Goal: Task Accomplishment & Management: Use online tool/utility

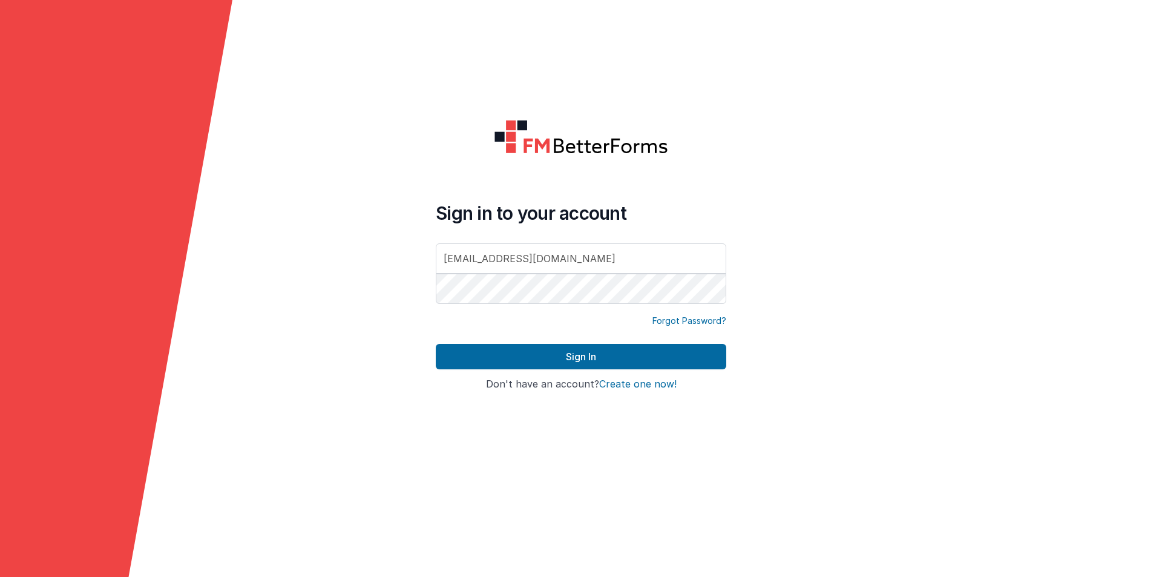
type input "[EMAIL_ADDRESS][DOMAIN_NAME]"
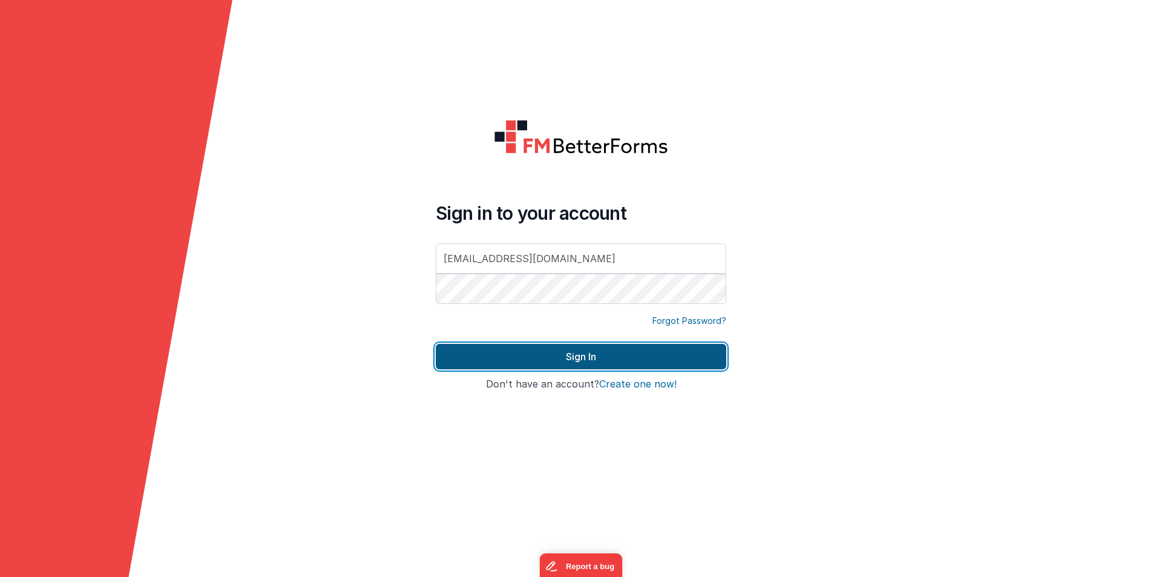
click at [557, 352] on button "Sign In" at bounding box center [581, 356] width 290 height 25
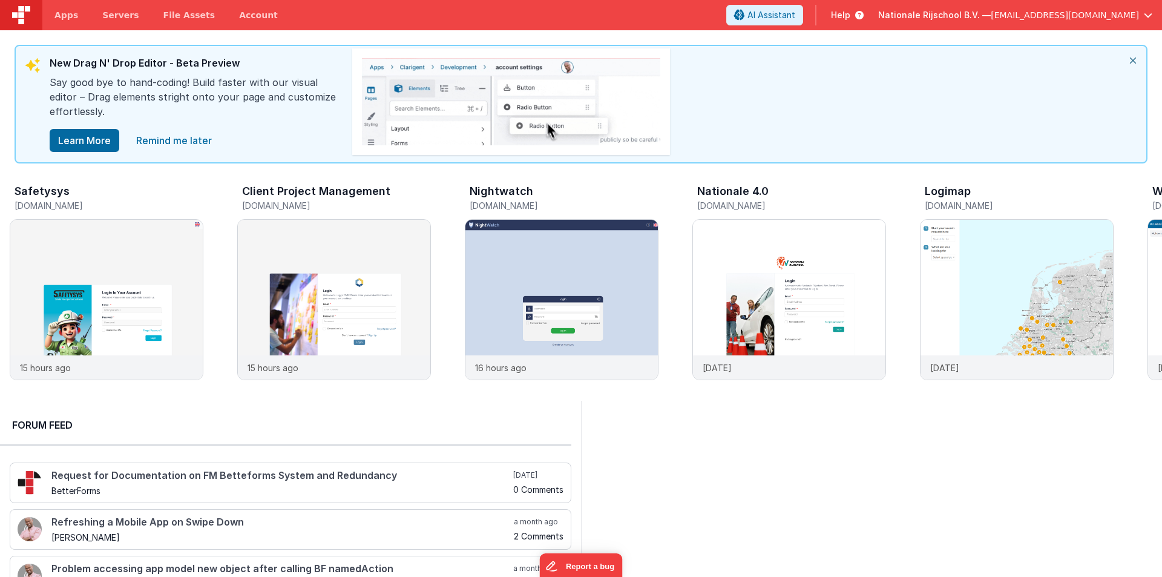
click at [1128, 59] on icon "close" at bounding box center [1132, 60] width 27 height 29
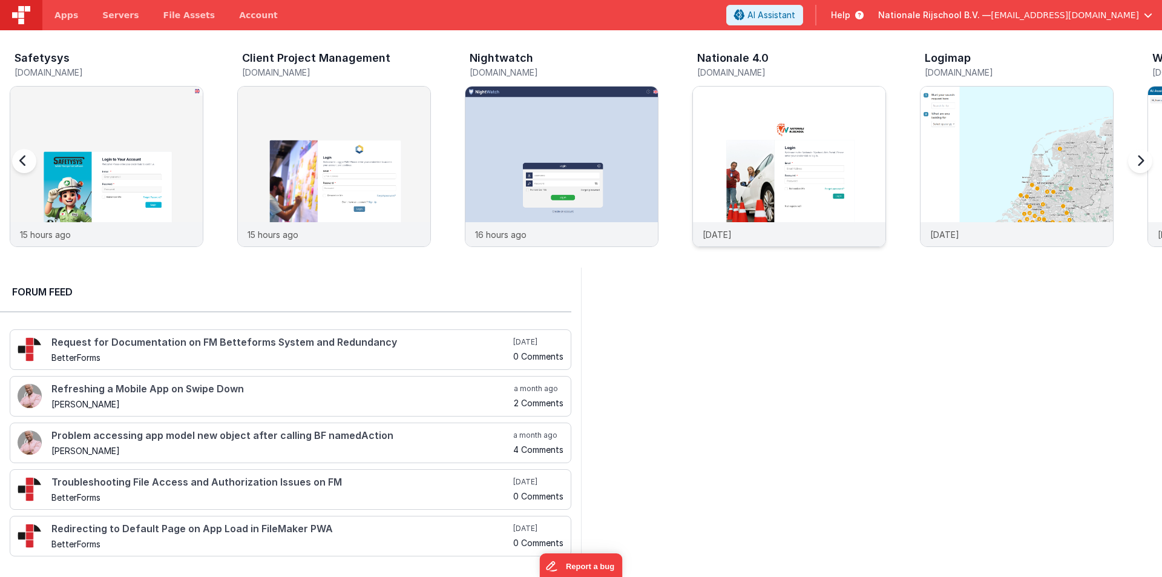
click at [750, 127] on img at bounding box center [789, 183] width 192 height 192
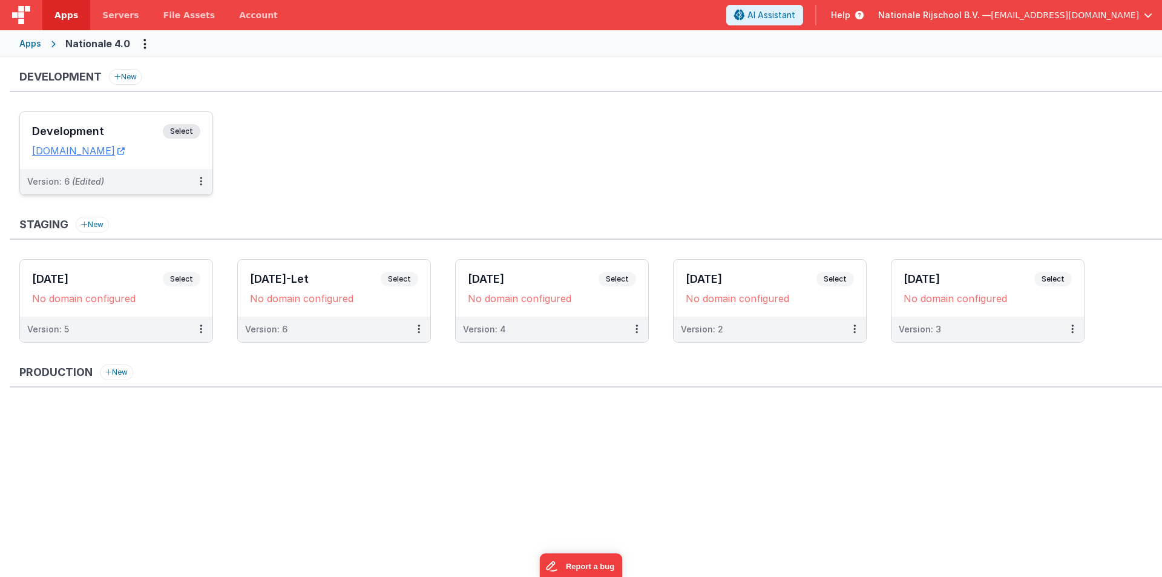
click at [90, 120] on div "Development Select URLs nr.clientportal.cloud" at bounding box center [116, 140] width 192 height 57
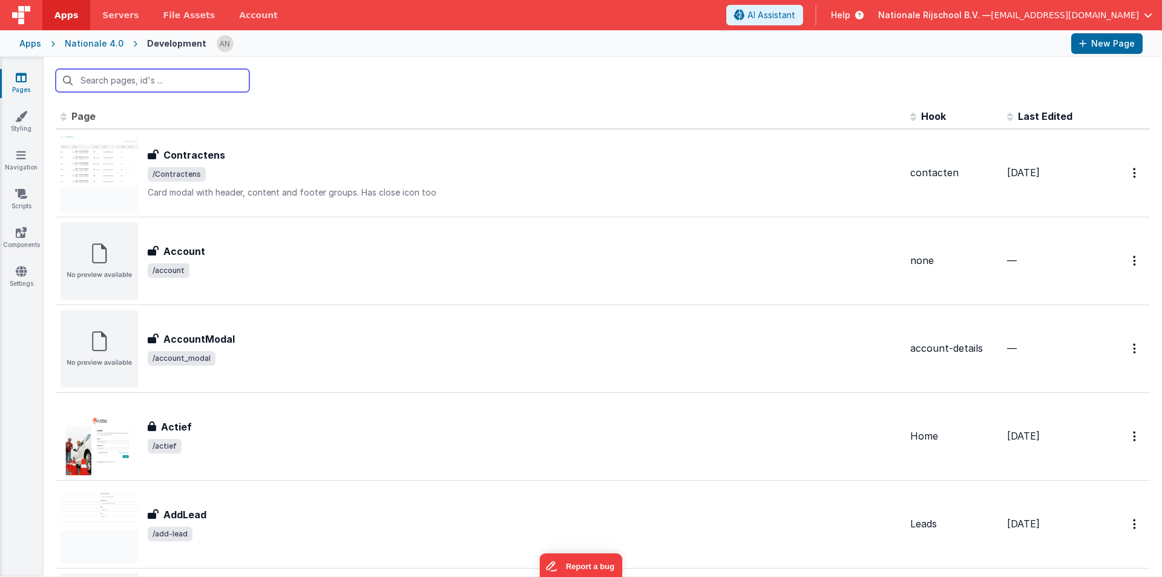
click at [93, 71] on input "text" at bounding box center [153, 80] width 194 height 23
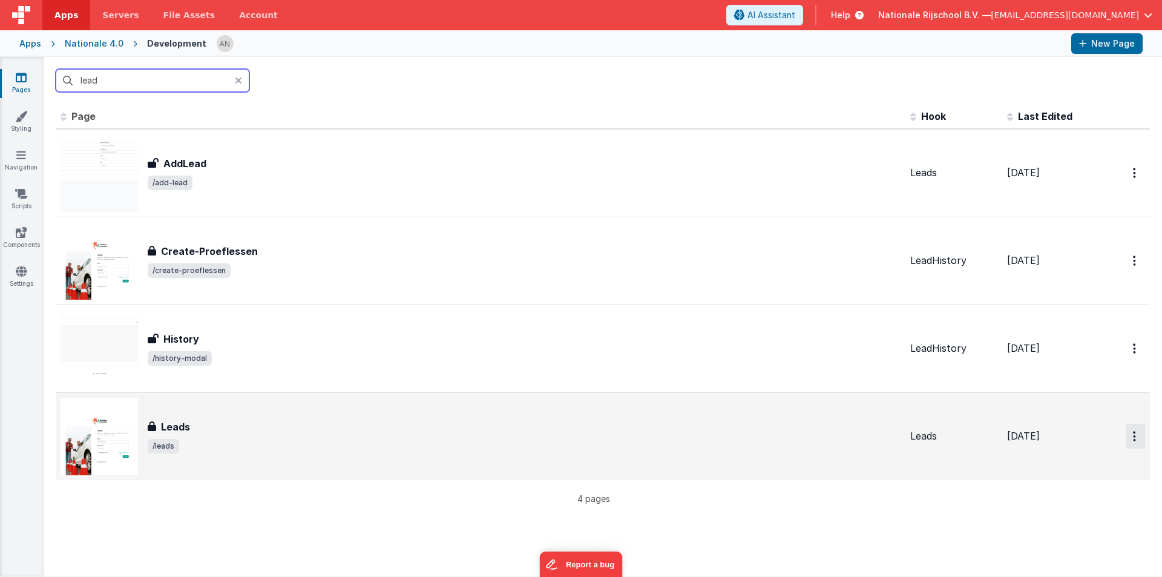
type input "lead"
click at [1126, 185] on button "Options" at bounding box center [1135, 172] width 19 height 25
click at [1062, 461] on link "Preview" at bounding box center [1091, 464] width 107 height 22
click at [263, 425] on div "Leads" at bounding box center [524, 426] width 753 height 15
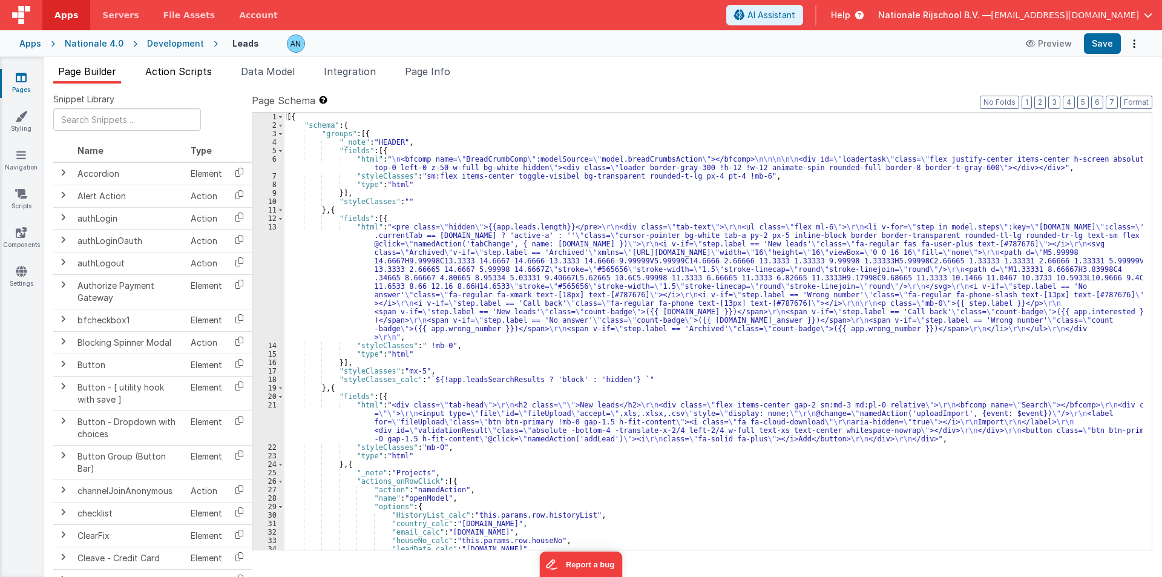
click at [174, 71] on span "Action Scripts" at bounding box center [178, 71] width 67 height 12
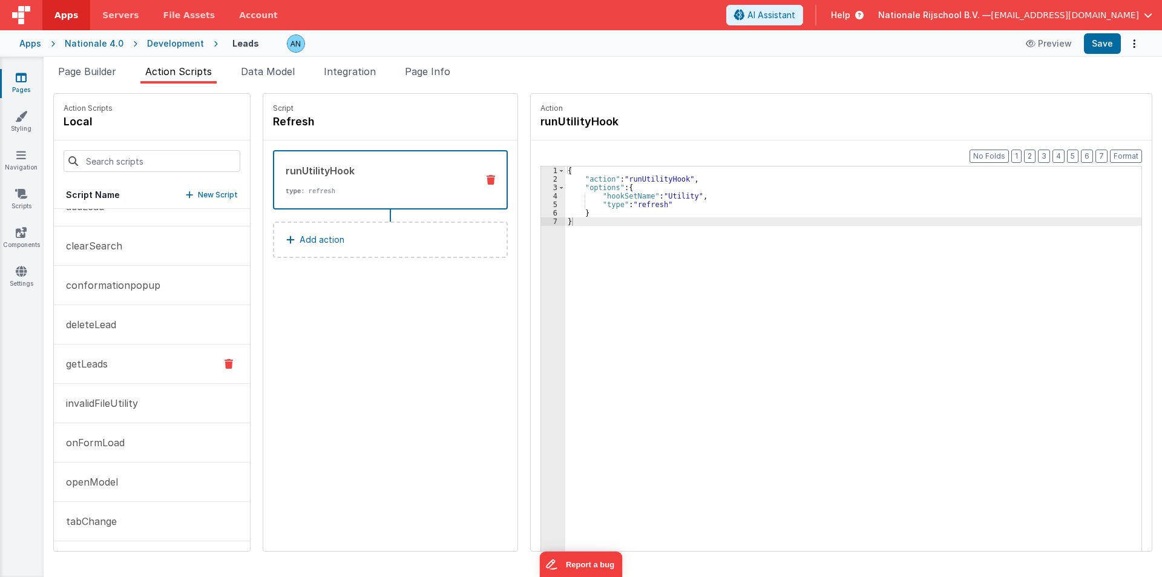
drag, startPoint x: 111, startPoint y: 343, endPoint x: 106, endPoint y: 352, distance: 10.3
click at [110, 343] on button "deleteLead" at bounding box center [152, 324] width 196 height 39
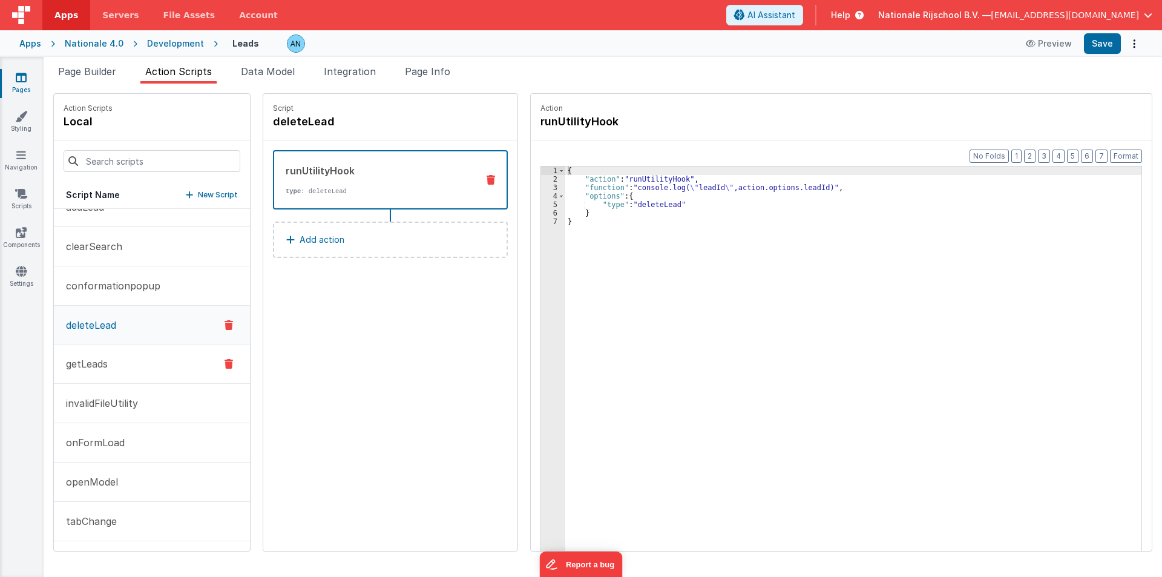
scroll to position [61, 0]
click at [106, 352] on button "getLeads" at bounding box center [152, 363] width 196 height 39
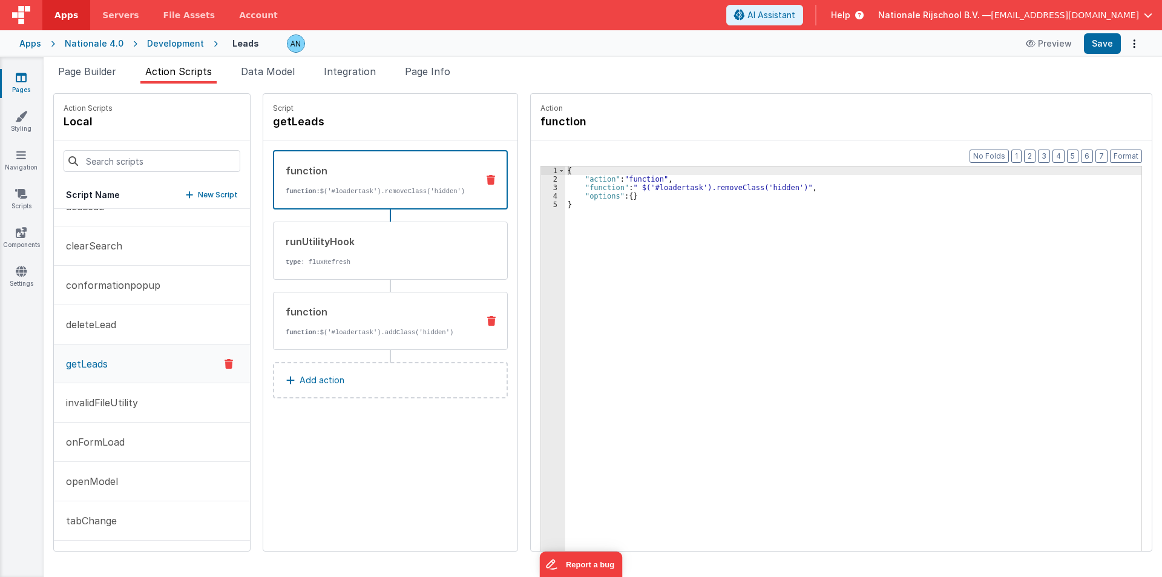
click at [359, 315] on div "function" at bounding box center [377, 311] width 183 height 15
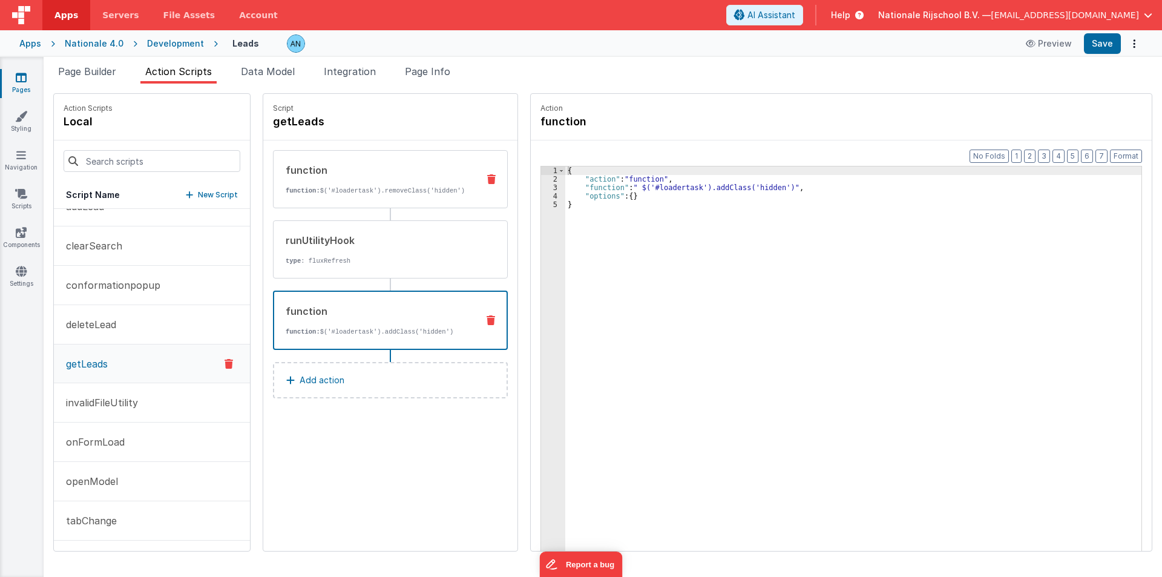
click at [313, 180] on div "function function: $('#loadertask').removeClass('hidden')" at bounding box center [371, 179] width 195 height 33
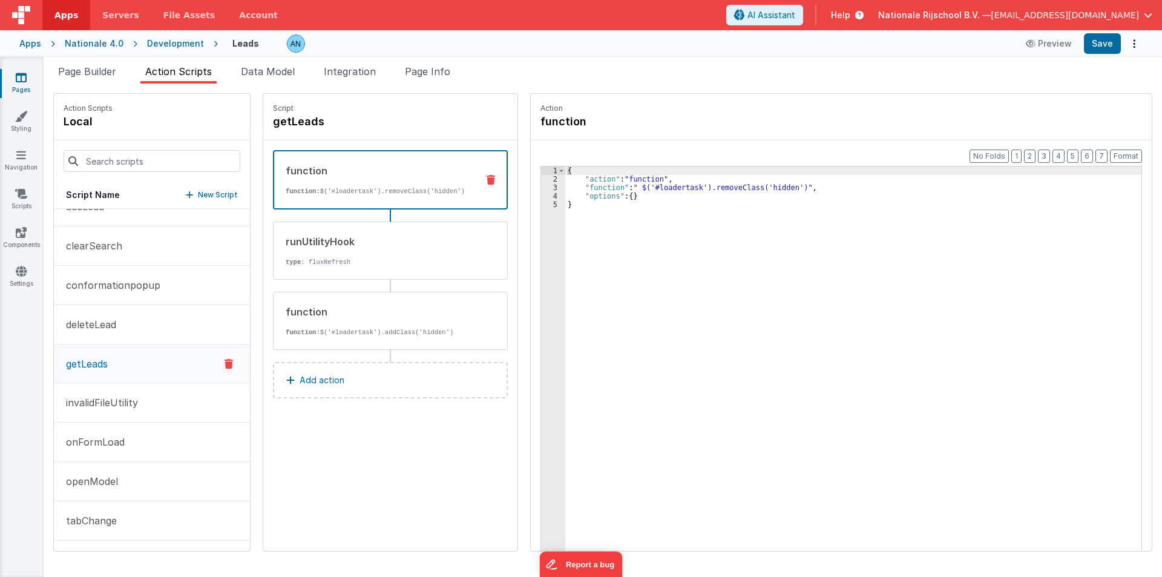
click at [568, 208] on div "{ "action" : "function" , "function" : " $('#loadertask').removeClass('hidden')…" at bounding box center [859, 385] width 588 height 439
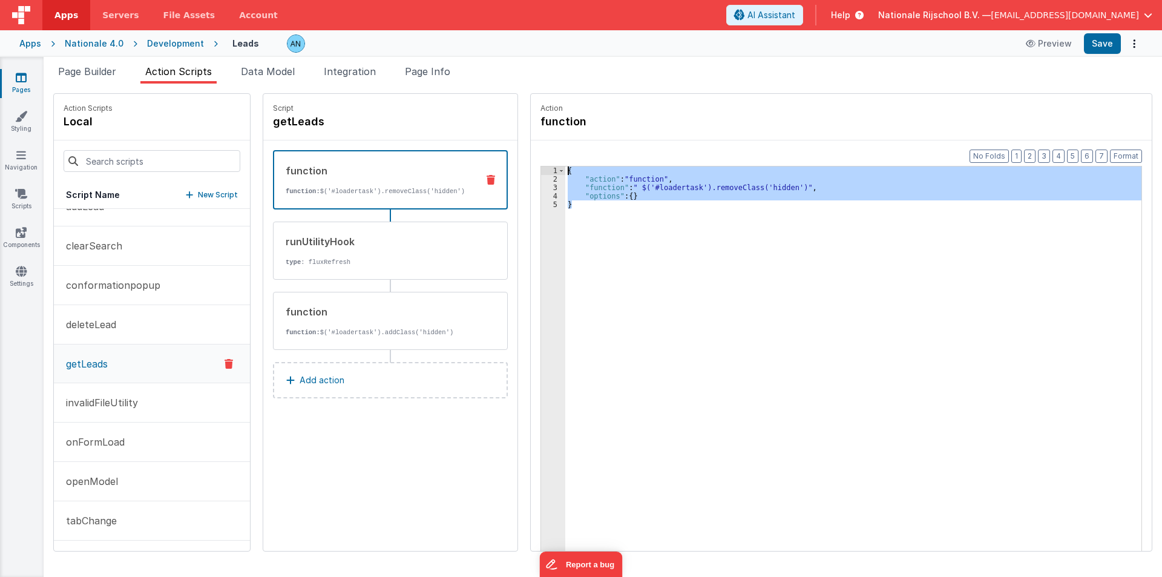
drag, startPoint x: 579, startPoint y: 208, endPoint x: 533, endPoint y: 160, distance: 66.3
click at [533, 160] on div "Format 7 6 5 4 3 2 1 No Folds 1 2 3 4 5 { "action" : "function" , "function" : …" at bounding box center [841, 368] width 621 height 457
click at [356, 312] on div "function" at bounding box center [377, 311] width 183 height 15
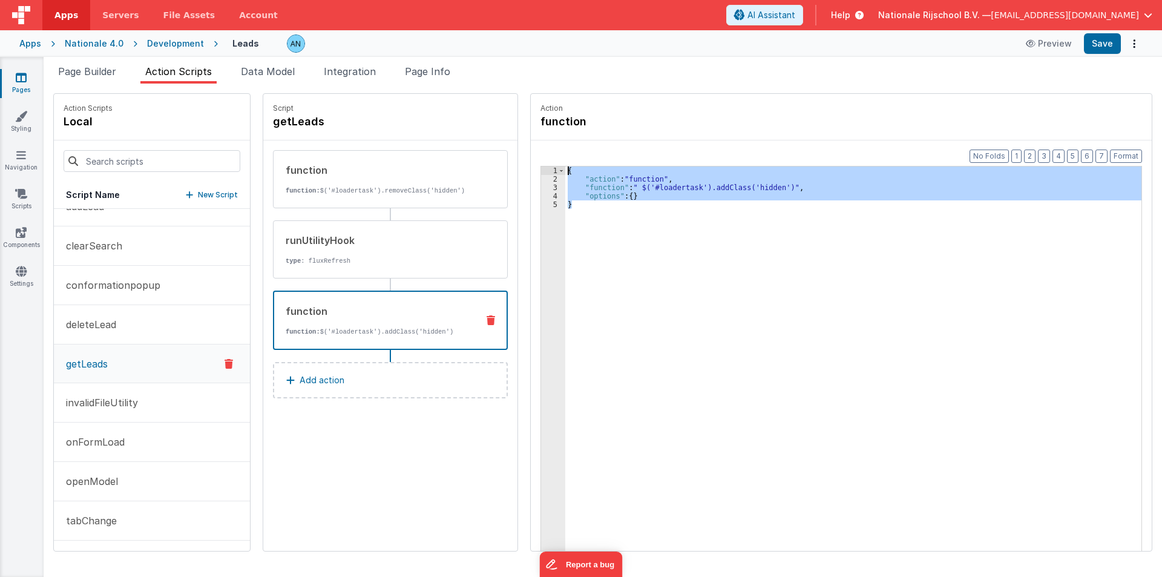
drag, startPoint x: 572, startPoint y: 234, endPoint x: 526, endPoint y: 145, distance: 99.3
click at [531, 147] on div "Format 7 6 5 4 3 2 1 No Folds 1 2 3 4 5 { "action" : "function" , "function" : …" at bounding box center [841, 368] width 621 height 457
click at [392, 315] on div "function" at bounding box center [377, 311] width 182 height 15
click at [84, 70] on span "Page Builder" at bounding box center [87, 71] width 58 height 12
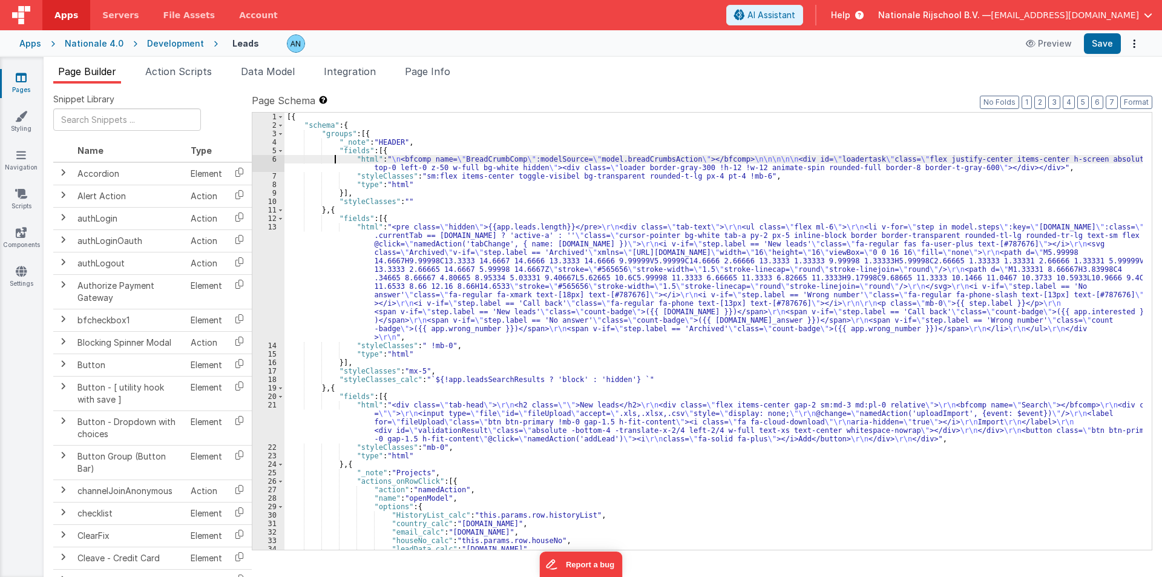
click at [335, 158] on div "[{ "schema" : { "groups" : [{ "_note" : "HEADER" , "fields" : [{ "html" : " \n …" at bounding box center [713, 340] width 858 height 454
click at [269, 162] on div "6" at bounding box center [268, 163] width 32 height 17
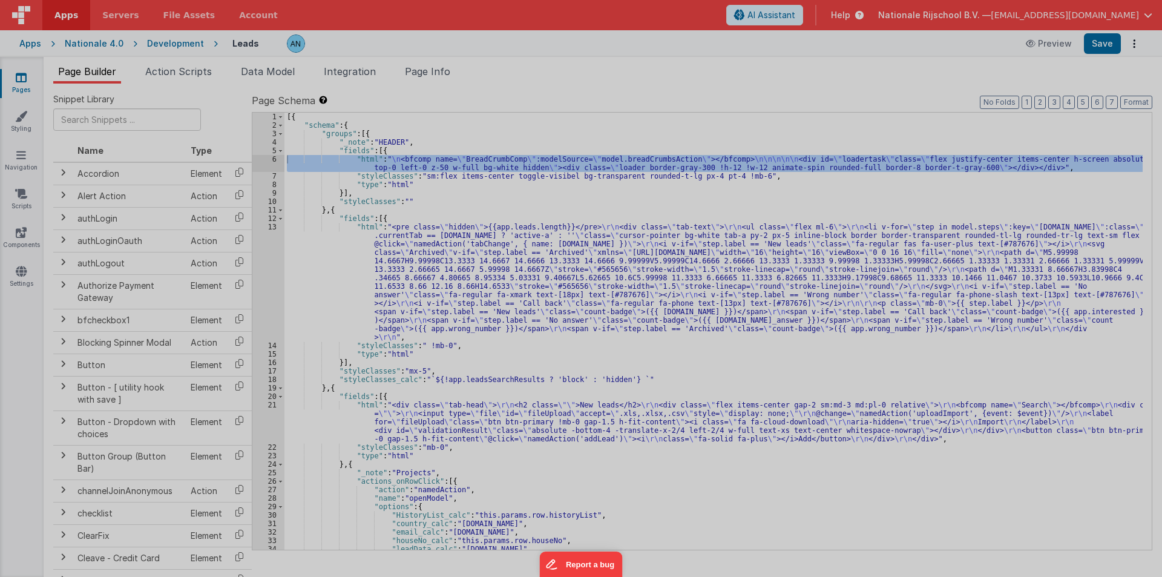
click at [269, 162] on section at bounding box center [580, 137] width 1139 height 289
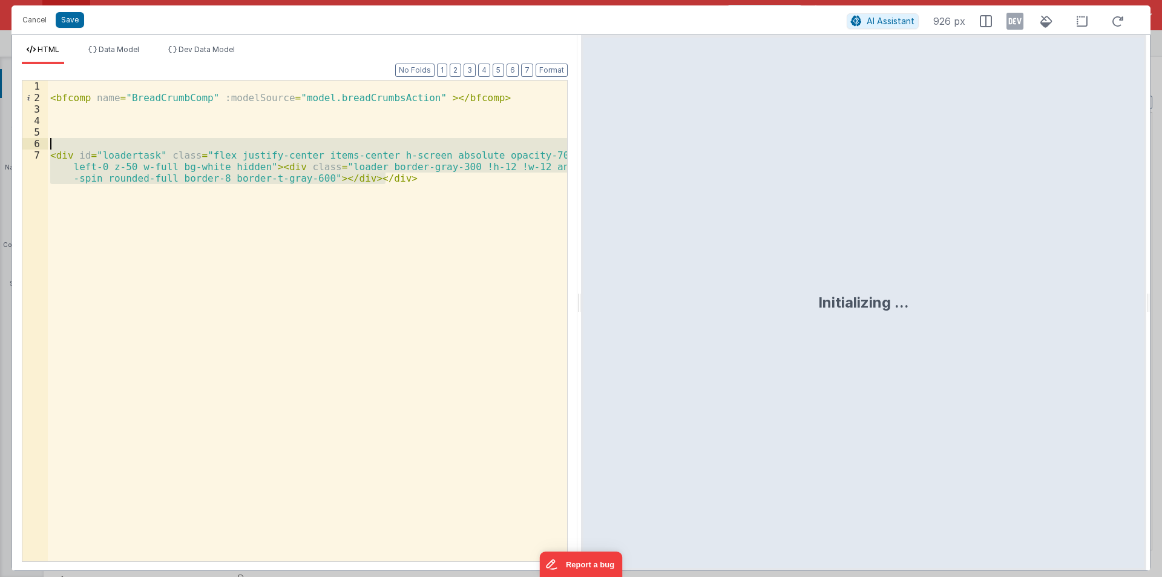
drag, startPoint x: 390, startPoint y: 175, endPoint x: 2, endPoint y: 147, distance: 388.9
click at [2, 147] on div "Cancel Save AI Assistant 926 px HTML Data Model Dev Data Model Format 7 6 5 4 3…" at bounding box center [581, 288] width 1162 height 577
click at [280, 194] on div "< bfcomp name = "BreadCrumbComp" :modelSource = "model.breadCrumbsAction" > </ …" at bounding box center [307, 320] width 519 height 480
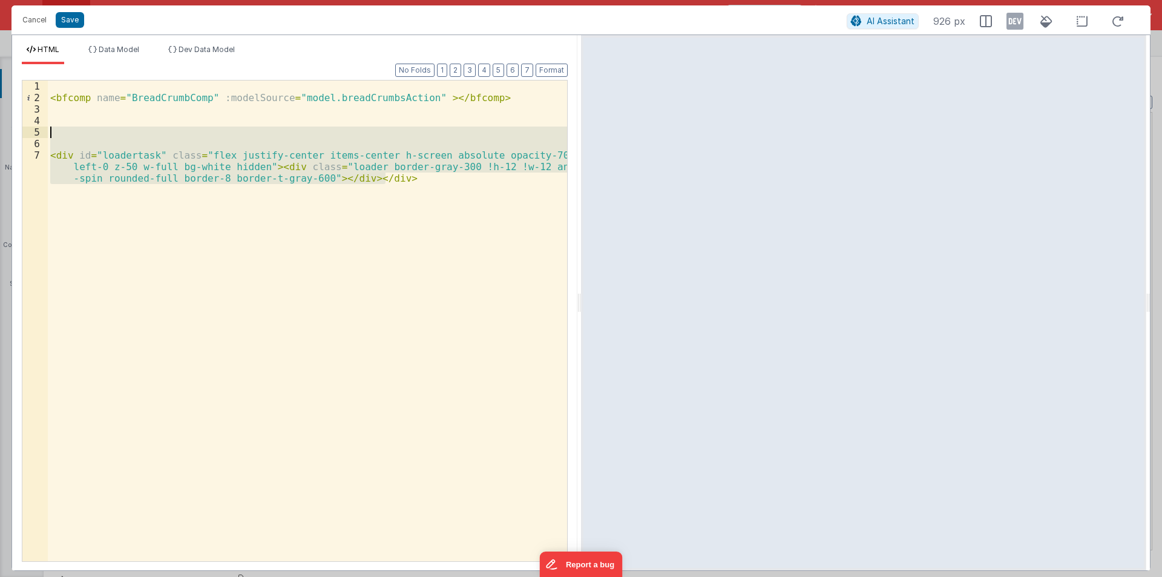
drag, startPoint x: 392, startPoint y: 180, endPoint x: 24, endPoint y: 135, distance: 371.2
click at [24, 135] on div "1 2 3 4 5 6 7 < bfcomp name = "BreadCrumbComp" :modelSource = "model.breadCrumb…" at bounding box center [295, 321] width 546 height 482
click at [29, 18] on button "Cancel" at bounding box center [34, 19] width 36 height 17
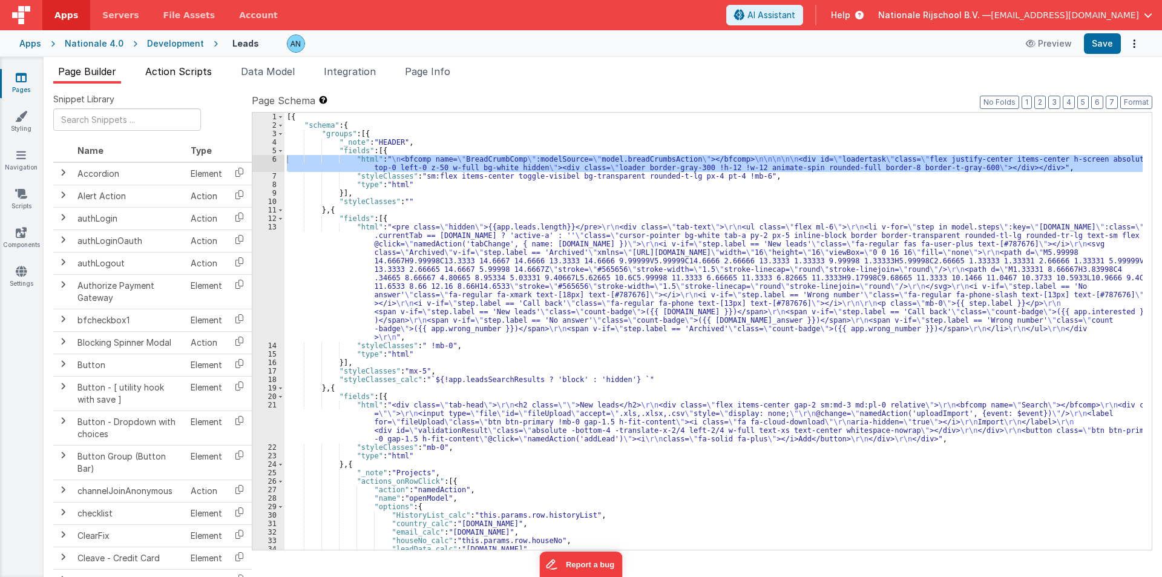
click at [182, 70] on span "Action Scripts" at bounding box center [178, 71] width 67 height 12
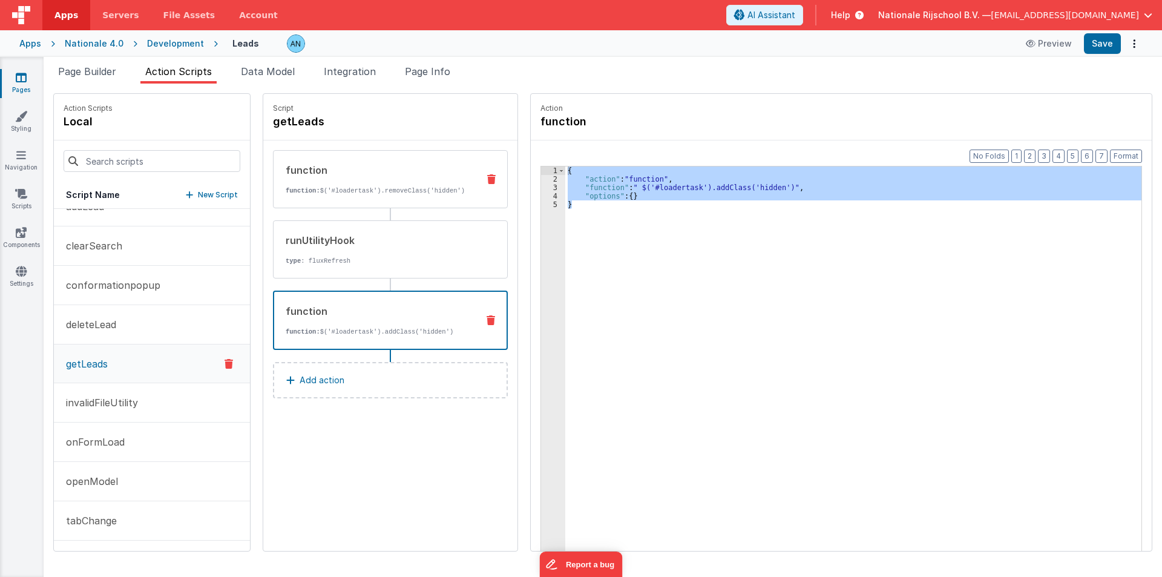
click at [339, 179] on div "function function: $('#loadertask').removeClass('hidden')" at bounding box center [371, 179] width 195 height 33
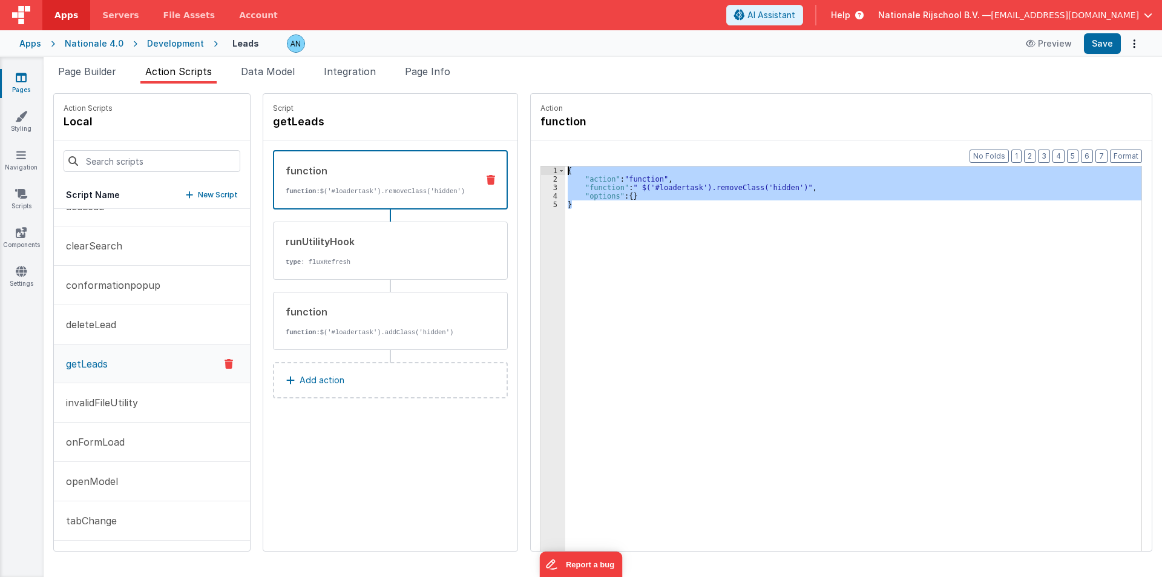
drag, startPoint x: 533, startPoint y: 182, endPoint x: 516, endPoint y: 152, distance: 34.7
click at [518, 152] on div "Action function Format 7 6 5 4 3 2 1 No Folds 1 2 3 4 5 { "action" : "function"…" at bounding box center [835, 322] width 634 height 458
click at [327, 316] on div "function" at bounding box center [377, 311] width 183 height 15
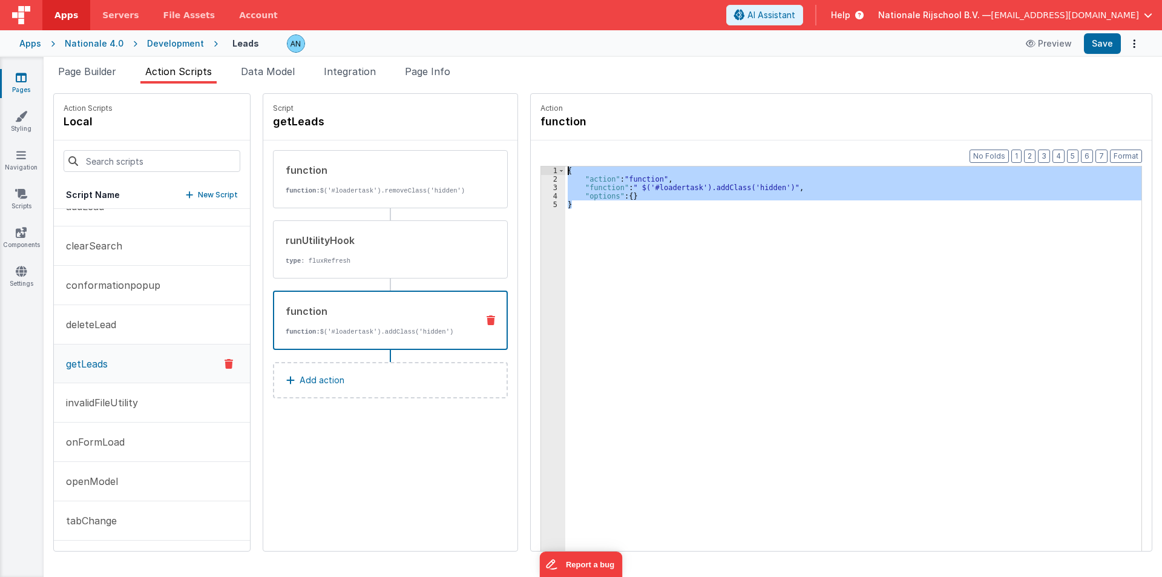
drag, startPoint x: 580, startPoint y: 209, endPoint x: 531, endPoint y: 157, distance: 71.5
click at [531, 157] on div "Format 7 6 5 4 3 2 1 No Folds 1 2 3 4 5 { "action" : "function" , "function" : …" at bounding box center [841, 368] width 621 height 457
click at [339, 188] on p "function: $('#loadertask').removeClass('hidden')" at bounding box center [377, 191] width 183 height 10
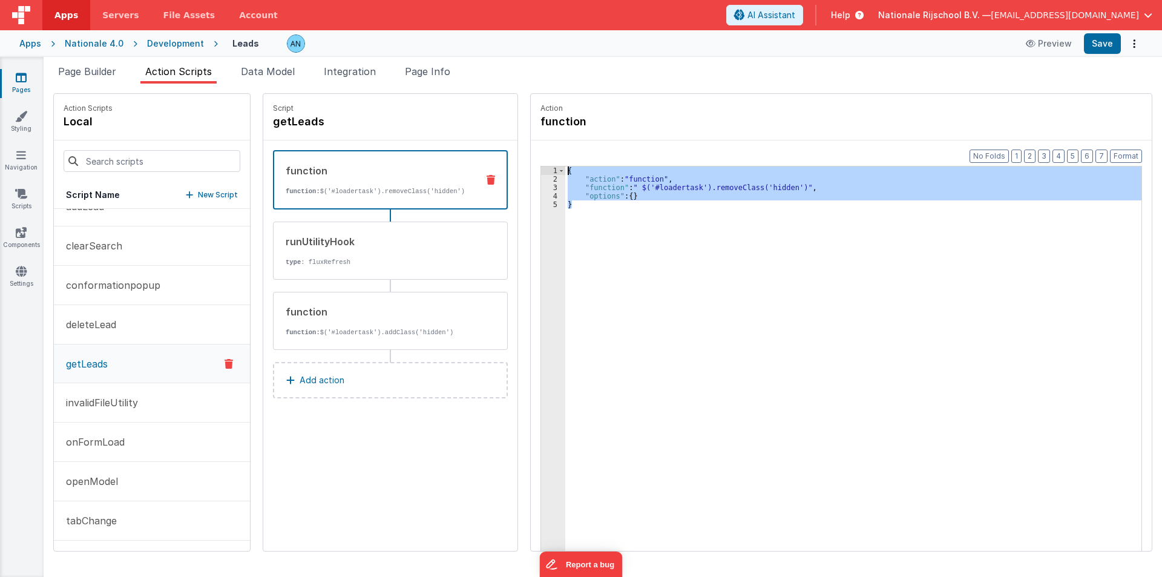
drag, startPoint x: 571, startPoint y: 204, endPoint x: 533, endPoint y: 167, distance: 53.5
click at [540, 167] on div "1 2 3 4 5 { "action" : "function" , "function" : " $('#loadertask').removeClass…" at bounding box center [840, 377] width 601 height 423
click at [314, 316] on div "function" at bounding box center [377, 311] width 183 height 15
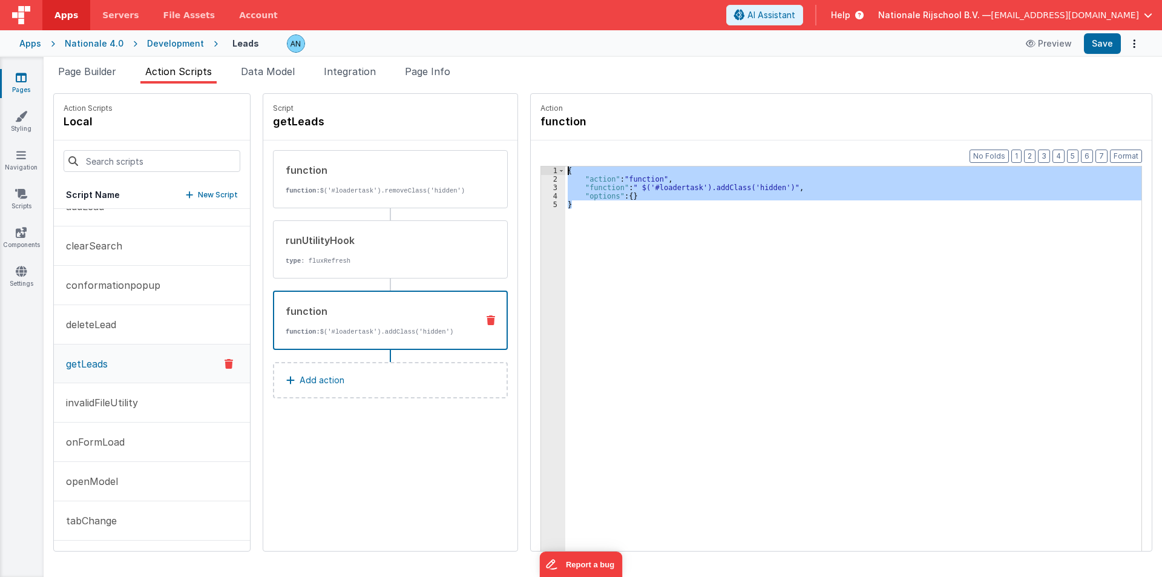
drag, startPoint x: 596, startPoint y: 206, endPoint x: 537, endPoint y: 151, distance: 80.5
click at [537, 151] on div "Format 7 6 5 4 3 2 1 No Folds 1 2 3 4 5 { "action" : "function" , "function" : …" at bounding box center [841, 368] width 621 height 457
click at [407, 187] on p "function: $('#loadertask').removeClass('hidden')" at bounding box center [377, 191] width 183 height 10
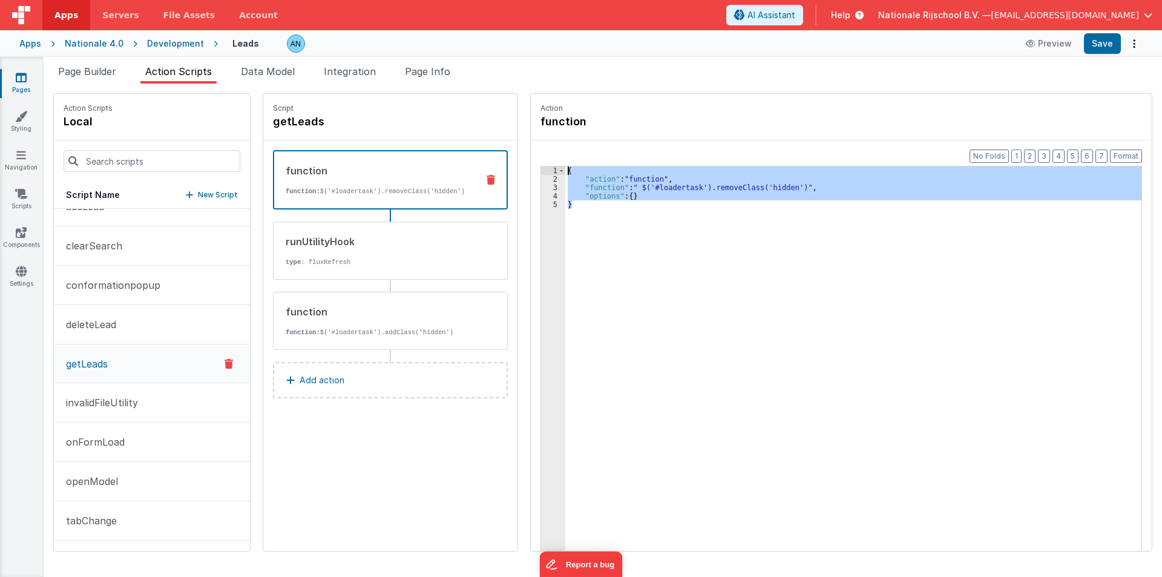
drag, startPoint x: 564, startPoint y: 208, endPoint x: 536, endPoint y: 170, distance: 47.2
click at [540, 170] on div "1 2 3 4 5 { "action" : "function" , "function" : " $('#loadertask').removeClass…" at bounding box center [840, 377] width 601 height 423
click at [326, 312] on div "function" at bounding box center [377, 311] width 183 height 15
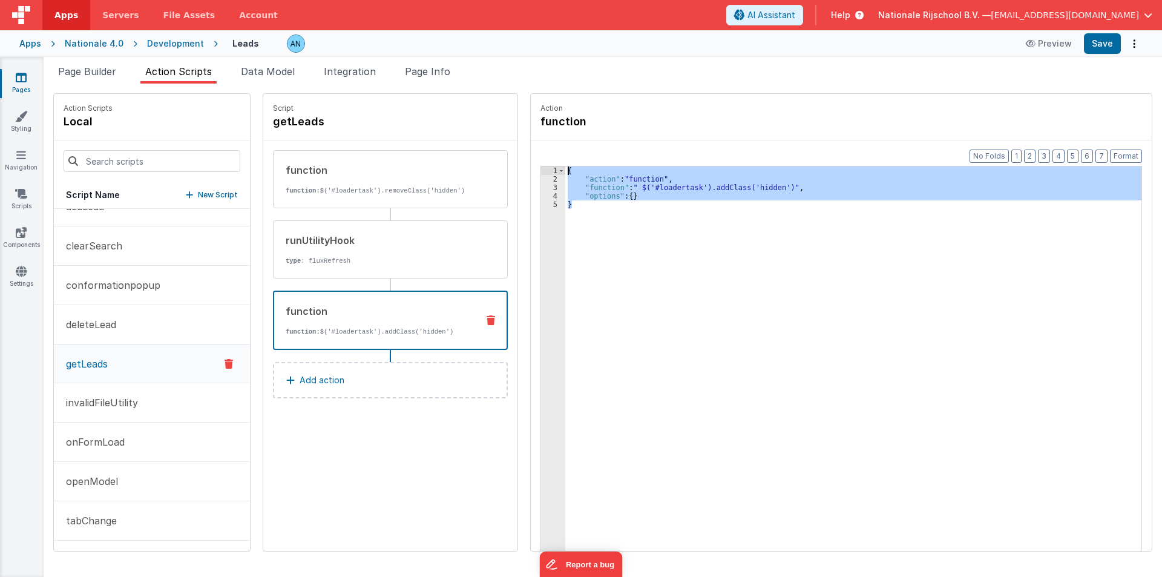
drag, startPoint x: 570, startPoint y: 209, endPoint x: 541, endPoint y: 151, distance: 64.4
click at [541, 151] on div "Format 7 6 5 4 3 2 1 No Folds 1 2 3 4 5 { "action" : "function" , "function" : …" at bounding box center [841, 368] width 621 height 457
click at [111, 71] on span "Page Builder" at bounding box center [87, 71] width 58 height 12
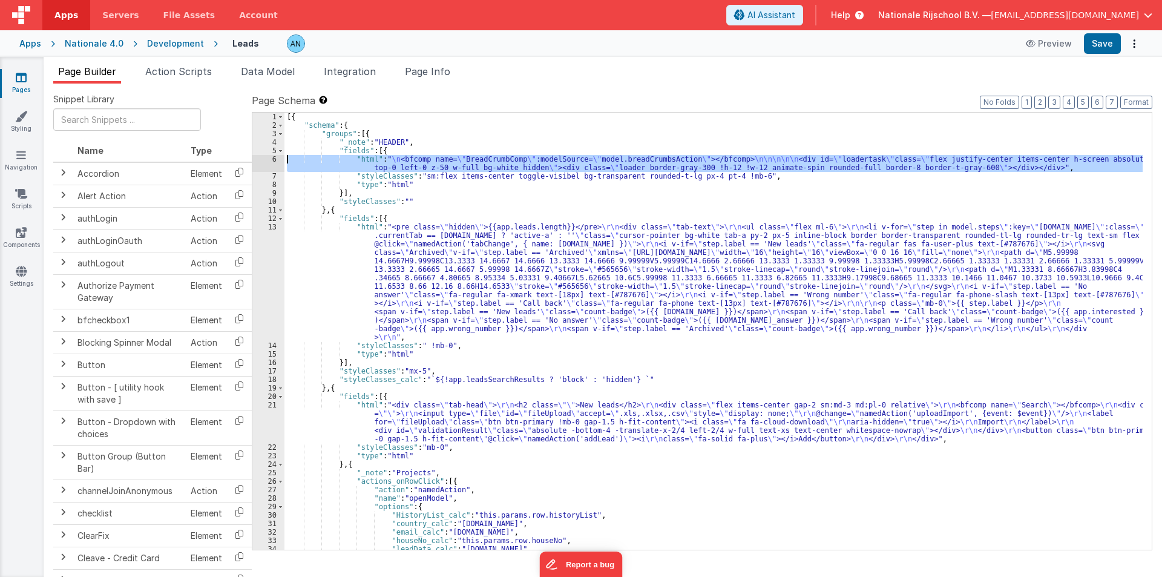
click at [267, 163] on div "6" at bounding box center [268, 163] width 32 height 17
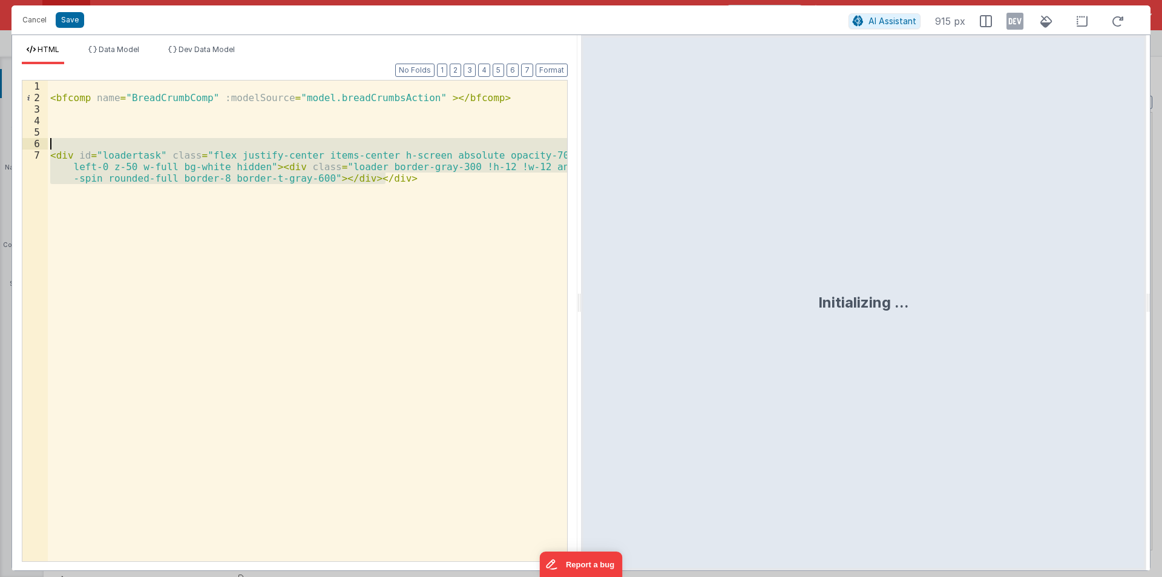
drag, startPoint x: 163, startPoint y: 198, endPoint x: 29, endPoint y: 147, distance: 143.1
click at [29, 147] on div "1 2 3 4 5 6 7 < bfcomp name = "BreadCrumbComp" :modelSource = "model.breadCrumb…" at bounding box center [295, 321] width 546 height 482
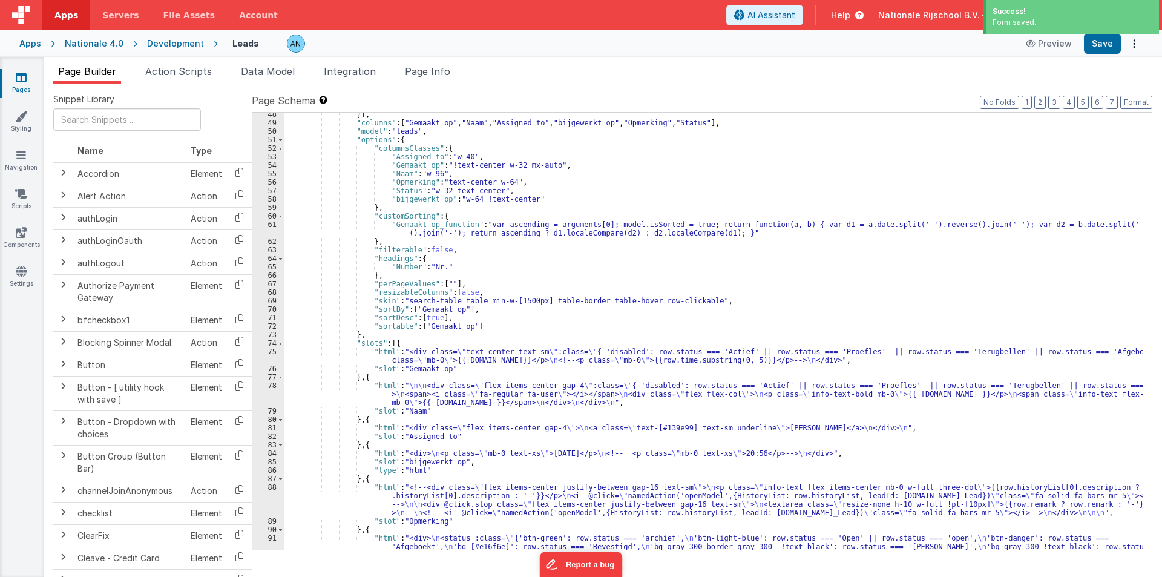
scroll to position [508, 0]
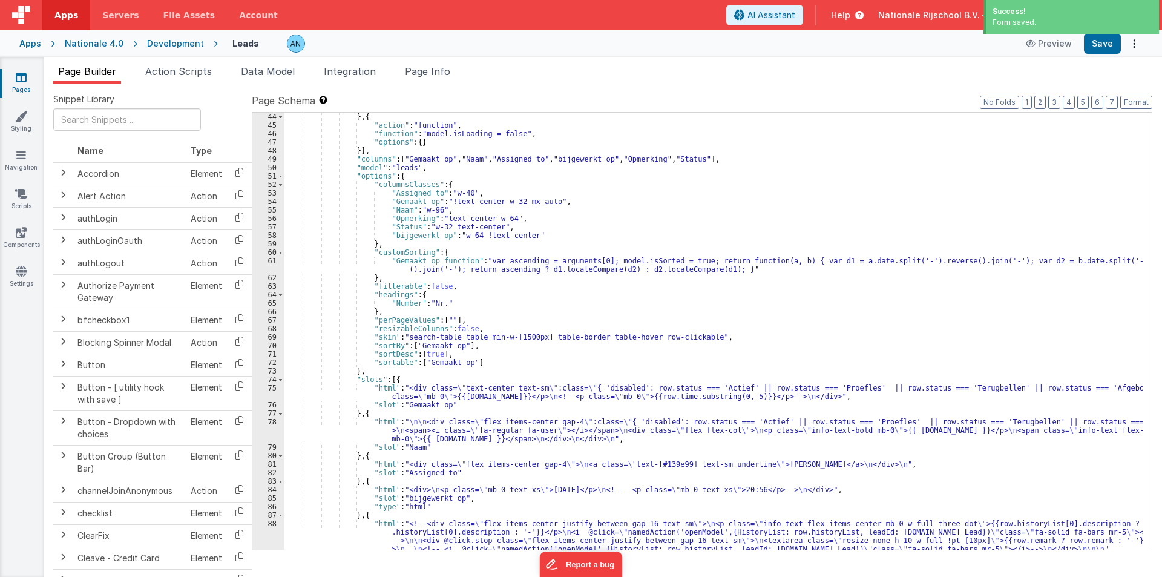
click at [356, 392] on div "} , { "action" : "function" , "function" : "model.isLoading = false" , "options…" at bounding box center [713, 340] width 858 height 454
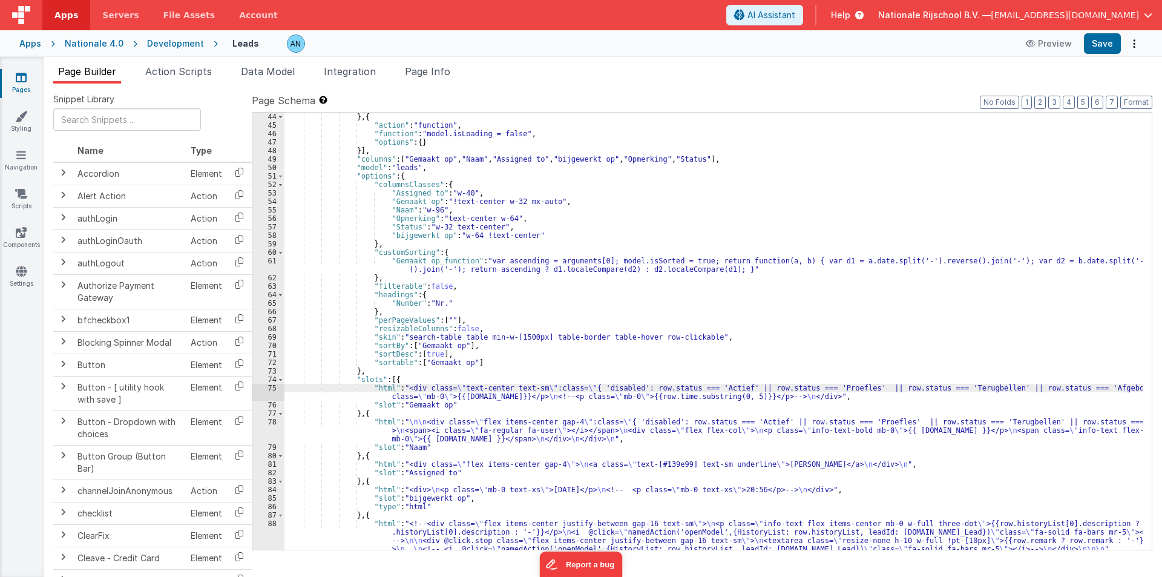
click at [265, 389] on div "75" at bounding box center [268, 392] width 32 height 17
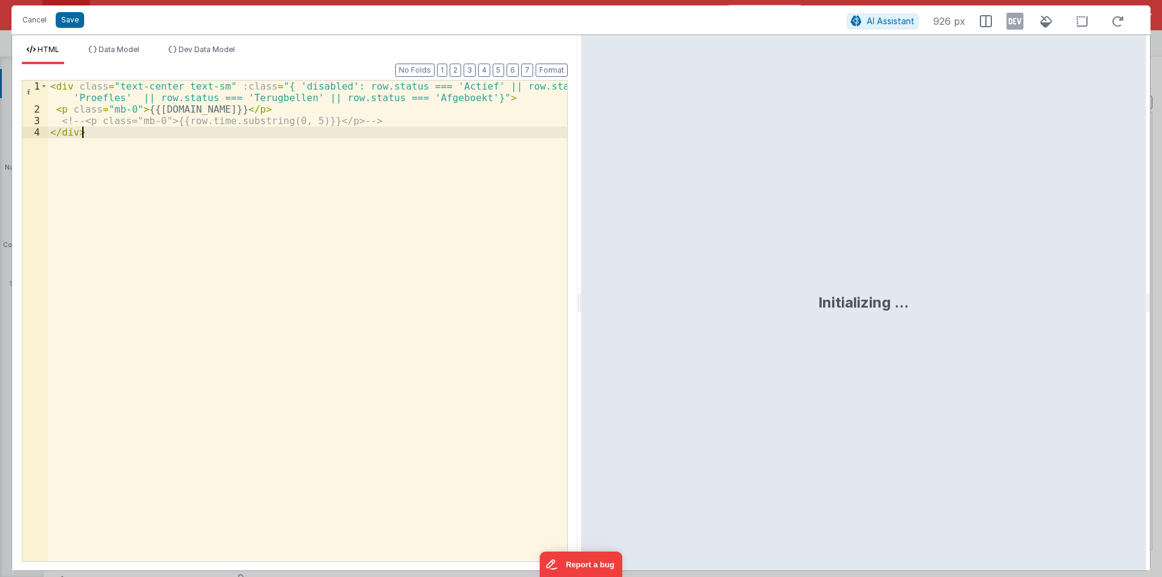
click at [101, 159] on div "< div class = "text-center text-sm" :class = "{ 'disabled': row.status === 'Act…" at bounding box center [307, 337] width 519 height 515
click at [25, 22] on button "Cancel" at bounding box center [34, 19] width 36 height 17
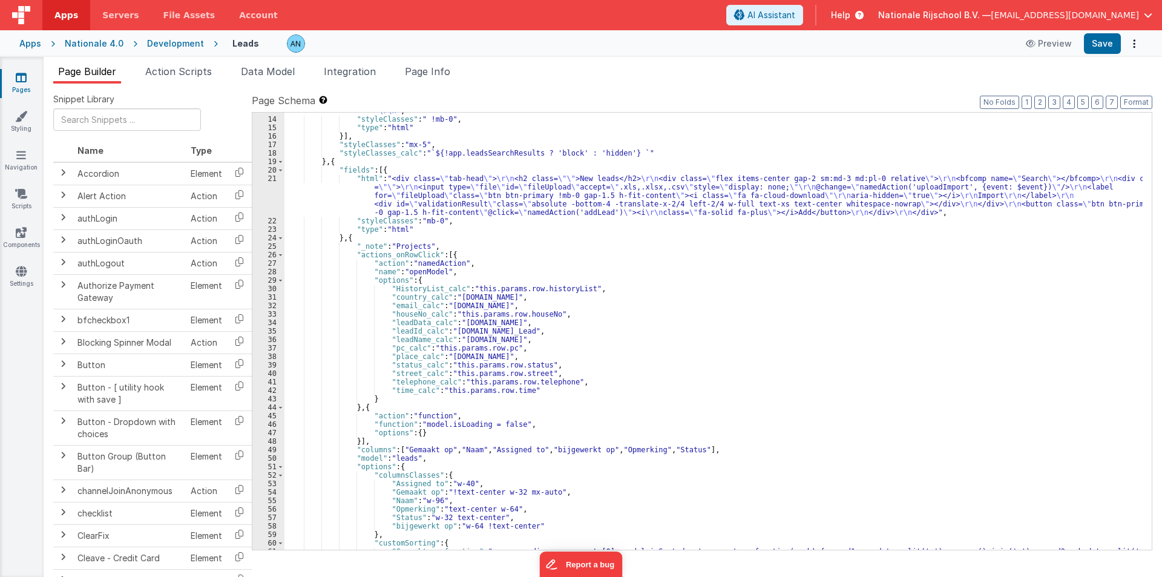
scroll to position [0, 0]
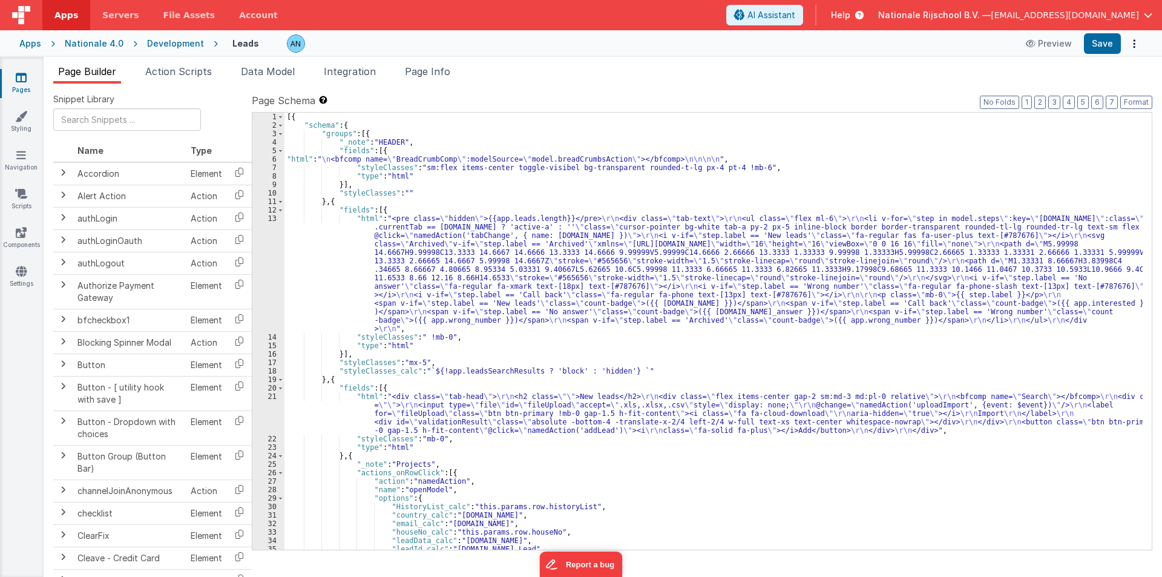
click at [313, 245] on div "[{ "schema" : { "groups" : [{ "_note" : "HEADER" , "fields" : [{ "html" : " \n …" at bounding box center [713, 340] width 858 height 454
click at [263, 248] on div "13" at bounding box center [268, 273] width 32 height 119
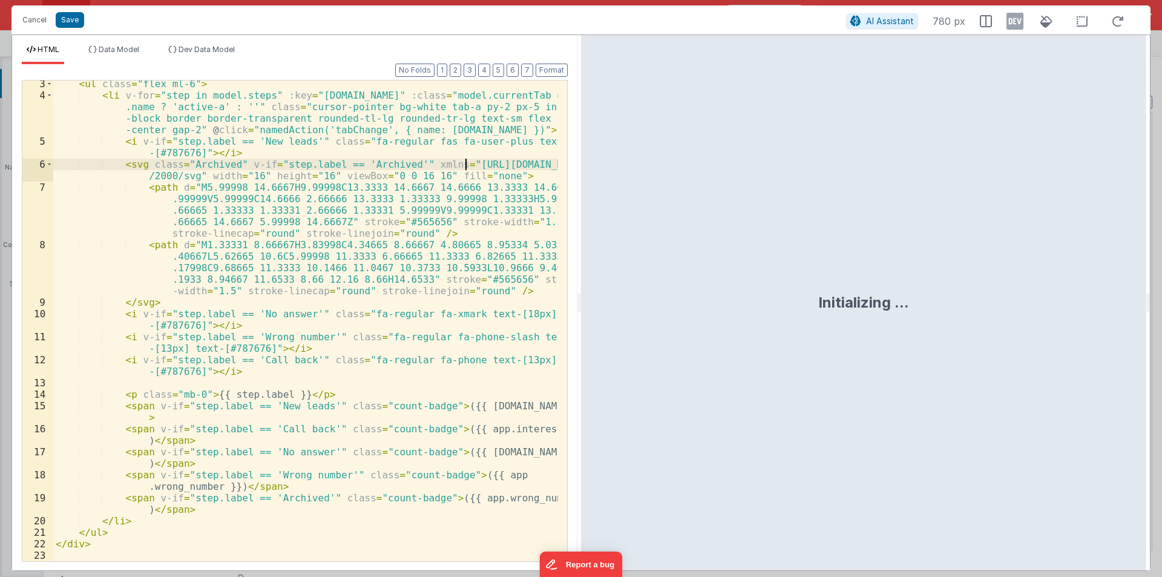
scroll to position [25, 0]
click at [82, 550] on div "< ul class = "flex ml-6" > < li v-for = "step in model.steps" :key = "step.name…" at bounding box center [305, 329] width 505 height 503
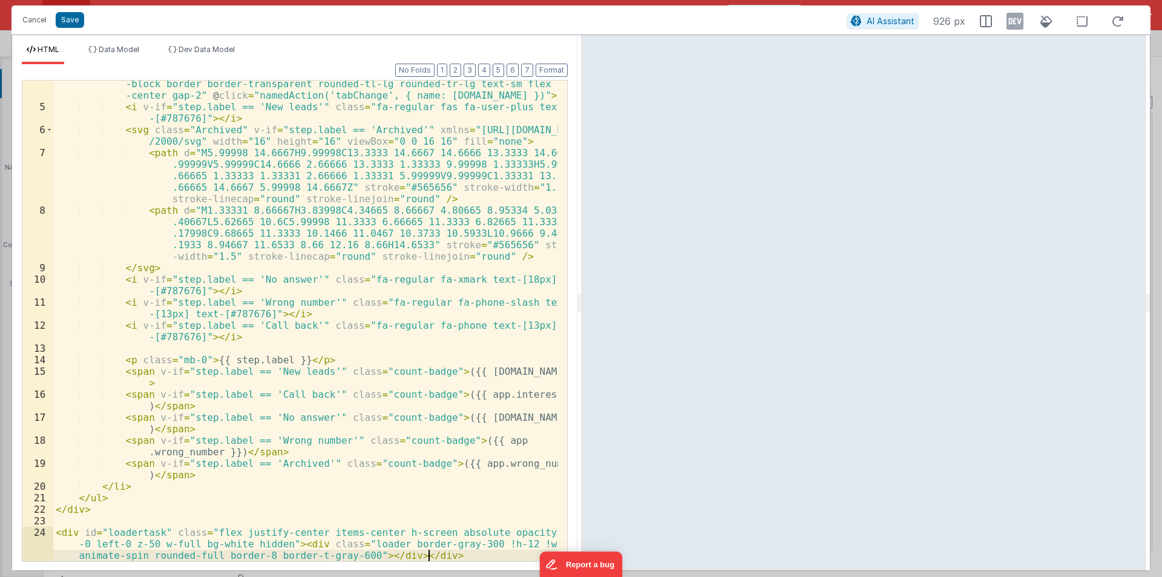
scroll to position [60, 0]
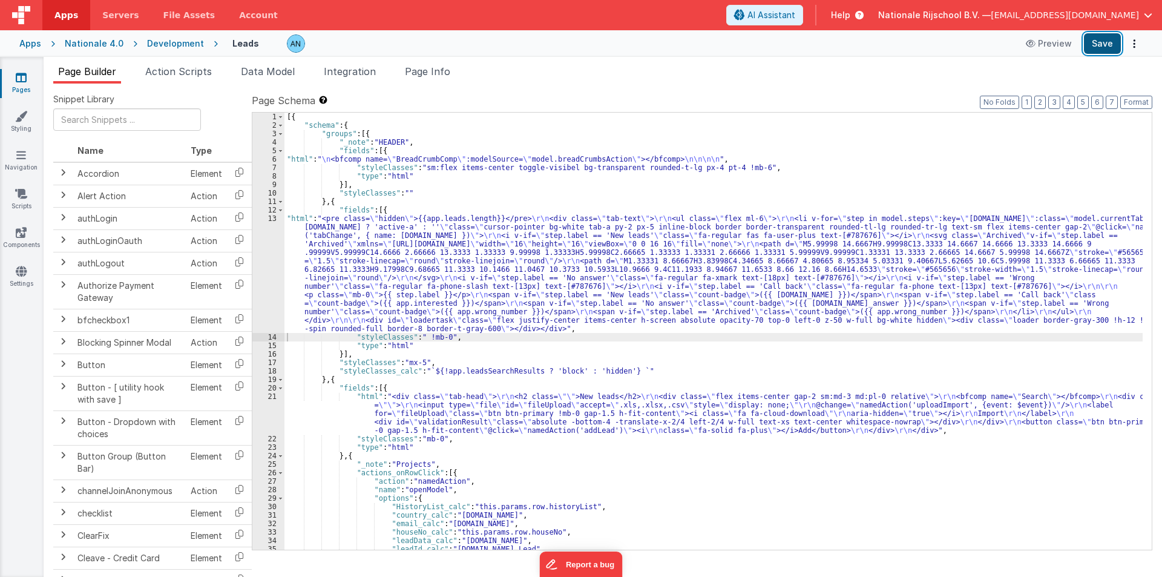
click at [1112, 39] on button "Save" at bounding box center [1102, 43] width 37 height 21
click at [1141, 101] on button "Format" at bounding box center [1136, 102] width 32 height 13
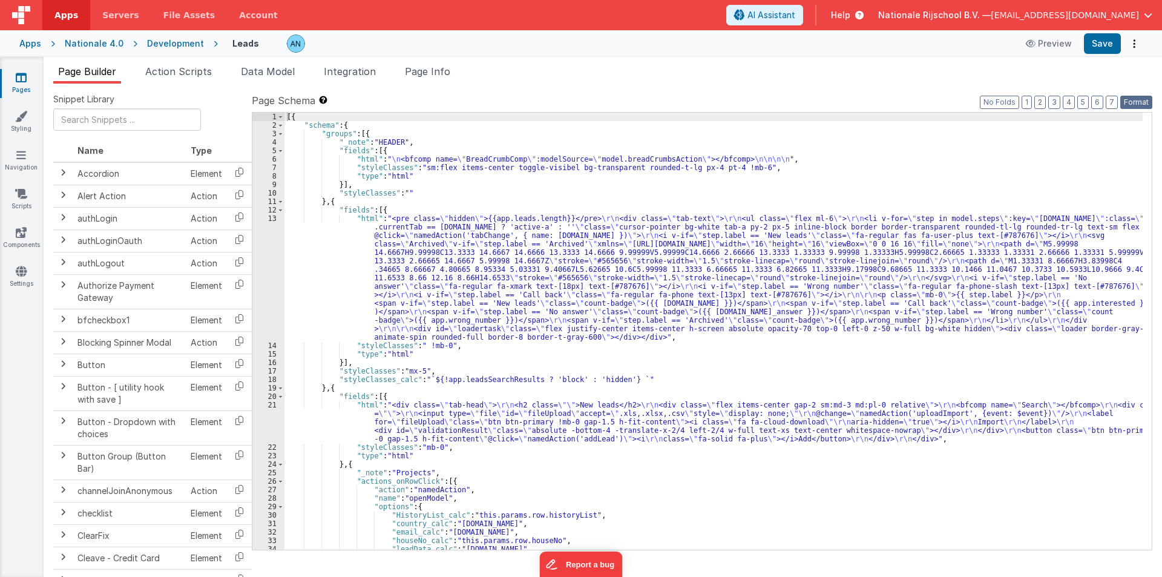
click at [1141, 99] on button "Format" at bounding box center [1136, 102] width 32 height 13
click at [320, 268] on div "[{ "schema" : { "groups" : [{ "_note" : "HEADER" , "fields" : [{ "html" : " \n …" at bounding box center [713, 340] width 858 height 454
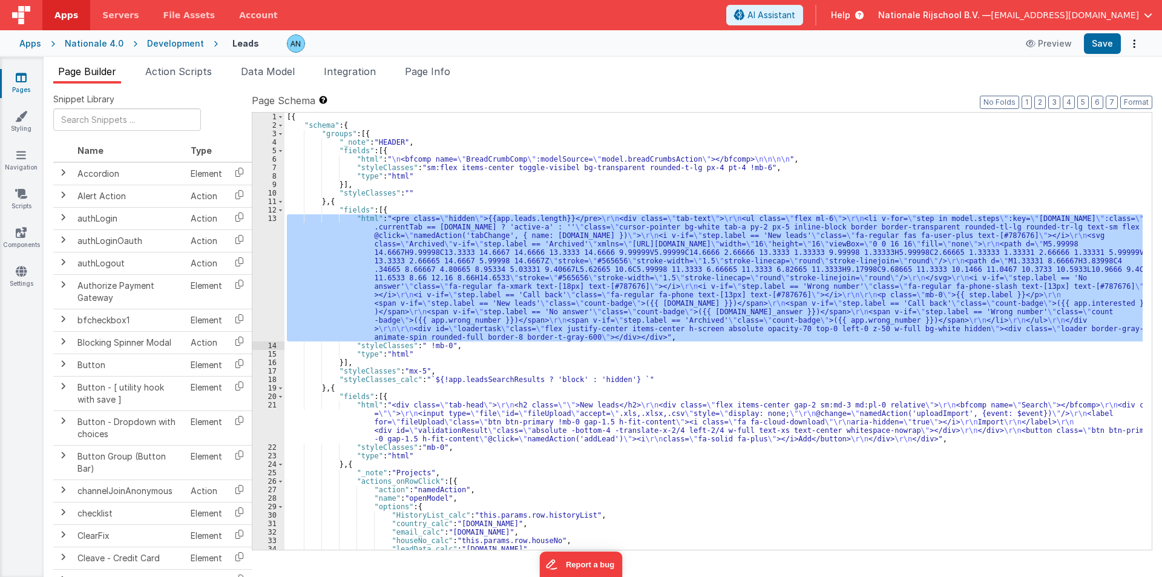
click at [261, 251] on div "13" at bounding box center [268, 277] width 32 height 127
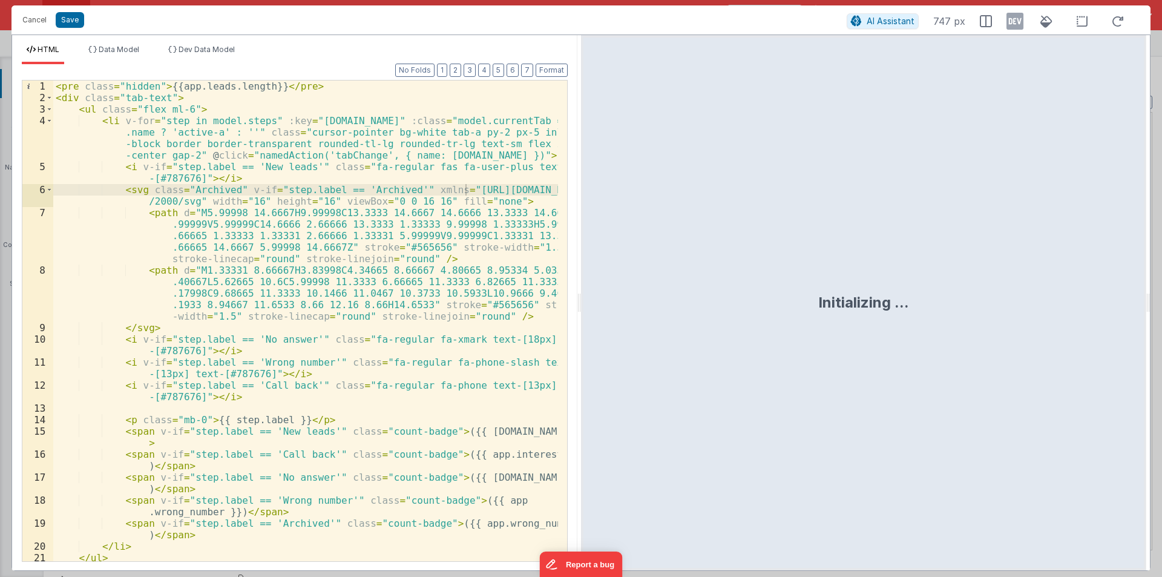
drag, startPoint x: 579, startPoint y: 298, endPoint x: 997, endPoint y: 395, distance: 429.1
click at [1161, 347] on html "Cancel Save AI Assistant 747 px HTML Data Model Dev Data Model Format 7 6 5 4 3…" at bounding box center [581, 288] width 1162 height 577
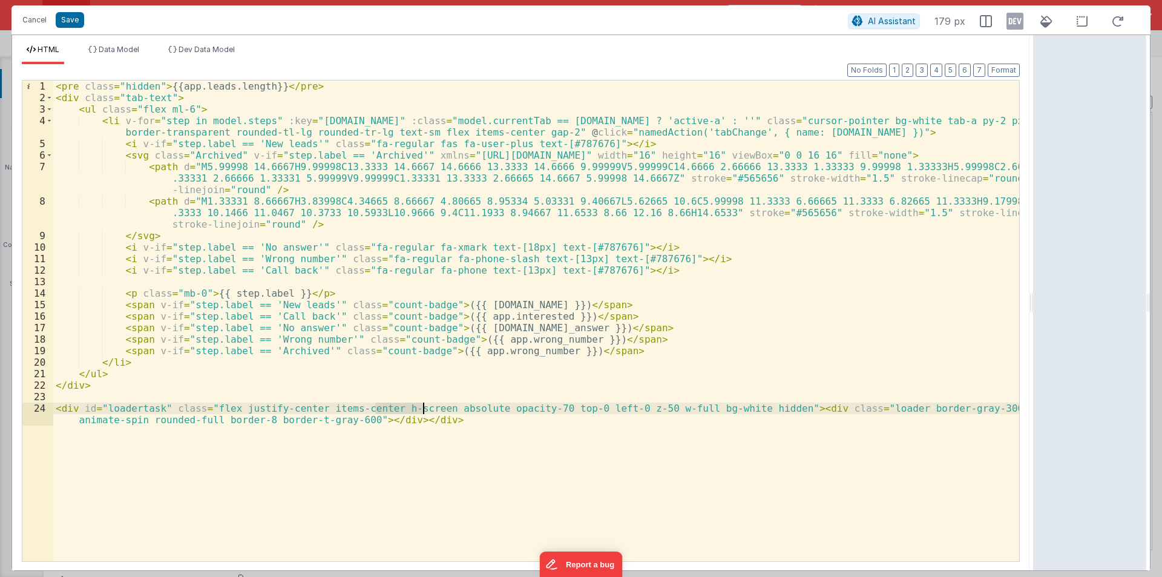
drag, startPoint x: 378, startPoint y: 407, endPoint x: 421, endPoint y: 406, distance: 43.6
click at [421, 406] on div "< pre class = "hidden" > {{app.leads.length}} </ pre > < div class = "tab-text"…" at bounding box center [536, 337] width 966 height 515
paste textarea
click at [378, 407] on div "< pre class = "hidden" > {{app.leads.length}} </ pre > < div class = "tab-text"…" at bounding box center [536, 337] width 966 height 515
click at [629, 413] on div "< pre class = "hidden" > {{app.leads.length}} </ pre > < div class = "tab-text"…" at bounding box center [536, 337] width 966 height 515
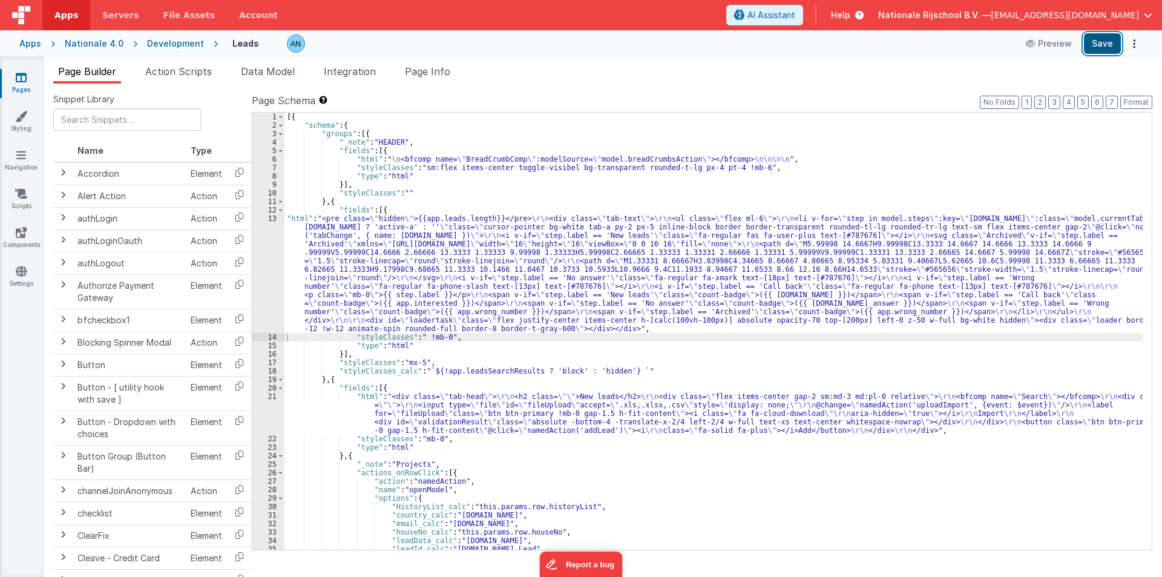
click at [1108, 38] on button "Save" at bounding box center [1102, 43] width 37 height 21
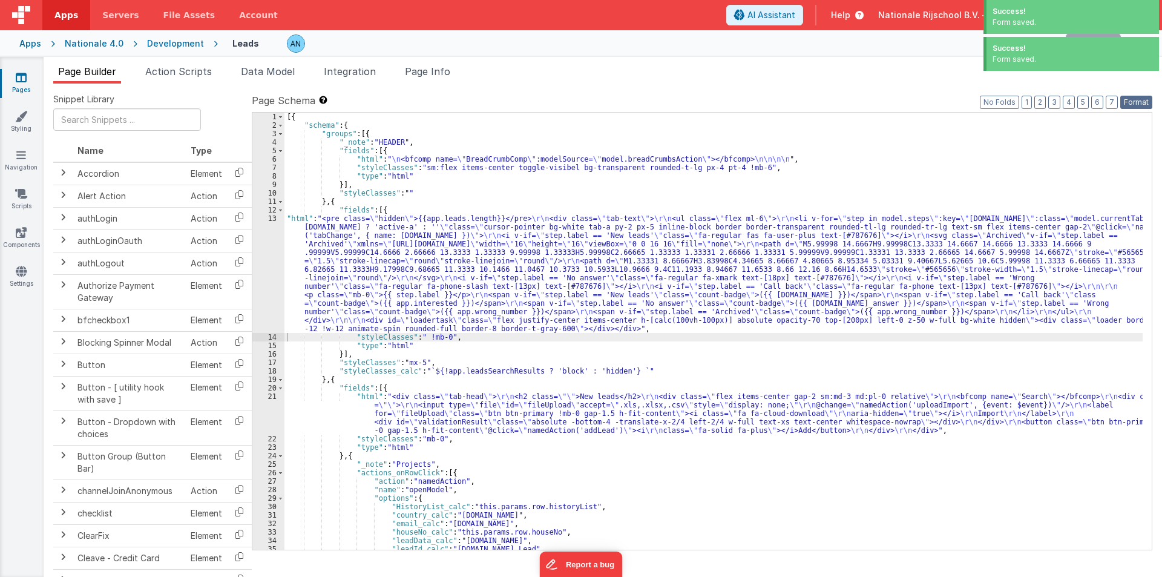
click at [1136, 100] on button "Format" at bounding box center [1136, 102] width 32 height 13
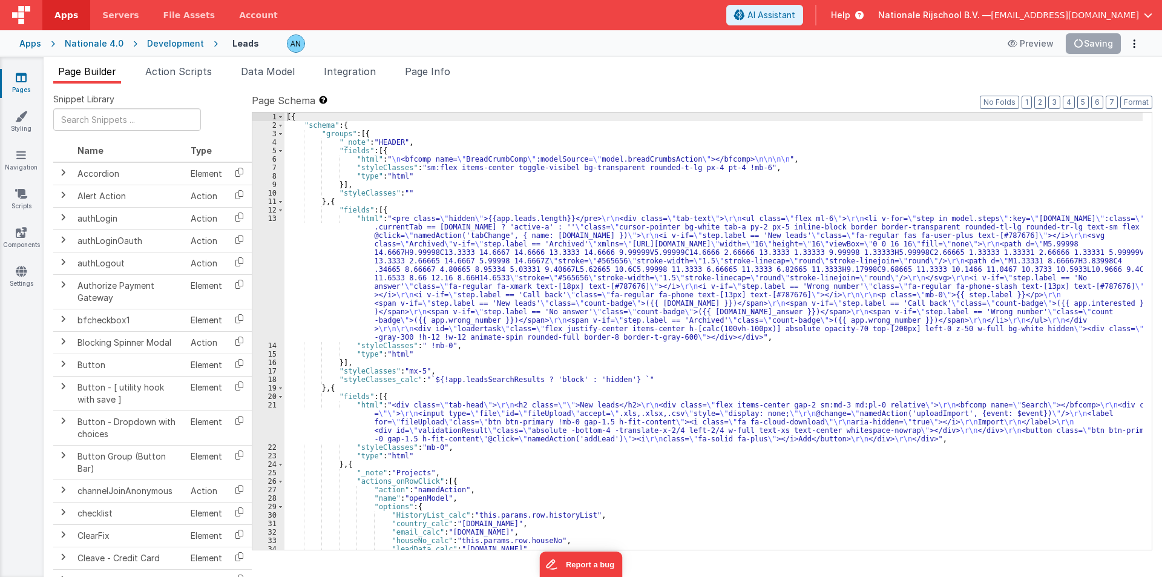
click at [325, 261] on div "[{ "schema" : { "groups" : [{ "_note" : "HEADER" , "fields" : [{ "html" : " \n …" at bounding box center [713, 340] width 858 height 454
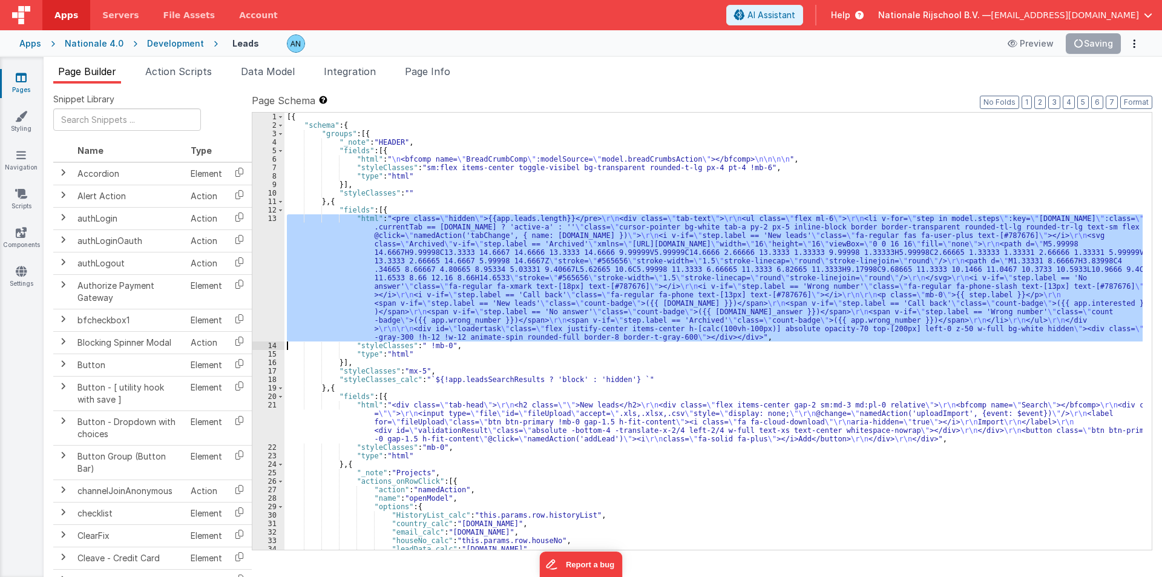
click at [262, 248] on div "13" at bounding box center [268, 277] width 32 height 127
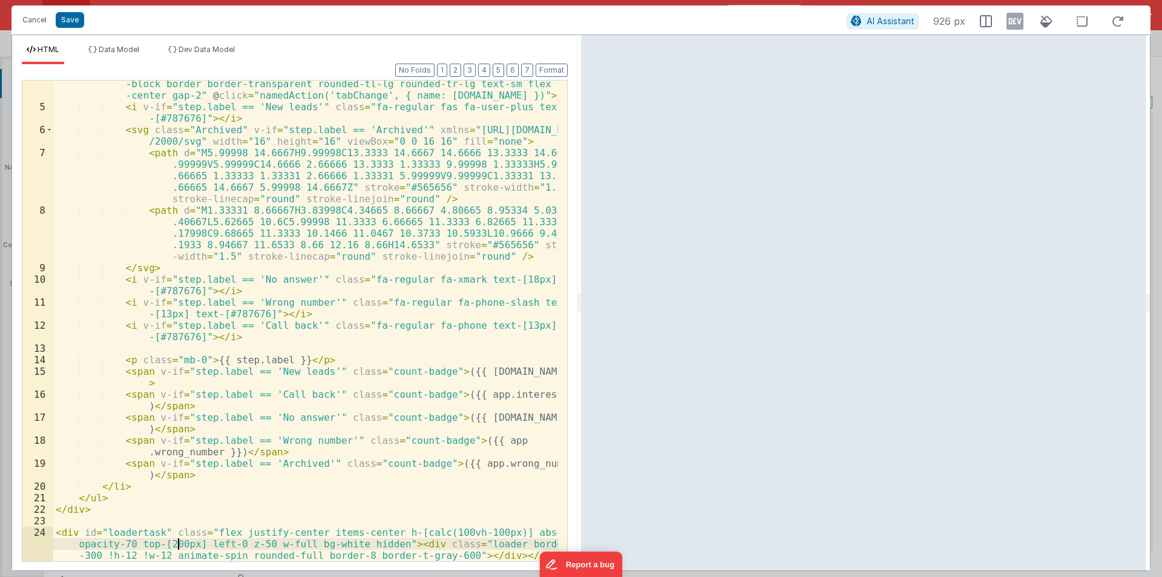
click at [176, 544] on div "< li v-for = "step in model.steps" :key = "step.name" :class = "model.currentTa…" at bounding box center [305, 335] width 505 height 561
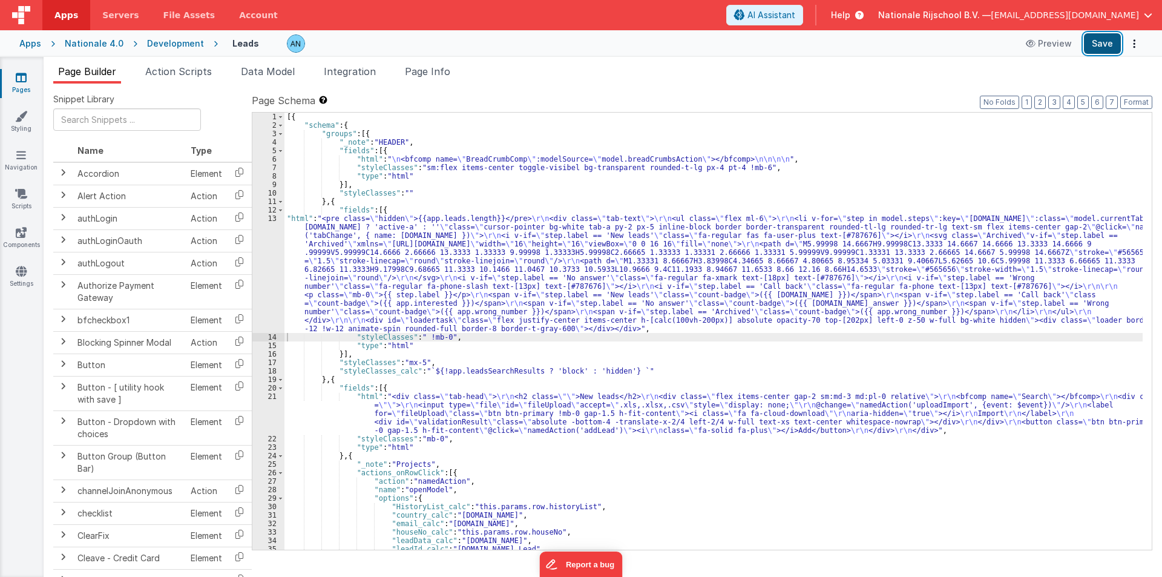
click at [1101, 45] on button "Save" at bounding box center [1102, 43] width 37 height 21
click at [1138, 99] on button "Format" at bounding box center [1136, 102] width 32 height 13
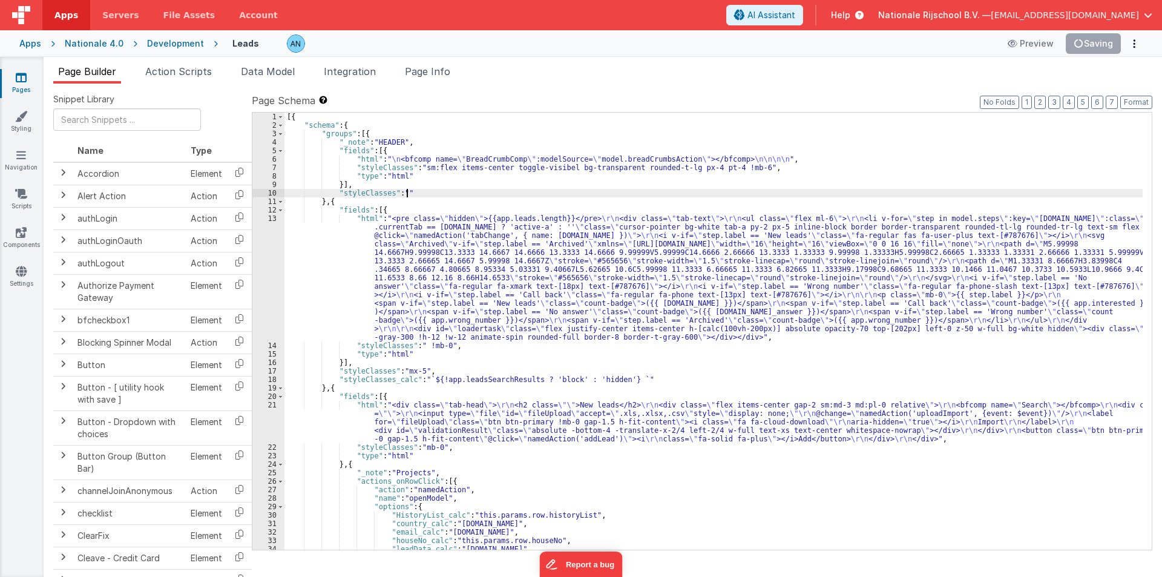
click at [428, 197] on div "[{ "schema" : { "groups" : [{ "_note" : "HEADER" , "fields" : [{ "html" : " \n …" at bounding box center [713, 340] width 858 height 454
click at [1112, 42] on button "Save" at bounding box center [1102, 43] width 37 height 21
click at [1138, 103] on button "Format" at bounding box center [1136, 102] width 32 height 13
click at [1104, 39] on button "Save" at bounding box center [1102, 43] width 37 height 21
click at [62, 16] on span "Apps" at bounding box center [66, 15] width 24 height 12
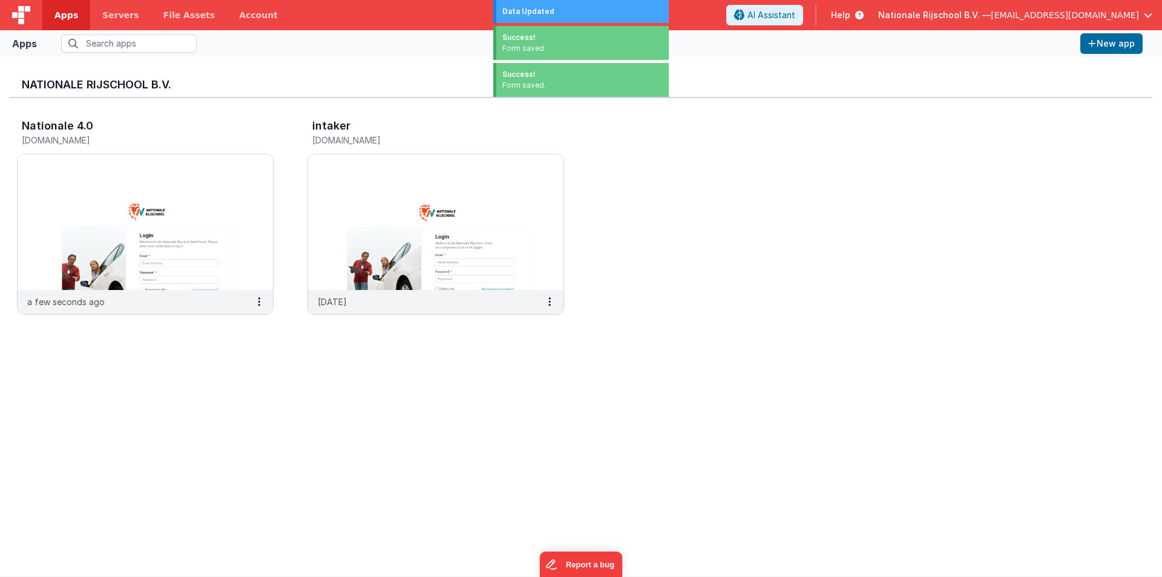
click at [930, 13] on span "Nationale Rijschool B.V. —" at bounding box center [934, 15] width 113 height 12
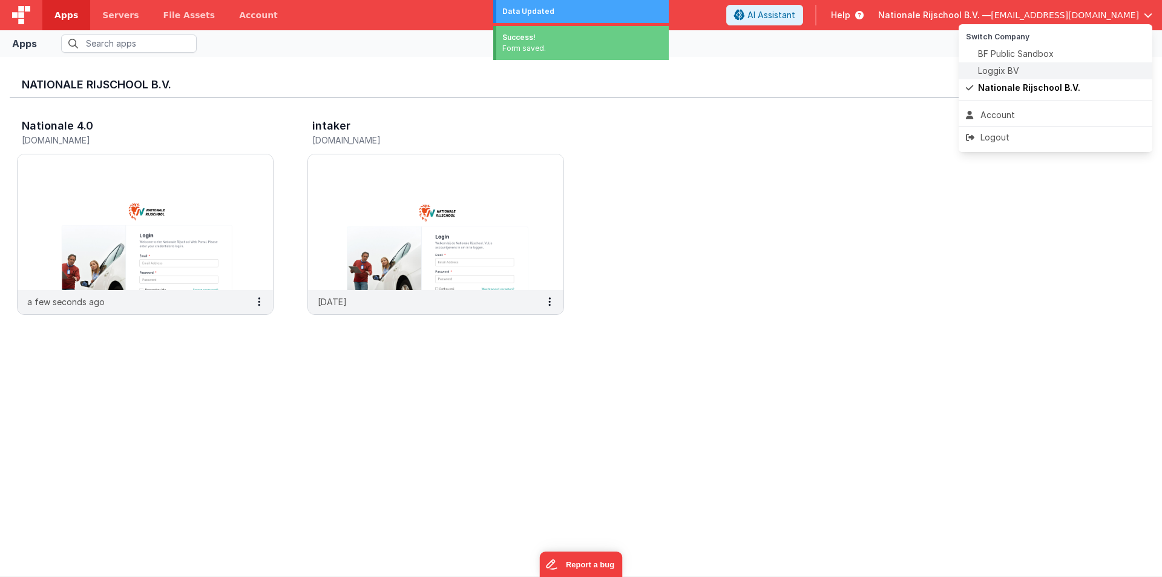
click at [1001, 68] on span "Loggix BV" at bounding box center [998, 71] width 41 height 12
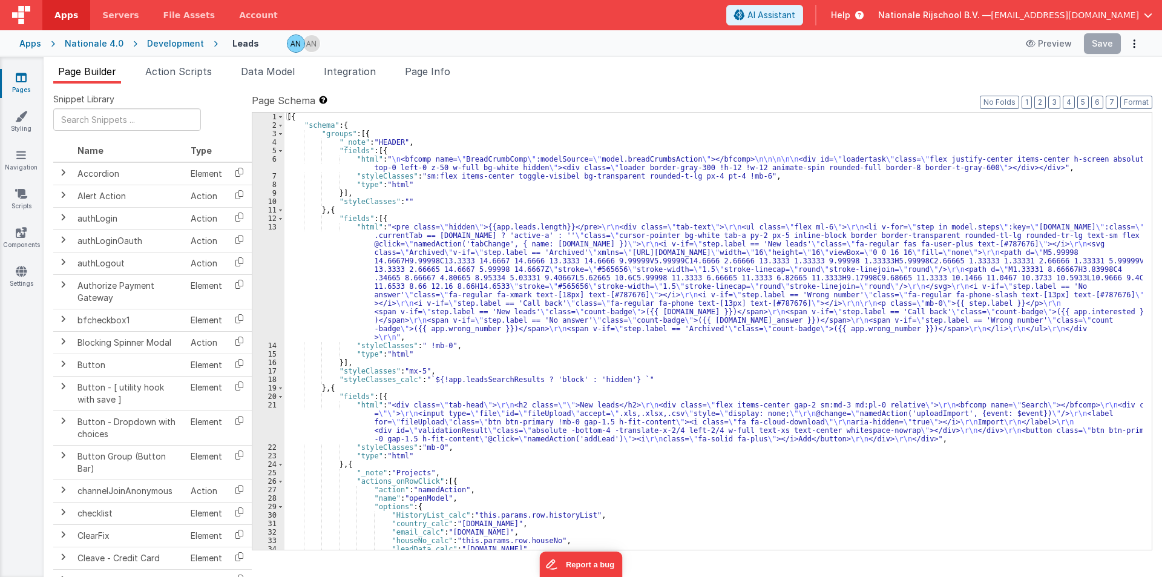
click at [179, 41] on div "Development" at bounding box center [175, 44] width 57 height 12
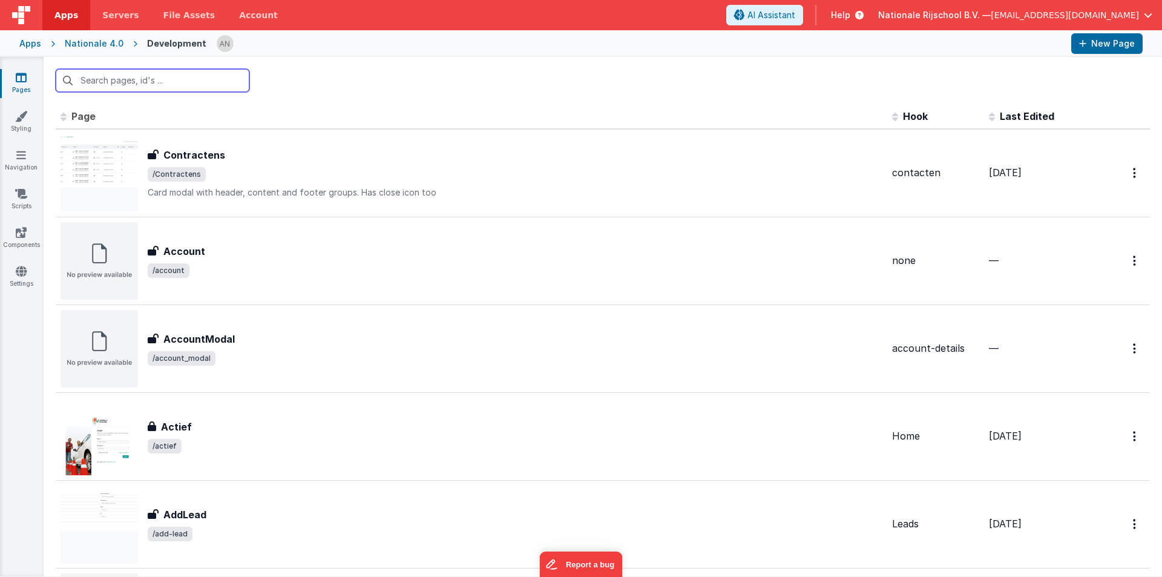
click at [182, 82] on input "text" at bounding box center [153, 80] width 194 height 23
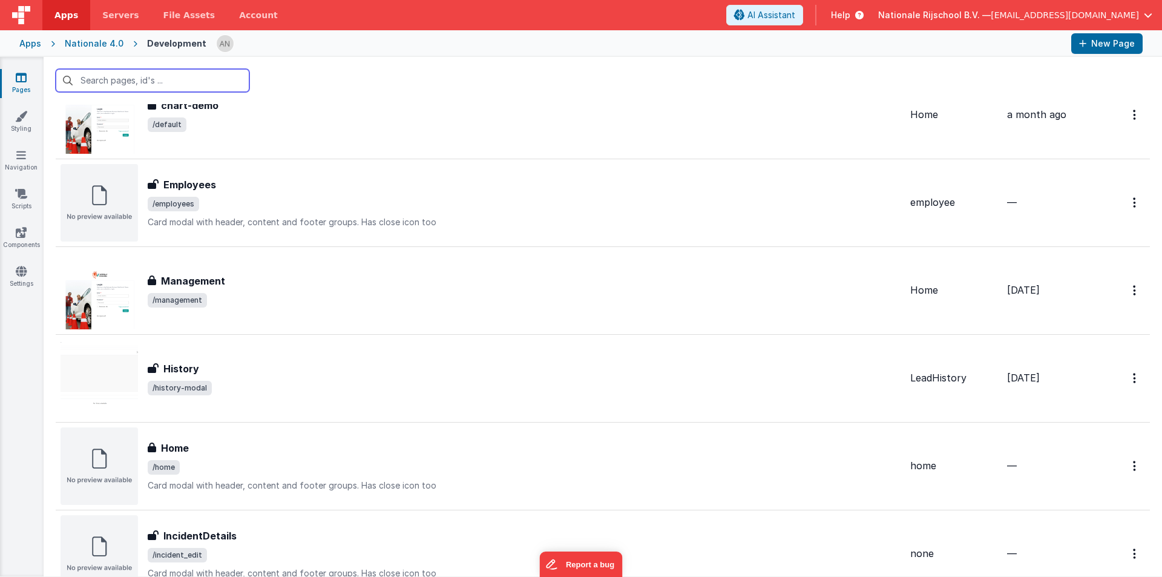
scroll to position [1634, 0]
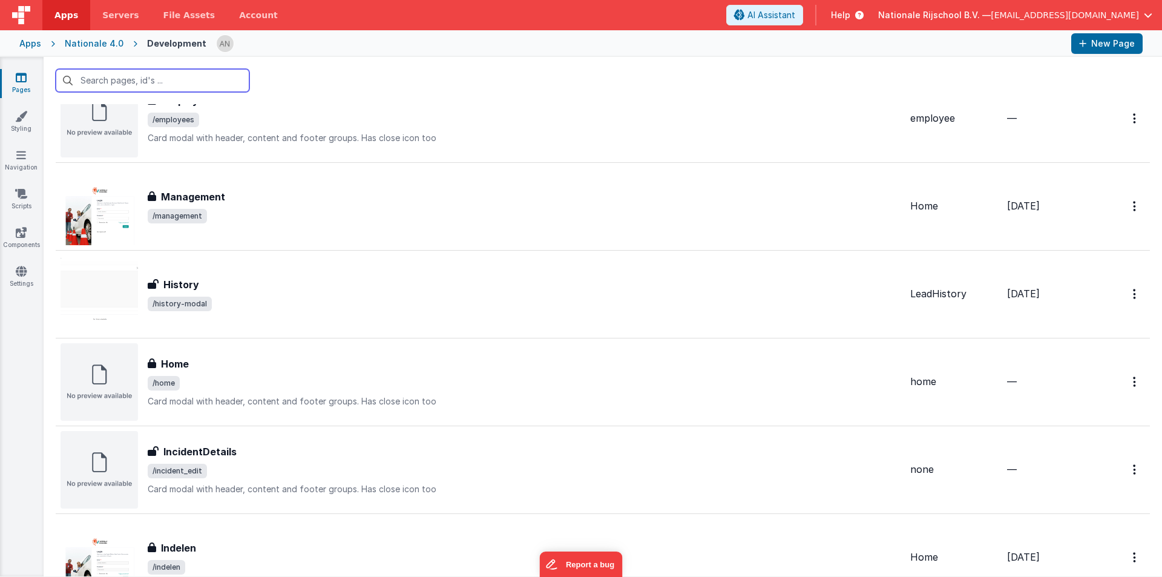
click at [186, 71] on input "text" at bounding box center [153, 80] width 194 height 23
paste input "proeflessen"
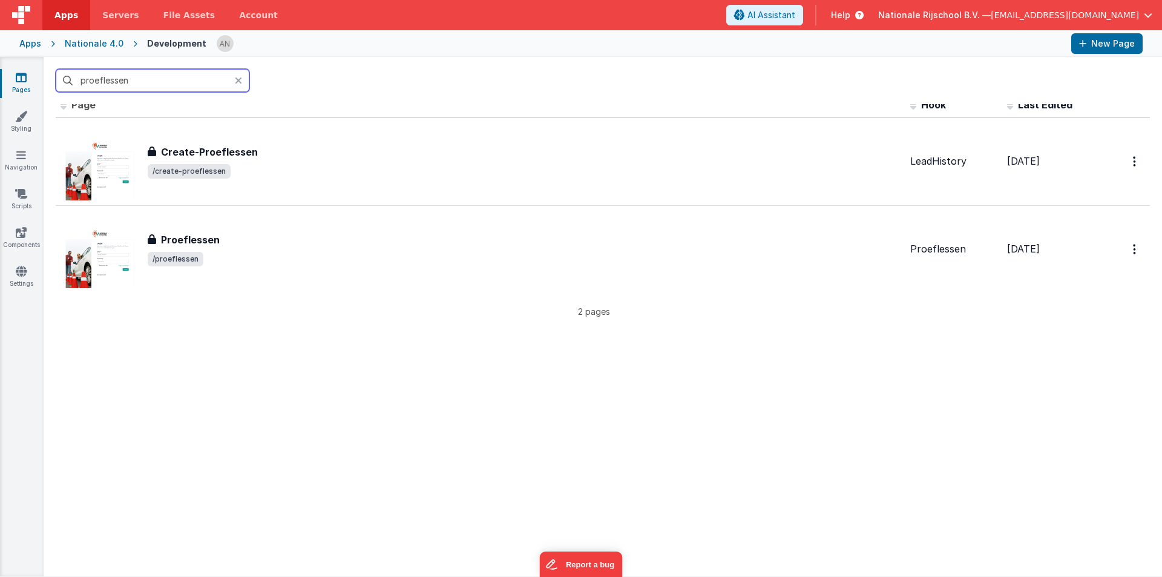
scroll to position [0, 0]
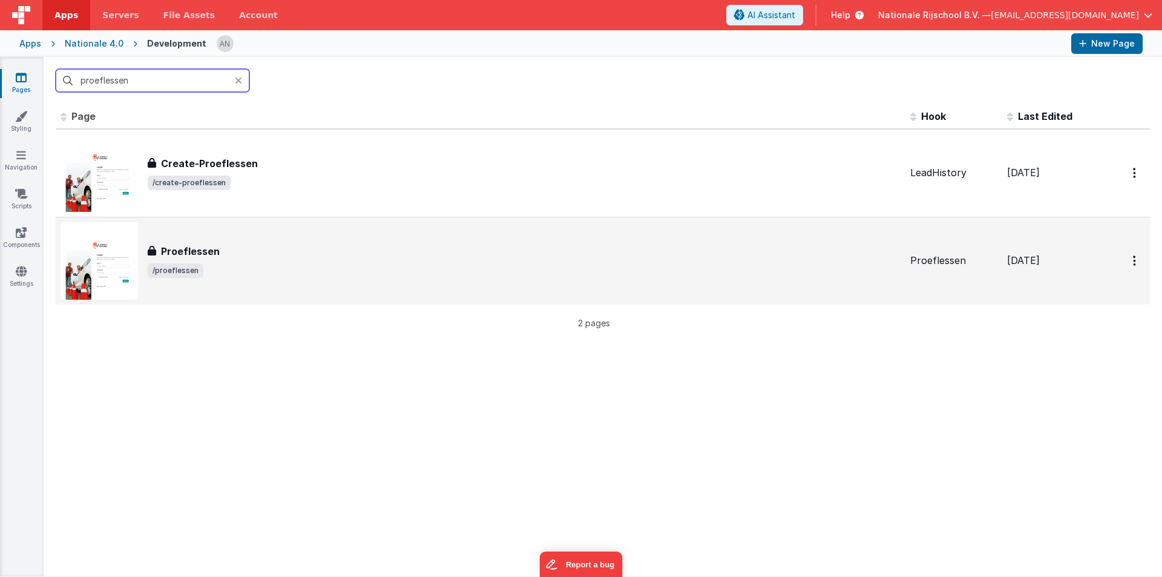
type input "proeflessen"
click at [218, 255] on div "Proeflessen" at bounding box center [524, 251] width 753 height 15
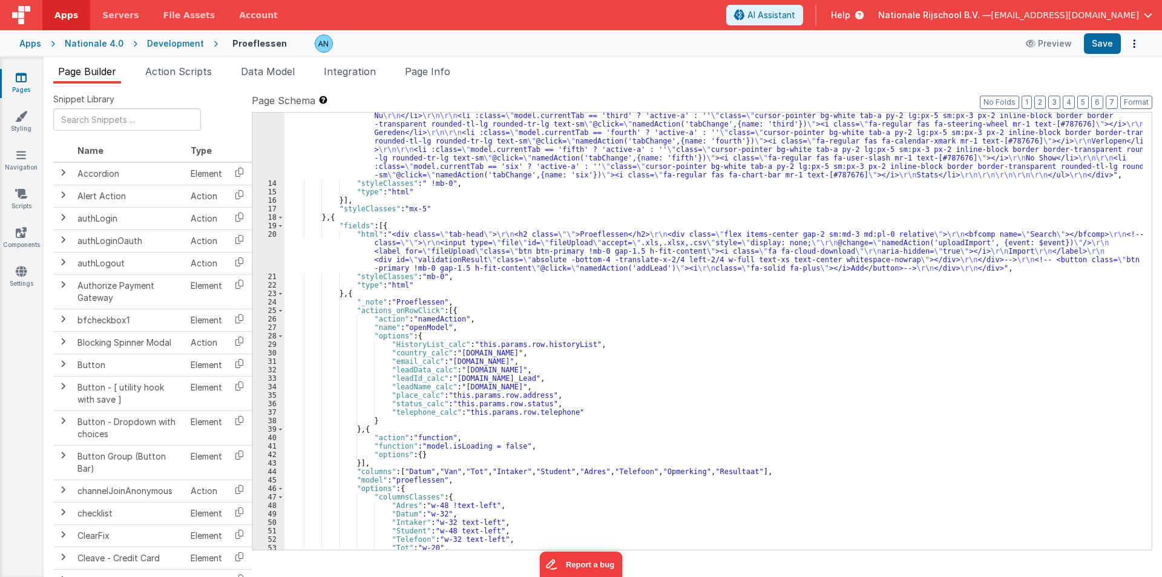
scroll to position [145, 0]
click at [179, 66] on span "Action Scripts" at bounding box center [178, 71] width 67 height 12
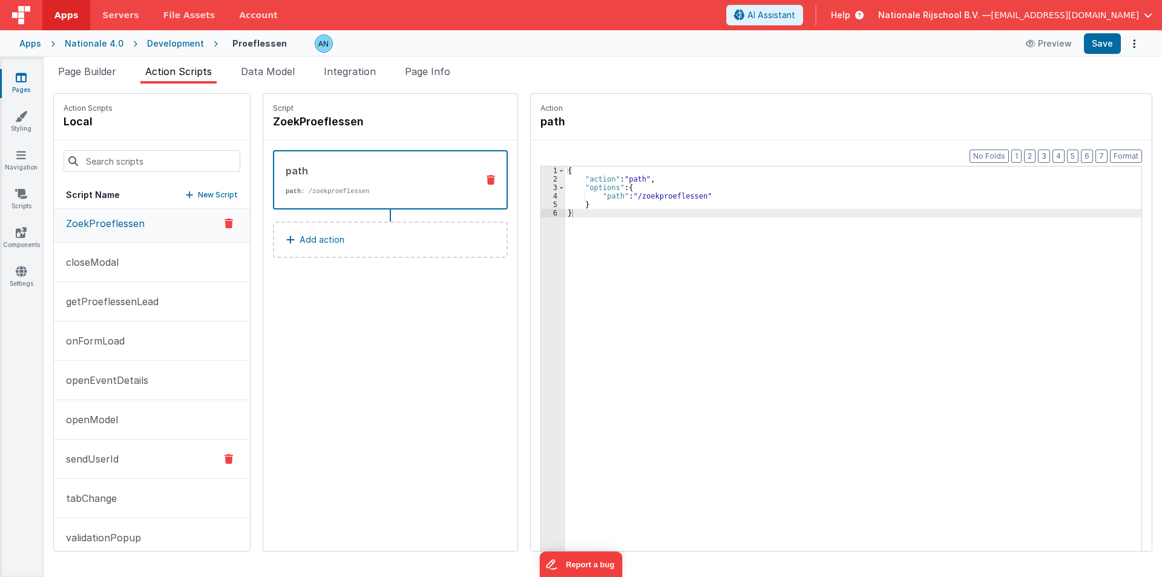
scroll to position [0, 0]
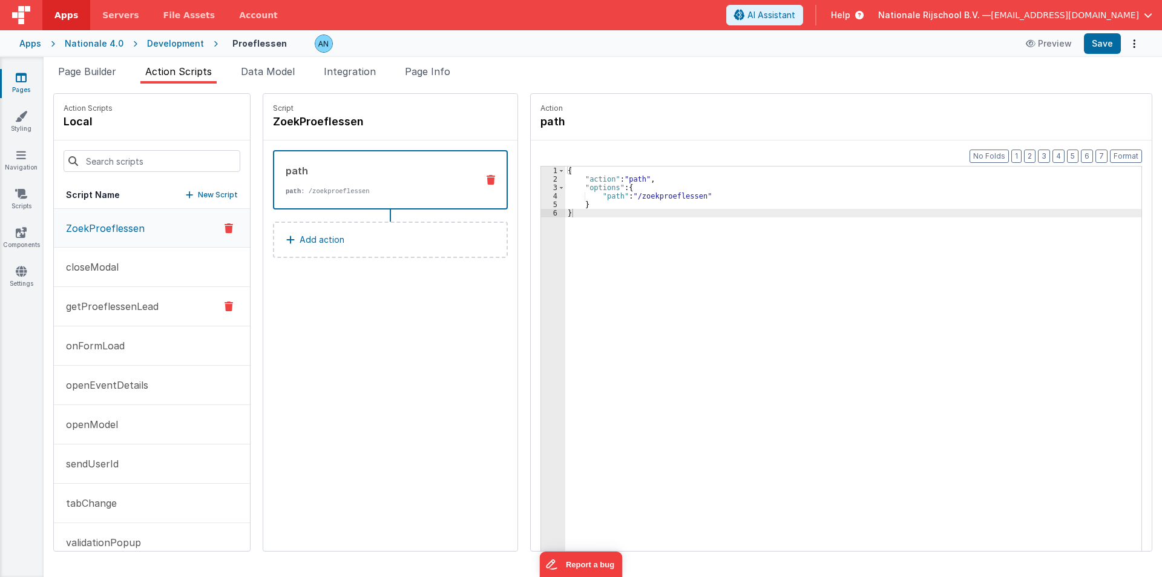
click at [110, 299] on p "getProeflessenLead" at bounding box center [109, 306] width 100 height 15
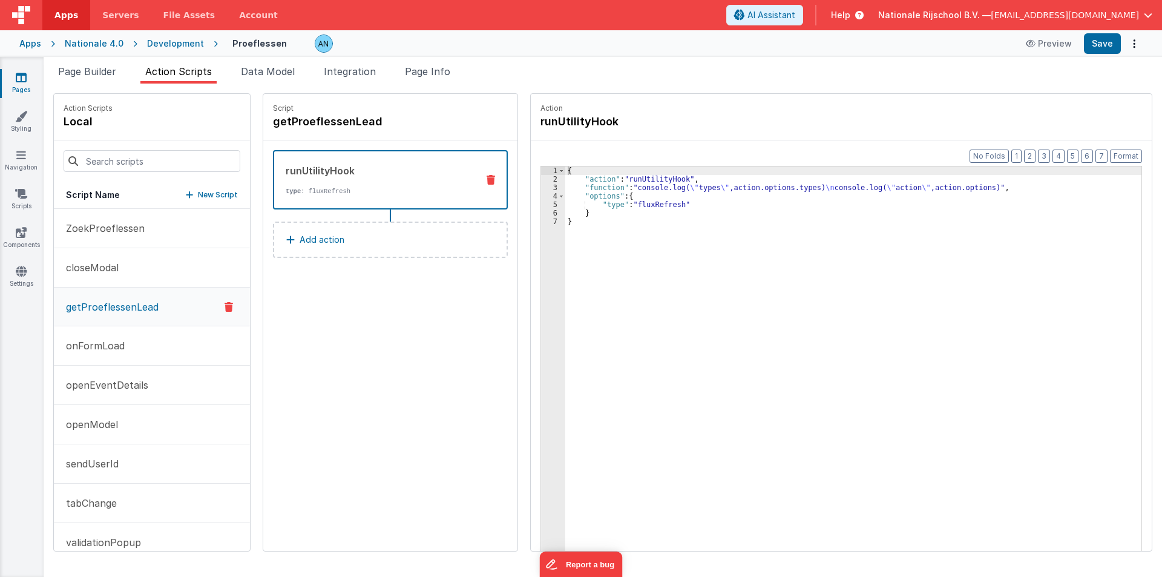
click at [395, 251] on button "Add action" at bounding box center [390, 239] width 235 height 36
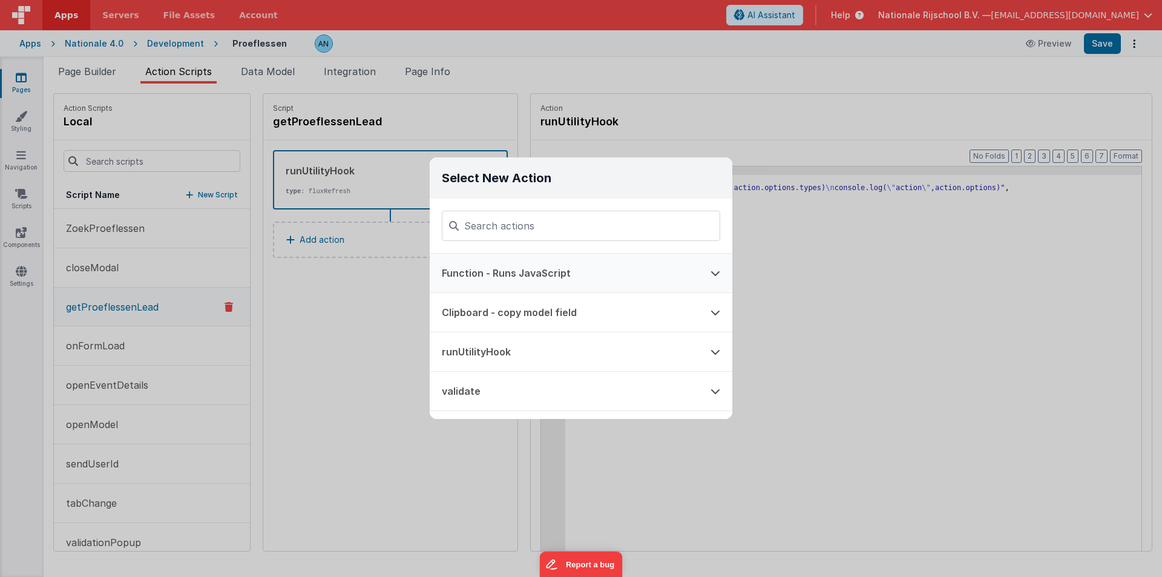
click at [488, 269] on button "Function - Runs JavaScript" at bounding box center [564, 273] width 269 height 39
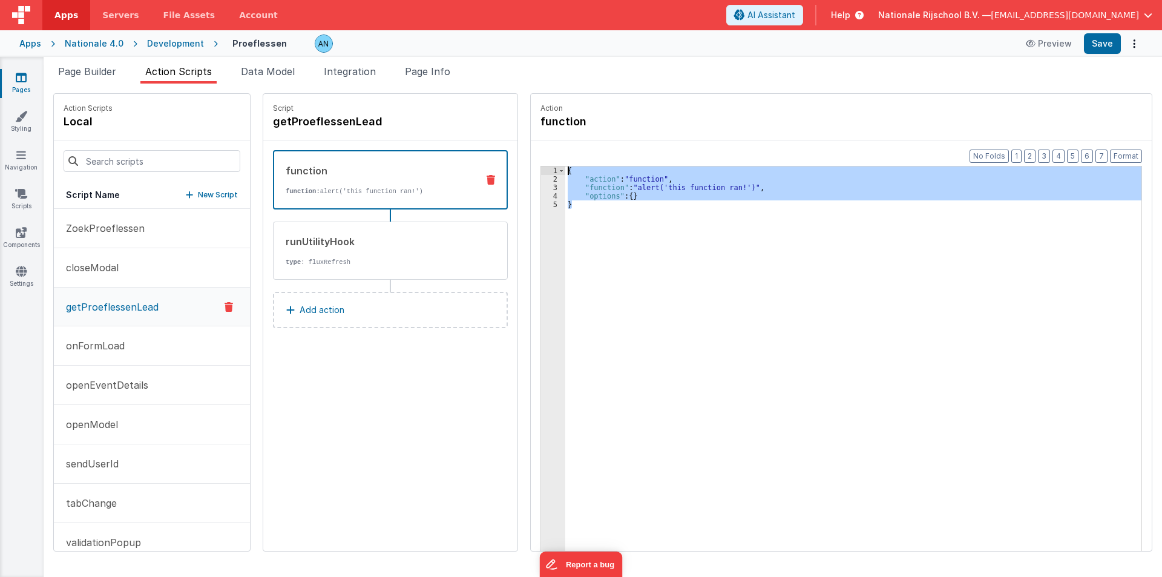
drag, startPoint x: 563, startPoint y: 192, endPoint x: 534, endPoint y: 145, distance: 56.3
click at [534, 145] on div "Format 7 6 5 4 3 2 1 No Folds 1 2 3 4 5 { "action" : "function" , "function" : …" at bounding box center [841, 368] width 621 height 457
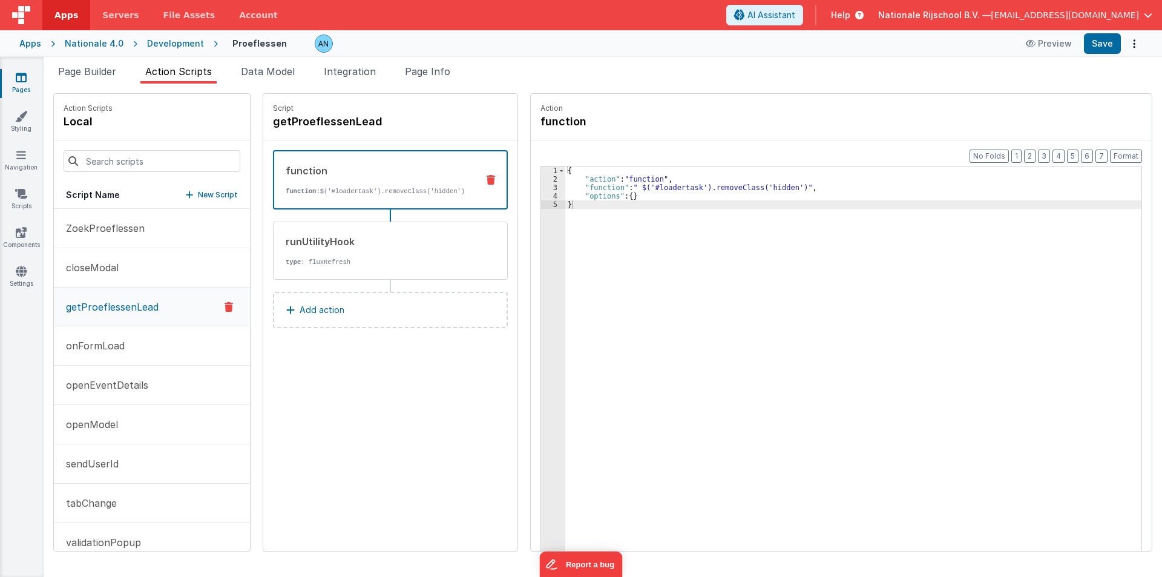
click at [359, 304] on button "Add action" at bounding box center [390, 310] width 235 height 36
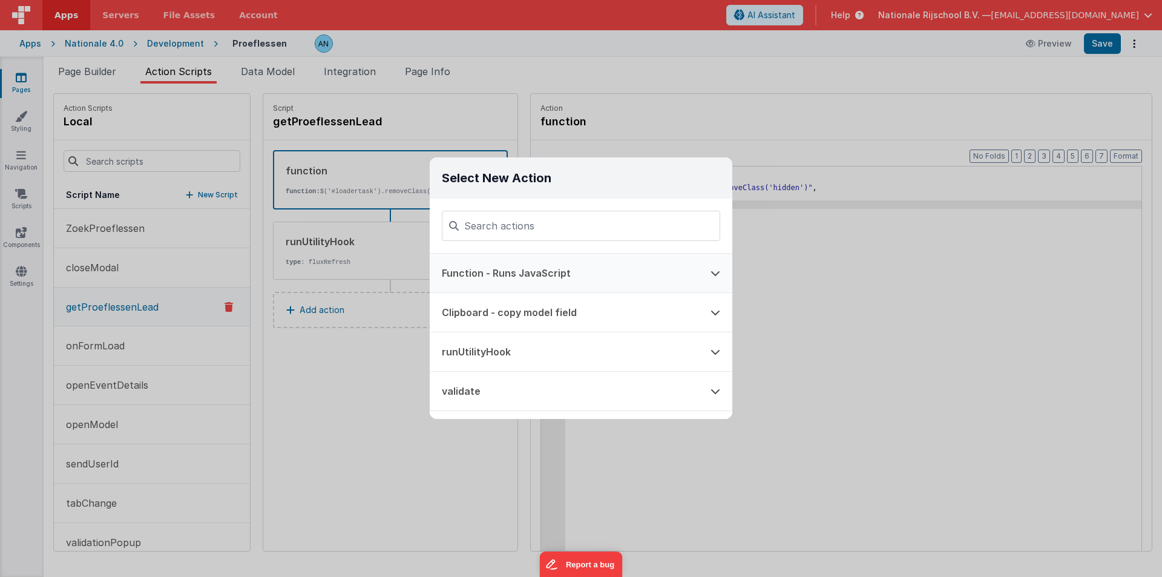
click at [480, 269] on button "Function - Runs JavaScript" at bounding box center [564, 273] width 269 height 39
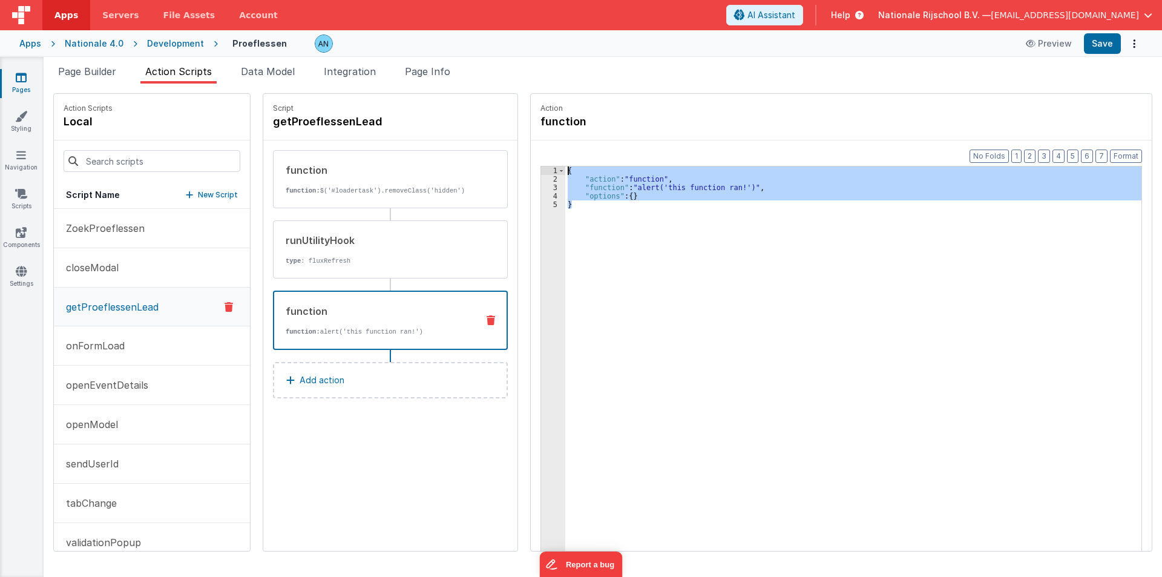
drag, startPoint x: 595, startPoint y: 212, endPoint x: 528, endPoint y: 154, distance: 88.0
click at [531, 154] on div "Format 7 6 5 4 3 2 1 No Folds 1 2 3 4 5 { "action" : "function" , "function" : …" at bounding box center [841, 368] width 621 height 457
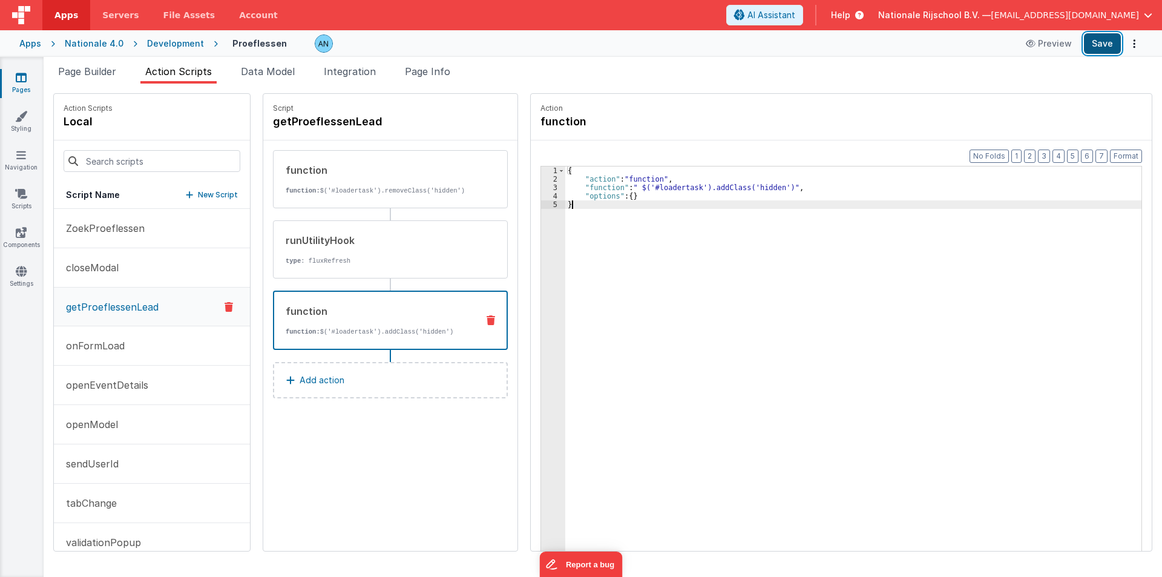
click at [1105, 40] on button "Save" at bounding box center [1102, 43] width 37 height 21
click at [83, 69] on span "Page Builder" at bounding box center [87, 71] width 58 height 12
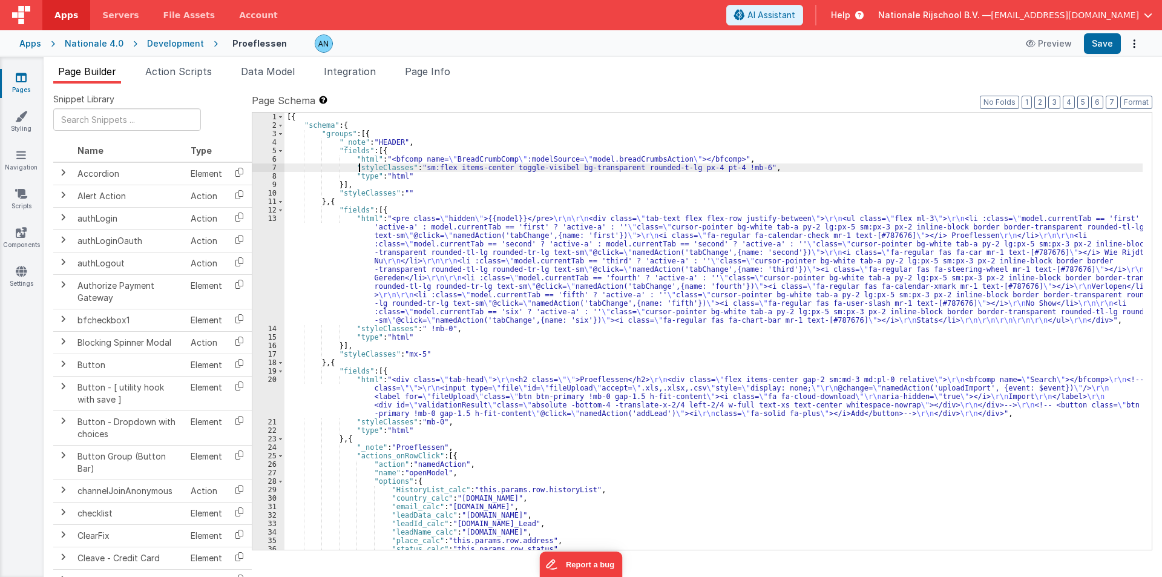
click at [361, 164] on div "[{ "schema" : { "groups" : [{ "_note" : "HEADER" , "fields" : [{ "html" : "<bfc…" at bounding box center [713, 340] width 858 height 454
click at [270, 155] on div "6" at bounding box center [268, 159] width 32 height 8
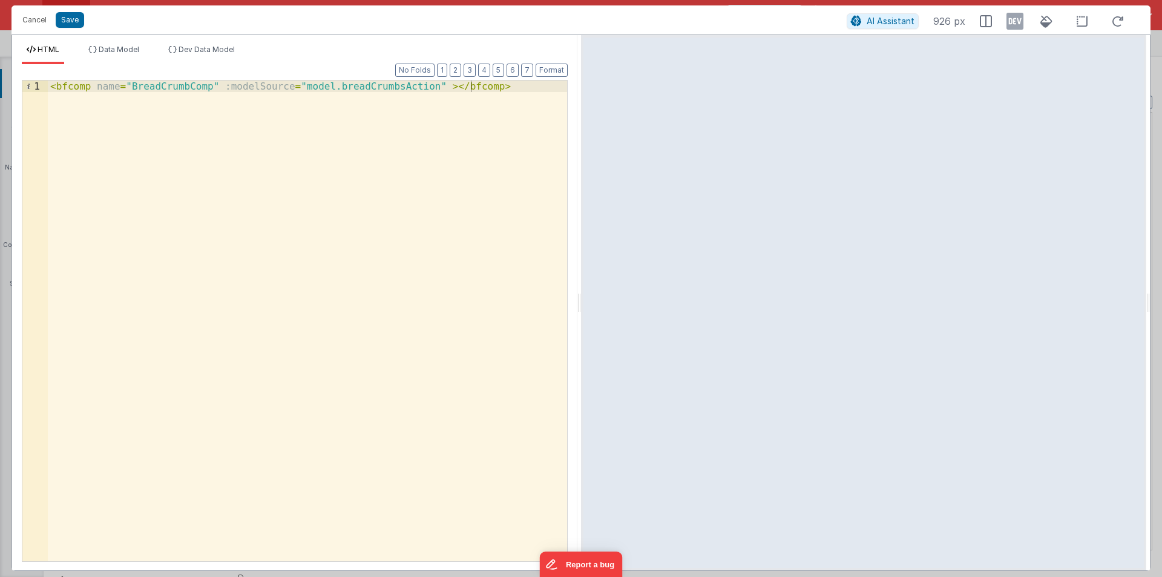
click at [182, 119] on div "< bfcomp name = "BreadCrumbComp" :modelSource = "model.breadCrumbsAction" > </ …" at bounding box center [307, 331] width 519 height 503
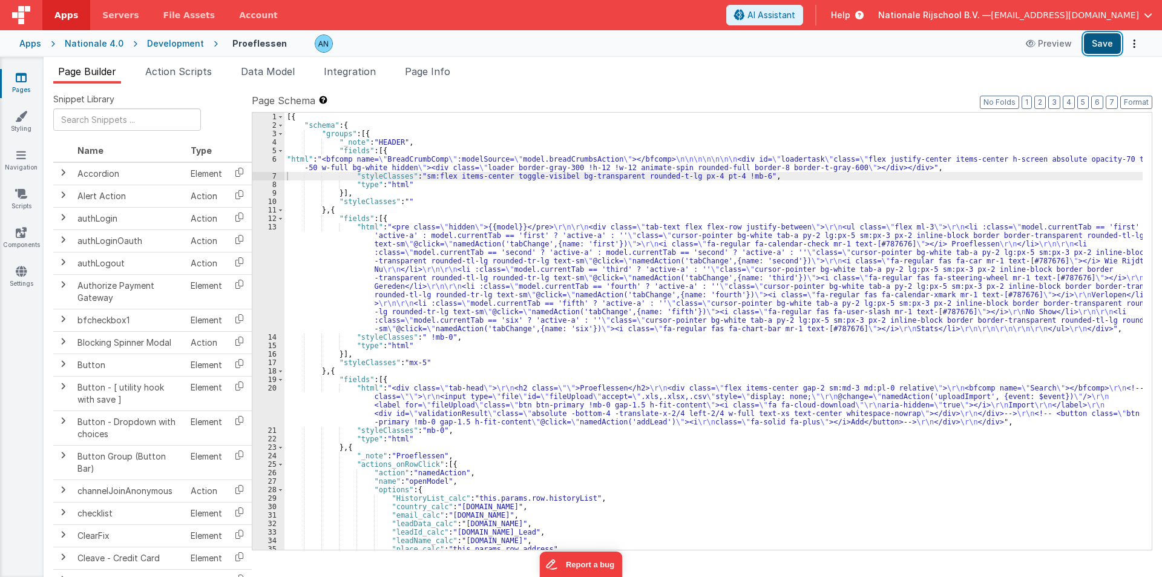
click at [1100, 46] on button "Save" at bounding box center [1102, 43] width 37 height 21
click at [1139, 99] on button "Format" at bounding box center [1136, 102] width 32 height 13
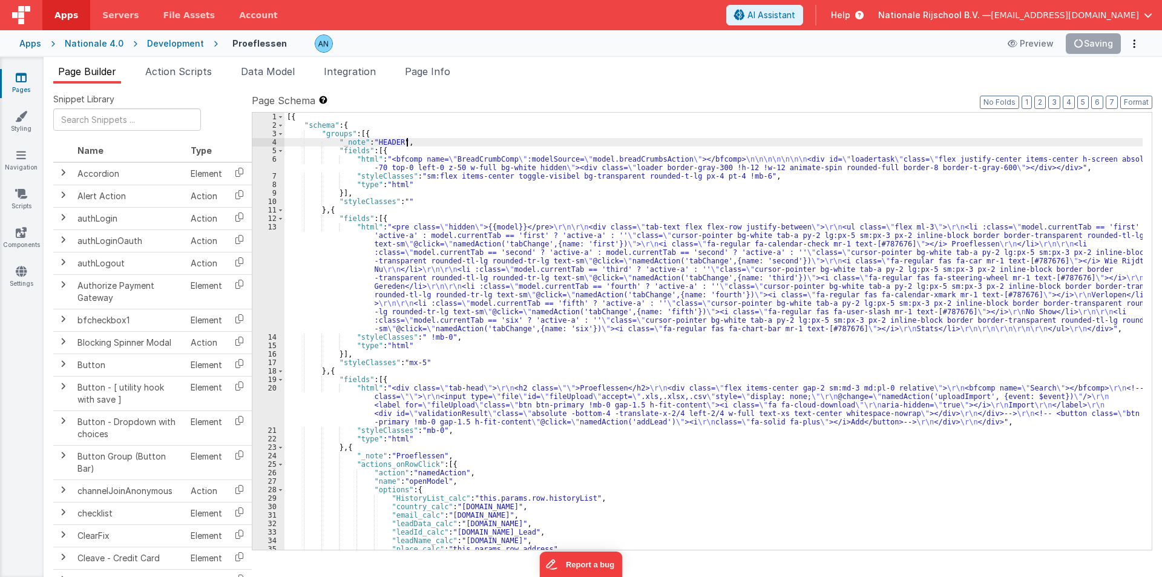
click at [411, 142] on div "[{ "schema" : { "groups" : [{ "_note" : "HEADER" , "fields" : [{ "html" : "<bfc…" at bounding box center [713, 340] width 858 height 454
click at [1119, 41] on button "Save" at bounding box center [1102, 43] width 37 height 21
click at [1145, 100] on button "Format" at bounding box center [1136, 102] width 32 height 13
click at [342, 124] on div "[{ "schema" : { "groups" : [{ "_note" : "HEADER" , "fields" : [{ "html" : "<bfc…" at bounding box center [713, 340] width 858 height 454
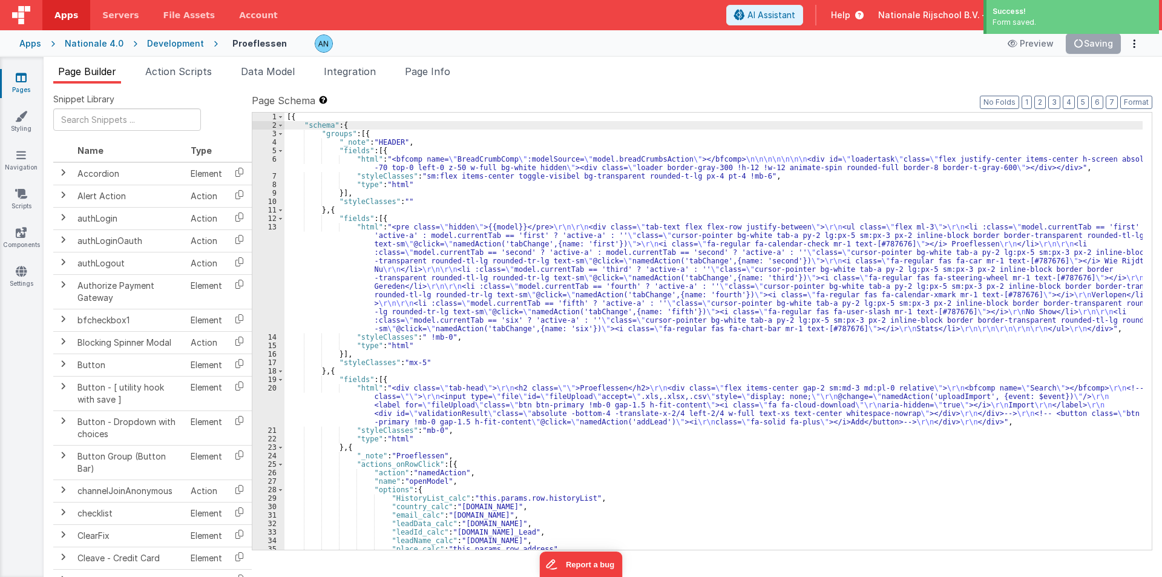
click at [309, 127] on div "[{ "schema" : { "groups" : [{ "_note" : "HEADER" , "fields" : [{ "html" : "<bfc…" at bounding box center [713, 340] width 858 height 454
click at [430, 365] on div "[{ "schema" : { "groups" : [{ "_note" : "HEADER" , "fields" : [{ "html" : "<bfc…" at bounding box center [713, 340] width 858 height 454
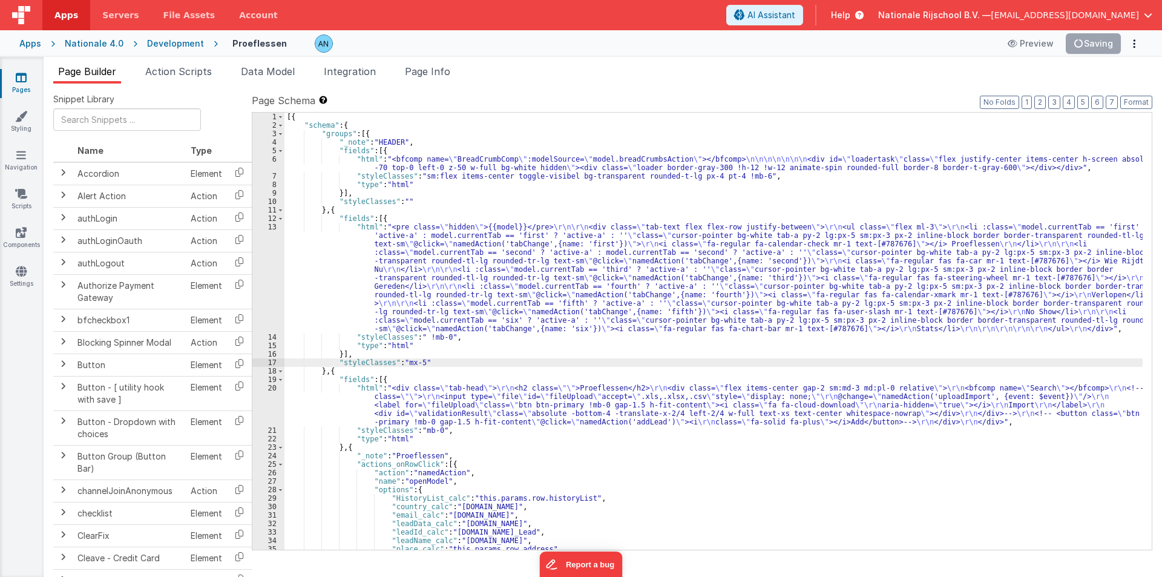
click at [321, 289] on div "[{ "schema" : { "groups" : [{ "_note" : "HEADER" , "fields" : [{ "html" : "<bfc…" at bounding box center [713, 340] width 858 height 454
click at [1121, 30] on div "Apps Nationale 4.0 Development Proeflessen Preview Save" at bounding box center [581, 43] width 1162 height 27
click at [1108, 35] on div "Apps Servers File Assets Account Some FUTURE Slot AI Assistant Help Nationale R…" at bounding box center [581, 288] width 1162 height 577
click at [171, 40] on div "Development" at bounding box center [175, 44] width 57 height 12
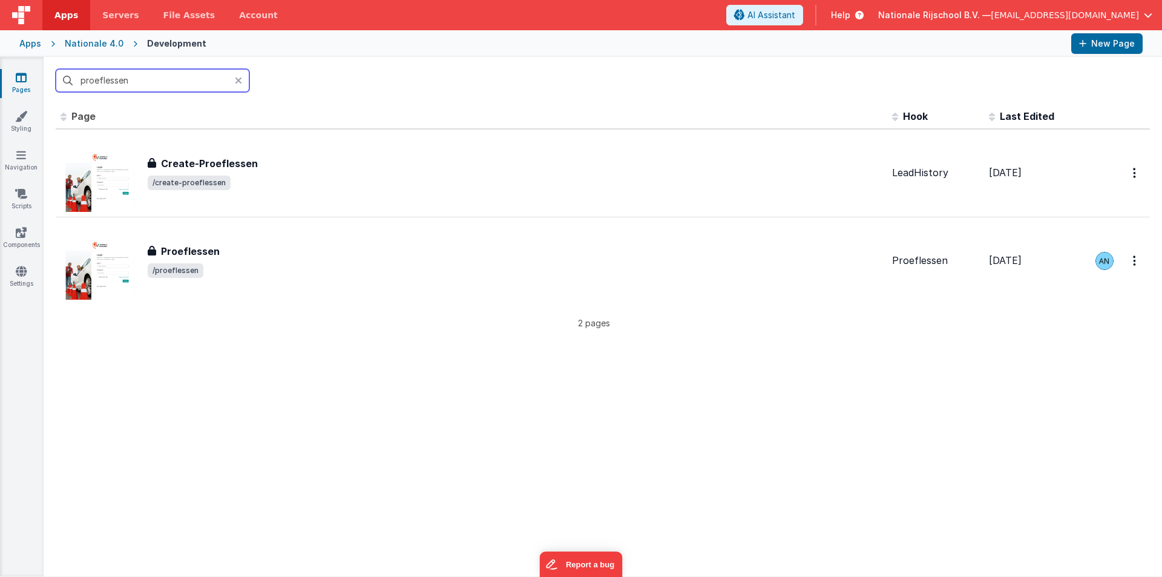
click at [145, 81] on input "proeflessen" at bounding box center [153, 80] width 194 height 23
paste input "adviez"
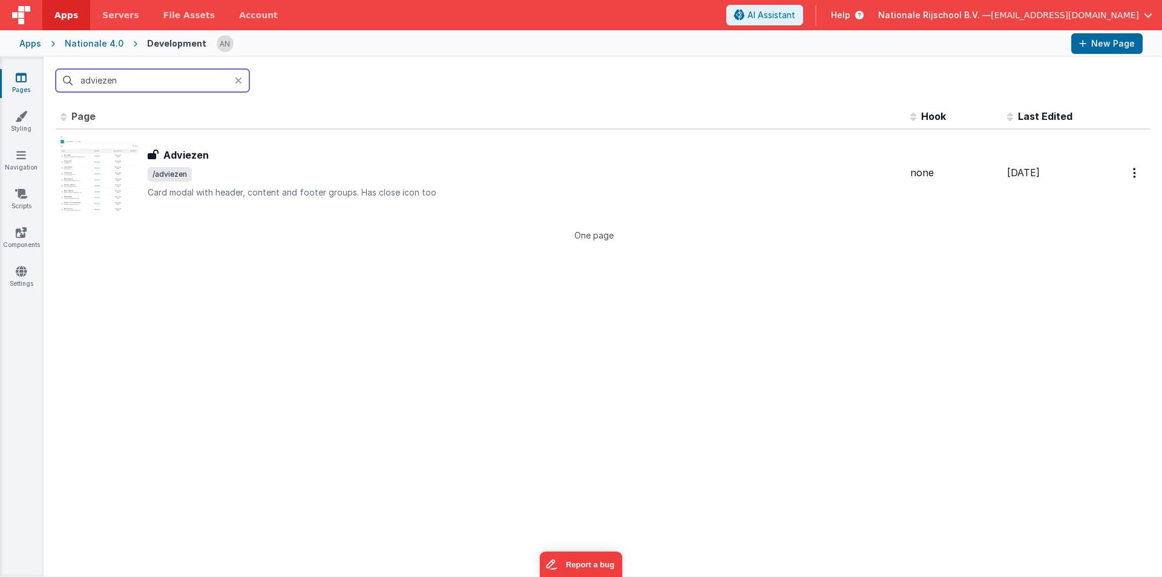
type input "adviezen"
click at [266, 125] on th "Page" at bounding box center [481, 117] width 850 height 24
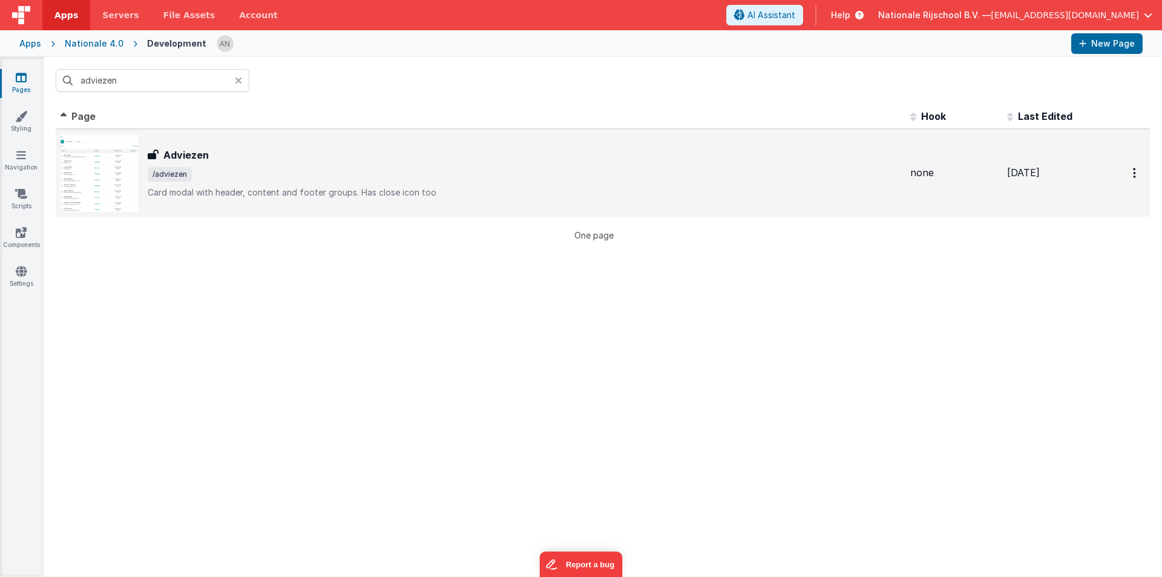
click at [263, 154] on div "Adviezen" at bounding box center [524, 155] width 753 height 15
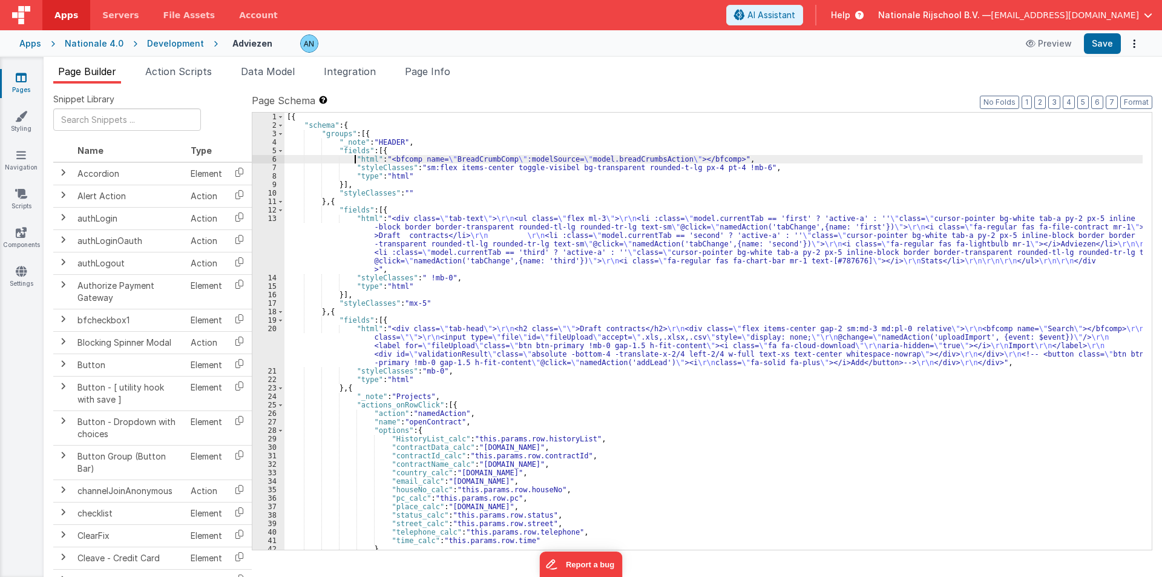
click at [356, 155] on div "[{ "schema" : { "groups" : [{ "_note" : "HEADER" , "fields" : [{ "html" : "<bfc…" at bounding box center [713, 340] width 858 height 454
click at [264, 159] on div "6" at bounding box center [268, 159] width 32 height 8
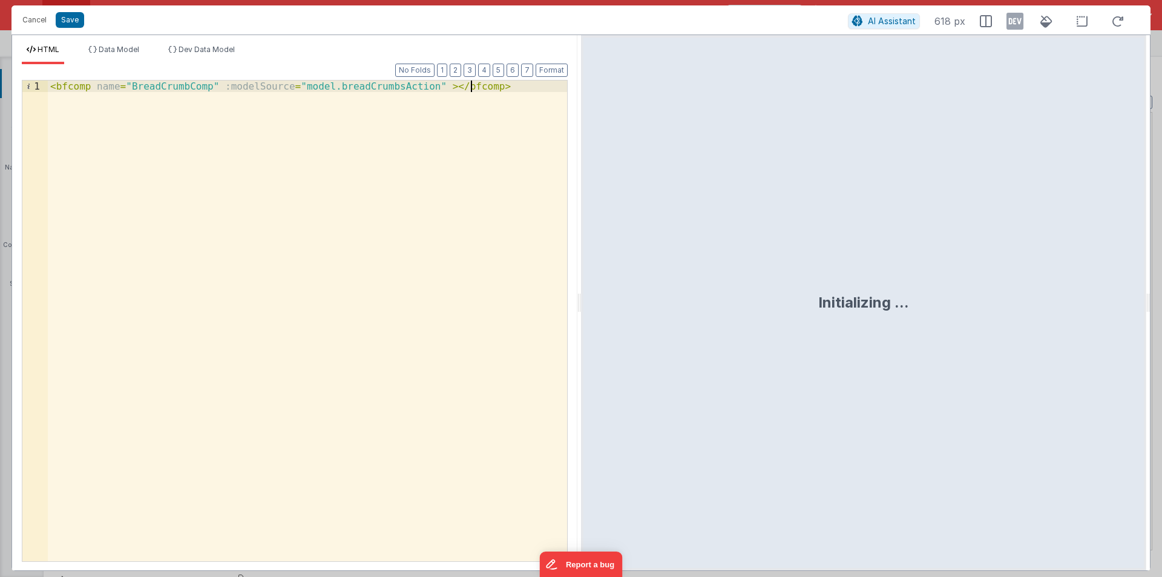
click at [503, 84] on div "< bfcomp name = "BreadCrumbComp" :modelSource = "model.breadCrumbsAction" > </ …" at bounding box center [307, 331] width 519 height 503
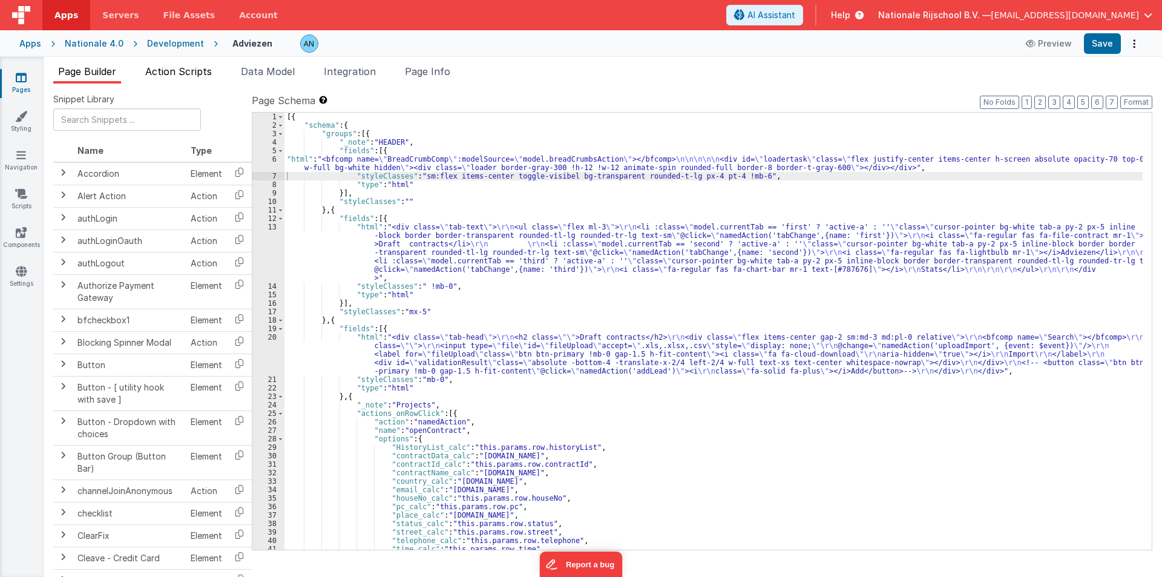
click at [188, 72] on span "Action Scripts" at bounding box center [178, 71] width 67 height 12
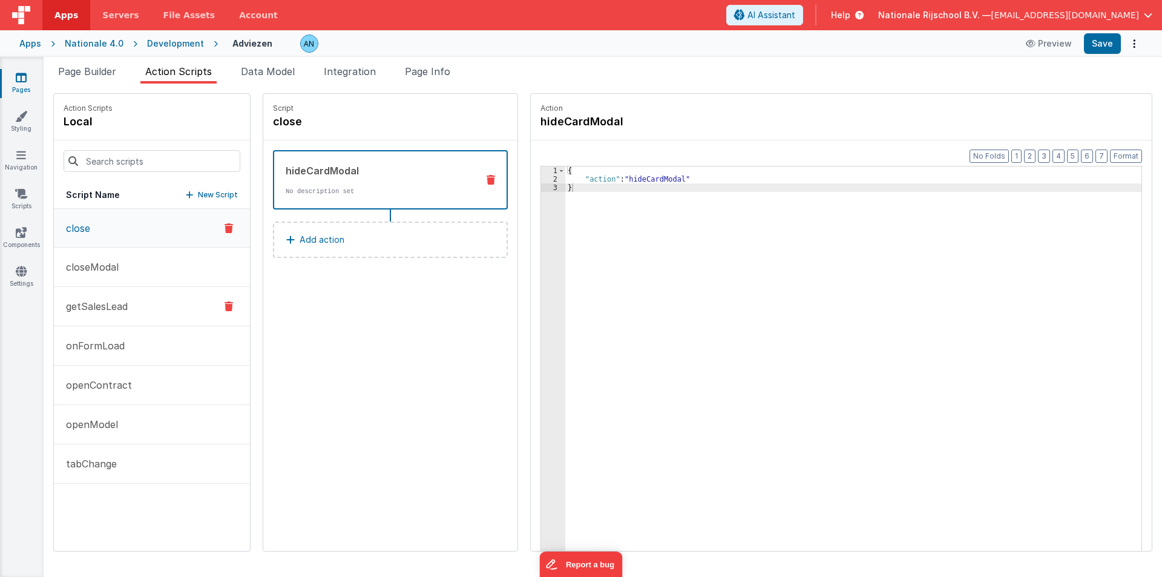
click at [111, 313] on button "getSalesLead" at bounding box center [152, 306] width 196 height 39
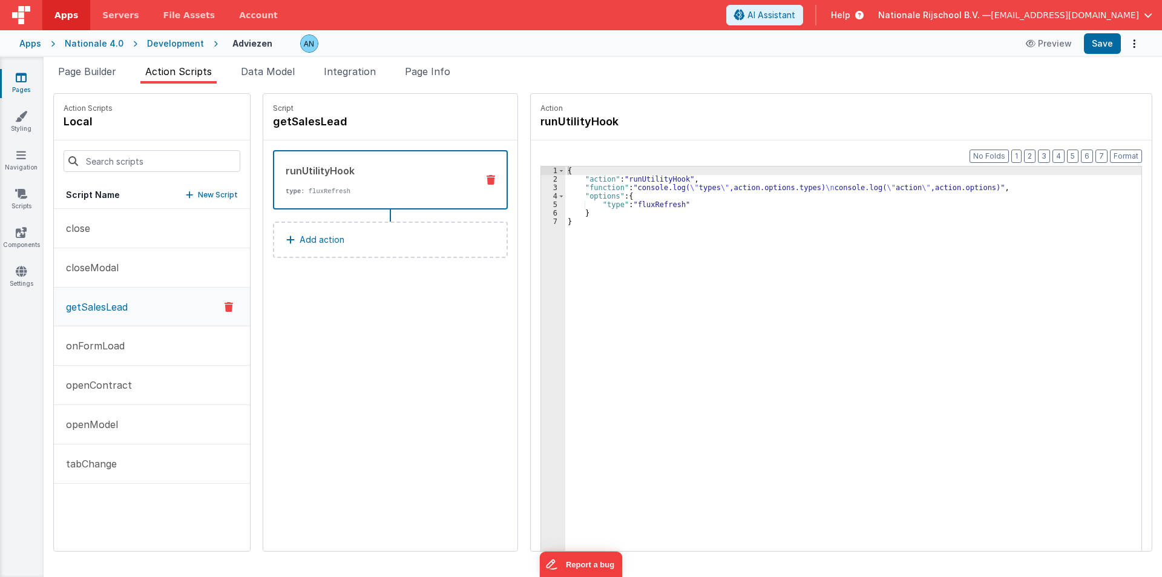
click at [346, 238] on button "Add action" at bounding box center [390, 239] width 235 height 36
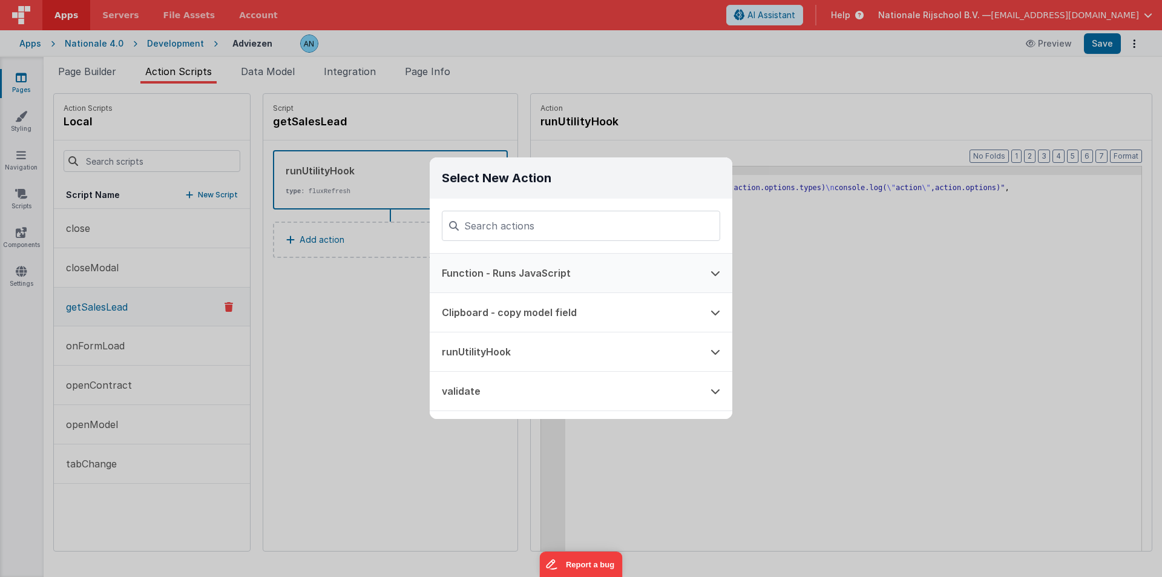
click at [471, 274] on button "Function - Runs JavaScript" at bounding box center [564, 273] width 269 height 39
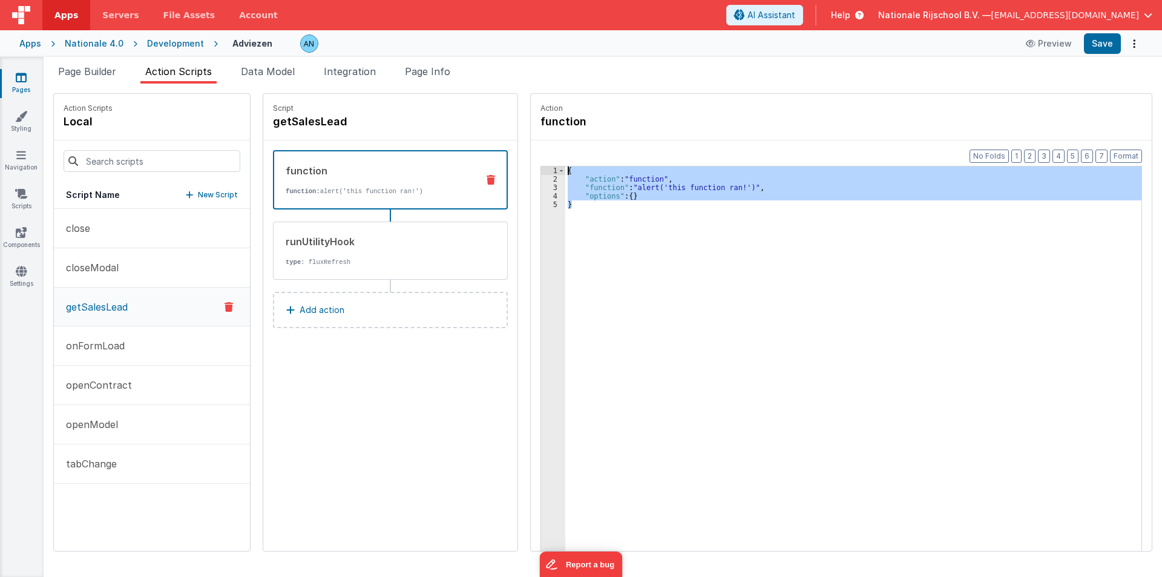
drag, startPoint x: 566, startPoint y: 208, endPoint x: 546, endPoint y: 154, distance: 56.9
click at [546, 154] on div "Format 7 6 5 4 3 2 1 No Folds 1 2 3 4 5 { "action" : "function" , "function" : …" at bounding box center [841, 368] width 621 height 457
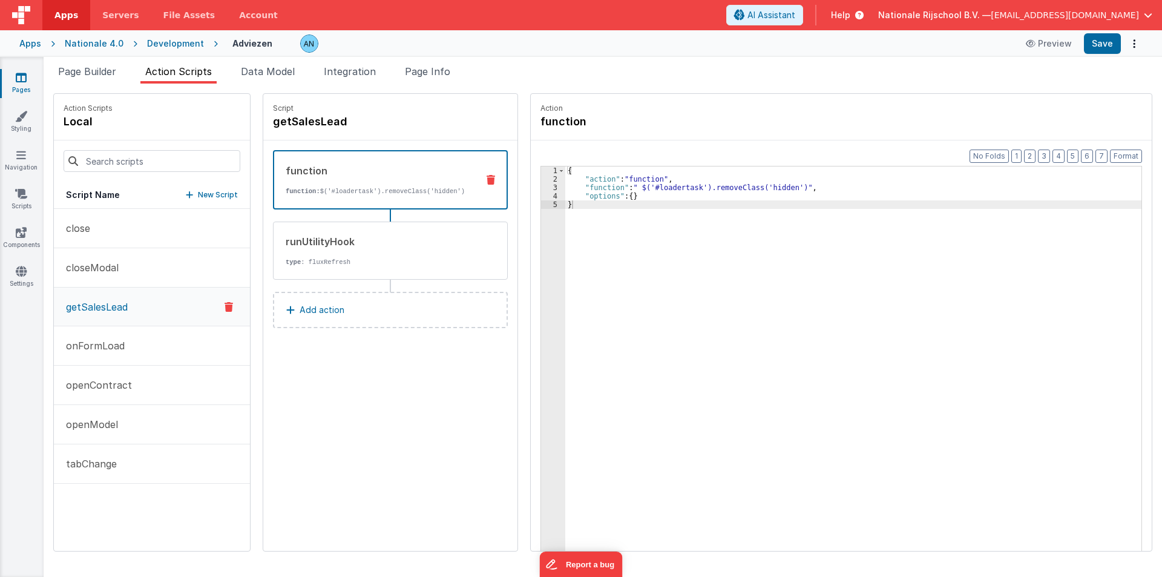
click at [356, 295] on button "Add action" at bounding box center [390, 310] width 235 height 36
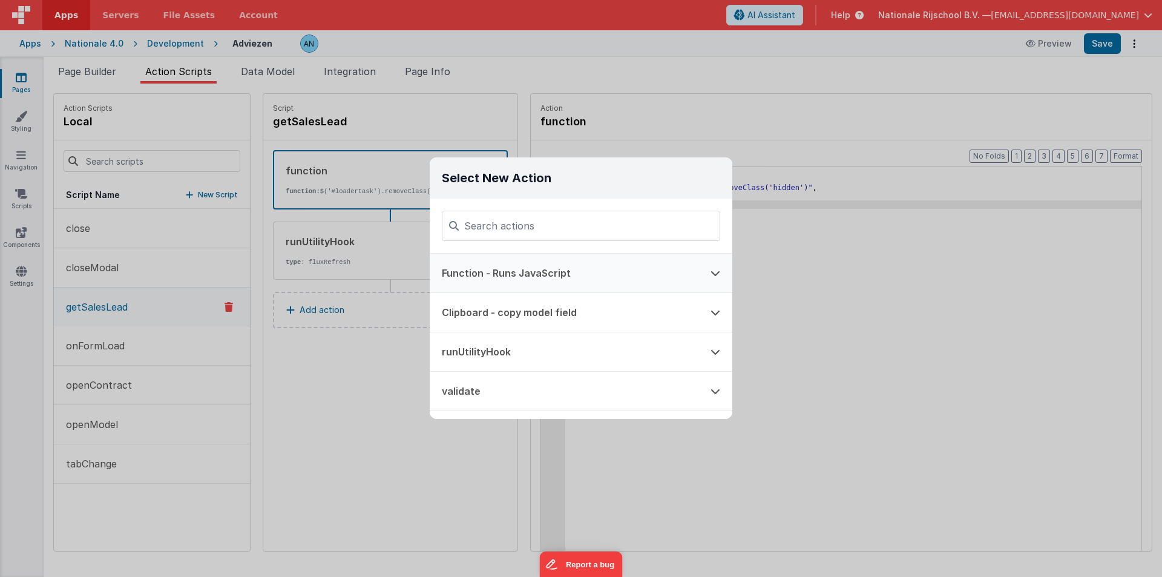
click at [500, 271] on button "Function - Runs JavaScript" at bounding box center [564, 273] width 269 height 39
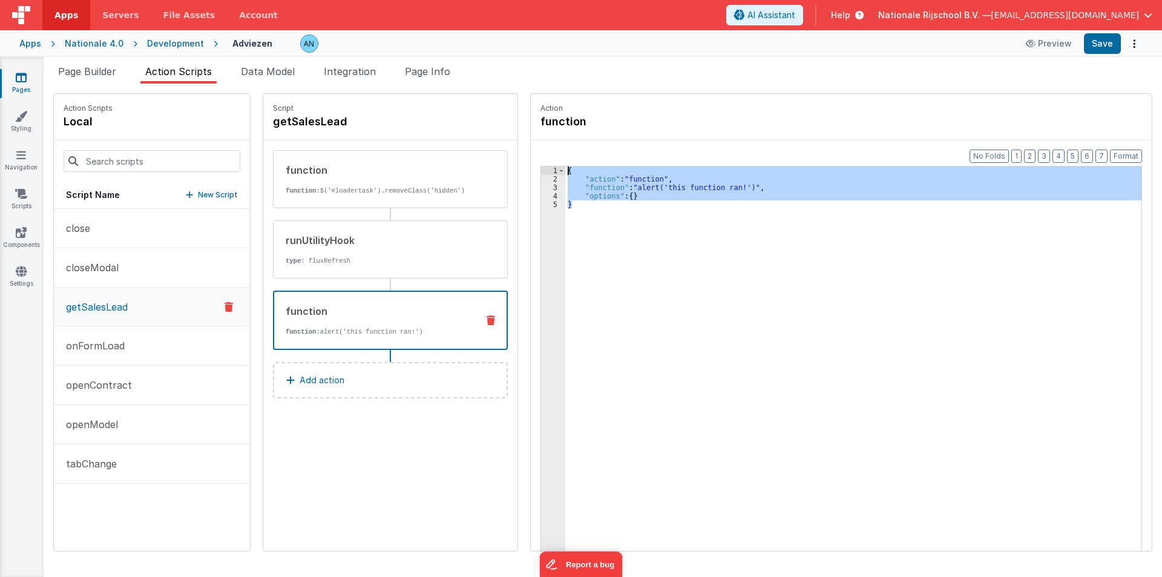
drag, startPoint x: 595, startPoint y: 212, endPoint x: 545, endPoint y: 139, distance: 88.8
click at [545, 139] on fieldset "Action function Format 7 6 5 4 3 2 1 No Folds 1 2 3 4 5 { "action" : "function"…" at bounding box center [841, 322] width 621 height 457
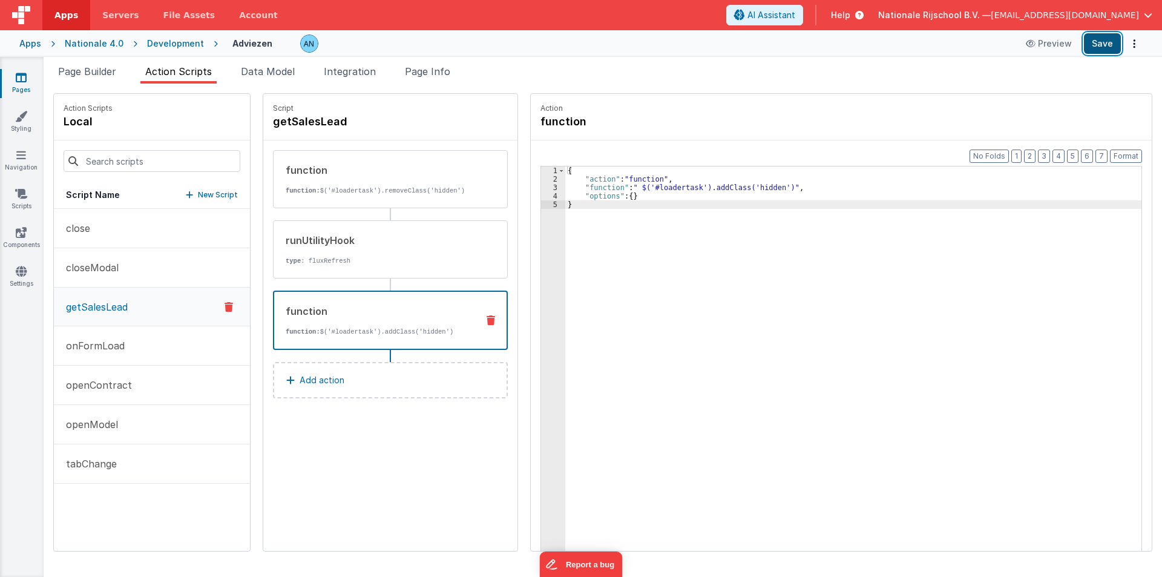
click at [1117, 40] on button "Save" at bounding box center [1102, 43] width 37 height 21
click at [1131, 151] on button "Format" at bounding box center [1126, 155] width 32 height 13
click at [655, 255] on div "{ "action" : "function" , "function" : " $('#loadertask').addClass('hidden')" ,…" at bounding box center [859, 385] width 588 height 439
click at [166, 46] on div "Development" at bounding box center [175, 44] width 57 height 12
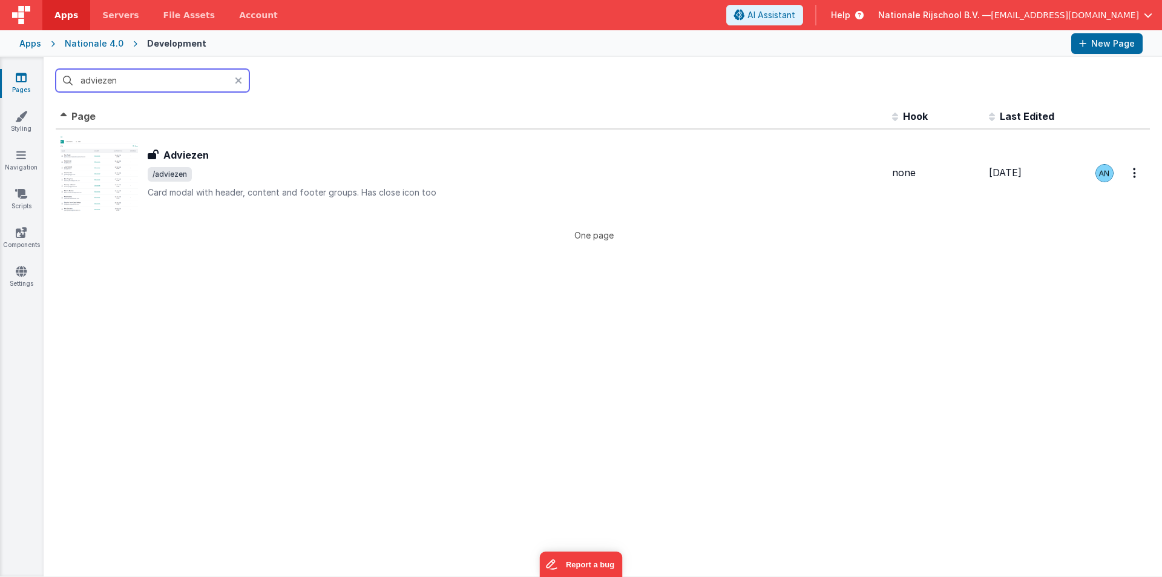
click at [169, 73] on input "adviezen" at bounding box center [153, 80] width 194 height 23
paste input "proces"
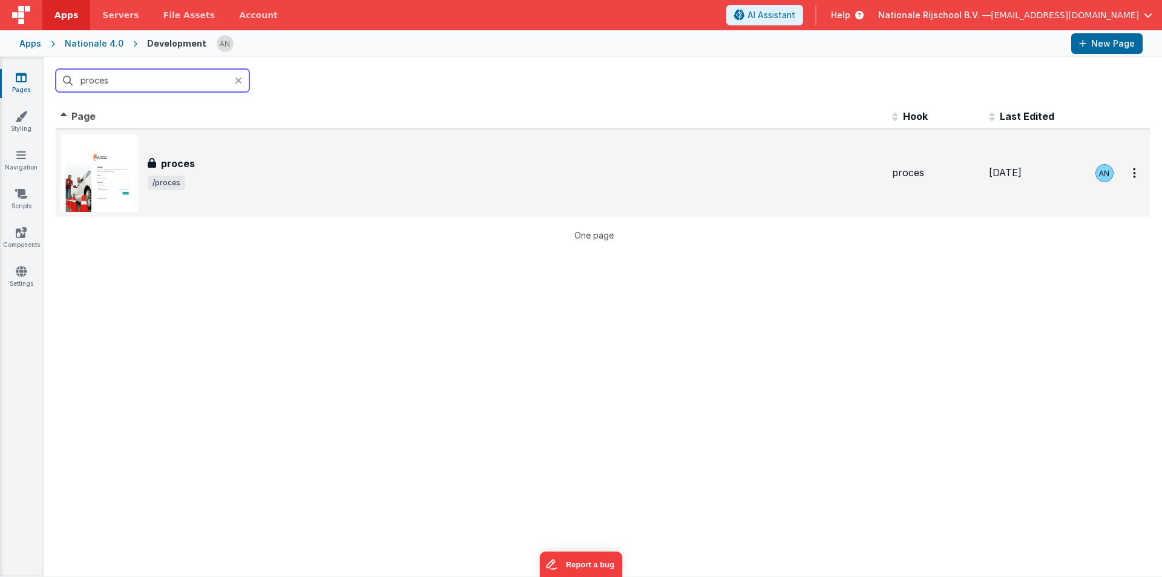
type input "proces"
click at [194, 160] on div "proces" at bounding box center [524, 163] width 753 height 15
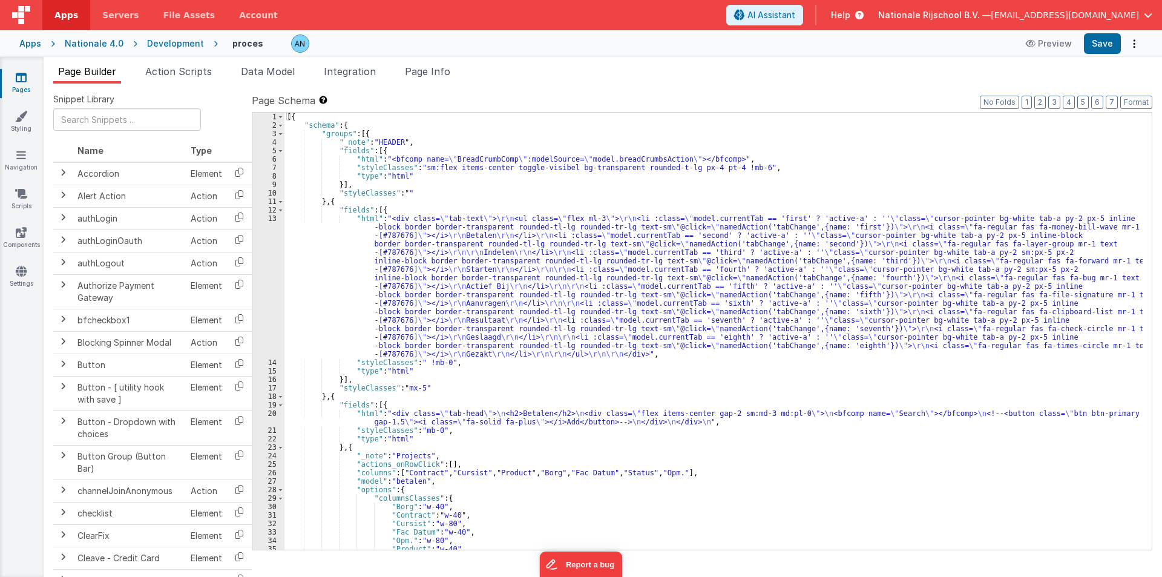
click at [393, 159] on div "[{ "schema" : { "groups" : [{ "_note" : "HEADER" , "fields" : [{ "html" : "<bfc…" at bounding box center [713, 340] width 858 height 454
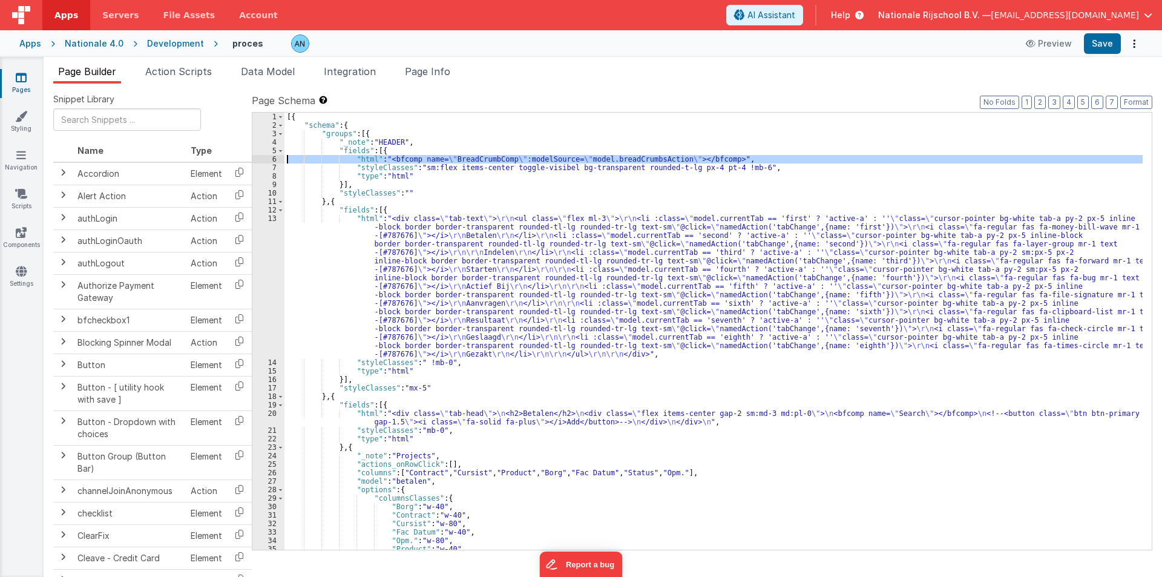
click at [268, 157] on div "6" at bounding box center [268, 159] width 32 height 8
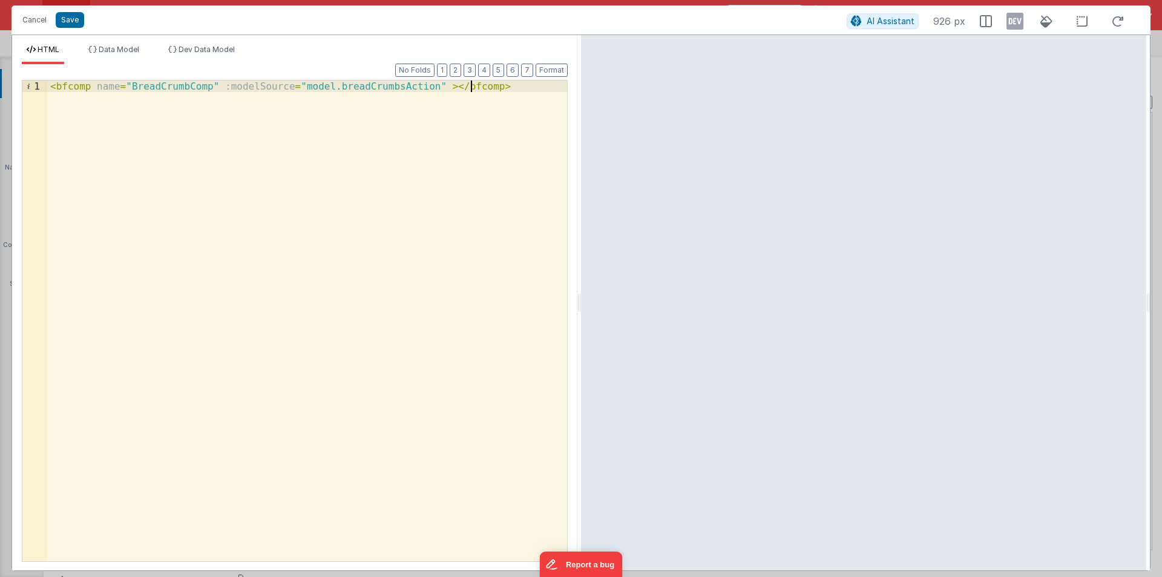
click at [123, 135] on div "< bfcomp name = "BreadCrumbComp" :modelSource = "model.breadCrumbsAction" > </ …" at bounding box center [307, 331] width 519 height 503
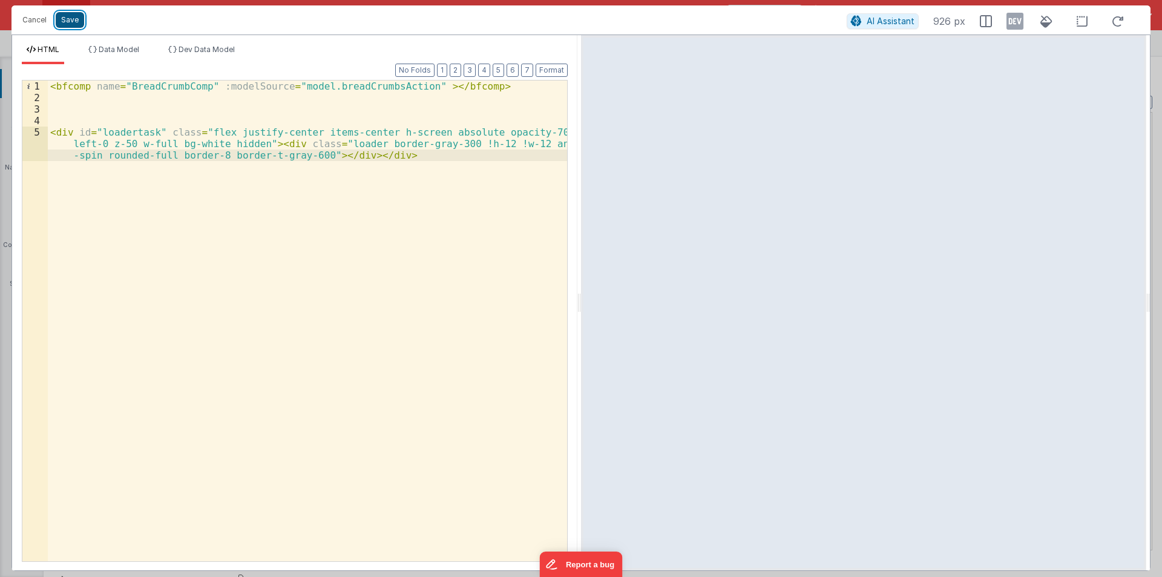
click at [73, 18] on button "Save" at bounding box center [70, 20] width 28 height 16
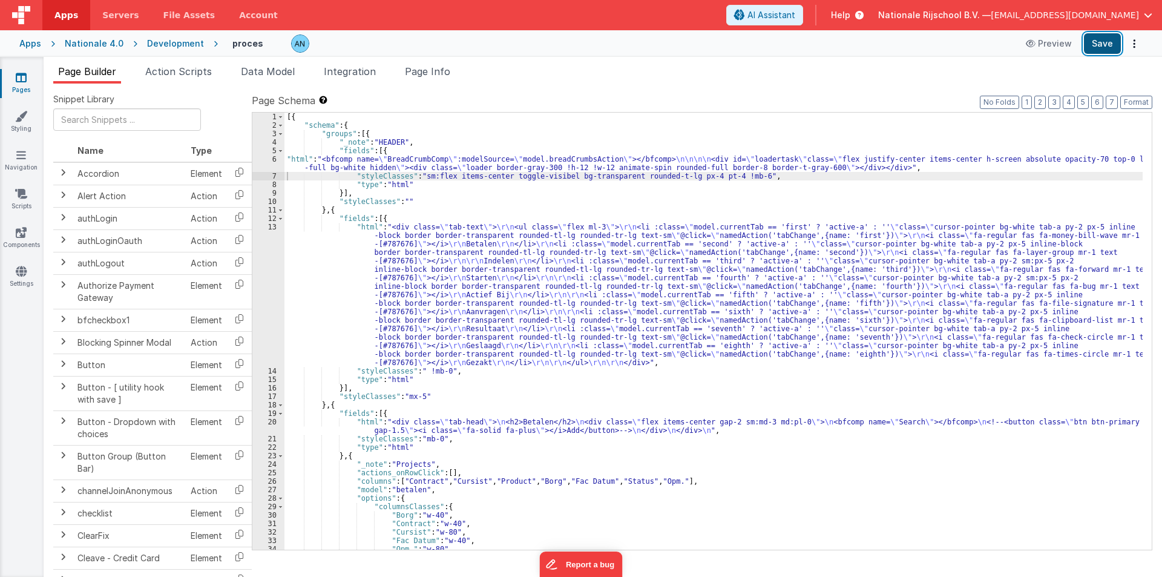
click at [1098, 36] on button "Save" at bounding box center [1102, 43] width 37 height 21
click at [1130, 102] on button "Format" at bounding box center [1136, 102] width 32 height 13
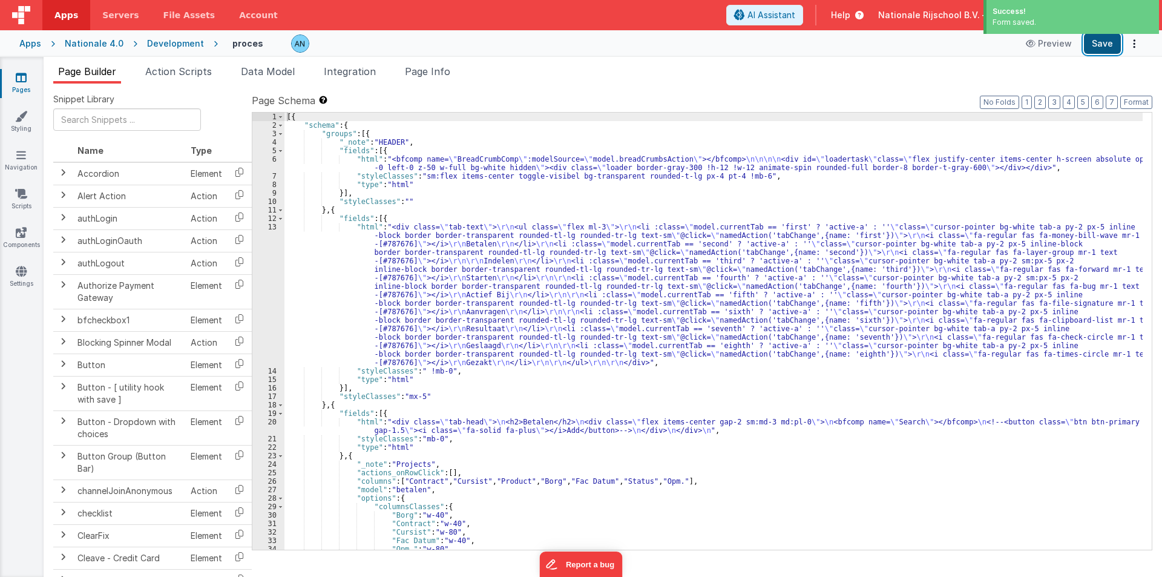
click at [1110, 47] on button "Save" at bounding box center [1102, 43] width 37 height 21
click at [181, 71] on span "Action Scripts" at bounding box center [178, 71] width 67 height 12
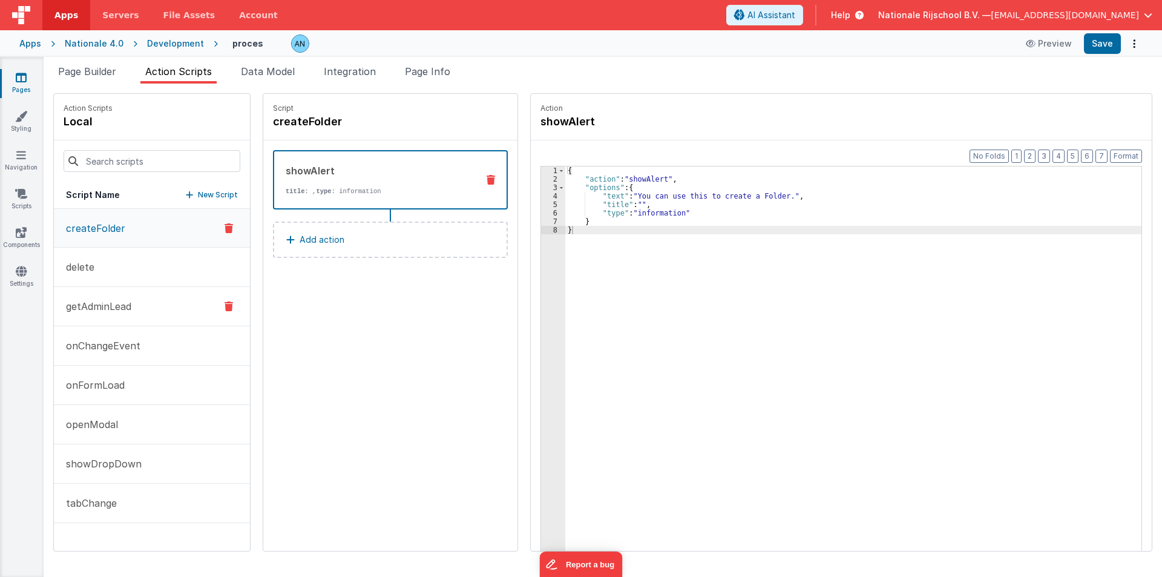
click at [105, 313] on button "getAdminLead" at bounding box center [152, 306] width 196 height 39
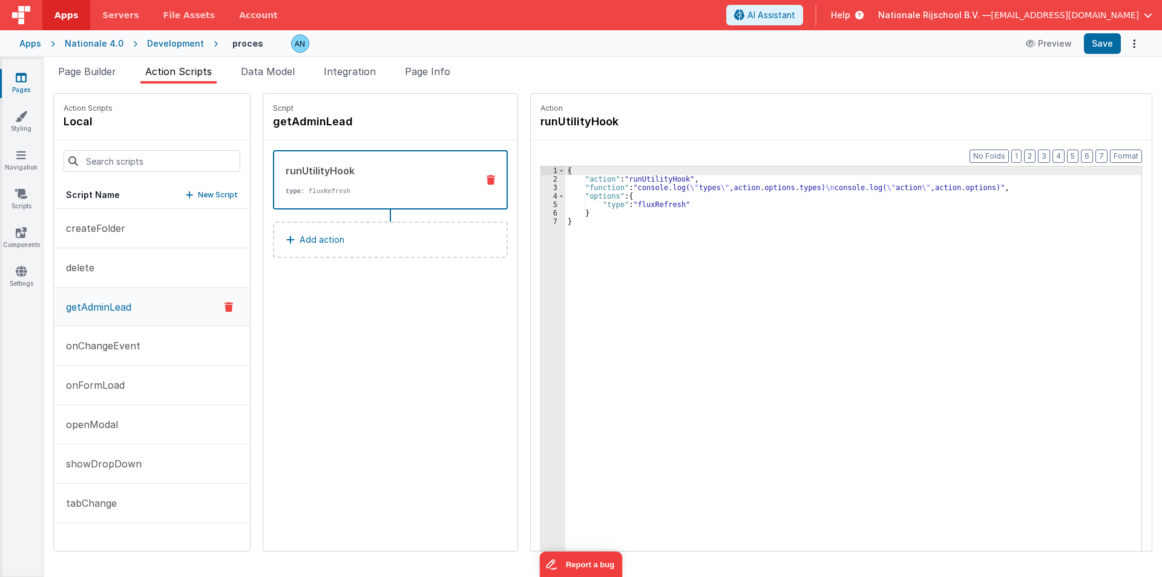
click at [318, 250] on button "Add action" at bounding box center [390, 239] width 235 height 36
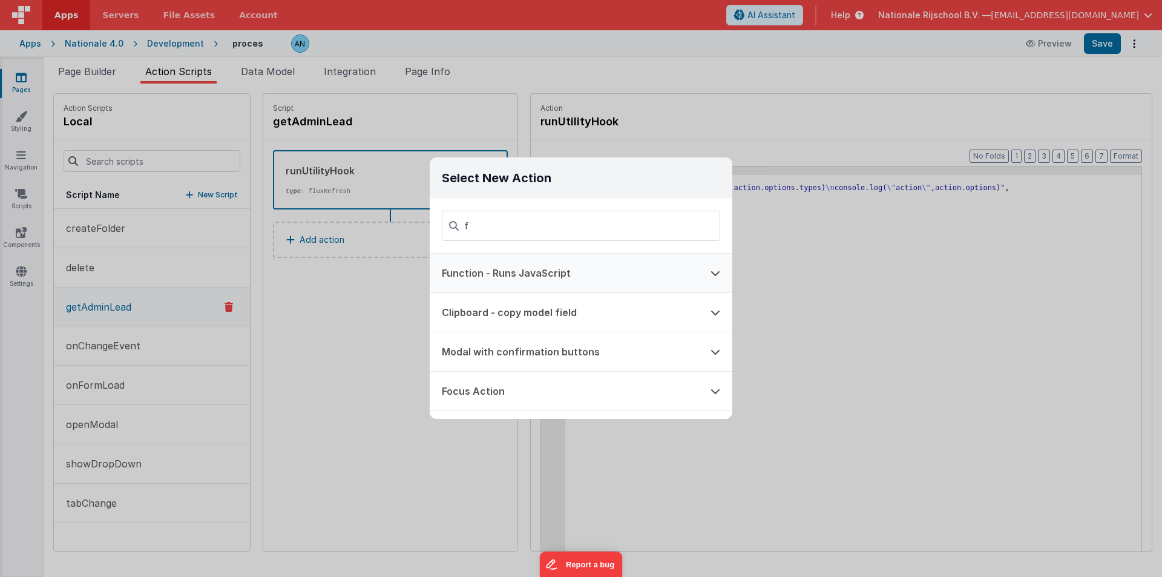
type input "f"
click at [508, 272] on button "Function - Runs JavaScript" at bounding box center [564, 273] width 269 height 39
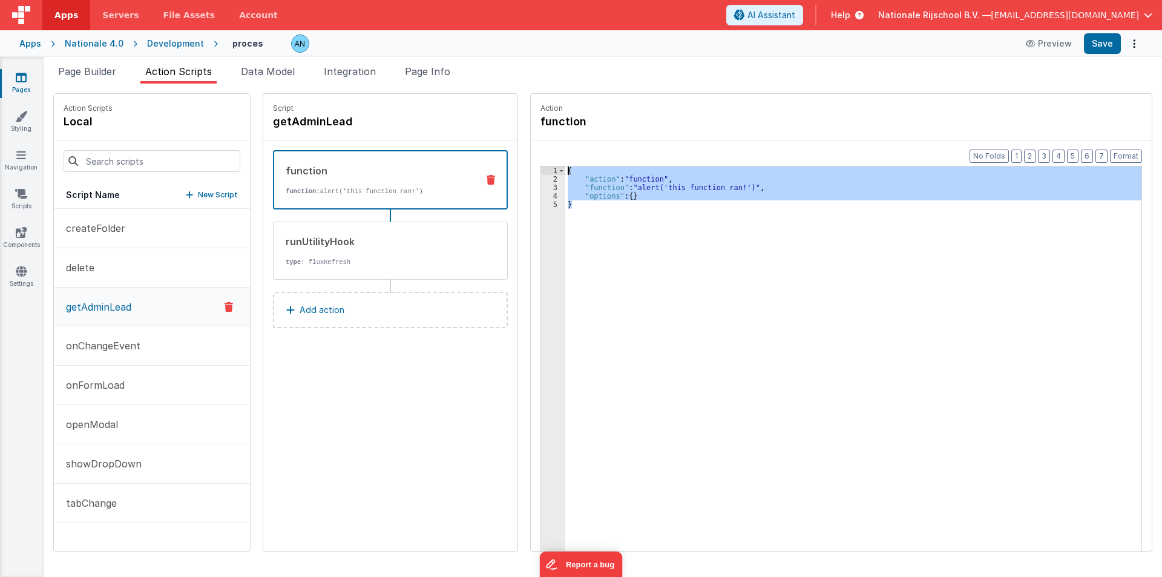
drag, startPoint x: 571, startPoint y: 217, endPoint x: 542, endPoint y: 160, distance: 63.6
click at [542, 160] on div "Format 7 6 5 4 3 2 1 No Folds 1 2 3 4 5 { "action" : "function" , "function" : …" at bounding box center [841, 368] width 621 height 457
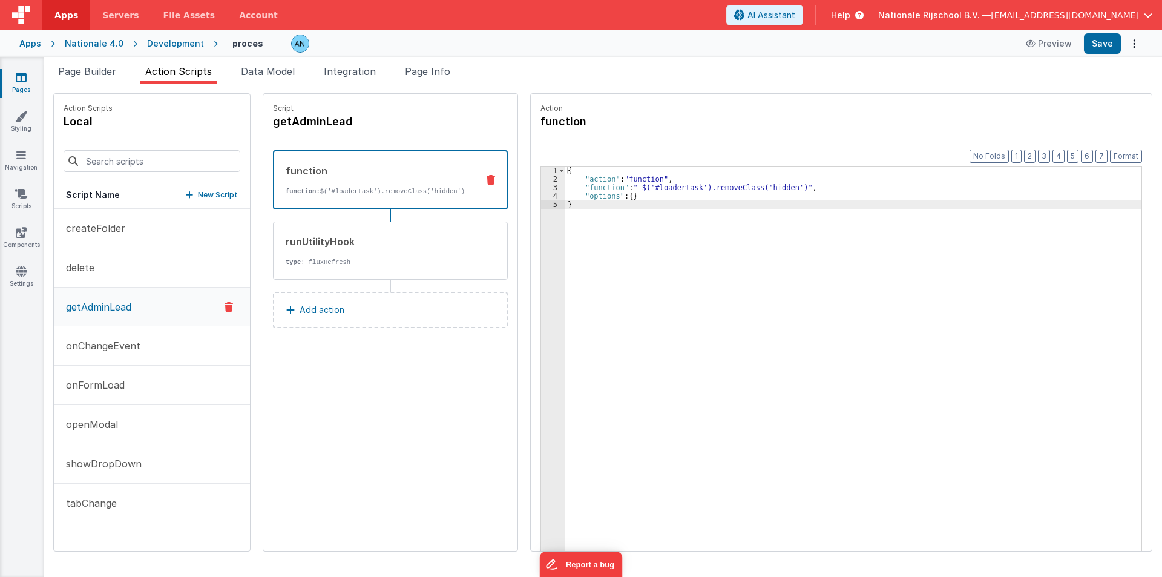
click at [300, 303] on p "Add action" at bounding box center [322, 310] width 45 height 15
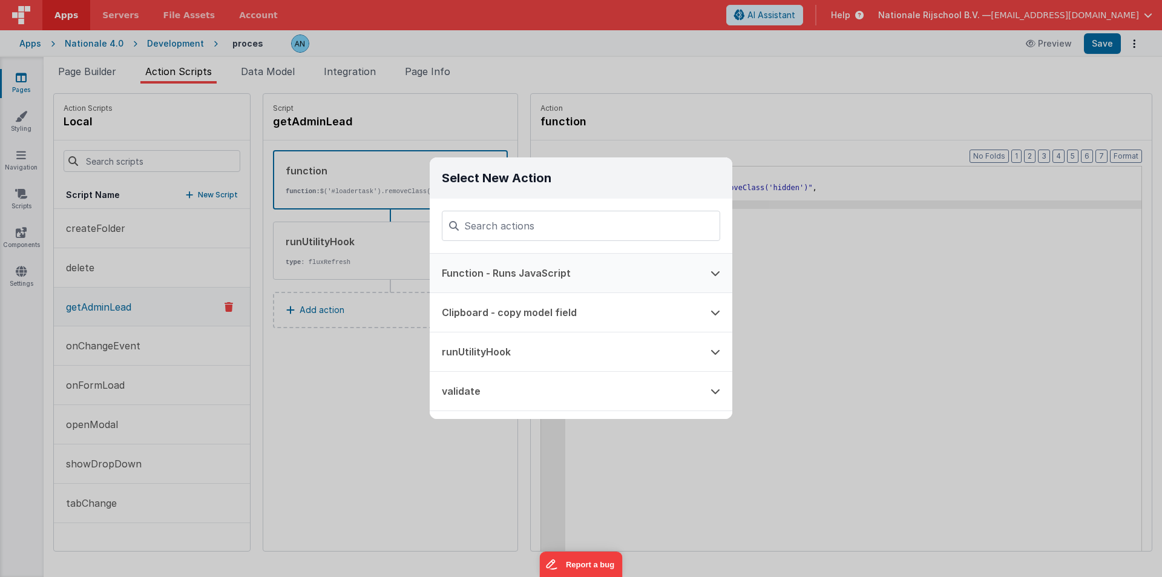
click at [528, 269] on button "Function - Runs JavaScript" at bounding box center [564, 273] width 269 height 39
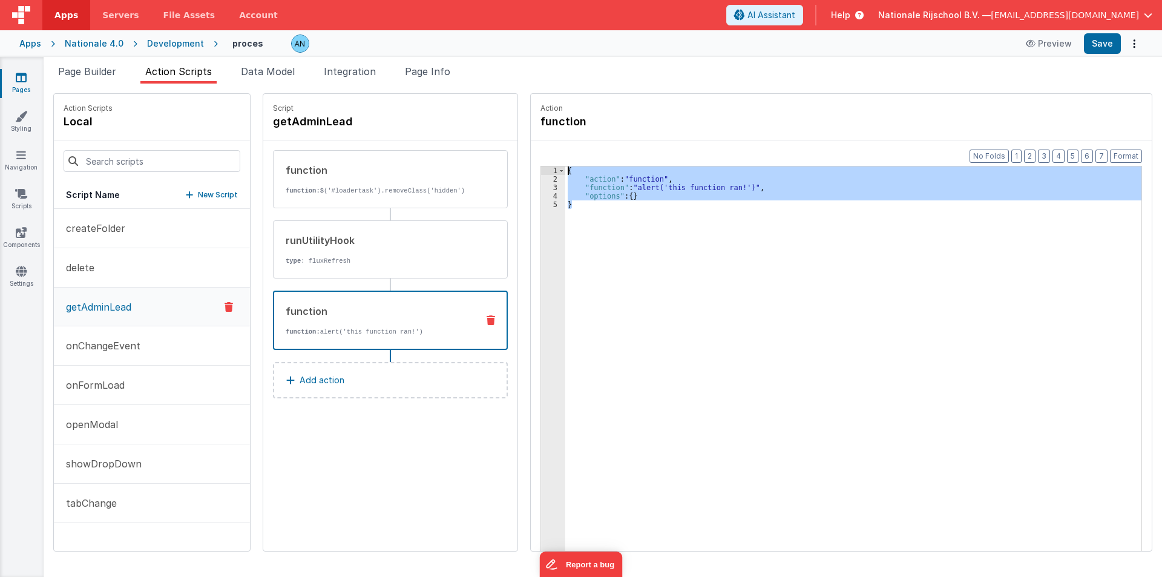
drag, startPoint x: 581, startPoint y: 209, endPoint x: 528, endPoint y: 158, distance: 73.6
click at [531, 158] on div "Format 7 6 5 4 3 2 1 No Folds 1 2 3 4 5 { "action" : "function" , "function" : …" at bounding box center [841, 368] width 621 height 457
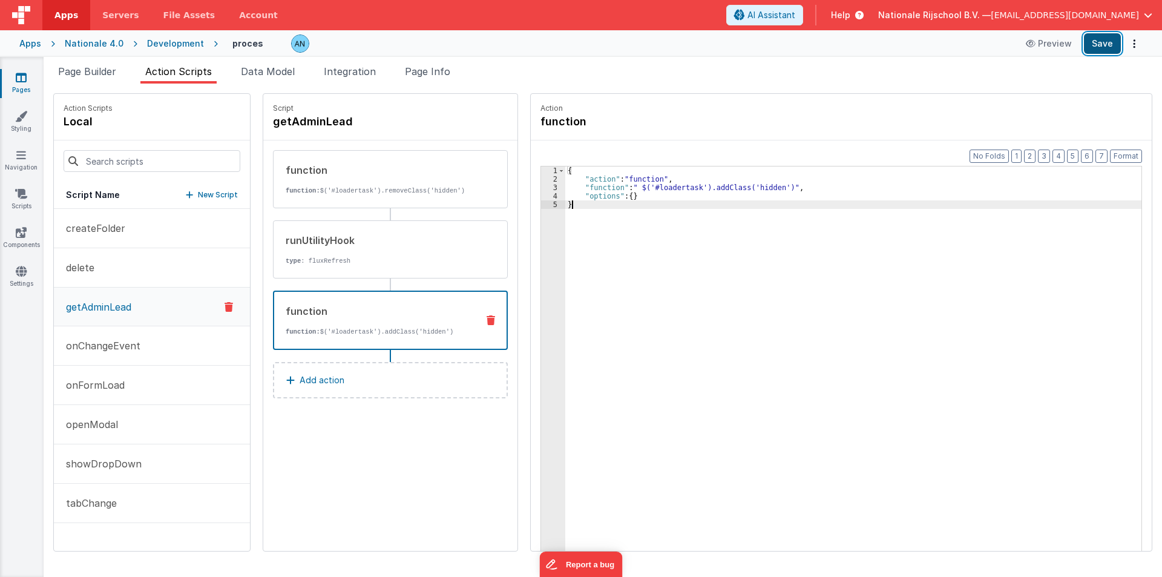
click at [1101, 36] on button "Save" at bounding box center [1102, 43] width 37 height 21
click at [183, 43] on div "Development" at bounding box center [175, 44] width 57 height 12
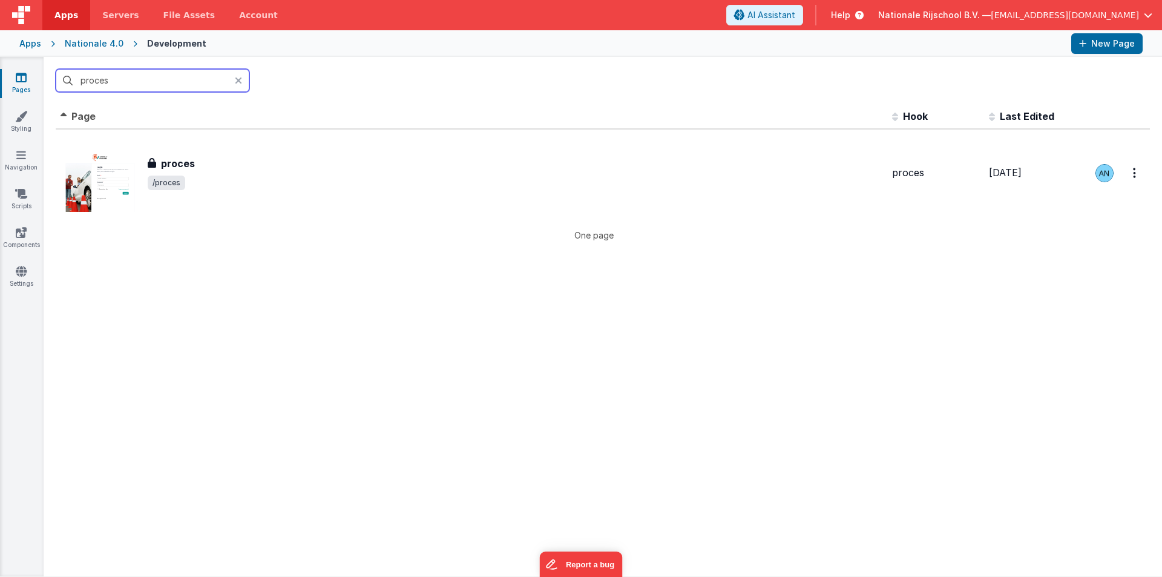
click at [182, 84] on input "proces" at bounding box center [153, 80] width 194 height 23
paste input "klantenservisce"
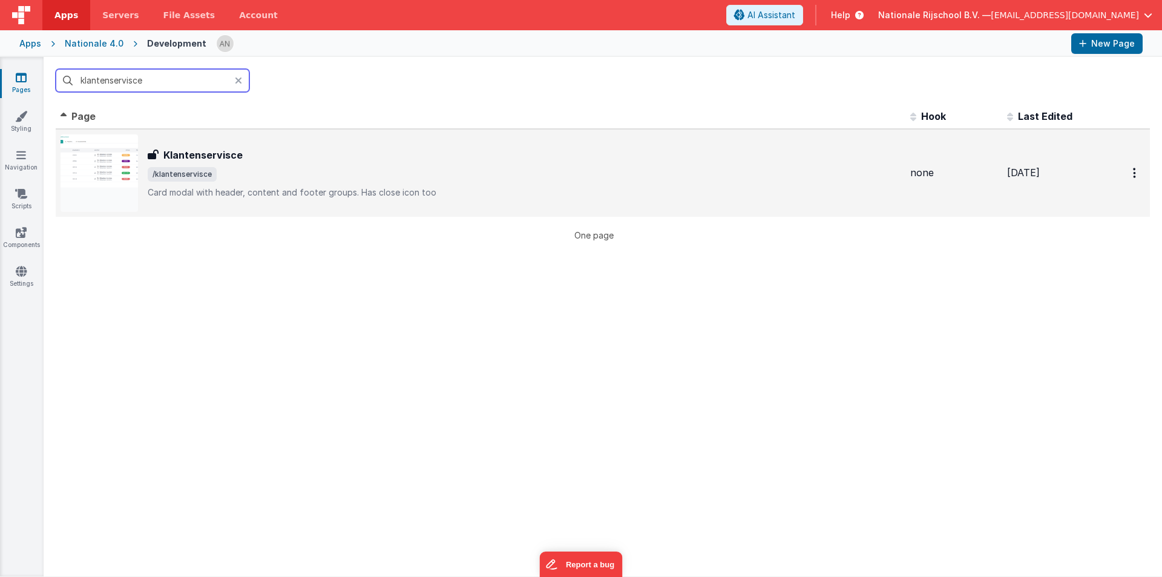
type input "klantenservisce"
click at [218, 145] on div "Klantenservisce Klantenservisce /klantenservisce Card modal with header, conten…" at bounding box center [481, 172] width 840 height 77
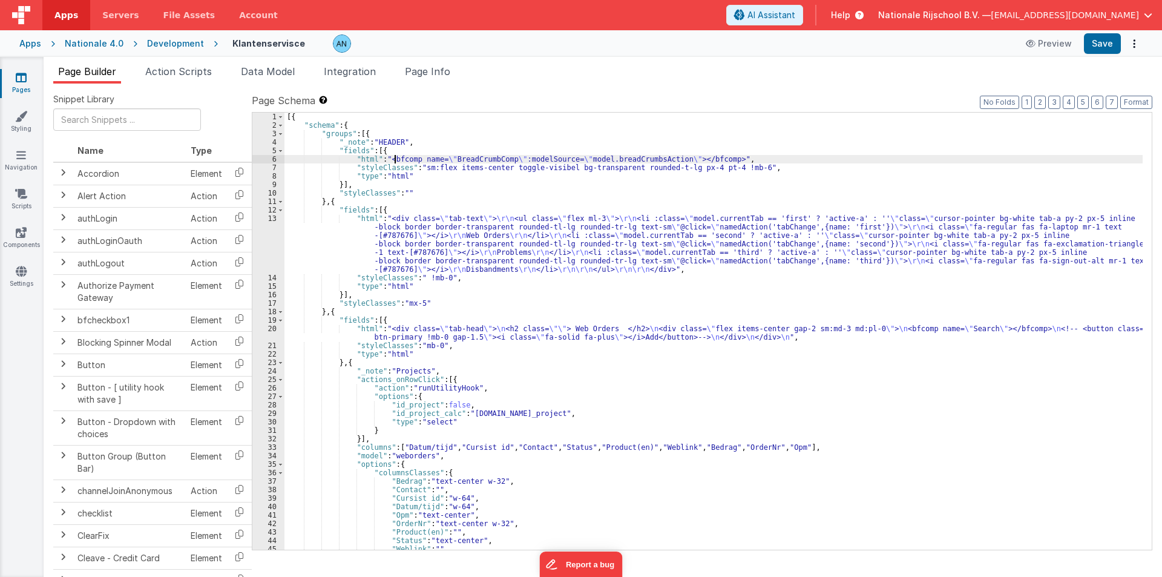
click at [396, 155] on div "[{ "schema" : { "groups" : [{ "_note" : "HEADER" , "fields" : [{ "html" : "<bfc…" at bounding box center [713, 340] width 858 height 454
click at [265, 158] on div "6" at bounding box center [268, 159] width 32 height 8
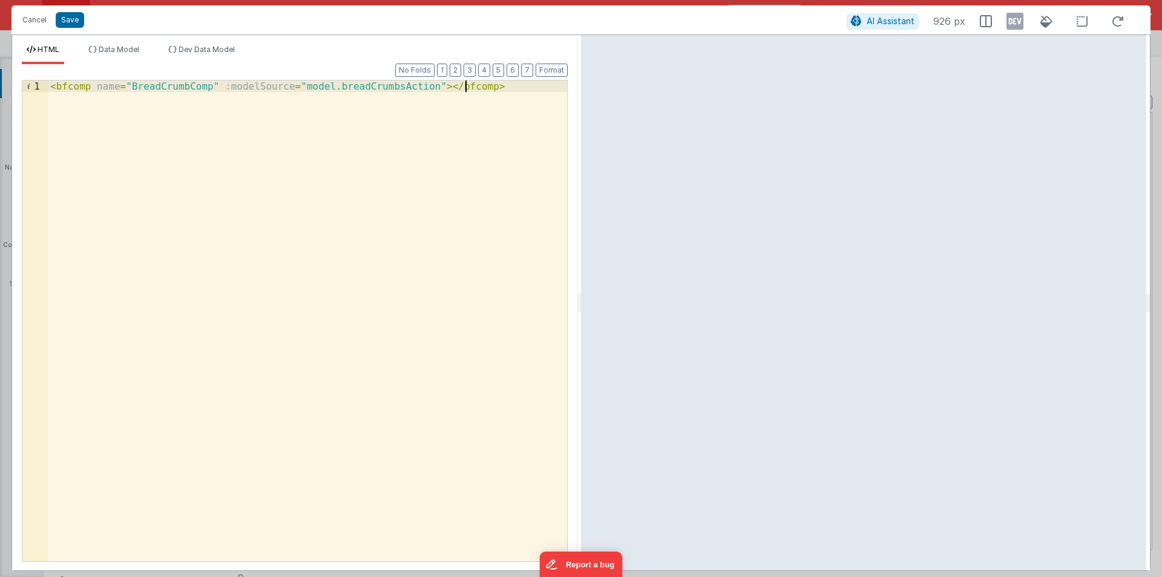
click at [486, 87] on div "< bfcomp name = "BreadCrumbComp" :modelSource = "model.breadCrumbsAction" > </ …" at bounding box center [307, 331] width 519 height 503
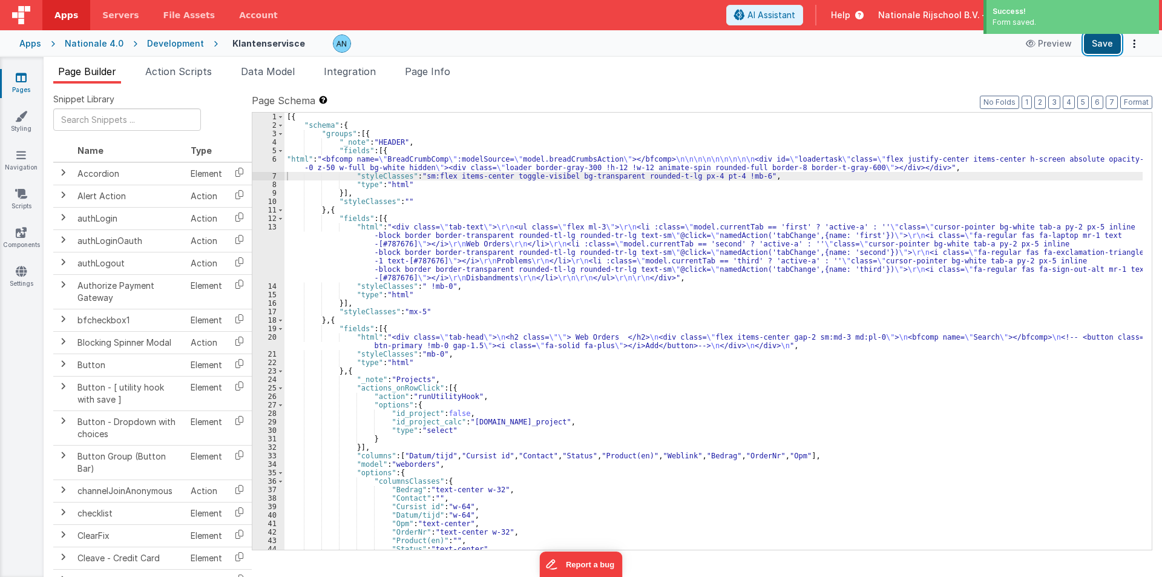
click at [1099, 43] on button "Save" at bounding box center [1102, 43] width 37 height 21
click at [1142, 98] on button "Format" at bounding box center [1136, 102] width 32 height 13
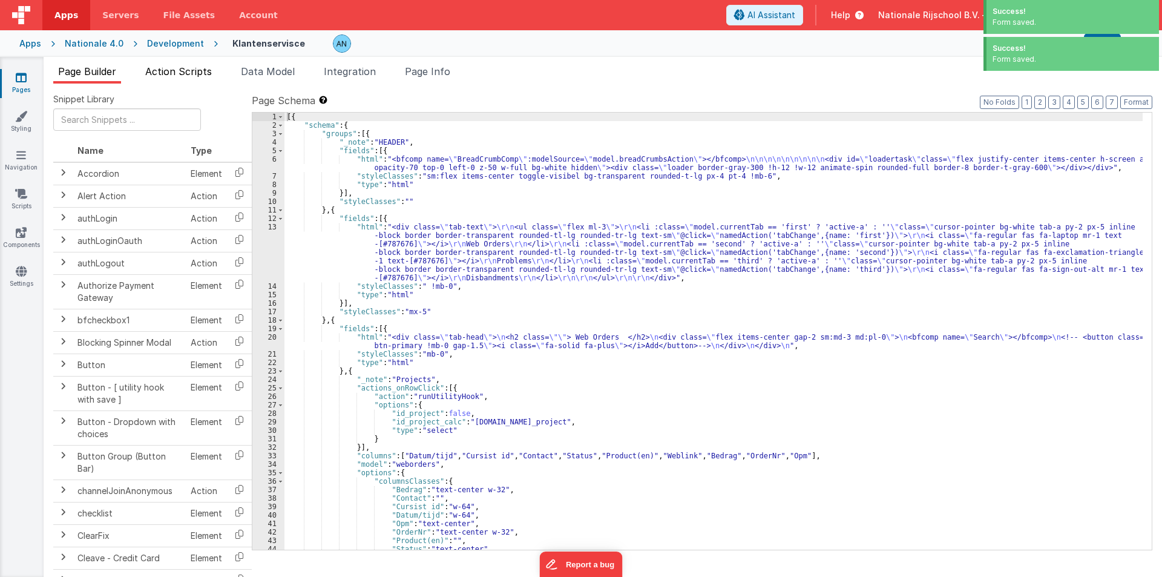
click at [208, 68] on span "Action Scripts" at bounding box center [178, 71] width 67 height 12
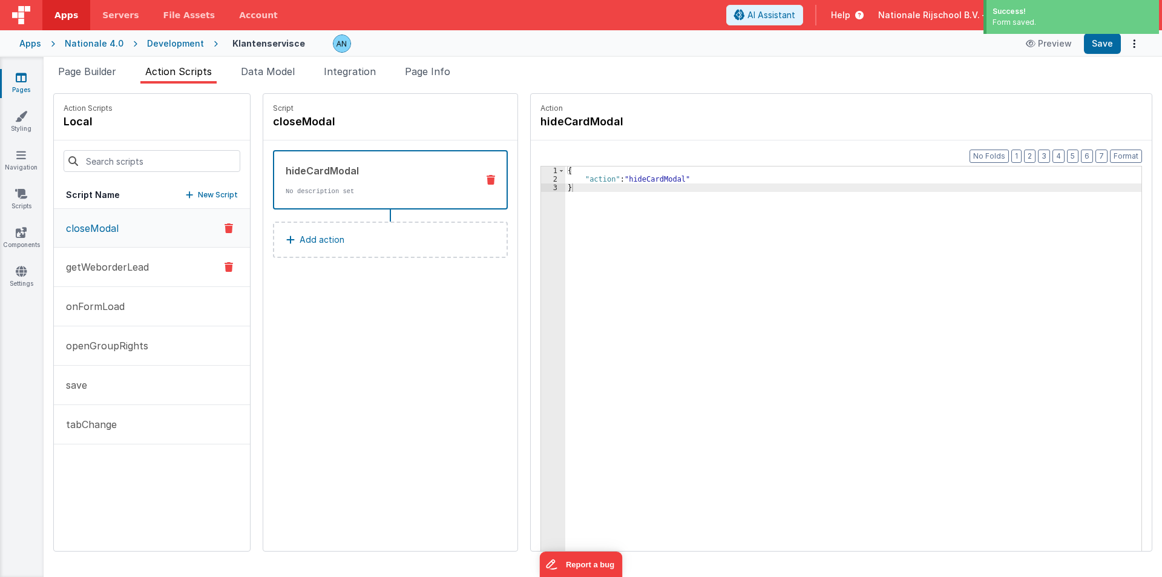
click at [110, 269] on p "getWeborderLead" at bounding box center [104, 267] width 90 height 15
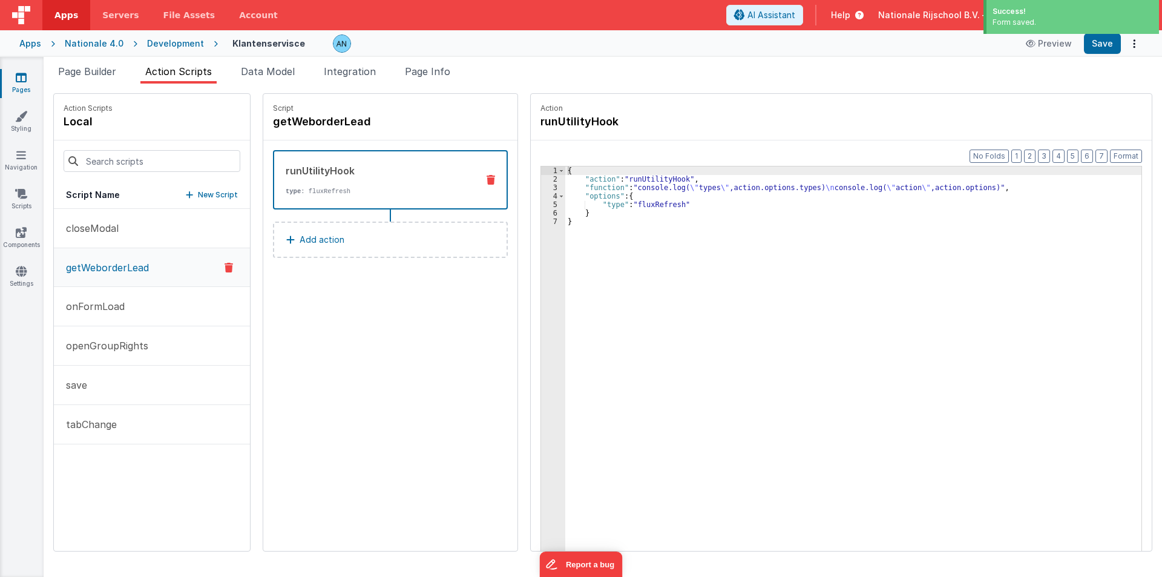
click at [314, 237] on p "Add action" at bounding box center [322, 239] width 45 height 15
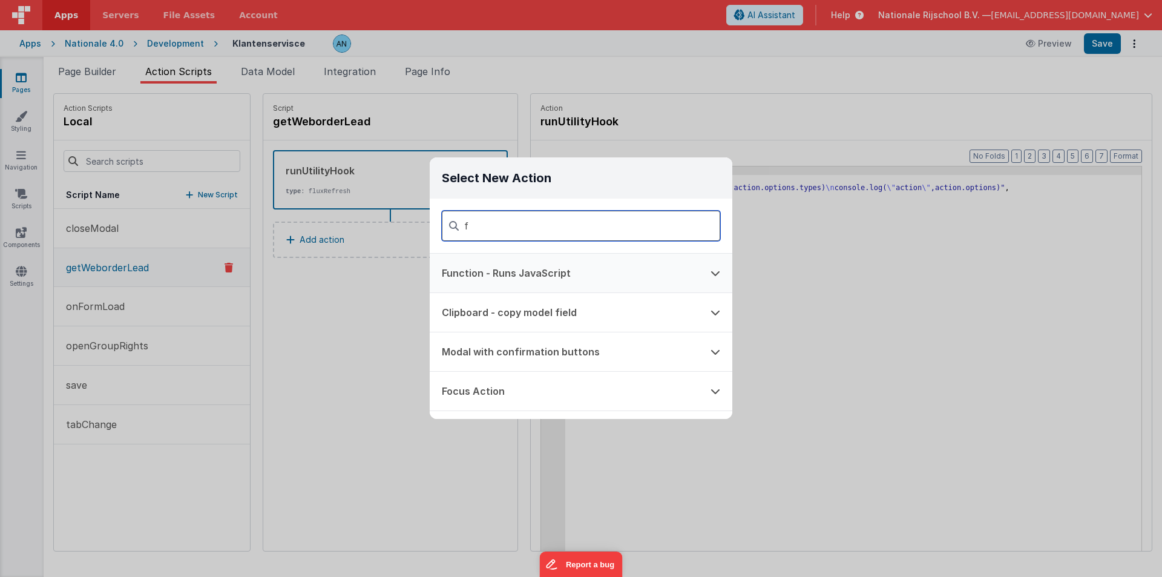
type input "f"
click at [473, 264] on button "Function - Runs JavaScript" at bounding box center [564, 273] width 269 height 39
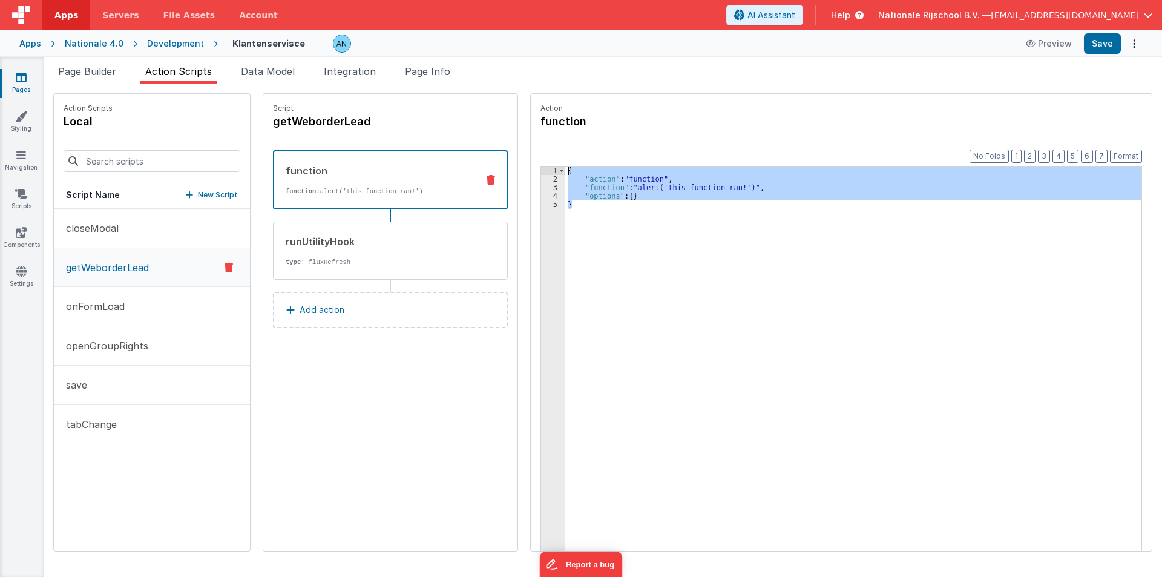
drag, startPoint x: 562, startPoint y: 203, endPoint x: 546, endPoint y: 154, distance: 51.3
click at [546, 154] on div "Format 7 6 5 4 3 2 1 No Folds 1 2 3 4 5 { "action" : "function" , "function" : …" at bounding box center [841, 368] width 621 height 457
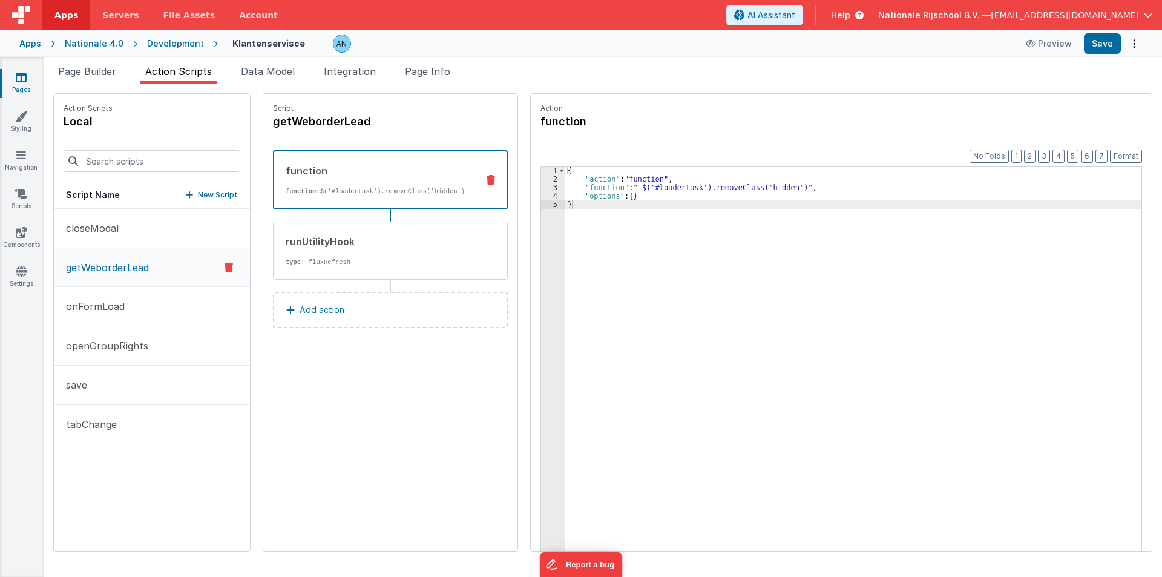
click at [355, 298] on button "Add action" at bounding box center [390, 310] width 235 height 36
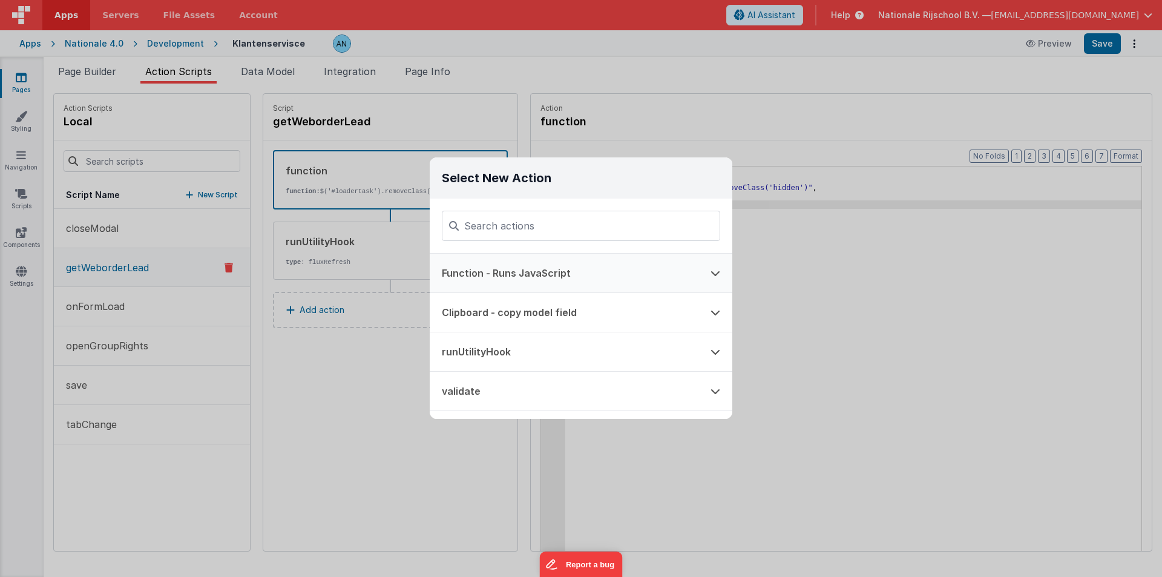
click at [483, 268] on button "Function - Runs JavaScript" at bounding box center [564, 273] width 269 height 39
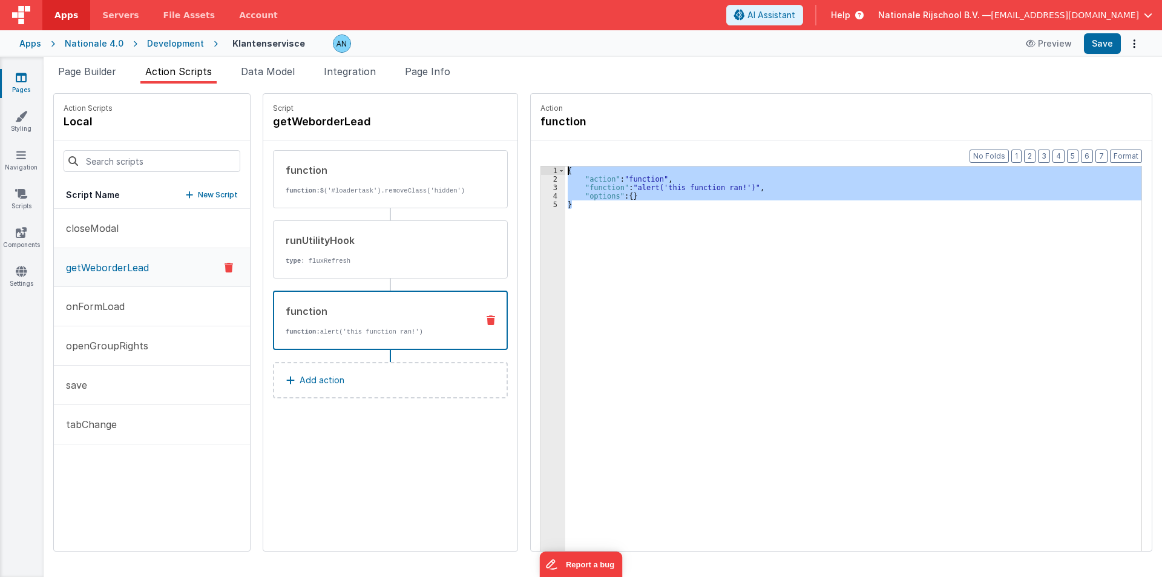
drag, startPoint x: 579, startPoint y: 215, endPoint x: 534, endPoint y: 145, distance: 83.3
click at [534, 145] on div "Format 7 6 5 4 3 2 1 No Folds 1 2 3 4 5 { "action" : "function" , "function" : …" at bounding box center [841, 368] width 621 height 457
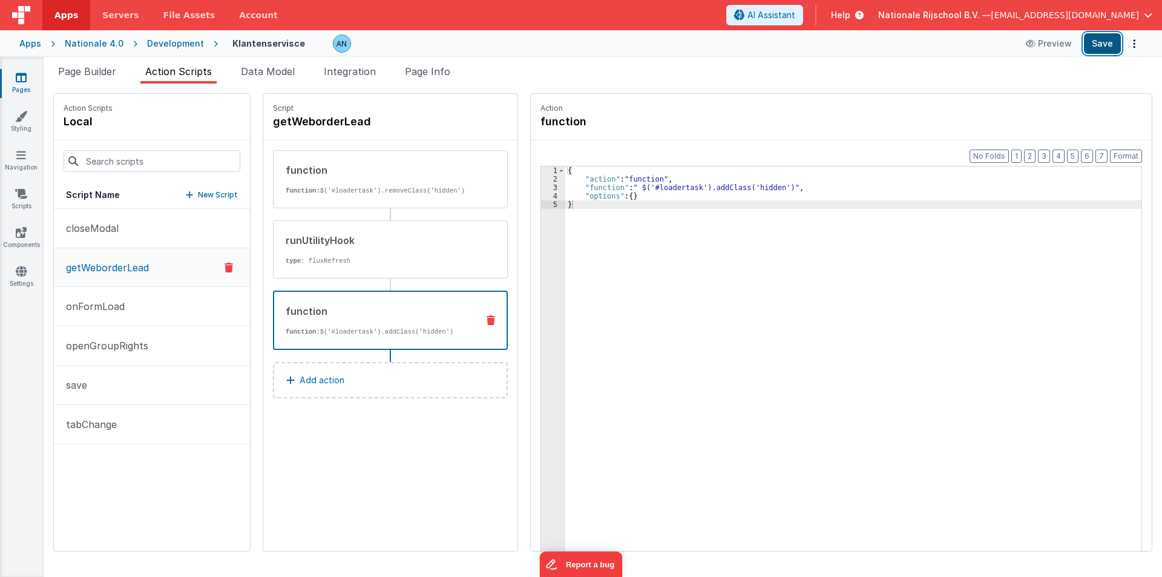
click at [1110, 41] on button "Save" at bounding box center [1102, 43] width 37 height 21
click at [1102, 42] on button "Save" at bounding box center [1102, 43] width 37 height 21
click at [1127, 156] on button "Format" at bounding box center [1126, 155] width 32 height 13
click at [630, 198] on div "{ "action" : "function" , "function" : " $('#loadertask').addClass('hidden')" ,…" at bounding box center [859, 385] width 588 height 439
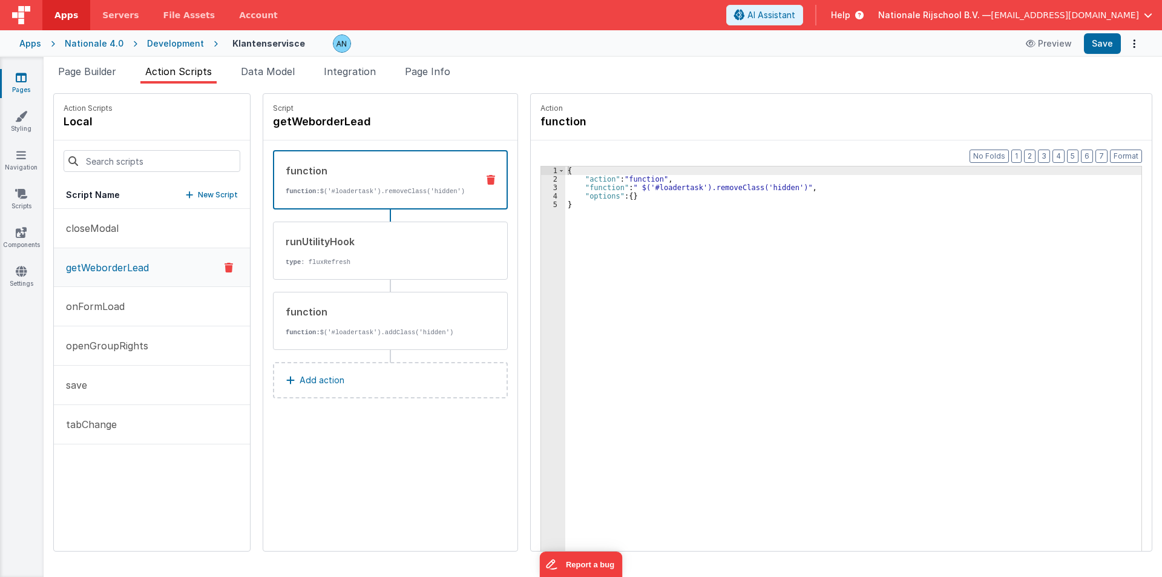
click at [304, 185] on div "function function: $('#loadertask').removeClass('hidden')" at bounding box center [371, 179] width 194 height 33
click at [97, 70] on span "Page Builder" at bounding box center [87, 71] width 58 height 12
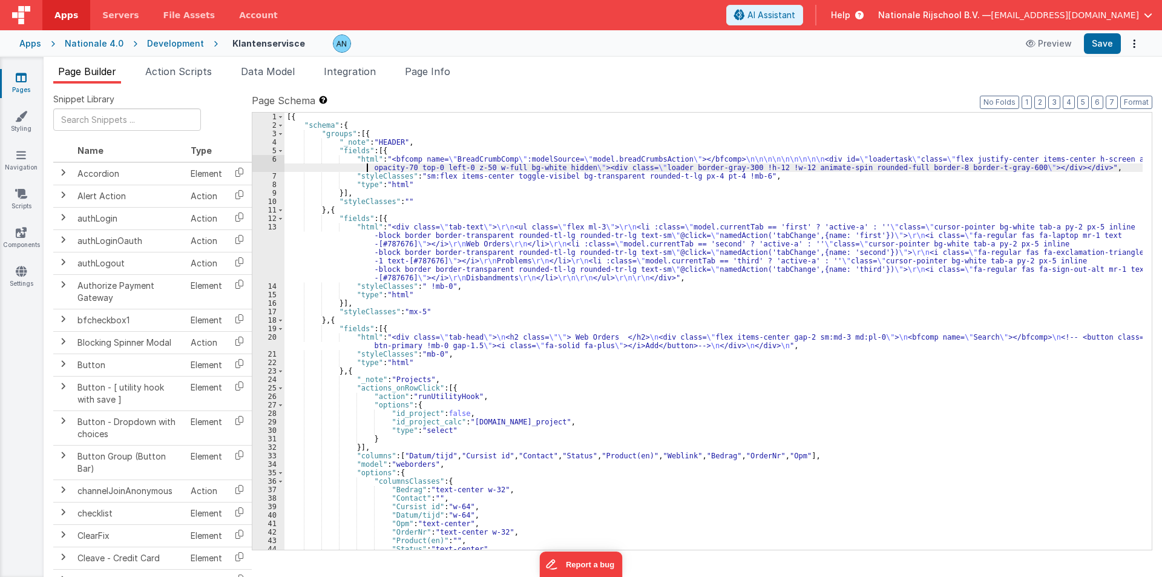
click at [361, 166] on div "[{ "schema" : { "groups" : [{ "_note" : "HEADER" , "fields" : [{ "html" : "<bfc…" at bounding box center [713, 340] width 858 height 454
click at [267, 166] on div "6" at bounding box center [268, 163] width 32 height 17
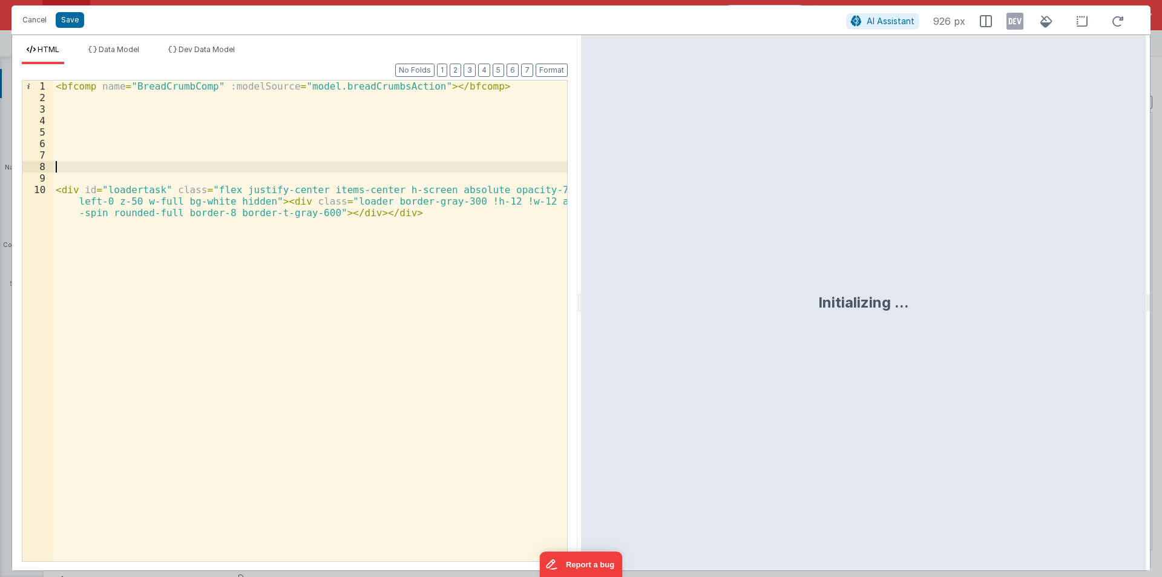
drag, startPoint x: 52, startPoint y: 168, endPoint x: 172, endPoint y: 249, distance: 144.7
click at [172, 249] on div "1 2 3 4 5 6 7 8 9 10 < bfcomp name = "BreadCrumbComp" :modelSource = "model.bre…" at bounding box center [295, 321] width 546 height 482
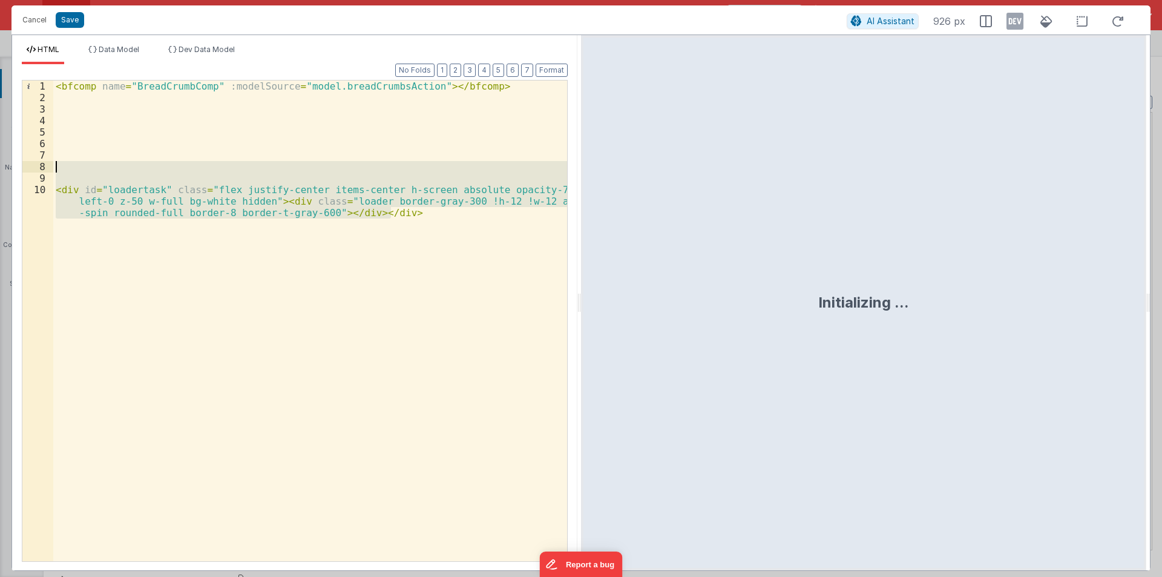
drag, startPoint x: 404, startPoint y: 225, endPoint x: 34, endPoint y: 168, distance: 374.1
click at [34, 166] on div "1 2 3 4 5 6 7 8 9 10 < bfcomp name = "BreadCrumbComp" :modelSource = "model.bre…" at bounding box center [295, 321] width 546 height 482
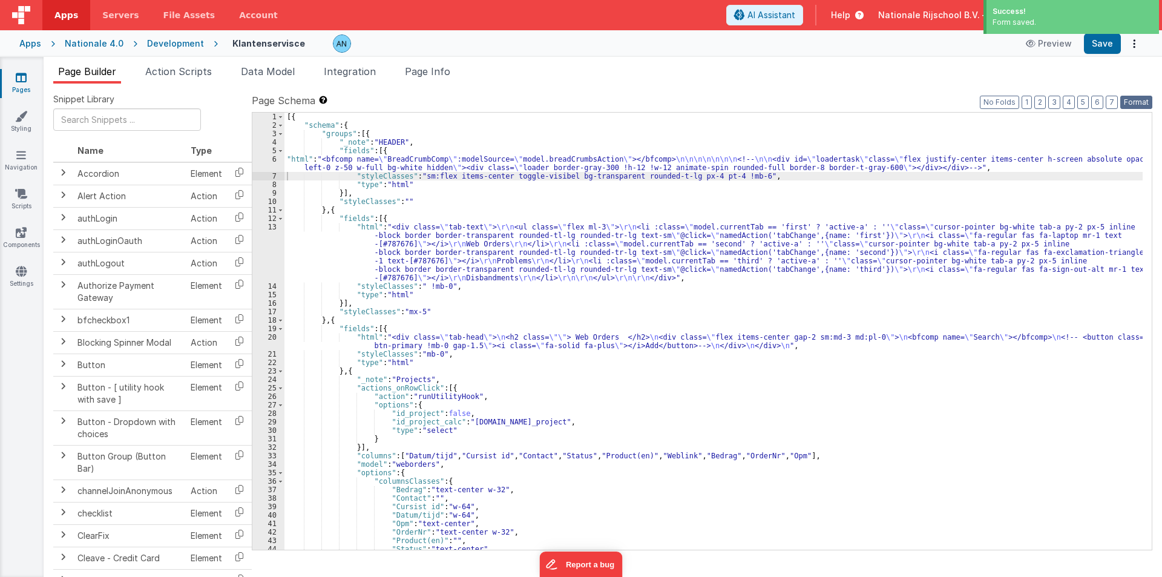
click at [1139, 102] on button "Format" at bounding box center [1136, 102] width 32 height 13
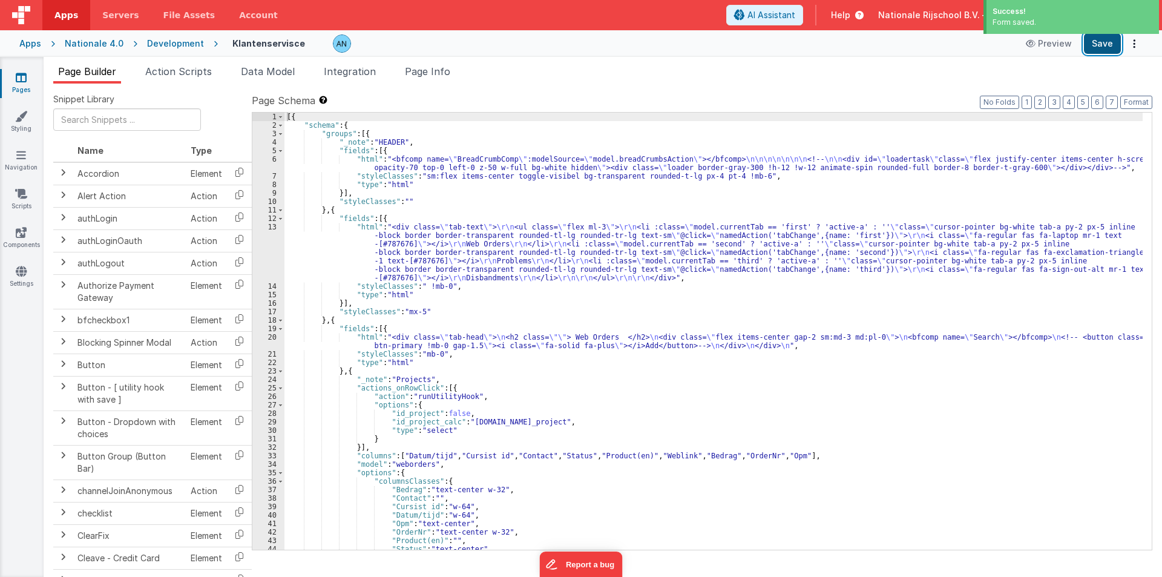
click at [1106, 43] on button "Save" at bounding box center [1102, 43] width 37 height 21
click at [1107, 39] on button "Save" at bounding box center [1102, 43] width 37 height 21
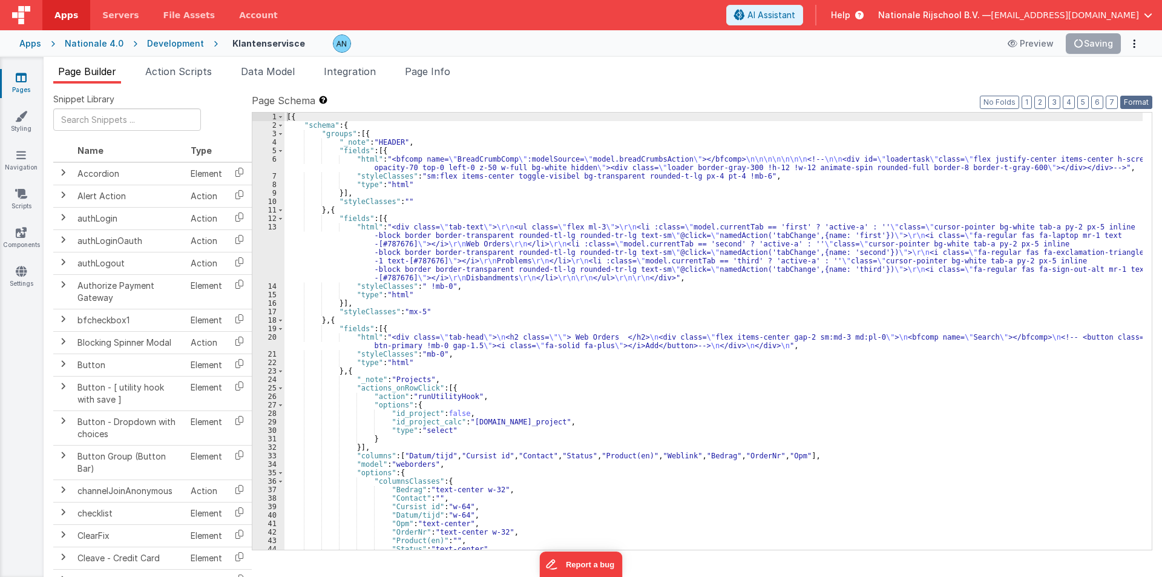
drag, startPoint x: 1132, startPoint y: 99, endPoint x: 1124, endPoint y: 99, distance: 8.5
click at [1132, 99] on button "Format" at bounding box center [1136, 102] width 32 height 13
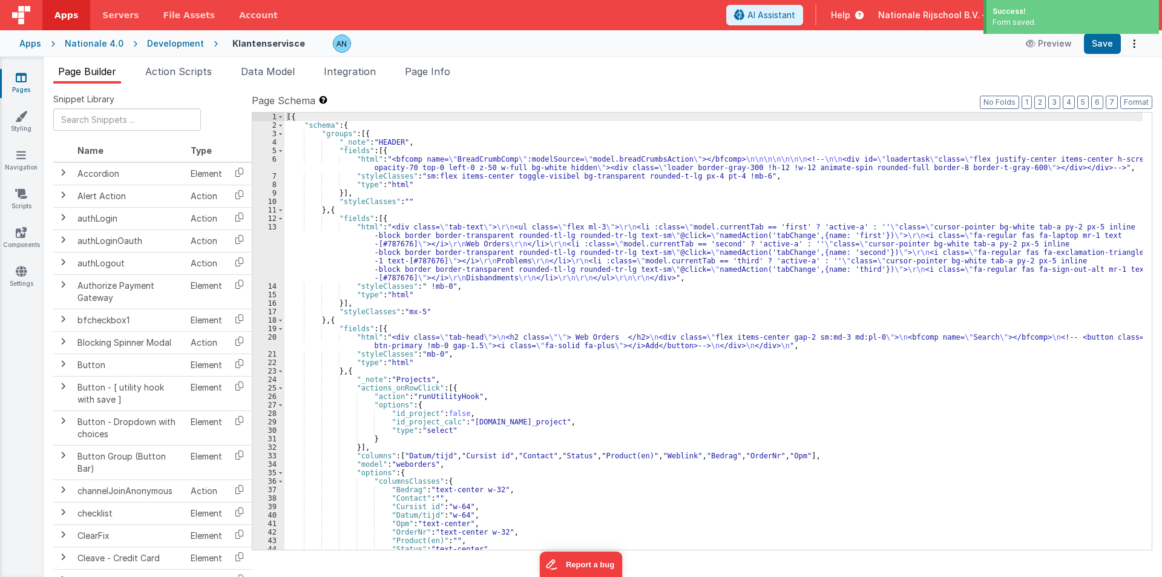
click at [176, 42] on div "Development" at bounding box center [175, 44] width 57 height 12
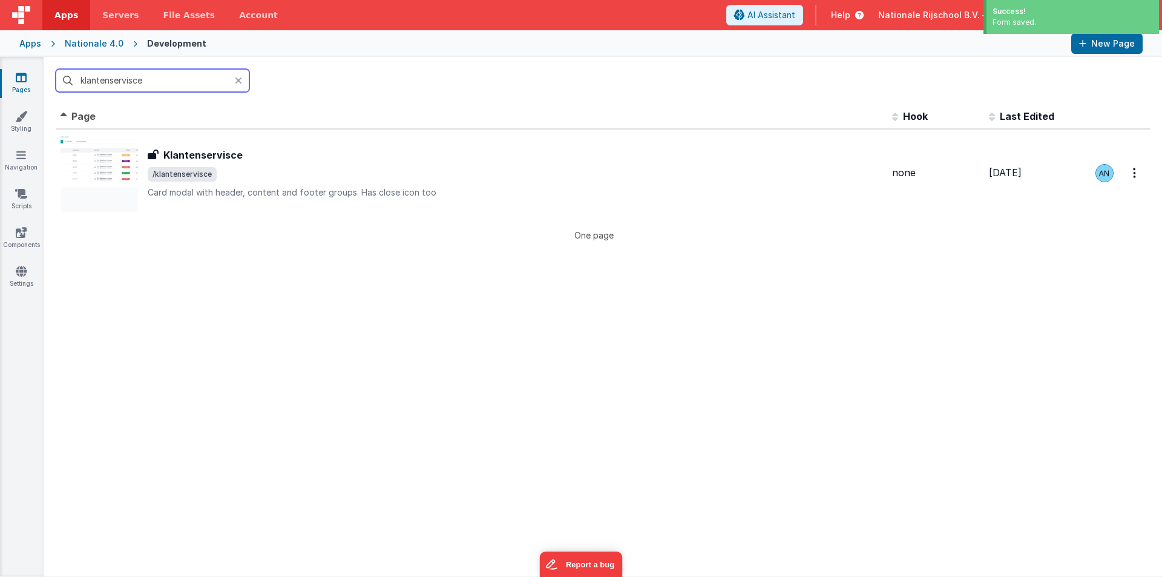
click at [171, 90] on input "klantenservisce" at bounding box center [153, 80] width 194 height 23
paste input "proces"
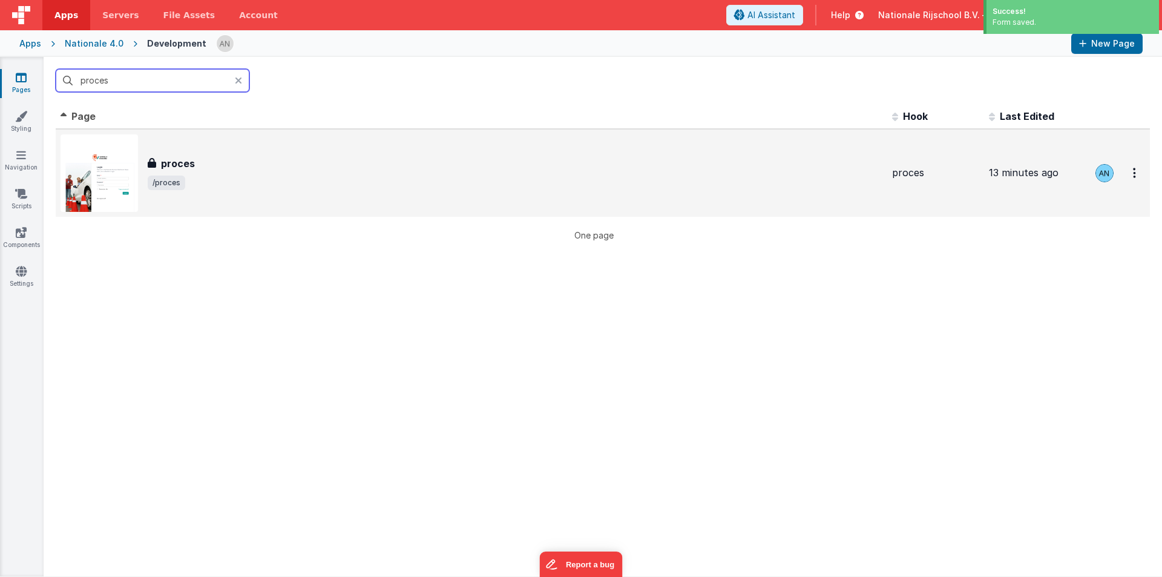
type input "proces"
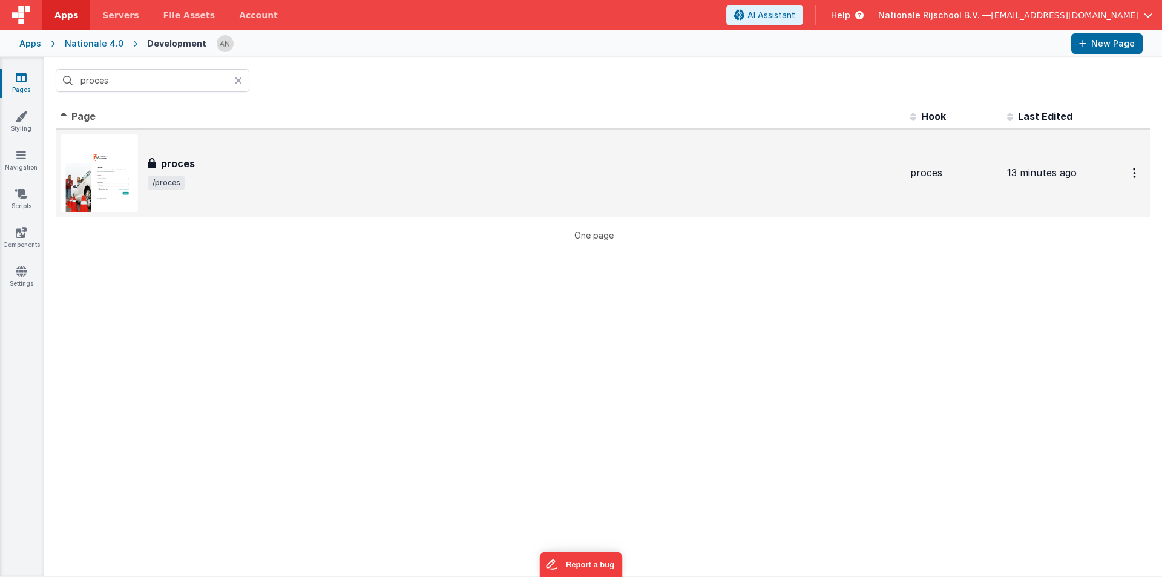
click at [237, 162] on div "proces" at bounding box center [524, 163] width 753 height 15
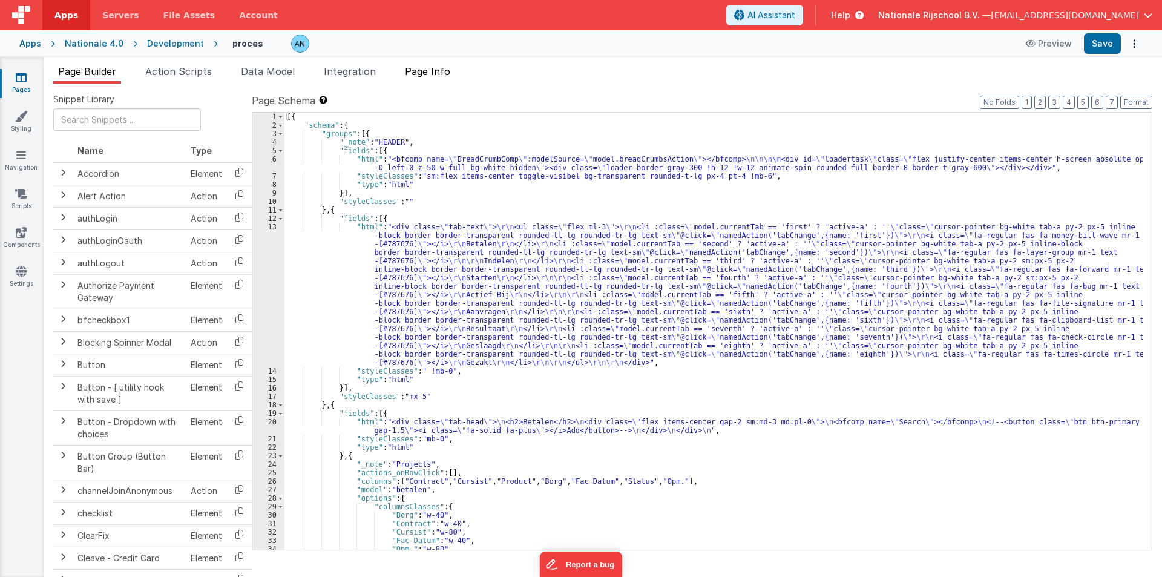
click at [422, 76] on span "Page Info" at bounding box center [427, 71] width 45 height 12
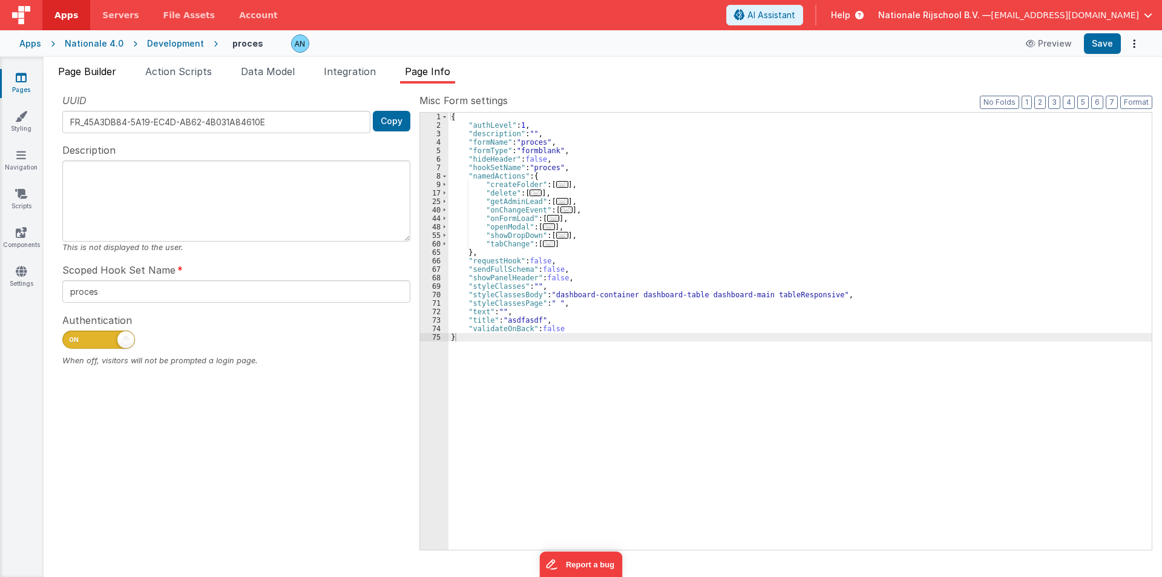
click at [103, 71] on span "Page Builder" at bounding box center [87, 71] width 58 height 12
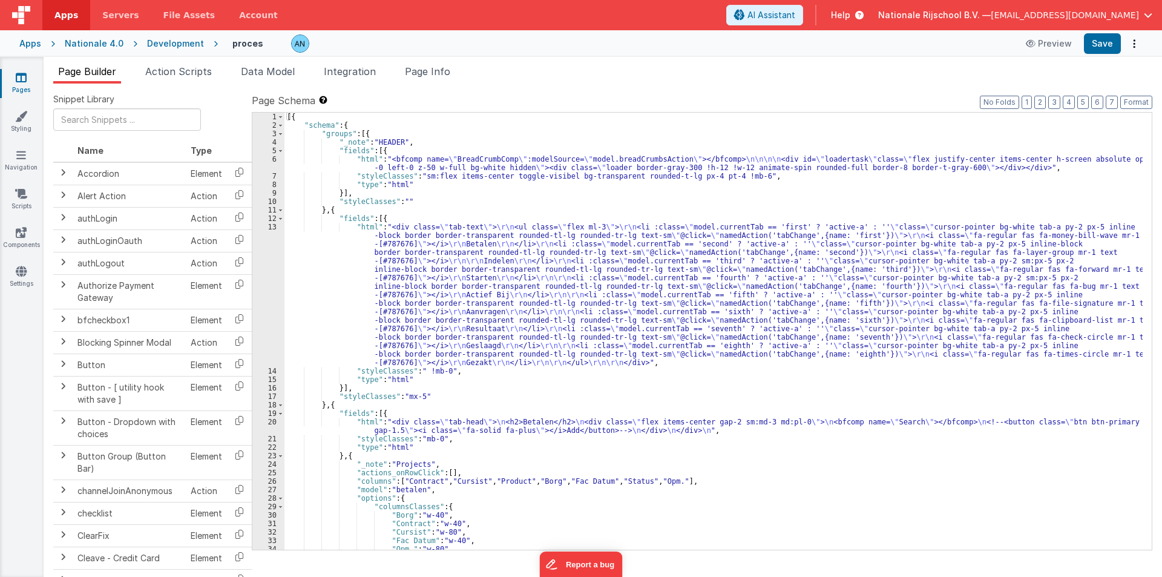
click at [336, 166] on div "[{ "schema" : { "groups" : [{ "_note" : "HEADER" , "fields" : [{ "html" : "<bfc…" at bounding box center [713, 340] width 858 height 454
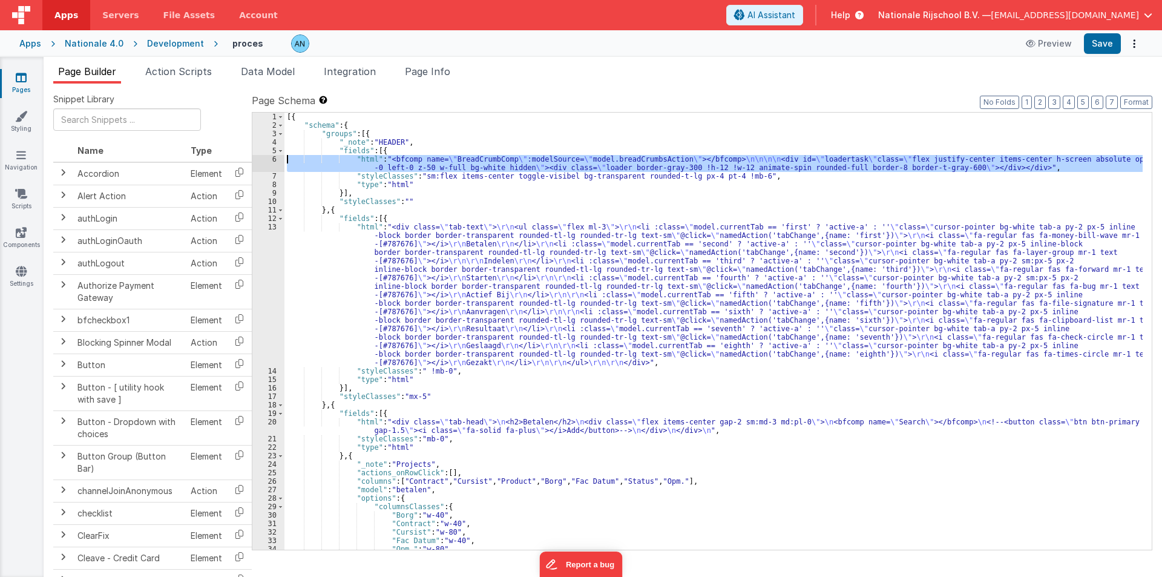
click at [267, 157] on div "6" at bounding box center [268, 163] width 32 height 17
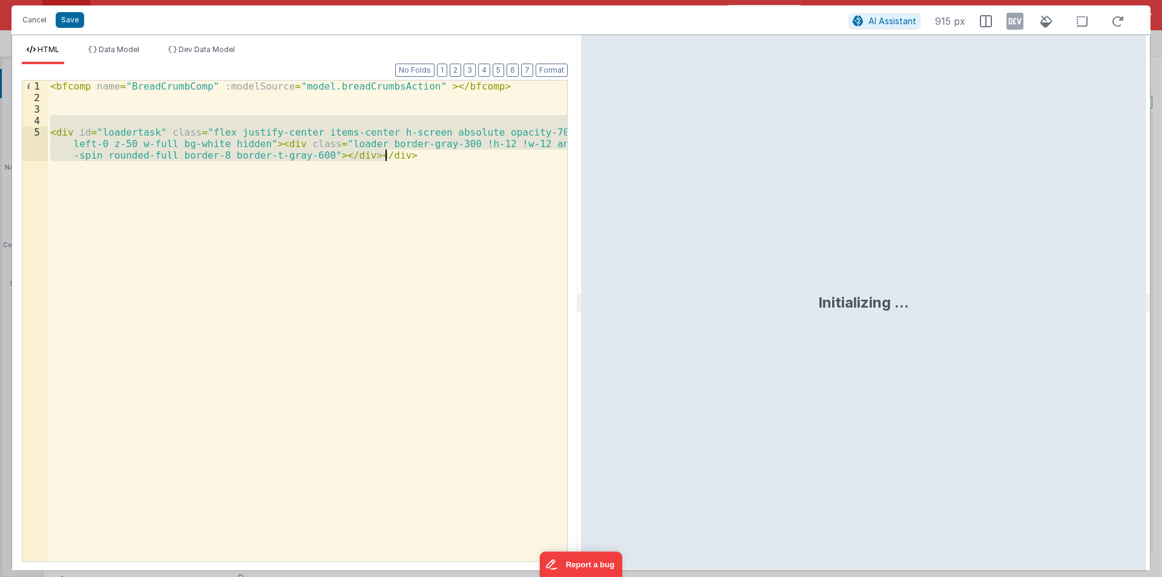
drag, startPoint x: 57, startPoint y: 120, endPoint x: 453, endPoint y: 163, distance: 398.1
click at [453, 164] on div "< bfcomp name = "BreadCrumbComp" :modelSource = "model.breadCrumbsAction" > </ …" at bounding box center [307, 343] width 519 height 526
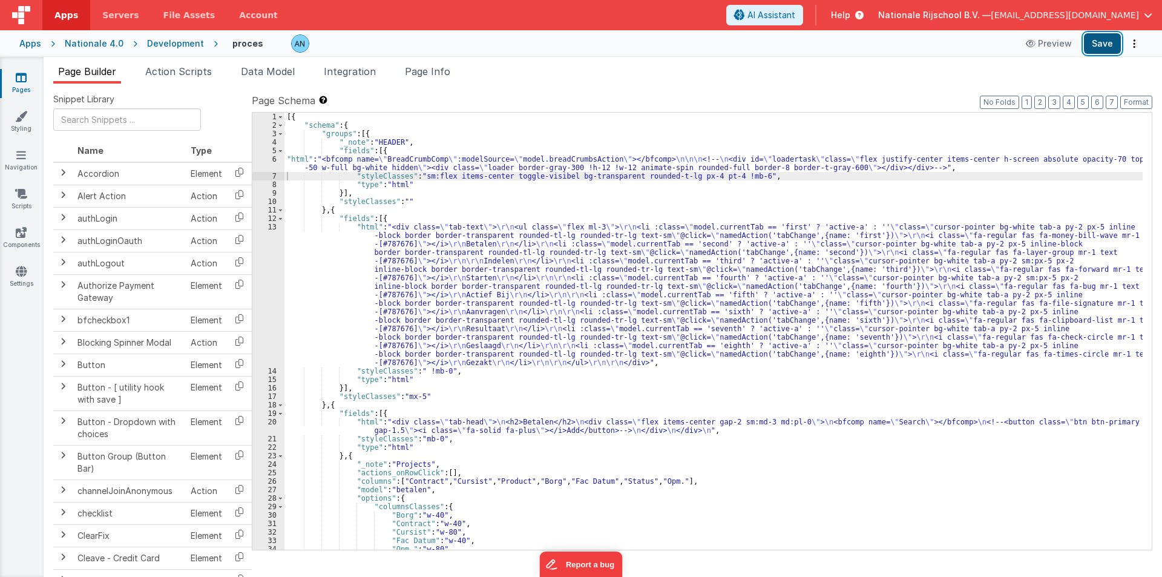
click at [1109, 38] on button "Save" at bounding box center [1102, 43] width 37 height 21
click at [1130, 102] on button "Format" at bounding box center [1136, 102] width 32 height 13
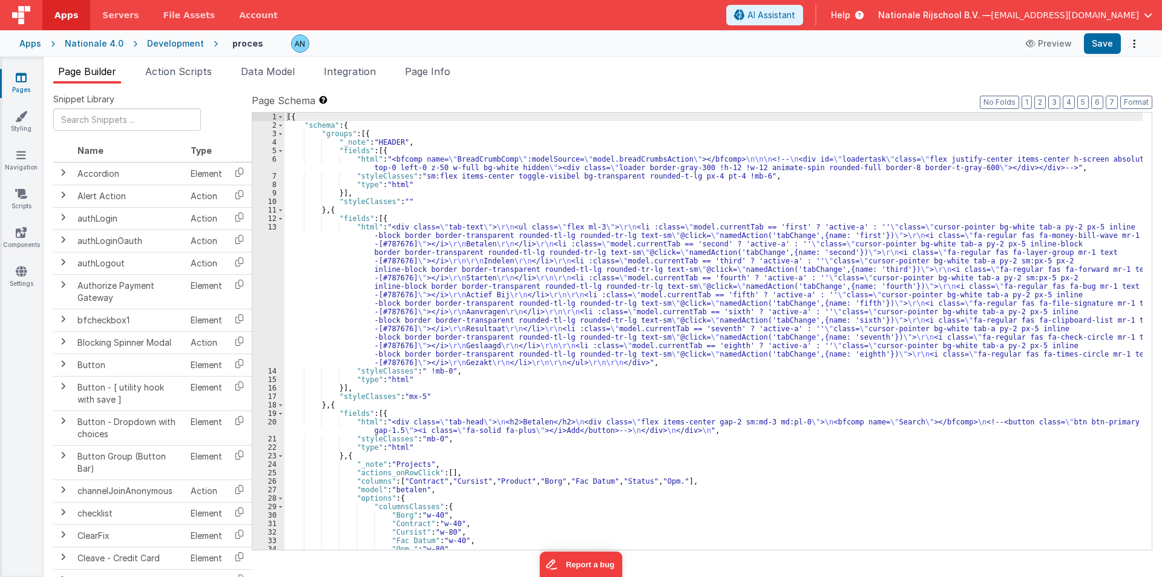
click at [183, 43] on div "Development" at bounding box center [175, 44] width 57 height 12
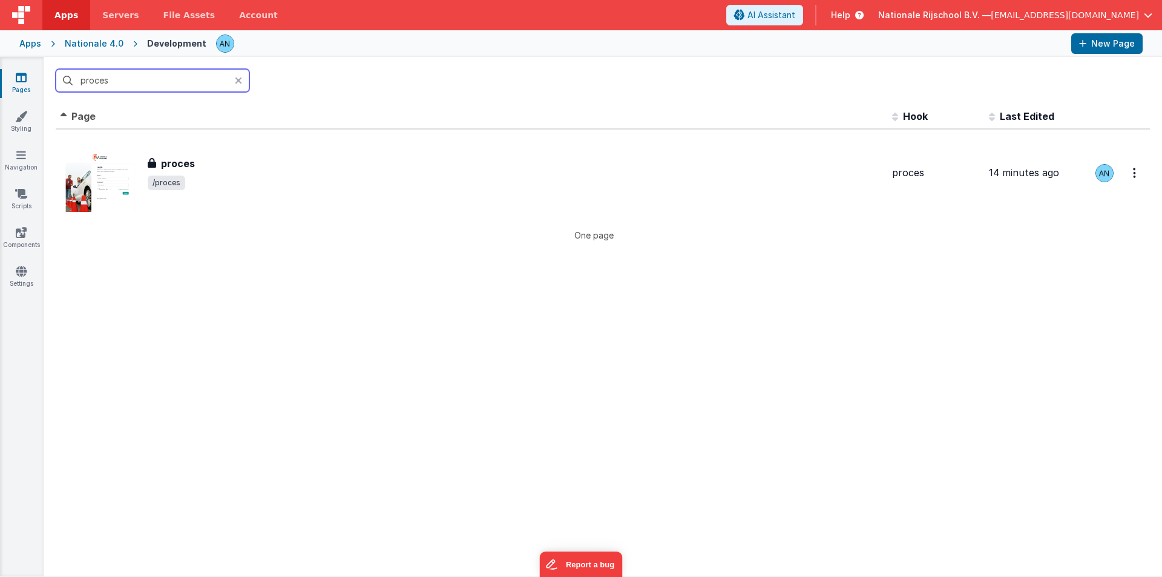
click at [154, 76] on input "proces" at bounding box center [153, 80] width 194 height 23
paste input "adviezen"
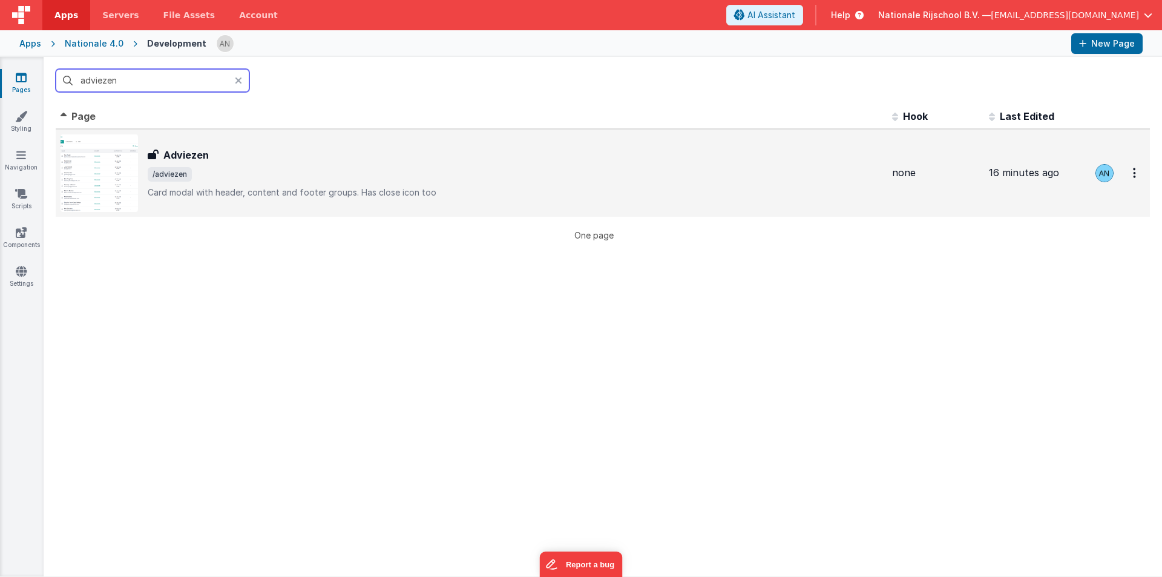
type input "adviezen"
click at [209, 159] on div "Adviezen" at bounding box center [524, 155] width 753 height 15
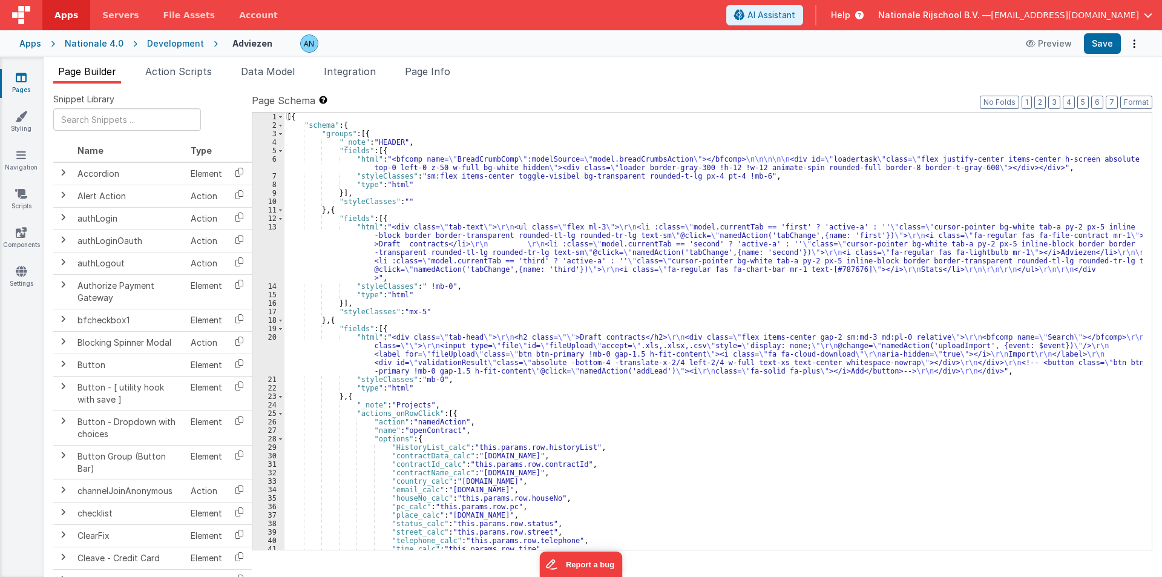
click at [350, 165] on div "[{ "schema" : { "groups" : [{ "_note" : "HEADER" , "fields" : [{ "html" : "<bfc…" at bounding box center [713, 340] width 858 height 454
click at [258, 163] on div "6" at bounding box center [268, 163] width 32 height 17
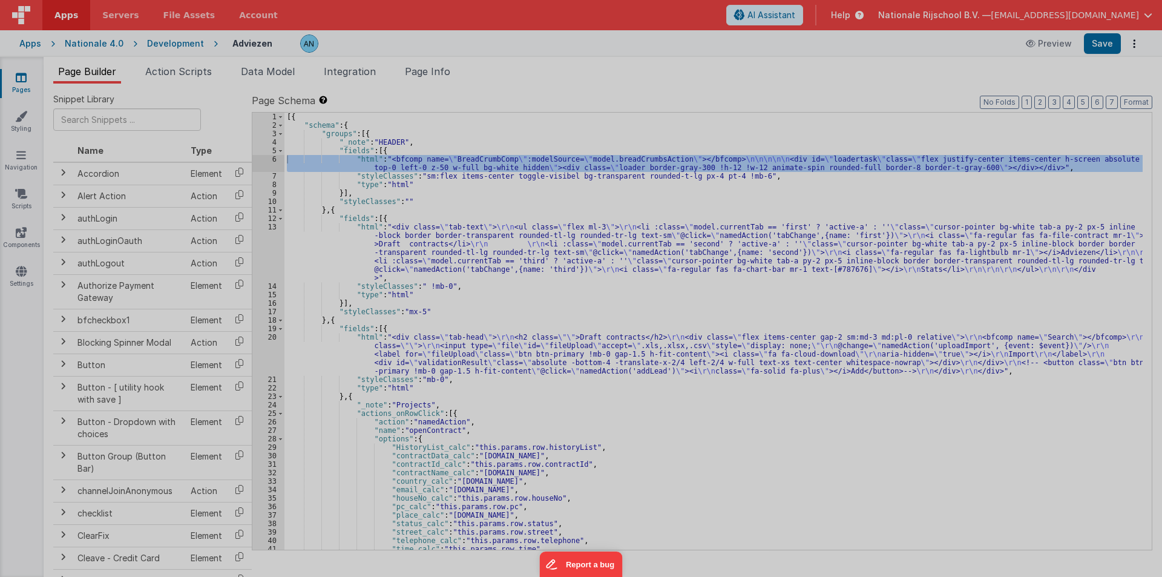
click at [258, 163] on div at bounding box center [581, 288] width 1162 height 577
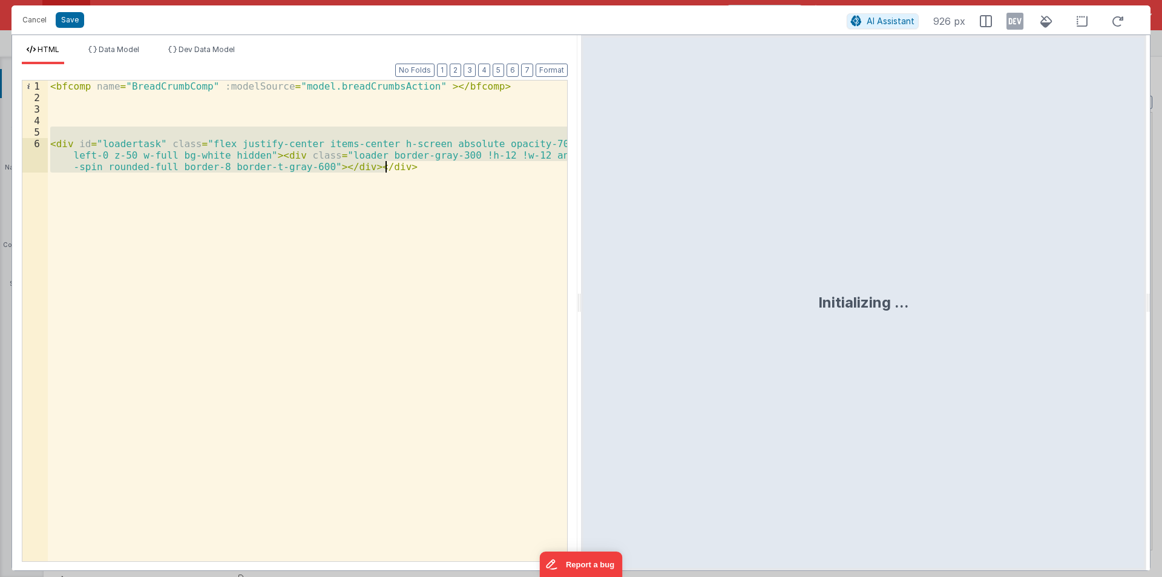
drag, startPoint x: 53, startPoint y: 136, endPoint x: 400, endPoint y: 166, distance: 348.7
click at [400, 166] on div "< bfcomp name = "BreadCrumbComp" :modelSource = "model.breadCrumbsAction" > </ …" at bounding box center [307, 343] width 519 height 526
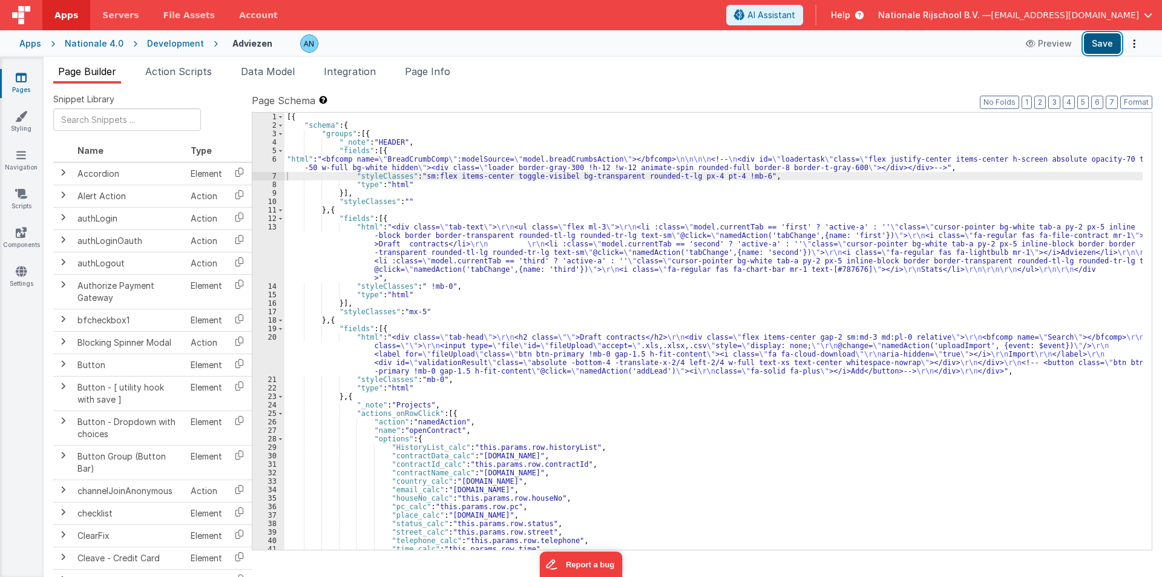
click at [1105, 45] on button "Save" at bounding box center [1102, 43] width 37 height 21
click at [1131, 101] on button "Format" at bounding box center [1136, 102] width 32 height 13
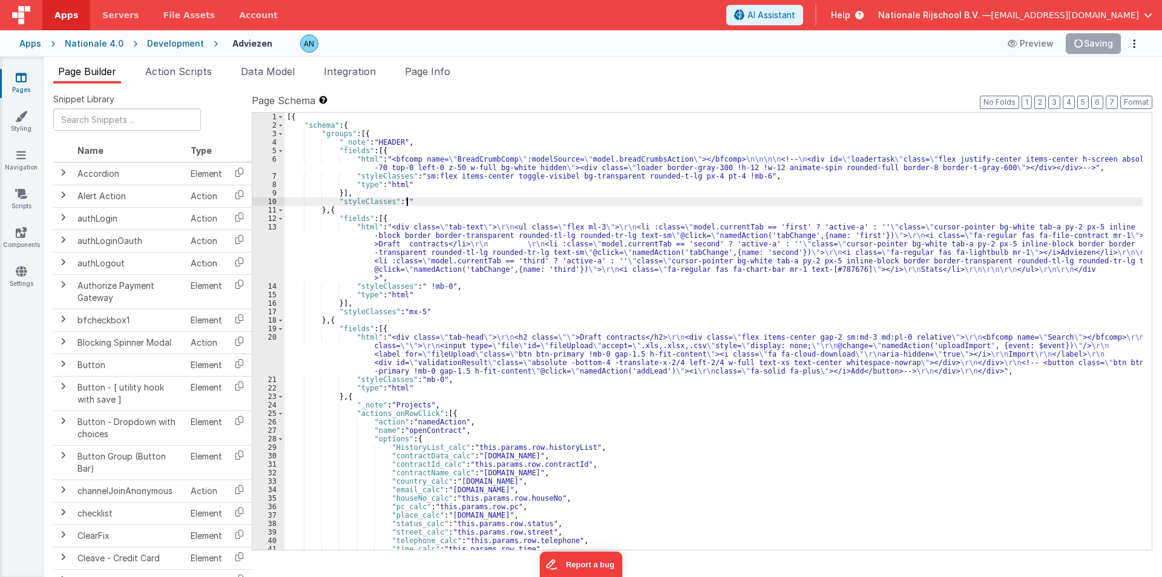
click at [701, 203] on div "[{ "schema" : { "groups" : [{ "_note" : "HEADER" , "fields" : [{ "html" : "<bfc…" at bounding box center [713, 340] width 858 height 454
click at [1085, 41] on button "Save" at bounding box center [1102, 43] width 37 height 21
click at [177, 44] on div "Development" at bounding box center [175, 44] width 57 height 12
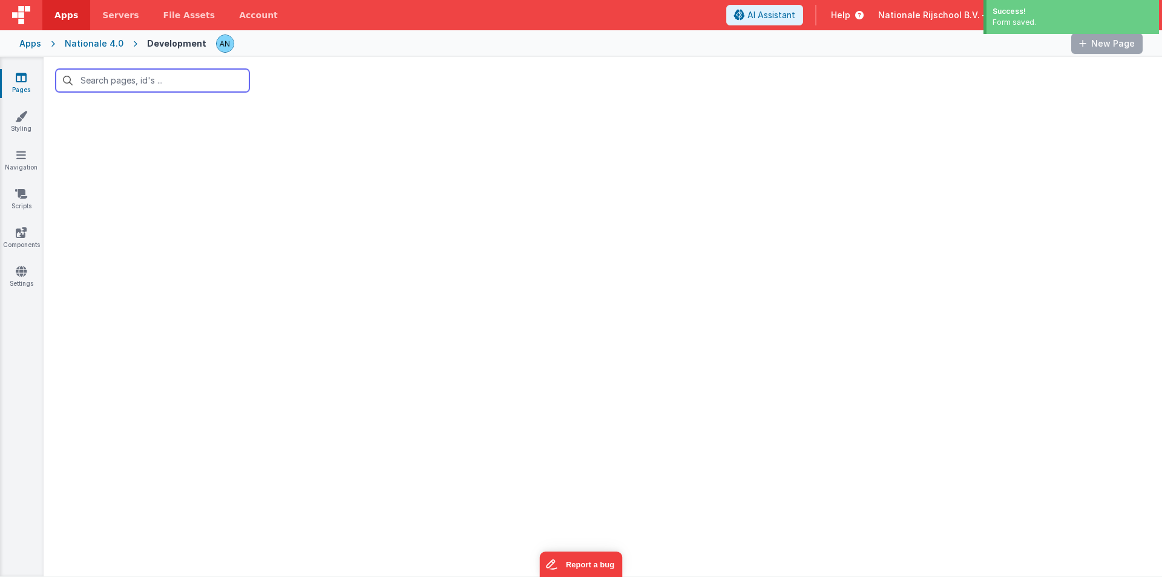
click at [90, 80] on input "text" at bounding box center [153, 80] width 194 height 23
click at [90, 80] on input "adviezen" at bounding box center [153, 80] width 194 height 23
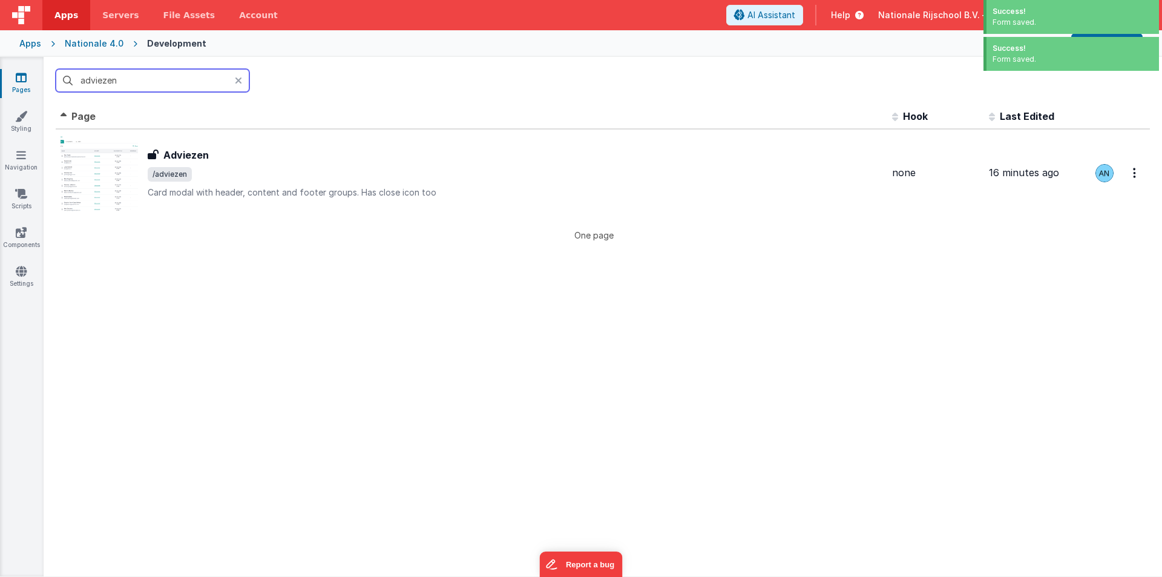
paste input "proefless"
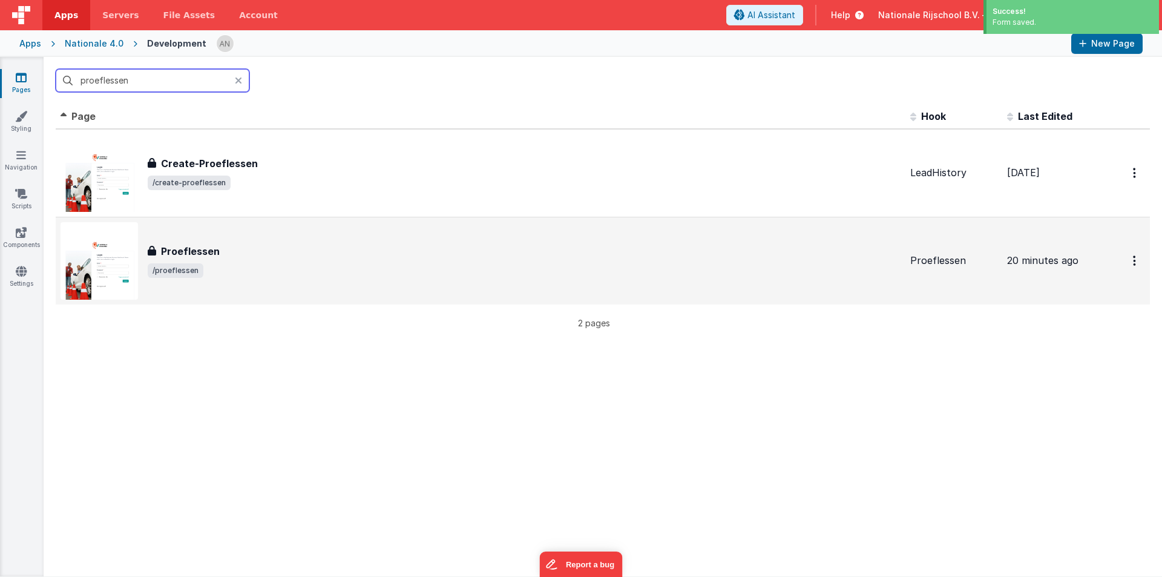
type input "proeflessen"
click at [255, 276] on span "/proeflessen" at bounding box center [524, 270] width 753 height 15
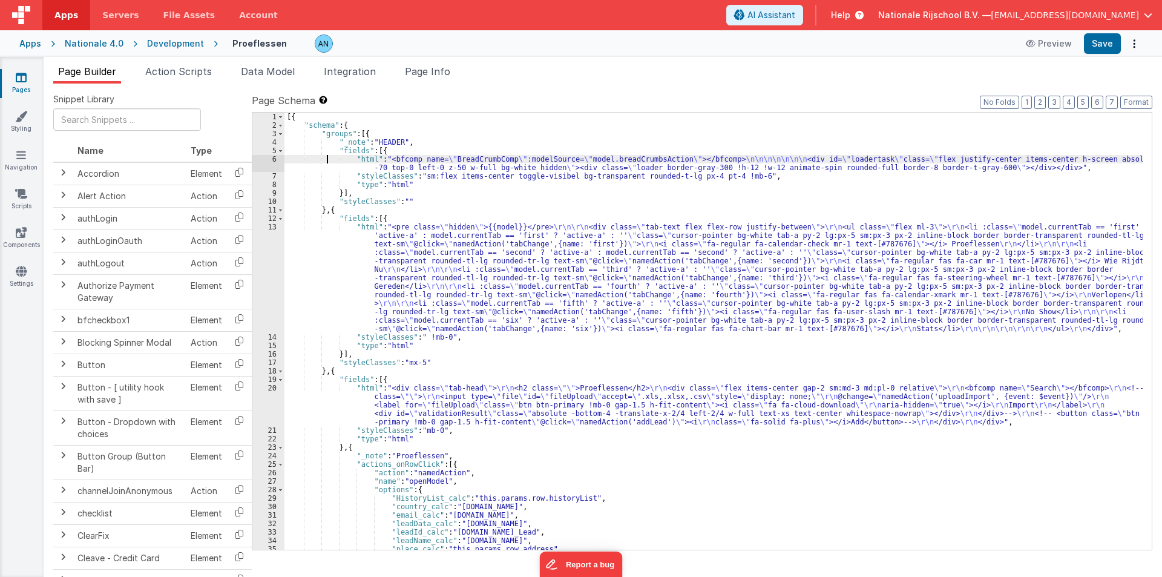
click at [325, 162] on div "[{ "schema" : { "groups" : [{ "_note" : "HEADER" , "fields" : [{ "html" : "<bfc…" at bounding box center [713, 340] width 858 height 454
click at [263, 162] on div "6" at bounding box center [268, 163] width 32 height 17
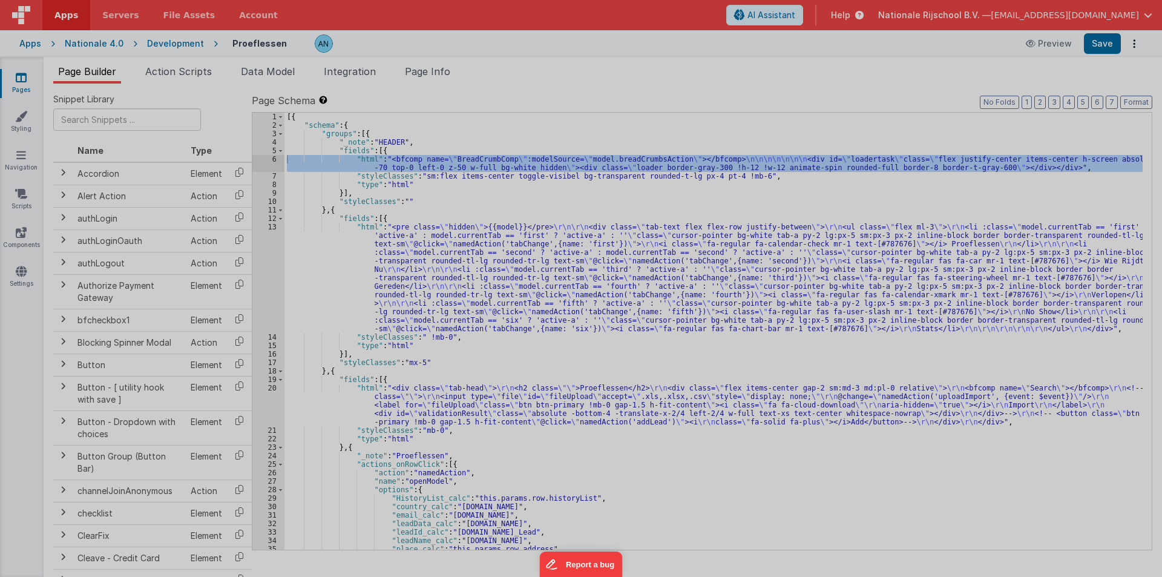
click at [263, 162] on div at bounding box center [581, 288] width 1162 height 577
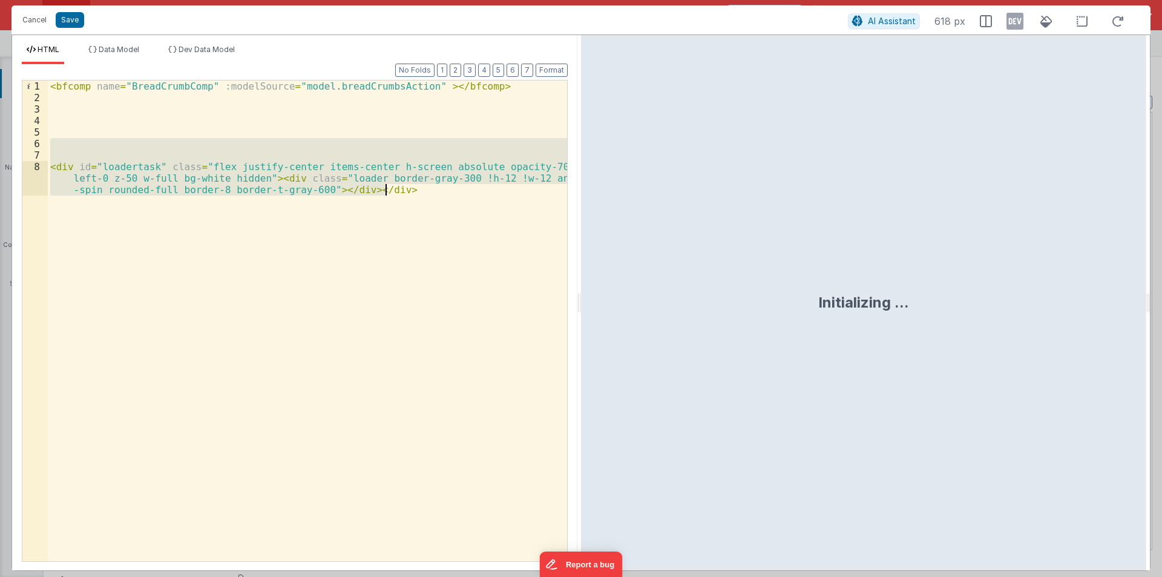
drag, startPoint x: 59, startPoint y: 142, endPoint x: 433, endPoint y: 193, distance: 377.5
click at [433, 193] on div "< bfcomp name = "BreadCrumbComp" :modelSource = "model.breadCrumbsAction" > </ …" at bounding box center [307, 343] width 519 height 526
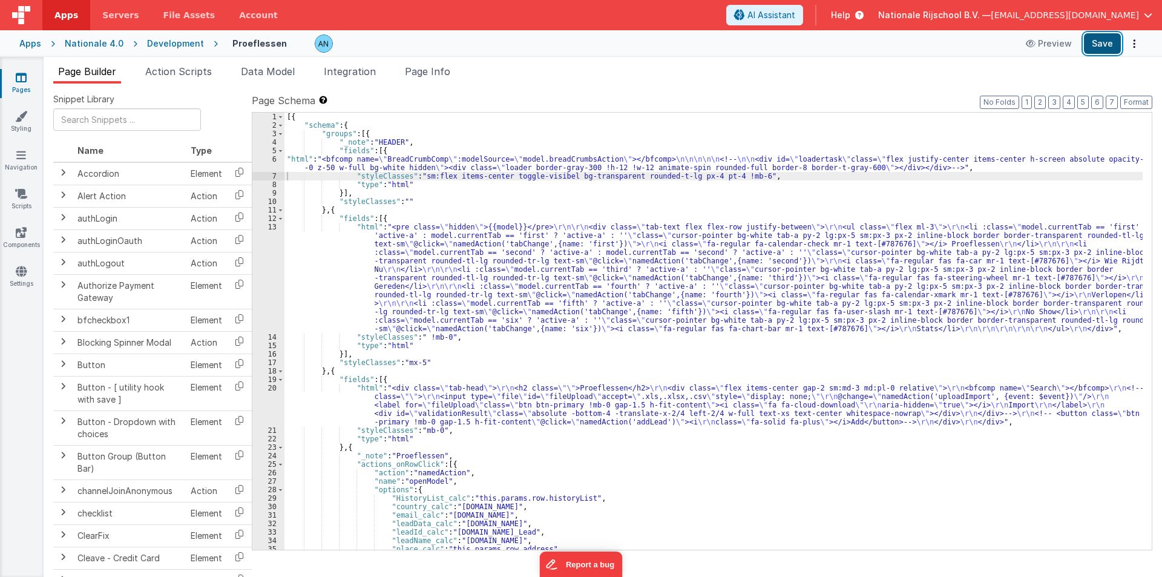
click at [1104, 39] on button "Save" at bounding box center [1102, 43] width 37 height 21
click at [1138, 102] on button "Format" at bounding box center [1136, 102] width 32 height 13
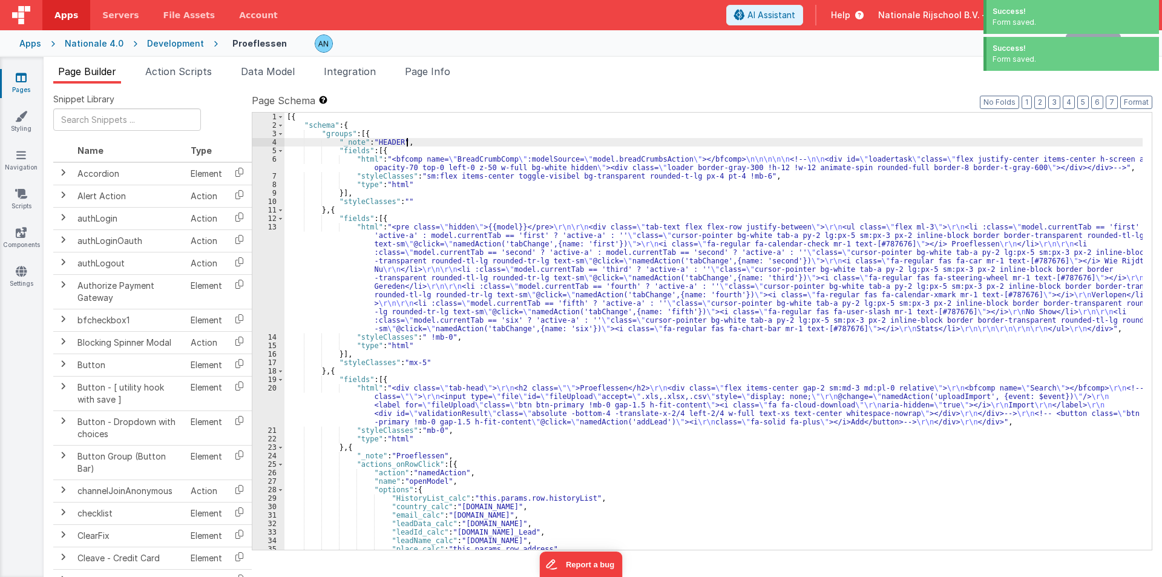
click at [505, 143] on div "[{ "schema" : { "groups" : [{ "_note" : "HEADER" , "fields" : [{ "html" : "<bfc…" at bounding box center [713, 340] width 858 height 454
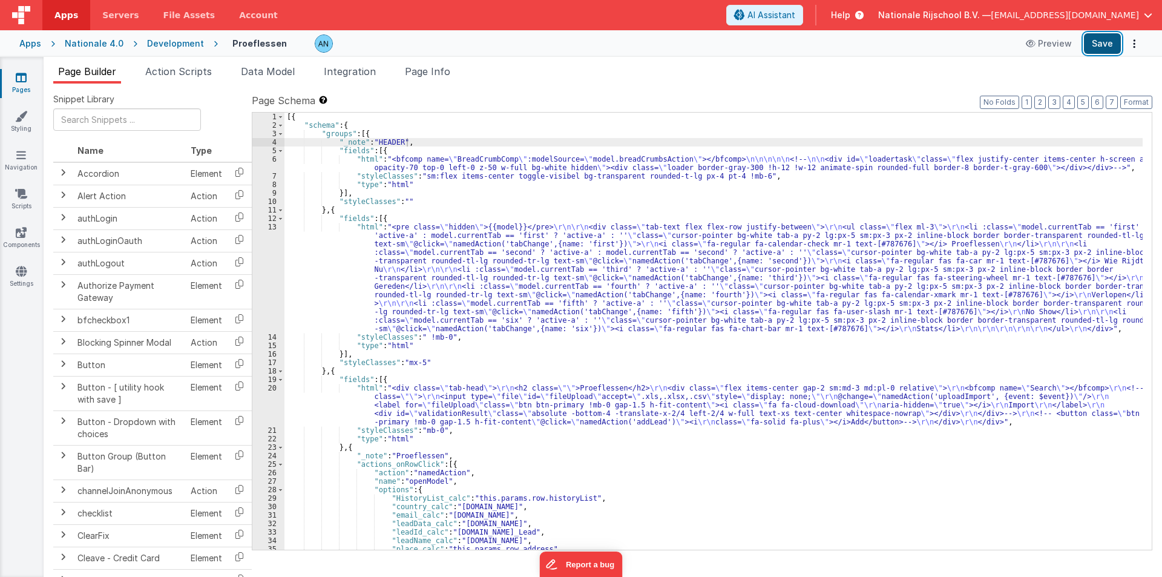
click at [1095, 48] on button "Save" at bounding box center [1102, 43] width 37 height 21
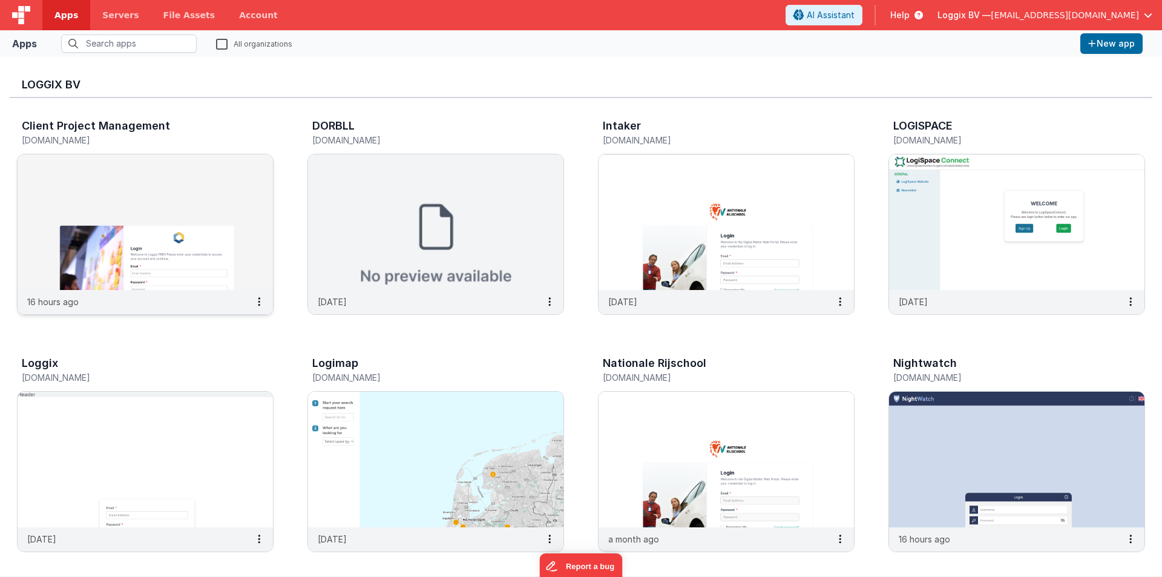
click at [126, 215] on img at bounding box center [145, 222] width 255 height 136
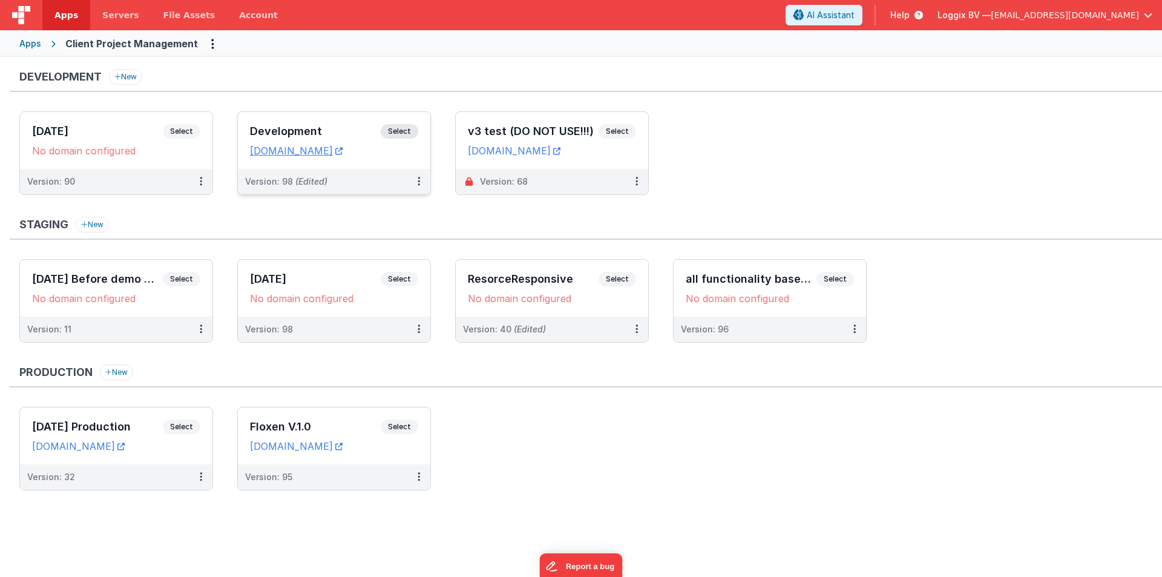
click at [257, 125] on h3 "Development" at bounding box center [315, 131] width 131 height 12
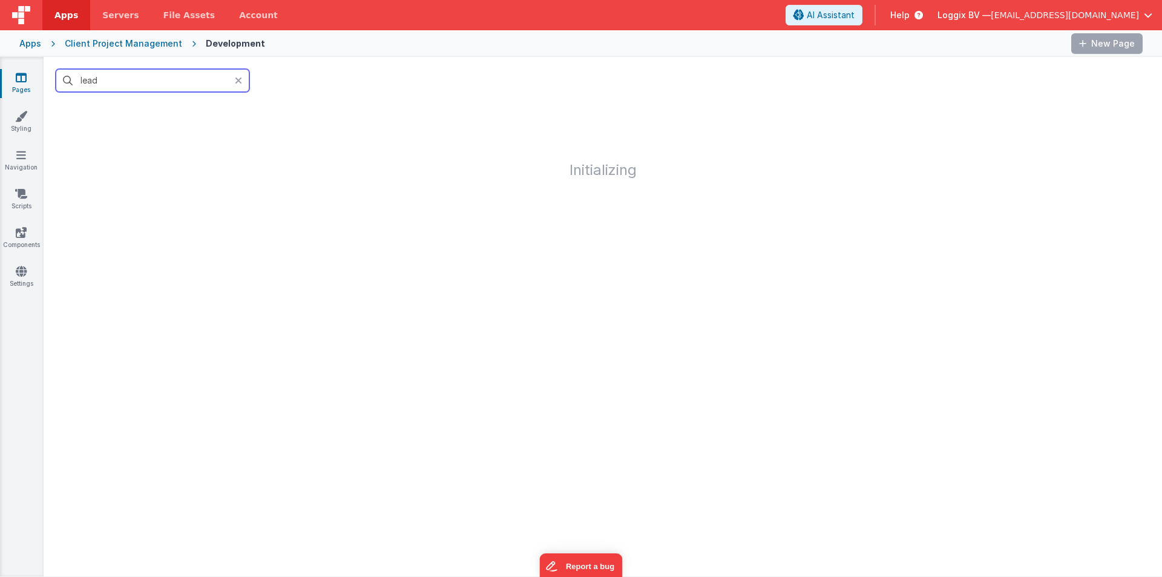
click at [113, 74] on input "lead" at bounding box center [153, 80] width 194 height 23
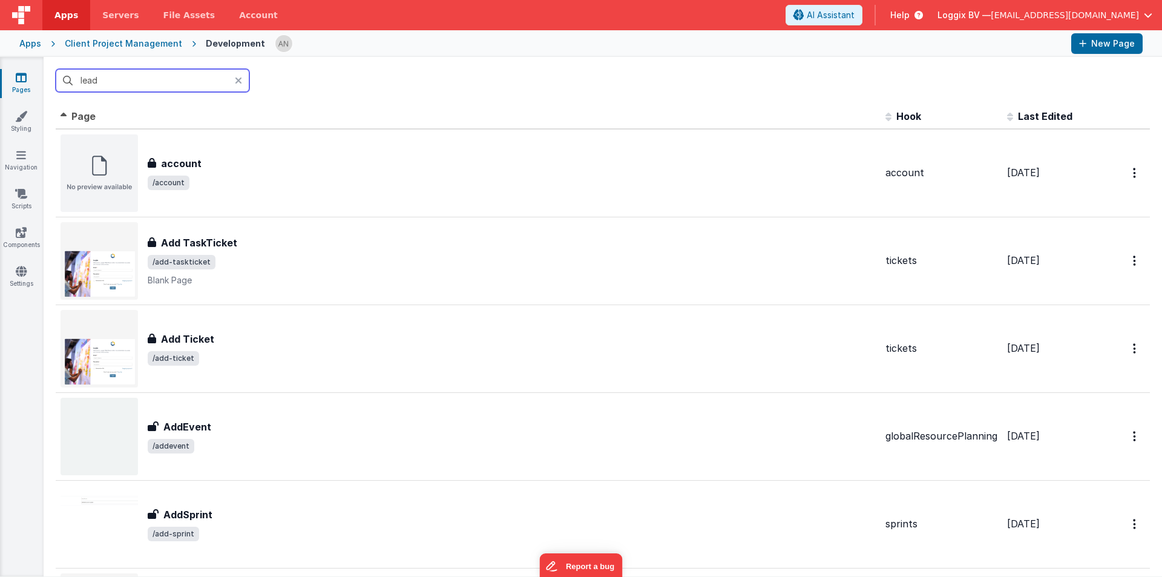
click at [115, 80] on input "lead" at bounding box center [153, 80] width 194 height 23
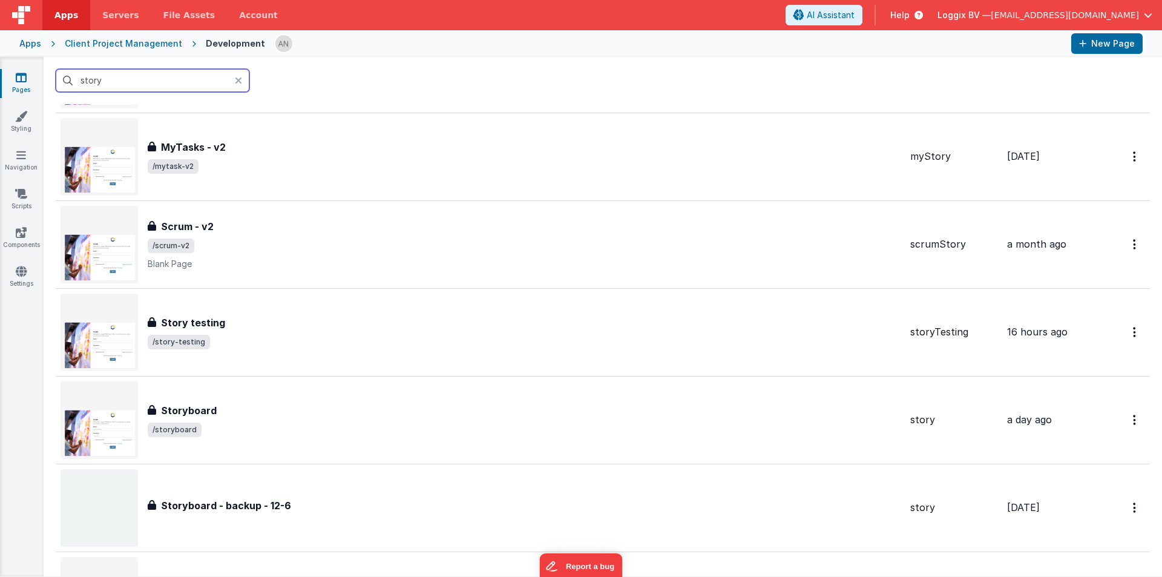
scroll to position [363, 0]
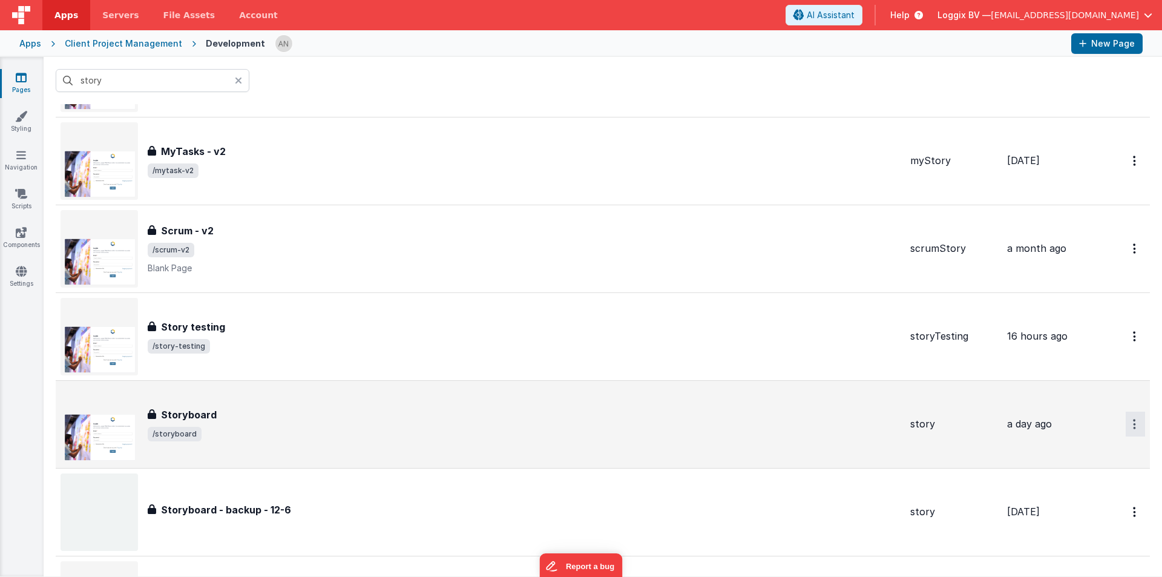
click at [1090, 448] on link "Preview" at bounding box center [1091, 452] width 107 height 22
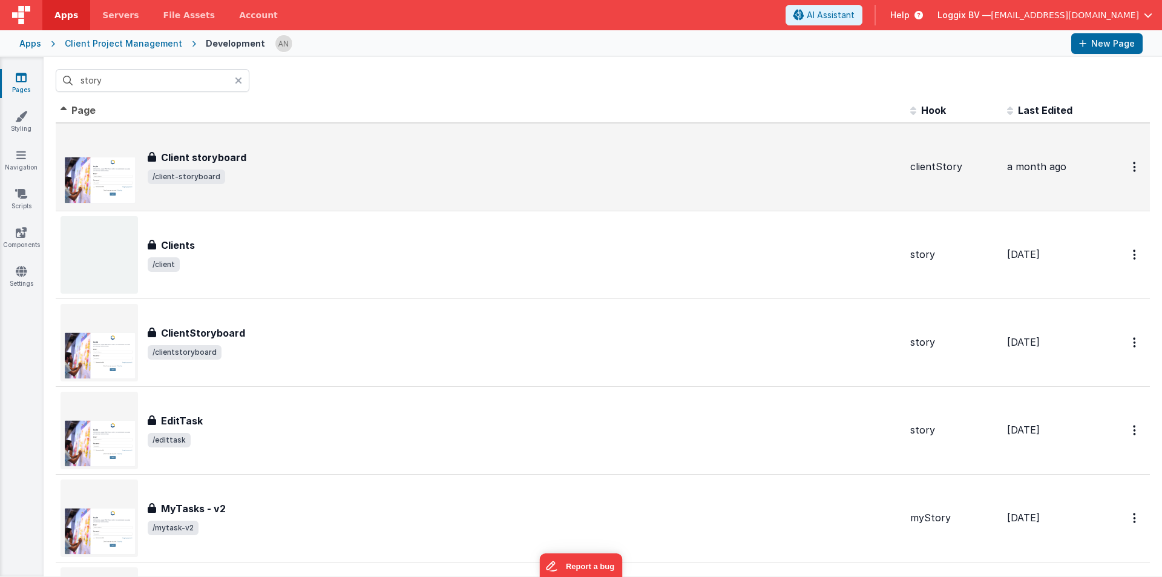
scroll to position [0, 0]
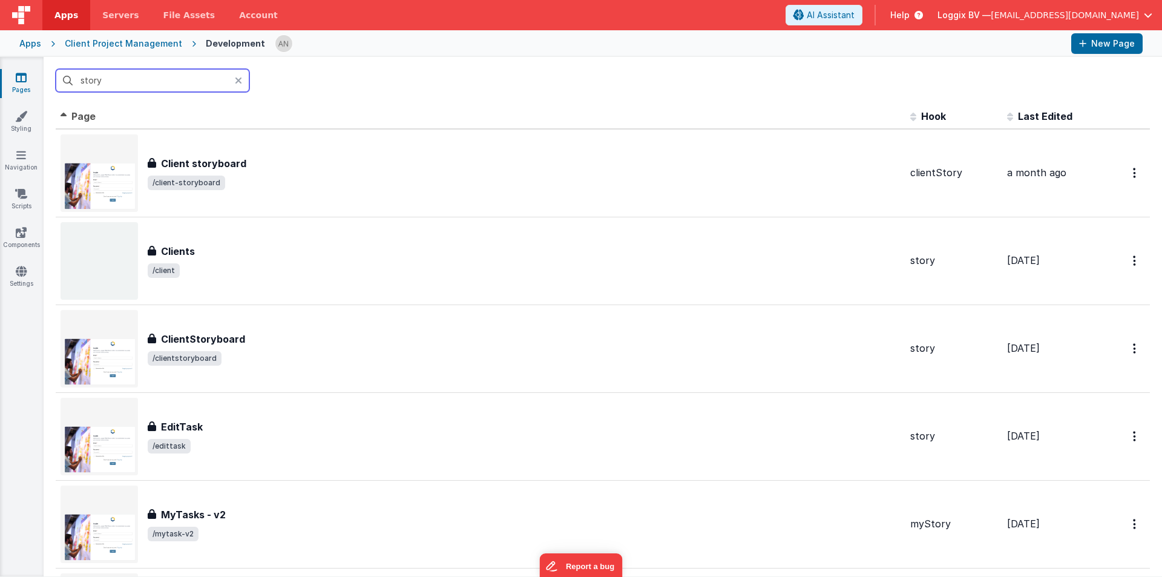
click at [135, 80] on input "story" at bounding box center [153, 80] width 194 height 23
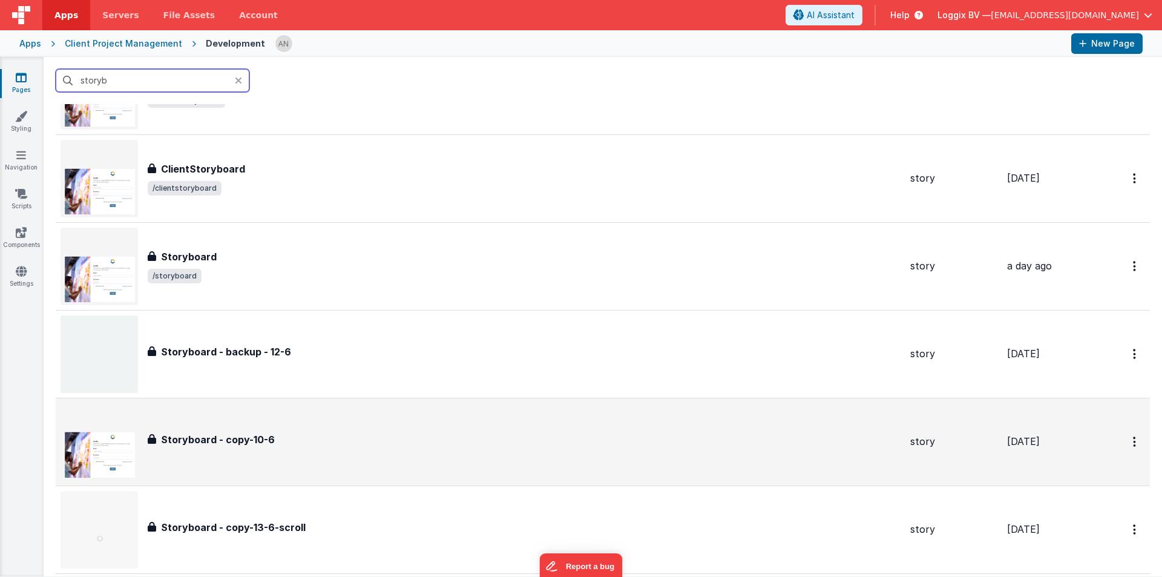
scroll to position [61, 0]
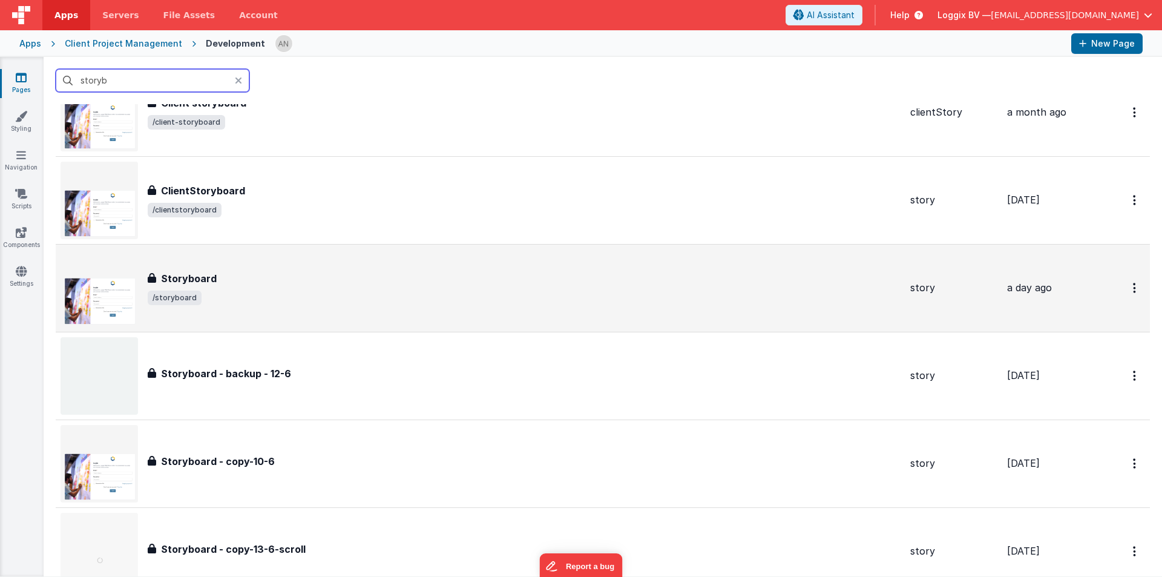
type input "storyb"
click at [208, 294] on span "/storyboard" at bounding box center [524, 297] width 753 height 15
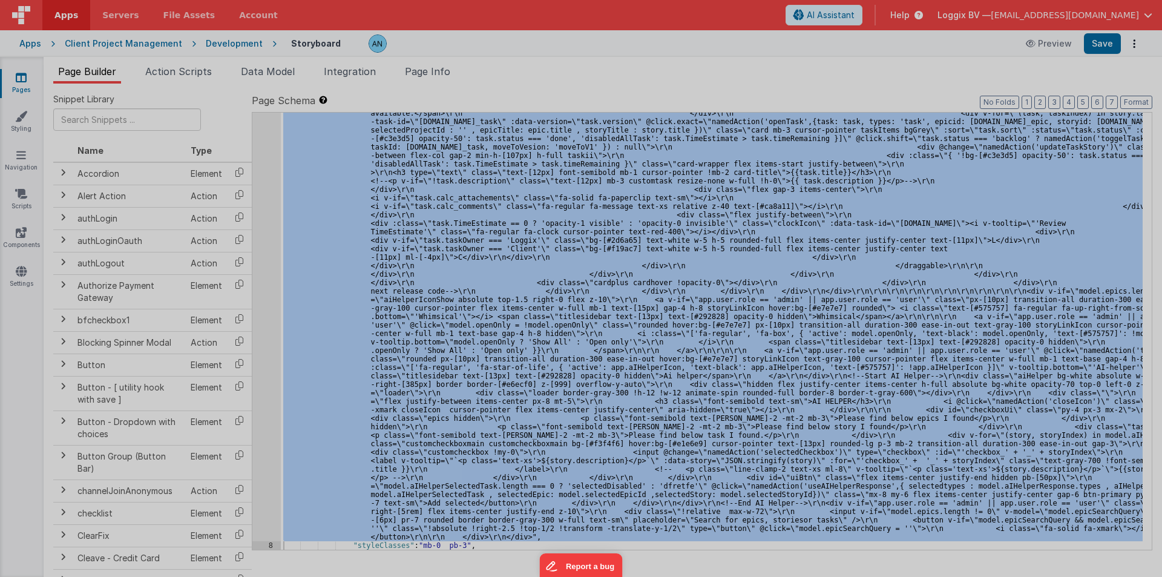
click at [267, 220] on div at bounding box center [581, 288] width 1162 height 577
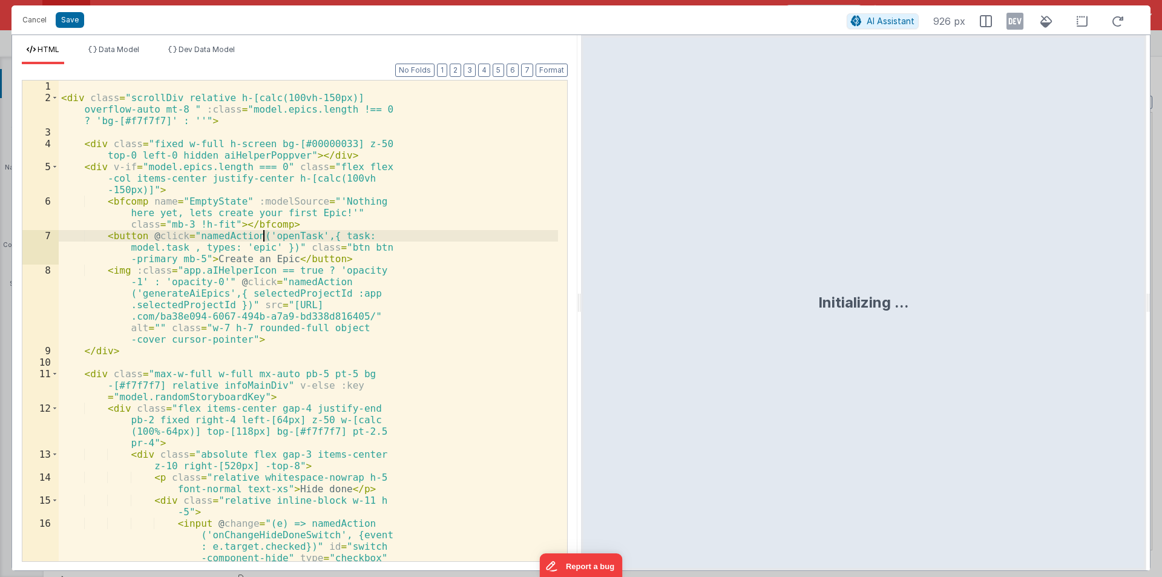
scroll to position [2698, 0]
click at [574, 290] on div "Format 7 6 5 4 3 2 1 No Folds 1 2 3 4 5 6 7 8 9 10 11 12 13 14 15 16 < div clas…" at bounding box center [294, 317] width 565 height 506
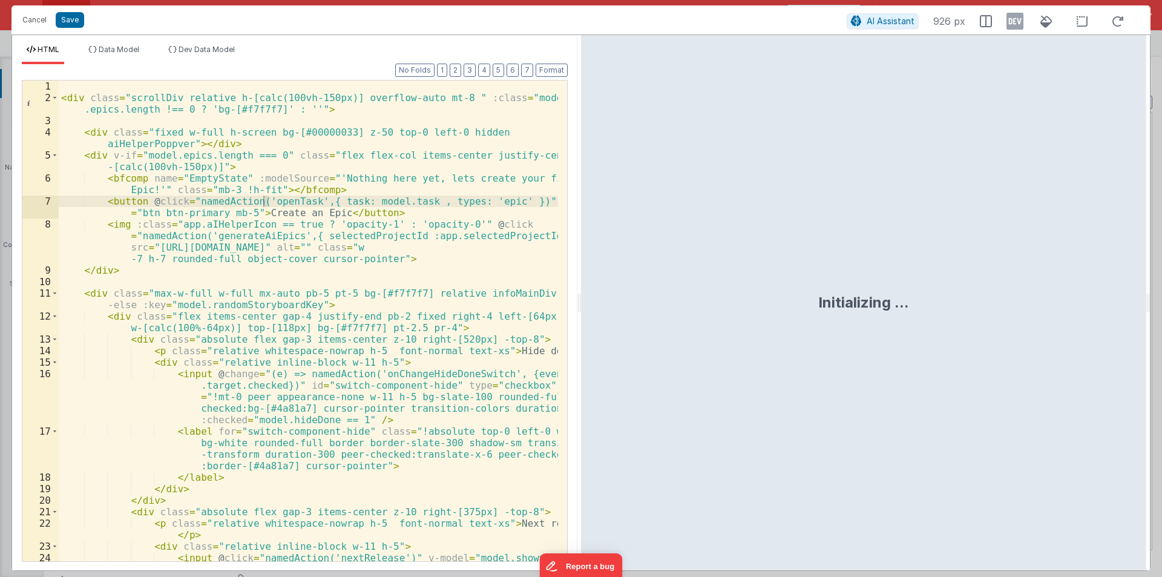
drag, startPoint x: 577, startPoint y: 296, endPoint x: 997, endPoint y: 316, distance: 420.4
click at [1053, 295] on html "Cancel Save AI Assistant 926 px HTML Data Model Dev Data Model Format 7 6 5 4 3…" at bounding box center [581, 288] width 1162 height 577
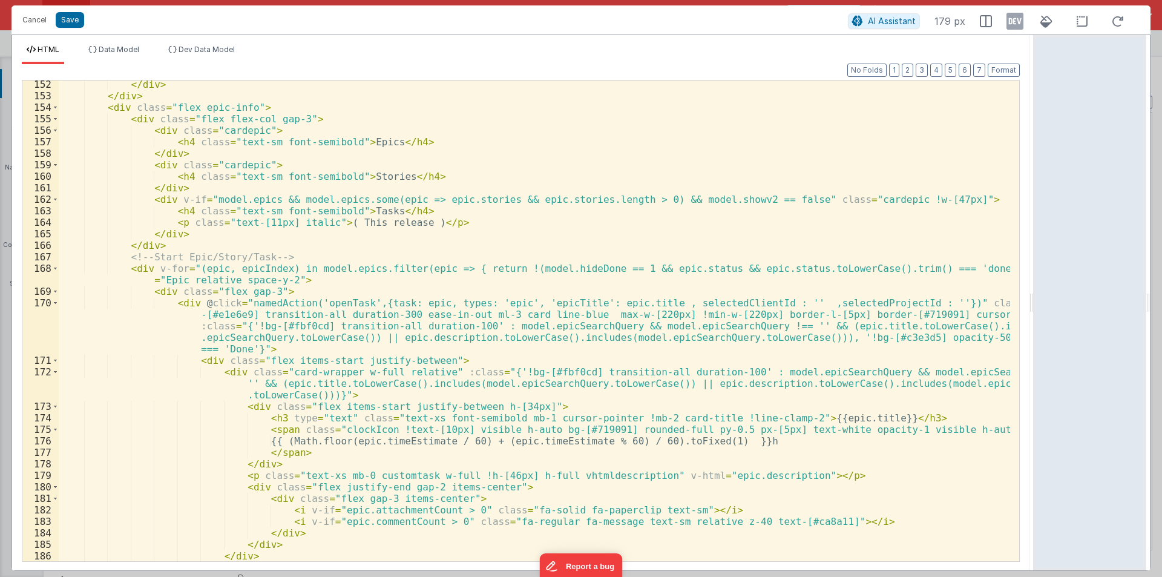
scroll to position [2070, 0]
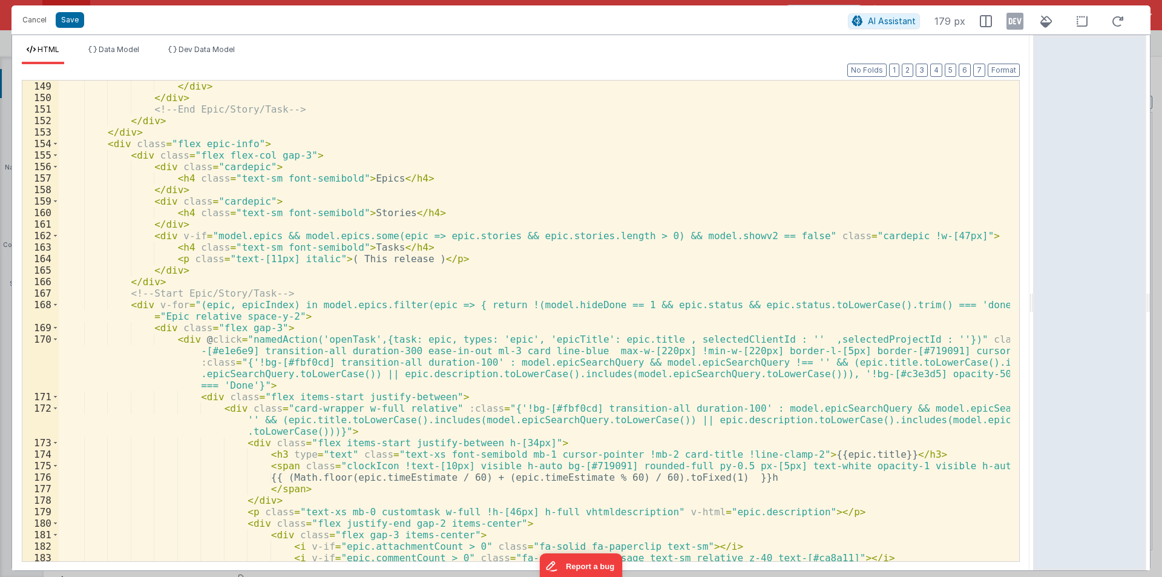
click at [201, 211] on div "</ div > </ div > <!-- End Epic/Story/Task --> </ div > </ div > < div class = …" at bounding box center [534, 331] width 951 height 503
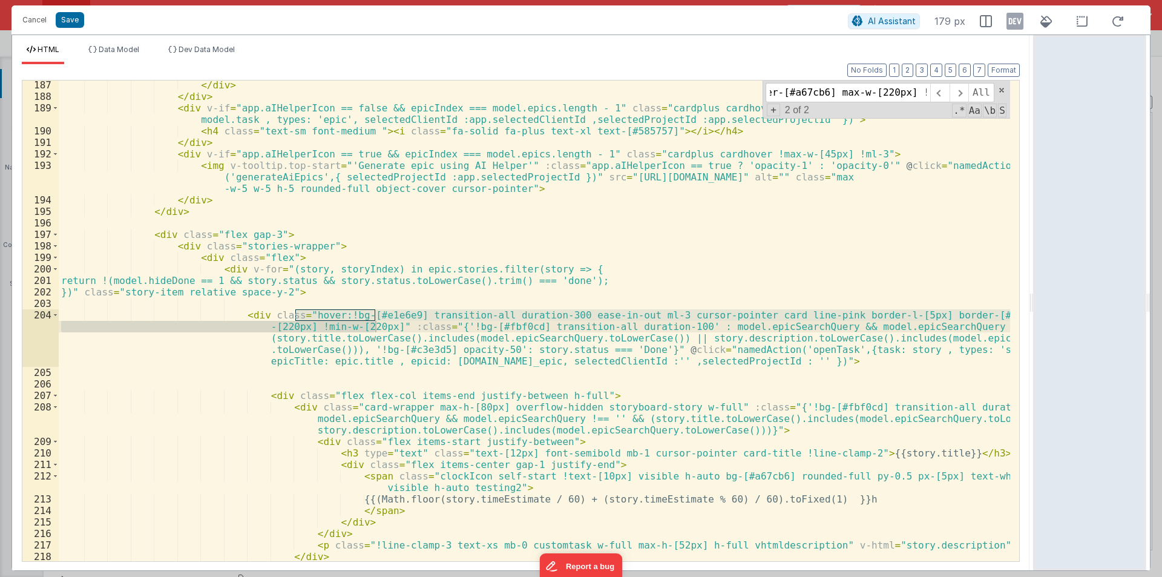
scroll to position [2588, 0]
type input "hover:!bg-[#e1e6e9] transition-all duration-300 ease-in-out ml-3 cursor-pointer…"
click at [384, 396] on div "</ div > </ div > < div v-if = "app.aIHelperIcon == false && epicIndex === mode…" at bounding box center [534, 330] width 951 height 503
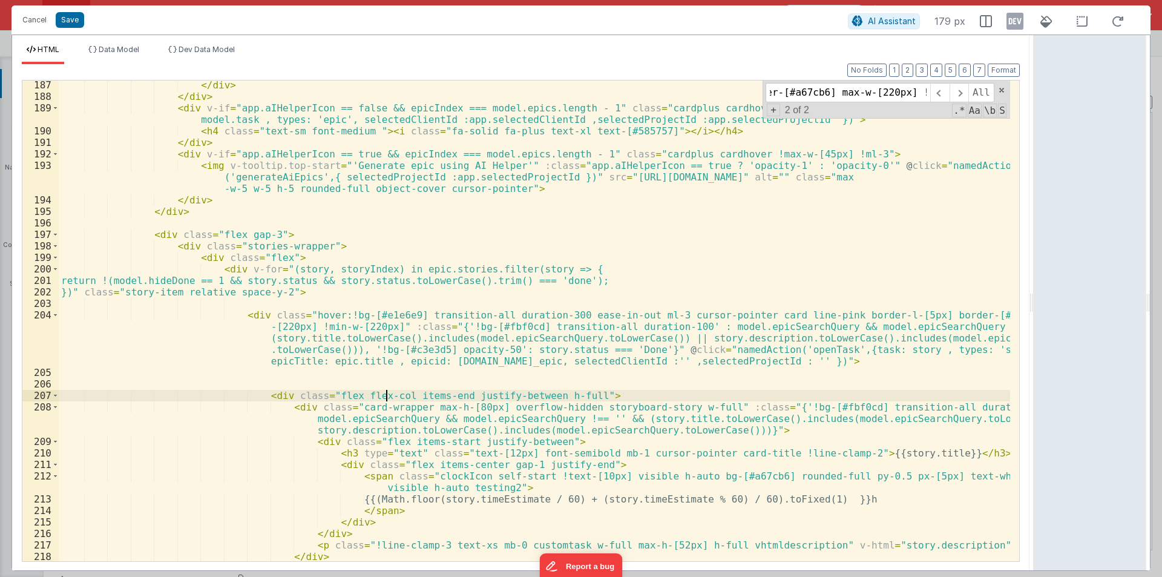
scroll to position [0, 0]
click at [295, 314] on div "</ div > </ div > < div v-if = "app.aIHelperIcon == false && epicIndex === mode…" at bounding box center [534, 330] width 951 height 503
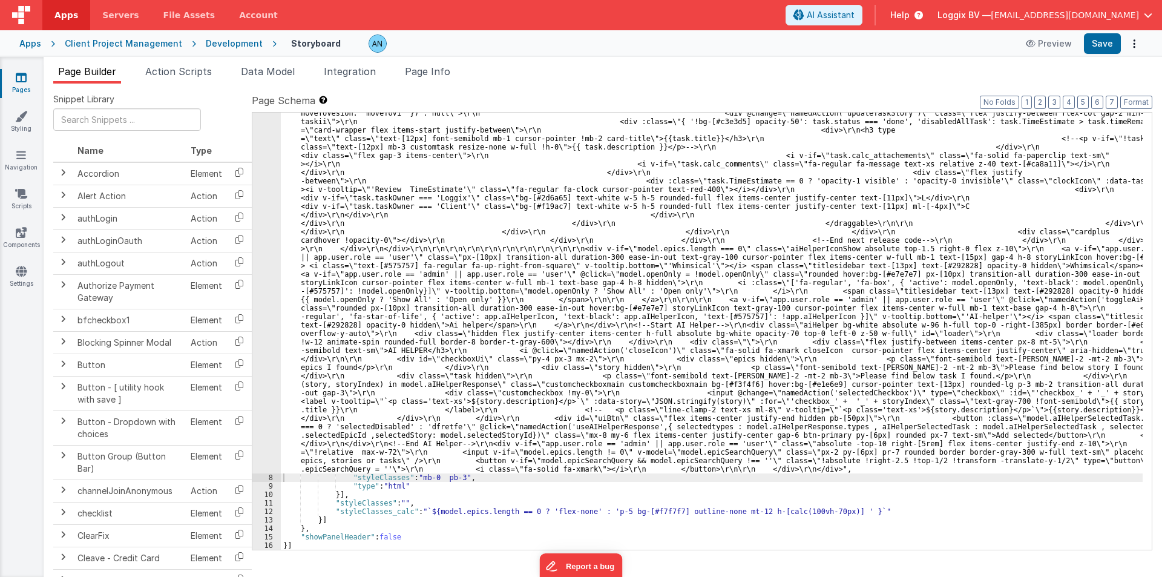
scroll to position [2528, 0]
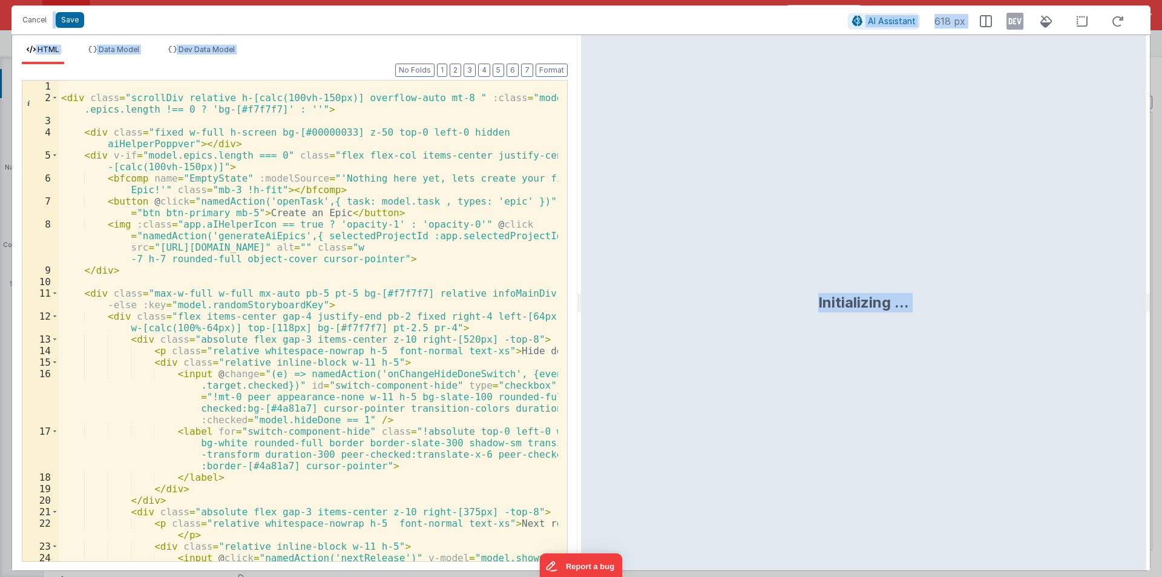
drag, startPoint x: 577, startPoint y: 298, endPoint x: 1153, endPoint y: 304, distance: 575.5
click at [1153, 304] on html "Cancel Save AI Assistant 618 px HTML Data Model Dev Data Model Format 7 6 5 4 3…" at bounding box center [581, 288] width 1162 height 577
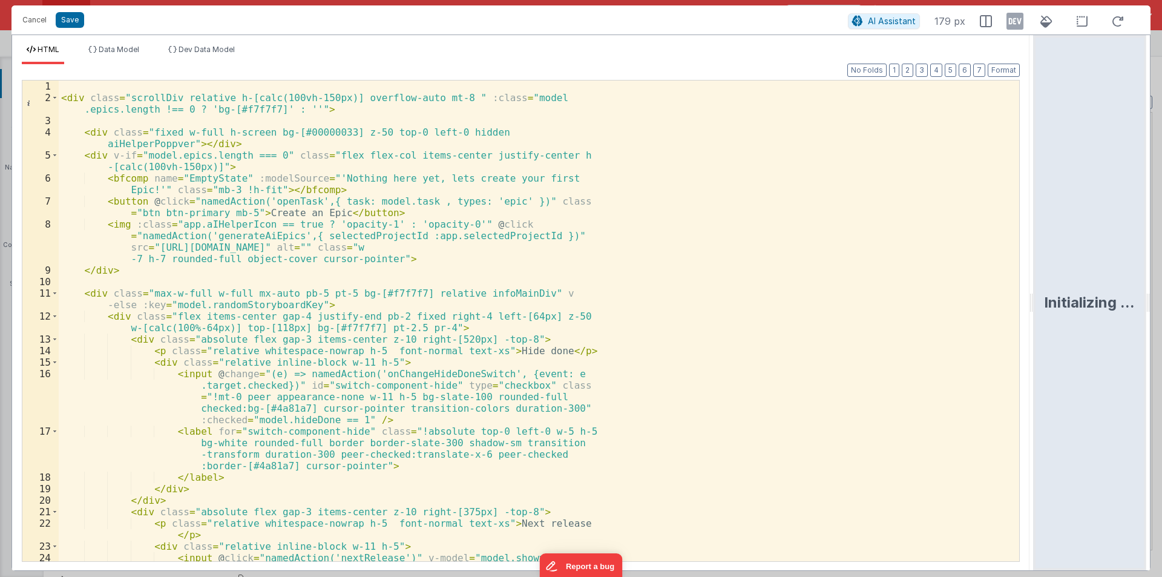
click at [706, 361] on html "Cancel Save AI Assistant 179 px HTML Data Model Dev Data Model Format 7 6 5 4 3…" at bounding box center [581, 288] width 1162 height 577
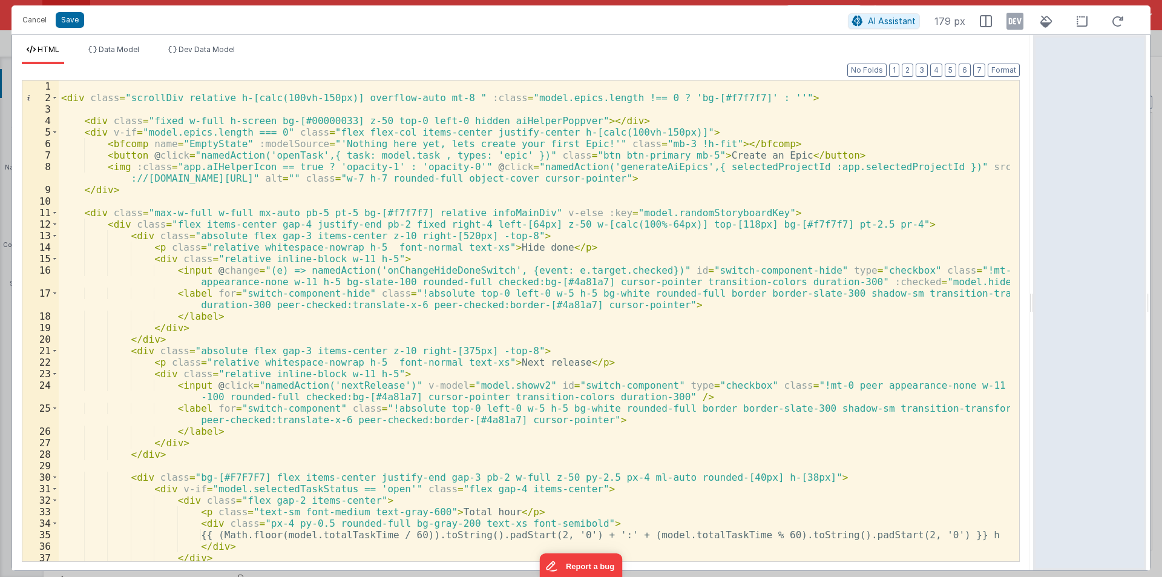
click at [595, 315] on div "< div class = "scrollDiv relative h-[calc(100vh-150px)] overflow-auto mt-8 " :c…" at bounding box center [534, 331] width 951 height 503
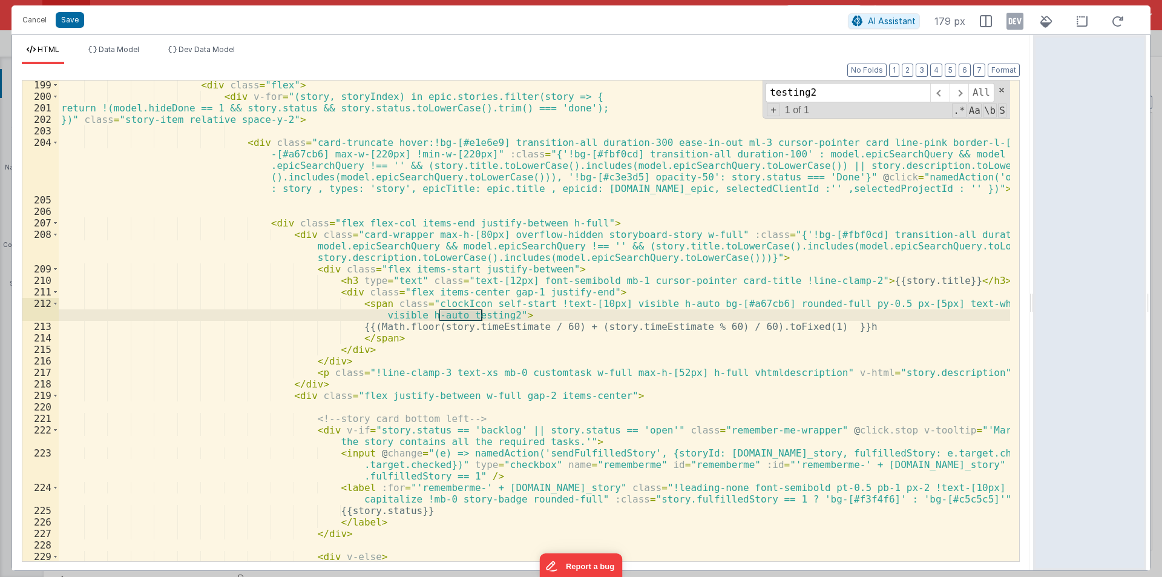
scroll to position [2761, 0]
type input "testing2"
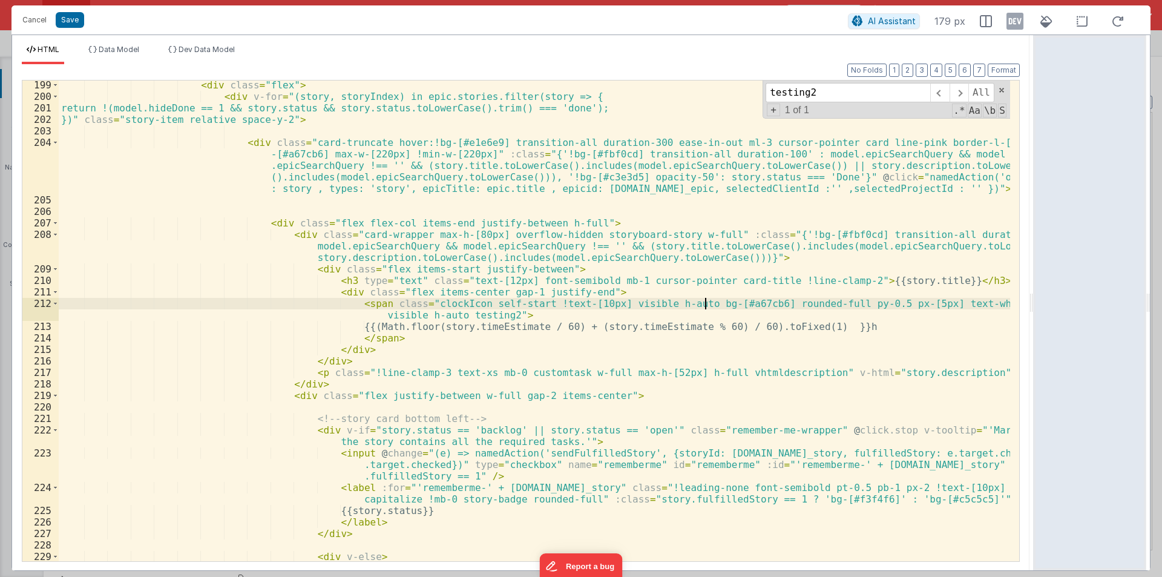
click at [706, 304] on div "< div class = "flex" > < div v-for = "(story, storyIndex) in epic.stories.filte…" at bounding box center [534, 330] width 951 height 503
click at [670, 301] on div "< div class = "flex" > < div v-for = "(story, storyIndex) in epic.stories.filte…" at bounding box center [534, 330] width 951 height 503
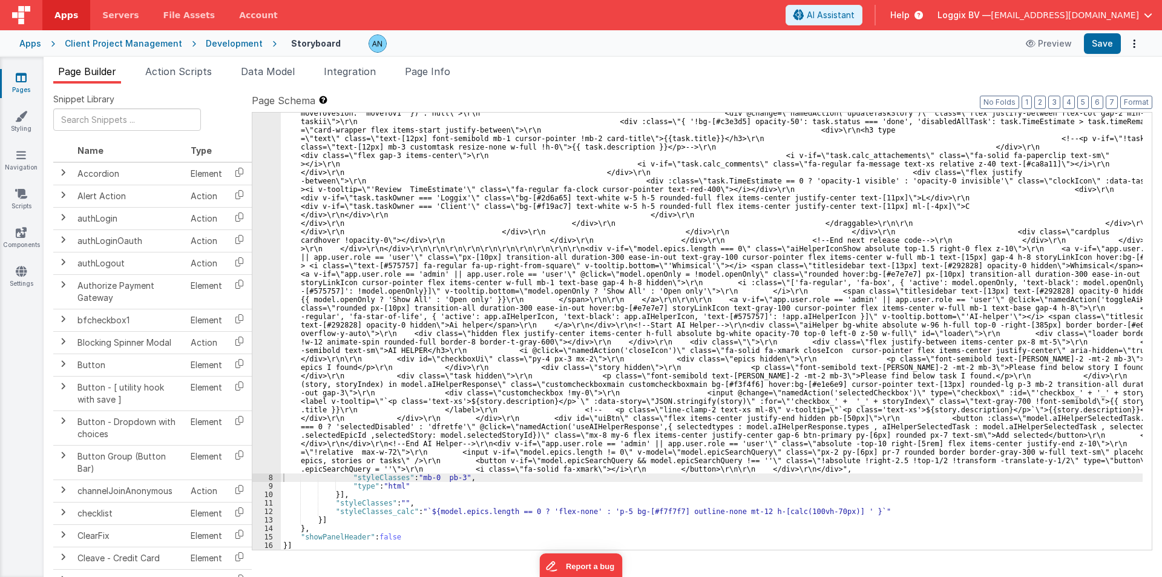
click at [1123, 39] on div "Preview Save" at bounding box center [1080, 43] width 124 height 21
click at [1115, 42] on button "Save" at bounding box center [1102, 43] width 37 height 21
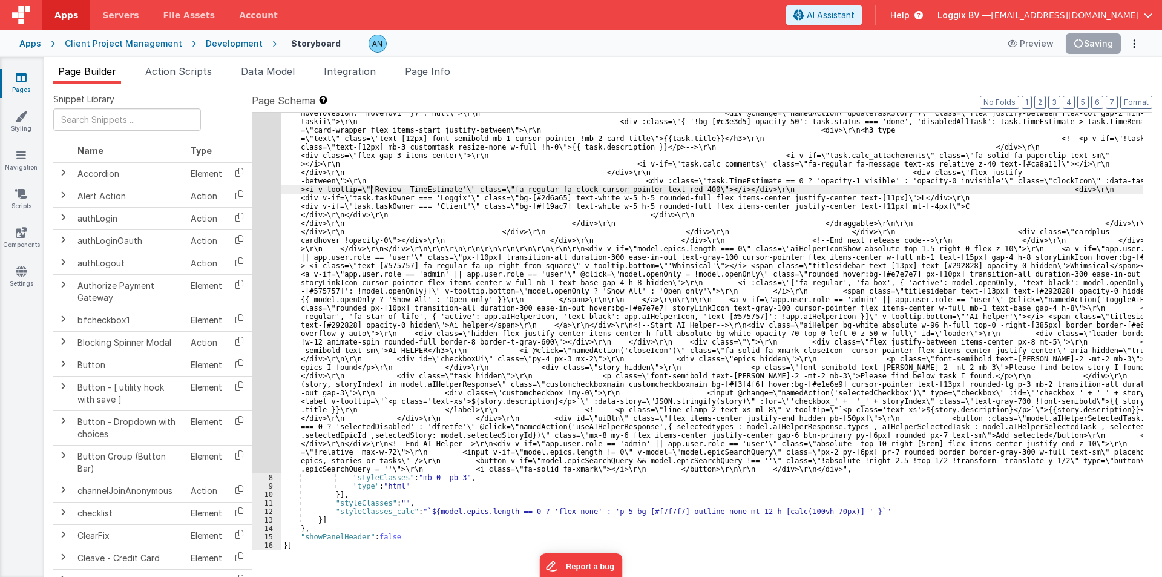
click at [1112, 41] on button "Save" at bounding box center [1102, 43] width 37 height 21
click at [1141, 100] on button "Format" at bounding box center [1136, 102] width 32 height 13
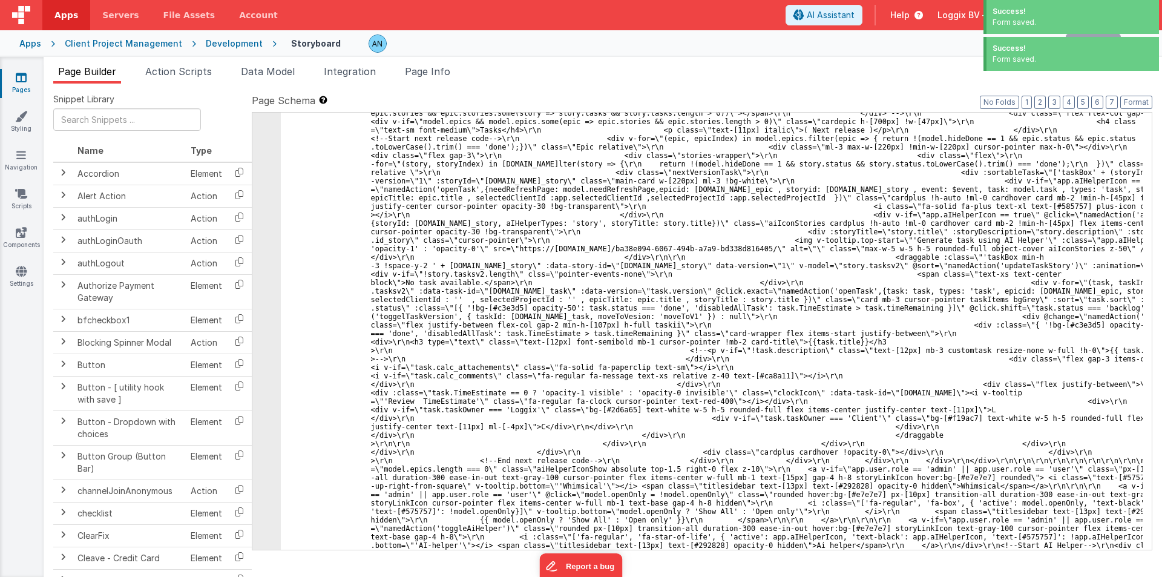
click at [217, 44] on div "Development" at bounding box center [234, 44] width 57 height 12
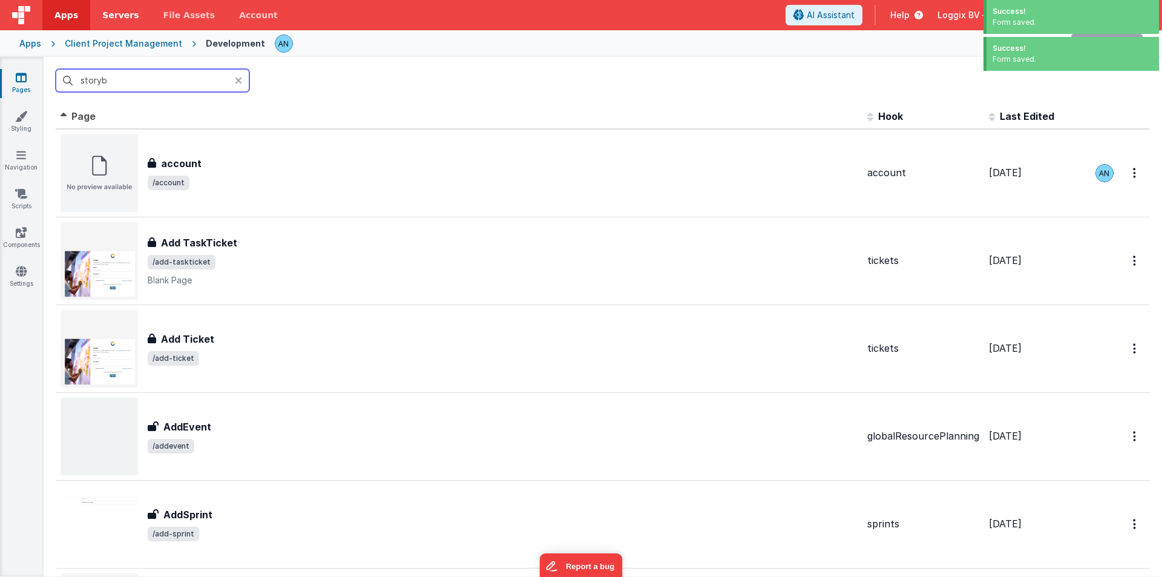
click at [87, 80] on input "storyb" at bounding box center [153, 80] width 194 height 23
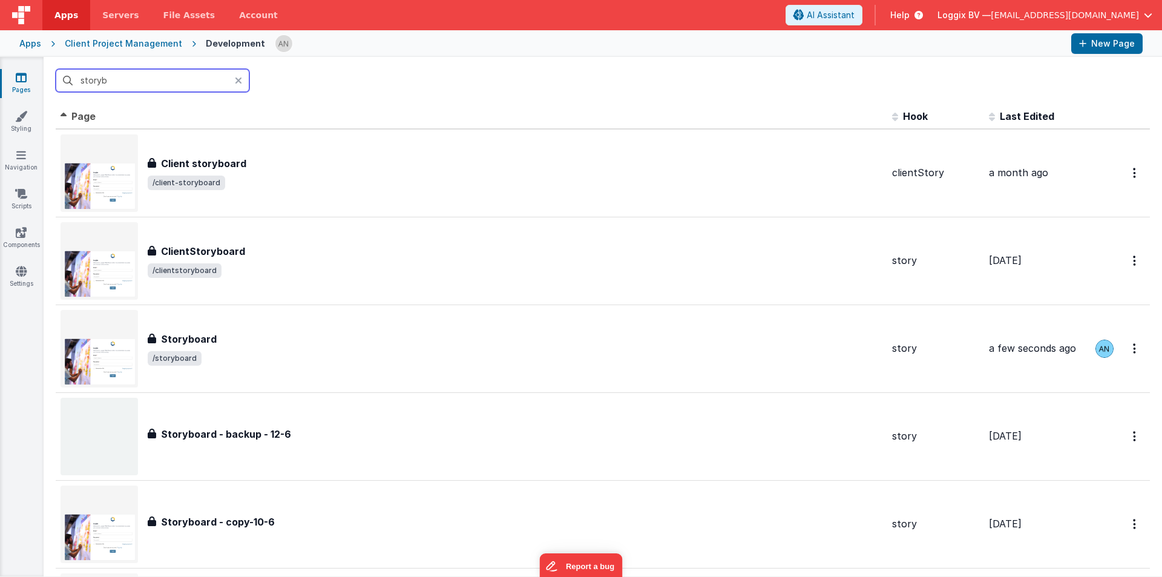
click at [141, 85] on input "storyb" at bounding box center [153, 80] width 194 height 23
paste input "resourceplanner"
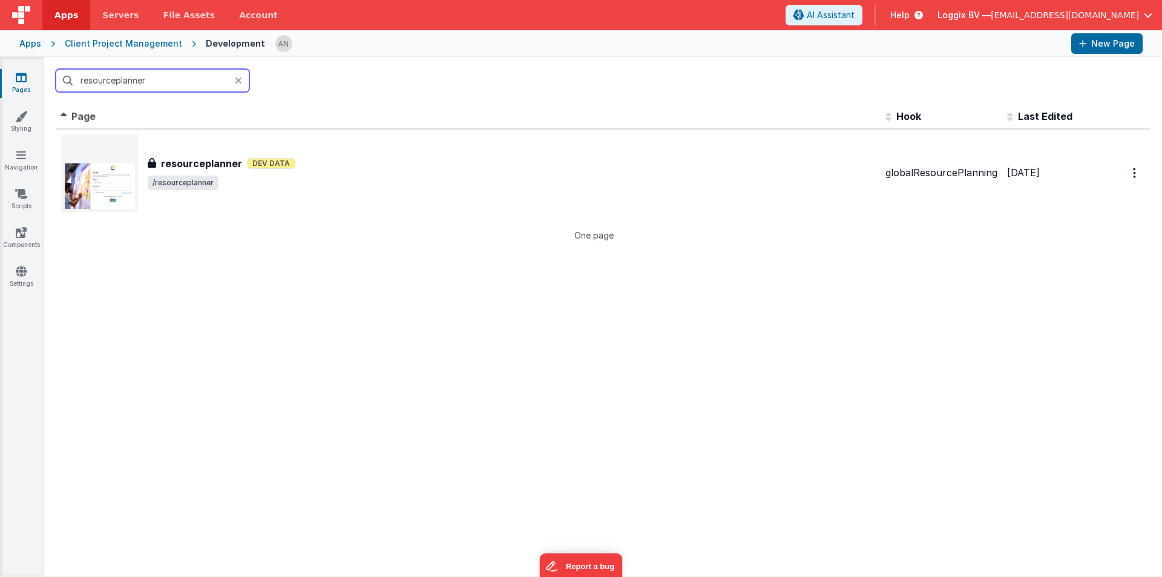
type input "resourceplanner"
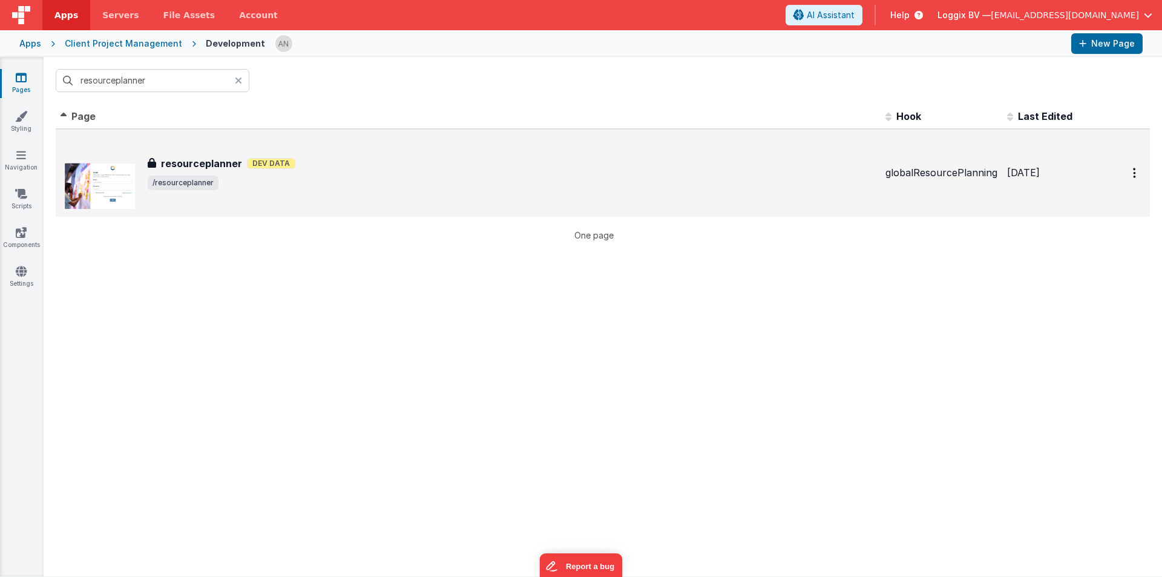
click at [226, 172] on div "resourceplanner resourceplanner Dev Data /resourceplanner" at bounding box center [512, 173] width 728 height 34
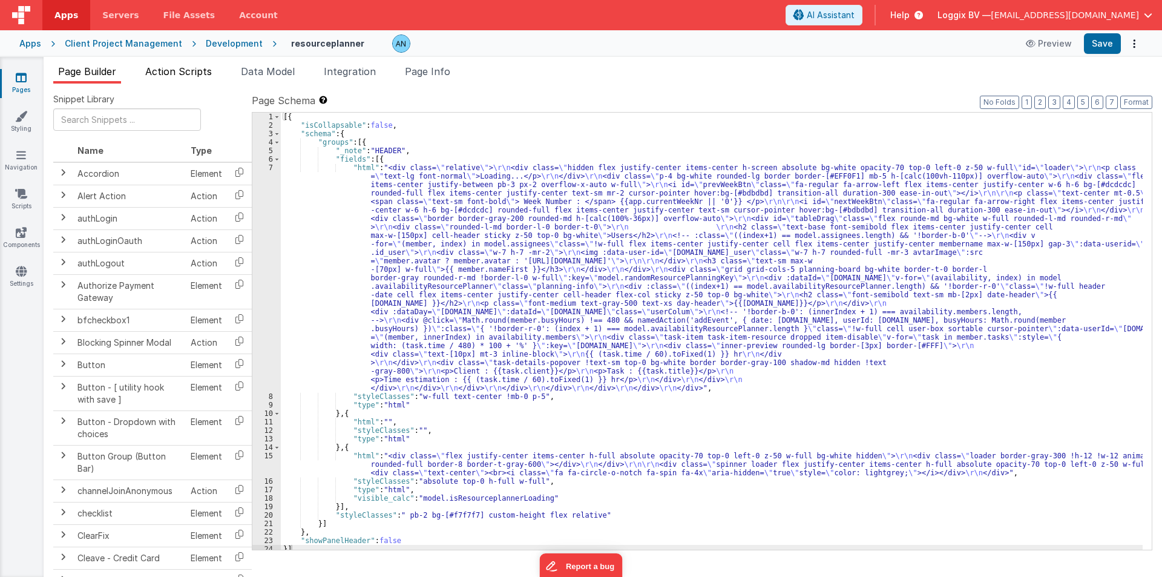
click at [168, 70] on span "Action Scripts" at bounding box center [178, 71] width 67 height 12
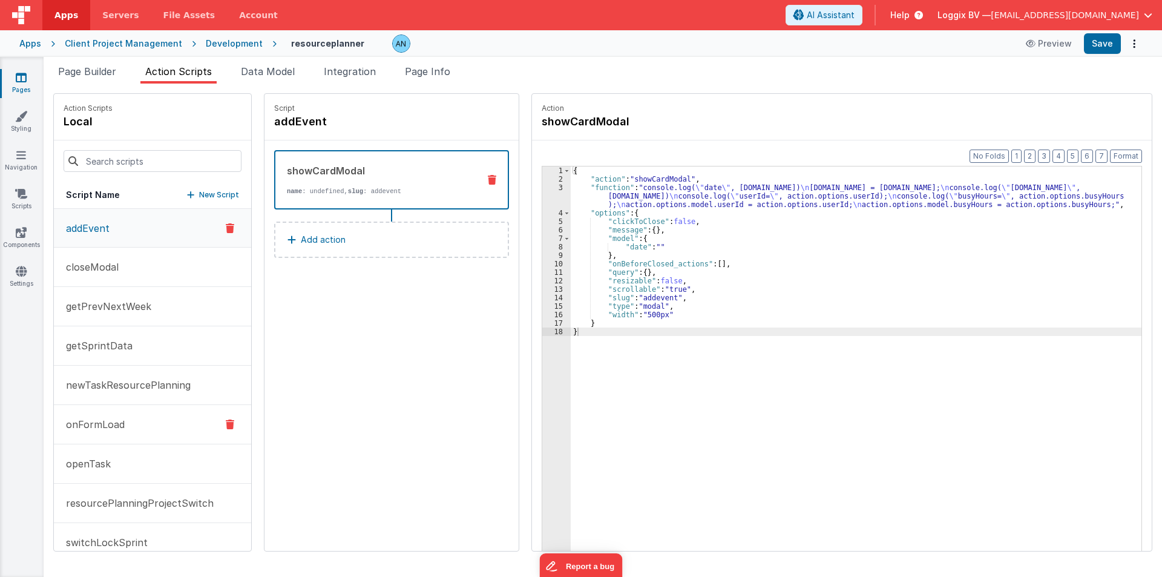
click at [117, 434] on button "onFormLoad" at bounding box center [152, 424] width 197 height 39
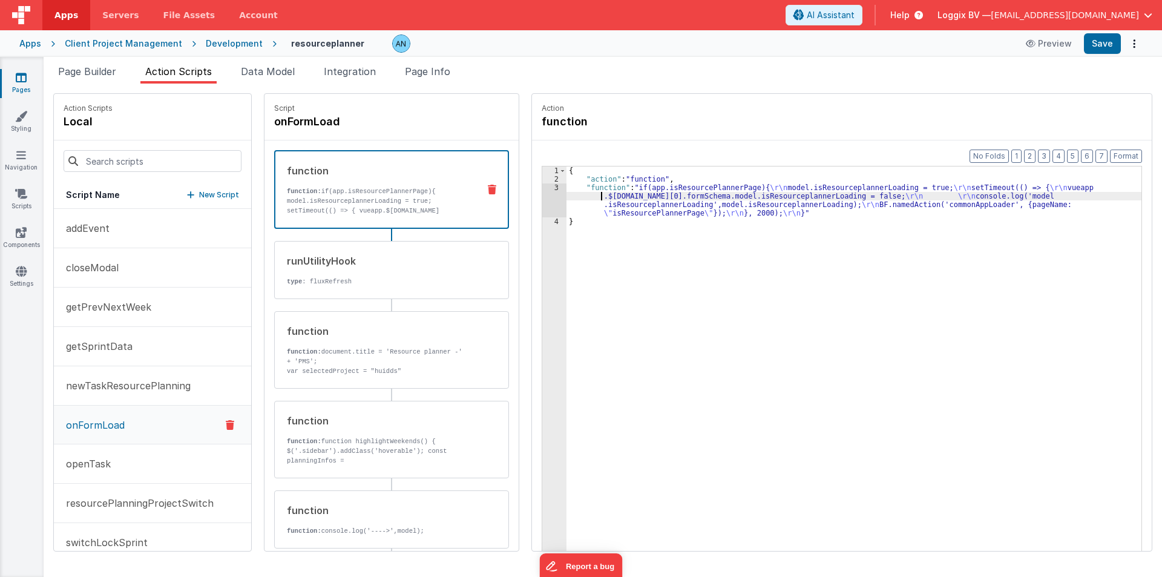
click at [589, 195] on div "{ "action" : "function" , "function" : "if(app.isResourcePlannerPage){ \r\n mod…" at bounding box center [856, 385] width 580 height 439
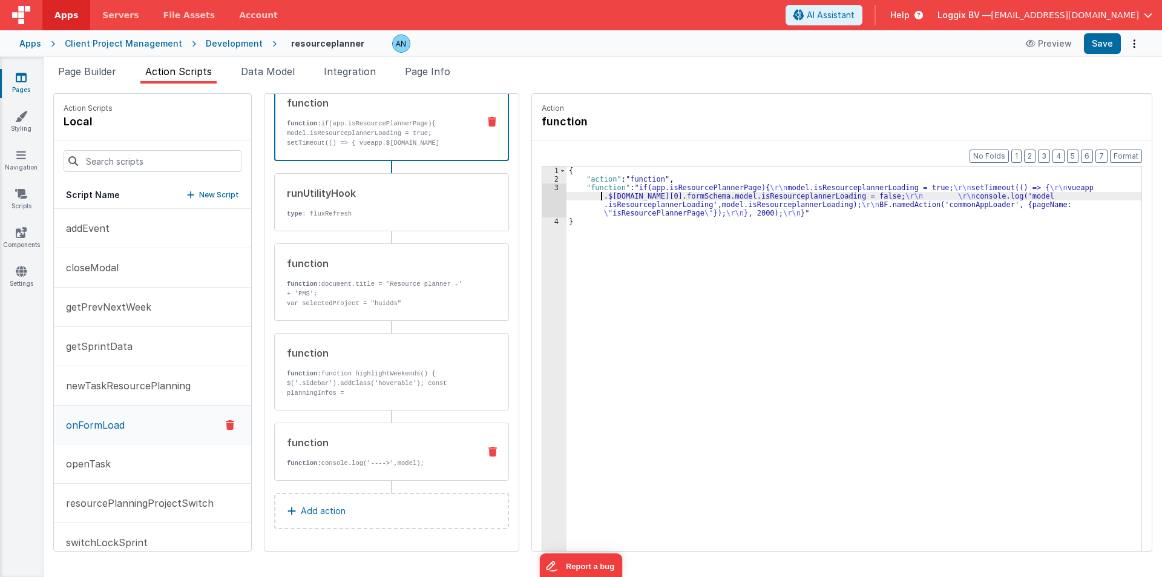
click at [324, 470] on div "function function: console.log('---->',model);" at bounding box center [391, 451] width 235 height 58
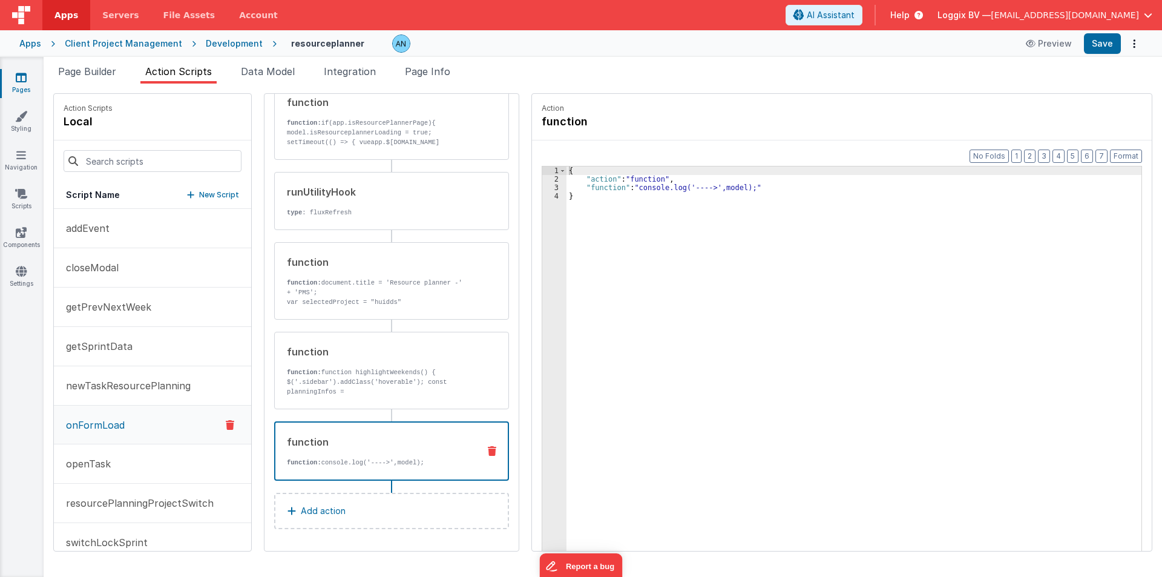
drag, startPoint x: 370, startPoint y: 369, endPoint x: 536, endPoint y: 263, distance: 195.9
click at [370, 369] on p "function: function highlightWeekends() { $('.sidebar').addClass('hoverable'); c…" at bounding box center [378, 425] width 183 height 116
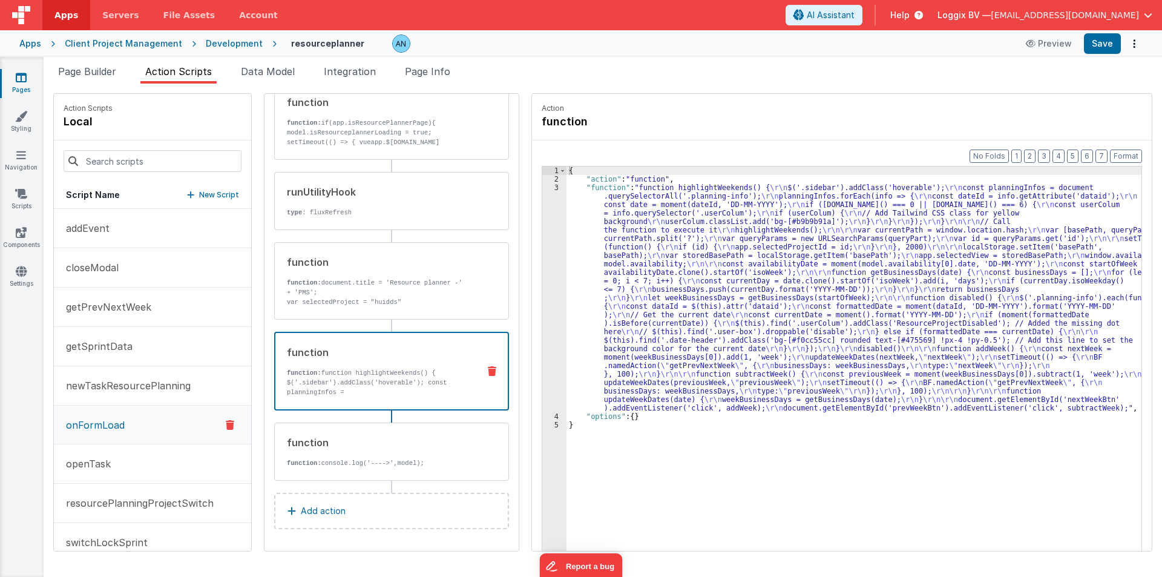
click at [542, 257] on div "3" at bounding box center [554, 297] width 24 height 229
click at [534, 244] on div "Format 7 6 5 4 3 2 1 No Folds 1 2 3 4 5 { "action" : "function" , "function" : …" at bounding box center [842, 368] width 620 height 457
click at [542, 240] on div "3" at bounding box center [554, 297] width 24 height 229
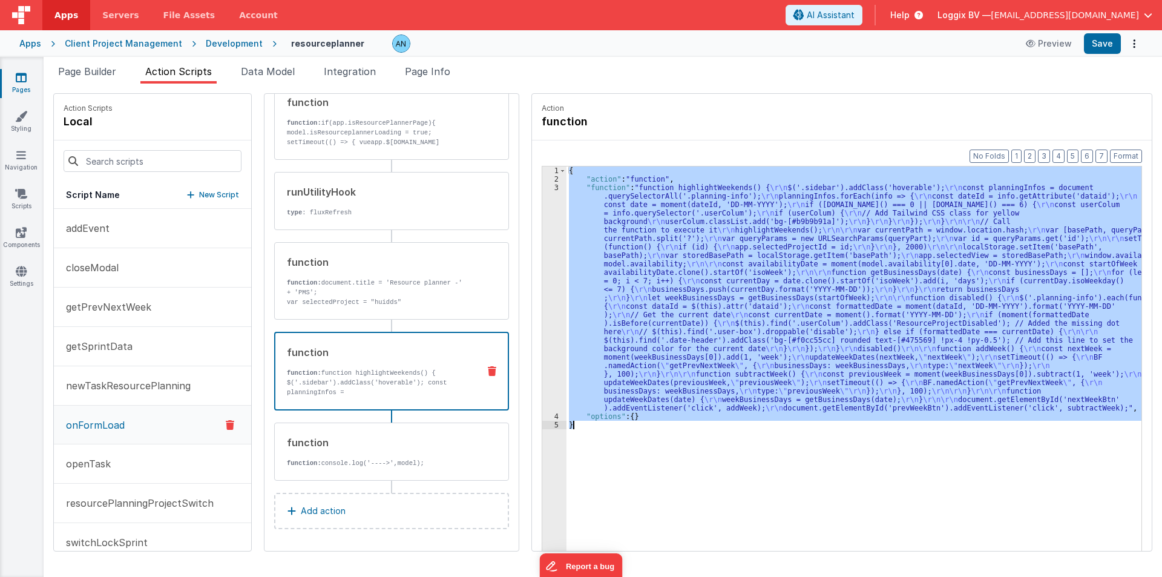
click at [542, 240] on div "3" at bounding box center [554, 297] width 24 height 229
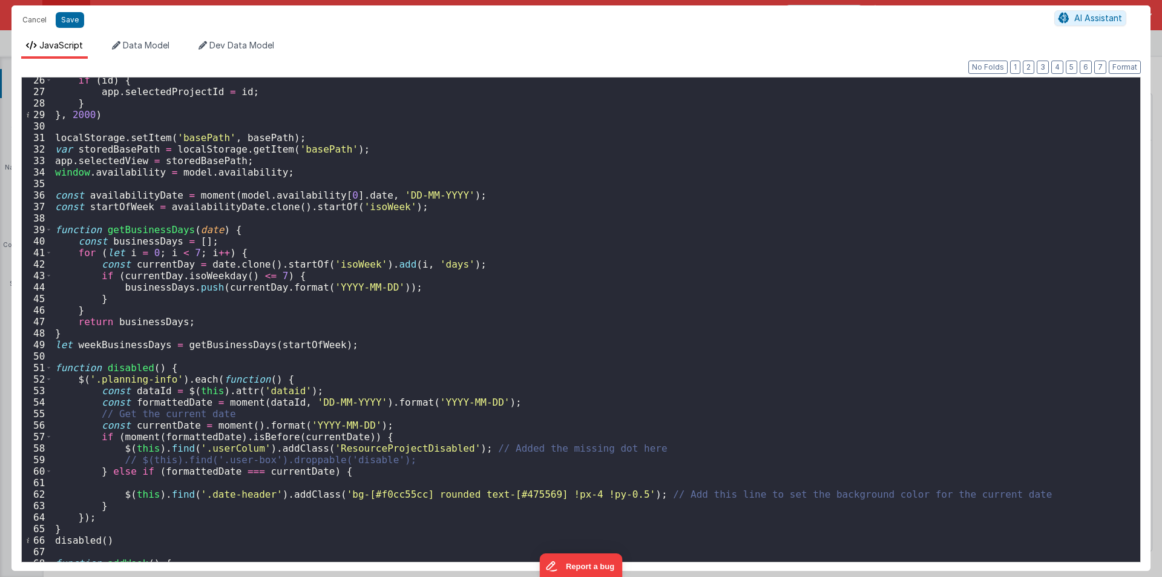
scroll to position [545, 0]
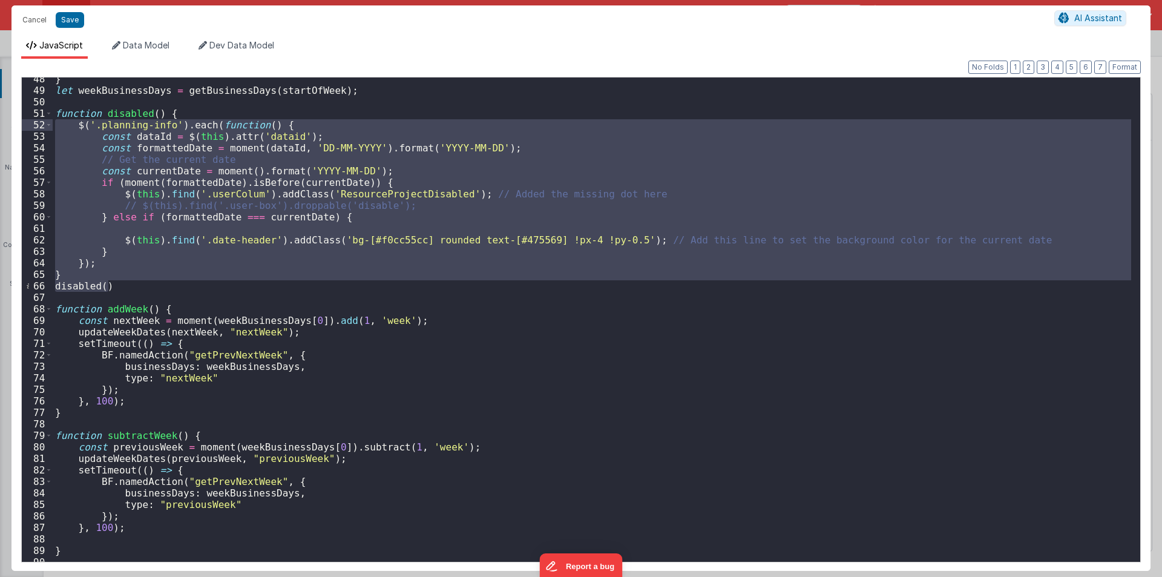
drag, startPoint x: 125, startPoint y: 287, endPoint x: 0, endPoint y: 127, distance: 203.5
click at [0, 127] on div "Cancel Save AI Assistant JavaScript Data Model Dev Data Model Format 7 6 5 4 3 …" at bounding box center [581, 288] width 1162 height 577
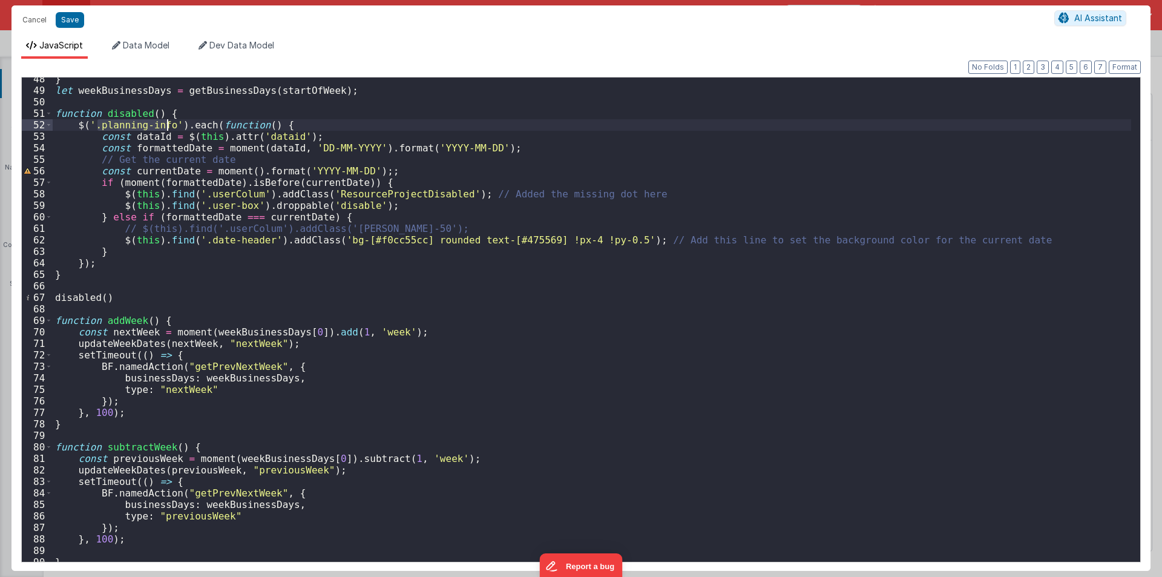
drag, startPoint x: 97, startPoint y: 125, endPoint x: 167, endPoint y: 120, distance: 70.4
click at [167, 120] on div "} let weekBusinessDays = getBusinessDays ( startOfWeek ) ; function disabled ( …" at bounding box center [592, 326] width 1078 height 507
click at [219, 191] on div "} let weekBusinessDays = getBusinessDays ( startOfWeek ) ; function disabled ( …" at bounding box center [592, 326] width 1078 height 507
drag, startPoint x: 199, startPoint y: 205, endPoint x: 240, endPoint y: 203, distance: 41.2
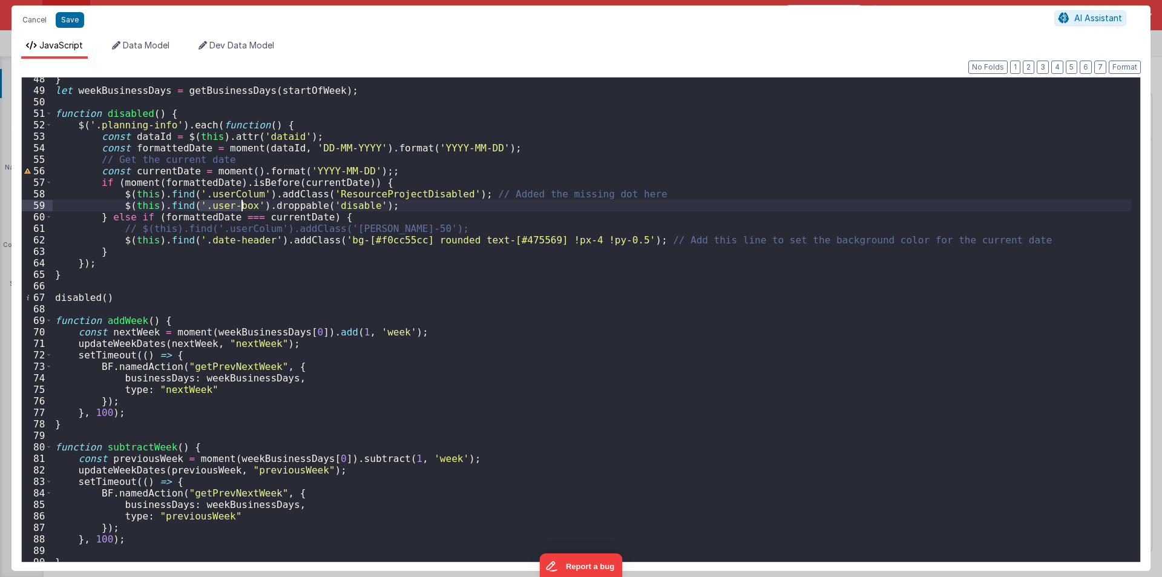
click at [240, 203] on div "} let weekBusinessDays = getBusinessDays ( startOfWeek ) ; function disabled ( …" at bounding box center [592, 326] width 1078 height 507
click at [71, 17] on button "Save" at bounding box center [70, 20] width 28 height 16
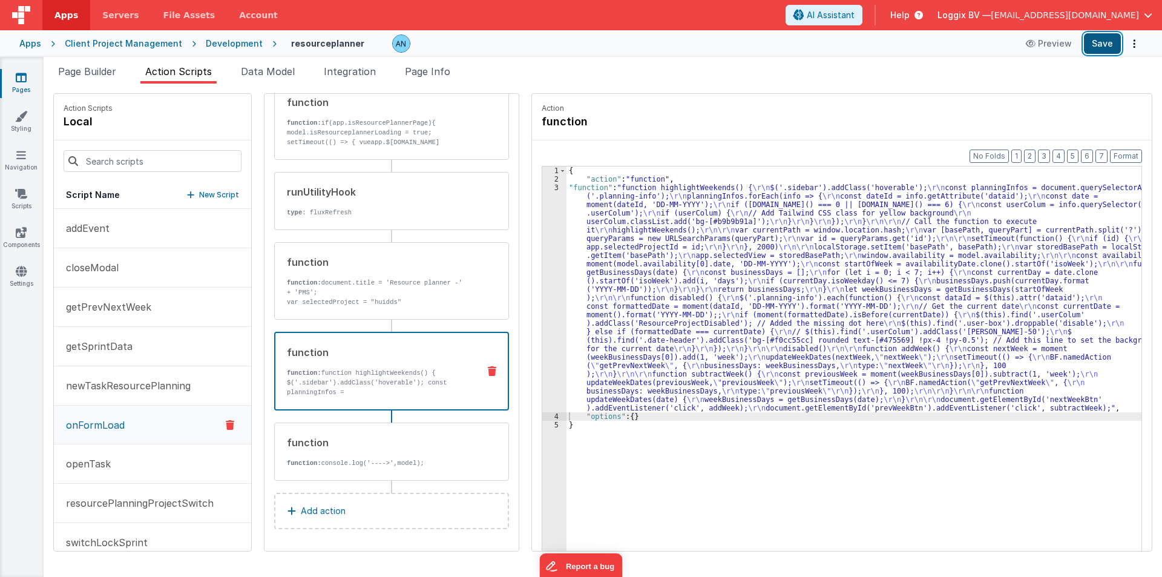
click at [1107, 43] on button "Save" at bounding box center [1102, 43] width 37 height 21
click at [542, 260] on div "3" at bounding box center [554, 297] width 24 height 229
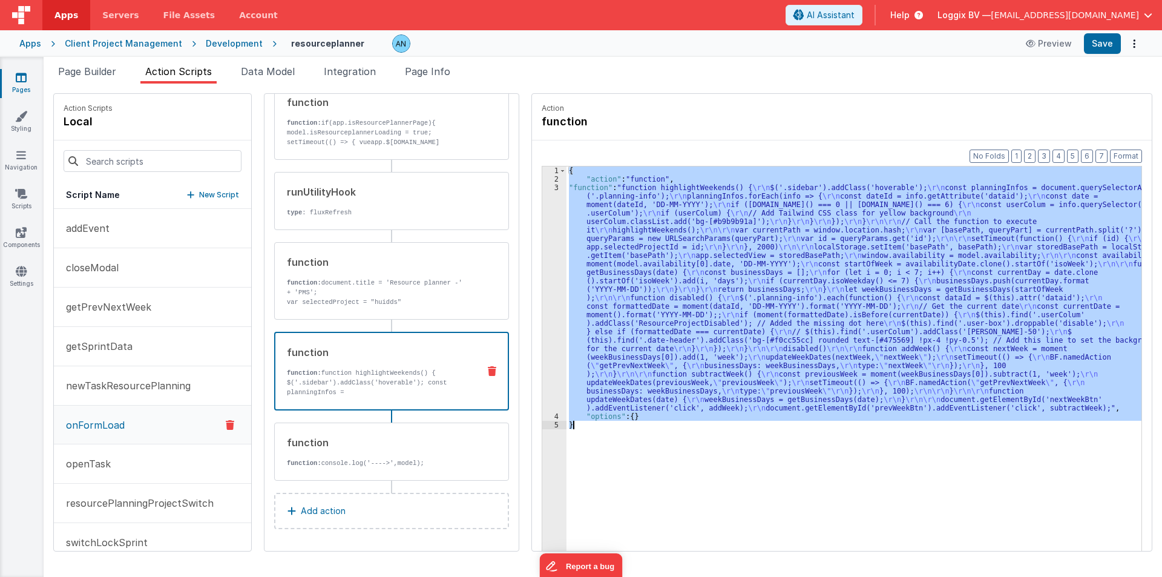
click at [542, 260] on div "3" at bounding box center [554, 297] width 24 height 229
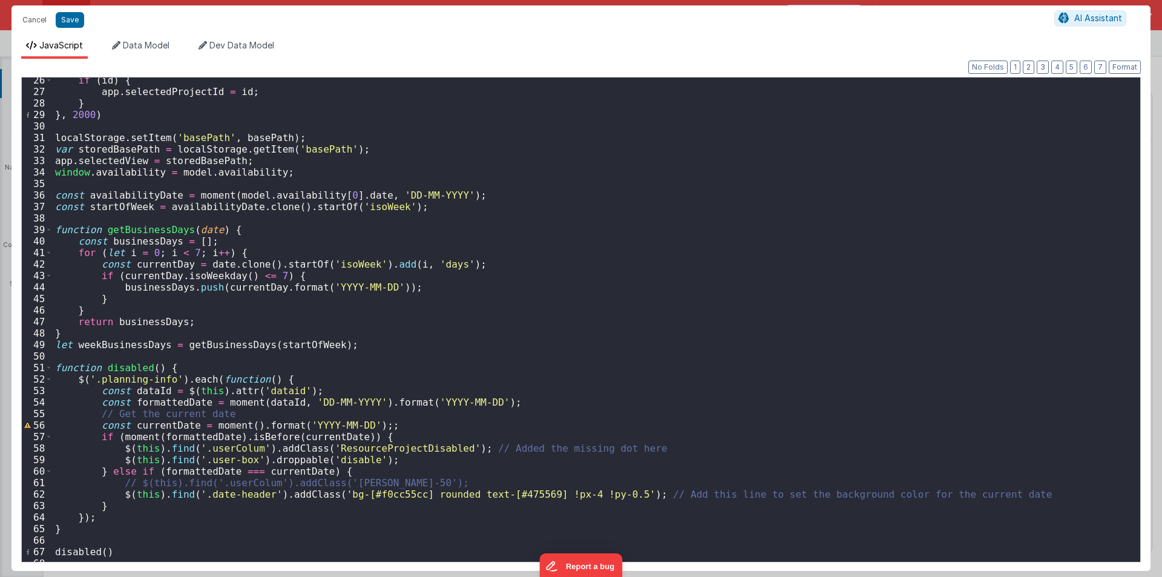
scroll to position [436, 0]
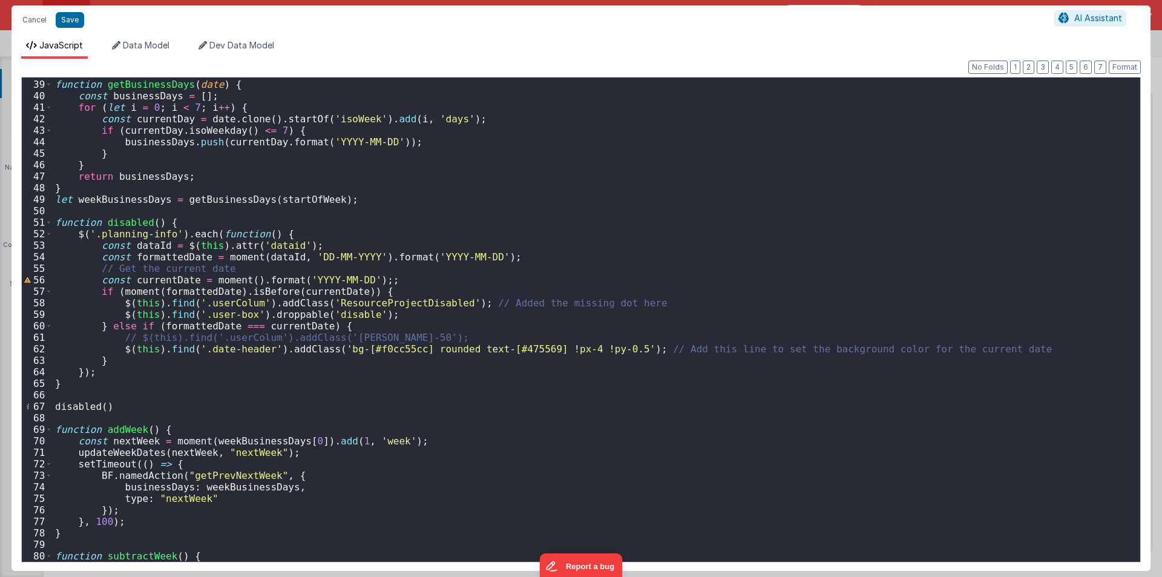
click at [369, 291] on div "function getBusinessDays ( date ) { const businessDays = [ ] ; for ( let i = 0 …" at bounding box center [592, 320] width 1078 height 507
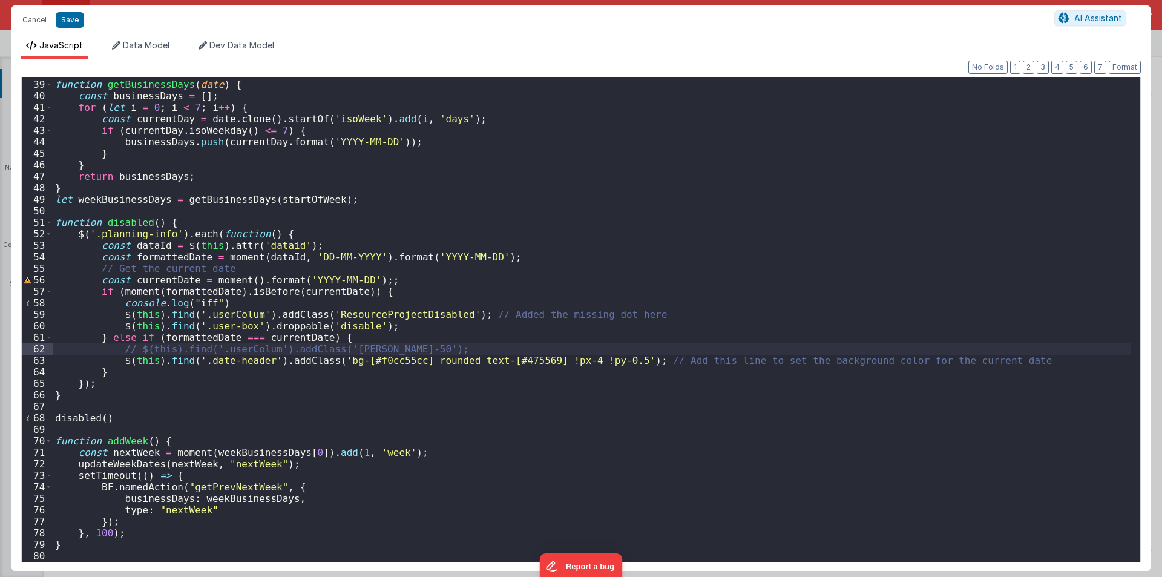
paste textarea
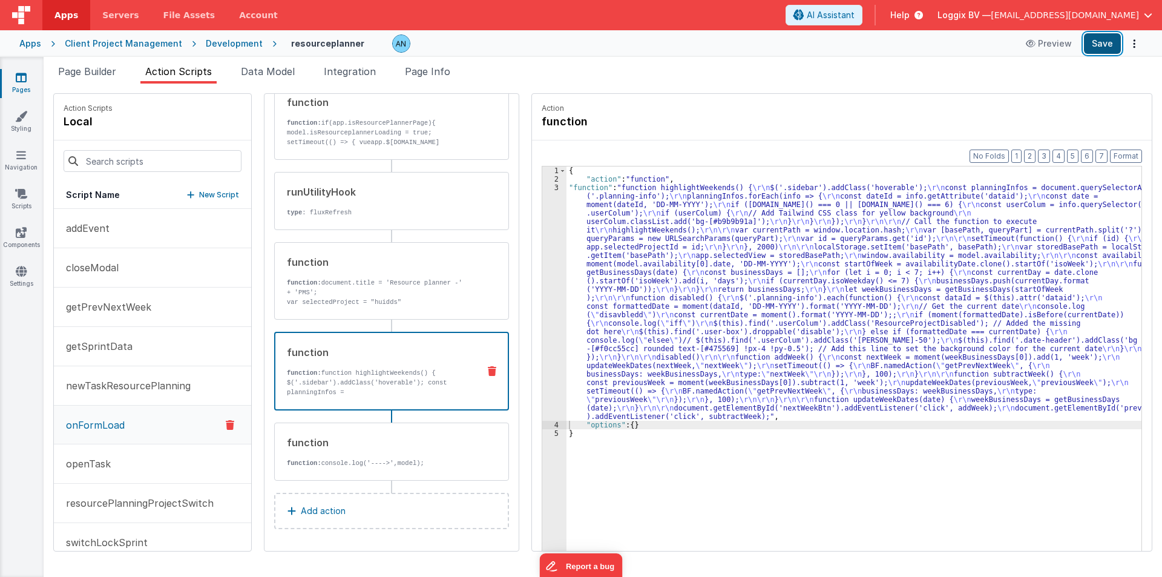
click at [1110, 45] on button "Save" at bounding box center [1102, 43] width 37 height 21
click at [1126, 154] on button "Format" at bounding box center [1126, 155] width 32 height 13
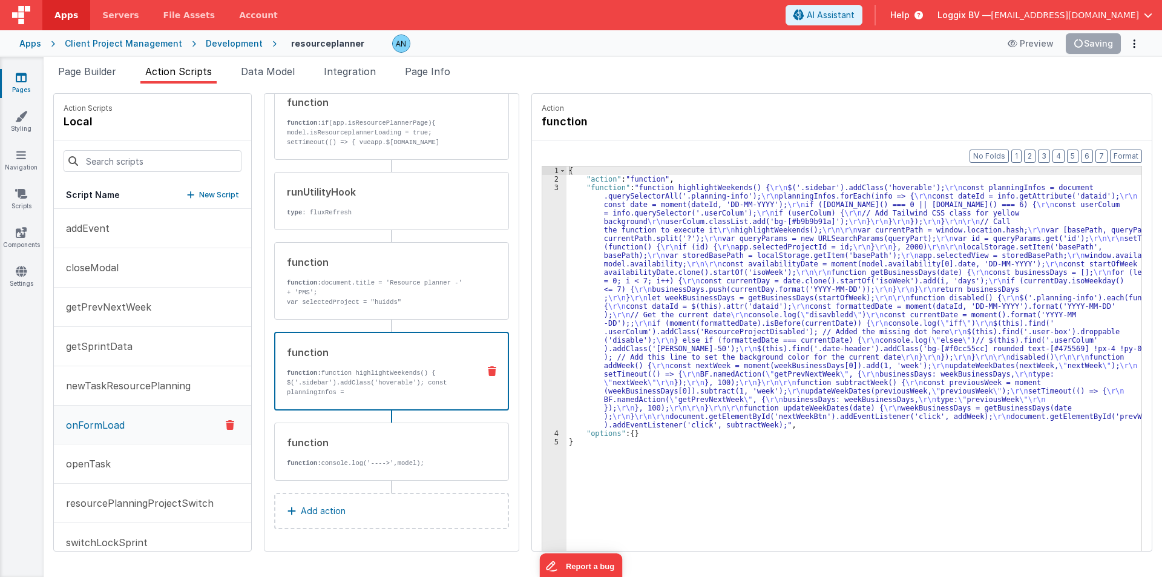
click at [587, 226] on div "{ "action" : "function" , "function" : "function highlightWeekends() { \r\n $('…" at bounding box center [856, 385] width 580 height 439
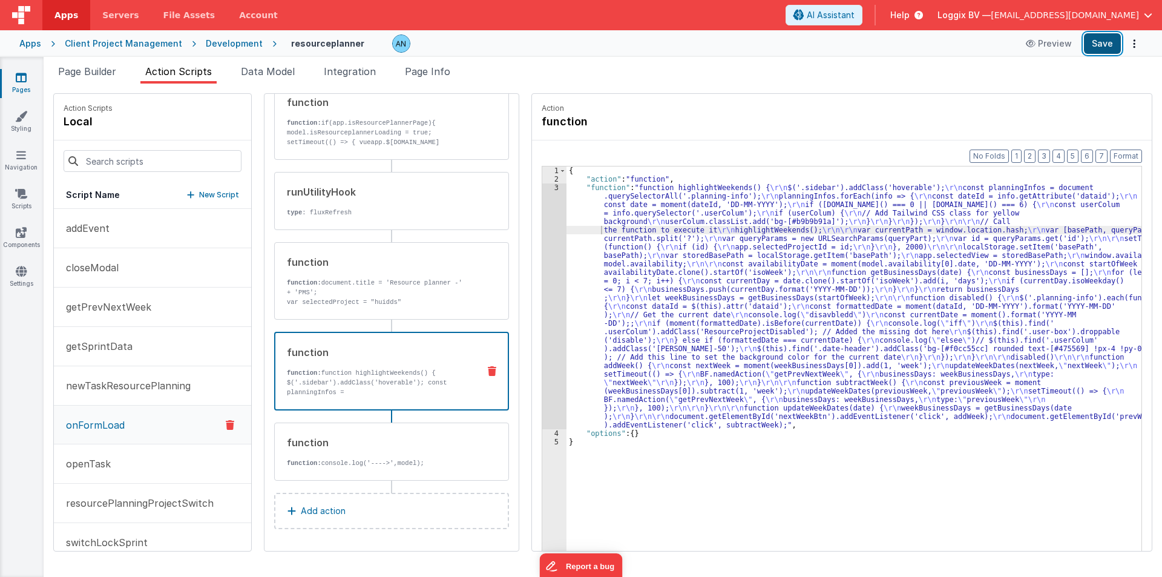
click at [1101, 48] on button "Save" at bounding box center [1102, 43] width 37 height 21
click at [545, 221] on div "3" at bounding box center [554, 306] width 24 height 246
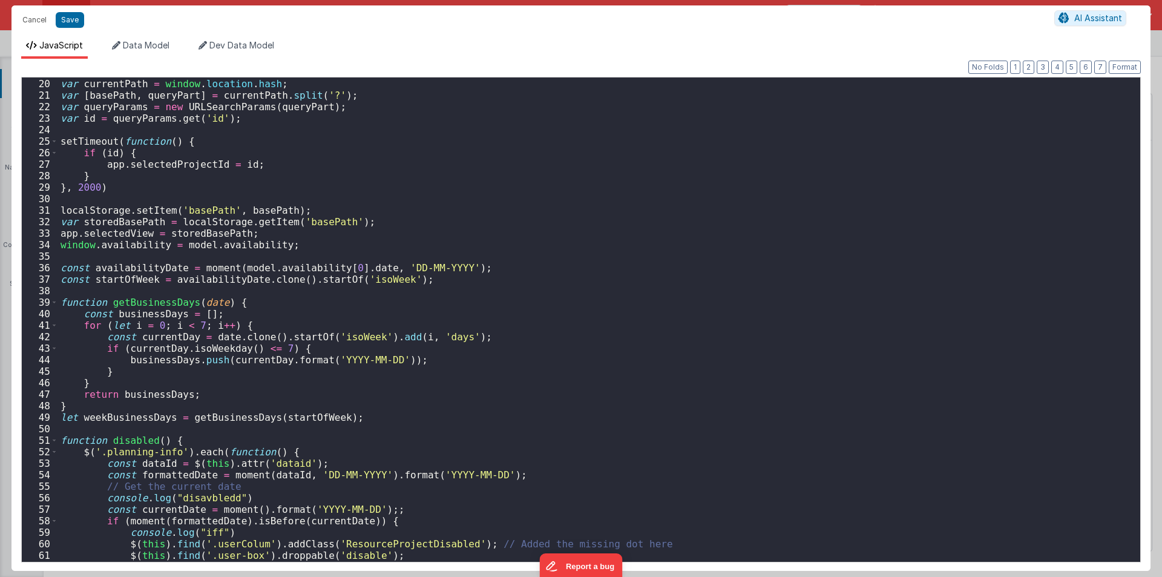
scroll to position [472, 0]
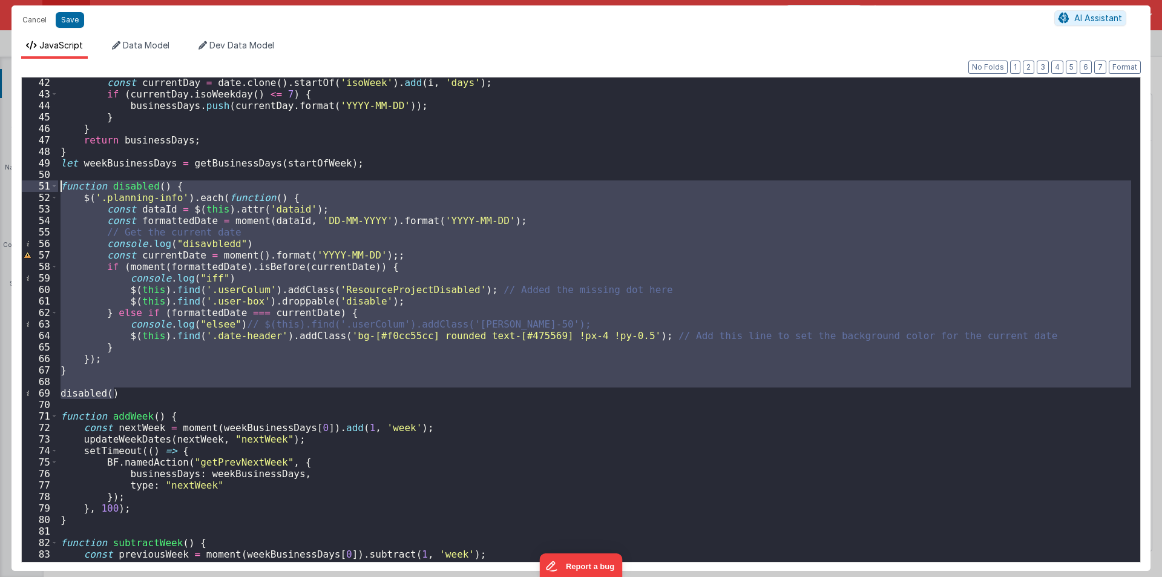
drag, startPoint x: 128, startPoint y: 394, endPoint x: 19, endPoint y: 184, distance: 236.3
click at [19, 184] on div "Format 7 6 5 4 3 2 1 No Folds 42 43 44 45 46 47 48 49 50 51 52 53 54 55 56 57 5…" at bounding box center [580, 315] width 1139 height 512
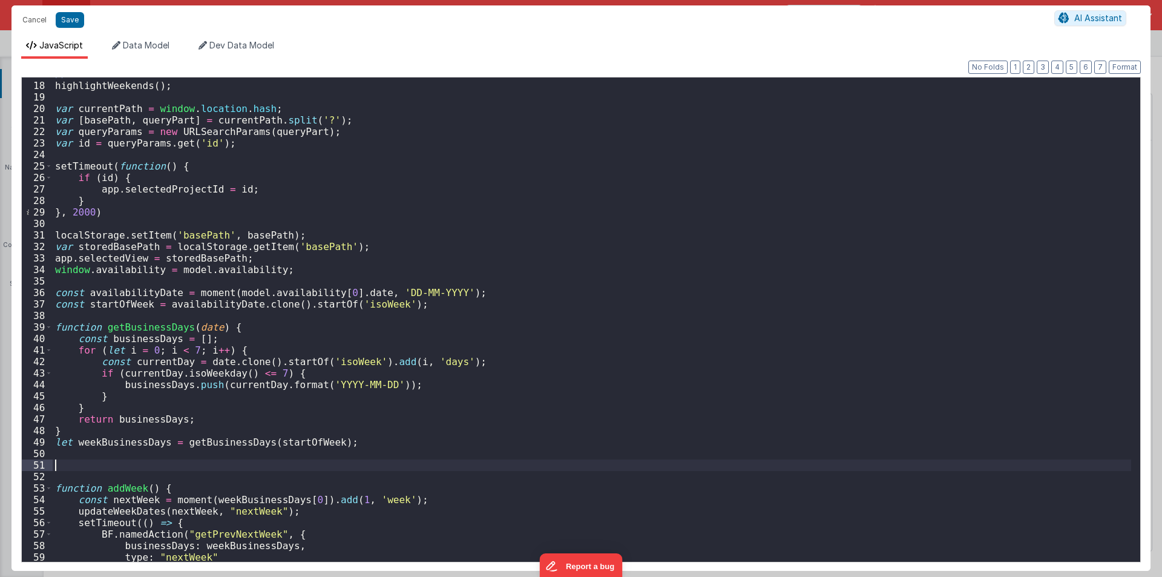
scroll to position [0, 0]
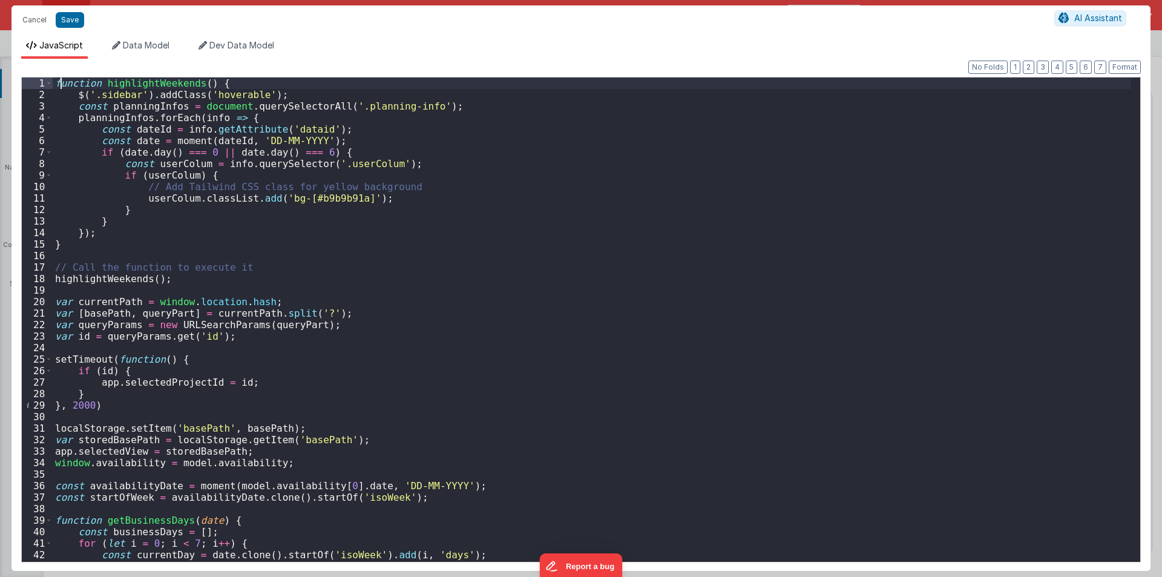
click at [58, 83] on div "function highlightWeekends ( ) { $ ( '.sidebar' ) . addClass ( 'hoverable' ) ; …" at bounding box center [592, 330] width 1078 height 507
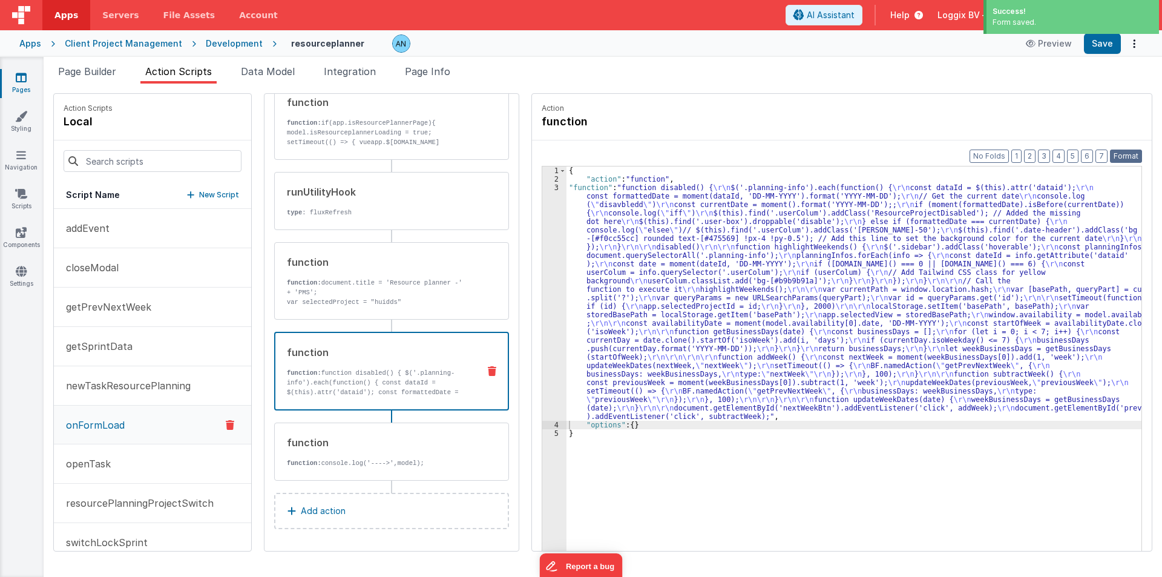
click at [1124, 156] on button "Format" at bounding box center [1126, 155] width 32 height 13
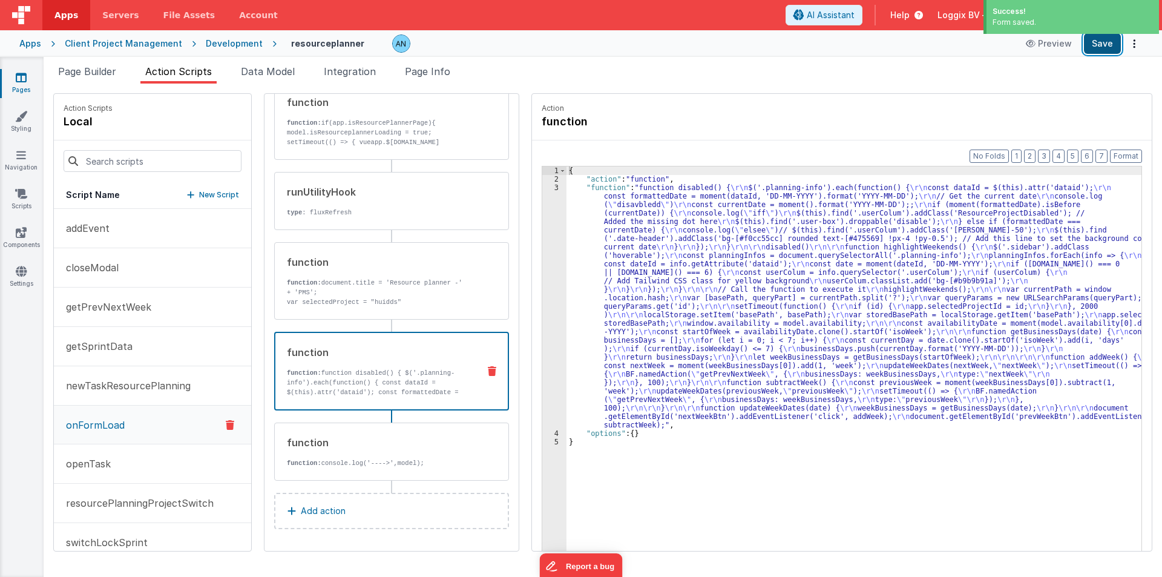
click at [1112, 45] on button "Save" at bounding box center [1102, 43] width 37 height 21
click at [546, 208] on div "3" at bounding box center [554, 306] width 24 height 246
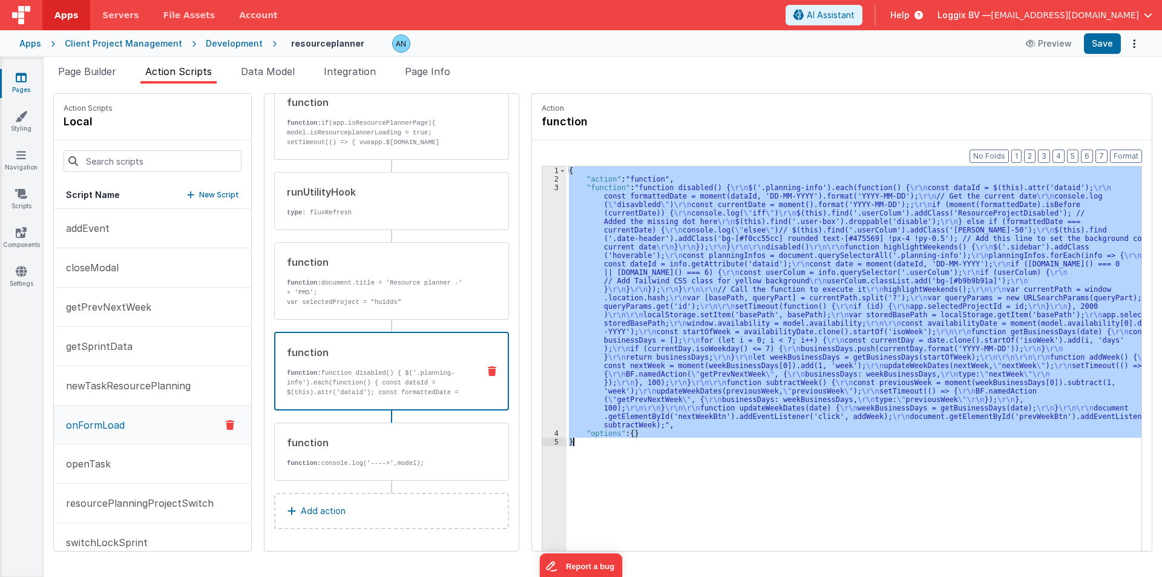
click at [546, 208] on div "3" at bounding box center [554, 306] width 24 height 246
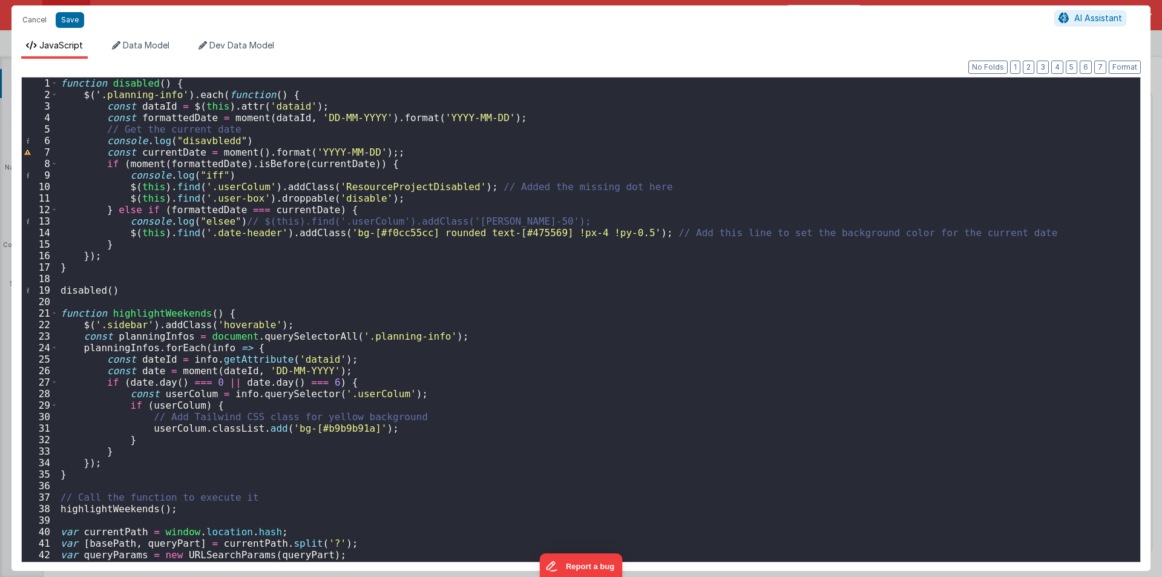
click at [205, 210] on div "function disabled ( ) { $ ( '.planning-info' ) . each ( function ( ) { const da…" at bounding box center [594, 330] width 1073 height 507
click at [251, 167] on div "function disabled ( ) { $ ( '.planning-info' ) . each ( function ( ) { const da…" at bounding box center [594, 330] width 1073 height 507
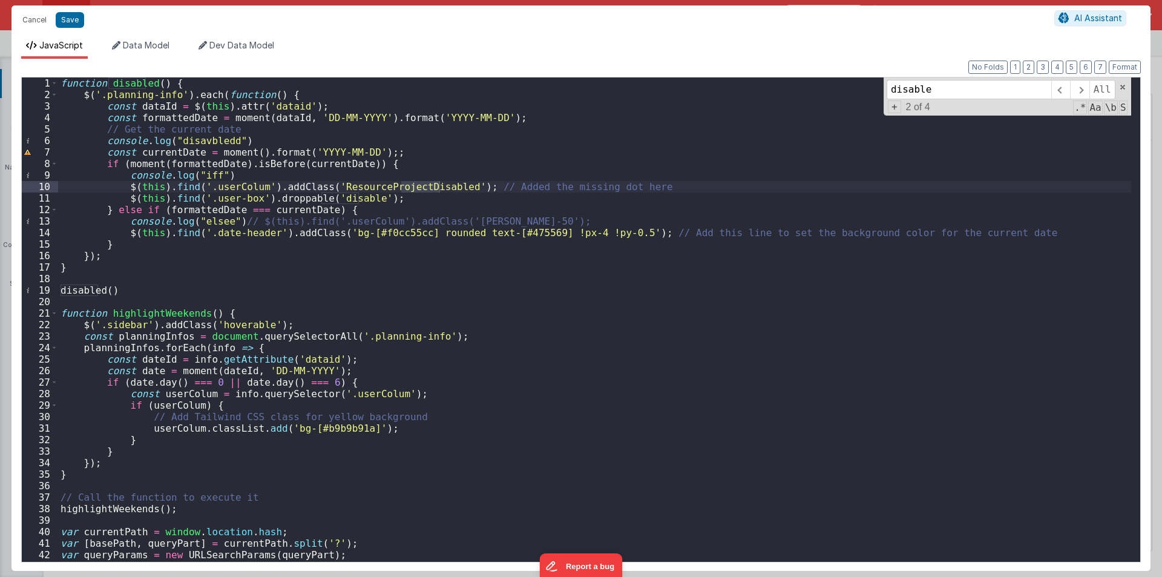
type input "disable"
click at [401, 197] on div "function disabled ( ) { $ ( '.planning-info' ) . each ( function ( ) { const da…" at bounding box center [594, 330] width 1073 height 507
click at [216, 216] on div "function disabled ( ) { $ ( '.planning-info' ) . each ( function ( ) { const da…" at bounding box center [594, 330] width 1073 height 507
click at [220, 204] on div "function disabled ( ) { $ ( '.planning-info' ) . each ( function ( ) { const da…" at bounding box center [594, 330] width 1073 height 507
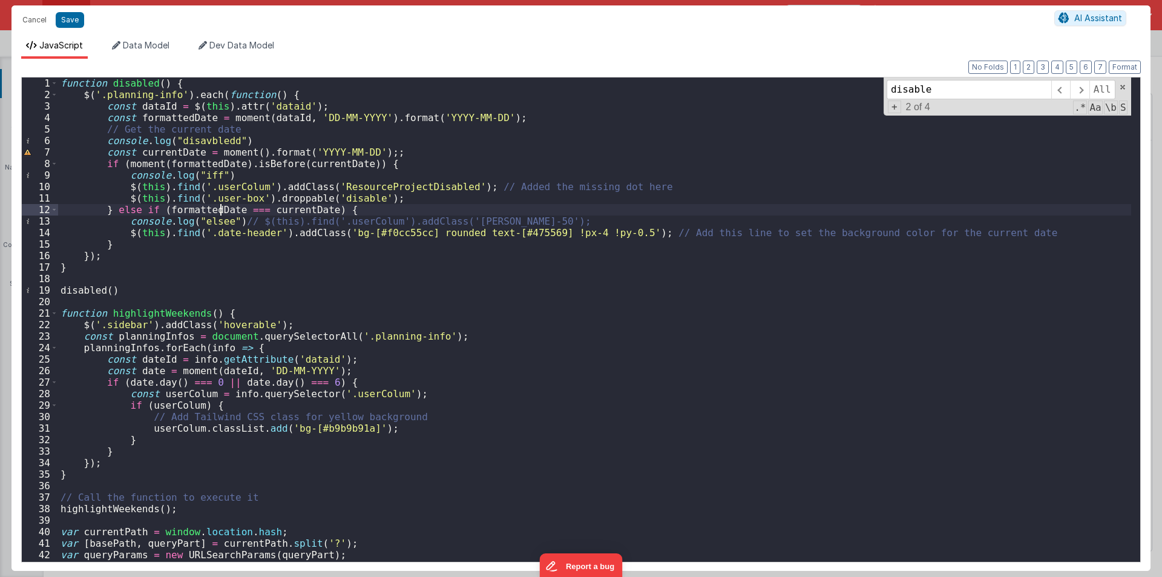
click at [220, 204] on div "function disabled ( ) { $ ( '.planning-info' ) . each ( function ( ) { const da…" at bounding box center [594, 330] width 1073 height 507
click at [263, 203] on div "function disabled ( ) { $ ( '.planning-info' ) . each ( function ( ) { const da…" at bounding box center [594, 330] width 1073 height 507
click at [146, 118] on div "function disabled ( ) { $ ( '.planning-info' ) . each ( function ( ) { const da…" at bounding box center [594, 330] width 1073 height 507
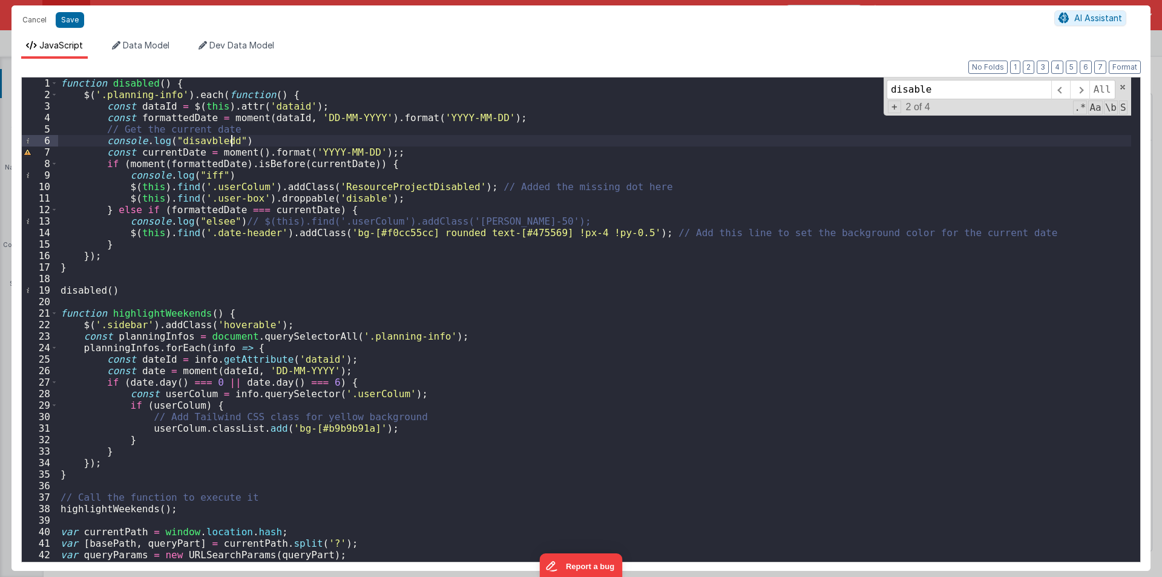
click at [232, 139] on div "function disabled ( ) { $ ( '.planning-info' ) . each ( function ( ) { const da…" at bounding box center [594, 330] width 1073 height 507
click at [263, 209] on div "function disabled ( ) { $ ( '.planning-info' ) . each ( function ( ) { const da…" at bounding box center [594, 330] width 1073 height 507
click at [379, 151] on div "function disabled ( ) { $ ( '.planning-info' ) . each ( function ( ) { const da…" at bounding box center [594, 330] width 1073 height 507
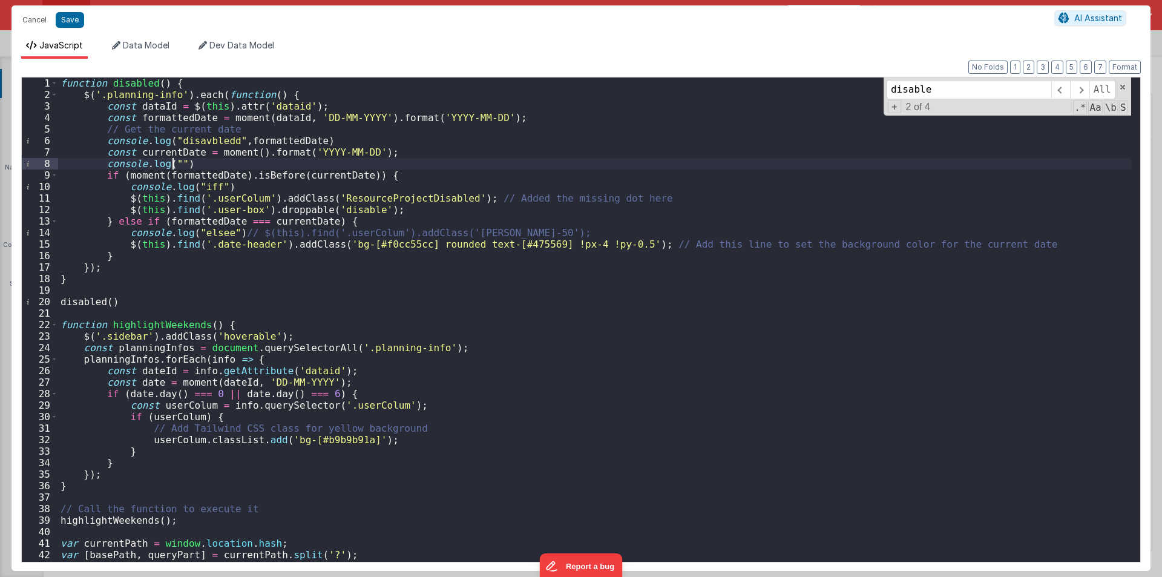
click at [160, 154] on div "function disabled ( ) { $ ( '.planning-info' ) . each ( function ( ) { const da…" at bounding box center [594, 330] width 1073 height 507
click at [171, 163] on div "function disabled ( ) { $ ( '.planning-info' ) . each ( function ( ) { const da…" at bounding box center [594, 330] width 1073 height 507
paste textarea
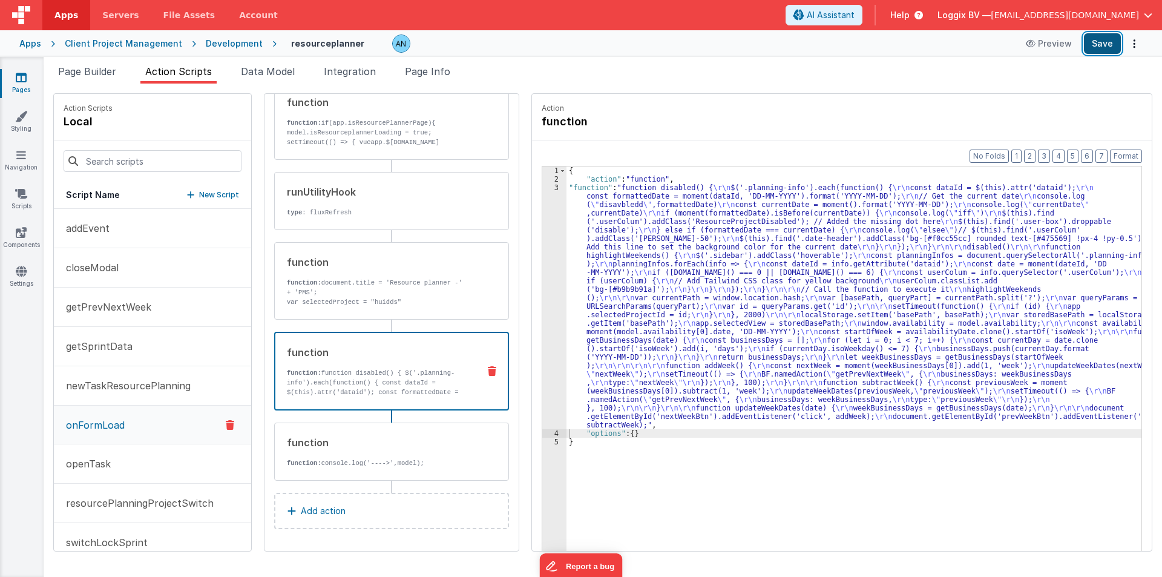
click at [1113, 42] on button "Save" at bounding box center [1102, 43] width 37 height 21
click at [543, 227] on div "3" at bounding box center [554, 306] width 24 height 246
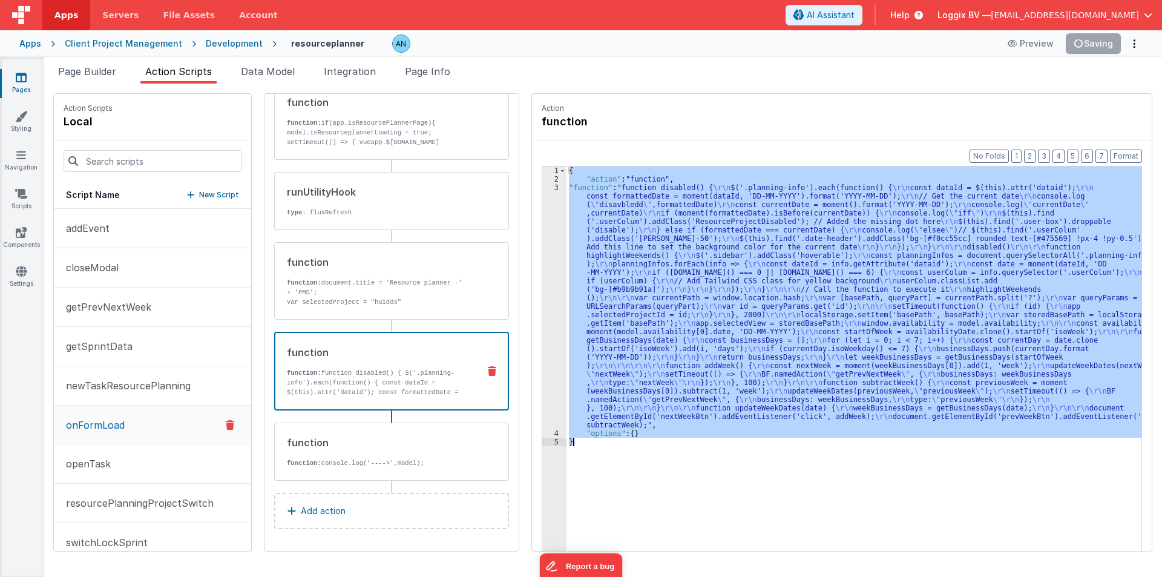
click at [543, 227] on div "3" at bounding box center [554, 306] width 24 height 246
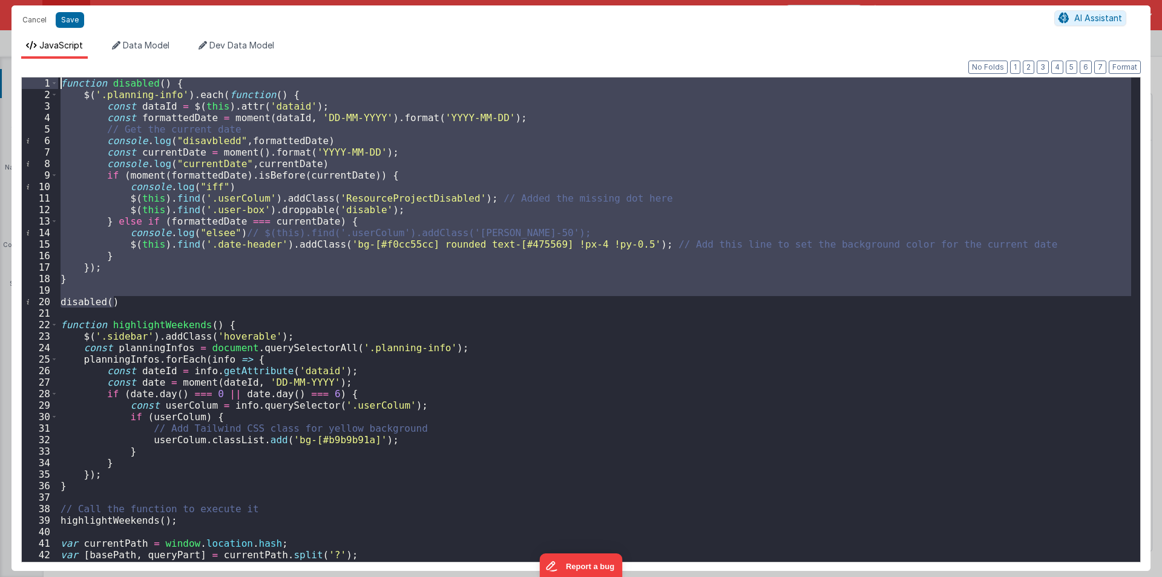
drag, startPoint x: 119, startPoint y: 301, endPoint x: 2, endPoint y: 67, distance: 261.7
click at [2, 67] on div "Cancel Save AI Assistant JavaScript Data Model Dev Data Model Format 7 6 5 4 3 …" at bounding box center [581, 288] width 1162 height 577
click at [141, 305] on div "function disabled ( ) { $ ( '.planning-info' ) . each ( function ( ) { const da…" at bounding box center [594, 319] width 1073 height 484
drag, startPoint x: 120, startPoint y: 301, endPoint x: 0, endPoint y: 46, distance: 281.5
click at [0, 46] on div "Cancel Save AI Assistant JavaScript Data Model Dev Data Model Format 7 6 5 4 3 …" at bounding box center [581, 288] width 1162 height 577
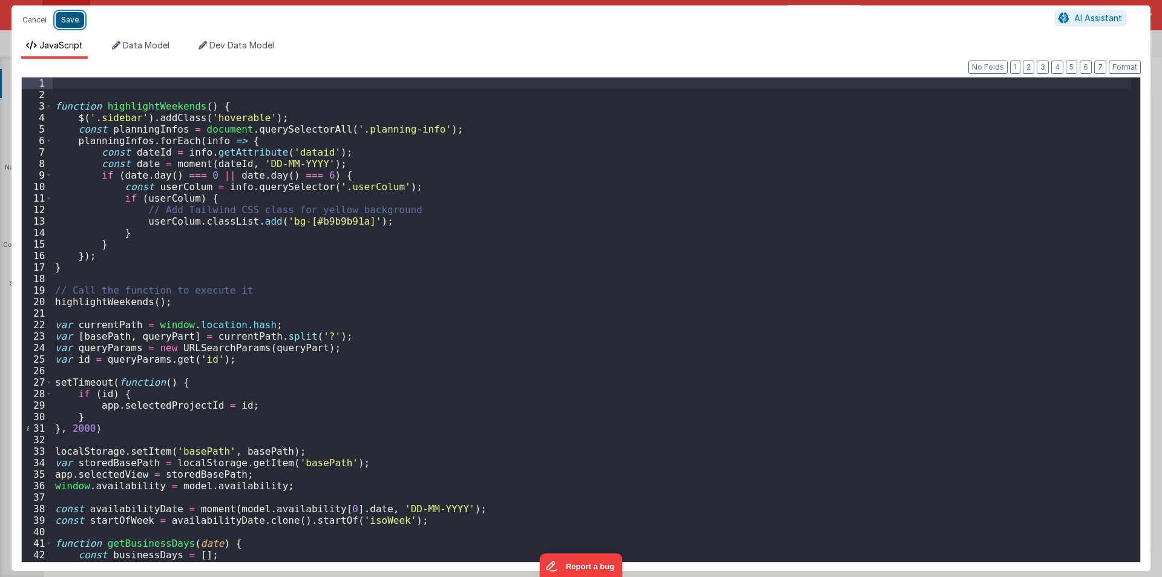
click at [57, 17] on button "Save" at bounding box center [70, 20] width 28 height 16
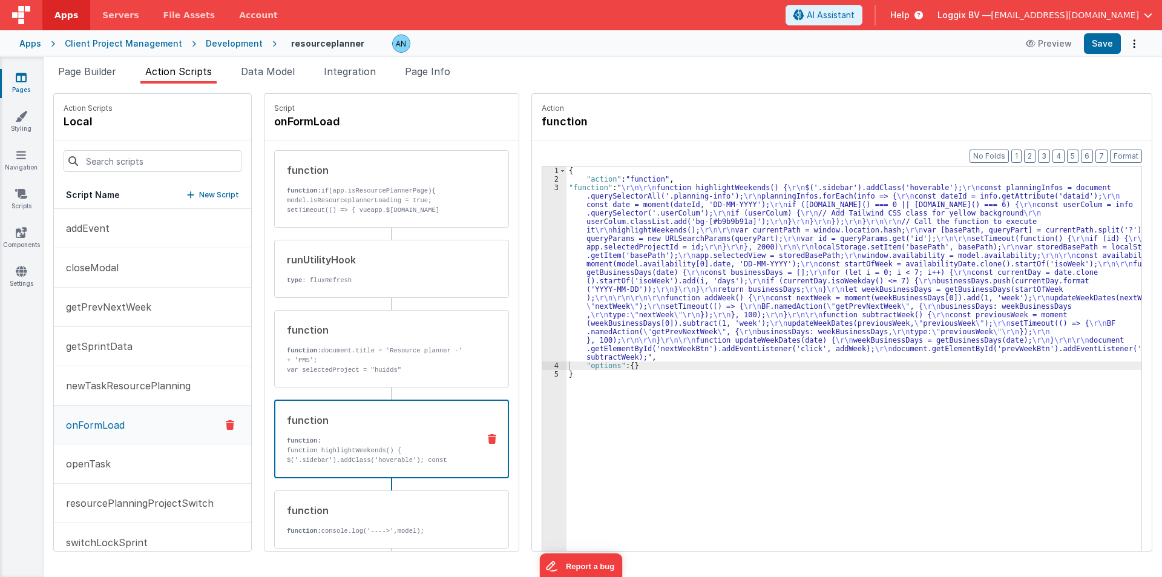
click at [342, 132] on div "Script onFormLoad" at bounding box center [391, 117] width 254 height 47
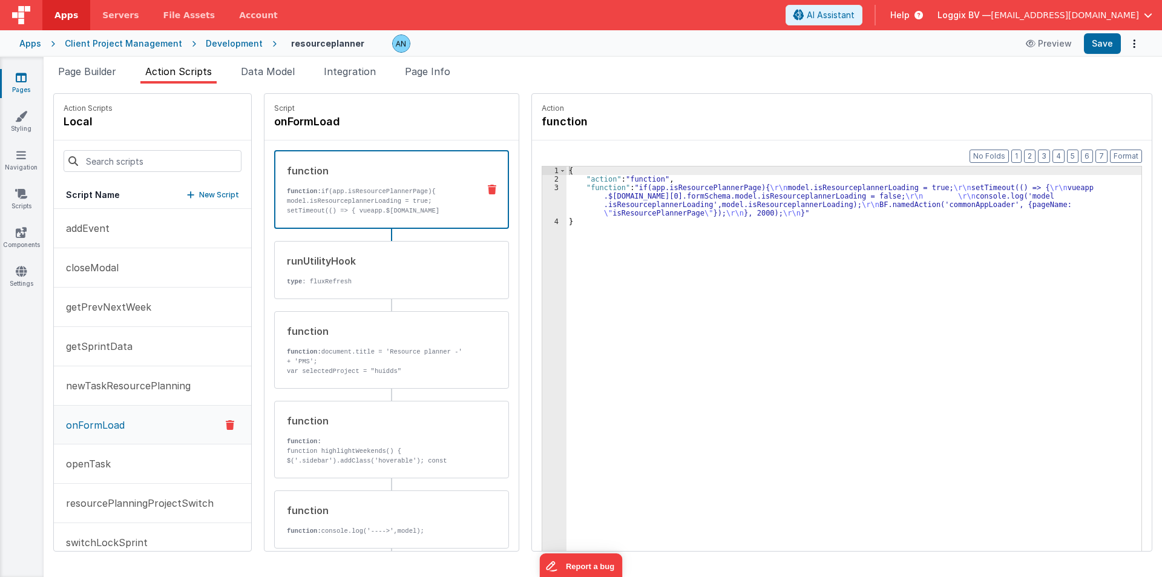
click at [337, 200] on p "function: if(app.isResourcePlannerPage){ model.isResourceplannerLoading = true;…" at bounding box center [378, 210] width 182 height 48
click at [614, 197] on div "{ "action" : "function" , "function" : "if(app.isResourcePlannerPage){ \r\n mod…" at bounding box center [856, 385] width 580 height 439
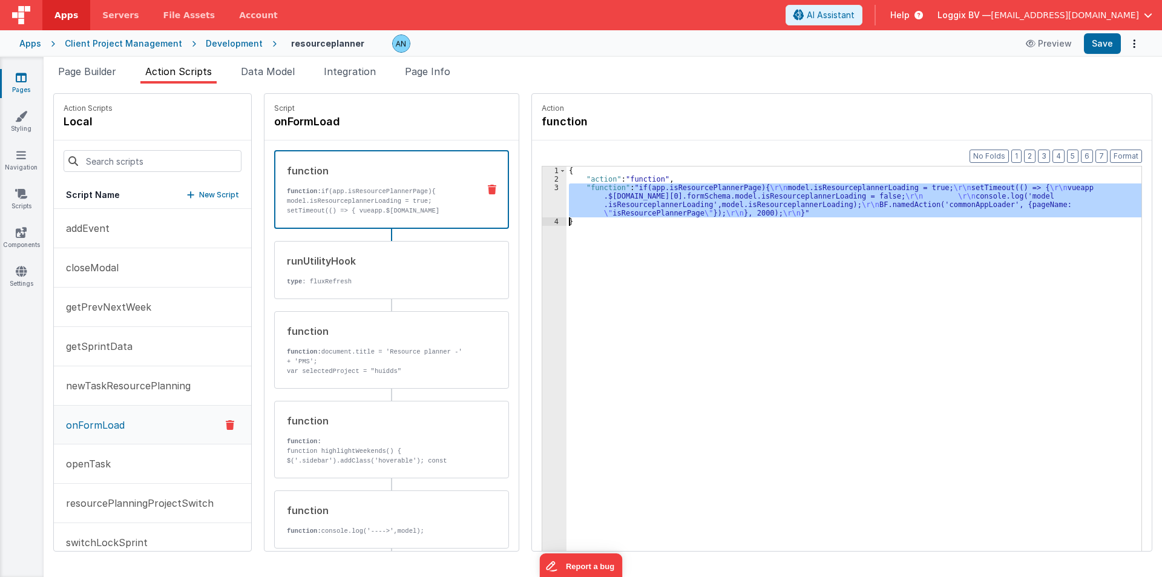
click at [544, 193] on div "3" at bounding box center [554, 200] width 24 height 34
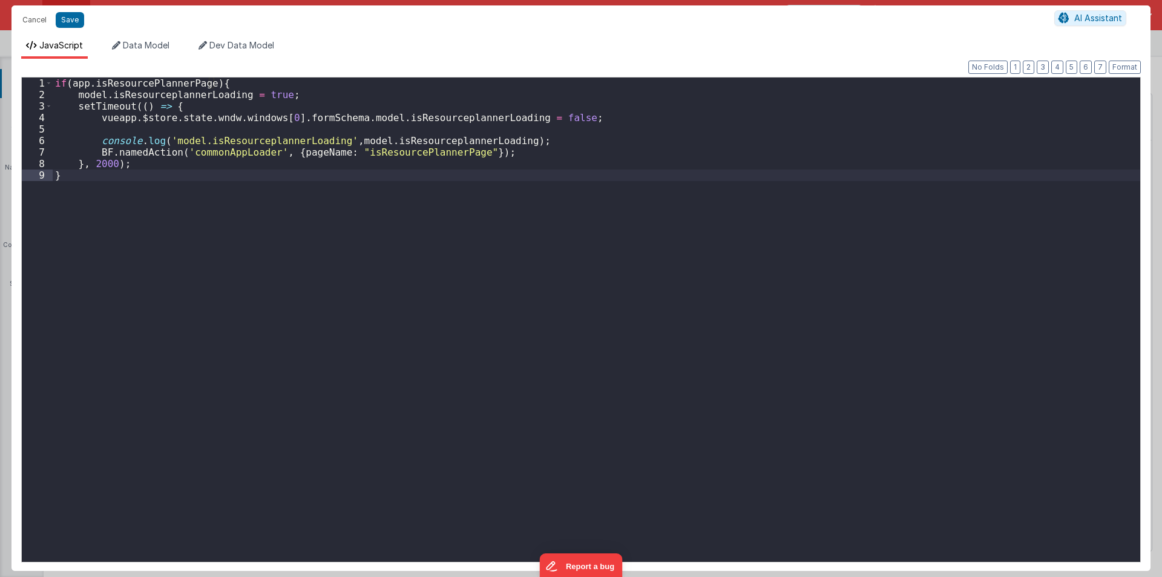
click at [174, 194] on div "if ( app . isResourcePlannerPage ) { model . isResourceplannerLoading = true ; …" at bounding box center [596, 330] width 1087 height 507
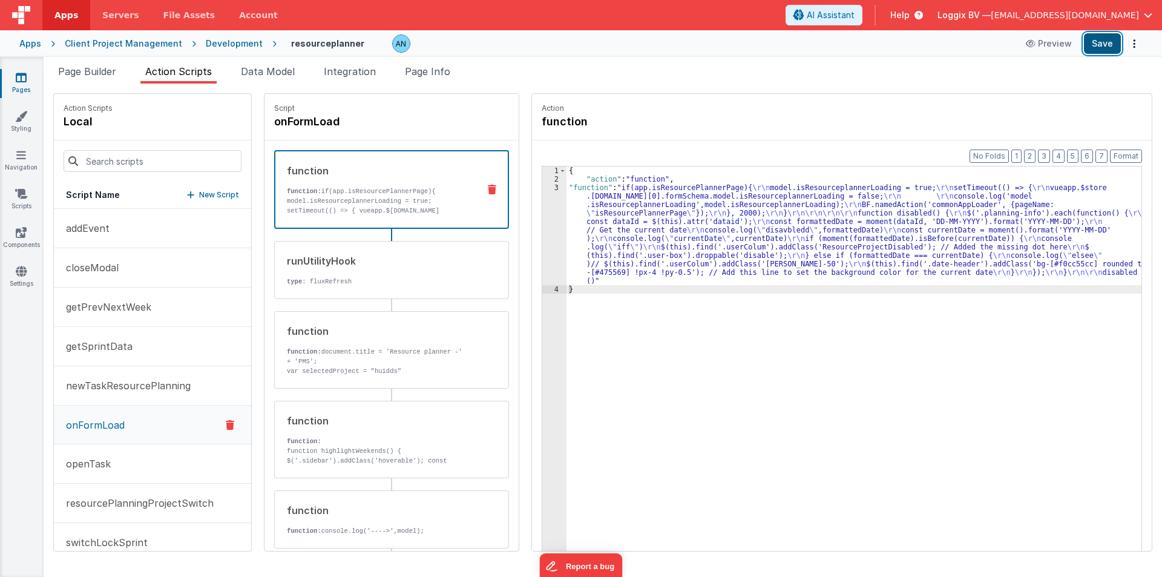
click at [1112, 39] on button "Save" at bounding box center [1102, 43] width 37 height 21
click at [547, 220] on div "3" at bounding box center [554, 234] width 24 height 102
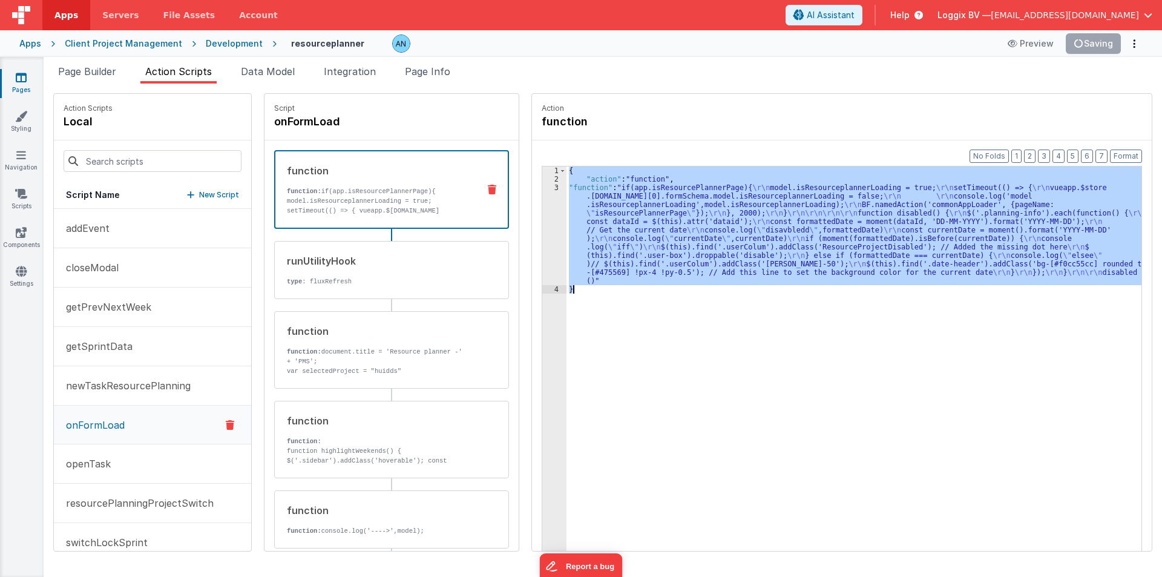
click at [547, 220] on div "3" at bounding box center [554, 234] width 24 height 102
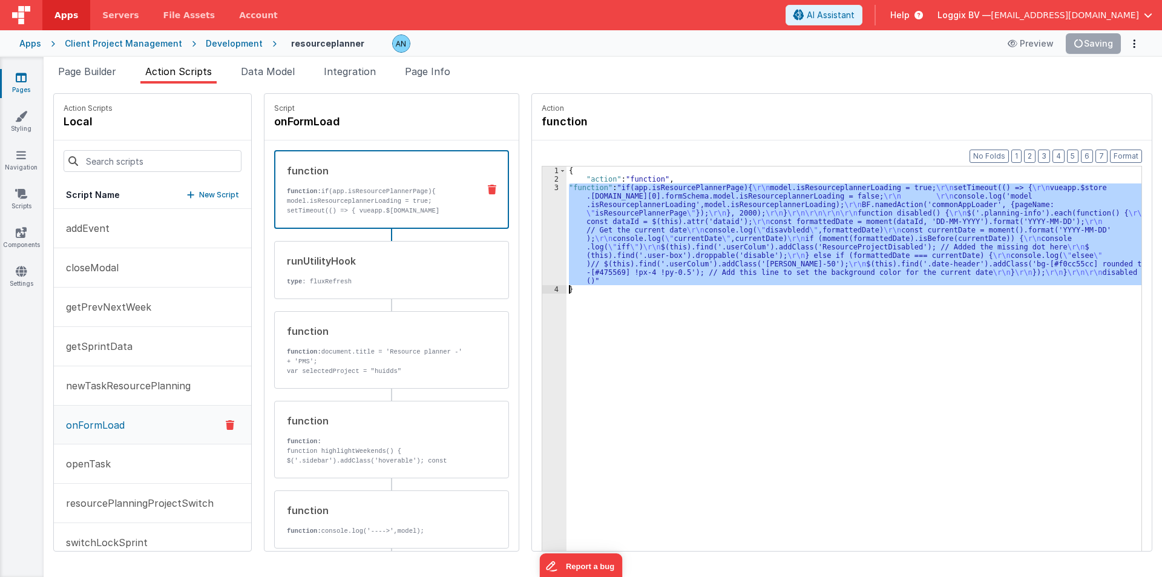
click at [547, 220] on div "3" at bounding box center [554, 234] width 24 height 102
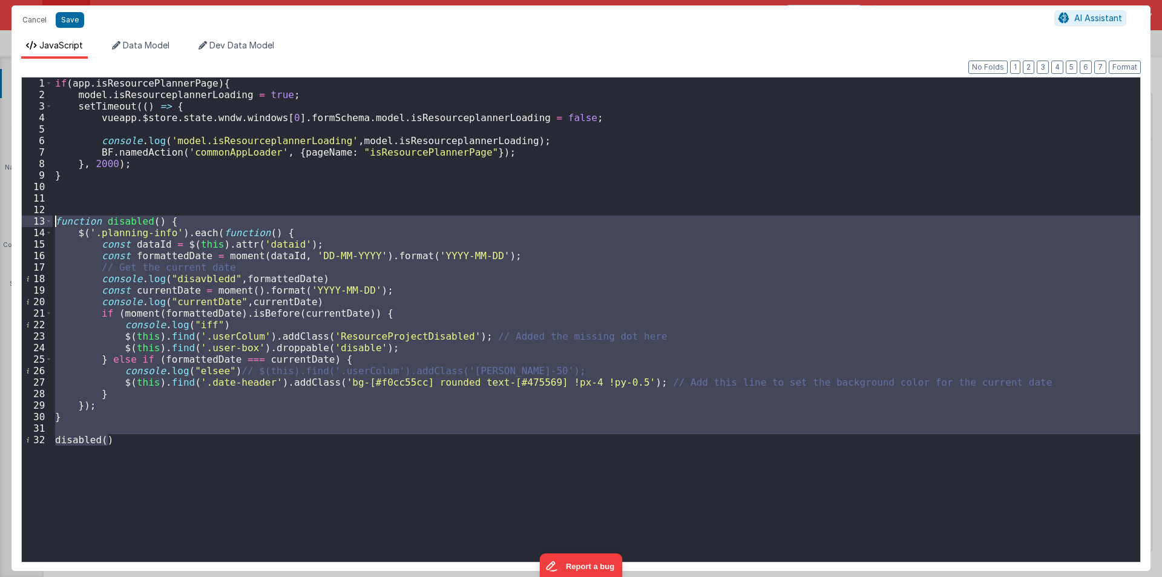
drag, startPoint x: 136, startPoint y: 432, endPoint x: 32, endPoint y: 221, distance: 235.2
click at [32, 221] on div "1 2 3 4 5 6 7 8 9 10 11 12 13 14 15 16 17 18 19 20 21 22 23 24 25 26 27 28 29 3…" at bounding box center [580, 319] width 1119 height 485
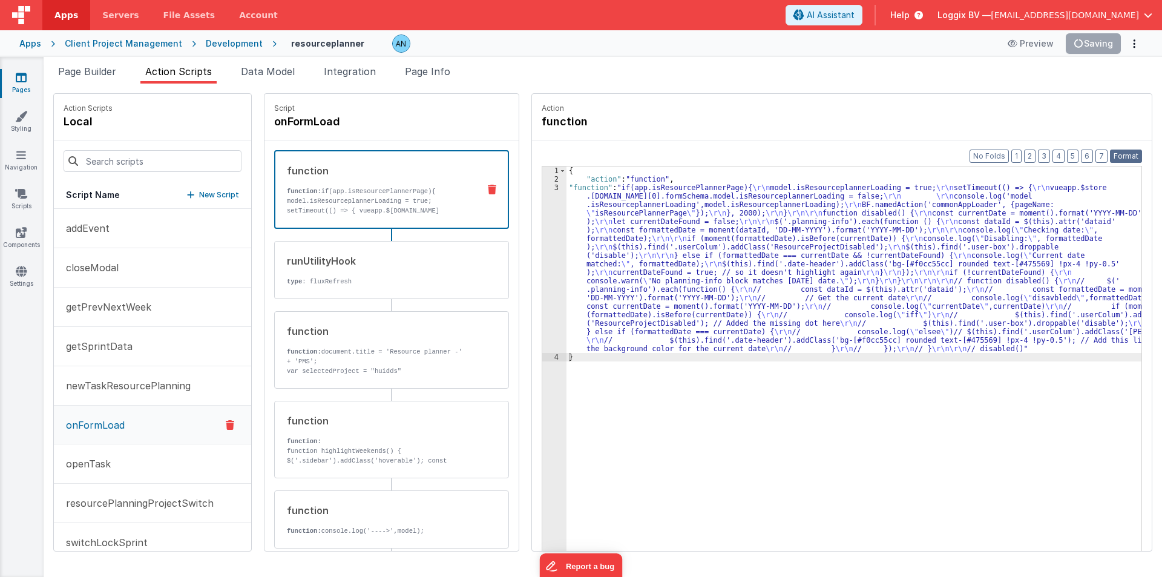
click at [1131, 158] on button "Format" at bounding box center [1126, 155] width 32 height 13
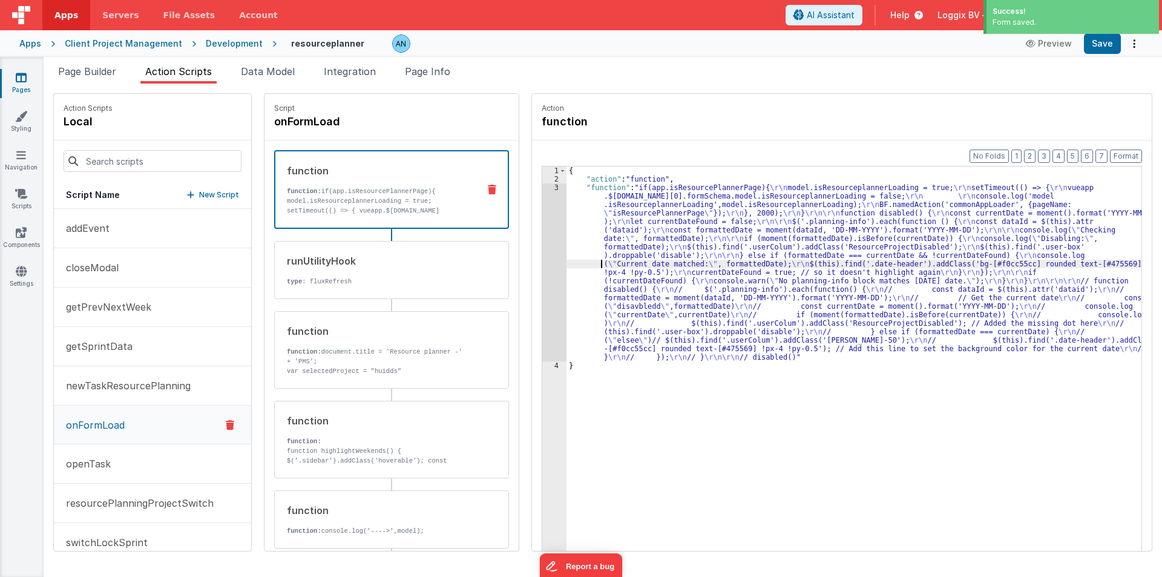
click at [574, 263] on div "{ "action" : "function" , "function" : "if(app.isResourcePlannerPage){ \r\n mod…" at bounding box center [856, 385] width 580 height 439
click at [1107, 45] on button "Save" at bounding box center [1102, 43] width 37 height 21
click at [1124, 154] on button "Format" at bounding box center [1126, 155] width 32 height 13
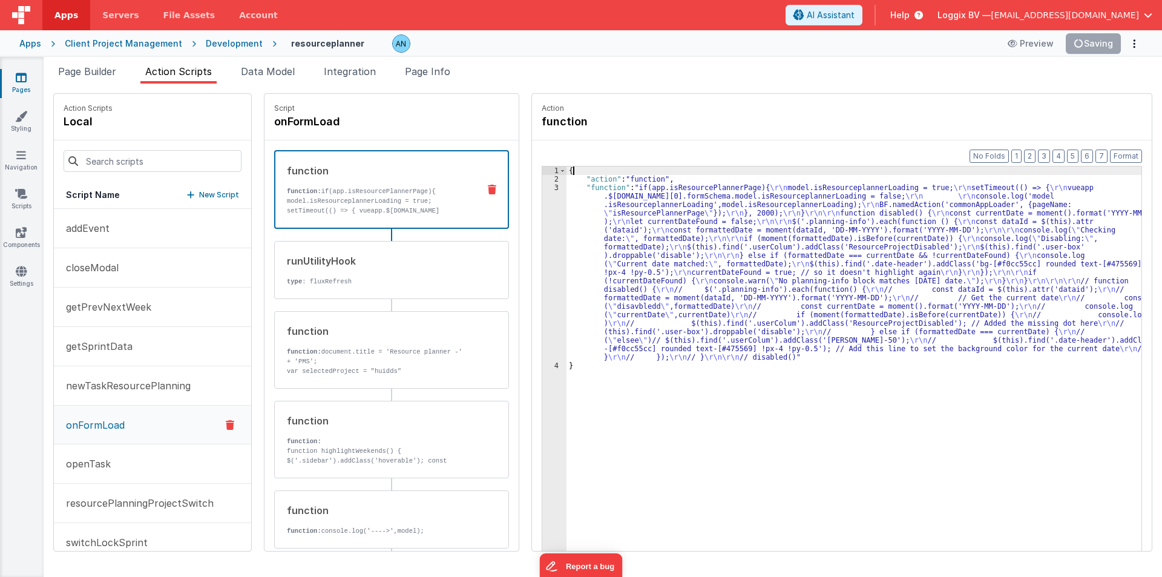
click at [687, 174] on div "{ "action" : "function" , "function" : "if(app.isResourcePlannerPage){ \r\n mod…" at bounding box center [856, 385] width 580 height 439
click at [1129, 154] on button "Format" at bounding box center [1126, 155] width 32 height 13
click at [683, 180] on div "{ "action" : "function" , "function" : "if(app.isResourcePlannerPage){ \r\n mod…" at bounding box center [856, 385] width 580 height 439
click at [1122, 152] on button "Format" at bounding box center [1126, 155] width 32 height 13
click at [573, 172] on div "{ "action" : "function" , "function" : "if(app.isResourcePlannerPage){ \r\n mod…" at bounding box center [856, 385] width 580 height 439
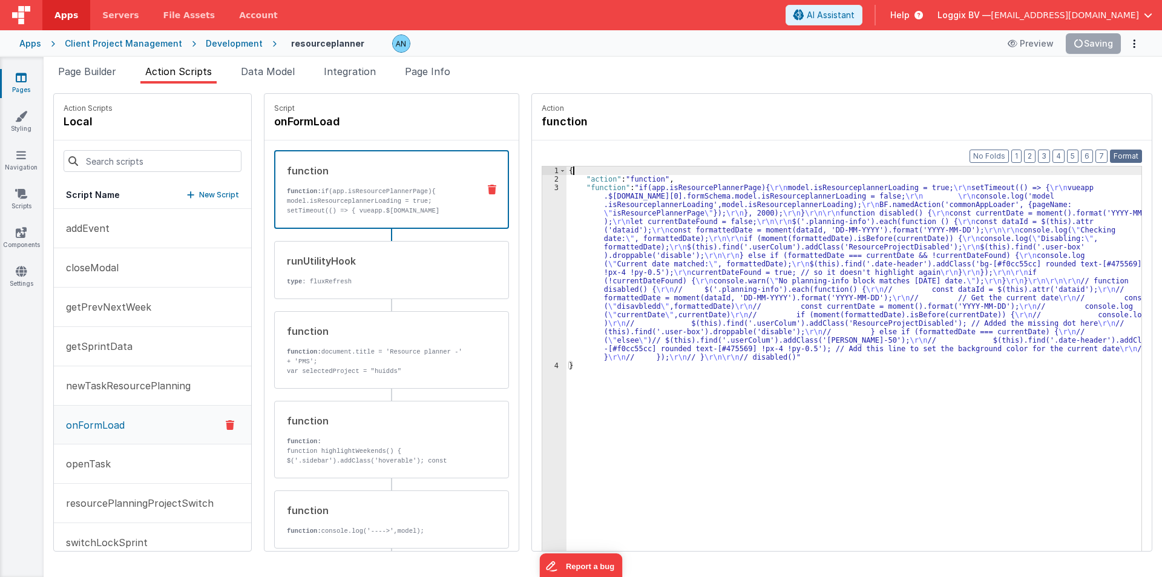
click at [1120, 153] on button "Format" at bounding box center [1126, 155] width 32 height 13
click at [1092, 51] on button "Save" at bounding box center [1102, 43] width 37 height 21
click at [543, 221] on div "3" at bounding box center [554, 272] width 24 height 178
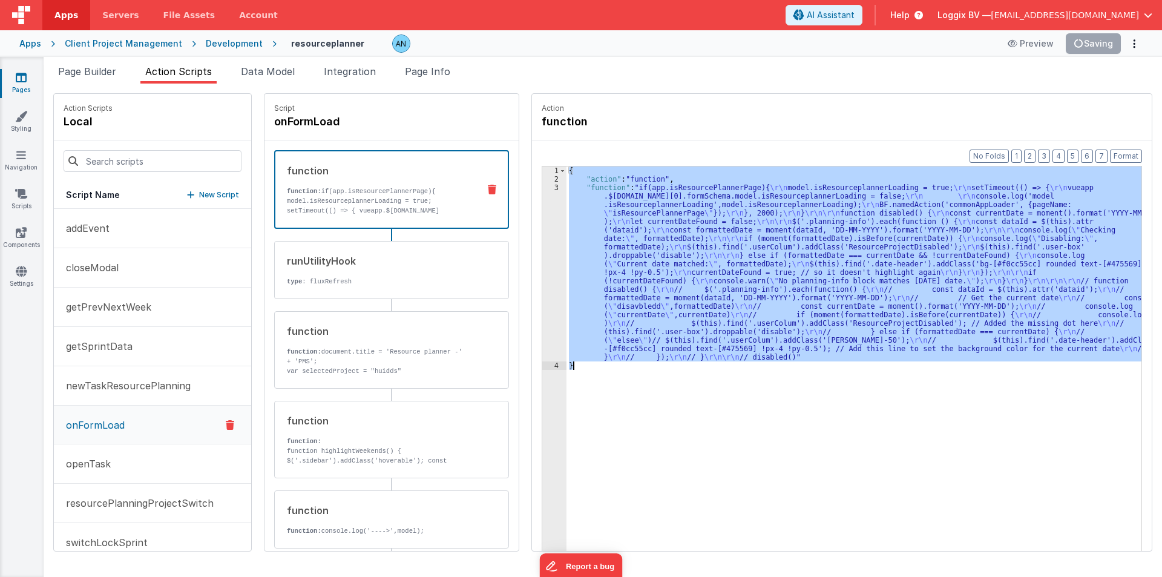
click at [543, 221] on div "3" at bounding box center [554, 272] width 24 height 178
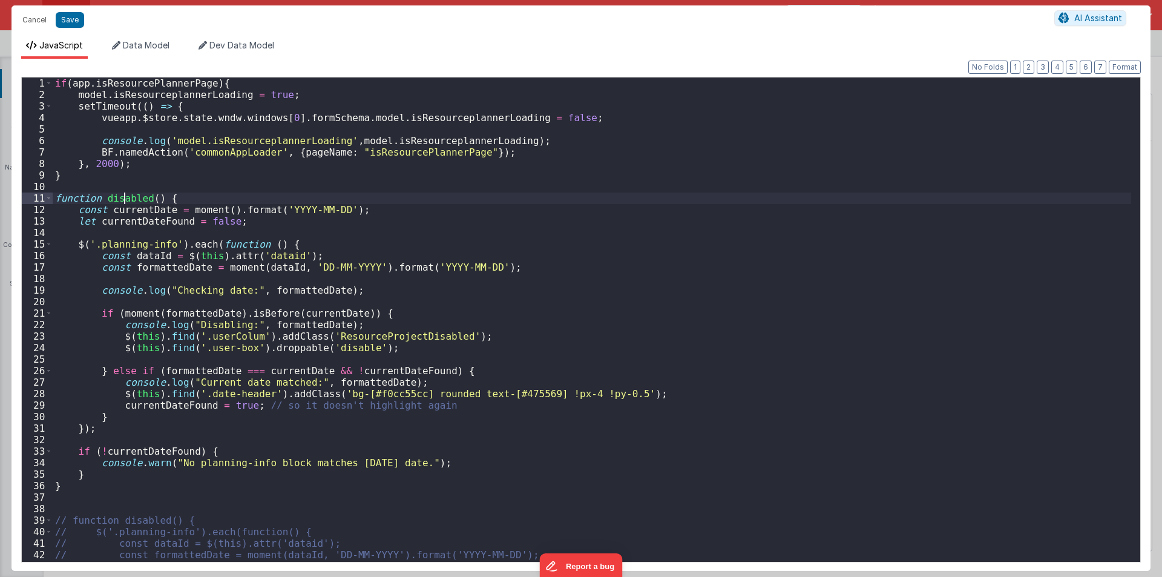
click at [123, 198] on div "if ( app . isResourcePlannerPage ) { model . isResourceplannerLoading = true ; …" at bounding box center [592, 330] width 1078 height 507
click at [59, 497] on div "if ( app . isResourcePlannerPage ) { model . isResourceplannerLoading = true ; …" at bounding box center [592, 330] width 1078 height 507
paste textarea
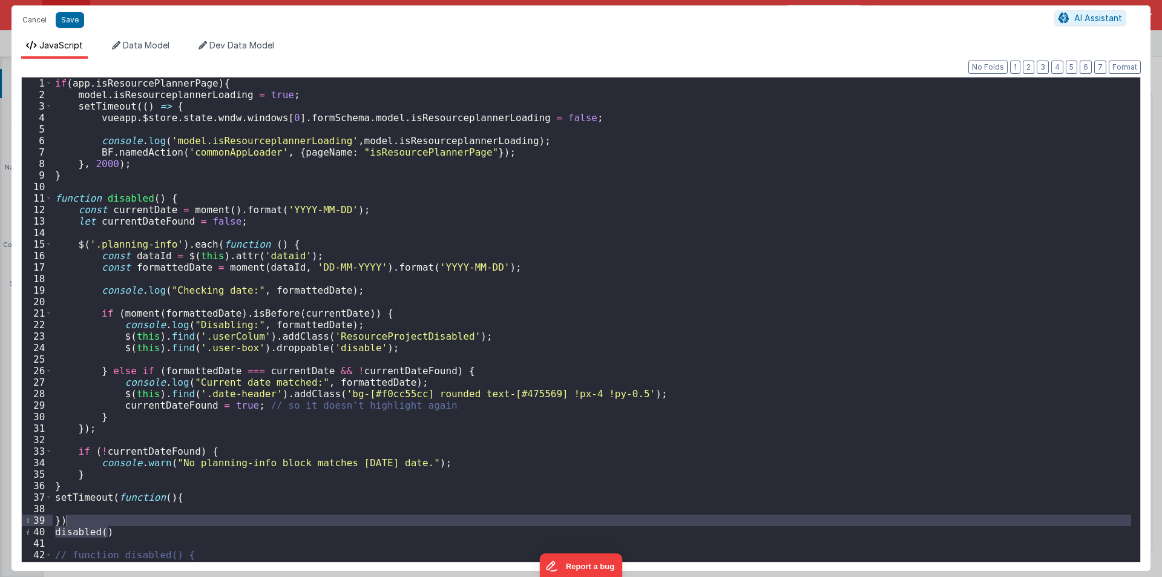
drag, startPoint x: 59, startPoint y: 497, endPoint x: 126, endPoint y: 531, distance: 75.8
click at [131, 533] on div "if ( app . isResourcePlannerPage ) { model . isResourceplannerLoading = true ; …" at bounding box center [592, 319] width 1078 height 484
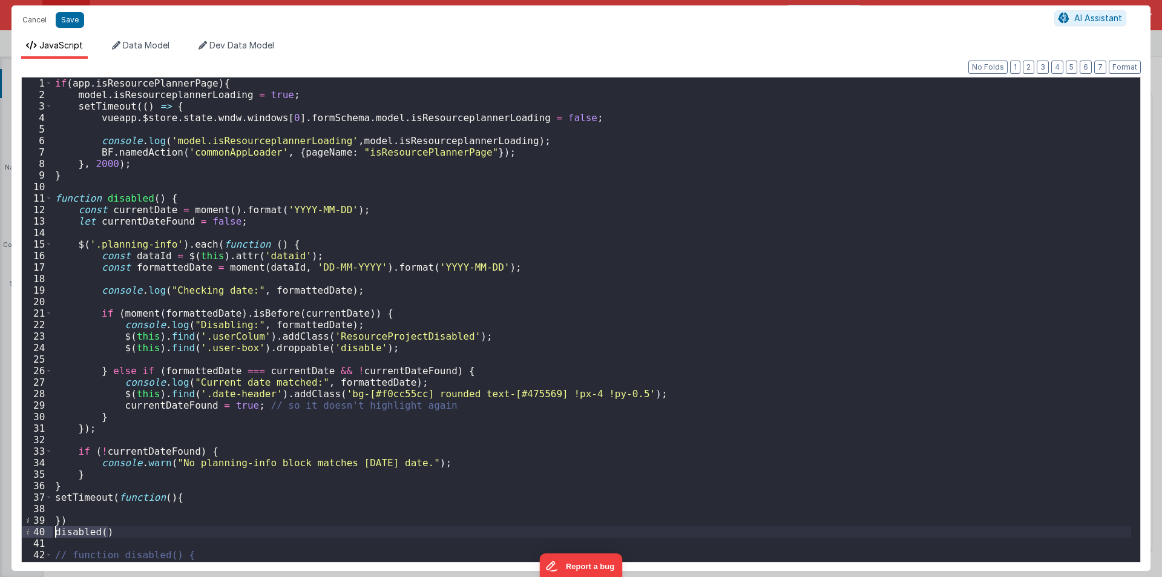
drag, startPoint x: 123, startPoint y: 530, endPoint x: 22, endPoint y: 530, distance: 100.5
click at [22, 530] on div "1 2 3 4 5 6 7 8 9 10 11 12 13 14 15 16 17 18 19 20 21 22 23 24 25 26 27 28 29 3…" at bounding box center [580, 319] width 1119 height 485
click at [74, 506] on div "if ( app . isResourcePlannerPage ) { model . isResourceplannerLoading = true ; …" at bounding box center [592, 330] width 1078 height 507
paste textarea
click at [59, 519] on div "if ( app . isResourcePlannerPage ) { model . isResourceplannerLoading = true ; …" at bounding box center [592, 330] width 1078 height 507
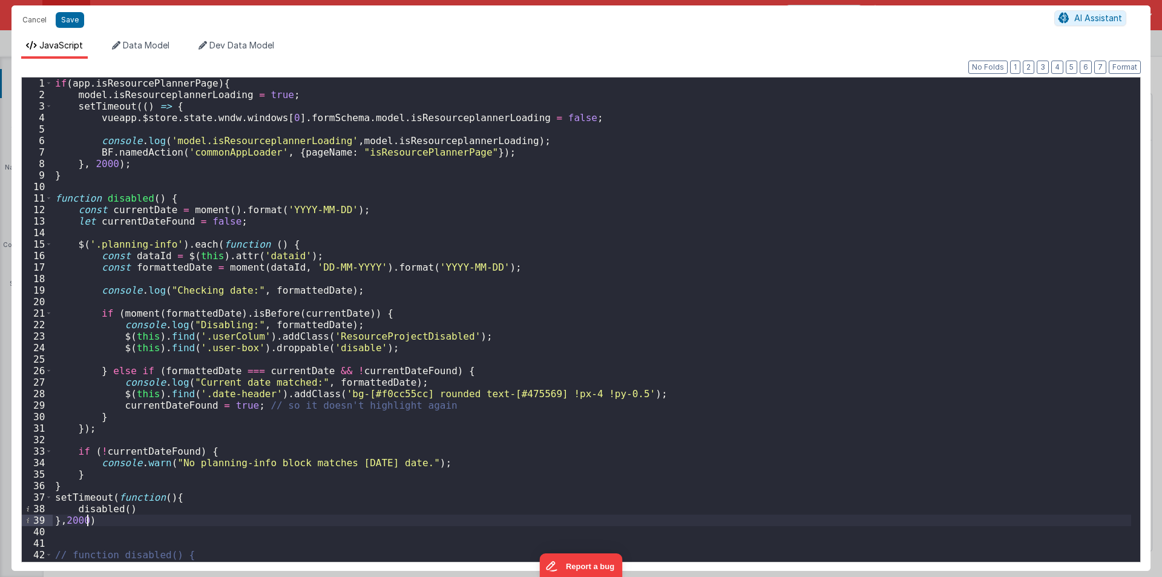
click at [159, 507] on div "if ( app . isResourcePlannerPage ) { model . isResourceplannerLoading = true ; …" at bounding box center [592, 330] width 1078 height 507
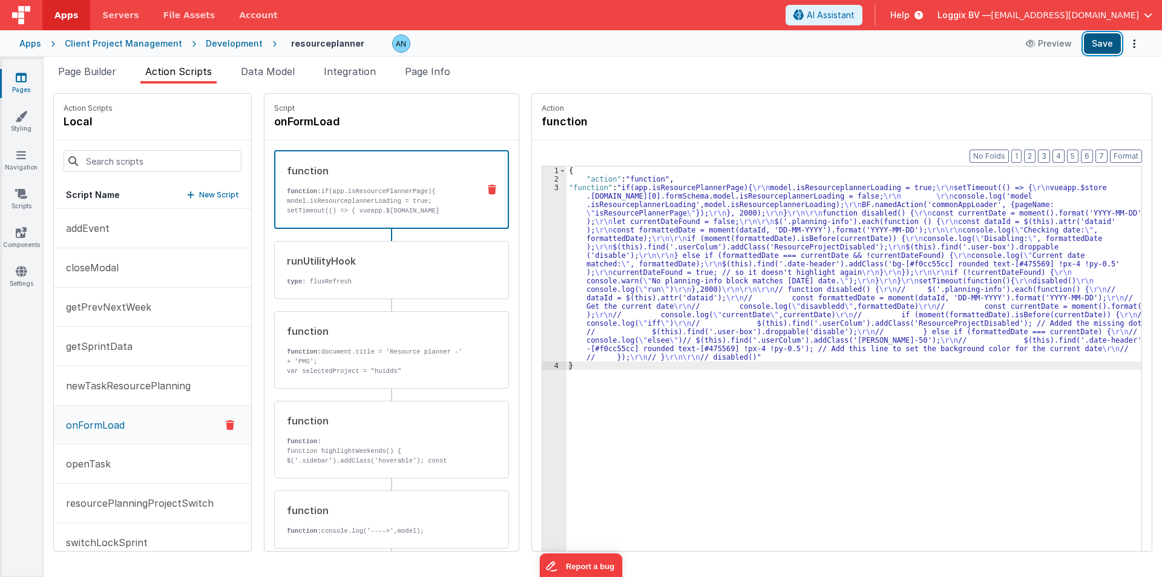
click at [1110, 38] on button "Save" at bounding box center [1102, 43] width 37 height 21
click at [548, 212] on div "3" at bounding box center [554, 272] width 24 height 178
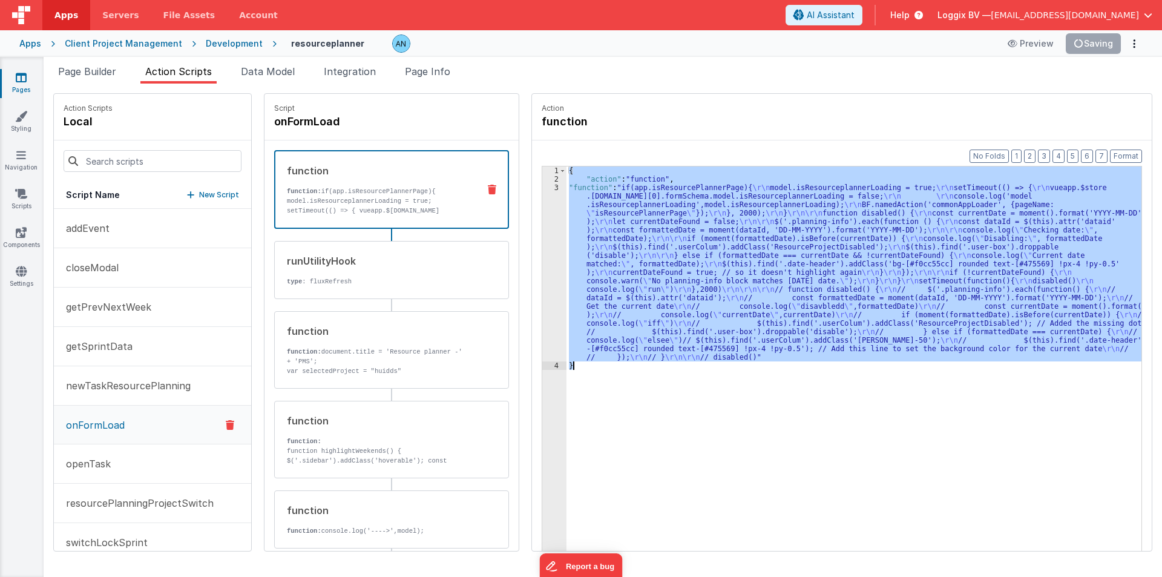
click at [548, 212] on div "3" at bounding box center [554, 272] width 24 height 178
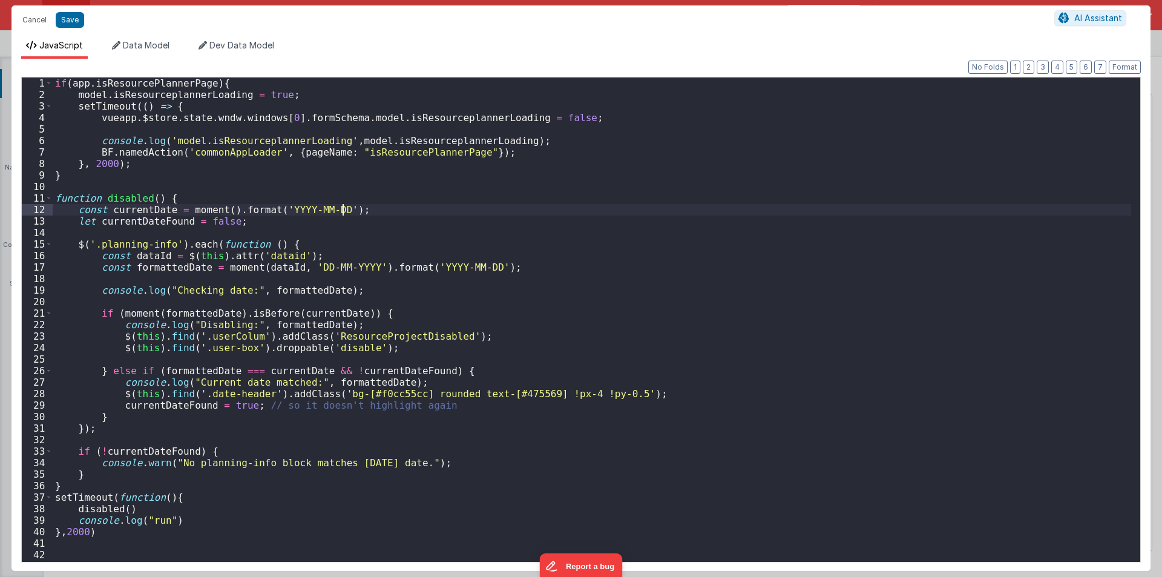
click at [548, 212] on div "if ( app . isResourcePlannerPage ) { model . isResourceplannerLoading = true ; …" at bounding box center [592, 330] width 1078 height 507
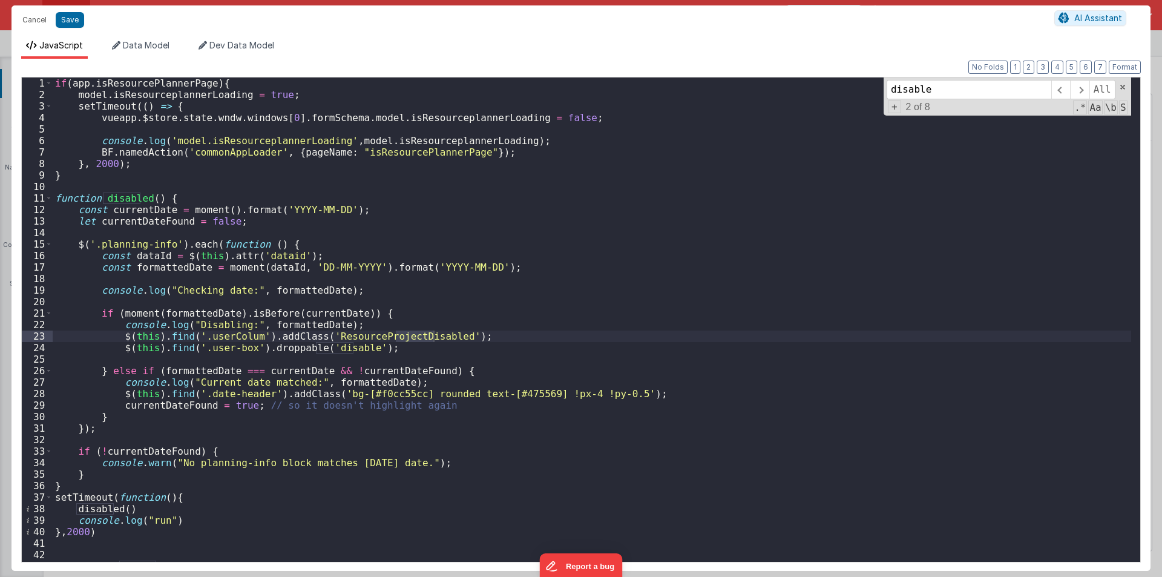
type input "disable"
click at [273, 346] on div "if ( app . isResourcePlannerPage ) { model . isResourceplannerLoading = true ; …" at bounding box center [592, 330] width 1078 height 507
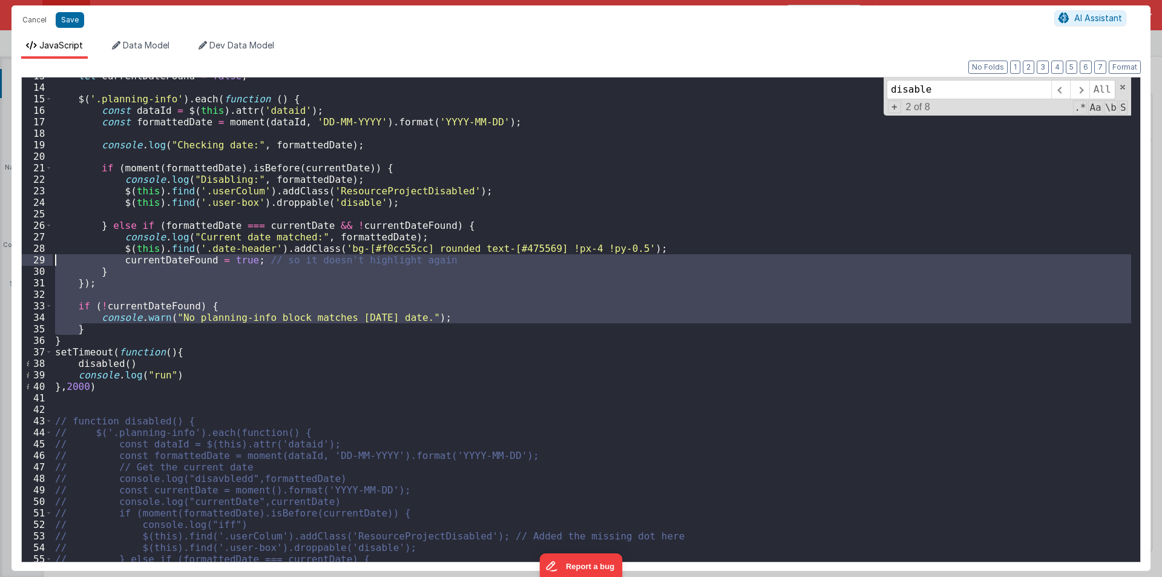
drag, startPoint x: 85, startPoint y: 329, endPoint x: 42, endPoint y: 248, distance: 90.9
click at [43, 248] on div "13 14 15 16 17 18 19 20 21 22 23 24 25 26 27 28 29 30 31 32 33 34 35 36 37 38 3…" at bounding box center [580, 319] width 1119 height 485
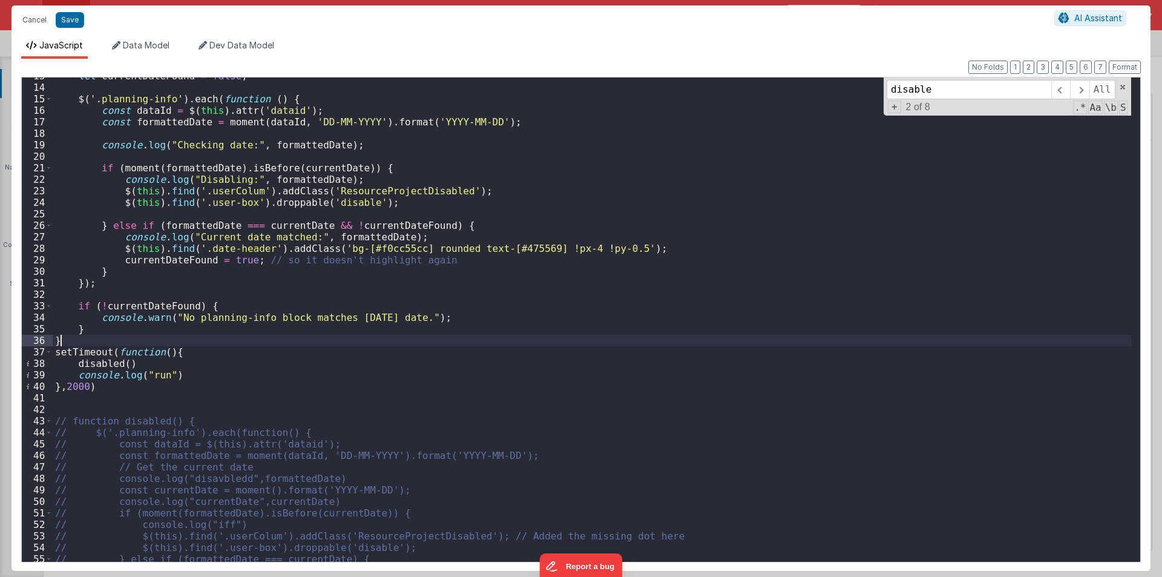
scroll to position [36, 0]
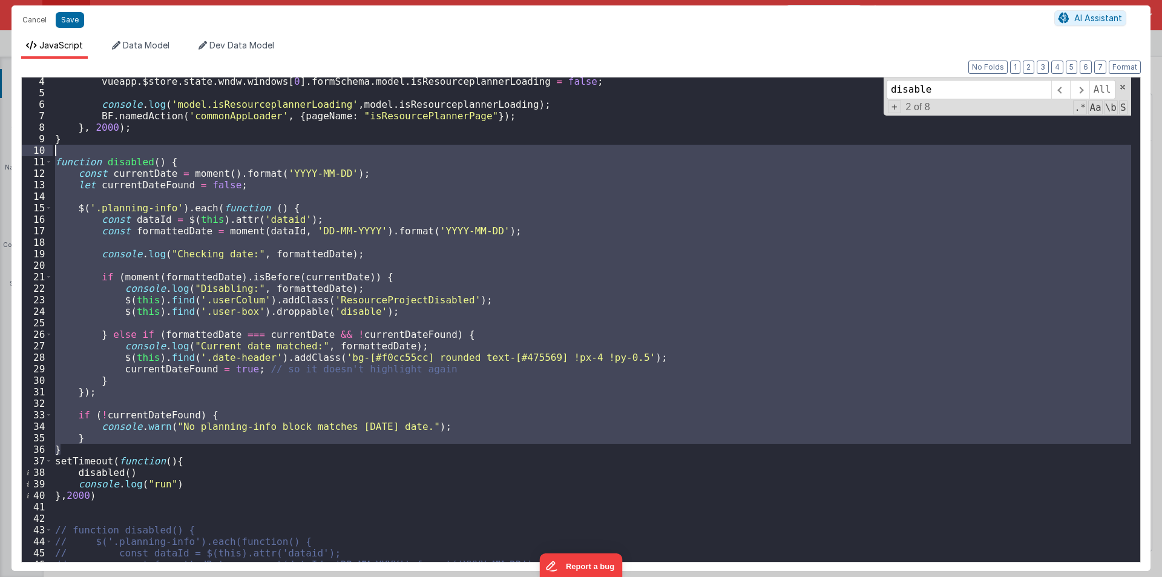
drag, startPoint x: 64, startPoint y: 339, endPoint x: 30, endPoint y: 152, distance: 190.6
click at [30, 152] on div "4 5 6 7 8 9 10 11 12 13 14 15 16 17 18 19 20 21 22 23 24 25 26 27 28 29 30 31 3…" at bounding box center [580, 319] width 1119 height 485
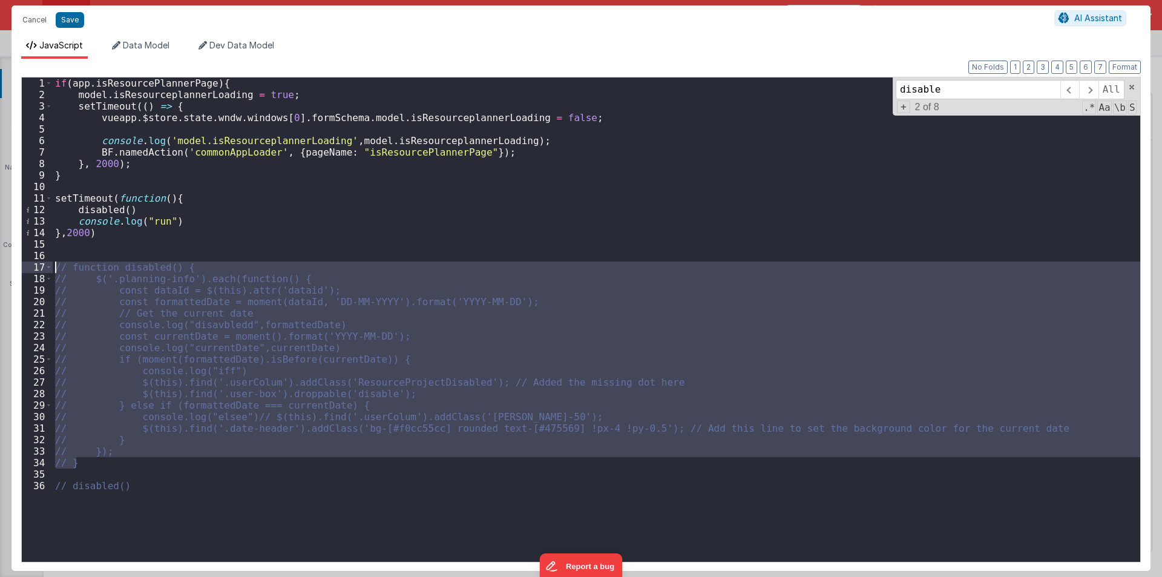
drag, startPoint x: 80, startPoint y: 460, endPoint x: 13, endPoint y: 267, distance: 204.2
click at [13, 267] on div "Format 7 6 5 4 3 2 1 No Folds 1 2 3 4 5 6 7 8 9 10 11 12 13 14 15 16 17 18 19 2…" at bounding box center [580, 315] width 1139 height 512
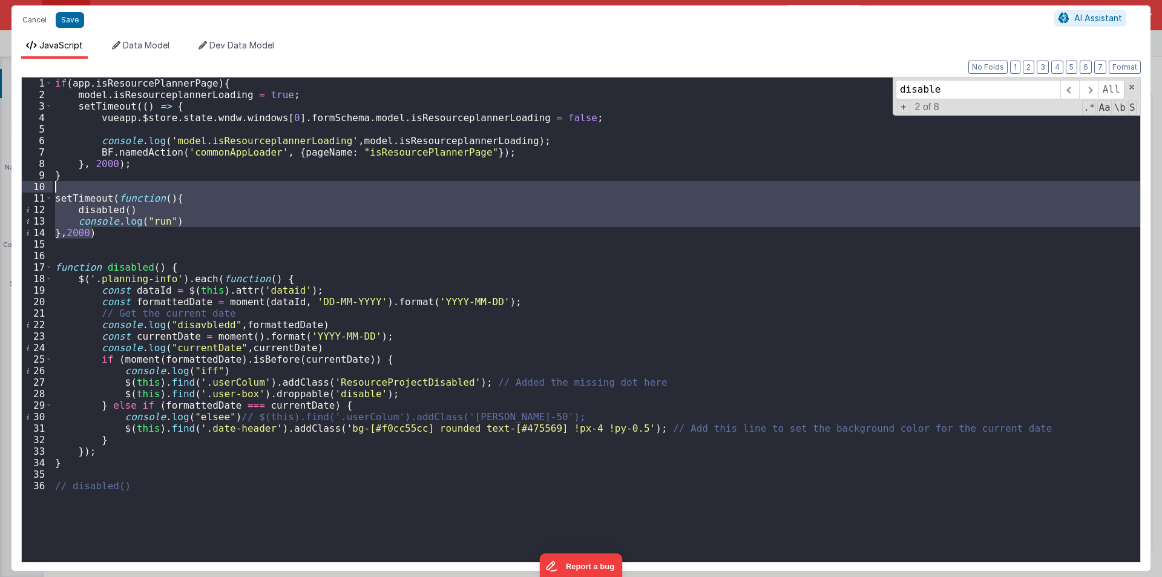
drag, startPoint x: 102, startPoint y: 228, endPoint x: 39, endPoint y: 190, distance: 73.1
click at [39, 190] on div "1 2 3 4 5 6 7 8 9 10 11 12 13 14 15 16 17 18 19 20 21 22 23 24 25 26 27 28 29 3…" at bounding box center [580, 319] width 1119 height 485
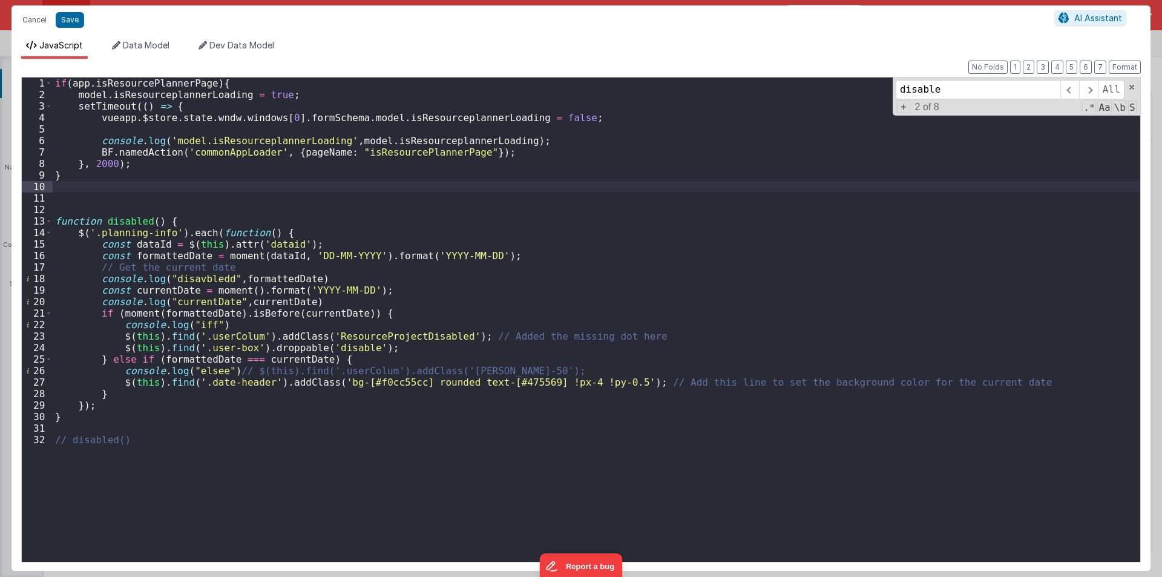
click at [53, 428] on div "if ( app . isResourcePlannerPage ) { model . isResourceplannerLoading = true ; …" at bounding box center [596, 330] width 1087 height 507
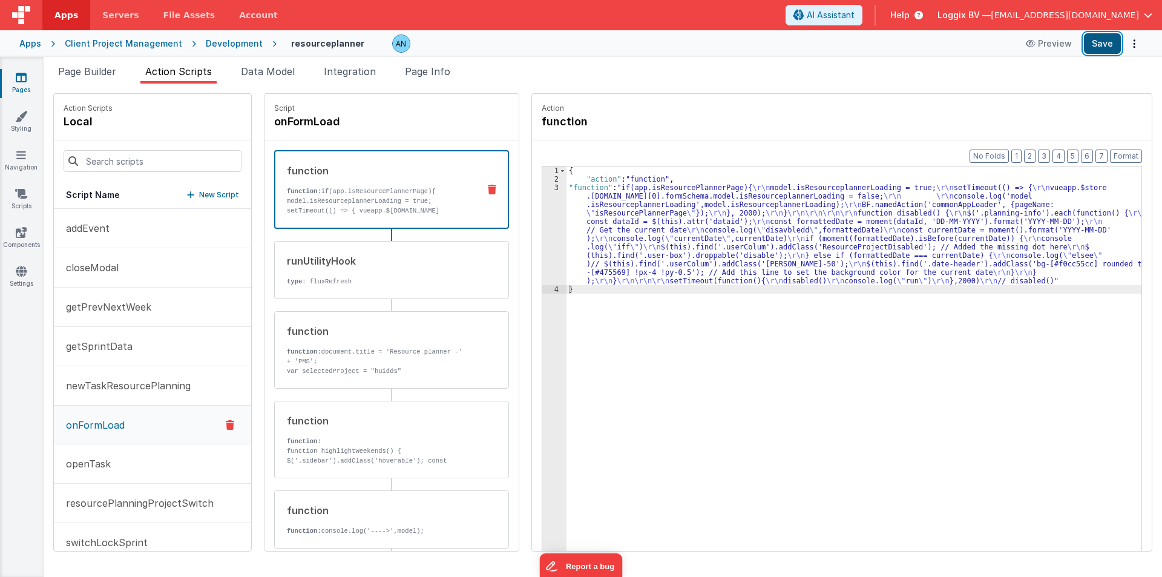
click at [1100, 44] on button "Save" at bounding box center [1102, 43] width 37 height 21
click at [1135, 156] on button "Format" at bounding box center [1126, 155] width 32 height 13
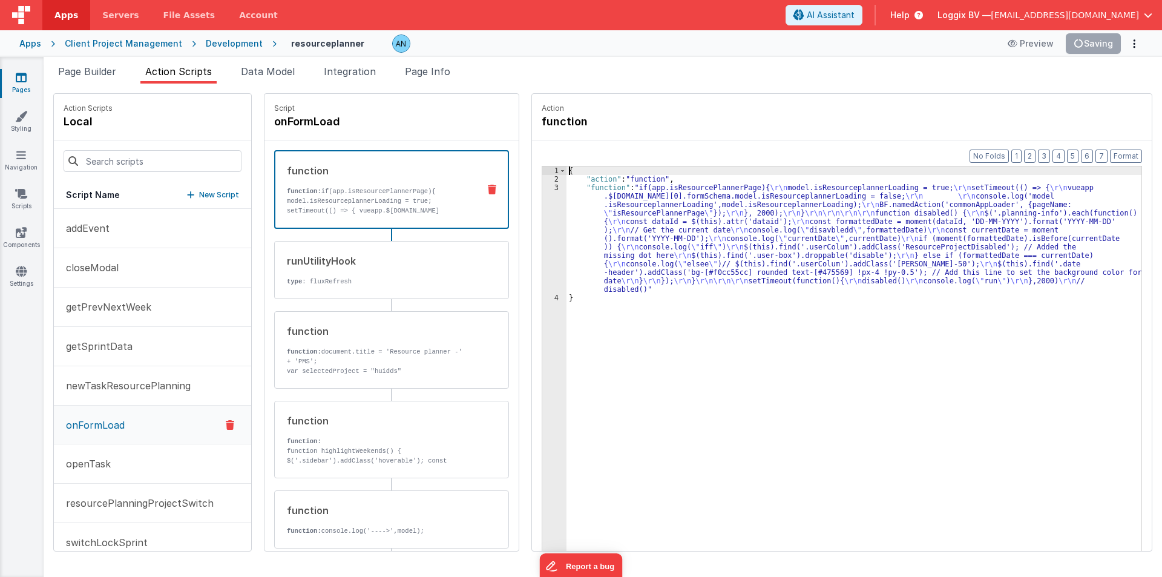
click at [548, 221] on div "3" at bounding box center [554, 238] width 24 height 110
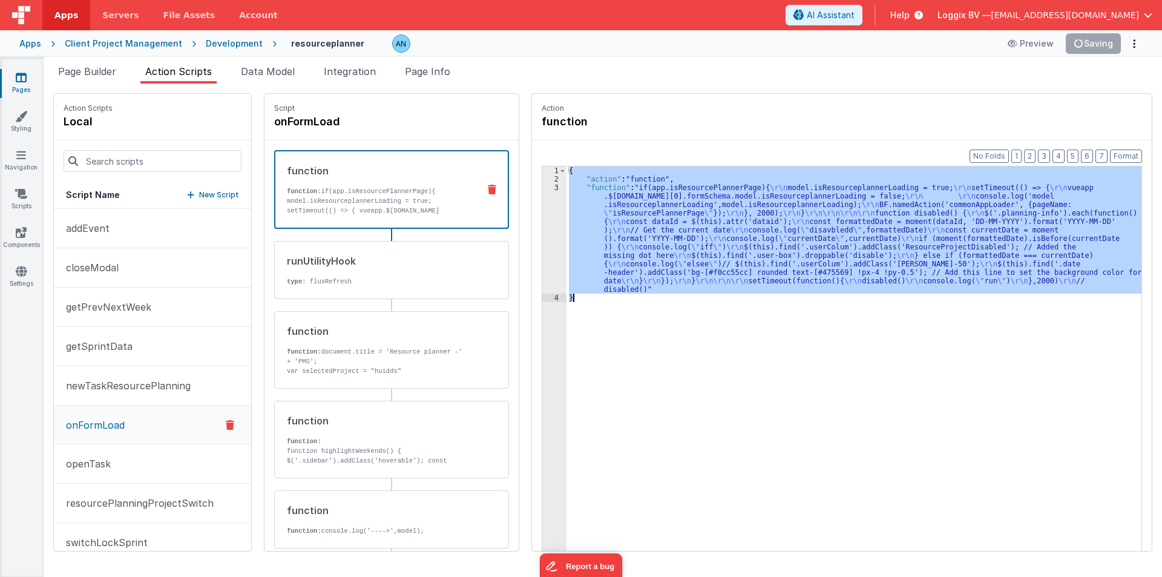
click at [548, 221] on div "3" at bounding box center [554, 238] width 24 height 110
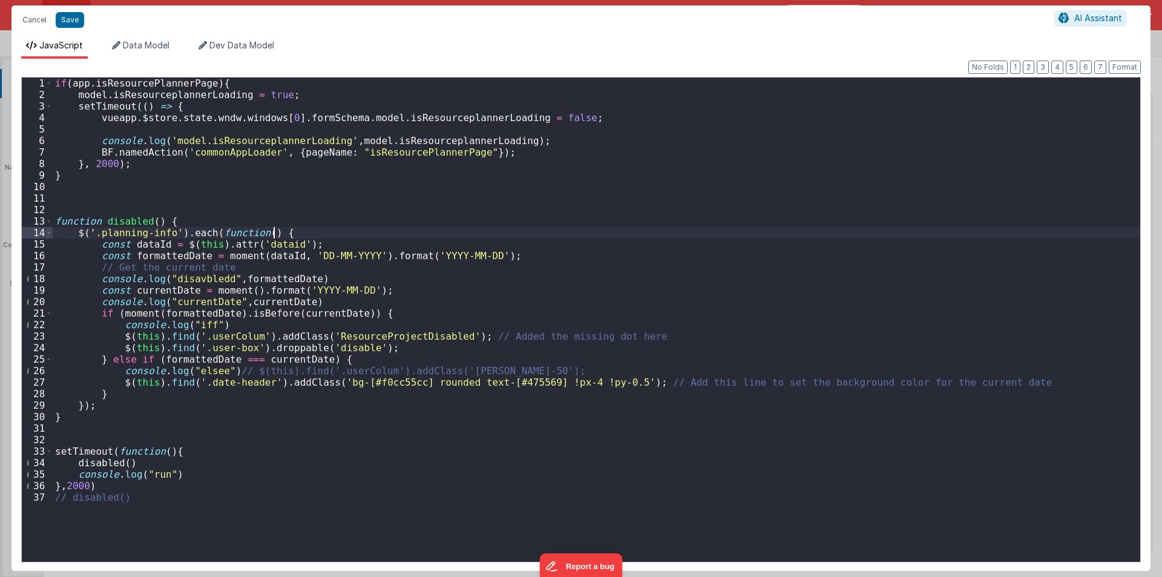
click at [289, 236] on div "if ( app . isResourcePlannerPage ) { model . isResourceplannerLoading = true ; …" at bounding box center [596, 330] width 1087 height 507
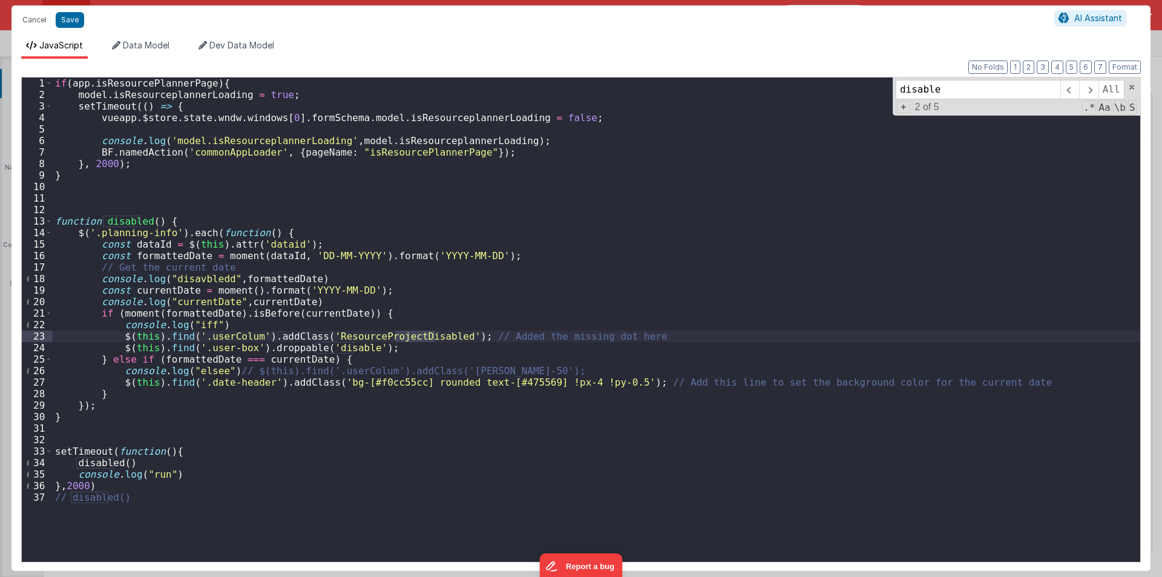
type input "disable"
click at [145, 240] on div "if ( app . isResourcePlannerPage ) { model . isResourceplannerLoading = true ; …" at bounding box center [596, 330] width 1087 height 507
click at [283, 279] on div "if ( app . isResourcePlannerPage ) { model . isResourceplannerLoading = true ; …" at bounding box center [596, 330] width 1087 height 507
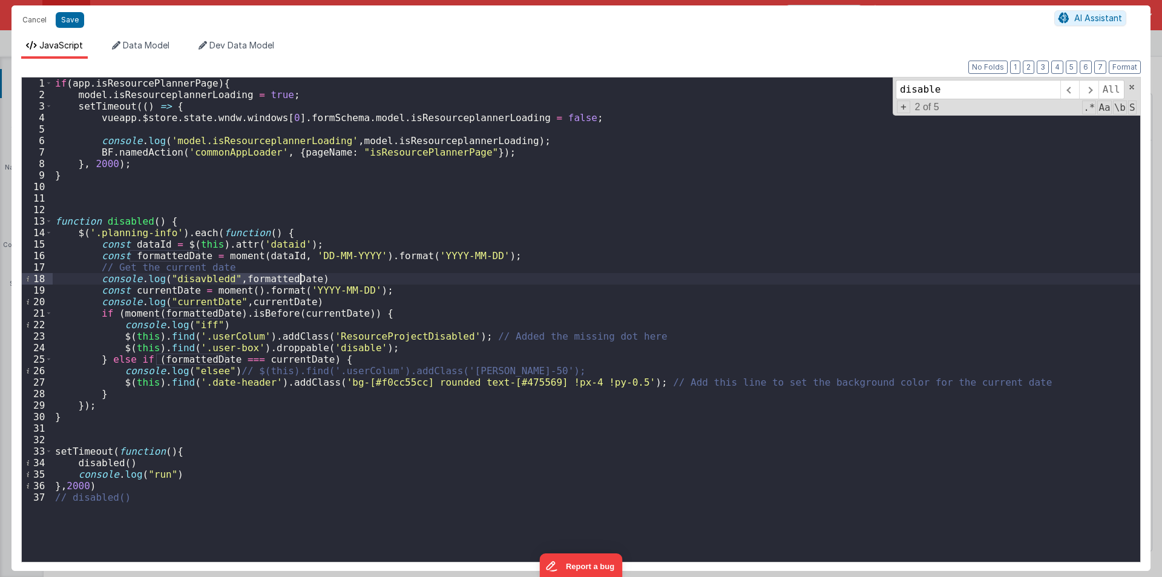
click at [304, 244] on div "if ( app . isResourcePlannerPage ) { model . isResourceplannerLoading = true ; …" at bounding box center [596, 330] width 1087 height 507
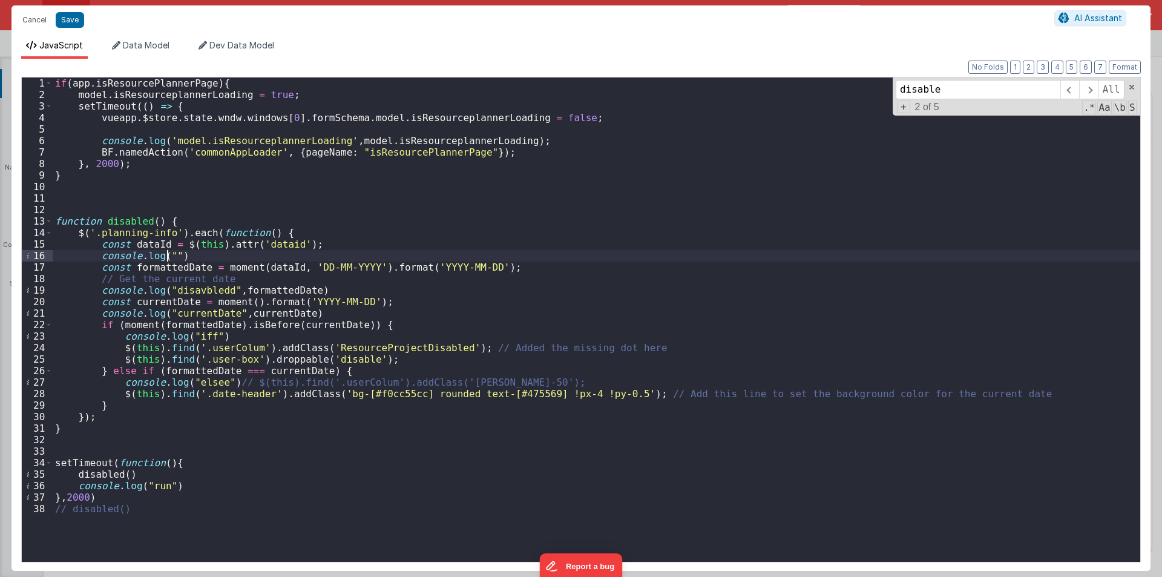
paste textarea
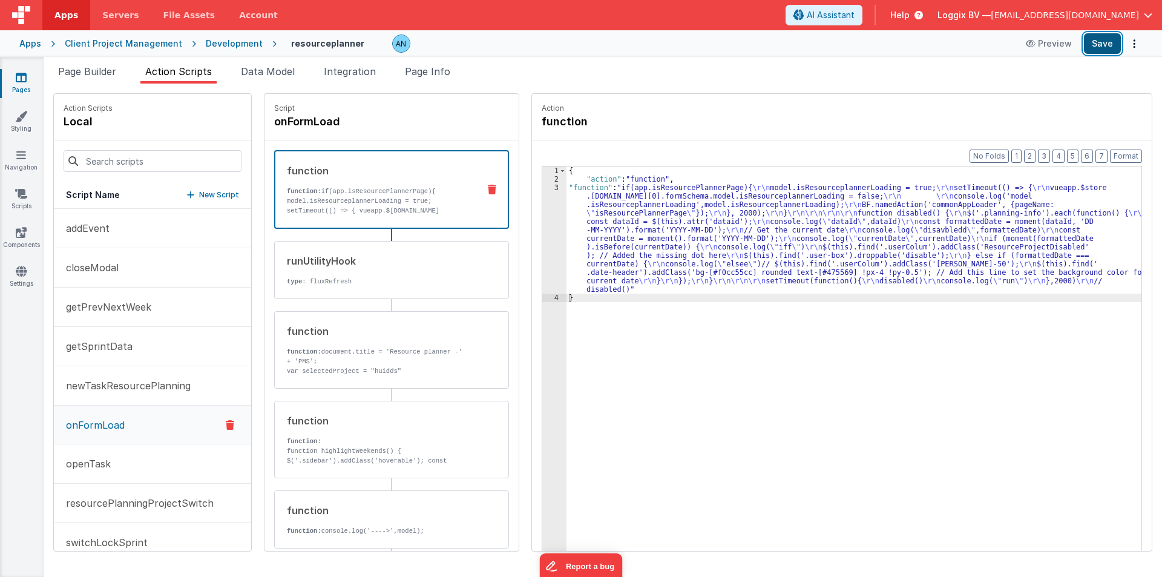
click at [1103, 44] on button "Save" at bounding box center [1102, 43] width 37 height 21
click at [113, 74] on span "Page Builder" at bounding box center [87, 71] width 58 height 12
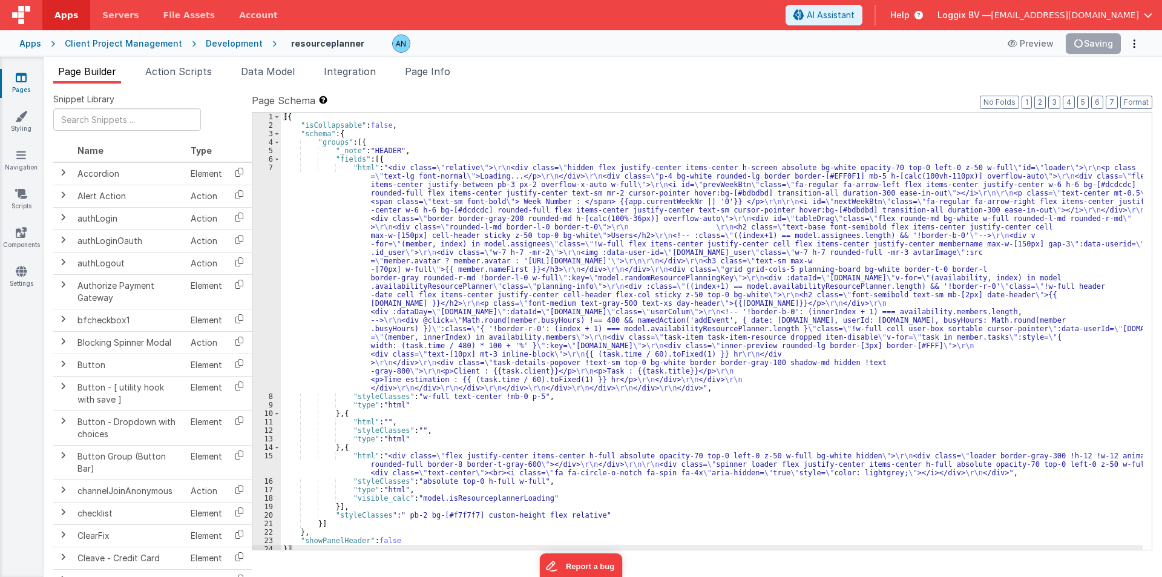
click at [299, 219] on div "[{ "isCollapsable" : false , "schema" : { "groups" : [{ "_note" : "HEADER" , "f…" at bounding box center [712, 340] width 862 height 454
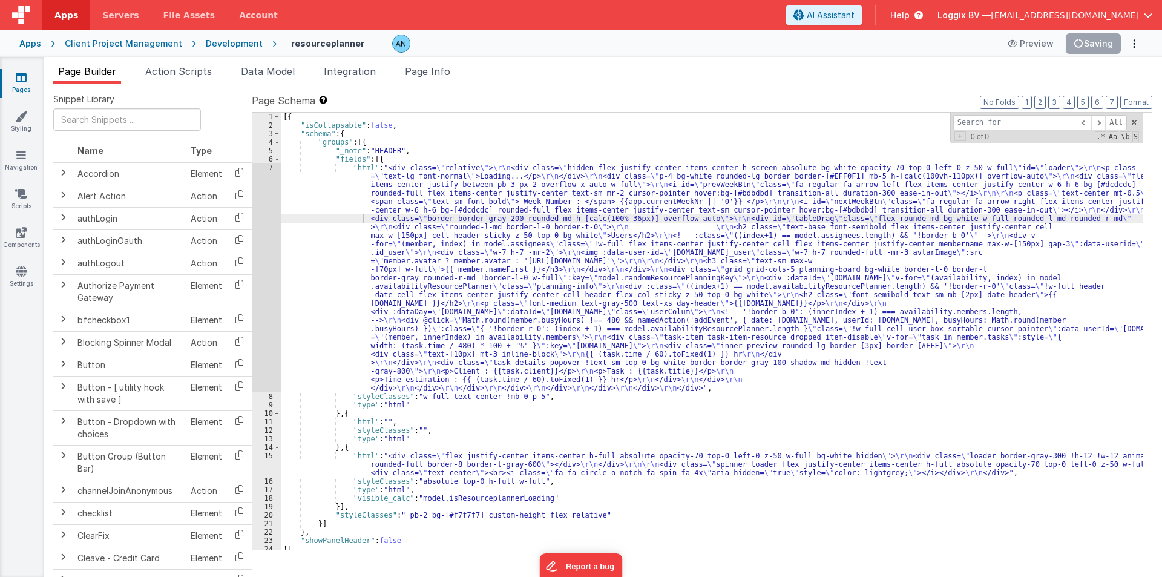
type input "font-semibold text-sm mb-[2px] date-header"
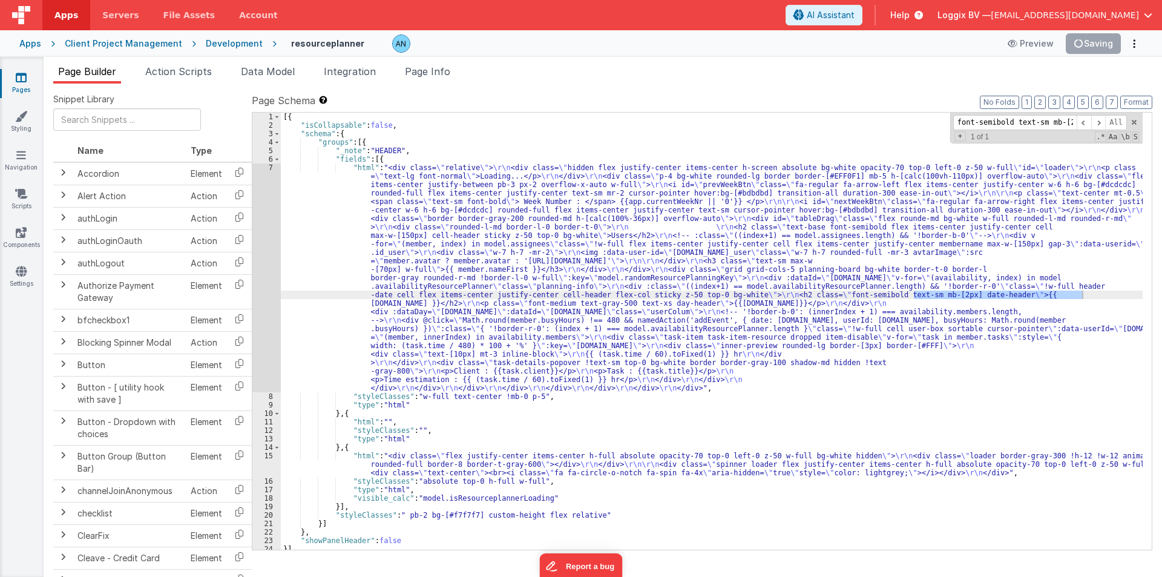
scroll to position [0, 52]
click at [261, 217] on div "7" at bounding box center [266, 277] width 28 height 229
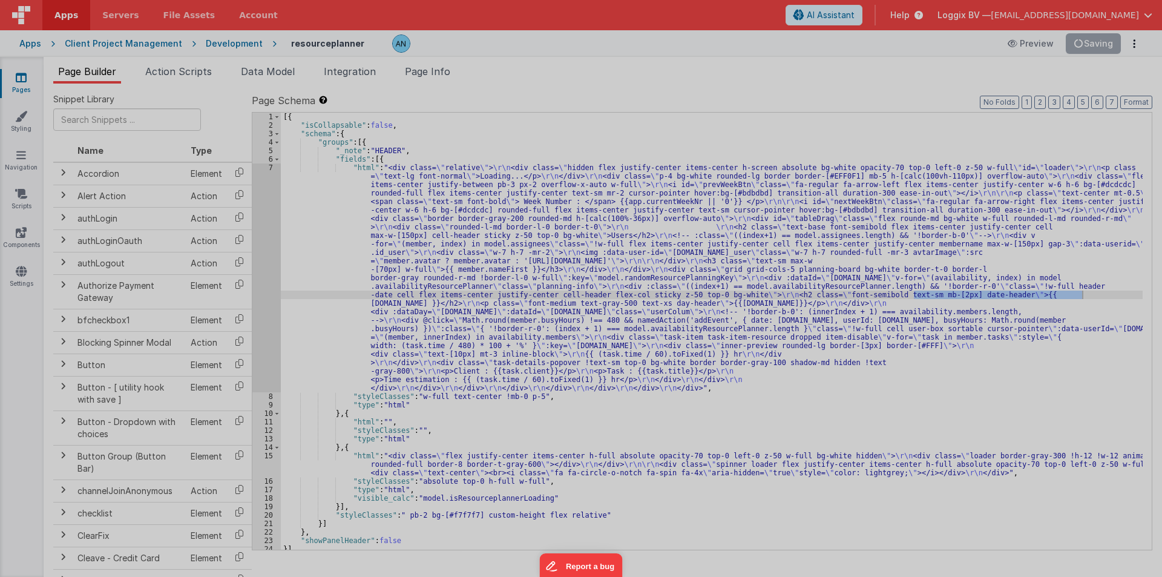
click at [261, 217] on div at bounding box center [581, 288] width 1162 height 577
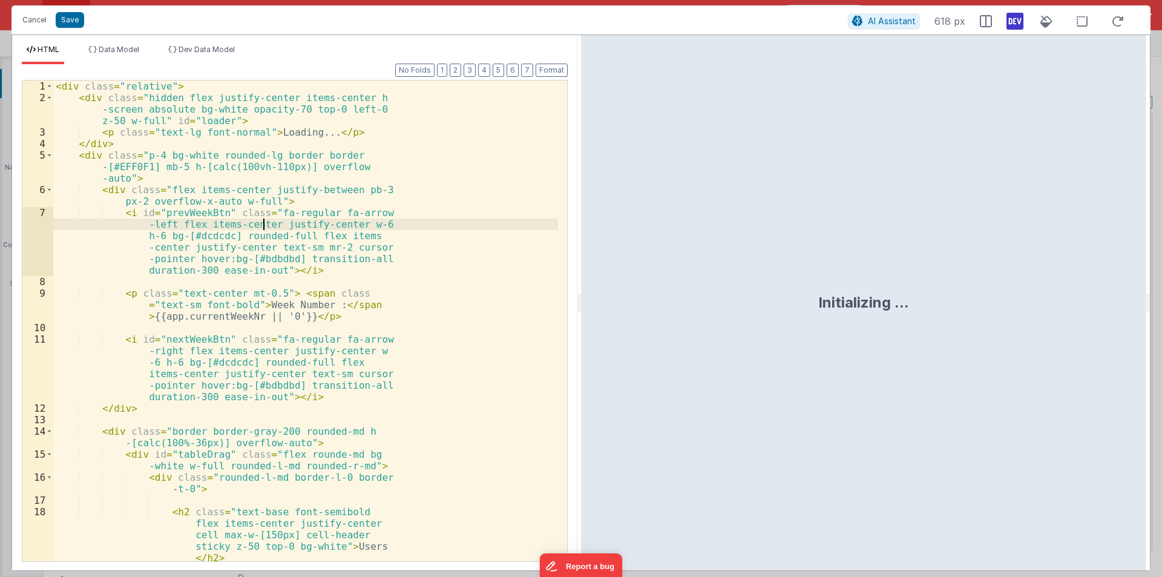
scroll to position [0, 0]
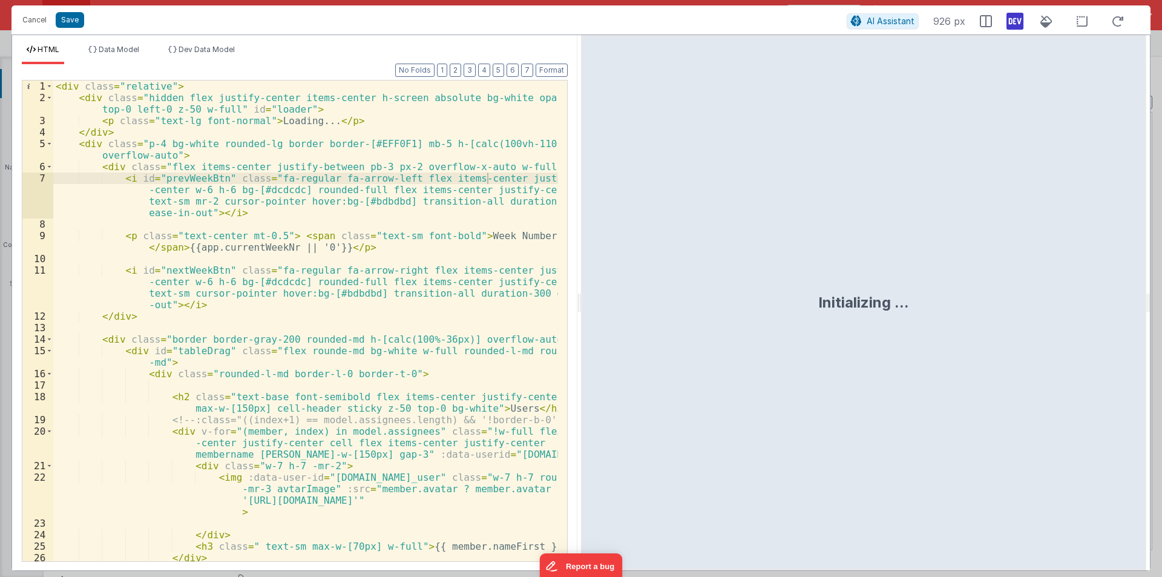
drag, startPoint x: 578, startPoint y: 301, endPoint x: 1003, endPoint y: 303, distance: 424.8
click at [1161, 326] on html "Cancel Save AI Assistant 926 px HTML Data Model Dev Data Model Format 7 6 5 4 3…" at bounding box center [581, 288] width 1162 height 577
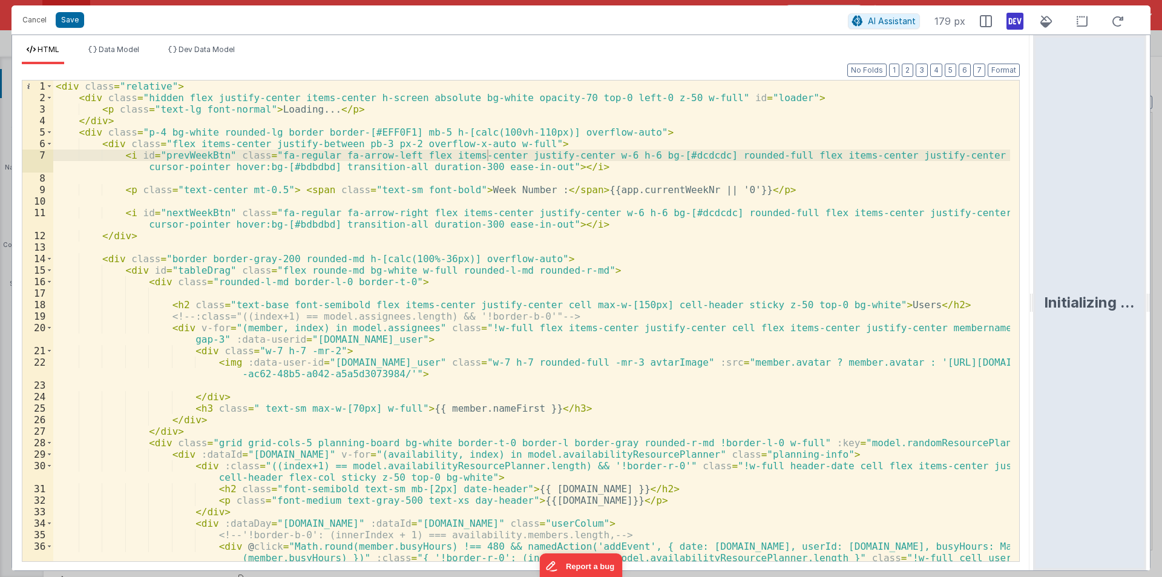
click at [634, 283] on div "< div class = "relative" > < div class = "hidden flex justify-center items-cent…" at bounding box center [531, 343] width 957 height 526
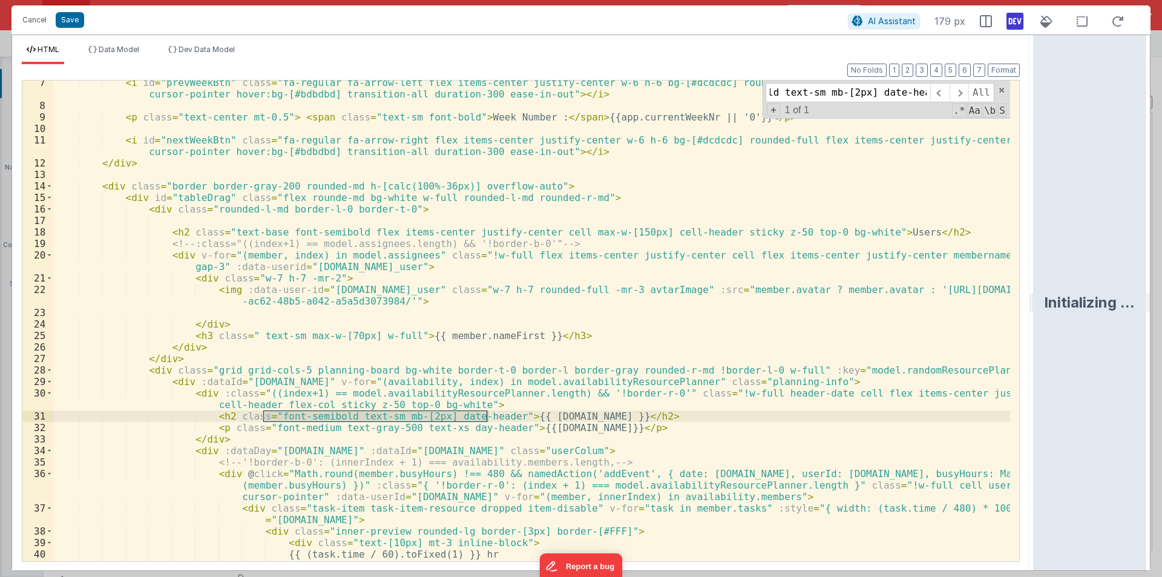
scroll to position [73, 0]
type input "font-semibold text-sm mb-[2px] date-header"
drag, startPoint x: 200, startPoint y: 417, endPoint x: 649, endPoint y: 419, distance: 448.4
click at [649, 419] on div "< i id = "prevWeekBtn" class = "fa-regular fa-arrow-left flex items-center just…" at bounding box center [531, 334] width 957 height 515
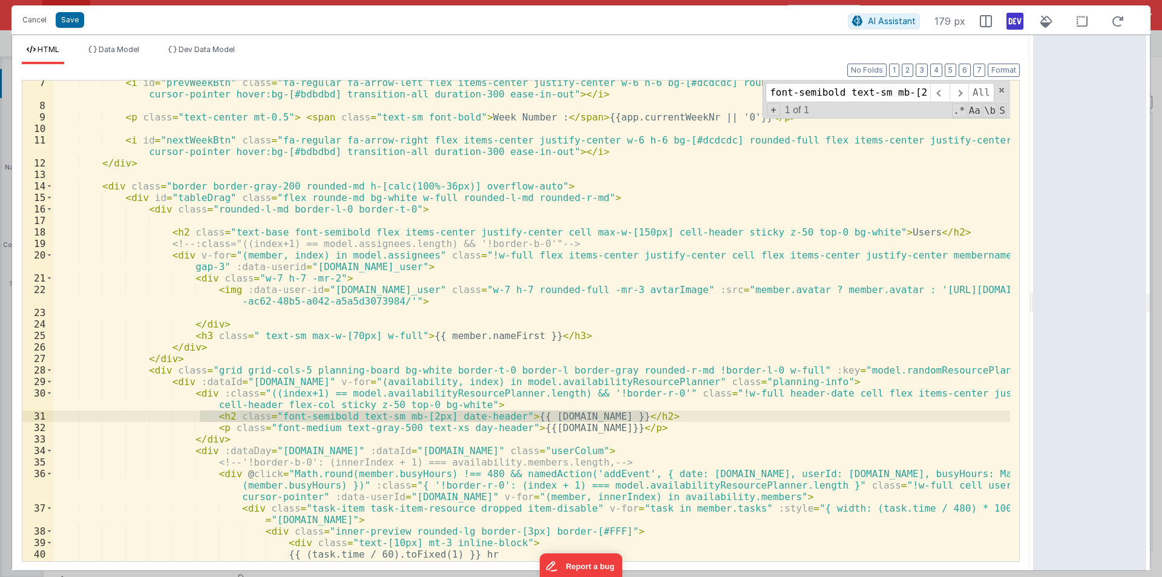
click at [335, 441] on div "< i id = "prevWeekBtn" class = "fa-regular fa-arrow-left flex items-center just…" at bounding box center [531, 334] width 957 height 515
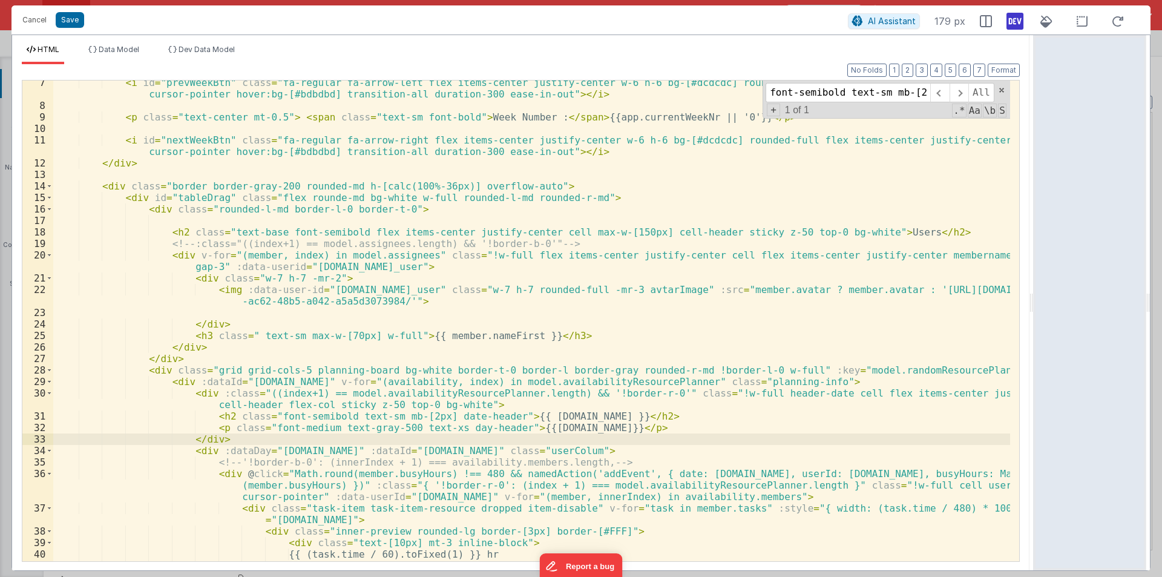
click at [225, 416] on div "< i id = "prevWeekBtn" class = "fa-regular fa-arrow-left flex items-center just…" at bounding box center [531, 334] width 957 height 515
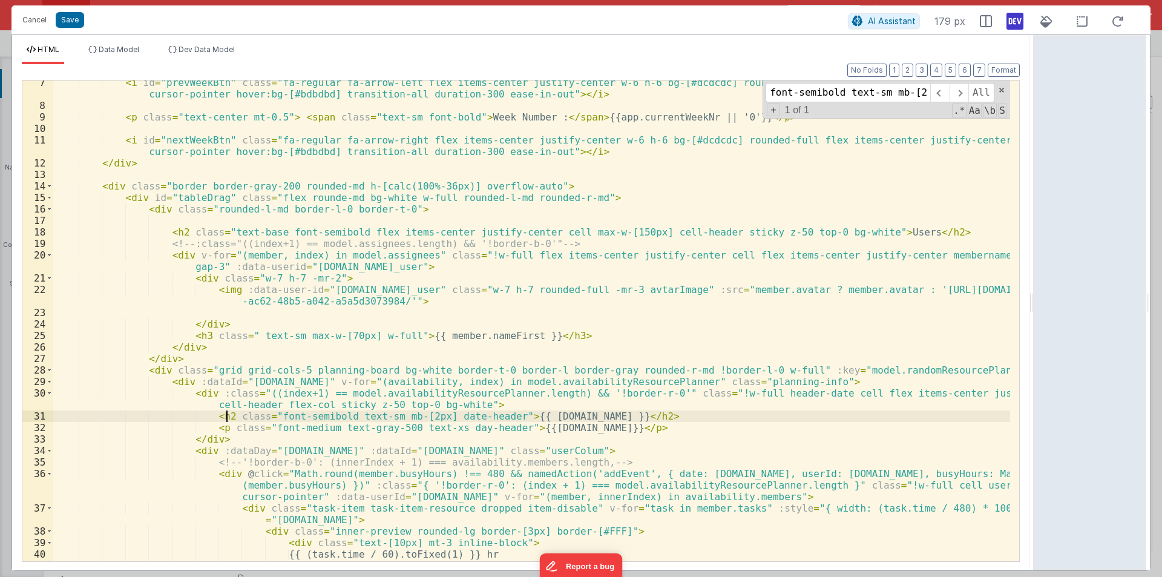
paste textarea
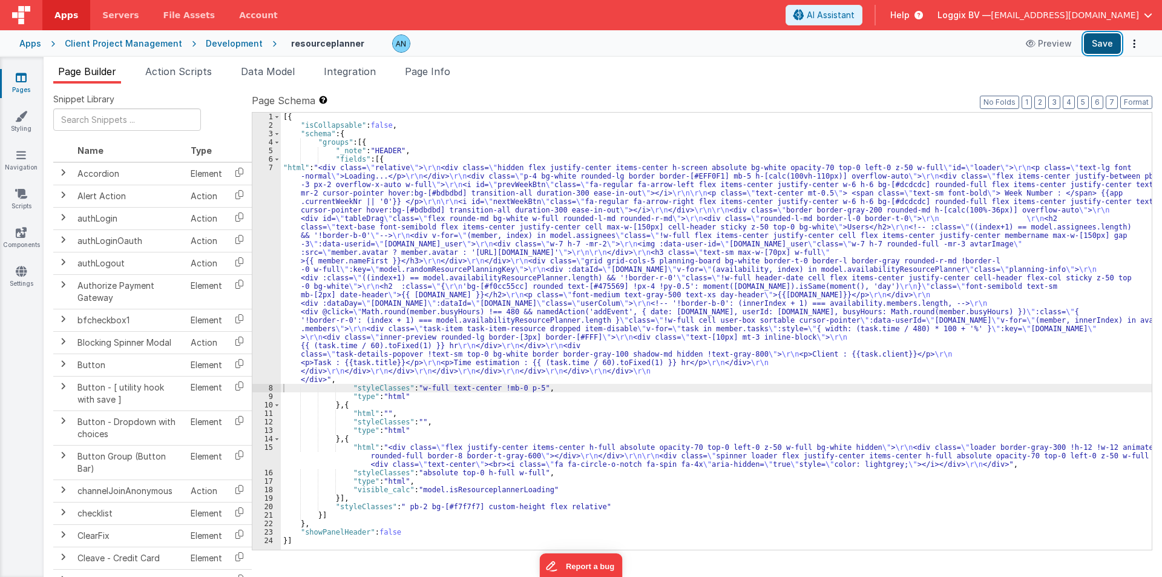
click at [1104, 45] on button "Save" at bounding box center [1102, 43] width 37 height 21
click at [1133, 103] on button "Format" at bounding box center [1136, 102] width 32 height 13
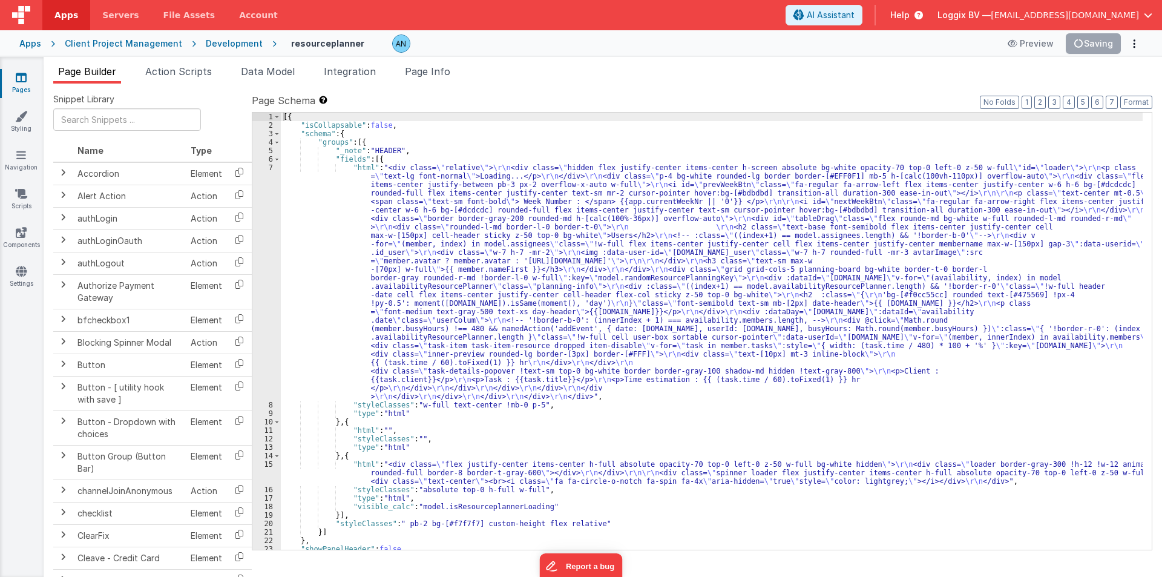
click at [333, 249] on div "[{ "isCollapsable" : false , "schema" : { "groups" : [{ "_note" : "HEADER" , "f…" at bounding box center [712, 340] width 862 height 454
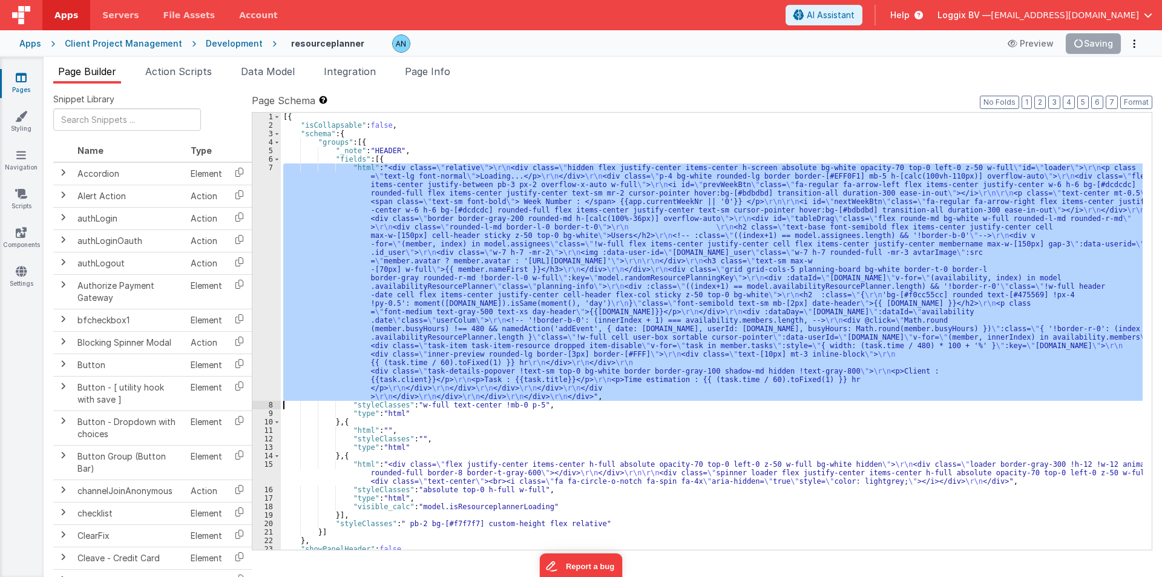
click at [257, 215] on div "7" at bounding box center [266, 281] width 28 height 237
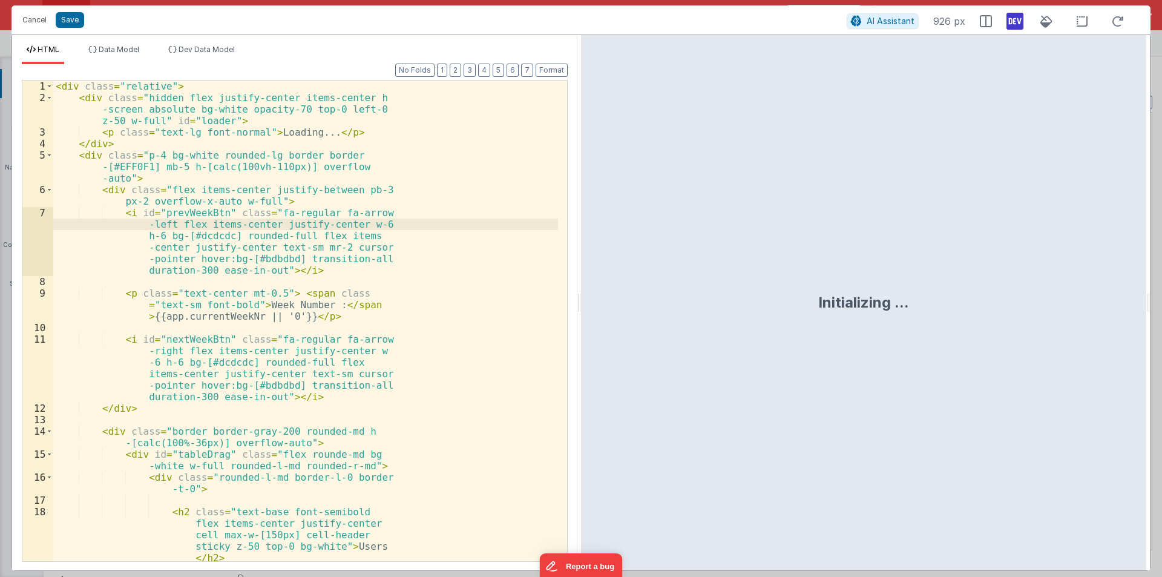
drag, startPoint x: 577, startPoint y: 303, endPoint x: 1142, endPoint y: 376, distance: 569.4
click at [1161, 372] on html "Cancel Save AI Assistant 926 px HTML Data Model Dev Data Model Format 7 6 5 4 3…" at bounding box center [581, 288] width 1162 height 577
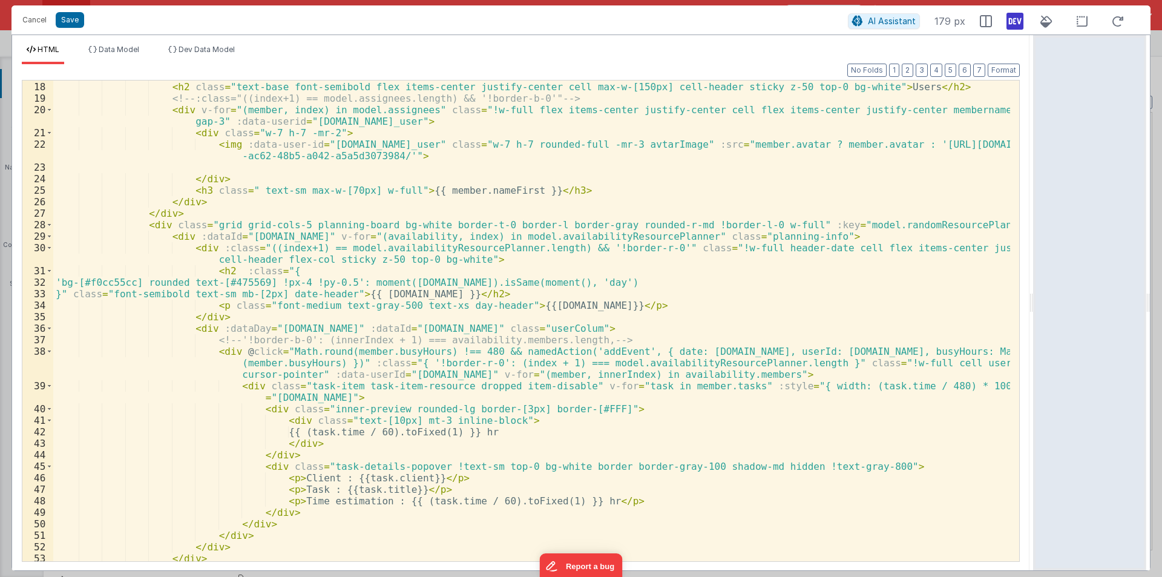
scroll to position [278, 0]
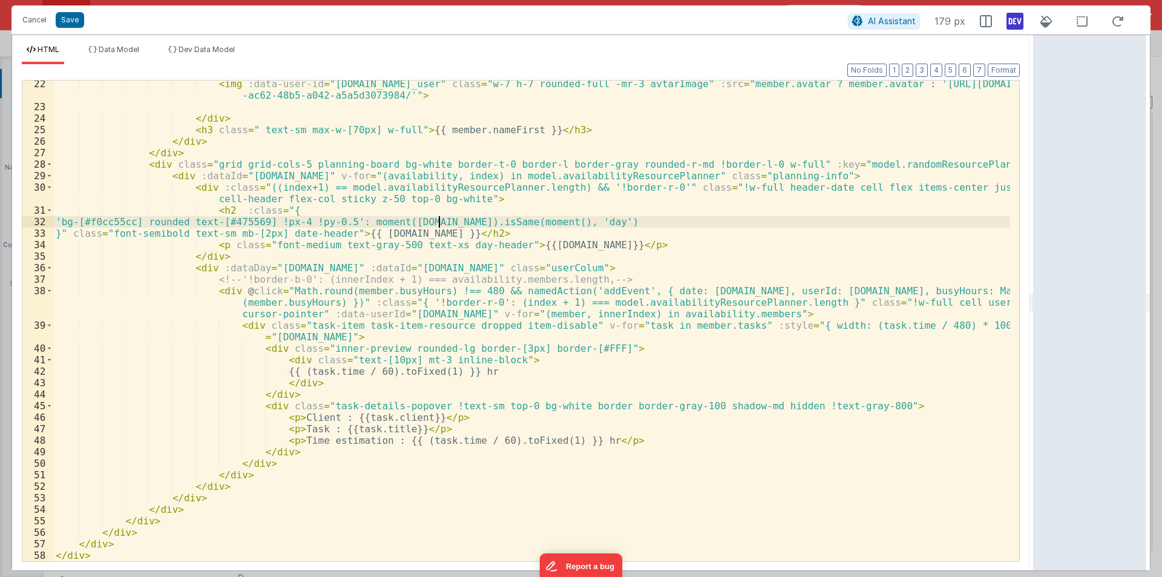
click at [437, 221] on div "< img :data-user-id = "member.id_user" class = "w-7 h-7 rounded-full -mr-3 avta…" at bounding box center [531, 335] width 957 height 515
click at [428, 223] on div "< img :data-user-id = "member.id_user" class = "w-7 h-7 rounded-full -mr-3 avta…" at bounding box center [531, 335] width 957 height 515
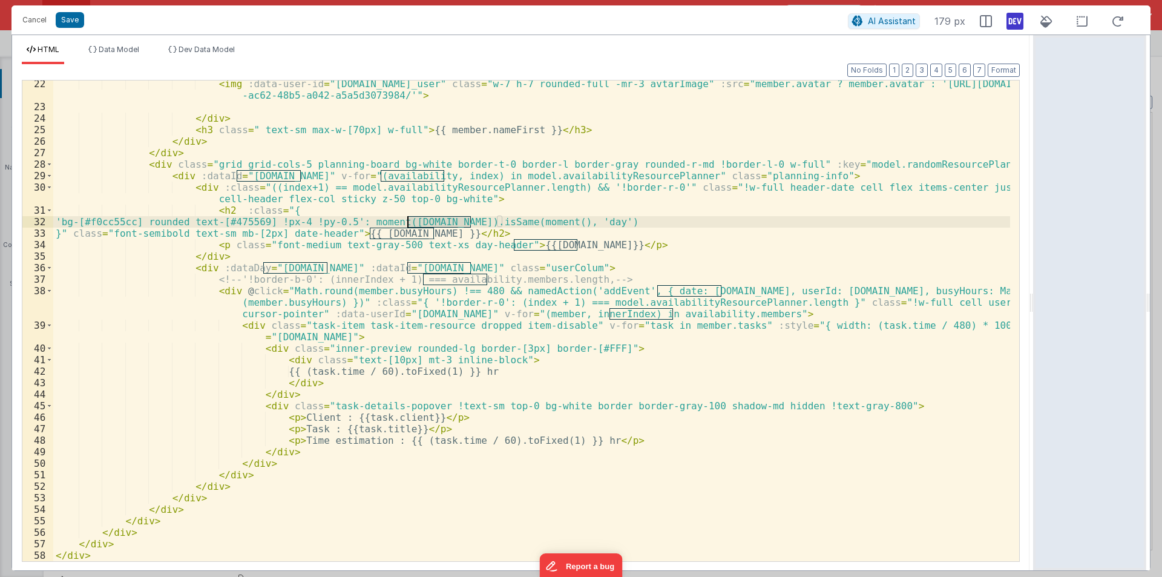
click at [428, 223] on div "< img :data-user-id = "member.id_user" class = "w-7 h-7 rounded-full -mr-3 avta…" at bounding box center [531, 335] width 957 height 515
click at [485, 223] on div "< img :data-user-id = "member.id_user" class = "w-7 h-7 rounded-full -mr-3 avta…" at bounding box center [531, 335] width 957 height 515
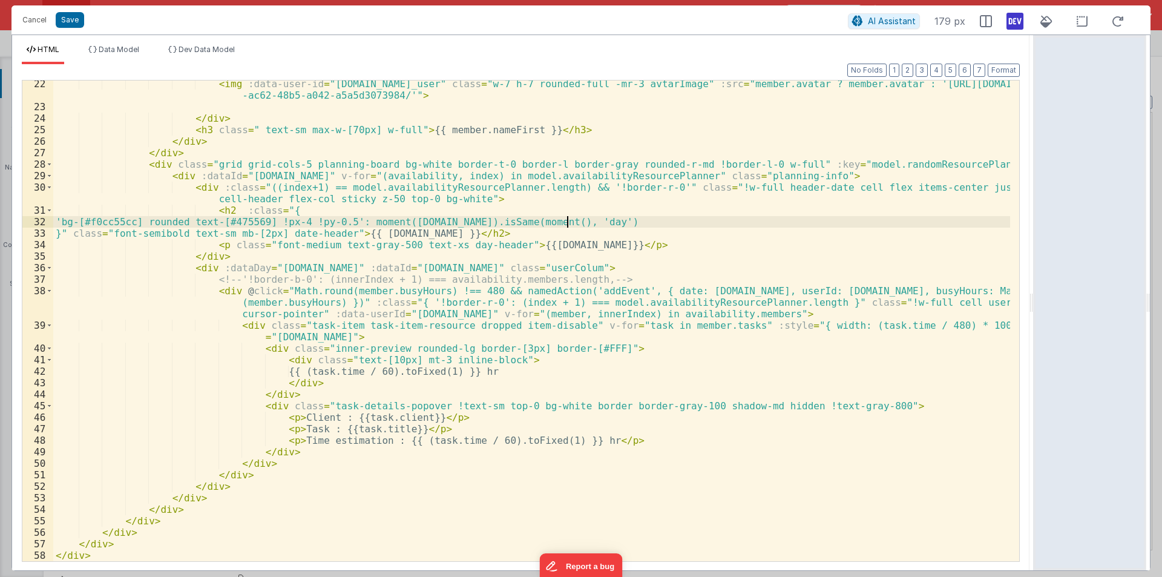
click at [567, 224] on div "< img :data-user-id = "member.id_user" class = "w-7 h-7 rounded-full -mr-3 avta…" at bounding box center [531, 335] width 957 height 515
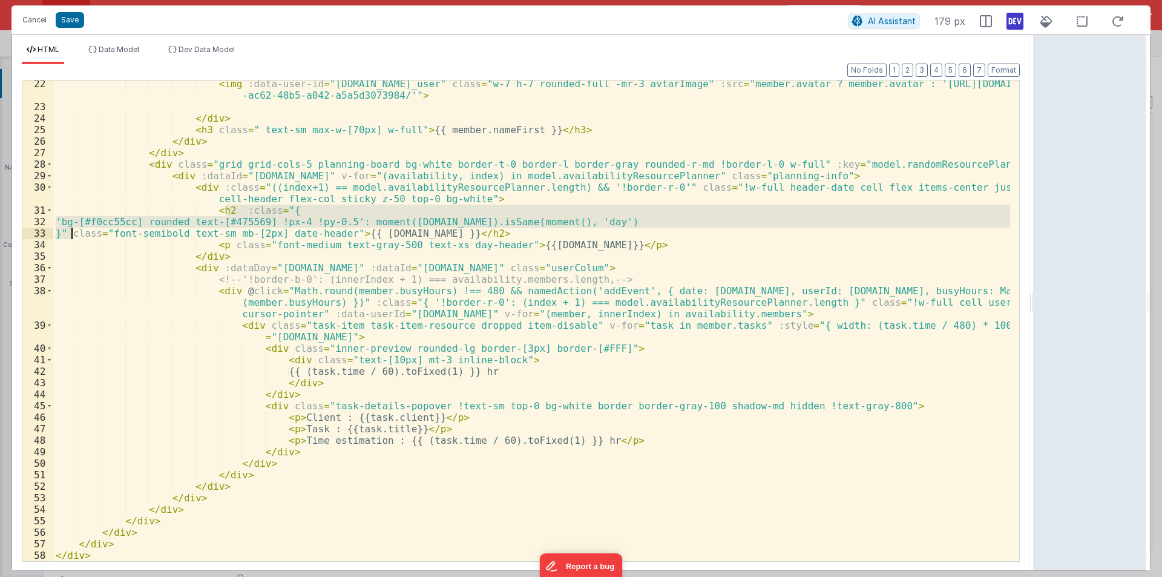
drag, startPoint x: 228, startPoint y: 206, endPoint x: 79, endPoint y: 231, distance: 150.9
click at [79, 231] on div "< img :data-user-id = "member.id_user" class = "w-7 h-7 rounded-full -mr-3 avta…" at bounding box center [531, 335] width 957 height 515
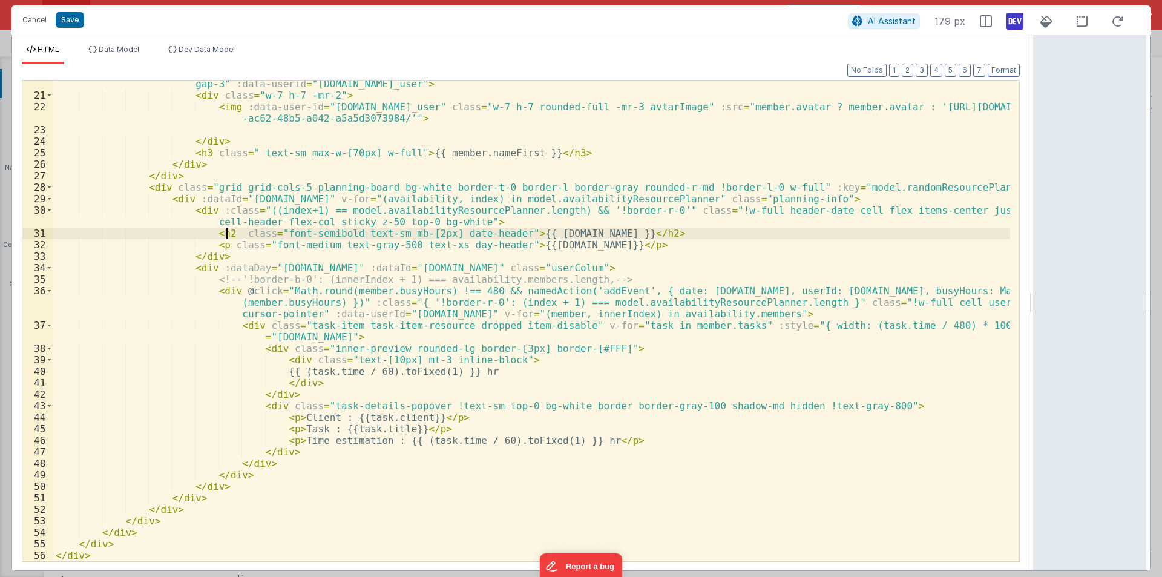
scroll to position [255, 0]
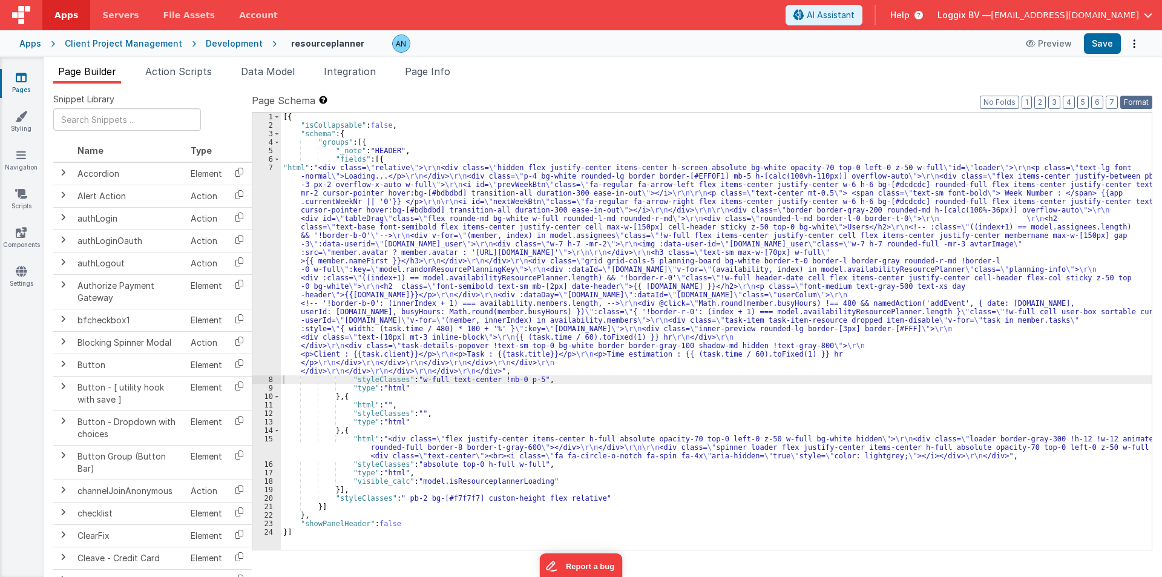
click at [1139, 104] on button "Format" at bounding box center [1136, 102] width 32 height 13
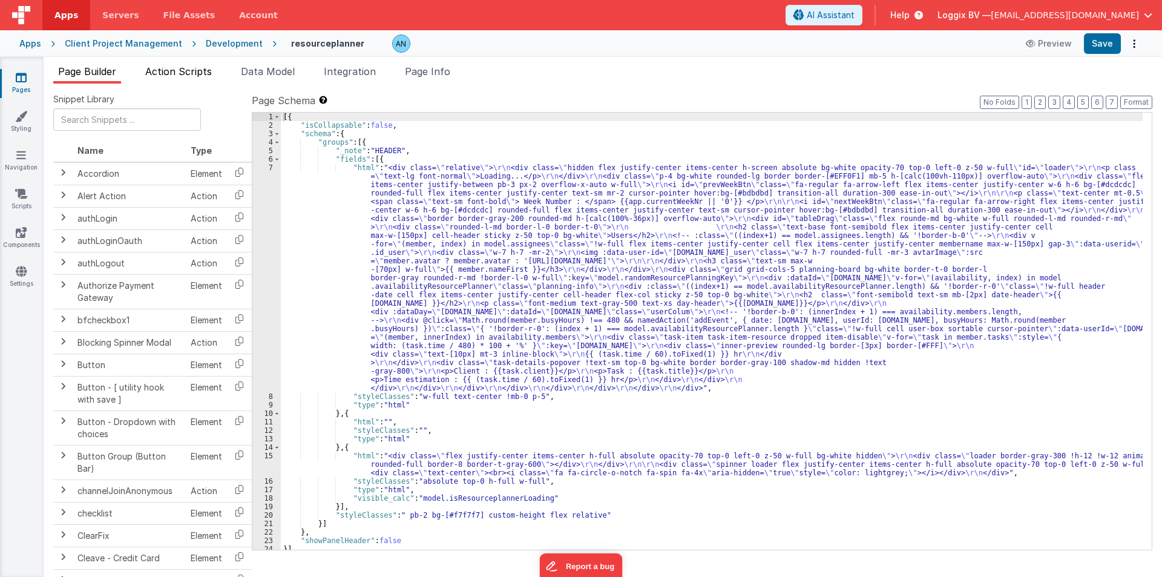
click at [161, 72] on span "Action Scripts" at bounding box center [178, 71] width 67 height 12
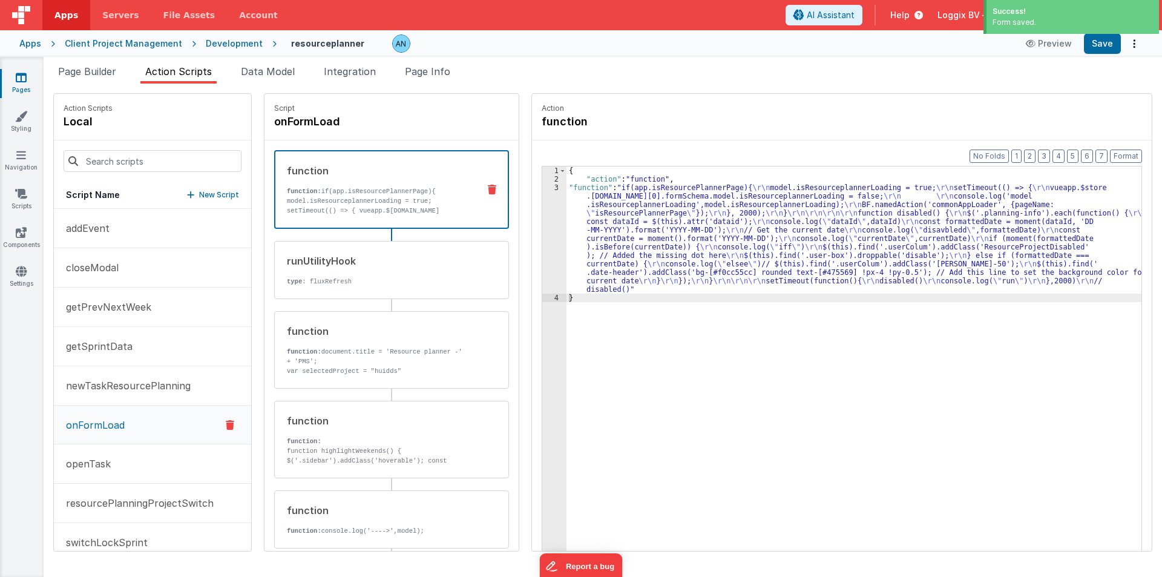
click at [332, 177] on div "function" at bounding box center [378, 170] width 182 height 15
click at [546, 227] on div "3" at bounding box center [554, 238] width 24 height 110
click at [542, 223] on div "3" at bounding box center [554, 238] width 24 height 110
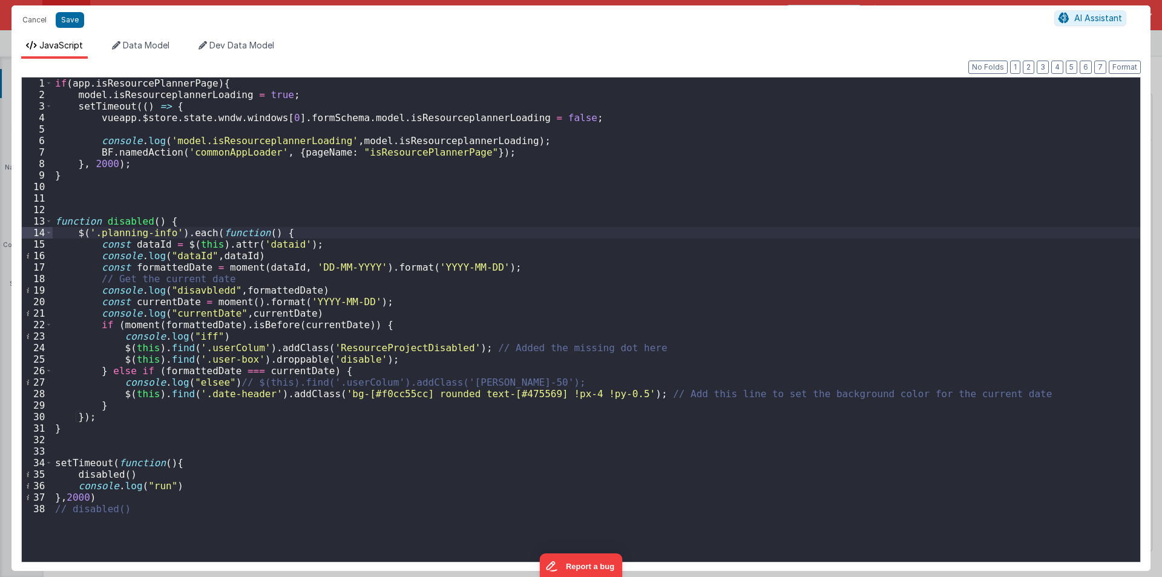
click at [94, 267] on div "if ( app . isResourcePlannerPage ) { model . isResourceplannerLoading = true ; …" at bounding box center [596, 330] width 1087 height 507
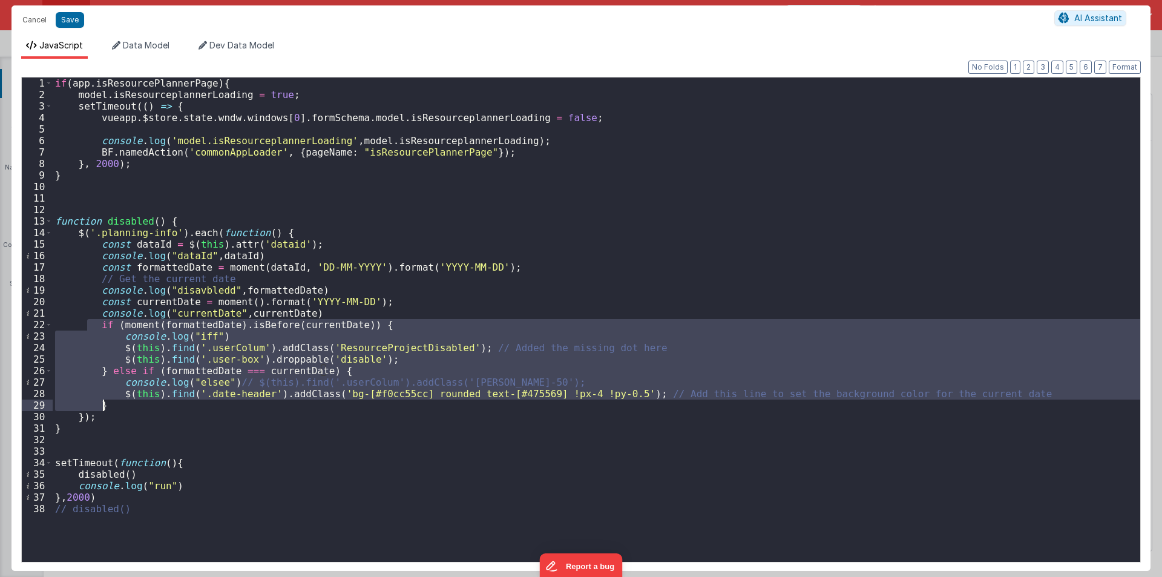
drag, startPoint x: 90, startPoint y: 327, endPoint x: 127, endPoint y: 404, distance: 85.5
click at [127, 404] on div "if ( app . isResourcePlannerPage ) { model . isResourceplannerLoading = true ; …" at bounding box center [596, 330] width 1087 height 507
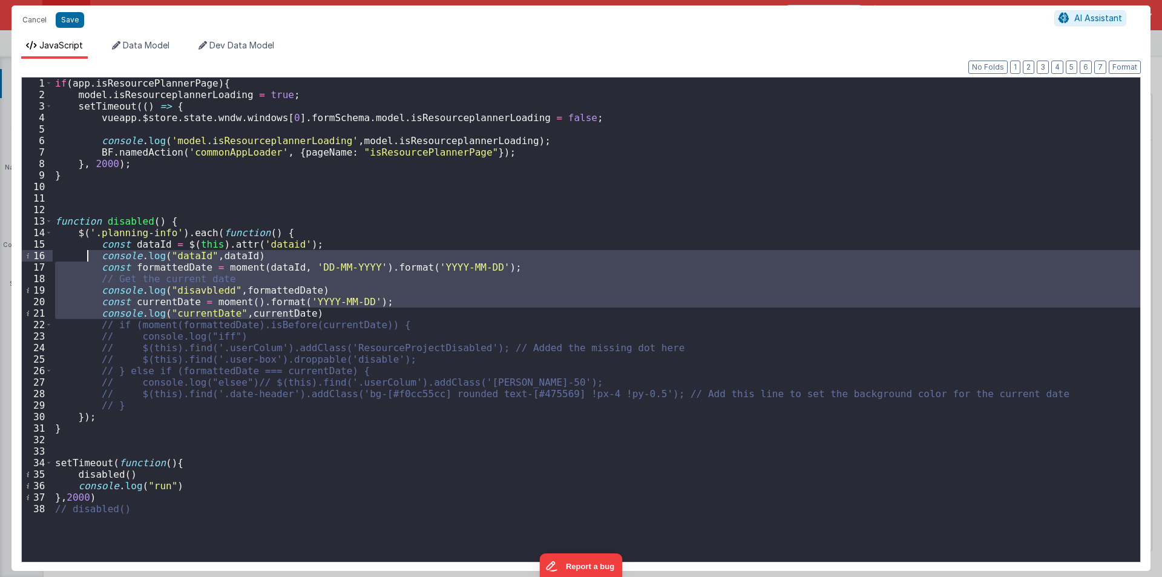
drag, startPoint x: 310, startPoint y: 309, endPoint x: 88, endPoint y: 254, distance: 229.0
click at [88, 254] on div "if ( app . isResourcePlannerPage ) { model . isResourceplannerLoading = true ; …" at bounding box center [596, 330] width 1087 height 507
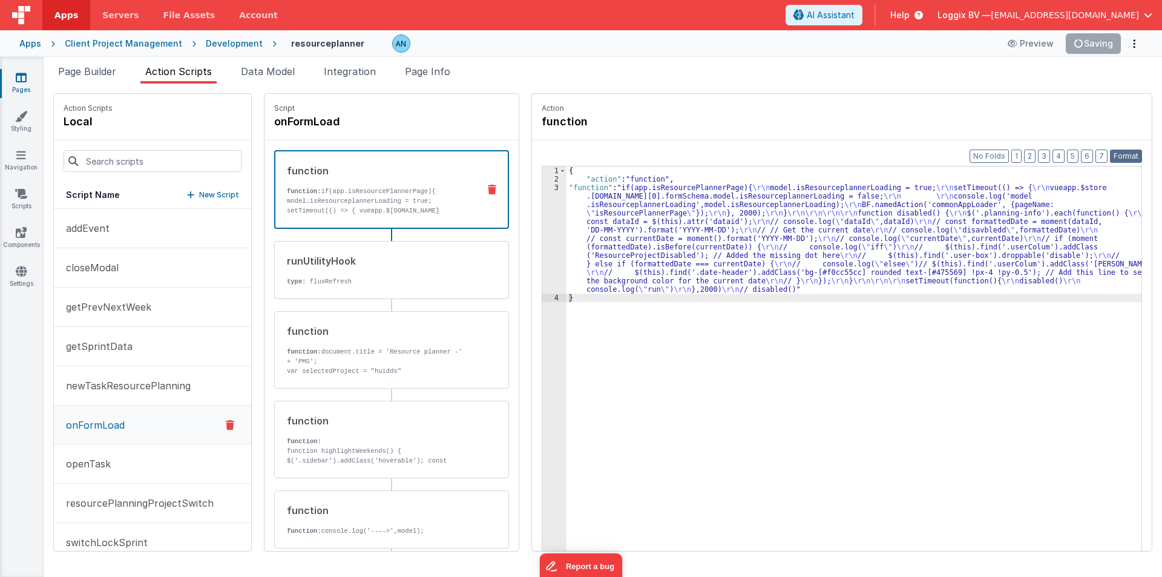
click at [1124, 154] on button "Format" at bounding box center [1126, 155] width 32 height 13
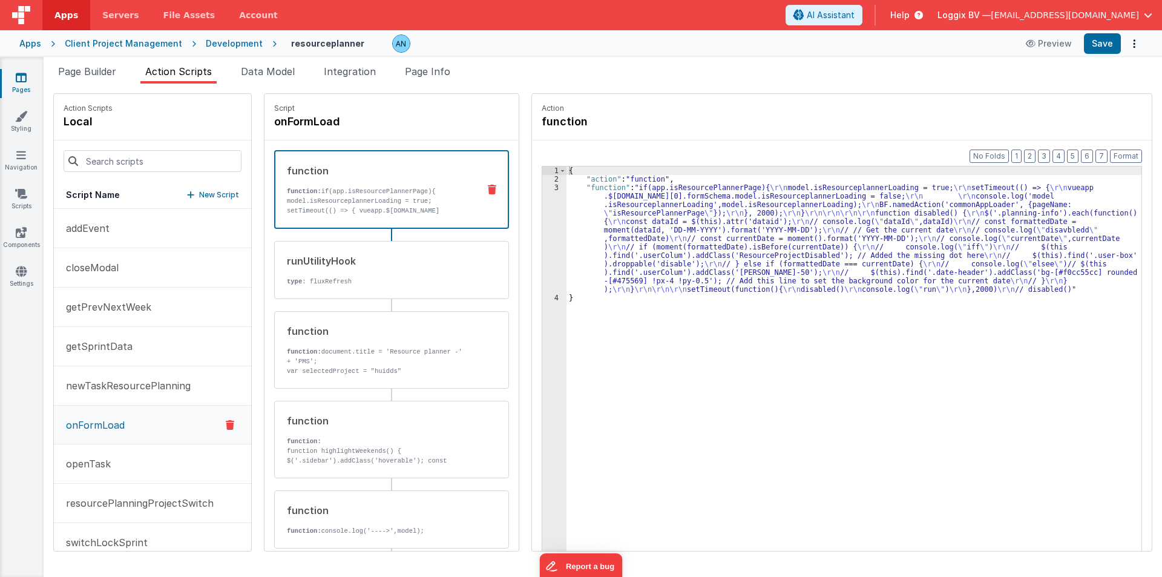
drag, startPoint x: 560, startPoint y: 239, endPoint x: 552, endPoint y: 226, distance: 14.9
click at [560, 238] on div "3" at bounding box center [554, 238] width 24 height 110
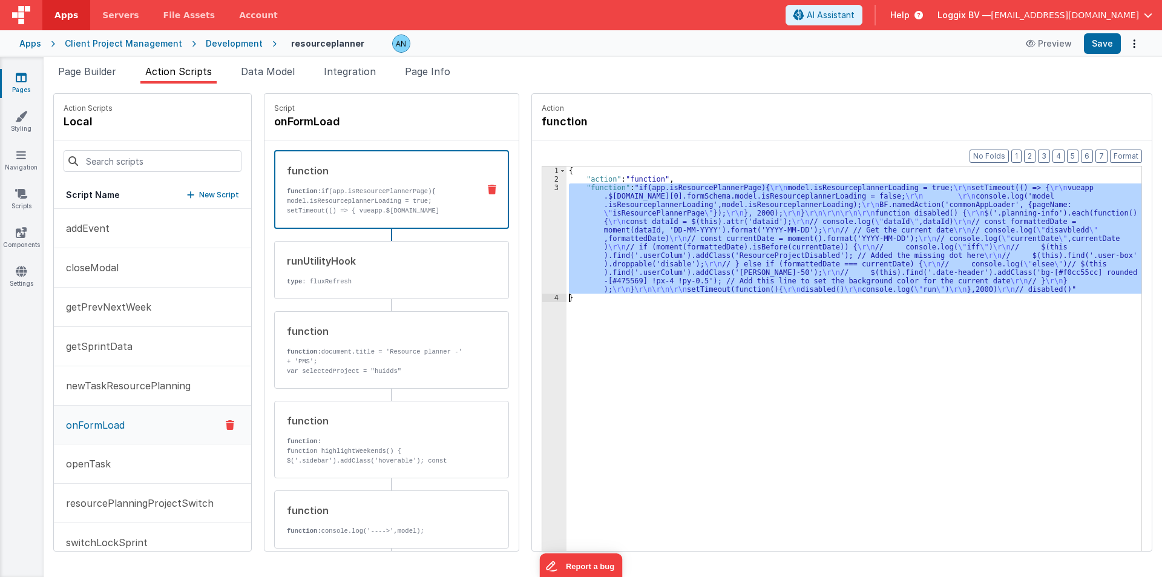
click at [543, 223] on div "3" at bounding box center [554, 238] width 24 height 110
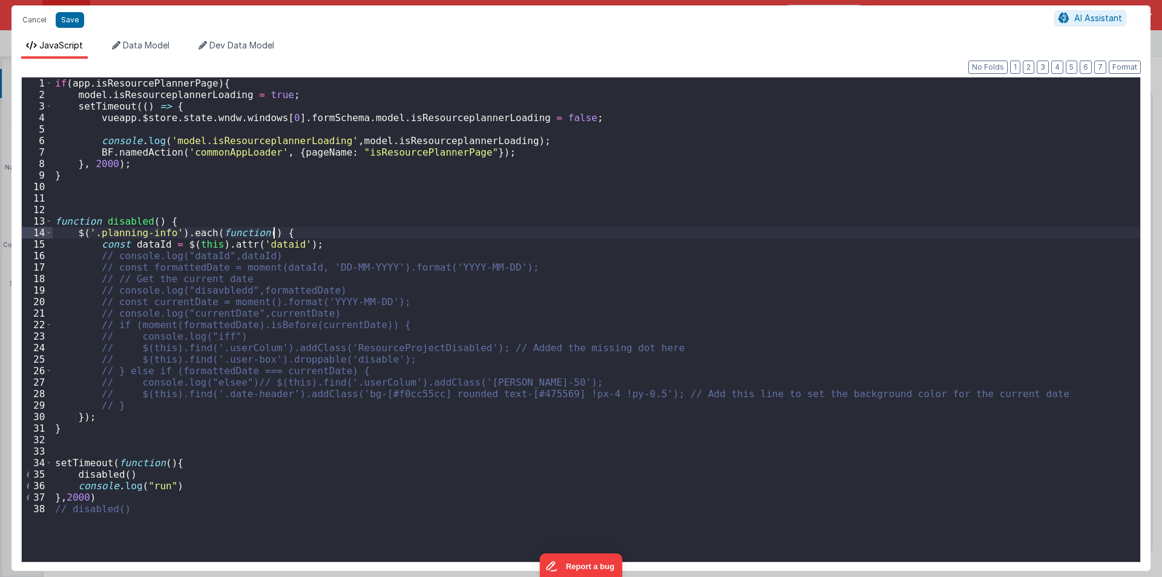
click at [294, 254] on div "if ( app . isResourcePlannerPage ) { model . isResourceplannerLoading = true ; …" at bounding box center [596, 330] width 1087 height 507
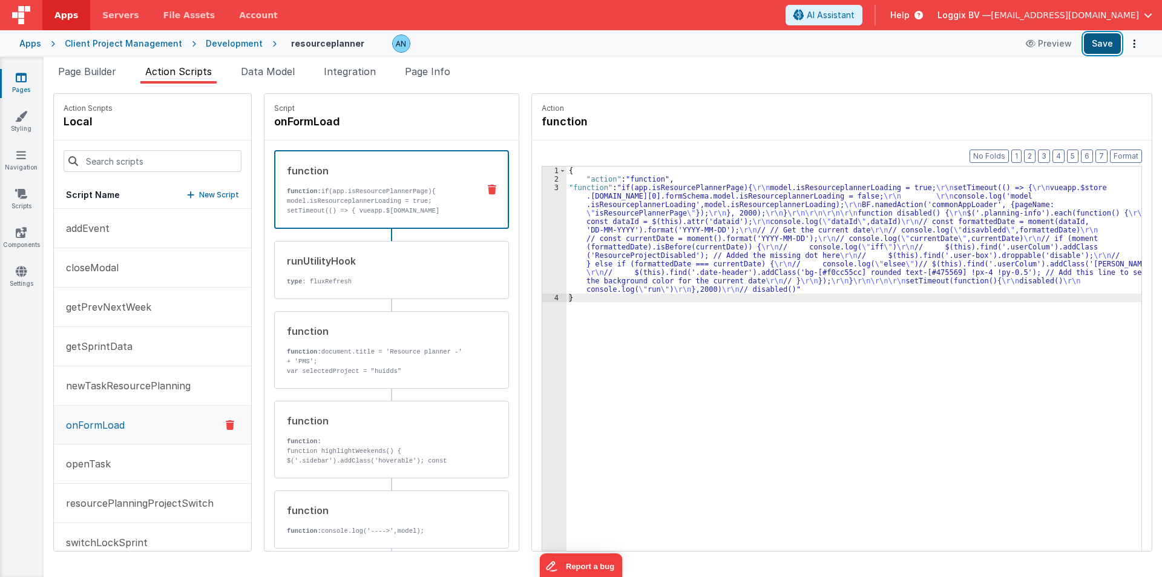
click at [1095, 43] on button "Save" at bounding box center [1102, 43] width 37 height 21
click at [542, 220] on div "3" at bounding box center [554, 238] width 24 height 110
click at [548, 215] on div "3" at bounding box center [554, 238] width 24 height 110
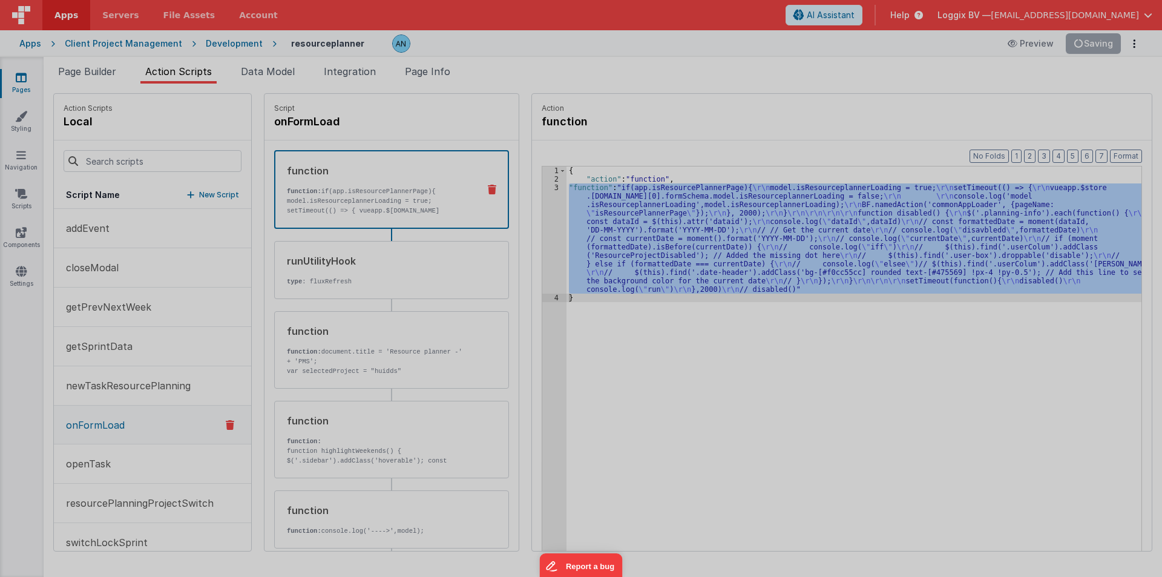
click at [548, 215] on div at bounding box center [581, 288] width 1162 height 577
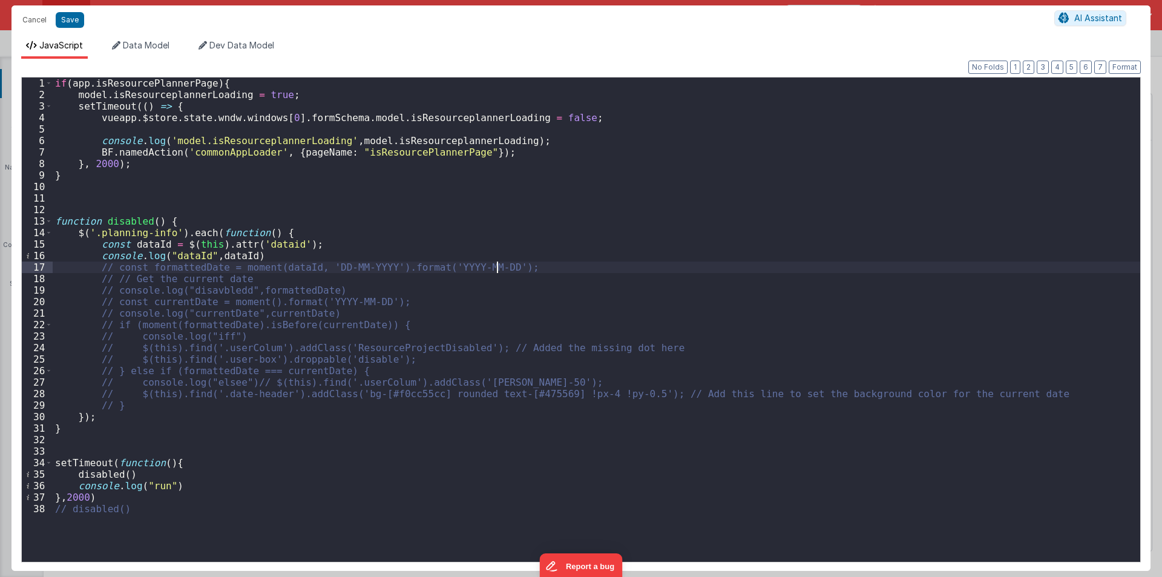
click at [504, 268] on div "if ( app . isResourcePlannerPage ) { model . isResourceplannerLoading = true ; …" at bounding box center [596, 330] width 1087 height 507
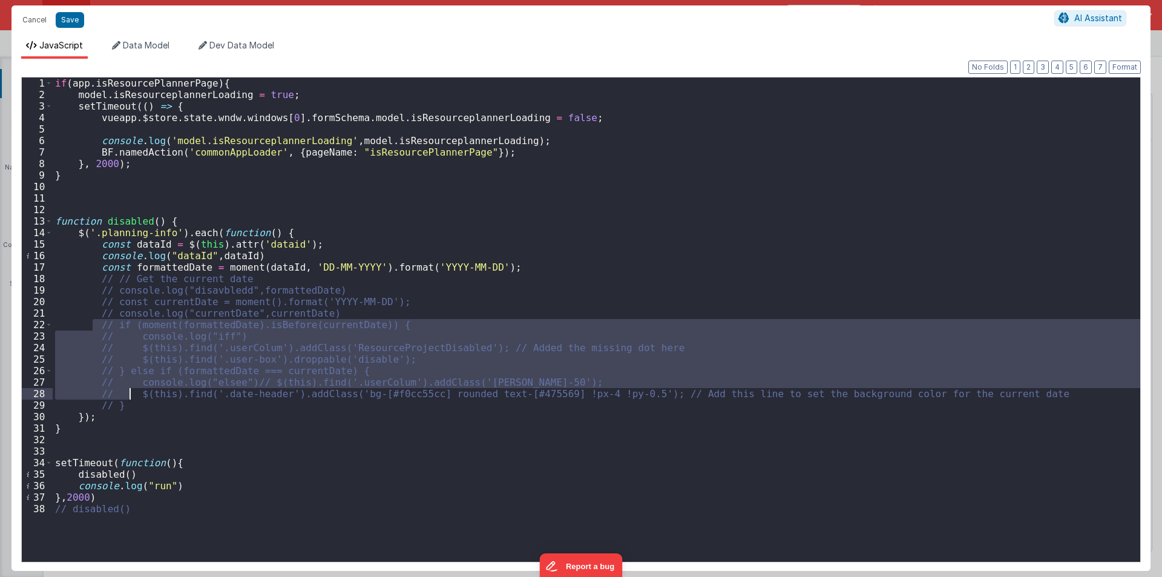
drag, startPoint x: 103, startPoint y: 346, endPoint x: 129, endPoint y: 404, distance: 63.7
click at [129, 404] on div "if ( app . isResourcePlannerPage ) { model . isResourceplannerLoading = true ; …" at bounding box center [596, 330] width 1087 height 507
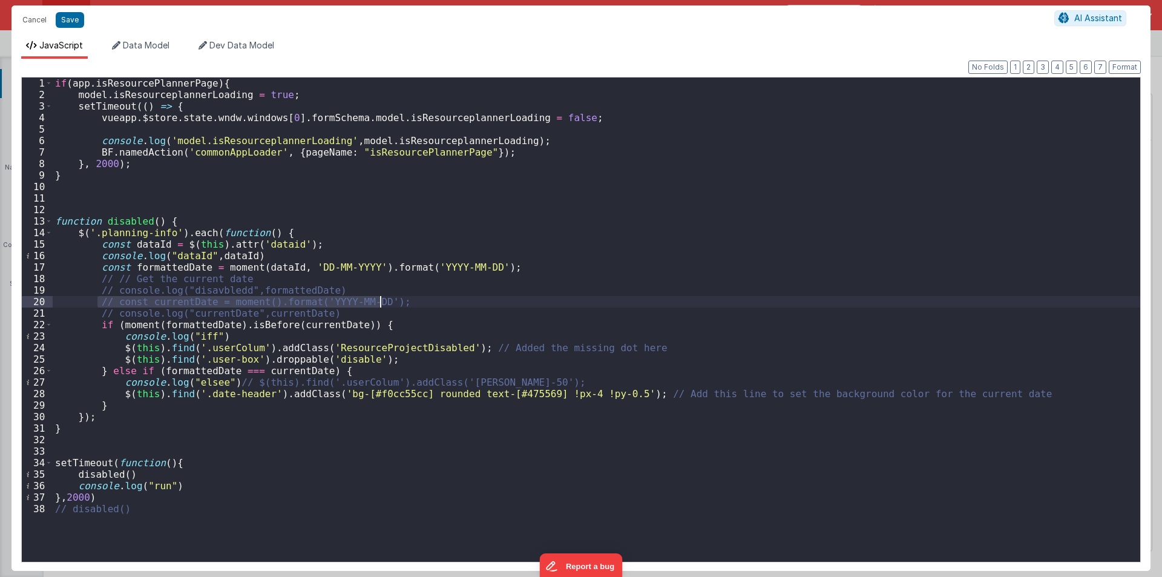
drag, startPoint x: 99, startPoint y: 304, endPoint x: 387, endPoint y: 303, distance: 288.0
click at [387, 303] on div "if ( app . isResourcePlannerPage ) { model . isResourceplannerLoading = true ; …" at bounding box center [596, 330] width 1087 height 507
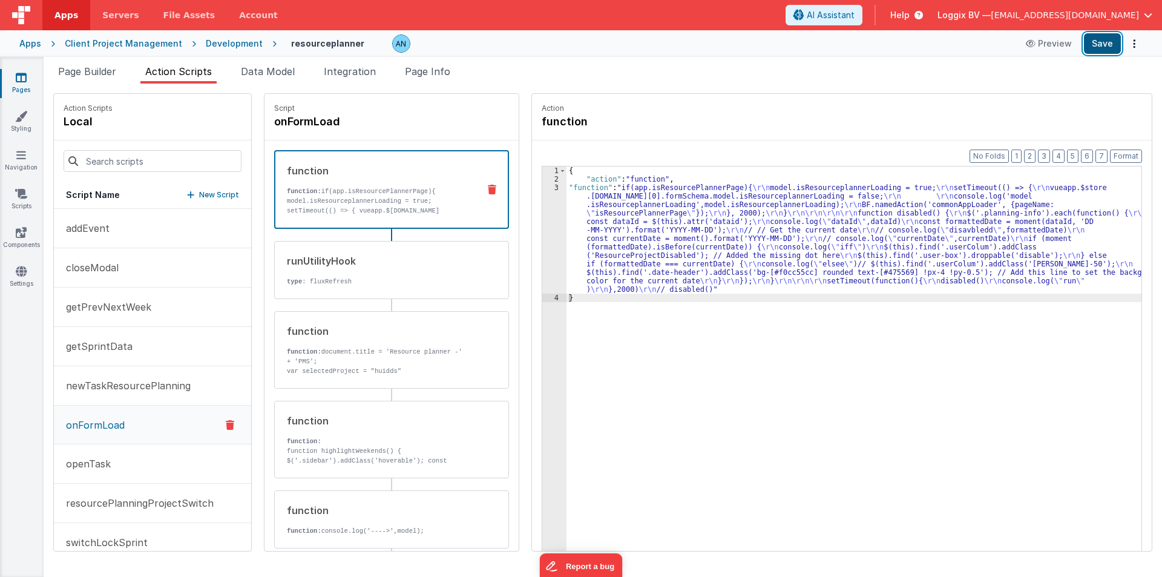
click at [1095, 44] on button "Save" at bounding box center [1102, 43] width 37 height 21
click at [1131, 149] on button "Format" at bounding box center [1126, 155] width 32 height 13
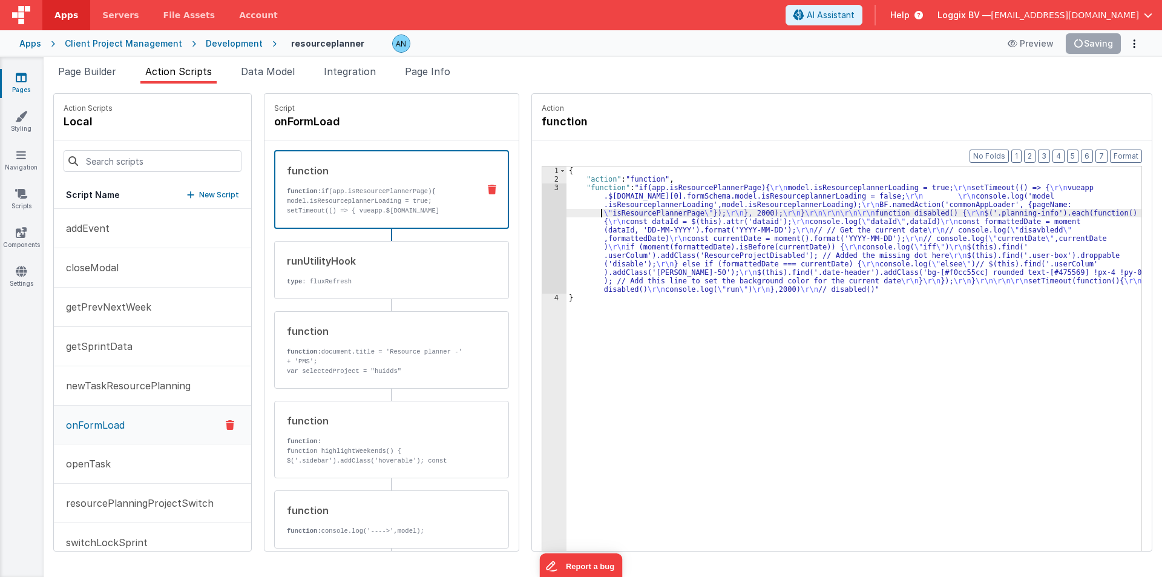
click at [592, 212] on div "{ "action" : "function" , "function" : "if(app.isResourcePlannerPage){ \r\n mod…" at bounding box center [856, 385] width 580 height 439
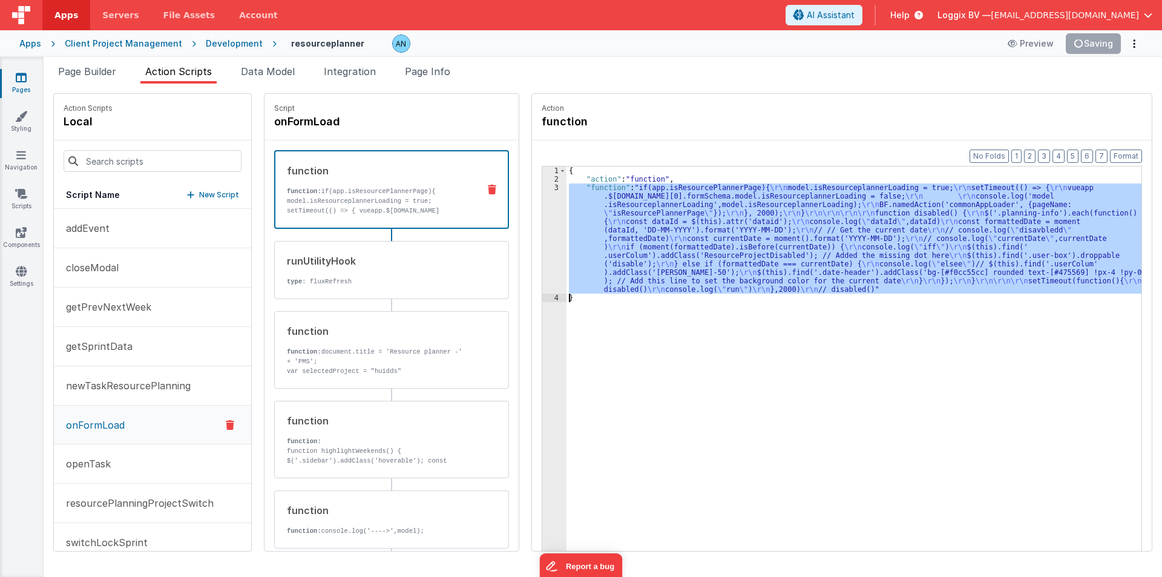
click at [543, 206] on div "3" at bounding box center [554, 238] width 24 height 110
click at [543, 206] on div "Format 7 6 5 4 3 2 1 No Folds" at bounding box center [580, 306] width 1119 height 485
click at [543, 206] on div "3" at bounding box center [554, 238] width 24 height 110
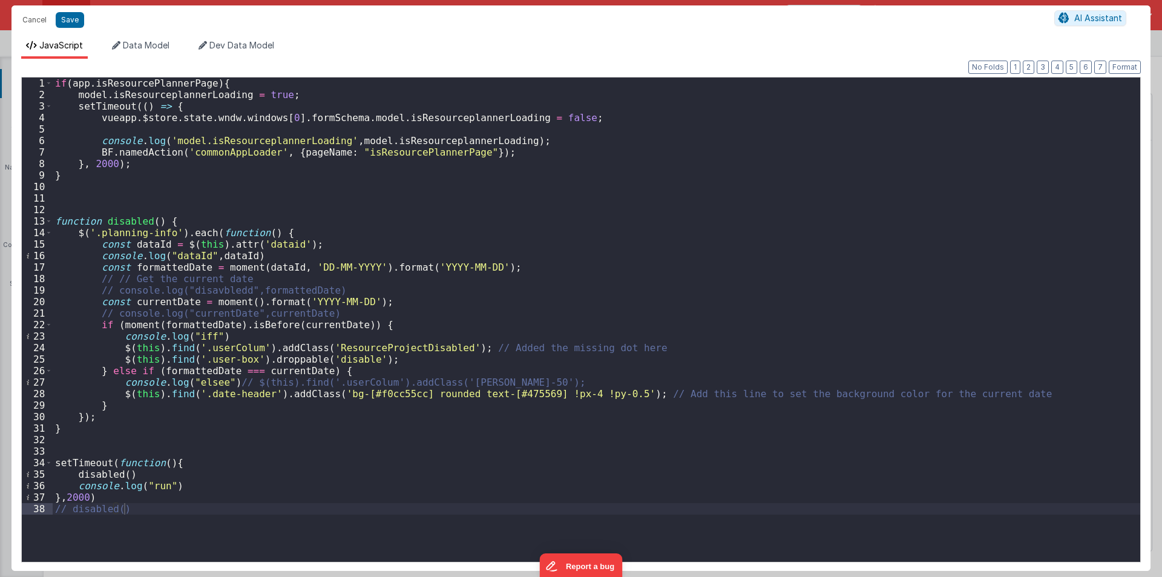
click at [381, 362] on div "if ( app . isResourcePlannerPage ) { model . isResourceplannerLoading = true ; …" at bounding box center [596, 330] width 1087 height 507
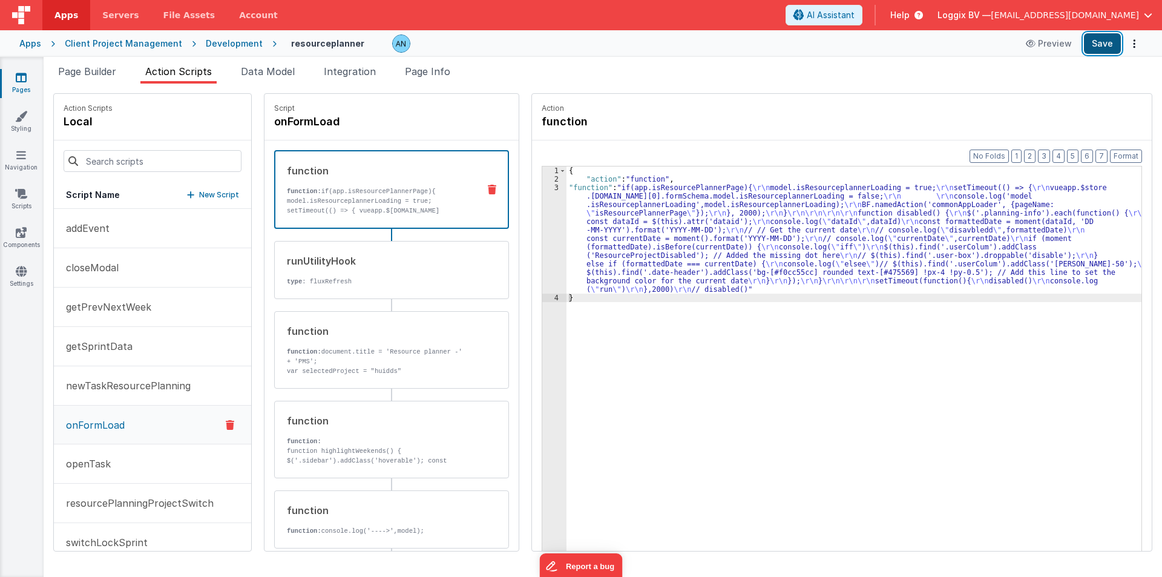
click at [1104, 38] on button "Save" at bounding box center [1102, 43] width 37 height 21
click at [1129, 145] on div "Format 7 6 5 4 3 2 1 No Folds 1 2 3 4 { "action" : "function" , "function" : "i…" at bounding box center [842, 368] width 620 height 457
click at [1127, 151] on button "Format" at bounding box center [1126, 155] width 32 height 13
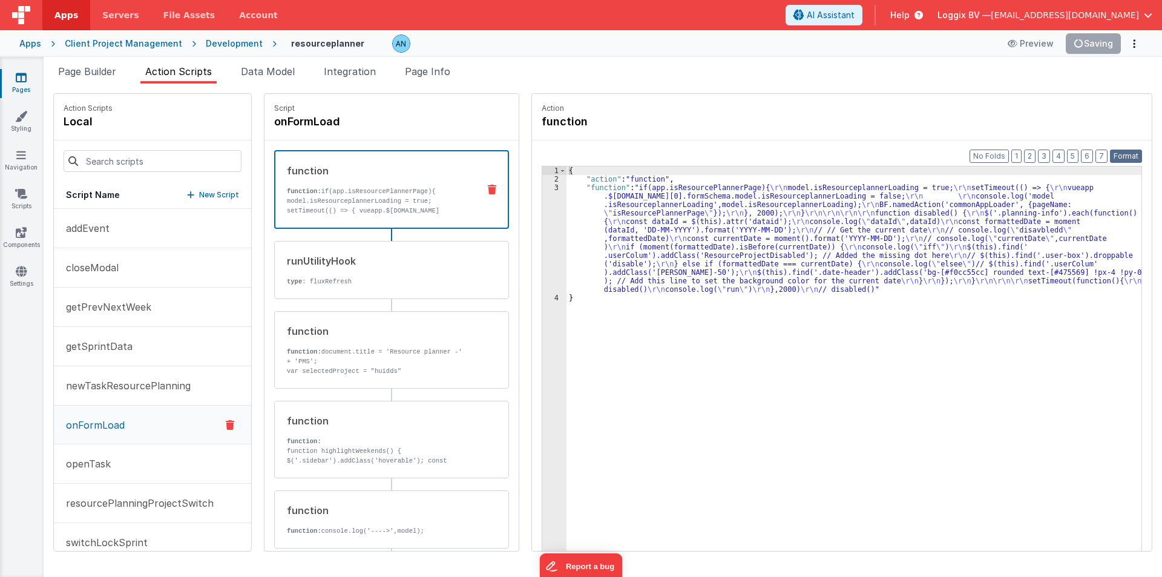
click at [1136, 152] on button "Format" at bounding box center [1126, 155] width 32 height 13
click at [836, 304] on div "{ "action" : "function" , "function" : "if(app.isResourcePlannerPage){ \r\n mod…" at bounding box center [856, 385] width 580 height 439
click at [826, 434] on div "{ "action" : "function" , "function" : "if(app.isResourcePlannerPage){ \r\n mod…" at bounding box center [856, 385] width 580 height 439
click at [1122, 160] on button "Format" at bounding box center [1126, 155] width 32 height 13
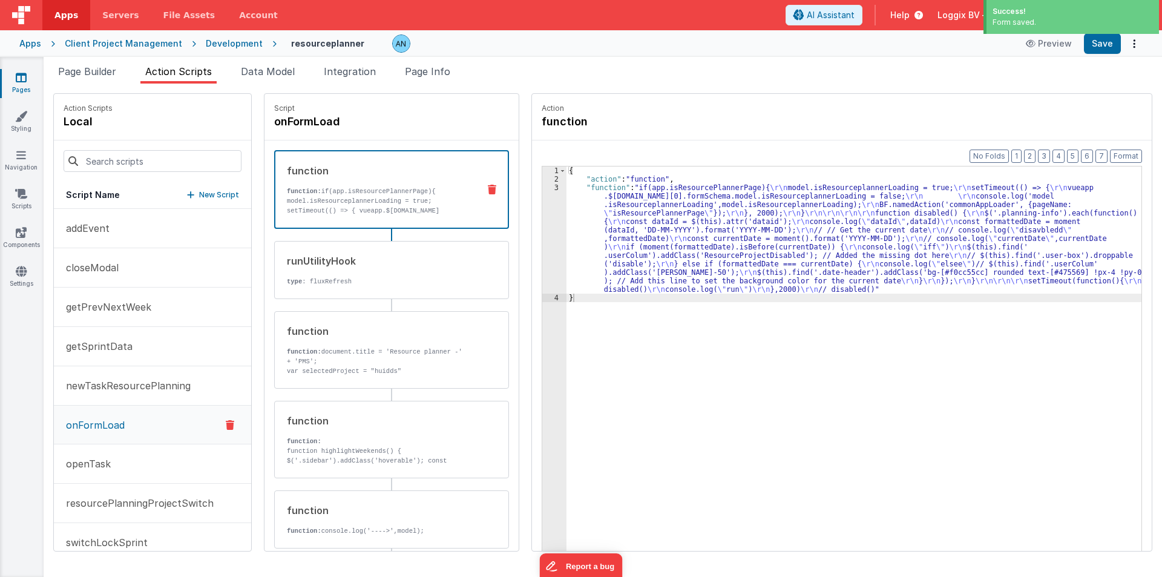
click at [545, 217] on div "3" at bounding box center [554, 238] width 24 height 110
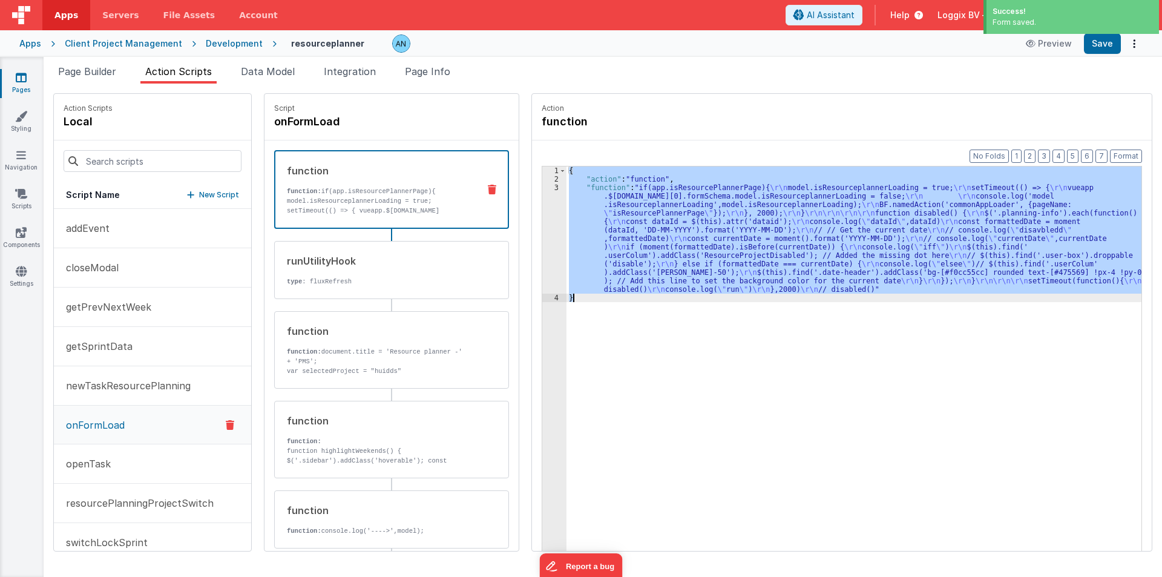
click at [545, 217] on div "3" at bounding box center [554, 238] width 24 height 110
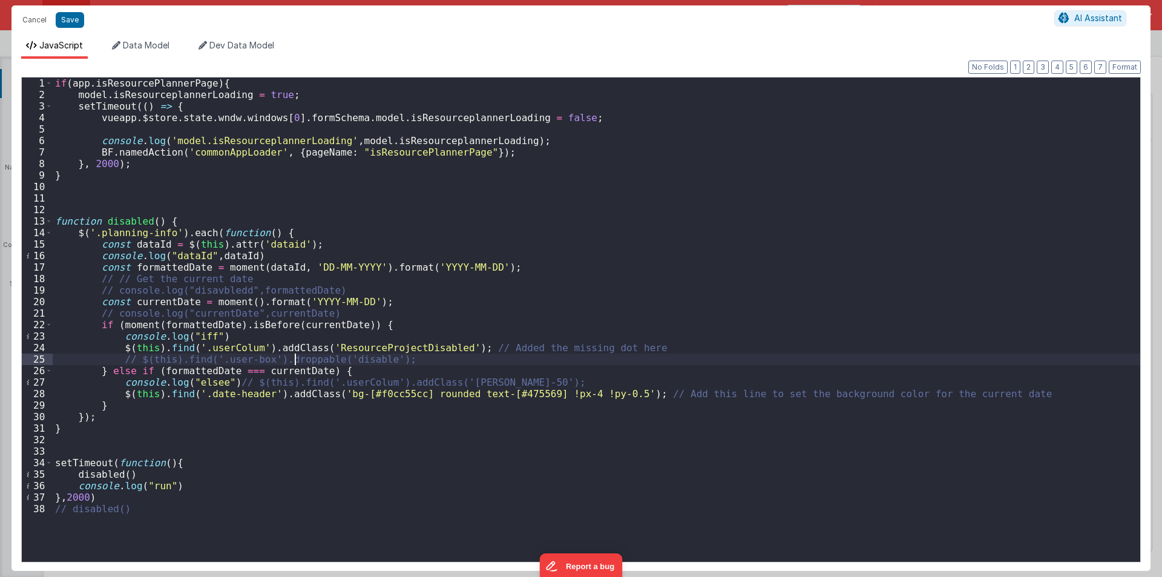
click at [297, 362] on div "if ( app . isResourcePlannerPage ) { model . isResourceplannerLoading = true ; …" at bounding box center [596, 330] width 1087 height 507
click at [362, 359] on div "if ( app . isResourcePlannerPage ) { model . isResourceplannerLoading = true ; …" at bounding box center [596, 330] width 1087 height 507
click at [27, 22] on button "Cancel" at bounding box center [34, 19] width 36 height 17
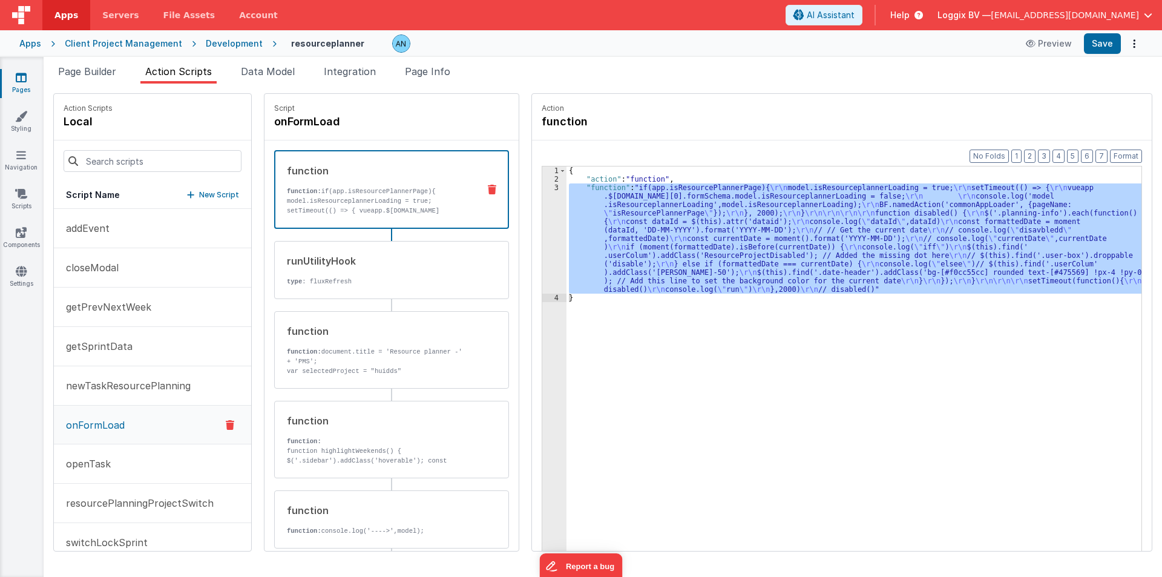
click at [248, 41] on div "Development" at bounding box center [234, 44] width 57 height 12
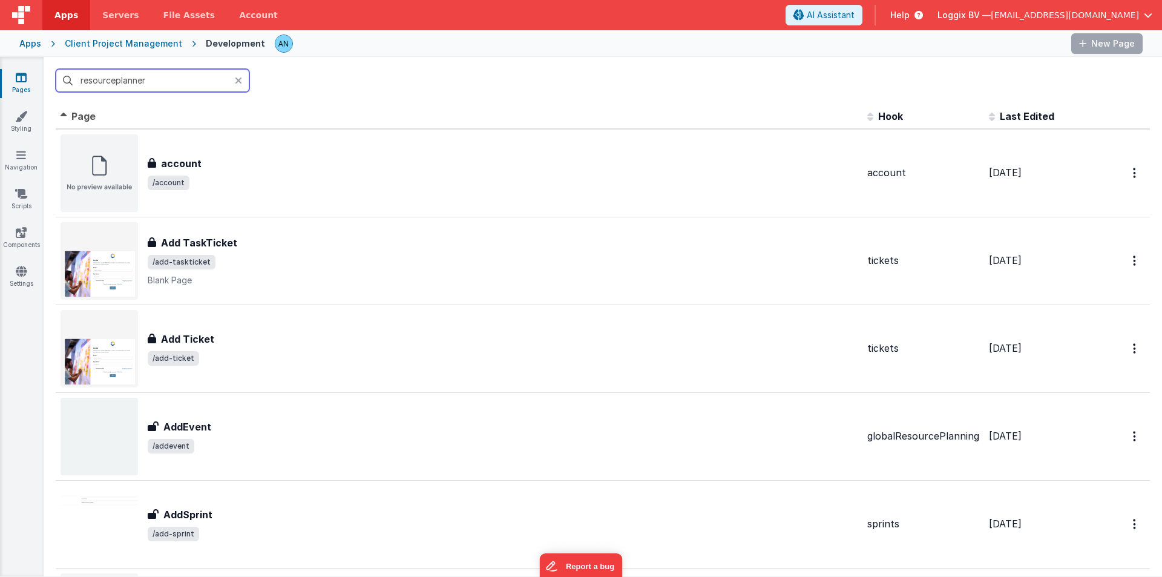
click at [144, 80] on input "resourceplanner" at bounding box center [153, 80] width 194 height 23
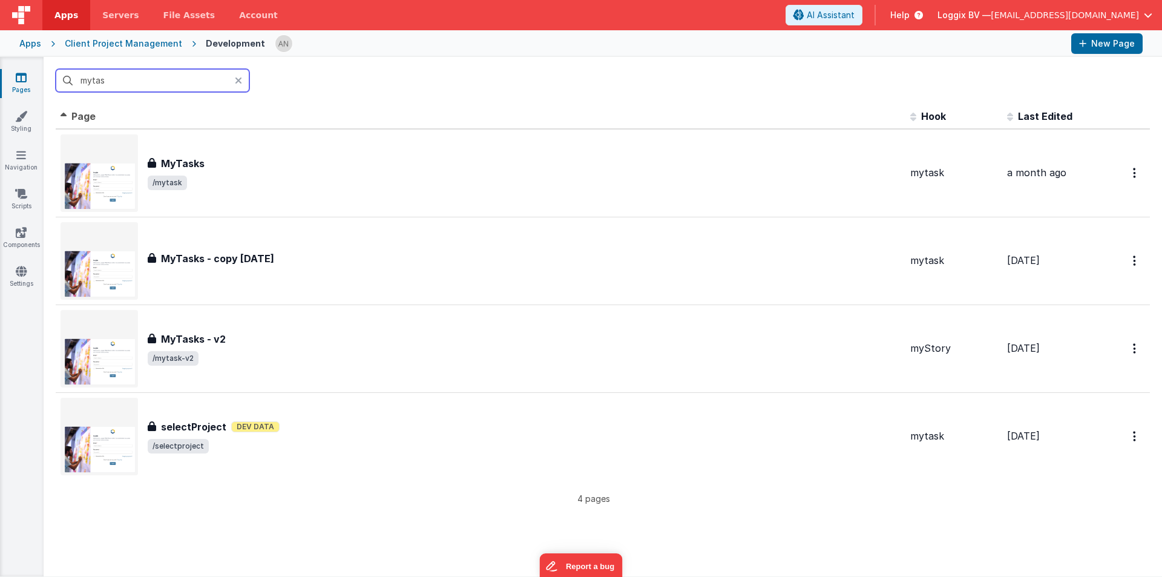
type input "mytask"
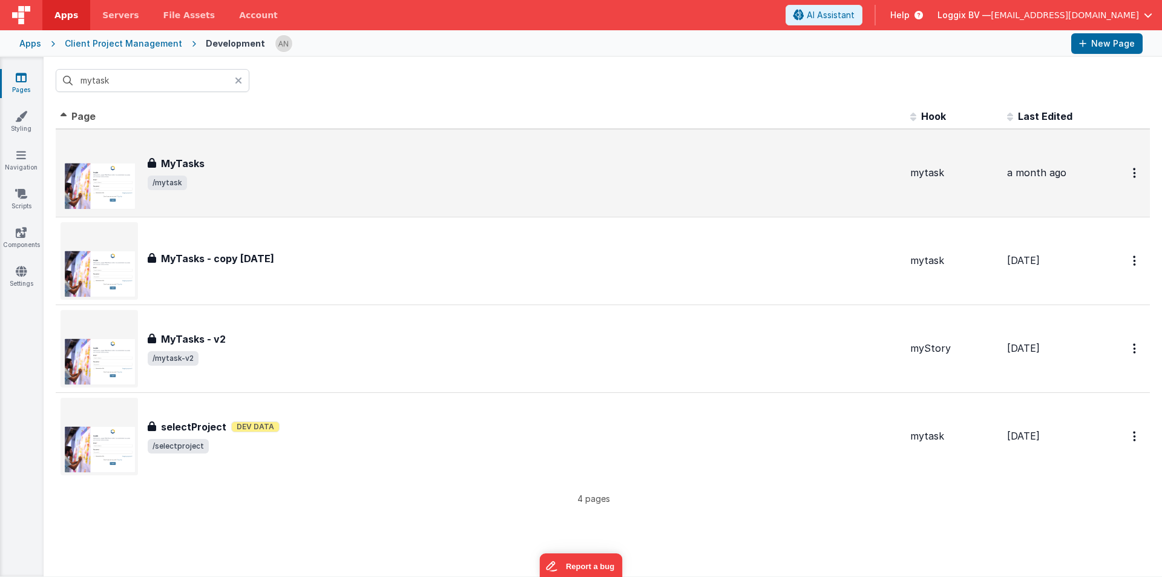
click at [191, 154] on div "MyTasks MyTasks /mytask" at bounding box center [481, 172] width 840 height 77
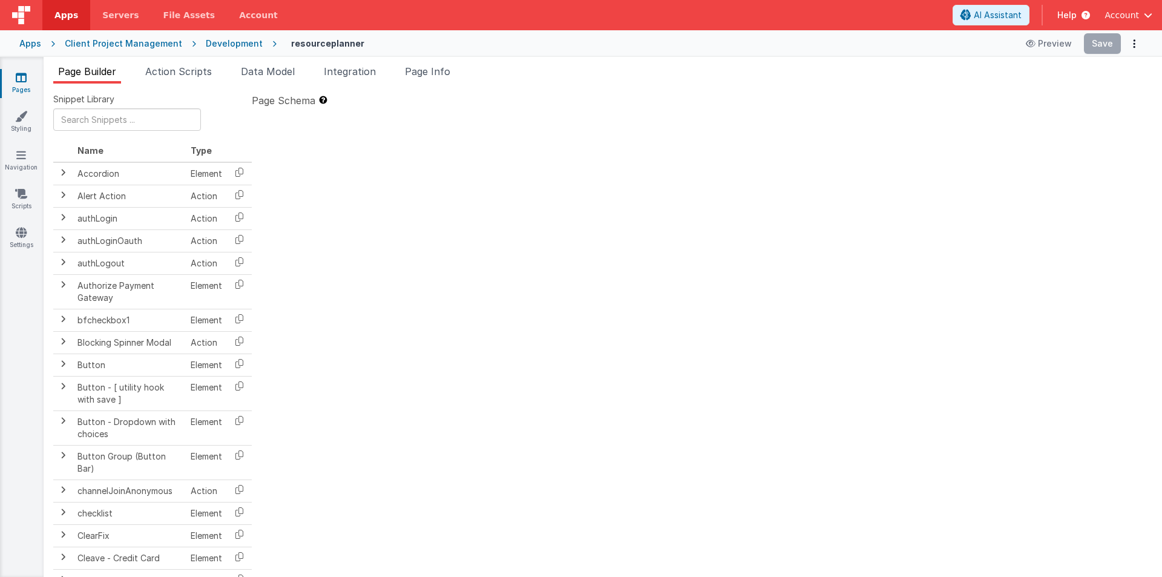
click at [240, 42] on div "Development" at bounding box center [234, 44] width 57 height 12
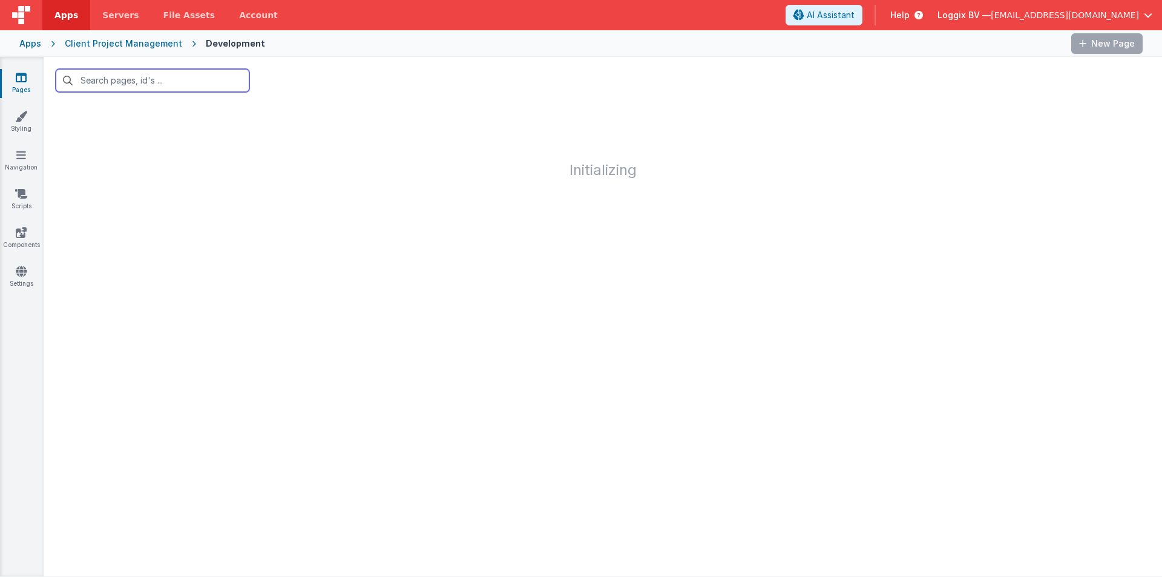
click at [171, 79] on input "text" at bounding box center [153, 80] width 194 height 23
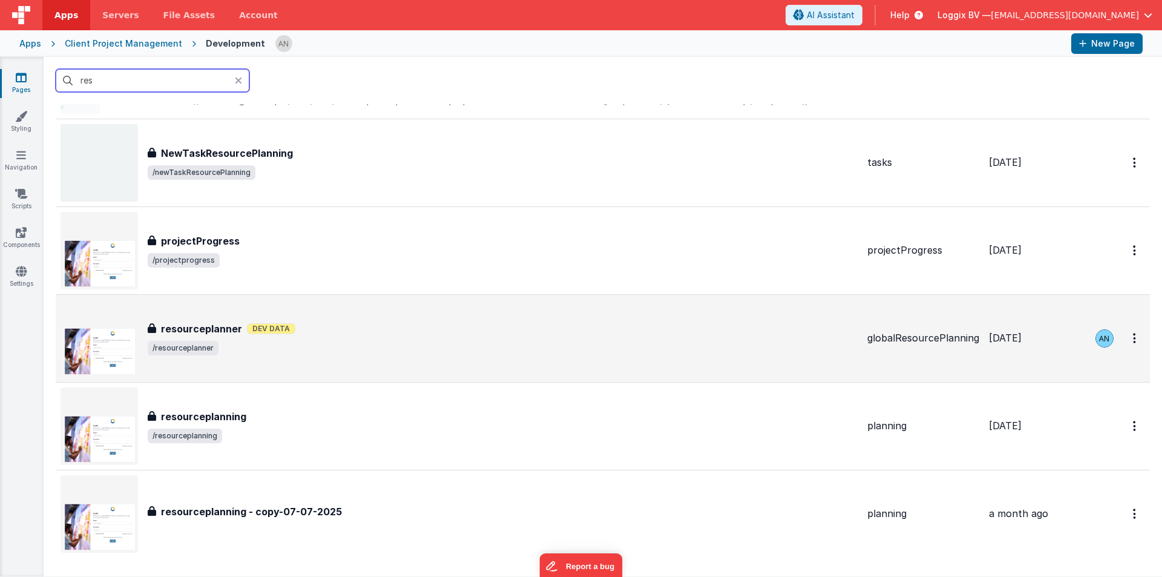
scroll to position [303, 0]
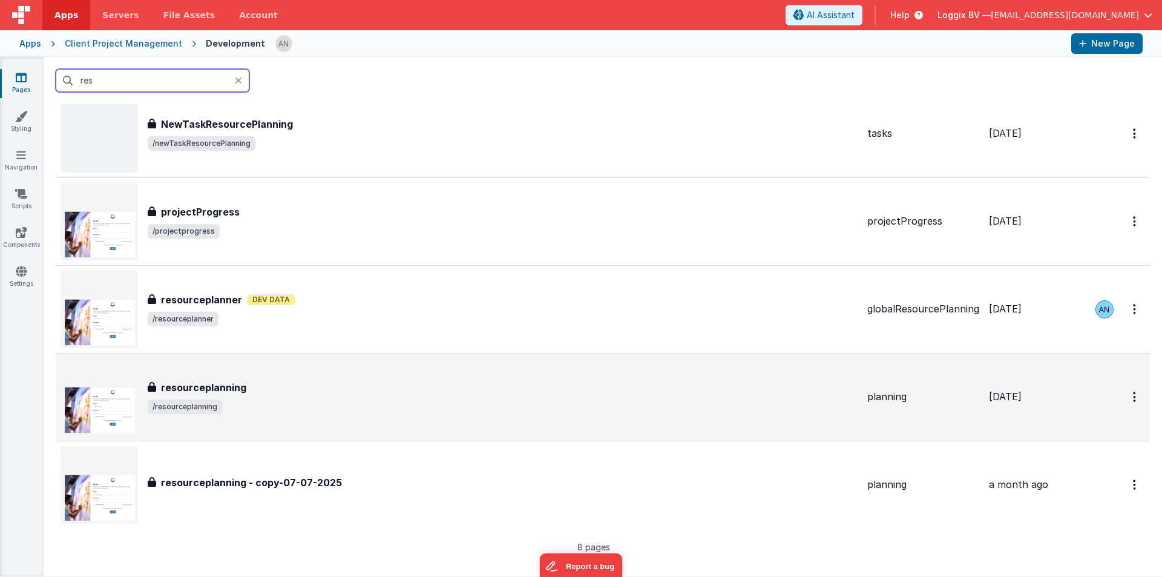
type input "res"
click at [212, 404] on span "/resourceplanning" at bounding box center [185, 406] width 74 height 15
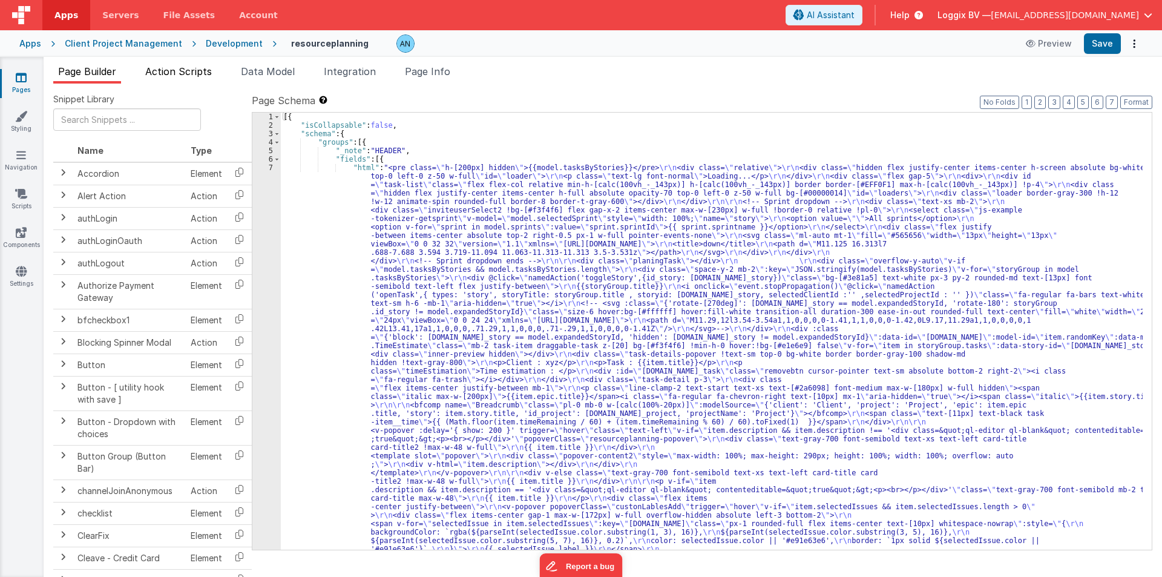
click at [163, 74] on span "Action Scripts" at bounding box center [178, 71] width 67 height 12
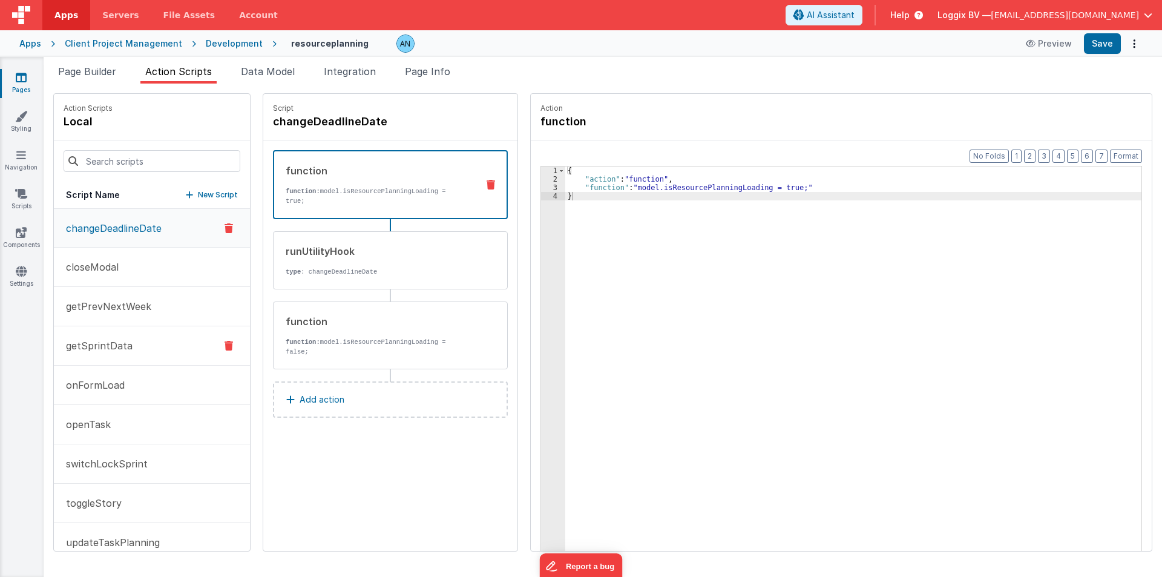
click at [107, 375] on button "onFormLoad" at bounding box center [152, 384] width 196 height 39
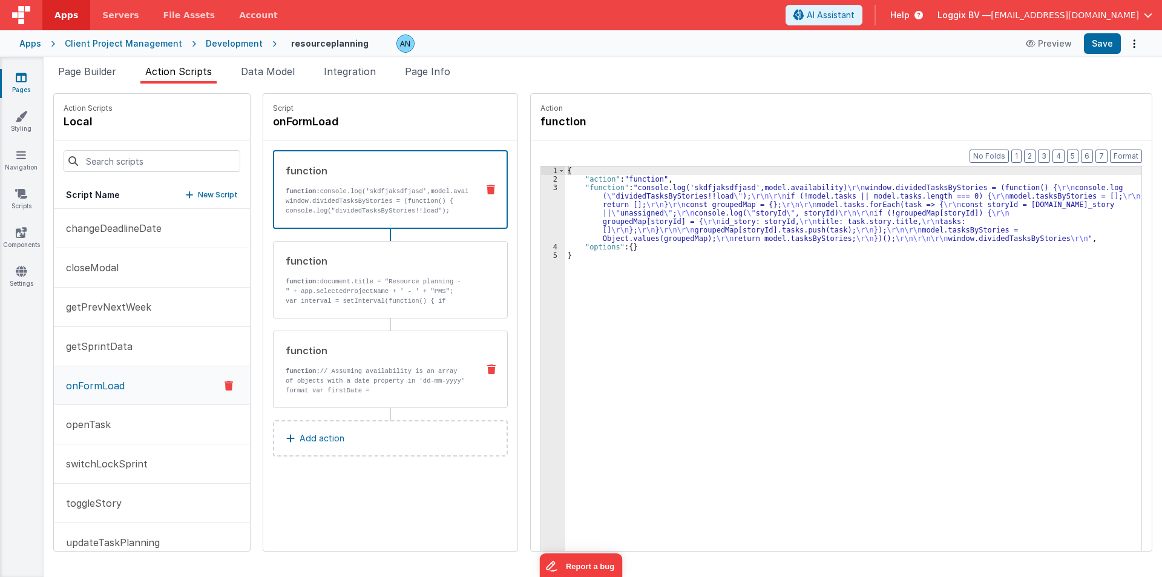
click at [312, 349] on div "function" at bounding box center [377, 350] width 183 height 15
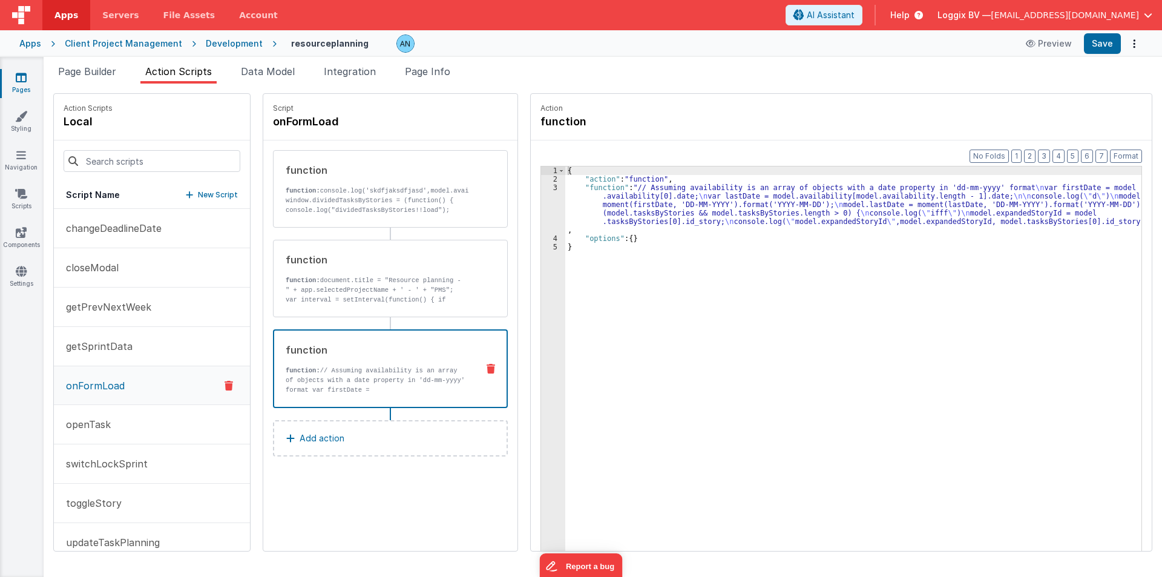
click at [358, 260] on div "function" at bounding box center [377, 259] width 183 height 15
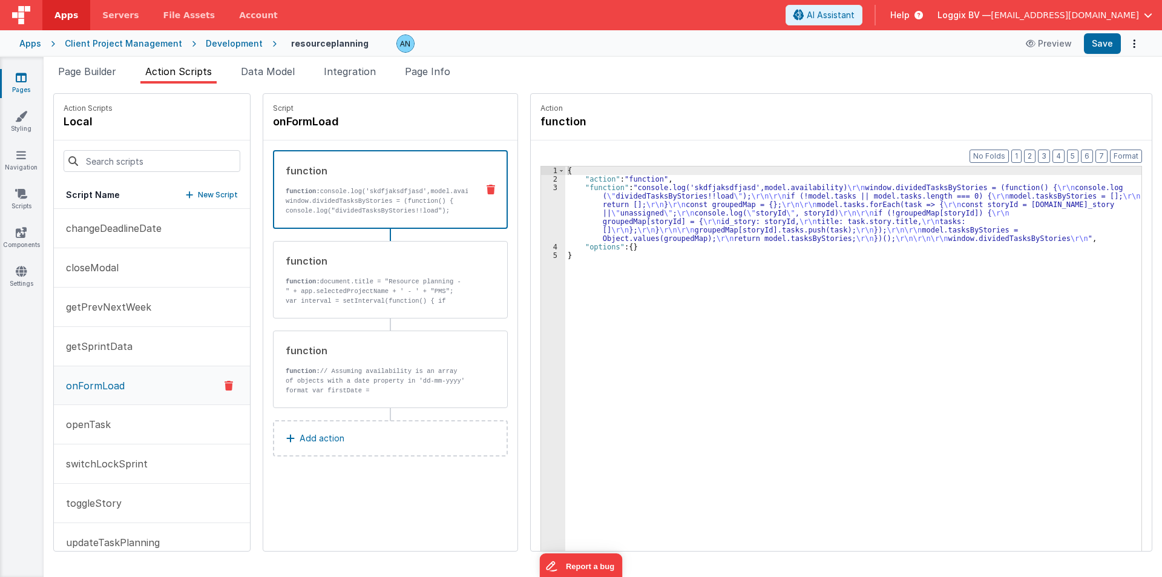
click at [346, 206] on p "function: console.log('skdfjaksdfjasd',model.availability) window.dividedTasksB…" at bounding box center [377, 200] width 182 height 29
click at [411, 281] on p "function: document.title = "Resource planning - " + app.selectedProjectName + '…" at bounding box center [377, 286] width 183 height 19
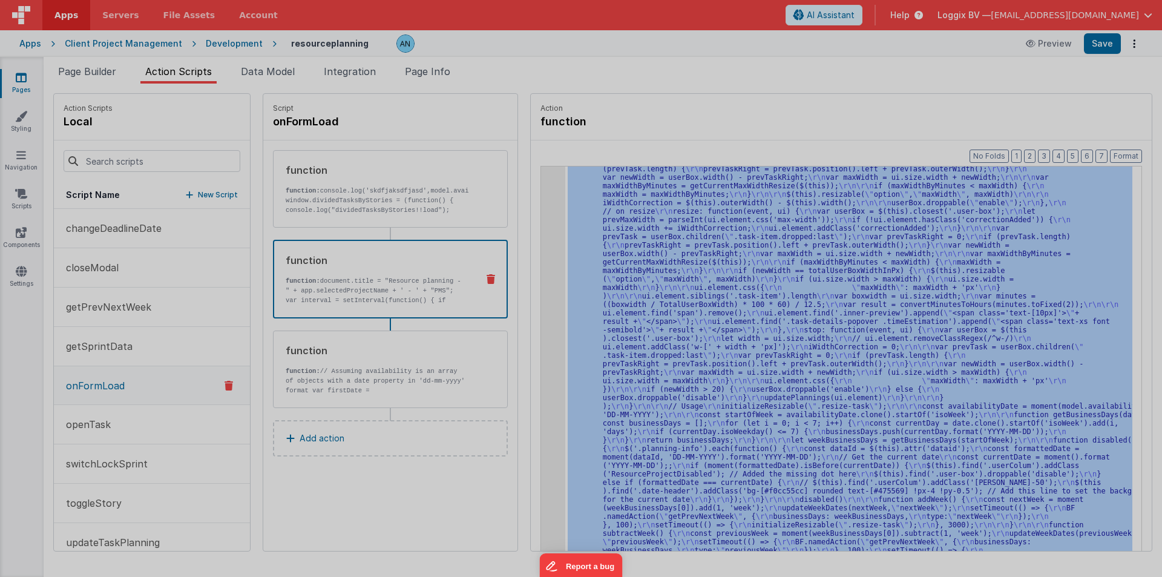
click at [540, 212] on div at bounding box center [581, 288] width 1162 height 577
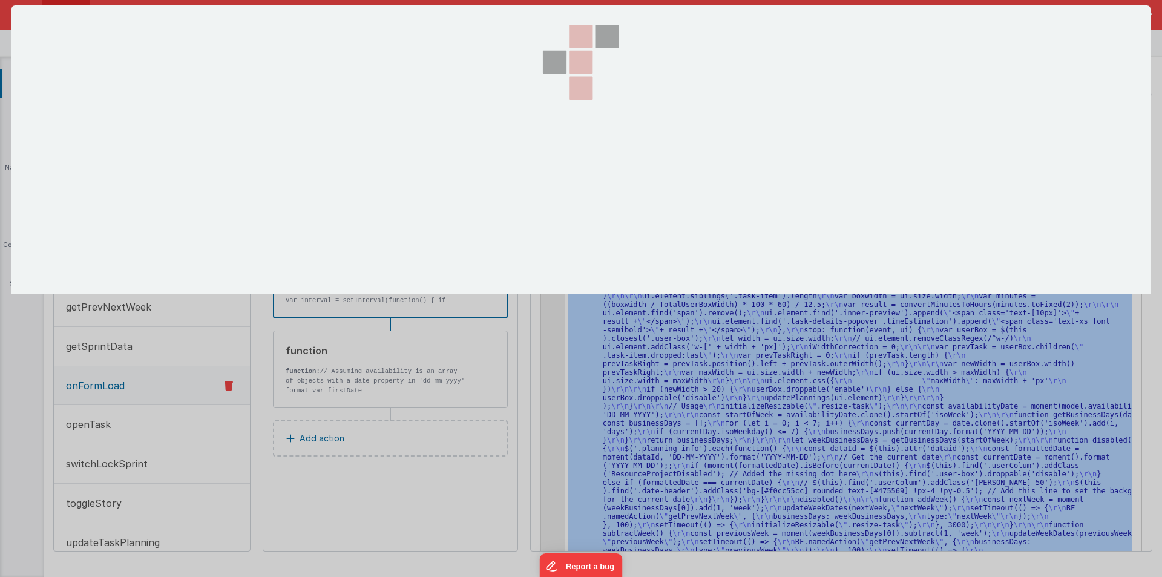
scroll to position [1781, 0]
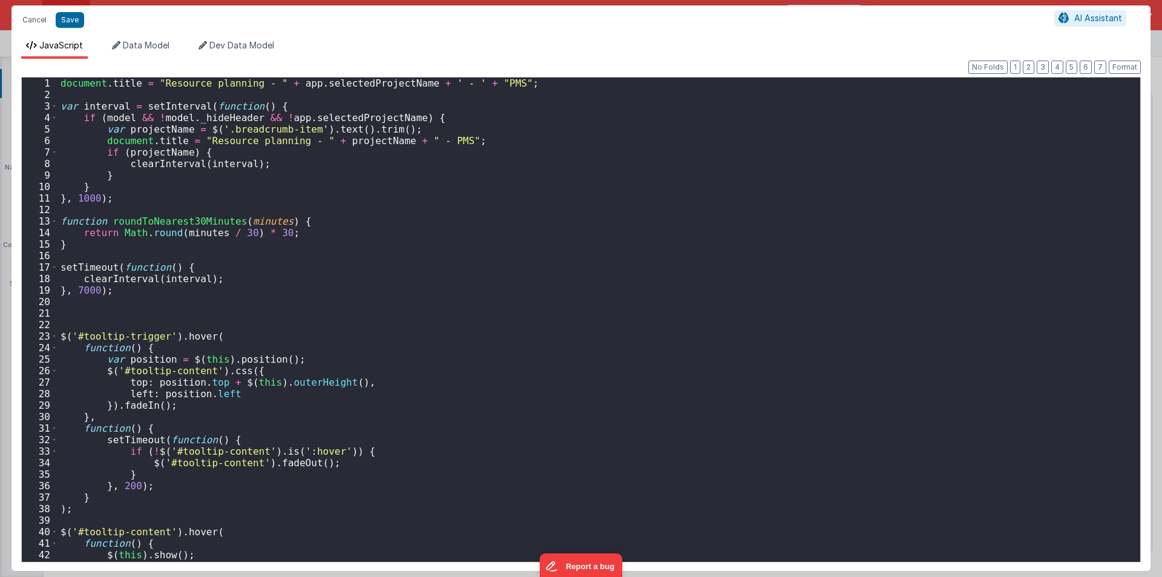
click at [349, 223] on div "document . title = "Resource planning - " + app . selectedProjectName + ' - ' +…" at bounding box center [594, 330] width 1073 height 507
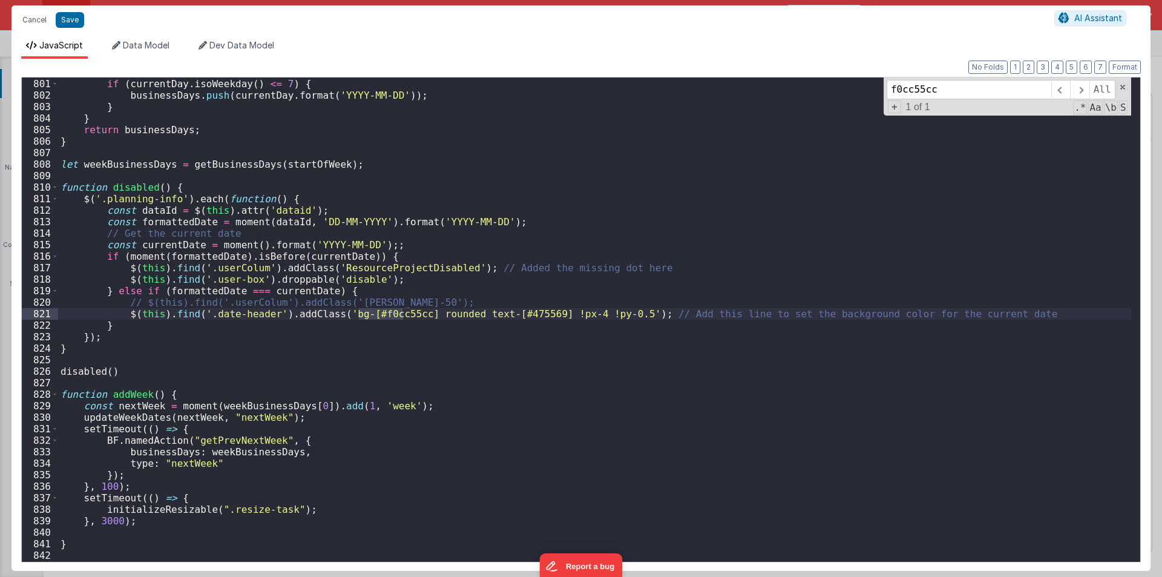
scroll to position [9197, 0]
type input "f0cc55cc"
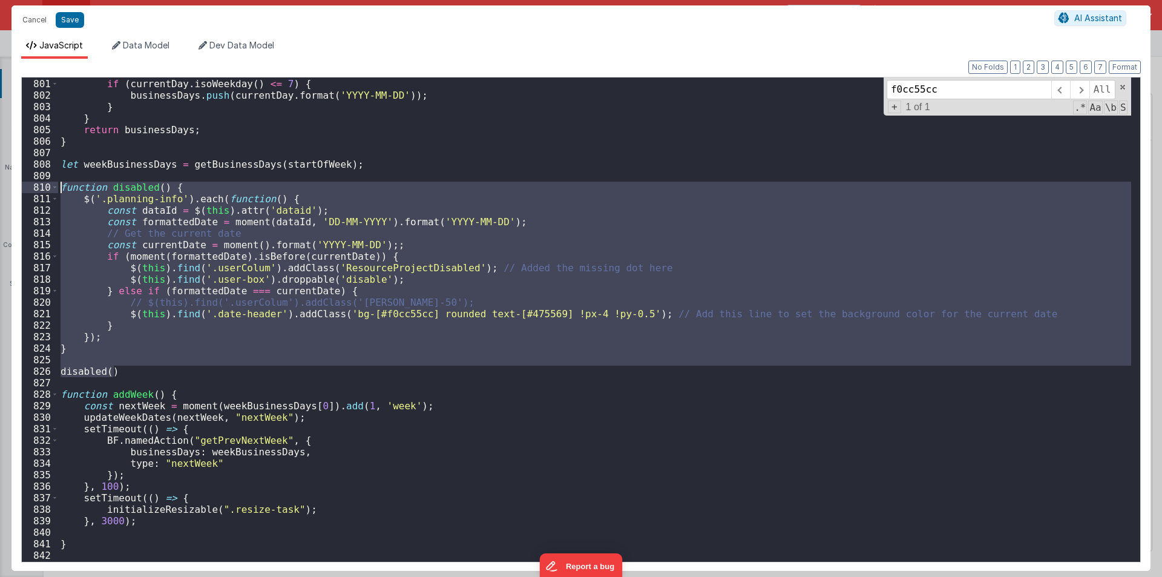
drag, startPoint x: 125, startPoint y: 375, endPoint x: 13, endPoint y: 191, distance: 214.8
click at [13, 191] on div "Format 7 6 5 4 3 2 1 No Folds 800 801 802 803 804 805 806 807 808 809 810 811 8…" at bounding box center [580, 315] width 1139 height 512
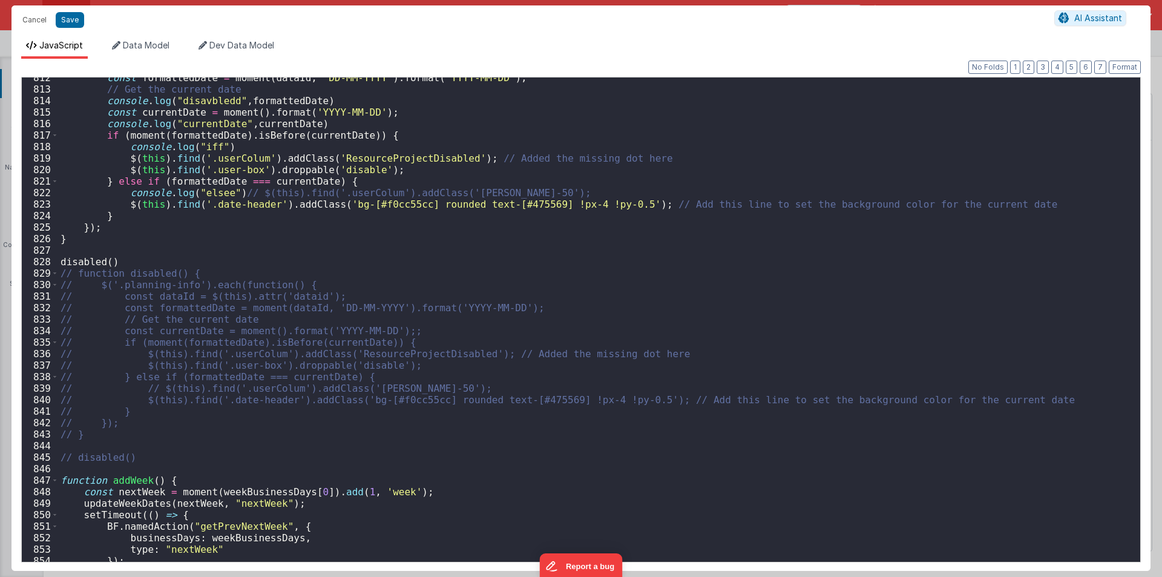
scroll to position [9148, 0]
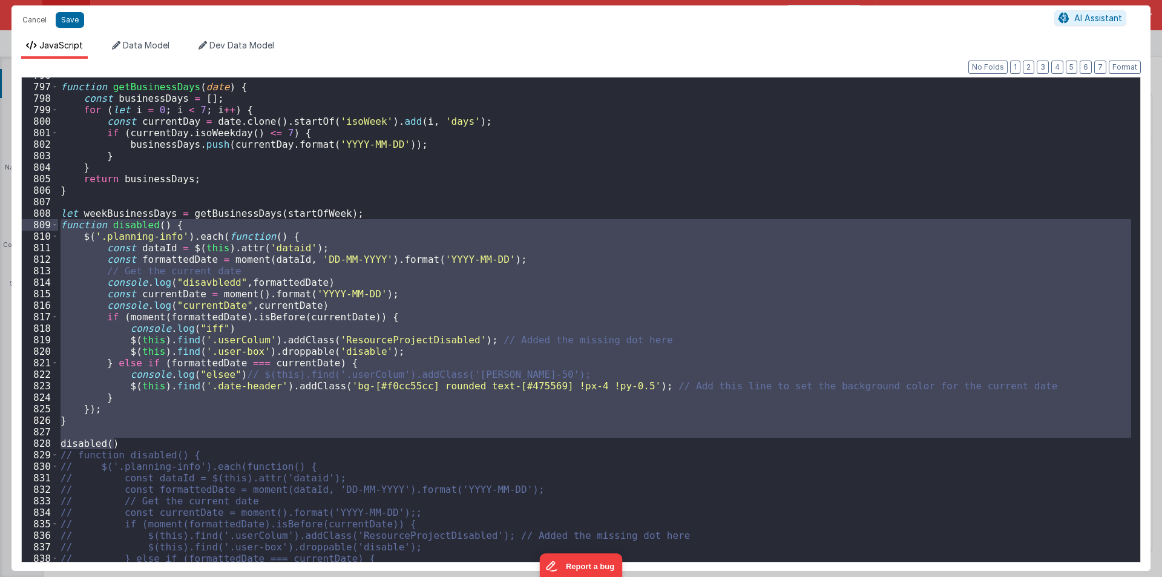
drag, startPoint x: 123, startPoint y: 445, endPoint x: 7, endPoint y: 229, distance: 245.0
click at [7, 229] on div "Cancel Save AI Assistant JavaScript Data Model Dev Data Model Format 7 6 5 4 3 …" at bounding box center [581, 288] width 1162 height 577
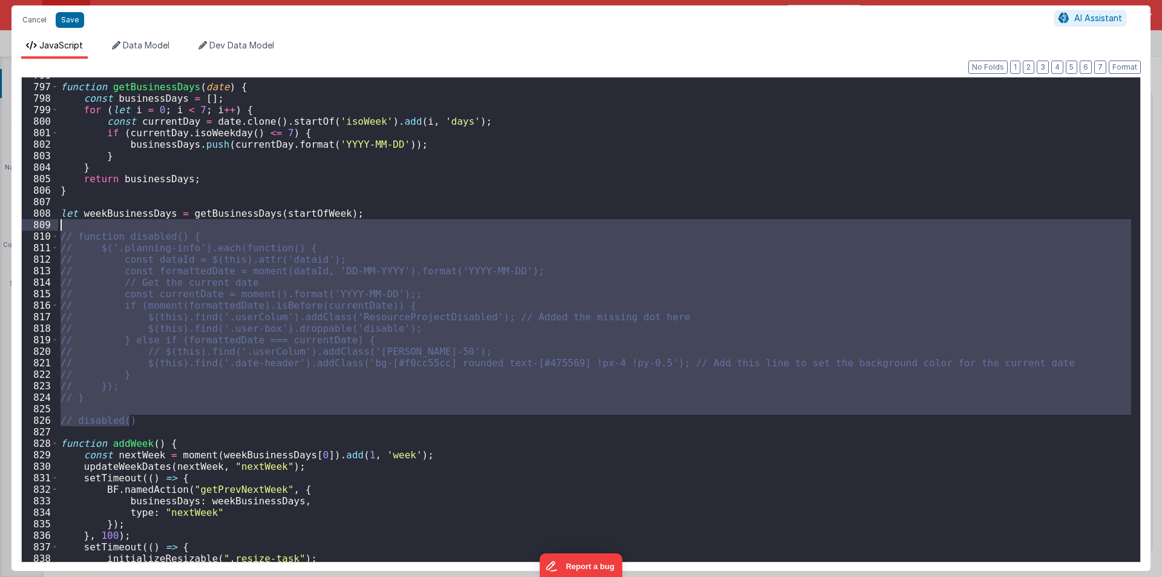
drag, startPoint x: 140, startPoint y: 418, endPoint x: 13, endPoint y: 224, distance: 231.6
click at [13, 224] on div "Format 7 6 5 4 3 2 1 No Folds 796 797 798 799 800 801 802 803 804 805 806 807 8…" at bounding box center [580, 315] width 1139 height 512
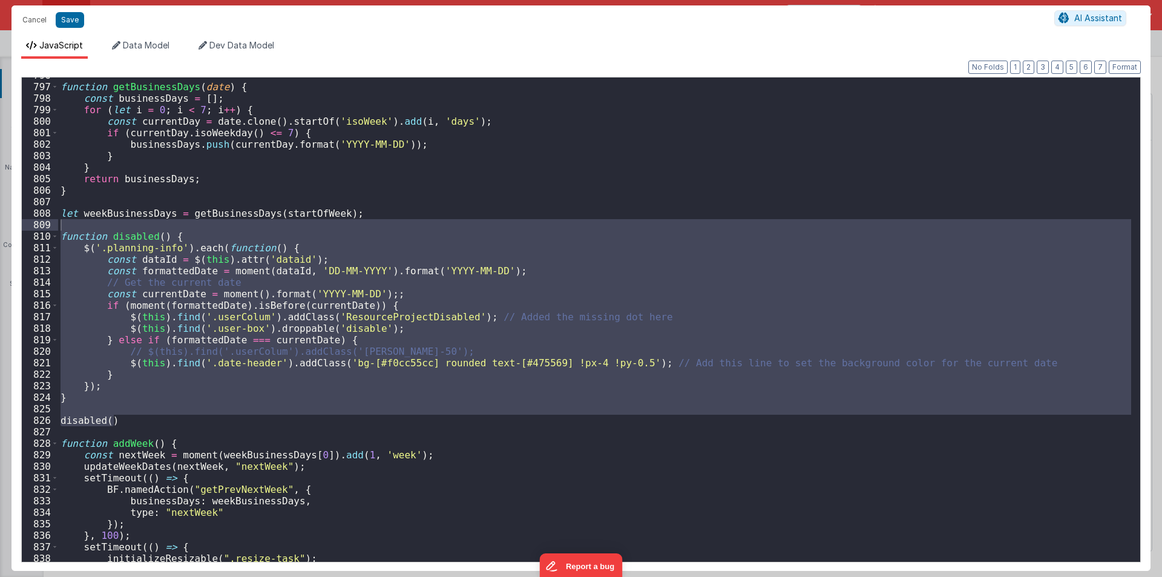
click at [67, 8] on div "Cancel Save AI Assistant" at bounding box center [580, 19] width 1139 height 29
click at [67, 15] on button "Save" at bounding box center [70, 20] width 28 height 16
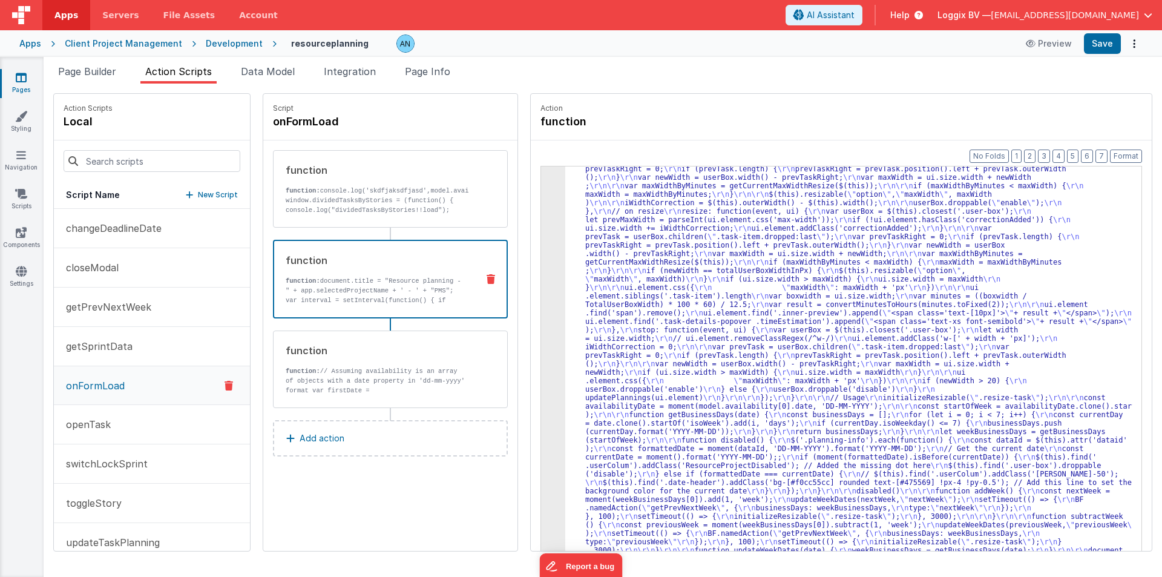
scroll to position [1730, 0]
click at [1103, 50] on button "Save" at bounding box center [1102, 43] width 37 height 21
click at [1121, 153] on button "Format" at bounding box center [1126, 155] width 32 height 13
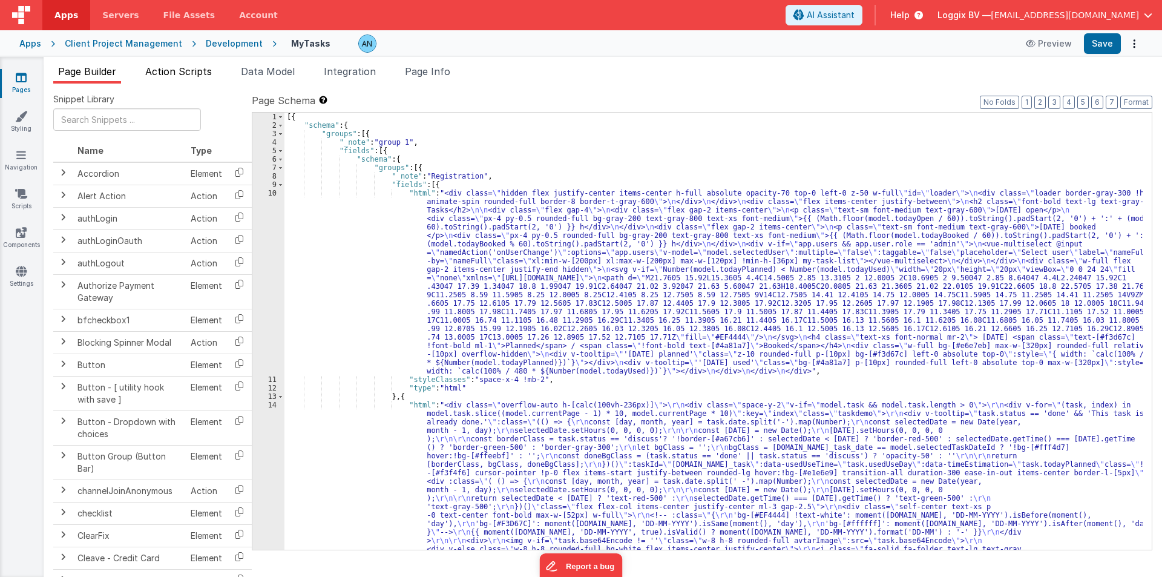
click at [204, 70] on span "Action Scripts" at bounding box center [178, 71] width 67 height 12
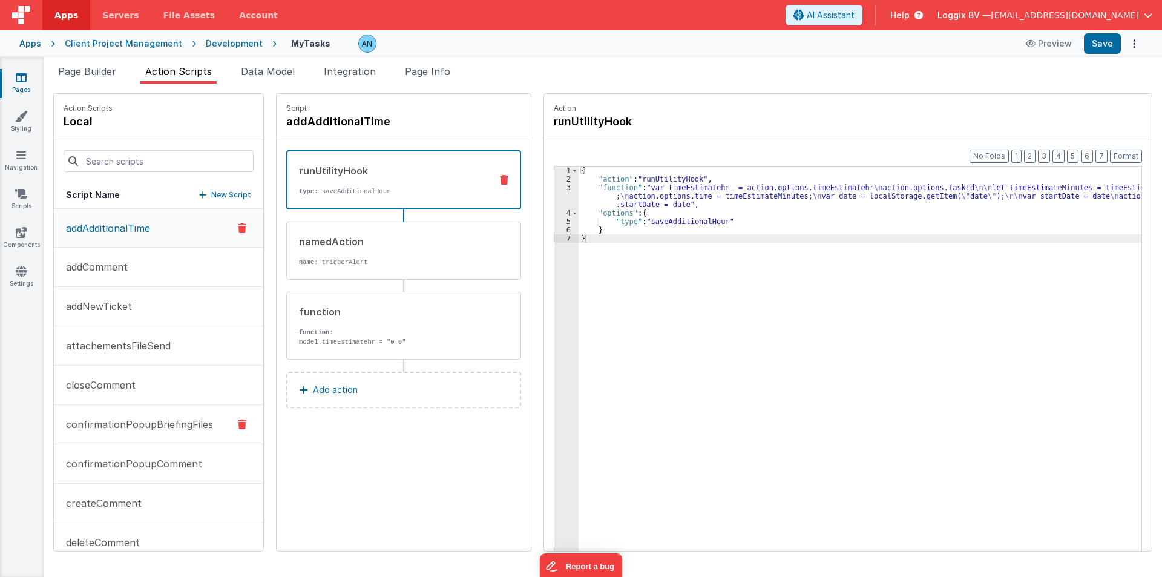
scroll to position [61, 0]
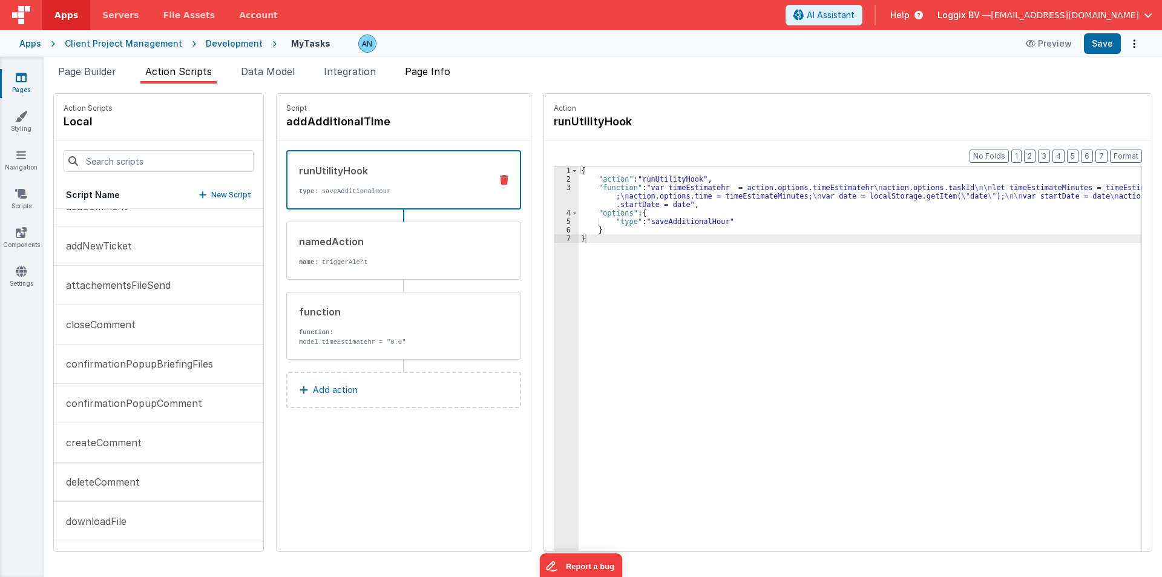
click at [426, 70] on span "Page Info" at bounding box center [427, 71] width 45 height 12
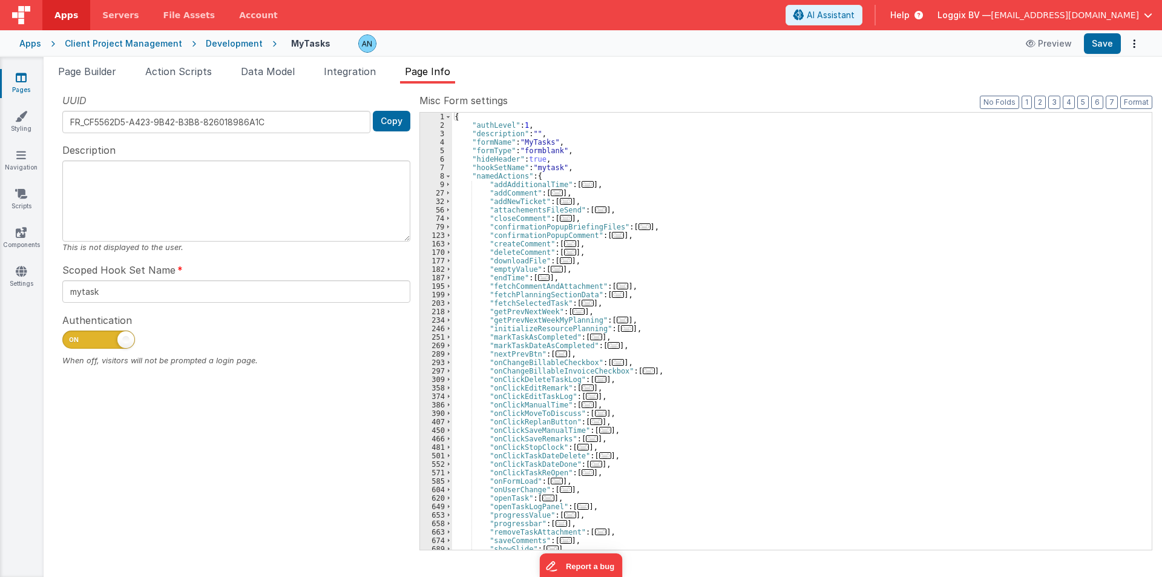
click at [646, 195] on div "{ "authLevel" : 1 , "description" : "" , "formName" : "MyTasks" , "formType" : …" at bounding box center [797, 340] width 690 height 454
click at [670, 209] on div "{ "authLevel" : 1 , "description" : "" , "formName" : "MyTasks" , "formType" : …" at bounding box center [797, 340] width 690 height 454
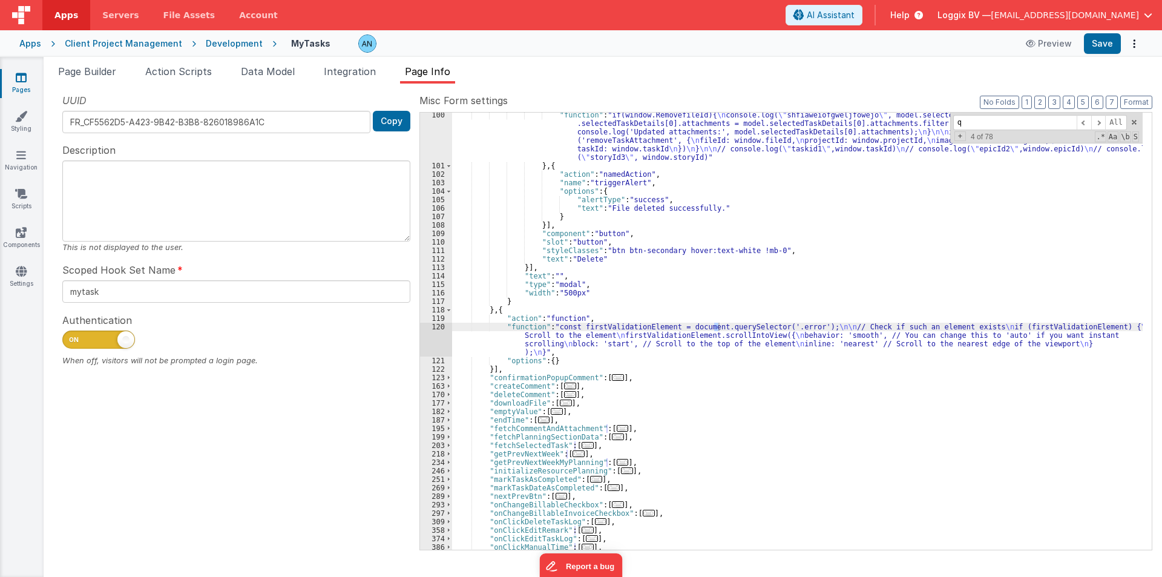
scroll to position [324, 0]
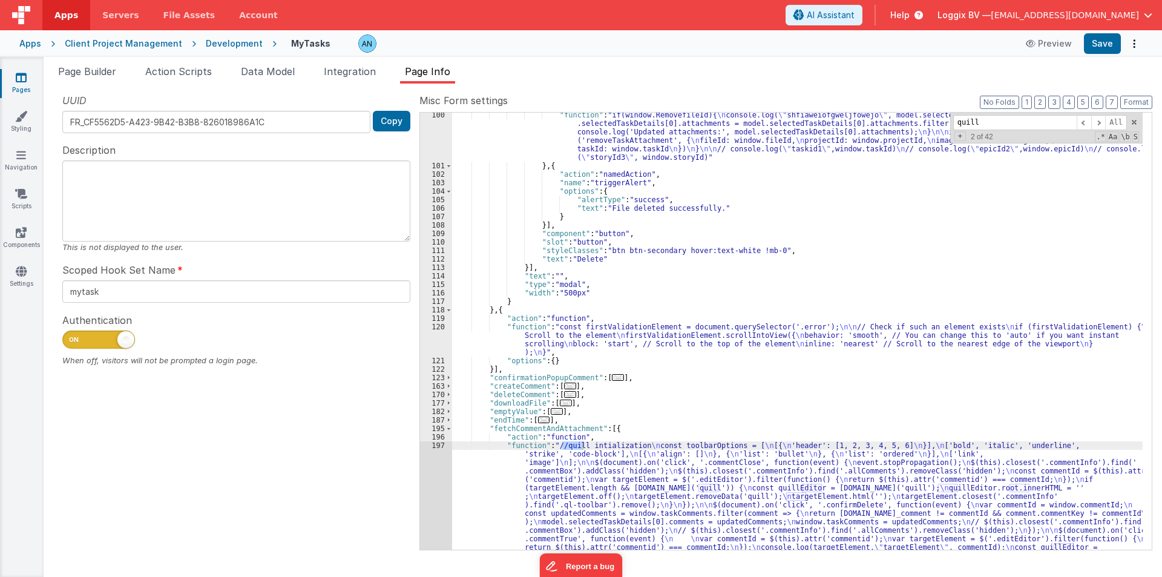
type input "quill"
click at [576, 447] on div ""function" : "if(window.RemovefileId){ \n console.log( \" shfiaweiofgweljfowejo…" at bounding box center [797, 331] width 690 height 437
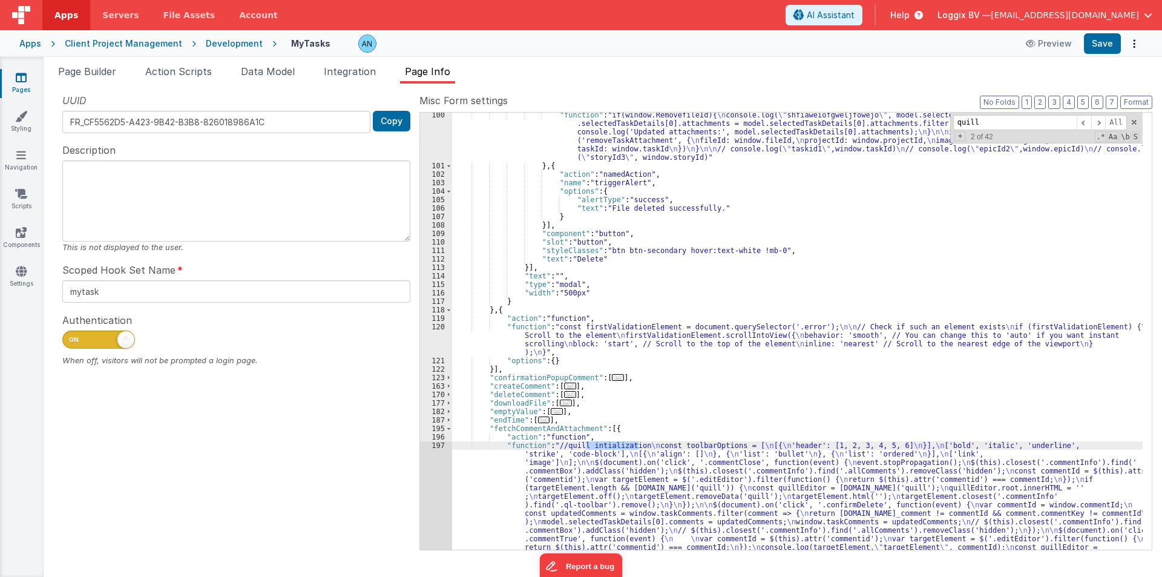
click at [615, 443] on div ""function" : "if(window.RemovefileId){ \n console.log( \" shfiaweiofgweljfowejo…" at bounding box center [797, 331] width 690 height 437
drag, startPoint x: 561, startPoint y: 442, endPoint x: 639, endPoint y: 445, distance: 78.1
click at [95, 67] on span "Page Builder" at bounding box center [87, 71] width 58 height 12
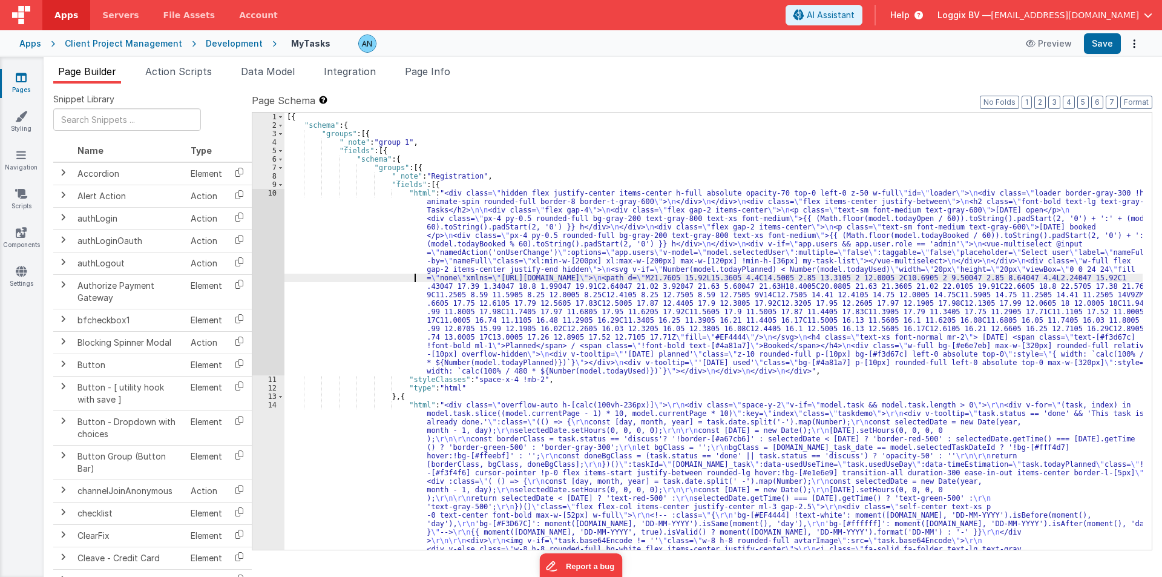
click at [322, 280] on div "[{ "schema" : { "groups" : [{ "_note" : "group 1" , "fields" : [{ "schema" : { …" at bounding box center [713, 547] width 858 height 869
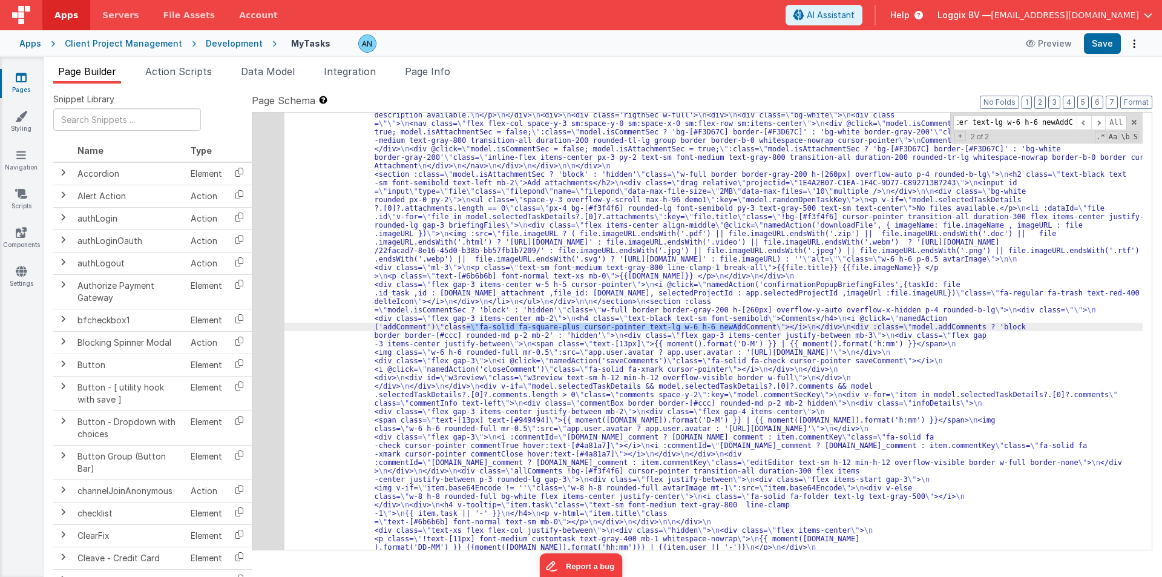
scroll to position [7440, 0]
type input "fa-solid fa-square-plus cursor-pointer text-lg w-6 h-6 newAddComment"
click at [172, 70] on span "Action Scripts" at bounding box center [178, 71] width 67 height 12
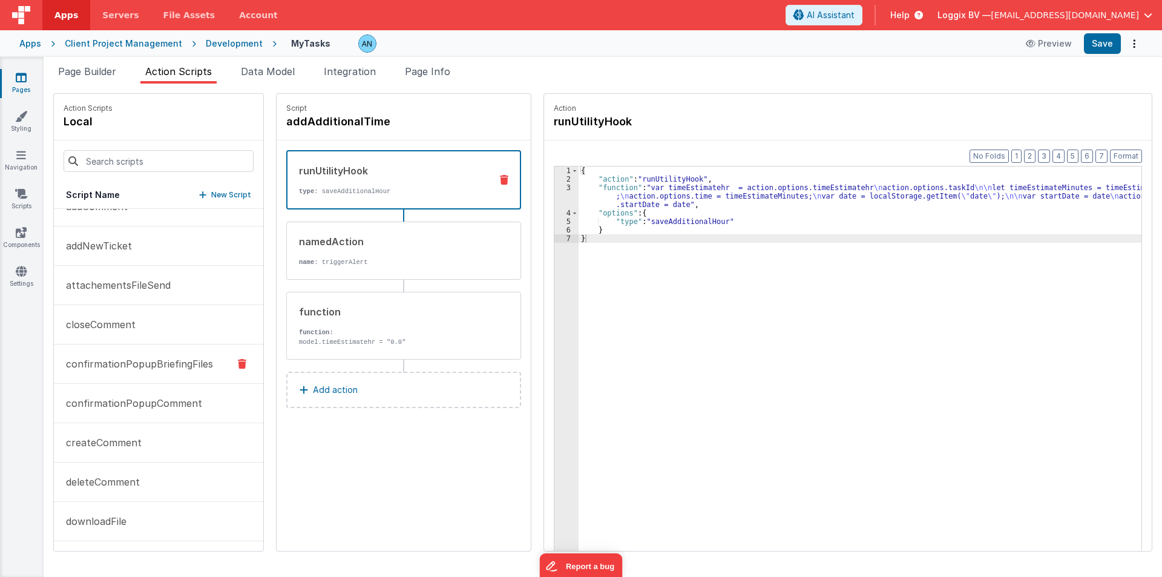
scroll to position [0, 0]
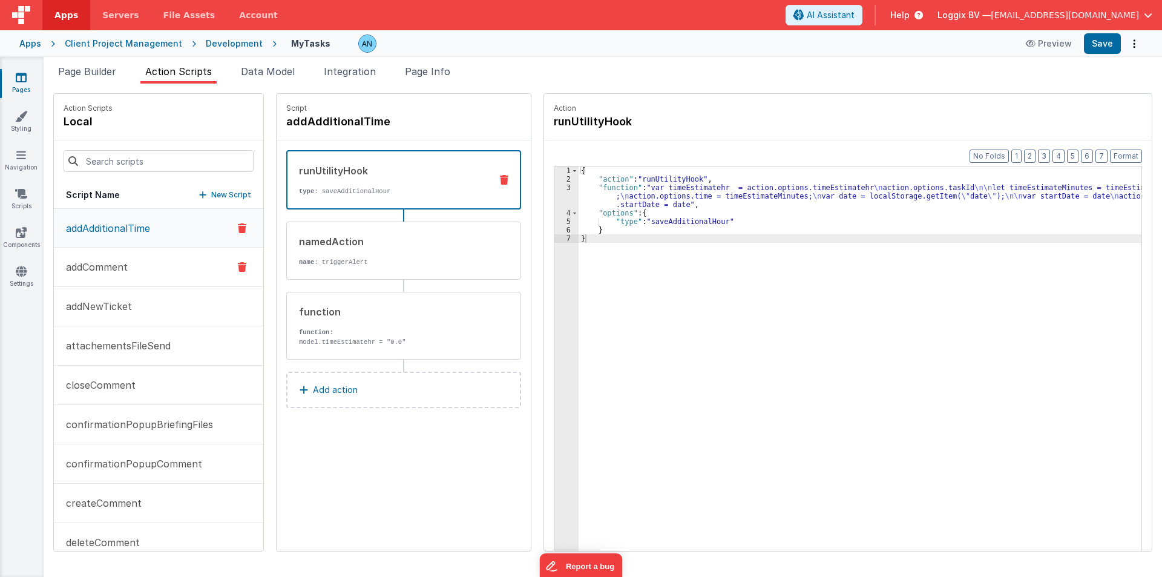
click at [96, 265] on p "addComment" at bounding box center [93, 267] width 69 height 15
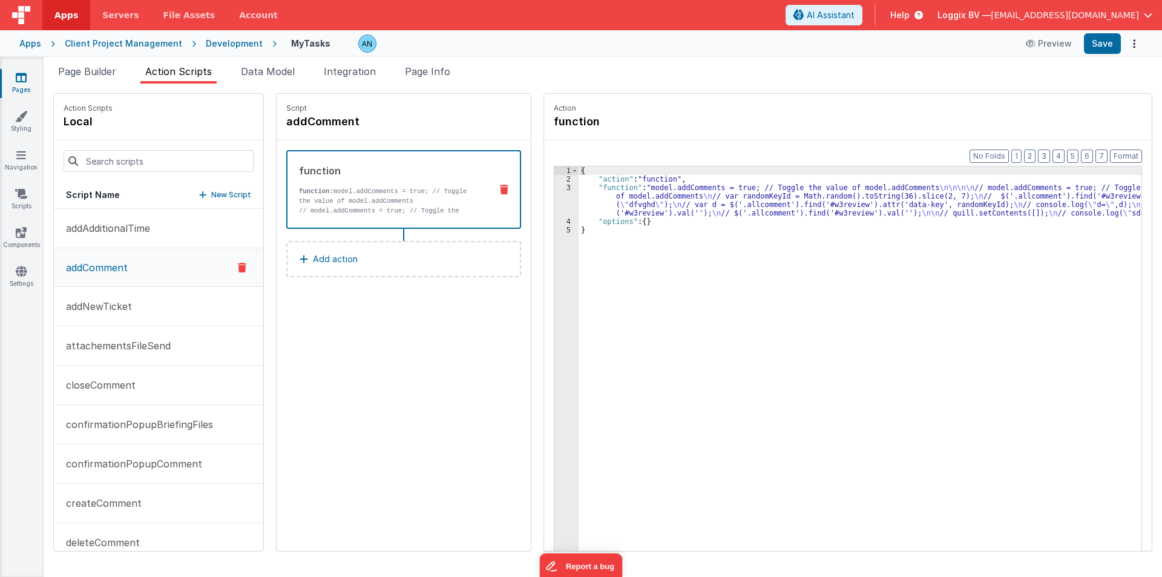
click at [600, 200] on div "{ "action" : "function" , "function" : "model.addComments = true; // Toggle the…" at bounding box center [861, 385] width 564 height 439
click at [562, 194] on div "3" at bounding box center [566, 200] width 24 height 34
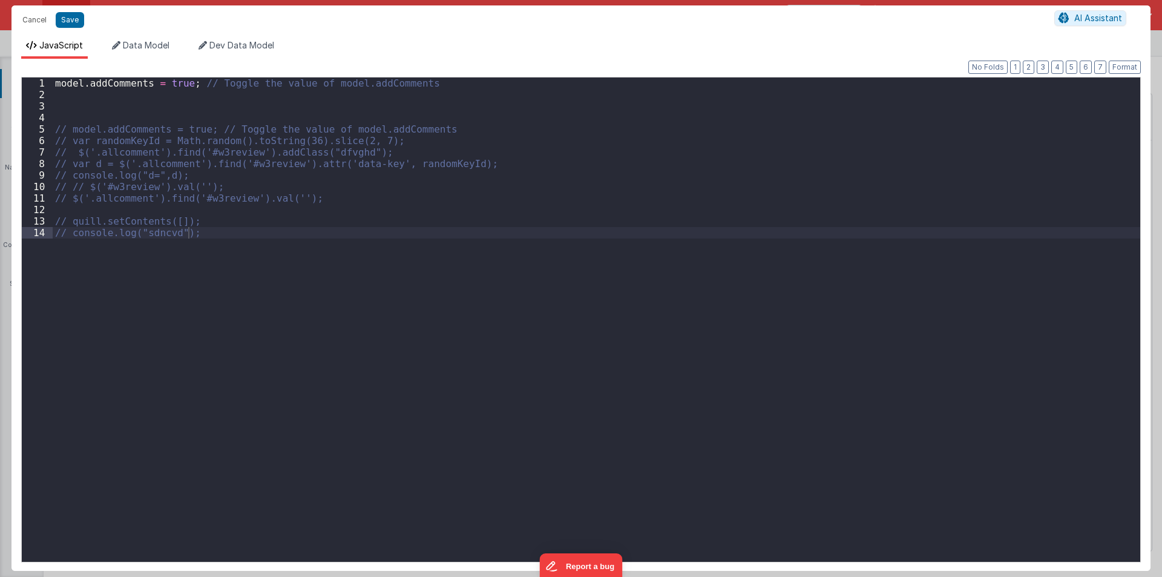
click at [73, 119] on div "model . addComments = true ; // Toggle the value of model.addComments // model.…" at bounding box center [596, 330] width 1087 height 507
click at [91, 105] on div "model . addComments = true ; // Toggle the value of model.addComments // model.…" at bounding box center [596, 330] width 1087 height 507
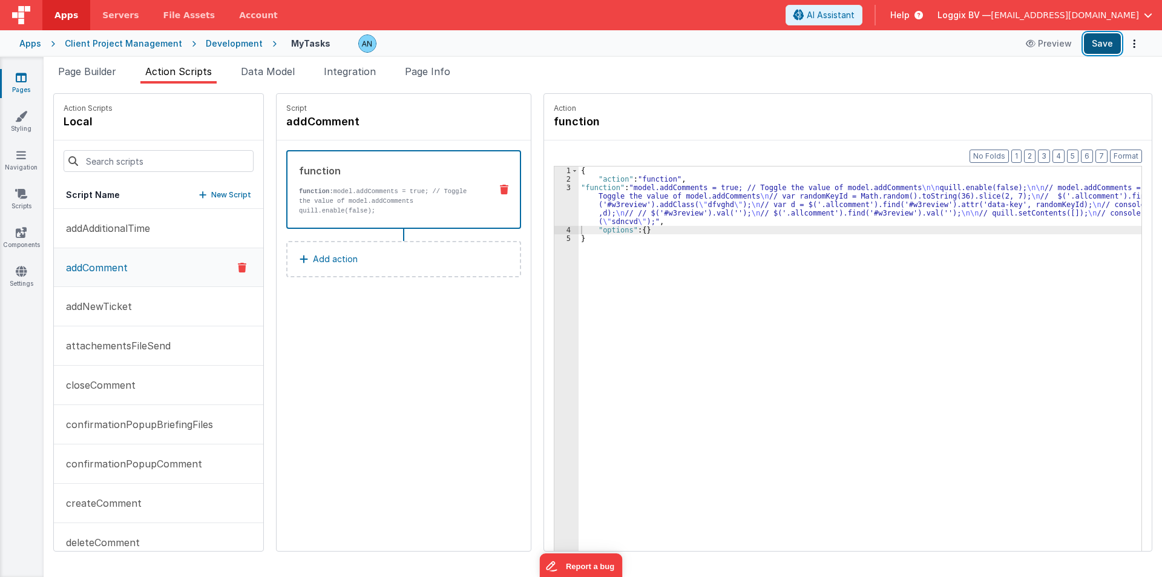
click at [1092, 36] on button "Save" at bounding box center [1102, 43] width 37 height 21
click at [1104, 46] on button "Save" at bounding box center [1102, 43] width 37 height 21
click at [568, 213] on div "3" at bounding box center [566, 204] width 24 height 42
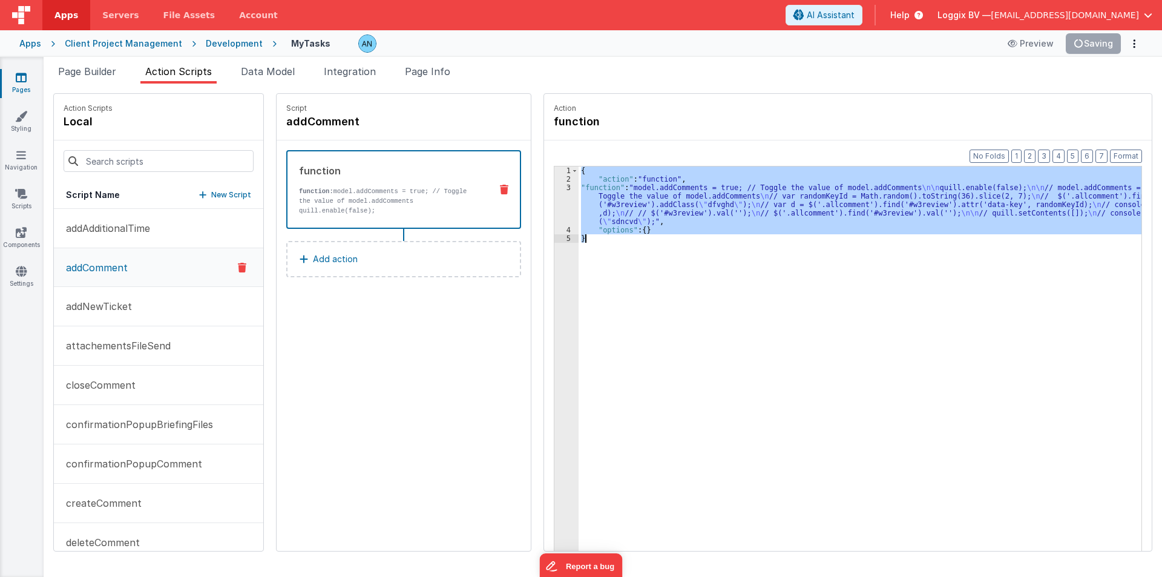
click at [568, 213] on div "3" at bounding box center [566, 204] width 24 height 42
click at [556, 206] on div "3" at bounding box center [566, 204] width 24 height 42
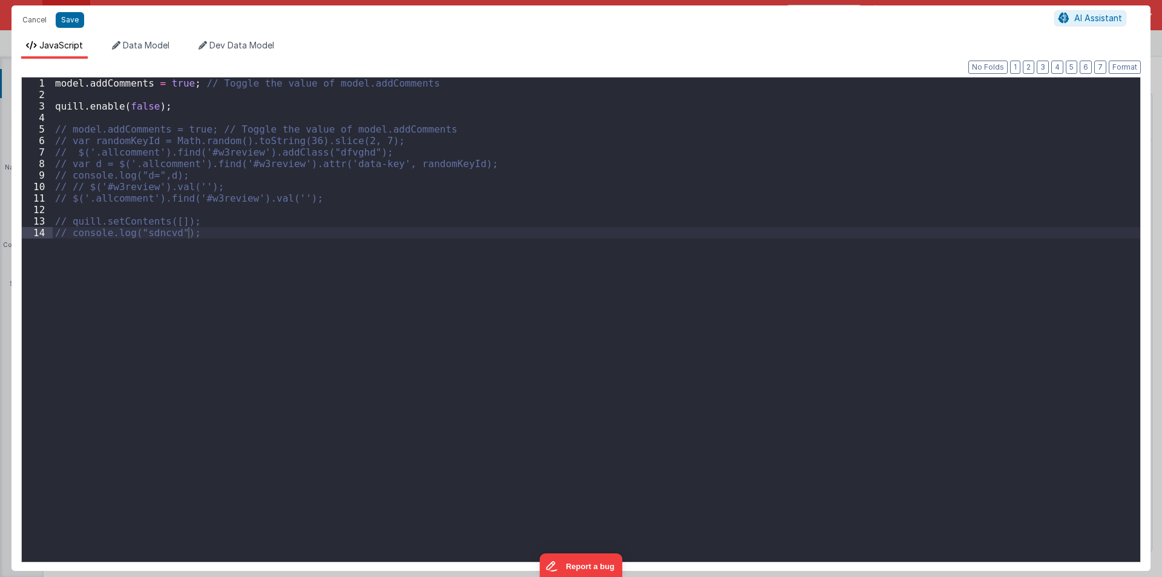
click at [207, 152] on div "model . addComments = true ; // Toggle the value of model.addComments quill . e…" at bounding box center [596, 330] width 1087 height 507
click at [44, 19] on button "Cancel" at bounding box center [34, 19] width 36 height 17
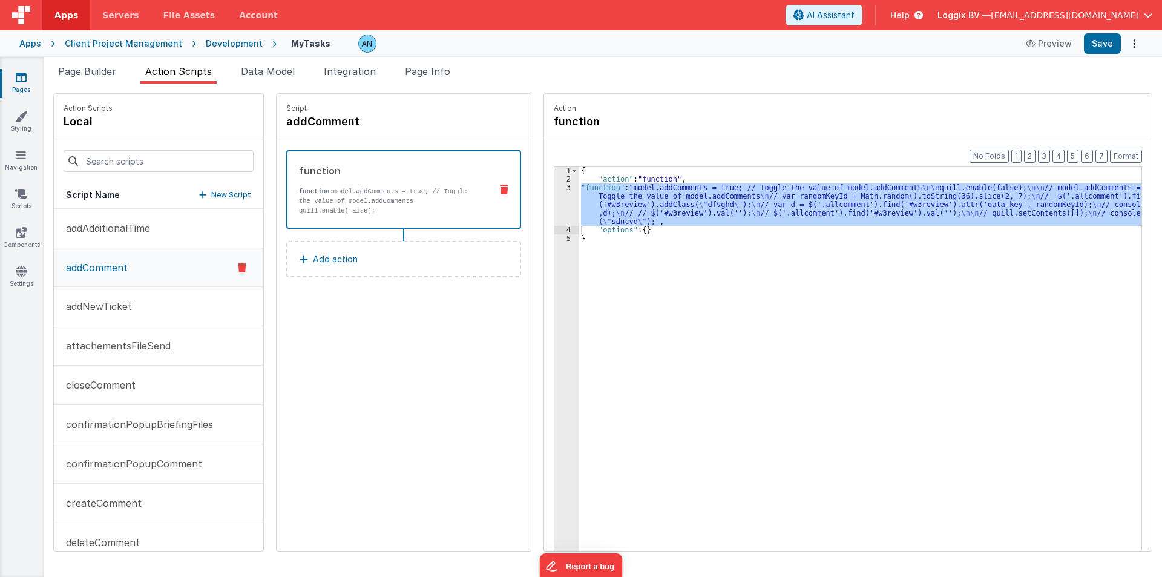
click at [427, 66] on div "Format 7 6 5 4 3 2 1 No Folds Data Model Format 7 6 5 4 3 2 1 No Folds Developm…" at bounding box center [580, 303] width 1139 height 512
click at [422, 71] on span "Page Info" at bounding box center [427, 71] width 45 height 12
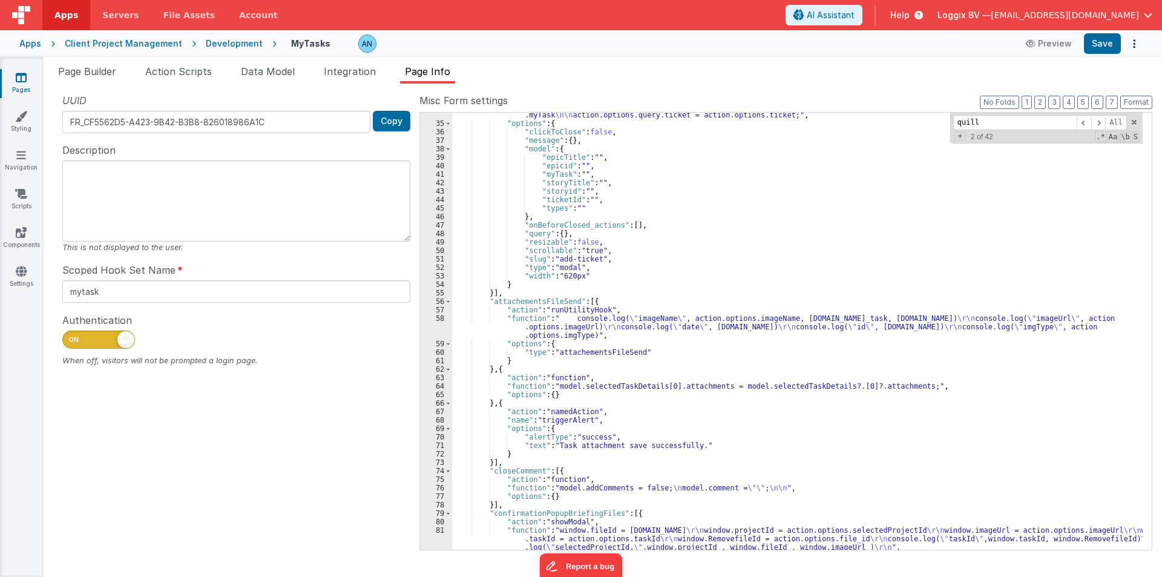
click at [668, 216] on div ""function" : "console.log( \" ticket \" , action.options.ticket) \n action.opti…" at bounding box center [797, 333] width 690 height 462
paste input "newAddComment"
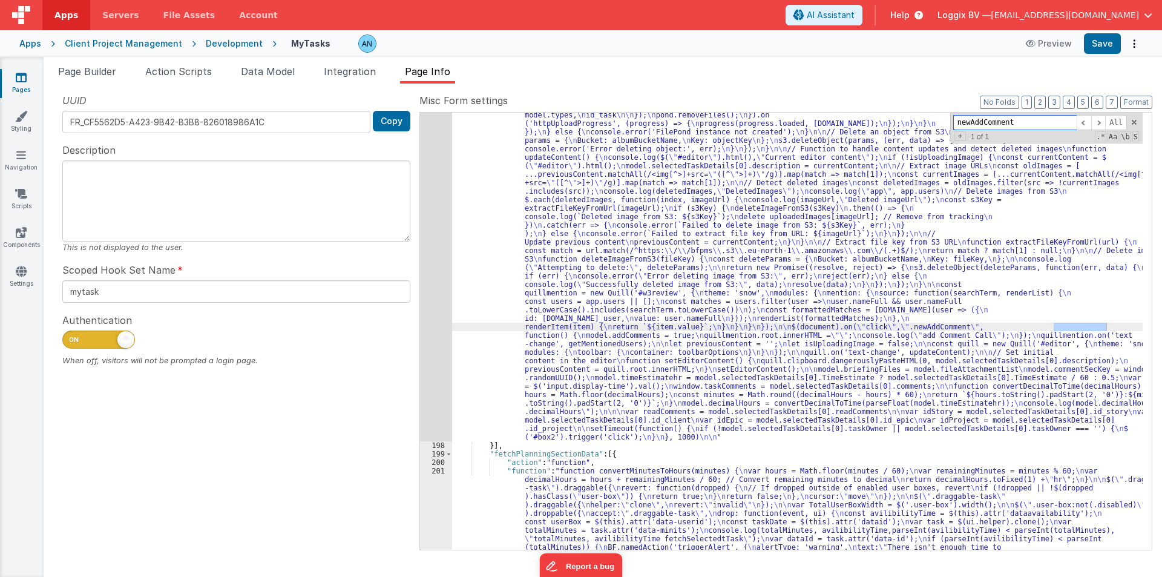
scroll to position [2713, 0]
type input "newAddComment"
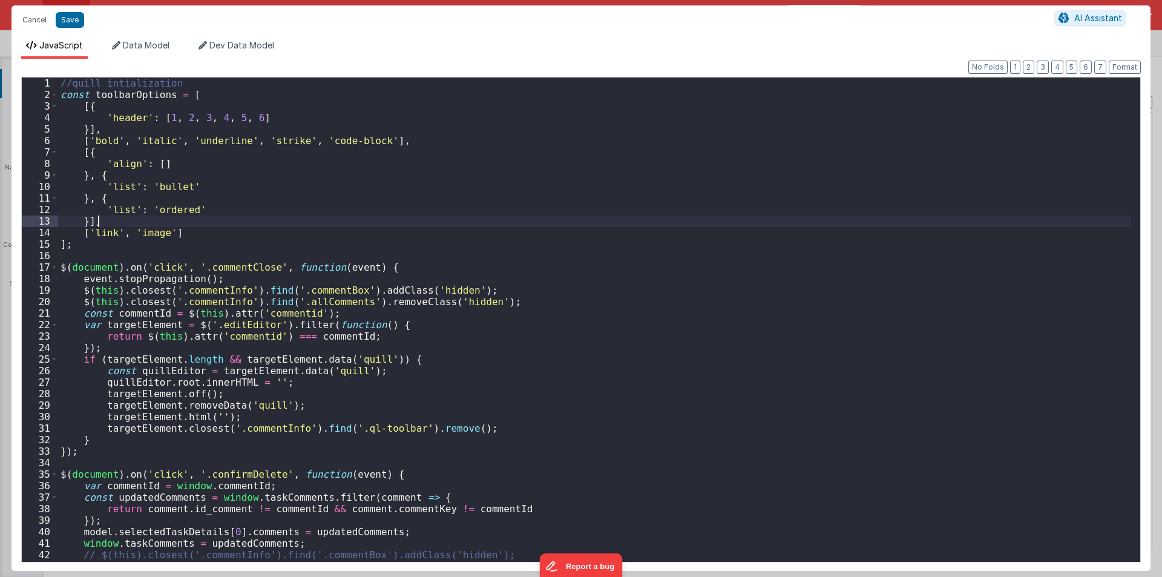
click at [452, 215] on div "//quill intialization const toolbarOptions = [ [{ 'header' : [ 1 , 2 , 3 , 4 , …" at bounding box center [594, 330] width 1073 height 507
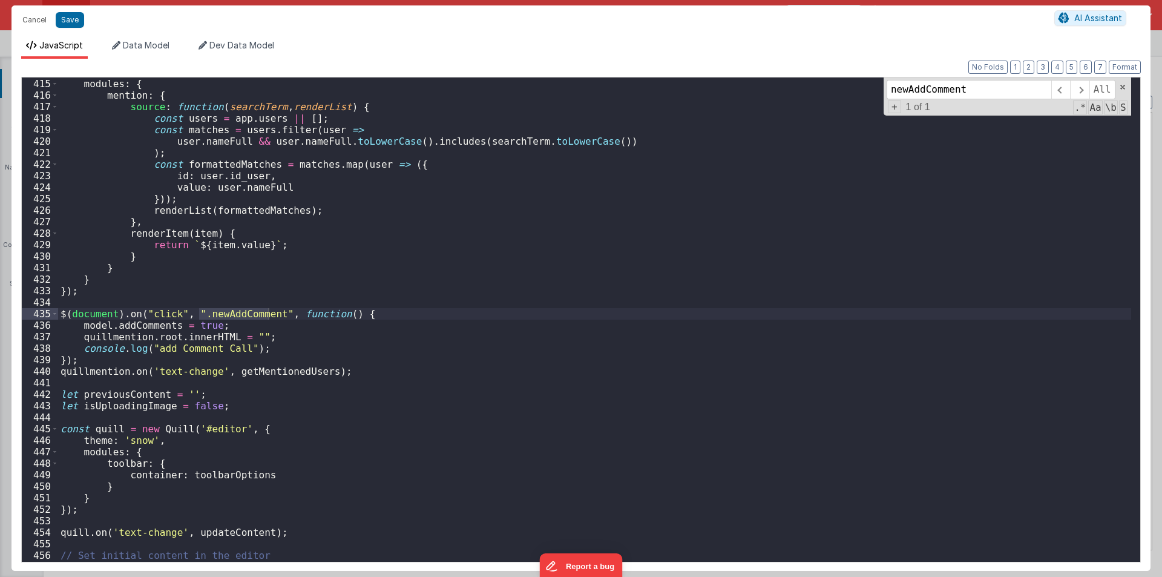
scroll to position [4759, 0]
type input "newAddComment"
click at [37, 21] on button "Cancel" at bounding box center [34, 19] width 36 height 17
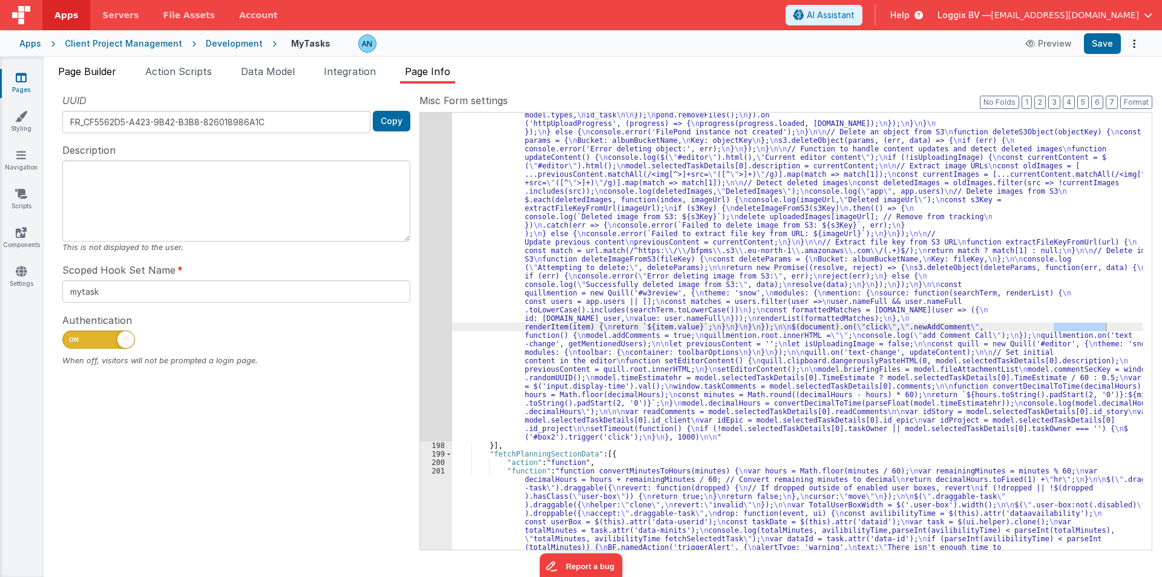
click at [79, 70] on span "Page Builder" at bounding box center [87, 71] width 58 height 12
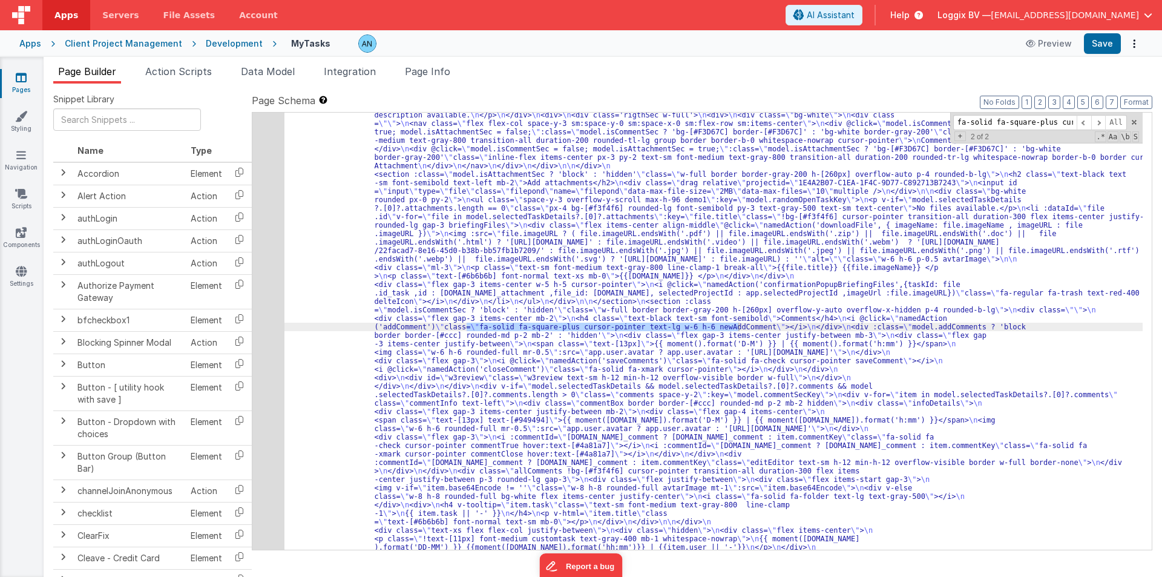
click at [263, 230] on div "88" at bounding box center [268, 449] width 32 height 2457
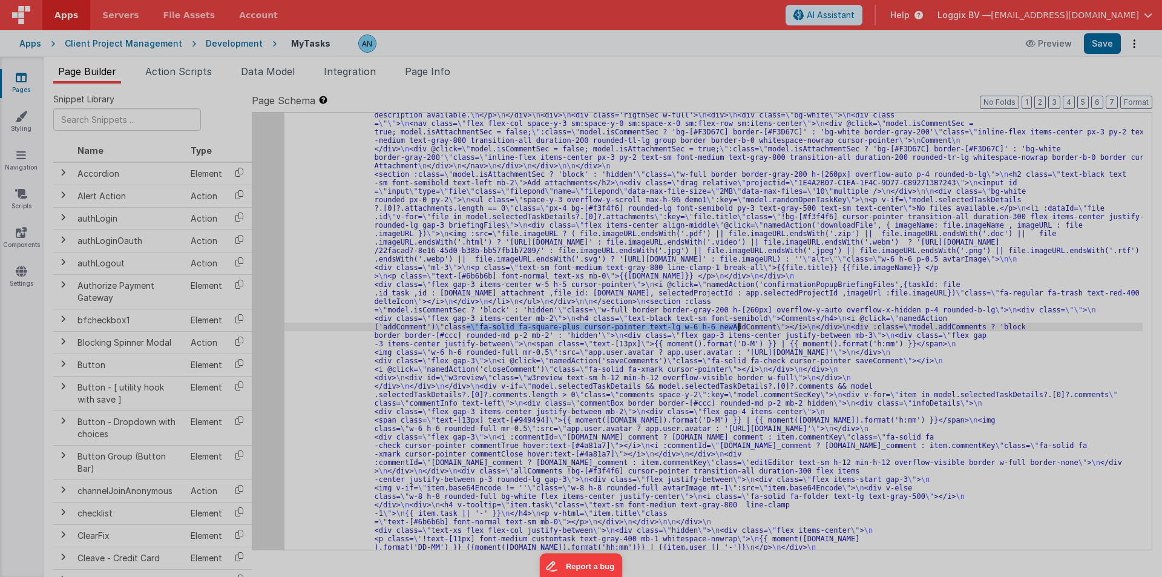
click at [263, 230] on div at bounding box center [581, 288] width 1162 height 577
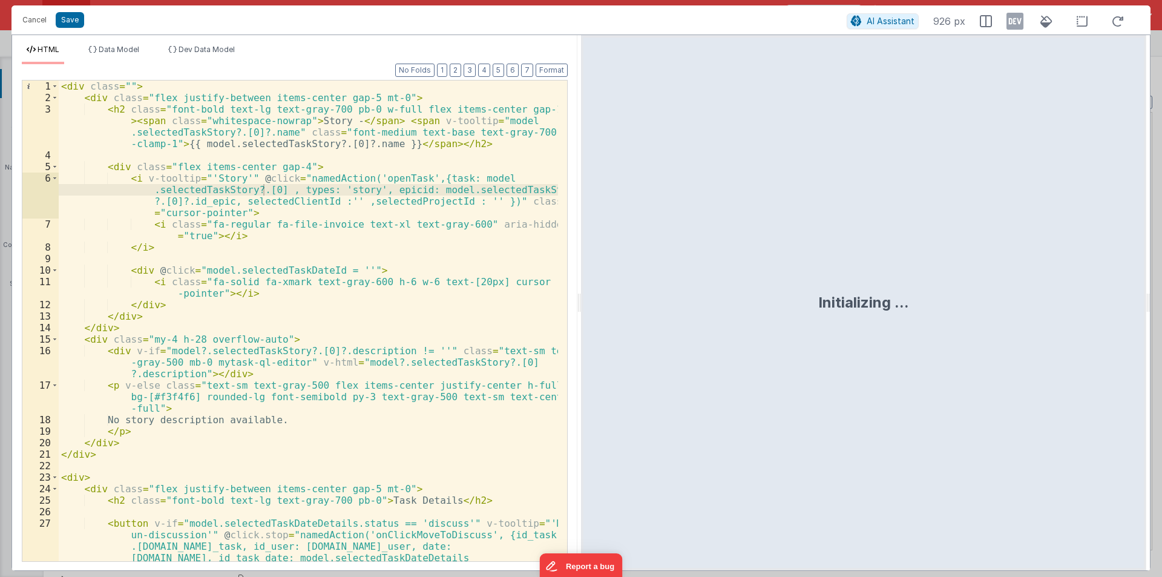
drag, startPoint x: 579, startPoint y: 300, endPoint x: 948, endPoint y: 352, distance: 372.9
click at [1161, 328] on html "Cancel Save AI Assistant 926 px HTML Data Model Dev Data Model Format 7 6 5 4 3…" at bounding box center [581, 288] width 1162 height 577
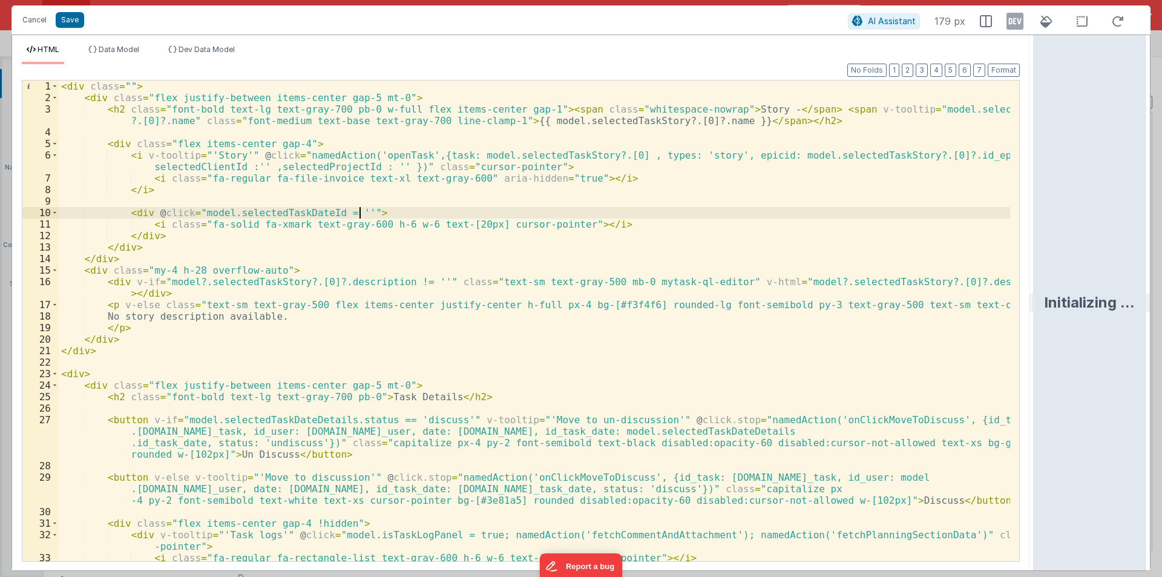
click at [365, 211] on div "< div class = "" > < div class = "flex justify-between items-center gap-5 mt-0"…" at bounding box center [534, 331] width 951 height 503
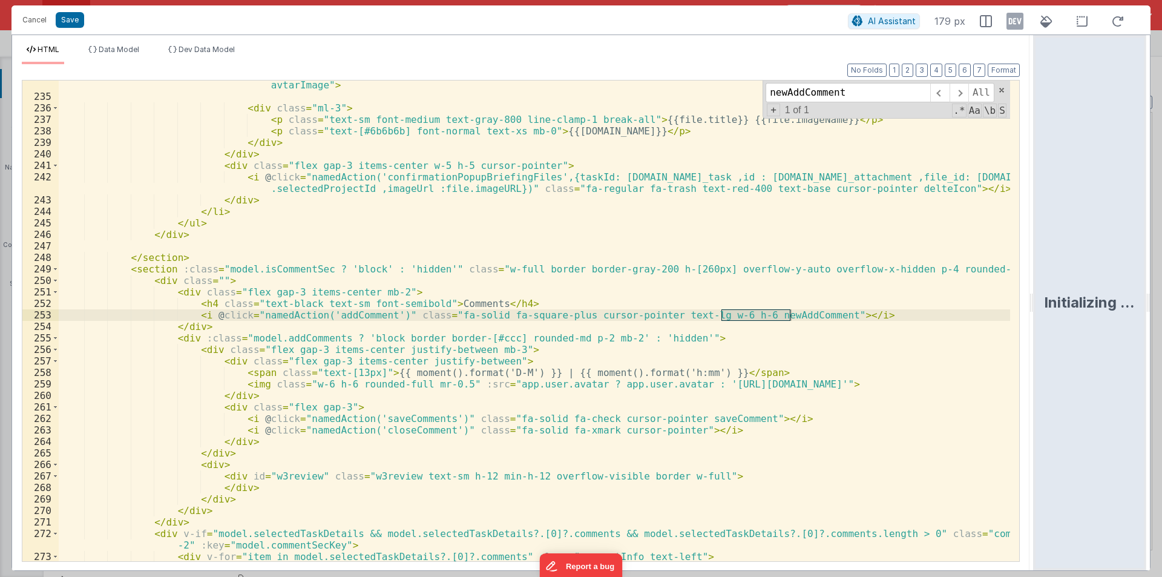
scroll to position [3324, 0]
type input "newAddComment"
drag, startPoint x: 201, startPoint y: 315, endPoint x: 387, endPoint y: 315, distance: 185.8
click at [387, 315] on div "< img :src = "file.imageURL ? ( file.imageURL.endsWith('.pdf') || file.imageURL…" at bounding box center [534, 302] width 951 height 561
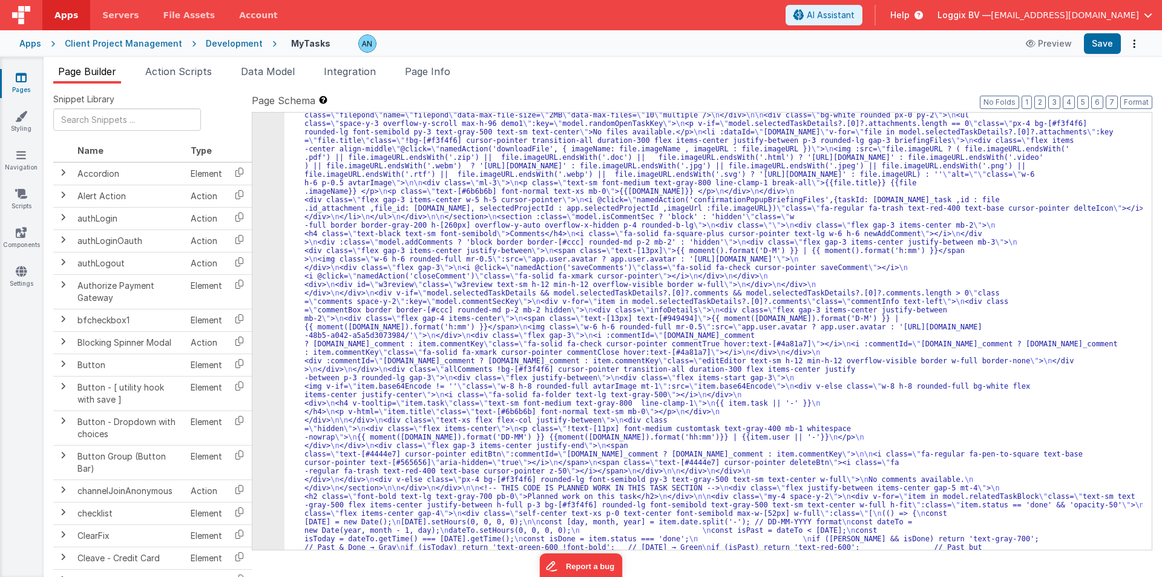
click at [1107, 41] on div at bounding box center [581, 288] width 1162 height 577
click at [1103, 41] on button "Save" at bounding box center [1102, 43] width 37 height 21
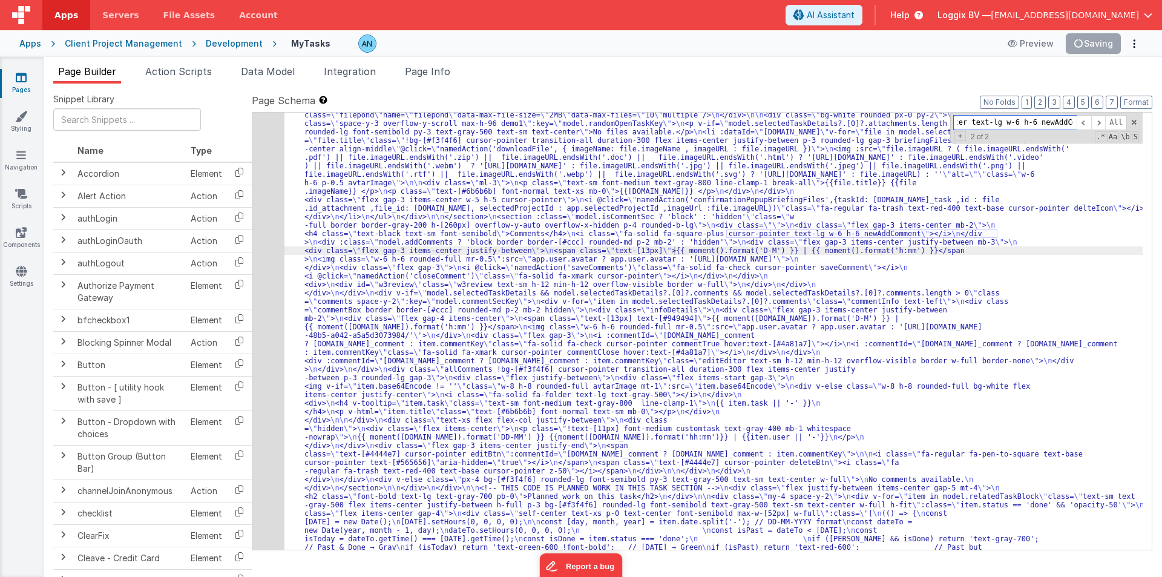
paste input "@click="namedAction('addComment')""
click at [1044, 125] on input "@click="namedAction('addComment')"" at bounding box center [1014, 122] width 123 height 15
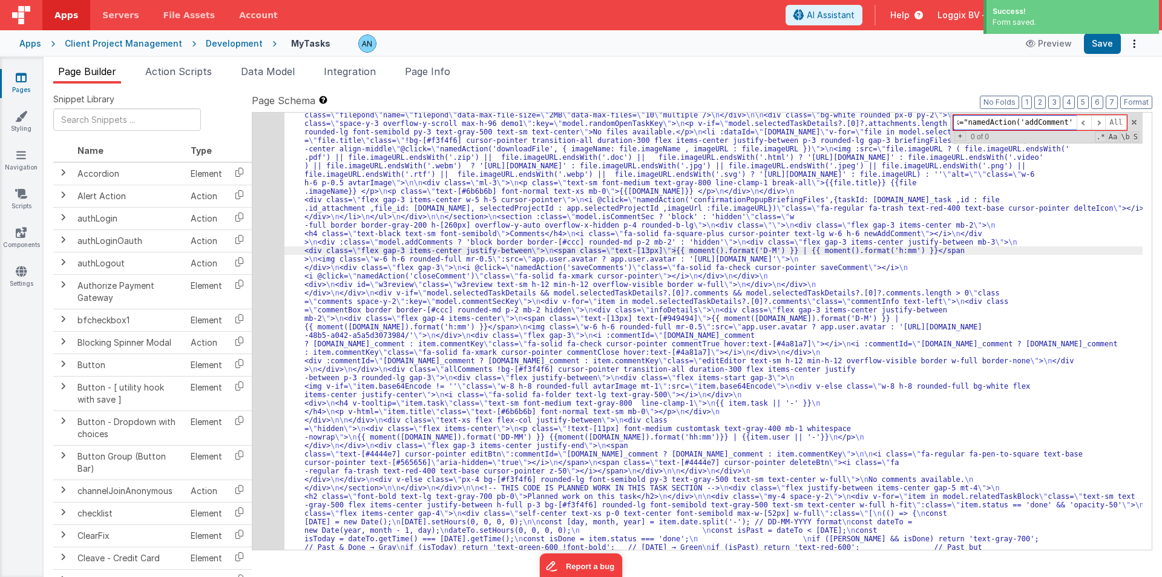
paste input "addComment"
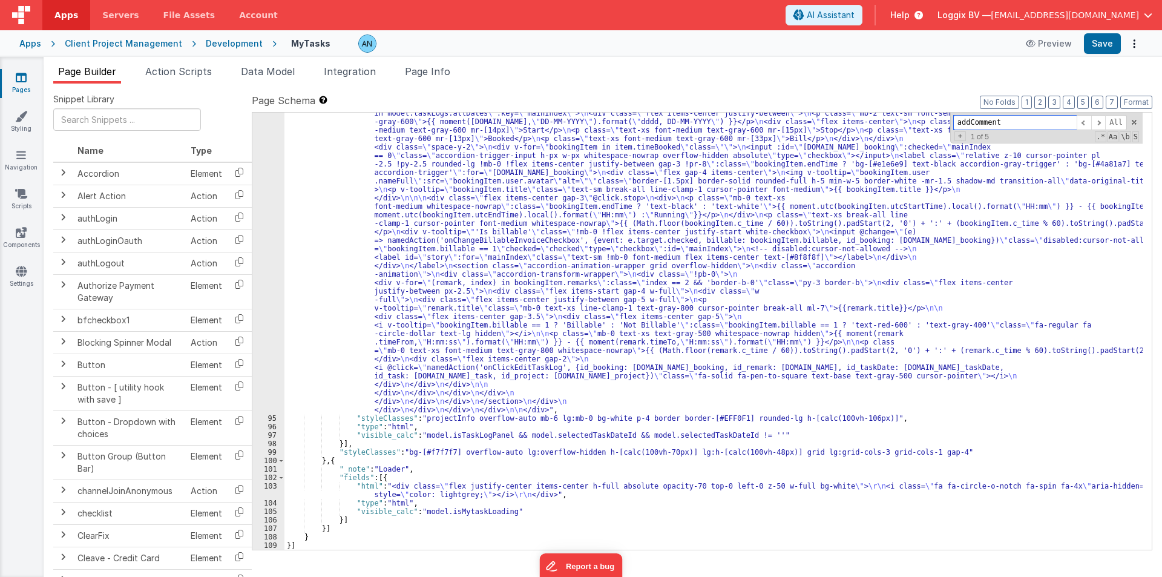
scroll to position [10178, 0]
type input "addComment"
drag, startPoint x: 357, startPoint y: 293, endPoint x: 316, endPoint y: 288, distance: 40.8
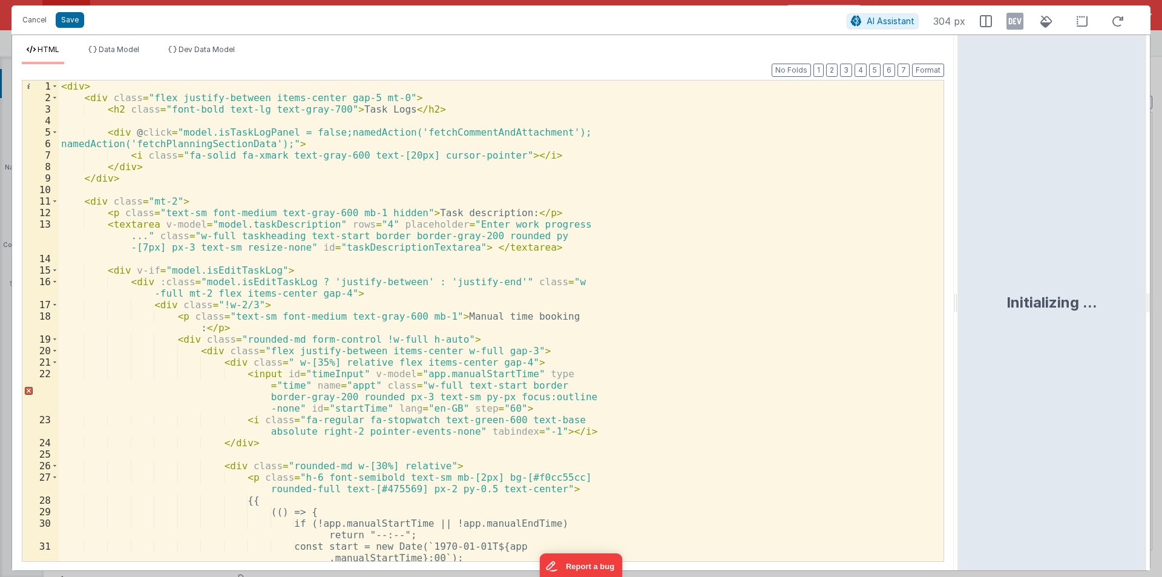
drag, startPoint x: 959, startPoint y: 304, endPoint x: 643, endPoint y: 353, distance: 319.7
click at [1043, 304] on html "Cancel Save AI Assistant 304 px HTML Data Model Dev Data Model Format 7 6 5 4 3…" at bounding box center [581, 288] width 1162 height 577
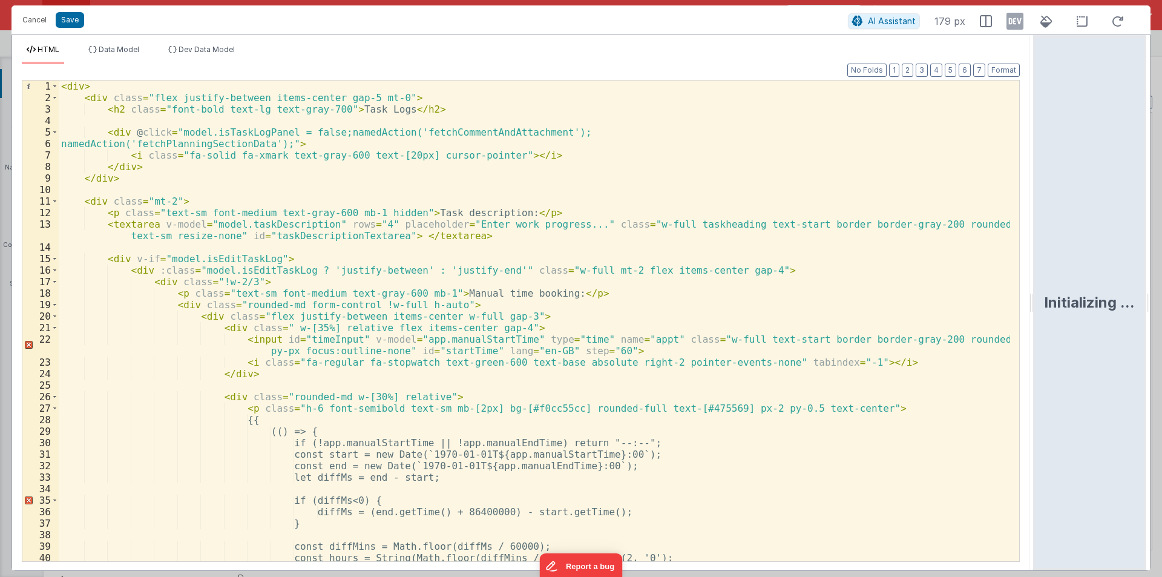
click at [519, 314] on div "< div > < div class = "flex justify-between items-center gap-5 mt-0" > < h2 cla…" at bounding box center [534, 331] width 951 height 503
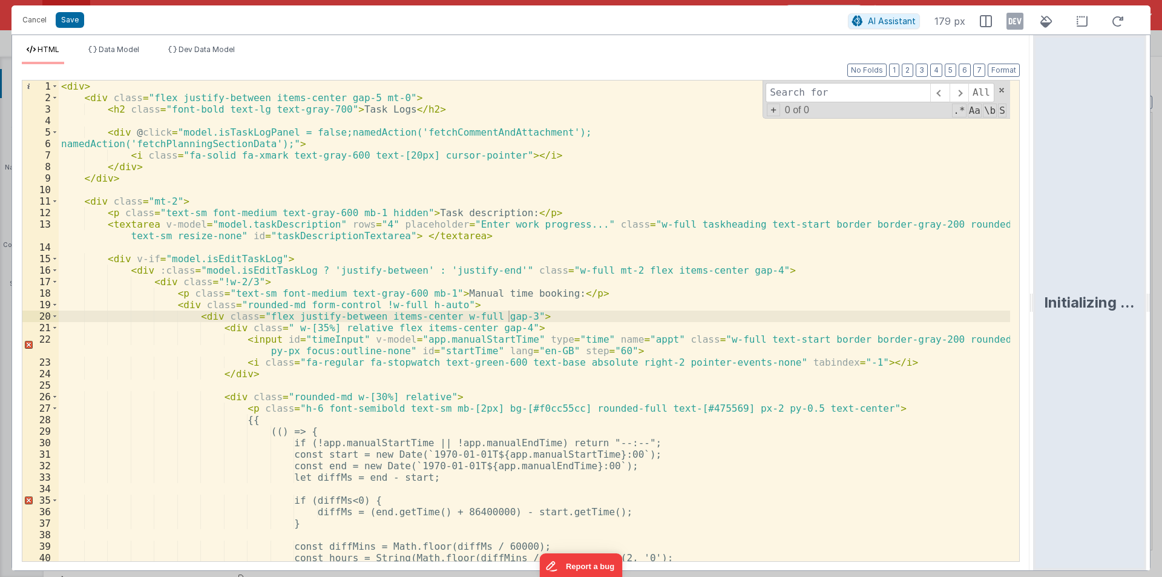
type input "addComment"
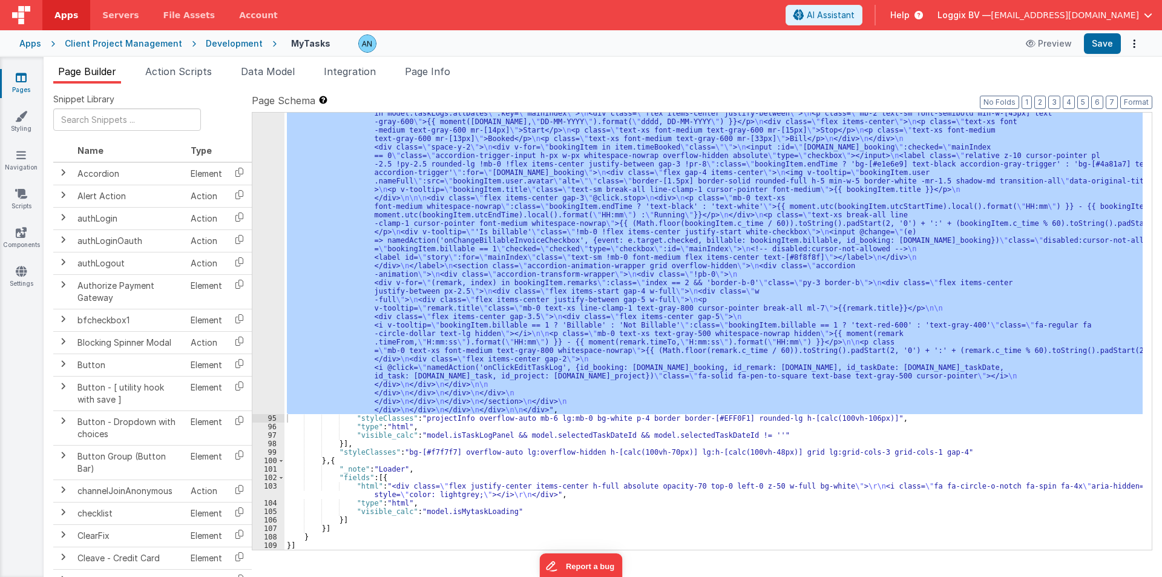
click at [341, 154] on div "Format 7 6 5 4 3 2 1 No Folds" at bounding box center [521, 308] width 998 height 482
click at [216, 42] on div "Development" at bounding box center [234, 44] width 57 height 12
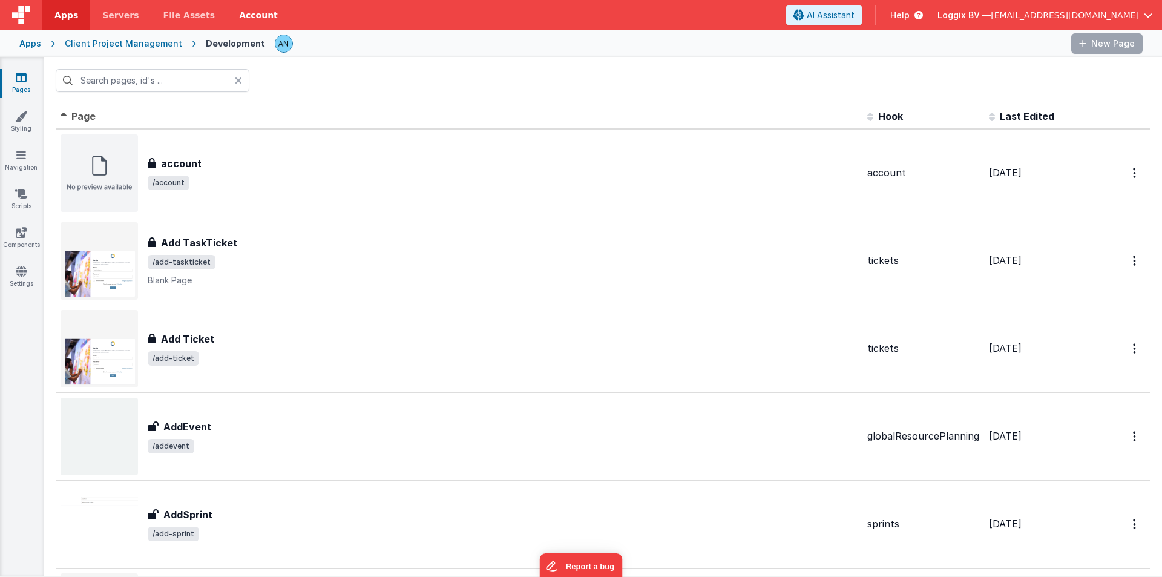
type input "mytask"
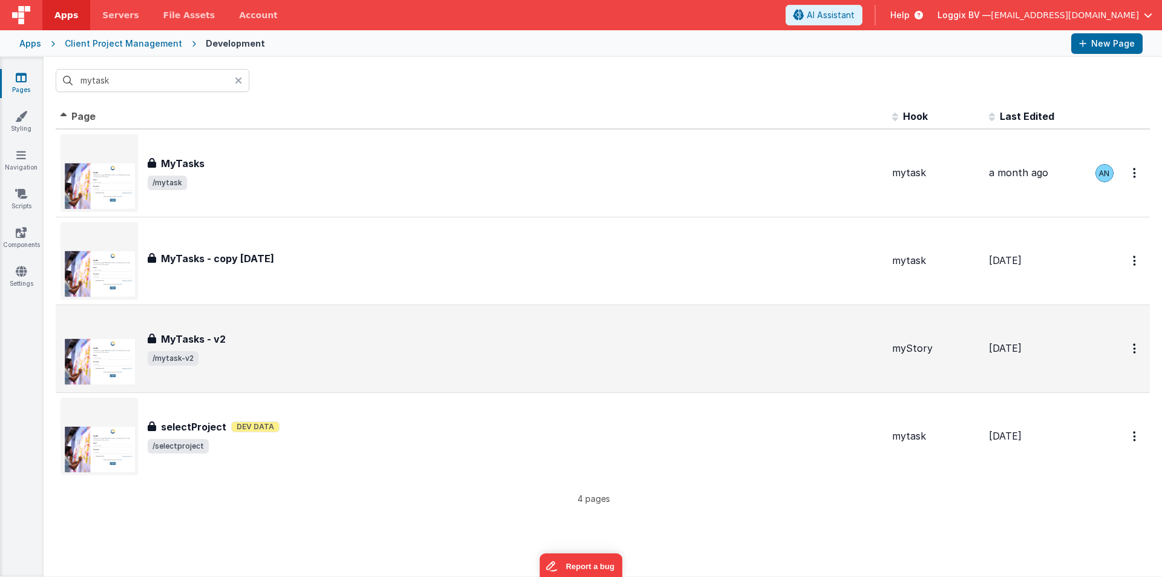
click at [237, 356] on span "/mytask-v2" at bounding box center [515, 358] width 735 height 15
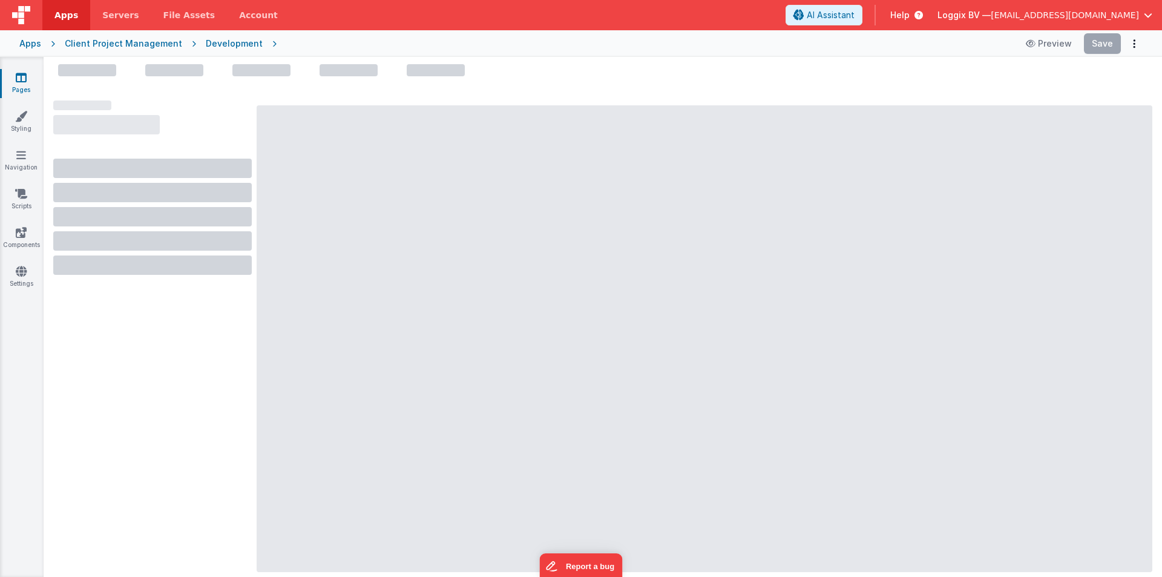
click at [209, 45] on div "Development" at bounding box center [234, 44] width 57 height 12
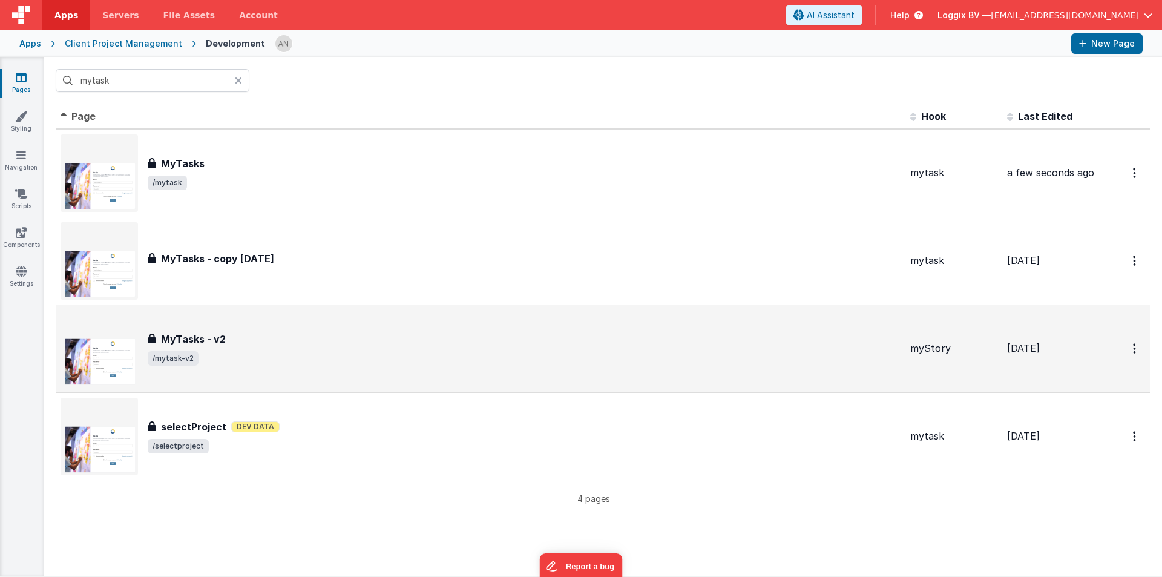
click at [260, 323] on div "MyTasks - v2 MyTasks - v2 /mytask-v2" at bounding box center [481, 348] width 840 height 77
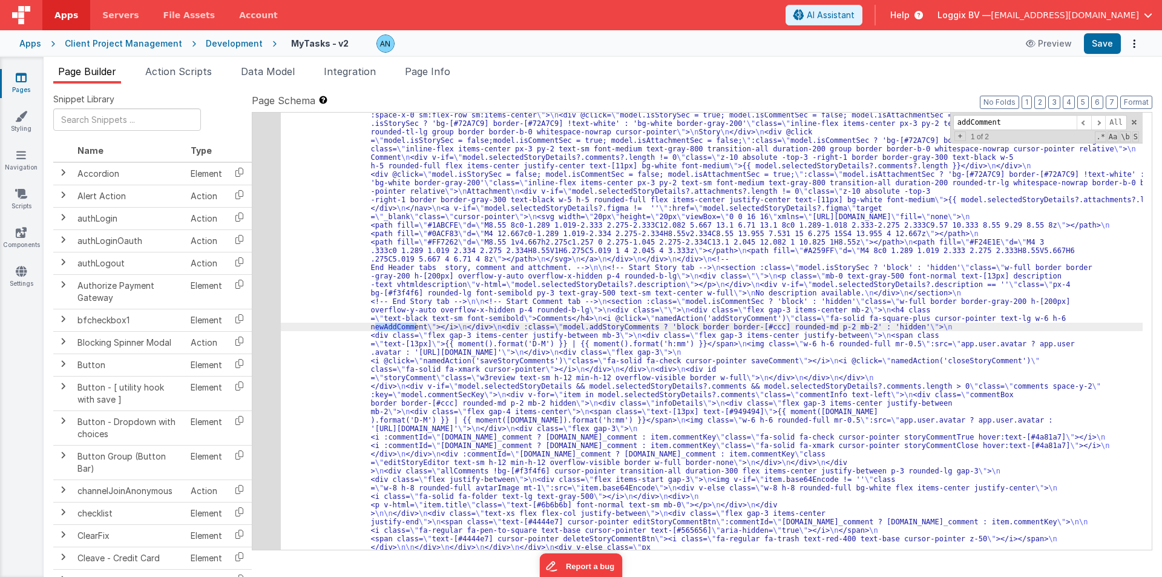
scroll to position [307, 0]
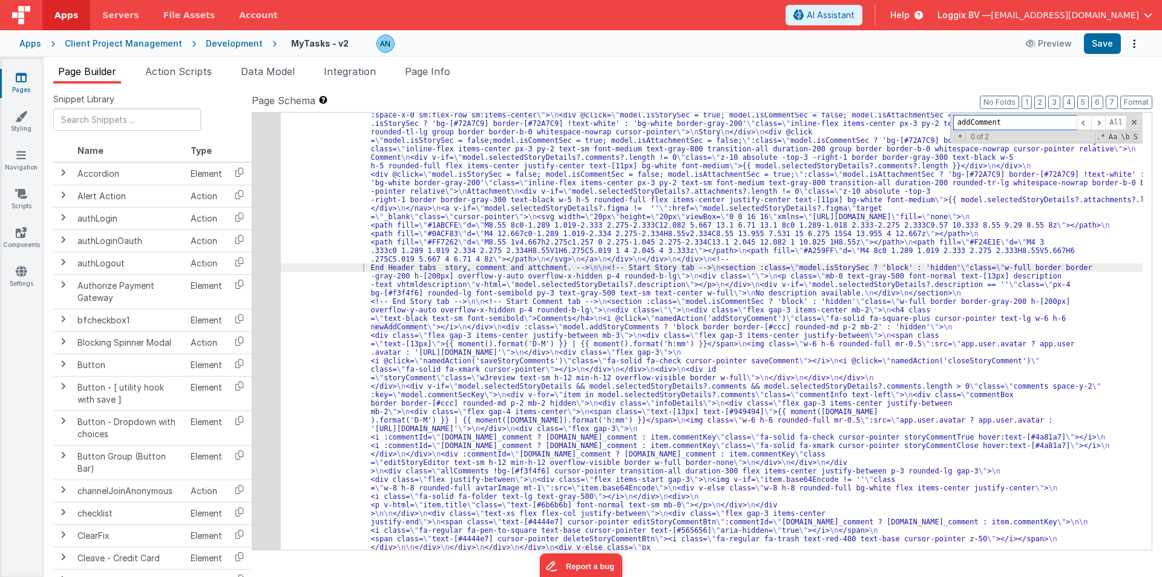
paste input "newA"
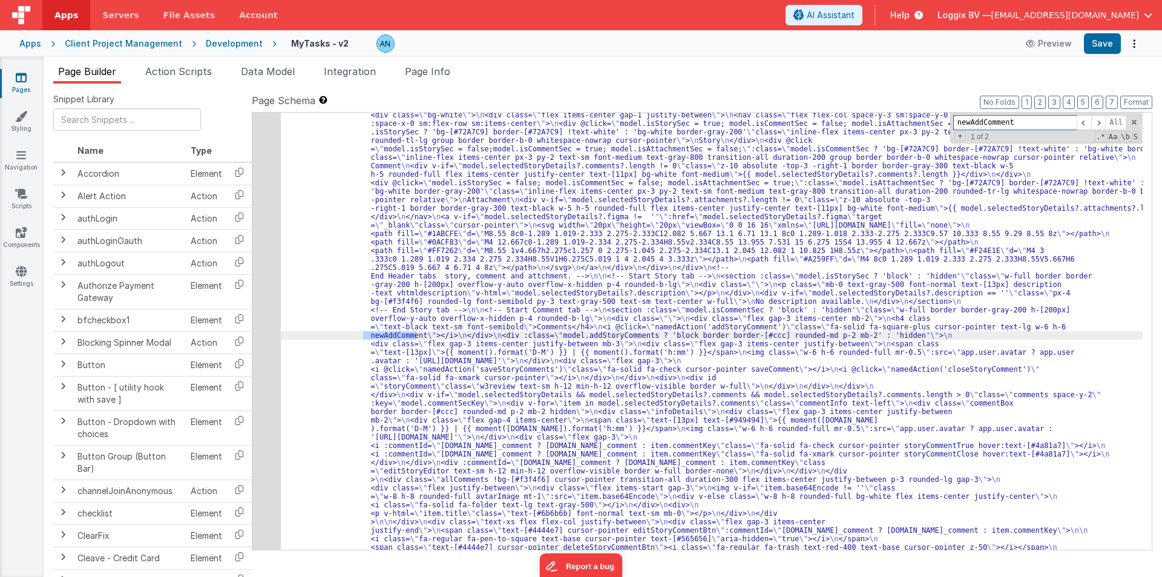
scroll to position [298, 0]
type input "newAddComment"
click at [446, 69] on span "Page Info" at bounding box center [427, 71] width 45 height 12
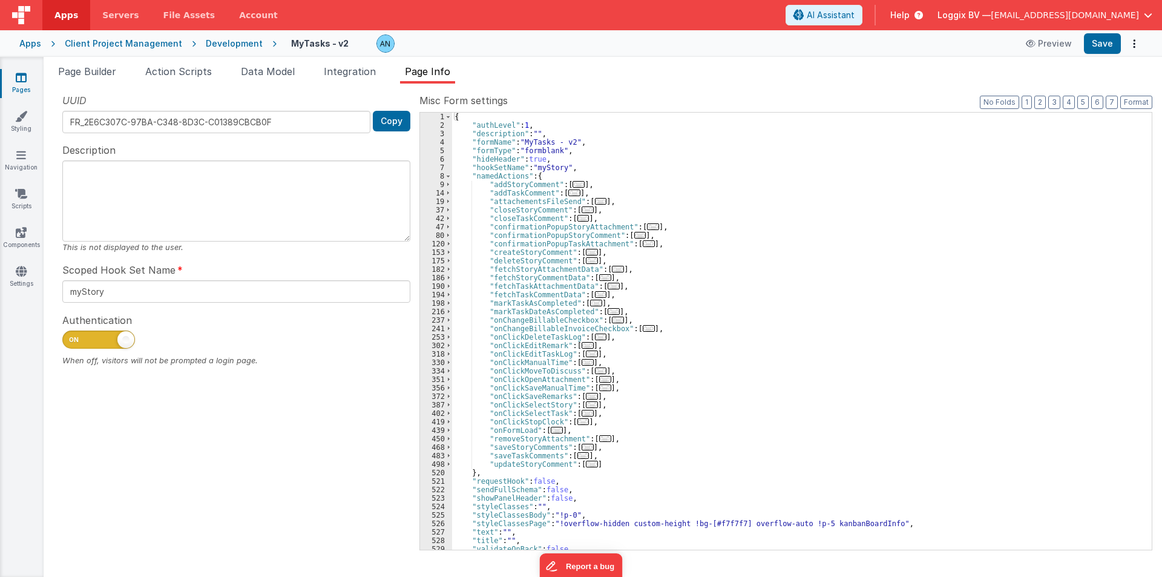
click at [629, 210] on div "{ "authLevel" : 1 , "description" : "" , "formName" : "MyTasks - v2" , "formTyp…" at bounding box center [797, 340] width 690 height 454
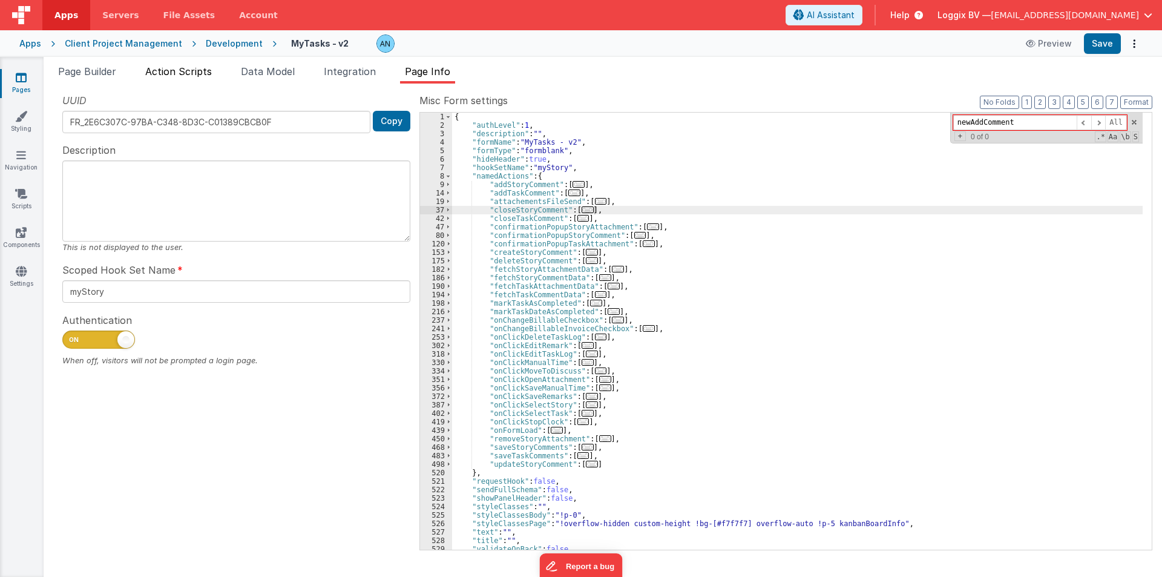
type input "newAddComment"
click at [191, 68] on span "Action Scripts" at bounding box center [178, 71] width 67 height 12
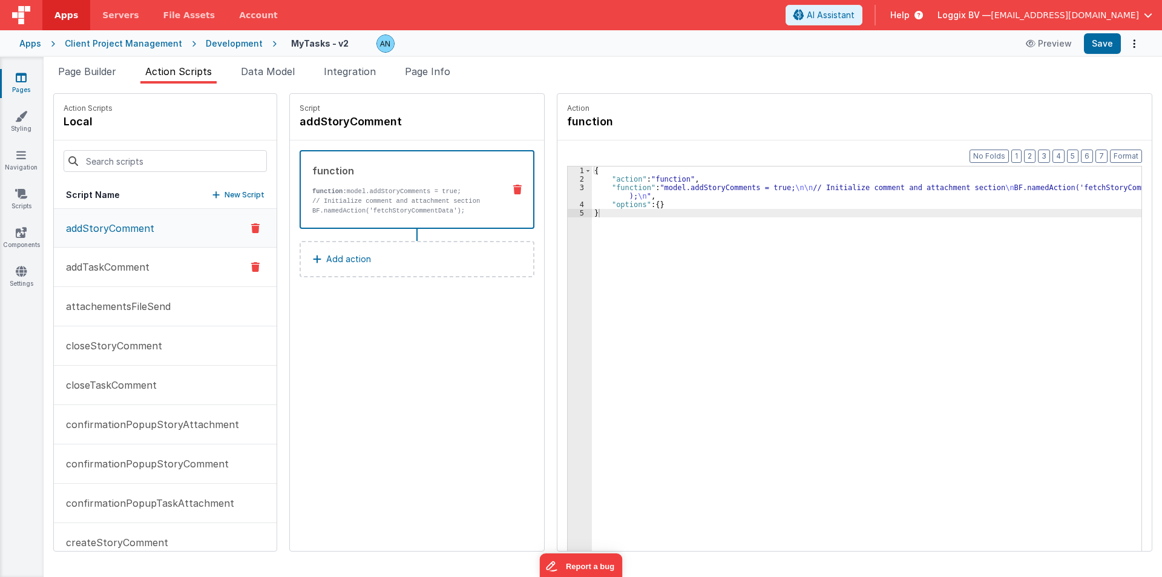
click at [148, 268] on p "addTaskComment" at bounding box center [104, 267] width 91 height 15
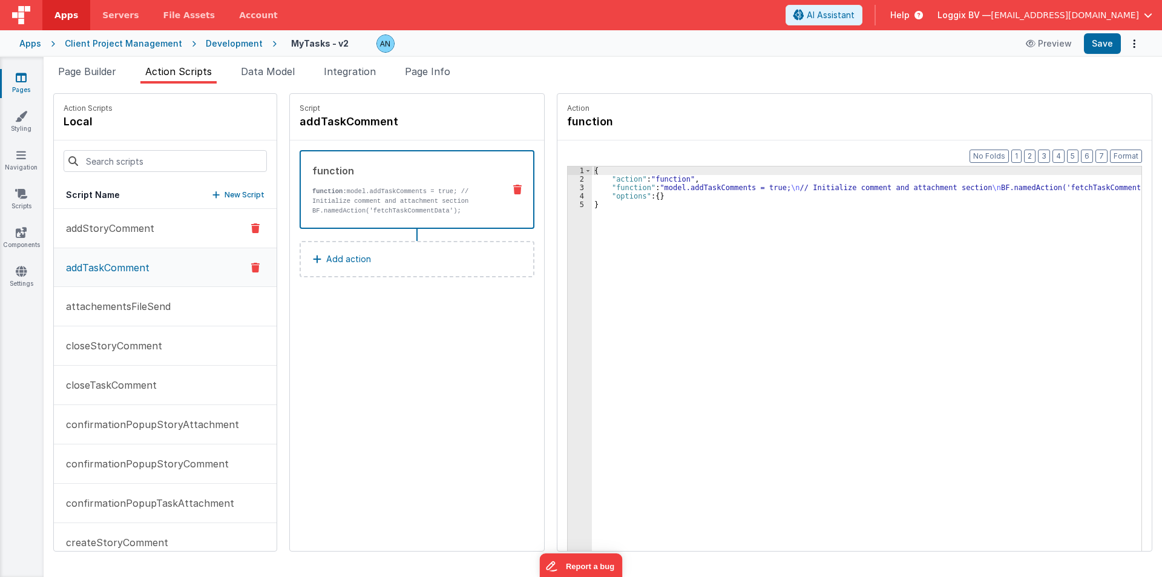
click at [150, 235] on p "addStoryComment" at bounding box center [107, 228] width 96 height 15
drag, startPoint x: 652, startPoint y: 188, endPoint x: 585, endPoint y: 188, distance: 67.8
click at [652, 189] on div "{ "action" : "function" , "function" : "model.addStoryComments = true; \n\n // …" at bounding box center [871, 385] width 559 height 439
drag, startPoint x: 154, startPoint y: 268, endPoint x: 534, endPoint y: 232, distance: 382.3
click at [146, 270] on button "addTaskComment" at bounding box center [165, 266] width 223 height 39
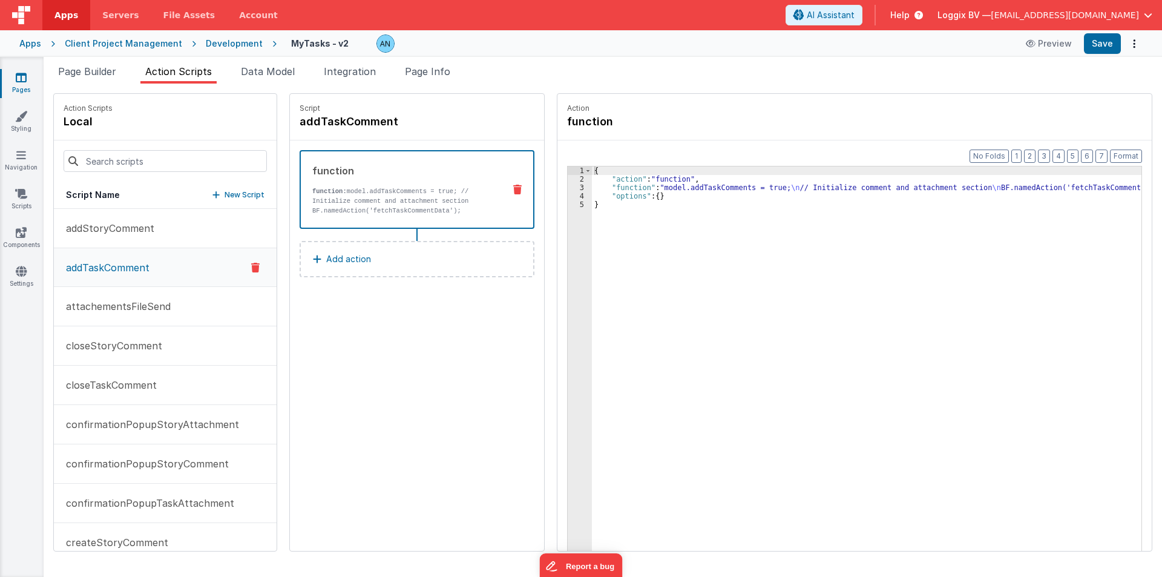
click at [661, 191] on div "{ "action" : "function" , "function" : "model.addTaskComments = true; \n // Ini…" at bounding box center [871, 385] width 559 height 439
click at [568, 188] on div "3" at bounding box center [580, 187] width 24 height 8
click at [119, 225] on p "addStoryComment" at bounding box center [107, 228] width 96 height 15
drag, startPoint x: 585, startPoint y: 186, endPoint x: 601, endPoint y: 191, distance: 17.0
click at [592, 188] on div "{ "action" : "function" , "function" : "model.addStoryComments = true; \n\n // …" at bounding box center [871, 385] width 559 height 439
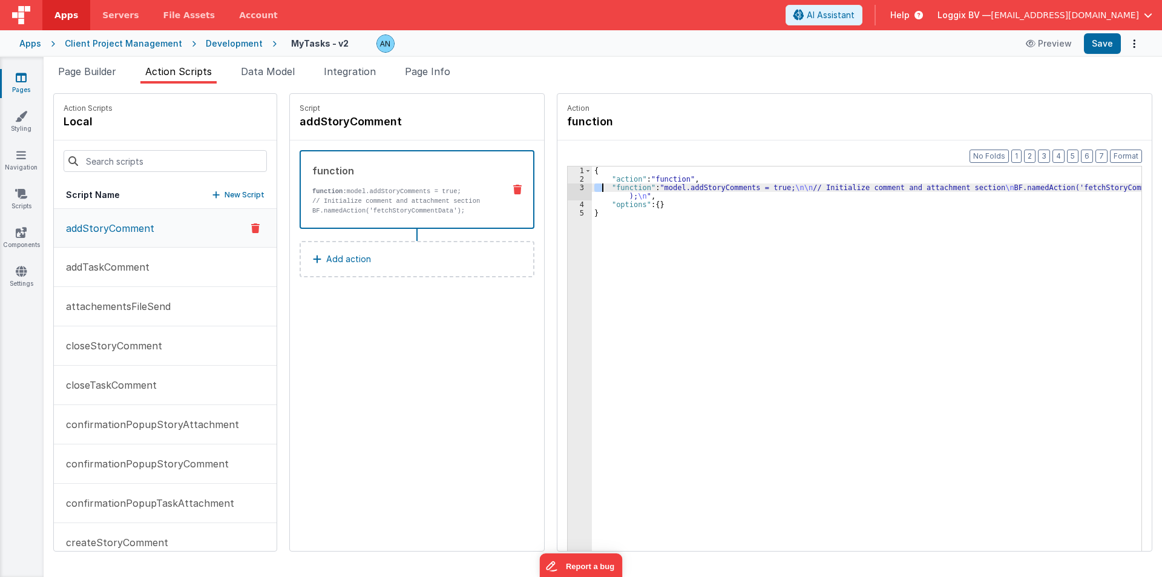
click at [568, 190] on div "3" at bounding box center [580, 191] width 24 height 17
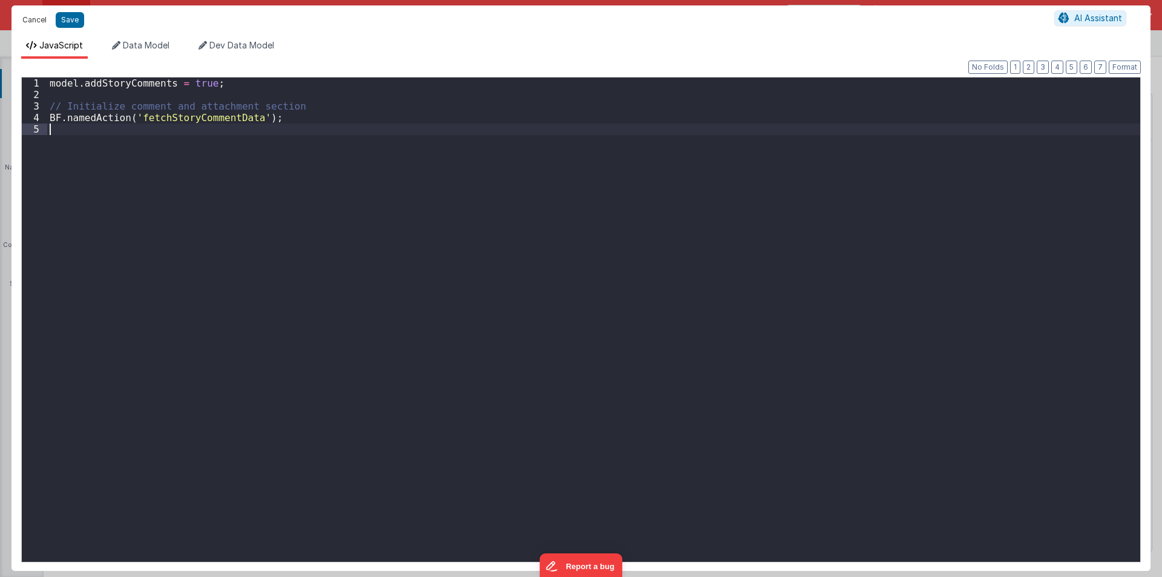
click at [43, 24] on button "Cancel" at bounding box center [34, 19] width 36 height 17
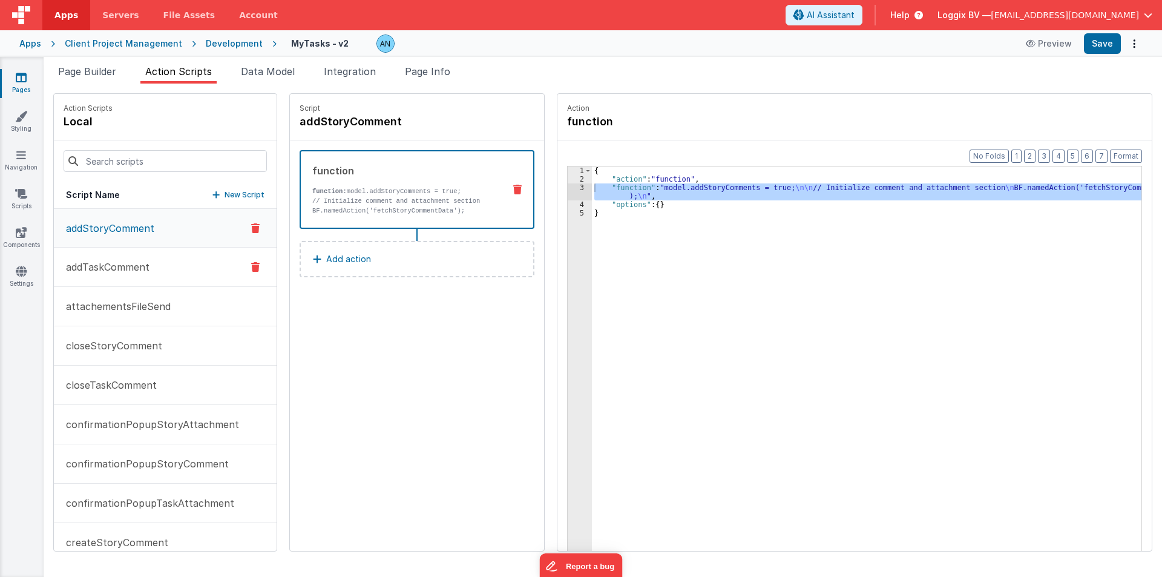
click at [166, 270] on button "addTaskComment" at bounding box center [165, 266] width 223 height 39
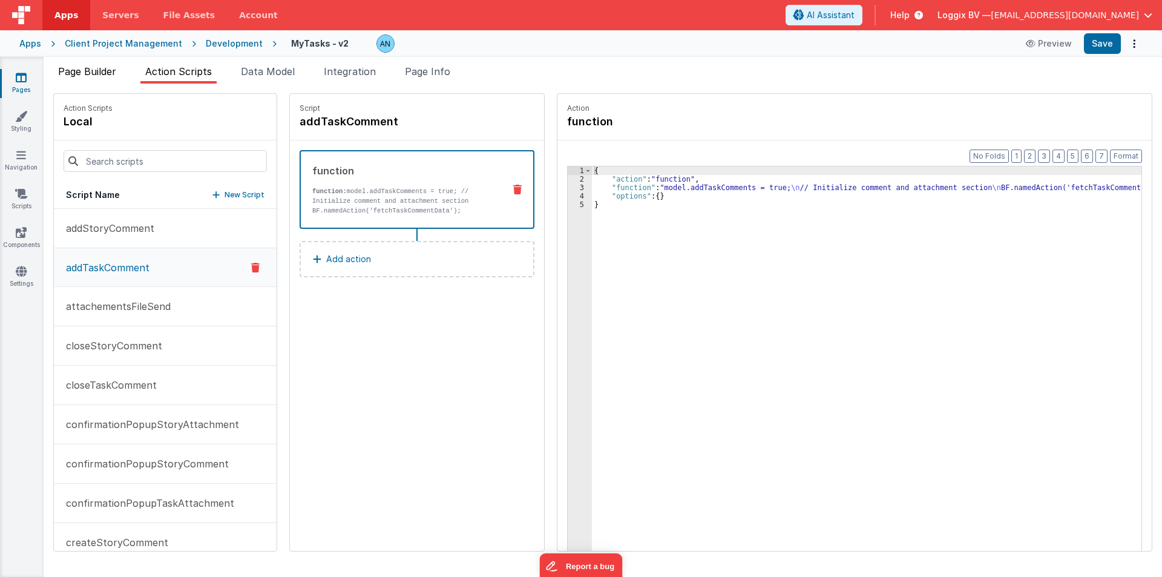
click at [93, 76] on span "Page Builder" at bounding box center [87, 71] width 58 height 12
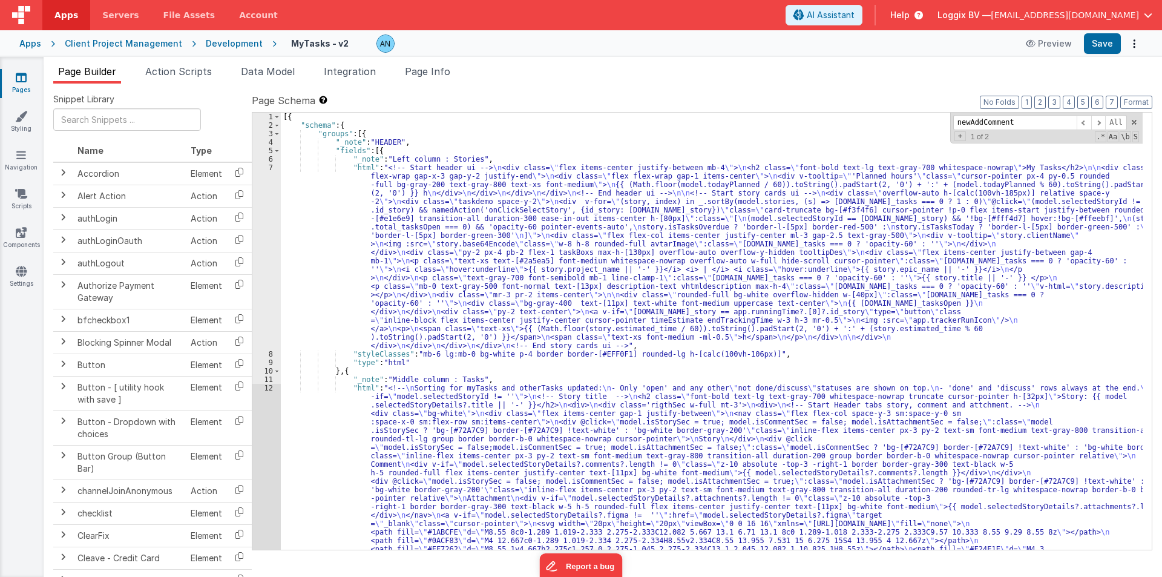
scroll to position [0, 0]
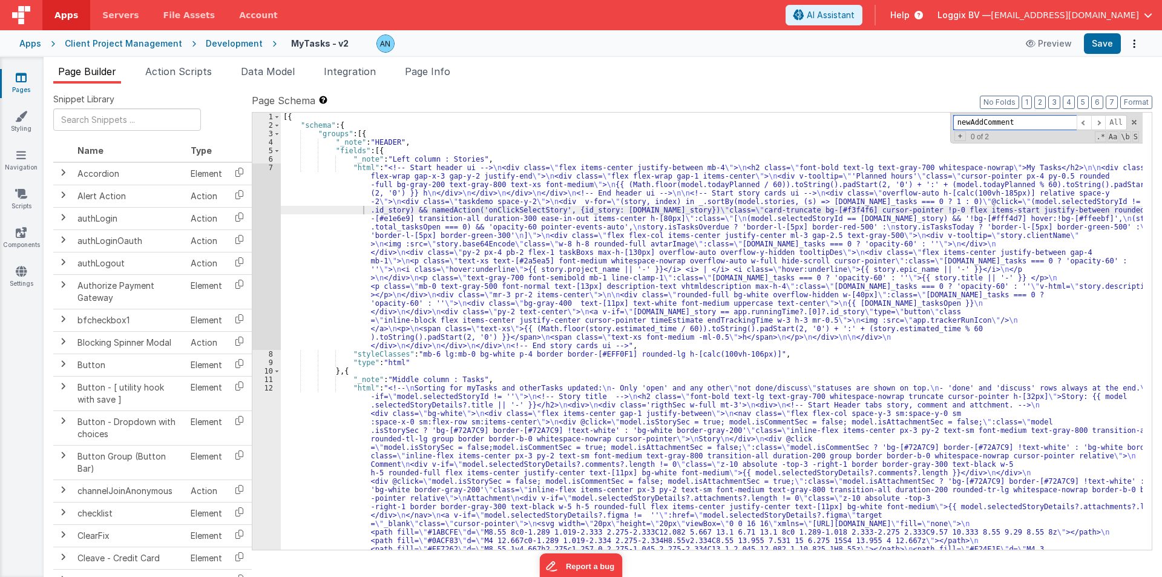
paste input "card-truncate bg-[#f3f4f6] cursor-pointer !p-0 flex items-start justify-between…"
click at [260, 200] on div "7" at bounding box center [266, 256] width 28 height 186
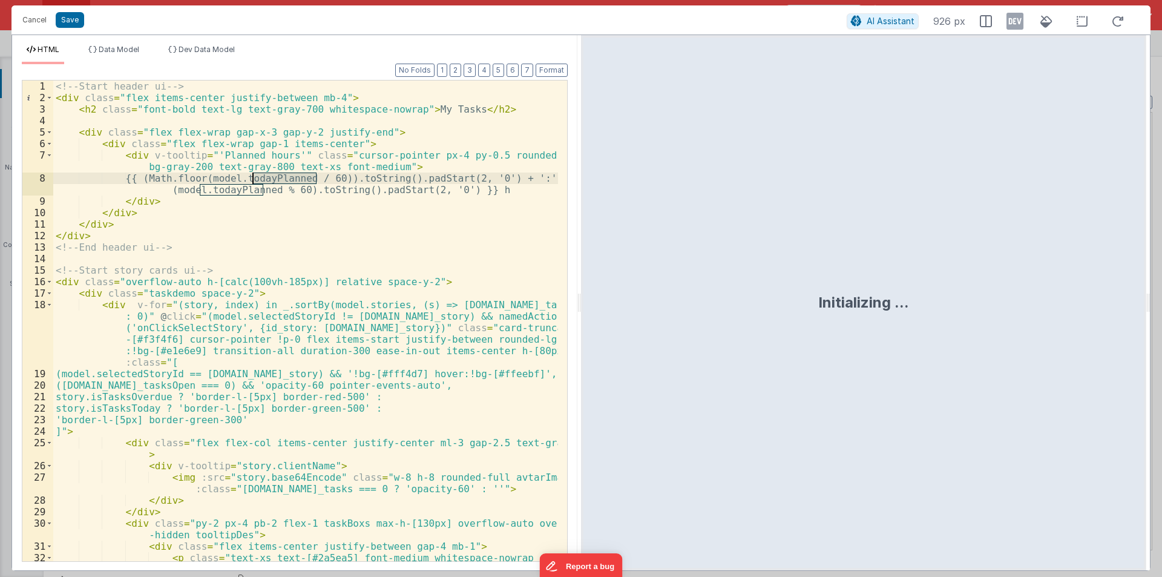
click at [175, 327] on div "<!-- Start header ui --> < div class = "flex items-center justify-between mb-4"…" at bounding box center [305, 343] width 505 height 526
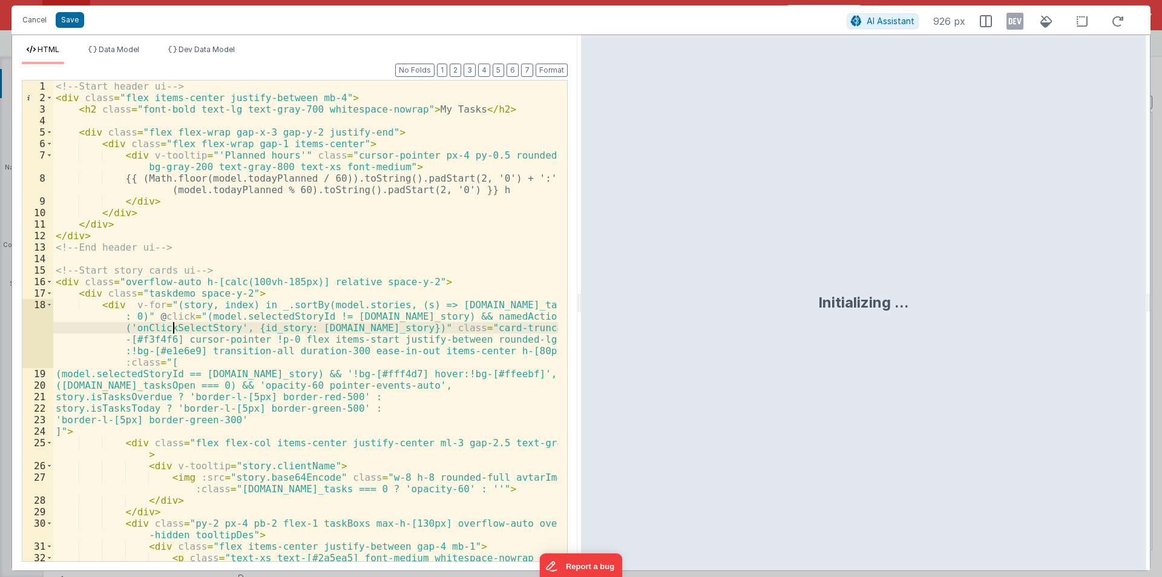
click at [175, 327] on div "<!-- Start header ui --> < div class = "flex items-center justify-between mb-4"…" at bounding box center [305, 343] width 505 height 526
drag, startPoint x: 576, startPoint y: 299, endPoint x: 817, endPoint y: 303, distance: 240.9
click at [877, 298] on html "Cancel Save AI Assistant 926 px HTML Data Model Dev Data Model Format 7 6 5 4 3…" at bounding box center [581, 288] width 1162 height 577
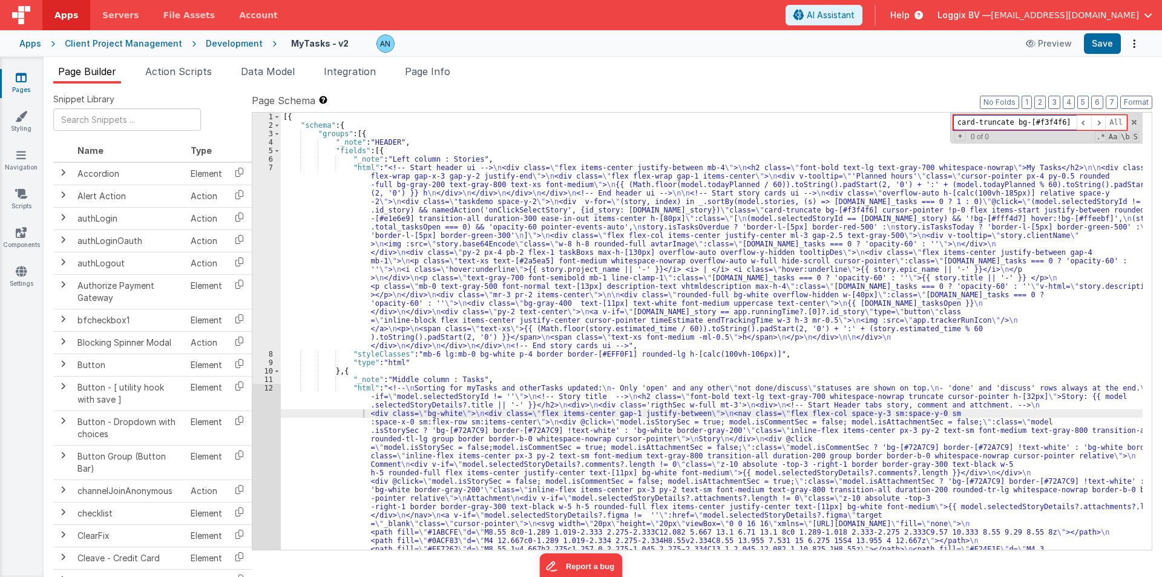
scroll to position [0, 834]
paste input "border-l-[5px] border-green-500 !bg-[#fff4d7] hover:!bg-[#ffeebf]"
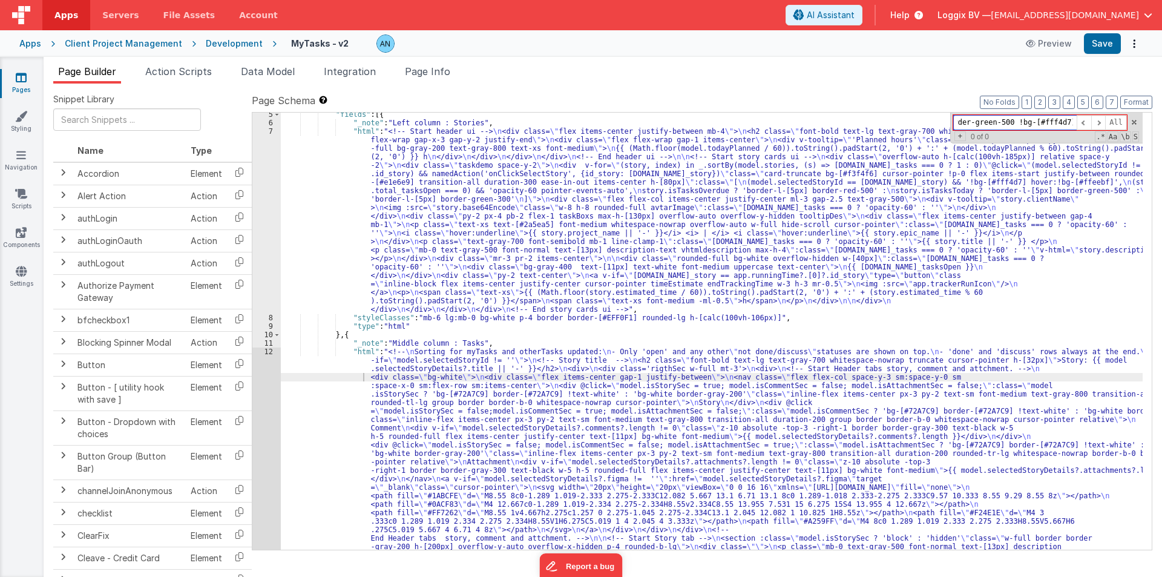
scroll to position [73, 0]
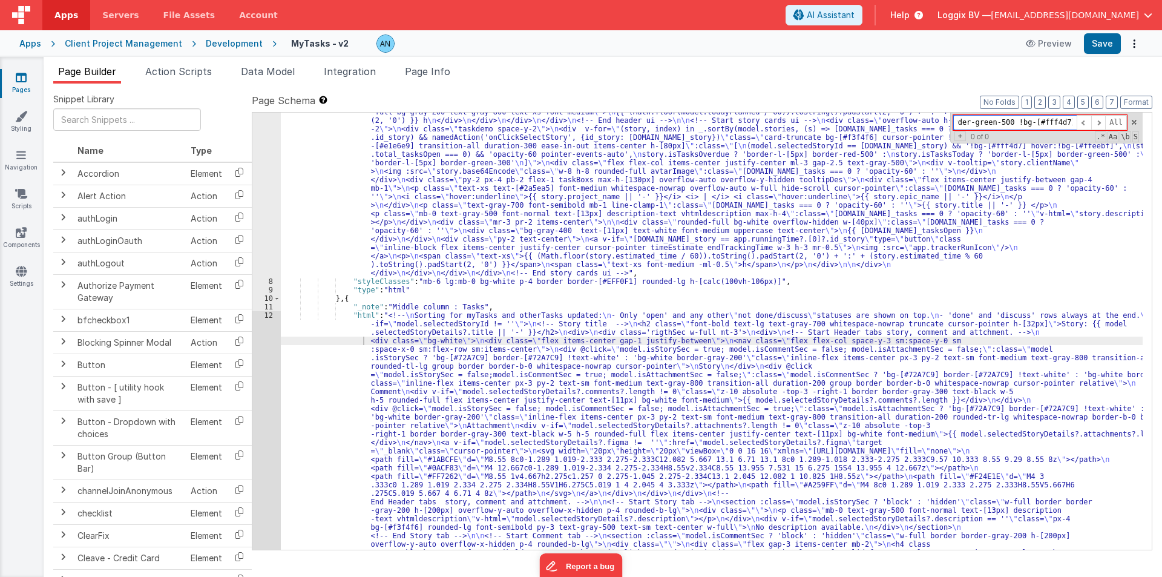
type input "card-truncate bg-[#f3f4f6] cursor-pointer !p-0 flex items-start justify-between…"
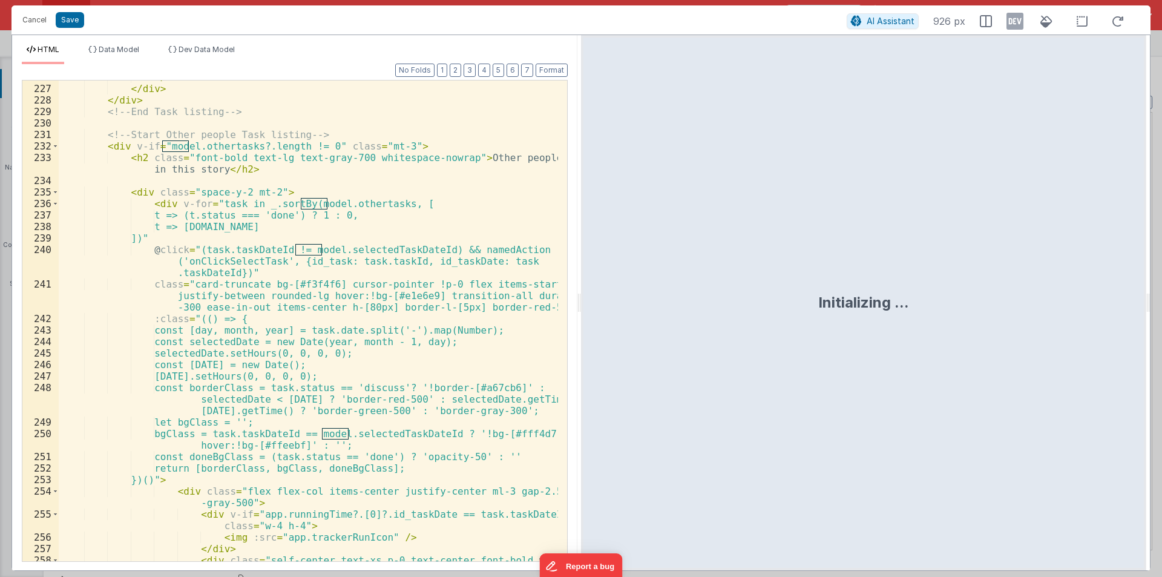
scroll to position [4169, 0]
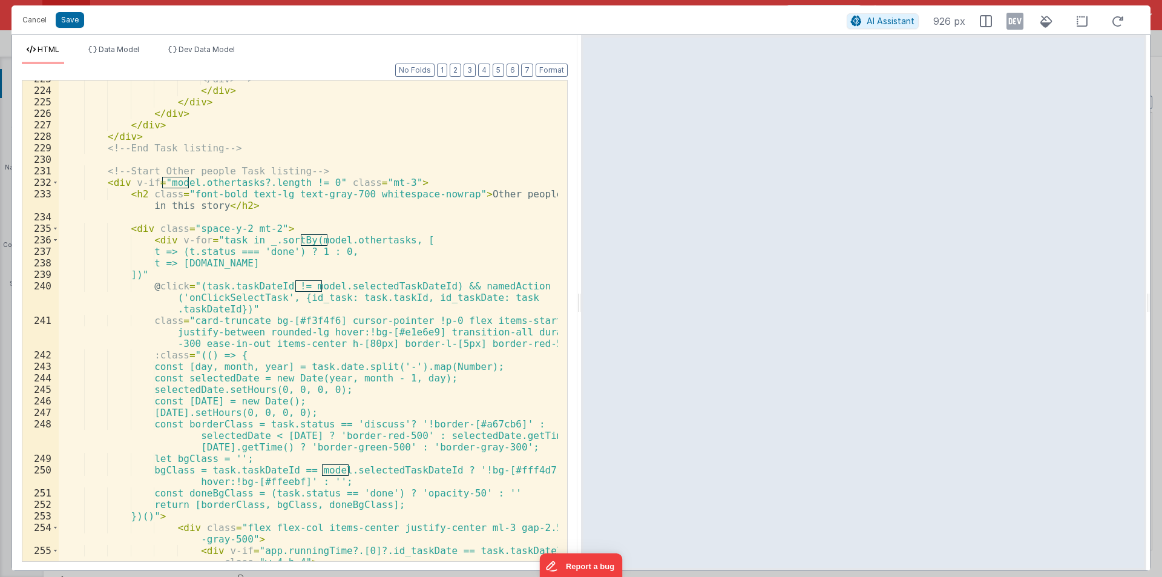
click at [209, 299] on div "</div> --> </ div > </ div > </ div > </ div > </ div > <!-- End Task listing -…" at bounding box center [308, 330] width 499 height 515
click at [208, 298] on div "</div> --> </ div > </ div > </ div > </ div > </ div > <!-- End Task listing -…" at bounding box center [308, 330] width 499 height 515
click at [24, 22] on button "Cancel" at bounding box center [34, 19] width 36 height 17
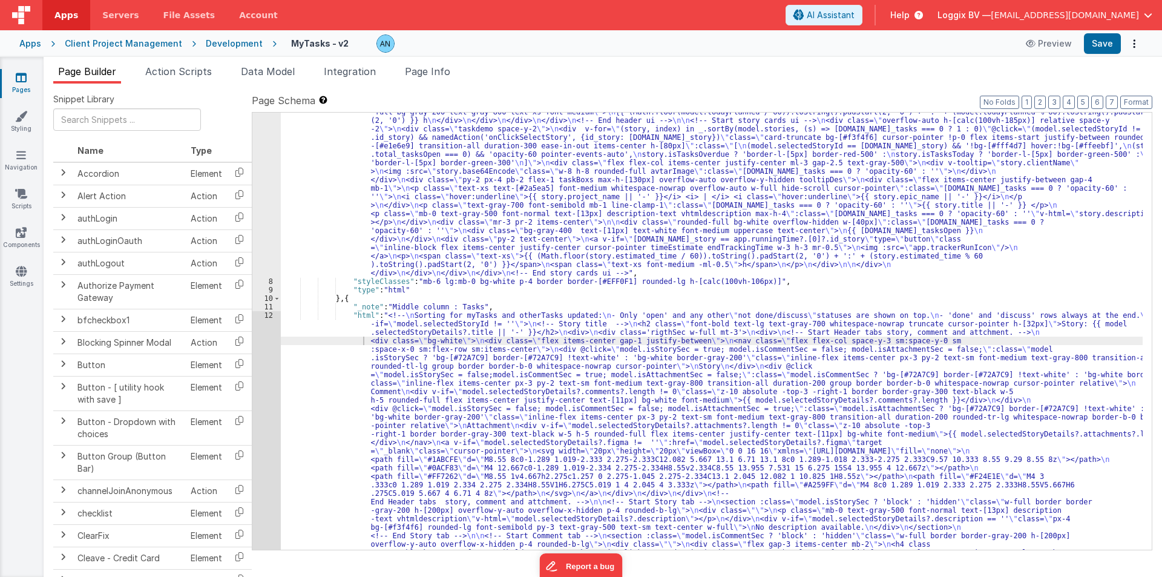
click at [168, 62] on div "Page Builder Action Scripts Data Model Integration Page Info Snippet Library Na…" at bounding box center [603, 317] width 1118 height 520
click at [172, 70] on span "Action Scripts" at bounding box center [178, 71] width 67 height 12
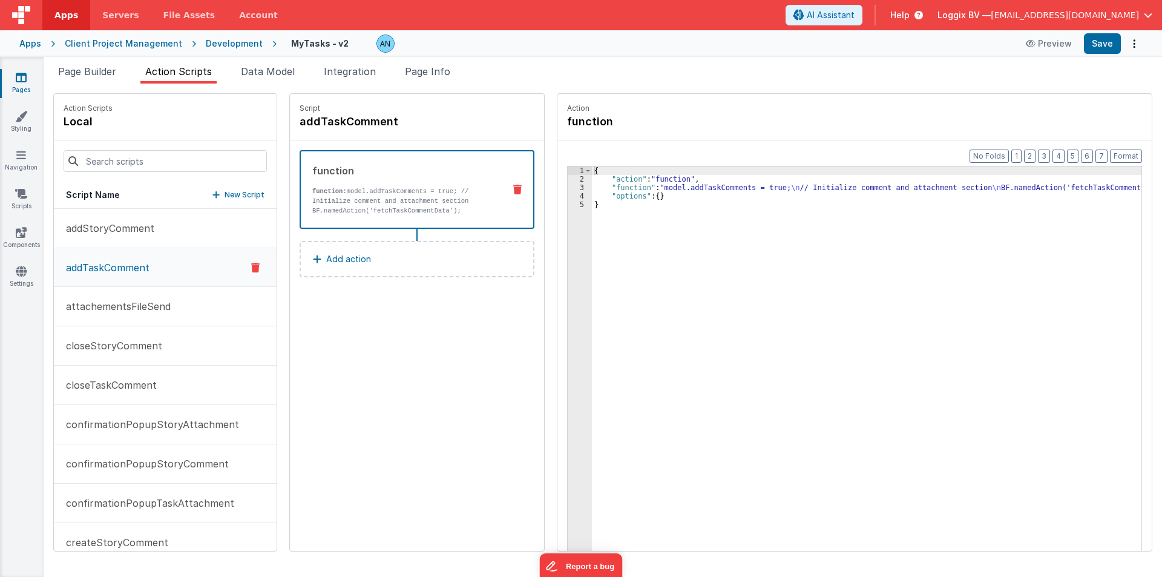
click at [114, 122] on div "Action Scripts local" at bounding box center [165, 117] width 223 height 47
click at [101, 154] on input at bounding box center [165, 161] width 203 height 22
paste input "onClickSelectTask"
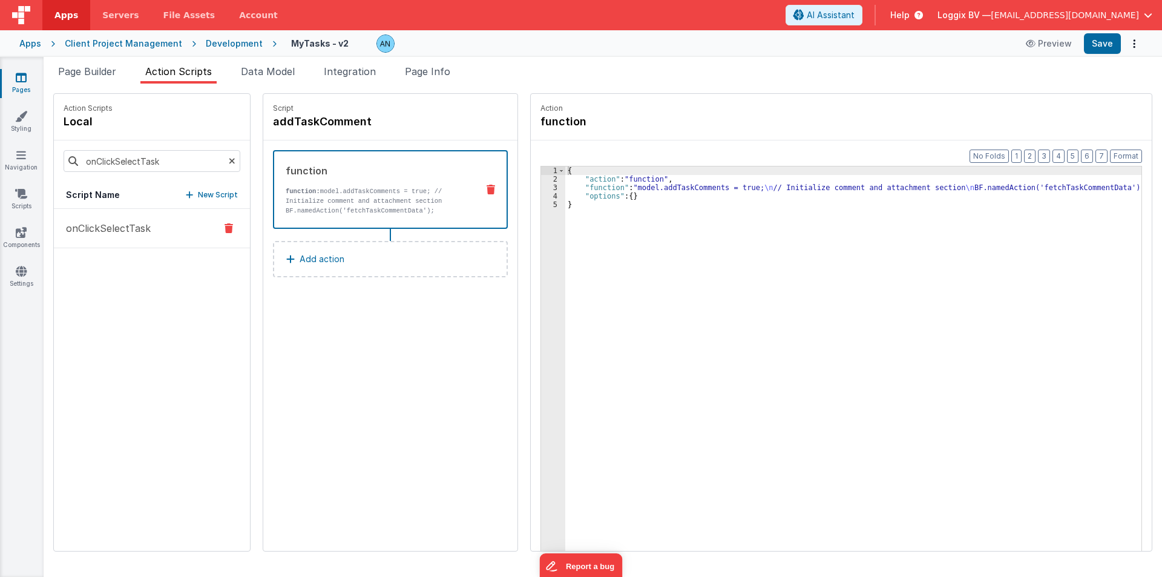
click at [97, 240] on button "onClickSelectTask" at bounding box center [152, 228] width 196 height 39
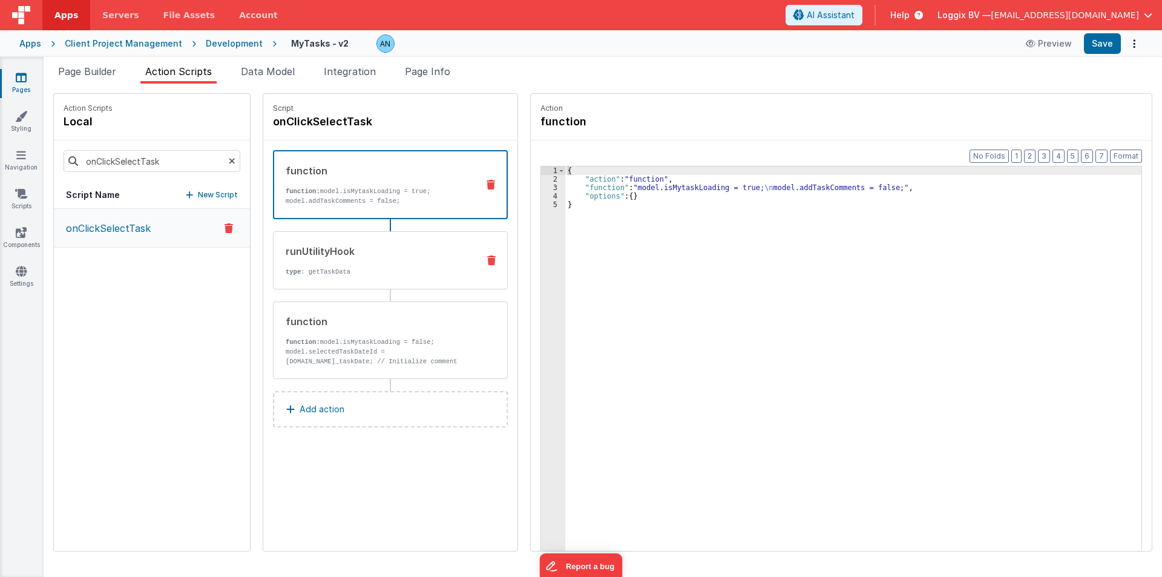
click at [424, 261] on div "runUtilityHook type : getTaskData" at bounding box center [371, 260] width 195 height 33
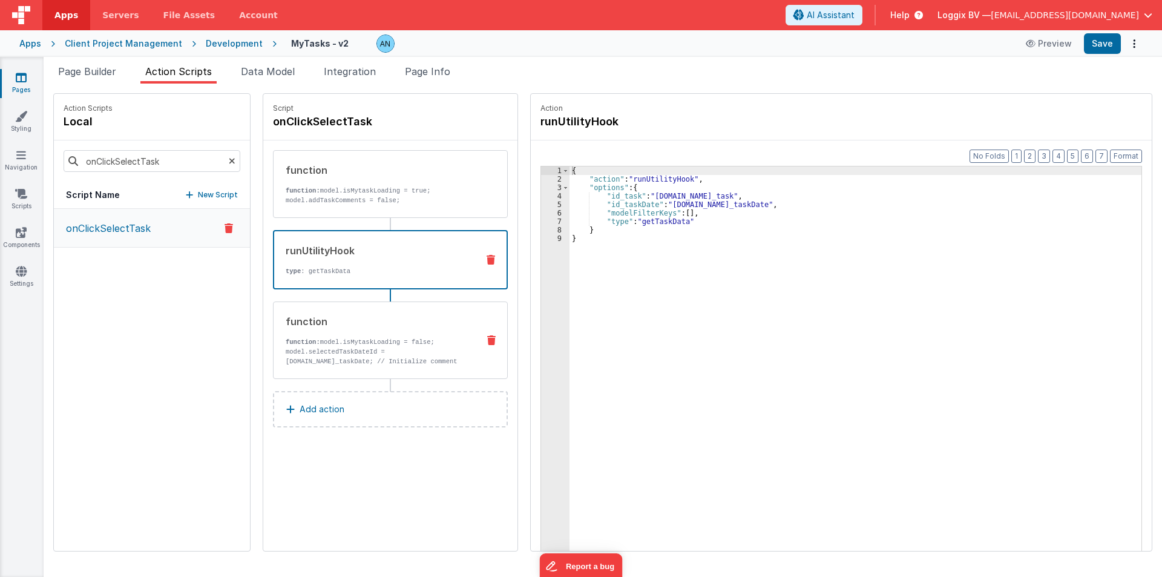
click at [348, 367] on div "function function: model.isMytaskLoading = false; model.selectedTaskDateId = ac…" at bounding box center [390, 339] width 235 height 77
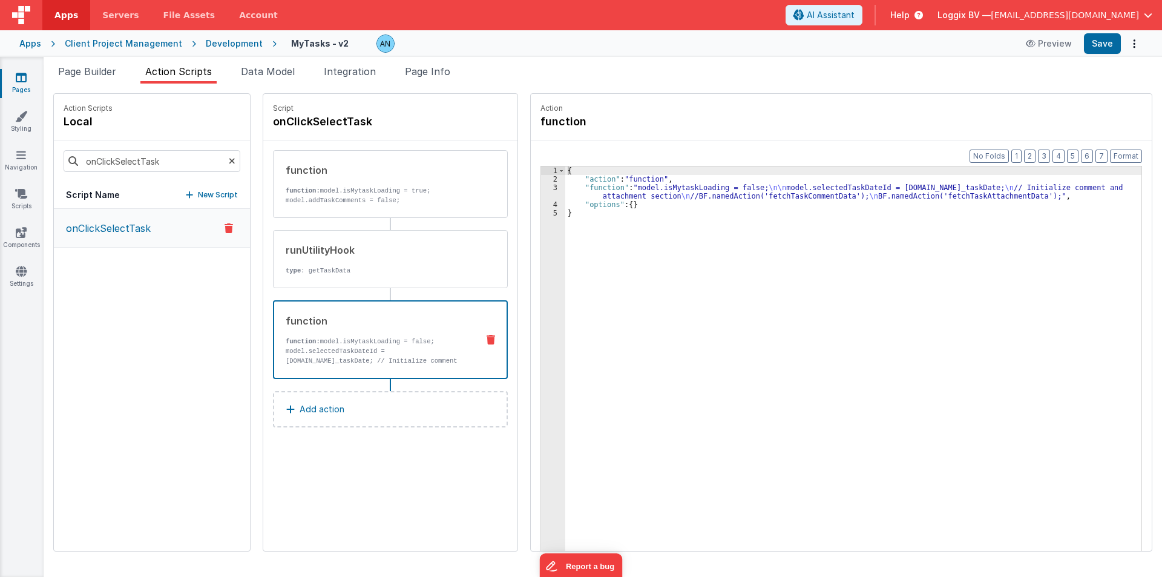
click at [620, 197] on div "{ "action" : "function" , "function" : "model.isMytaskLoading = false; \n\n mod…" at bounding box center [853, 385] width 576 height 439
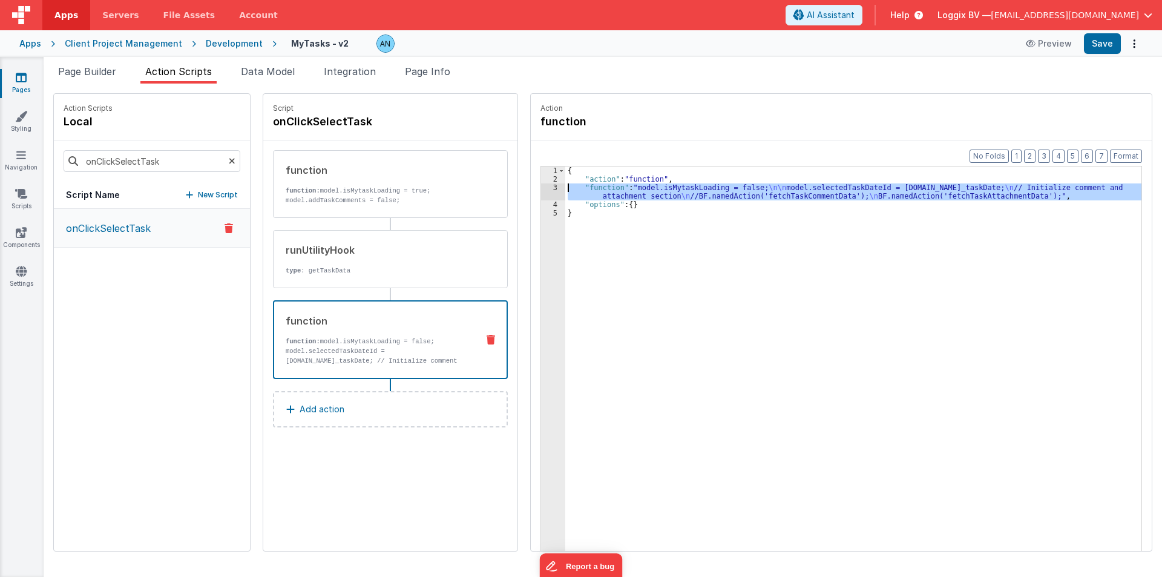
click at [542, 190] on div "3" at bounding box center [553, 191] width 24 height 17
click at [92, 162] on input "onClickSelectTask" at bounding box center [152, 161] width 177 height 22
paste input "Story"
type input "onClickSelectStory"
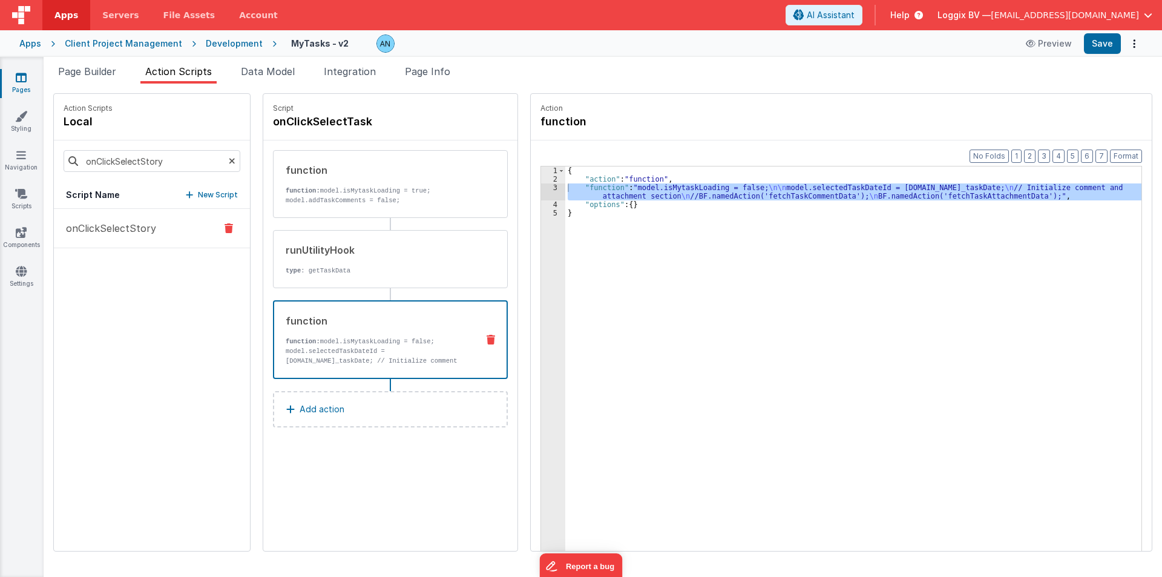
click at [119, 229] on p "onClickSelectStory" at bounding box center [107, 228] width 97 height 15
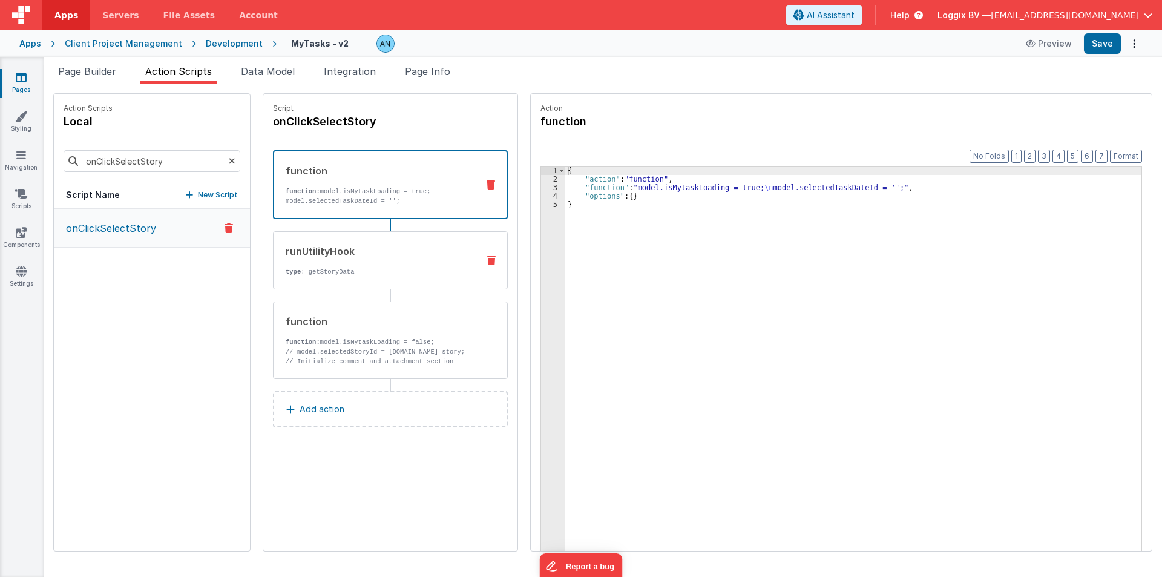
click at [358, 267] on p "type : getStoryData" at bounding box center [377, 272] width 183 height 10
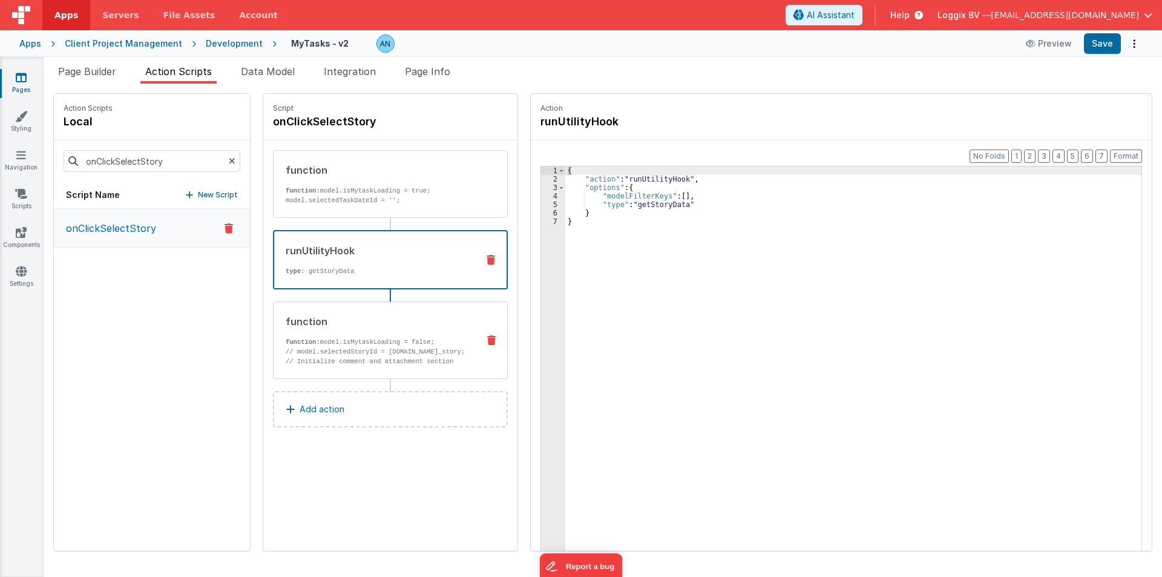
click at [360, 310] on div "function function: model.isMytaskLoading = false; // model.selectedStoryId = ac…" at bounding box center [390, 339] width 235 height 77
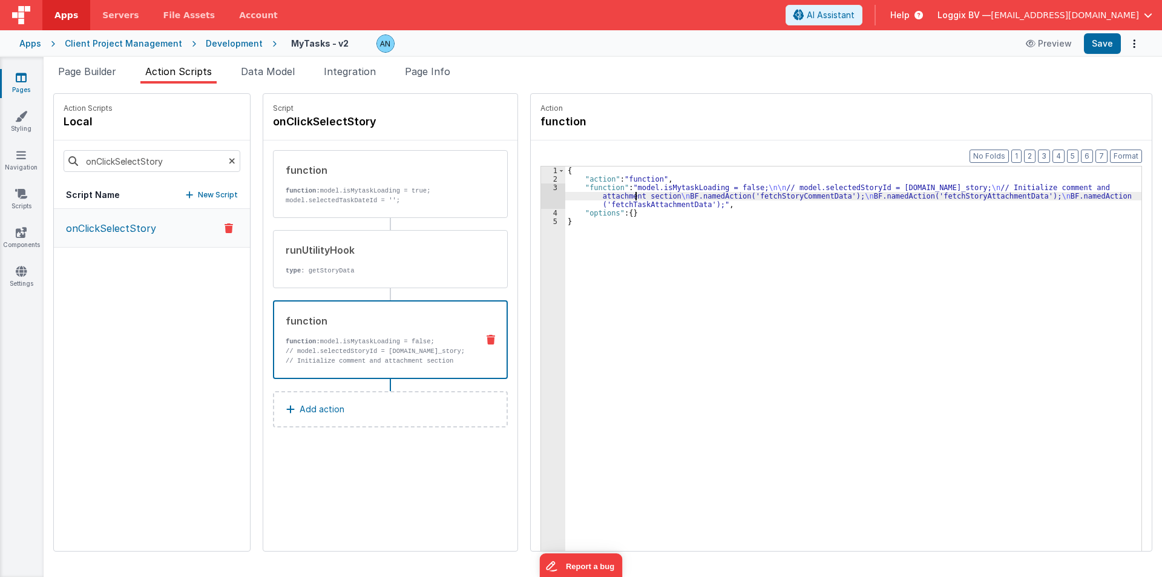
click at [623, 197] on div "{ "action" : "function" , "function" : "model.isMytaskLoading = false; \n\n // …" at bounding box center [853, 385] width 576 height 439
click at [541, 189] on div "3" at bounding box center [553, 195] width 24 height 25
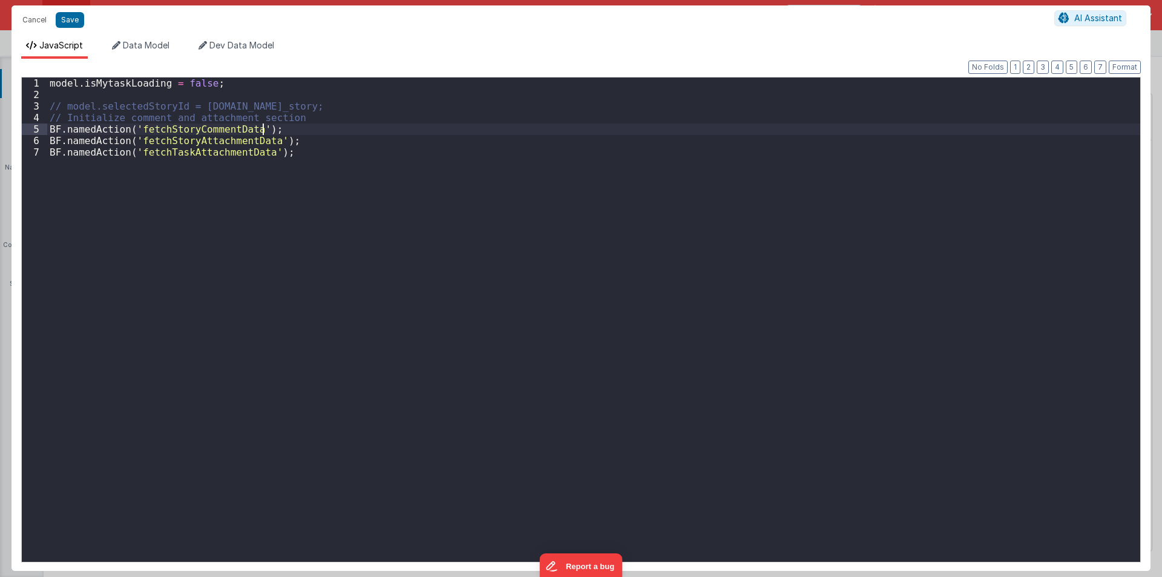
click at [267, 127] on div "model . isMytaskLoading = false ; // model.selectedStoryId = action.options.id_…" at bounding box center [593, 330] width 1093 height 507
click at [280, 156] on div "model . isMytaskLoading = false ; // model.selectedStoryId = action.options.id_…" at bounding box center [593, 330] width 1093 height 507
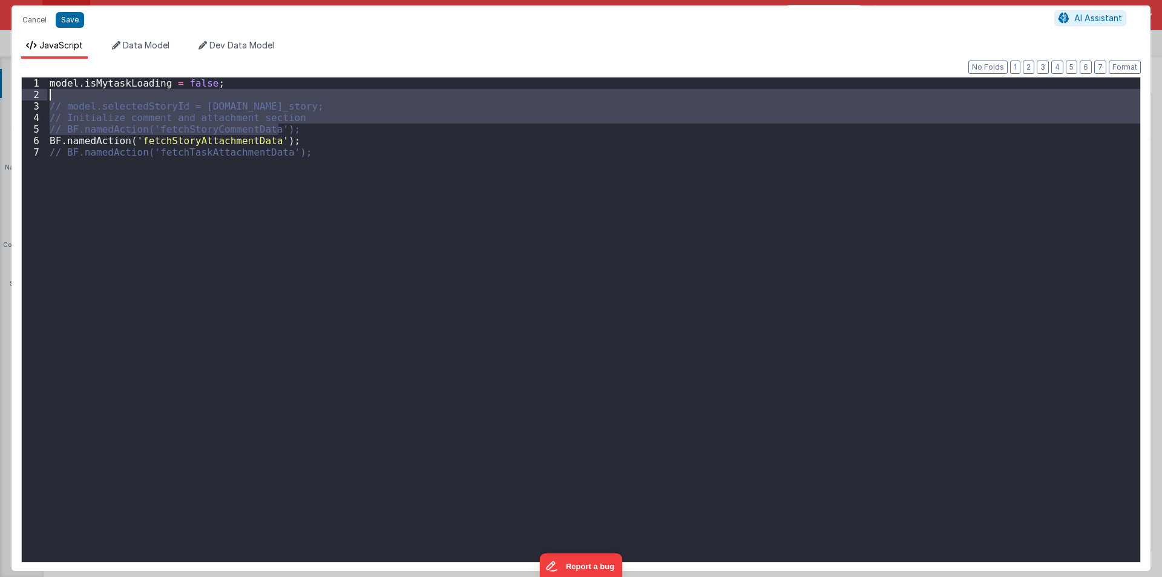
drag, startPoint x: 284, startPoint y: 126, endPoint x: 34, endPoint y: 96, distance: 251.7
click at [34, 96] on div "1 2 3 4 5 6 7 model . isMytaskLoading = false ; // model.selectedStoryId = acti…" at bounding box center [580, 319] width 1119 height 485
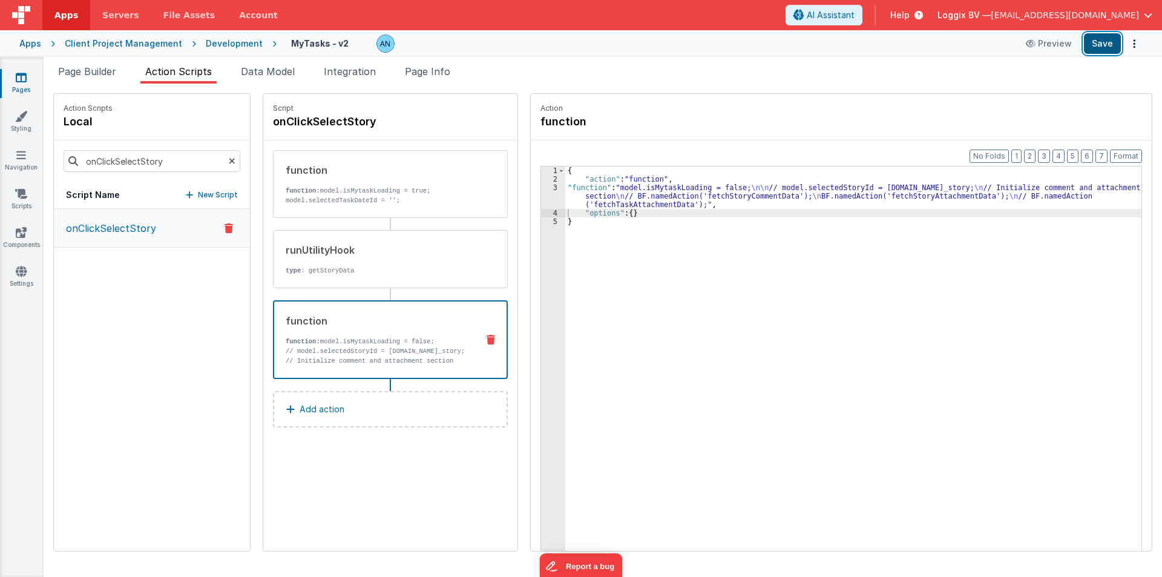
click at [1103, 38] on button "Save" at bounding box center [1102, 43] width 37 height 21
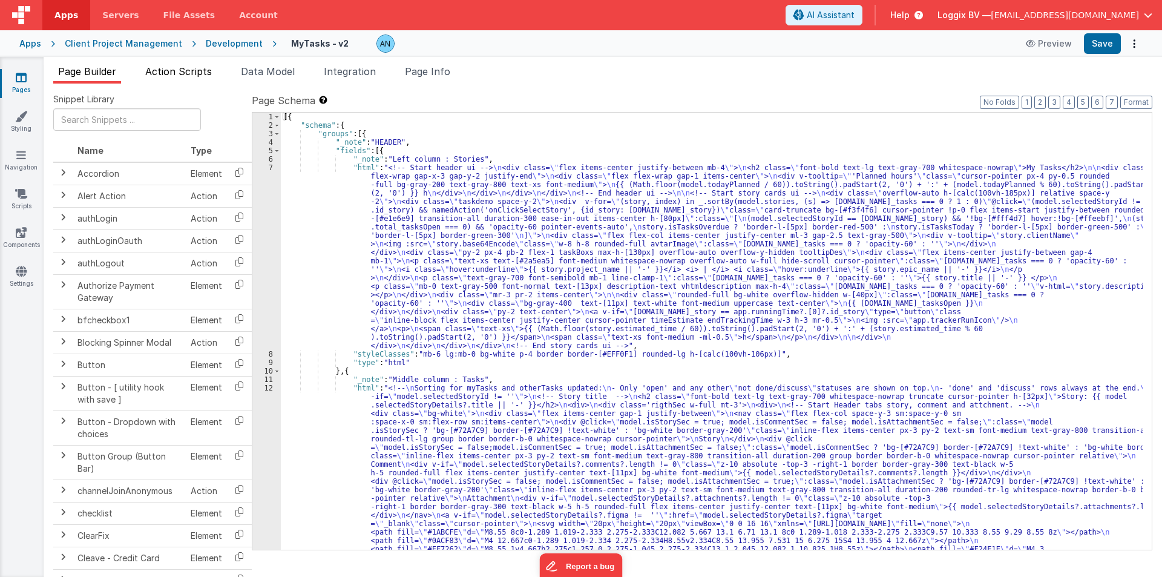
click at [197, 76] on span "Action Scripts" at bounding box center [178, 71] width 67 height 12
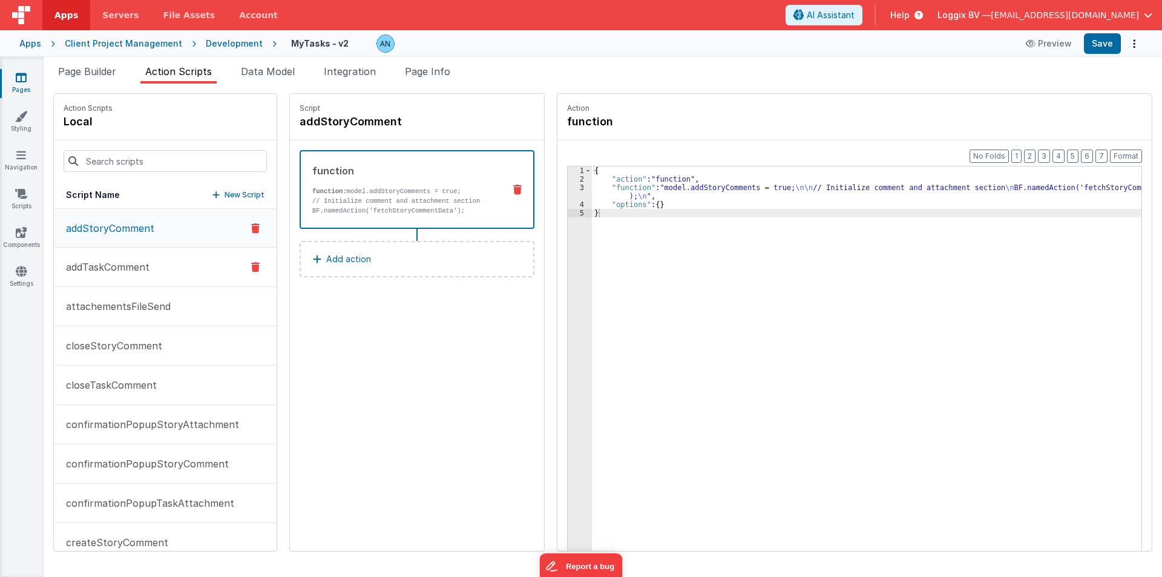
click at [108, 272] on p "addTaskComment" at bounding box center [104, 267] width 91 height 15
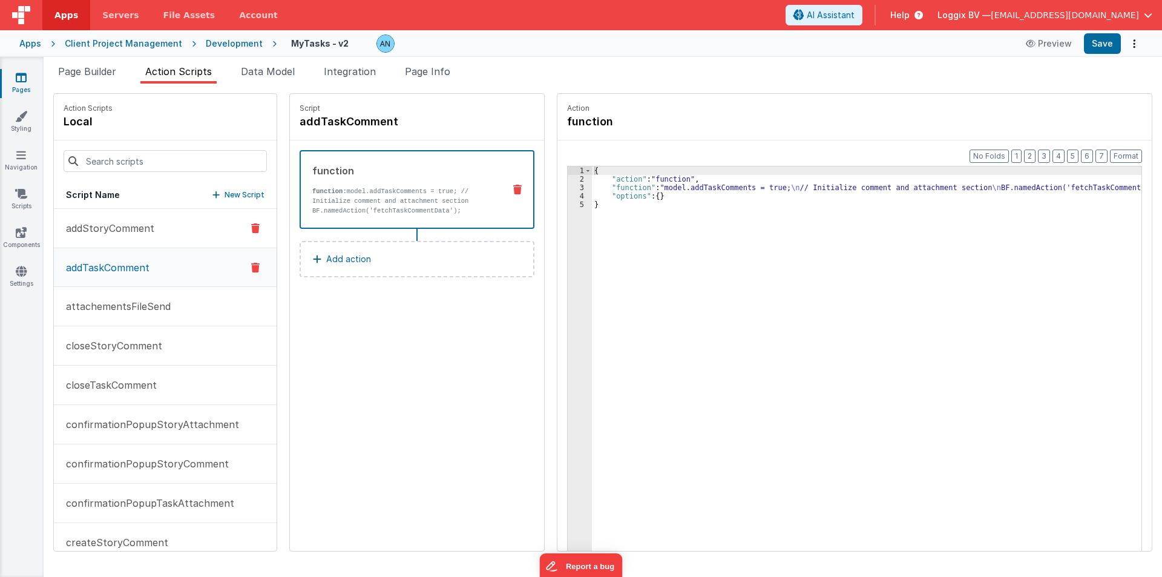
click at [123, 225] on p "addStoryComment" at bounding box center [107, 228] width 96 height 15
click at [344, 198] on p "// Initialize comment and attachment section BF.namedAction('fetchStoryCommentD…" at bounding box center [403, 205] width 182 height 19
click at [625, 195] on div "{ "action" : "function" , "function" : "model.addStoryComments = true; \n\n // …" at bounding box center [871, 385] width 559 height 439
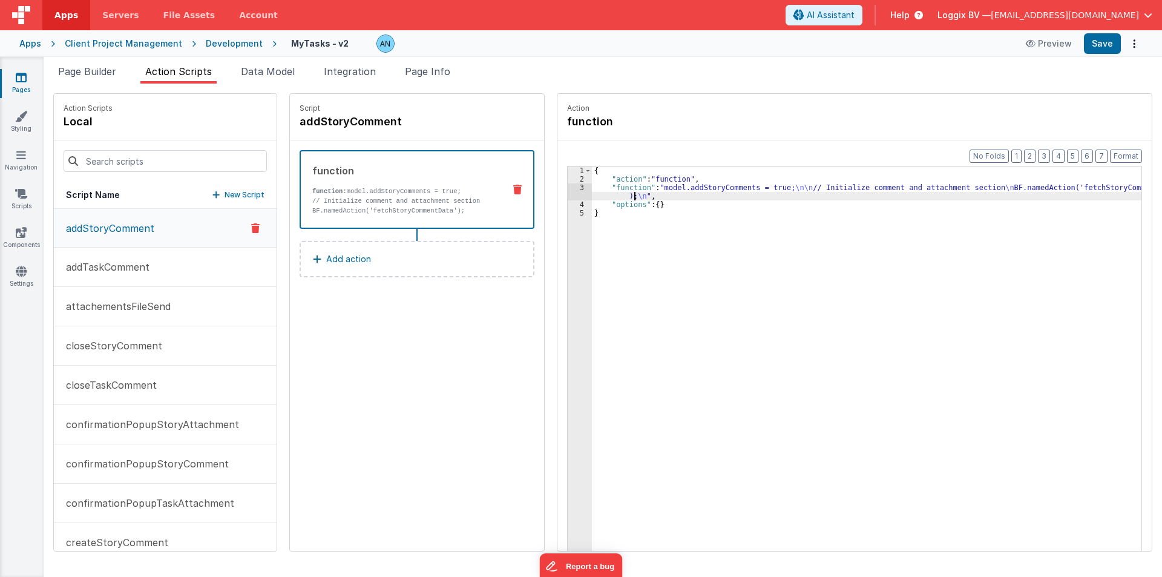
click at [574, 192] on div "3" at bounding box center [580, 191] width 24 height 17
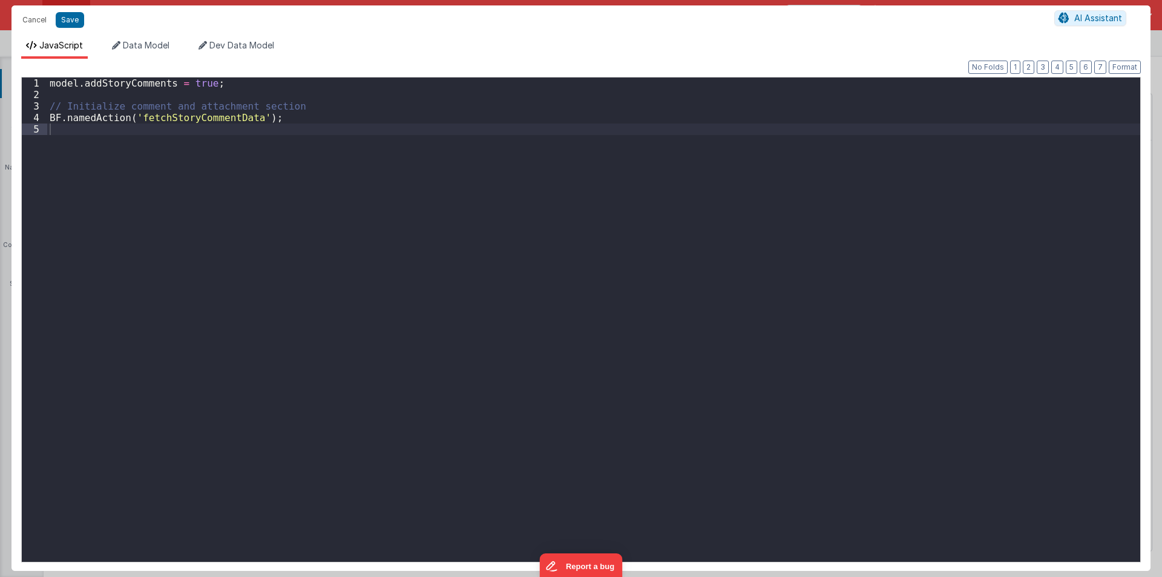
click at [205, 117] on div "model . addStoryComments = true ; // Initialize comment and attachment section …" at bounding box center [593, 330] width 1093 height 507
click at [28, 20] on button "Cancel" at bounding box center [34, 19] width 36 height 17
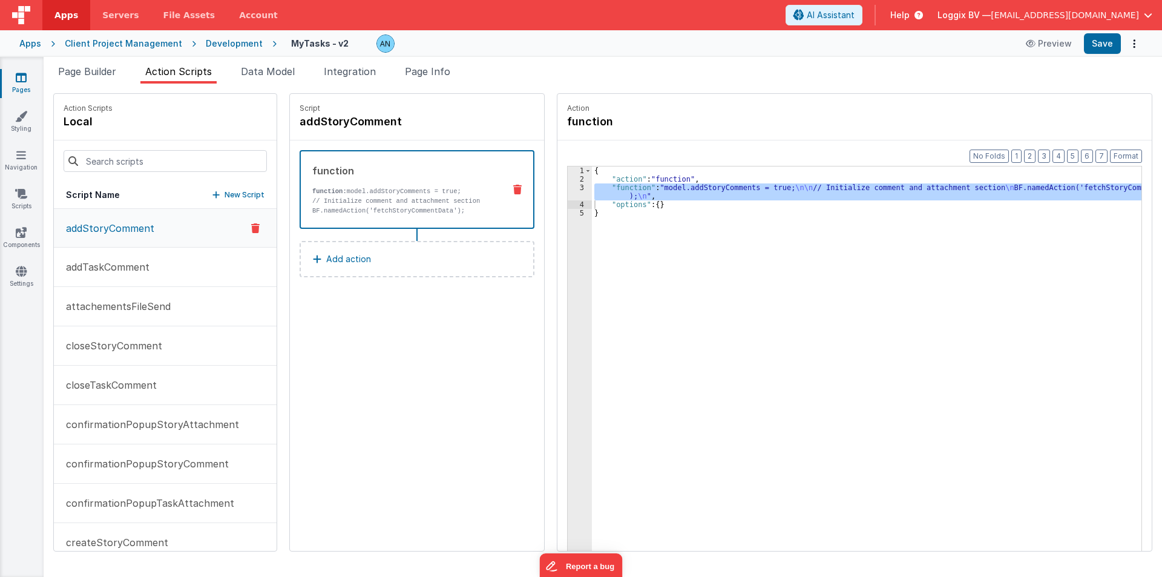
click at [151, 275] on div at bounding box center [581, 288] width 1162 height 577
click at [132, 263] on p "addTaskComment" at bounding box center [104, 267] width 91 height 15
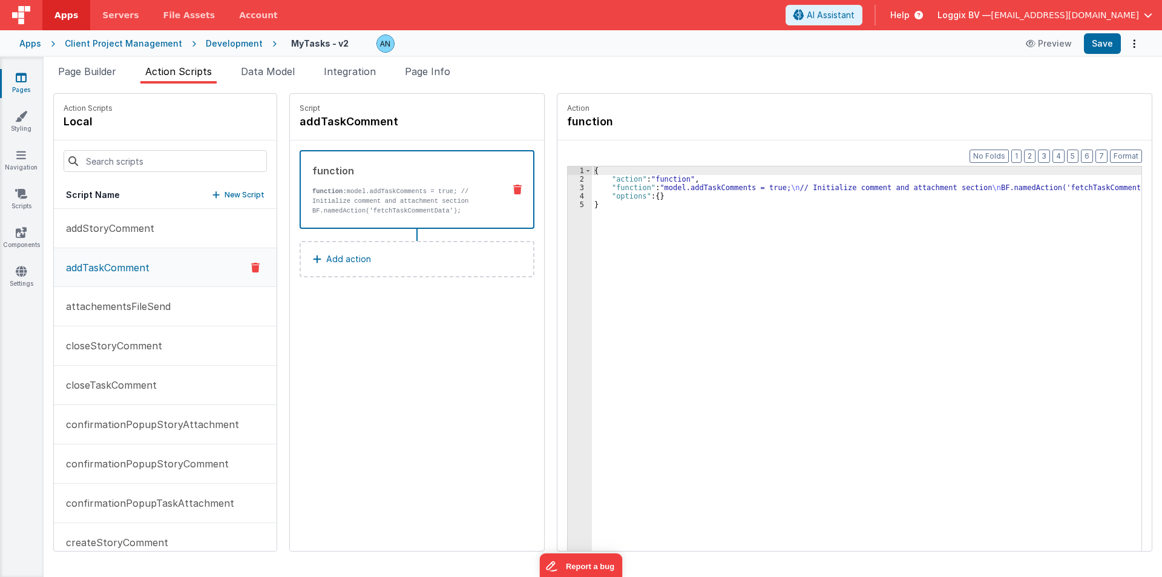
click at [381, 213] on p "function: model.addTaskComments = true; // Initialize comment and attachment se…" at bounding box center [403, 200] width 182 height 29
click at [592, 197] on div "{ "action" : "function" , "function" : "model.addTaskComments = true; \n // Ini…" at bounding box center [871, 385] width 559 height 439
click at [568, 185] on div "3" at bounding box center [580, 187] width 24 height 8
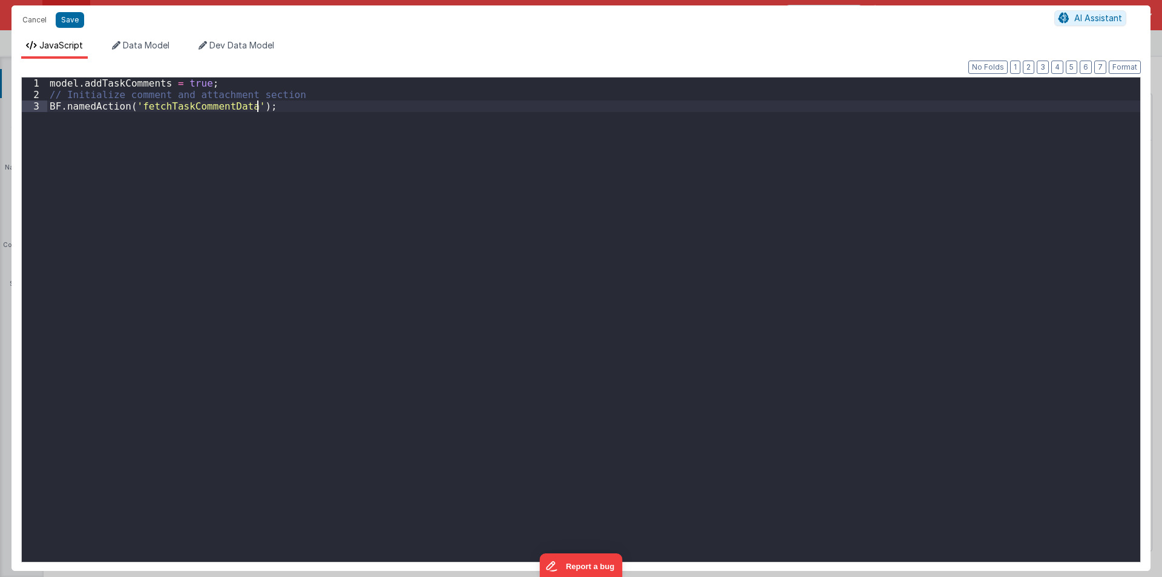
click at [565, 185] on div "model . addTaskComments = true ; // Initialize comment and attachment section B…" at bounding box center [593, 330] width 1093 height 507
click at [28, 19] on button "Cancel" at bounding box center [34, 19] width 36 height 17
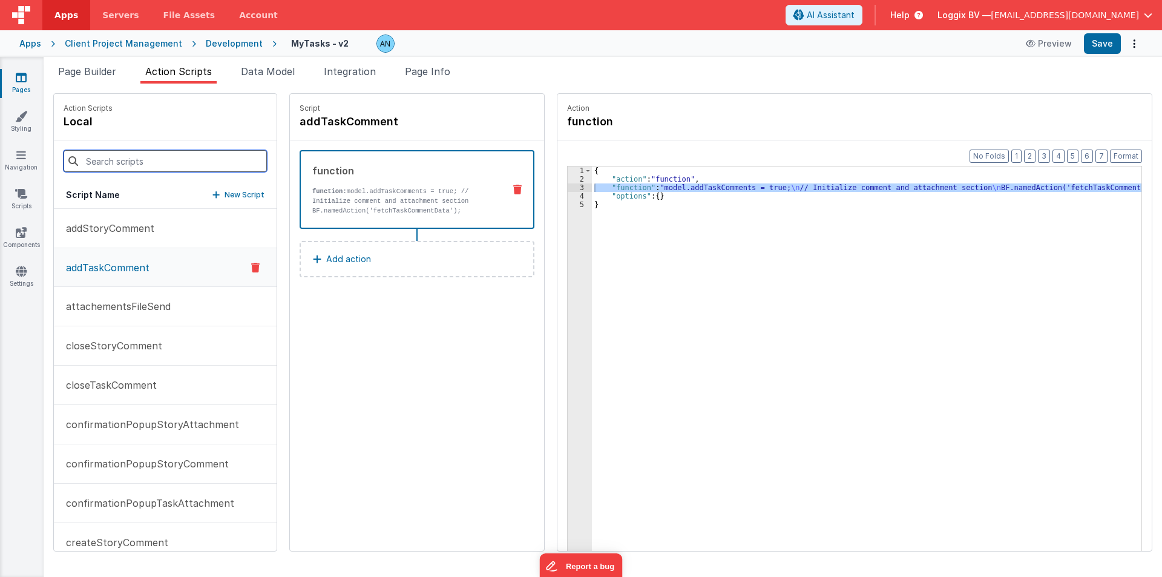
click at [110, 159] on input at bounding box center [165, 161] width 203 height 22
paste input "onClickSelectTask"
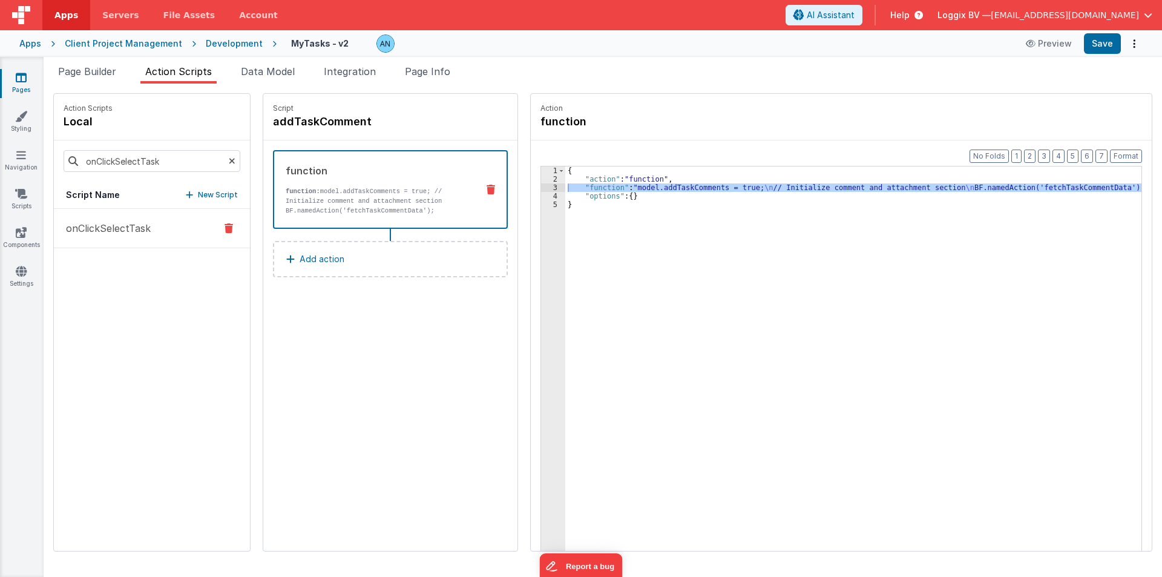
click at [117, 212] on button "onClickSelectTask" at bounding box center [152, 228] width 196 height 39
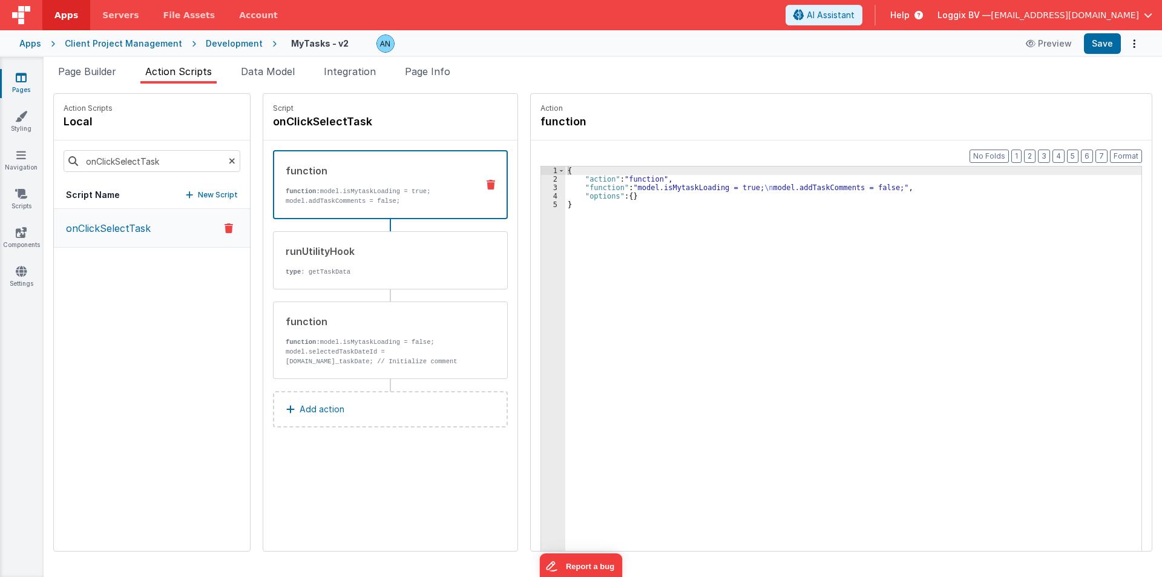
click at [569, 186] on div "{ "action" : "function" , "function" : "model.isMytaskLoading = true; \n model.…" at bounding box center [853, 385] width 576 height 439
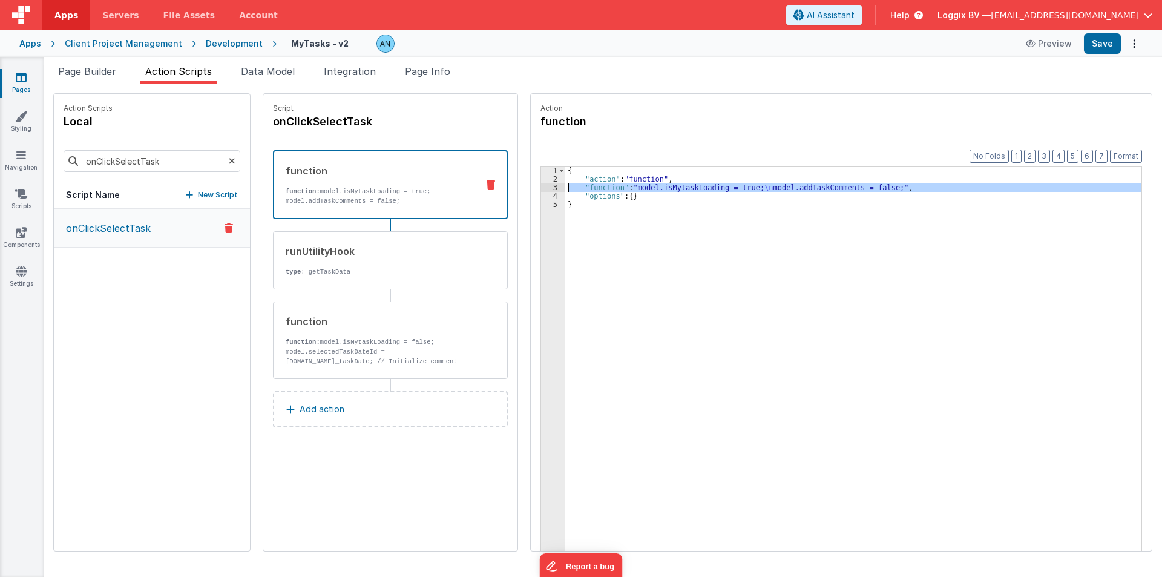
click at [541, 185] on div "3" at bounding box center [553, 187] width 24 height 8
click at [385, 266] on div "runUtilityHook type : getTaskData" at bounding box center [371, 260] width 195 height 33
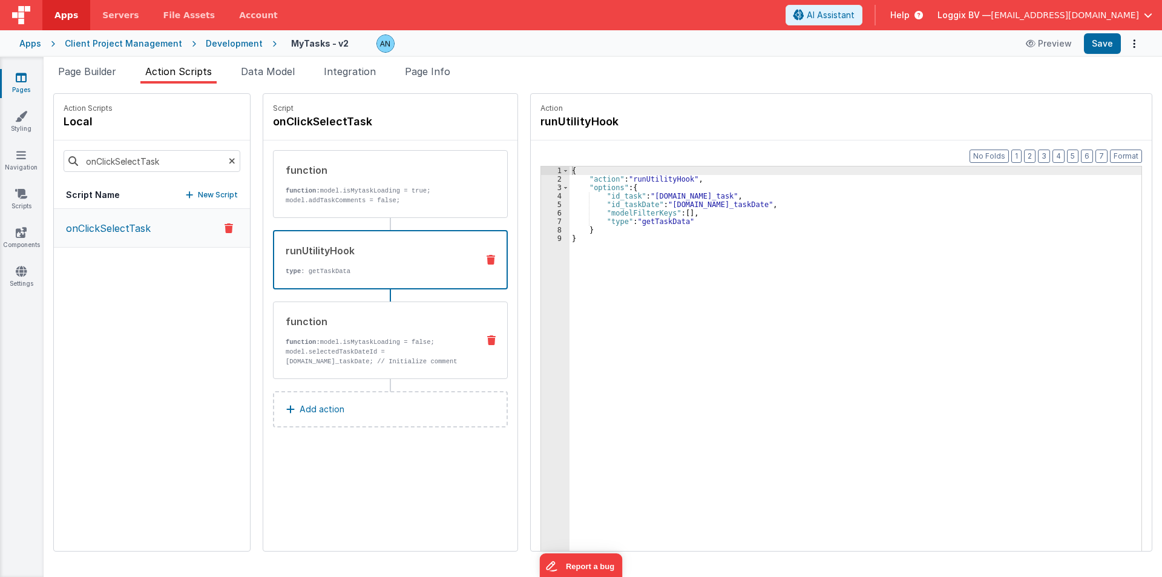
click at [420, 326] on div "function" at bounding box center [377, 321] width 183 height 15
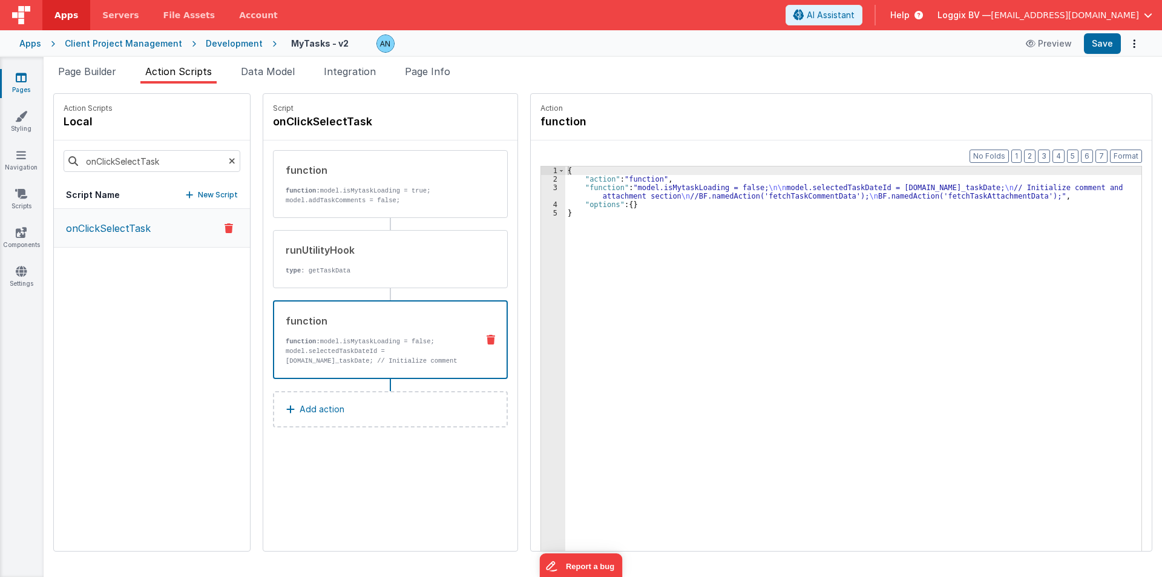
click at [600, 195] on div "{ "action" : "function" , "function" : "model.isMytaskLoading = false; \n\n mod…" at bounding box center [853, 385] width 576 height 439
click at [541, 186] on div "3" at bounding box center [553, 191] width 24 height 17
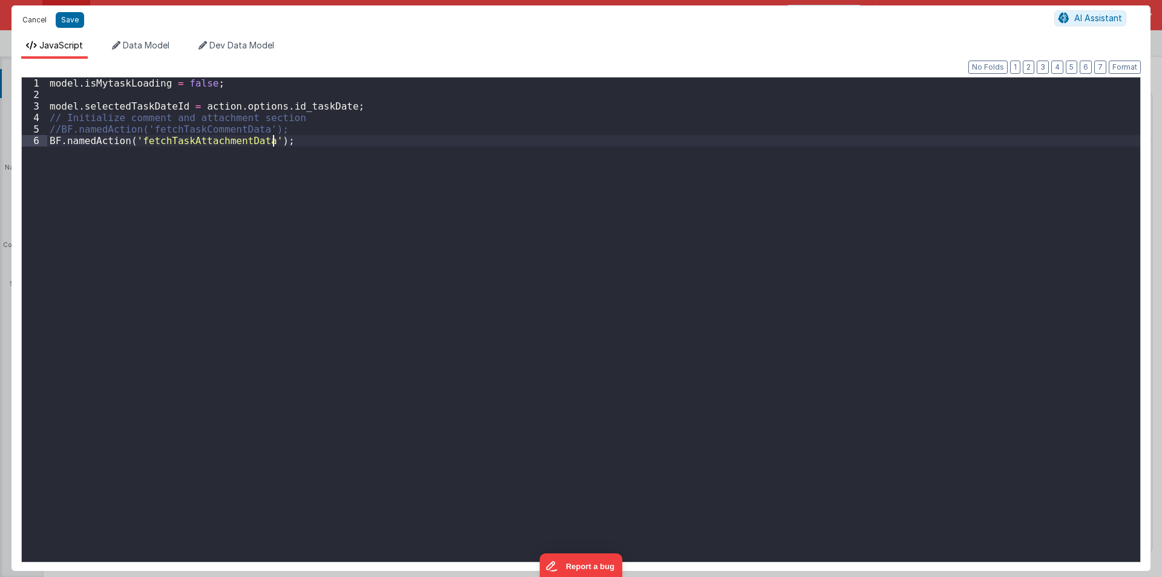
click at [30, 21] on button "Cancel" at bounding box center [34, 19] width 36 height 17
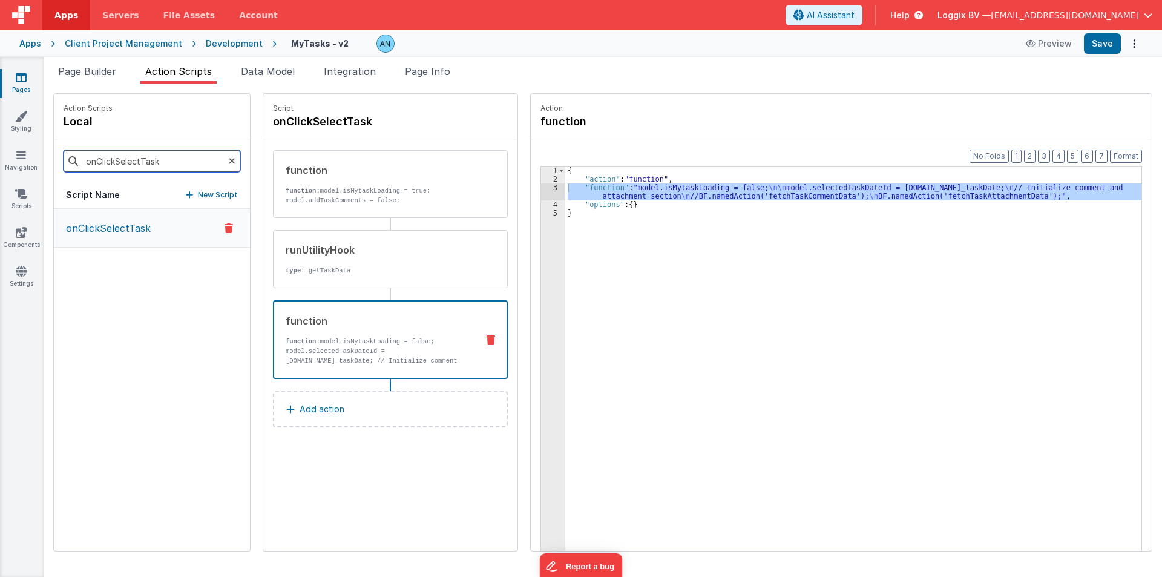
click at [96, 158] on input "onClickSelectTask" at bounding box center [152, 161] width 177 height 22
paste input "Story"
click at [107, 226] on p "onClickSelectStory" at bounding box center [107, 228] width 97 height 15
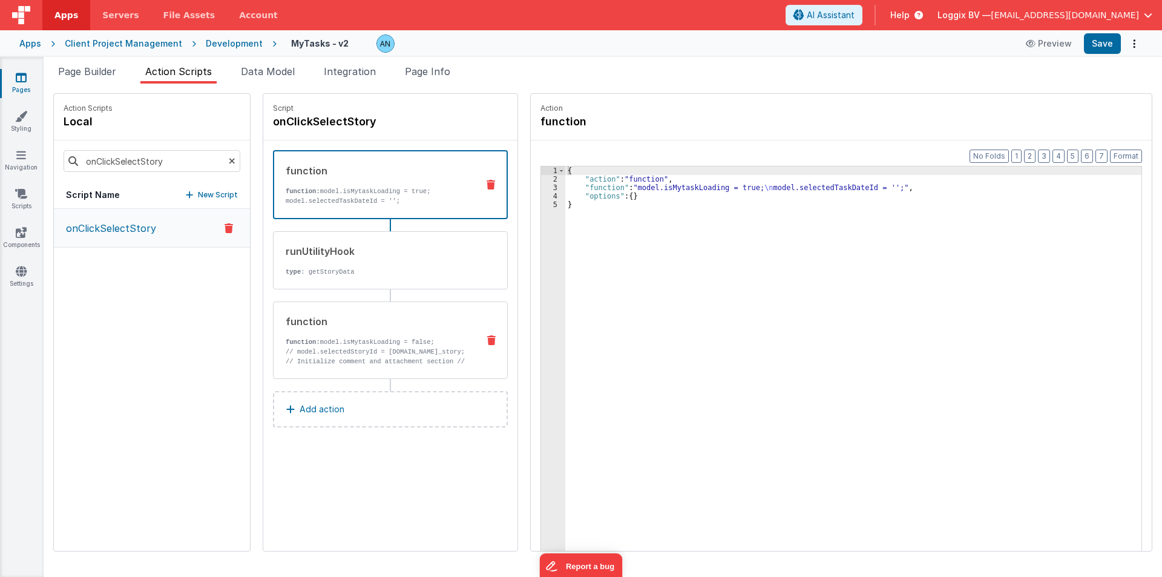
click at [353, 345] on p "function: model.isMytaskLoading = false;" at bounding box center [377, 342] width 183 height 10
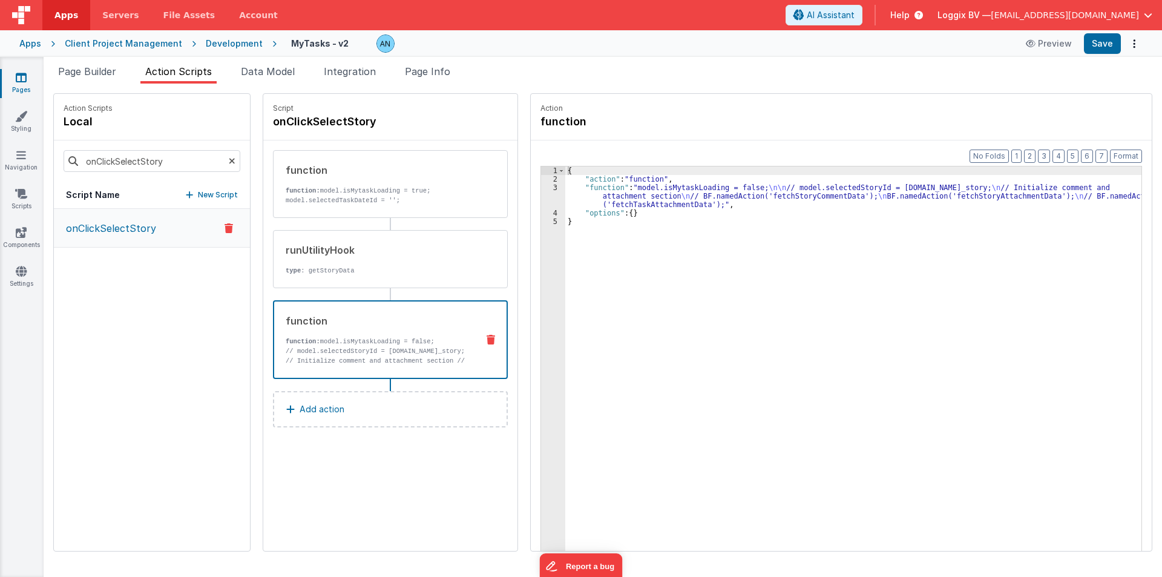
click at [643, 201] on div "{ "action" : "function" , "function" : "model.isMytaskLoading = false; \n\n // …" at bounding box center [853, 385] width 576 height 439
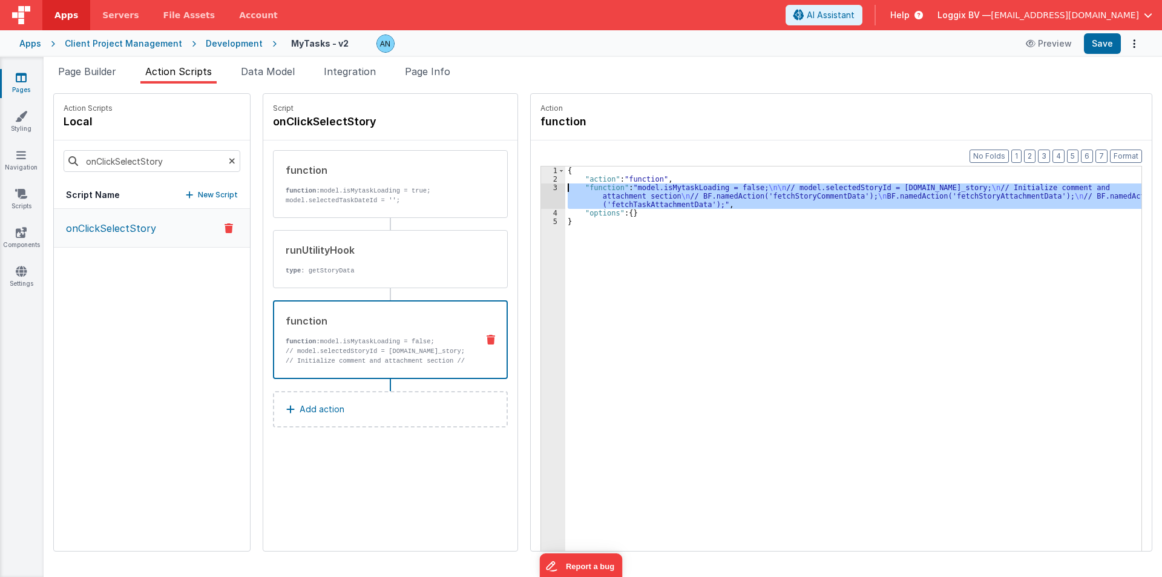
click at [541, 188] on div "3" at bounding box center [553, 195] width 24 height 25
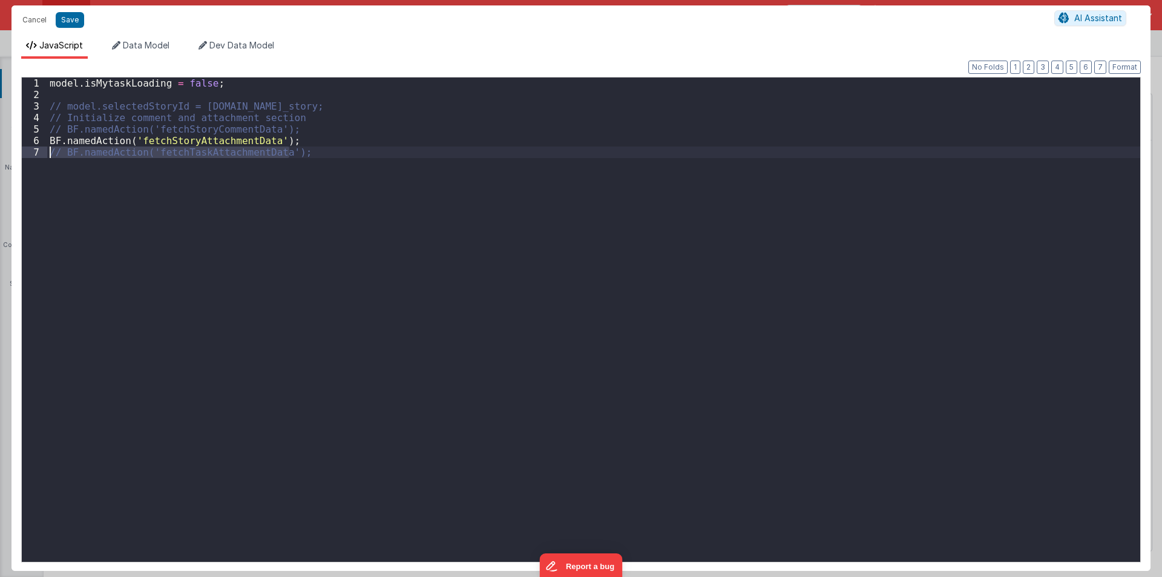
drag, startPoint x: 295, startPoint y: 153, endPoint x: 40, endPoint y: 152, distance: 254.8
click at [40, 152] on div "1 2 3 4 5 6 7 model . isMytaskLoading = false ; // model.selectedStoryId = acti…" at bounding box center [580, 319] width 1119 height 485
click at [31, 22] on button "Cancel" at bounding box center [34, 19] width 36 height 17
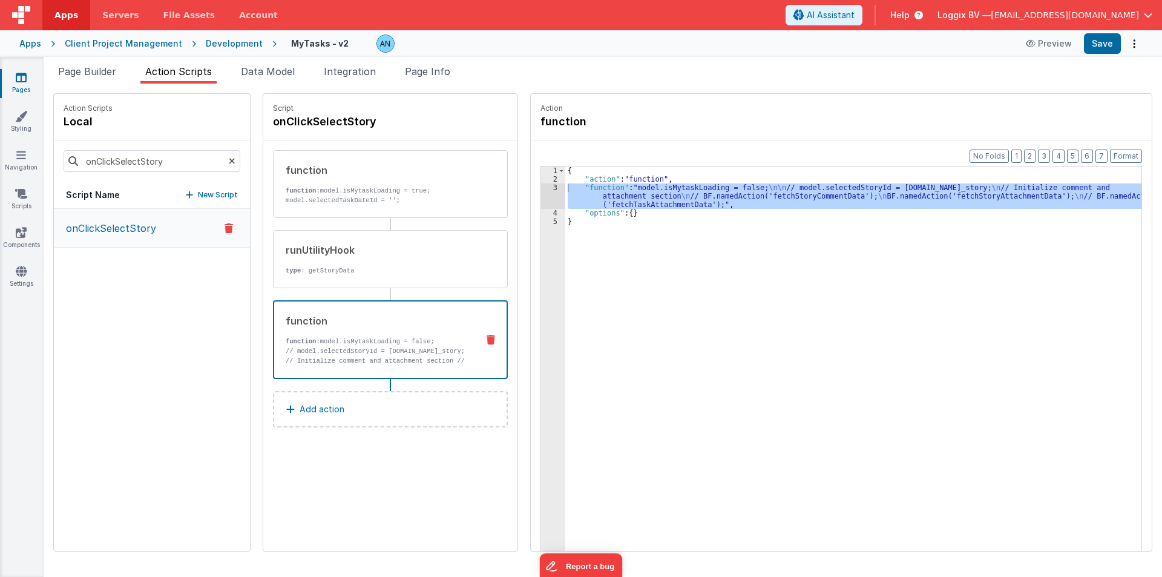
click at [651, 204] on div "{ "action" : "function" , "function" : "model.isMytaskLoading = false; \n\n // …" at bounding box center [853, 377] width 576 height 422
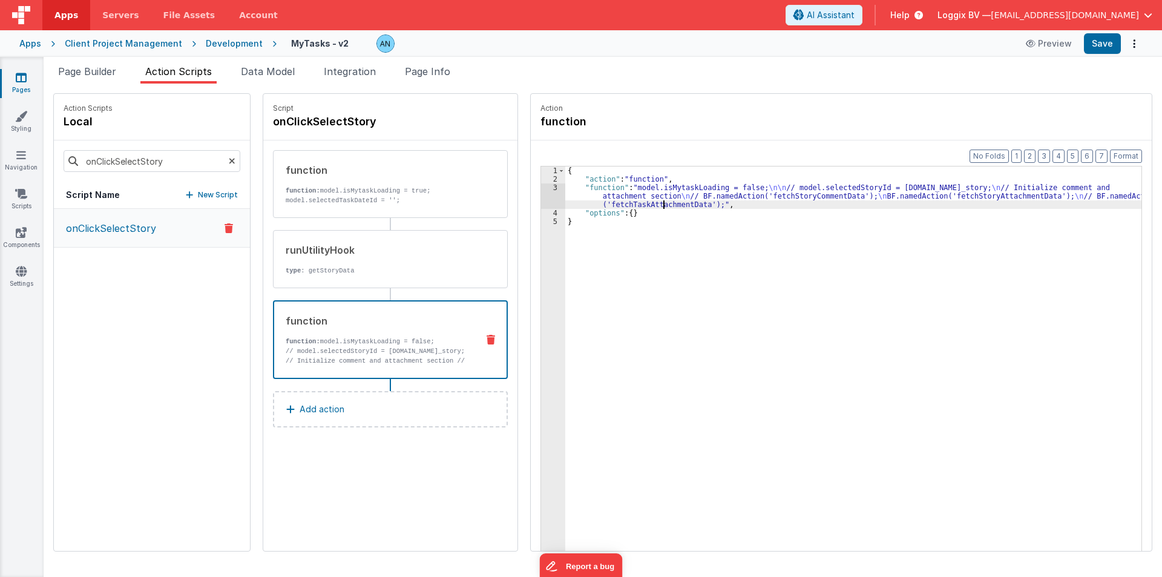
click at [651, 204] on div "{ "action" : "function" , "function" : "model.isMytaskLoading = false; \n\n // …" at bounding box center [853, 385] width 576 height 439
click at [724, 202] on div "{ "action" : "function" , "function" : "model.isMytaskLoading = false; \n\n // …" at bounding box center [853, 385] width 576 height 439
click at [724, 273] on div "{ "action" : "function" , "function" : "model.isMytaskLoading = false; \n\n // …" at bounding box center [853, 385] width 576 height 439
click at [663, 177] on div "{ "action" : "function" , "function" : "model.isMytaskLoading = false; \n\n // …" at bounding box center [853, 385] width 576 height 439
click at [575, 210] on div "{ "action" : "function" , "function" : "model.isMytaskLoading = false; \n\n // …" at bounding box center [853, 385] width 576 height 439
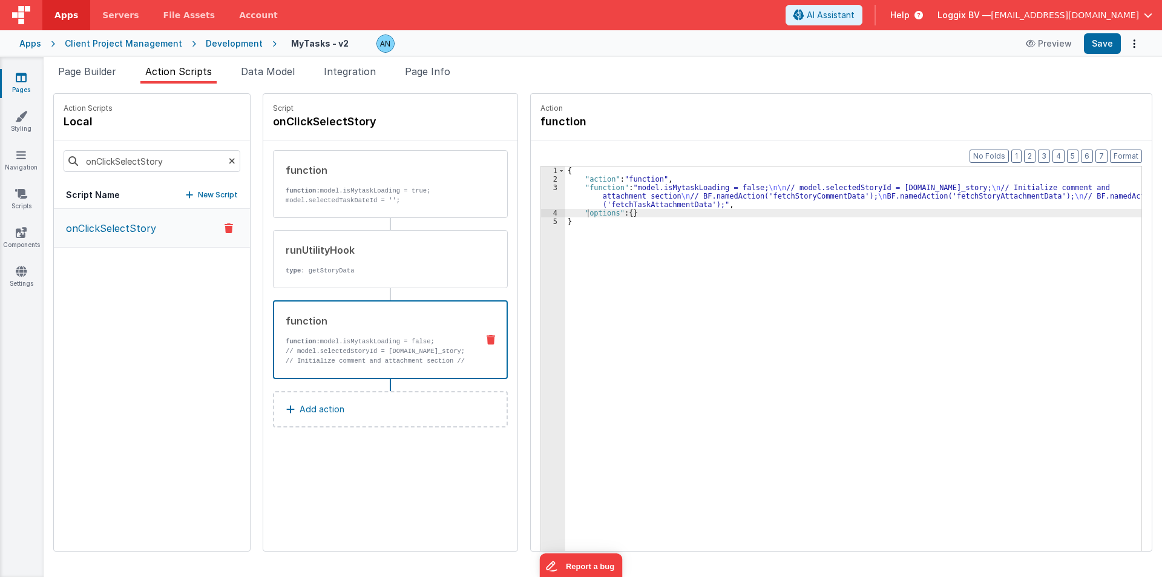
click at [157, 223] on button "onClickSelectStory" at bounding box center [152, 228] width 196 height 39
click at [658, 205] on div "{ "action" : "function" , "function" : "model.isMytaskLoading = false; \n\n // …" at bounding box center [853, 385] width 576 height 439
click at [114, 156] on input "onClickSelectStory" at bounding box center [152, 161] width 177 height 22
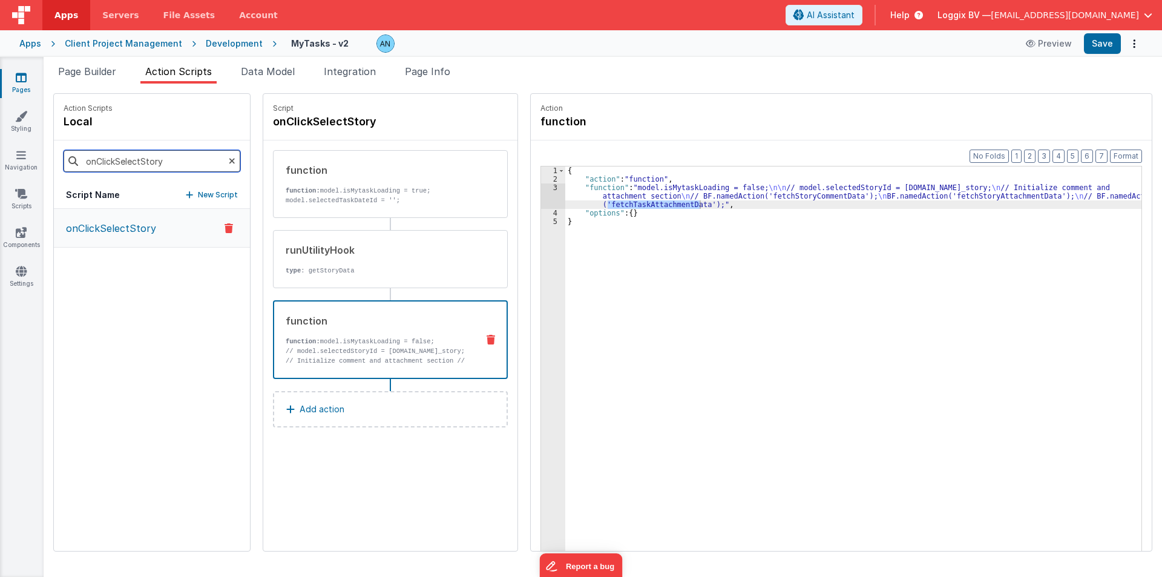
paste input "Task"
click at [131, 236] on button "onClickSelectTask" at bounding box center [152, 228] width 196 height 39
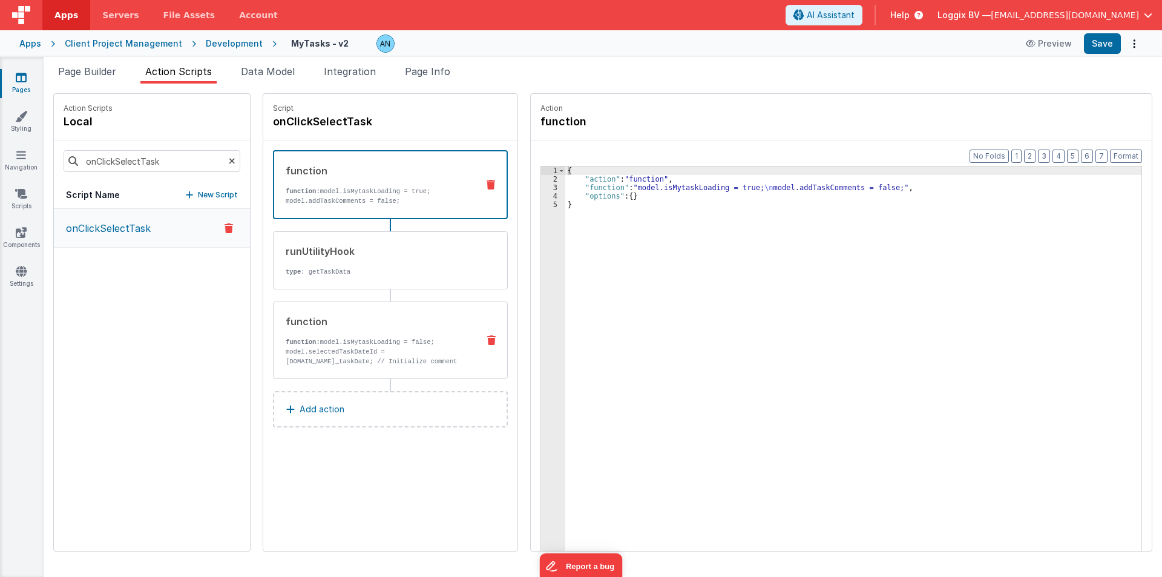
click at [324, 337] on p "function: model.isMytaskLoading = false;" at bounding box center [377, 342] width 183 height 10
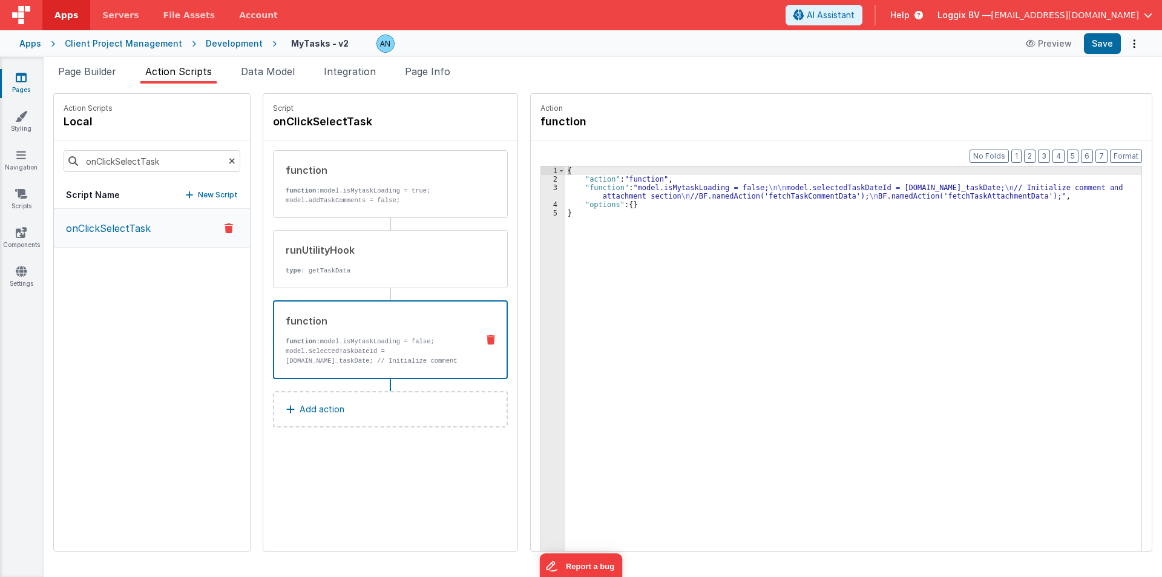
click at [787, 194] on div "{ "action" : "function" , "function" : "model.isMytaskLoading = false; \n\n mod…" at bounding box center [853, 385] width 576 height 439
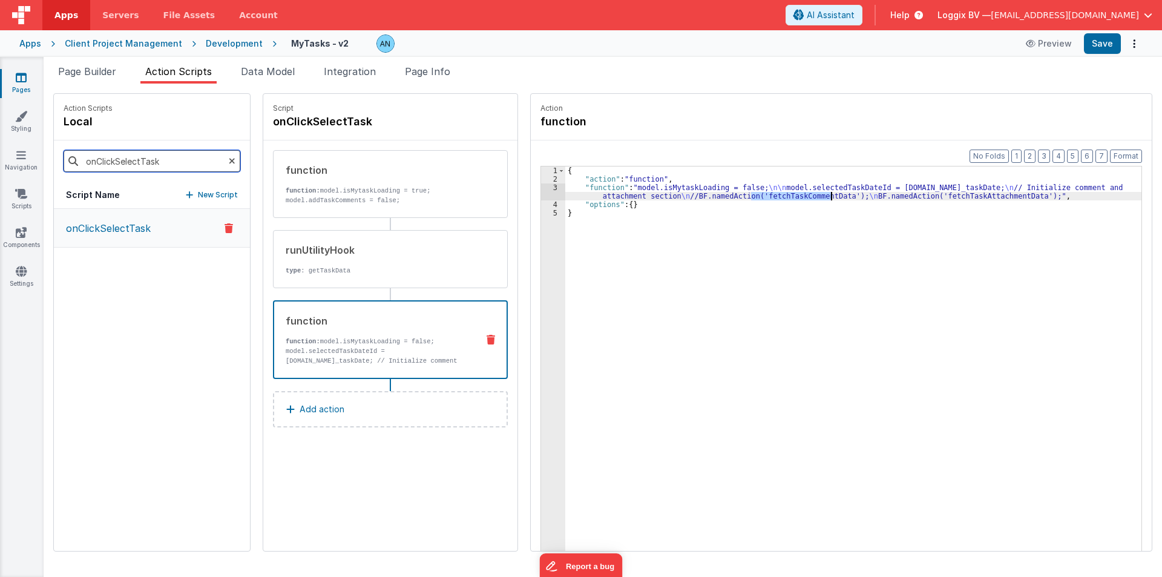
click at [117, 157] on input "onClickSelectTask" at bounding box center [152, 161] width 177 height 22
paste input "Story"
type input "onClickSelectStory"
click at [125, 238] on button "onClickSelectStory" at bounding box center [152, 228] width 196 height 39
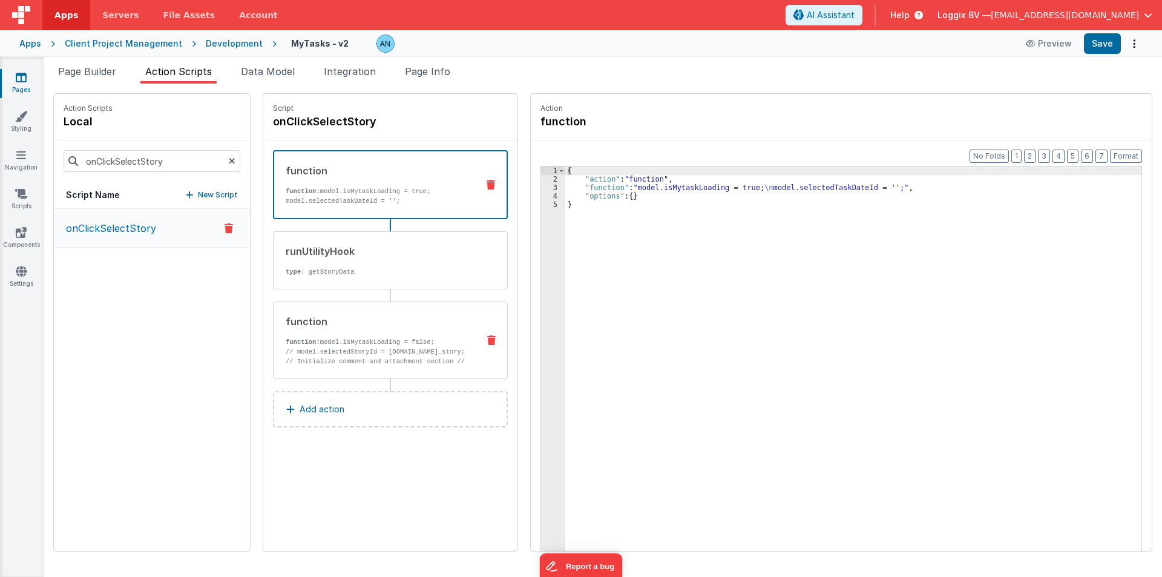
click at [349, 318] on div "function" at bounding box center [377, 321] width 183 height 15
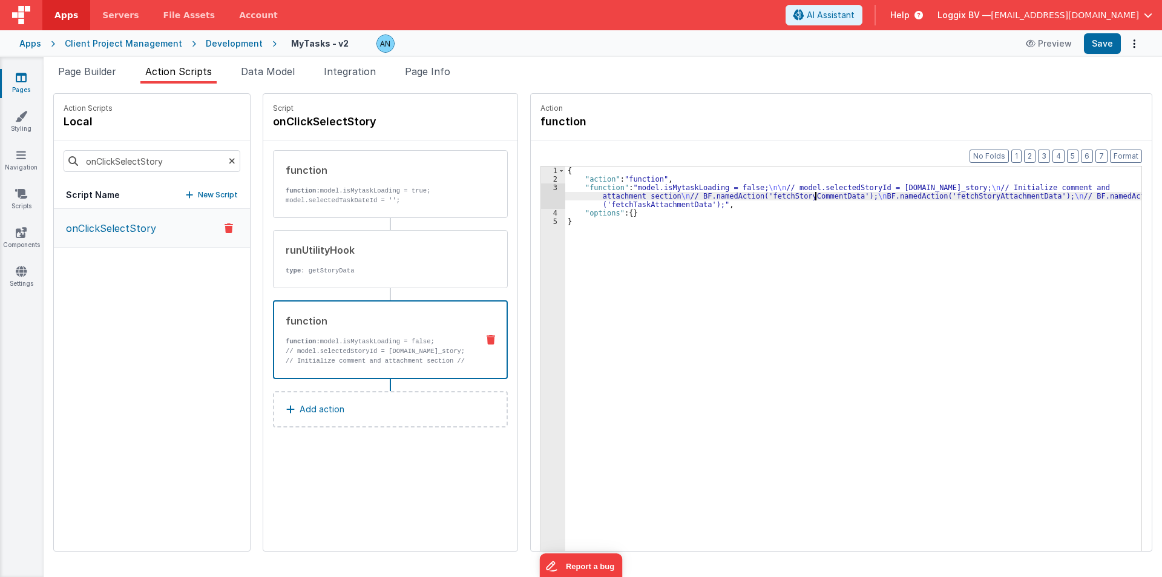
click at [805, 197] on div "{ "action" : "function" , "function" : "model.isMytaskLoading = false; \n\n // …" at bounding box center [853, 385] width 576 height 439
click at [114, 233] on p "onClickSelectStory" at bounding box center [107, 228] width 97 height 15
click at [344, 356] on p "// model.selectedStoryId = [DOMAIN_NAME]_story; // Initialize comment and attac…" at bounding box center [377, 370] width 182 height 48
click at [544, 191] on div "3" at bounding box center [553, 195] width 24 height 25
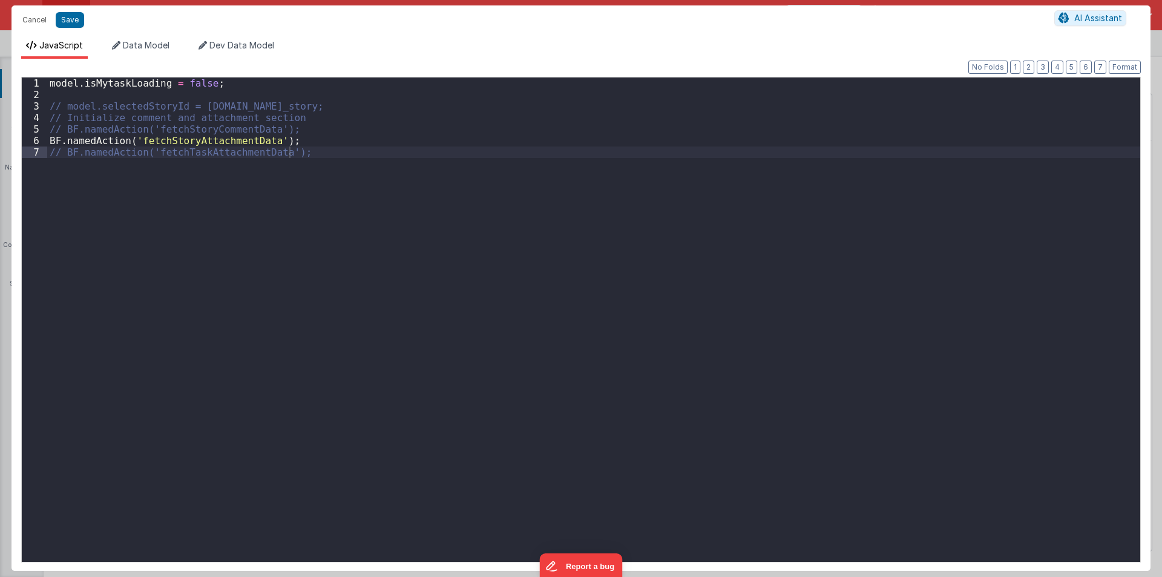
click at [204, 139] on div "model . isMytaskLoading = false ; // model.selectedStoryId = [DOMAIN_NAME]_stor…" at bounding box center [593, 330] width 1093 height 507
click at [34, 16] on button "Cancel" at bounding box center [34, 19] width 36 height 17
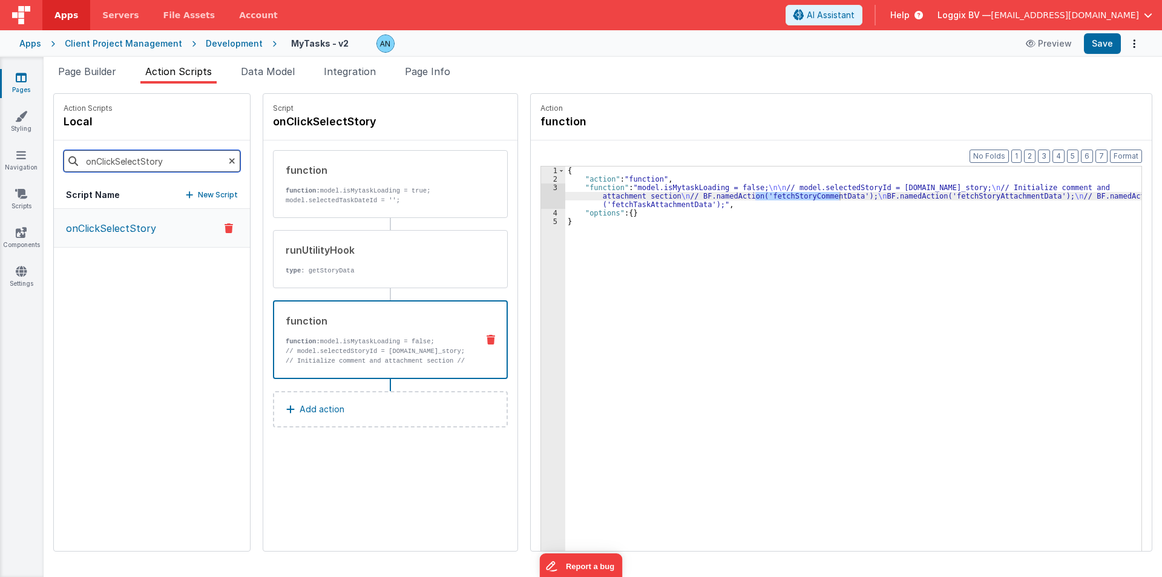
click at [126, 156] on input "onClickSelectStory" at bounding box center [152, 161] width 177 height 22
paste input "Task"
click at [140, 231] on p "onClickSelectTask" at bounding box center [105, 228] width 92 height 15
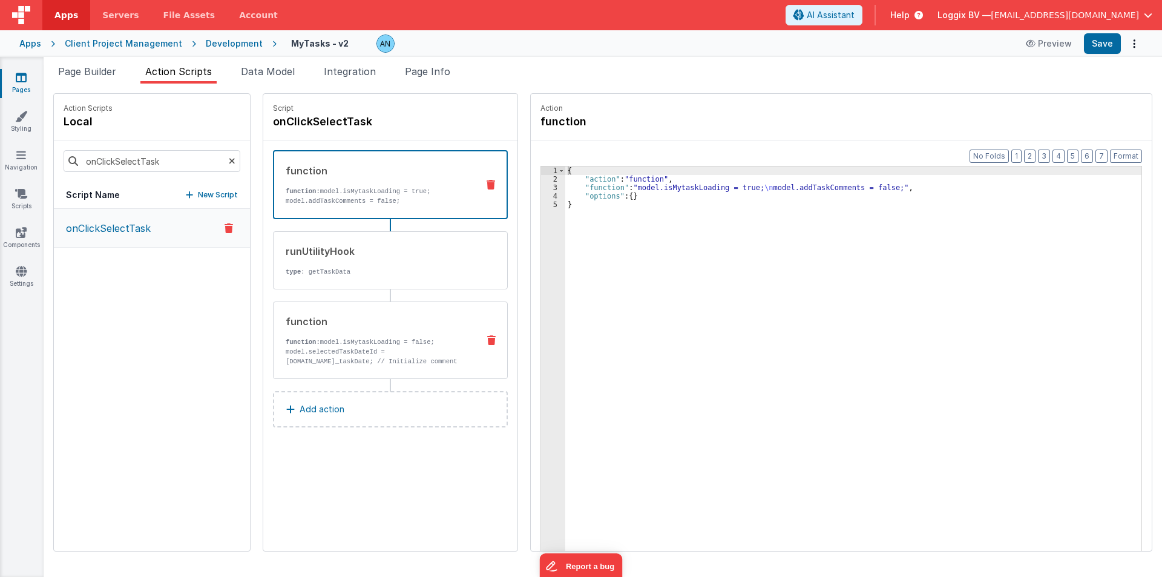
click at [317, 324] on div "function" at bounding box center [377, 321] width 183 height 15
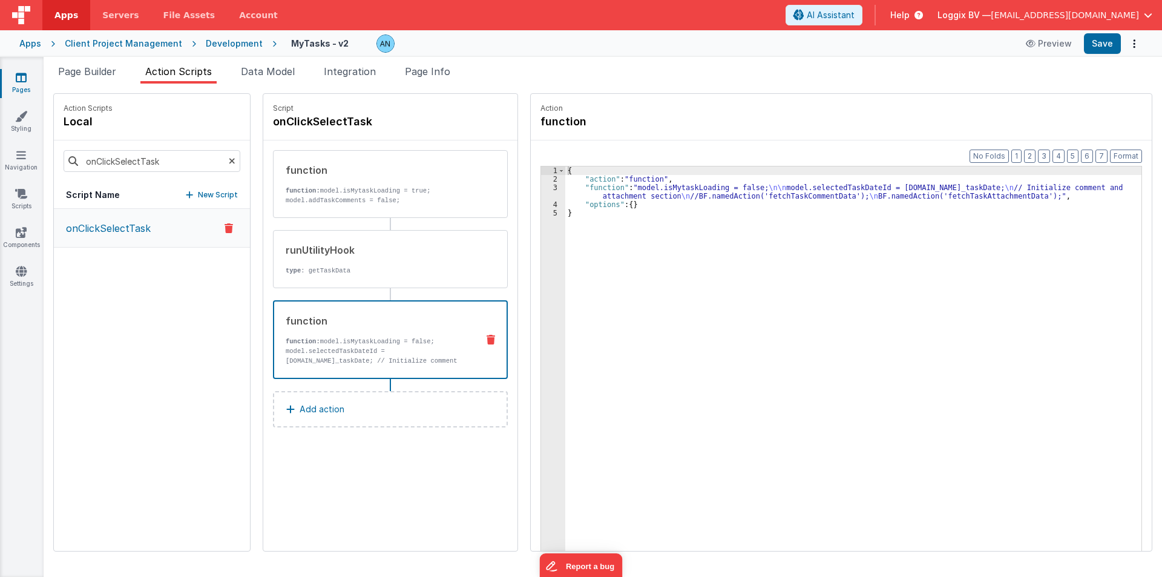
click at [565, 182] on div "{ "action" : "function" , "function" : "model.isMytaskLoading = false; \n\n mod…" at bounding box center [853, 385] width 576 height 439
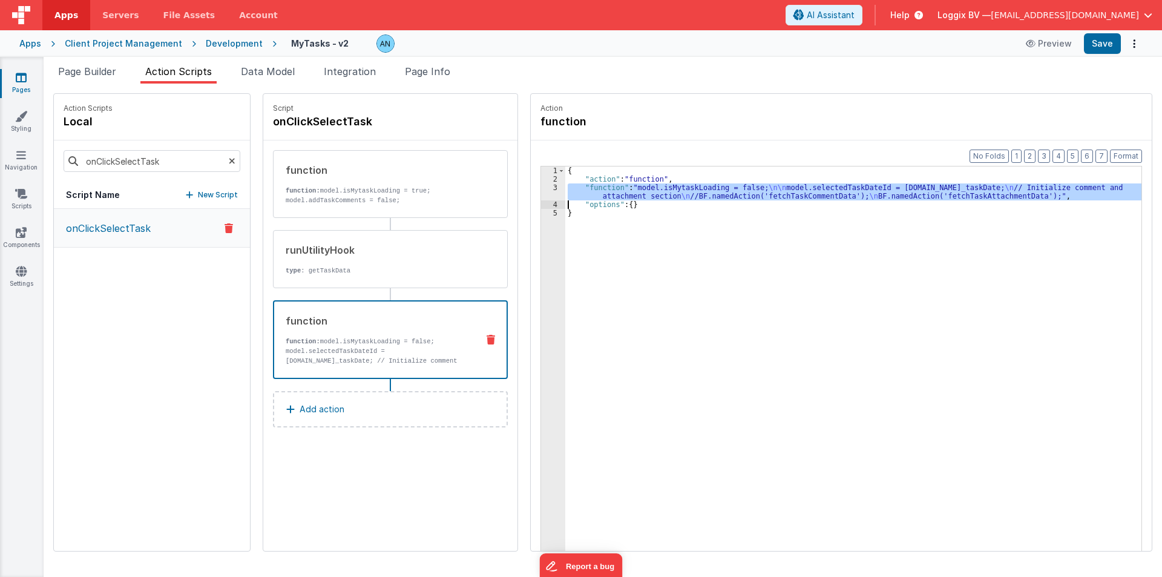
click at [543, 192] on div "3" at bounding box center [553, 191] width 24 height 17
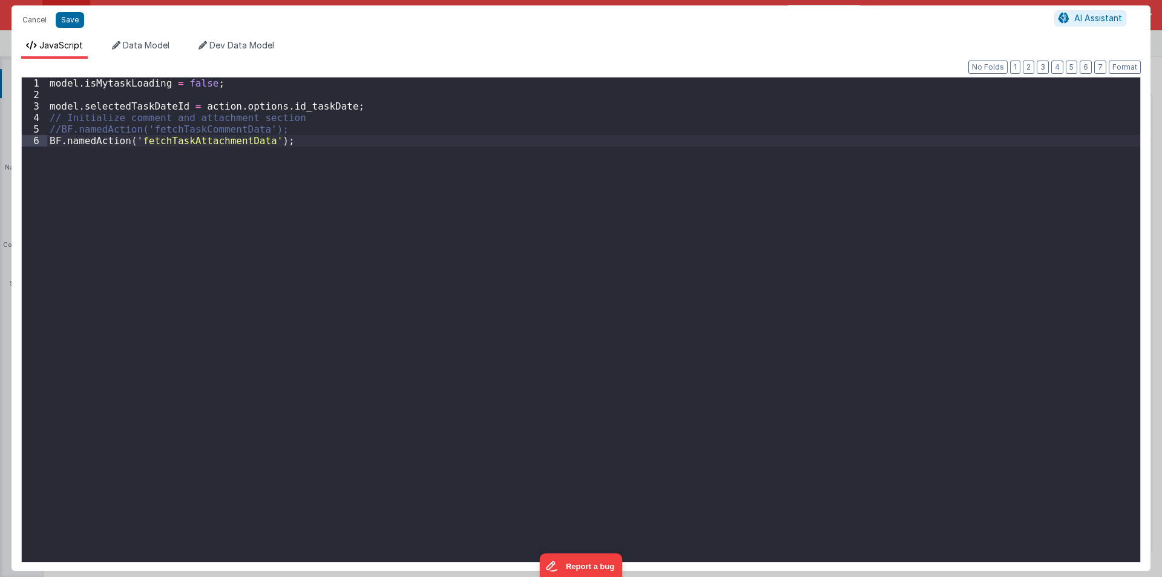
click at [185, 138] on div "model . isMytaskLoading = false ; model . selectedTaskDateId = action . options…" at bounding box center [593, 330] width 1093 height 507
click at [39, 18] on button "Cancel" at bounding box center [34, 19] width 36 height 17
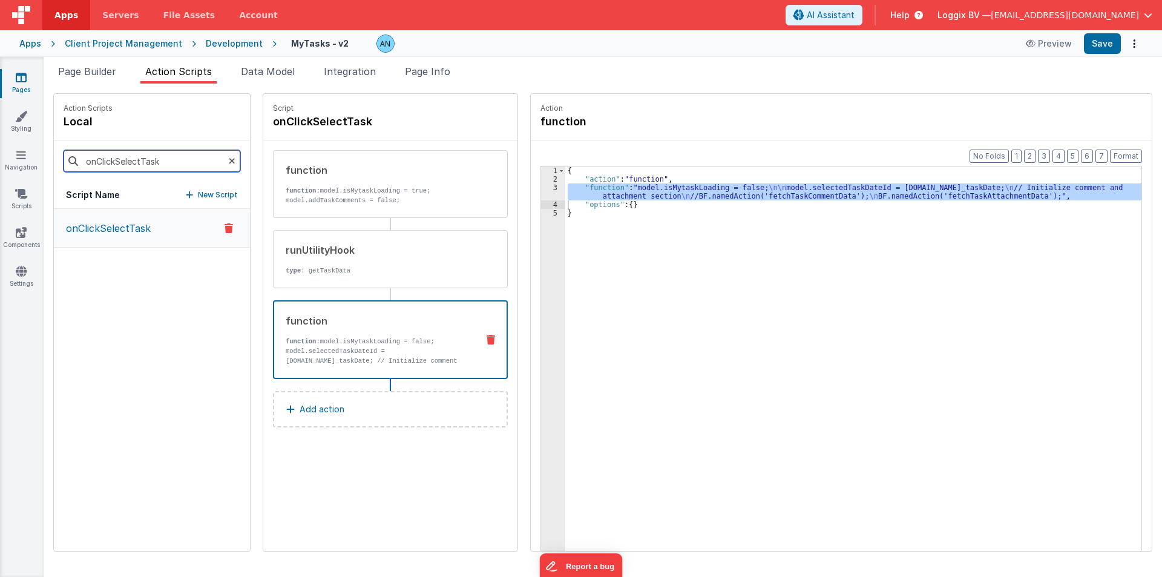
click at [100, 163] on input "onClickSelectTask" at bounding box center [152, 161] width 177 height 22
paste input "fetchTaskAttachmentData"
click at [123, 222] on p "fetchTaskAttachmentData" at bounding box center [125, 228] width 133 height 15
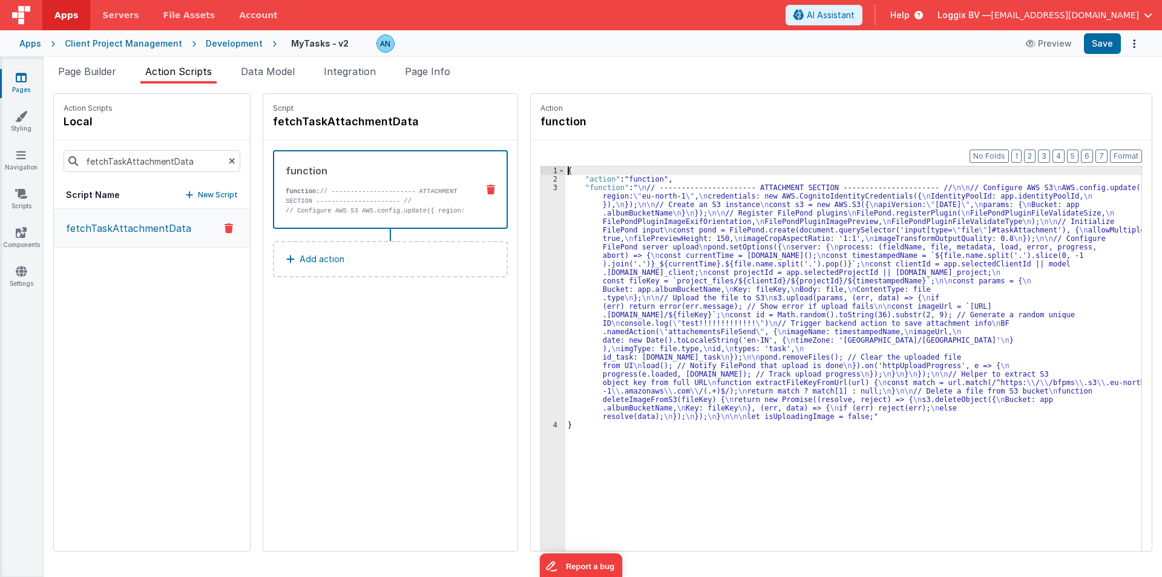
click at [541, 248] on div "3" at bounding box center [553, 301] width 24 height 237
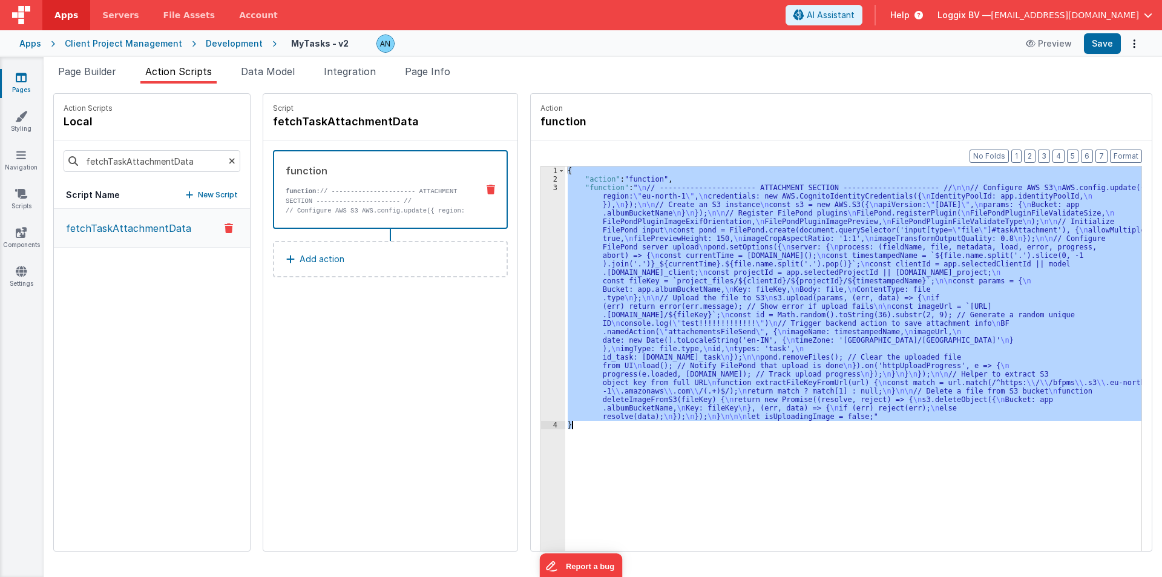
click at [541, 248] on div "3" at bounding box center [553, 301] width 24 height 237
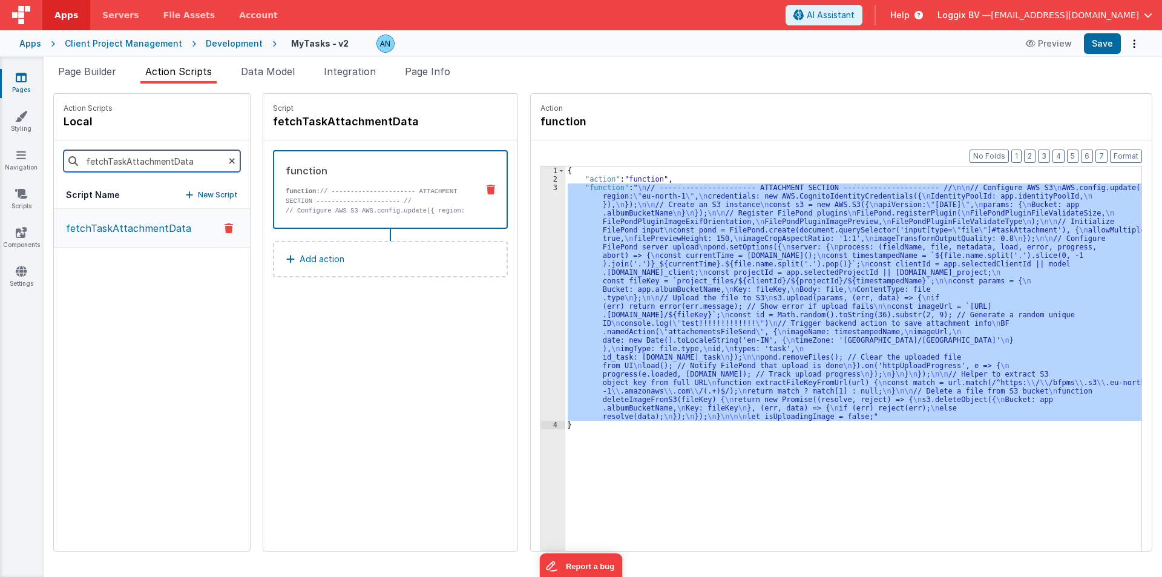
click at [147, 162] on input "fetchTaskAttachmentData" at bounding box center [152, 161] width 177 height 22
paste input "Story"
type input "fetchStoryAttachmentData"
click at [155, 216] on button "fetchStoryAttachmentData" at bounding box center [152, 228] width 196 height 39
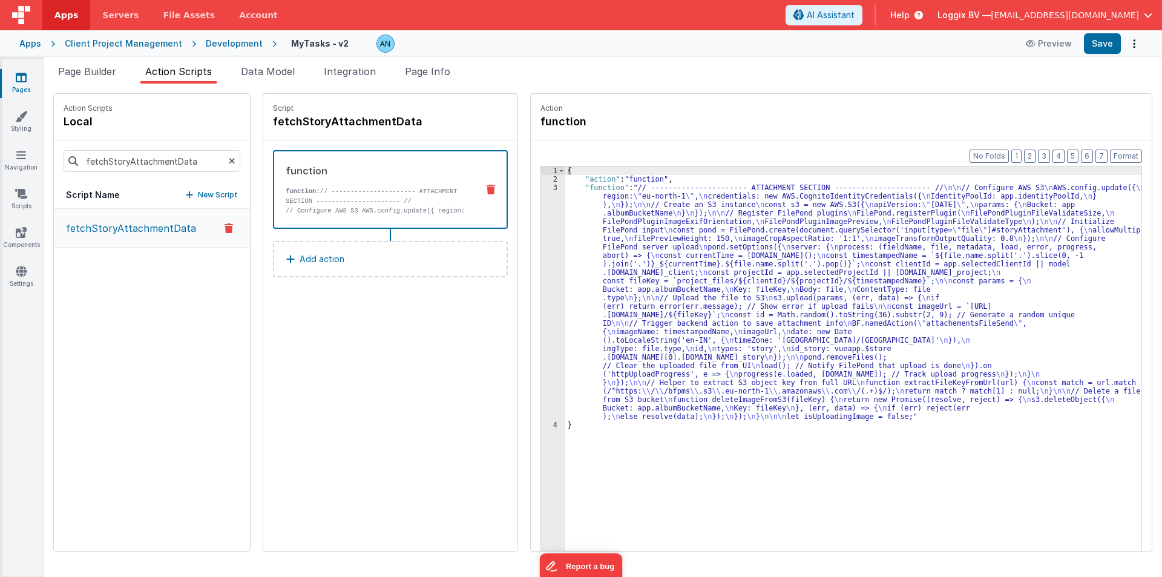
click at [614, 224] on div "{ "action" : "function" , "function" : "// ---------------------- ATTACHMENT SE…" at bounding box center [853, 385] width 576 height 439
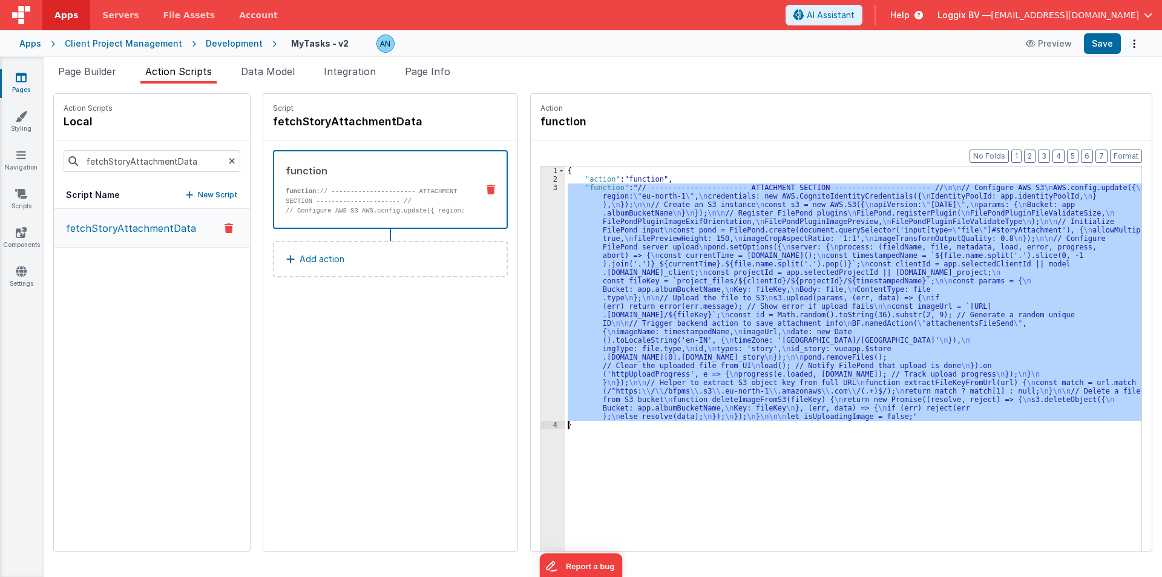
click at [540, 232] on div "1 2 3 4 { "action" : "function" , "function" : "// ---------------------- ATTAC…" at bounding box center [840, 377] width 601 height 423
click at [541, 232] on div "3" at bounding box center [553, 301] width 24 height 237
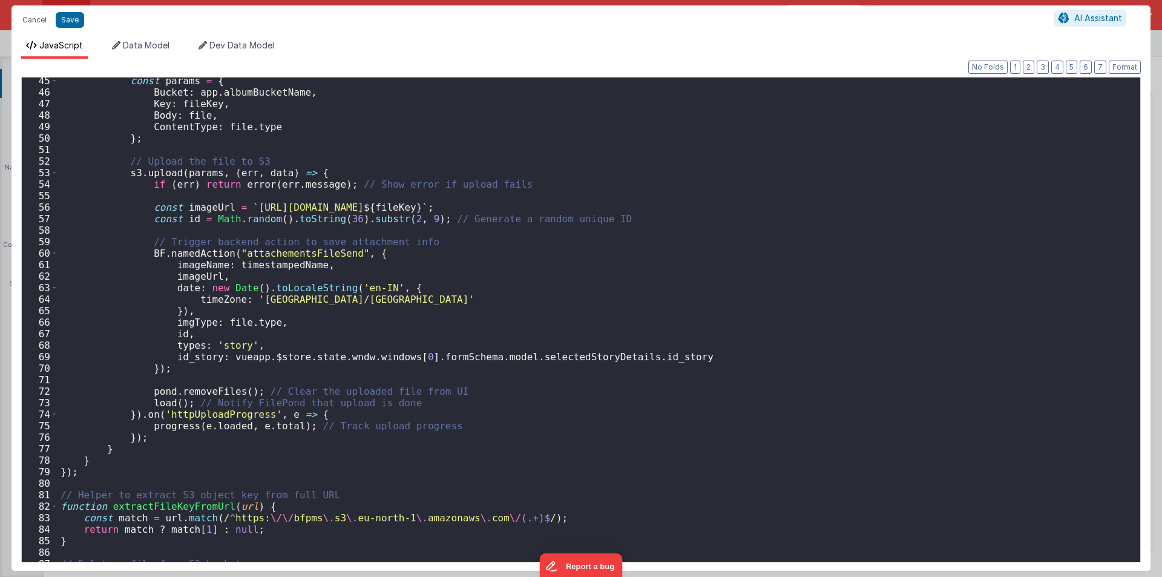
scroll to position [677, 0]
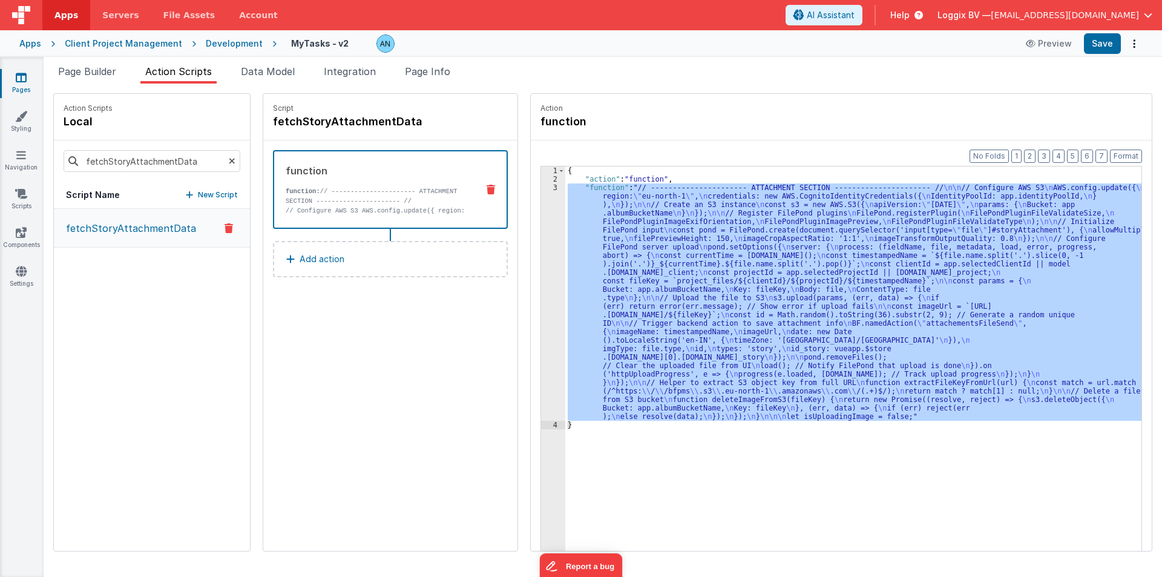
click at [229, 164] on icon at bounding box center [232, 160] width 7 height 41
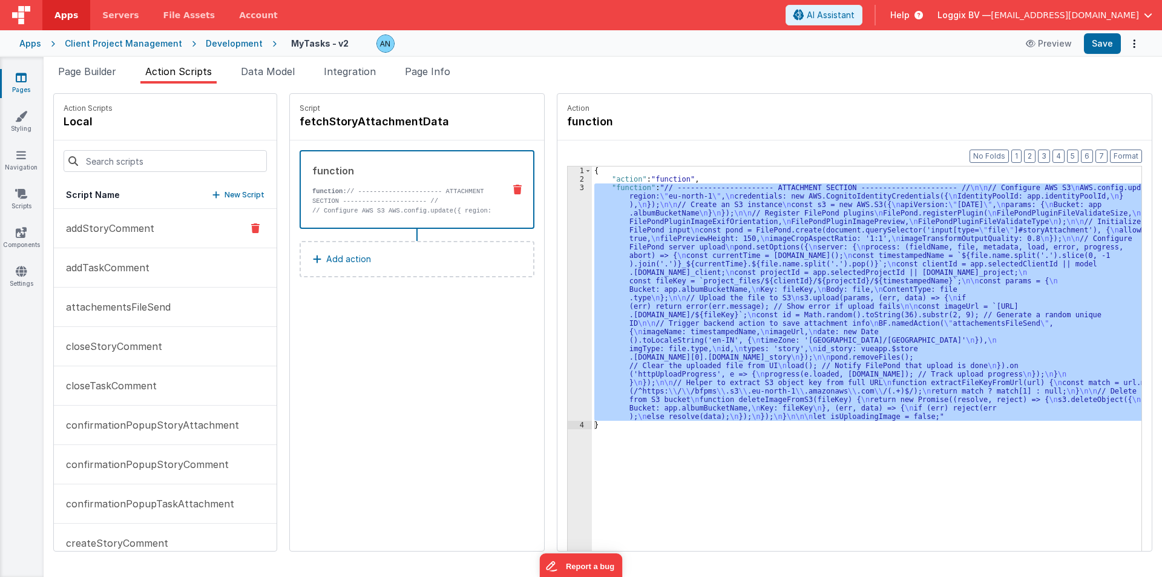
click at [154, 214] on button "addStoryComment" at bounding box center [165, 228] width 223 height 39
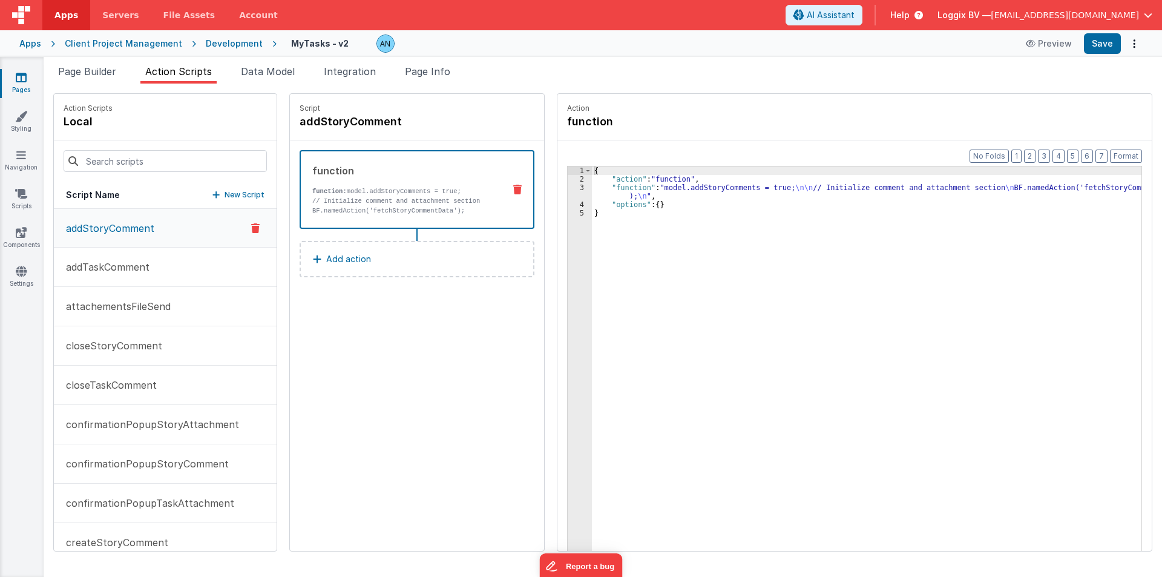
click at [654, 184] on div "{ "action" : "function" , "function" : "model.addStoryComments = true; \n\n // …" at bounding box center [871, 385] width 559 height 439
click at [407, 206] on p "// Initialize comment and attachment section BF.namedAction('fetchStoryCommentD…" at bounding box center [403, 205] width 182 height 19
click at [568, 190] on div "3" at bounding box center [580, 191] width 24 height 17
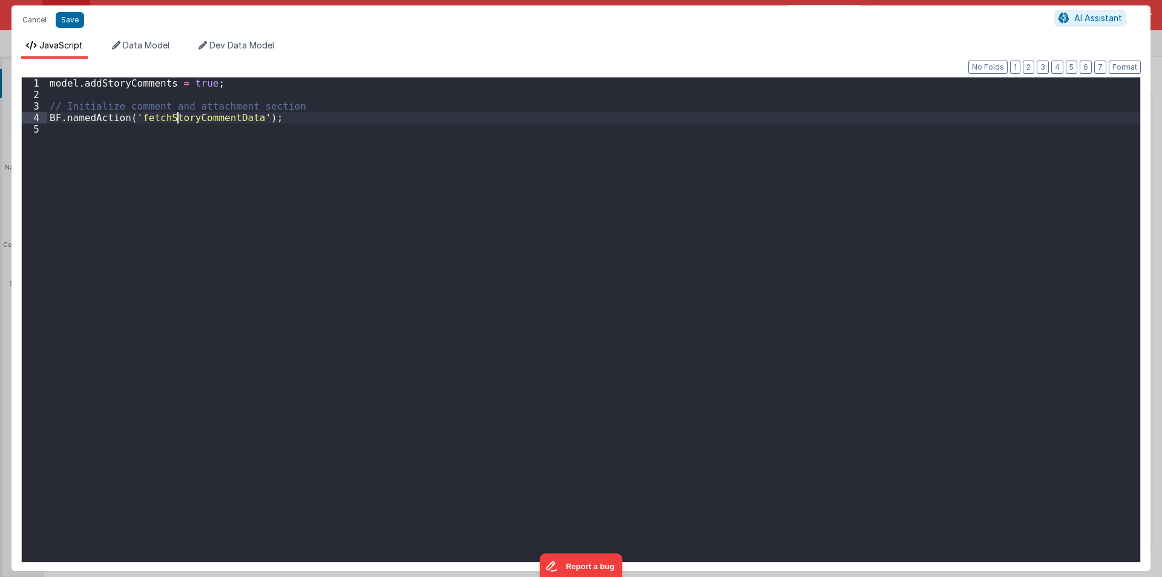
click at [176, 119] on div "model . addStoryComments = true ; // Initialize comment and attachment section …" at bounding box center [593, 330] width 1093 height 507
click at [35, 16] on button "Cancel" at bounding box center [34, 19] width 36 height 17
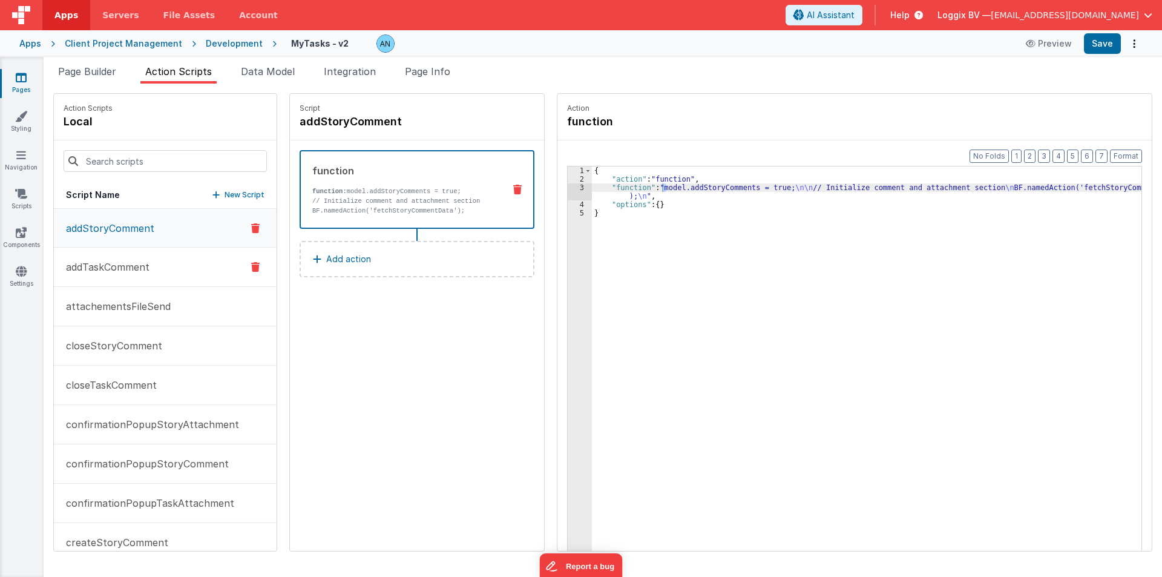
click at [114, 264] on p "addTaskComment" at bounding box center [104, 267] width 91 height 15
click at [355, 199] on p "function: model.addTaskComments = true; // Initialize comment and attachment se…" at bounding box center [403, 200] width 182 height 29
click at [608, 189] on div "{ "action" : "function" , "function" : "model.addTaskComments = true; \n // Ini…" at bounding box center [871, 385] width 559 height 439
click at [568, 187] on div "3" at bounding box center [580, 187] width 24 height 8
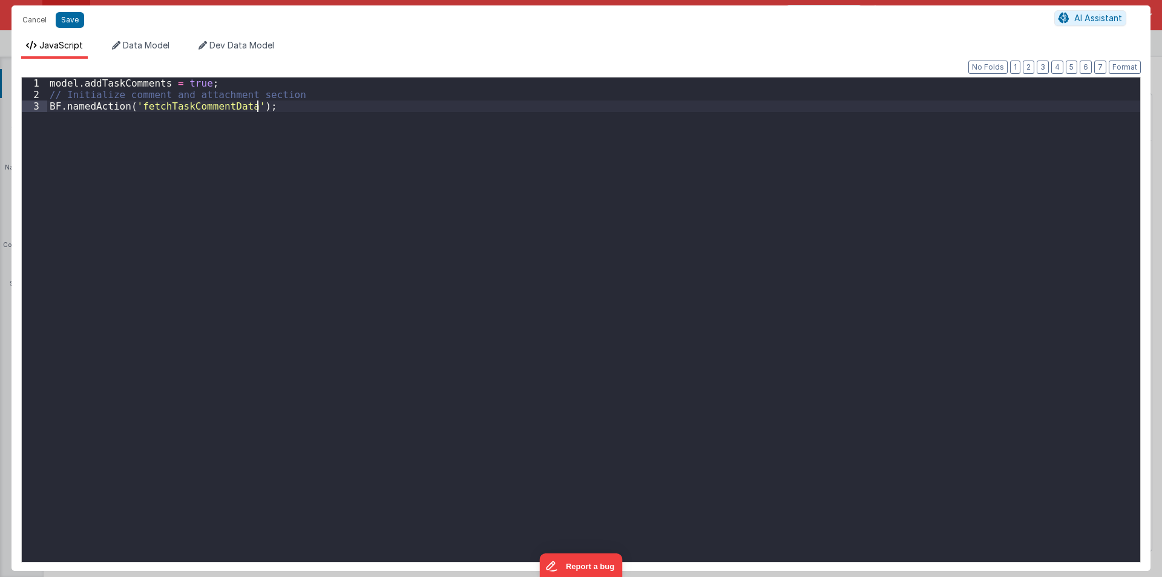
click at [182, 110] on div "model . addTaskComments = true ; // Initialize comment and attachment section B…" at bounding box center [593, 330] width 1093 height 507
click at [34, 16] on button "Cancel" at bounding box center [34, 19] width 36 height 17
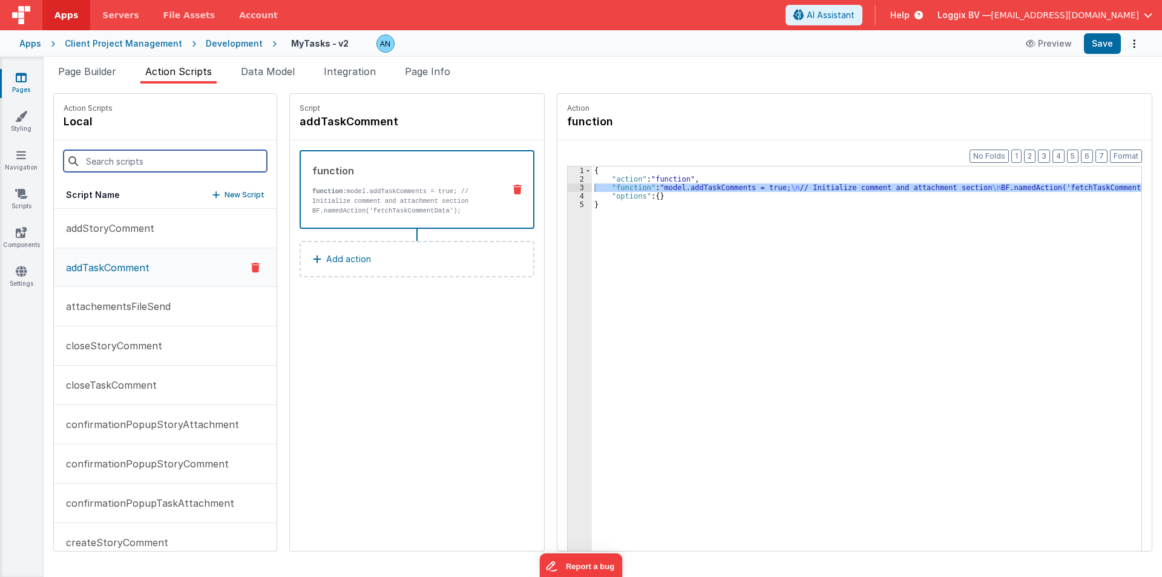
click at [145, 157] on input at bounding box center [165, 161] width 203 height 22
click at [129, 160] on input at bounding box center [165, 161] width 203 height 22
paste input "fetchTaskCommentData"
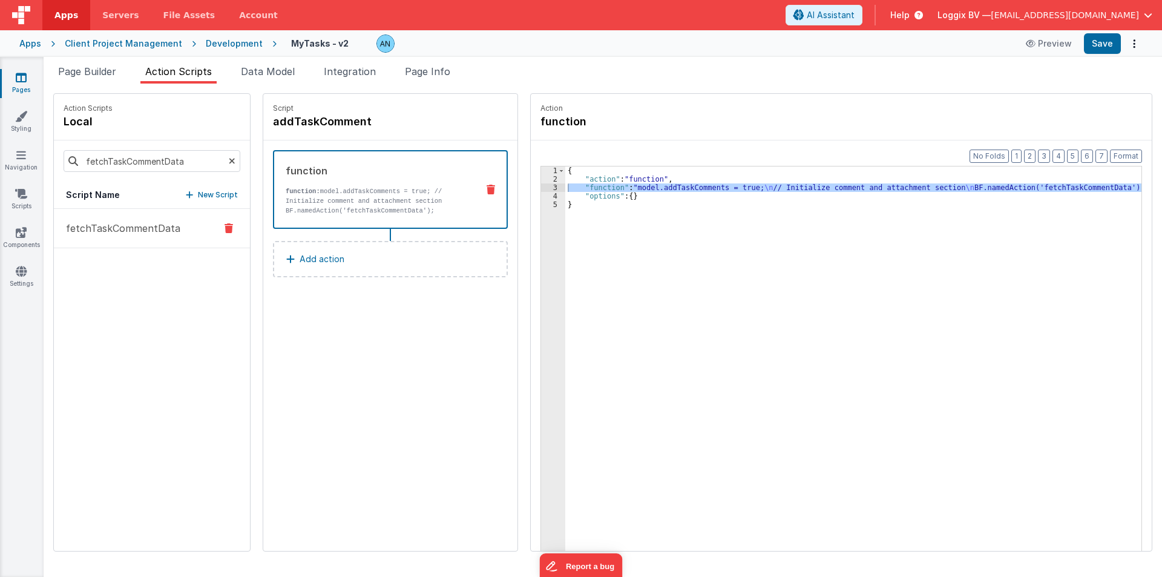
click at [110, 225] on p "fetchTaskCommentData" at bounding box center [120, 228] width 122 height 15
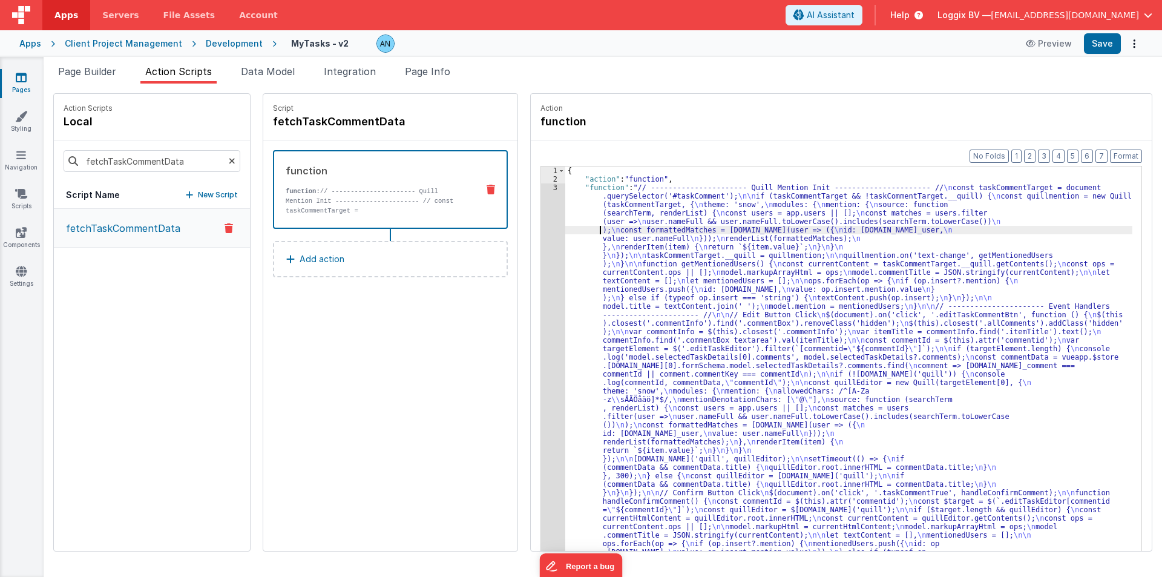
click at [541, 214] on div "3" at bounding box center [553, 462] width 24 height 559
click at [539, 214] on div at bounding box center [581, 288] width 1162 height 577
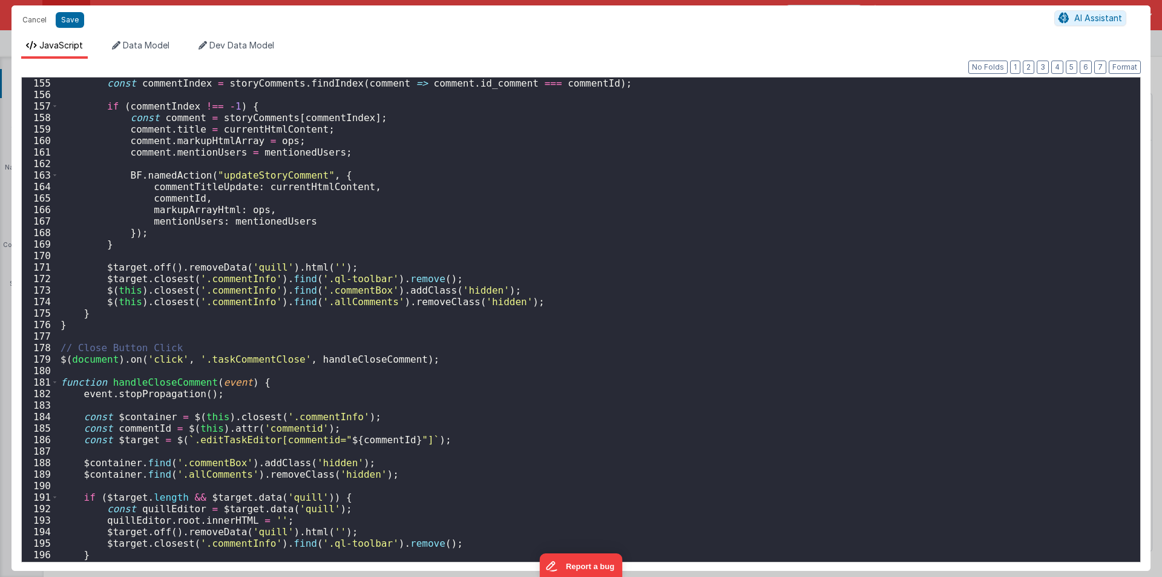
scroll to position [2034, 0]
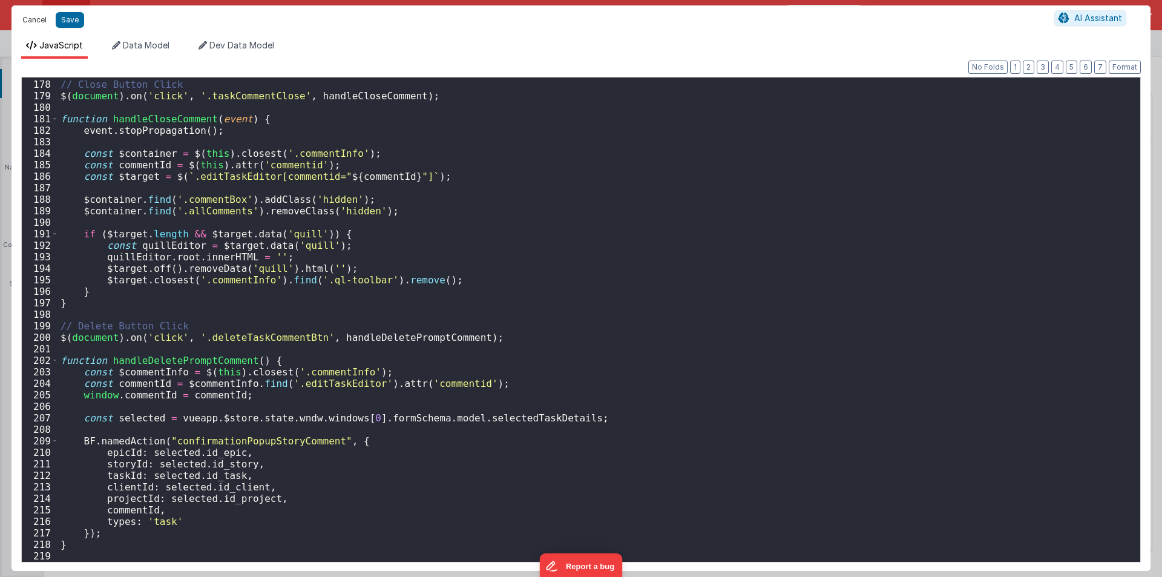
click at [40, 21] on button "Cancel" at bounding box center [34, 19] width 36 height 17
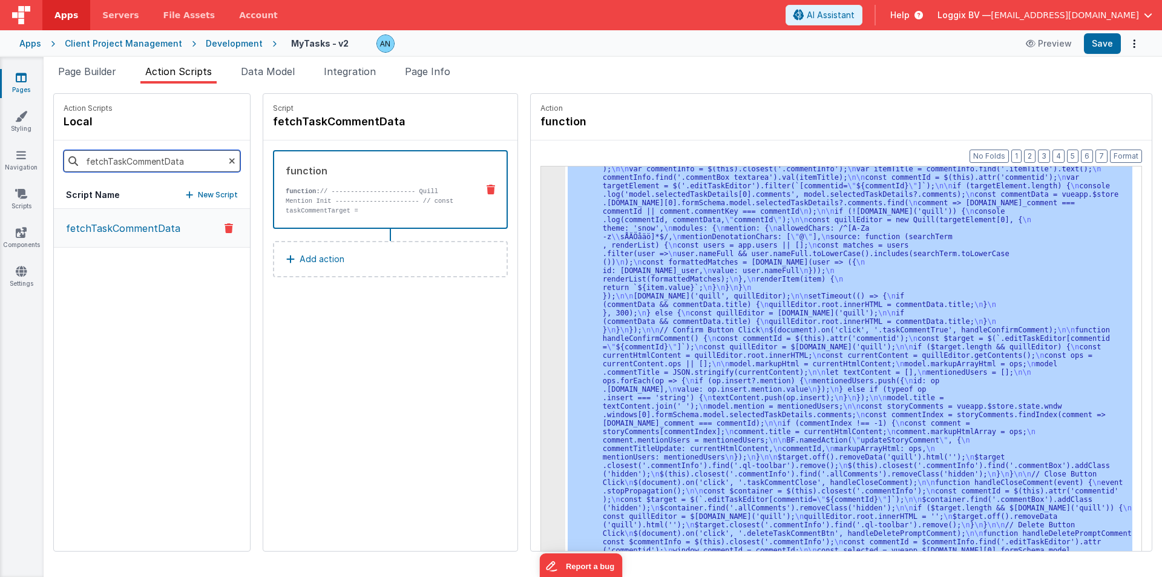
click at [161, 157] on input "fetchTaskCommentData" at bounding box center [152, 161] width 177 height 22
paste input "Story"
click at [162, 240] on button "fetchStoryCommentData" at bounding box center [152, 228] width 196 height 39
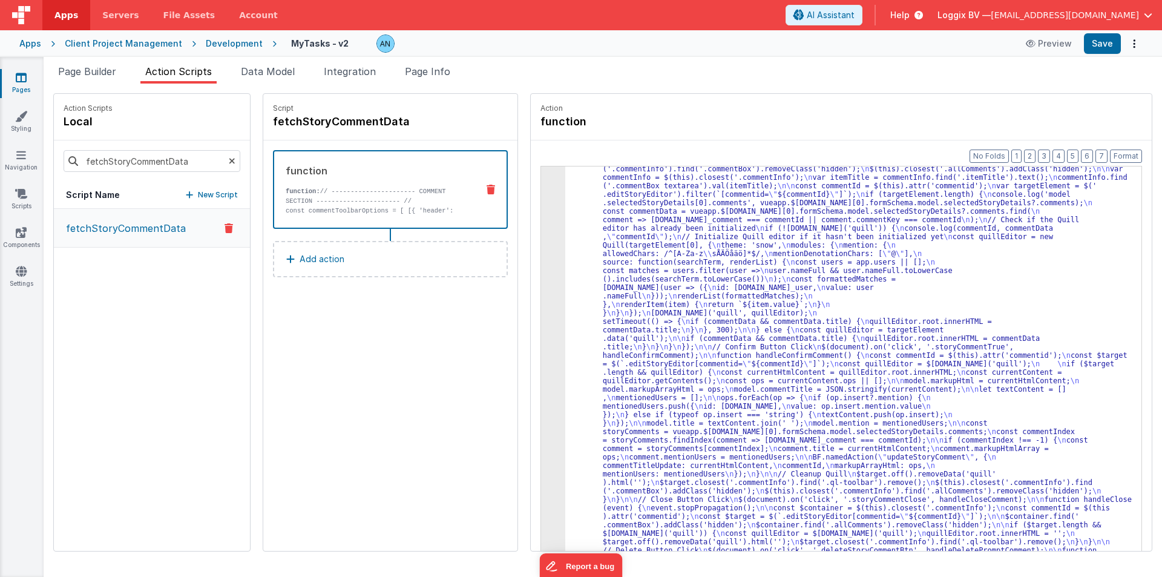
click at [540, 247] on div "3 4 "function" : "// ---------------------- COMMENT SECTION -------------------…" at bounding box center [840, 377] width 601 height 423
click at [541, 247] on div "3" at bounding box center [553, 309] width 24 height 576
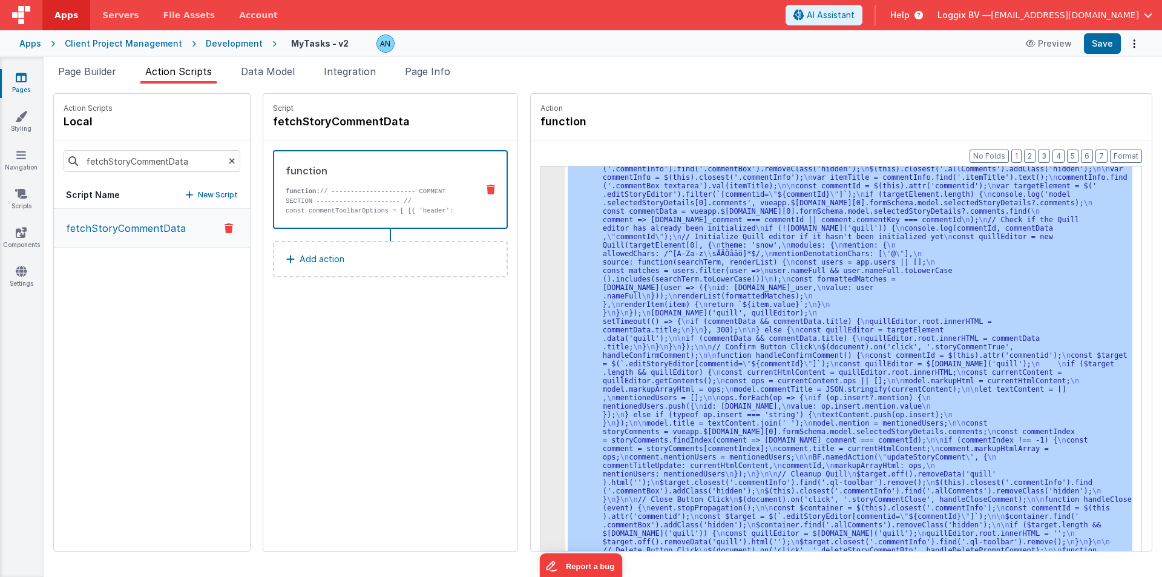
click at [541, 247] on div "3" at bounding box center [553, 309] width 24 height 576
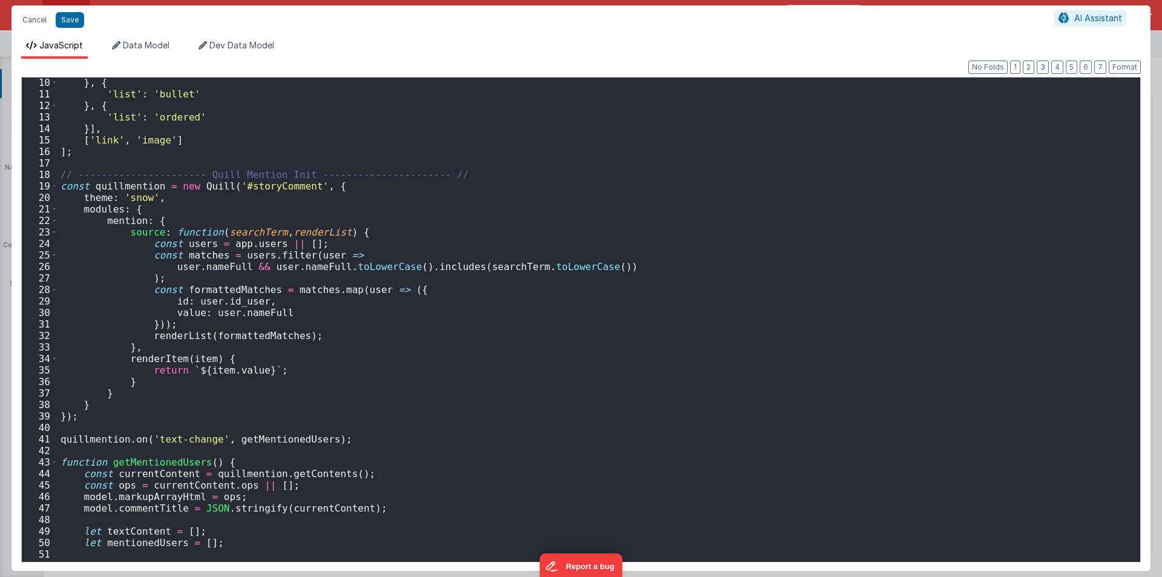
scroll to position [0, 0]
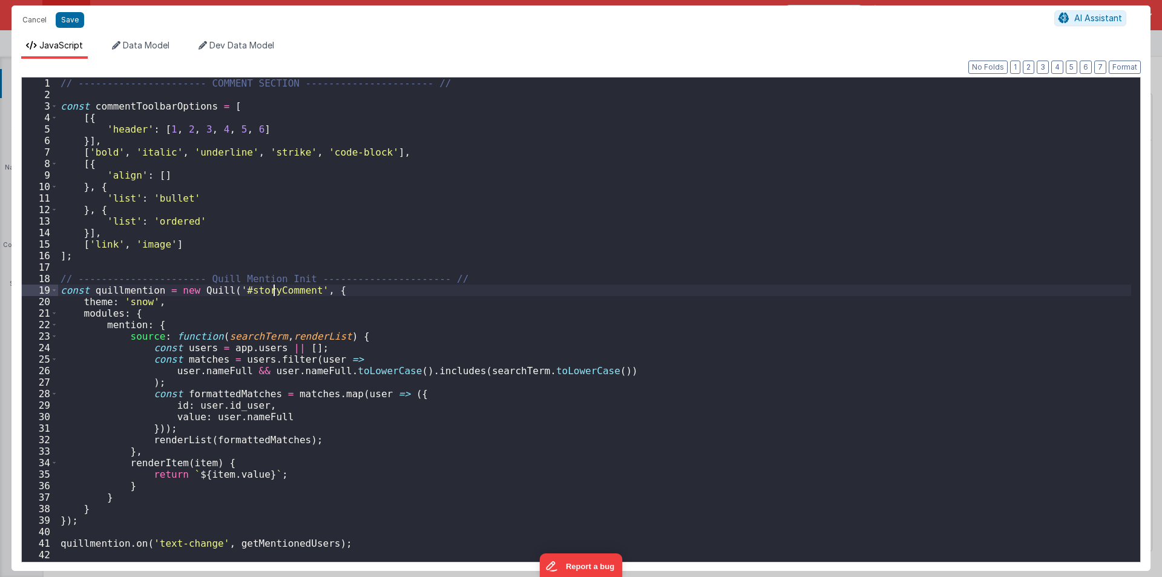
click at [272, 289] on div "// ---------------------- COMMENT SECTION ---------------------- // const comme…" at bounding box center [594, 330] width 1073 height 507
click at [329, 307] on div "// ---------------------- COMMENT SECTION ---------------------- // const comme…" at bounding box center [594, 330] width 1073 height 507
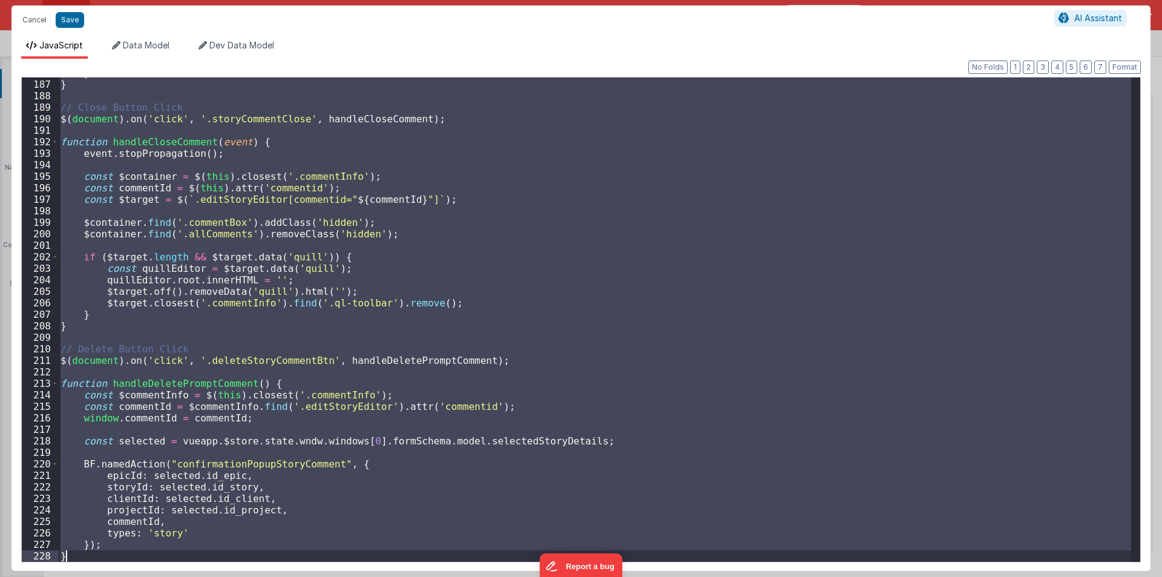
scroll to position [2137, 0]
click at [328, 306] on div "} } // Close Button Click $ ( document ) . on ( 'click' , '.storyCommentClose' …" at bounding box center [594, 319] width 1073 height 484
click at [36, 13] on button "Cancel" at bounding box center [34, 19] width 36 height 17
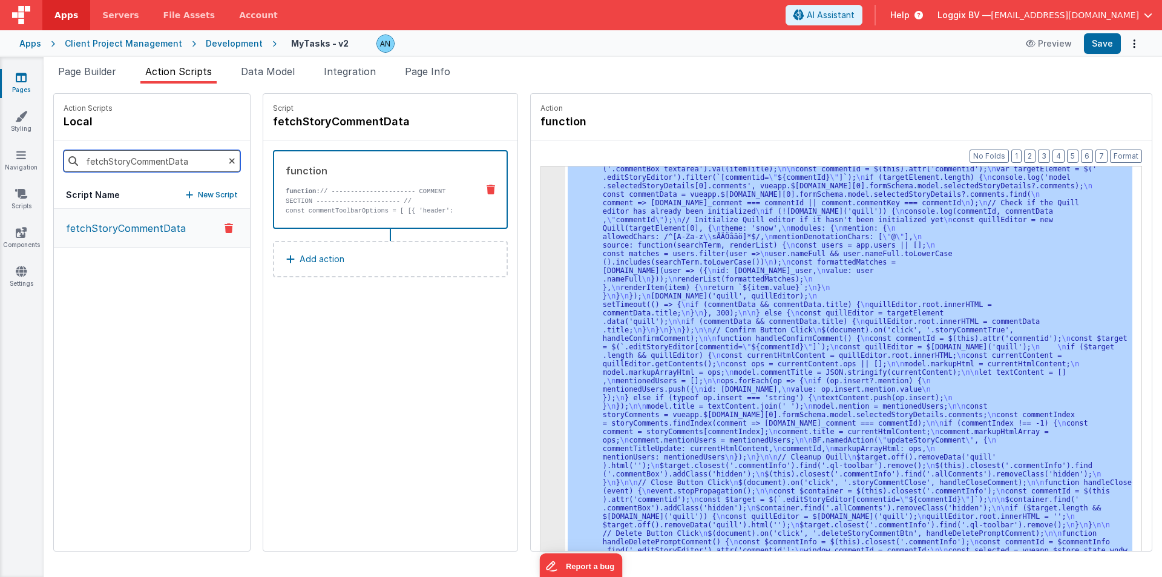
click at [128, 168] on input "fetchStoryCommentData" at bounding box center [152, 161] width 177 height 22
paste input "Task"
click at [364, 228] on div "function function: // ---------------------- COMMENT SECTION ------------------…" at bounding box center [390, 189] width 235 height 79
click at [541, 250] on div "3" at bounding box center [553, 292] width 24 height 576
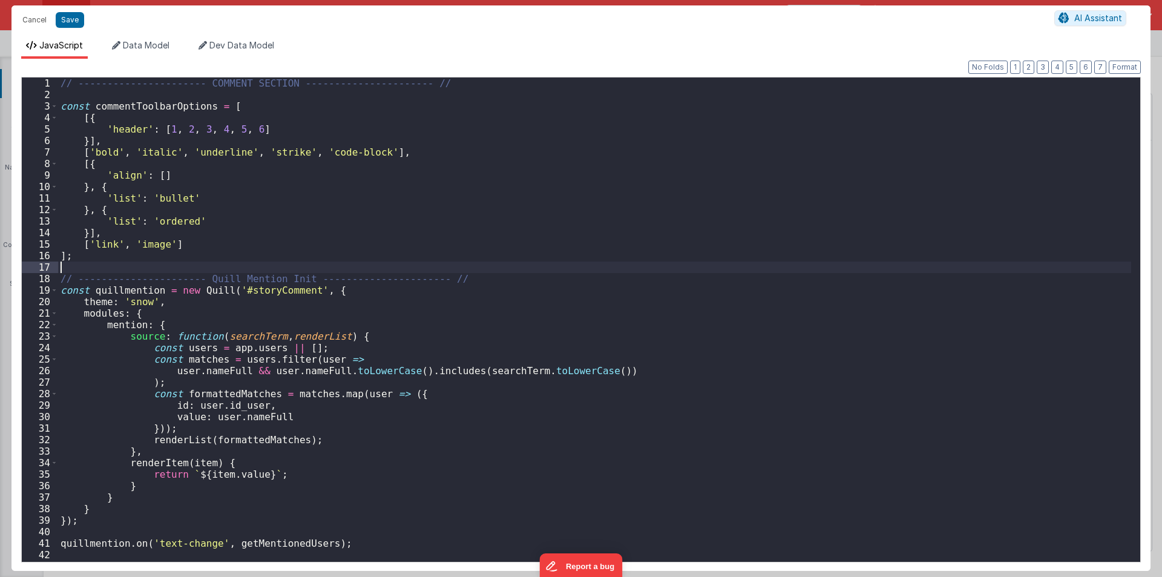
click at [538, 250] on div "// ---------------------- COMMENT SECTION ---------------------- // const comme…" at bounding box center [594, 330] width 1073 height 507
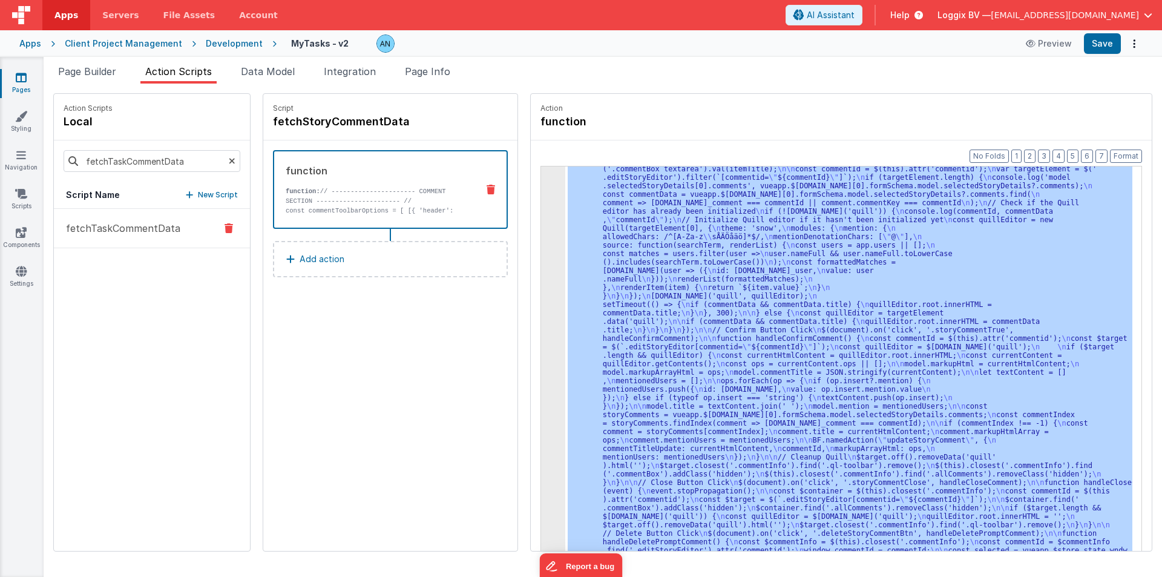
click at [95, 240] on button "fetchTaskCommentData" at bounding box center [152, 228] width 196 height 39
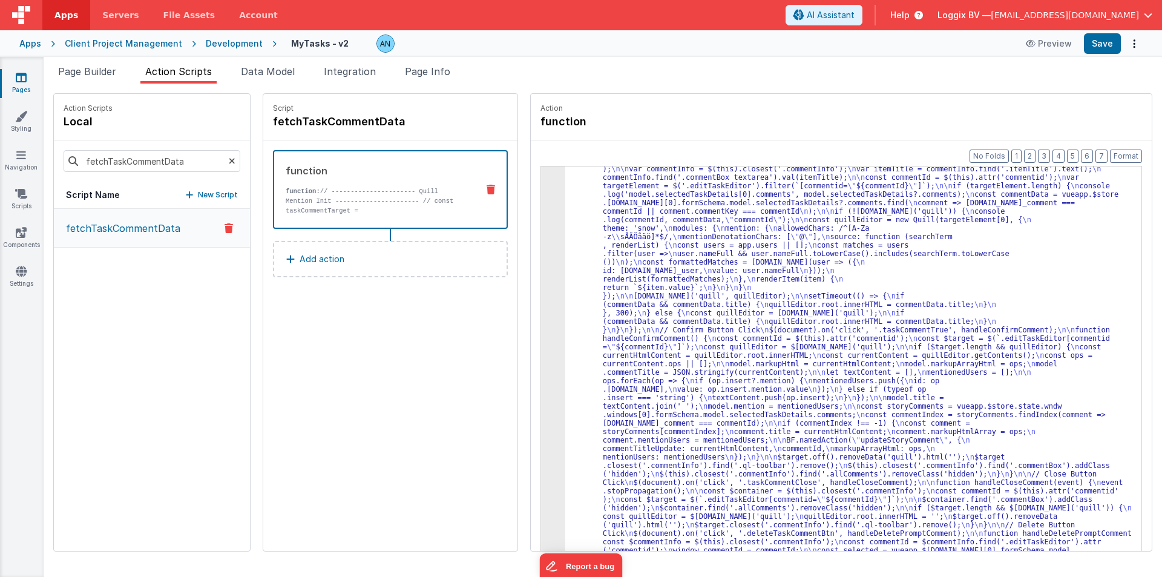
scroll to position [163, 0]
click at [541, 232] on div "3" at bounding box center [553, 300] width 24 height 559
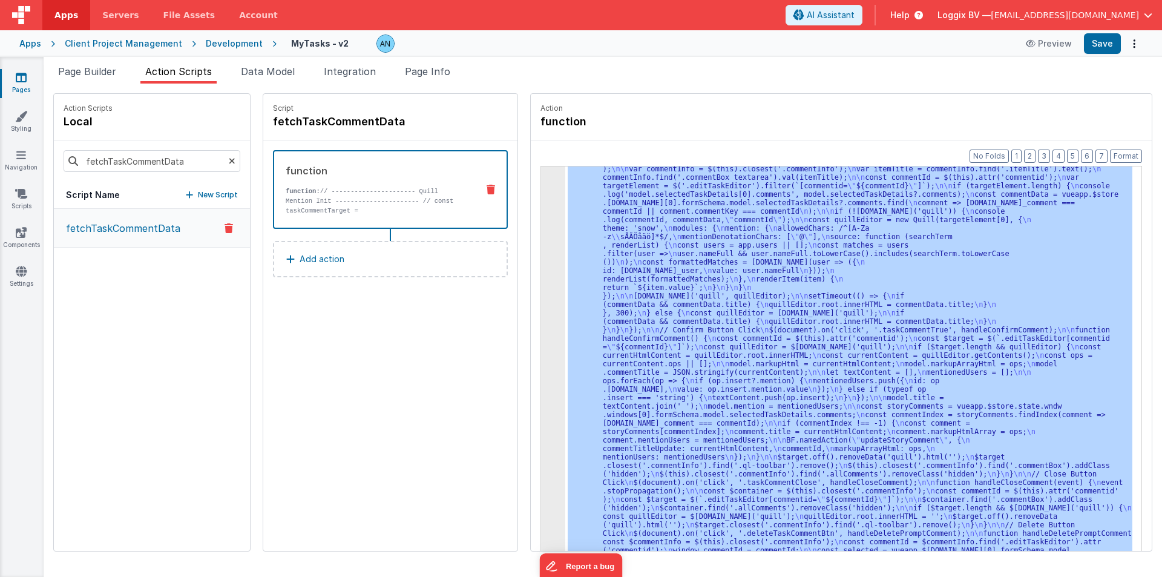
click at [541, 232] on div "3" at bounding box center [553, 300] width 24 height 559
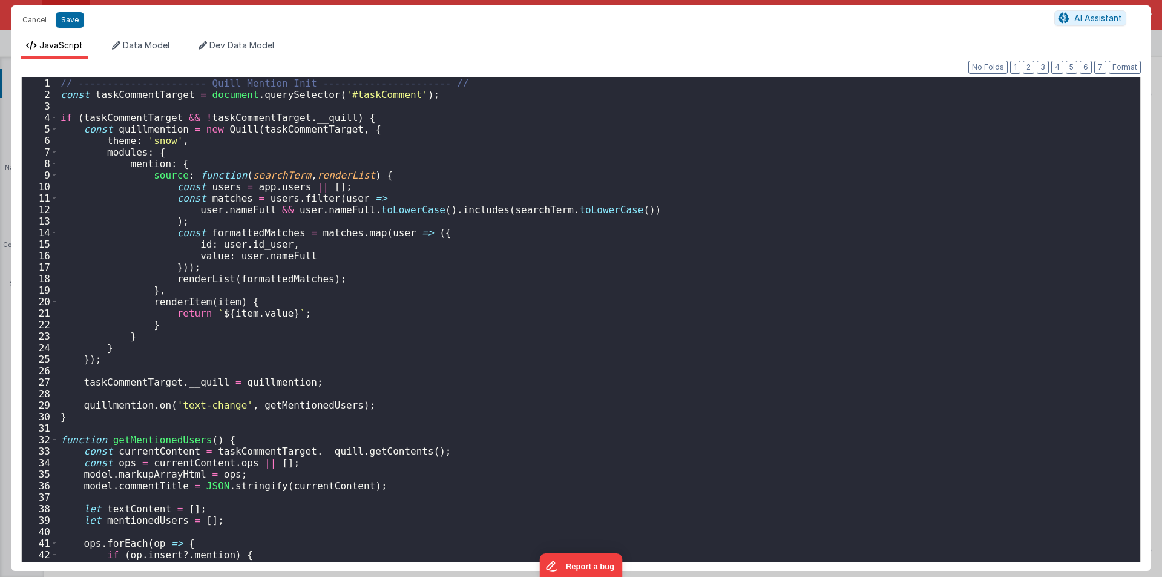
click at [539, 232] on div "// ---------------------- Quill Mention Init ---------------------- // const ta…" at bounding box center [594, 330] width 1073 height 507
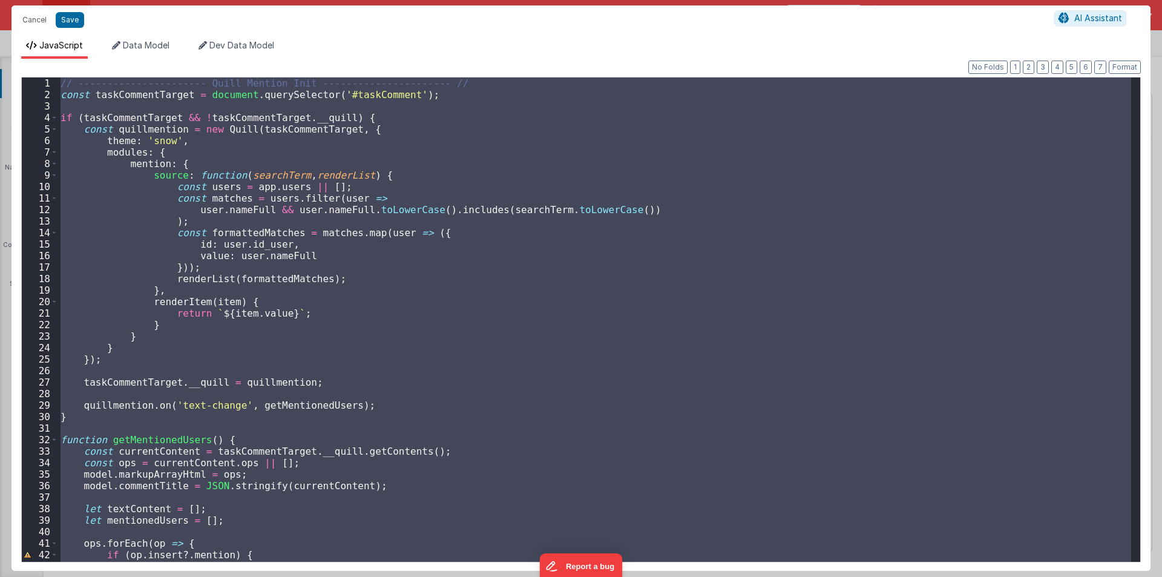
click at [329, 150] on div "// ---------------------- Quill Mention Init ---------------------- // const ta…" at bounding box center [594, 319] width 1073 height 484
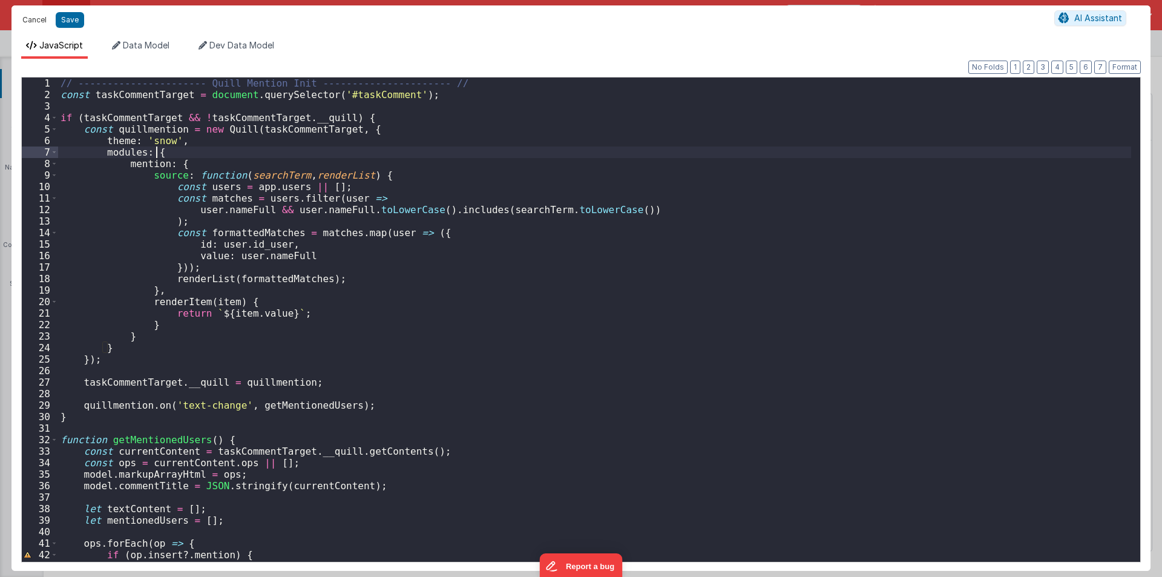
click at [38, 13] on button "Cancel" at bounding box center [34, 19] width 36 height 17
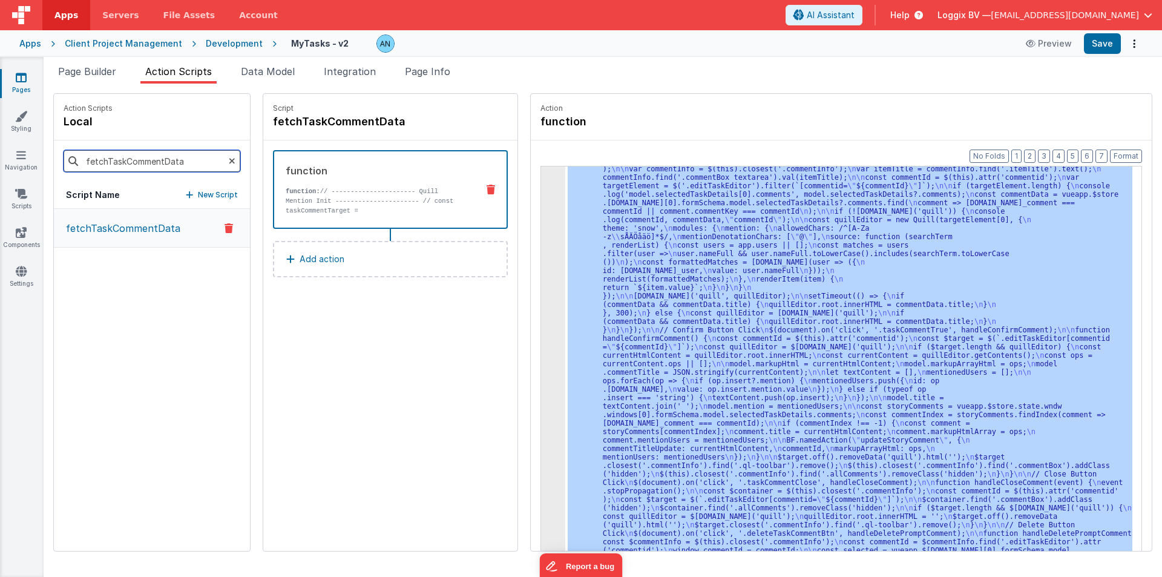
click at [121, 158] on input "fetchTaskCommentData" at bounding box center [152, 161] width 177 height 22
paste input "Story"
click at [162, 233] on p "fetchStoryCommentData" at bounding box center [122, 228] width 127 height 15
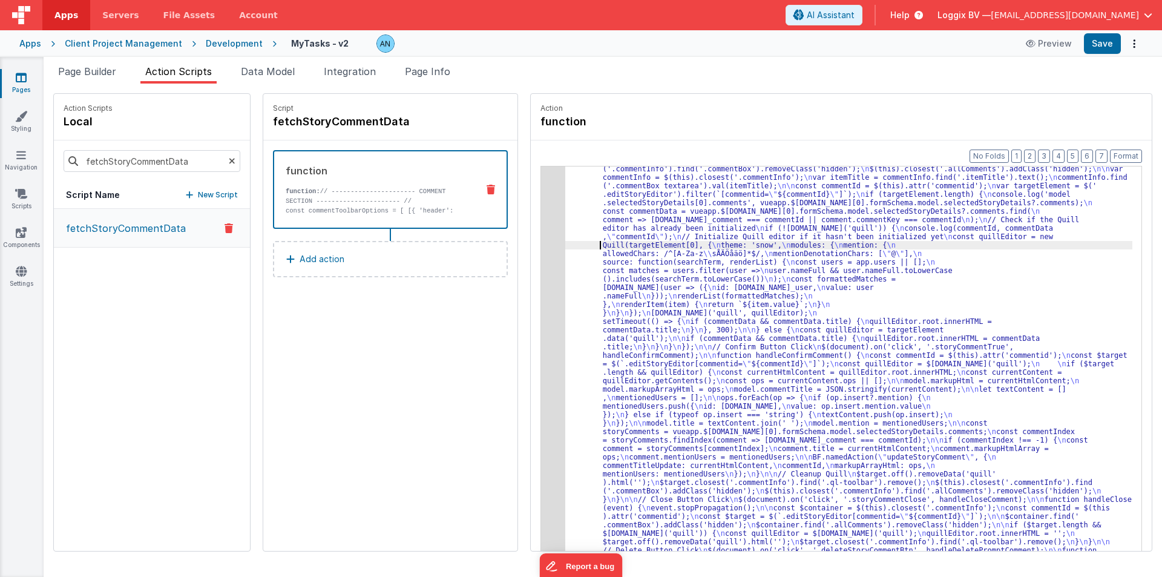
click at [531, 234] on div "Format 7 6 5 4 3 2 1 No Folds 3 4 "function" : "// ---------------------- COMME…" at bounding box center [841, 368] width 621 height 457
click at [541, 228] on div "3" at bounding box center [553, 309] width 24 height 576
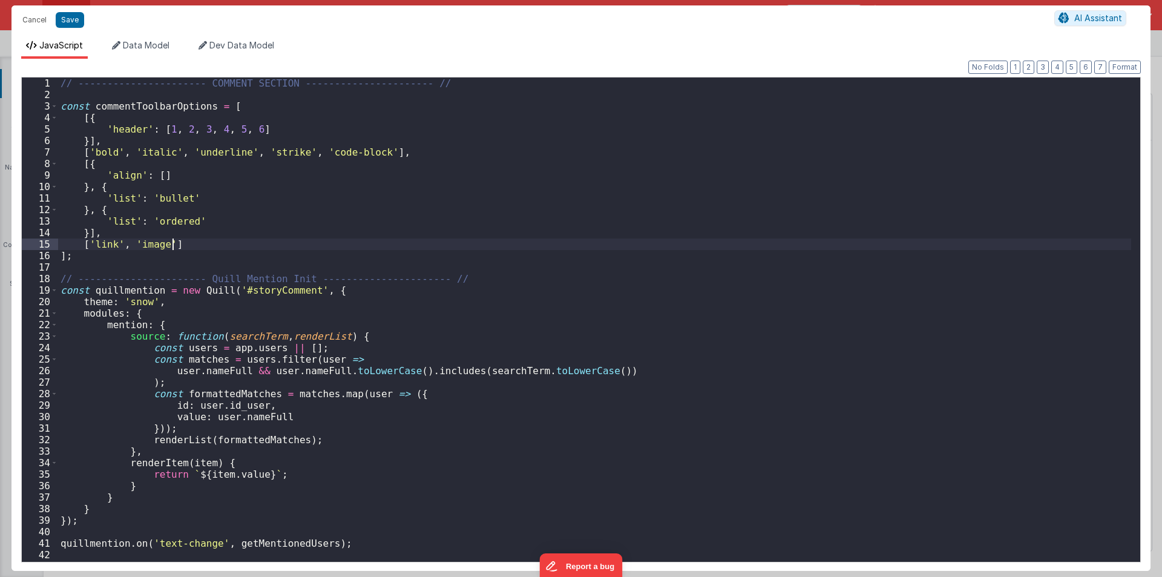
click at [534, 228] on div "// ---------------------- COMMENT SECTION ---------------------- // const comme…" at bounding box center [594, 330] width 1073 height 507
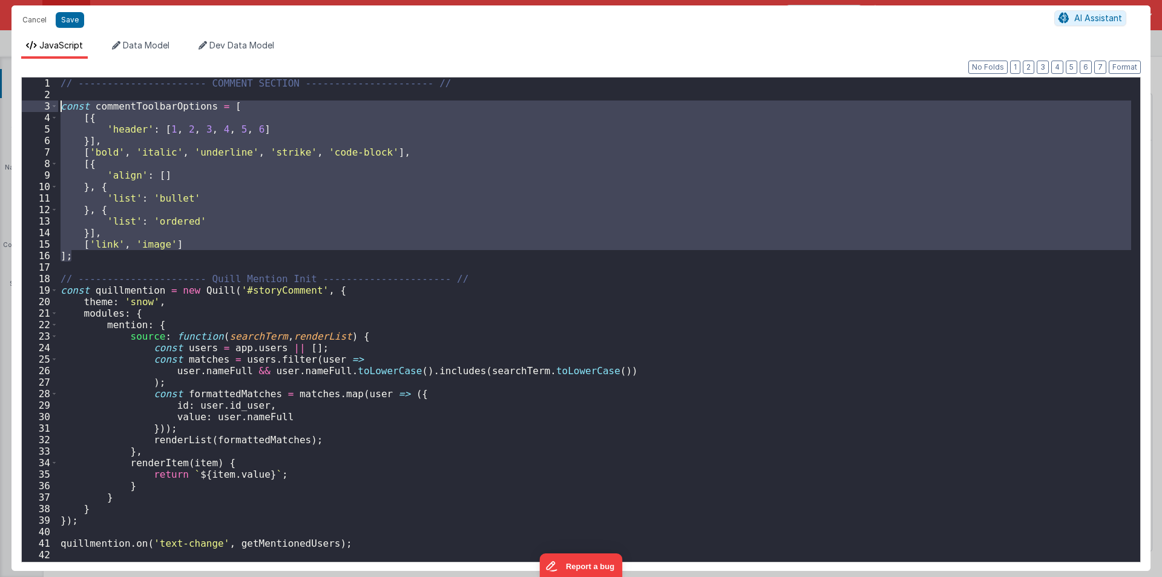
drag, startPoint x: 88, startPoint y: 254, endPoint x: 29, endPoint y: 107, distance: 158.9
click at [29, 107] on div "1 2 3 4 5 6 7 8 9 10 11 12 13 14 15 16 17 18 19 20 21 22 23 24 25 26 27 28 29 3…" at bounding box center [580, 319] width 1119 height 485
click at [192, 107] on div "// ---------------------- COMMENT SECTION ---------------------- // const comme…" at bounding box center [594, 319] width 1073 height 484
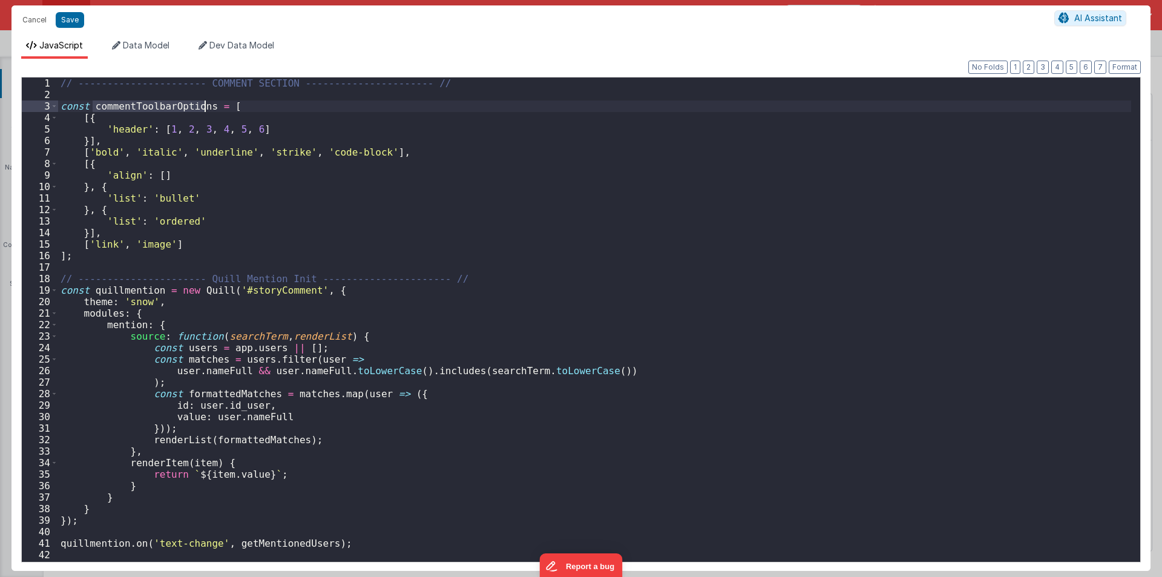
click at [192, 107] on div "// ---------------------- COMMENT SECTION ---------------------- // const comme…" at bounding box center [594, 330] width 1073 height 507
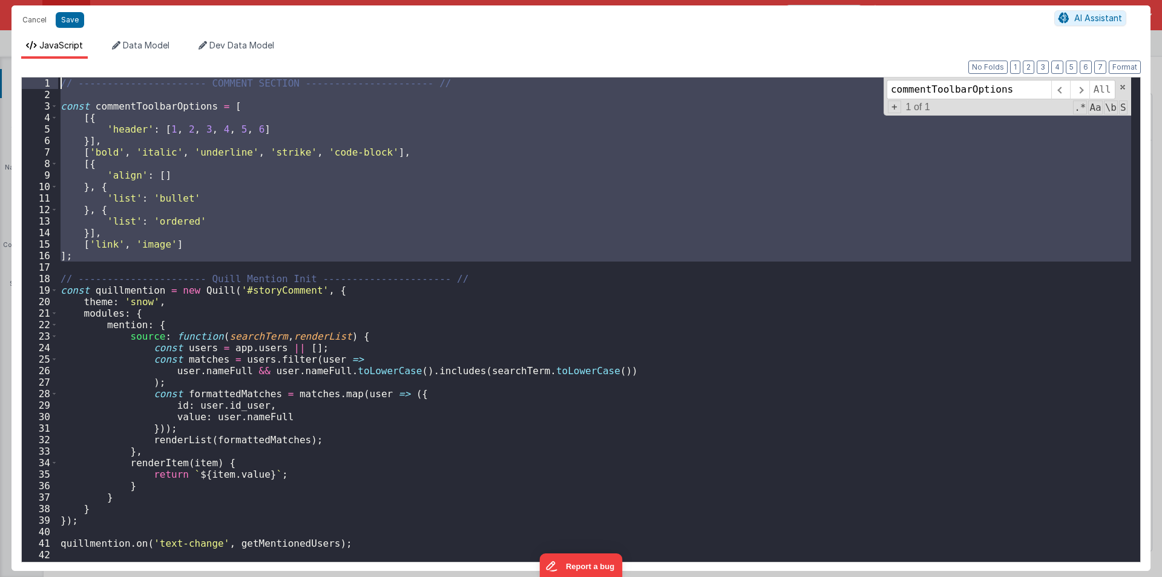
drag, startPoint x: 82, startPoint y: 263, endPoint x: 7, endPoint y: 11, distance: 262.9
click at [8, 13] on div "Cancel Save AI Assistant JavaScript Data Model Dev Data Model Format 7 6 5 4 3 …" at bounding box center [581, 288] width 1162 height 577
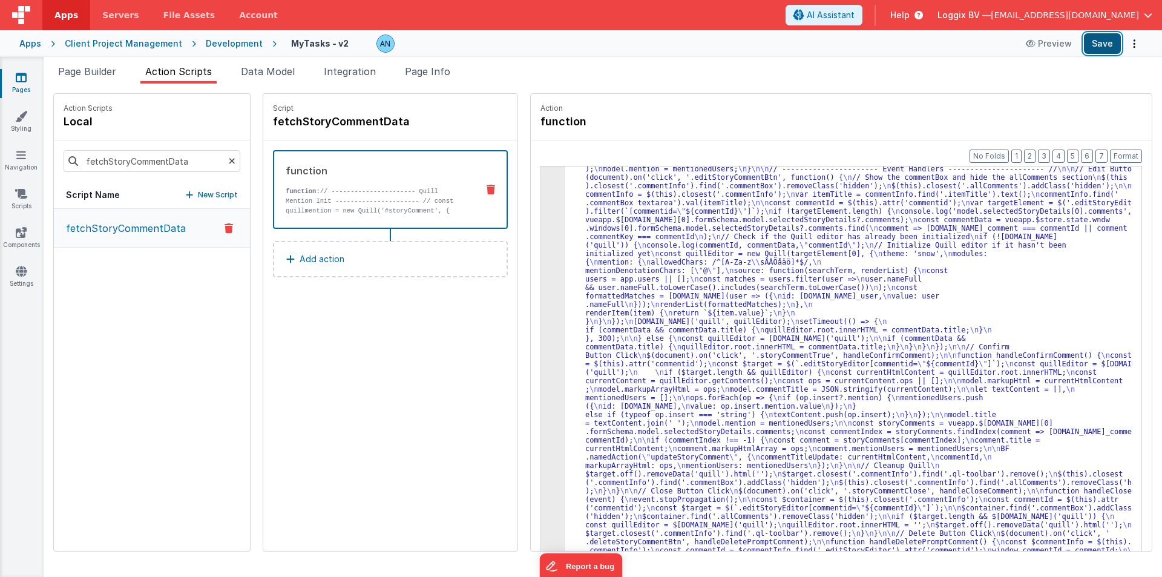
click at [1097, 49] on button "Save" at bounding box center [1102, 43] width 37 height 21
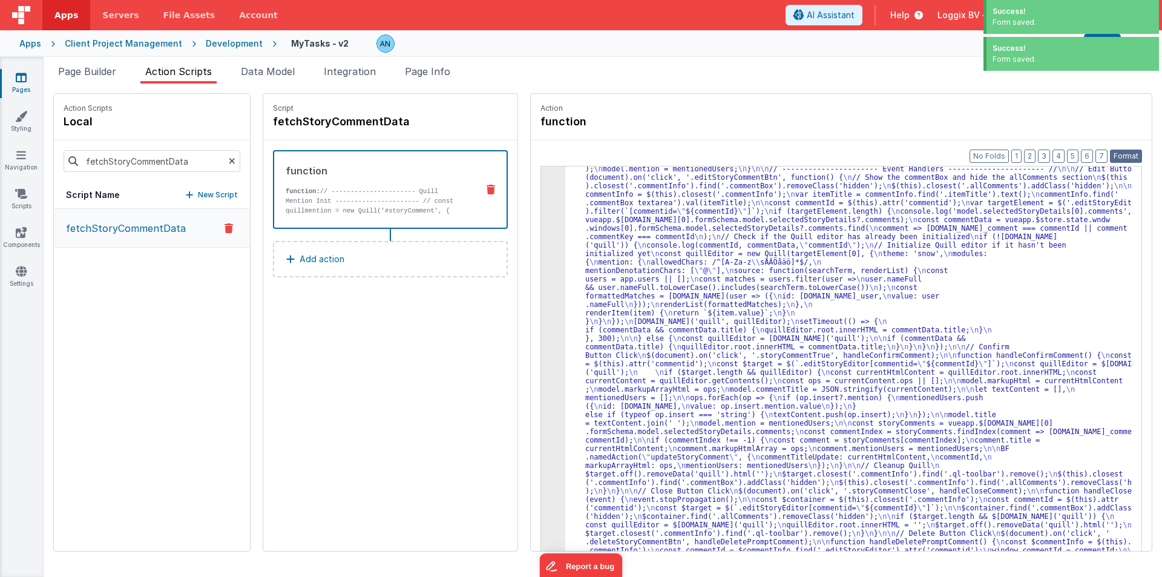
click at [1126, 154] on button "Format" at bounding box center [1126, 155] width 32 height 13
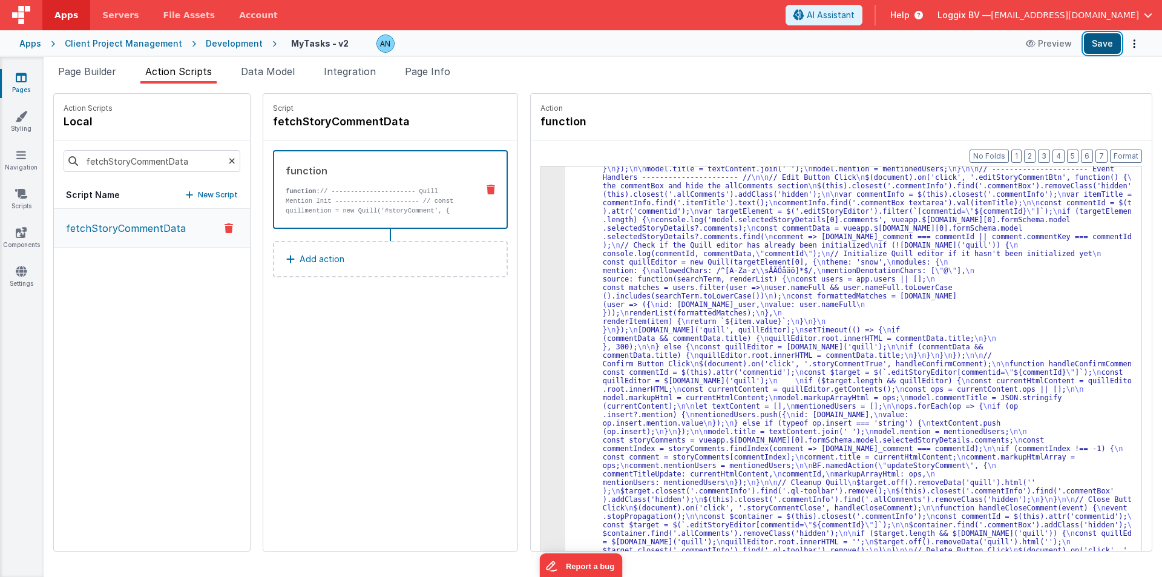
click at [1098, 47] on button "Save" at bounding box center [1102, 43] width 37 height 21
click at [541, 185] on div "3" at bounding box center [553, 333] width 24 height 525
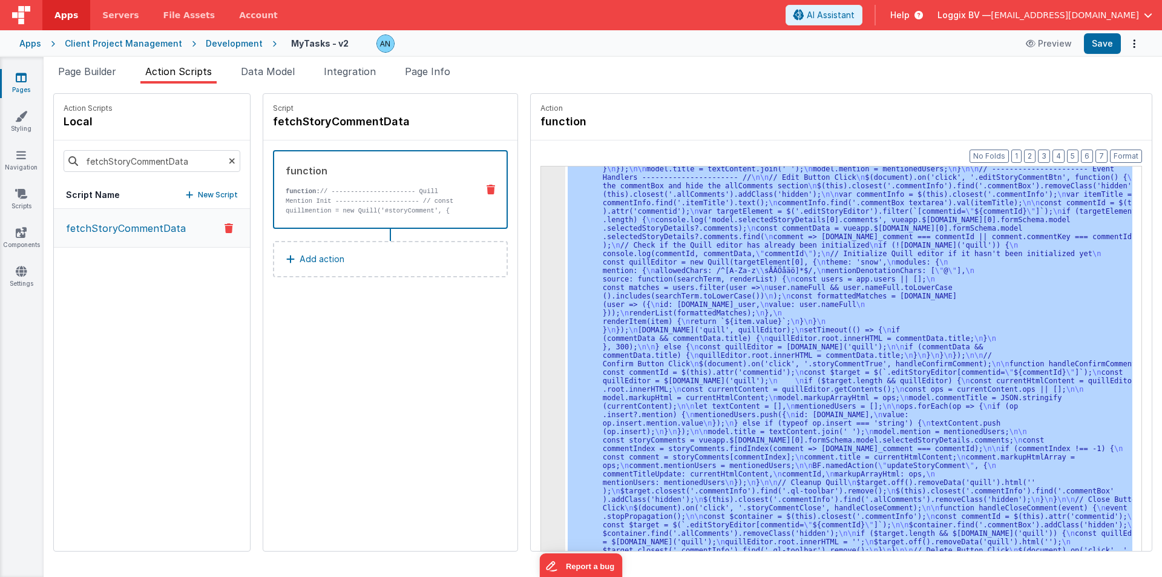
click at [541, 185] on div "3" at bounding box center [553, 333] width 24 height 525
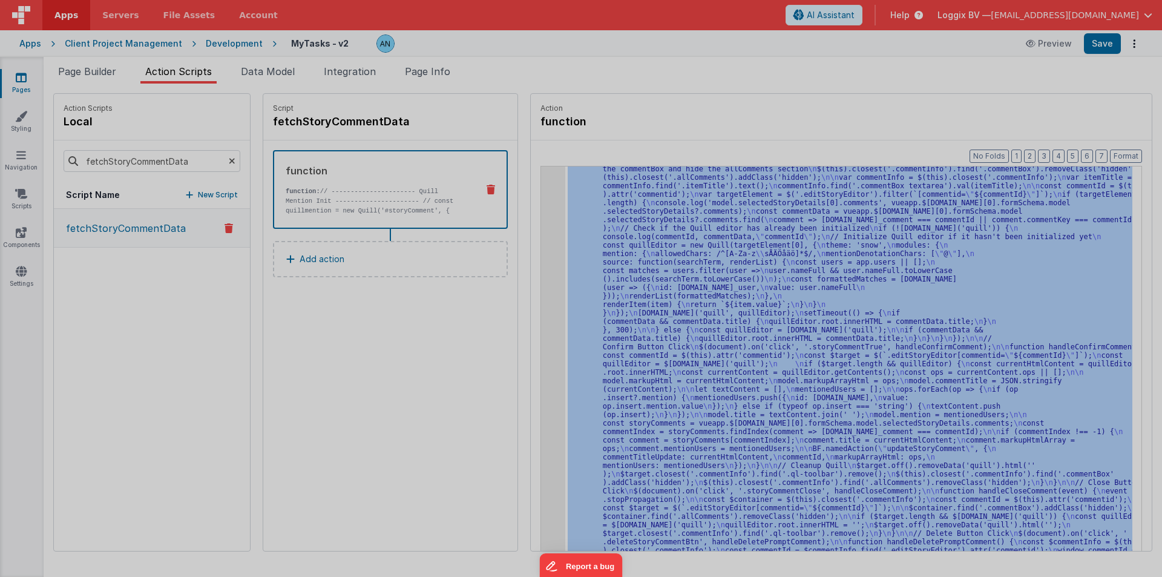
scroll to position [129, 0]
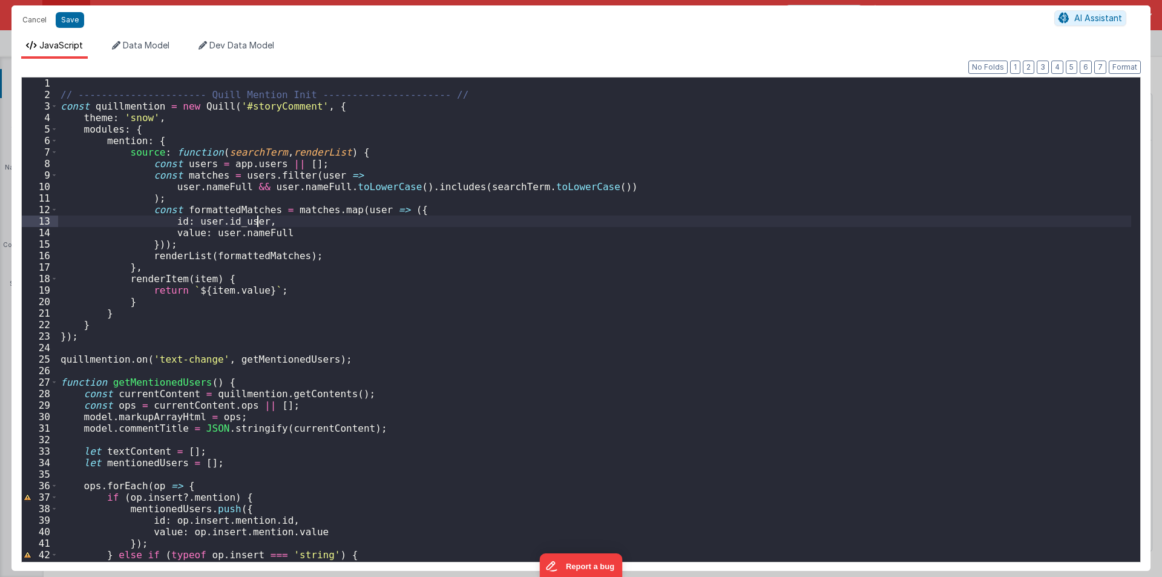
click at [314, 218] on div "// ---------------------- Quill Mention Init ---------------------- // const qu…" at bounding box center [594, 330] width 1073 height 507
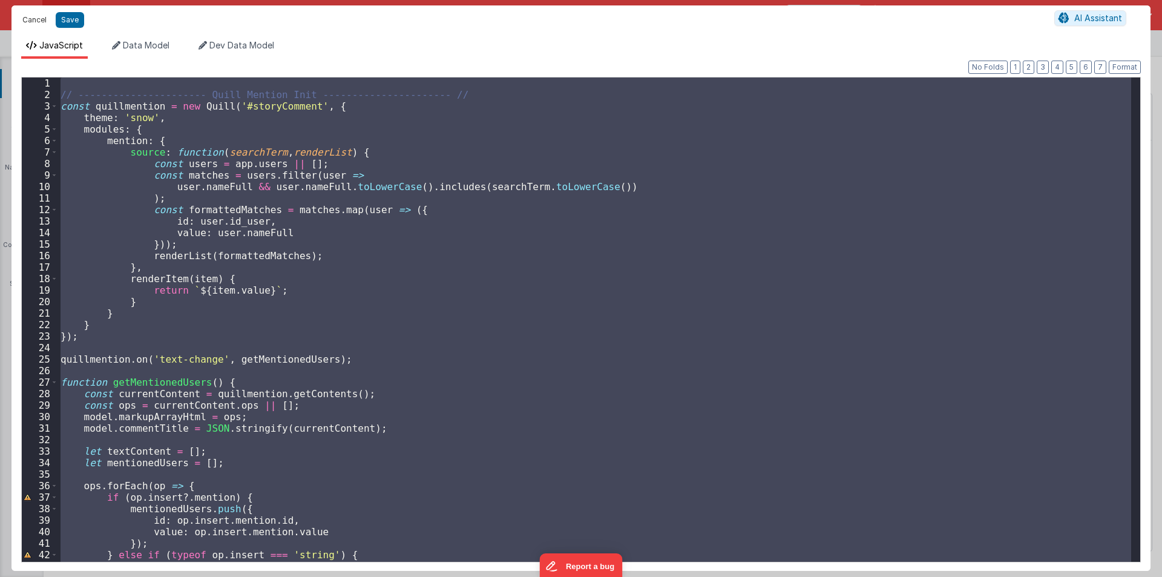
click at [34, 19] on button "Cancel" at bounding box center [34, 19] width 36 height 17
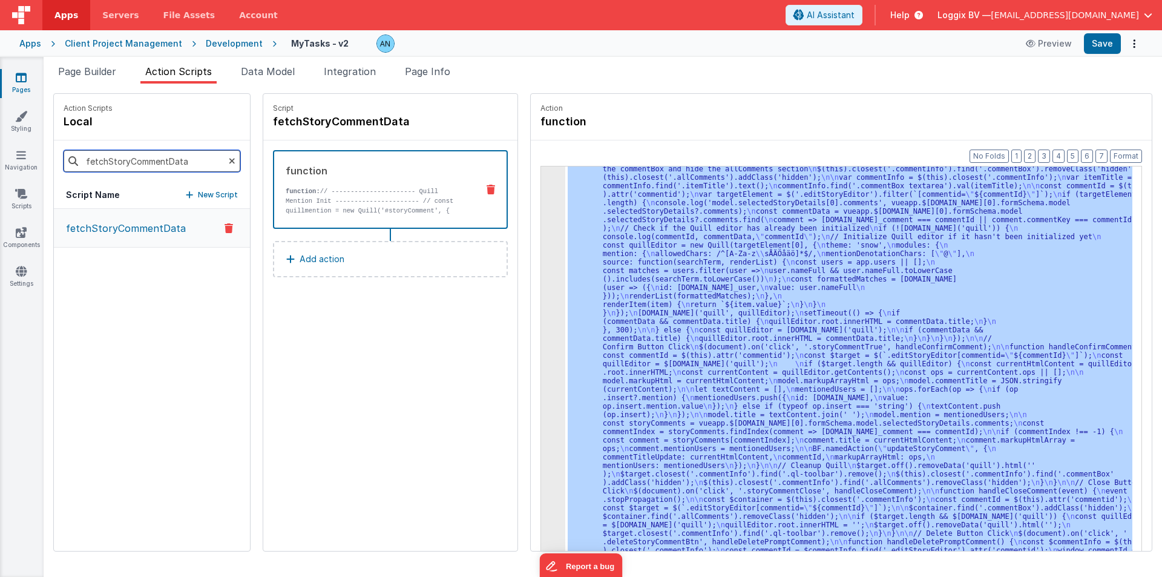
click at [196, 157] on input "fetchStoryCommentData" at bounding box center [152, 161] width 177 height 22
click at [120, 227] on p "fetchTaskCommentData" at bounding box center [120, 228] width 122 height 15
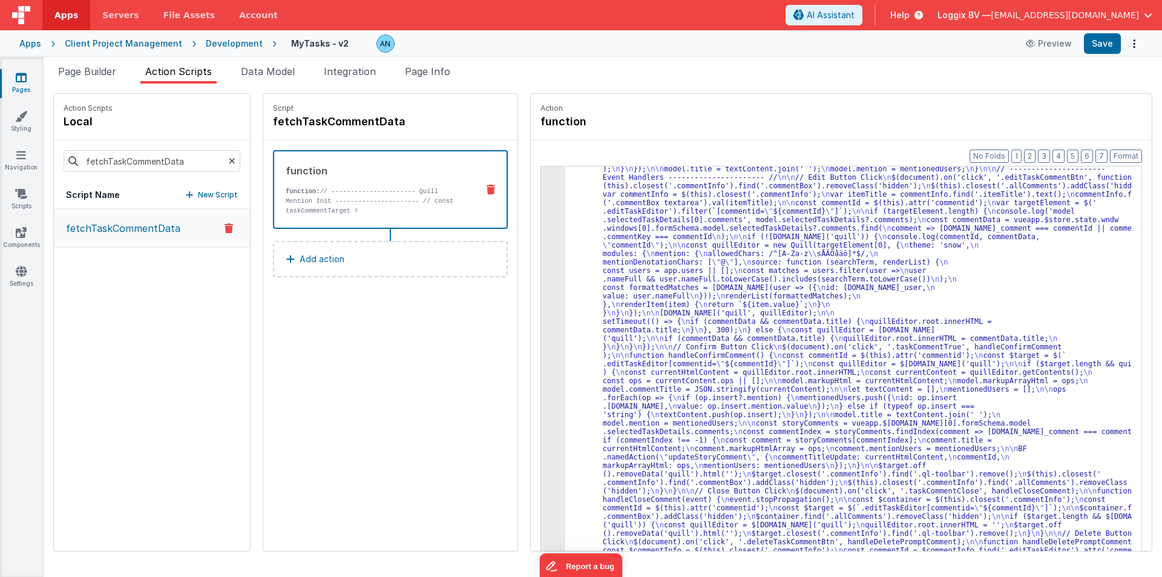
click at [531, 217] on div "Format 7 6 5 4 3 2 1 No Folds 3 4 "function" : "// ---------------------- Quill…" at bounding box center [841, 368] width 621 height 457
click at [541, 214] on div "3" at bounding box center [553, 321] width 24 height 534
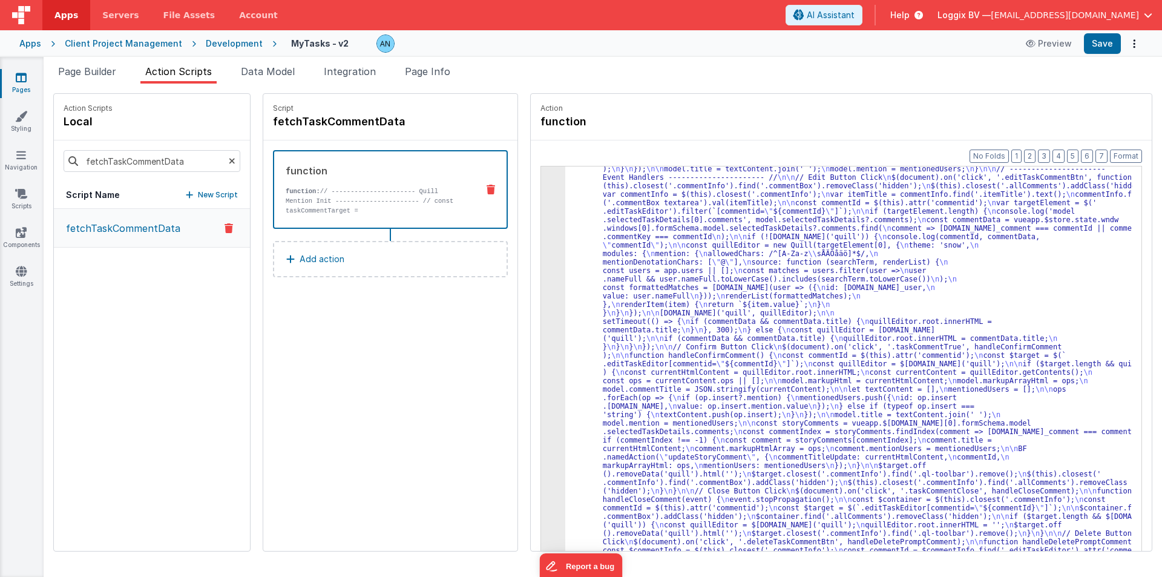
click at [541, 214] on div "3" at bounding box center [553, 321] width 24 height 534
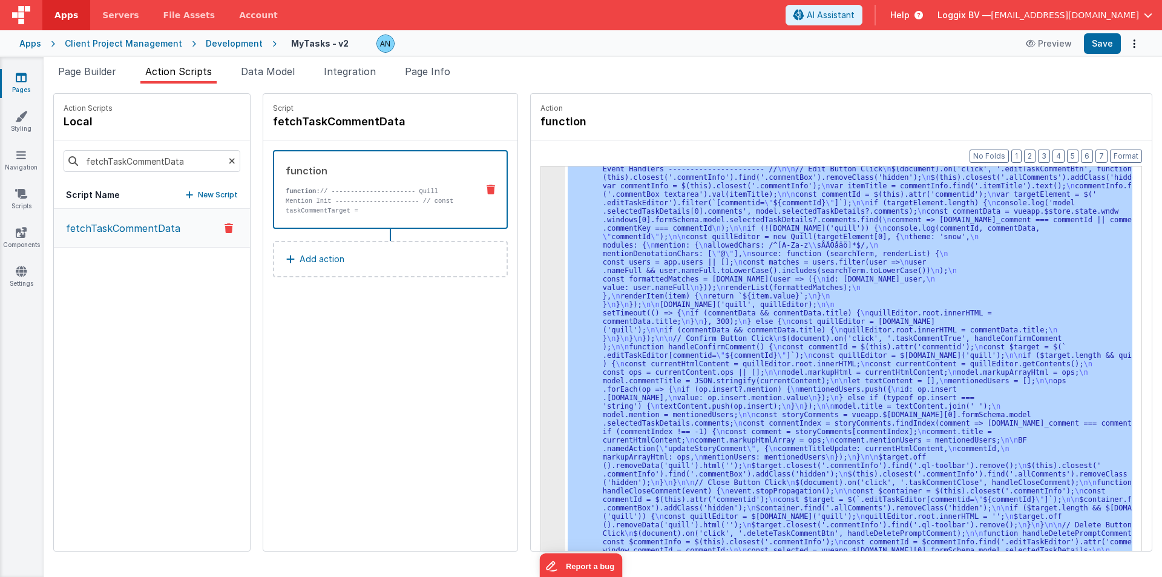
click at [541, 214] on div "3" at bounding box center [553, 313] width 24 height 534
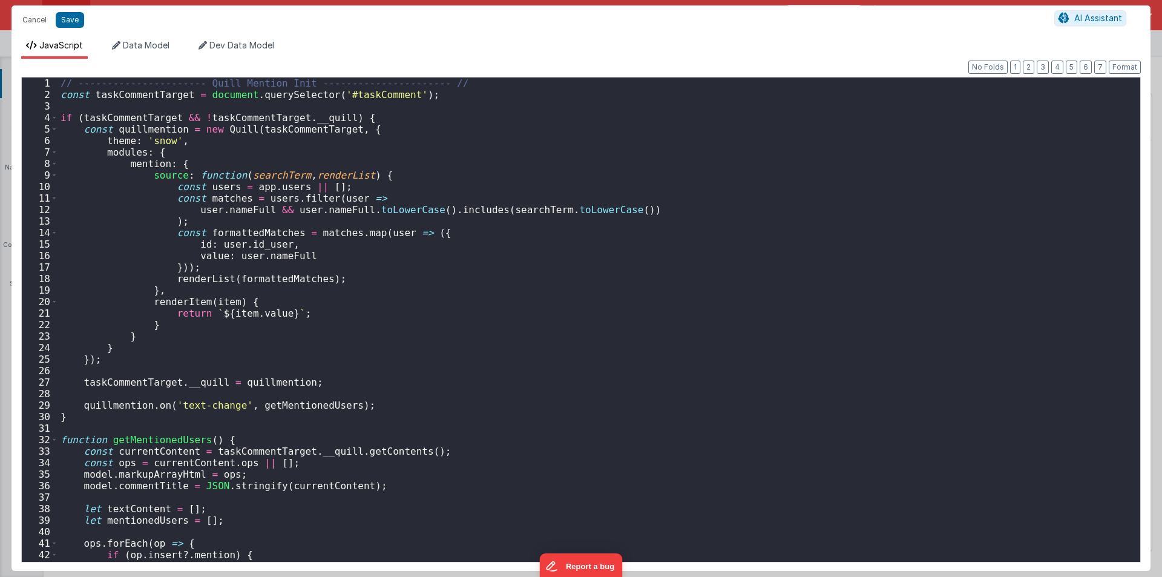
scroll to position [137, 0]
click at [487, 229] on div "// ---------------------- Quill Mention Init ---------------------- // const ta…" at bounding box center [594, 330] width 1073 height 507
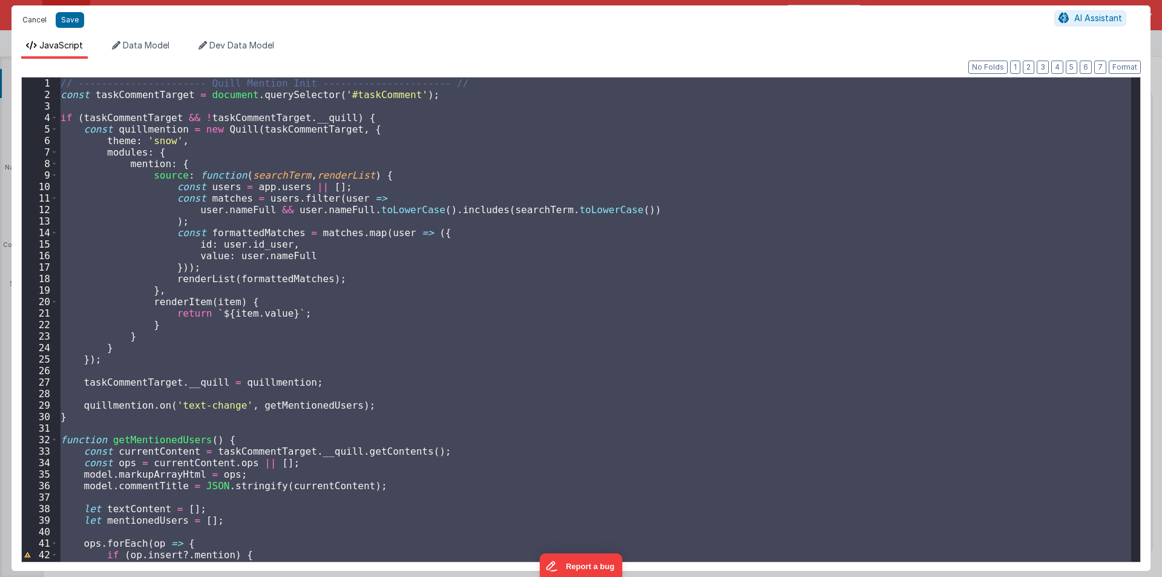
click at [33, 22] on button "Cancel" at bounding box center [34, 19] width 36 height 17
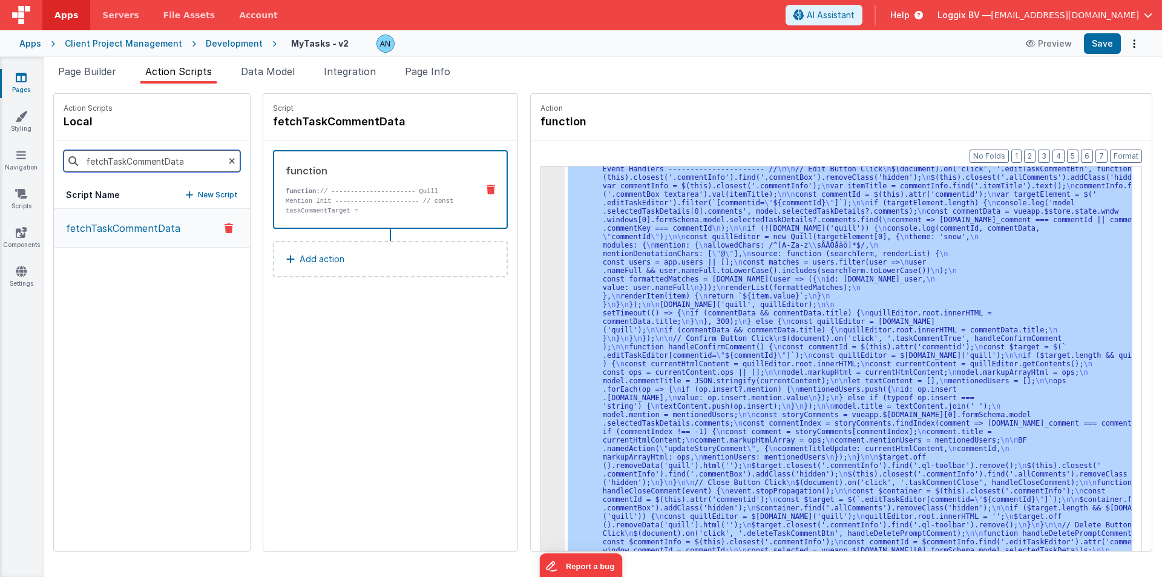
click at [125, 155] on input "fetchTaskCommentData" at bounding box center [152, 161] width 177 height 22
type input "fetchStoryCommentData"
click at [137, 237] on button "fetchStoryCommentData" at bounding box center [152, 228] width 196 height 39
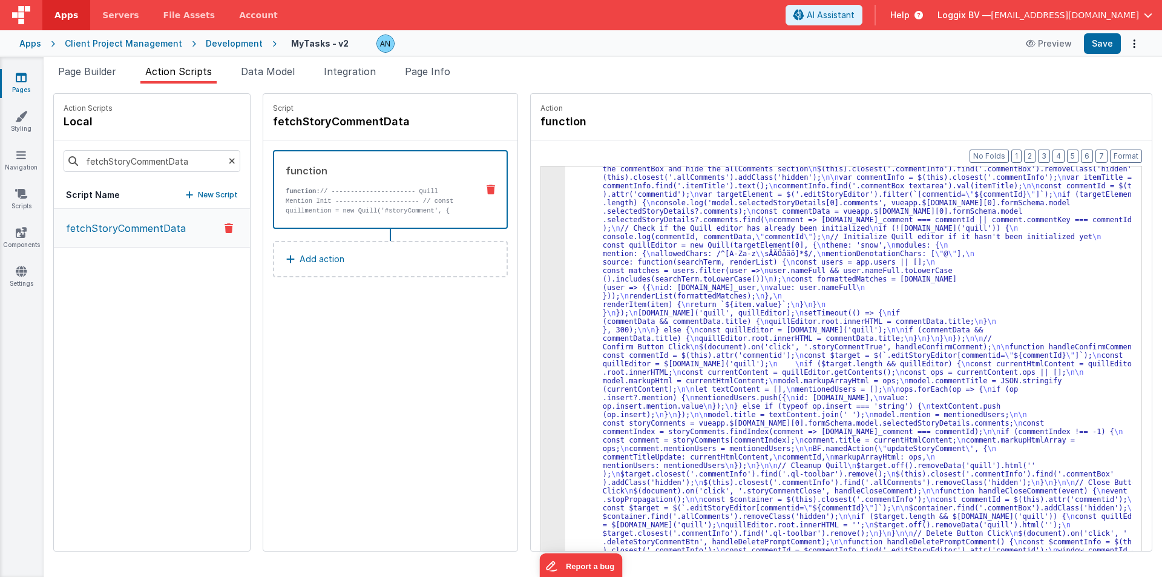
scroll to position [129, 0]
click at [541, 221] on div "3" at bounding box center [553, 316] width 24 height 525
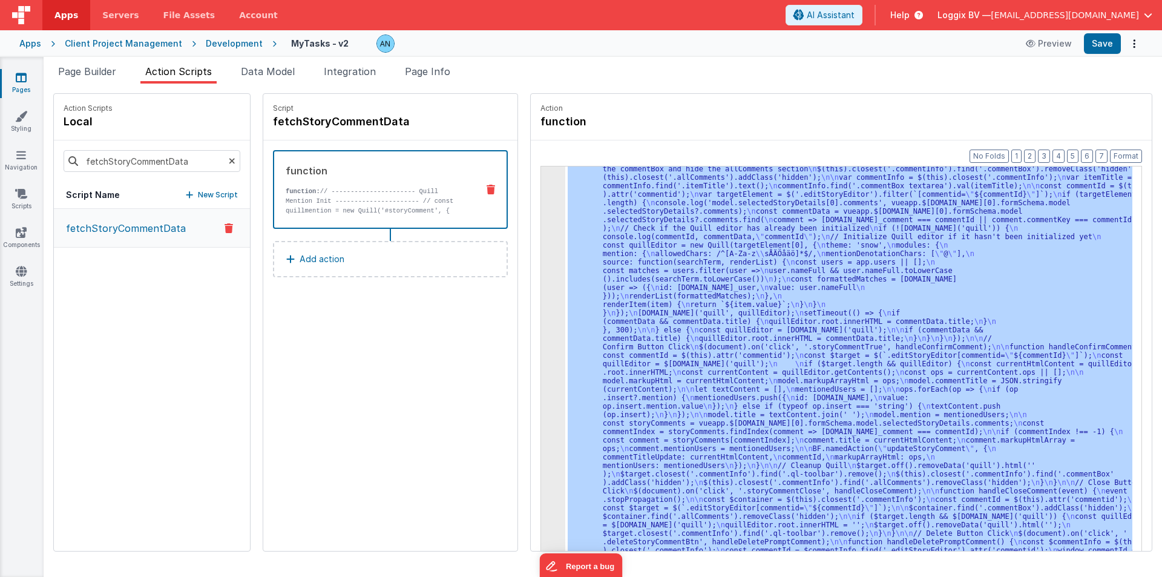
click at [541, 221] on div "3" at bounding box center [553, 316] width 24 height 525
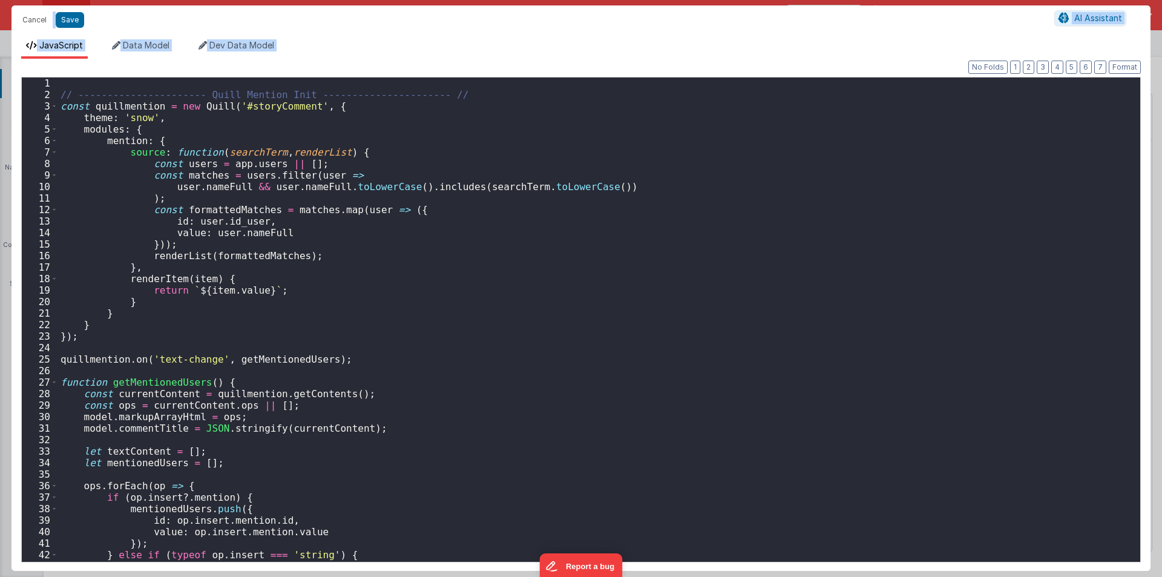
click at [433, 241] on div "// ---------------------- Quill Mention Init ---------------------- // const qu…" at bounding box center [594, 330] width 1073 height 507
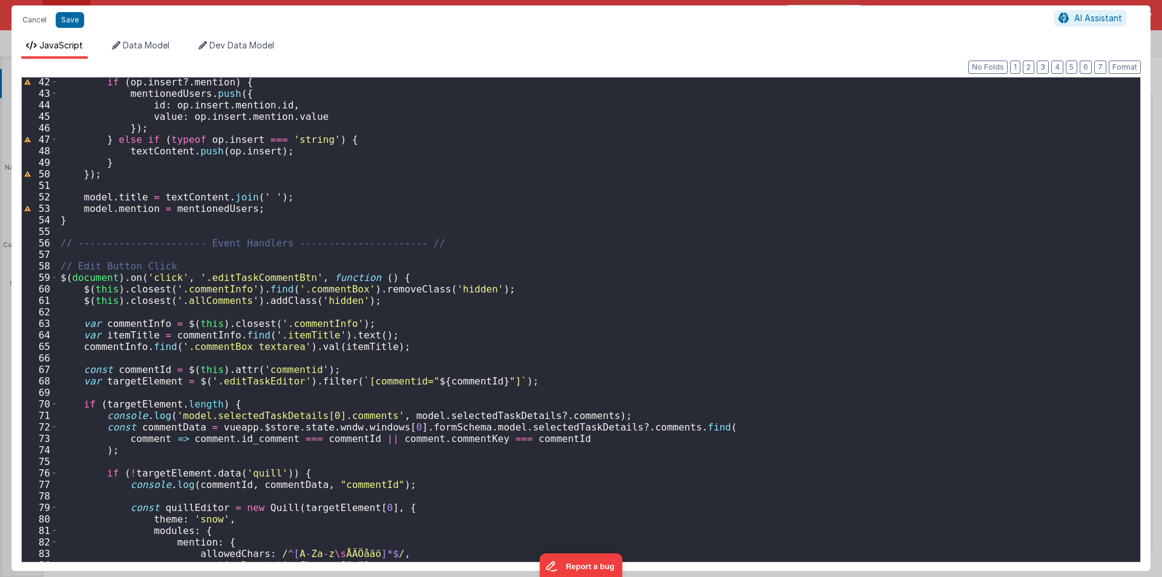
scroll to position [0, 0]
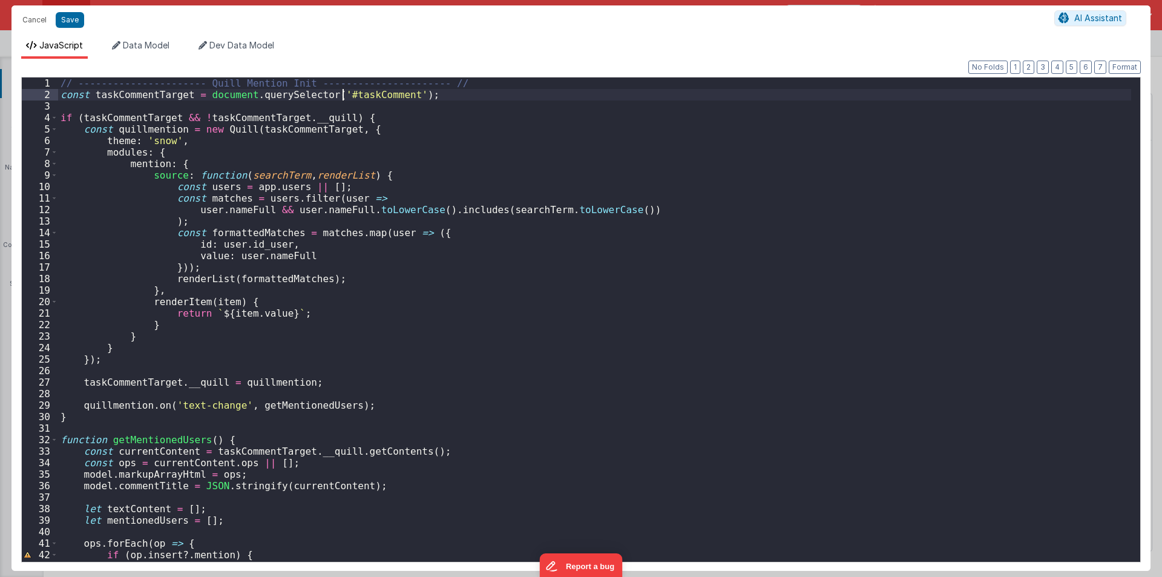
click at [341, 97] on div "// ---------------------- Quill Mention Init ---------------------- // const ta…" at bounding box center [594, 330] width 1073 height 507
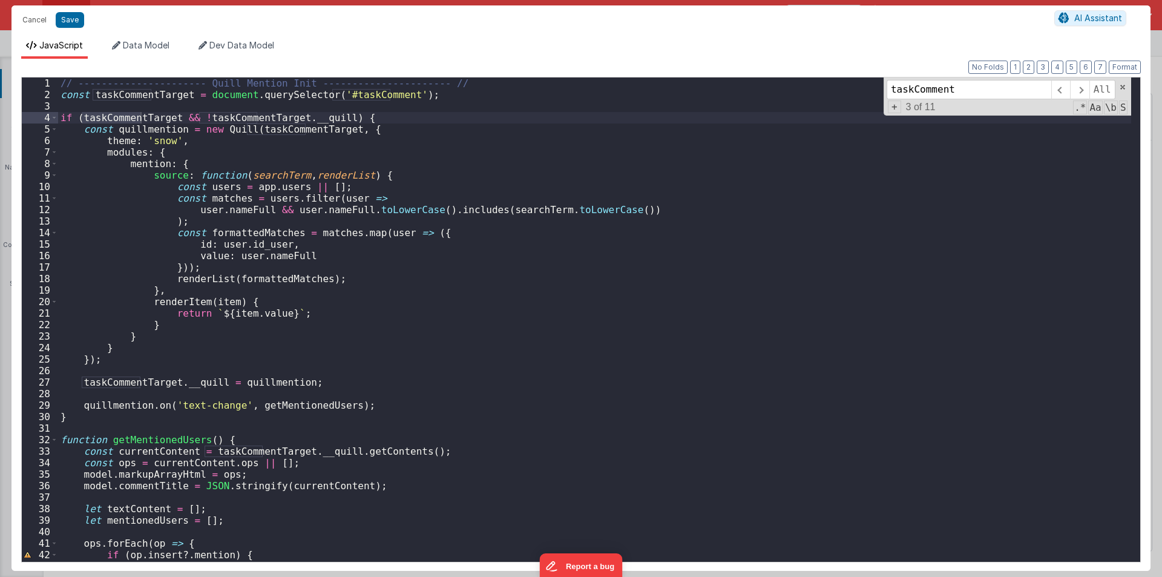
click at [339, 96] on div "// ---------------------- Quill Mention Init ---------------------- // const ta…" at bounding box center [594, 330] width 1073 height 507
click at [980, 84] on input "taskComment" at bounding box center [969, 89] width 165 height 19
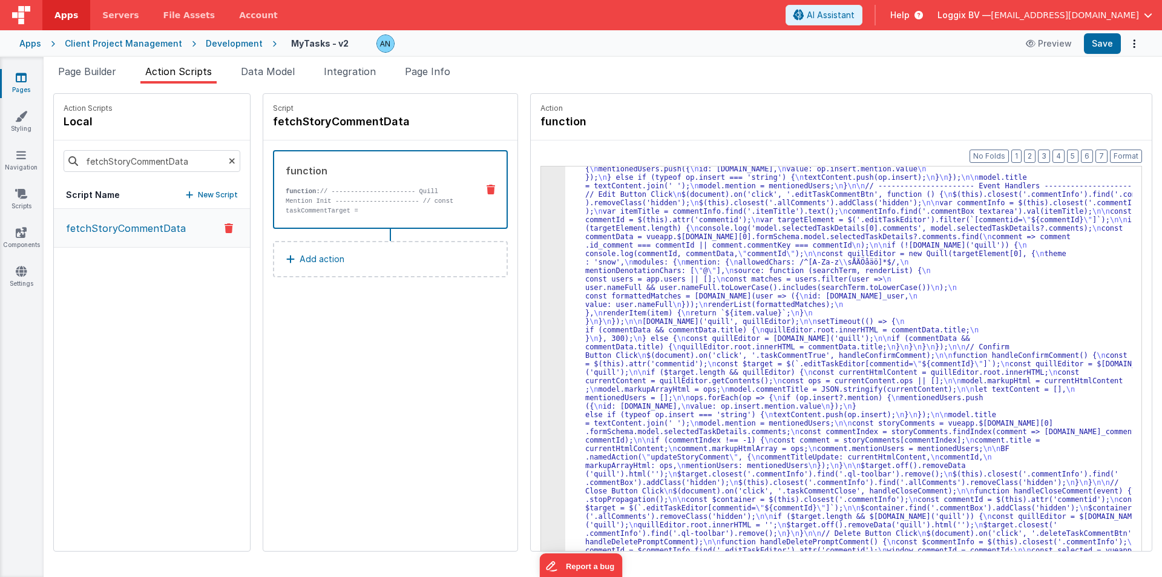
scroll to position [112, 0]
click at [1095, 38] on button "Save" at bounding box center [1102, 43] width 37 height 21
click at [1130, 152] on button "Format" at bounding box center [1126, 155] width 32 height 13
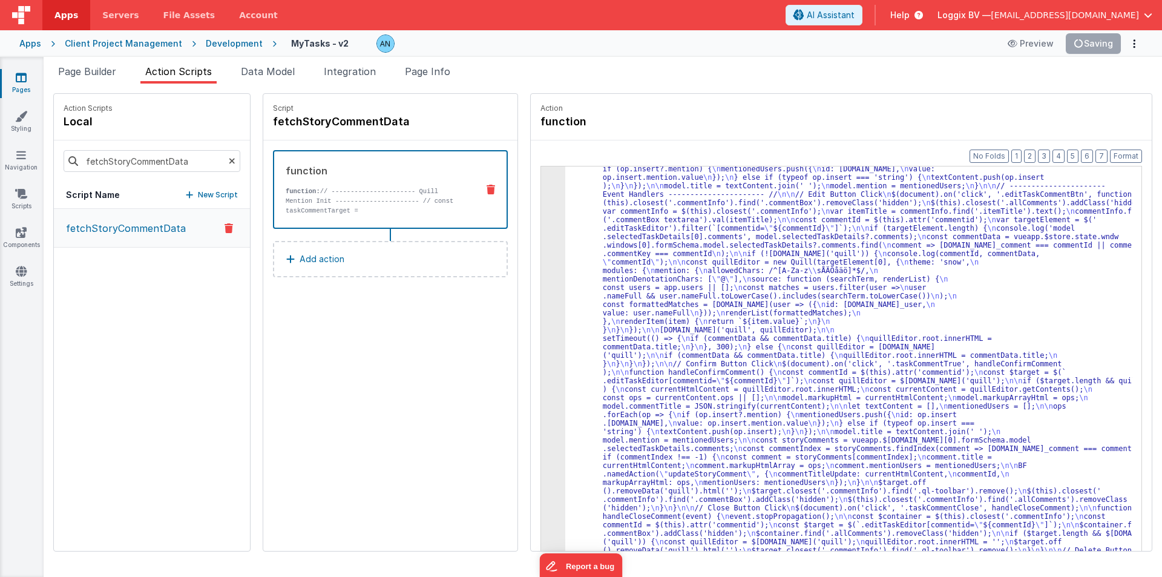
click at [541, 228] on div "3" at bounding box center [553, 338] width 24 height 534
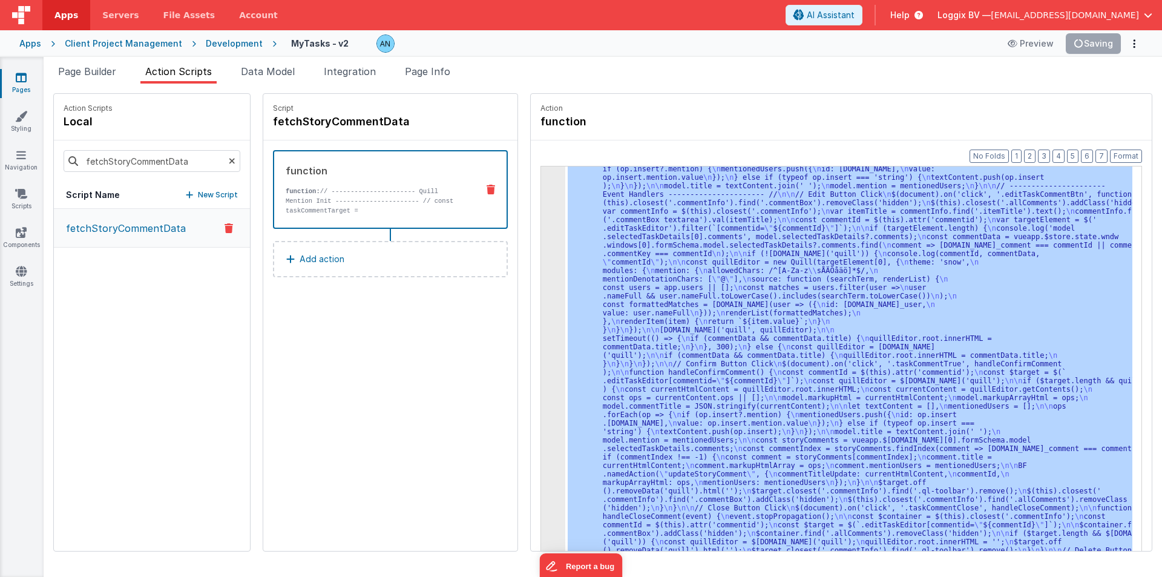
click at [541, 228] on div "3" at bounding box center [553, 338] width 24 height 534
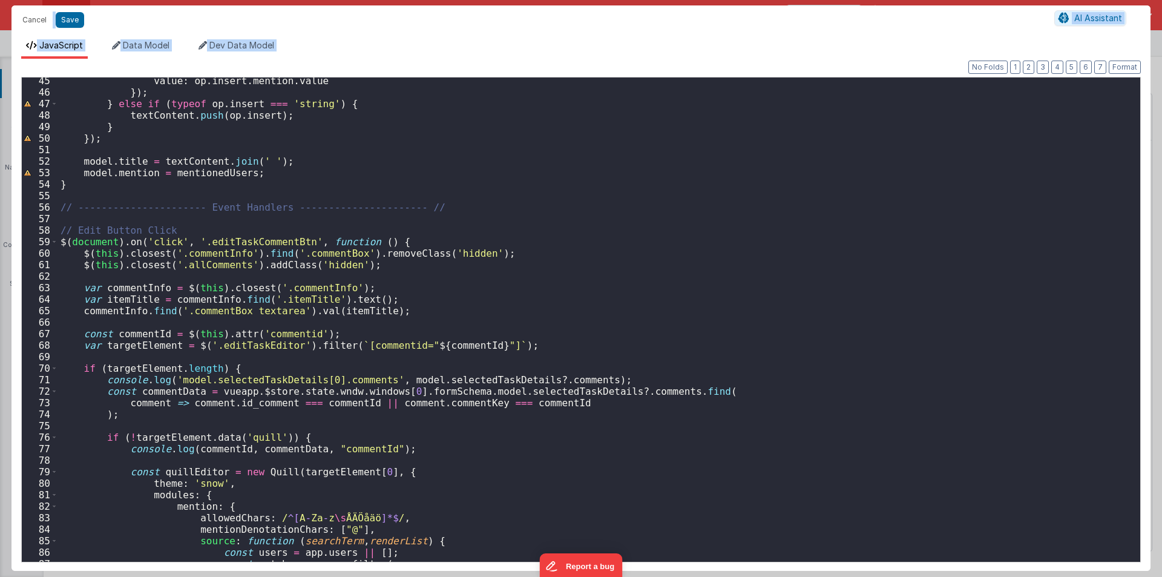
scroll to position [581, 0]
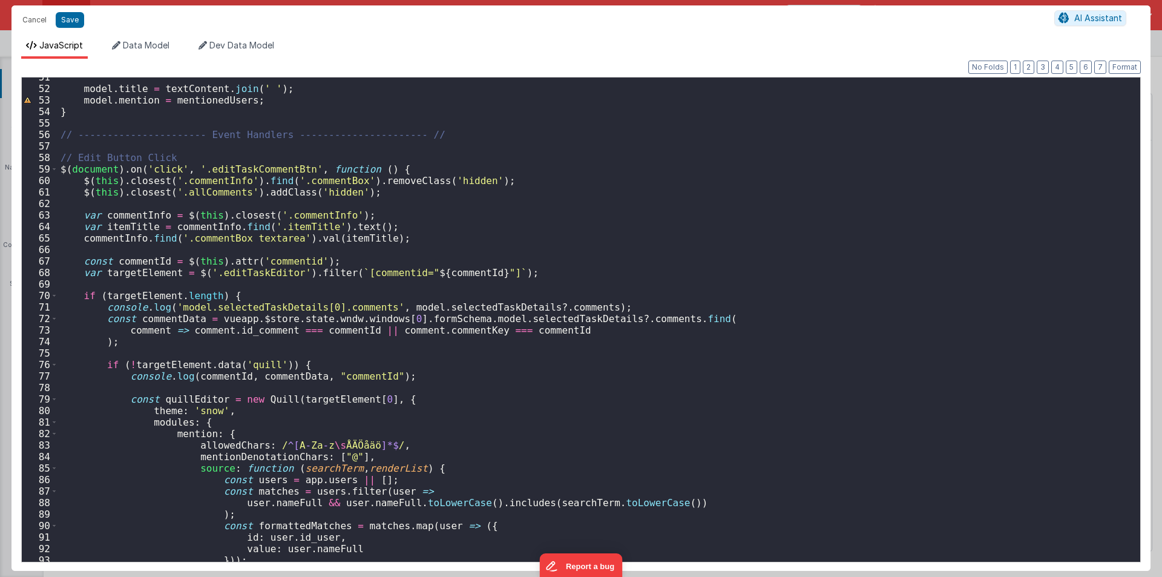
click at [516, 321] on div "model . title = textContent . join ( ' ' ) ; model . mention = mentionedUsers ;…" at bounding box center [594, 324] width 1073 height 507
click at [524, 320] on div "model . title = textContent . join ( ' ' ) ; model . mention = mentionedUsers ;…" at bounding box center [594, 319] width 1073 height 484
click at [524, 320] on div "model . title = textContent . join ( ' ' ) ; model . mention = mentionedUsers ;…" at bounding box center [594, 324] width 1073 height 507
click at [446, 296] on div "model . title = textContent . join ( ' ' ) ; model . mention = mentionedUsers ;…" at bounding box center [594, 324] width 1073 height 507
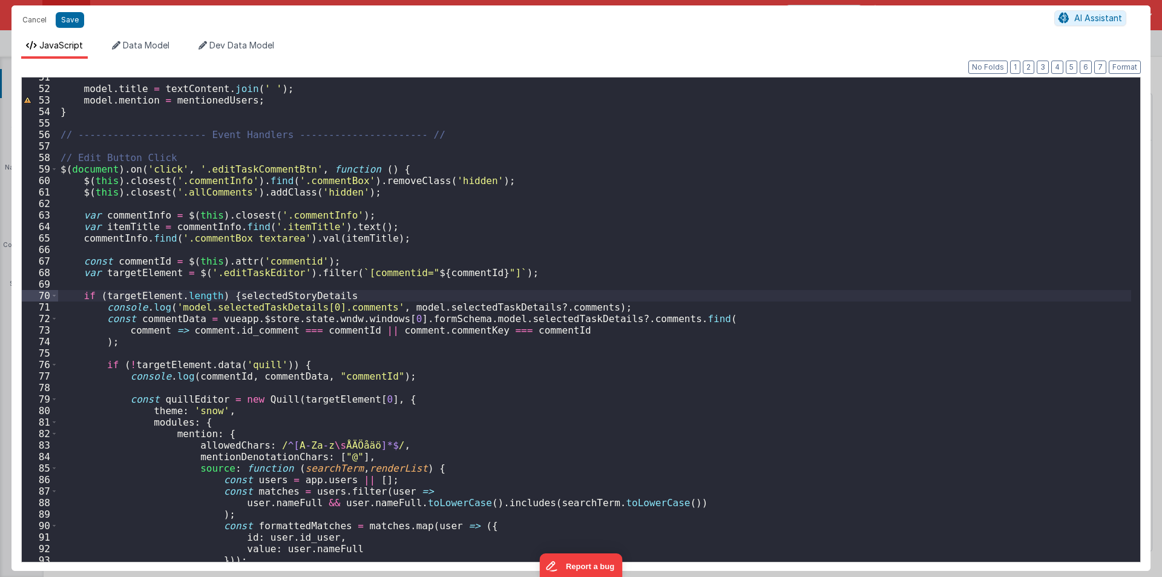
click at [425, 306] on div "model . title = textContent . join ( ' ' ) ; model . mention = mentionedUsers ;…" at bounding box center [594, 324] width 1073 height 507
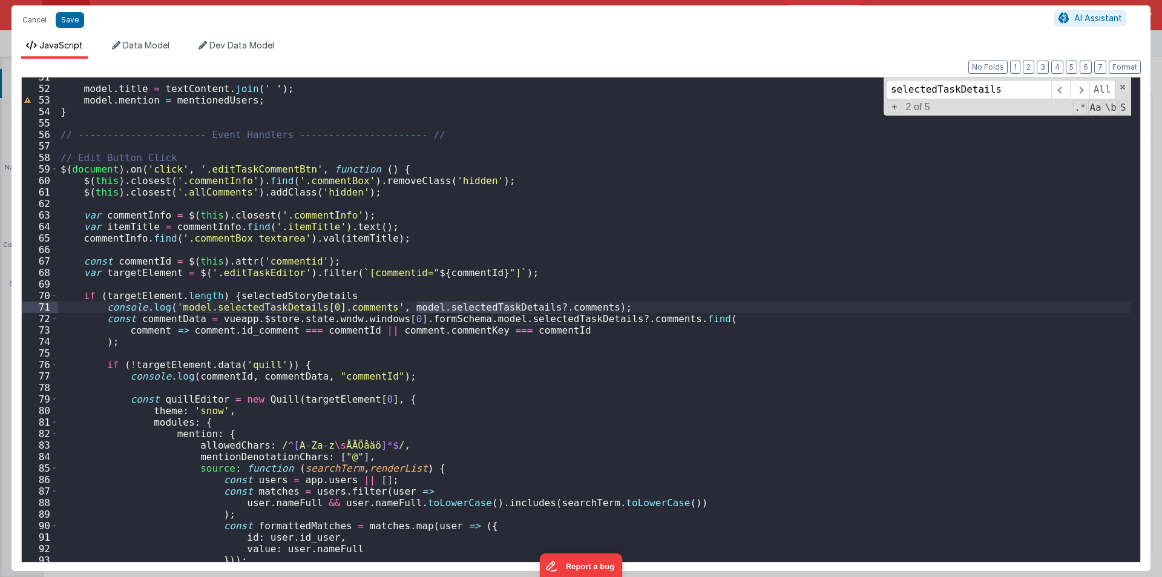
click at [310, 292] on div "model . title = textContent . join ( ' ' ) ; model . mention = mentionedUsers ;…" at bounding box center [594, 324] width 1073 height 507
click at [490, 306] on div "model . title = textContent . join ( ' ' ) ; model . mention = mentionedUsers ;…" at bounding box center [594, 324] width 1073 height 507
click at [528, 320] on div "model . title = textContent . join ( ' ' ) ; model . mention = mentionedUsers ;…" at bounding box center [594, 324] width 1073 height 507
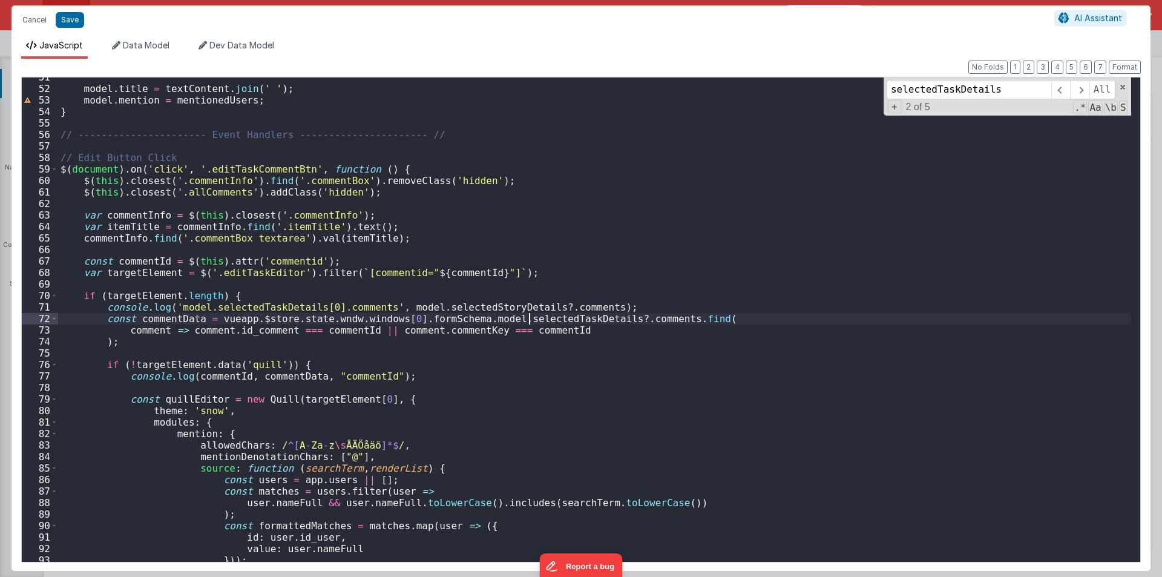
click at [528, 320] on div "model . title = textContent . join ( ' ' ) ; model . mention = mentionedUsers ;…" at bounding box center [594, 324] width 1073 height 507
click at [1004, 88] on input "selectedTaskDetails" at bounding box center [969, 89] width 165 height 19
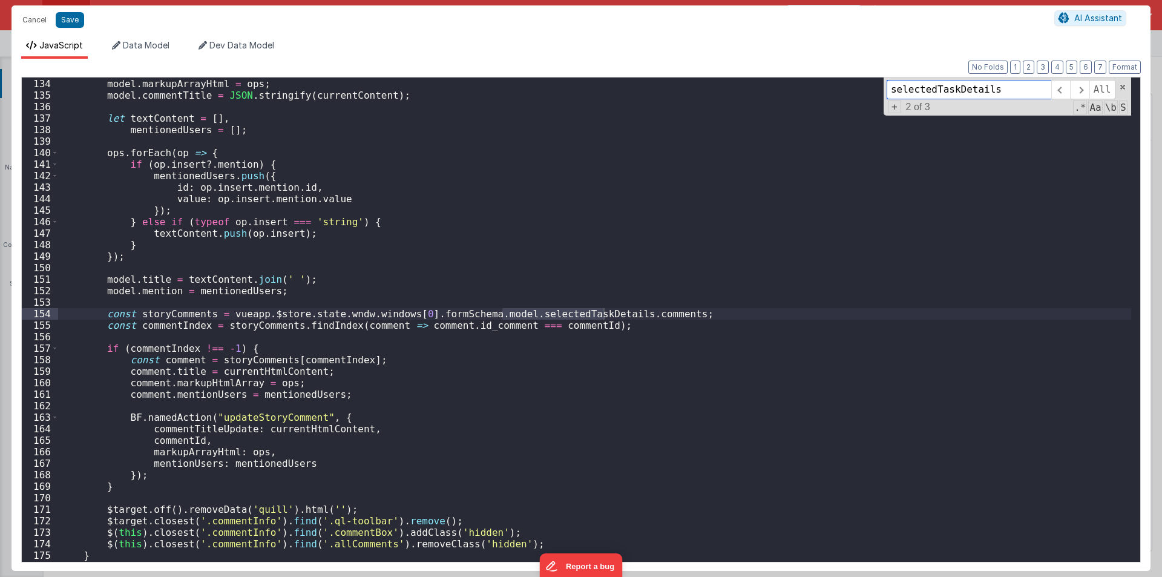
scroll to position [1529, 0]
click at [563, 315] on div "model . markupHtml = currentHtmlContent ; model . markupArrayHtml = ops ; model…" at bounding box center [594, 319] width 1073 height 484
click at [563, 315] on div "model . markupHtml = currentHtmlContent ; model . markupArrayHtml = ops ; model…" at bounding box center [594, 320] width 1073 height 507
click at [1023, 90] on input "selectedTaskDetails" at bounding box center [969, 89] width 165 height 19
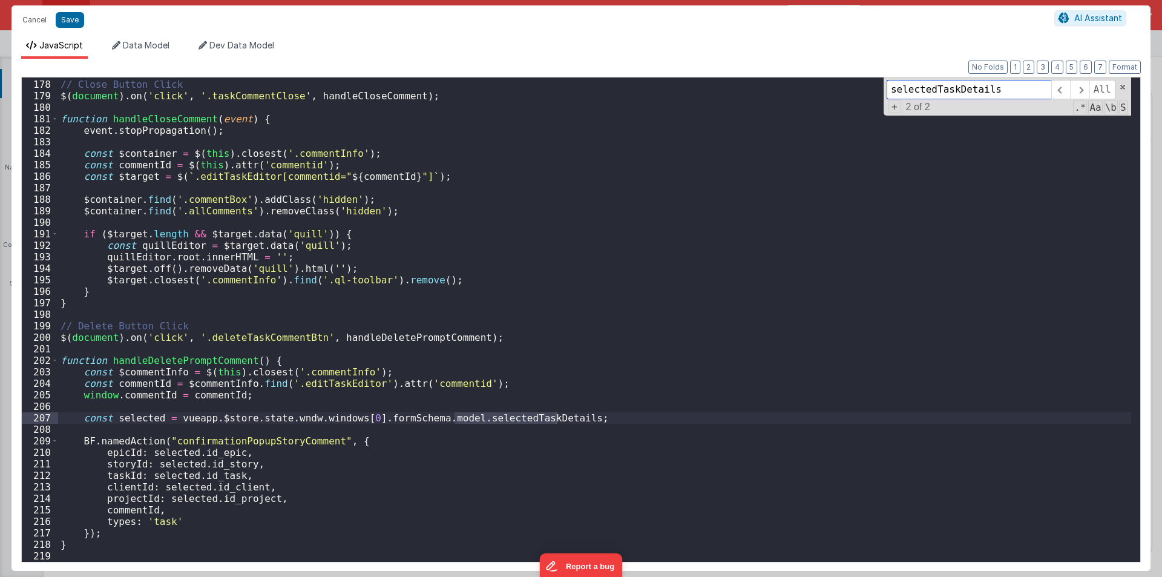
scroll to position [2034, 0]
click at [472, 418] on div "// Close Button Click $ ( document ) . on ( 'click' , '.taskCommentClose' , han…" at bounding box center [594, 319] width 1073 height 484
click at [472, 418] on div "// Close Button Click $ ( document ) . on ( 'click' , '.taskCommentClose' , han…" at bounding box center [594, 320] width 1073 height 507
click at [993, 89] on input "selectedTaskDetails" at bounding box center [969, 89] width 165 height 19
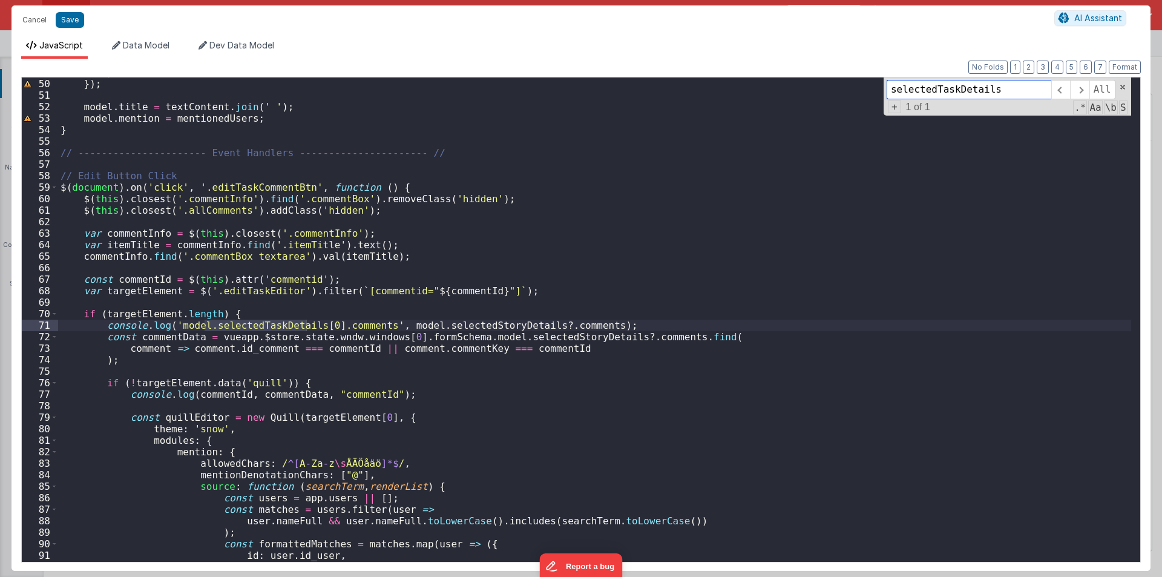
click at [1005, 93] on input "selectedTaskDetails" at bounding box center [969, 89] width 165 height 19
click at [272, 321] on div "} }) ; model . title = textContent . join ( ' ' ) ; model . mention = mentioned…" at bounding box center [594, 319] width 1073 height 484
click at [272, 321] on div "} }) ; model . title = textContent . join ( ' ' ) ; model . mention = mentioned…" at bounding box center [594, 320] width 1073 height 507
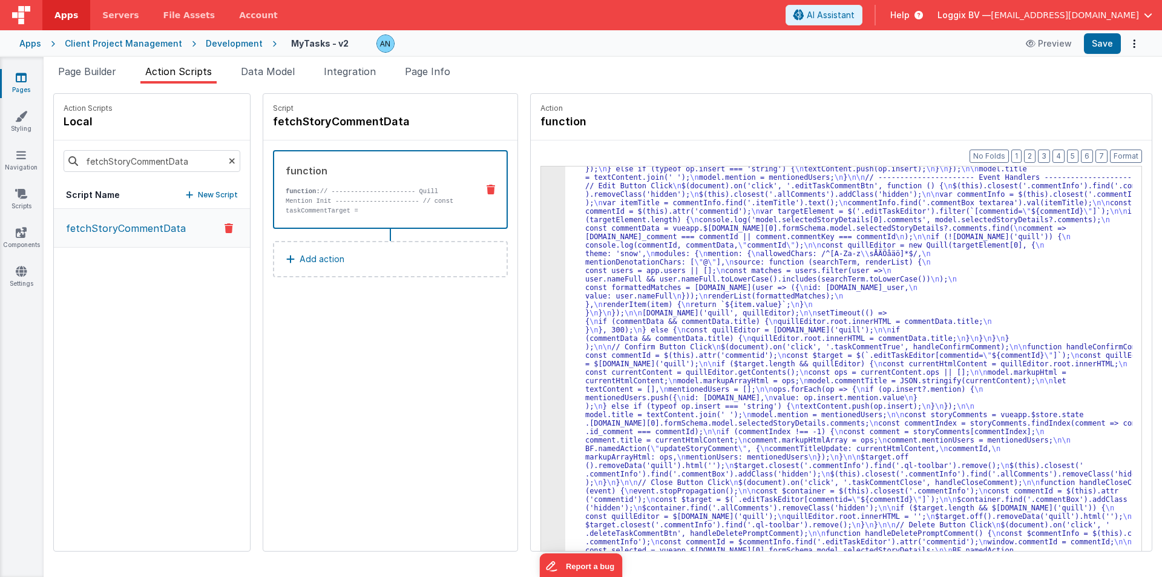
scroll to position [120, 0]
click at [1096, 45] on button "Save" at bounding box center [1102, 43] width 37 height 21
click at [1118, 154] on button "Format" at bounding box center [1126, 155] width 32 height 13
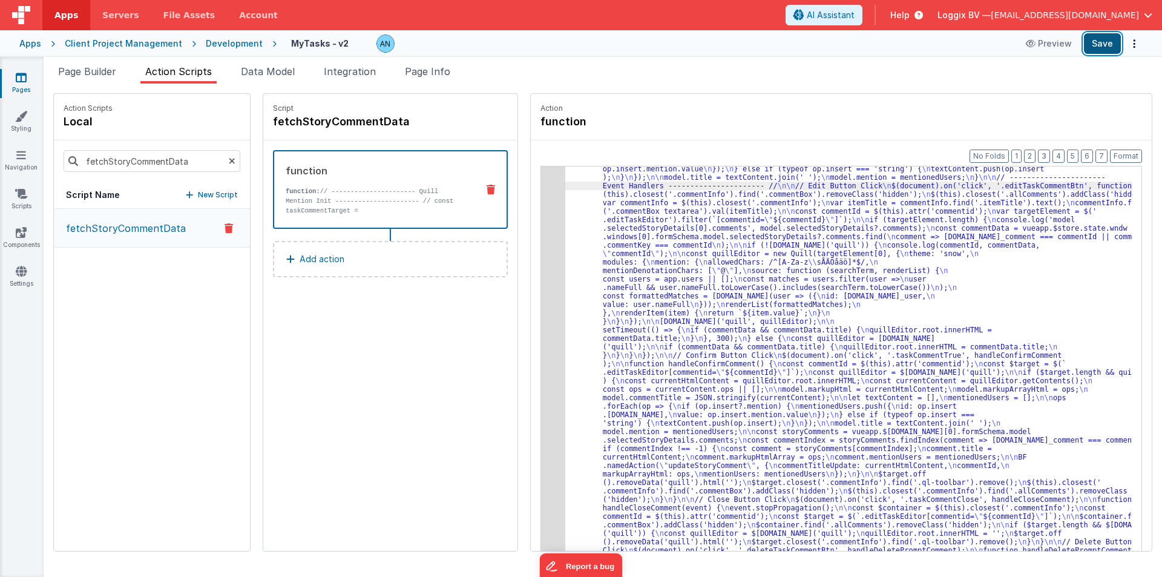
click at [1100, 51] on button "Save" at bounding box center [1102, 43] width 37 height 21
click at [1118, 156] on button "Format" at bounding box center [1126, 155] width 32 height 13
click at [541, 210] on div "3" at bounding box center [553, 330] width 24 height 534
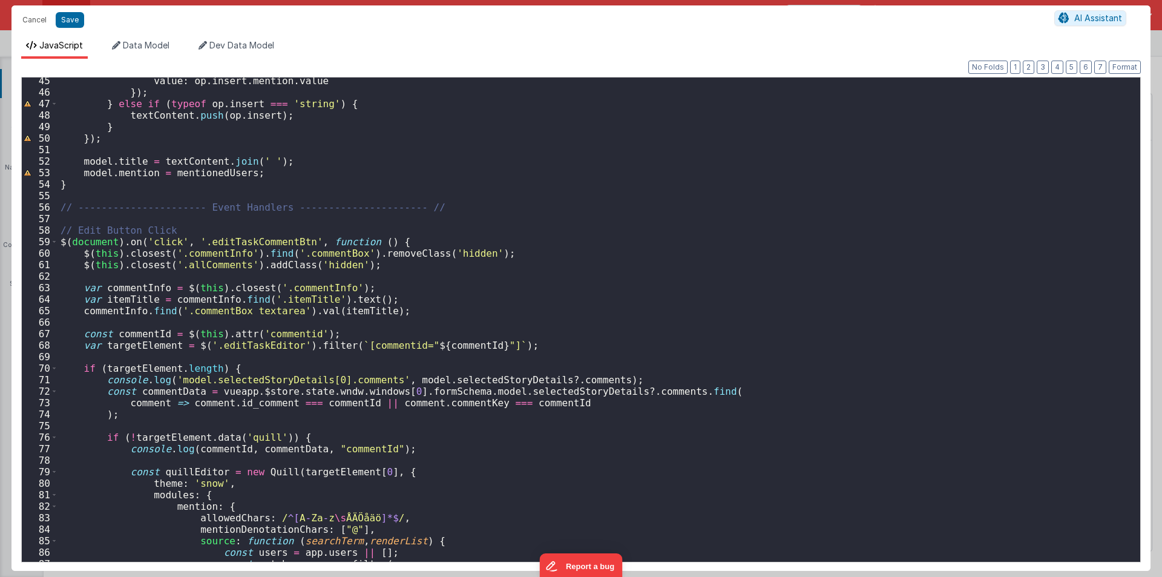
scroll to position [508, 0]
click at [260, 240] on div "value : op . insert . mention . value }) ; } else if ( typeof op . insert === '…" at bounding box center [594, 328] width 1073 height 507
click at [229, 239] on div "value : op . insert . mention . value }) ; } else if ( typeof op . insert === '…" at bounding box center [594, 319] width 1073 height 484
click at [229, 239] on div "value : op . insert . mention . value }) ; } else if ( typeof op . insert === '…" at bounding box center [594, 328] width 1073 height 507
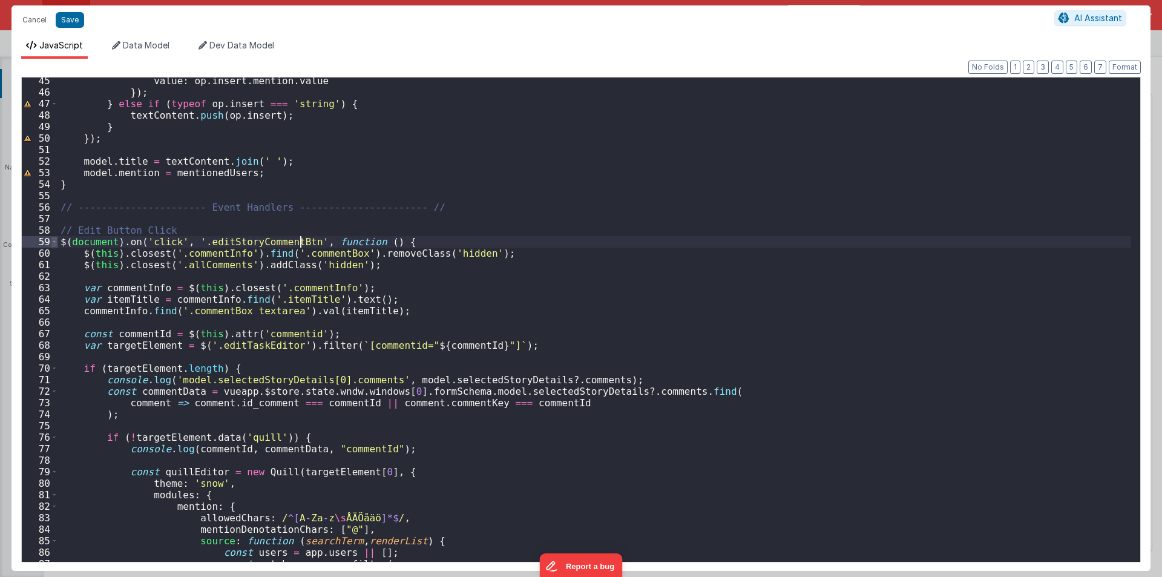
click at [54, 241] on span at bounding box center [54, 241] width 7 height 11
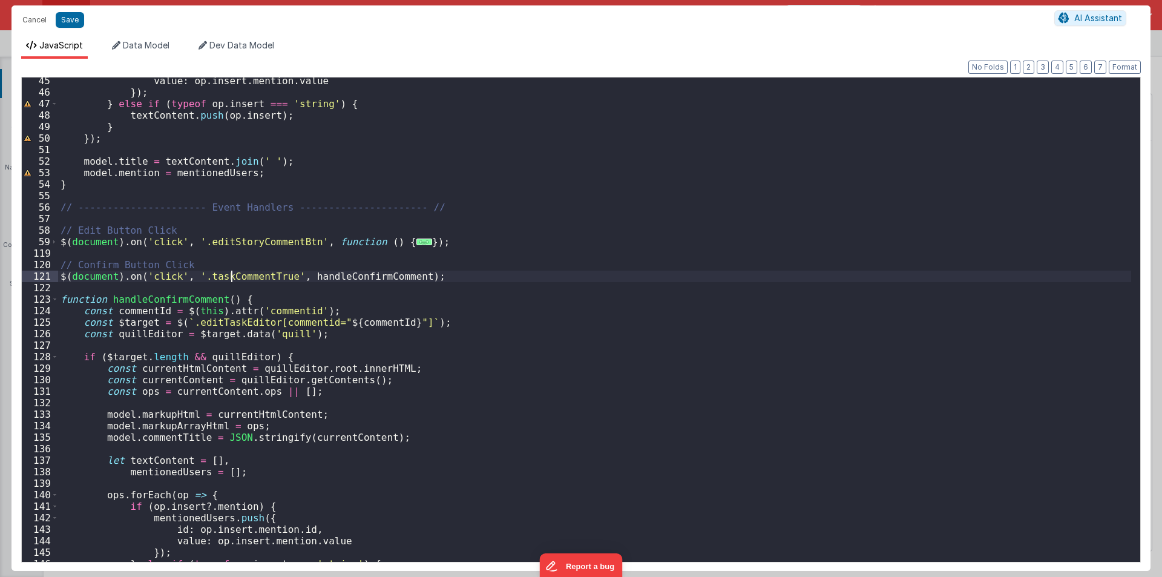
click at [231, 277] on div "value : op . insert . mention . value }) ; } else if ( typeof op . insert === '…" at bounding box center [594, 328] width 1073 height 507
click at [69, 13] on button "Save" at bounding box center [70, 20] width 28 height 16
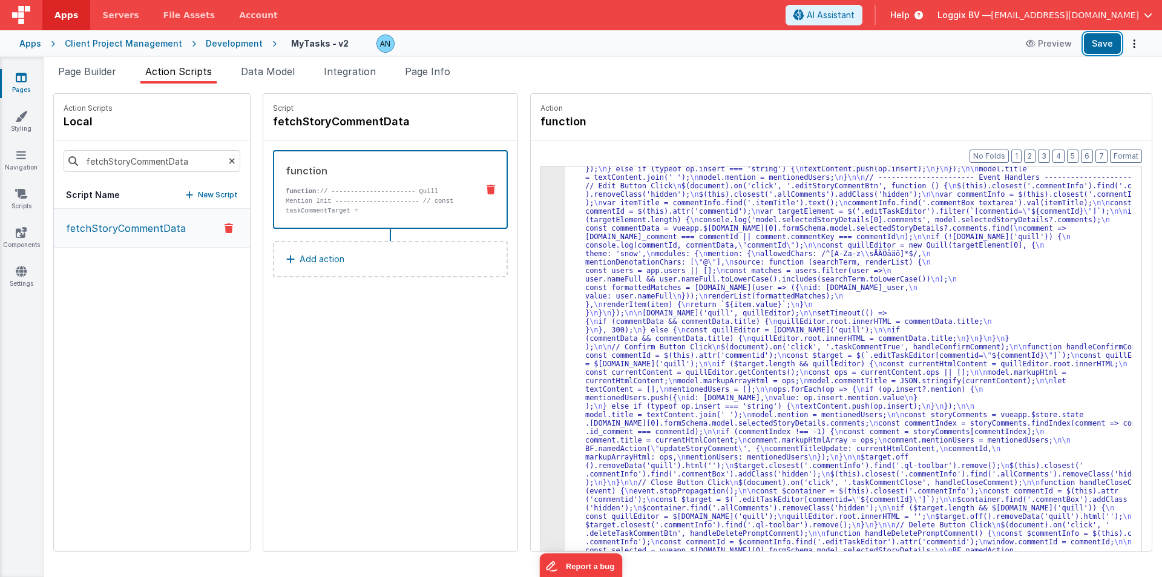
click at [1100, 50] on button "Save" at bounding box center [1102, 43] width 37 height 21
click at [1124, 154] on button "Format" at bounding box center [1126, 155] width 32 height 13
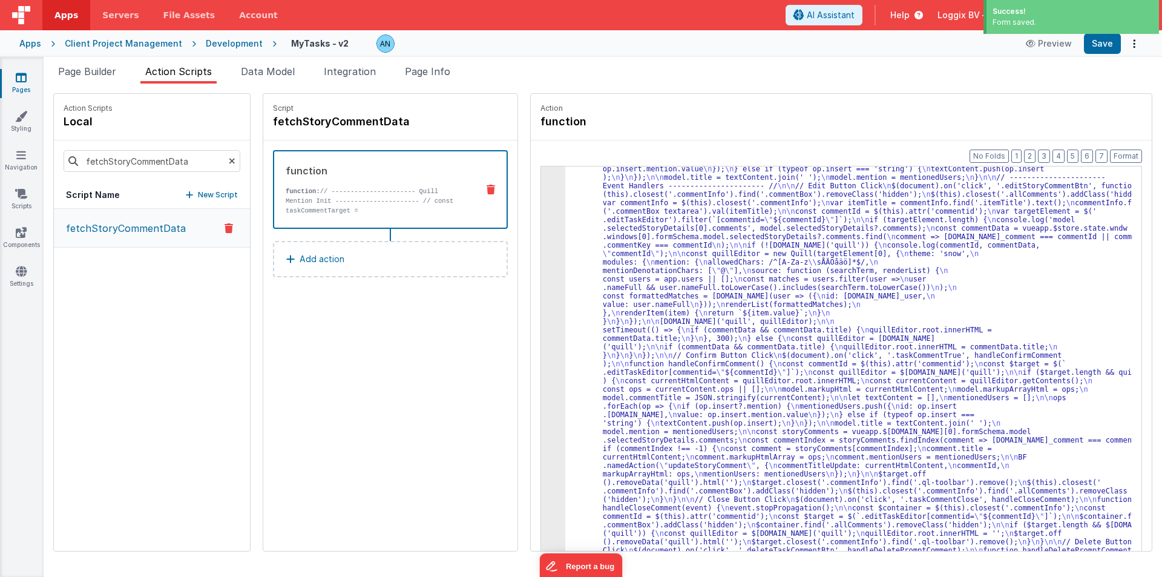
click at [542, 191] on div "3" at bounding box center [553, 330] width 24 height 534
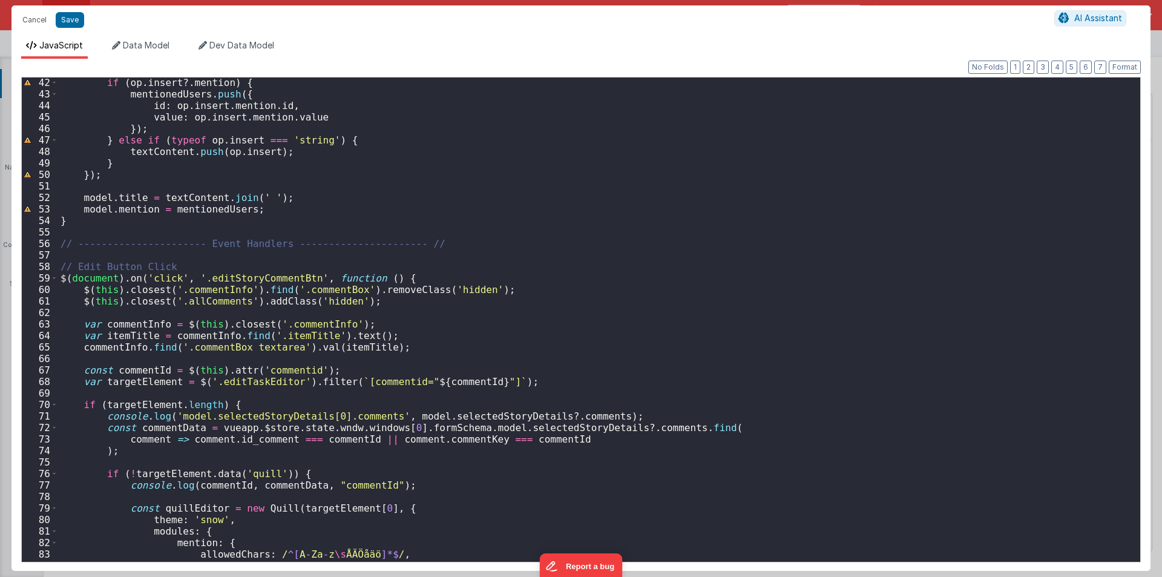
scroll to position [472, 0]
click at [53, 275] on span at bounding box center [54, 277] width 7 height 11
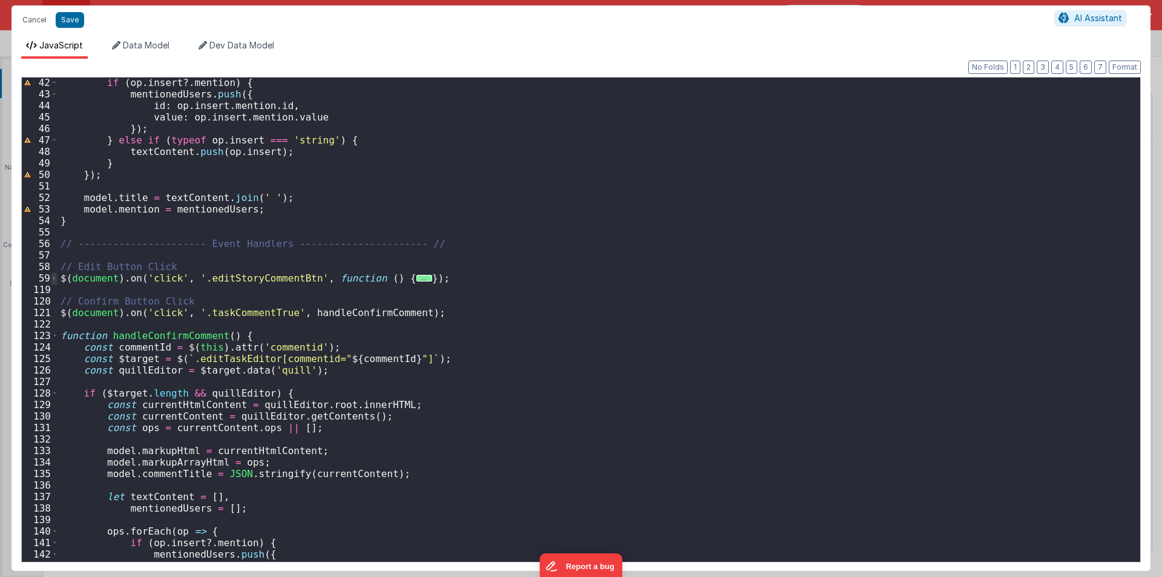
click at [52, 275] on span at bounding box center [54, 277] width 7 height 11
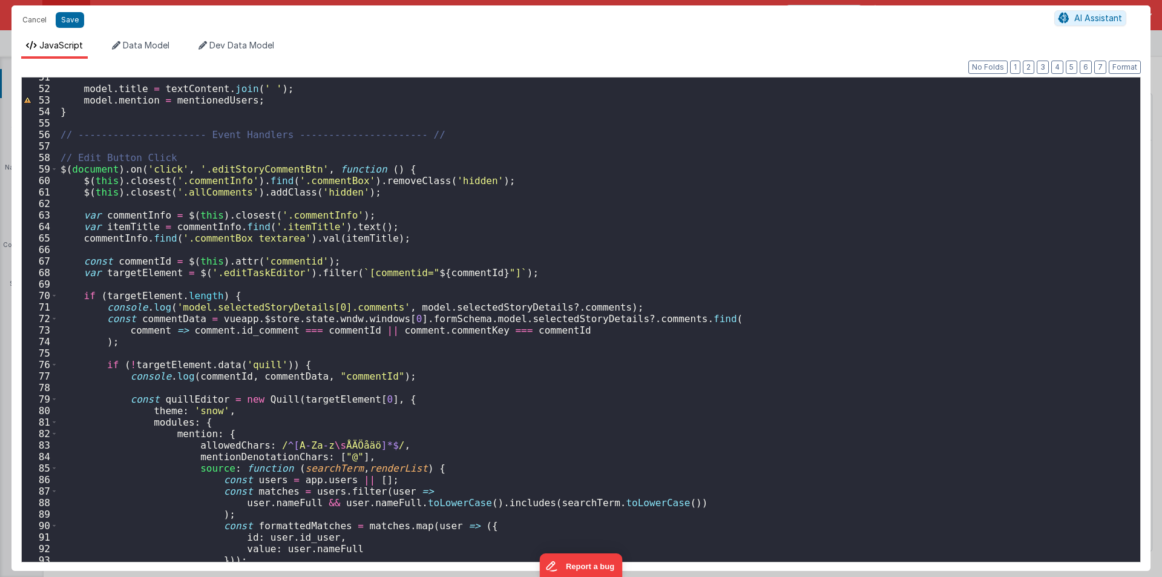
scroll to position [508, 0]
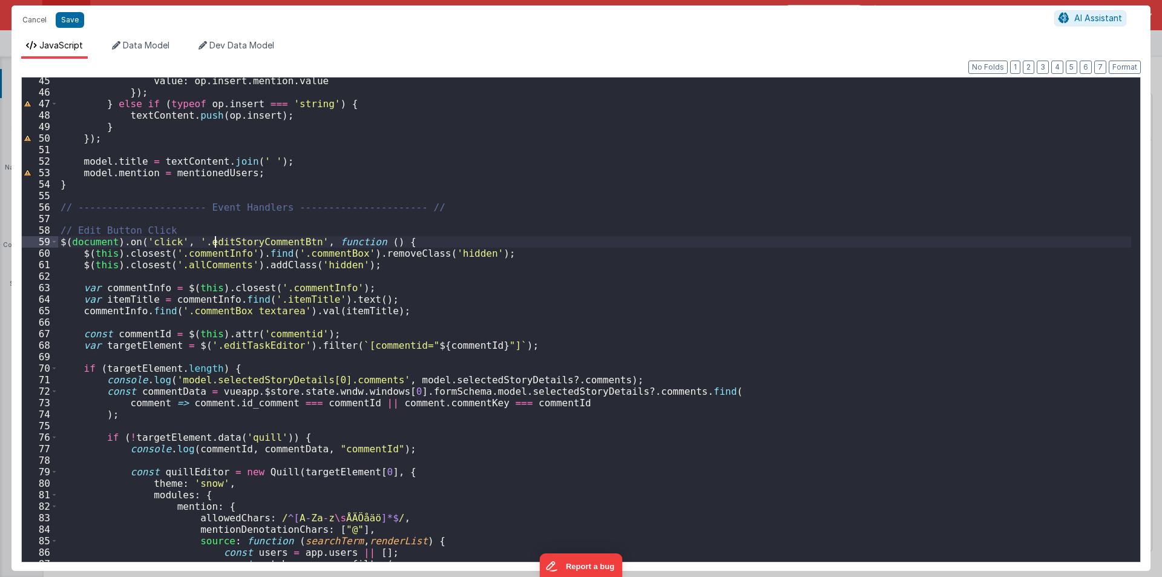
click at [213, 243] on div "value : op . insert . mention . value }) ; } else if ( typeof op . insert === '…" at bounding box center [594, 328] width 1073 height 507
click at [53, 243] on span at bounding box center [54, 241] width 7 height 11
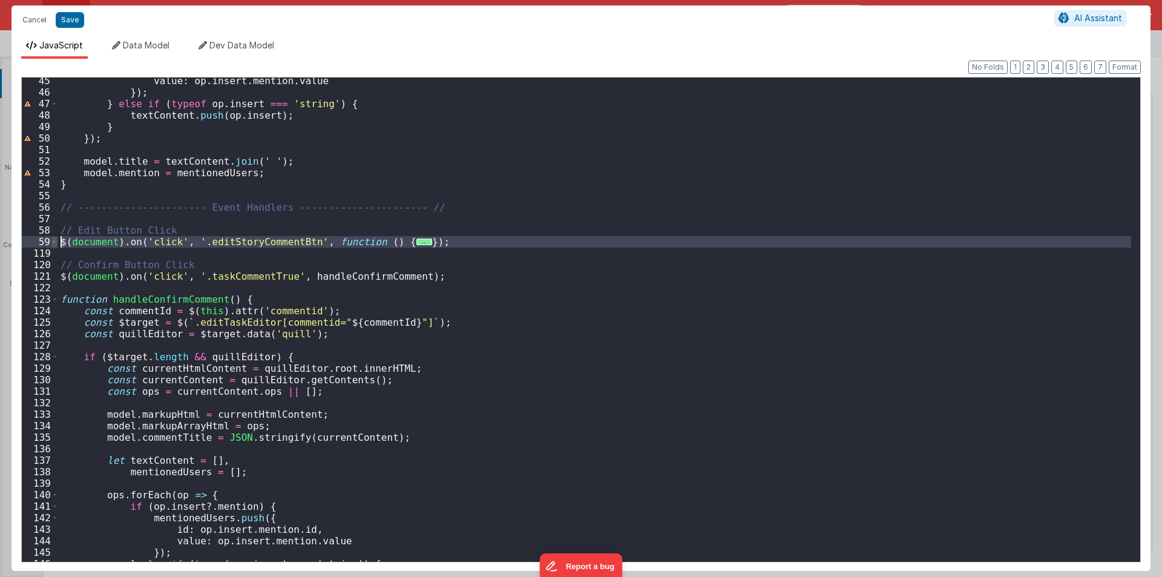
drag, startPoint x: 73, startPoint y: 254, endPoint x: 56, endPoint y: 241, distance: 20.8
click at [56, 241] on div "45 46 47 48 49 50 51 52 53 54 55 56 57 58 59 119 120 121 122 123 124 125 126 12…" at bounding box center [580, 319] width 1119 height 485
click at [80, 248] on div "value : op . insert . mention . value }) ; } else if ( typeof op . insert === '…" at bounding box center [594, 319] width 1073 height 484
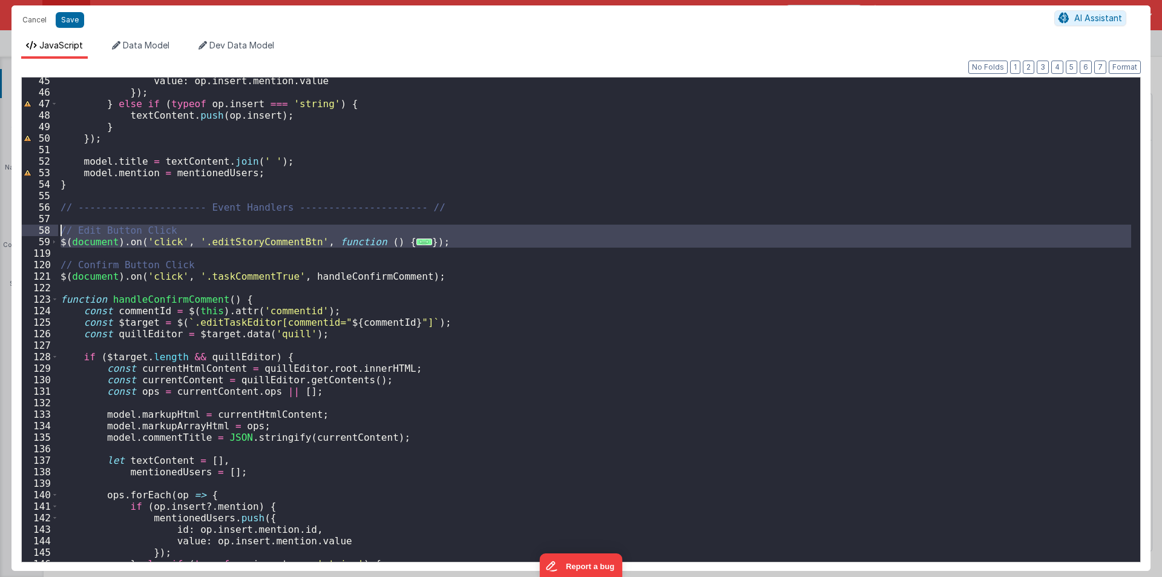
drag, startPoint x: 75, startPoint y: 250, endPoint x: 56, endPoint y: 230, distance: 27.8
click at [56, 230] on div "45 46 47 48 49 50 51 52 53 54 55 56 57 58 59 119 120 121 122 123 124 125 126 12…" at bounding box center [580, 319] width 1119 height 485
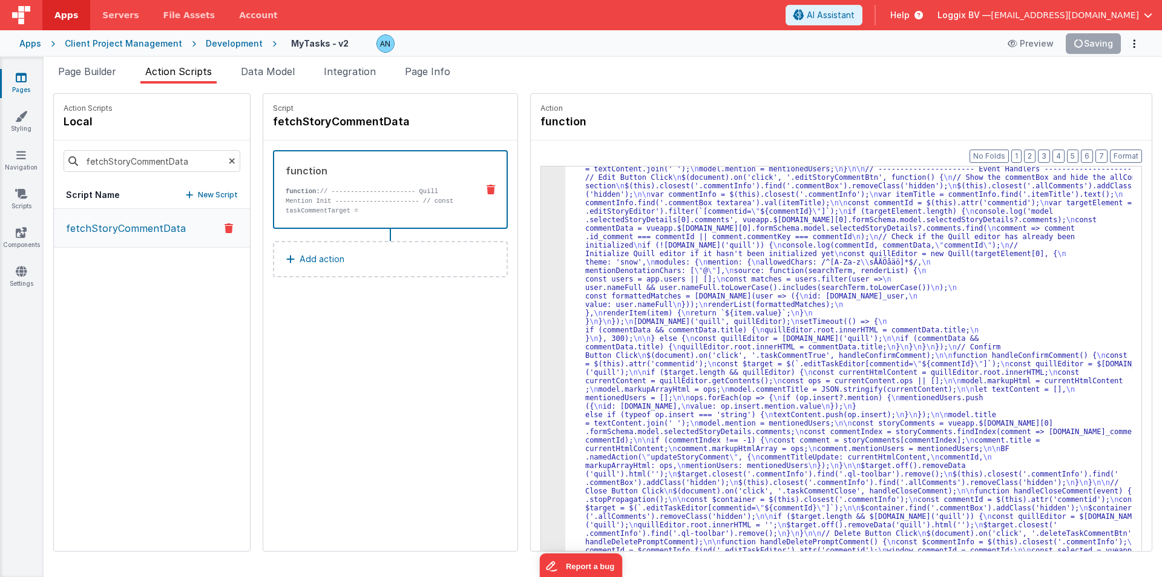
scroll to position [129, 0]
click at [544, 225] on div "3" at bounding box center [553, 316] width 24 height 525
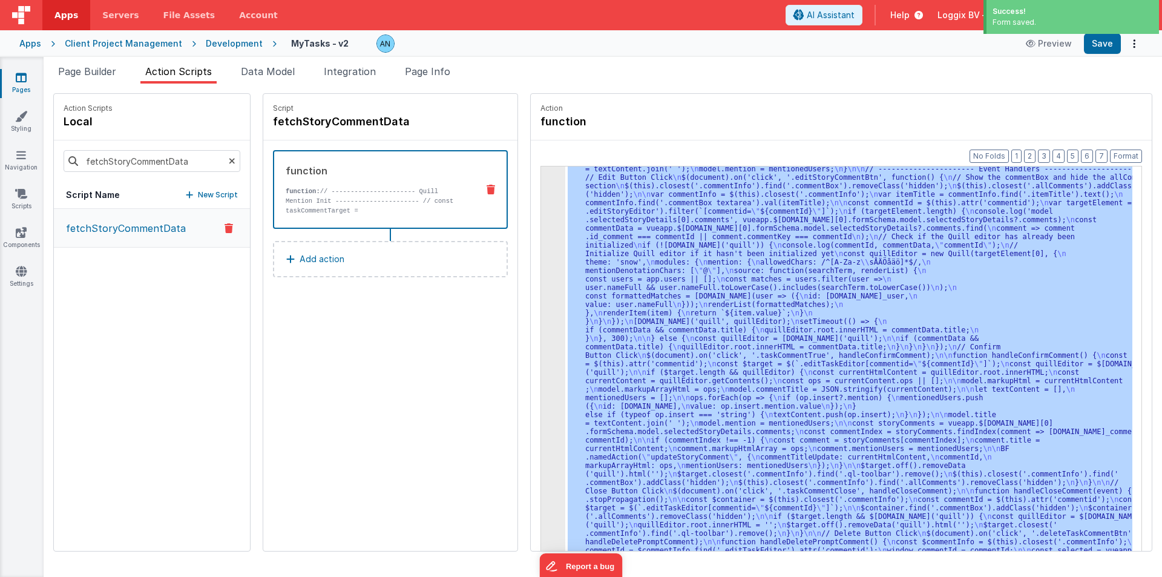
click at [544, 225] on div "3" at bounding box center [553, 316] width 24 height 525
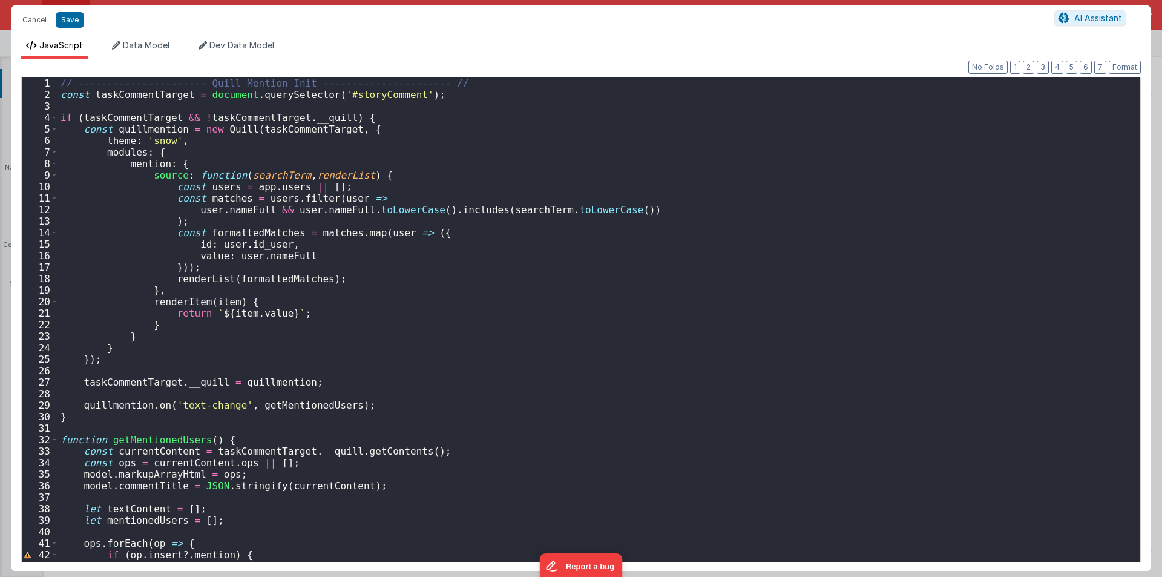
click at [648, 278] on div "// ---------------------- Quill Mention Init ---------------------- // const ta…" at bounding box center [594, 330] width 1073 height 507
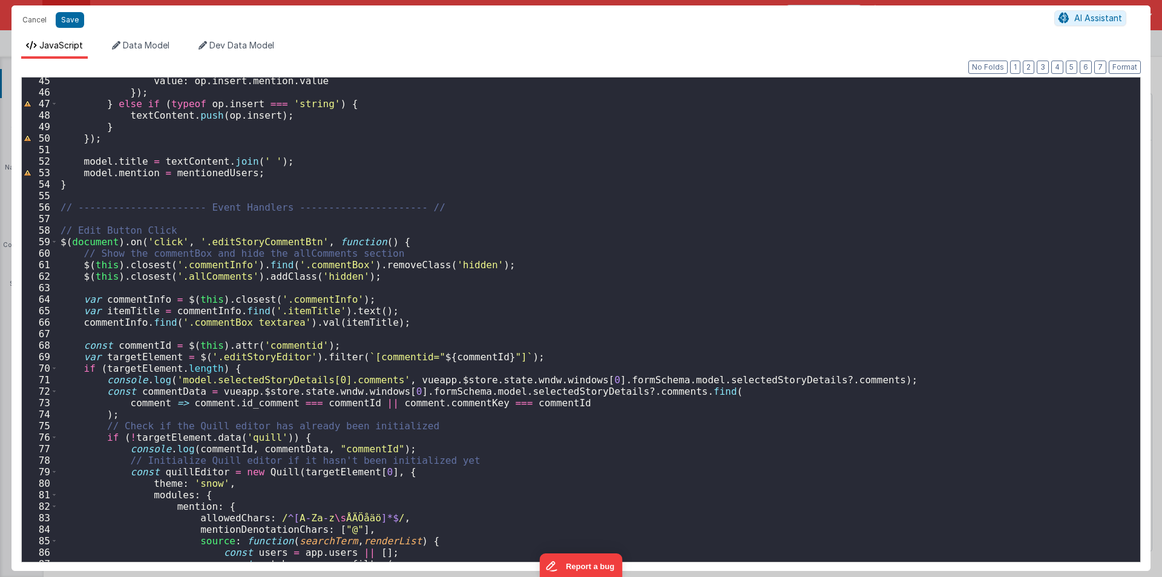
scroll to position [545, 0]
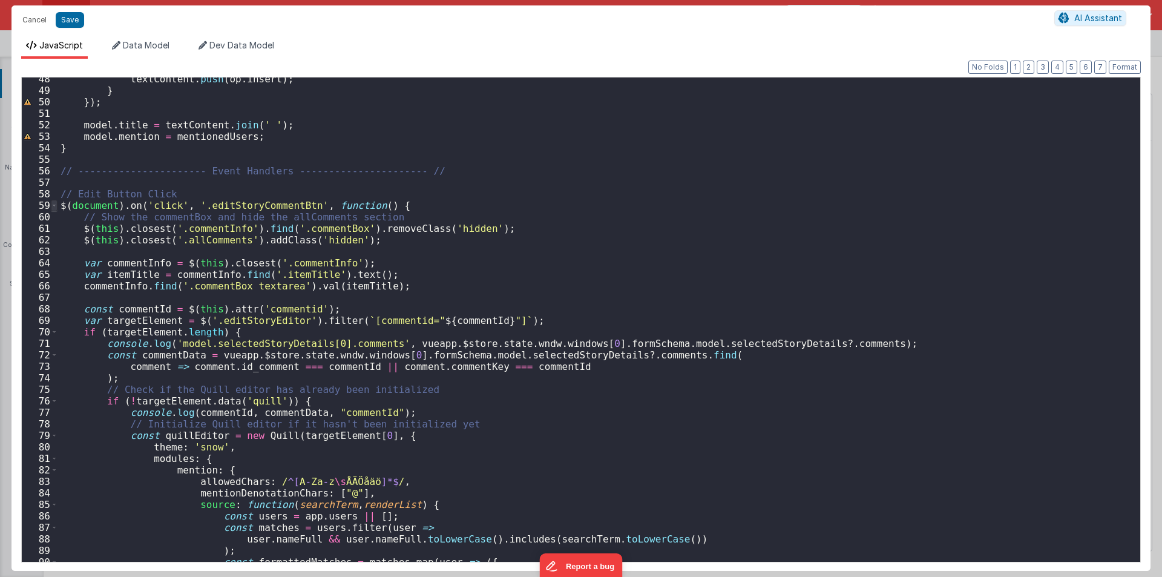
click at [56, 205] on span at bounding box center [54, 205] width 7 height 11
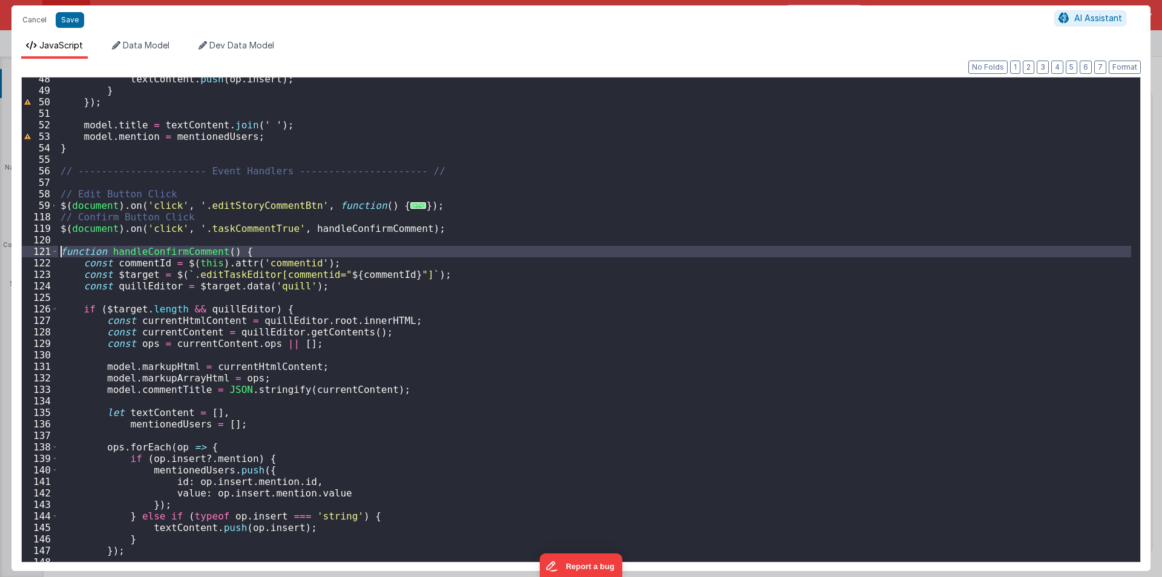
click at [50, 252] on div "121" at bounding box center [40, 251] width 36 height 11
click at [54, 252] on span at bounding box center [54, 251] width 7 height 11
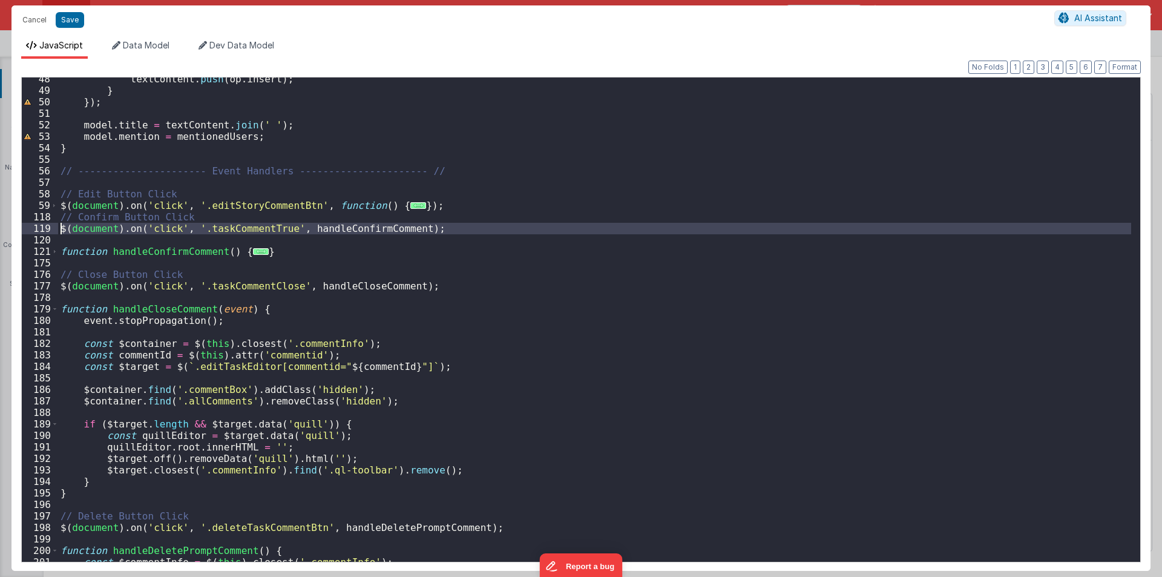
drag, startPoint x: 80, startPoint y: 238, endPoint x: 51, endPoint y: 225, distance: 31.2
click at [51, 225] on div "48 49 50 51 52 53 54 55 56 57 58 59 118 119 120 121 175 176 177 178 179 180 181…" at bounding box center [580, 319] width 1119 height 485
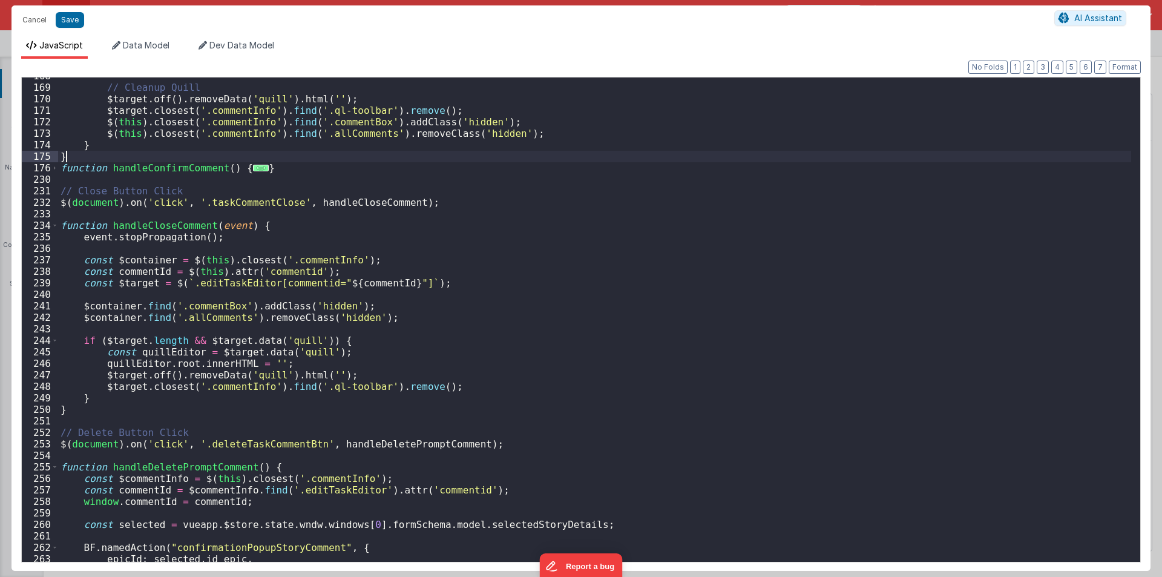
scroll to position [1260, 0]
click at [159, 168] on div "// Cleanup Quill $target . off ( ) . removeData ( 'quill' ) . html ( '' ) ; $ta…" at bounding box center [594, 323] width 1073 height 507
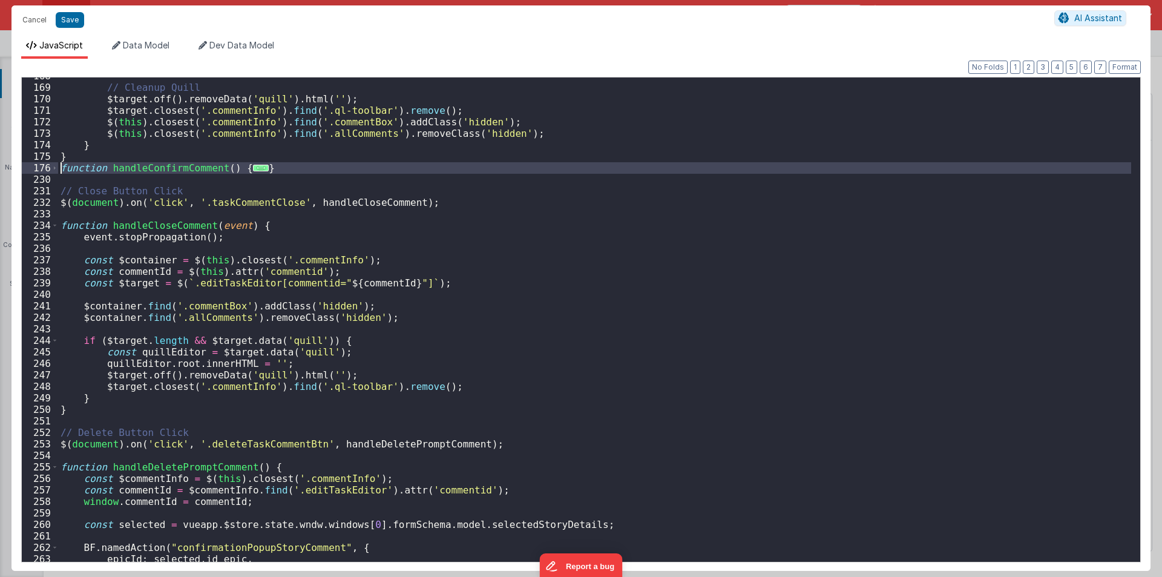
drag, startPoint x: 69, startPoint y: 178, endPoint x: 57, endPoint y: 168, distance: 15.0
click at [57, 168] on div "168 169 170 171 172 173 174 175 176 230 231 232 233 234 235 236 237 238 239 240…" at bounding box center [580, 319] width 1119 height 485
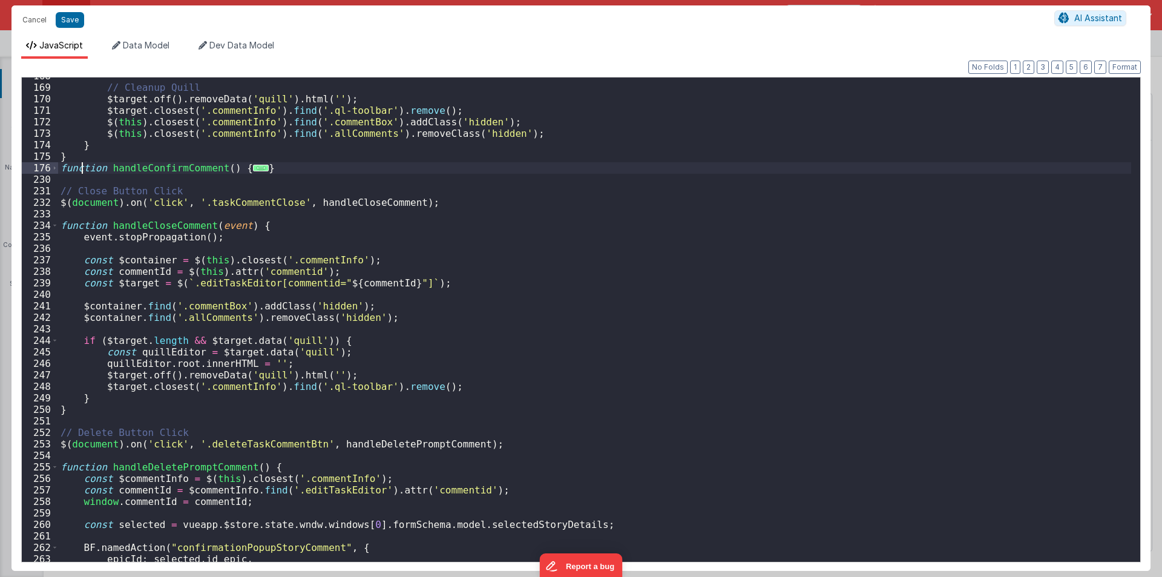
click at [80, 162] on div "// Cleanup Quill $target . off ( ) . removeData ( 'quill' ) . html ( '' ) ; $ta…" at bounding box center [594, 323] width 1073 height 507
click at [89, 158] on div "// Cleanup Quill $target . off ( ) . removeData ( 'quill' ) . html ( '' ) ; $ta…" at bounding box center [594, 323] width 1073 height 507
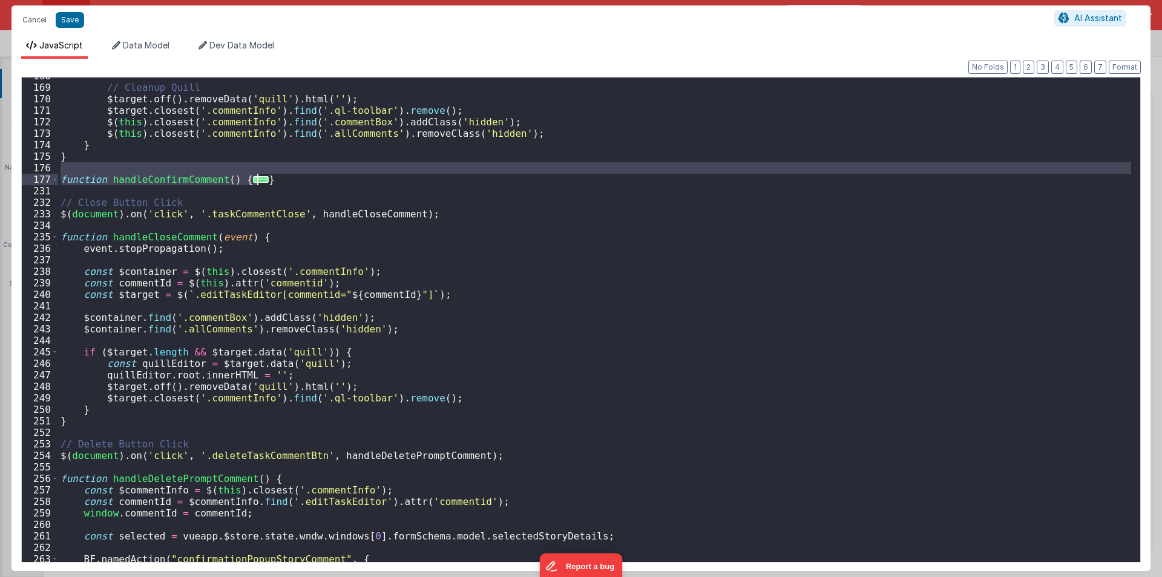
click at [261, 179] on div "// Cleanup Quill $target . off ( ) . removeData ( 'quill' ) . html ( '' ) ; $ta…" at bounding box center [594, 323] width 1073 height 507
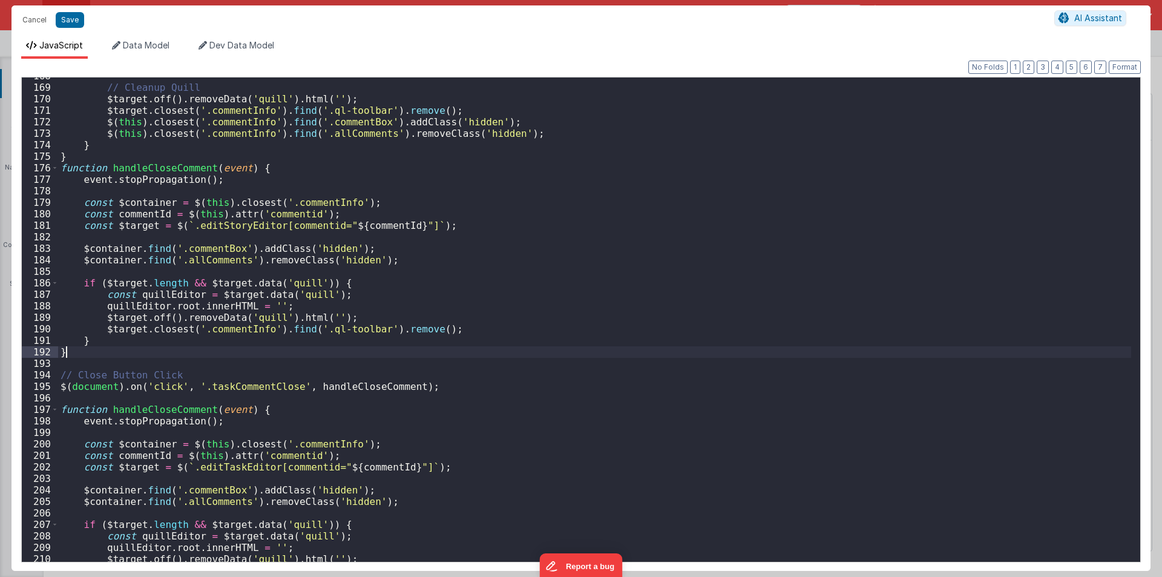
scroll to position [1333, 0]
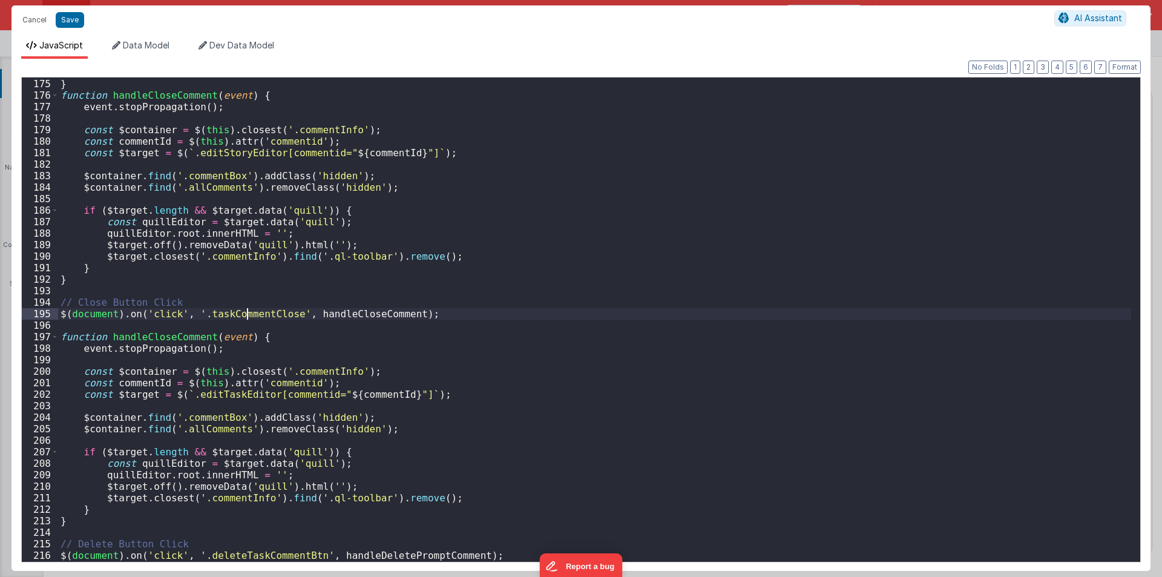
click at [244, 318] on div "} } function handleCloseComment ( event ) { event . stopPropagation ( ) ; const…" at bounding box center [594, 320] width 1073 height 507
click at [222, 313] on div "} } function handleCloseComment ( event ) { event . stopPropagation ( ) ; const…" at bounding box center [594, 319] width 1073 height 484
click at [222, 313] on div "} } function handleCloseComment ( event ) { event . stopPropagation ( ) ; const…" at bounding box center [594, 320] width 1073 height 507
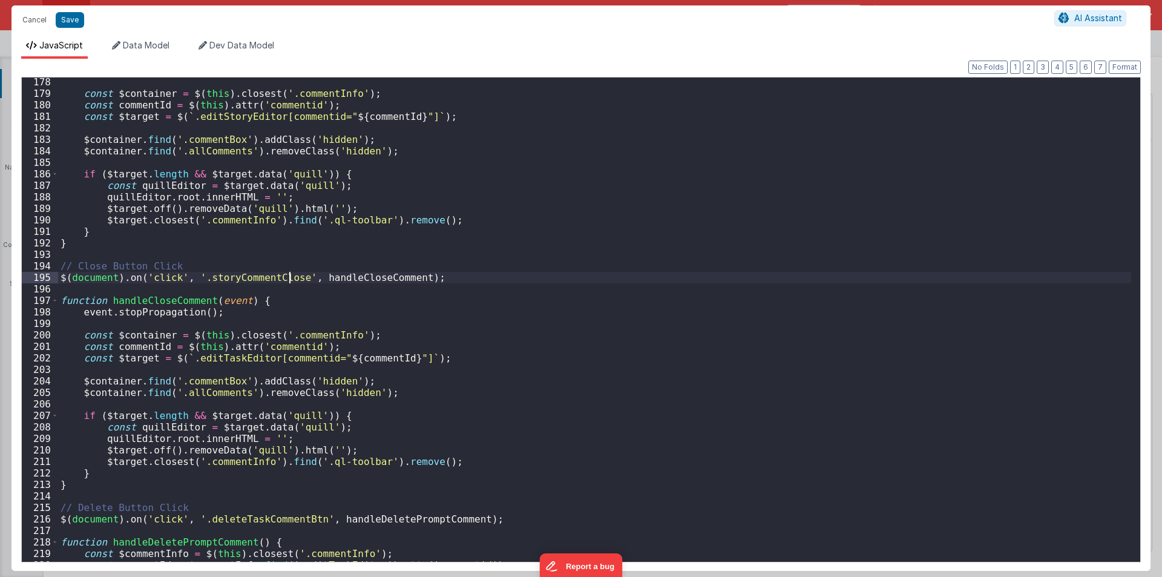
scroll to position [1369, 0]
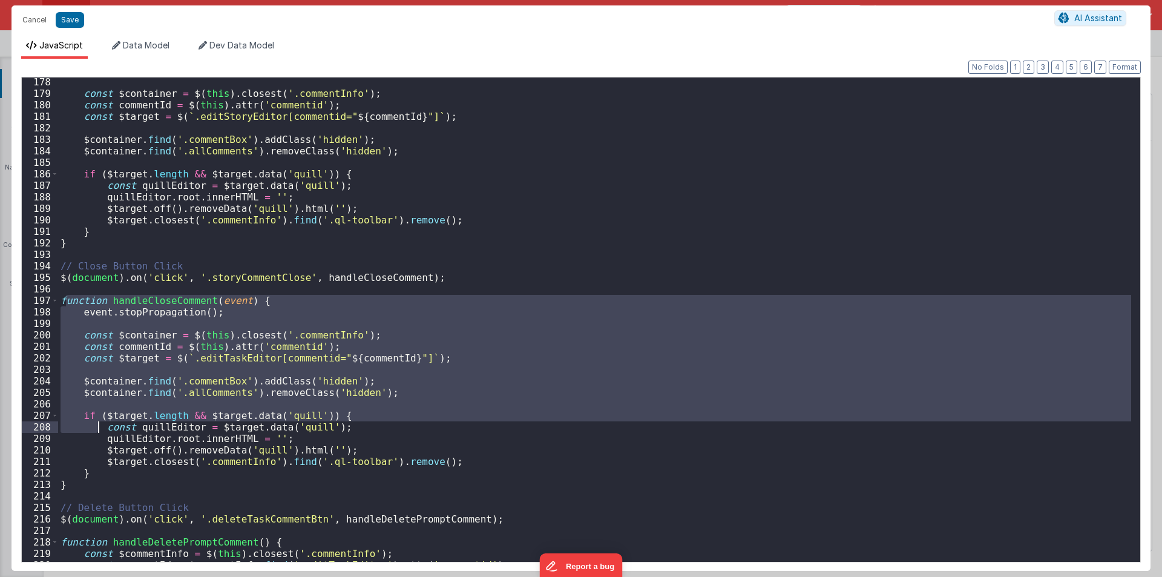
drag, startPoint x: 65, startPoint y: 297, endPoint x: 97, endPoint y: 431, distance: 137.5
click at [97, 431] on div "const $container = $ ( this ) . closest ( '.commentInfo' ) ; const commentId = …" at bounding box center [594, 329] width 1073 height 507
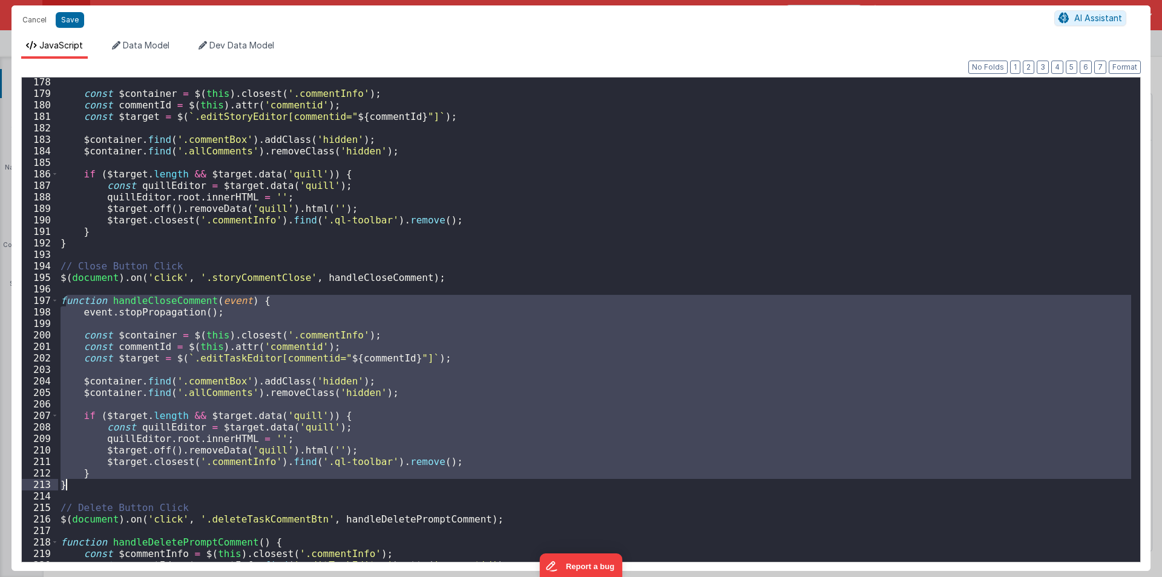
click at [75, 482] on div "const $container = $ ( this ) . closest ( '.commentInfo' ) ; const commentId = …" at bounding box center [594, 329] width 1073 height 507
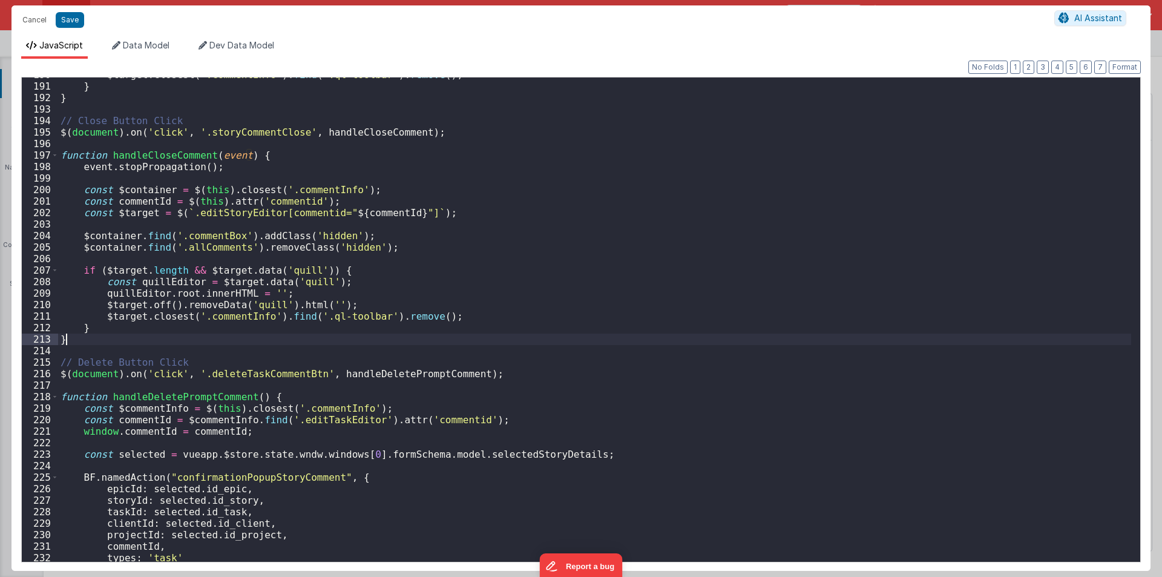
scroll to position [1515, 0]
drag, startPoint x: 202, startPoint y: 372, endPoint x: 305, endPoint y: 375, distance: 103.5
click at [305, 375] on div "$target . closest ( '.commentInfo' ) . find ( '.ql-toolbar' ) . remove ( ) ; } …" at bounding box center [594, 322] width 1073 height 507
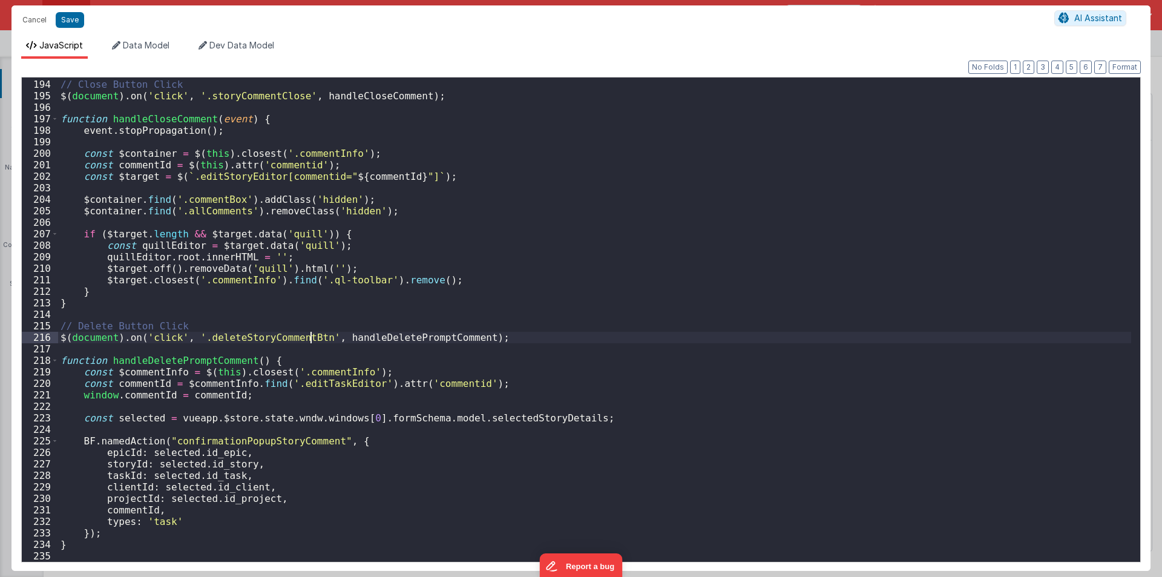
scroll to position [1551, 0]
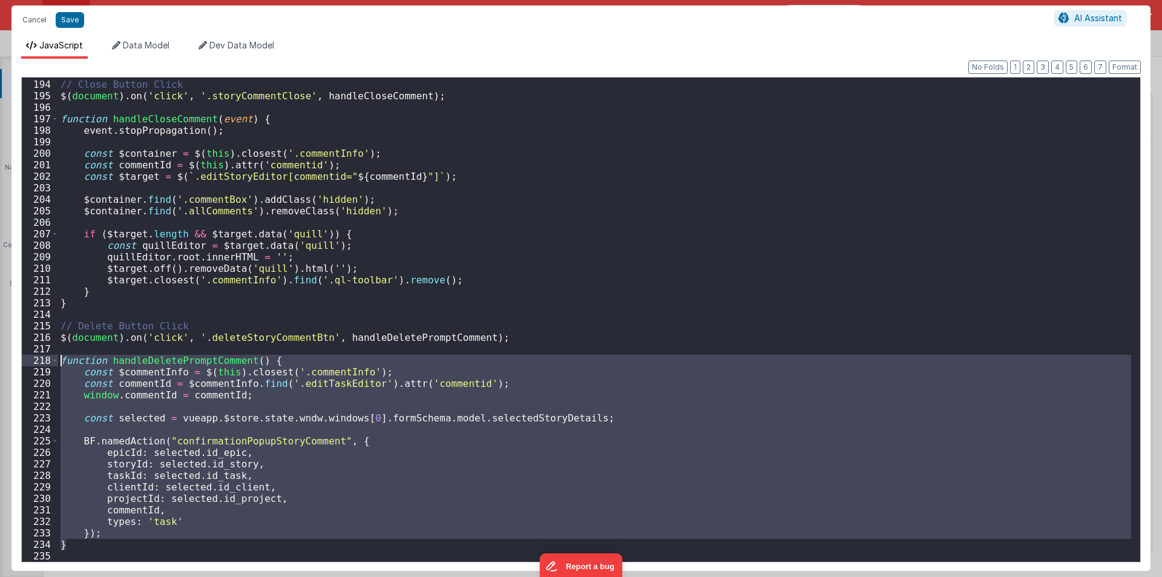
drag, startPoint x: 71, startPoint y: 543, endPoint x: 34, endPoint y: 359, distance: 187.5
click at [34, 359] on div "193 194 195 196 197 198 199 200 201 202 203 204 205 206 207 208 209 210 211 212…" at bounding box center [580, 319] width 1119 height 485
paste textarea
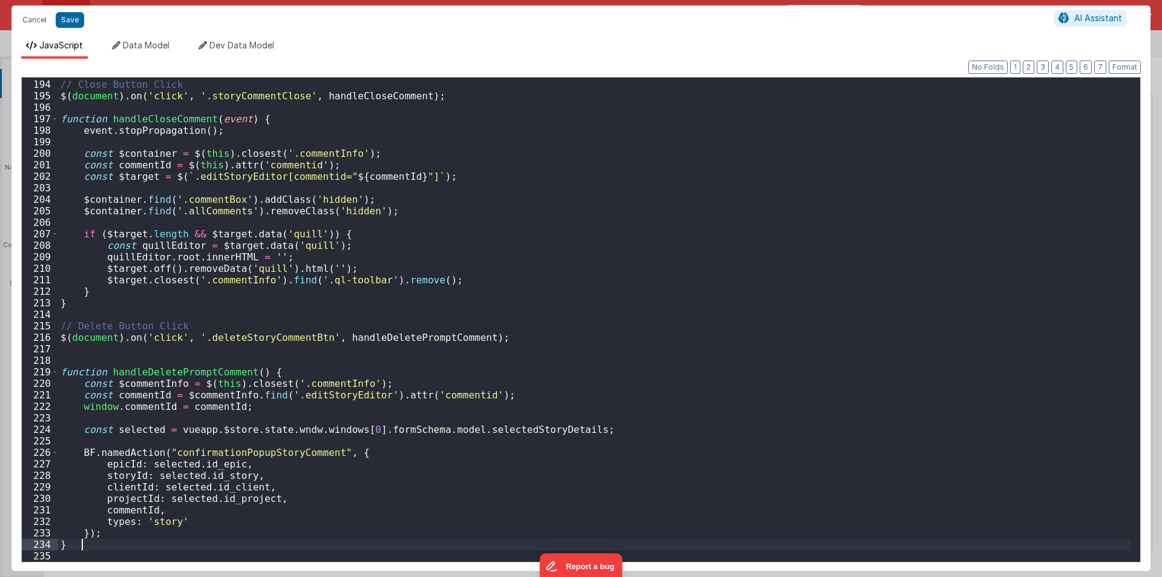
click at [91, 546] on div "// Close Button Click $ ( document ) . on ( 'click' , '.storyCommentClose' , ha…" at bounding box center [594, 320] width 1073 height 507
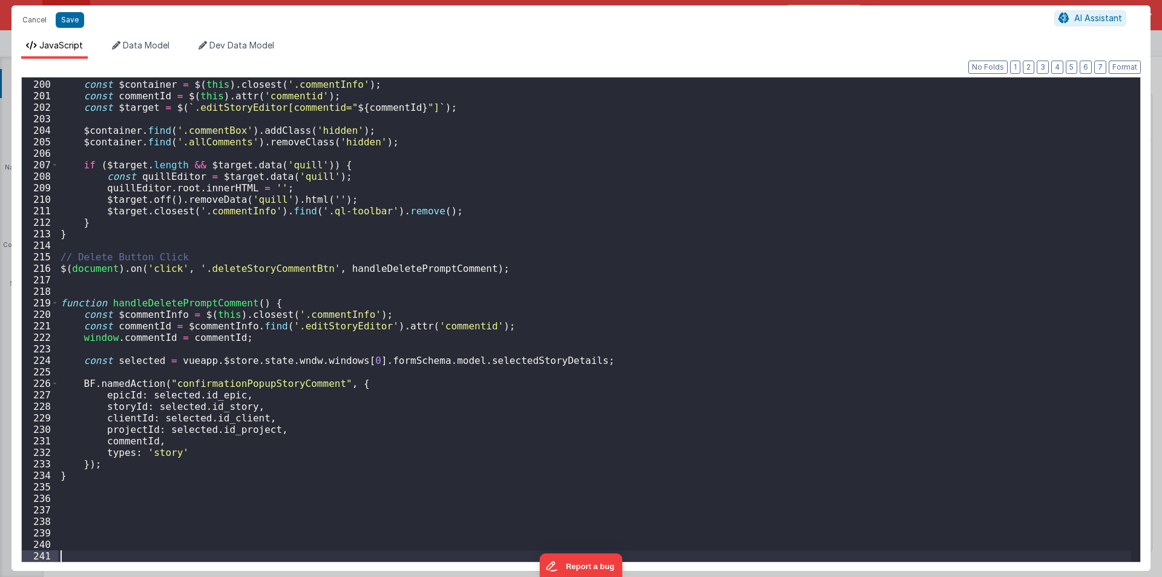
scroll to position [1620, 0]
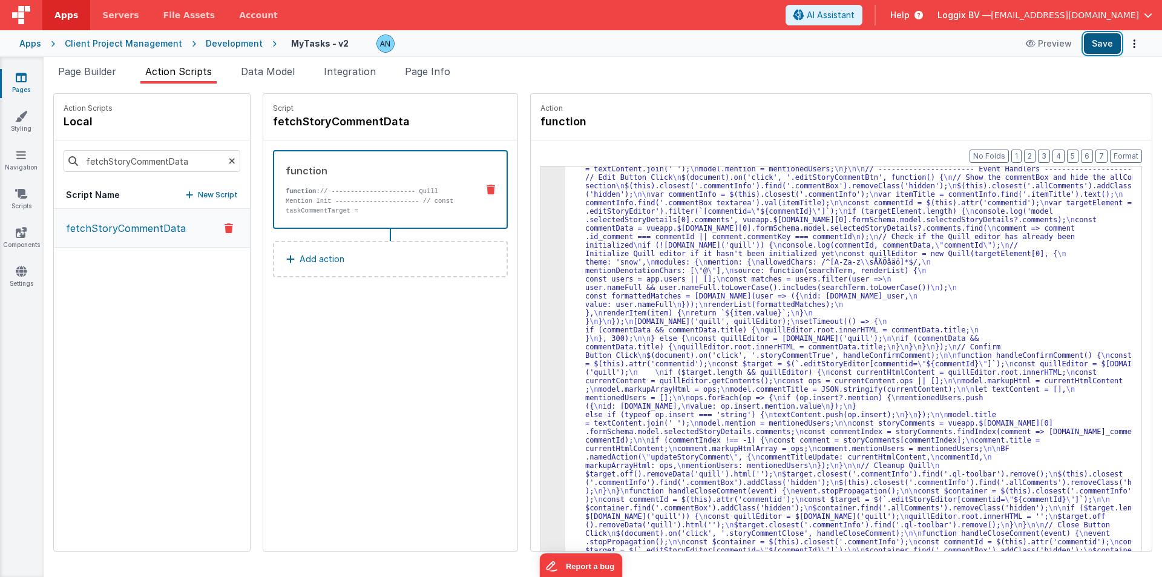
click at [1110, 38] on button "Save" at bounding box center [1102, 43] width 37 height 21
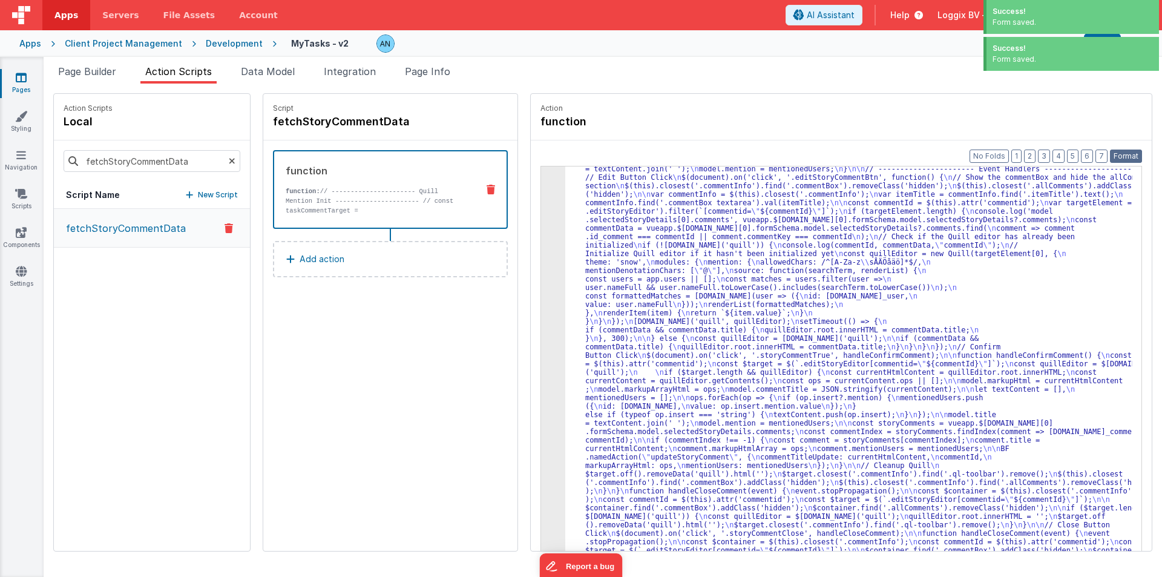
click at [1127, 155] on button "Format" at bounding box center [1126, 155] width 32 height 13
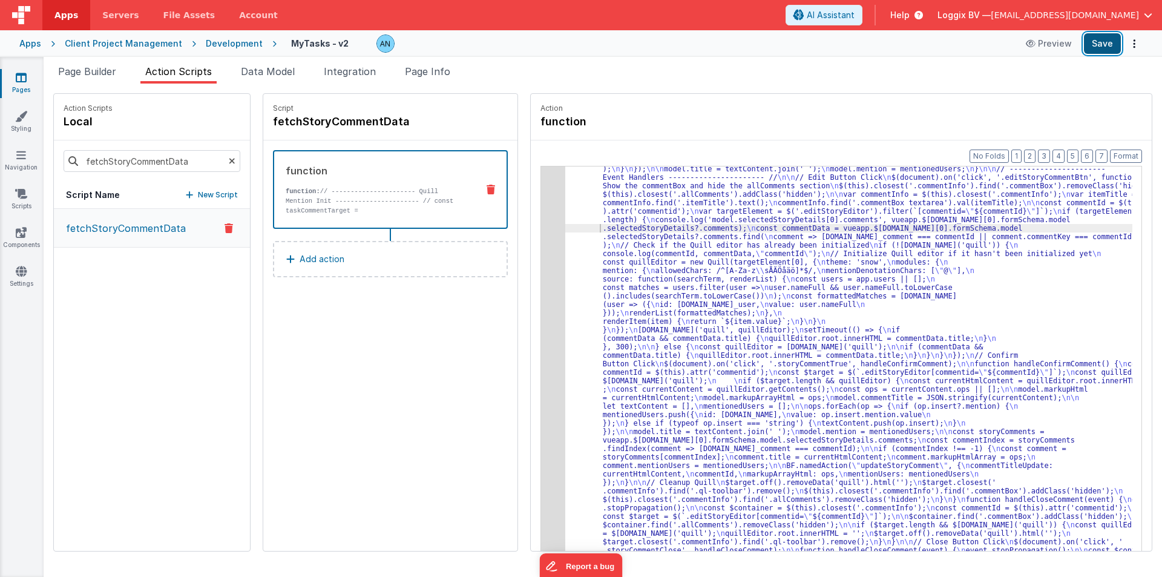
click at [1096, 47] on button "Save" at bounding box center [1102, 43] width 37 height 21
click at [541, 197] on div "3" at bounding box center [553, 346] width 24 height 585
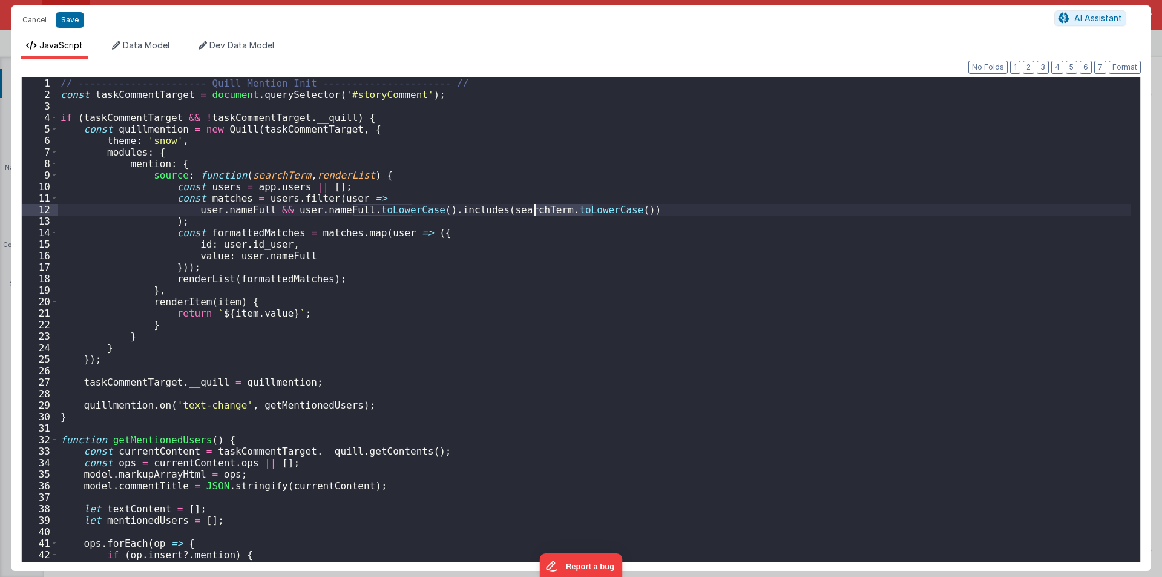
click at [536, 197] on div "// ---------------------- Quill Mention Init ---------------------- // const ta…" at bounding box center [594, 330] width 1073 height 507
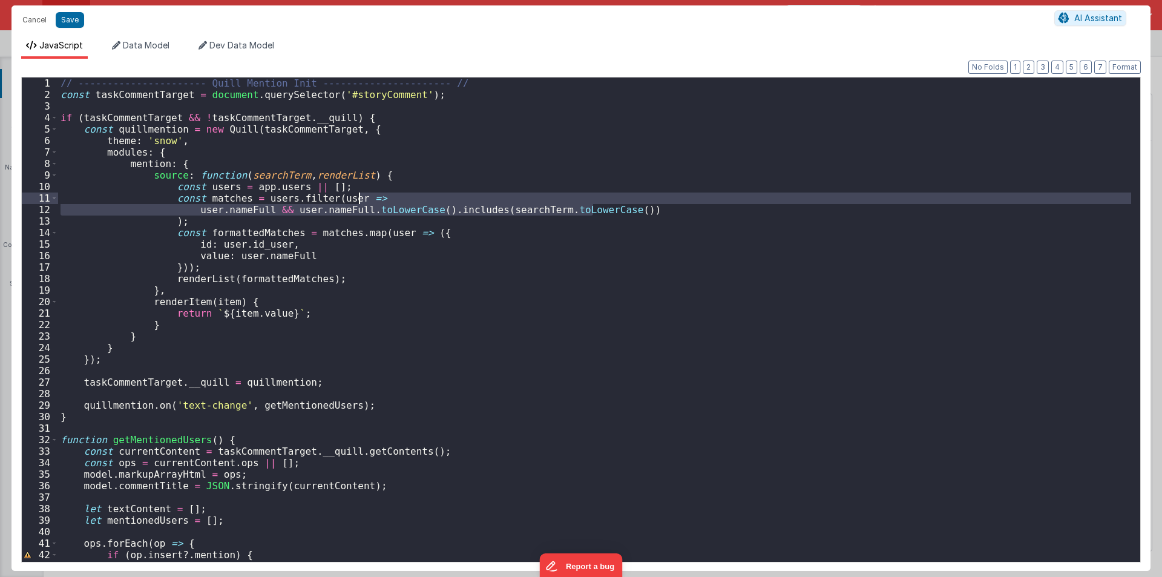
scroll to position [0, 0]
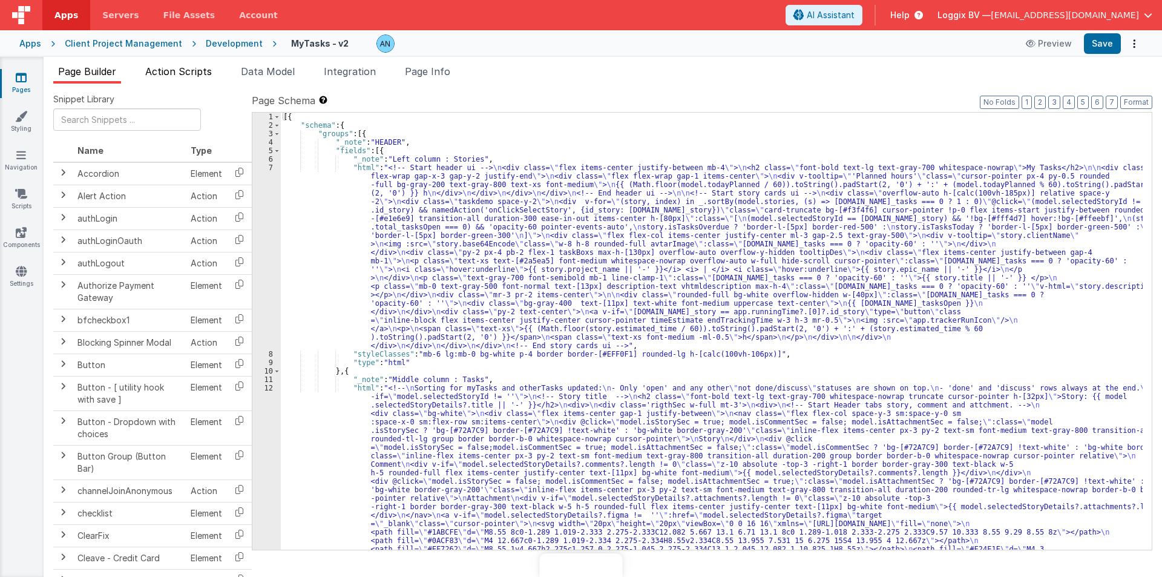
click at [186, 75] on span "Action Scripts" at bounding box center [178, 71] width 67 height 12
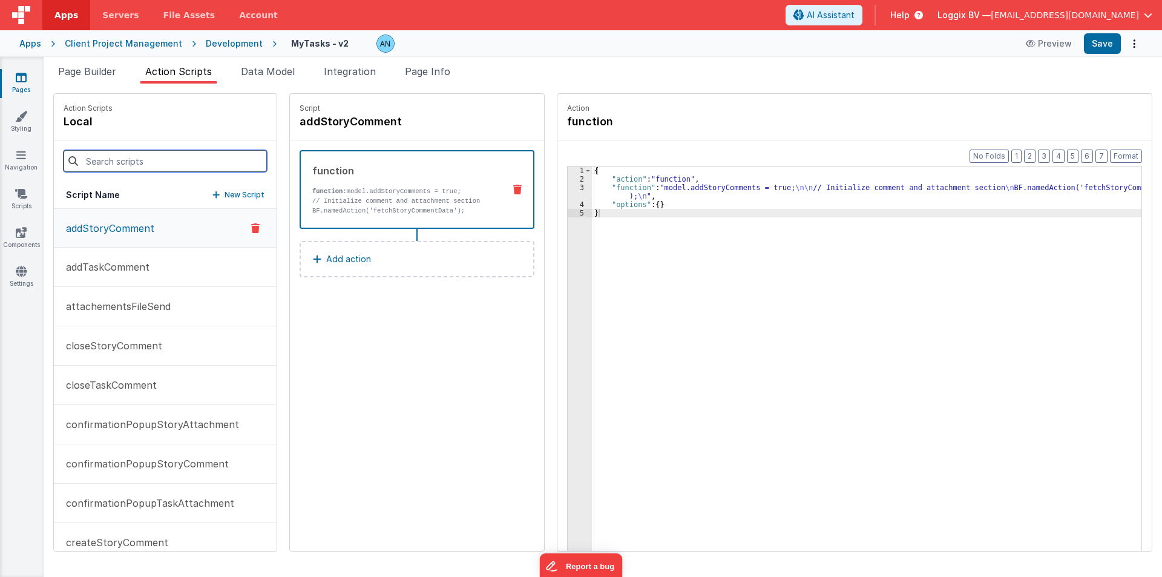
click at [174, 163] on input at bounding box center [165, 161] width 203 height 22
paste input "fetchStoryAttachmentData"
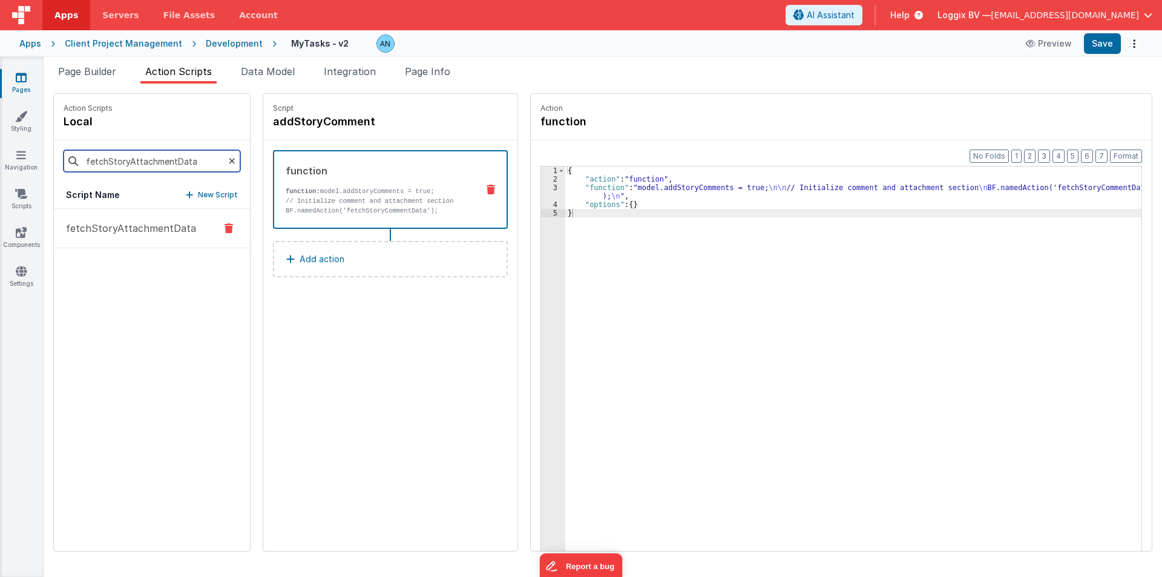
type input "fetchStoryAttachmentData"
click at [117, 222] on p "fetchStoryAttachmentData" at bounding box center [127, 228] width 137 height 15
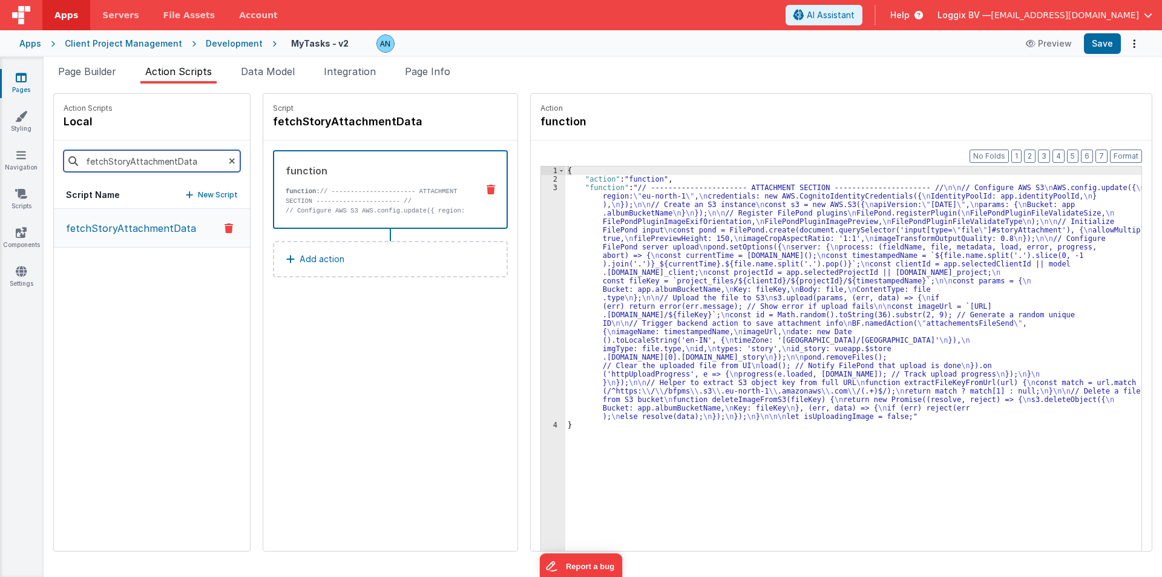
click at [96, 151] on input "fetchStoryAttachmentData" at bounding box center [152, 161] width 177 height 22
paste input "onClickSelectStory"
type input "onClickSelectStory"
click at [148, 229] on p "onClickSelectStory" at bounding box center [107, 228] width 97 height 15
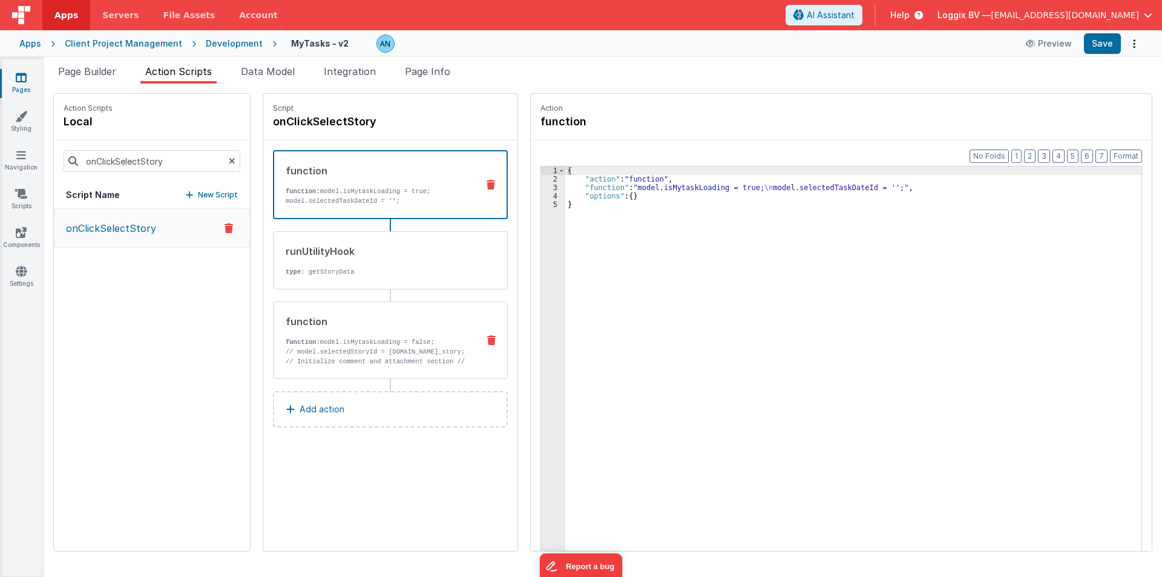
click at [453, 349] on p "// model.selectedStoryId = [DOMAIN_NAME]_story; // Initialize comment and attac…" at bounding box center [377, 371] width 183 height 48
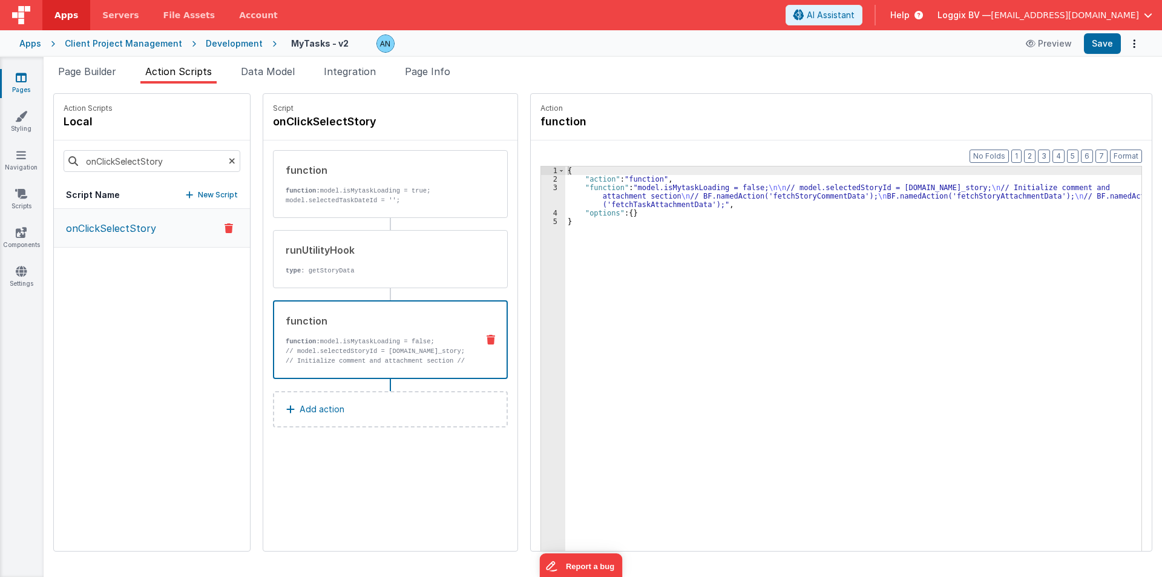
click at [580, 197] on div "{ "action" : "function" , "function" : "model.isMytaskLoading = false; \n\n // …" at bounding box center [853, 385] width 576 height 439
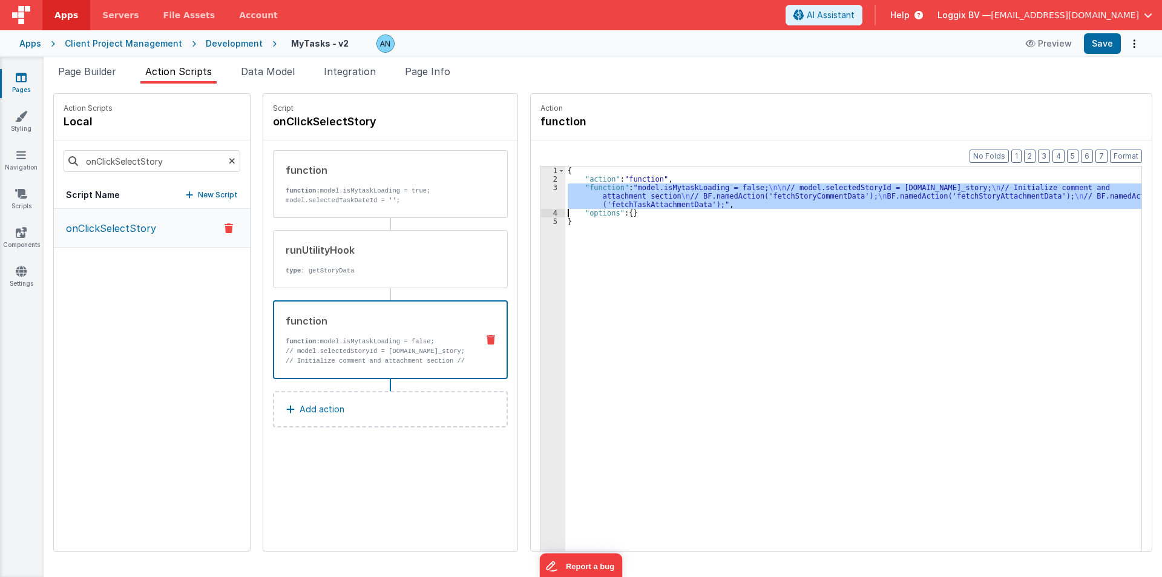
click at [541, 192] on div "3" at bounding box center [553, 195] width 24 height 25
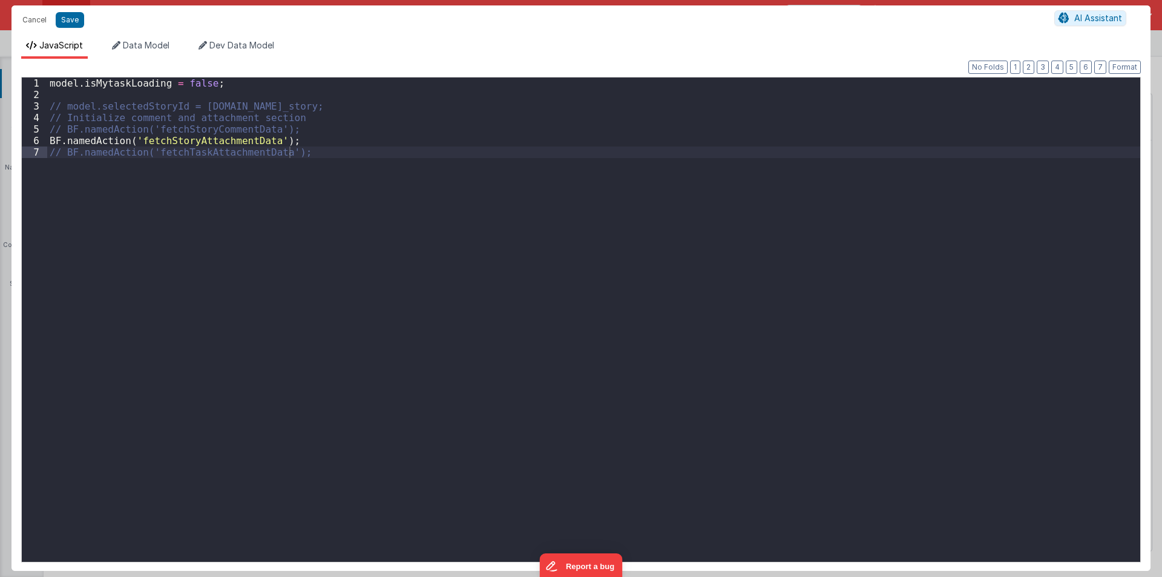
click at [187, 140] on div "model . isMytaskLoading = false ; // model.selectedStoryId = [DOMAIN_NAME]_stor…" at bounding box center [593, 330] width 1093 height 507
click at [188, 140] on div "model . isMytaskLoading = false ; // model.selectedStoryId = [DOMAIN_NAME]_stor…" at bounding box center [593, 330] width 1093 height 507
click at [29, 23] on button "Cancel" at bounding box center [34, 19] width 36 height 17
click at [437, 72] on div "Format 7 6 5 4 3 2 1 No Folds 1 2 3 4 5 6 7 model . isMytaskLoading = false ; /…" at bounding box center [580, 314] width 1119 height 493
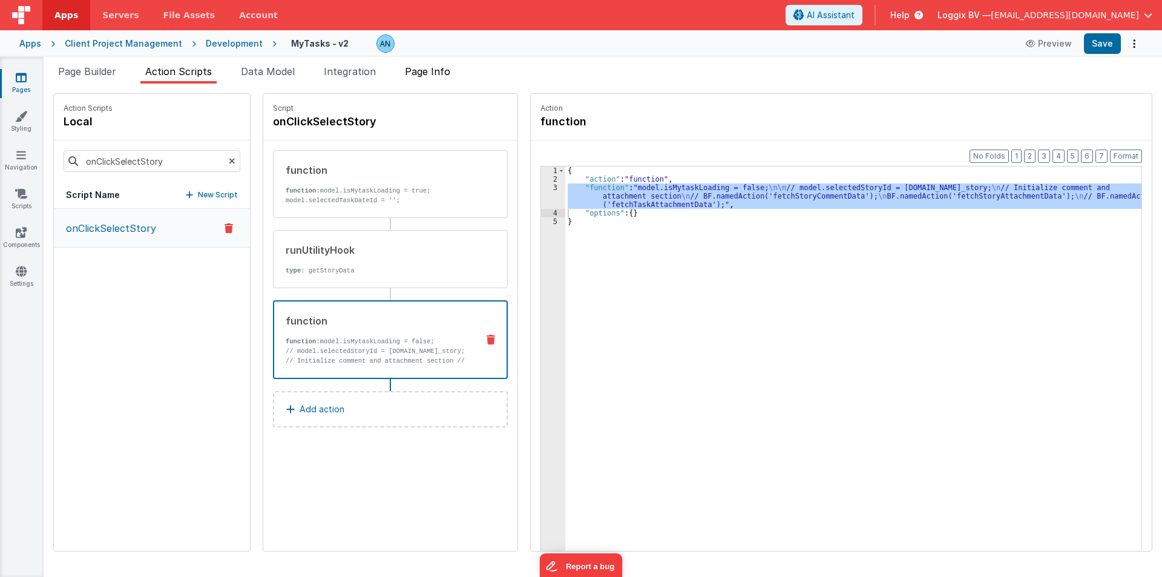
drag, startPoint x: 457, startPoint y: 80, endPoint x: 442, endPoint y: 70, distance: 18.3
click at [455, 80] on li "Page Info" at bounding box center [427, 73] width 55 height 19
click at [442, 70] on span "Page Info" at bounding box center [427, 71] width 45 height 12
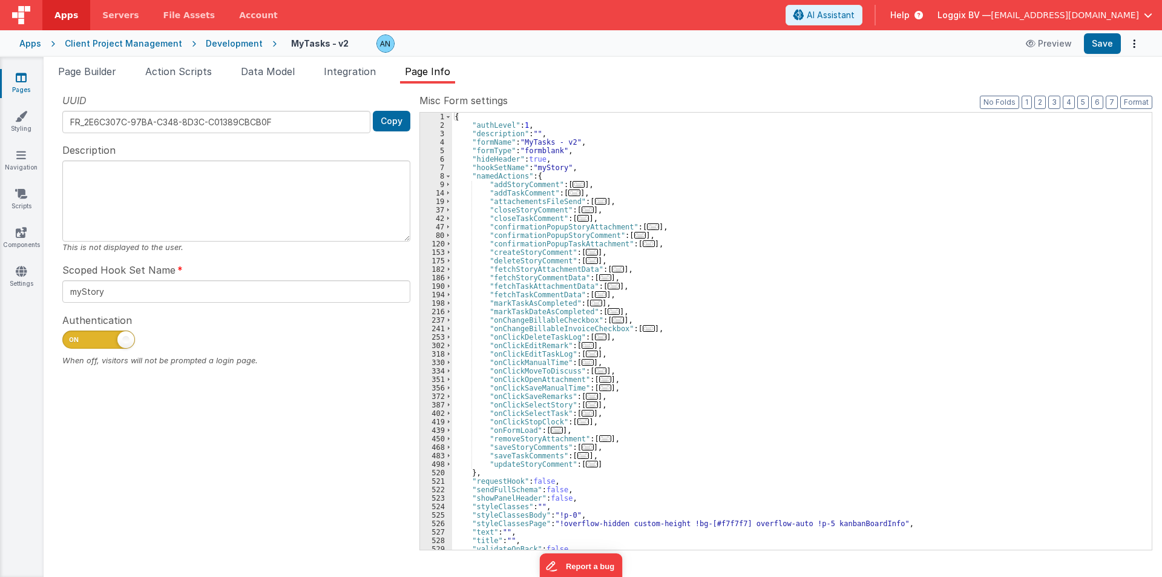
click at [576, 139] on div "{ "authLevel" : 1 , "description" : "" , "formName" : "MyTasks - v2" , "formTyp…" at bounding box center [797, 340] width 690 height 454
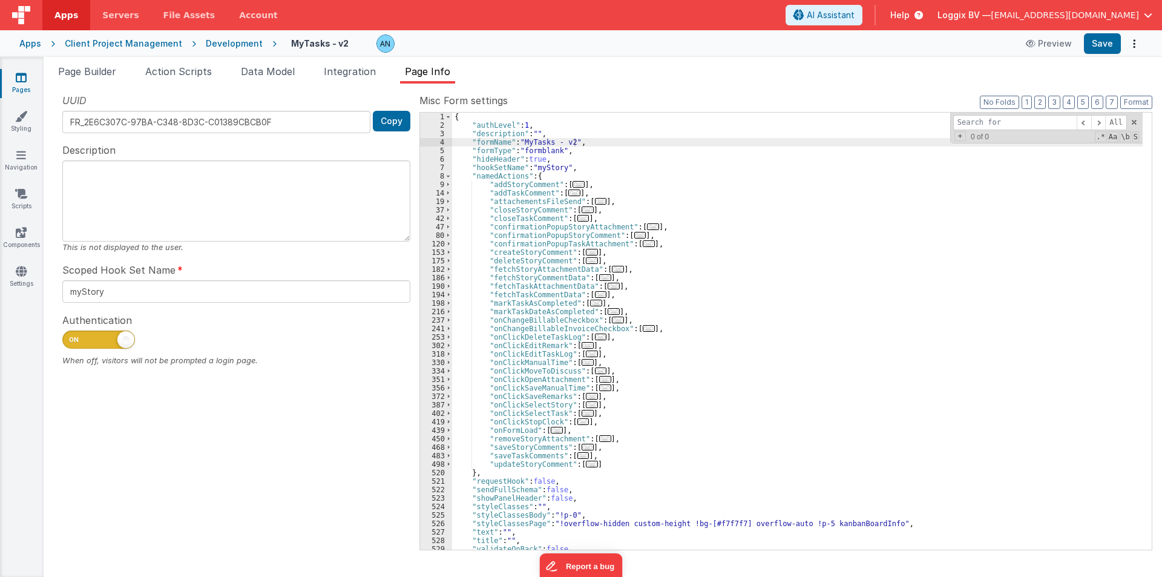
click at [654, 177] on div "{ "authLevel" : 1 , "description" : "" , "formName" : "MyTasks - v2" , "formTyp…" at bounding box center [797, 340] width 690 height 454
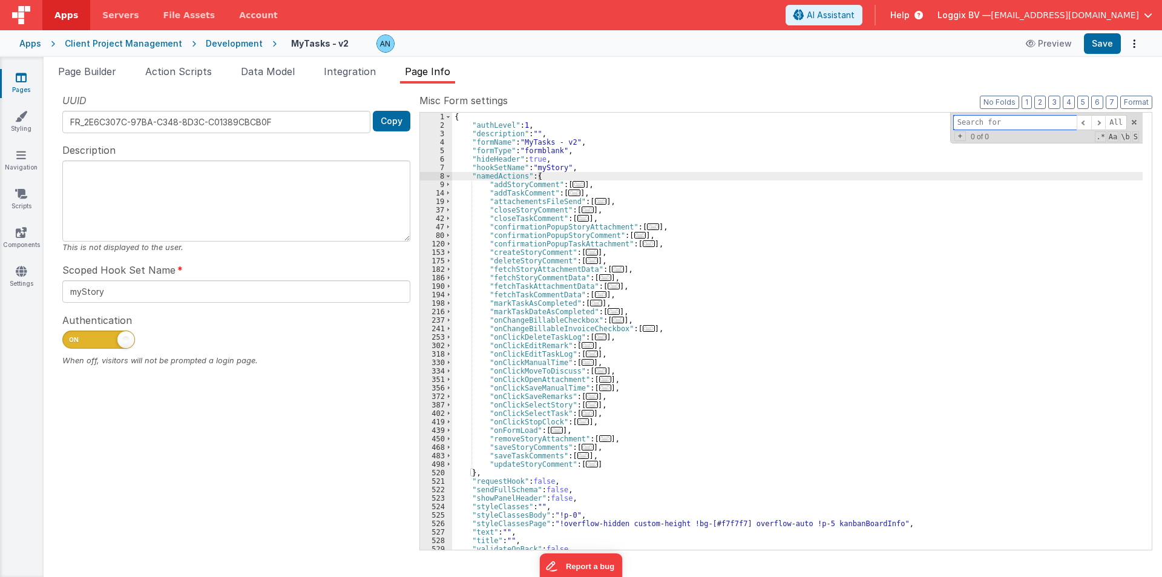
paste input "editStoryCommentBtn"
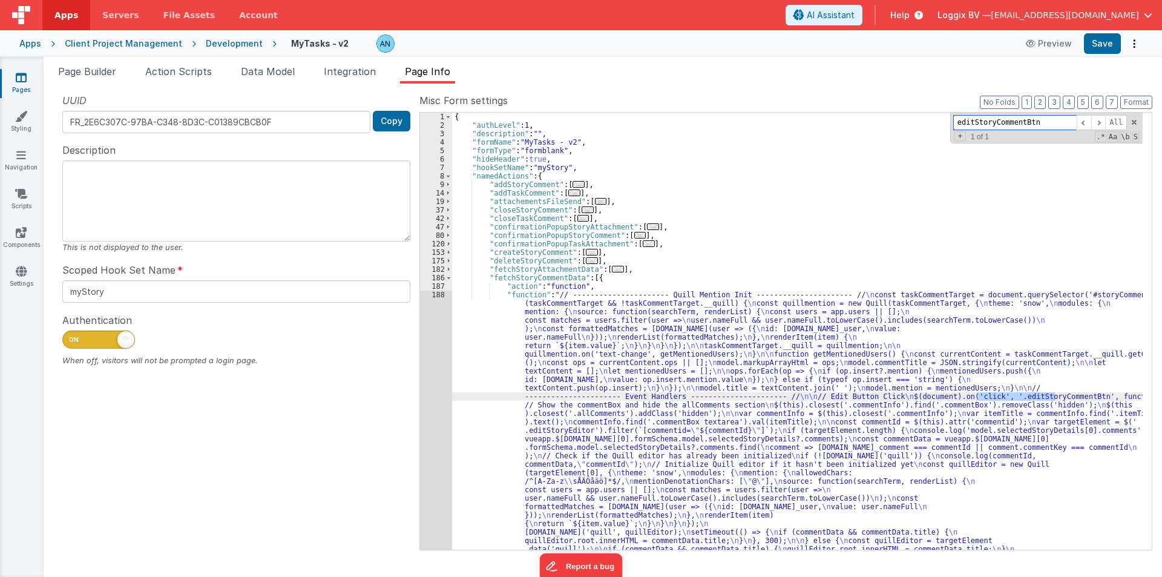
type input "editStoryCommentBtn"
click at [427, 390] on div "188" at bounding box center [436, 544] width 32 height 508
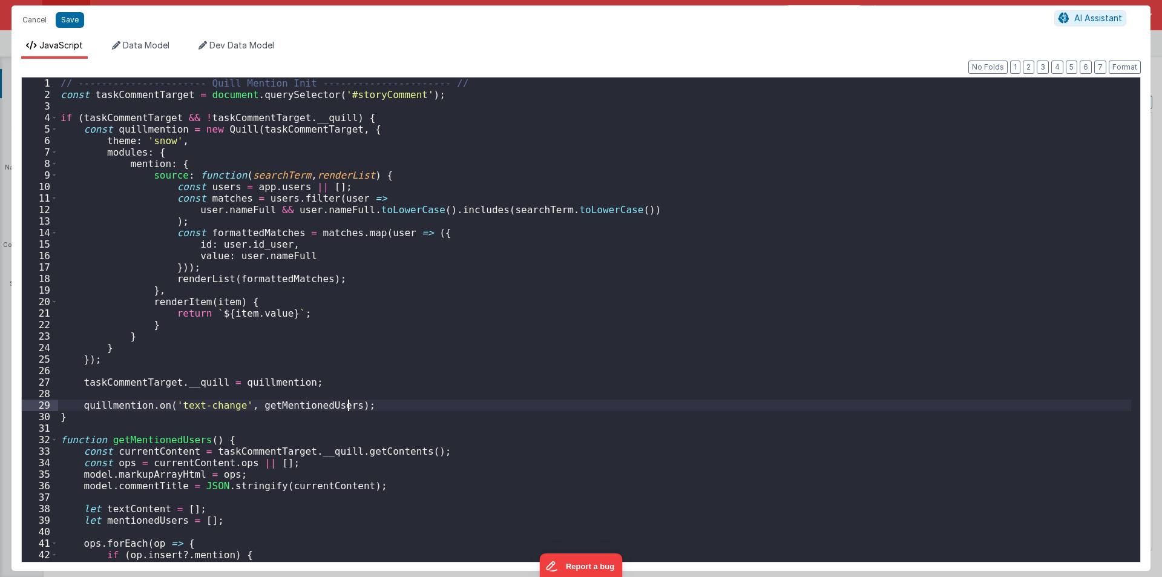
click at [439, 372] on div "// ---------------------- Quill Mention Init ---------------------- // const ta…" at bounding box center [594, 330] width 1073 height 507
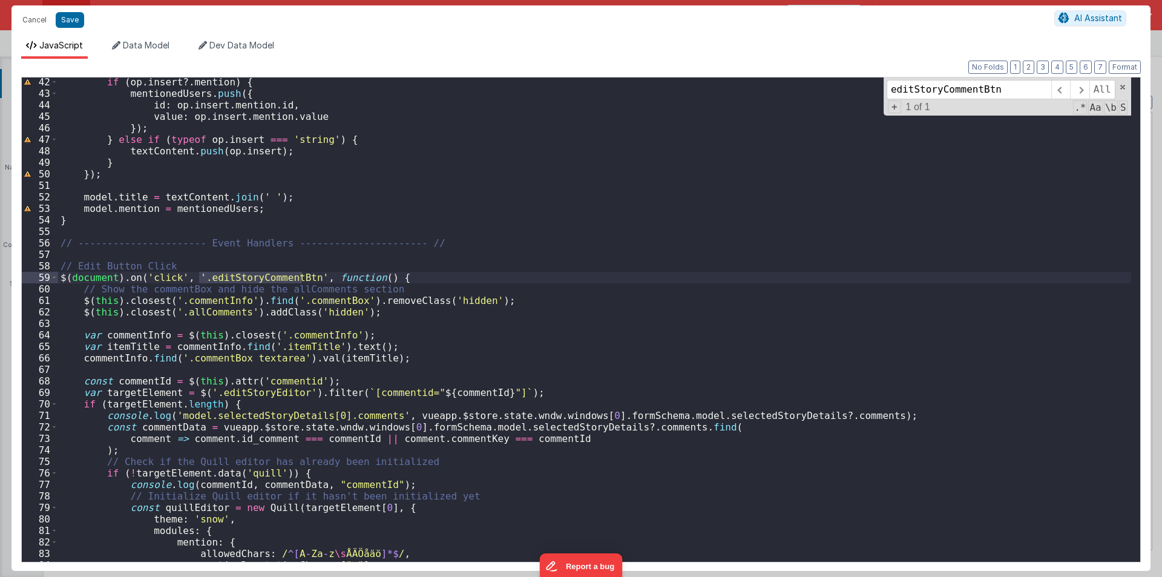
scroll to position [473, 0]
type input "editStoryCommentBtn"
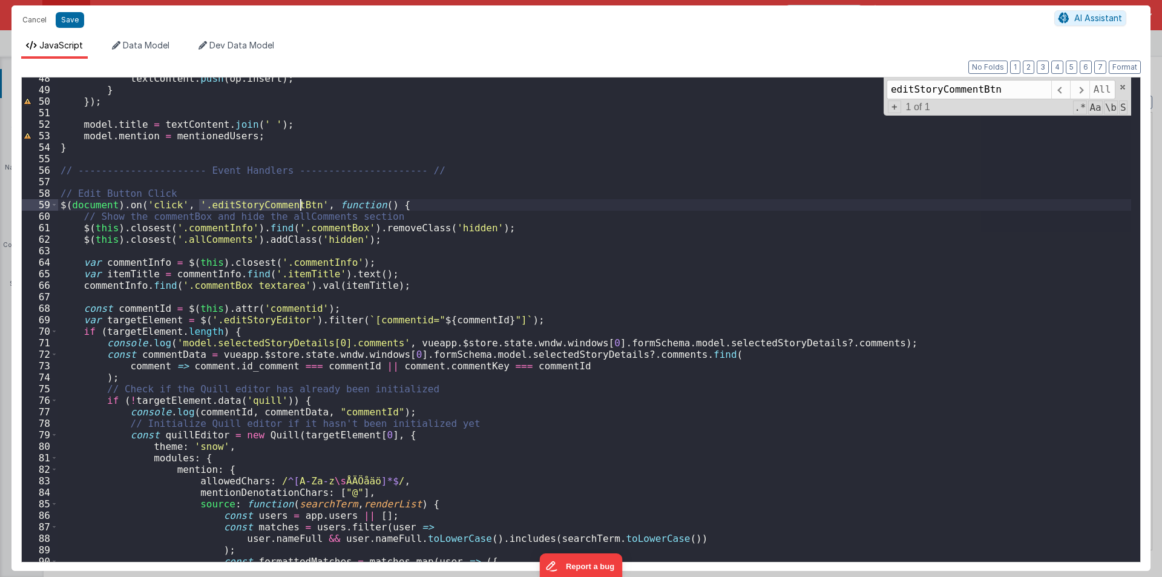
click at [231, 203] on div "textContent . push ( op . insert ) ; } }) ; model . title = textContent . join …" at bounding box center [594, 319] width 1073 height 484
click at [231, 203] on div "textContent . push ( op . insert ) ; } }) ; model . title = textContent . join …" at bounding box center [594, 326] width 1073 height 507
click at [56, 206] on span at bounding box center [54, 204] width 7 height 11
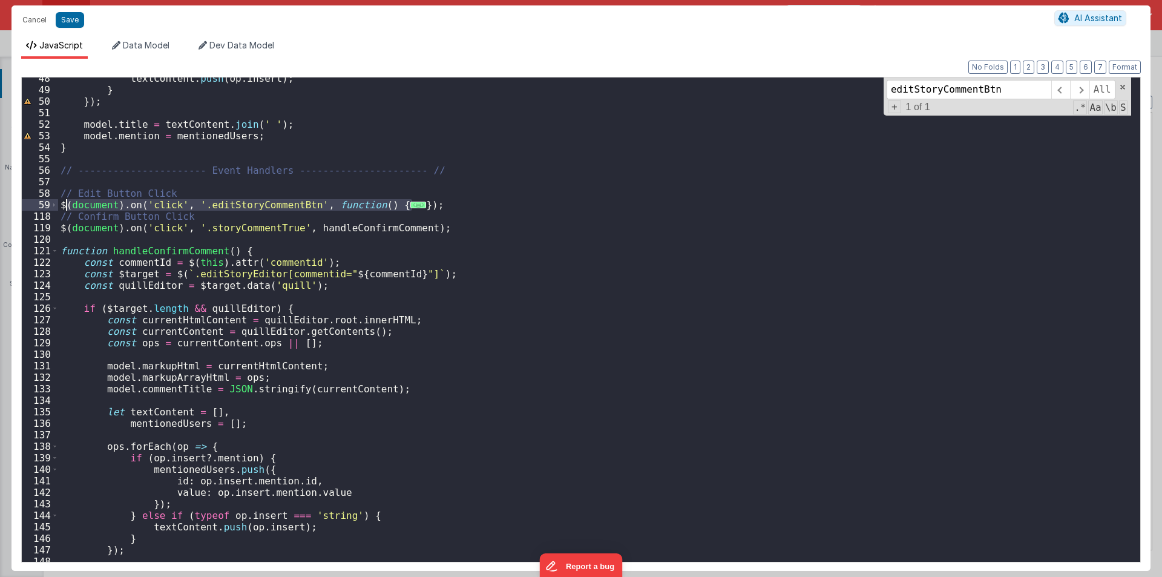
drag, startPoint x: 422, startPoint y: 208, endPoint x: 47, endPoint y: 203, distance: 375.2
click at [47, 203] on div "48 49 50 51 52 53 54 55 56 57 58 59 118 119 120 121 122 123 124 125 126 127 128…" at bounding box center [580, 319] width 1119 height 485
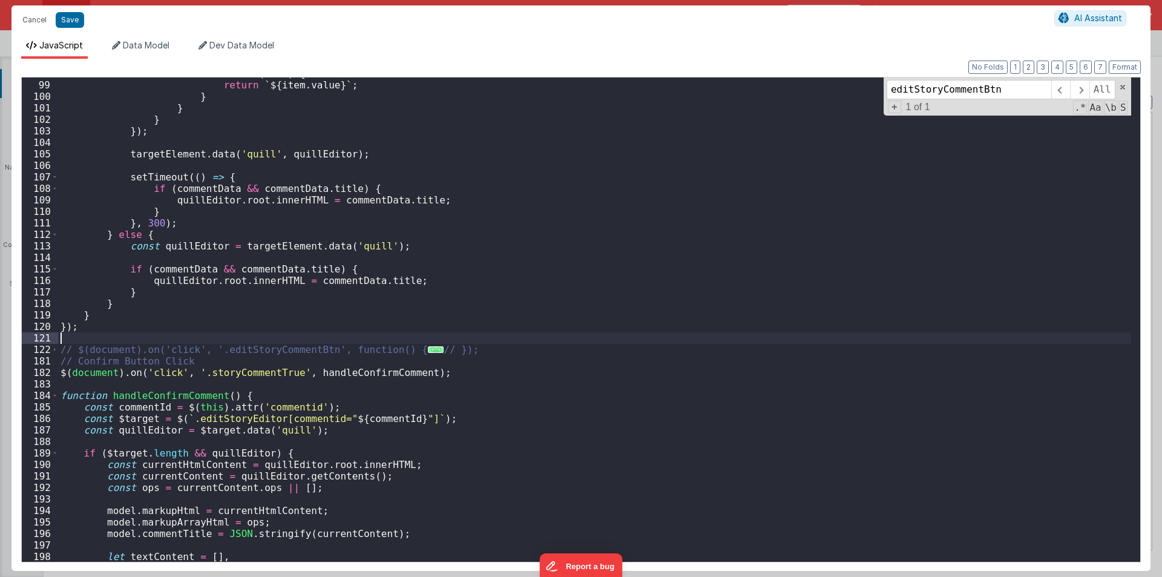
scroll to position [1125, 0]
click at [278, 347] on div "renderItem ( item ) { return ` ${ item . value } ` ; } } } }) ; targetElement .…" at bounding box center [594, 321] width 1073 height 507
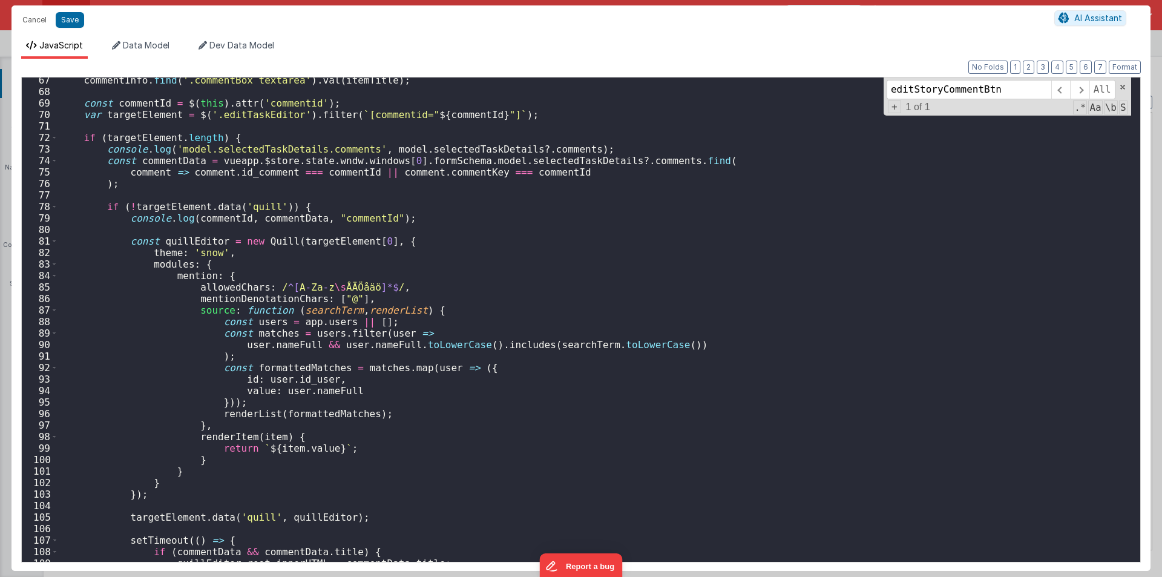
scroll to position [544, 0]
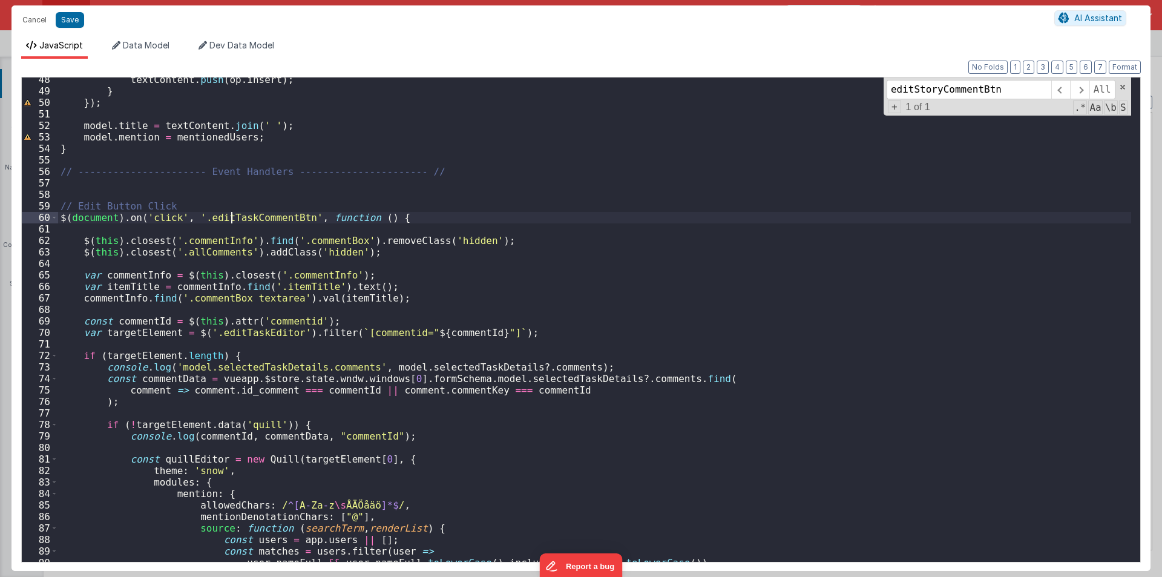
click at [232, 216] on div "textContent . push ( op . insert ) ; } }) ; model . title = textContent . join …" at bounding box center [594, 327] width 1073 height 507
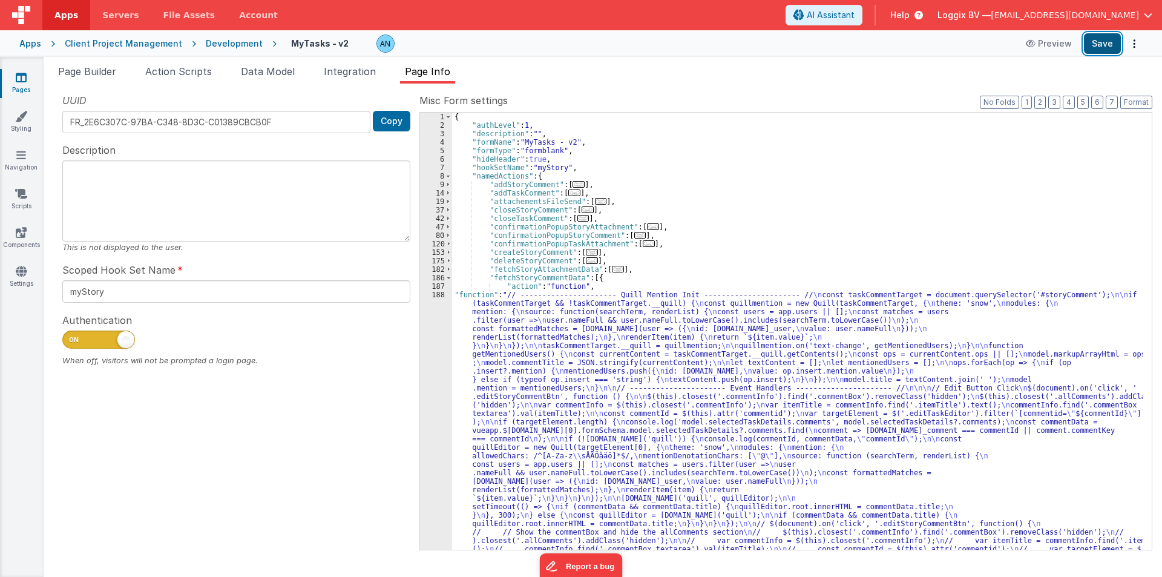
click at [1103, 47] on button "Save" at bounding box center [1102, 43] width 37 height 21
click at [1126, 100] on button "Format" at bounding box center [1136, 102] width 32 height 13
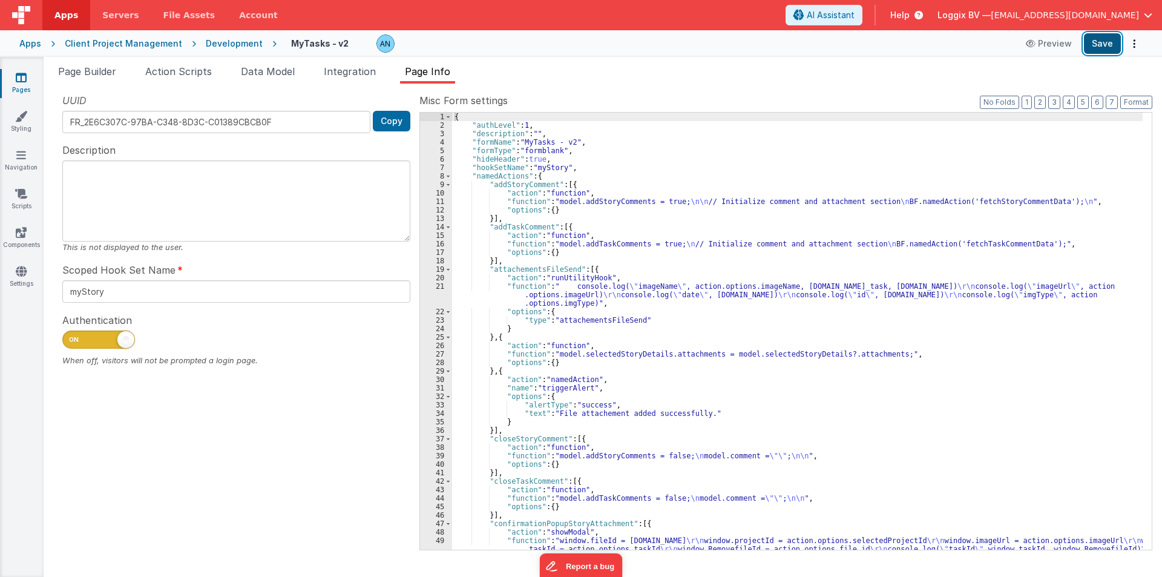
click at [1102, 39] on button "Save" at bounding box center [1102, 43] width 37 height 21
click at [215, 77] on li "Action Scripts" at bounding box center [178, 73] width 76 height 19
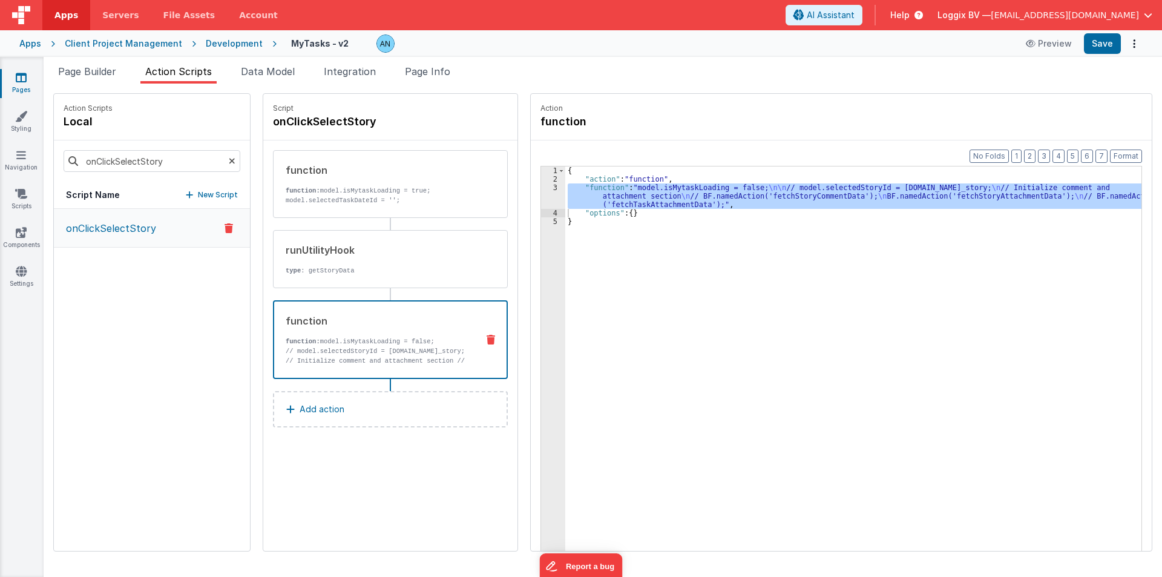
click at [112, 234] on p "onClickSelectStory" at bounding box center [107, 228] width 97 height 15
click at [229, 157] on icon at bounding box center [232, 160] width 7 height 41
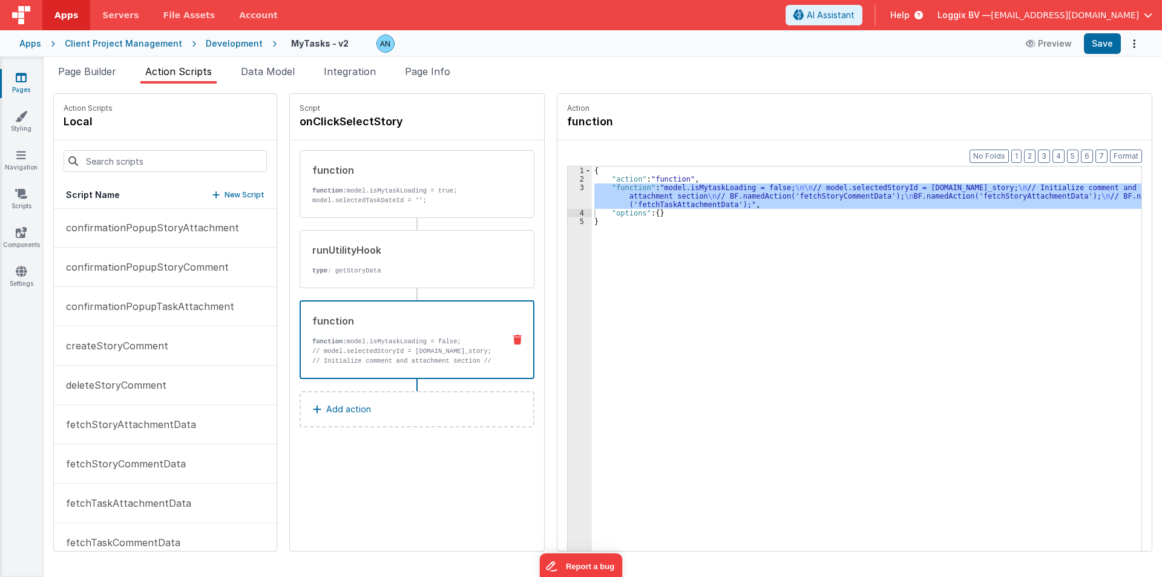
scroll to position [242, 0]
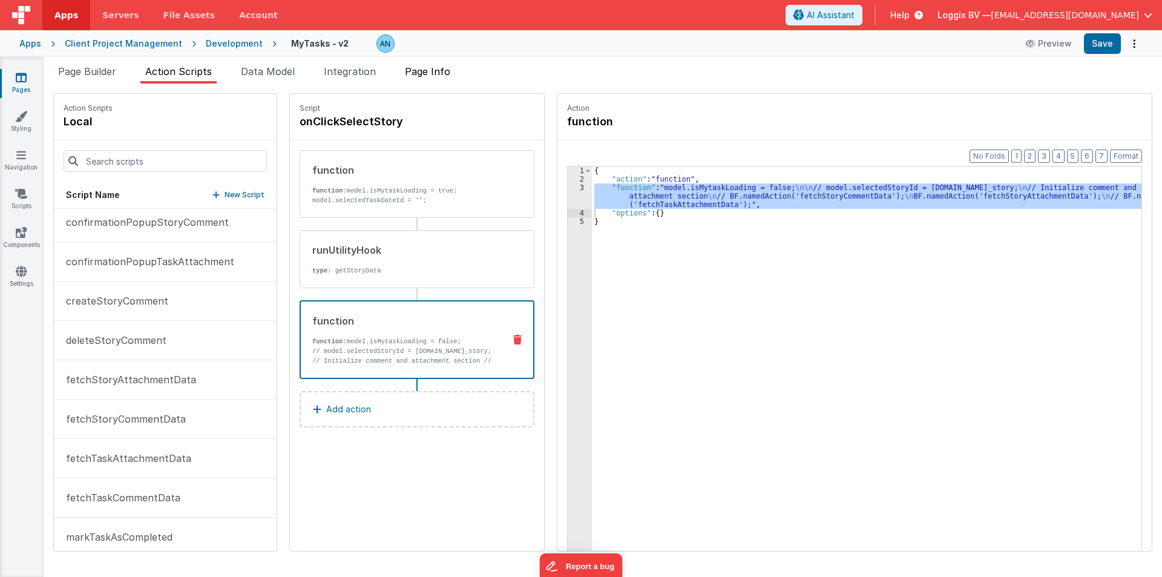
click at [419, 68] on span "Page Info" at bounding box center [427, 71] width 45 height 12
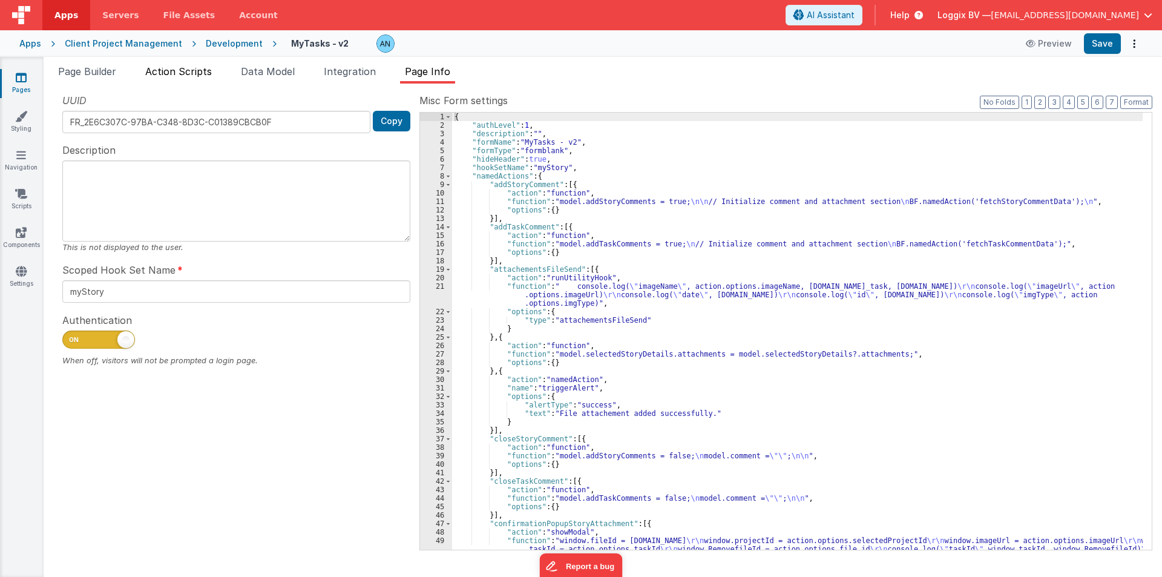
click at [194, 74] on span "Action Scripts" at bounding box center [178, 71] width 67 height 12
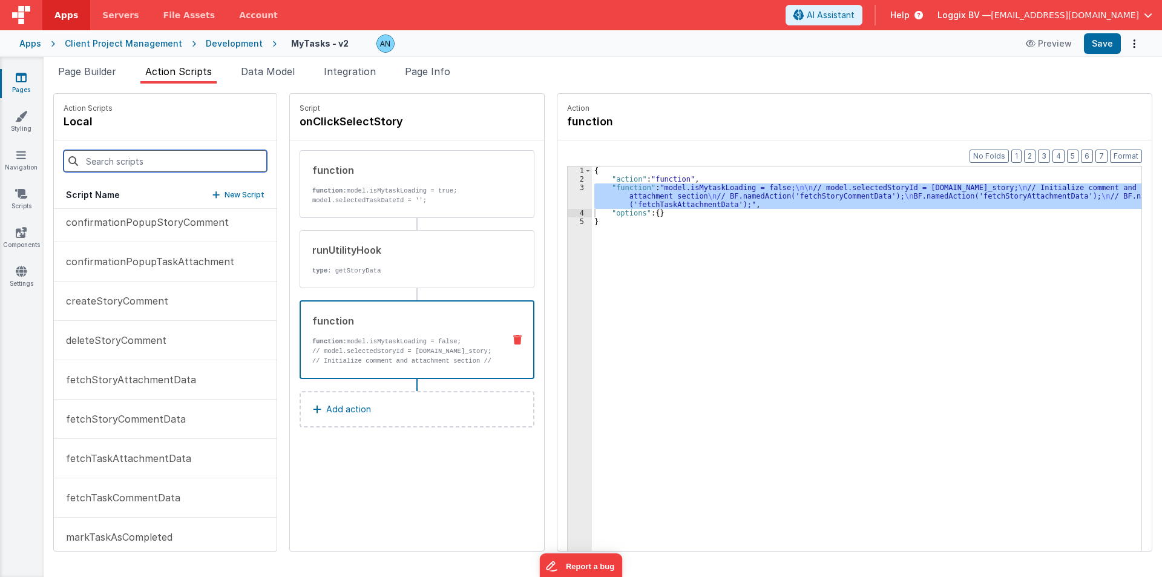
click at [139, 156] on input at bounding box center [165, 161] width 203 height 22
click at [192, 154] on input at bounding box center [165, 161] width 203 height 22
paste input "fetchStoryCommentData"
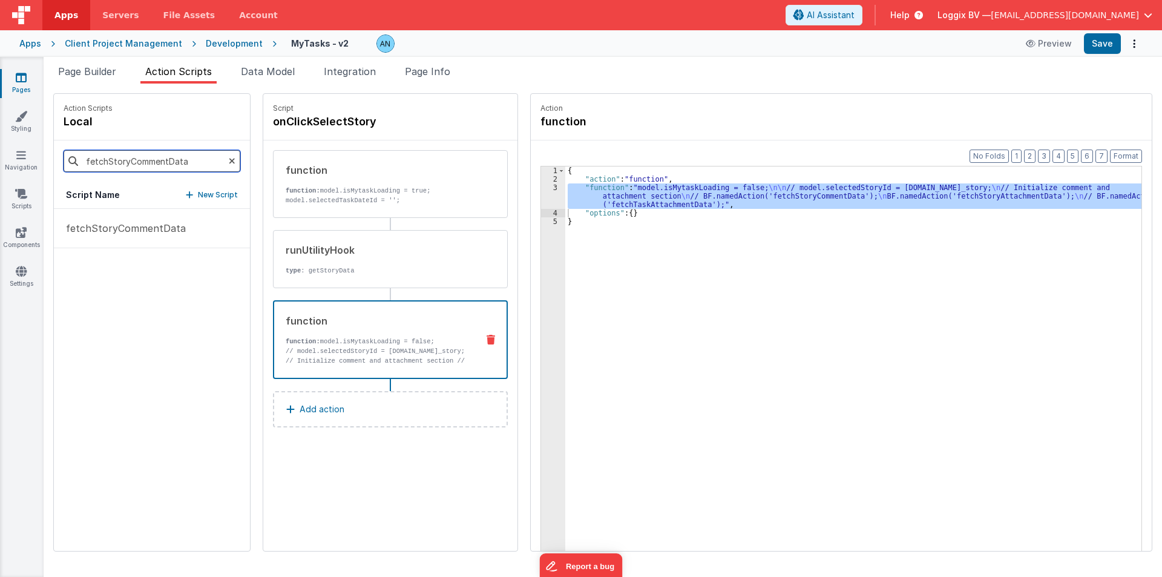
scroll to position [0, 0]
type input "fetchStoryCommentData"
click at [156, 225] on p "fetchStoryCommentData" at bounding box center [122, 228] width 127 height 15
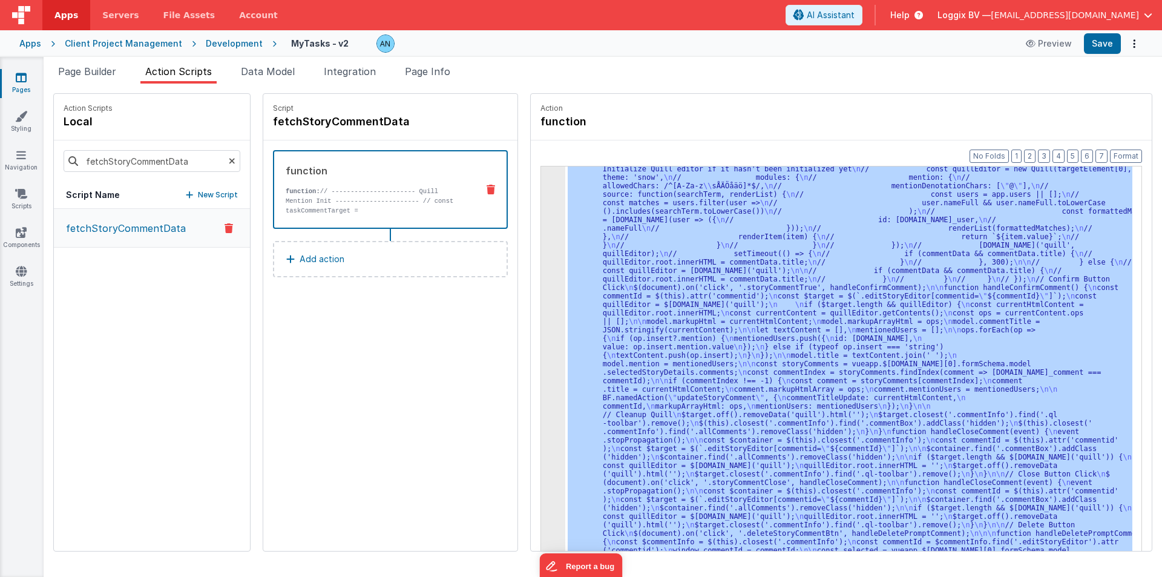
scroll to position [408, 0]
click at [543, 202] on div "3" at bounding box center [553, 177] width 24 height 805
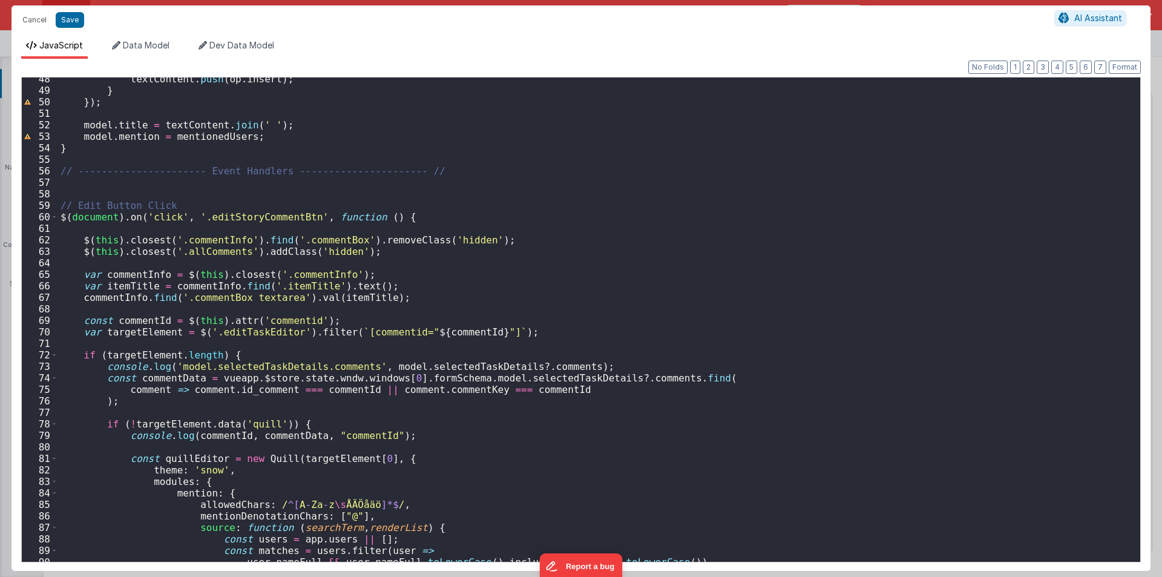
scroll to position [581, 0]
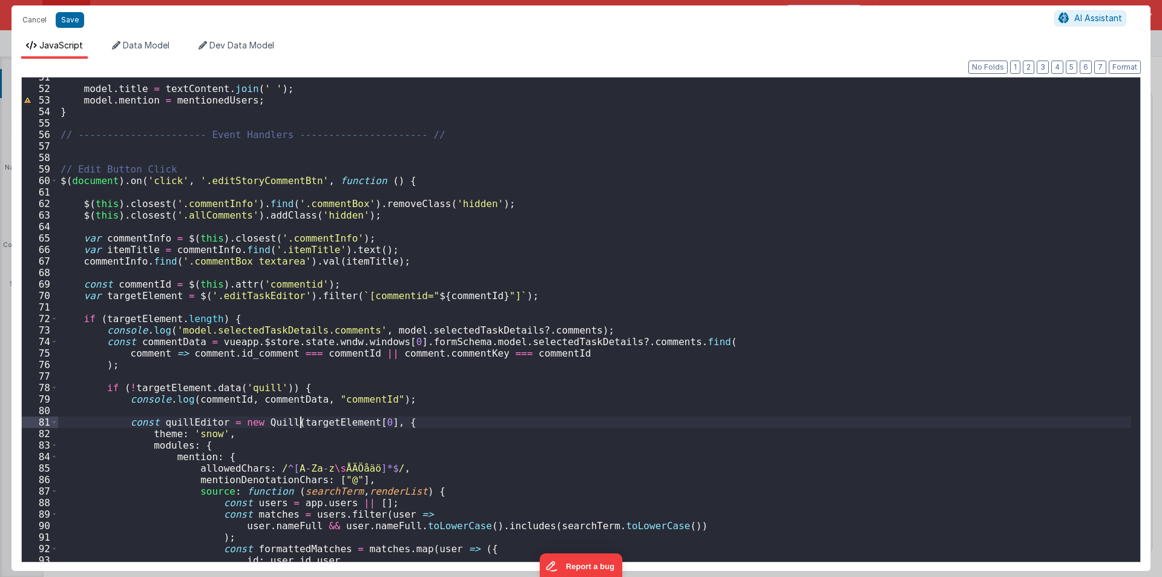
click at [301, 424] on div "model . title = textContent . join ( ' ' ) ; model . mention = mentionedUsers ;…" at bounding box center [594, 324] width 1073 height 507
click at [234, 295] on div "model . title = textContent . join ( ' ' ) ; model . mention = mentionedUsers ;…" at bounding box center [594, 324] width 1073 height 507
click at [246, 301] on div "model . title = textContent . join ( ' ' ) ; model . mention = mentionedUsers ;…" at bounding box center [594, 319] width 1073 height 484
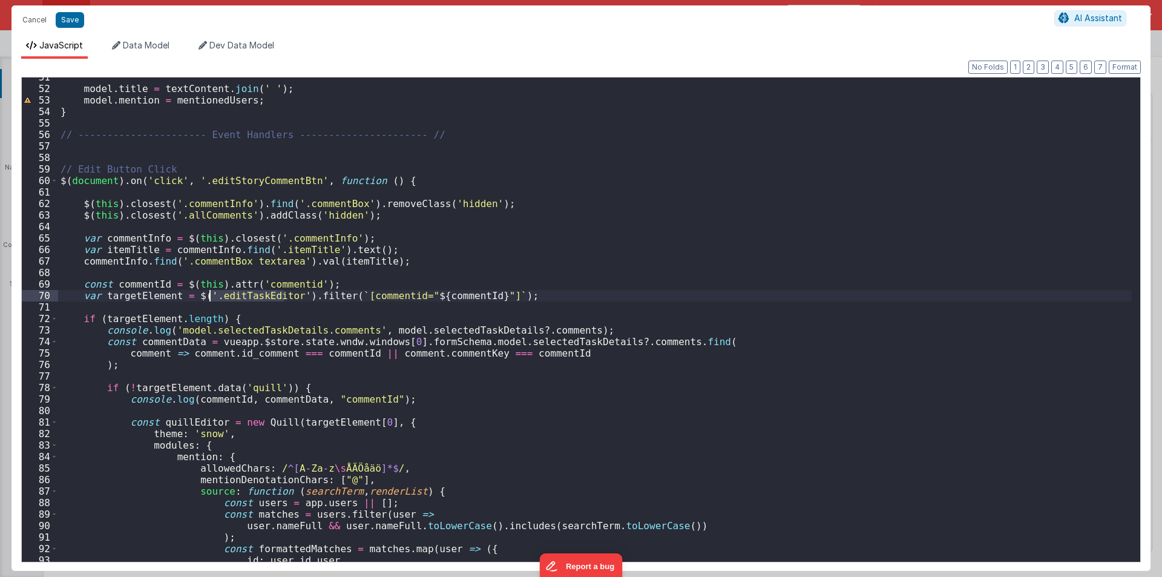
click at [246, 301] on div "model . title = textContent . join ( ' ' ) ; model . mention = mentionedUsers ;…" at bounding box center [594, 324] width 1073 height 507
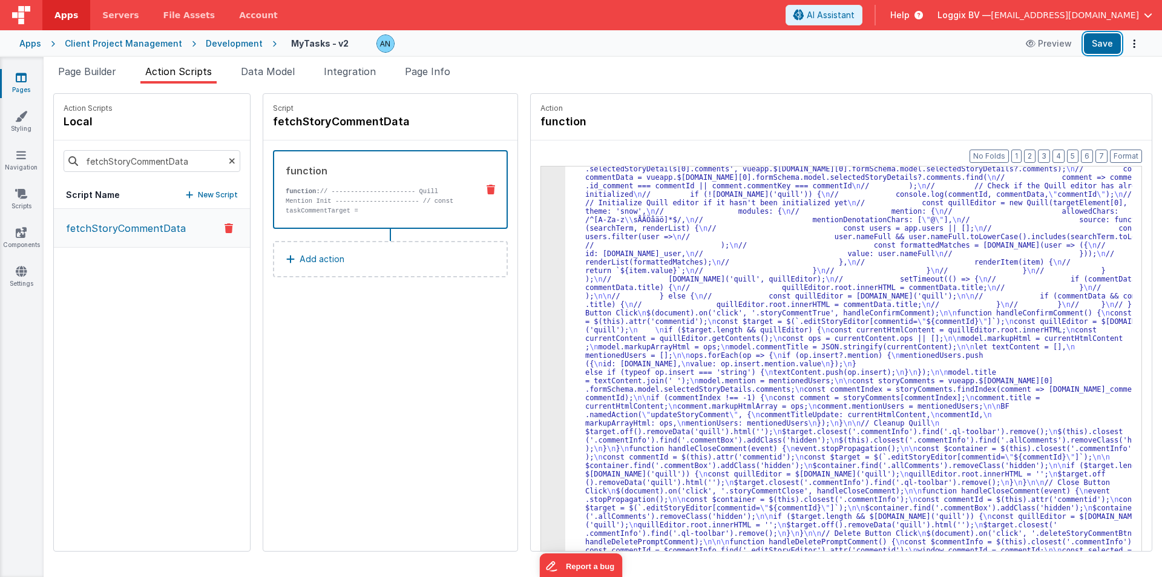
scroll to position [341, 0]
click at [1086, 37] on button "Save" at bounding box center [1102, 43] width 37 height 21
click at [1108, 39] on button "Save" at bounding box center [1102, 43] width 37 height 21
click at [1133, 158] on button "Format" at bounding box center [1126, 155] width 32 height 13
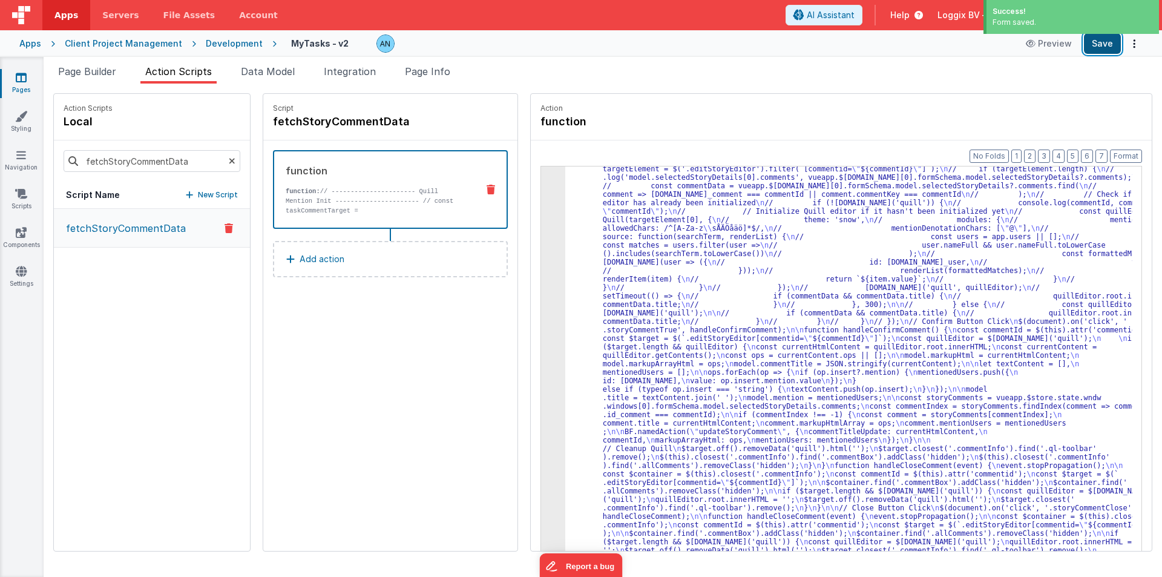
click at [1110, 43] on button "Save" at bounding box center [1102, 43] width 37 height 21
click at [1134, 154] on button "Format" at bounding box center [1126, 155] width 32 height 13
click at [541, 277] on div "3" at bounding box center [553, 224] width 24 height 762
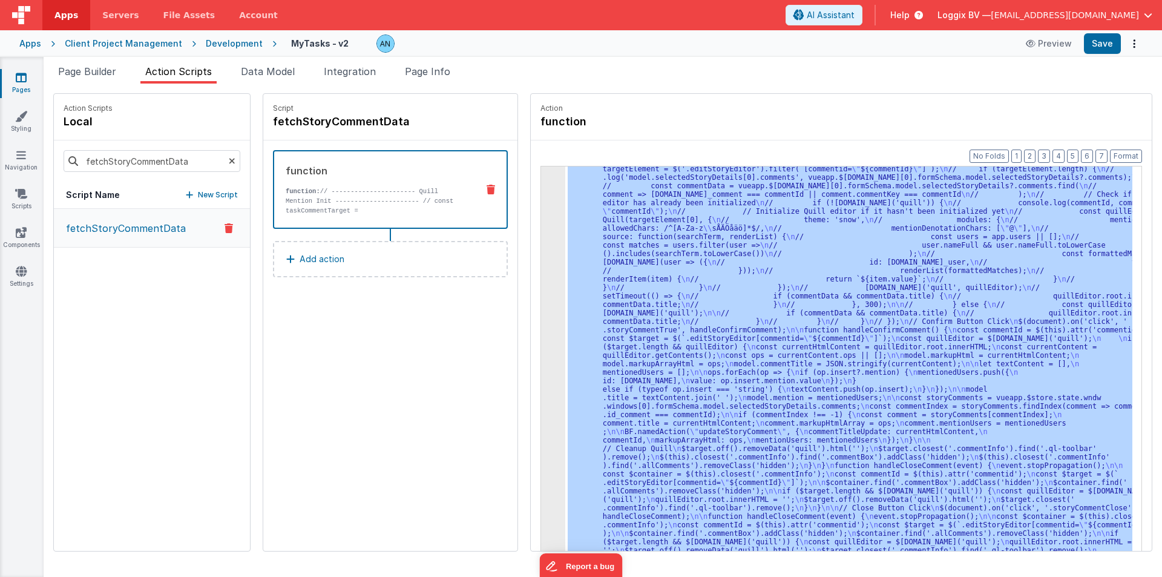
click at [541, 277] on div "3" at bounding box center [553, 224] width 24 height 762
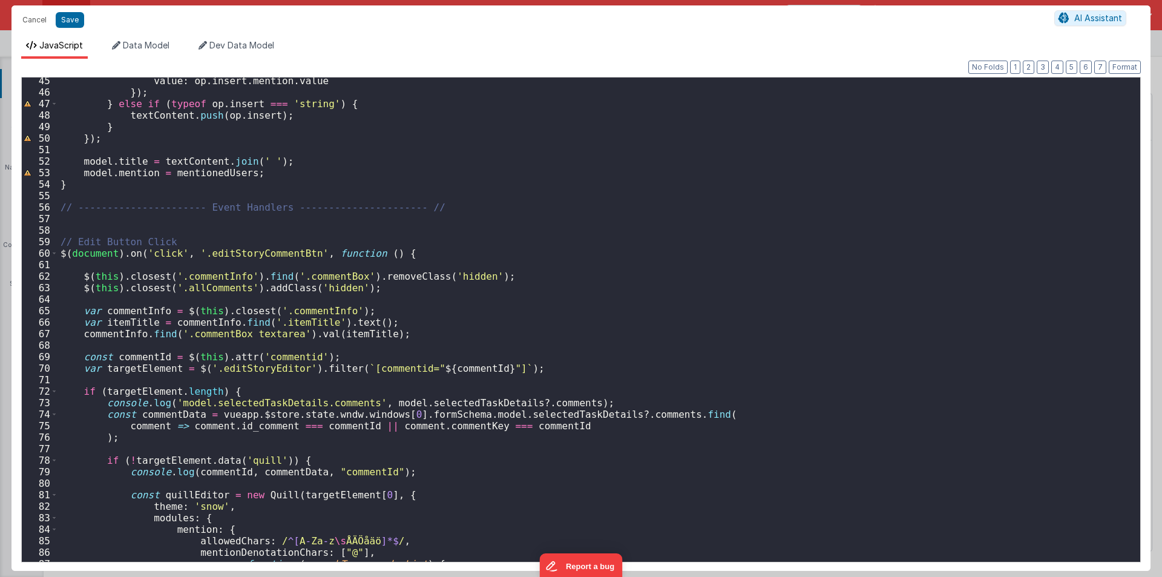
scroll to position [545, 0]
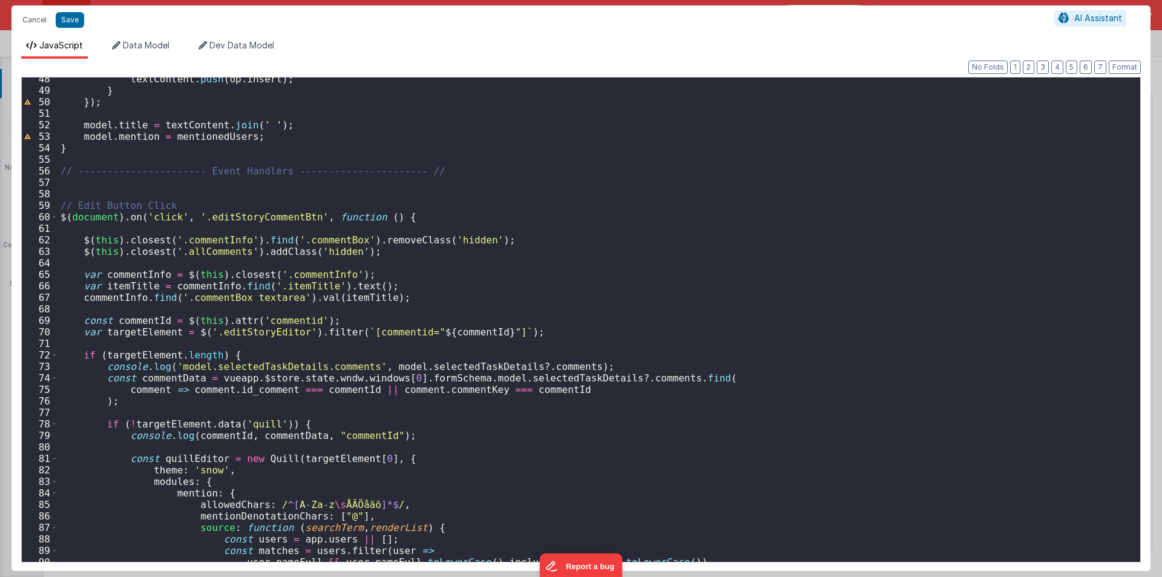
click at [552, 378] on div "textContent . push ( op . insert ) ; } }) ; model . title = textContent . join …" at bounding box center [594, 326] width 1073 height 507
click at [421, 365] on div "textContent . push ( op . insert ) ; } }) ; model . title = textContent . join …" at bounding box center [594, 326] width 1073 height 507
click at [538, 381] on div "textContent . push ( op . insert ) ; } }) ; model . title = textContent . join …" at bounding box center [594, 326] width 1073 height 507
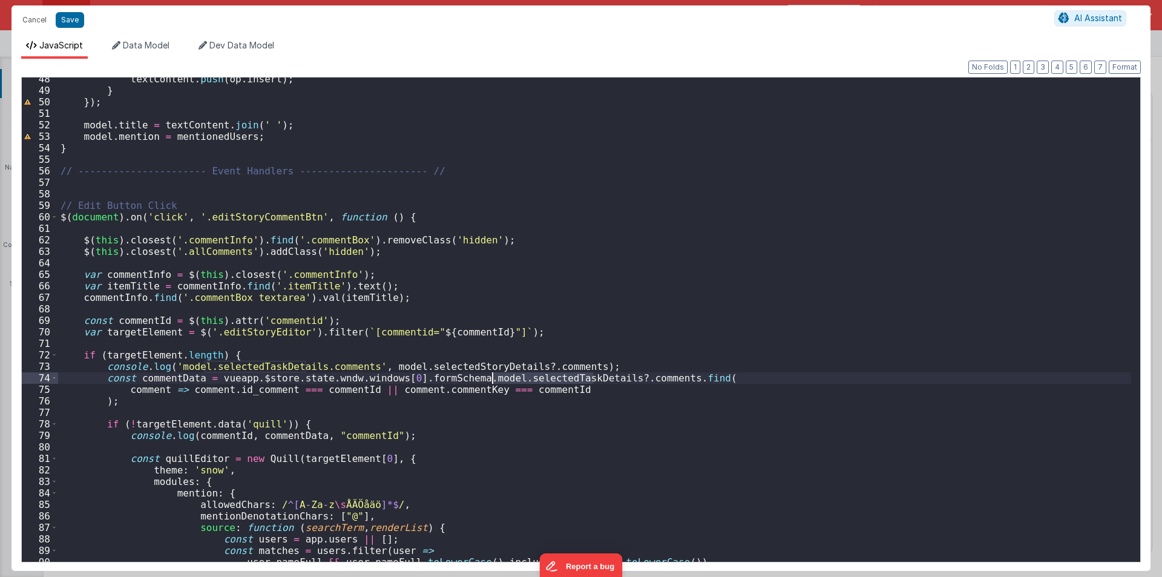
click at [538, 381] on div "textContent . push ( op . insert ) ; } }) ; model . title = textContent . join …" at bounding box center [594, 326] width 1073 height 507
click at [264, 362] on div "textContent . push ( op . insert ) ; } }) ; model . title = textContent . join …" at bounding box center [594, 326] width 1073 height 507
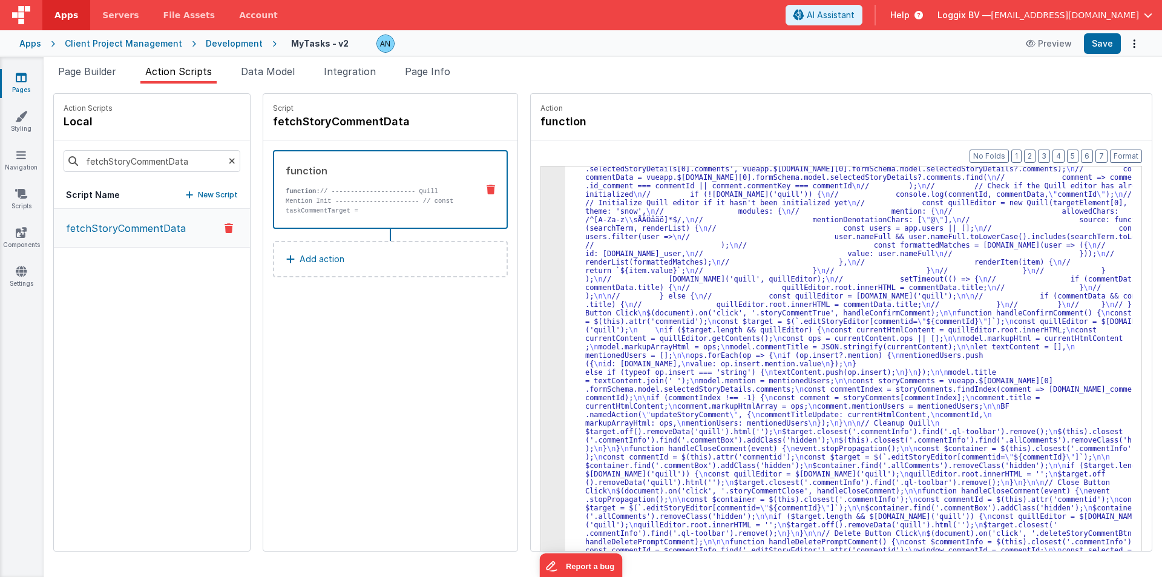
scroll to position [341, 0]
click at [1106, 43] on button "Save" at bounding box center [1102, 43] width 37 height 21
click at [1139, 155] on button "Format" at bounding box center [1126, 155] width 32 height 13
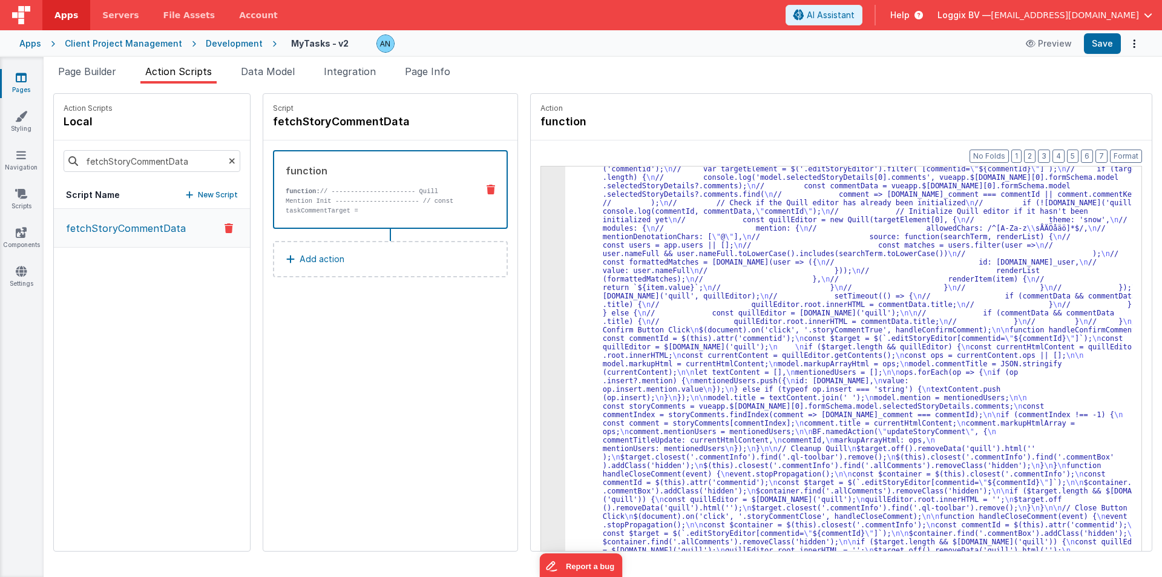
click at [541, 227] on div "3" at bounding box center [553, 224] width 24 height 762
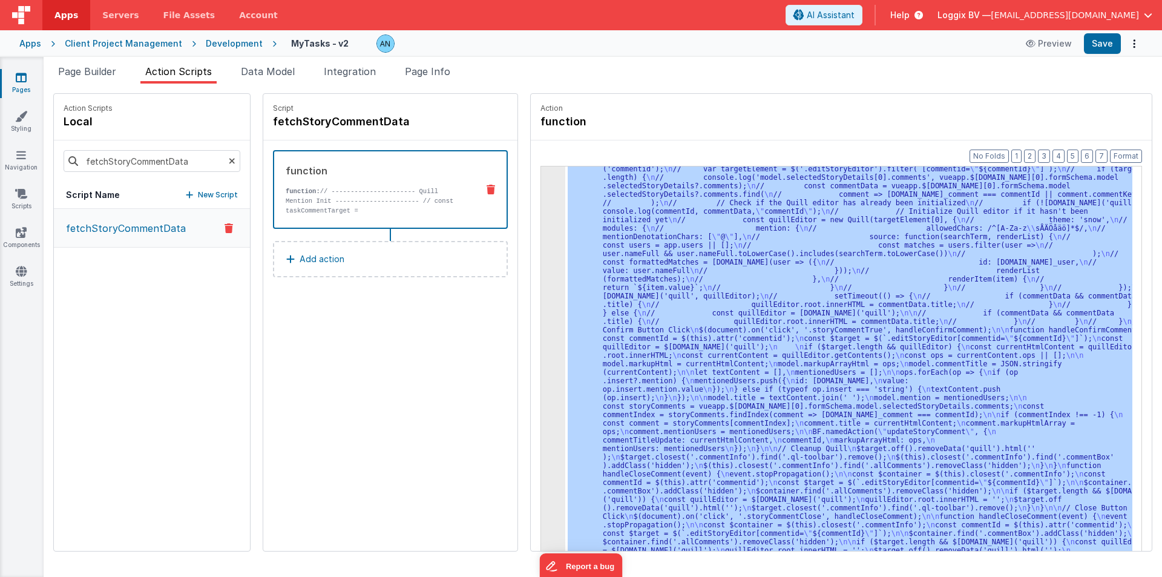
click at [541, 227] on div "3" at bounding box center [553, 224] width 24 height 762
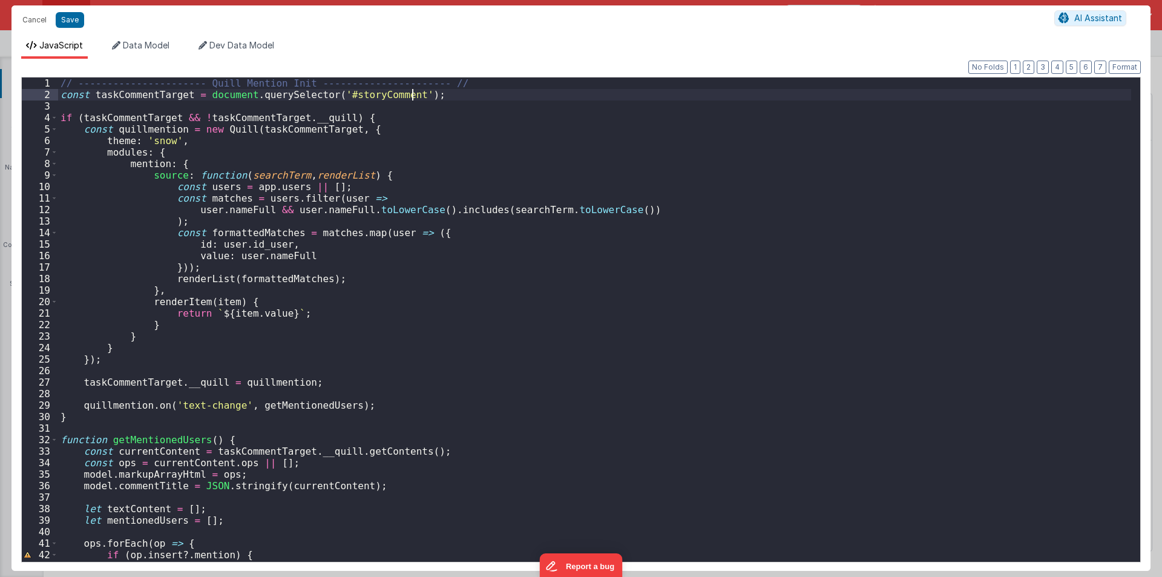
drag, startPoint x: 421, startPoint y: 91, endPoint x: 411, endPoint y: 93, distance: 9.8
click at [411, 93] on div "// ---------------------- Quill Mention Init ---------------------- // const ta…" at bounding box center [594, 330] width 1073 height 507
click at [39, 21] on button "Cancel" at bounding box center [34, 19] width 36 height 17
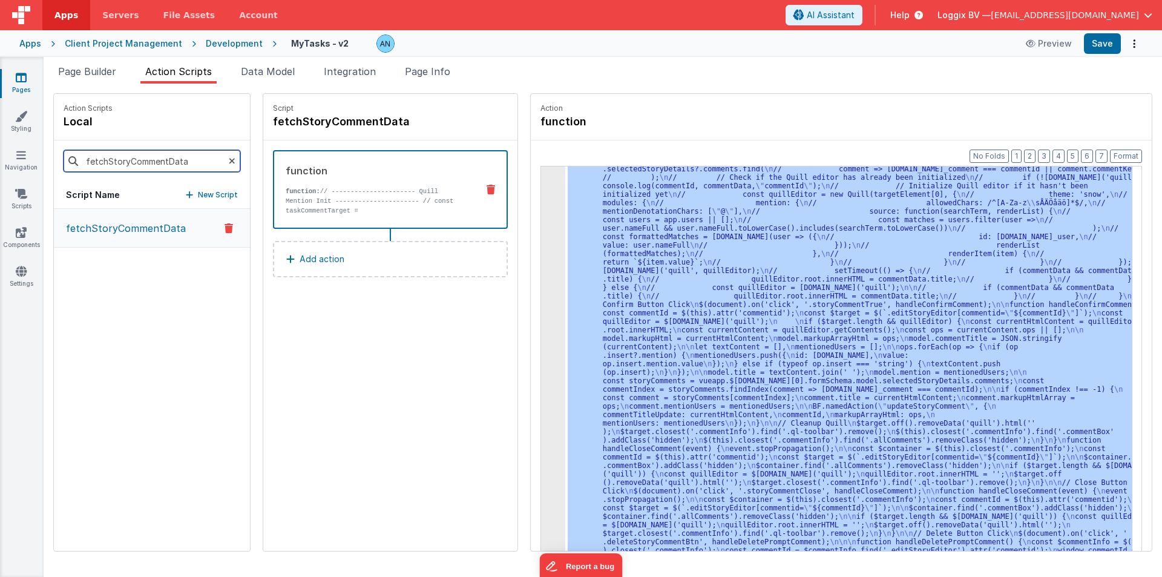
click at [224, 157] on input "fetchStoryCommentData" at bounding box center [152, 161] width 177 height 22
click at [229, 158] on icon at bounding box center [232, 160] width 7 height 41
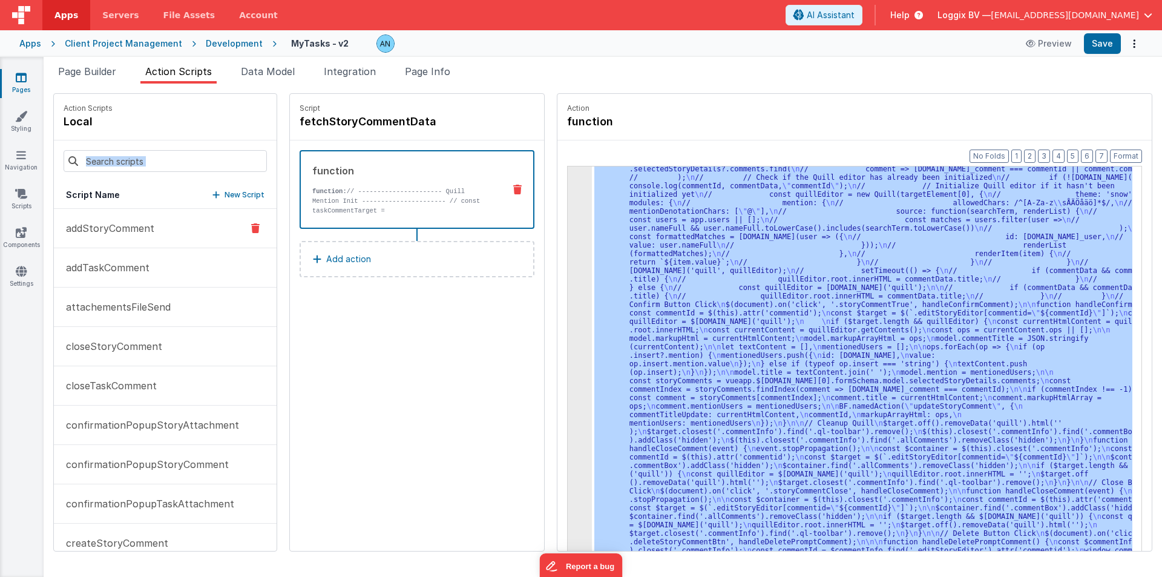
click at [114, 228] on p "addStoryComment" at bounding box center [107, 228] width 96 height 15
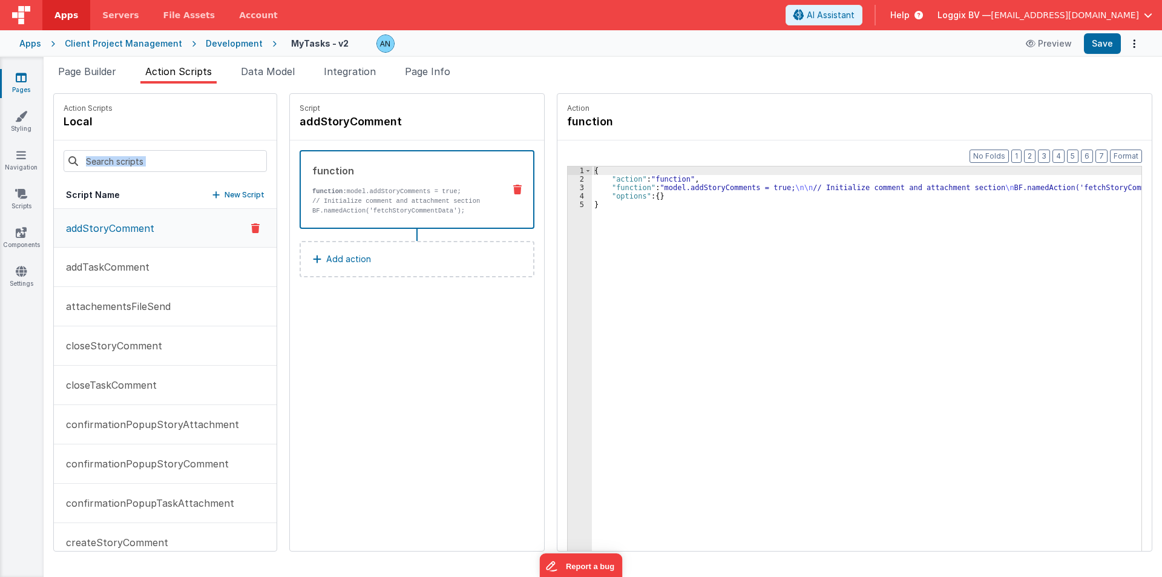
click at [438, 184] on div "function function: model.addStoryComments = true; // Initialize comment and att…" at bounding box center [398, 189] width 194 height 52
click at [603, 186] on div "{ "action" : "function" , "function" : "model.addStoryComments = true; \n\n // …" at bounding box center [886, 385] width 588 height 439
click at [568, 185] on div "3" at bounding box center [580, 187] width 24 height 8
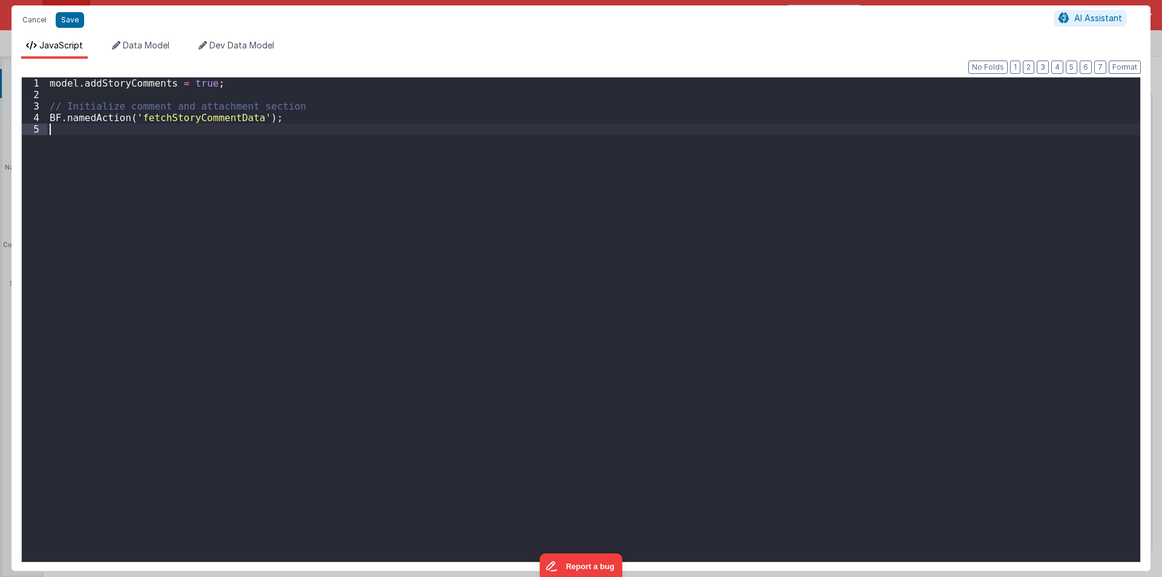
click at [218, 169] on div "model . addStoryComments = true ; // Initialize comment and attachment section …" at bounding box center [593, 330] width 1093 height 507
click at [206, 130] on div "model . addStoryComments = true ; // Initialize comment and attachment section …" at bounding box center [593, 330] width 1093 height 507
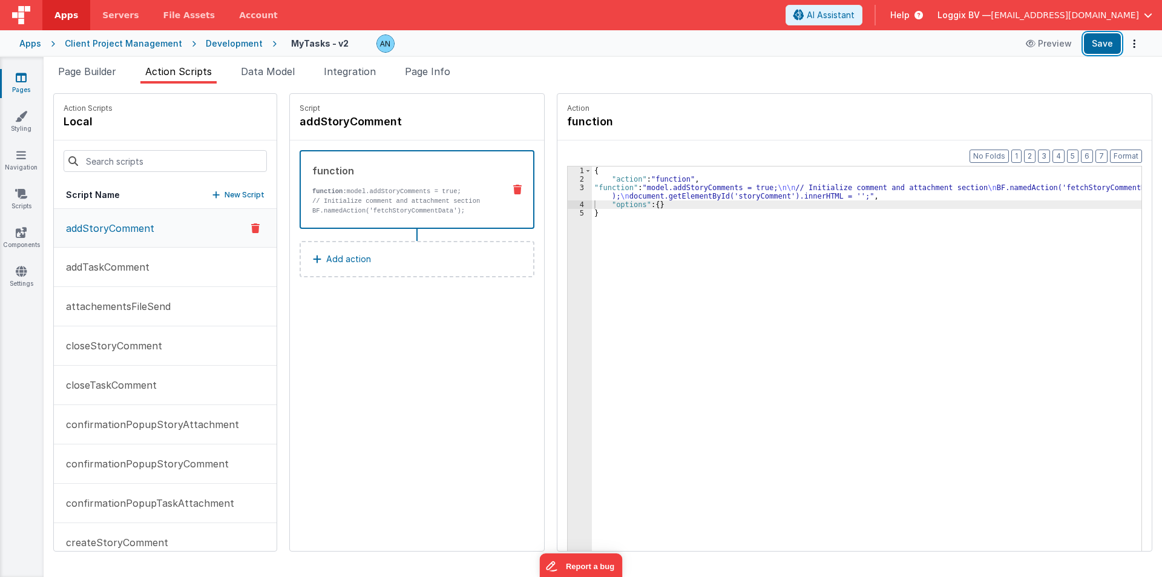
click at [1101, 44] on button "Save" at bounding box center [1102, 43] width 37 height 21
click at [1139, 159] on button "Format" at bounding box center [1126, 155] width 32 height 13
click at [603, 195] on div "{ "action" : "function" , "function" : "model.addStoryComments = true; \n\n // …" at bounding box center [871, 385] width 559 height 439
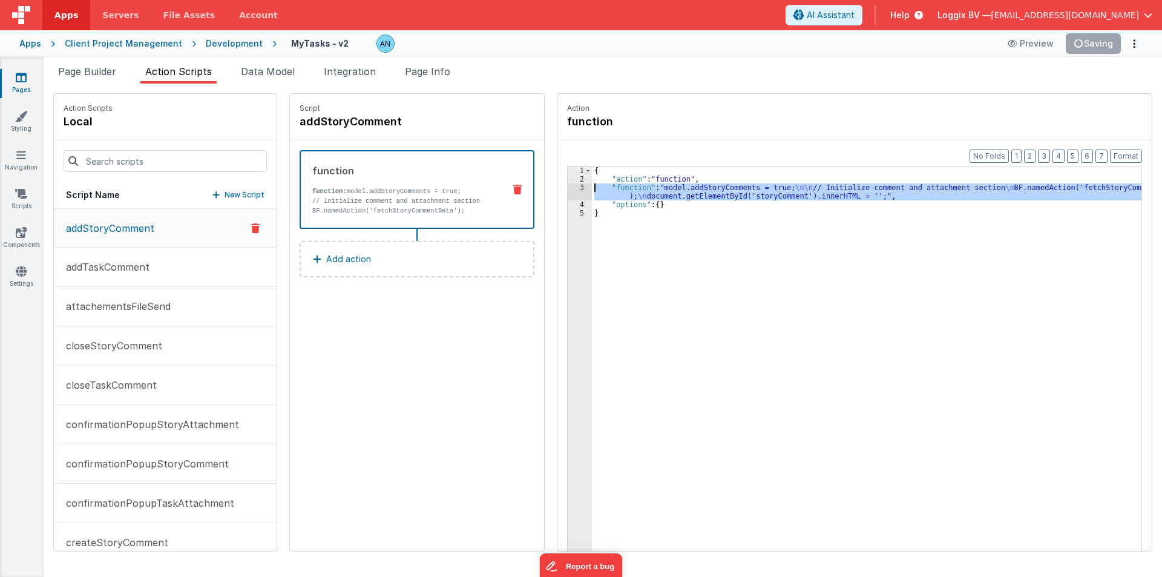
click at [568, 189] on div "3" at bounding box center [580, 191] width 24 height 17
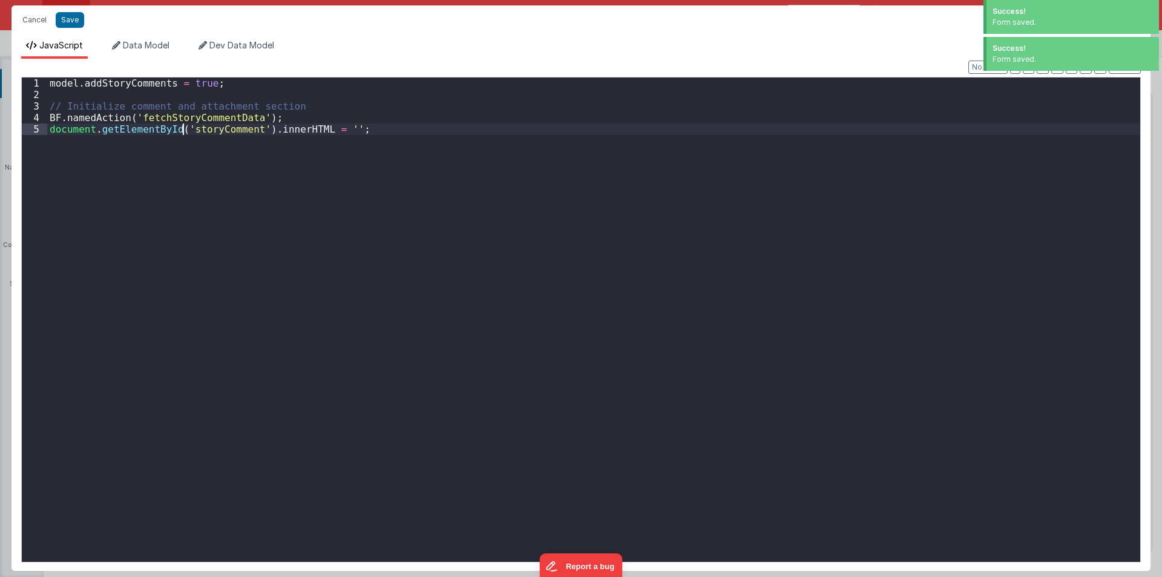
click at [180, 123] on div "Format 7 6 5 4 3 2 1 No Folds 1 2 3 4 5 model . addStoryComments = true ; // In…" at bounding box center [580, 318] width 1119 height 485
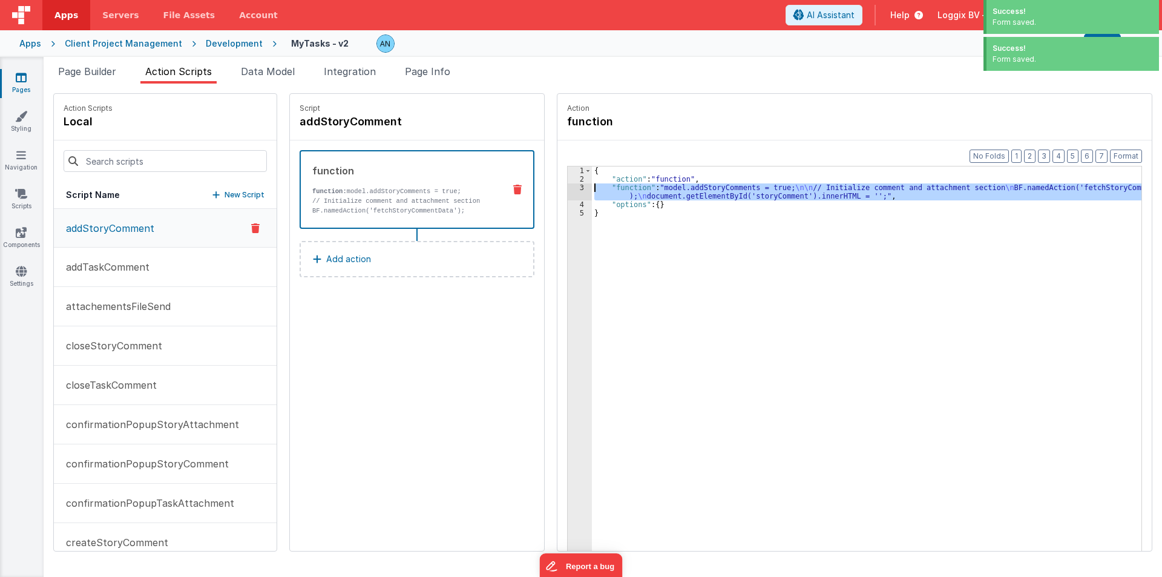
click at [568, 186] on div "3" at bounding box center [580, 191] width 24 height 17
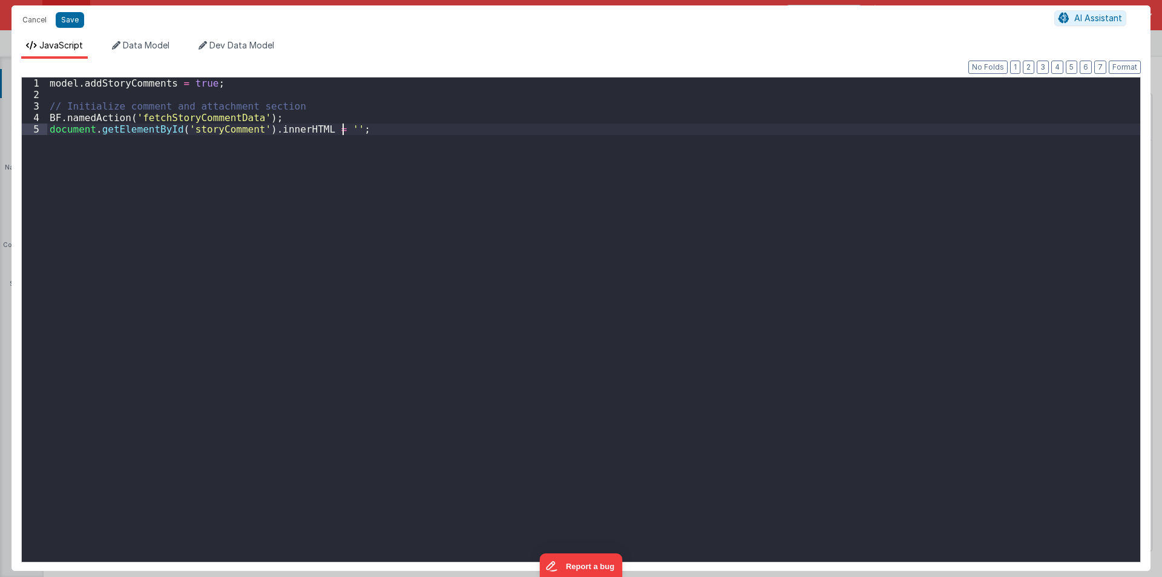
click at [152, 119] on div "model . addStoryComments = true ; // Initialize comment and attachment section …" at bounding box center [593, 330] width 1093 height 507
click at [38, 8] on div "Cancel Save AI Assistant" at bounding box center [580, 19] width 1139 height 29
click at [36, 14] on button "Cancel" at bounding box center [34, 19] width 36 height 17
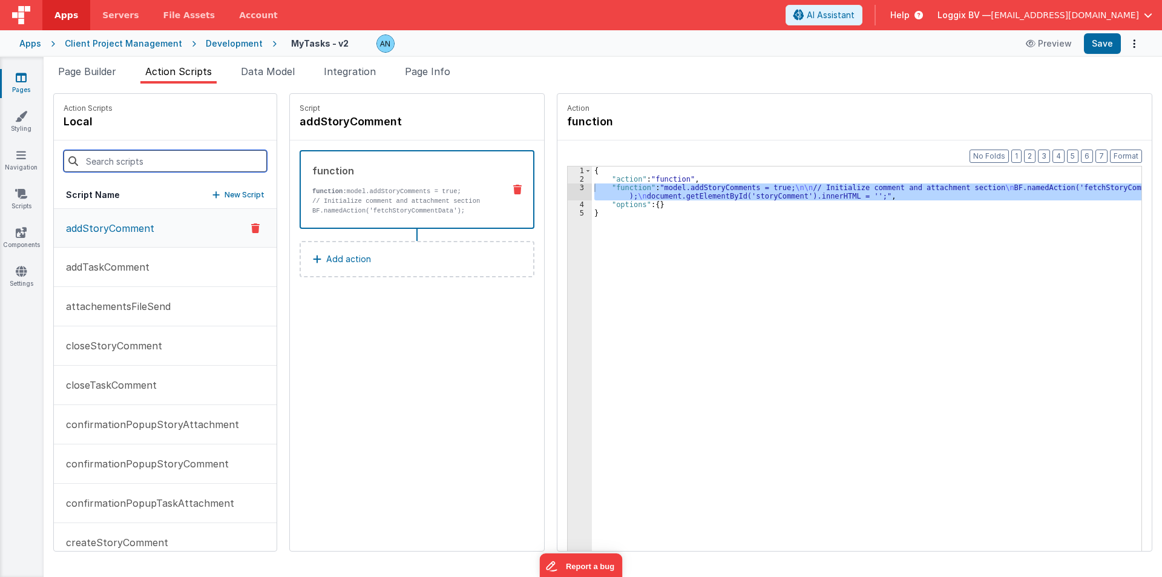
click at [150, 160] on input at bounding box center [165, 161] width 203 height 22
paste input "fetchStoryCommentData"
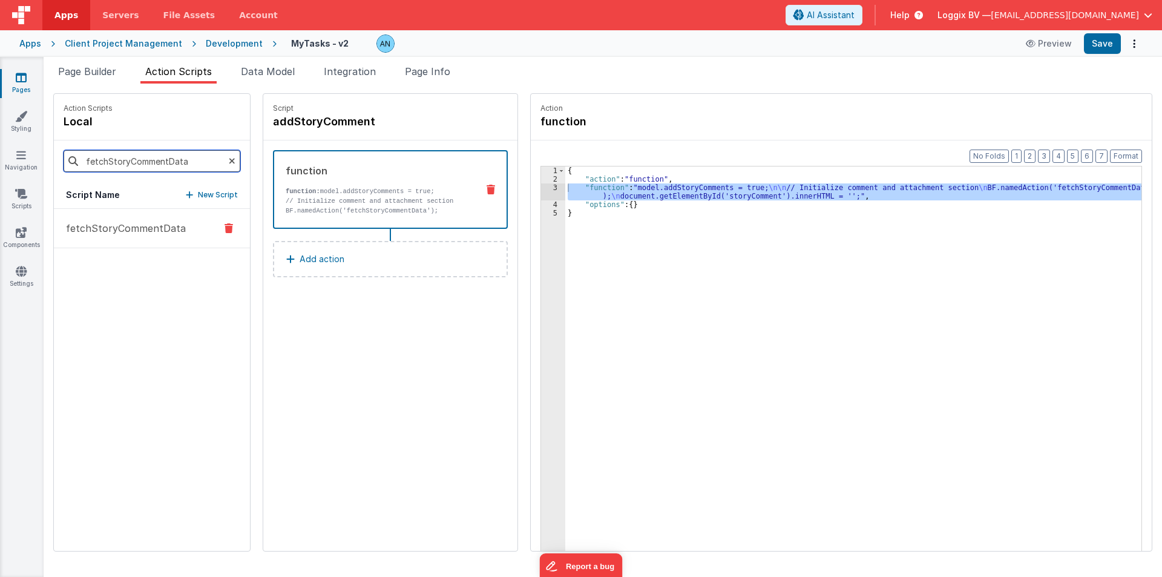
type input "fetchStoryCommentData"
click at [124, 225] on p "fetchStoryCommentData" at bounding box center [122, 228] width 127 height 15
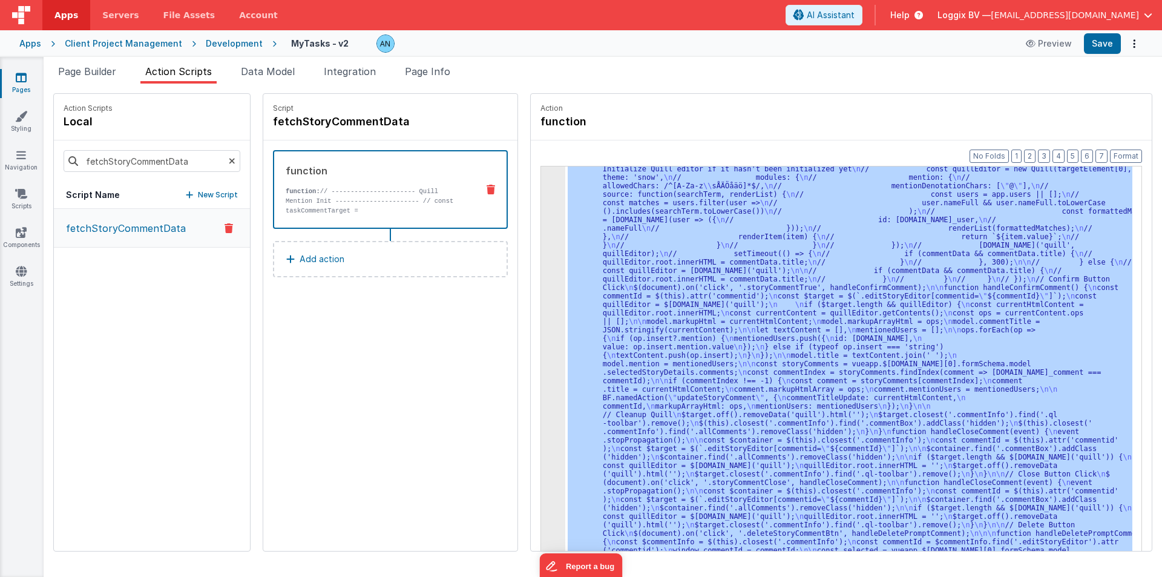
scroll to position [408, 0]
click at [541, 221] on div "3" at bounding box center [553, 177] width 24 height 805
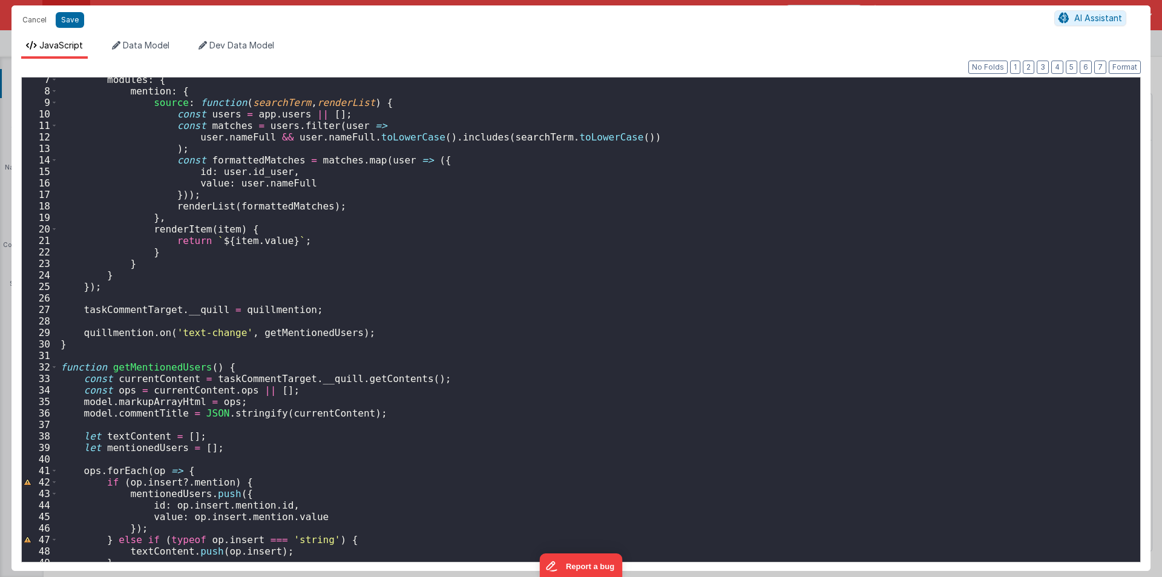
scroll to position [73, 0]
click at [44, 25] on button "Cancel" at bounding box center [34, 19] width 36 height 17
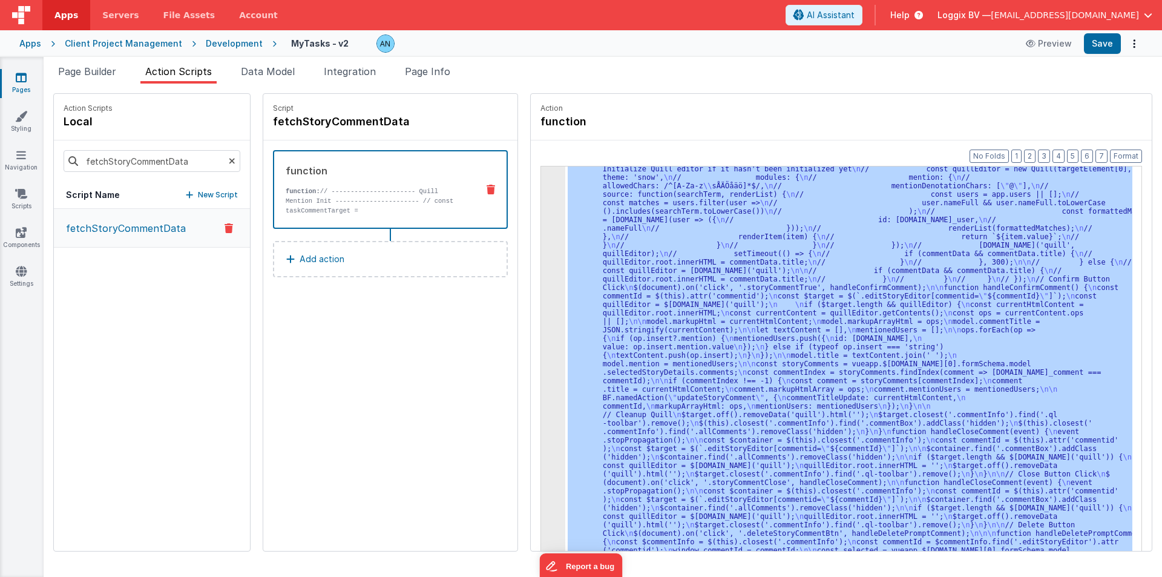
click at [205, 149] on div "fetchStoryCommentData" at bounding box center [152, 160] width 196 height 41
click at [203, 162] on input "fetchStoryCommentData" at bounding box center [152, 161] width 177 height 22
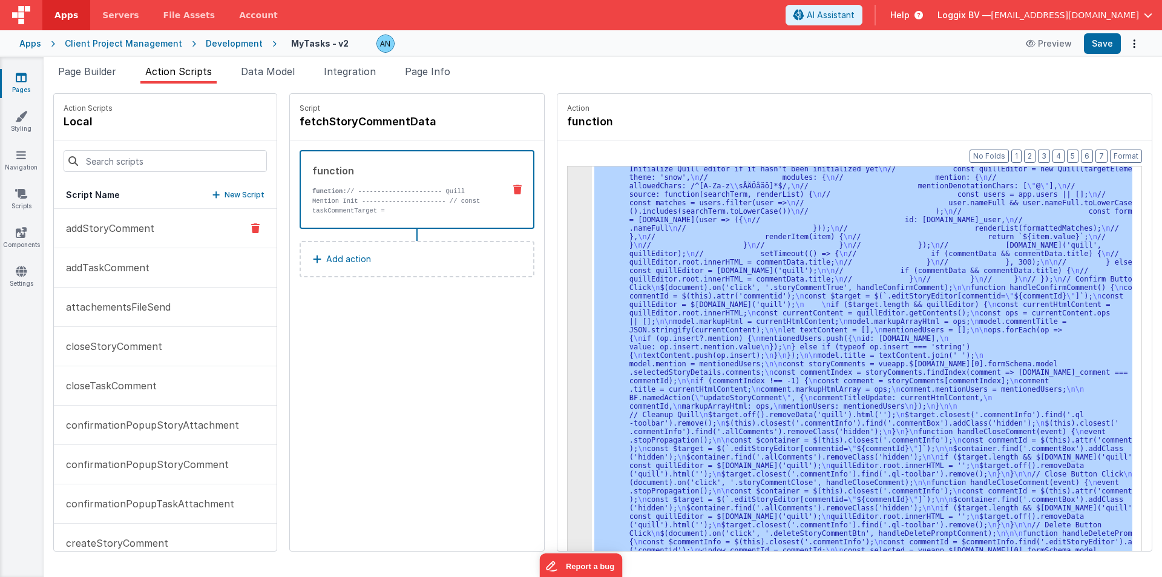
click at [88, 226] on p "addStoryComment" at bounding box center [107, 228] width 96 height 15
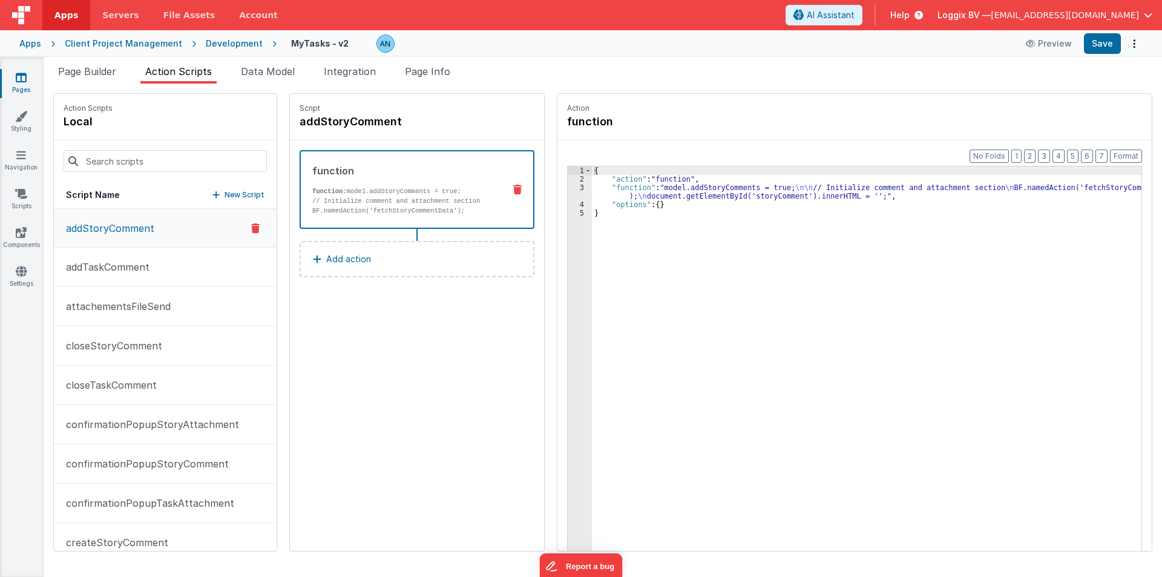
click at [370, 210] on p "// Initialize comment and attachment section BF.namedAction('fetchStoryCommentD…" at bounding box center [403, 215] width 182 height 39
click at [592, 192] on div "{ "action" : "function" , "function" : "model.addStoryComments = true; \n\n // …" at bounding box center [871, 385] width 559 height 439
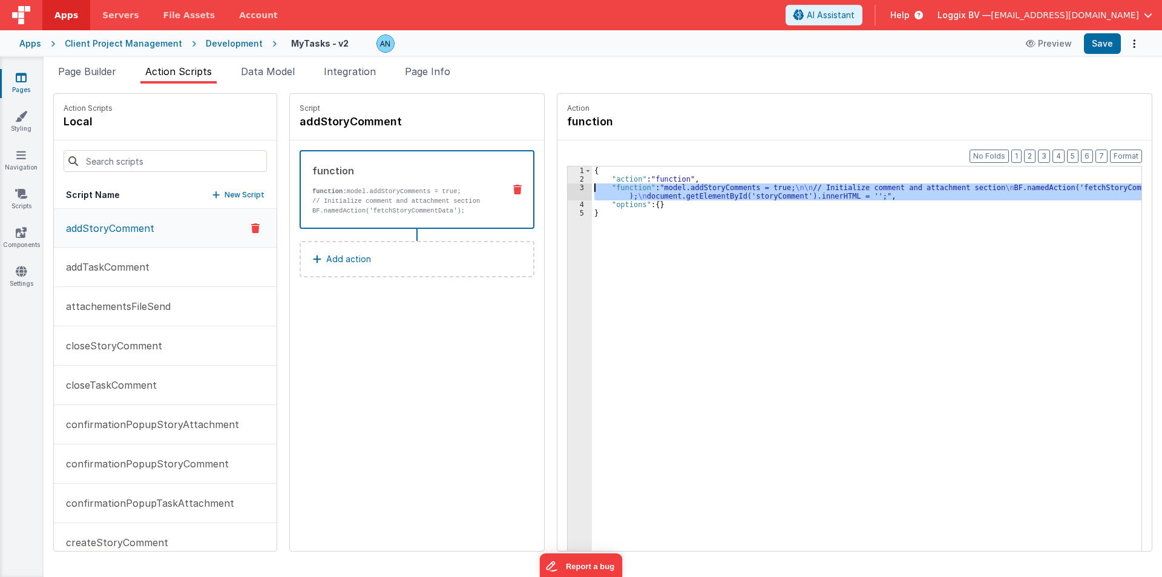
click at [568, 191] on div "3" at bounding box center [580, 191] width 24 height 17
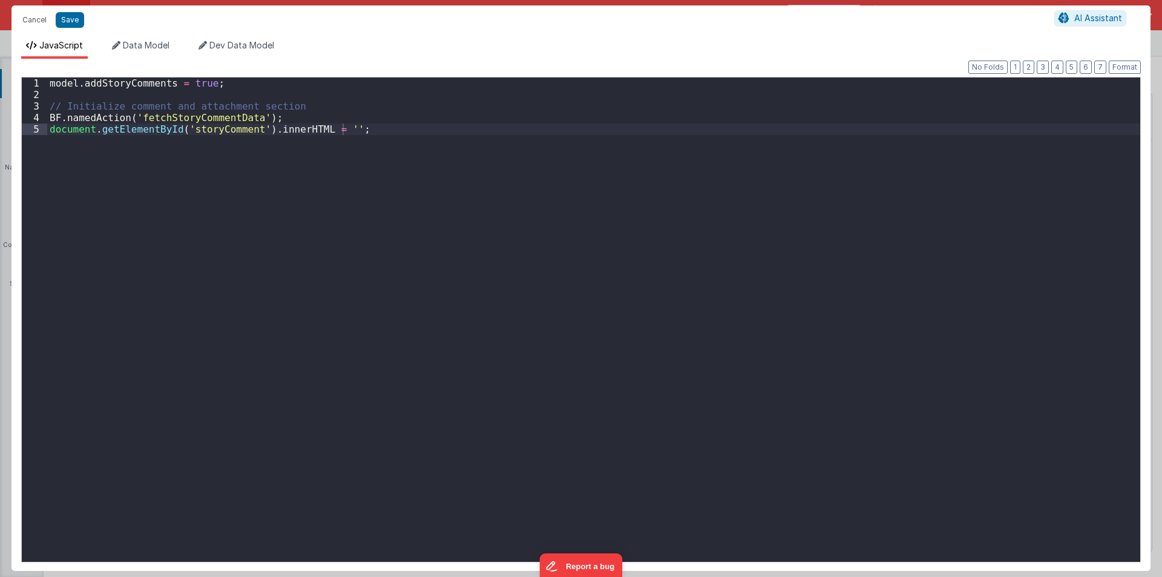
click at [345, 125] on div "model . addStoryComments = true ; // Initialize comment and attachment section …" at bounding box center [593, 330] width 1093 height 507
click at [69, 14] on button "Save" at bounding box center [70, 20] width 28 height 16
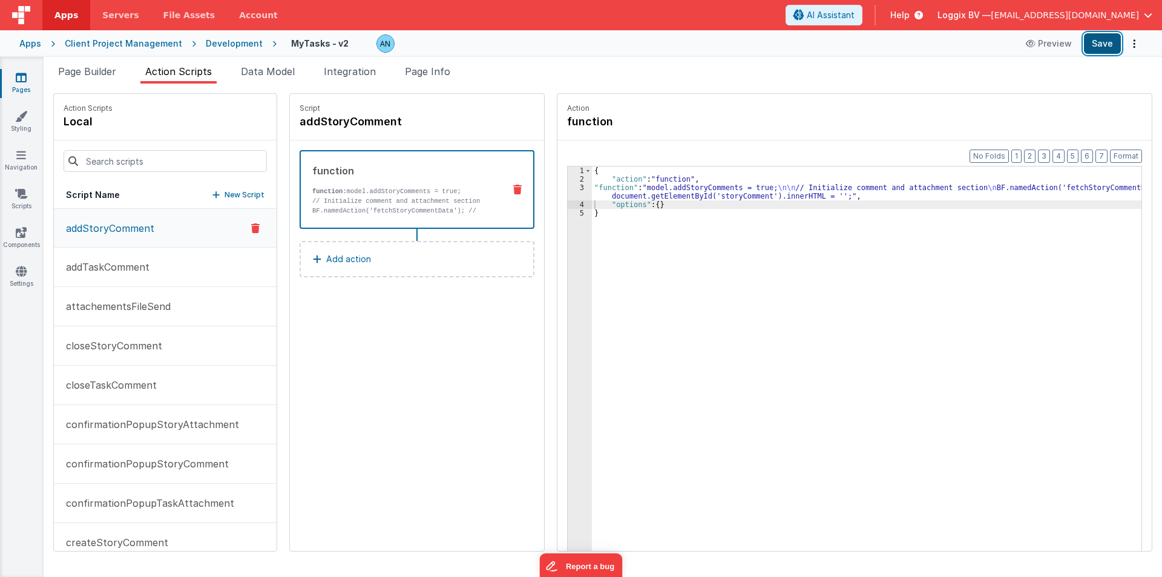
click at [1101, 36] on button "Save" at bounding box center [1102, 43] width 37 height 21
click at [1115, 45] on button "Save" at bounding box center [1102, 43] width 37 height 21
click at [1125, 146] on div "Format 7 6 5 4 3 2 1 No Folds 1 2 3 4 5 { "action" : "function" , "function" : …" at bounding box center [854, 368] width 594 height 457
click at [1125, 149] on button "Format" at bounding box center [1126, 155] width 32 height 13
drag, startPoint x: 1107, startPoint y: 41, endPoint x: 1130, endPoint y: 103, distance: 65.9
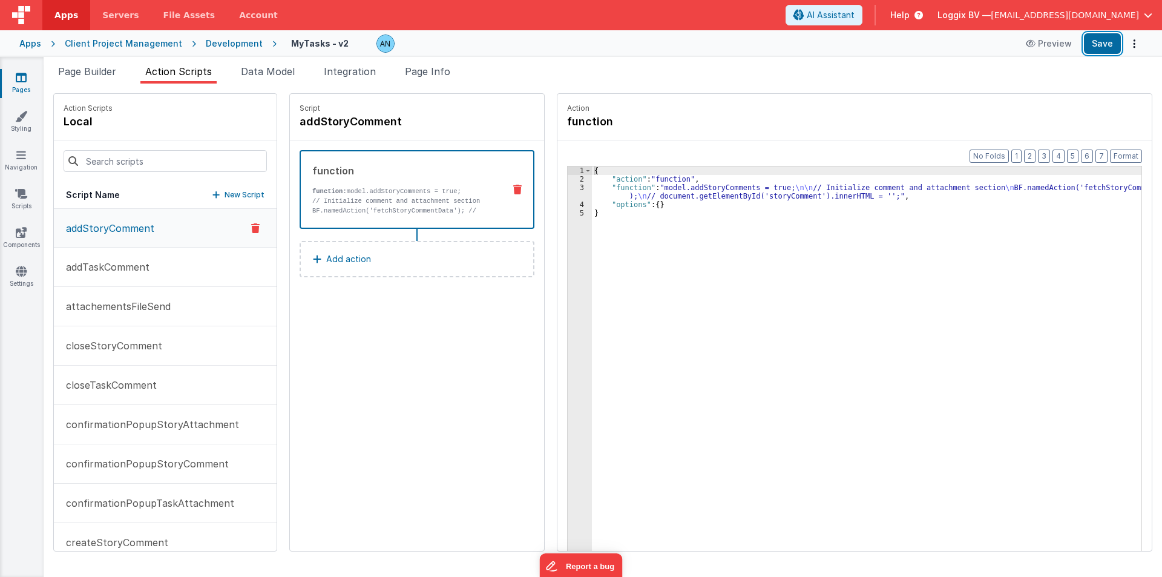
click at [1108, 41] on button "Save" at bounding box center [1102, 43] width 37 height 21
click at [1129, 151] on button "Format" at bounding box center [1126, 155] width 32 height 13
click at [1103, 47] on button "Save" at bounding box center [1102, 43] width 37 height 21
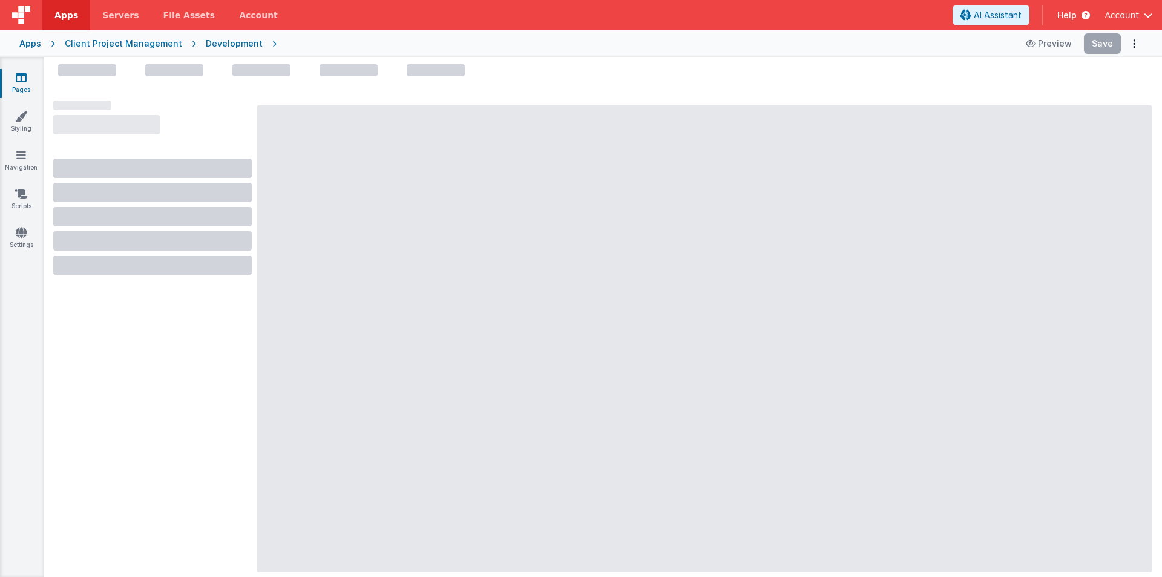
click at [220, 46] on div "Development" at bounding box center [234, 44] width 57 height 12
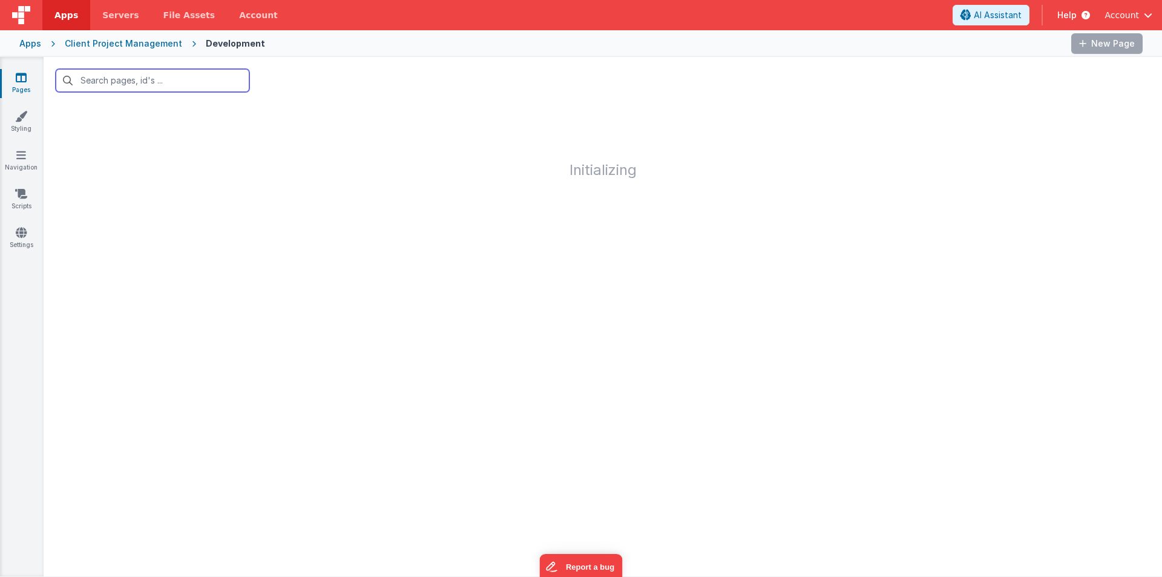
click at [136, 82] on input "text" at bounding box center [153, 80] width 194 height 23
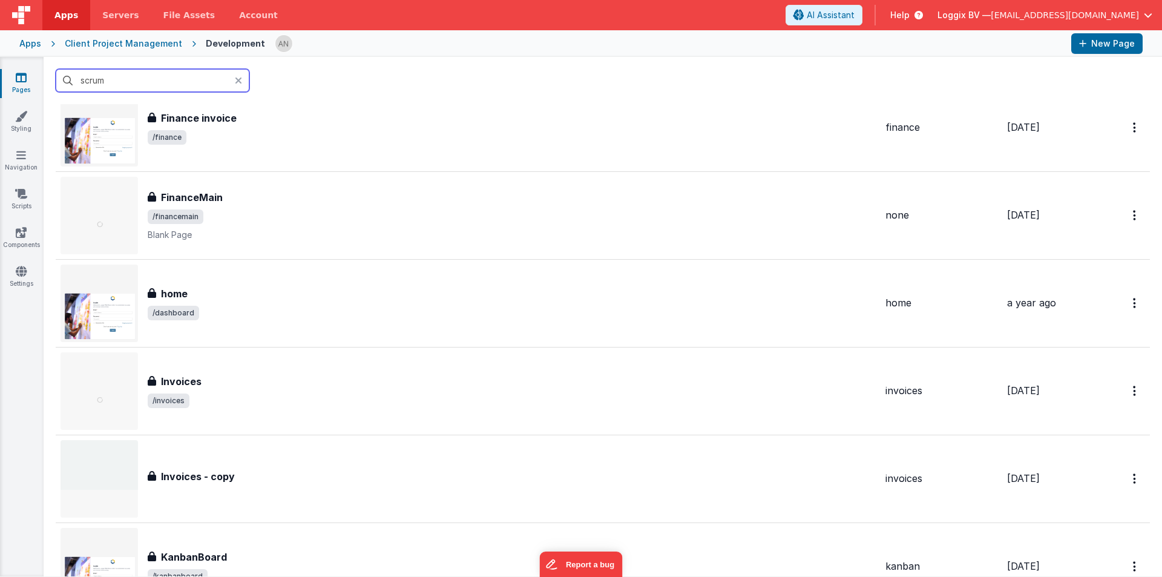
scroll to position [3026, 0]
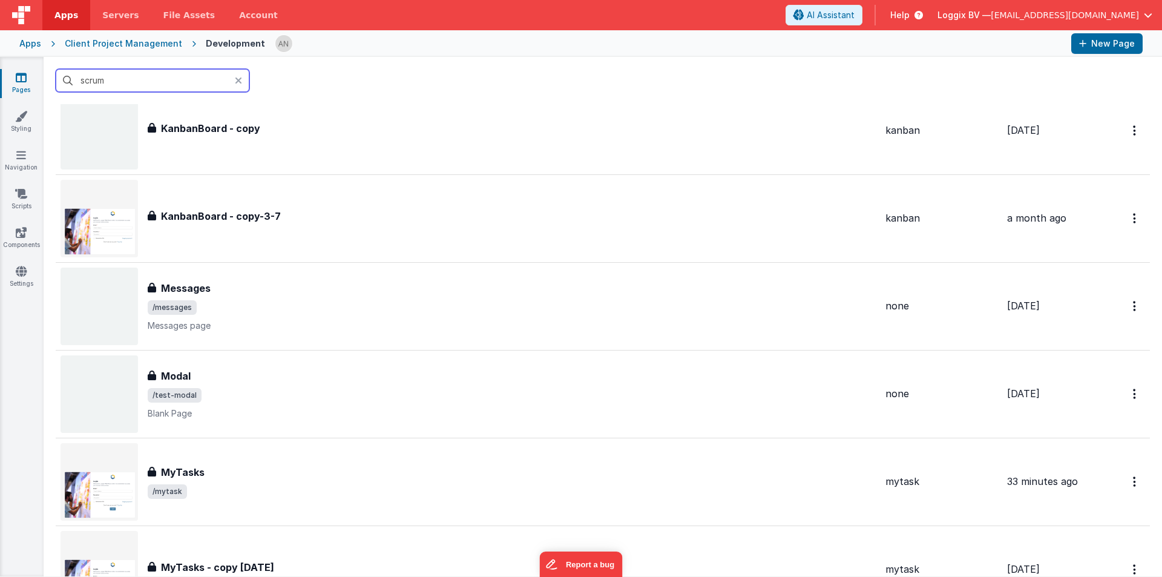
type input "scrum"
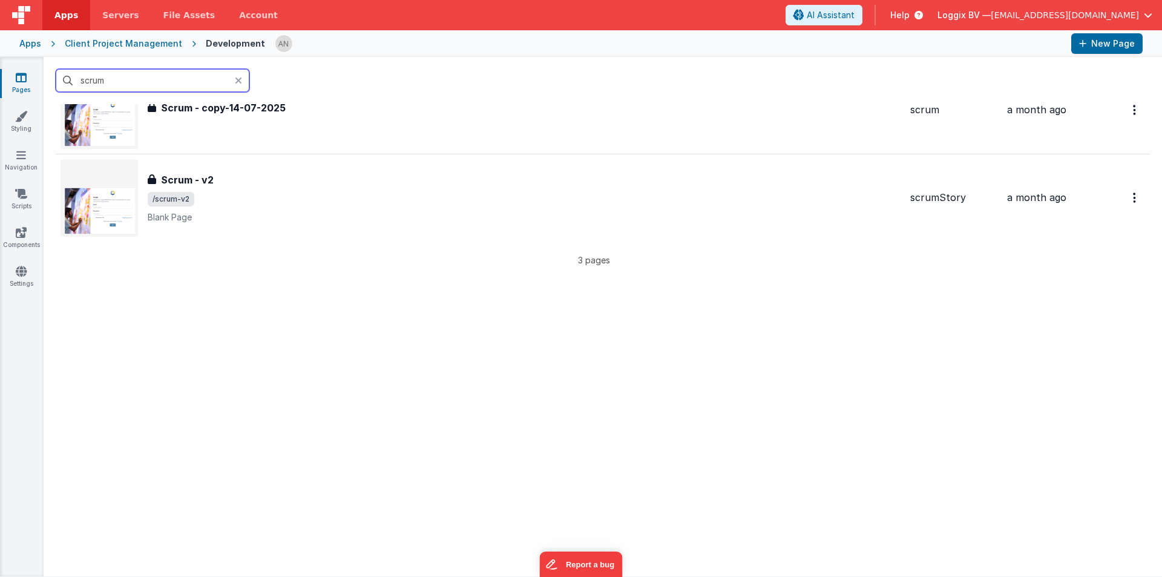
scroll to position [0, 0]
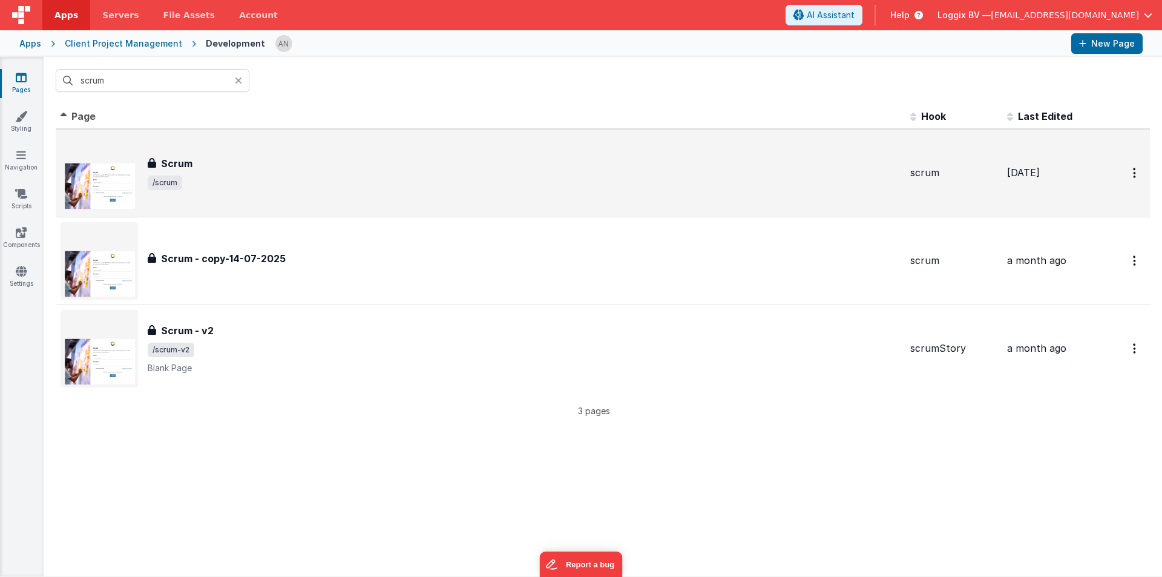
click at [231, 191] on div "Scrum Scrum /scrum" at bounding box center [481, 172] width 840 height 77
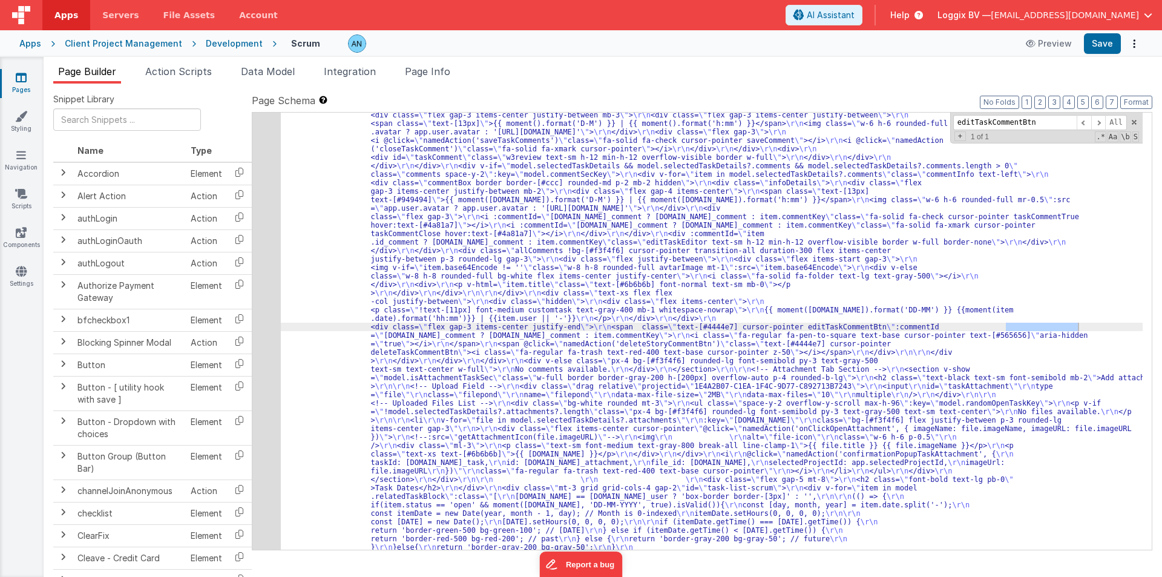
scroll to position [3179, 0]
type input "editTaskCommentBtn"
click at [438, 64] on li "Page Info" at bounding box center [427, 73] width 55 height 19
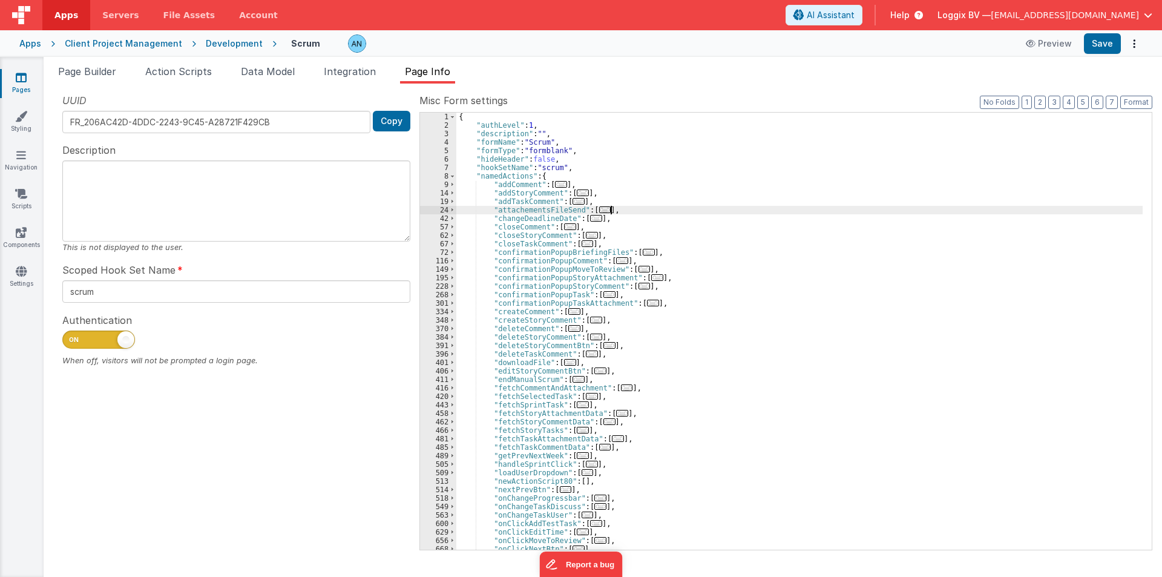
click at [611, 207] on div "{ "authLevel" : 1 , "description" : "" , "formName" : "Scrum" , "formType" : "f…" at bounding box center [799, 340] width 686 height 454
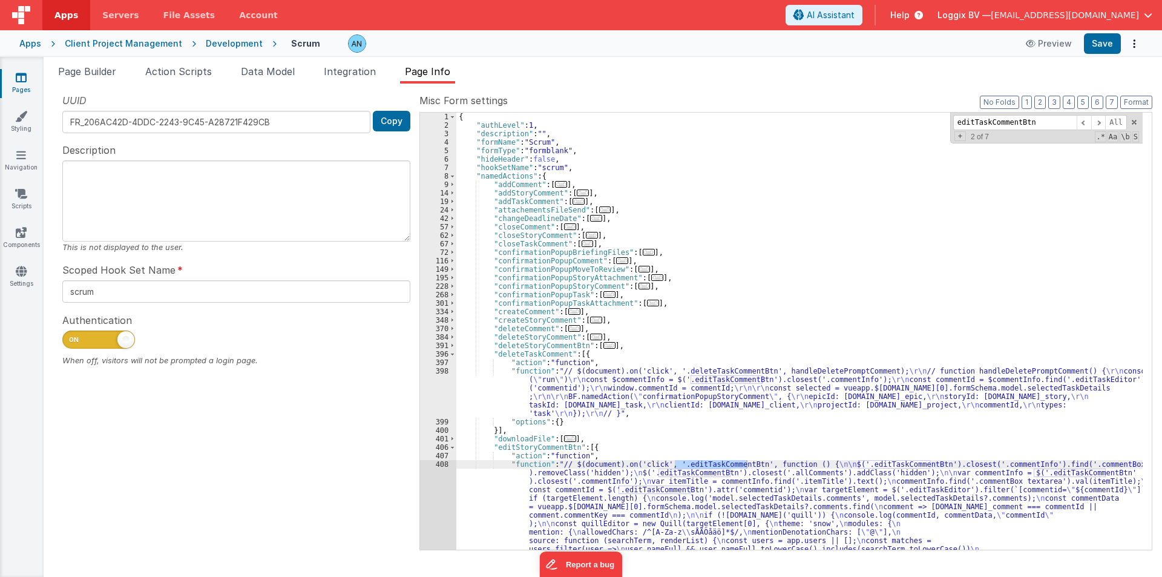
type input "editTaskCommentBtn"
click at [434, 491] on div "408" at bounding box center [438, 536] width 36 height 152
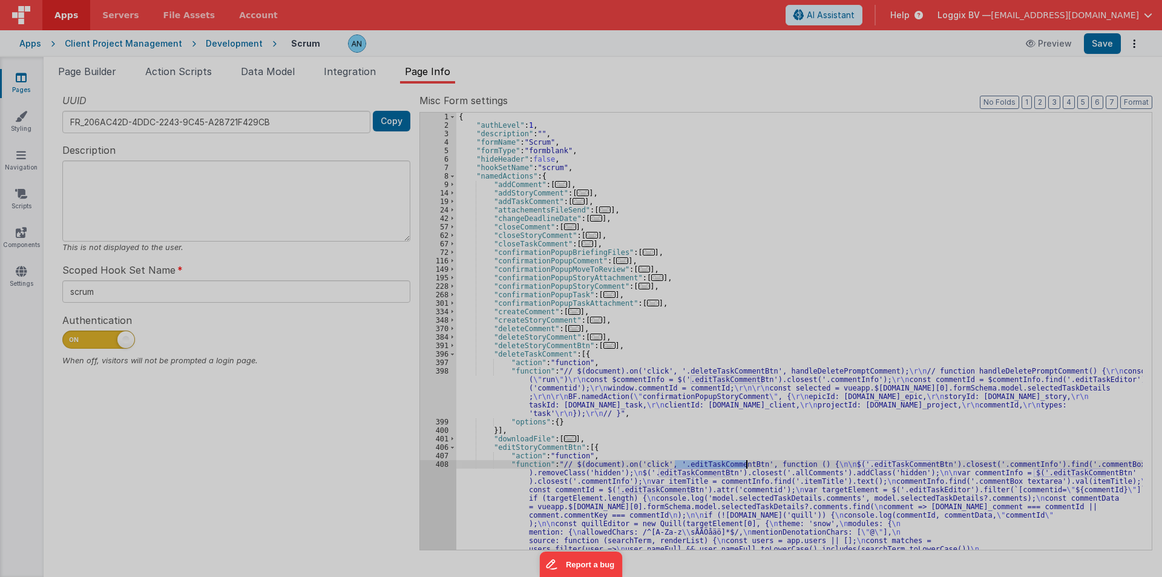
click at [434, 491] on div at bounding box center [581, 288] width 1162 height 577
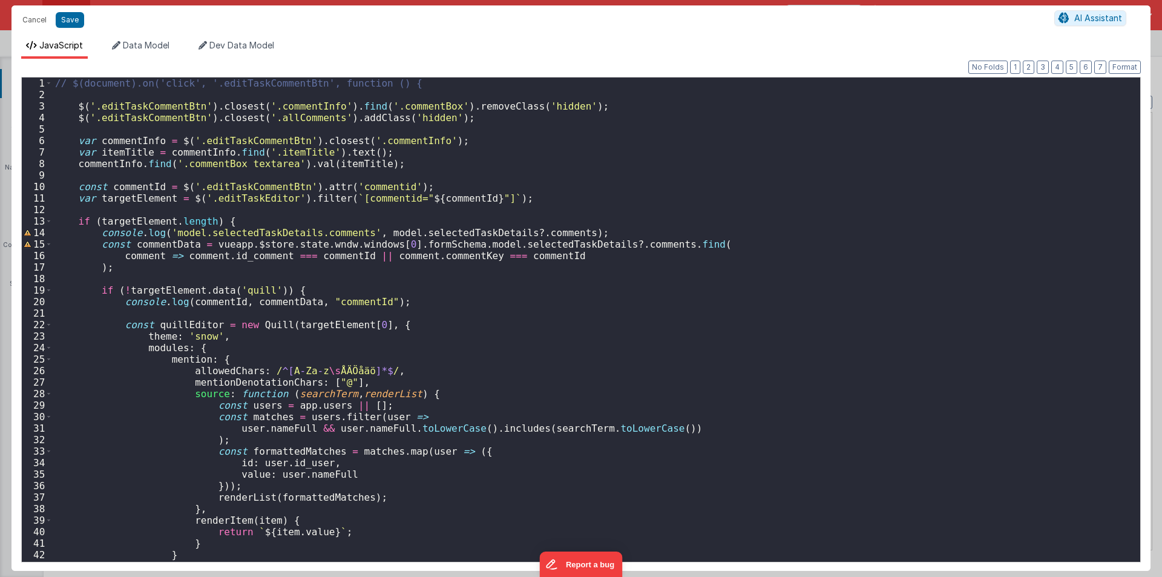
click at [416, 199] on div "// $(document).on('click', '.editTaskCommentBtn', function () { $ ( '.editTaskC…" at bounding box center [592, 330] width 1078 height 507
click at [392, 191] on div "// $(document).on('click', '.editTaskCommentBtn', function () { $ ( '.editTaskC…" at bounding box center [592, 330] width 1078 height 507
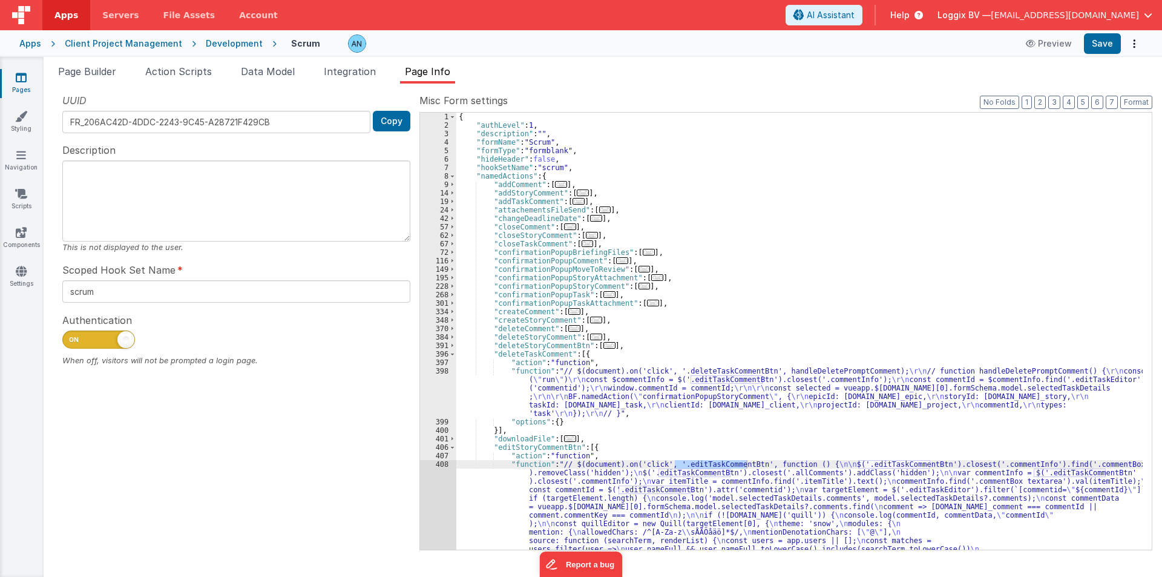
click at [433, 487] on div "408" at bounding box center [438, 536] width 36 height 152
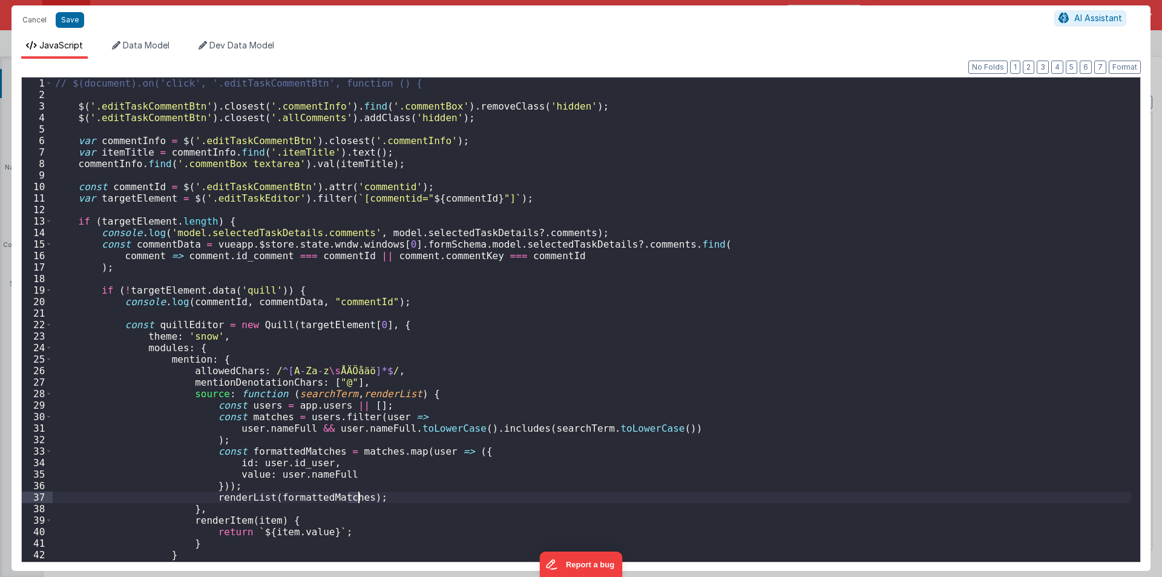
click at [433, 487] on div "// $(document).on('click', '.editTaskCommentBtn', function () { $ ( '.editTaskC…" at bounding box center [592, 330] width 1078 height 507
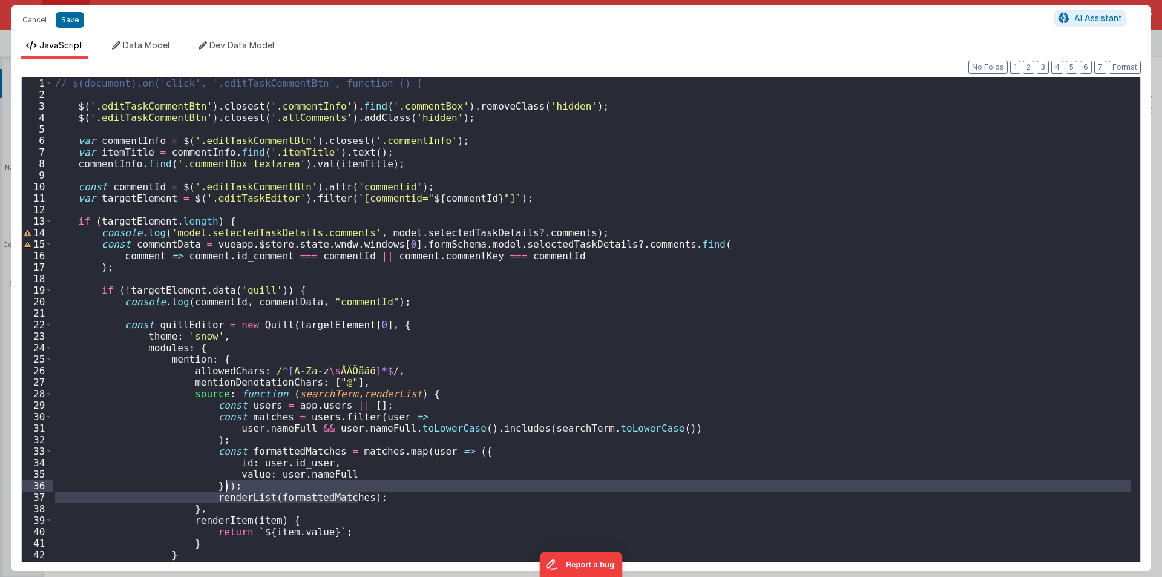
click at [433, 487] on div "// $(document).on('click', '.editTaskCommentBtn', function () { $ ( '.editTaskC…" at bounding box center [592, 319] width 1078 height 484
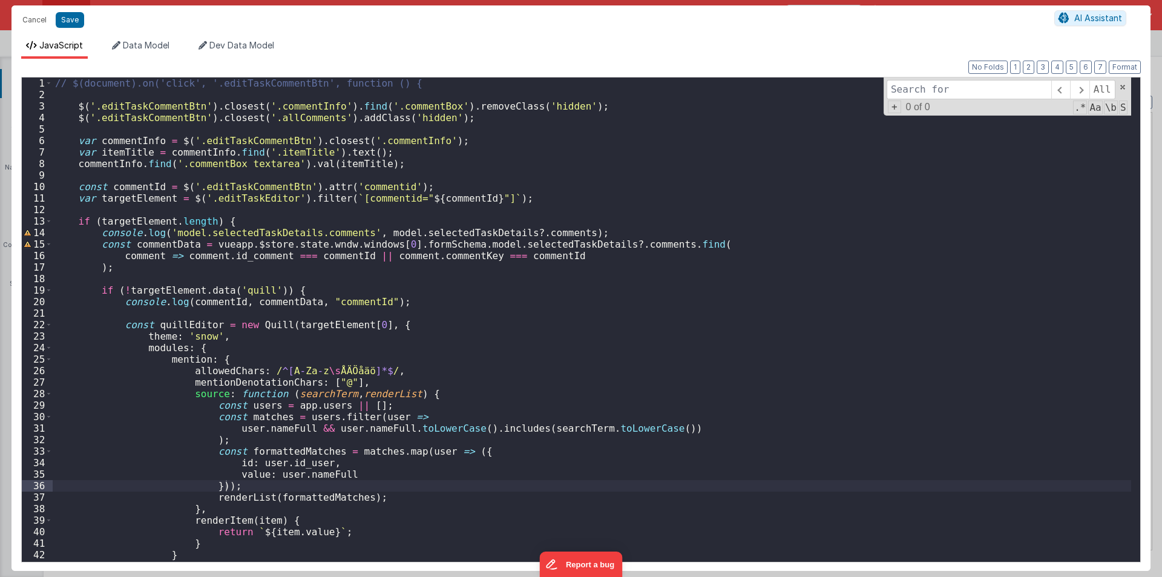
type input "editTaskCommentBtn"
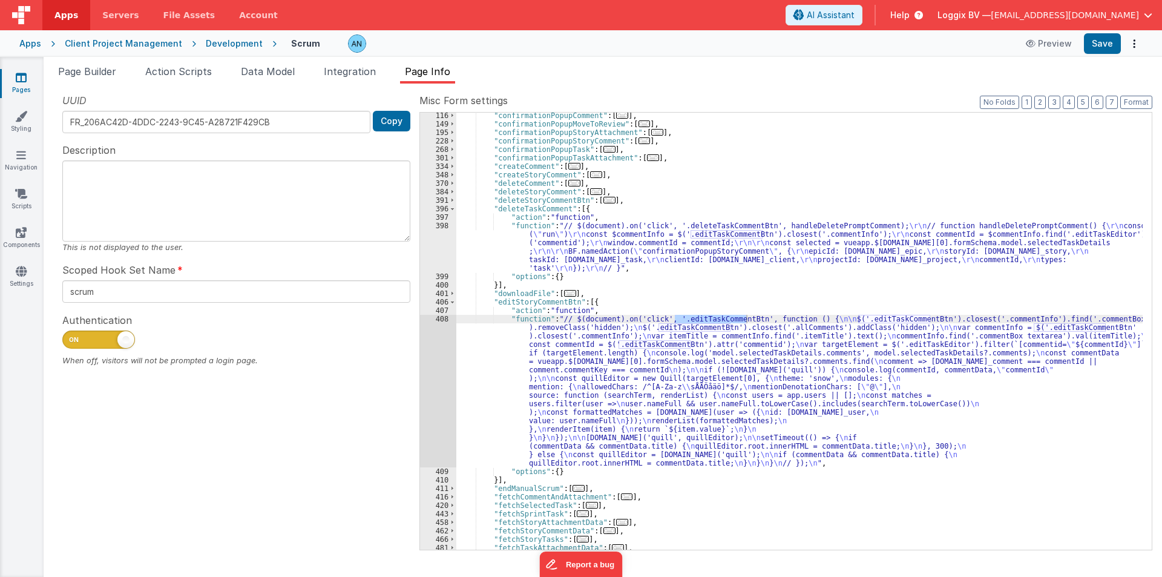
scroll to position [145, 0]
click at [642, 320] on div ""confirmationPopupComment" : [ ... ] , "confirmationPopupMoveToReview" : [ ... …" at bounding box center [799, 338] width 686 height 454
click at [520, 300] on div ""confirmationPopupComment" : [ ... ] , "confirmationPopupMoveToReview" : [ ... …" at bounding box center [799, 338] width 686 height 454
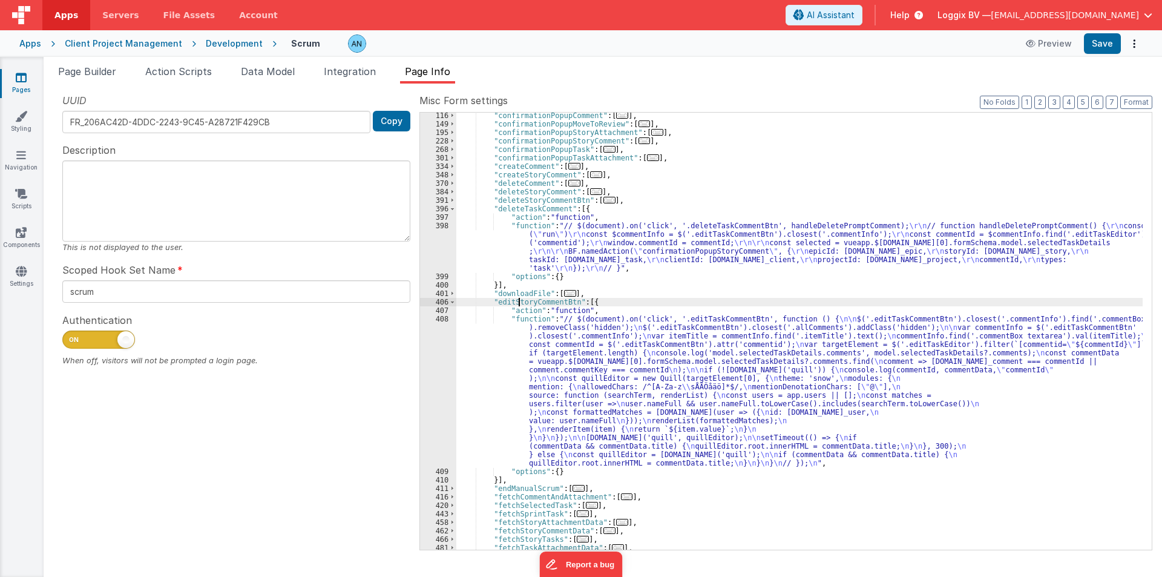
click at [520, 300] on div ""confirmationPopupComment" : [ ... ] , "confirmationPopupMoveToReview" : [ ... …" at bounding box center [799, 338] width 686 height 454
click at [436, 330] on div "408" at bounding box center [438, 391] width 36 height 152
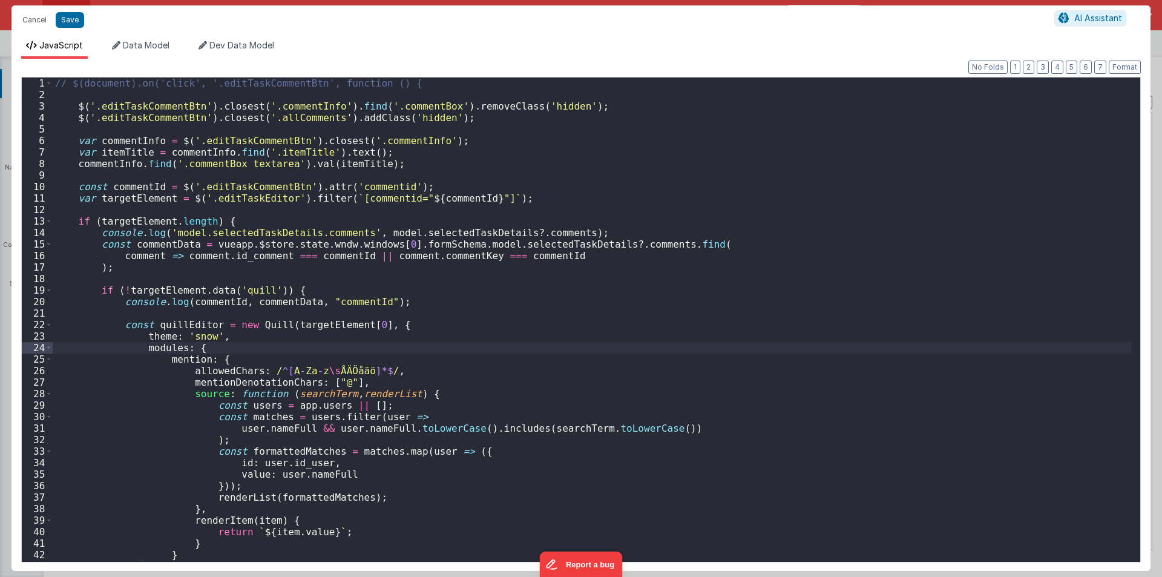
click at [436, 330] on div "// $(document).on('click', '.editTaskCommentBtn', function () { $ ( '.editTaskC…" at bounding box center [592, 330] width 1078 height 507
click at [25, 12] on button "Cancel" at bounding box center [34, 19] width 36 height 17
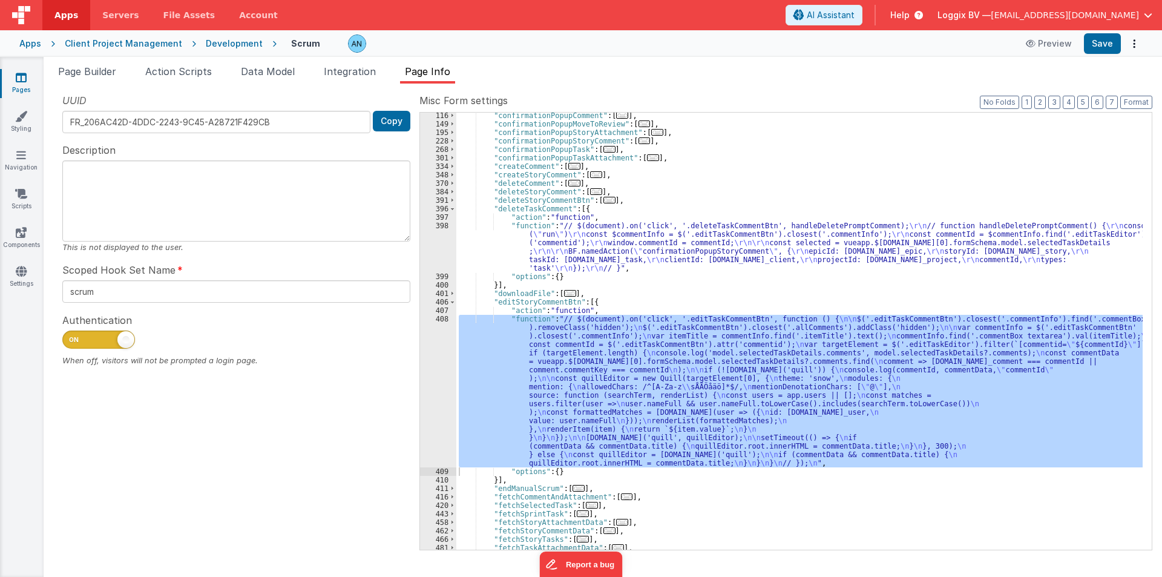
click at [665, 208] on div at bounding box center [581, 288] width 1162 height 577
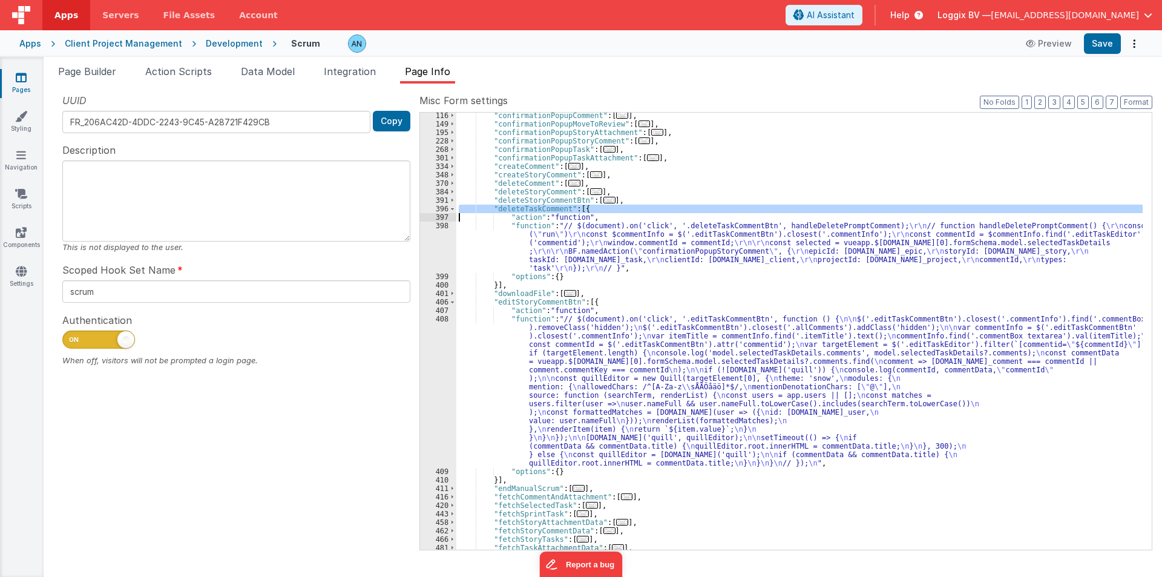
click at [665, 208] on div ""confirmationPopupComment" : [ ... ] , "confirmationPopupMoveToReview" : [ ... …" at bounding box center [799, 338] width 686 height 454
paste input "editTaskCommentBtn"
type input "editTaskCommentBtn"
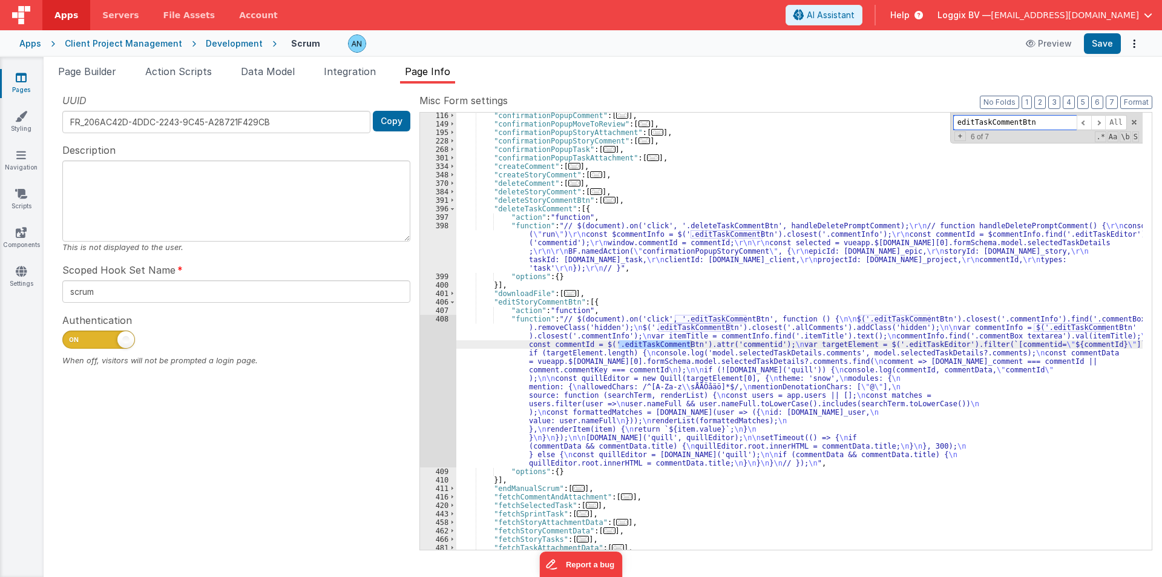
scroll to position [519, 0]
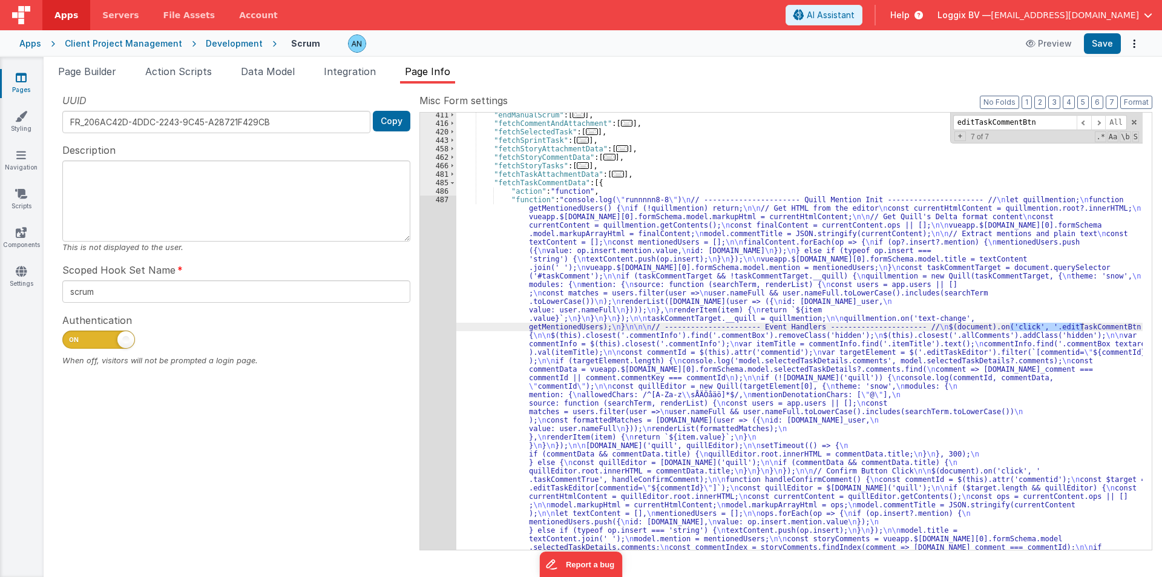
click at [435, 292] on div "487" at bounding box center [438, 436] width 36 height 483
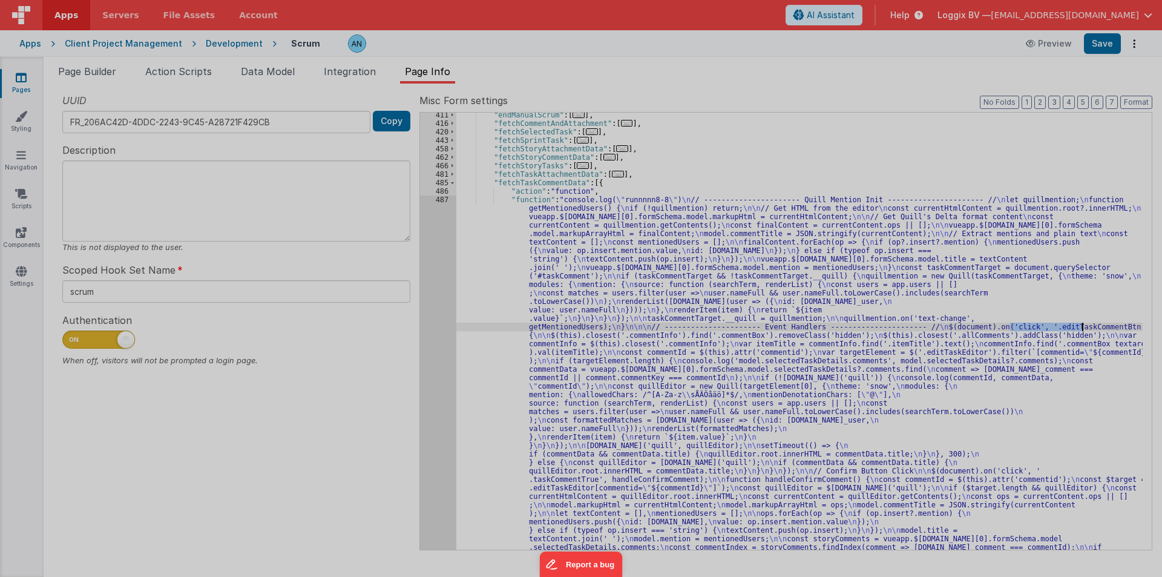
click at [435, 292] on div at bounding box center [581, 288] width 1162 height 577
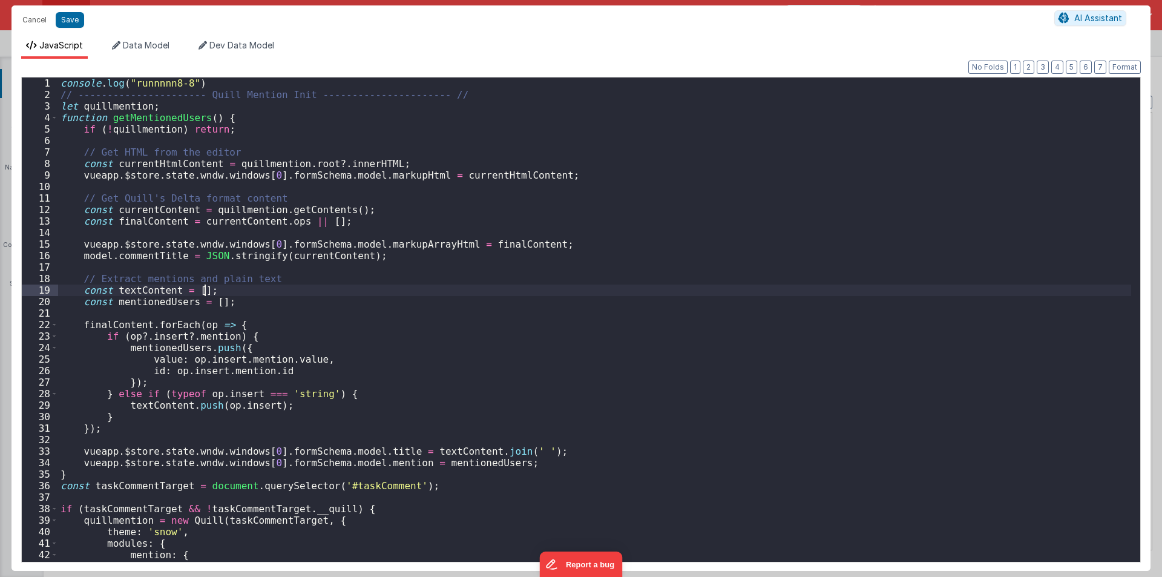
click at [435, 292] on div "console . log ( "runnnnn8-8" ) // ---------------------- Quill Mention Init ---…" at bounding box center [594, 330] width 1073 height 507
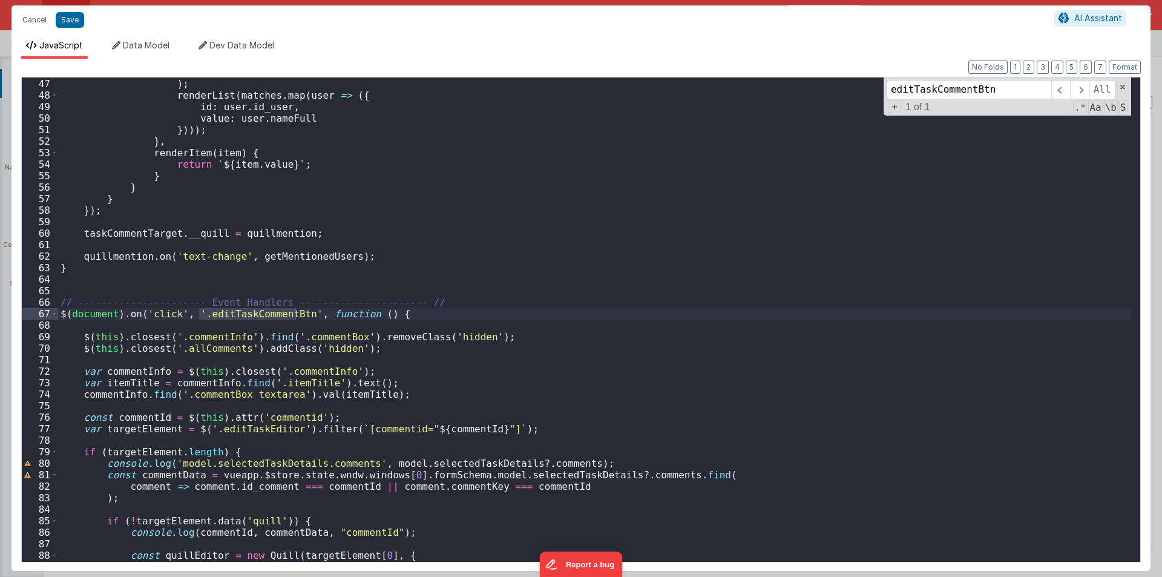
scroll to position [528, 0]
type input "editTaskCommentBtn"
click at [25, 24] on button "Cancel" at bounding box center [34, 19] width 36 height 17
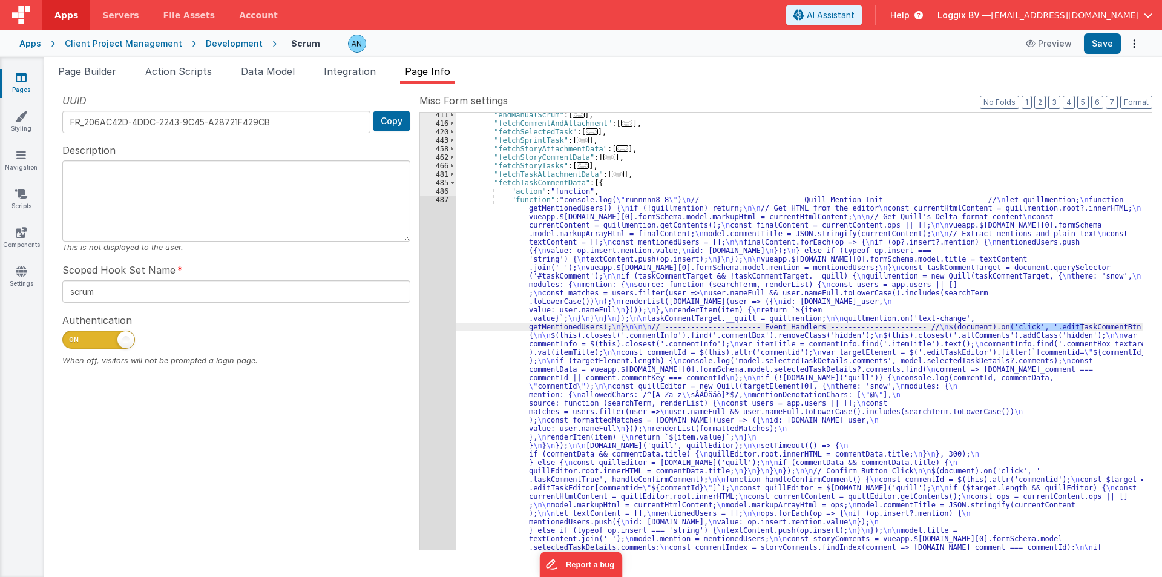
click at [100, 76] on span "Page Builder" at bounding box center [87, 71] width 58 height 12
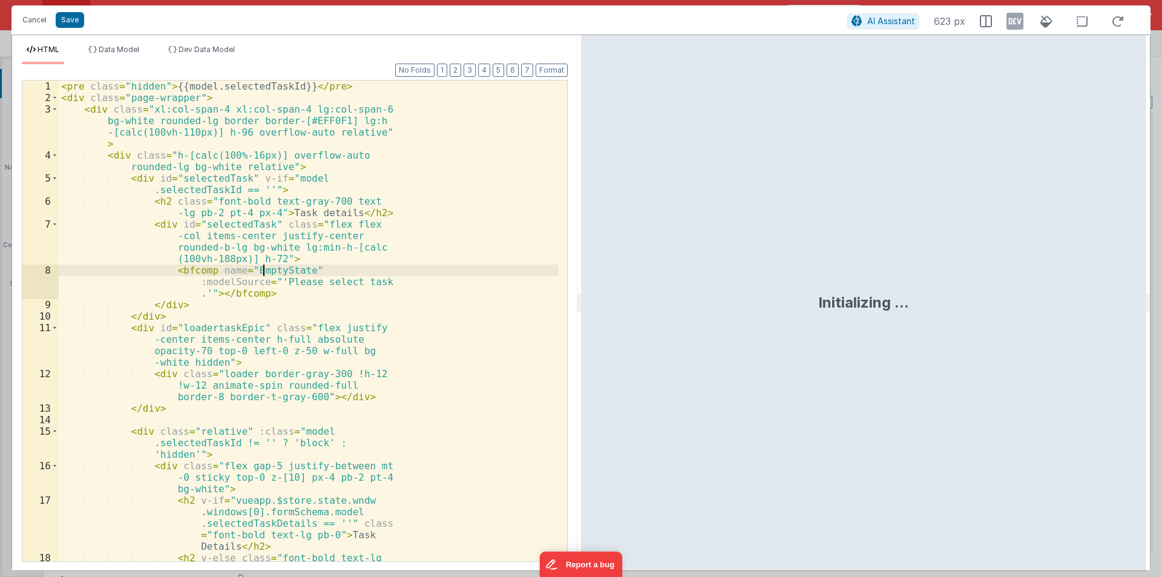
click at [333, 280] on div "< pre class = "hidden" > {{model.selectedTaskId}} </ pre > < div class = "page-…" at bounding box center [308, 356] width 499 height 552
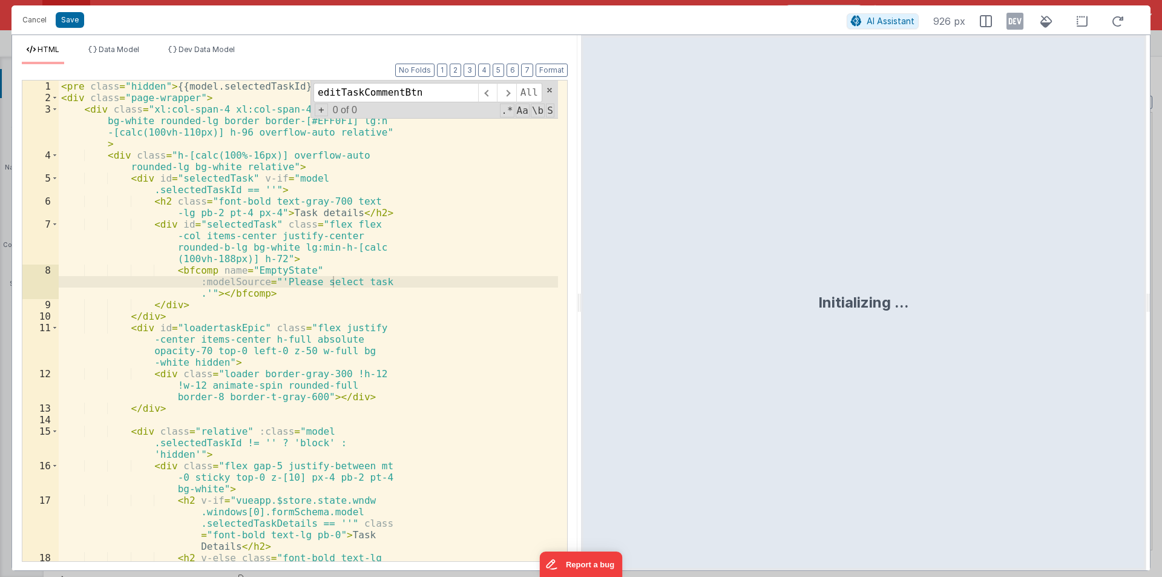
type input "editTaskCommentBtn"
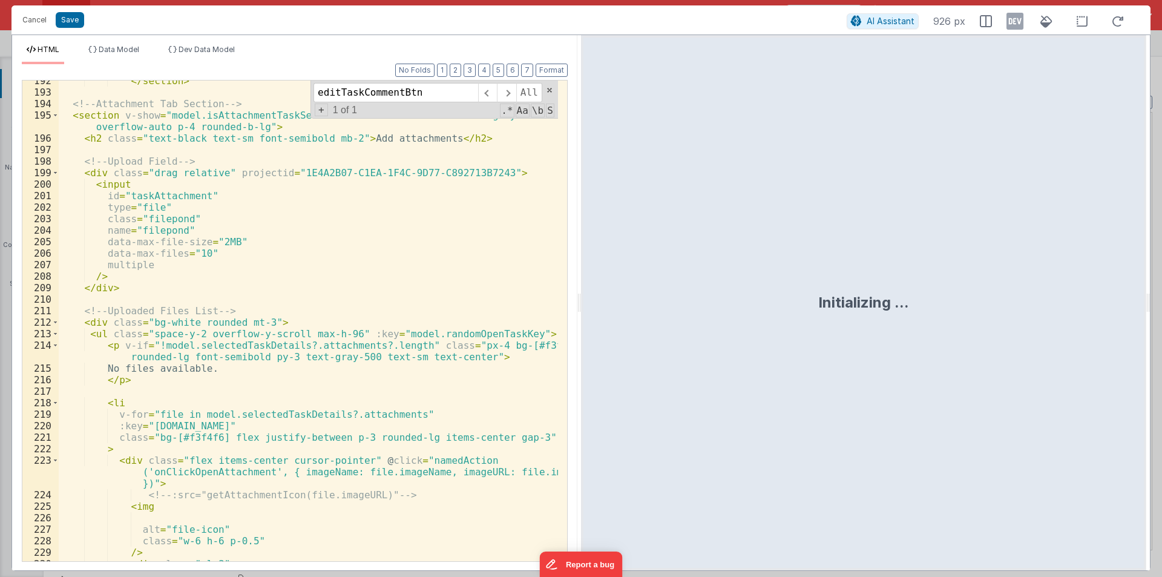
scroll to position [3420, 0]
click at [427, 100] on input "editTaskCommentBtn" at bounding box center [395, 92] width 165 height 19
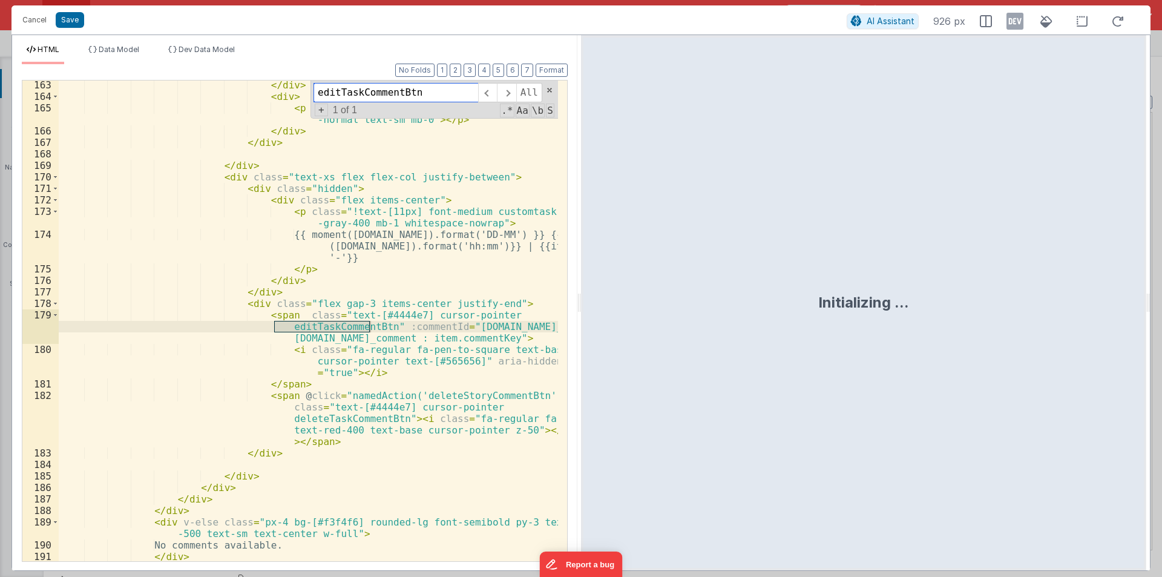
scroll to position [2933, 0]
click at [30, 20] on button "Cancel" at bounding box center [34, 19] width 36 height 17
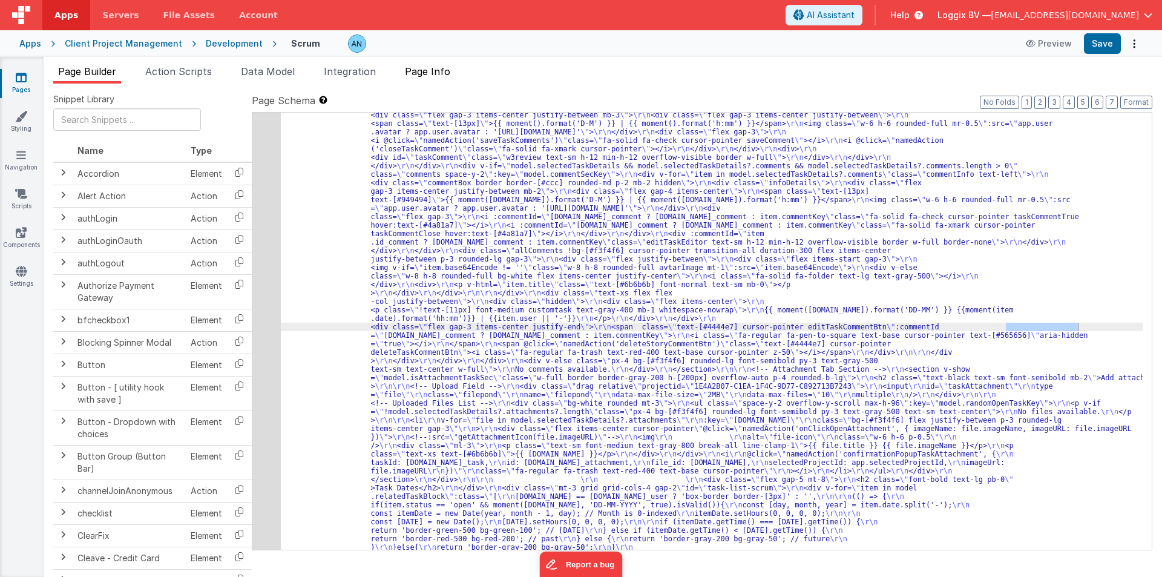
click at [443, 73] on span "Page Info" at bounding box center [427, 71] width 45 height 12
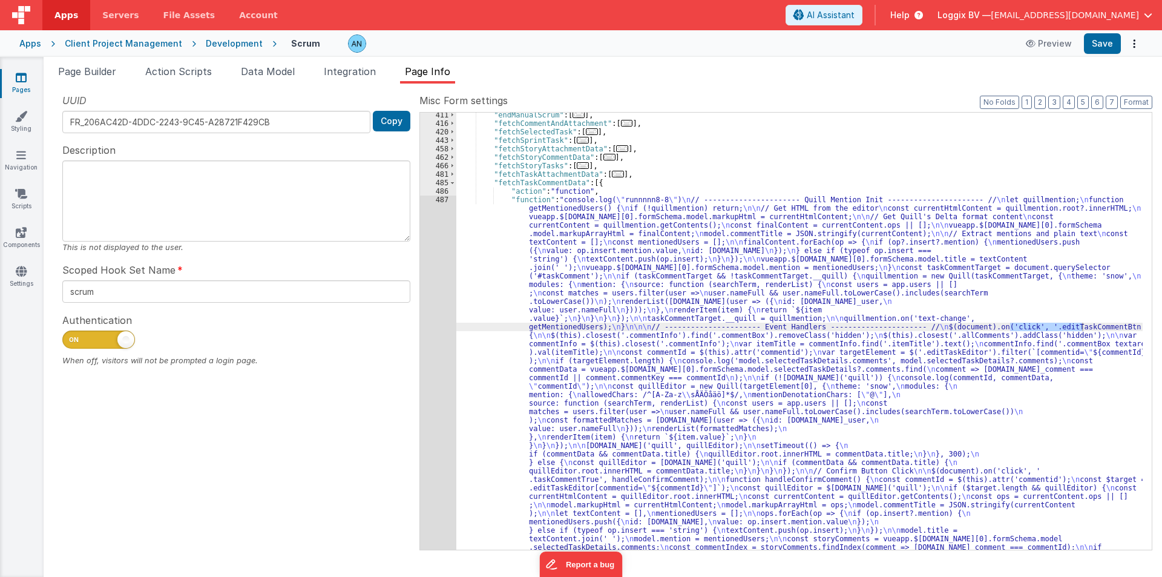
click at [804, 216] on div ""endManualScrum" : [ ... ] , "fetchCommentAndAttachment" : [ ... ] , "fetchSele…" at bounding box center [799, 575] width 686 height 928
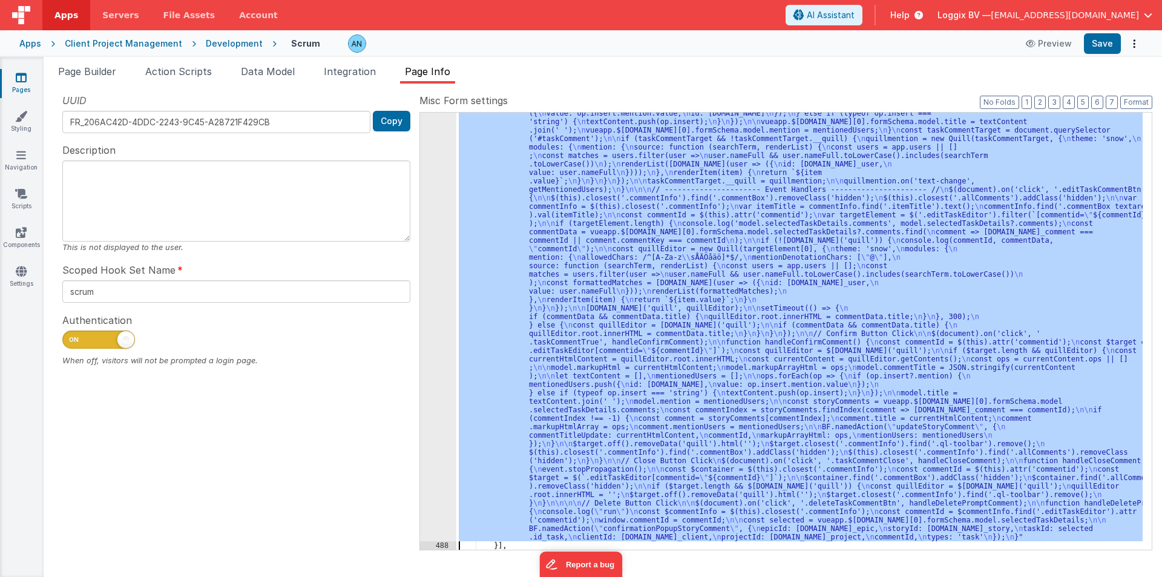
scroll to position [656, 0]
click at [431, 244] on div "487" at bounding box center [438, 299] width 36 height 483
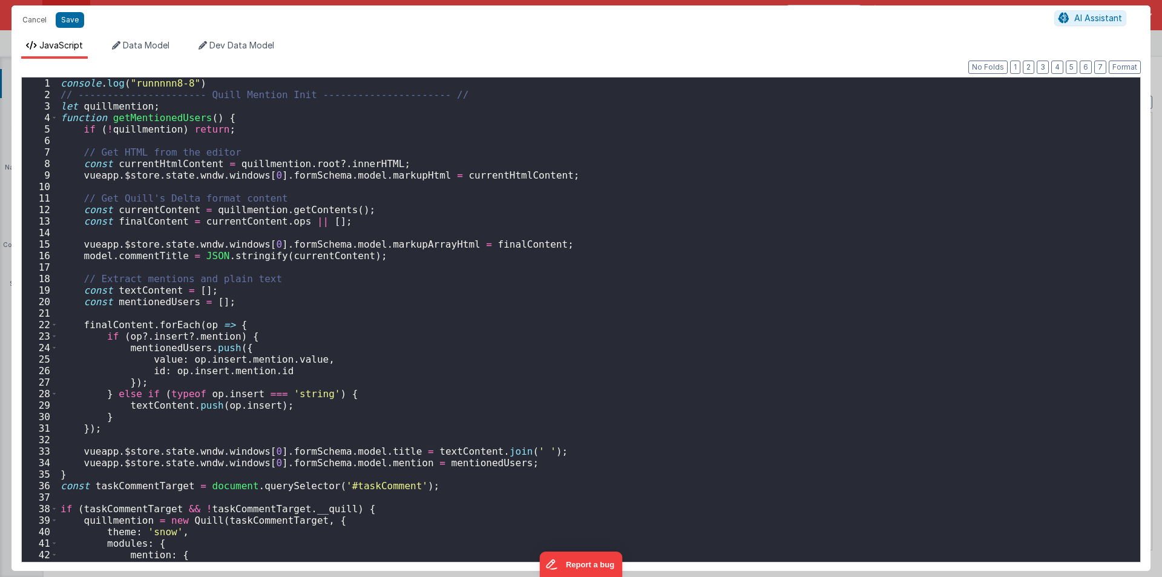
click at [431, 244] on div "console . log ( "runnnnn8-8" ) // ---------------------- Quill Mention Init ---…" at bounding box center [594, 330] width 1073 height 507
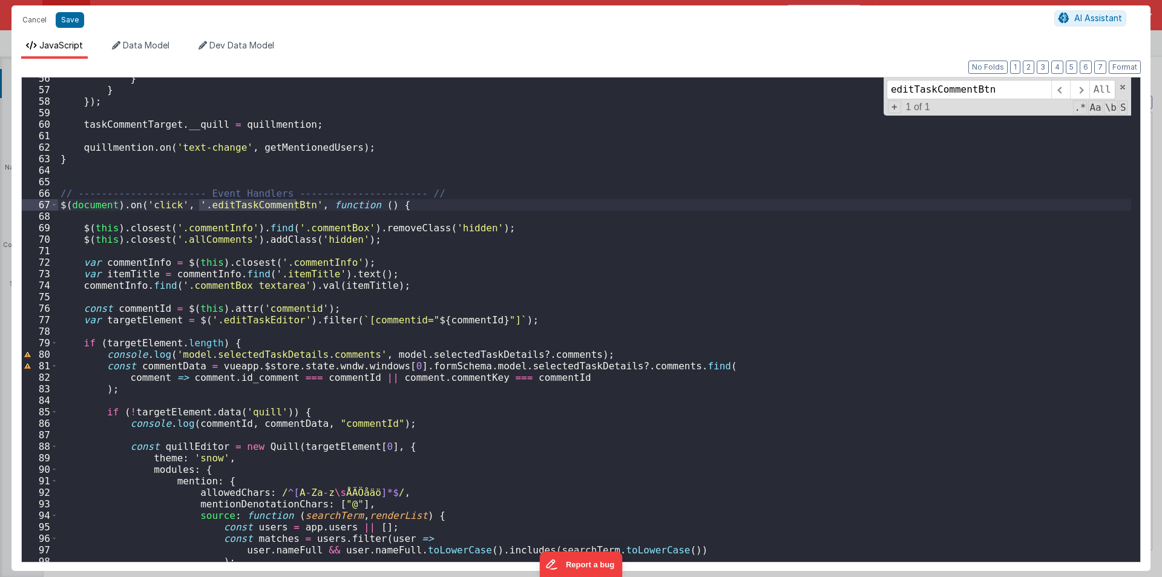
scroll to position [637, 0]
click at [55, 203] on span at bounding box center [54, 204] width 7 height 11
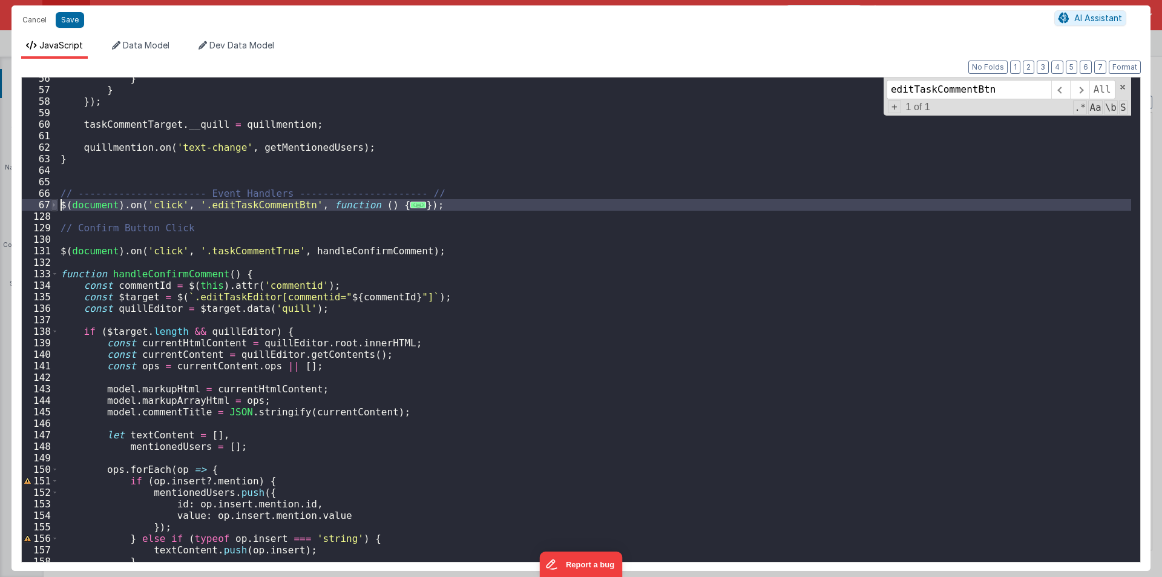
drag, startPoint x: 82, startPoint y: 218, endPoint x: 56, endPoint y: 205, distance: 29.0
click at [56, 205] on div "56 57 58 59 60 61 62 63 64 65 66 67 128 129 130 131 132 133 134 135 136 137 138…" at bounding box center [580, 319] width 1119 height 485
click at [1121, 82] on div "editTaskCommentBtn All Replace All + 1 of 1 .* Aa \b S" at bounding box center [1006, 96] width 247 height 38
click at [1121, 89] on span at bounding box center [1122, 87] width 8 height 8
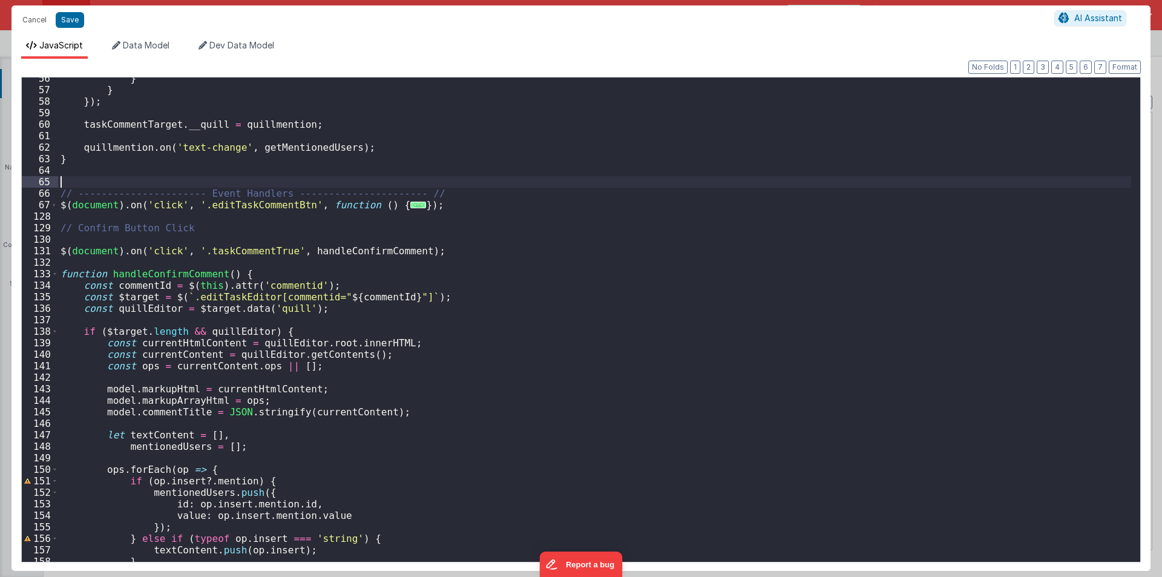
click at [411, 176] on div "} } }) ; taskCommentTarget . __quill = quillmention ; quillmention . on ( 'text…" at bounding box center [594, 326] width 1073 height 507
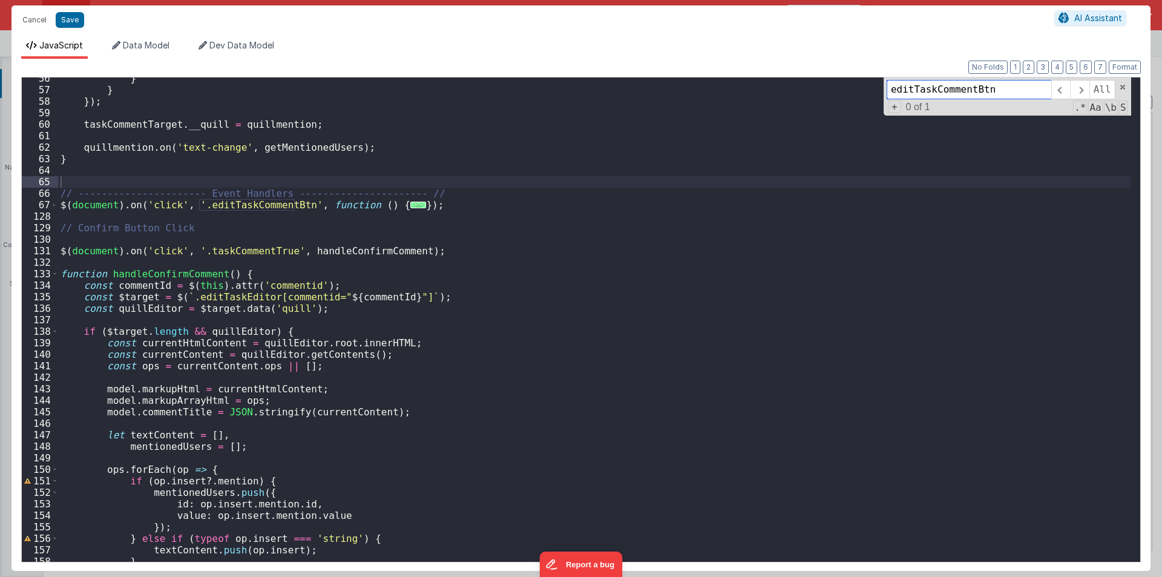
paste input "taskCommentTrue"
type input "taskCommentTrue"
click at [42, 18] on button "Cancel" at bounding box center [34, 19] width 36 height 17
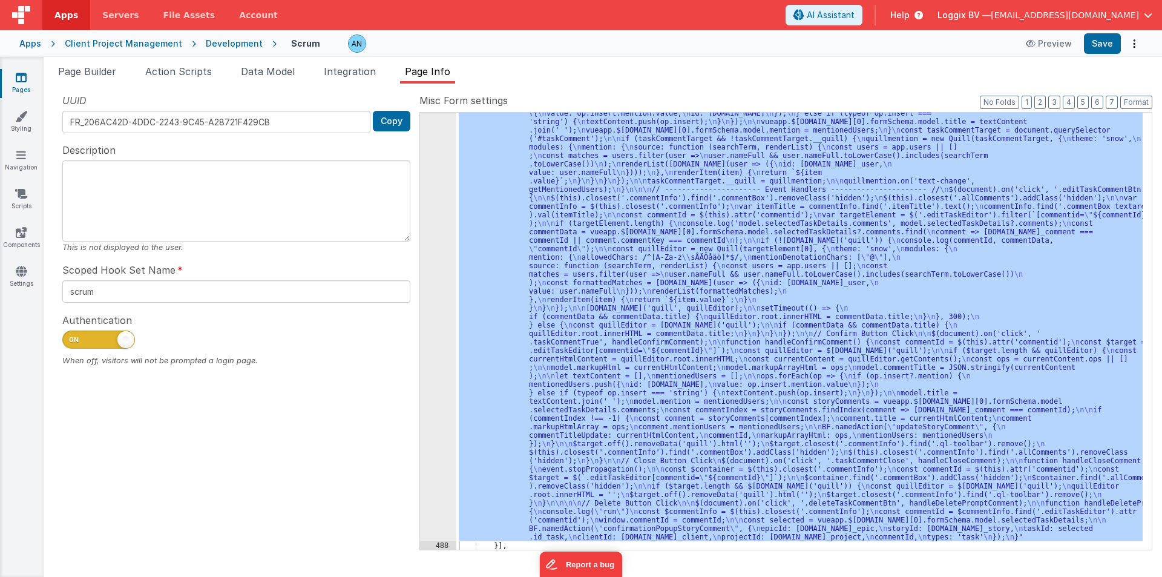
click at [433, 74] on span "Page Info" at bounding box center [427, 71] width 45 height 12
click at [491, 162] on div ""function" : "console.log( \" runnnnn8-8 \" ) \n // ---------------------- Quil…" at bounding box center [799, 331] width 686 height 437
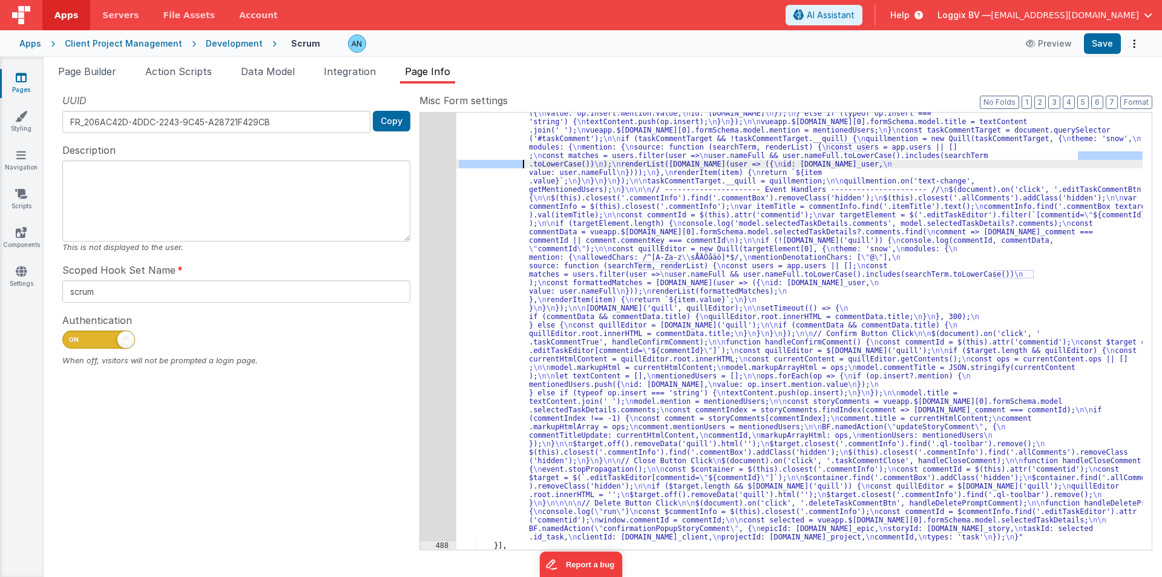
click at [491, 162] on div ""function" : "console.log( \" runnnnn8-8 \" ) \n // ---------------------- Quil…" at bounding box center [799, 522] width 686 height 928
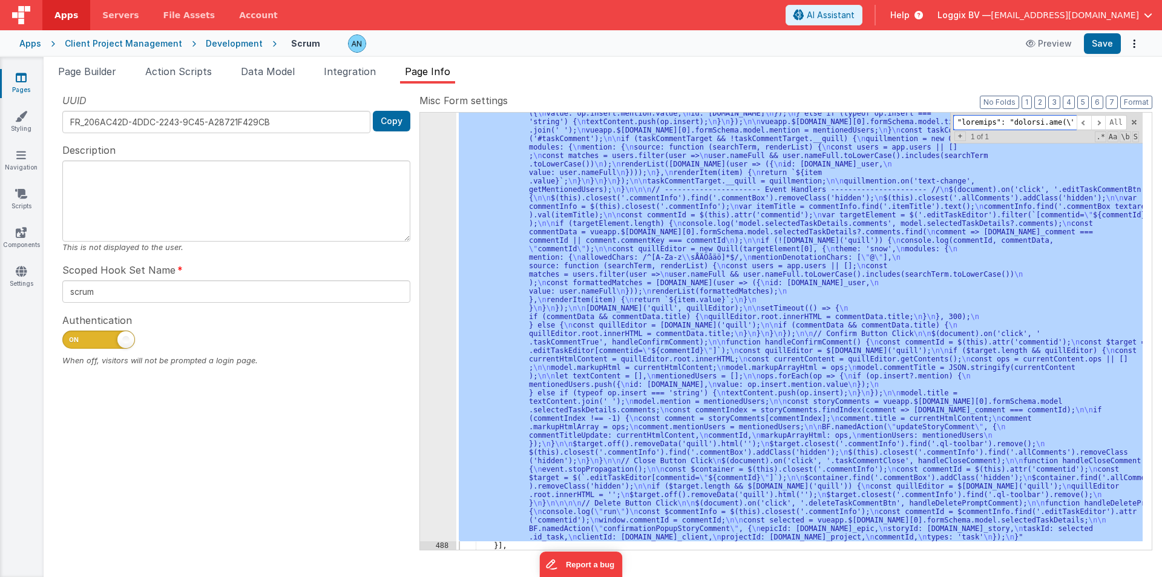
scroll to position [0, 34355]
paste input "taskCommentTrue"
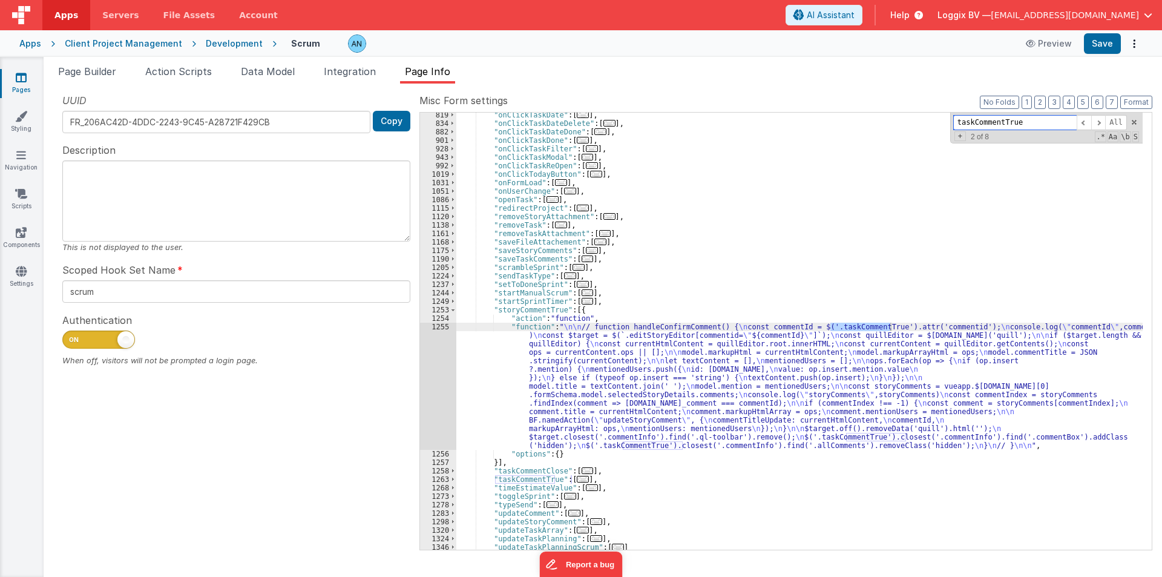
scroll to position [1247, 0]
type input "taskCommentTrue"
click at [441, 359] on div "1255" at bounding box center [438, 386] width 36 height 127
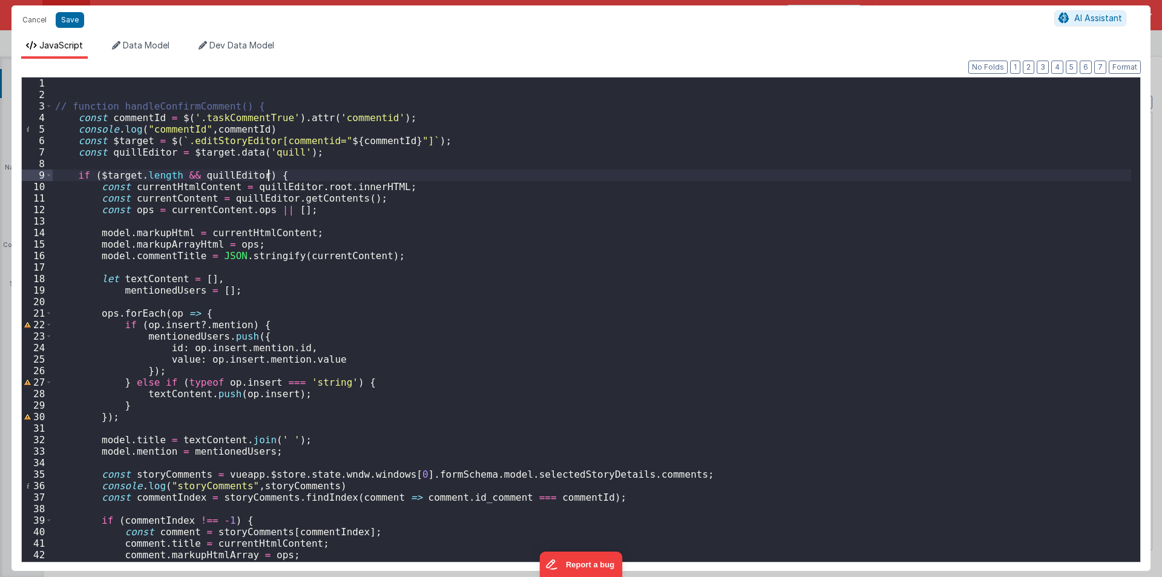
click at [430, 173] on div "// function handleConfirmComment() { const commentId = $ ( '.taskCommentTrue' )…" at bounding box center [592, 330] width 1078 height 507
drag, startPoint x: 46, startPoint y: 19, endPoint x: 77, endPoint y: 68, distance: 57.4
click at [45, 21] on button "Cancel" at bounding box center [34, 19] width 36 height 17
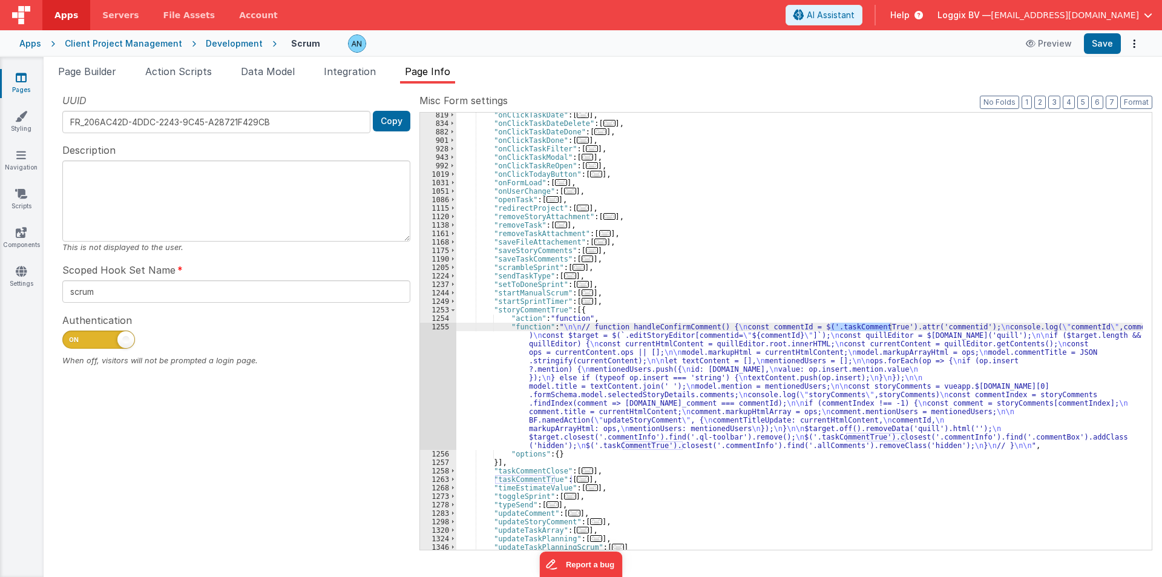
click at [77, 68] on div at bounding box center [581, 288] width 1162 height 577
drag, startPoint x: 93, startPoint y: 68, endPoint x: 383, endPoint y: 305, distance: 374.6
click at [93, 68] on span "Page Builder" at bounding box center [87, 71] width 58 height 12
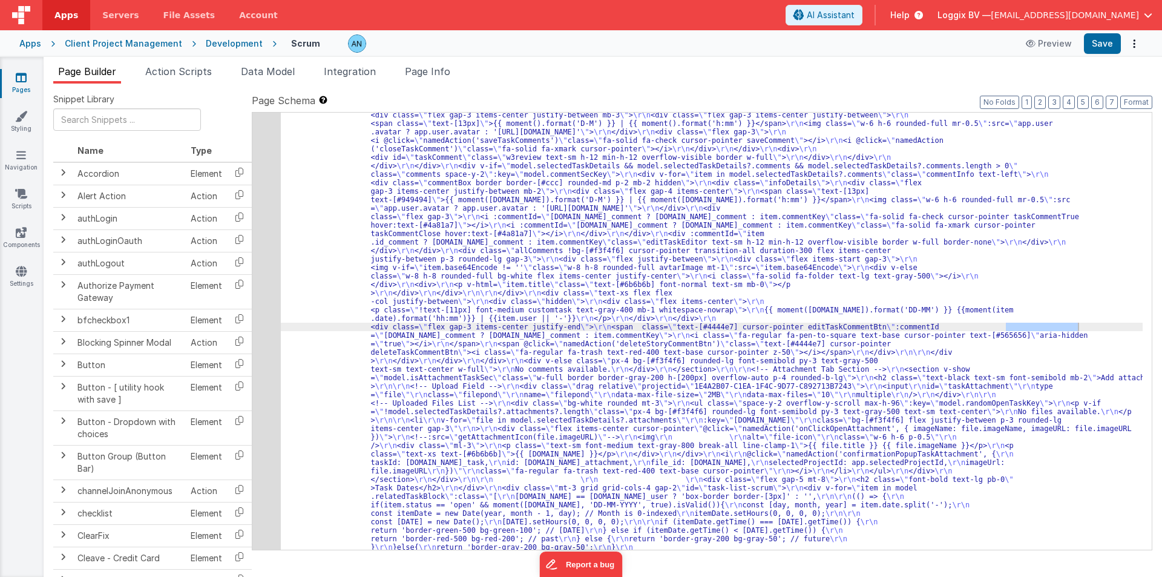
paste input "taskCommentTrue"
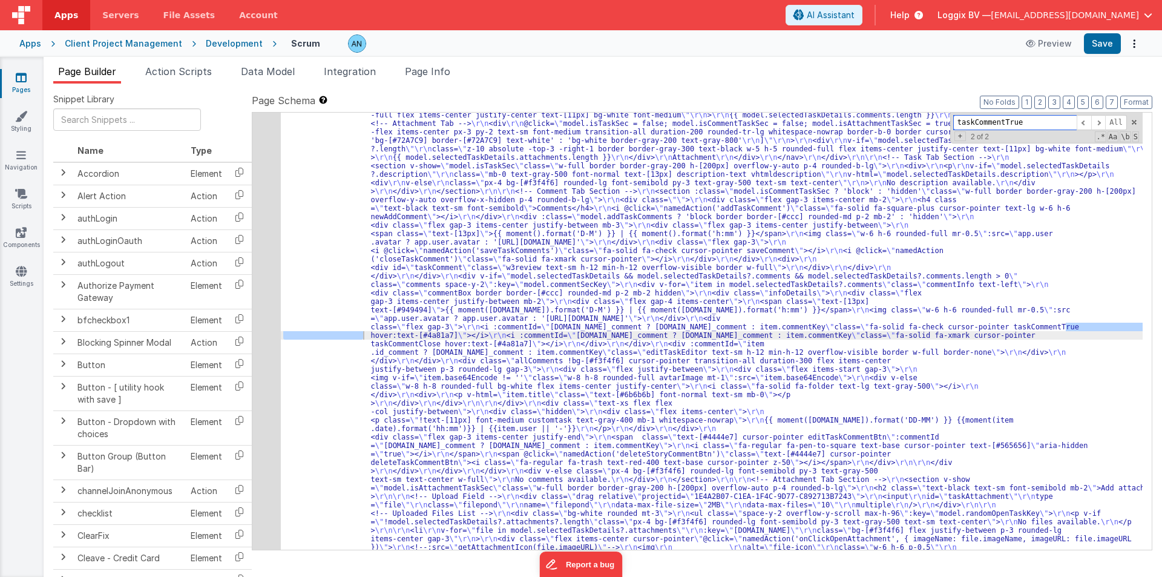
scroll to position [3069, 0]
type input "taskCommentTrue"
click at [169, 69] on span "Action Scripts" at bounding box center [178, 71] width 67 height 12
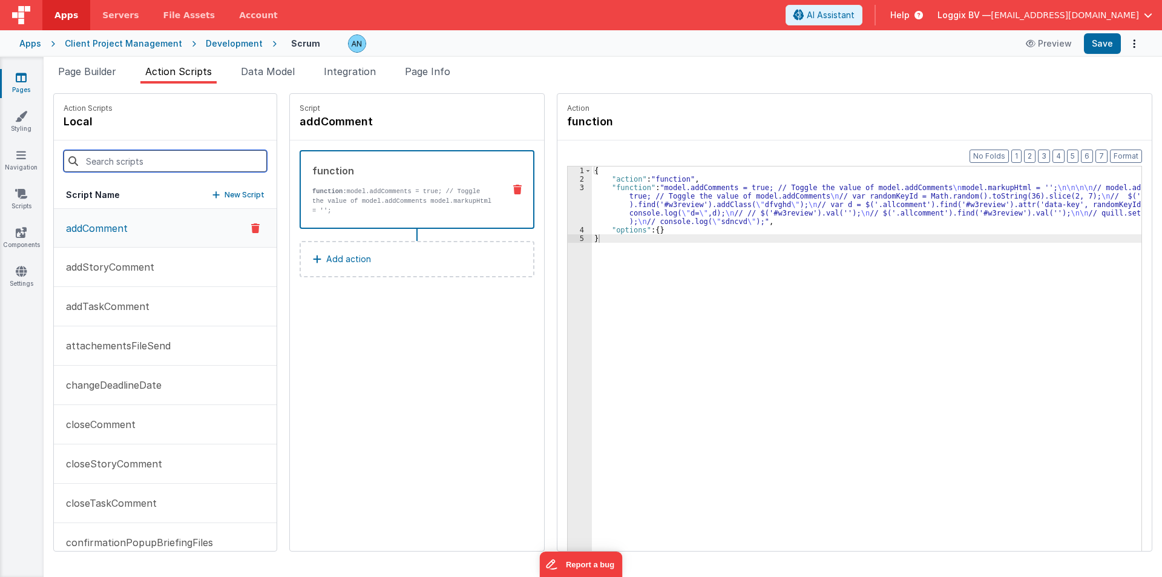
click at [167, 170] on input at bounding box center [165, 161] width 203 height 22
paste input "taskCommentTrue"
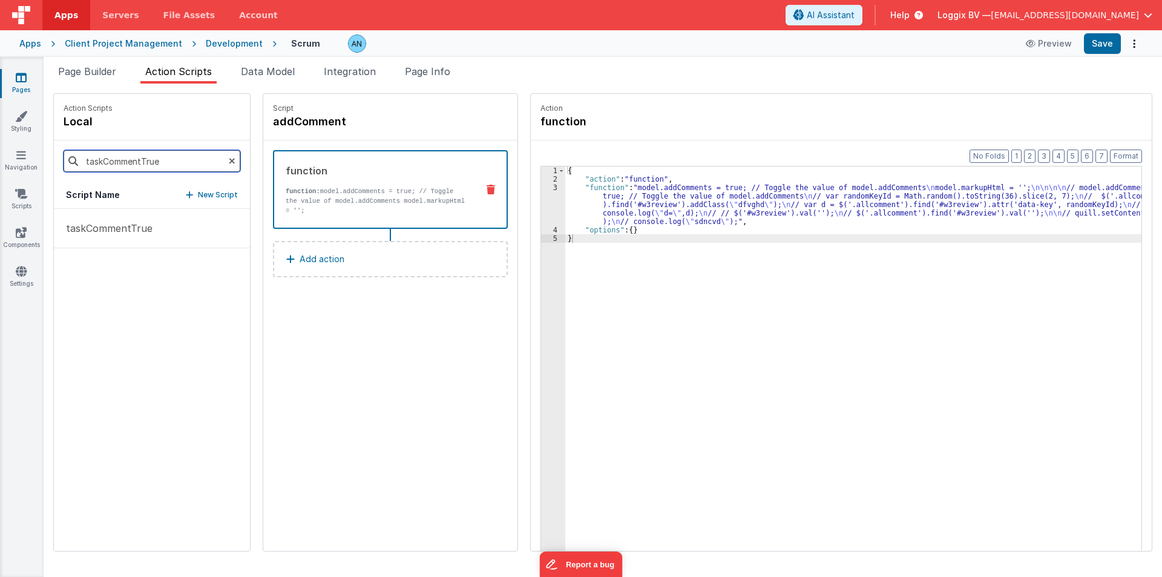
type input "taskCommentTrue"
click at [147, 223] on p "taskCommentTrue" at bounding box center [106, 228] width 94 height 15
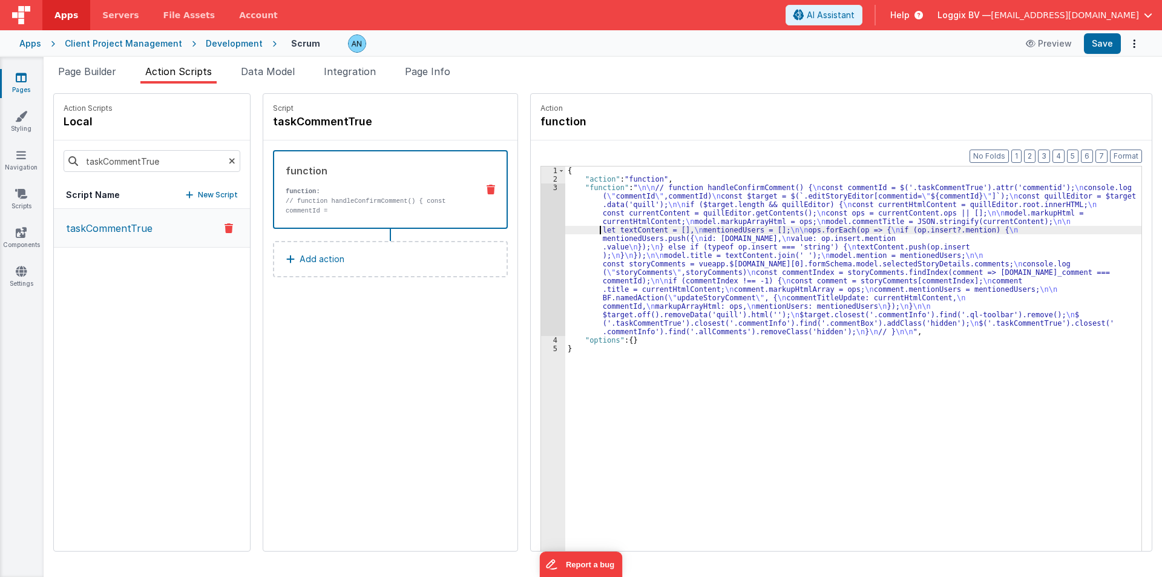
click at [565, 228] on div "{ "action" : "function" , "function" : " \n\n // function handleConfirmComment(…" at bounding box center [853, 385] width 576 height 439
click at [541, 210] on div "3" at bounding box center [553, 259] width 24 height 152
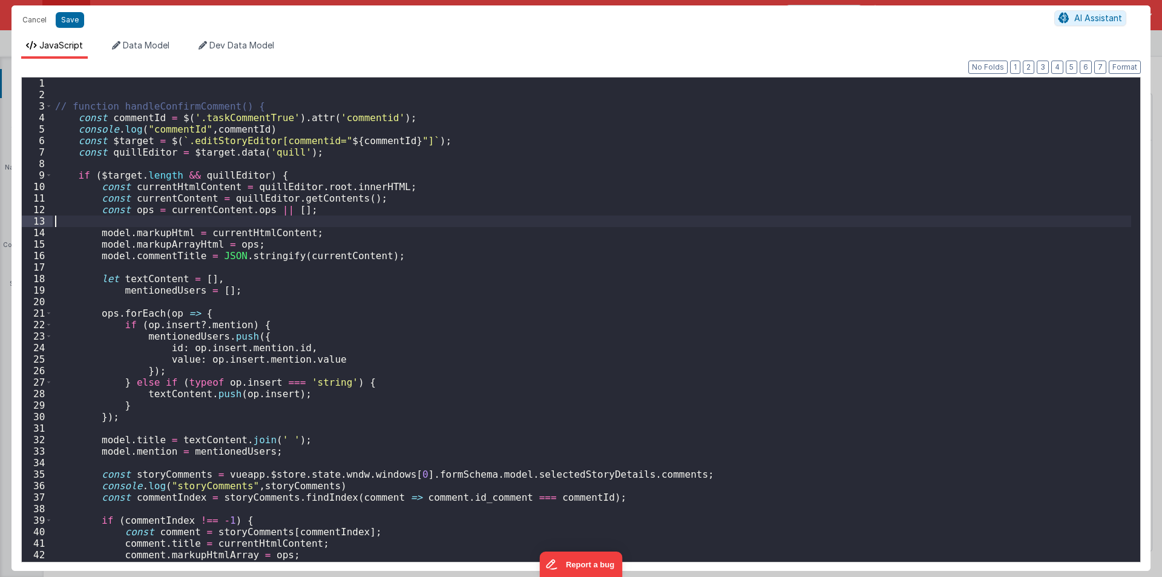
click at [536, 210] on div "// function handleConfirmComment() { const commentId = $ ( '.taskCommentTrue' )…" at bounding box center [592, 330] width 1078 height 507
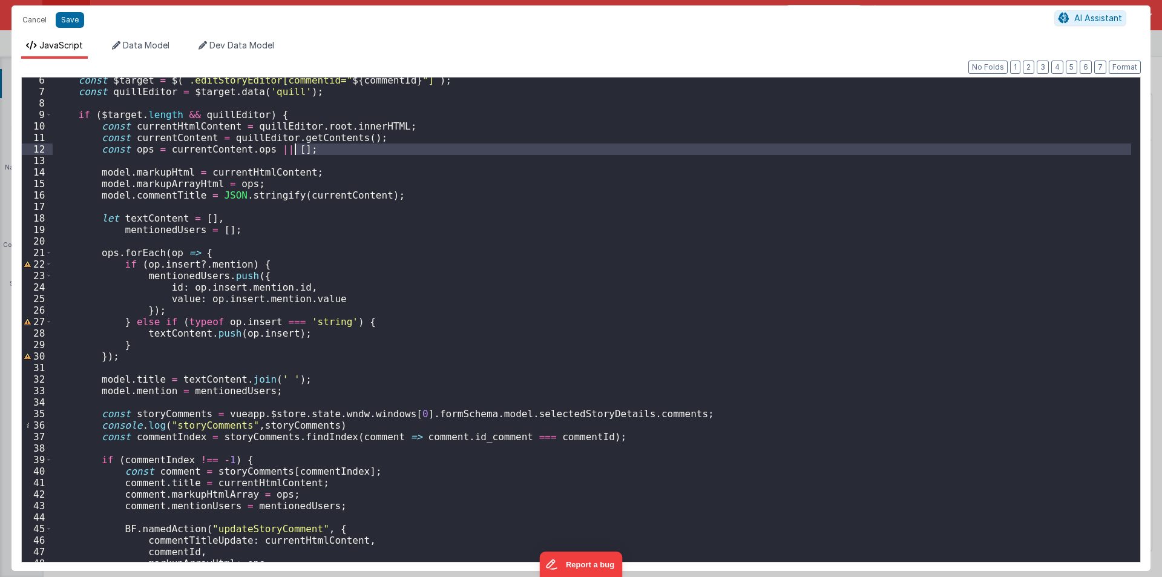
scroll to position [0, 0]
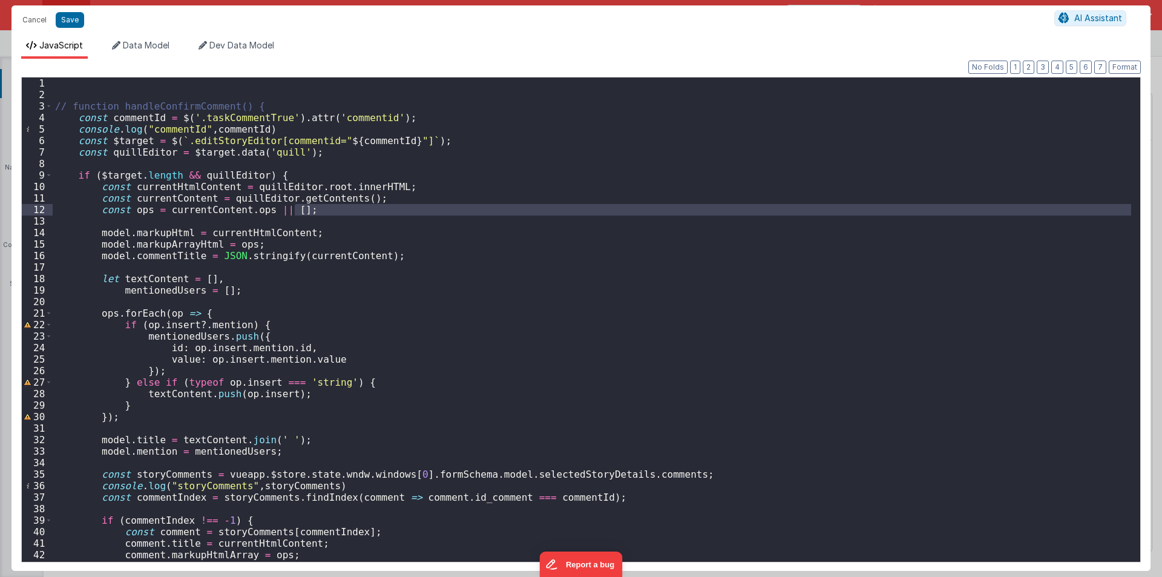
click at [277, 173] on div "// function handleConfirmComment() { const commentId = $ ( '.taskCommentTrue' )…" at bounding box center [592, 330] width 1078 height 507
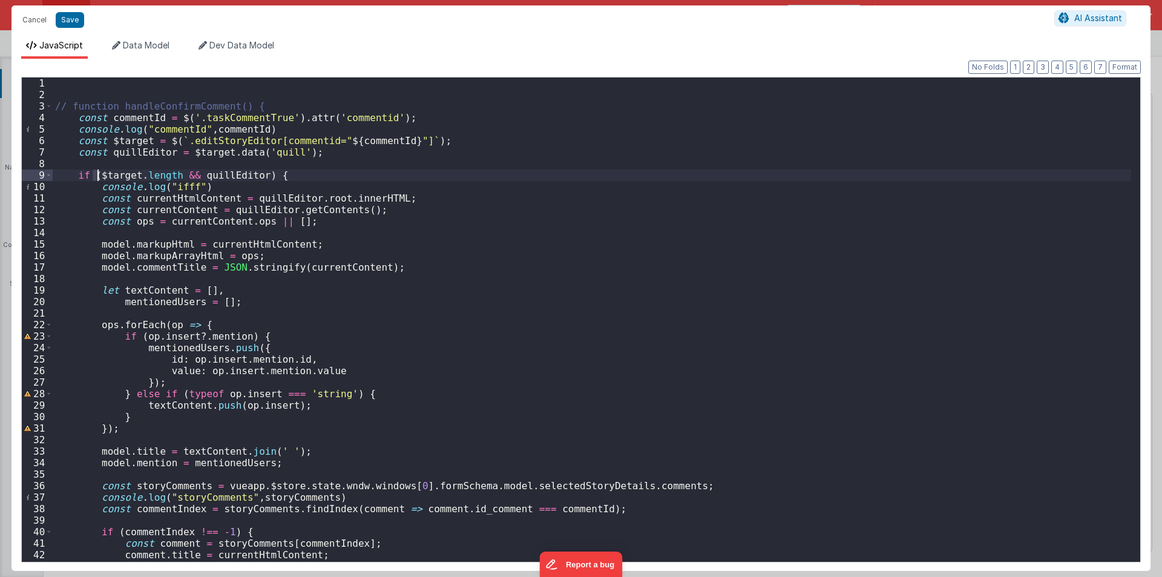
drag, startPoint x: 93, startPoint y: 180, endPoint x: 172, endPoint y: 180, distance: 79.3
click at [172, 180] on div "// function handleConfirmComment() { const commentId = $ ( '.taskCommentTrue' )…" at bounding box center [592, 330] width 1078 height 507
drag, startPoint x: 71, startPoint y: 129, endPoint x: 329, endPoint y: 129, distance: 257.8
click at [329, 129] on div "// function handleConfirmComment() { const commentId = $ ( '.taskCommentTrue' )…" at bounding box center [592, 330] width 1078 height 507
click at [120, 163] on div "// function handleConfirmComment() { const commentId = $ ( '.taskCommentTrue' )…" at bounding box center [592, 330] width 1078 height 507
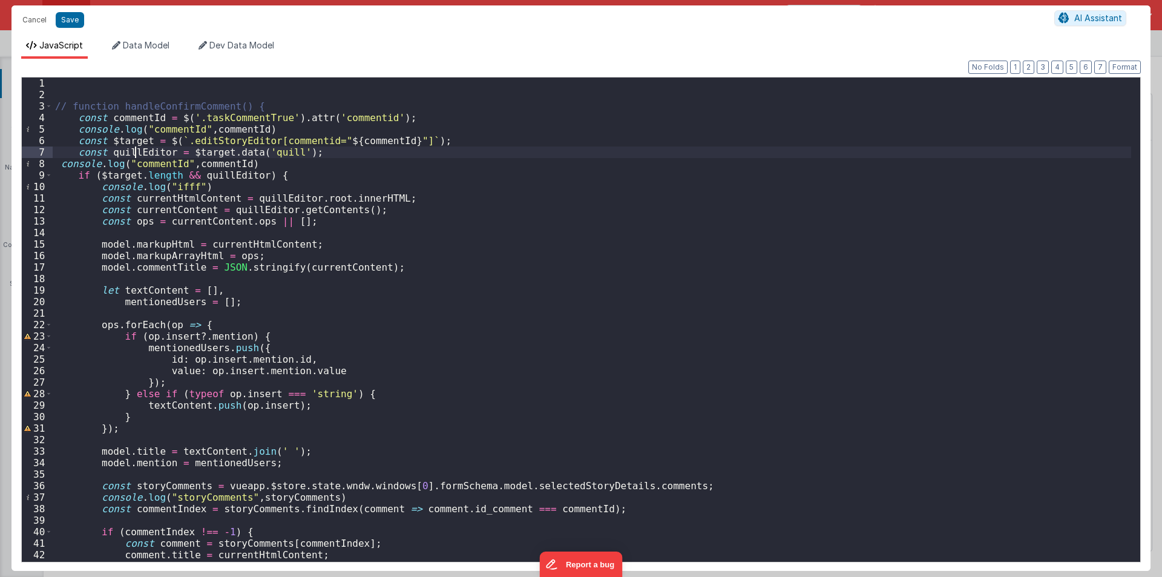
click at [135, 154] on div "// function handleConfirmComment() { const commentId = $ ( '.taskCommentTrue' )…" at bounding box center [592, 330] width 1078 height 507
click at [141, 161] on div "// function handleConfirmComment() { const commentId = $ ( '.taskCommentTrue' )…" at bounding box center [592, 330] width 1078 height 507
click at [224, 165] on div "// function handleConfirmComment() { const commentId = $ ( '.taskCommentTrue' )…" at bounding box center [592, 330] width 1078 height 507
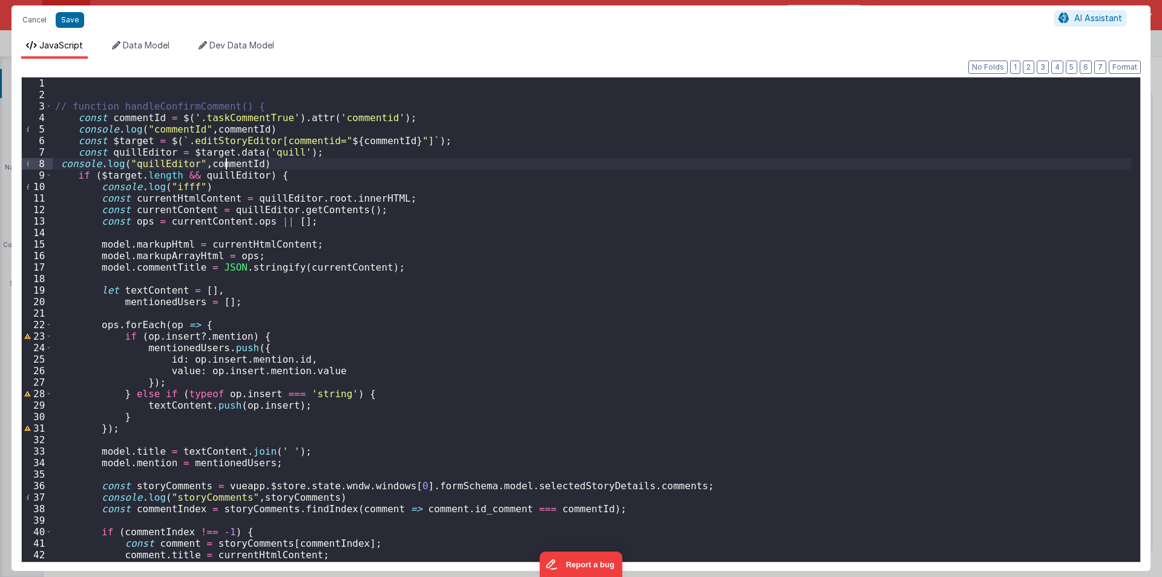
click at [224, 165] on div "// function handleConfirmComment() { const commentId = $ ( '.taskCommentTrue' )…" at bounding box center [592, 330] width 1078 height 507
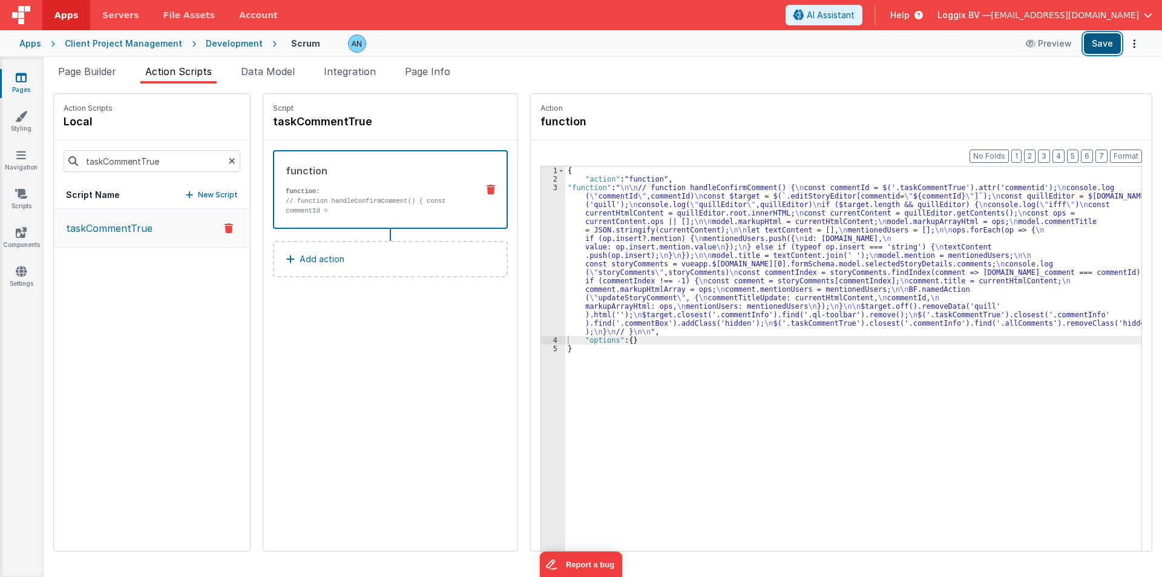
click at [1118, 45] on button "Save" at bounding box center [1102, 43] width 37 height 21
click at [1127, 149] on button "Format" at bounding box center [1126, 155] width 32 height 13
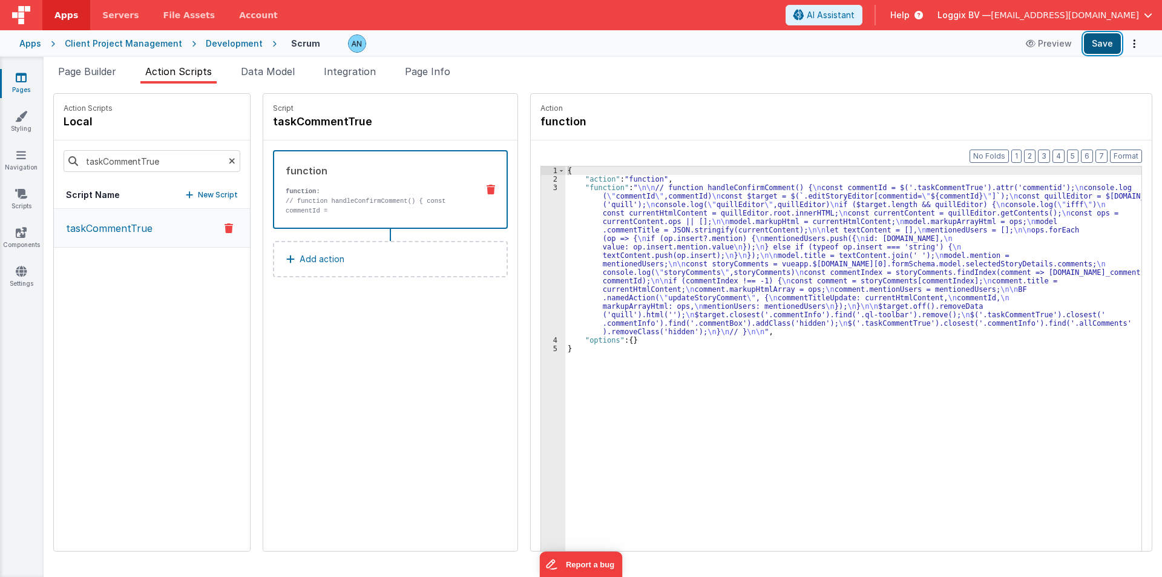
click at [1115, 44] on button "Save" at bounding box center [1102, 43] width 37 height 21
click at [541, 239] on div "3" at bounding box center [553, 259] width 24 height 152
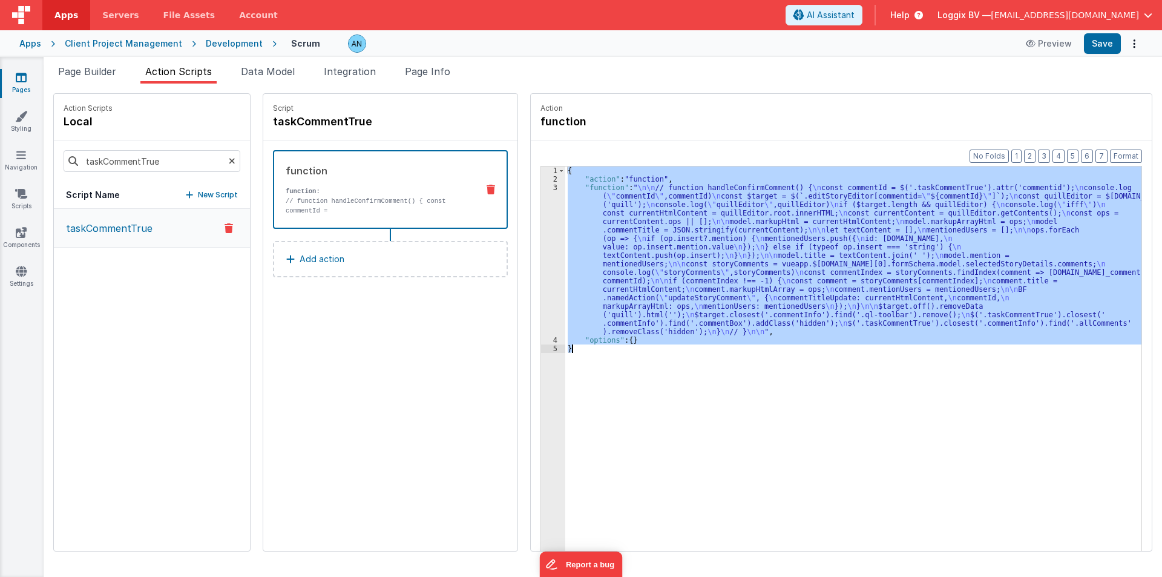
click at [541, 239] on div "3" at bounding box center [553, 259] width 24 height 152
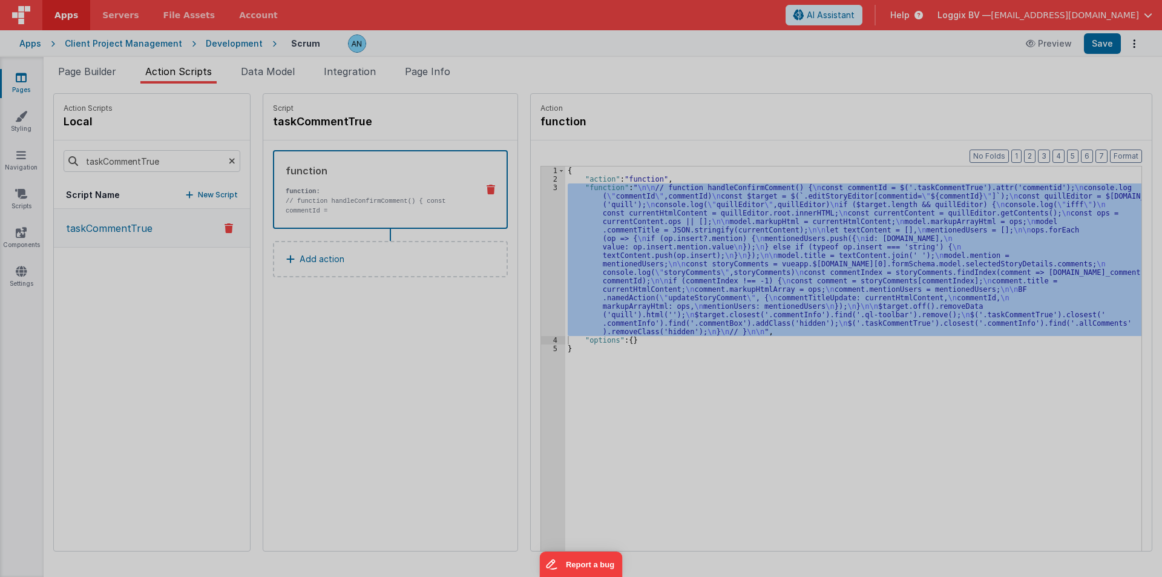
click at [540, 239] on div "// function handleConfirmComment() { const commentId = $ ( '.taskCommentTrue' )…" at bounding box center [592, 318] width 1078 height 507
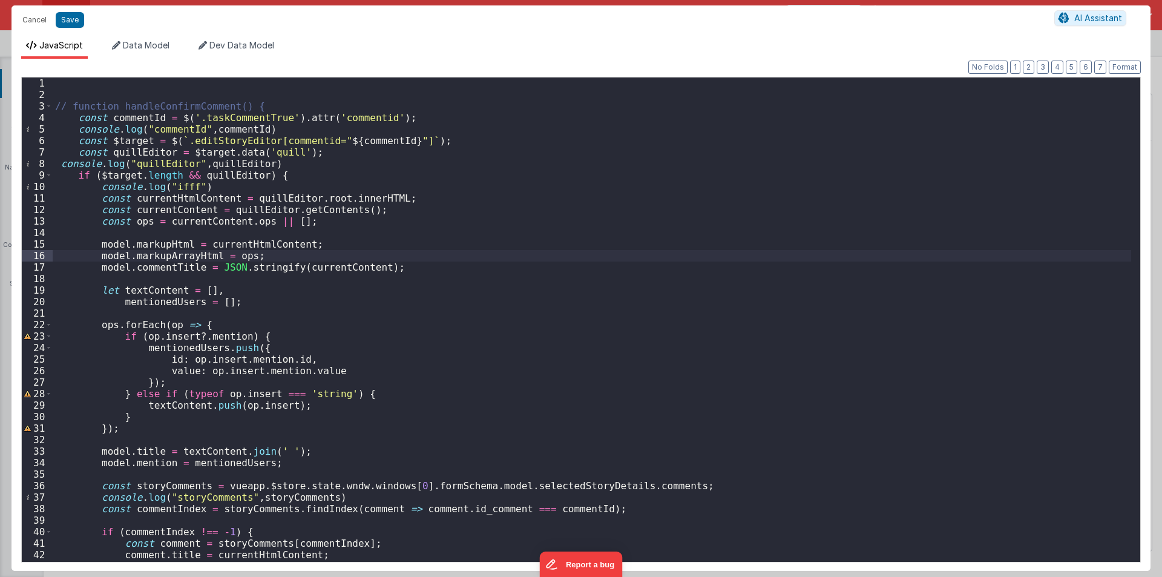
click at [389, 197] on div "// function handleConfirmComment() { const commentId = $ ( '.taskCommentTrue' )…" at bounding box center [592, 330] width 1078 height 507
click at [1117, 68] on button "Format" at bounding box center [1125, 67] width 32 height 13
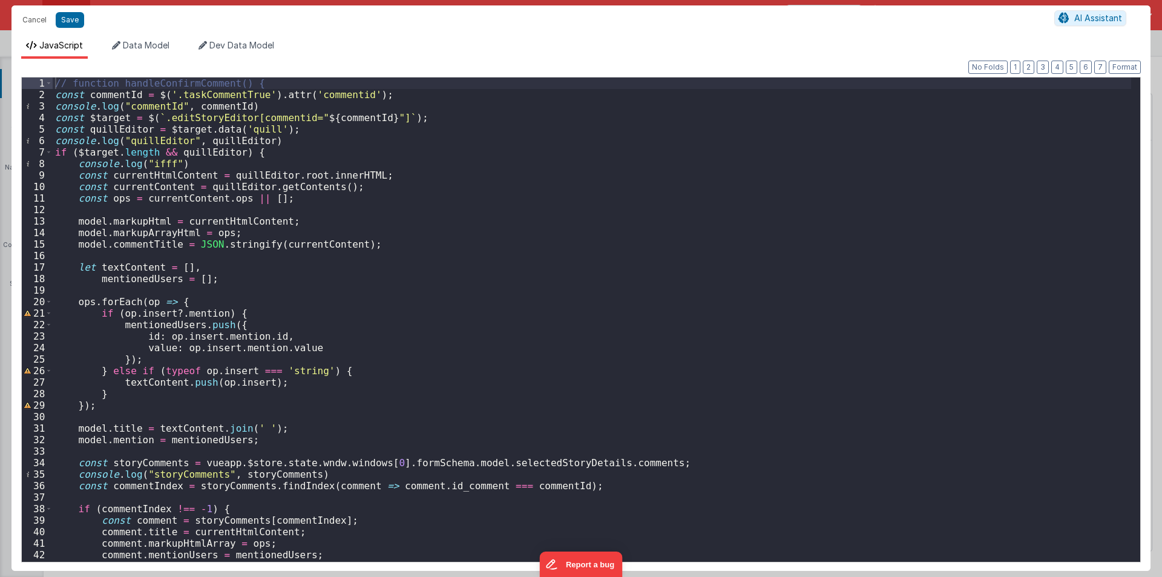
click at [208, 98] on div "// function handleConfirmComment() { const commentId = $ ( '.taskCommentTrue' )…" at bounding box center [592, 330] width 1078 height 507
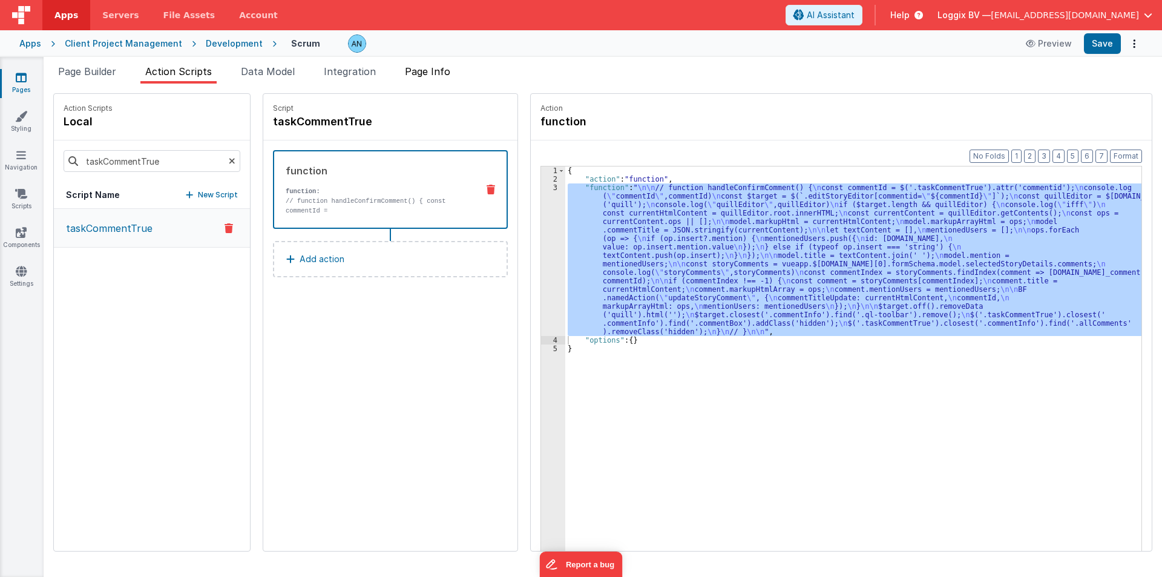
click at [441, 75] on span "Page Info" at bounding box center [427, 71] width 45 height 12
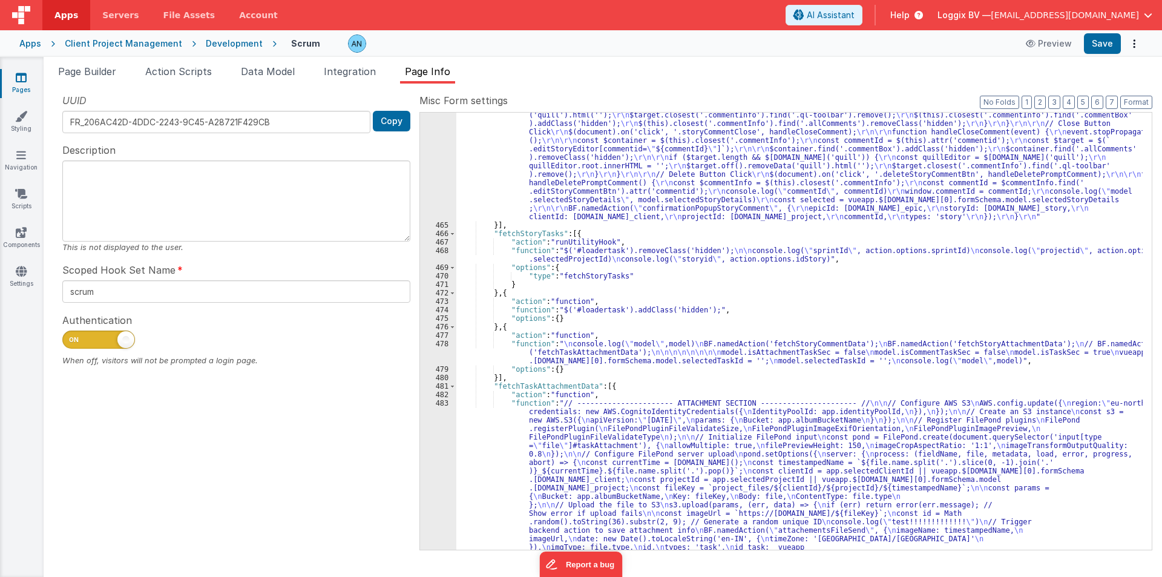
scroll to position [7101, 0]
click at [587, 247] on div ""function" : "// ---------------------- COMMENT SECTION ---------------------- …" at bounding box center [799, 257] width 686 height 1225
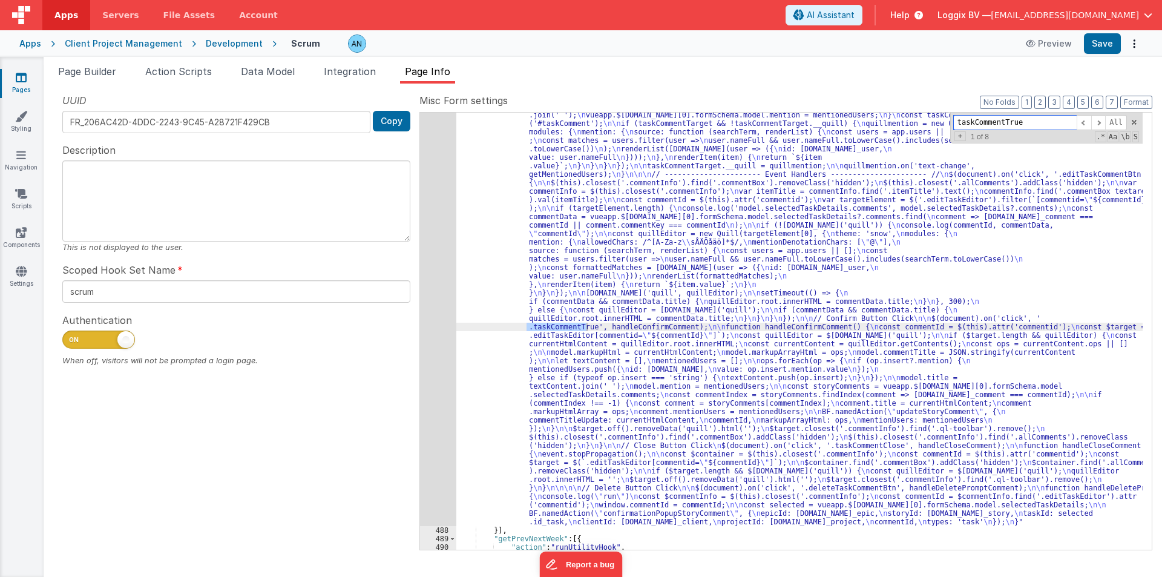
scroll to position [7694, 0]
click at [427, 258] on div "487" at bounding box center [438, 284] width 36 height 483
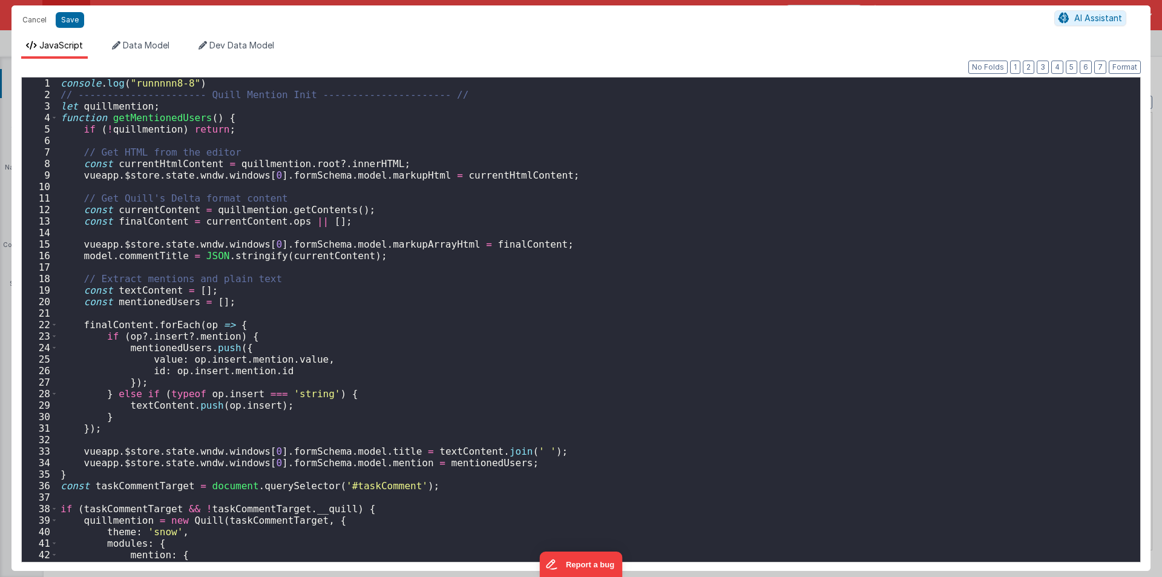
click at [433, 258] on div "console . log ( "runnnnn8-8" ) // ---------------------- Quill Mention Init ---…" at bounding box center [594, 330] width 1073 height 507
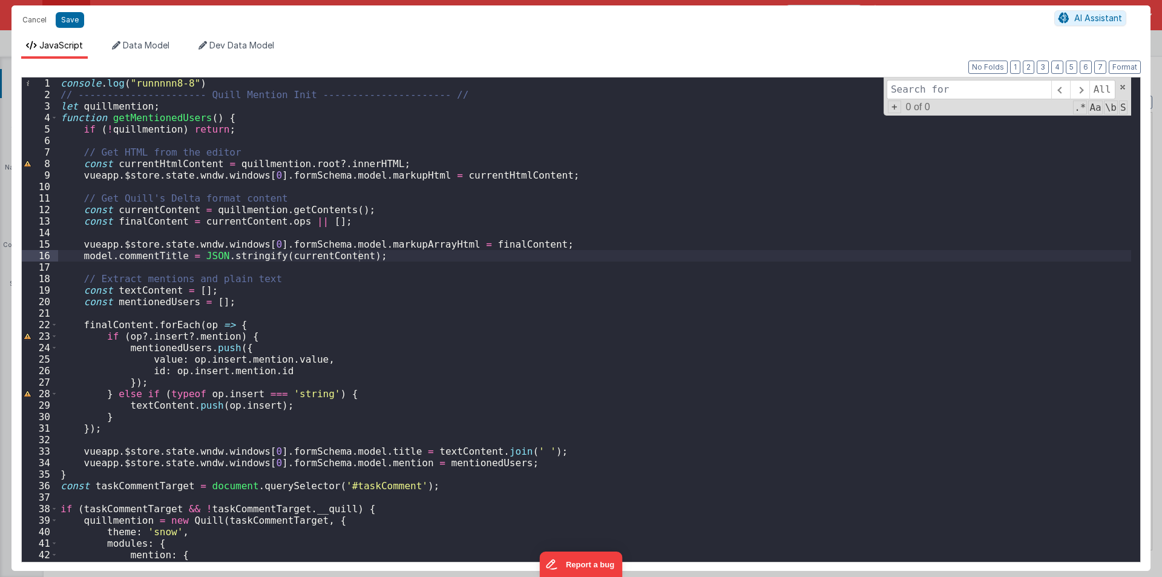
type input "taskCommentTrue"
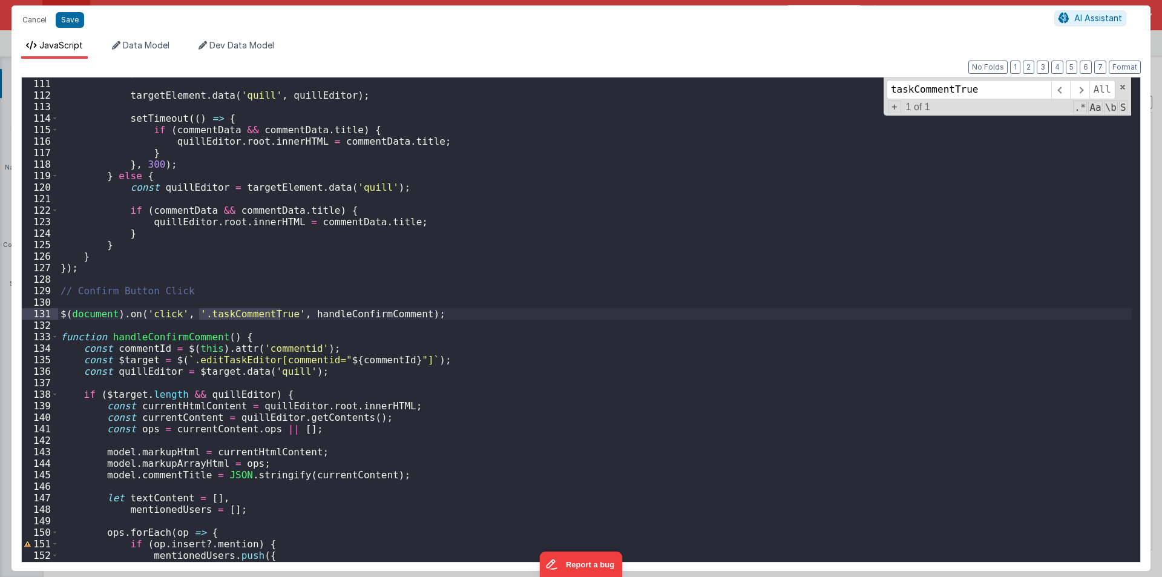
scroll to position [1264, 0]
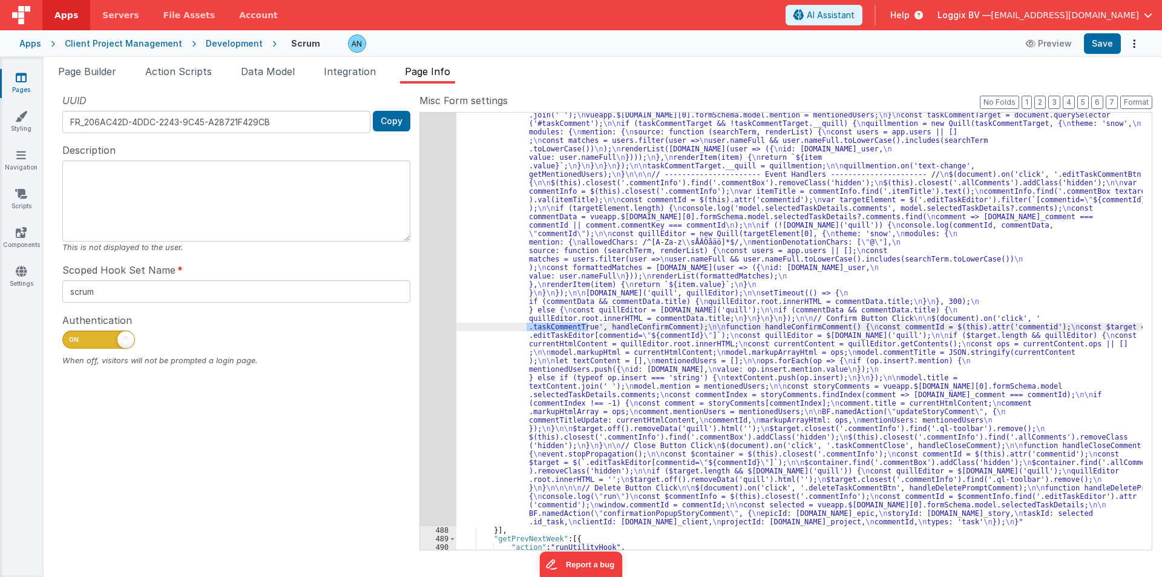
click at [455, 257] on div "487" at bounding box center [438, 284] width 36 height 483
click at [479, 254] on div ""function" : "console.log( \" runnnnn8-8 \" ) \n // ---------------------- Quil…" at bounding box center [799, 528] width 686 height 971
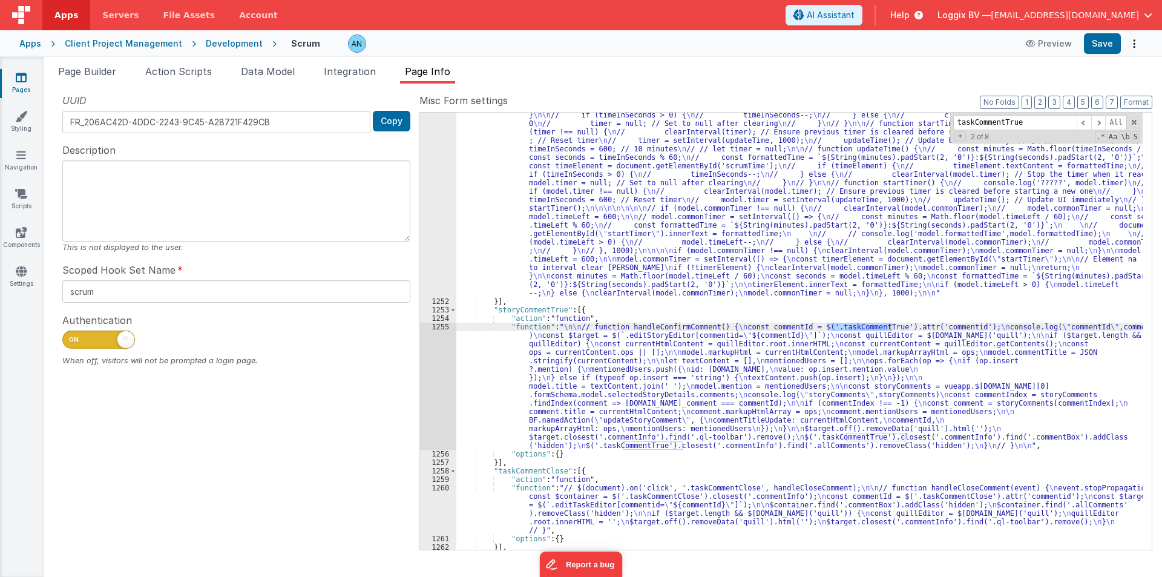
click at [431, 362] on div "1255" at bounding box center [438, 386] width 36 height 127
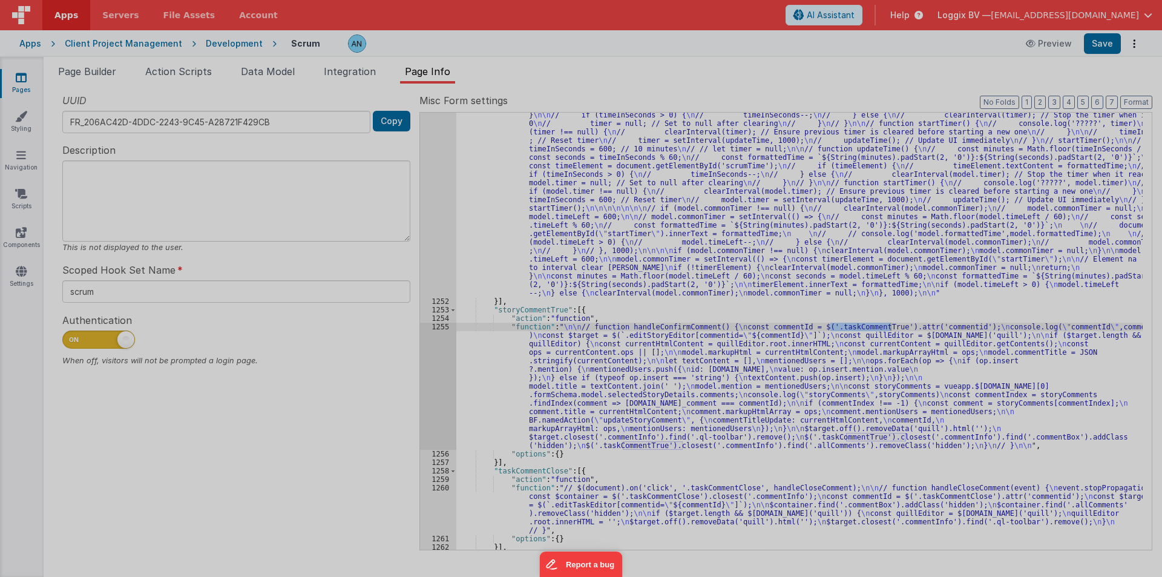
click at [432, 362] on div at bounding box center [581, 288] width 1162 height 577
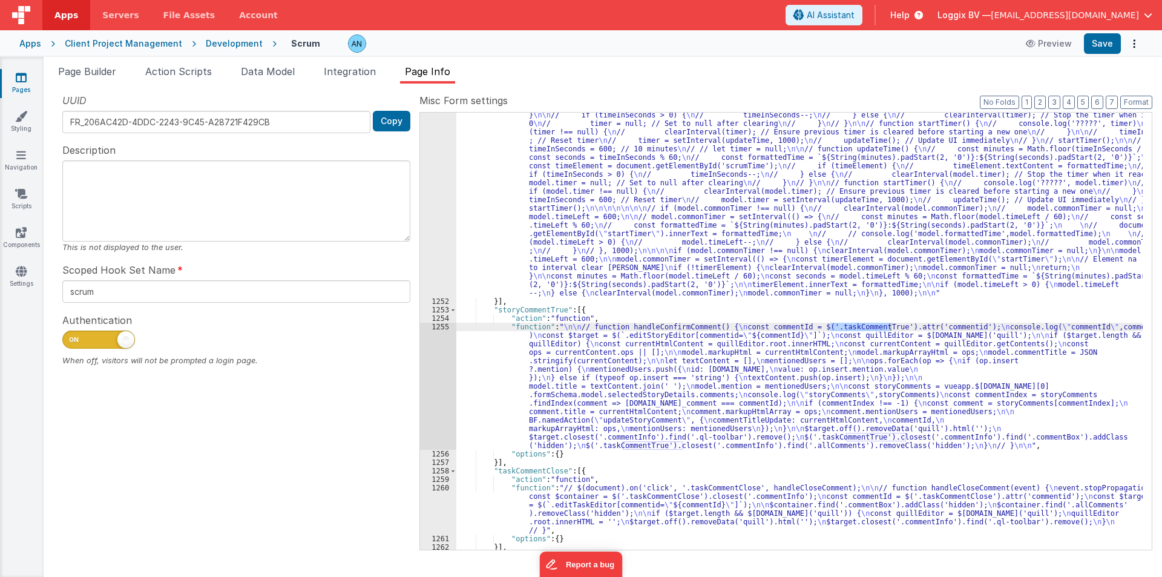
click at [425, 356] on div "1255" at bounding box center [438, 386] width 36 height 127
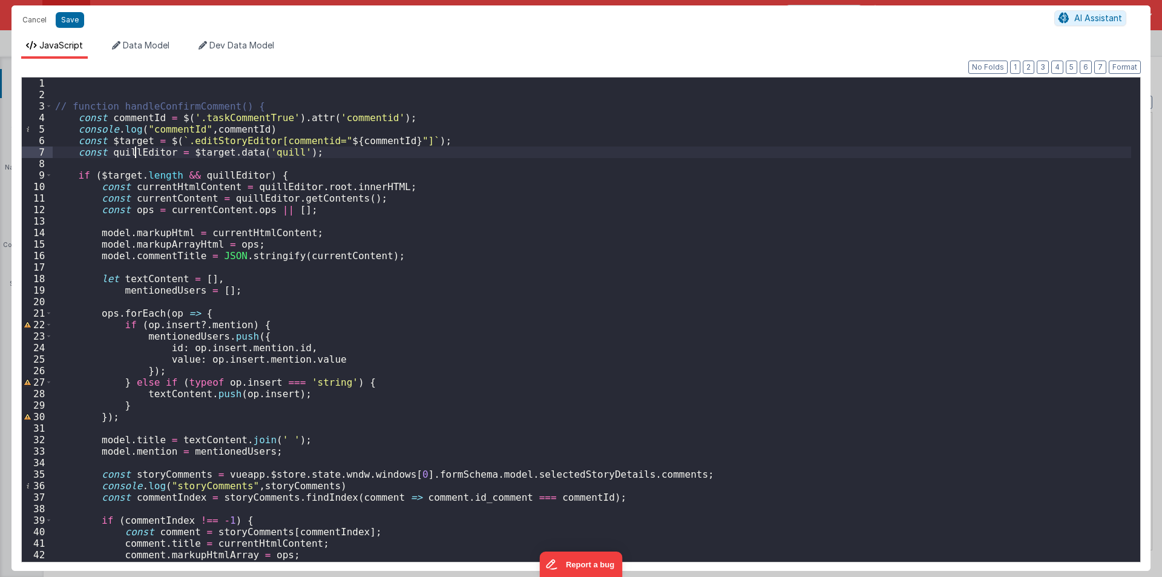
click at [134, 148] on div "// function handleConfirmComment() { const commentId = $ ( '.taskCommentTrue' )…" at bounding box center [592, 330] width 1078 height 507
click at [126, 161] on div "// function handleConfirmComment() { const commentId = $ ( '.taskCommentTrue' )…" at bounding box center [592, 330] width 1078 height 507
paste textarea
click at [120, 142] on div "// function handleConfirmComment() { const commentId = $ ( '.taskCommentTrue' )…" at bounding box center [592, 330] width 1078 height 507
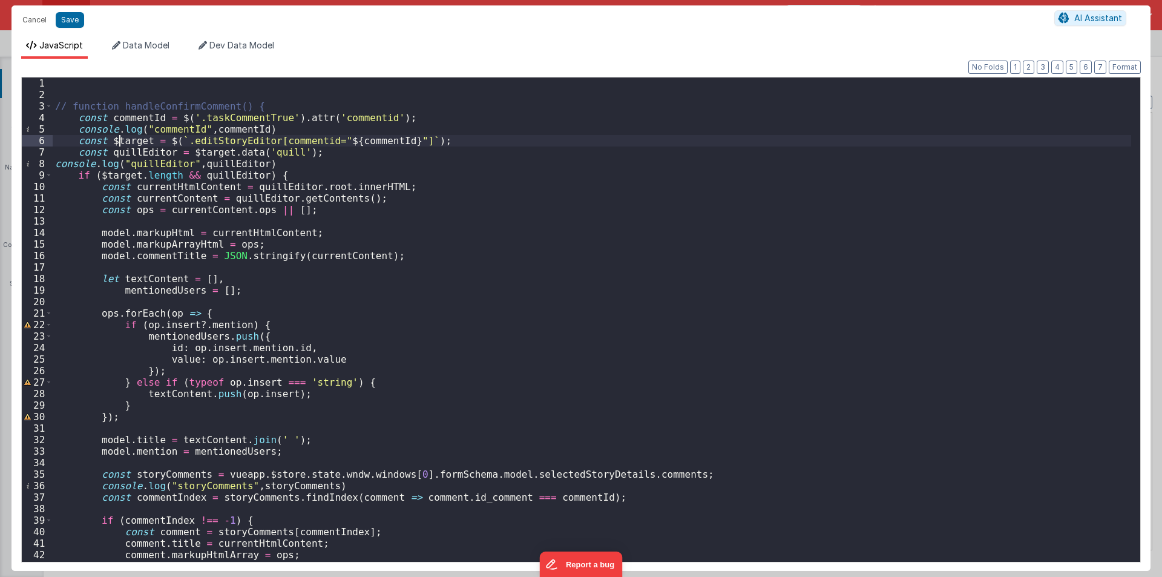
click at [120, 142] on div "// function handleConfirmComment() { const commentId = $ ( '.taskCommentTrue' )…" at bounding box center [592, 330] width 1078 height 507
click at [1126, 65] on button "Format" at bounding box center [1125, 67] width 32 height 13
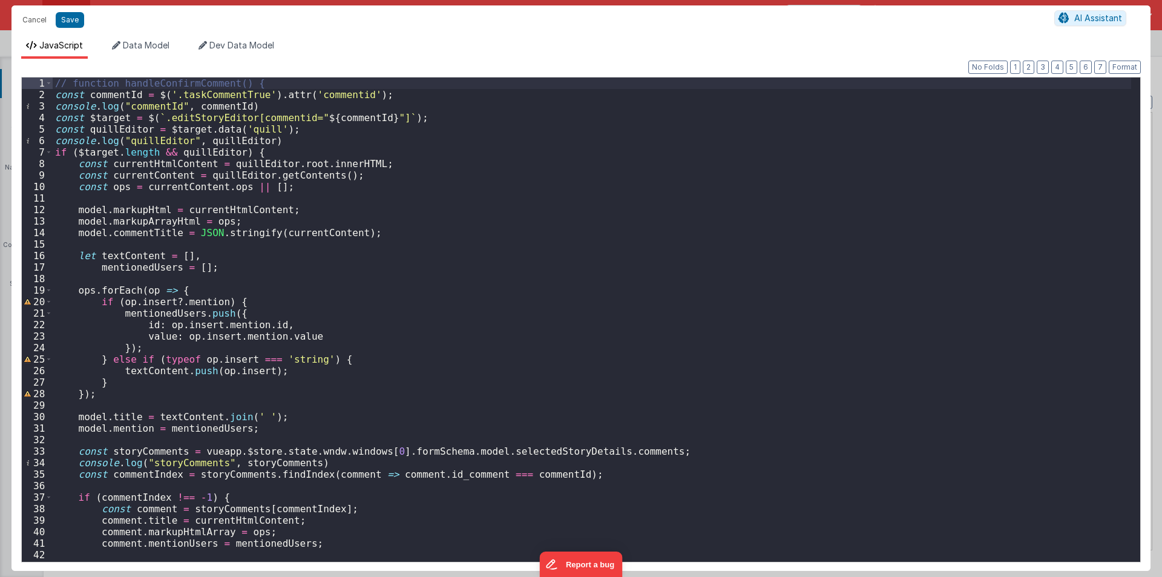
click at [284, 143] on div "// function handleConfirmComment() { const commentId = $ ( '.taskCommentTrue' )…" at bounding box center [592, 330] width 1078 height 507
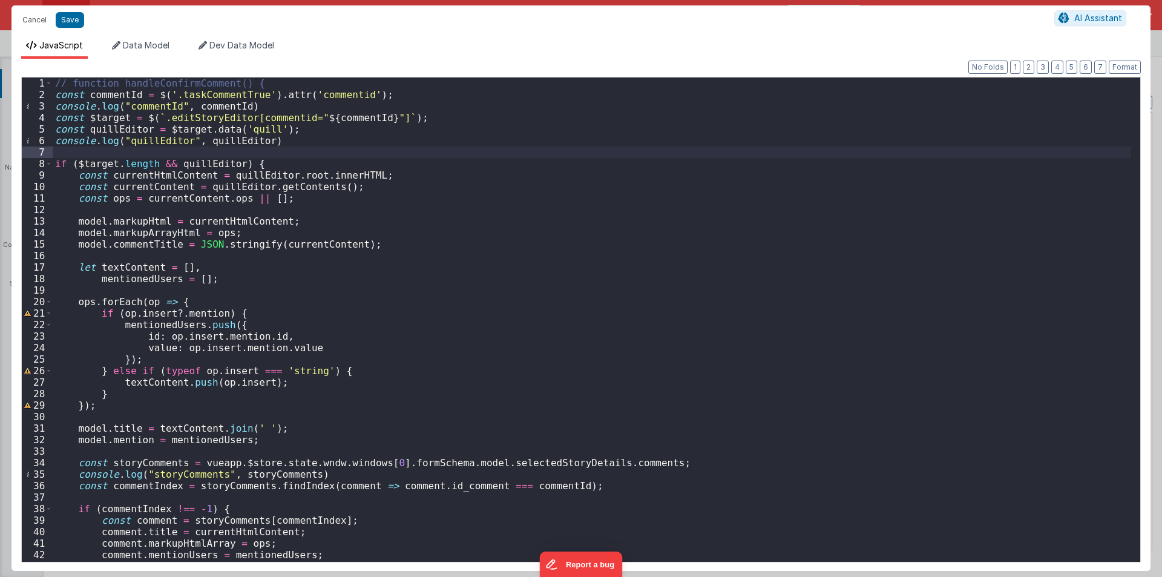
click at [287, 134] on div "// function handleConfirmComment() { const commentId = $ ( '.taskCommentTrue' )…" at bounding box center [592, 330] width 1078 height 507
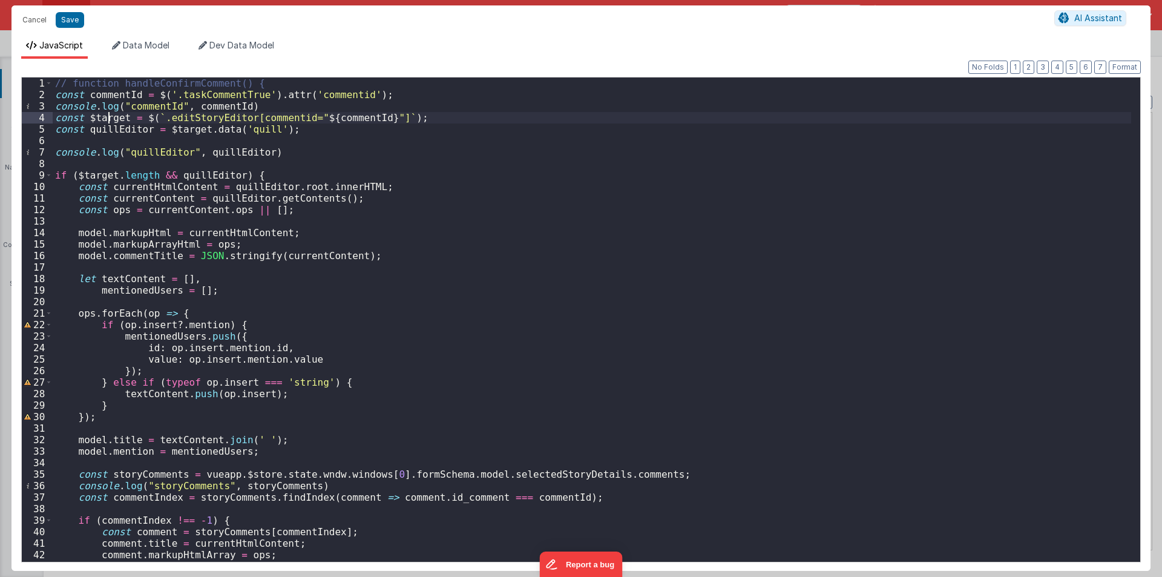
click at [108, 119] on div "// function handleConfirmComment() { const commentId = $ ( '.taskCommentTrue' )…" at bounding box center [592, 330] width 1078 height 507
click at [260, 149] on div "// function handleConfirmComment() { const commentId = $ ( '.taskCommentTrue' )…" at bounding box center [592, 330] width 1078 height 507
click at [256, 174] on div "// function handleConfirmComment() { const commentId = $ ( '.taskCommentTrue' )…" at bounding box center [592, 330] width 1078 height 507
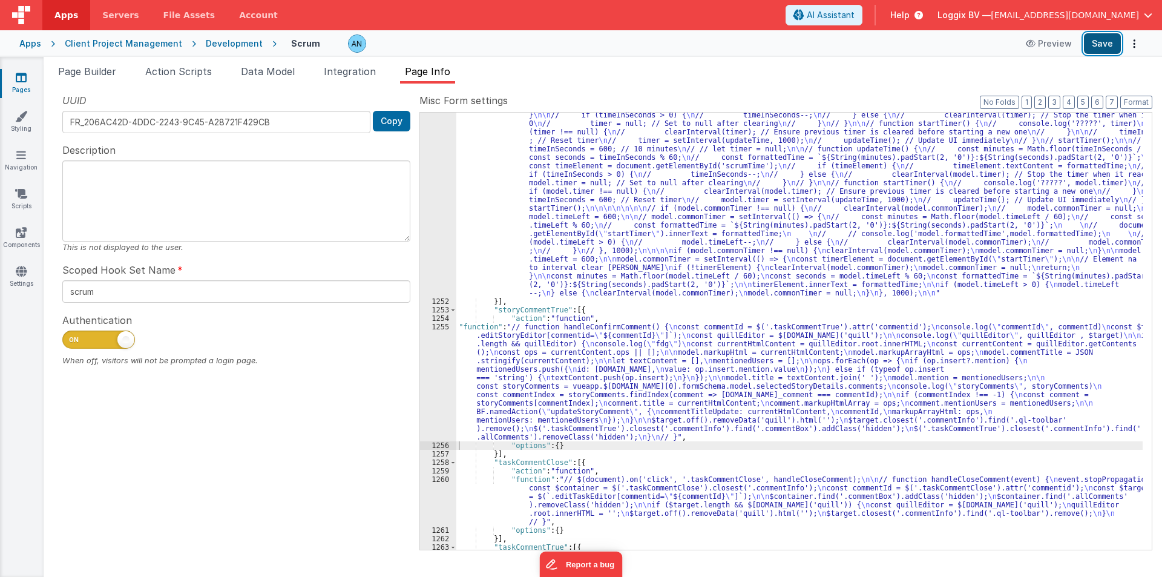
click at [1095, 44] on button "Save" at bounding box center [1102, 43] width 37 height 21
click at [1132, 103] on button "Format" at bounding box center [1136, 102] width 32 height 13
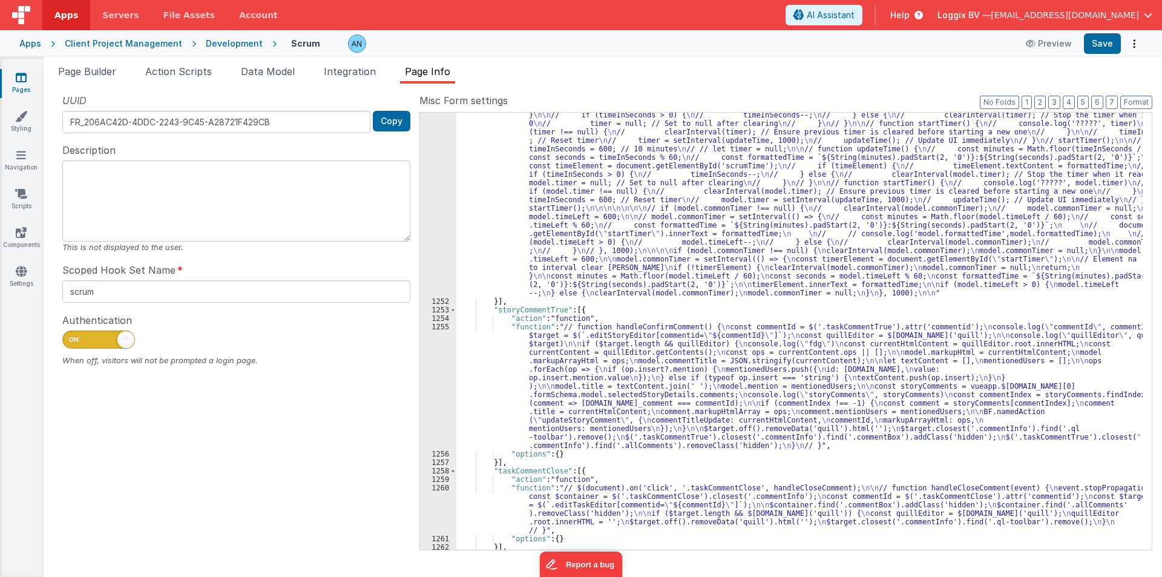
click at [478, 362] on div ""function" : "// let timeInSeconds = 600; // 10 minutes \n // // let timer = nu…" at bounding box center [799, 413] width 686 height 657
click at [441, 353] on div "1255" at bounding box center [438, 386] width 36 height 127
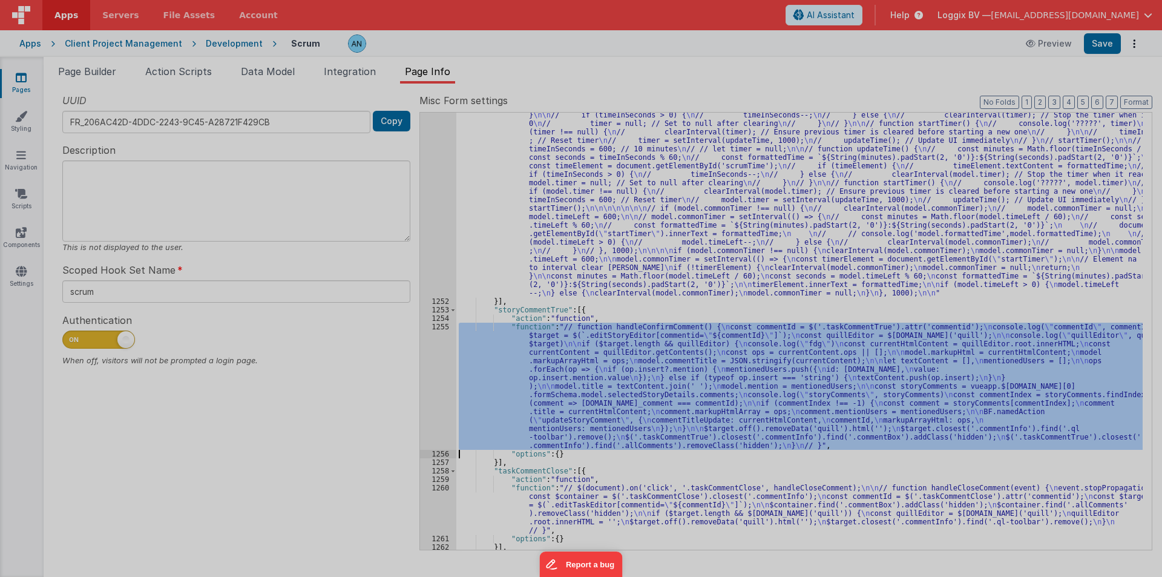
click at [440, 353] on div at bounding box center [581, 288] width 1162 height 577
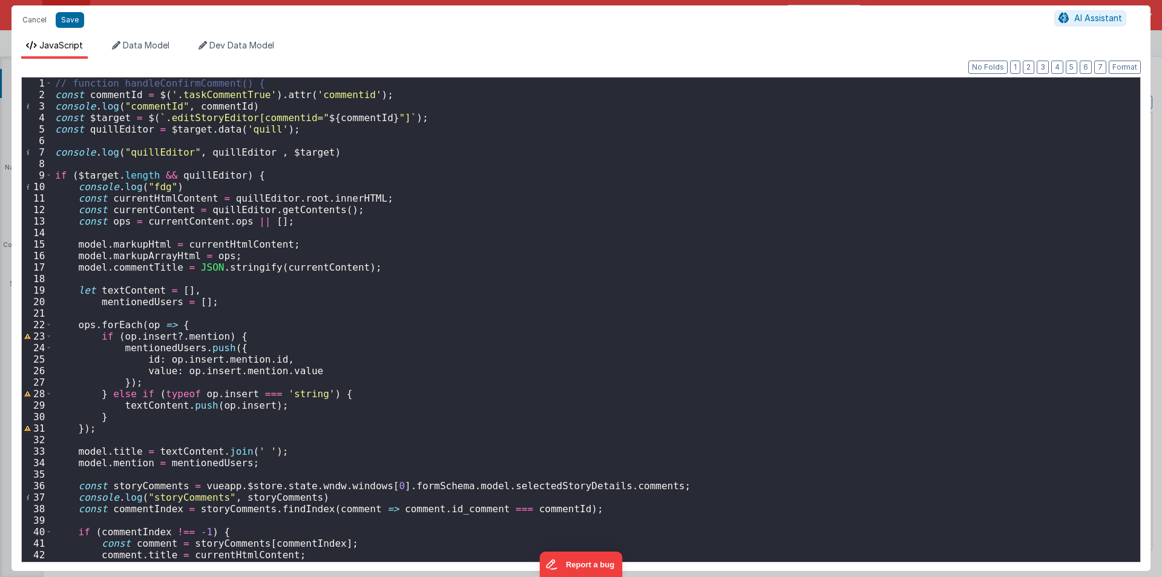
click at [94, 120] on div "// function handleConfirmComment() { const commentId = $ ( '.taskCommentTrue' )…" at bounding box center [592, 330] width 1078 height 507
click at [403, 119] on div "// function handleConfirmComment() { const commentId = $ ( '.taskCommentTrue' )…" at bounding box center [592, 330] width 1078 height 507
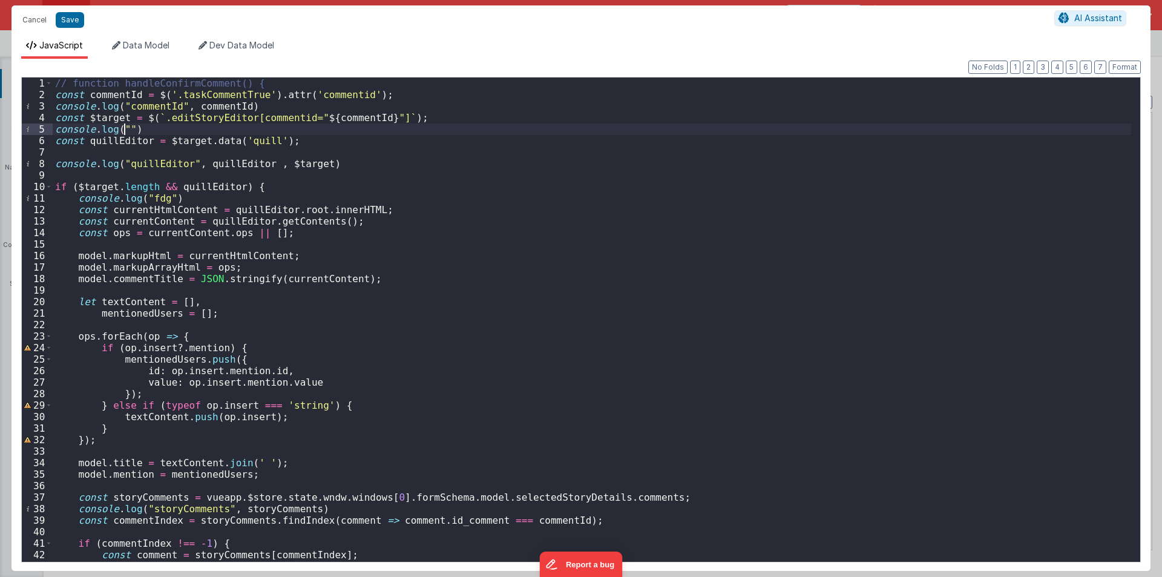
paste textarea
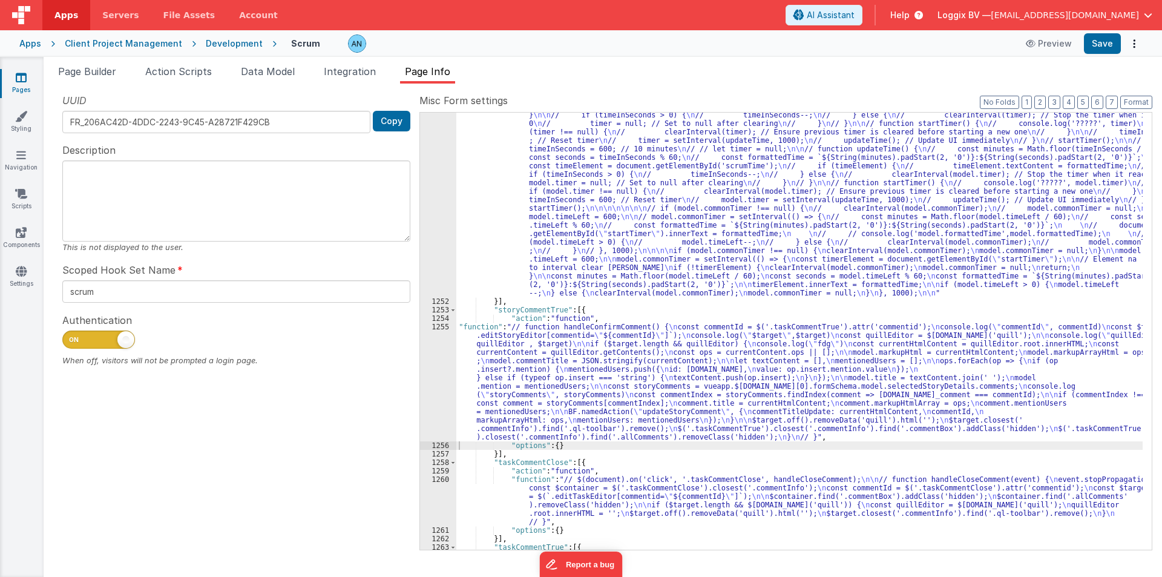
click at [435, 361] on div "1255" at bounding box center [438, 382] width 36 height 119
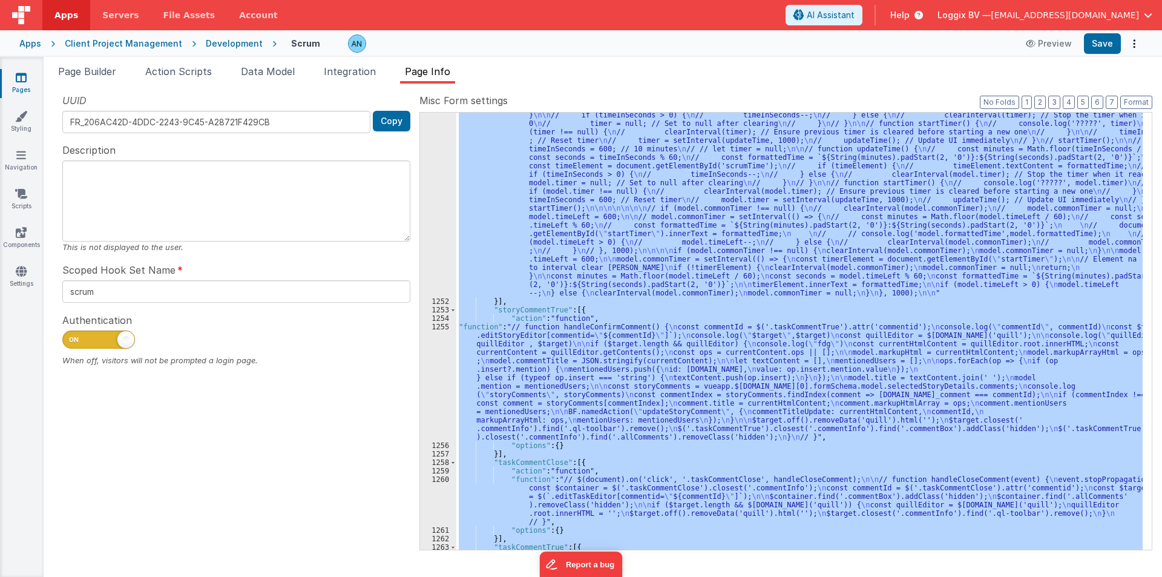
click at [435, 361] on div "1255" at bounding box center [438, 382] width 36 height 119
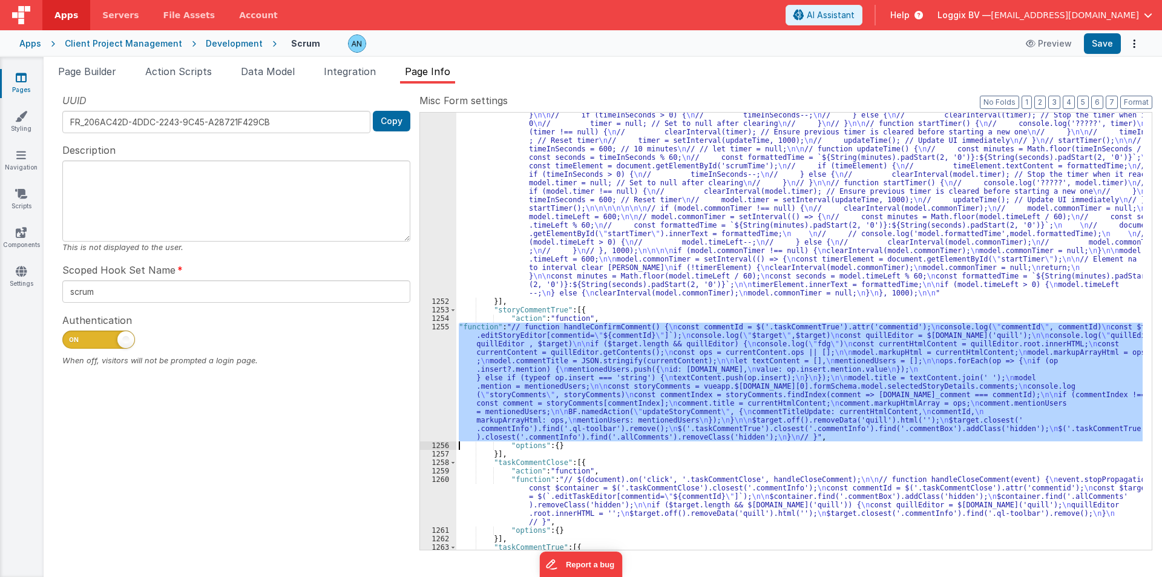
click at [435, 361] on div "1255" at bounding box center [438, 382] width 36 height 119
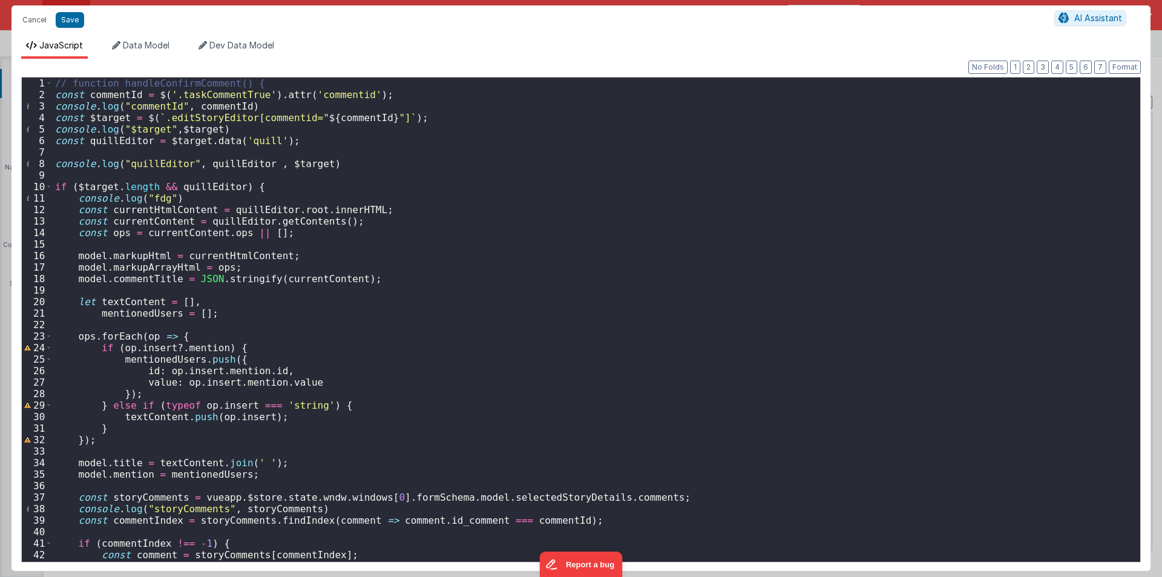
click at [245, 141] on div "// function handleConfirmComment() { const commentId = $ ( '.taskCommentTrue' )…" at bounding box center [592, 330] width 1078 height 507
click at [36, 24] on button "Cancel" at bounding box center [34, 19] width 36 height 17
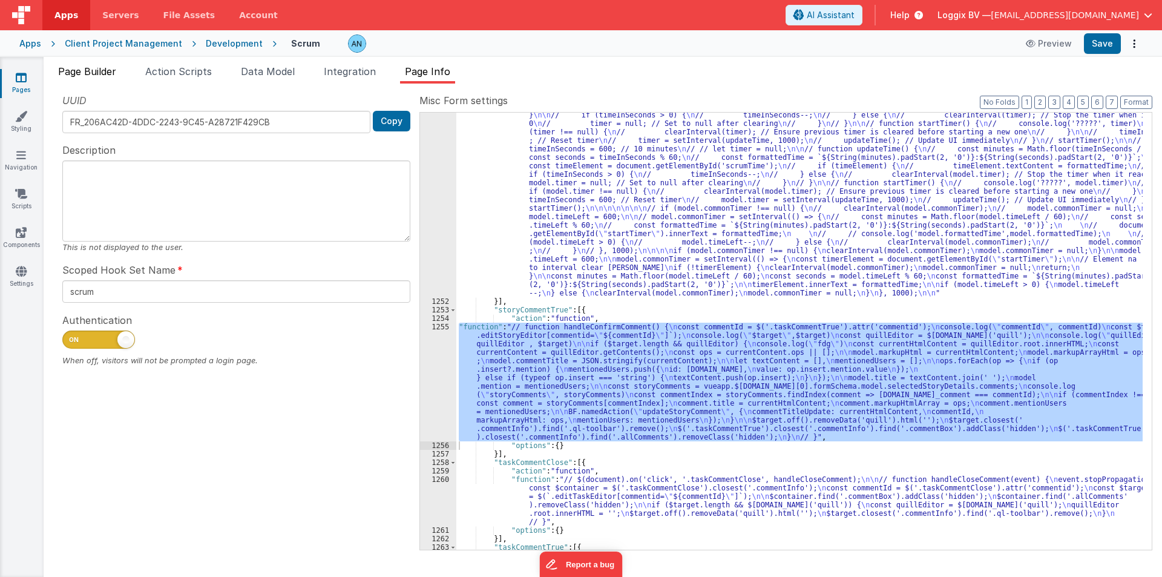
click at [67, 72] on span "Page Builder" at bounding box center [87, 71] width 58 height 12
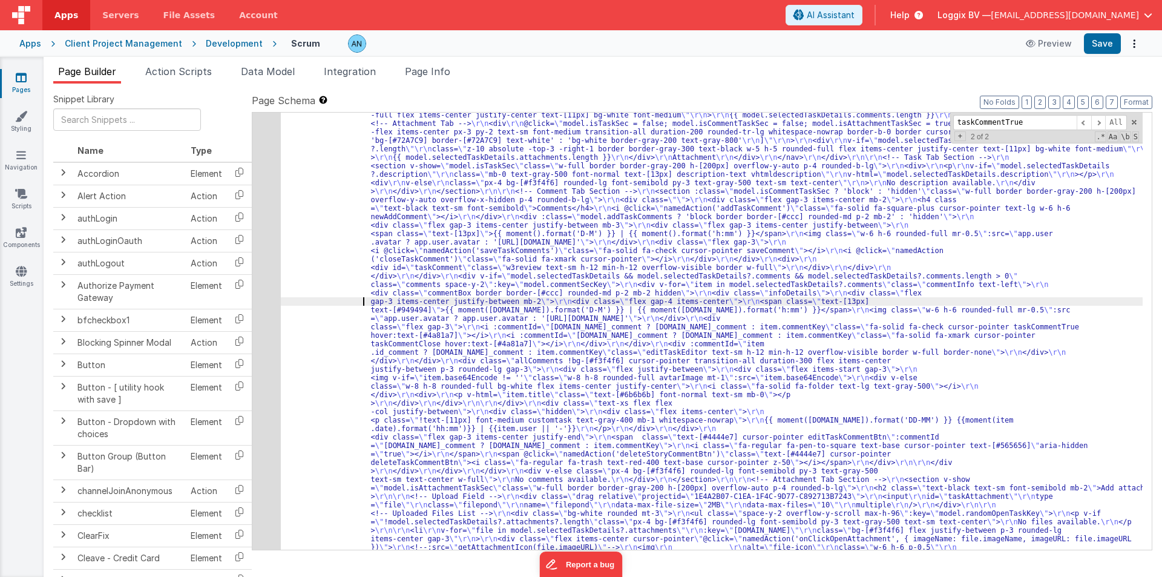
paste input "px-2 py-3 hover:!bg-[#e1e6e9] transition-all duration-300 ease-in-out sprintTas…"
type input "px-2 py-3 hover:!bg-[#e1e6e9] transition-all duration-300 ease-in-out sprintTas…"
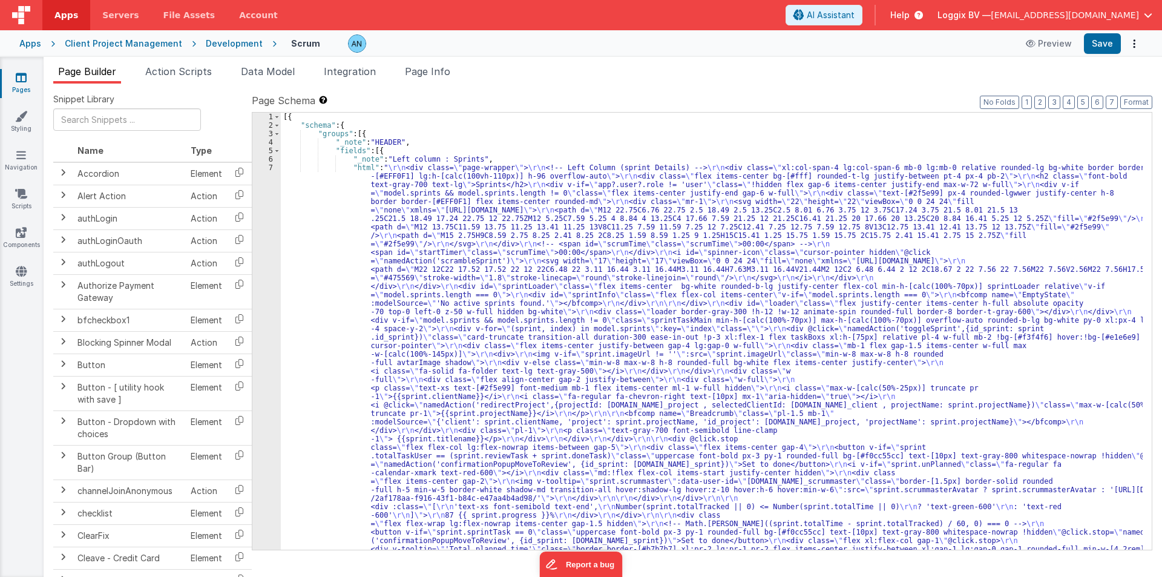
click at [282, 303] on div "1 2 3 4 5 6 7 [{ "schema" : { "groups" : [{ "_note" : "HEADER" , "fields" : [{ …" at bounding box center [702, 331] width 900 height 438
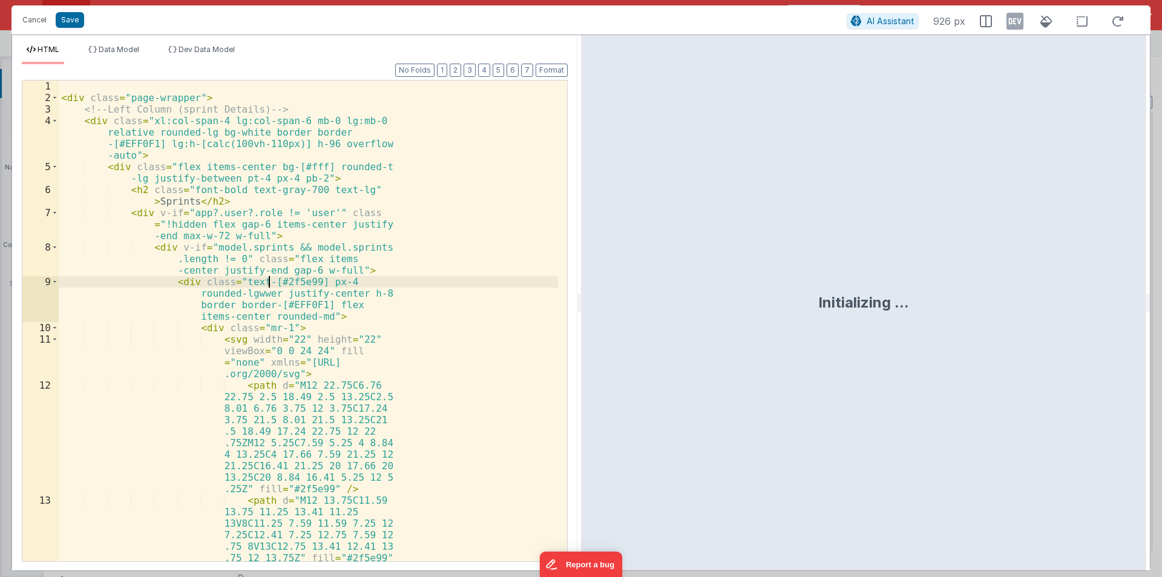
scroll to position [419, 0]
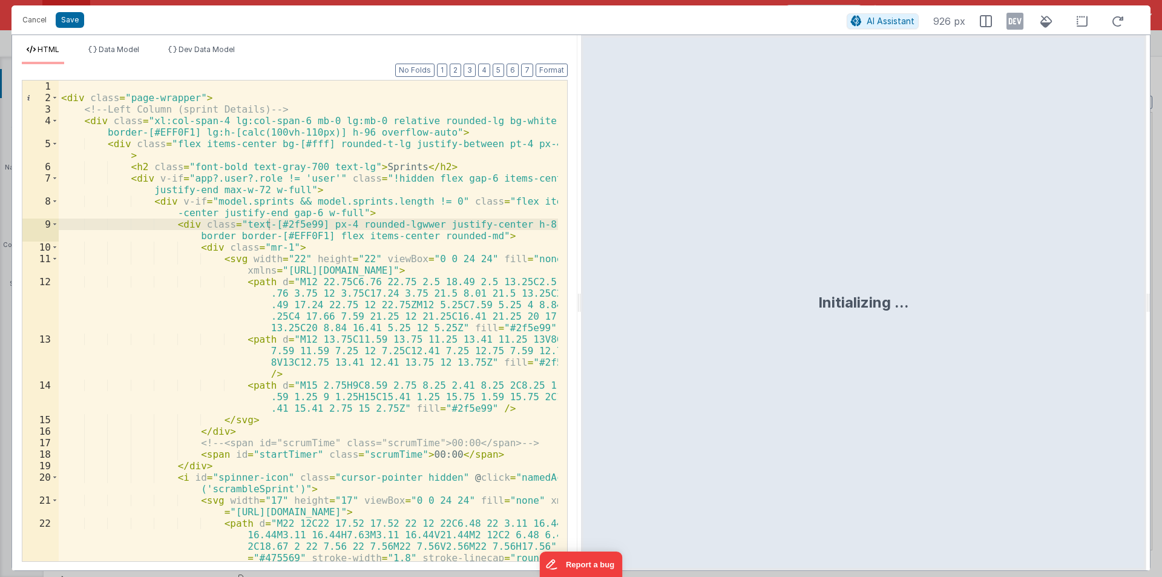
drag, startPoint x: 578, startPoint y: 298, endPoint x: 1020, endPoint y: 336, distance: 443.3
click at [1161, 270] on html "Cancel Save AI Assistant 926 px HTML Data Model Dev Data Model Format 7 6 5 4 3…" at bounding box center [581, 288] width 1162 height 577
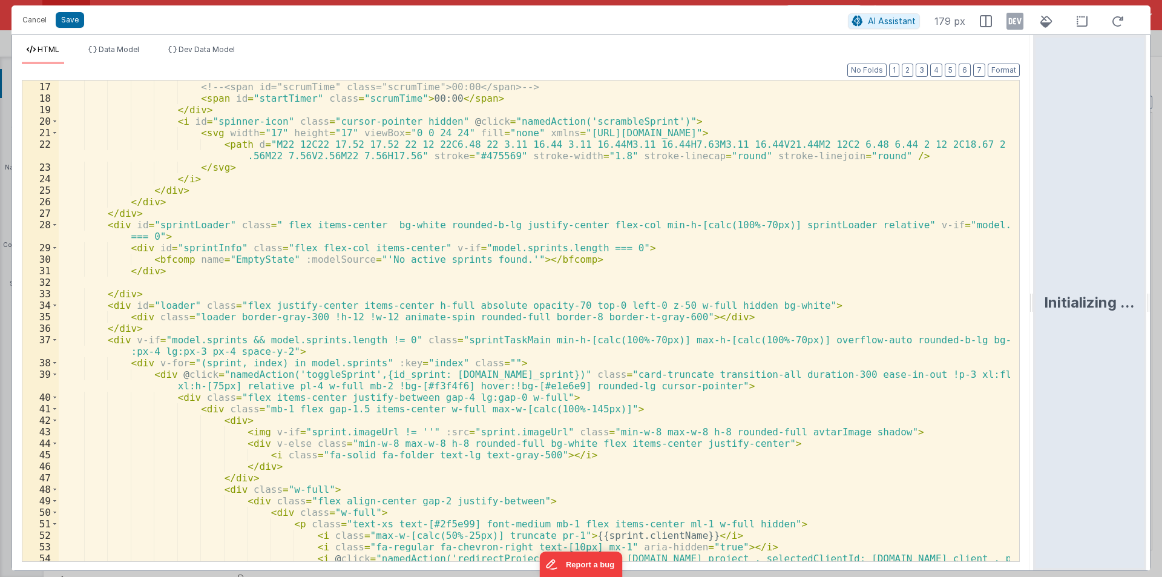
scroll to position [218, 0]
click at [303, 379] on div "</ div > <!-- <span id="scrumTime" class="scrumTime">00:00</span> --> < span id…" at bounding box center [534, 327] width 951 height 515
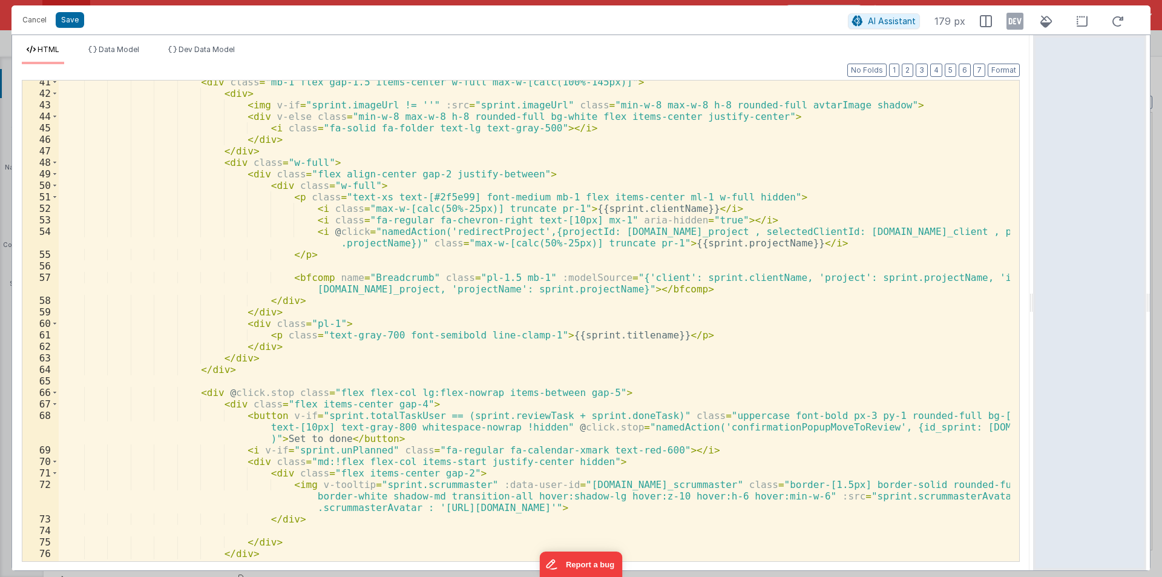
scroll to position [581, 0]
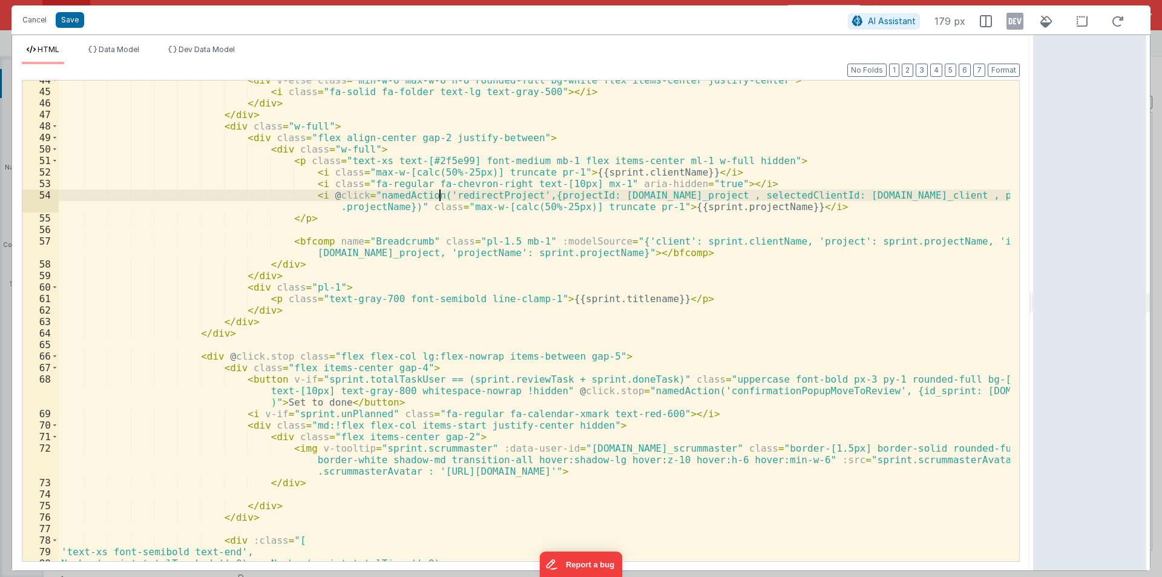
click at [440, 196] on div "< div v-else class = "min-w-8 max-w-8 h-8 rounded-full bg-white flex items-cent…" at bounding box center [534, 325] width 951 height 503
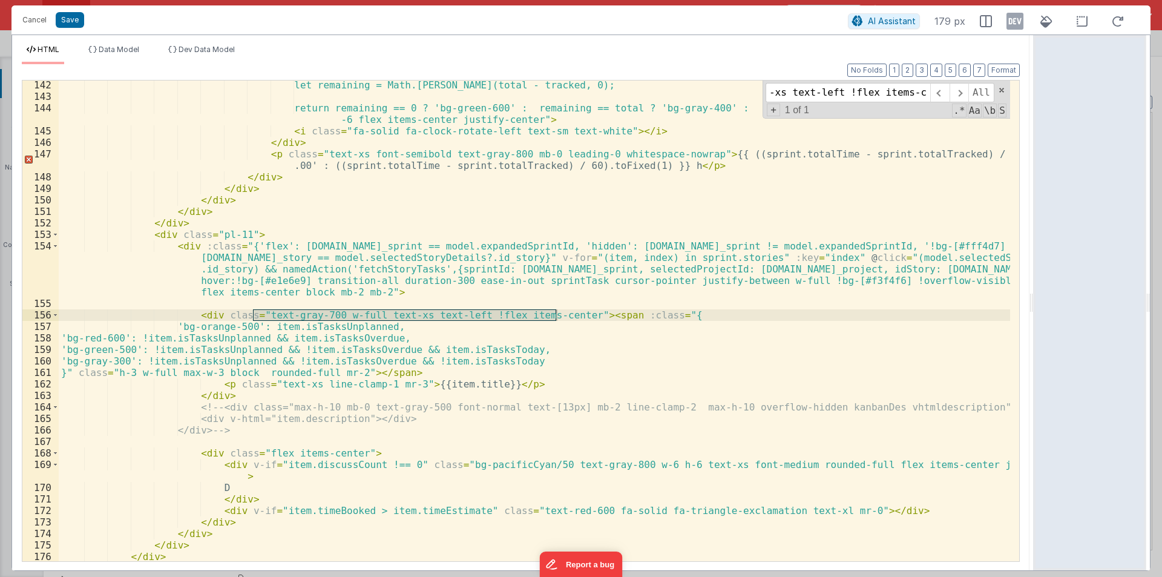
type input "text-gray-700 w-full text-xs text-left !flex items-center"
click at [365, 272] on div "let remaining = Math.max(total - tracked, 0); return remaining == 0 ? 'bg-green…" at bounding box center [534, 330] width 951 height 503
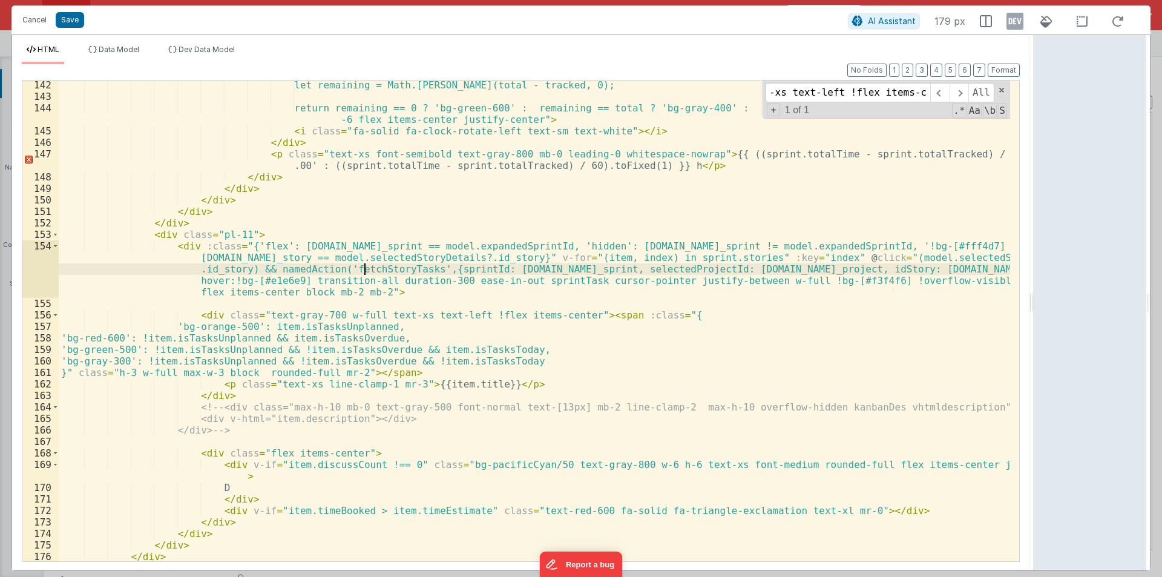
scroll to position [0, 0]
click at [365, 272] on div "let remaining = Math.max(total - tracked, 0); return remaining == 0 ? 'bg-green…" at bounding box center [534, 330] width 951 height 503
click at [33, 21] on button "Cancel" at bounding box center [34, 19] width 36 height 17
click at [103, 118] on div "Format 7 6 5 4 3 2 1 No Folds 142 143 144 145 146 147 148 149 150 151 152 153 1…" at bounding box center [521, 320] width 998 height 482
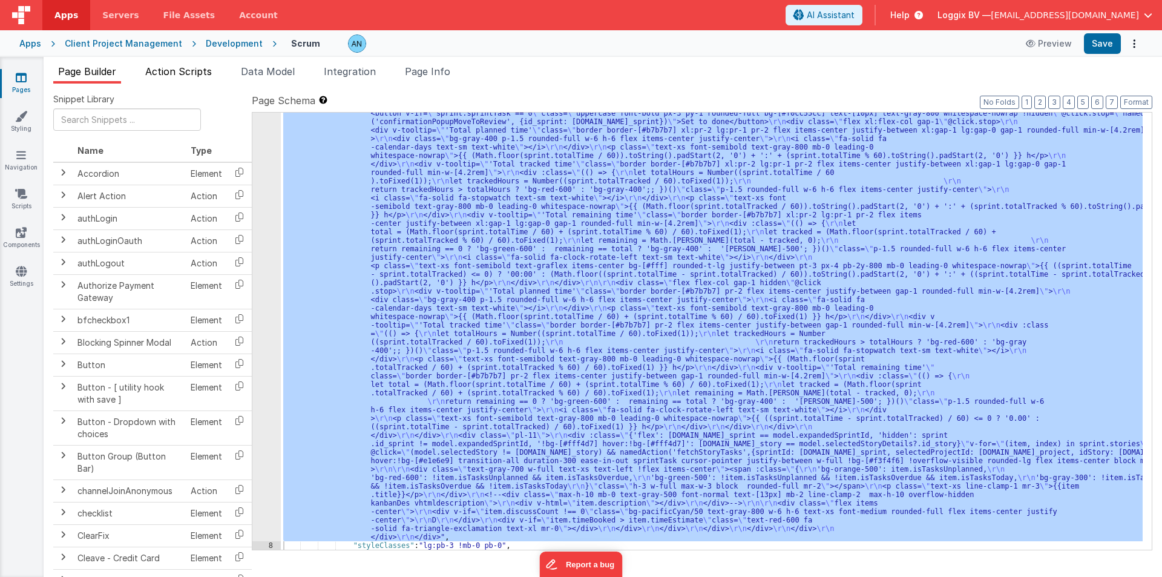
click at [168, 74] on span "Action Scripts" at bounding box center [178, 71] width 67 height 12
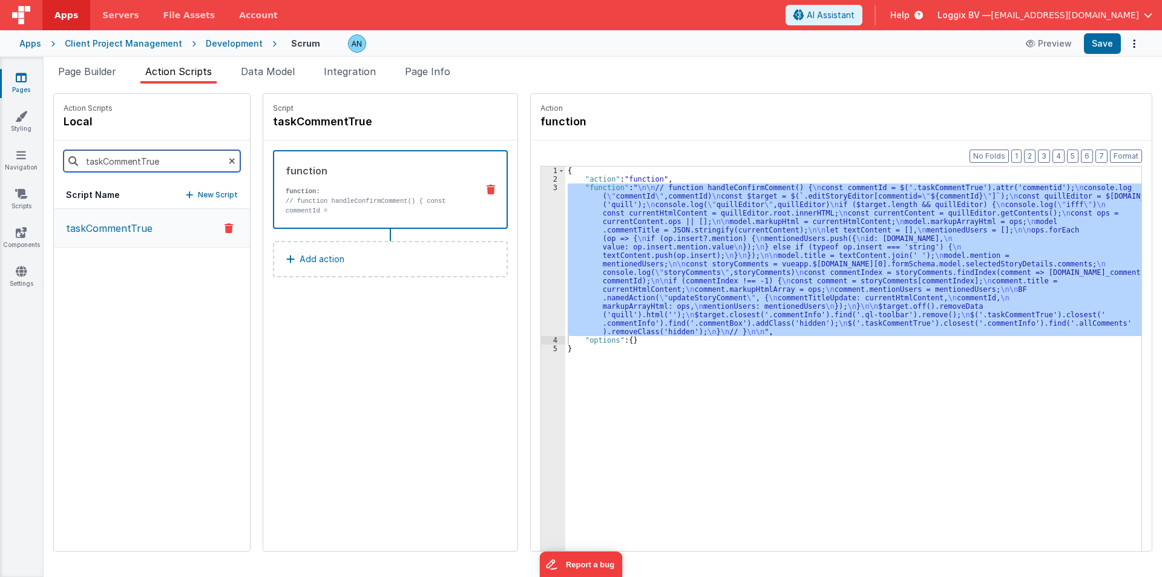
click at [92, 170] on input "taskCommentTrue" at bounding box center [152, 161] width 177 height 22
paste input "fetchStoryTasks"
type input "fetchStoryTasks"
click at [111, 229] on p "fetchStoryTasks" at bounding box center [101, 228] width 85 height 15
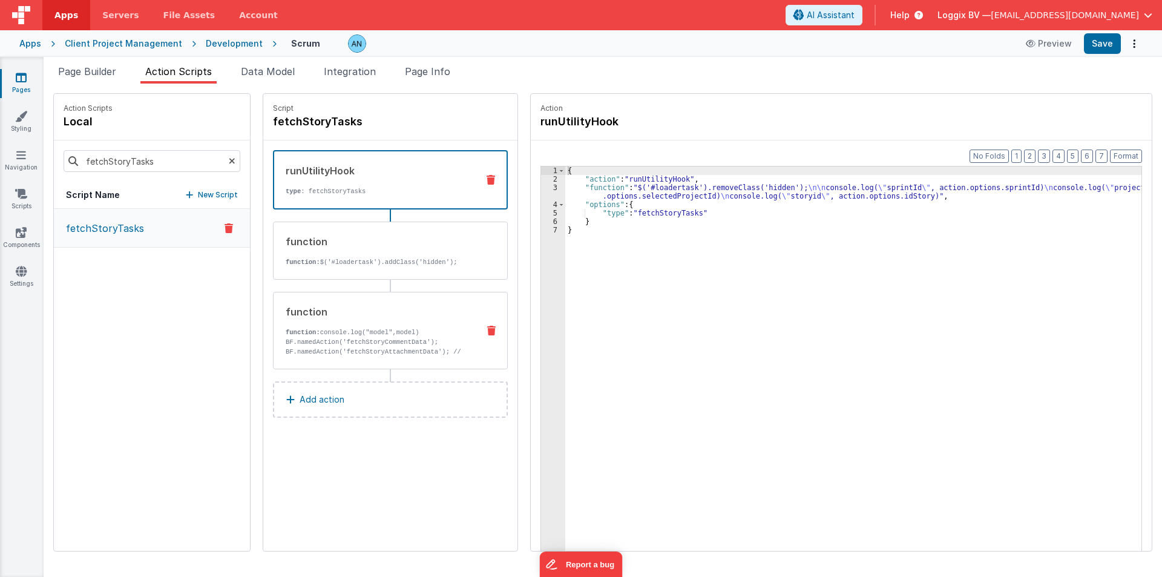
click at [353, 313] on div "function" at bounding box center [377, 311] width 183 height 15
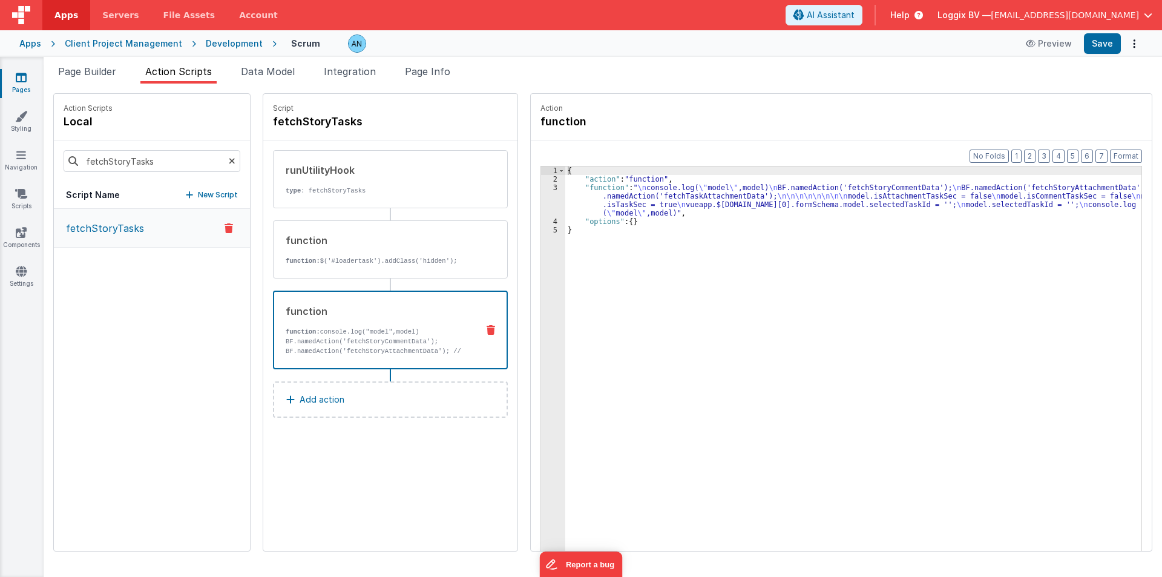
click at [655, 207] on div "{ "action" : "function" , "function" : " \n console.log( \" model \" ,model) \n…" at bounding box center [859, 385] width 588 height 439
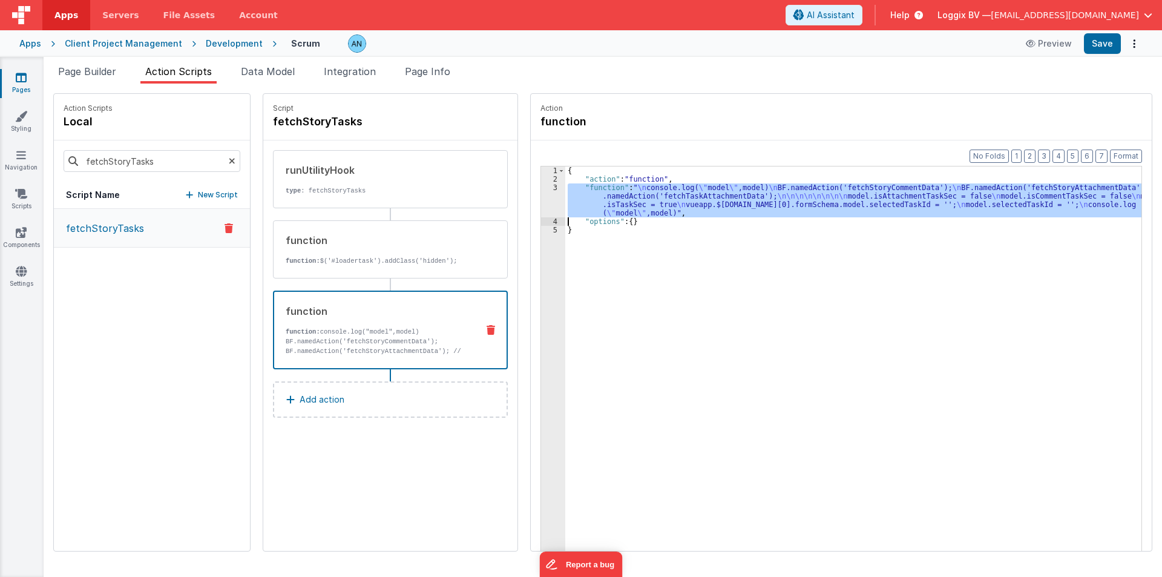
click at [542, 196] on div "3" at bounding box center [553, 200] width 24 height 34
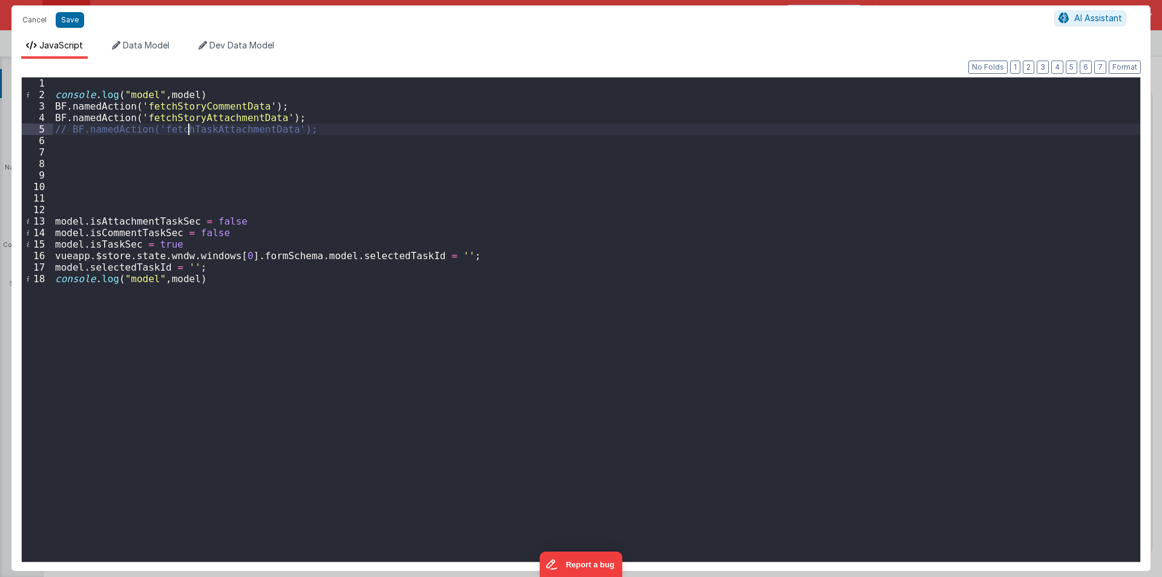
click at [187, 116] on div "console . log ( "model" , model ) BF . namedAction ( 'fetchStoryCommentData' ) …" at bounding box center [596, 330] width 1087 height 507
click at [284, 107] on div "console . log ( "model" , model ) BF . namedAction ( 'fetchStoryCommentData' ) …" at bounding box center [596, 330] width 1087 height 507
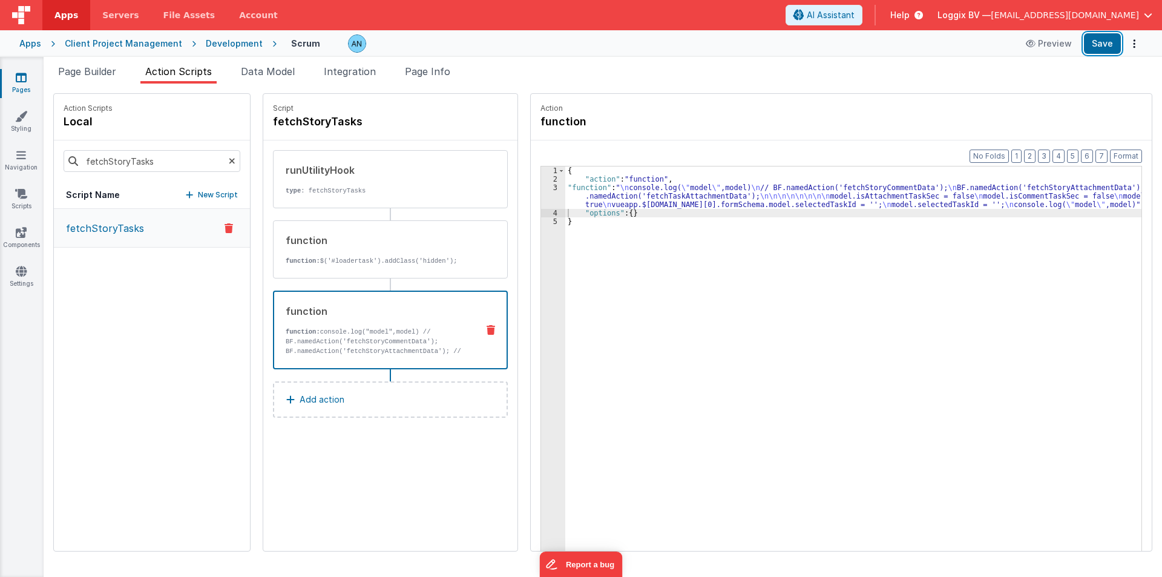
click at [1107, 41] on button "Save" at bounding box center [1102, 43] width 37 height 21
click at [77, 74] on span "Page Builder" at bounding box center [87, 71] width 58 height 12
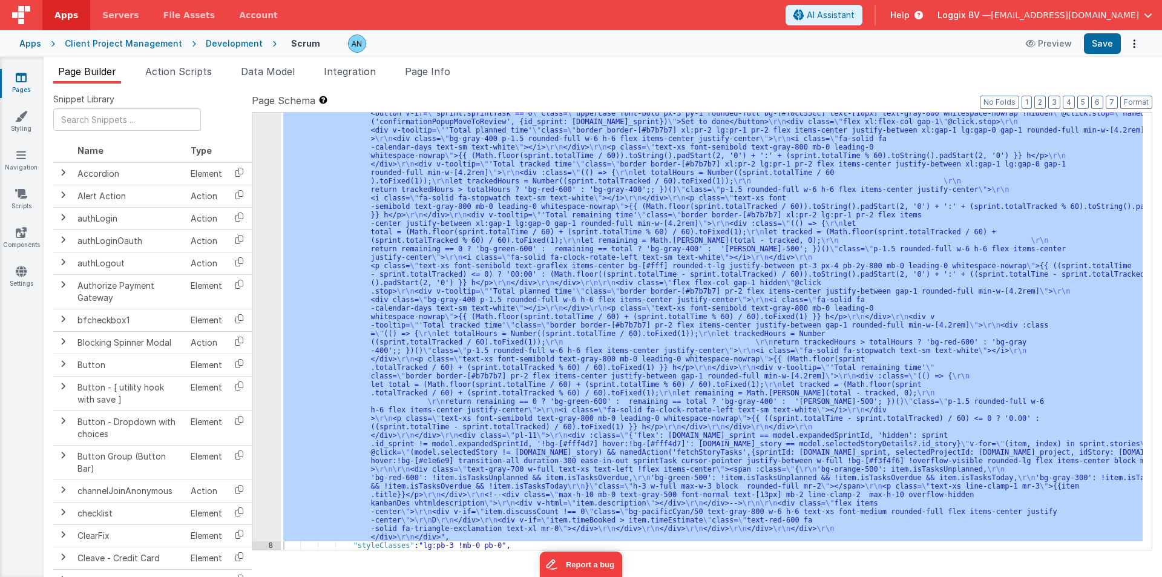
click at [304, 244] on div ""html" : " \r\n <div class= \" page-wrapper \" > \r\n <!-- Left Column (sprint …" at bounding box center [712, 331] width 862 height 437
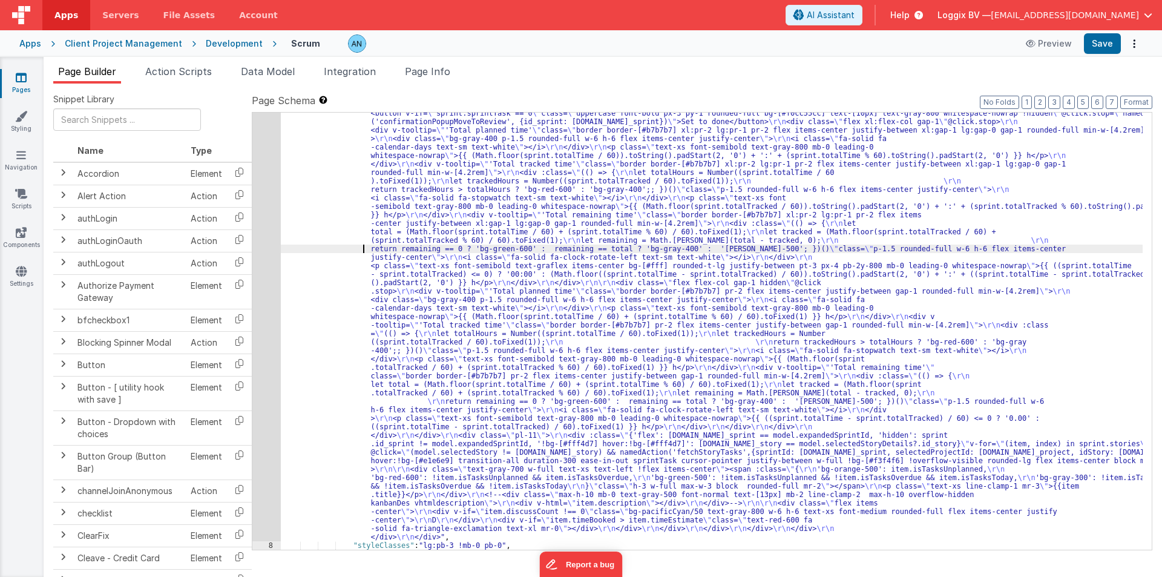
scroll to position [0, 819]
paste input "newAddComment"
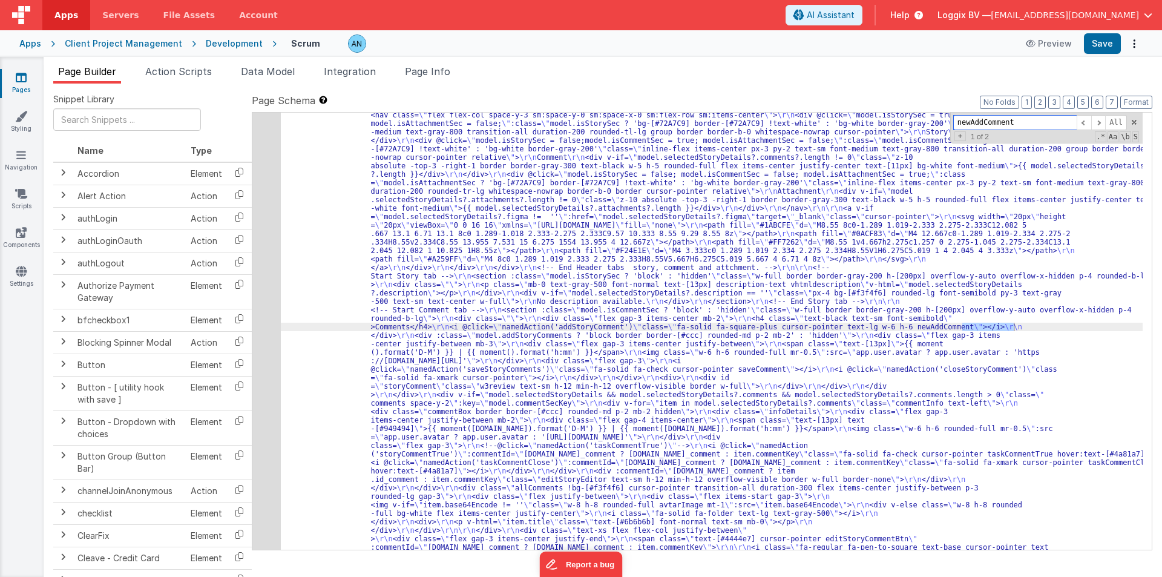
scroll to position [2958, 0]
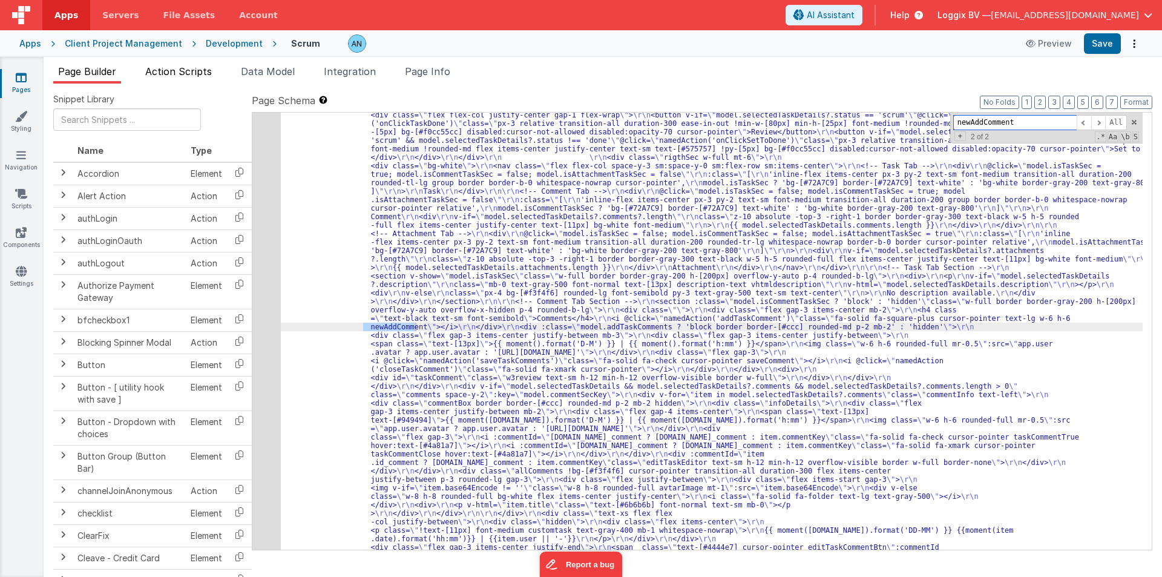
type input "newAddComment"
click at [178, 76] on span "Action Scripts" at bounding box center [178, 71] width 67 height 12
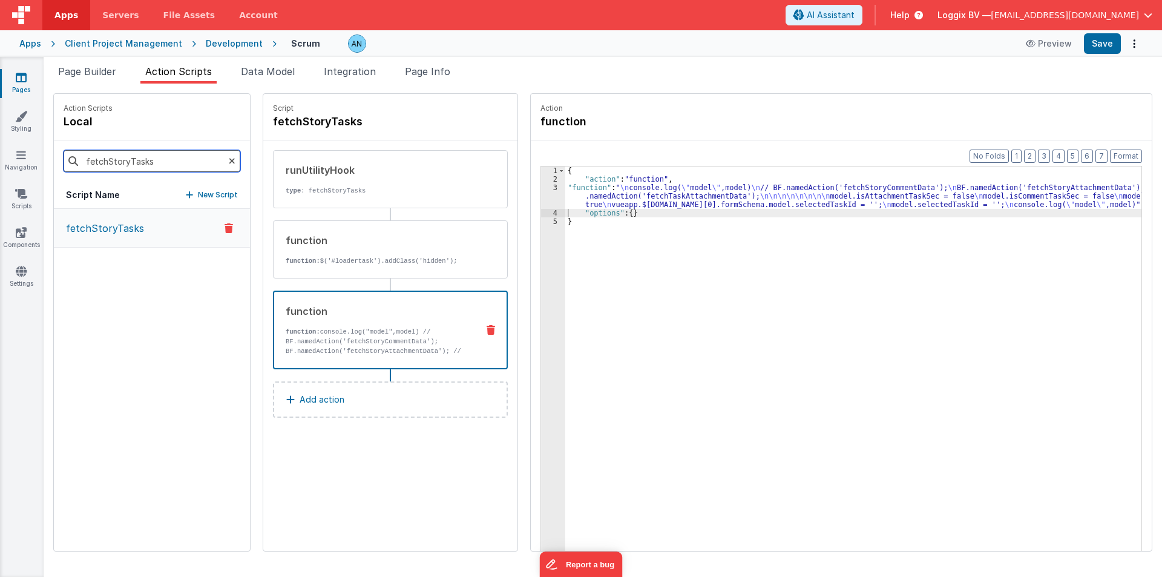
click at [119, 163] on input "fetchStoryTasks" at bounding box center [152, 161] width 177 height 22
type input "add"
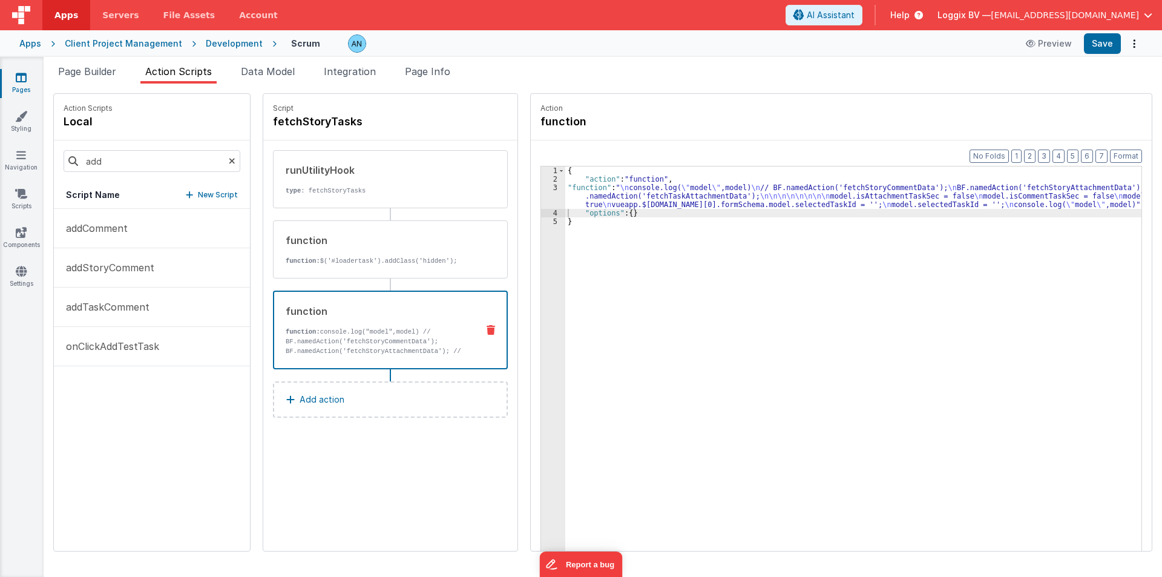
drag, startPoint x: 121, startPoint y: 270, endPoint x: 528, endPoint y: 211, distance: 410.9
click at [121, 270] on p "addStoryComment" at bounding box center [107, 267] width 96 height 15
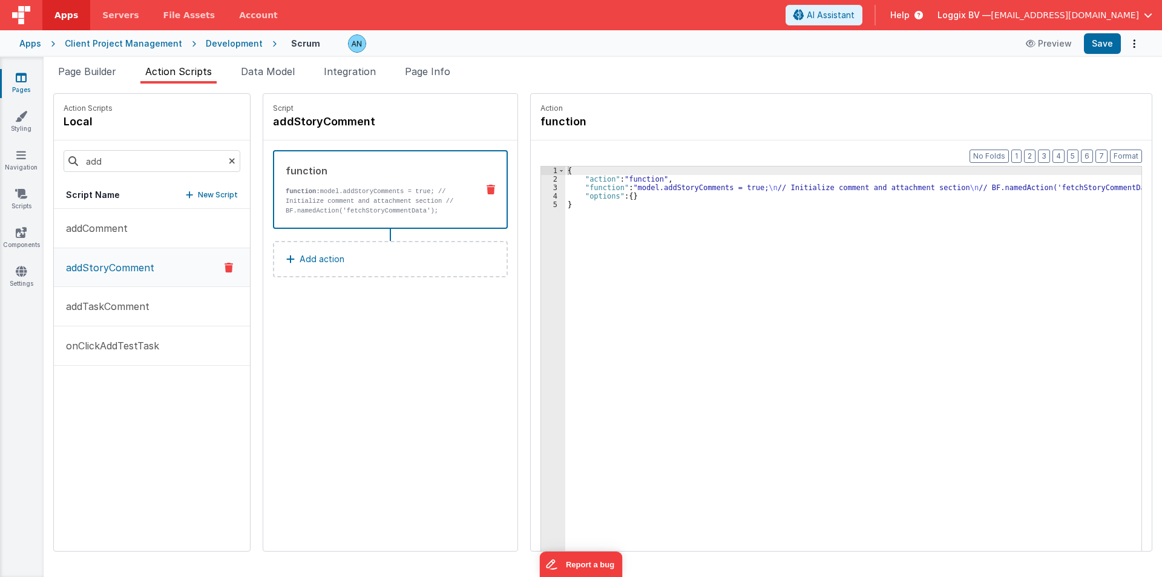
click at [353, 200] on p "function: model.addStoryComments = true; // Initialize comment and attachment s…" at bounding box center [377, 200] width 182 height 29
click at [566, 187] on div "{ "action" : "function" , "function" : "model.addStoryComments = true; \n // In…" at bounding box center [859, 385] width 588 height 439
click at [541, 186] on div "3" at bounding box center [553, 187] width 24 height 8
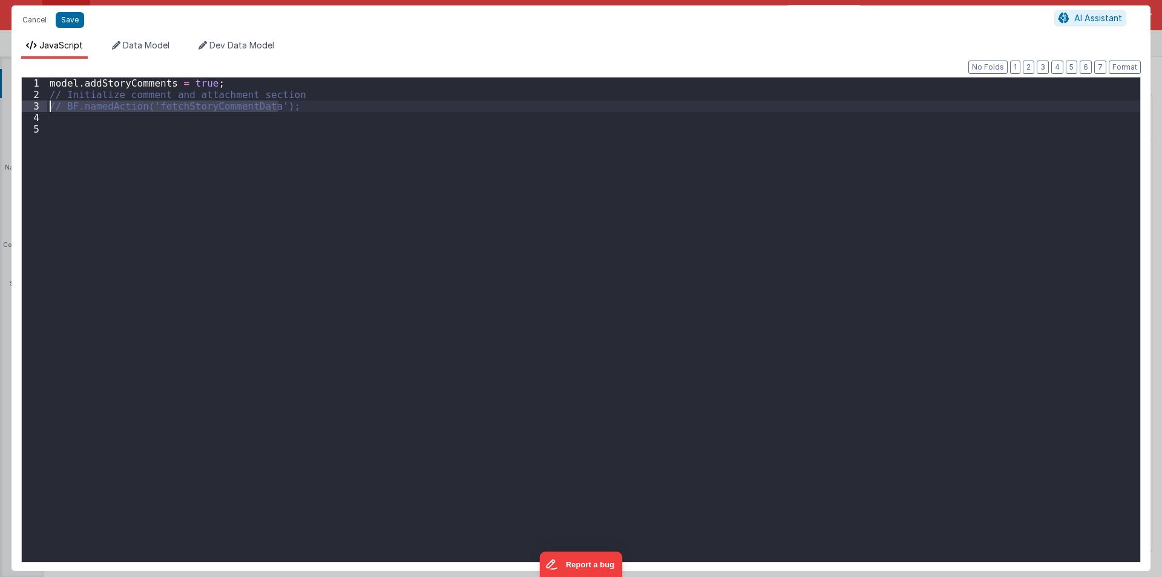
drag, startPoint x: 297, startPoint y: 109, endPoint x: 19, endPoint y: 107, distance: 277.8
click at [19, 107] on div "Format 7 6 5 4 3 2 1 No Folds 1 2 3 4 5 model . addStoryComments = true ; // In…" at bounding box center [580, 315] width 1139 height 512
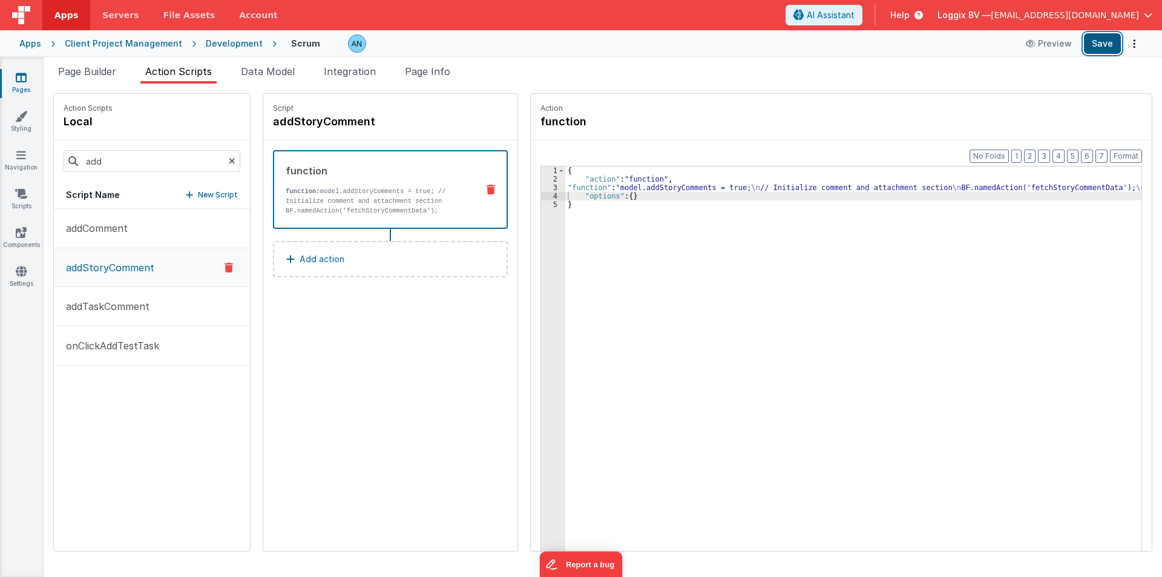
click at [1096, 41] on button "Save" at bounding box center [1102, 43] width 37 height 21
click at [1020, 185] on div "{ "action" : "function" , "function" : "model.addStoryComments = true; \n // In…" at bounding box center [859, 385] width 588 height 439
click at [108, 172] on div "add" at bounding box center [152, 160] width 196 height 41
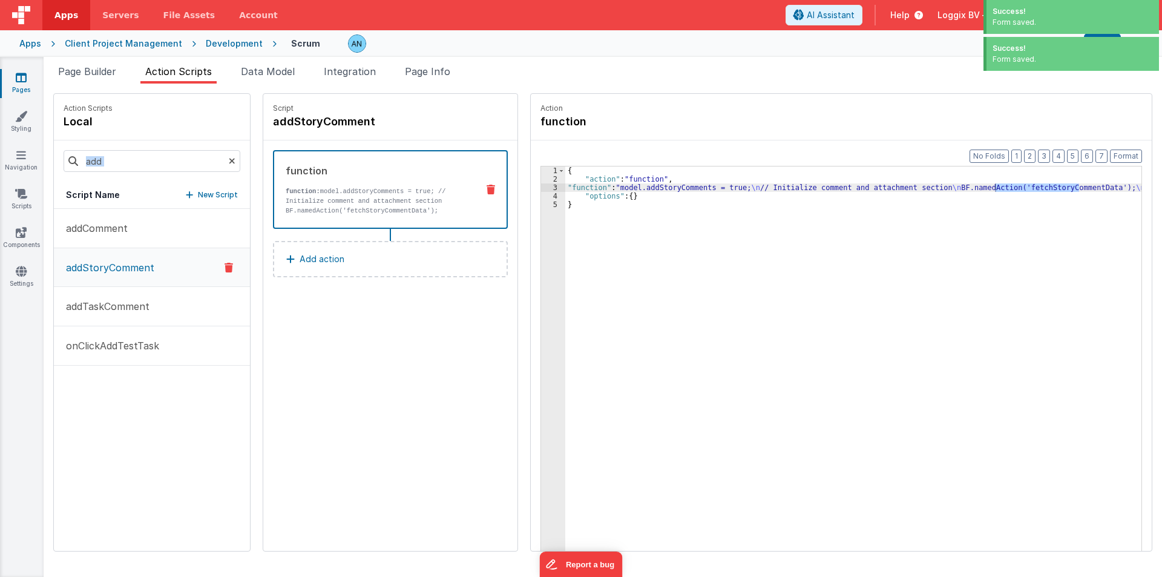
click at [123, 163] on input "add" at bounding box center [152, 161] width 177 height 22
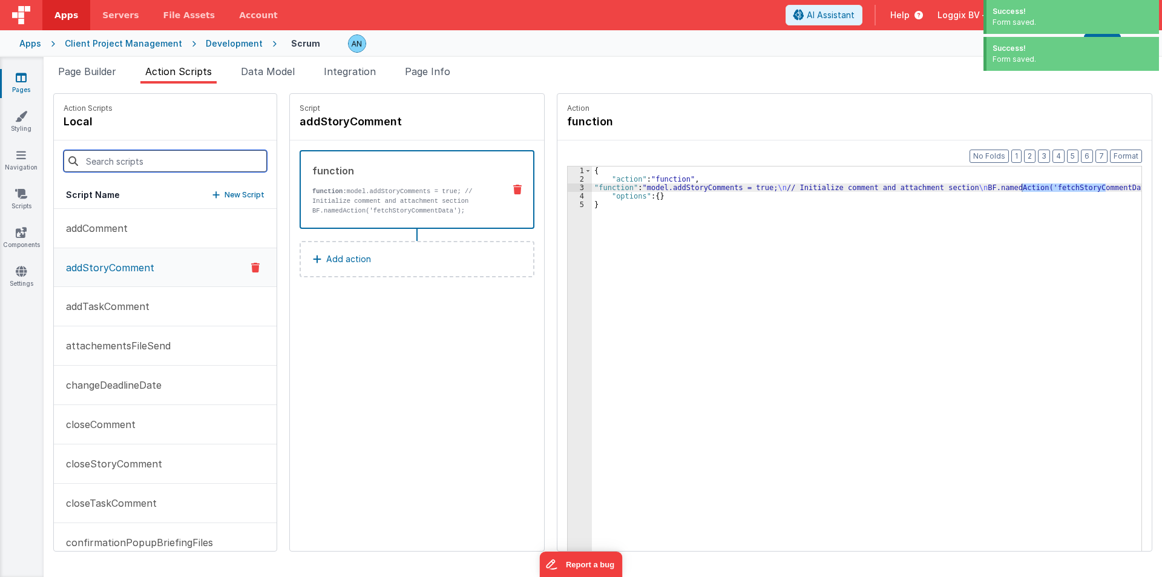
paste input "fetchStoryCommentData"
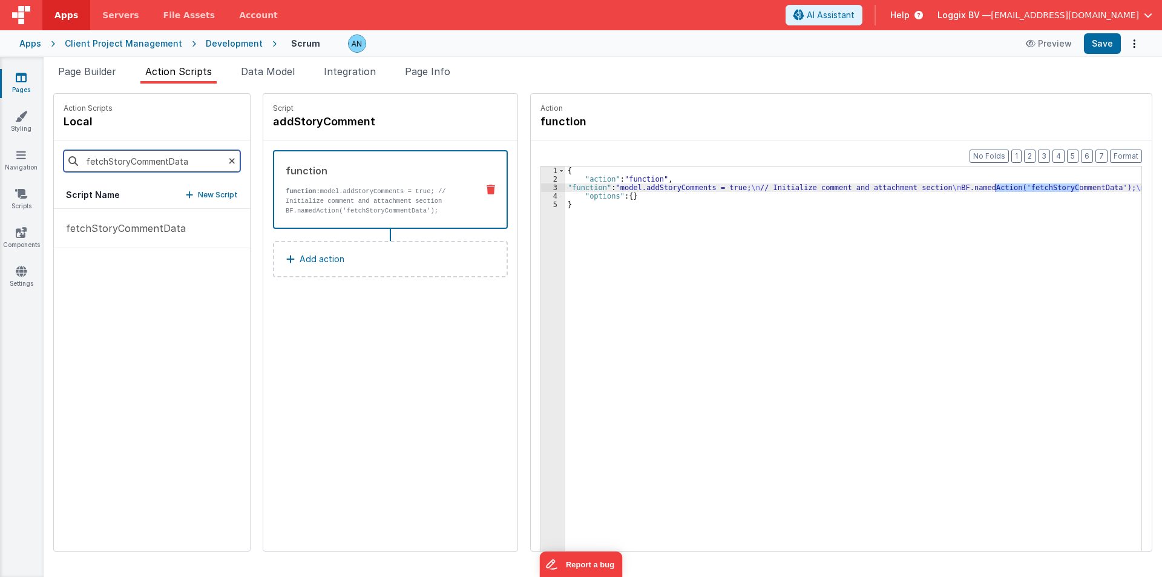
type input "fetchStoryCommentData"
click at [111, 225] on p "fetchStoryCommentData" at bounding box center [122, 228] width 127 height 15
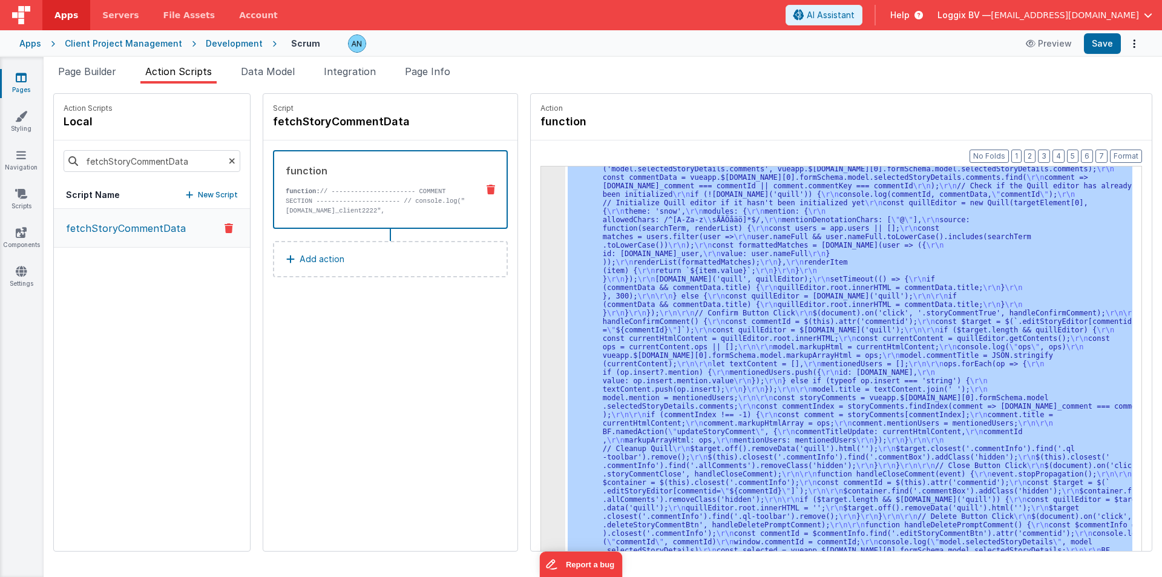
scroll to position [264, 0]
click at [541, 213] on div "3" at bounding box center [553, 249] width 24 height 661
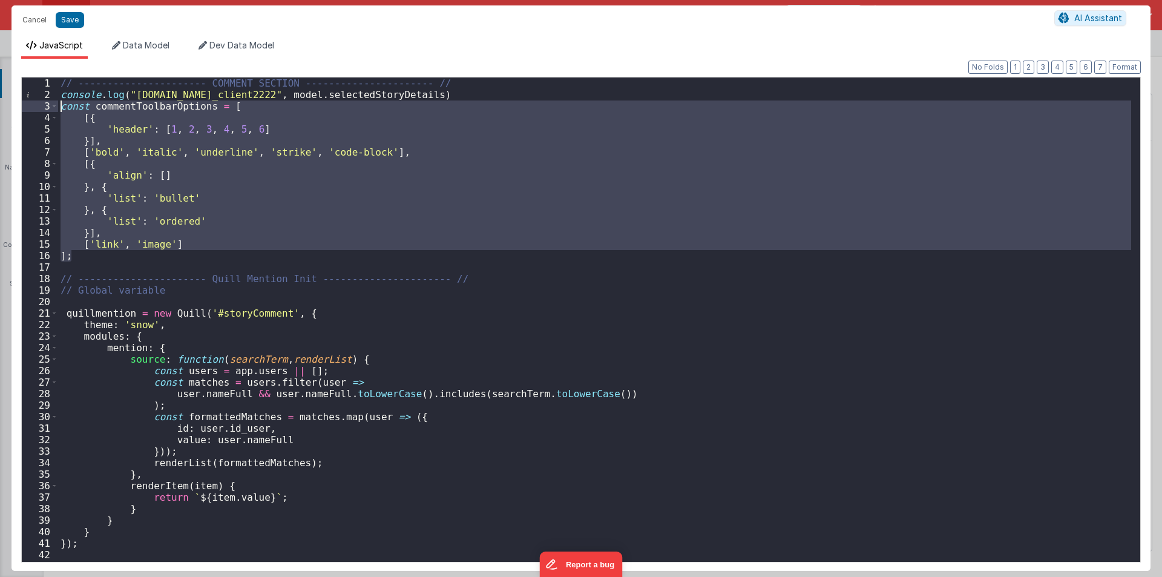
drag, startPoint x: 82, startPoint y: 254, endPoint x: 0, endPoint y: 100, distance: 174.3
click at [0, 100] on div "Cancel Save AI Assistant JavaScript Data Model Dev Data Model Format 7 6 5 4 3 …" at bounding box center [581, 288] width 1162 height 577
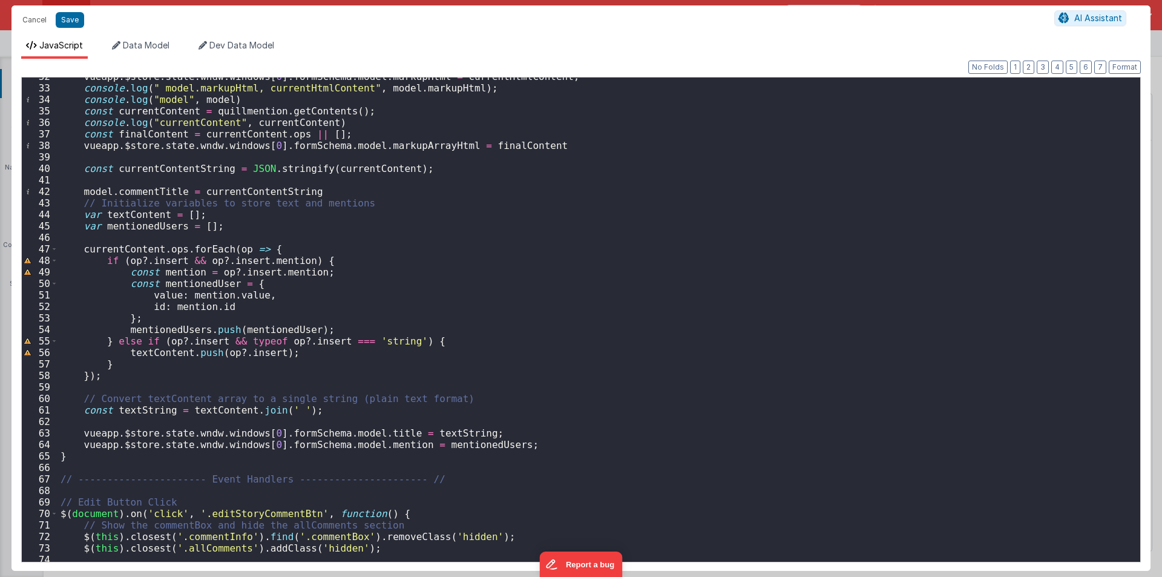
scroll to position [363, 0]
click at [51, 516] on span at bounding box center [54, 513] width 7 height 11
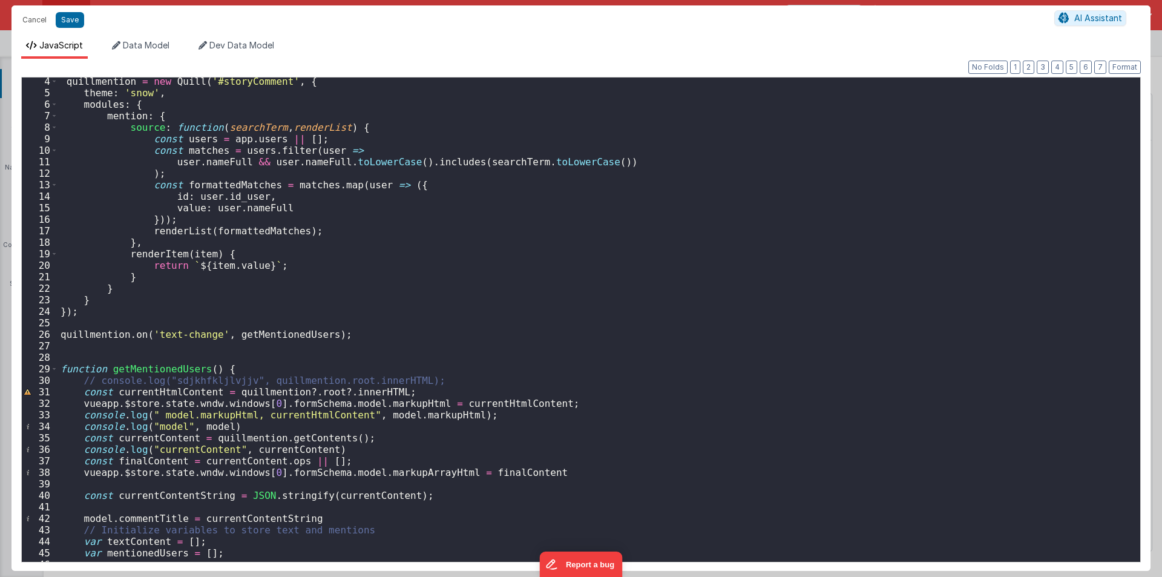
scroll to position [0, 0]
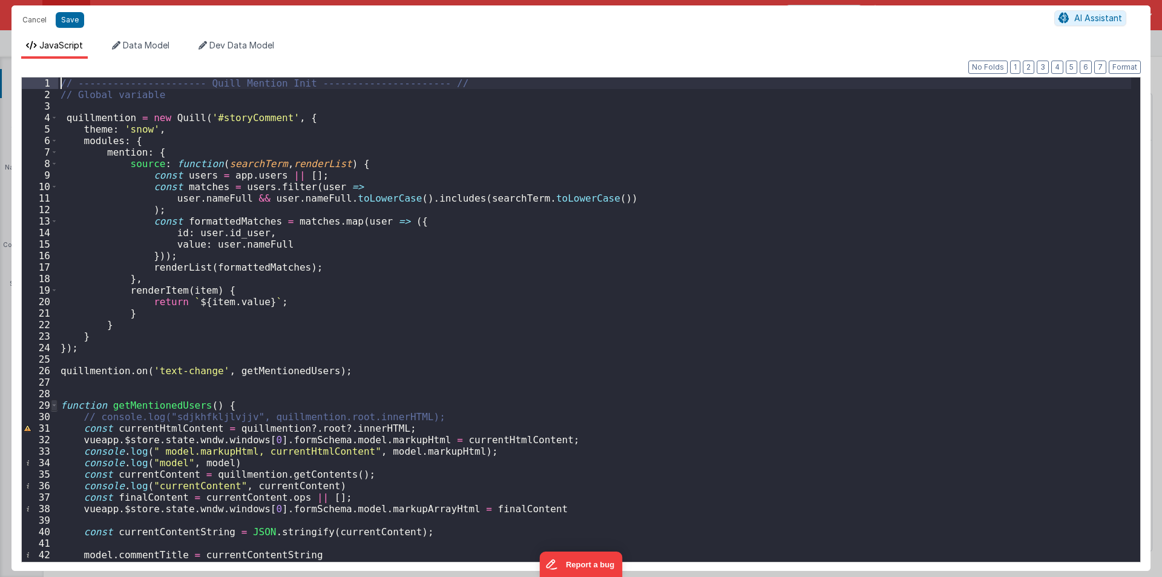
click at [51, 402] on span at bounding box center [54, 404] width 7 height 11
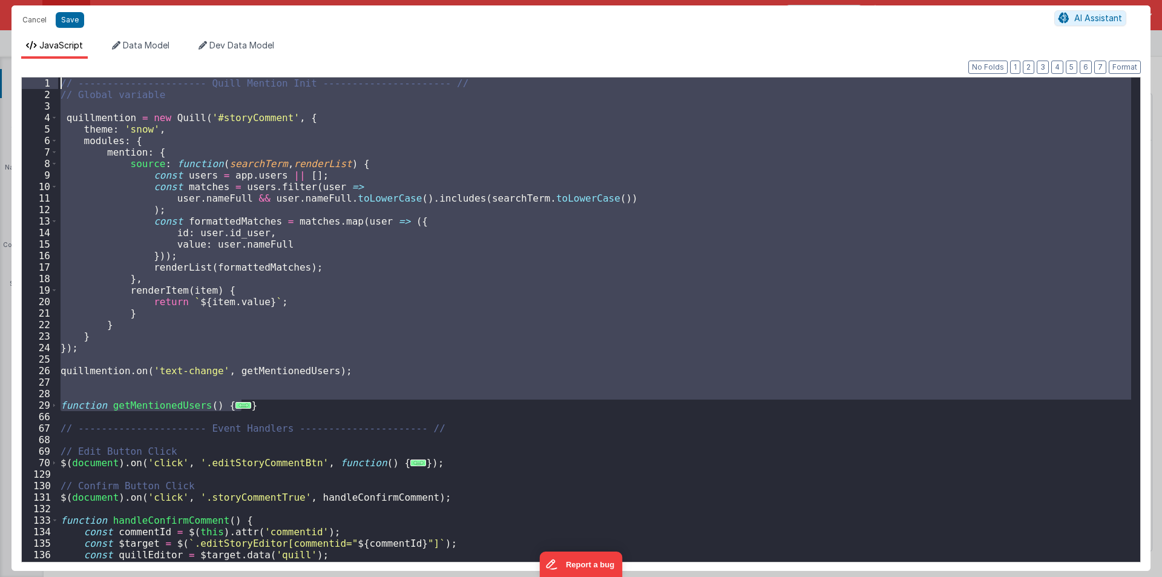
drag, startPoint x: 259, startPoint y: 404, endPoint x: 0, endPoint y: 78, distance: 416.0
click at [0, 78] on div "Cancel Save AI Assistant JavaScript Data Model Dev Data Model Format 7 6 5 4 3 …" at bounding box center [581, 288] width 1162 height 577
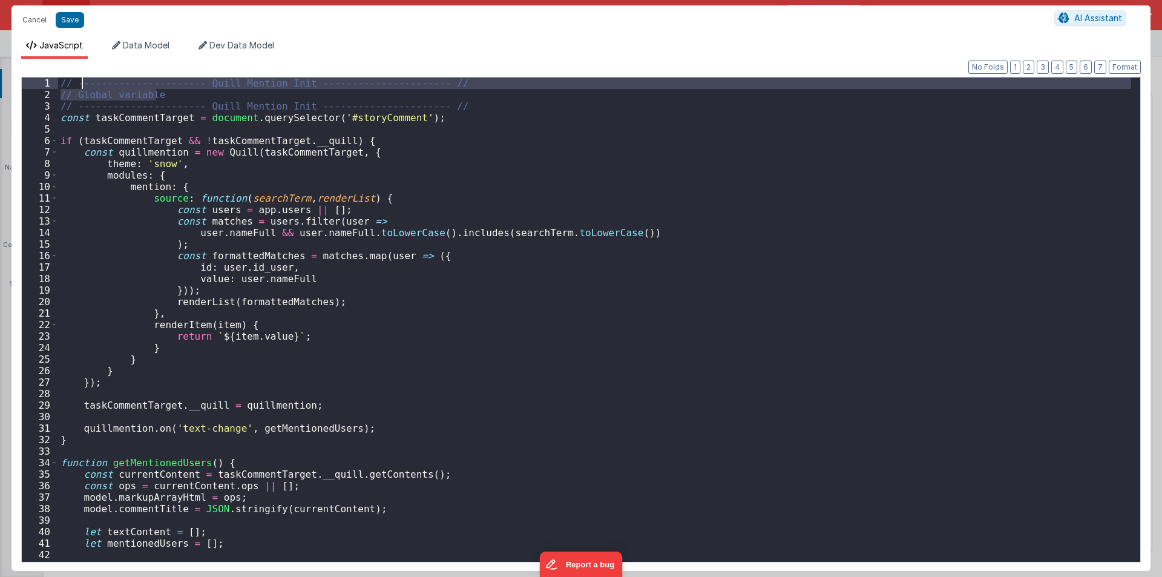
drag, startPoint x: 173, startPoint y: 93, endPoint x: 2, endPoint y: 80, distance: 171.8
click at [2, 80] on div "Cancel Save AI Assistant JavaScript Data Model Dev Data Model Format 7 6 5 4 3 …" at bounding box center [581, 288] width 1162 height 577
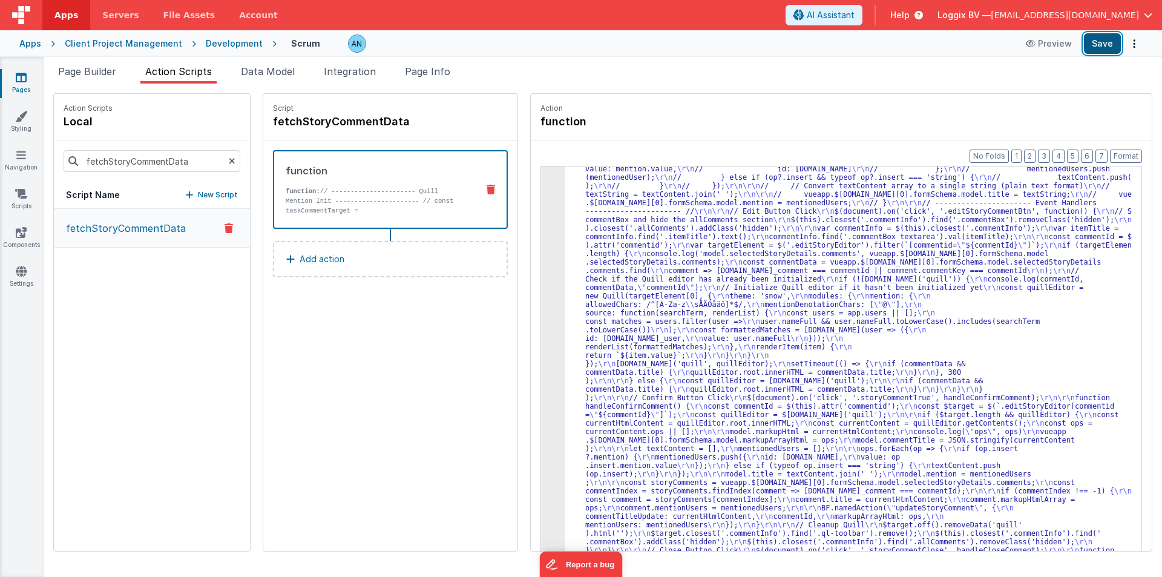
click at [1095, 41] on button "Save" at bounding box center [1102, 43] width 37 height 21
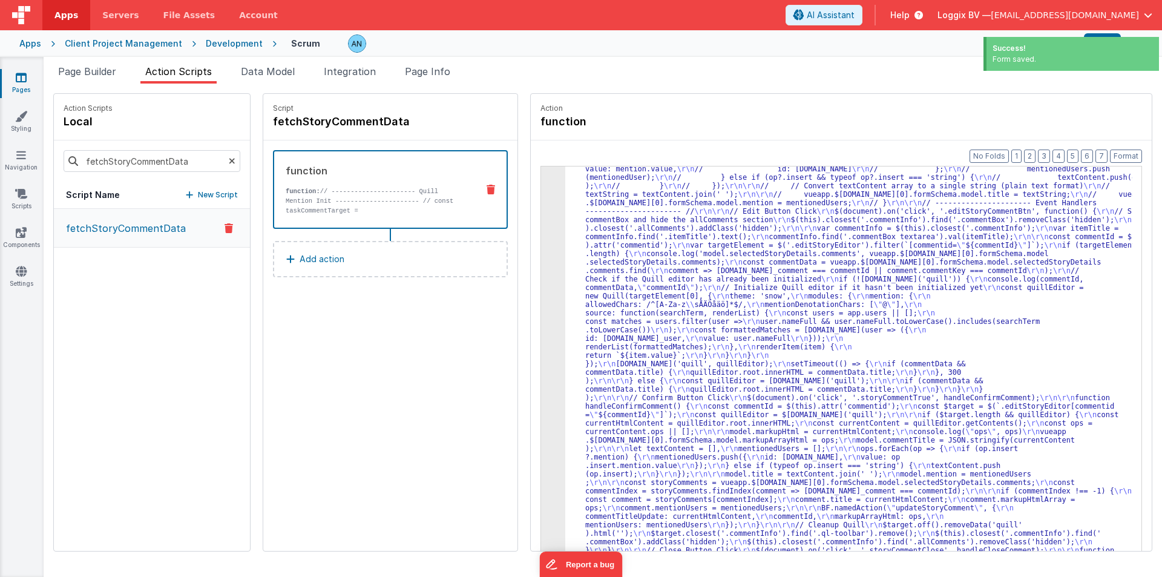
click at [1106, 48] on div "Success!" at bounding box center [1072, 48] width 160 height 11
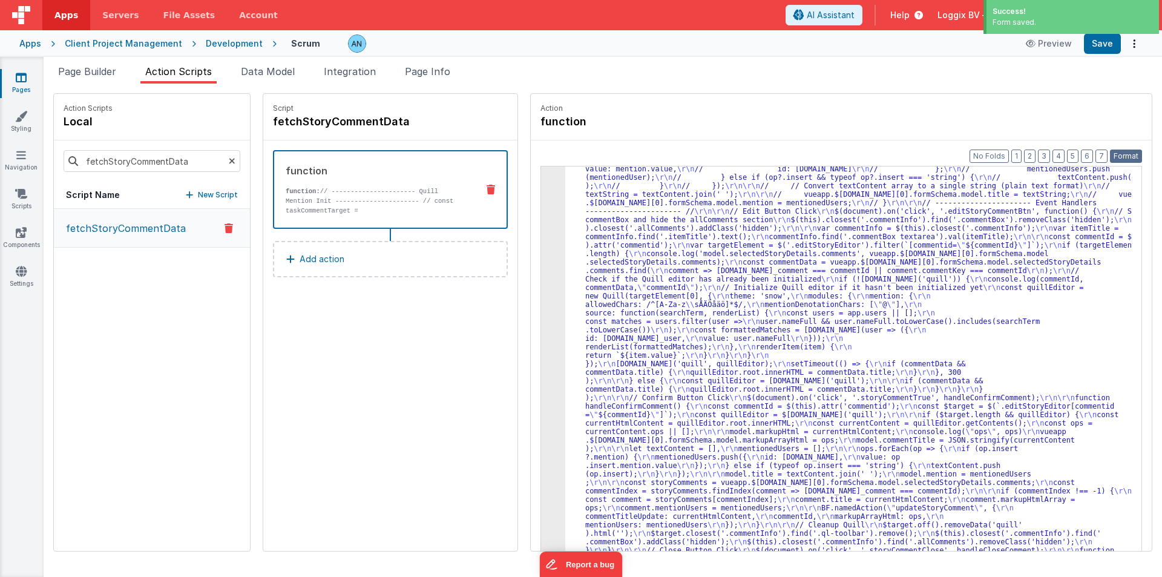
click at [1126, 158] on button "Format" at bounding box center [1126, 155] width 32 height 13
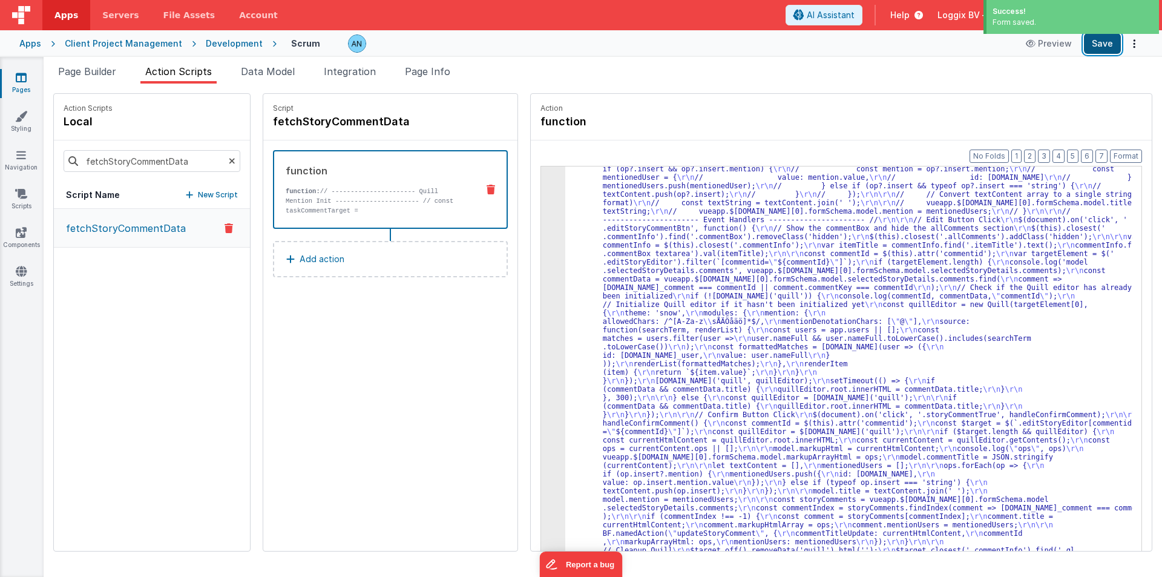
click at [1100, 43] on button "Save" at bounding box center [1102, 43] width 37 height 21
click at [216, 41] on div "Development" at bounding box center [234, 44] width 57 height 12
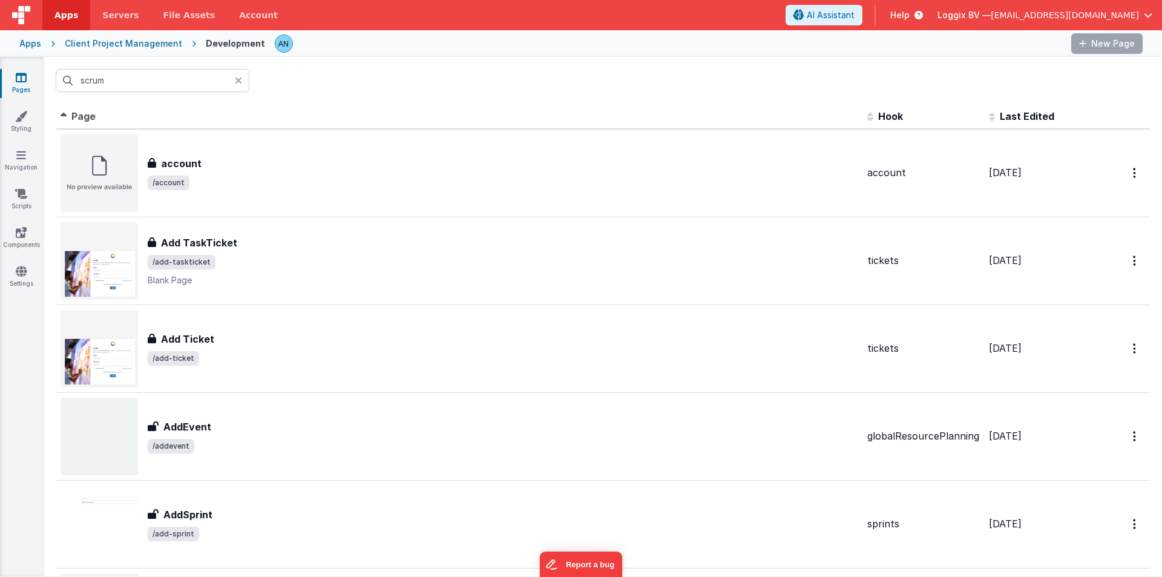
click at [165, 74] on input "scrum" at bounding box center [153, 80] width 194 height 23
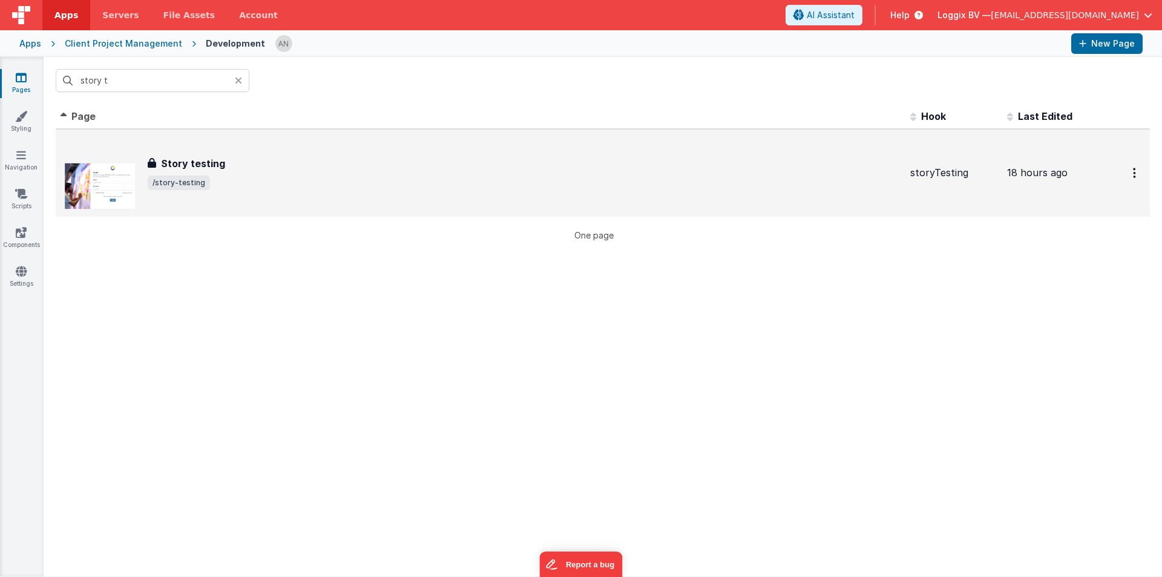
type input "story t"
click at [272, 171] on div "Story testing Story testing /story-testing" at bounding box center [524, 173] width 753 height 34
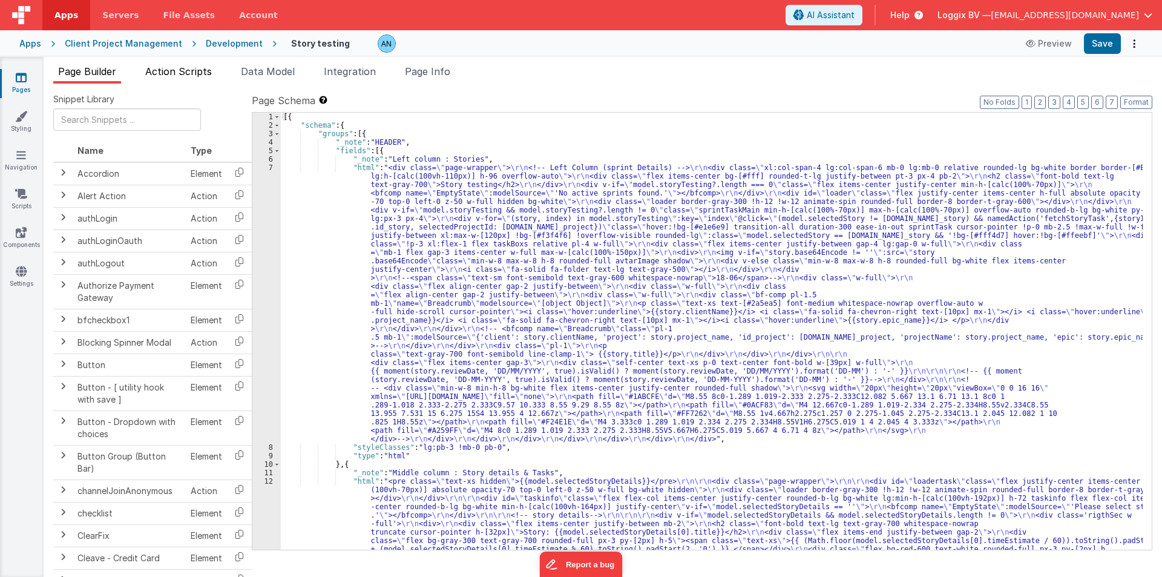
click at [168, 66] on span "Action Scripts" at bounding box center [178, 71] width 67 height 12
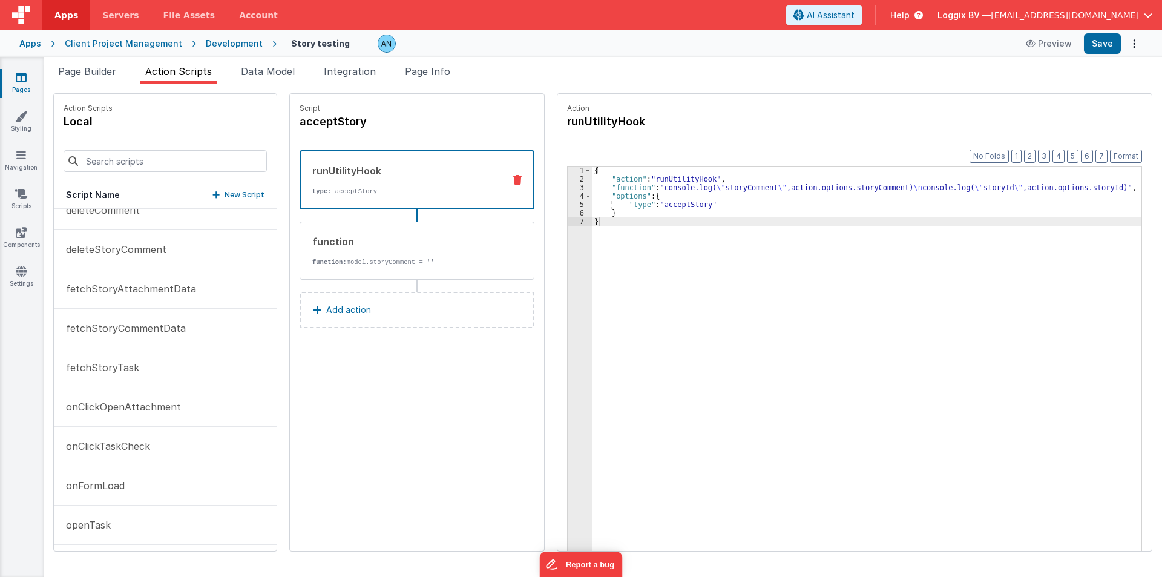
scroll to position [351, 0]
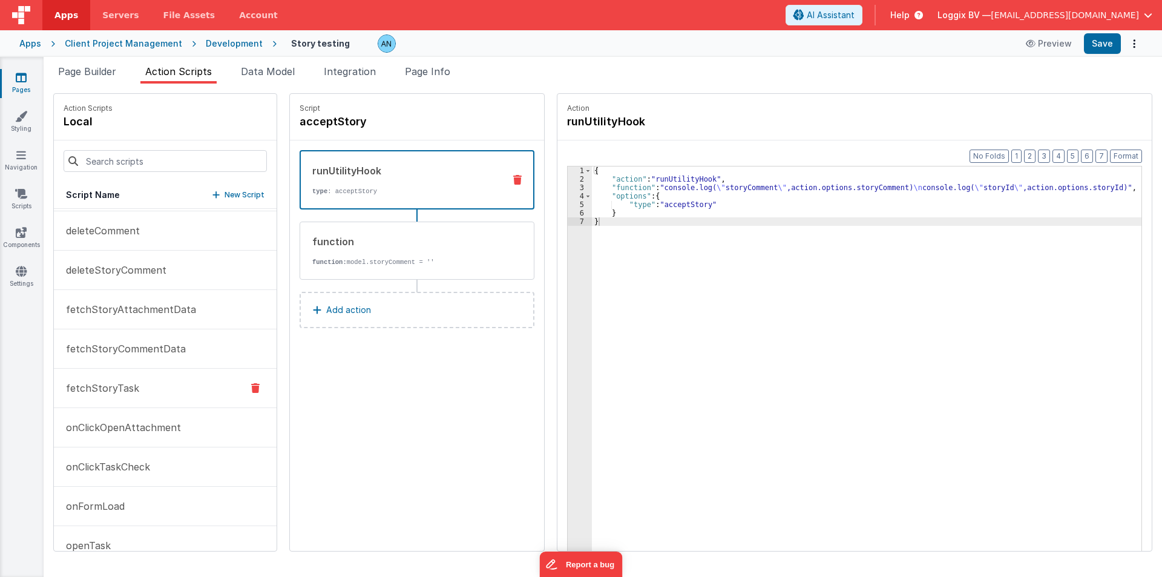
click at [120, 393] on p "fetchStoryTask" at bounding box center [99, 388] width 80 height 15
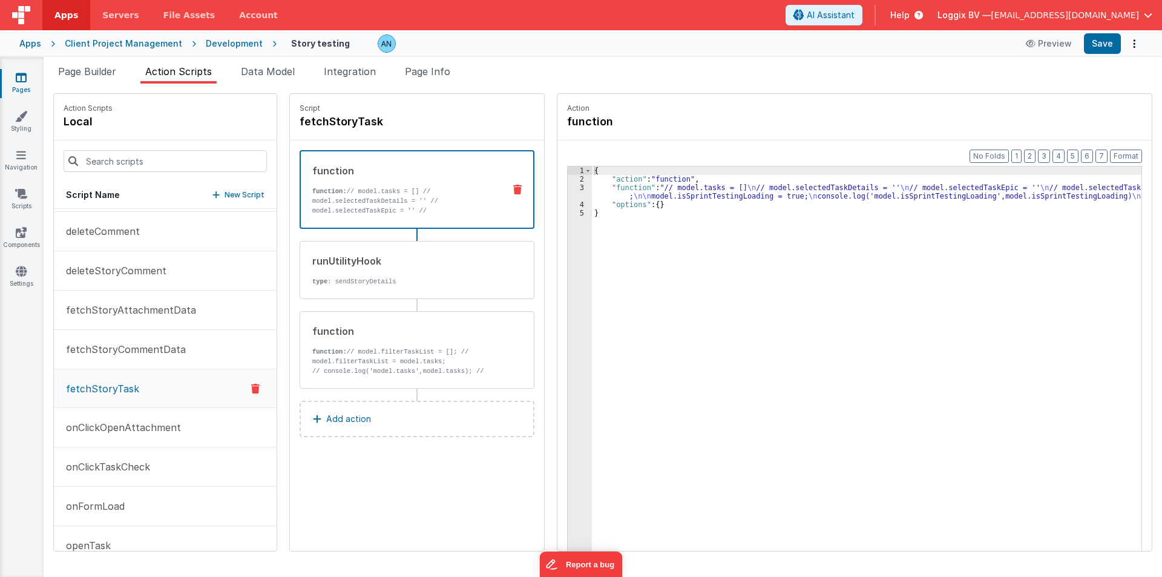
scroll to position [352, 0]
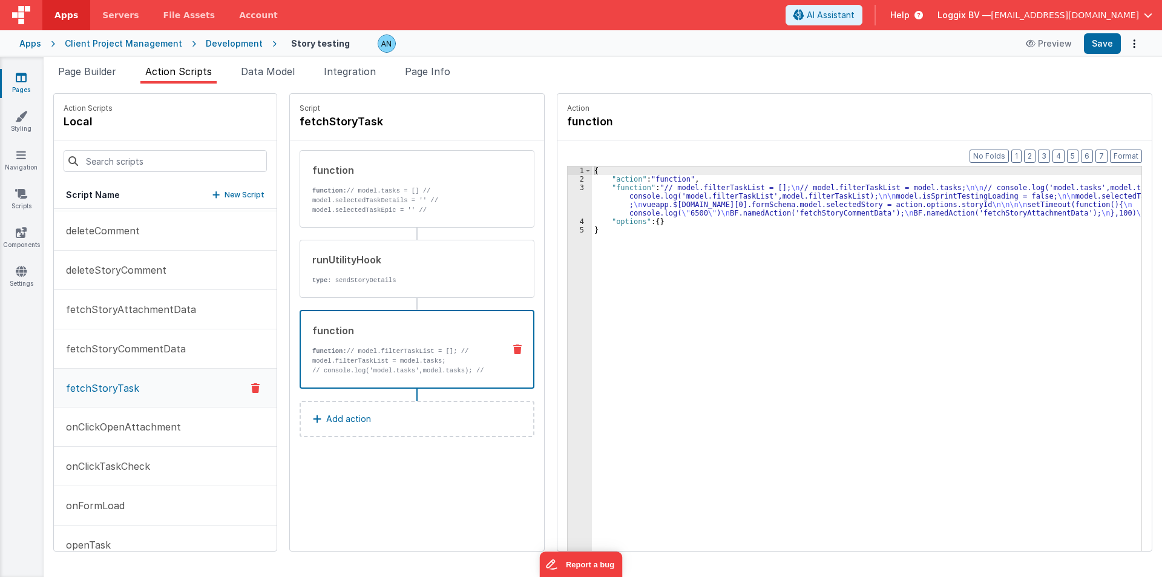
click at [411, 332] on div "function" at bounding box center [403, 330] width 182 height 15
click at [594, 199] on div "{ "action" : "function" , "function" : "// model.filterTaskList = []; \n // mod…" at bounding box center [871, 385] width 559 height 439
click at [572, 192] on div "3" at bounding box center [580, 200] width 24 height 34
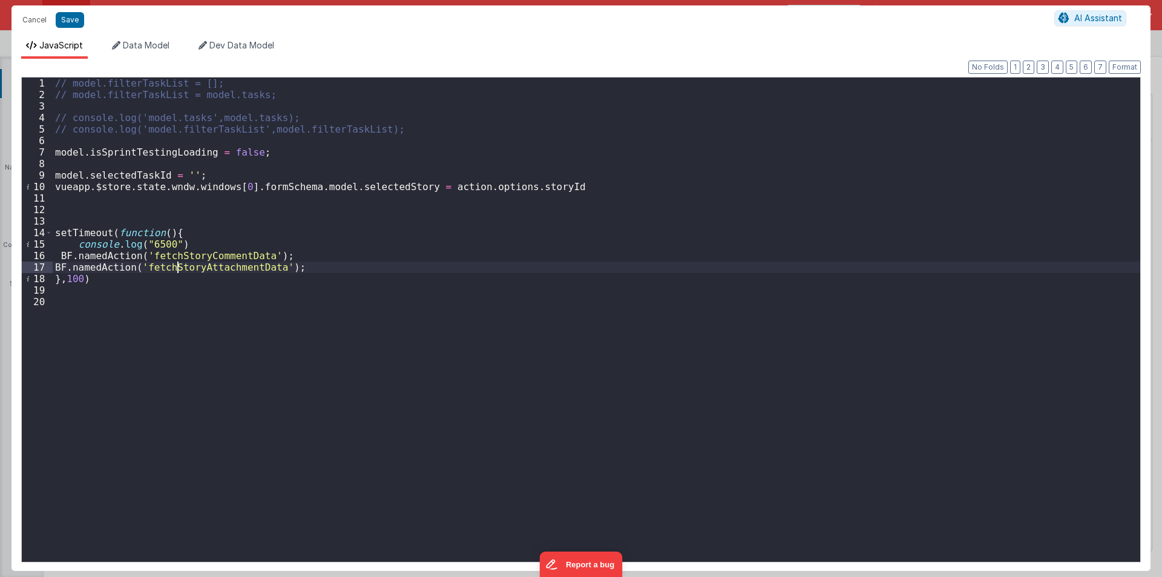
click at [176, 267] on div "// model.filterTaskList = []; // model.filterTaskList = model.tasks; // console…" at bounding box center [596, 330] width 1087 height 507
click at [276, 255] on div "// model.filterTaskList = []; // model.filterTaskList = model.tasks; // console…" at bounding box center [596, 330] width 1087 height 507
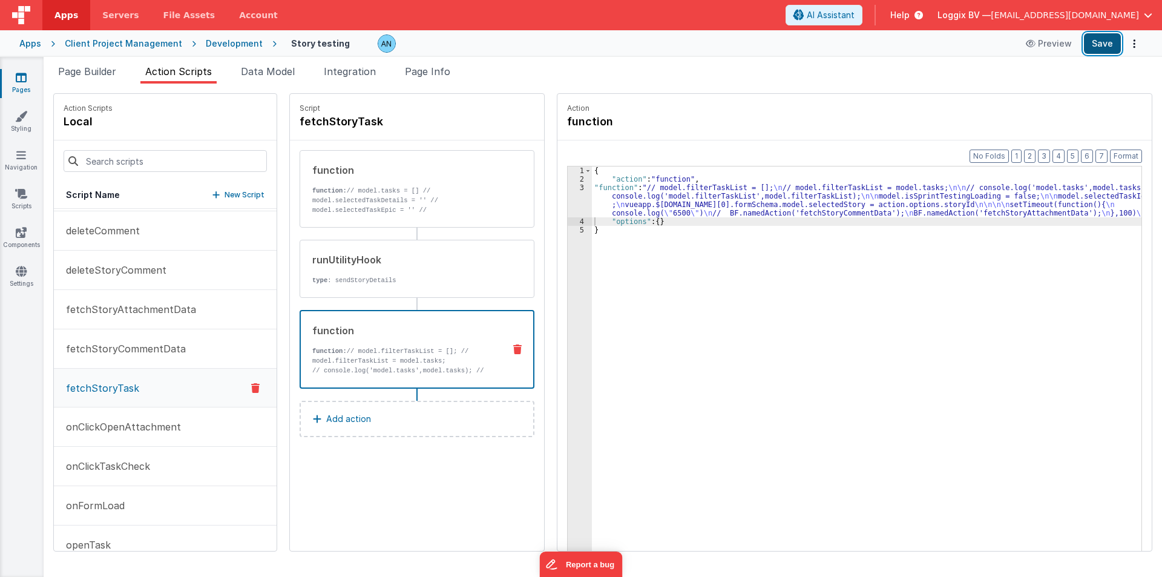
click at [1105, 40] on button "Save" at bounding box center [1102, 43] width 37 height 21
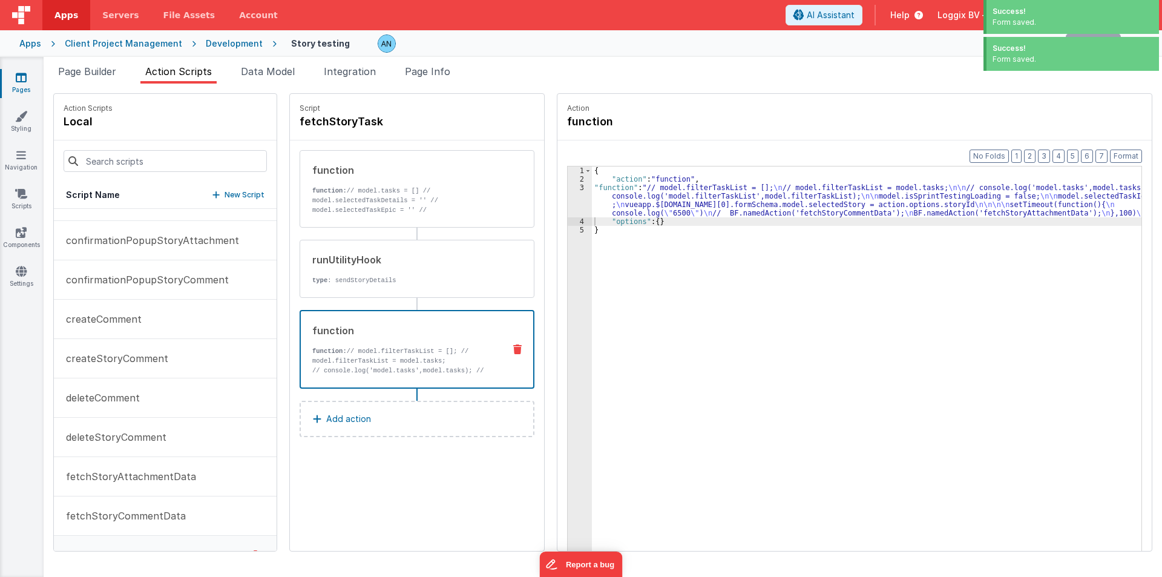
scroll to position [0, 0]
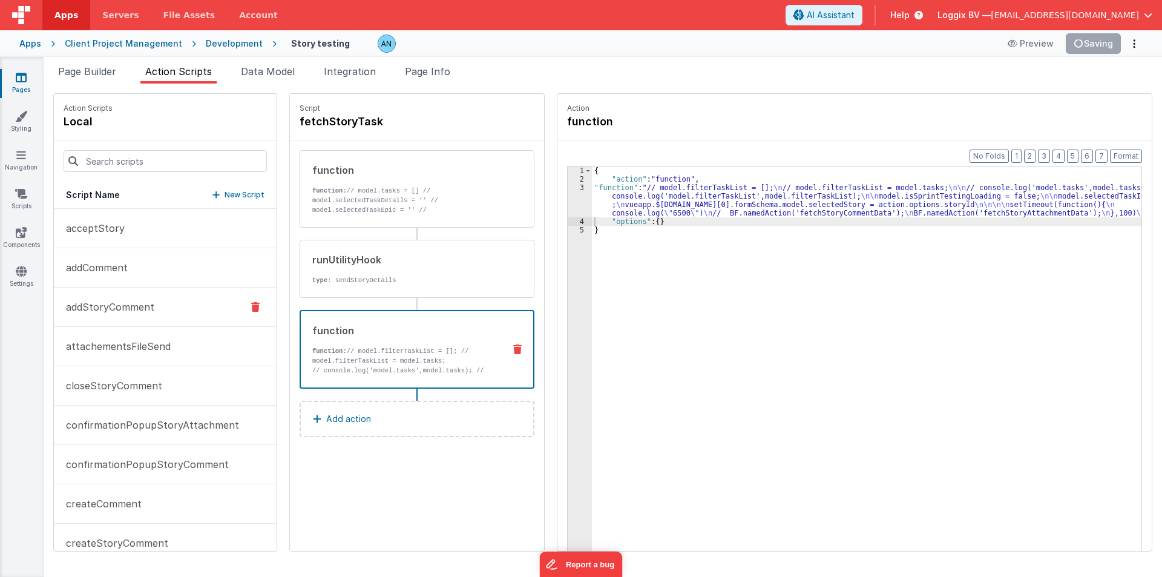
click at [100, 316] on button "addStoryComment" at bounding box center [165, 306] width 223 height 39
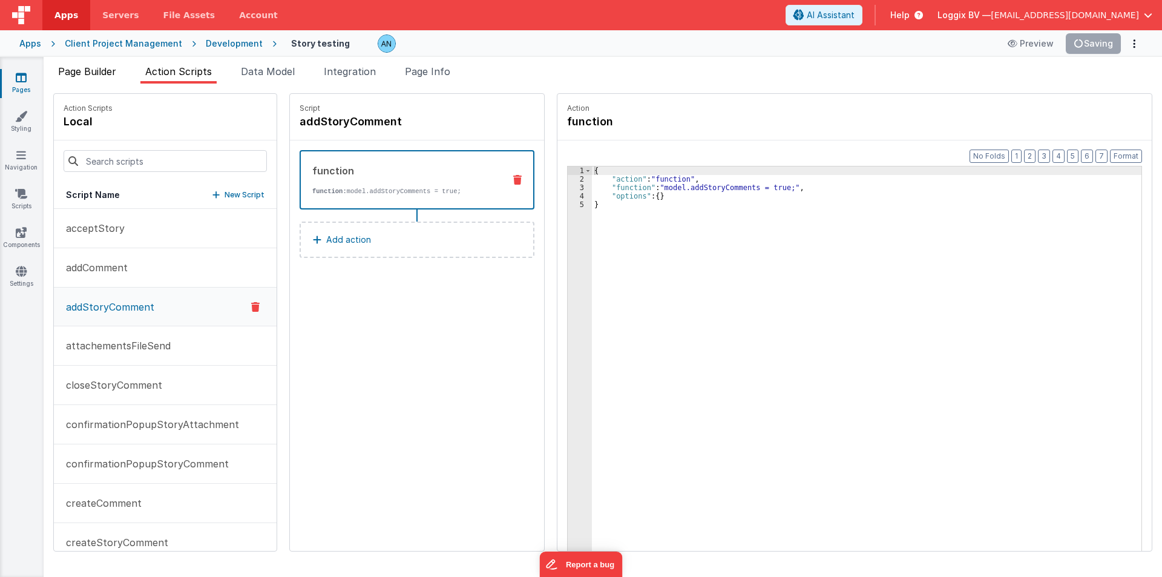
click at [73, 75] on span "Page Builder" at bounding box center [87, 71] width 58 height 12
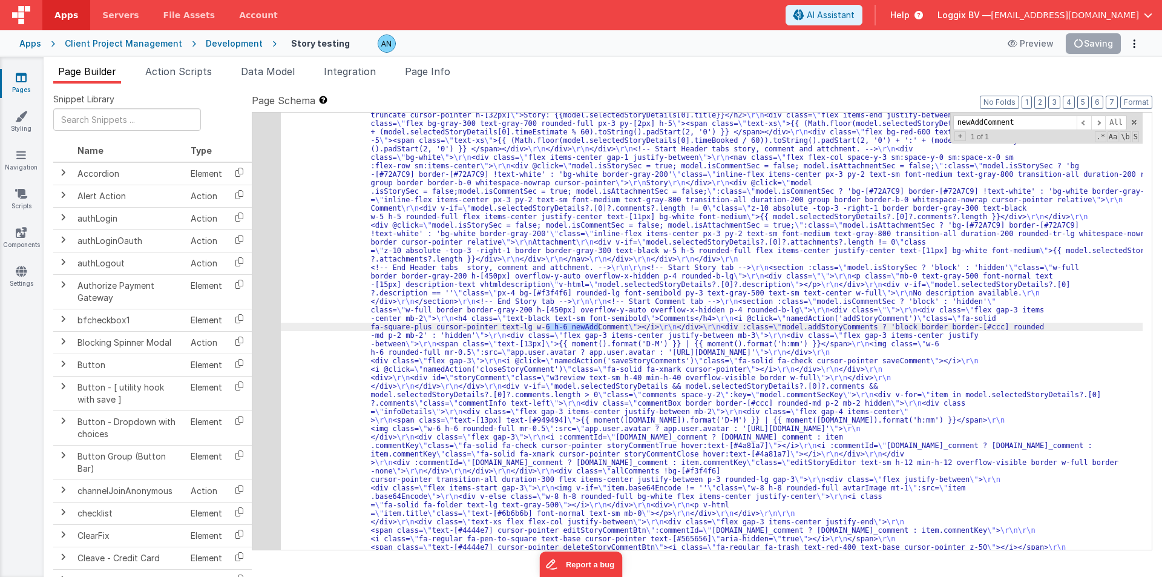
scroll to position [417, 0]
type input "newAddComment"
click at [168, 74] on span "Action Scripts" at bounding box center [178, 71] width 67 height 12
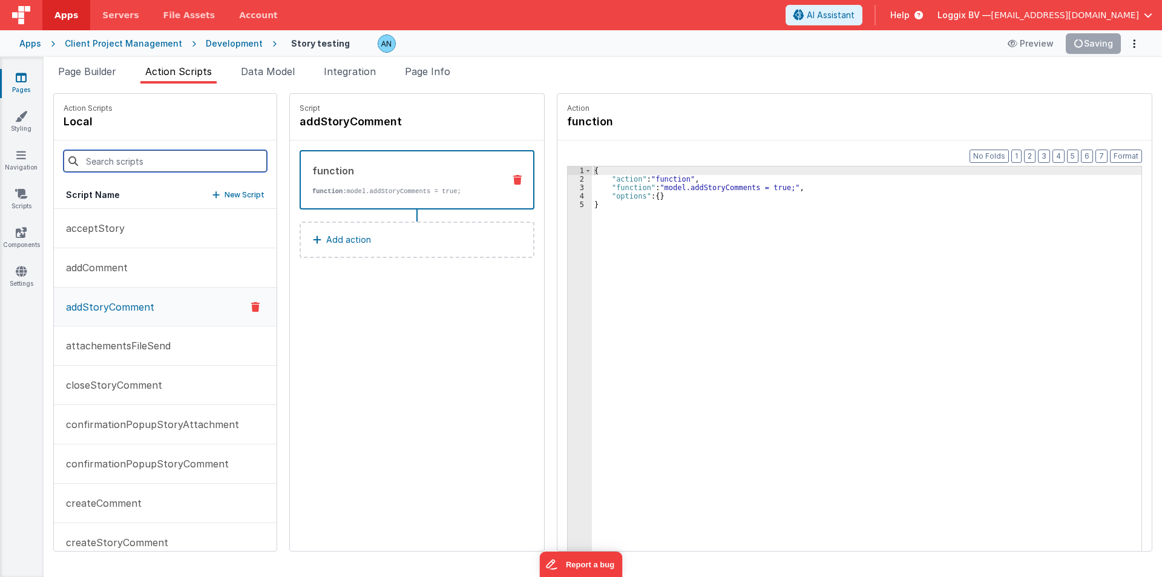
click at [122, 160] on input at bounding box center [165, 161] width 203 height 22
paste input "addStoryComment"
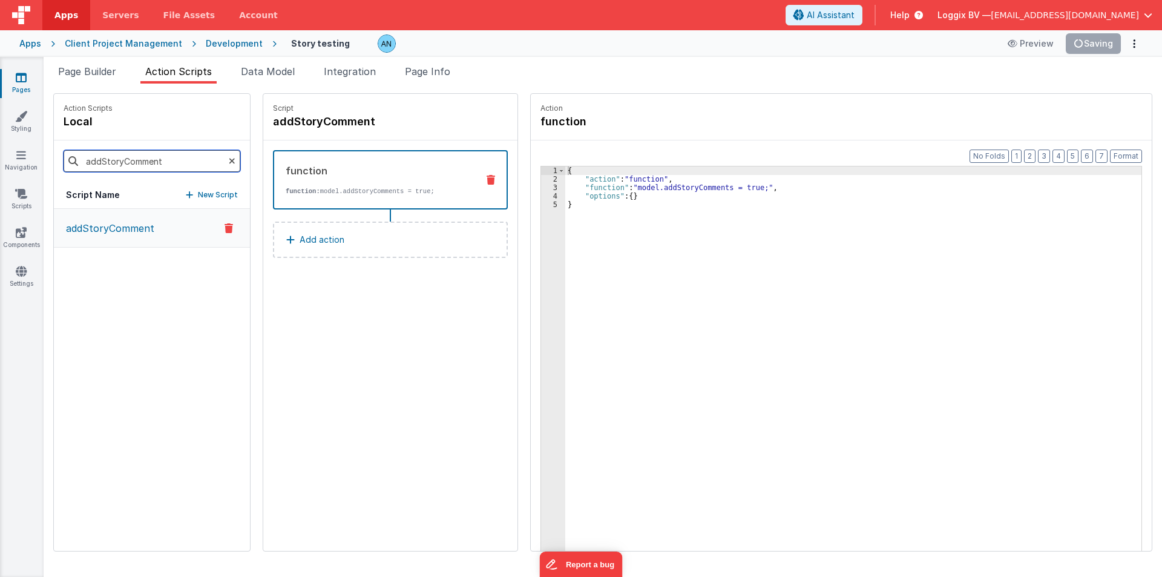
type input "addStoryComment"
click at [85, 238] on button "addStoryComment" at bounding box center [152, 228] width 196 height 39
click at [569, 189] on div "{ "action" : "function" , "function" : "model.addStoryComments = true;" , "opti…" at bounding box center [853, 385] width 576 height 439
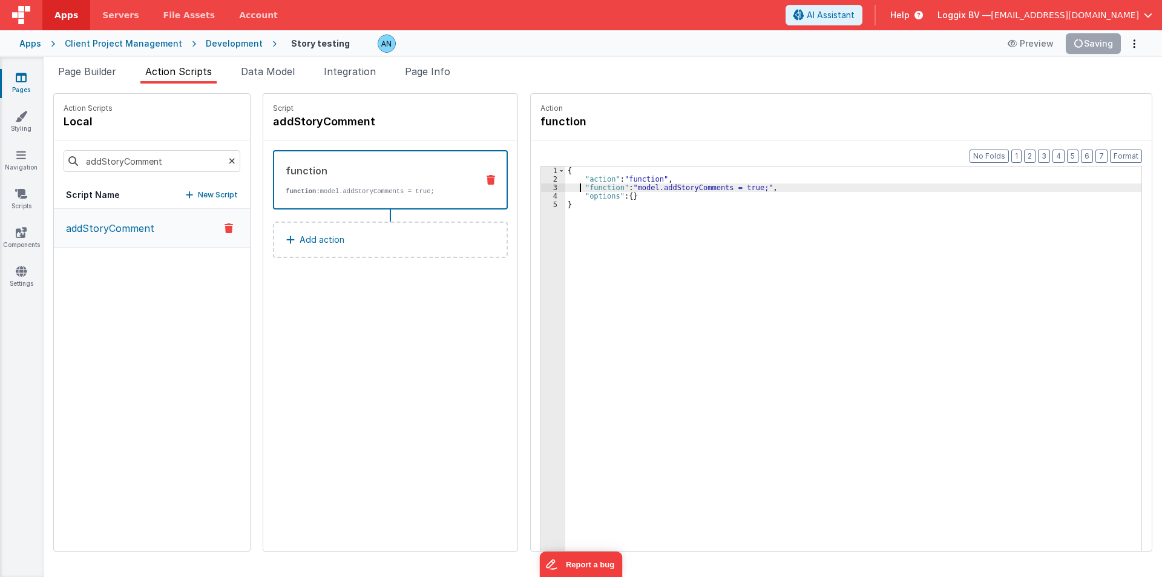
click at [541, 188] on div "3" at bounding box center [553, 187] width 24 height 8
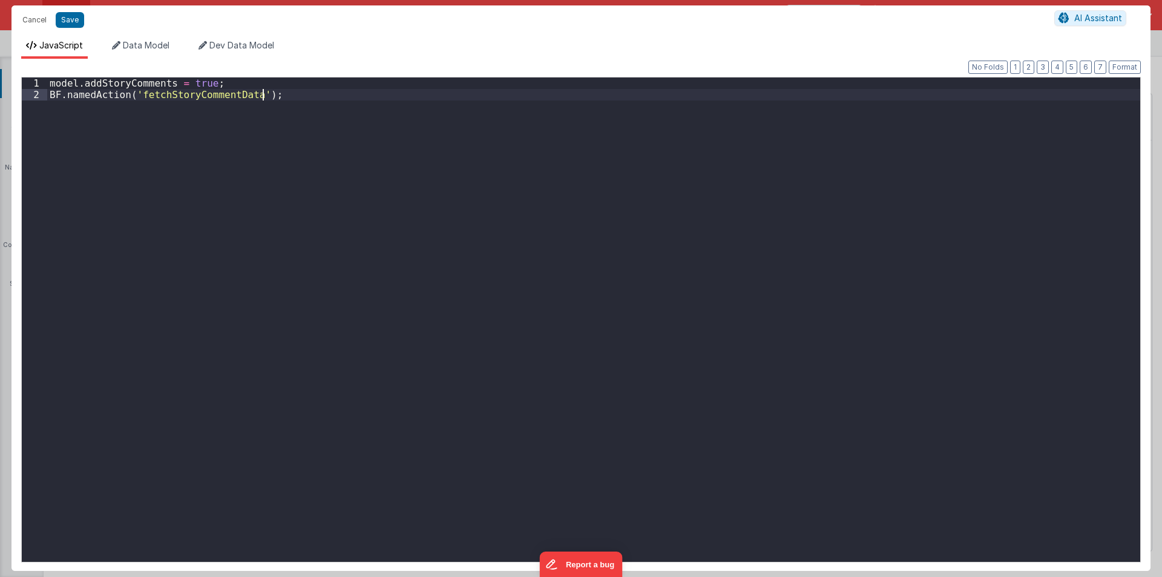
click at [197, 91] on div "model . addStoryComments = true ; BF . namedAction ( 'fetchStoryCommentData' ) ;" at bounding box center [593, 330] width 1093 height 507
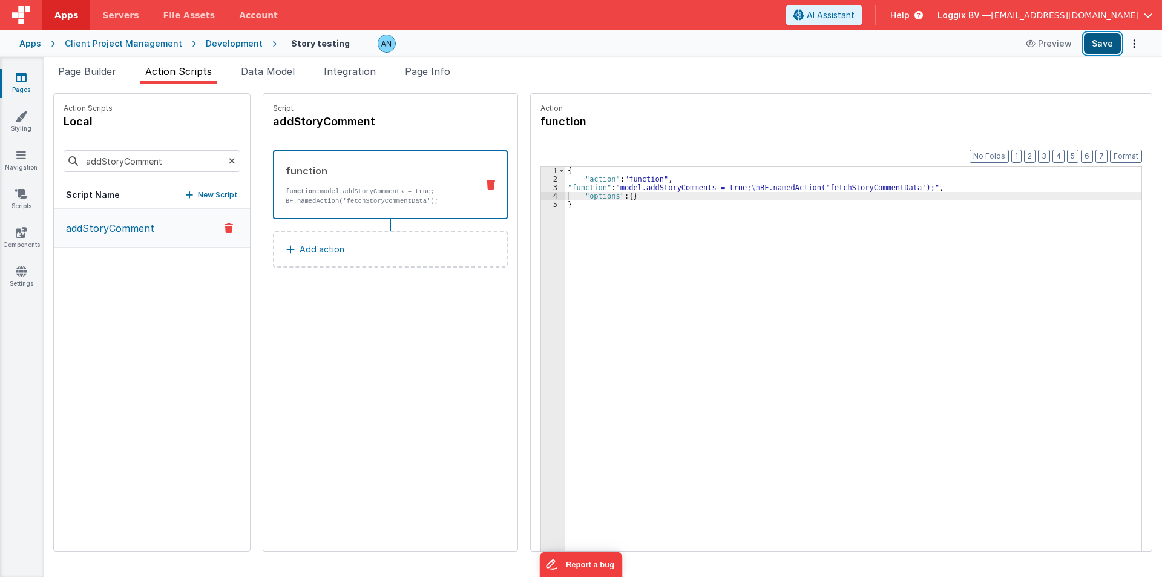
click at [1095, 42] on button "Save" at bounding box center [1102, 43] width 37 height 21
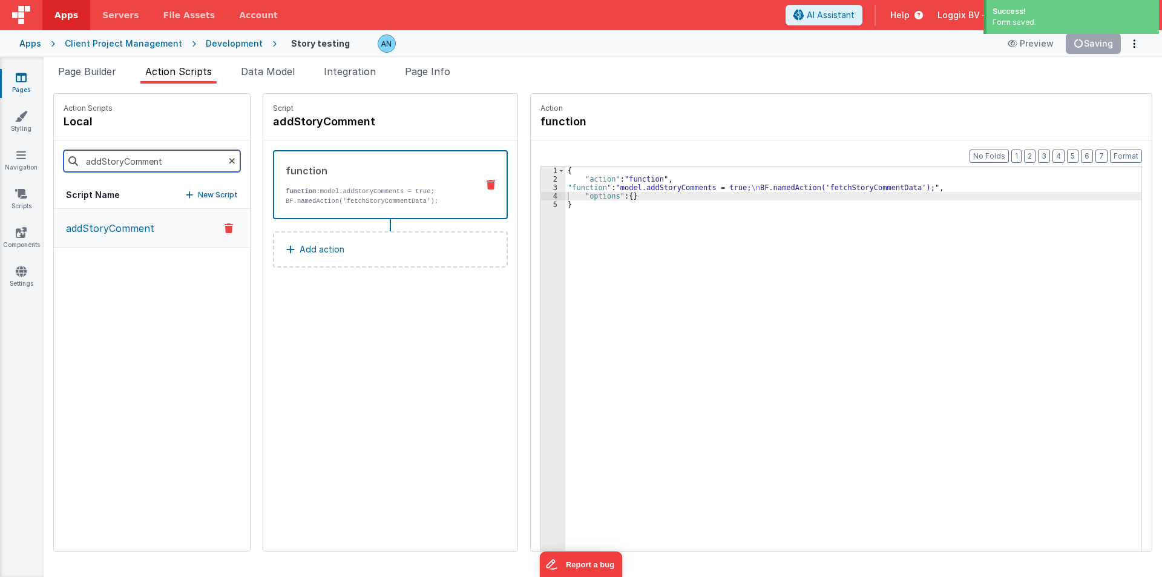
click at [98, 164] on input "addStoryComment" at bounding box center [152, 161] width 177 height 22
paste input "fetchStoryCommentData"
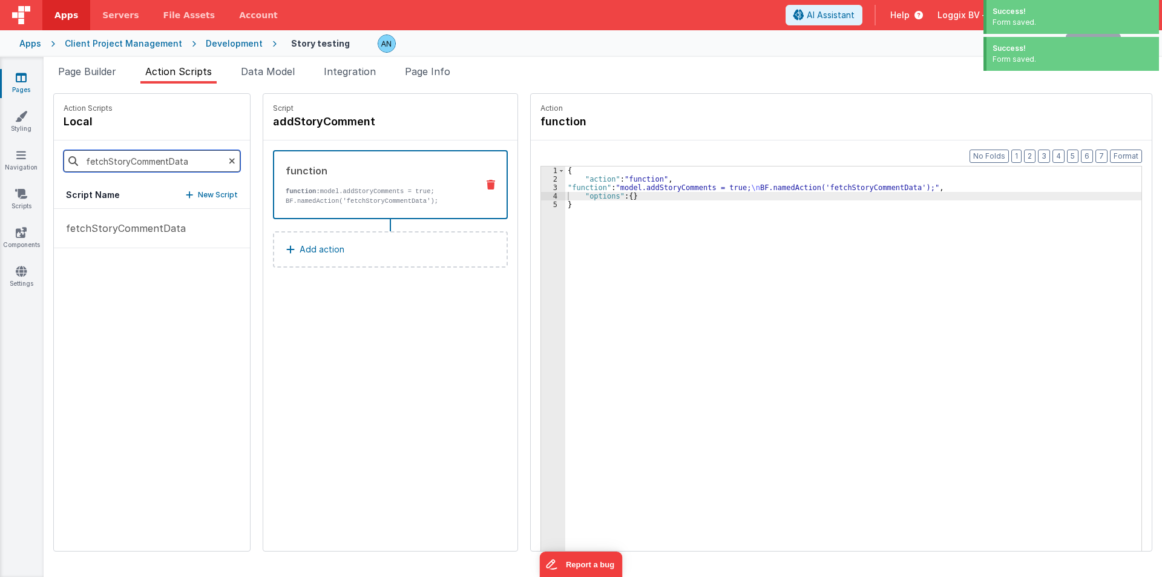
type input "fetchStoryCommentData"
click at [111, 232] on p "fetchStoryCommentData" at bounding box center [122, 228] width 127 height 15
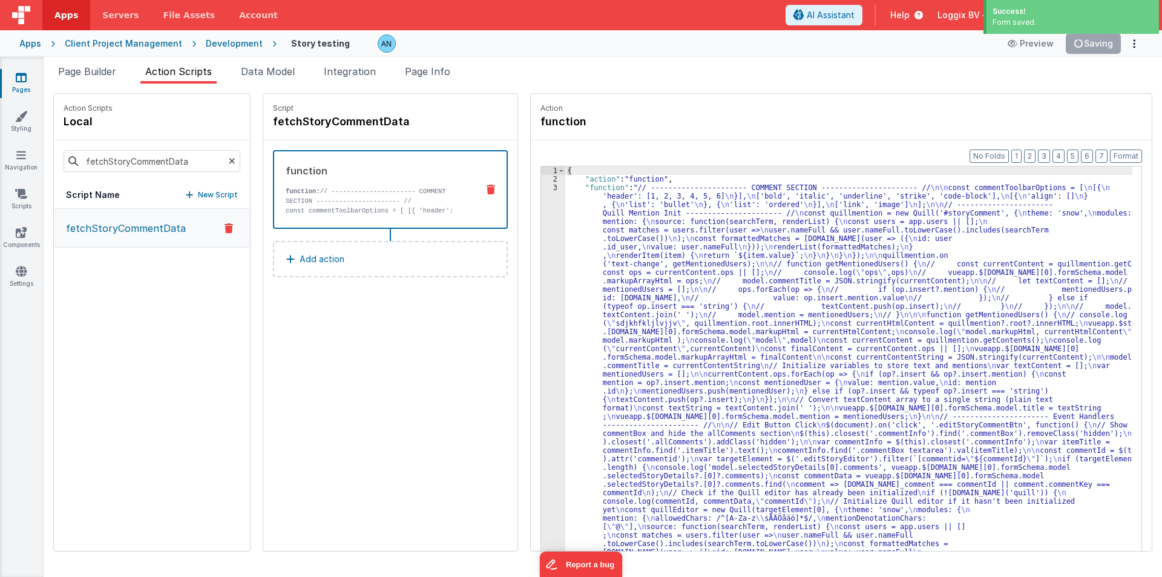
click at [541, 209] on div "3" at bounding box center [553, 517] width 24 height 669
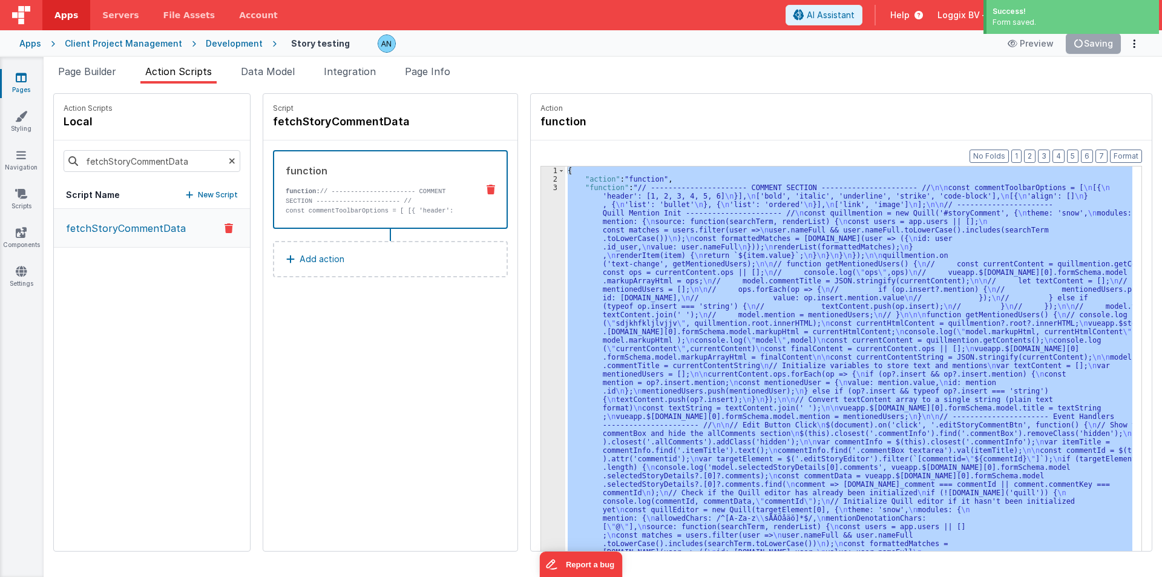
scroll to position [273, 0]
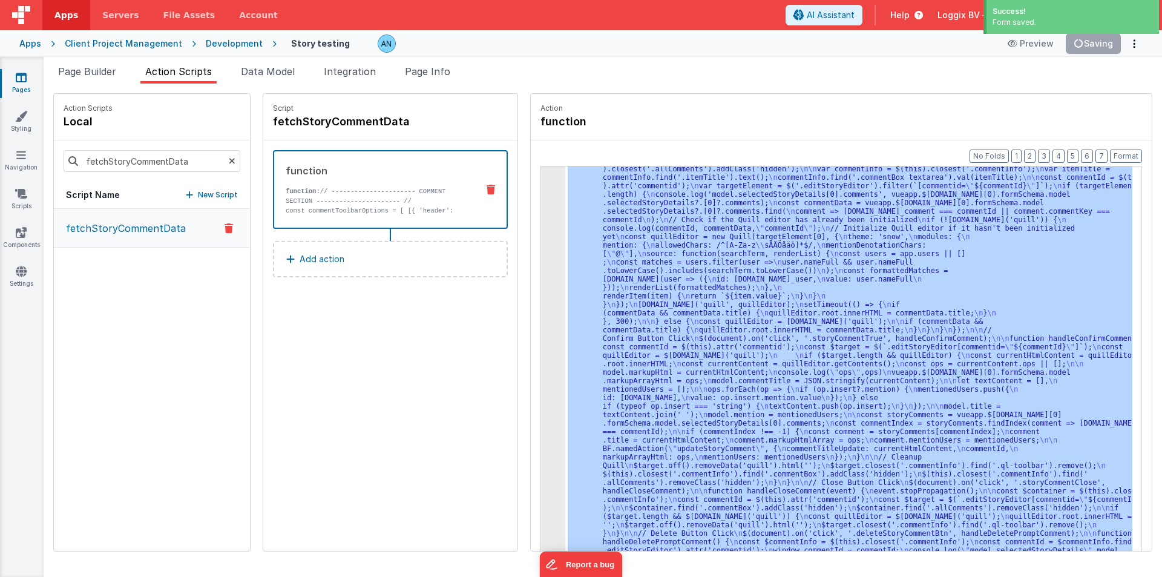
click at [541, 209] on div "3" at bounding box center [553, 244] width 24 height 669
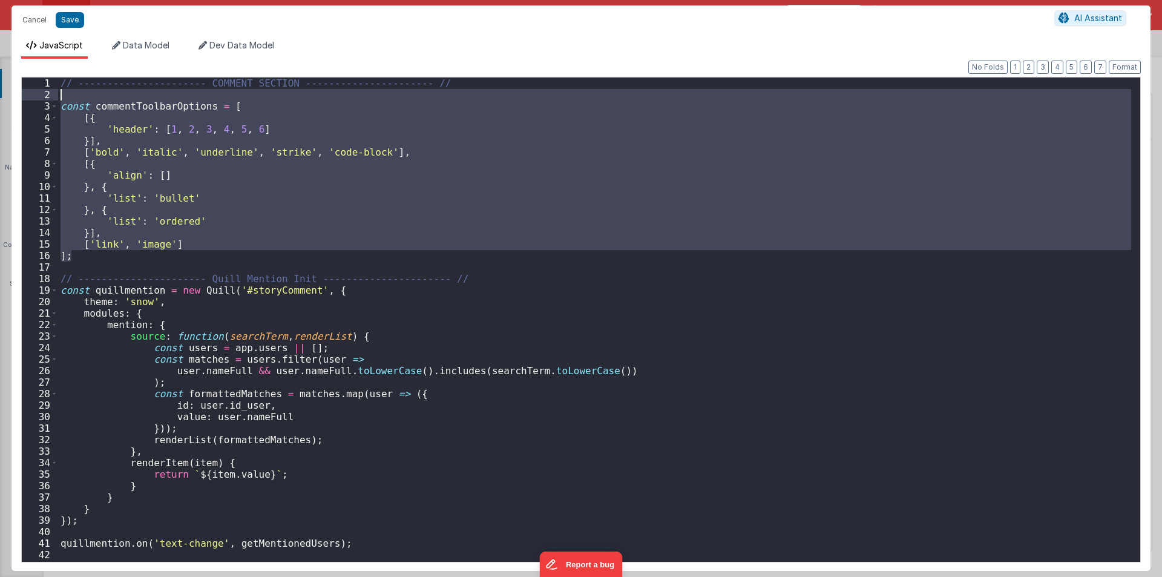
drag, startPoint x: 79, startPoint y: 260, endPoint x: 4, endPoint y: 72, distance: 202.4
click at [4, 72] on div "Cancel Save AI Assistant JavaScript Data Model Dev Data Model Format 7 6 5 4 3 …" at bounding box center [581, 288] width 1162 height 577
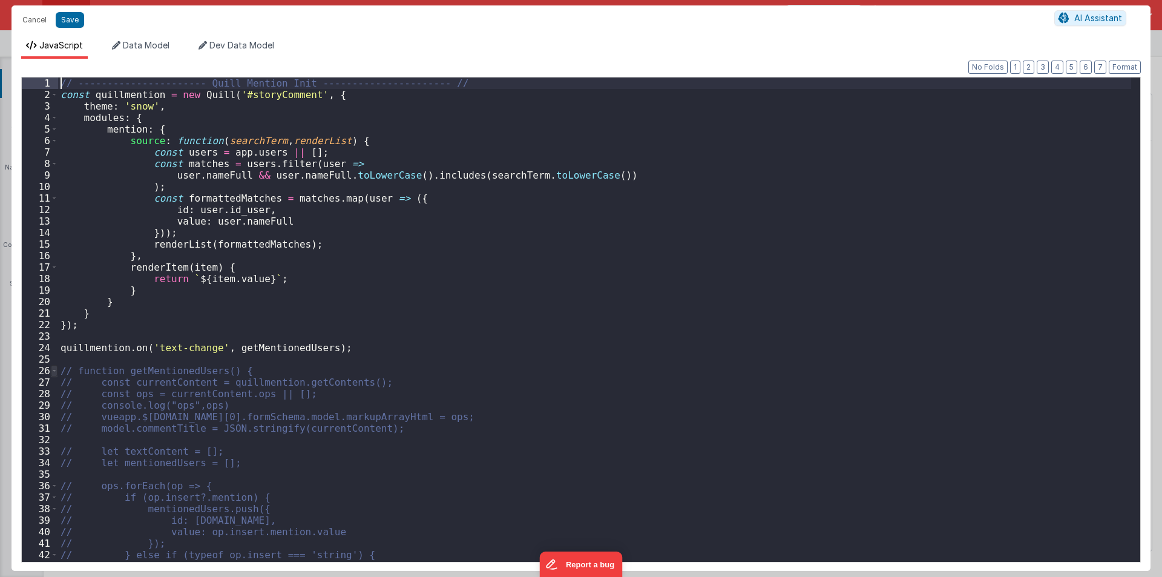
click at [53, 369] on span at bounding box center [54, 370] width 7 height 11
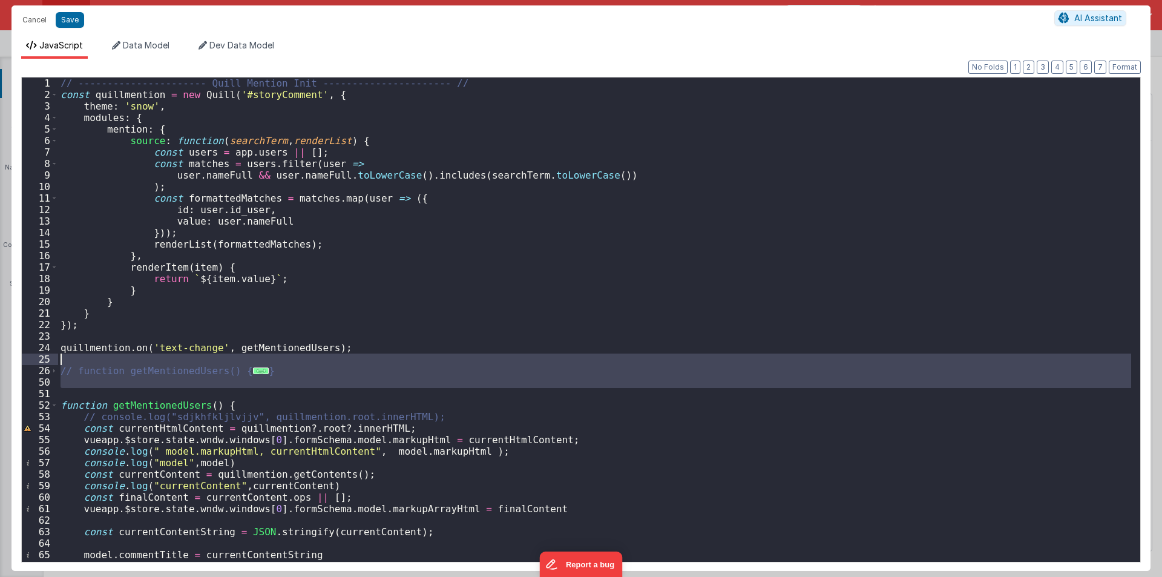
drag, startPoint x: 70, startPoint y: 391, endPoint x: 54, endPoint y: 360, distance: 34.6
click at [54, 360] on div "1 2 3 4 5 6 7 8 9 10 11 12 13 14 15 16 17 18 19 20 21 22 23 24 25 26 50 51 52 5…" at bounding box center [580, 319] width 1119 height 485
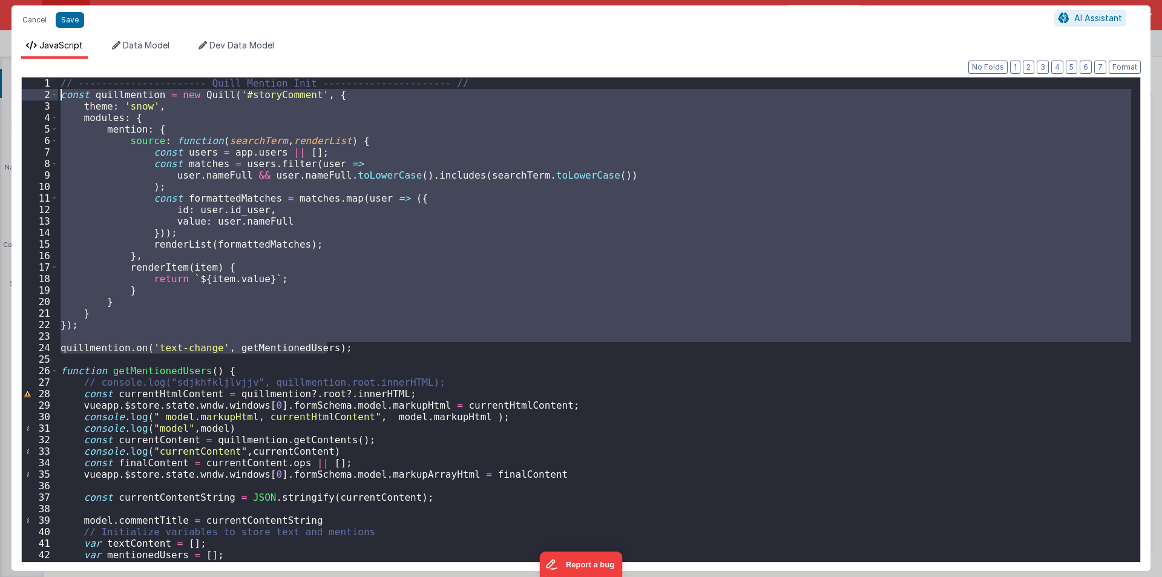
drag, startPoint x: 335, startPoint y: 345, endPoint x: 40, endPoint y: 97, distance: 385.3
click at [40, 97] on div "1 2 3 4 5 6 7 8 9 10 11 12 13 14 15 16 17 18 19 20 21 22 23 24 25 26 27 28 29 3…" at bounding box center [580, 319] width 1119 height 485
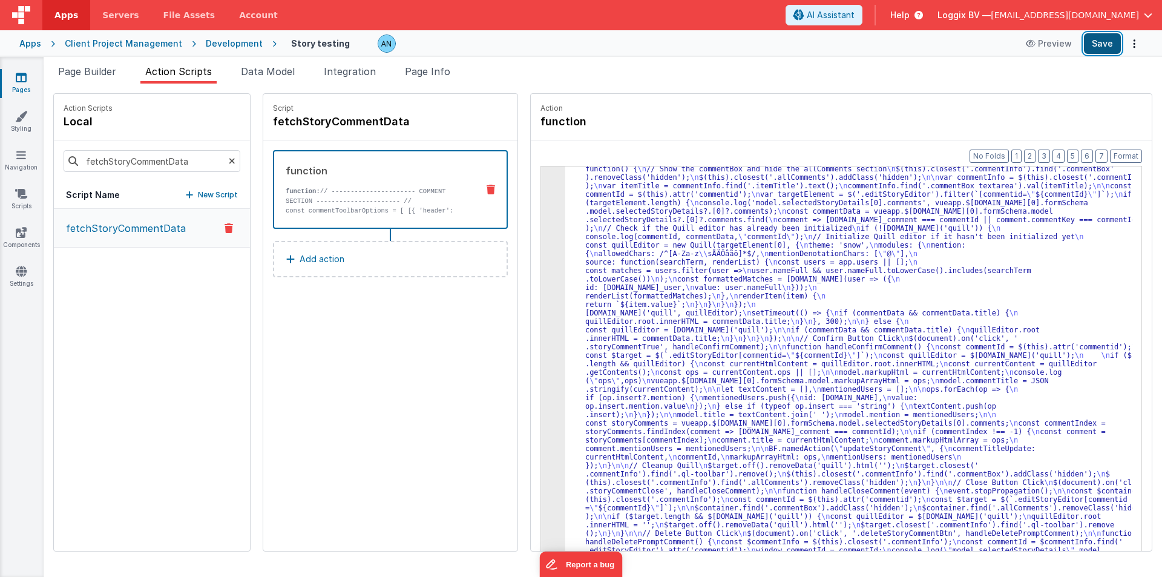
click at [1104, 42] on button "Save" at bounding box center [1102, 43] width 37 height 21
click at [1119, 157] on button "Format" at bounding box center [1126, 155] width 32 height 13
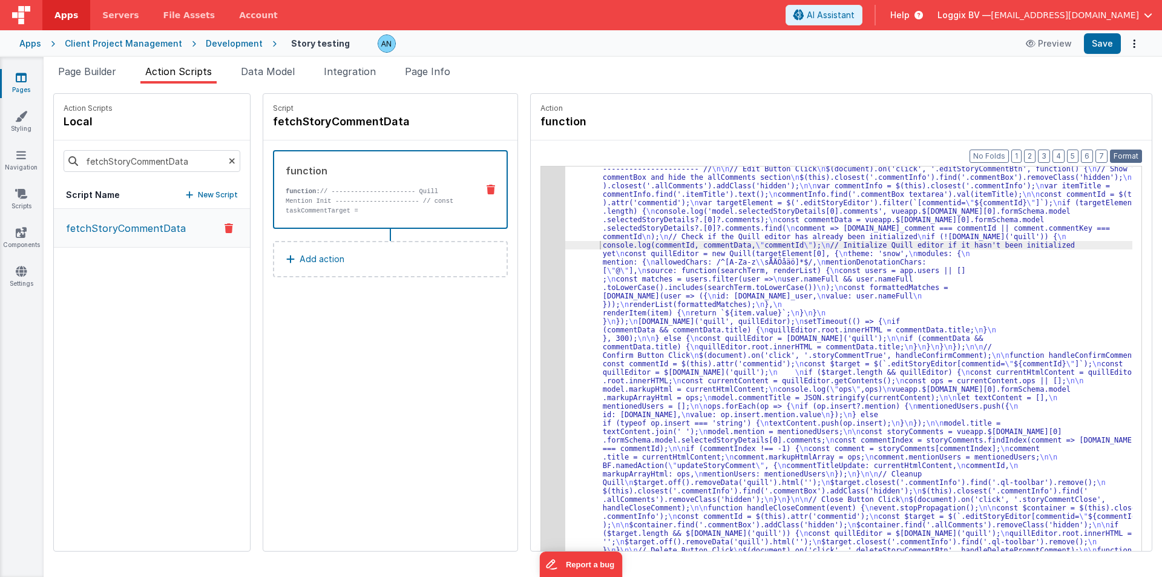
click at [1117, 154] on button "Format" at bounding box center [1126, 155] width 32 height 13
click at [980, 0] on span at bounding box center [980, 0] width 0 height 0
click at [541, 202] on div "3" at bounding box center [553, 292] width 24 height 610
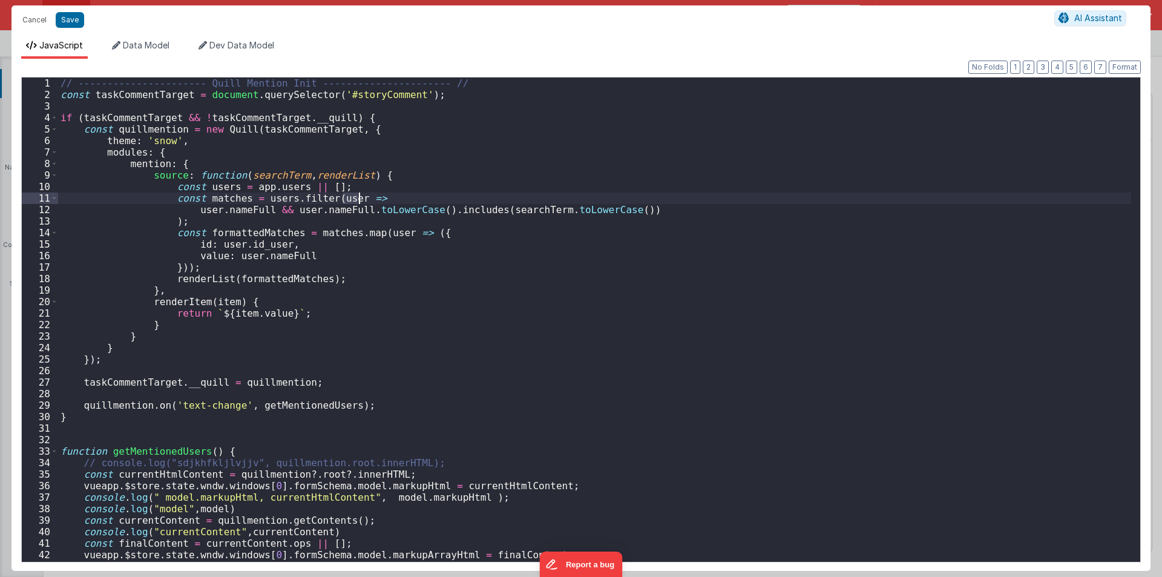
scroll to position [73, 0]
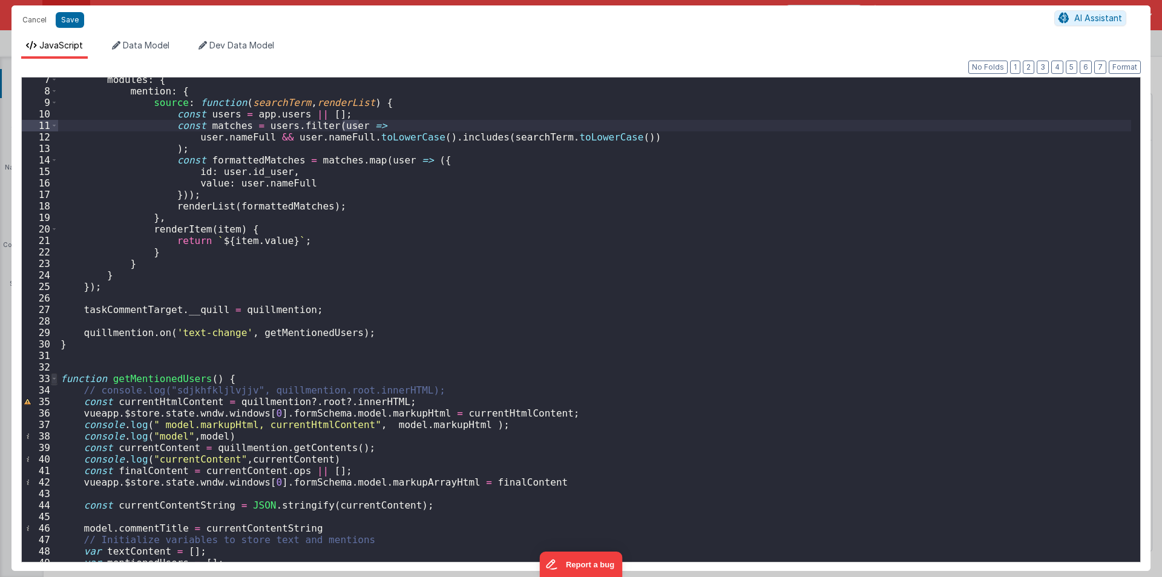
click at [51, 378] on span at bounding box center [54, 378] width 7 height 11
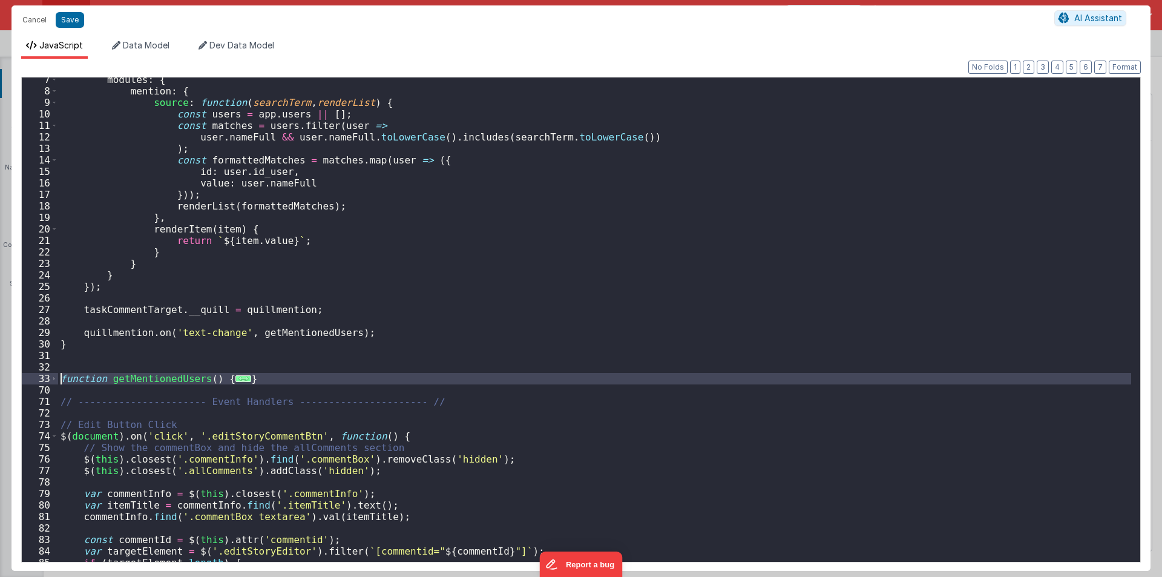
drag, startPoint x: 70, startPoint y: 388, endPoint x: 49, endPoint y: 378, distance: 23.0
click at [49, 378] on div "7 8 9 10 11 12 13 14 15 16 17 18 19 20 21 22 23 24 25 26 27 28 29 30 31 32 33 7…" at bounding box center [580, 319] width 1119 height 485
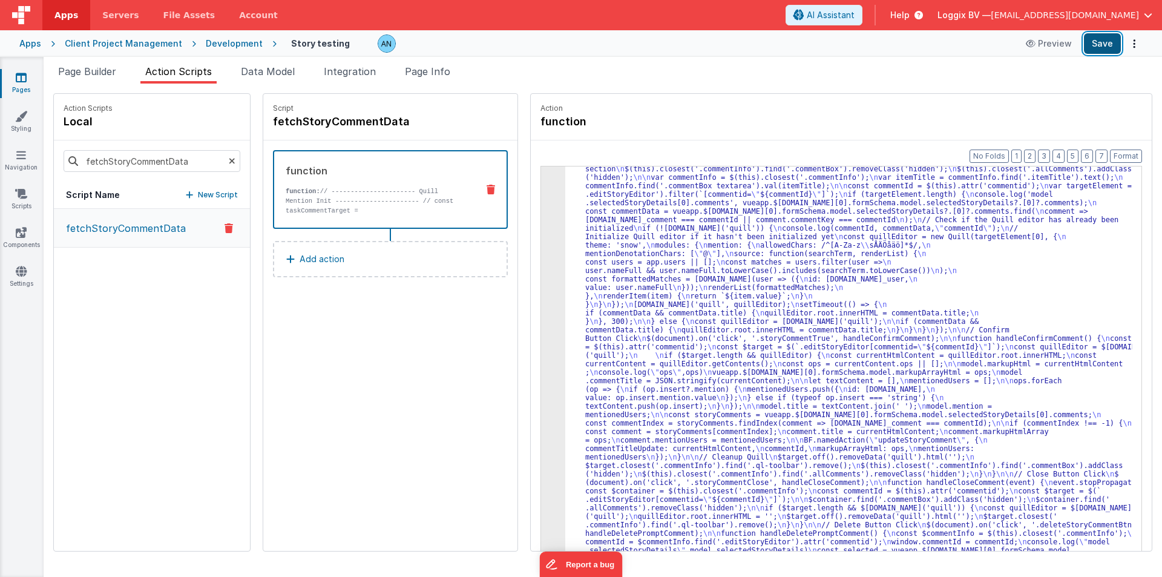
scroll to position [146, 0]
click at [1095, 38] on button "Save" at bounding box center [1102, 43] width 37 height 21
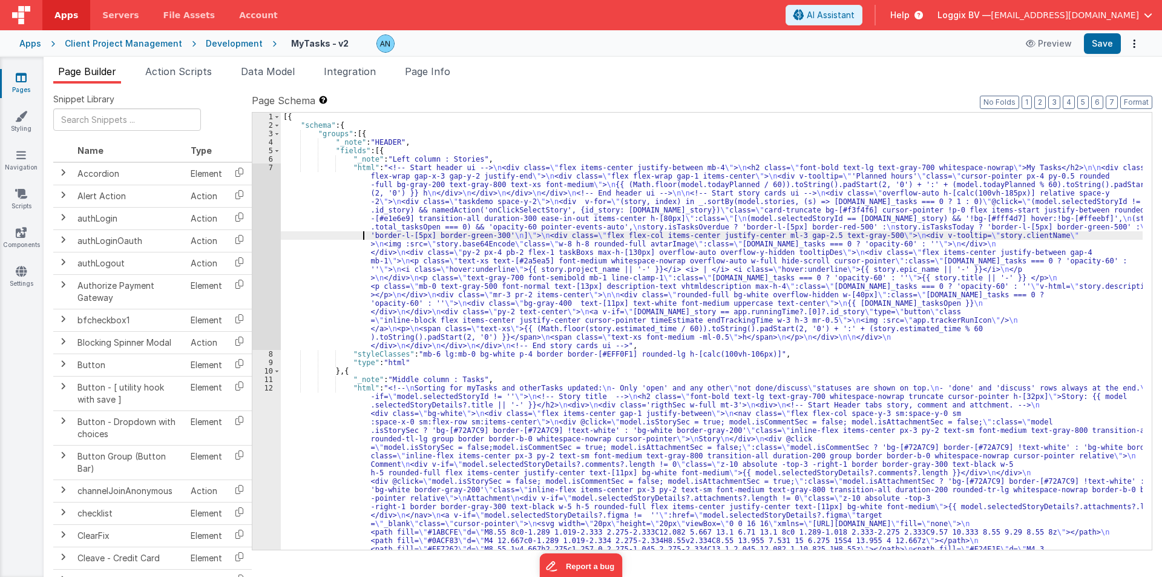
click at [257, 171] on div "7" at bounding box center [266, 256] width 28 height 186
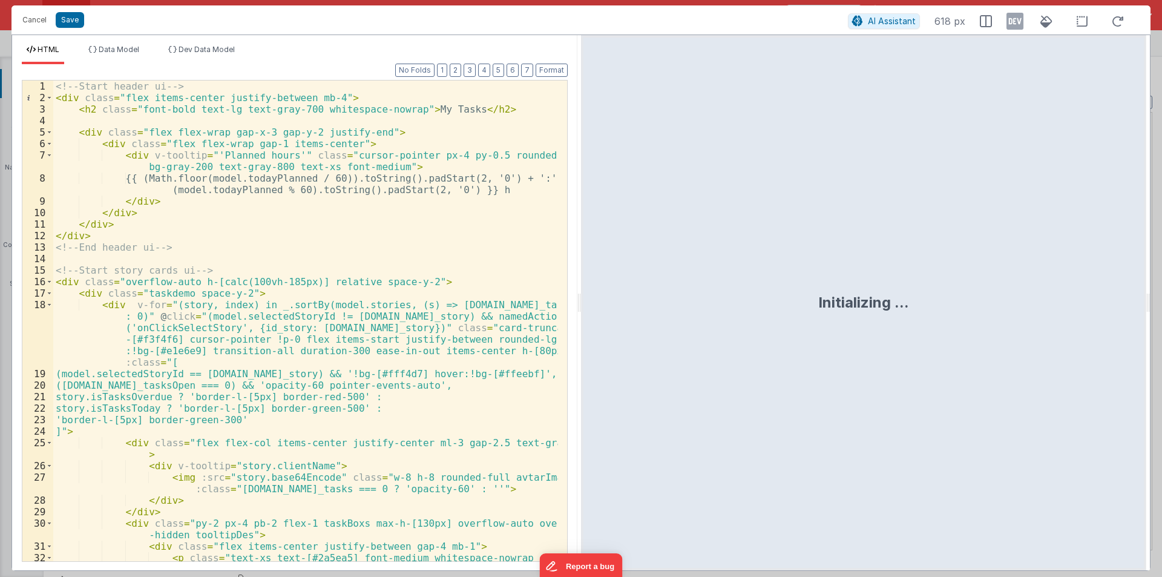
click at [109, 116] on div "<!-- Start header ui --> < div class = "flex items-center justify-between mb-4"…" at bounding box center [305, 343] width 505 height 526
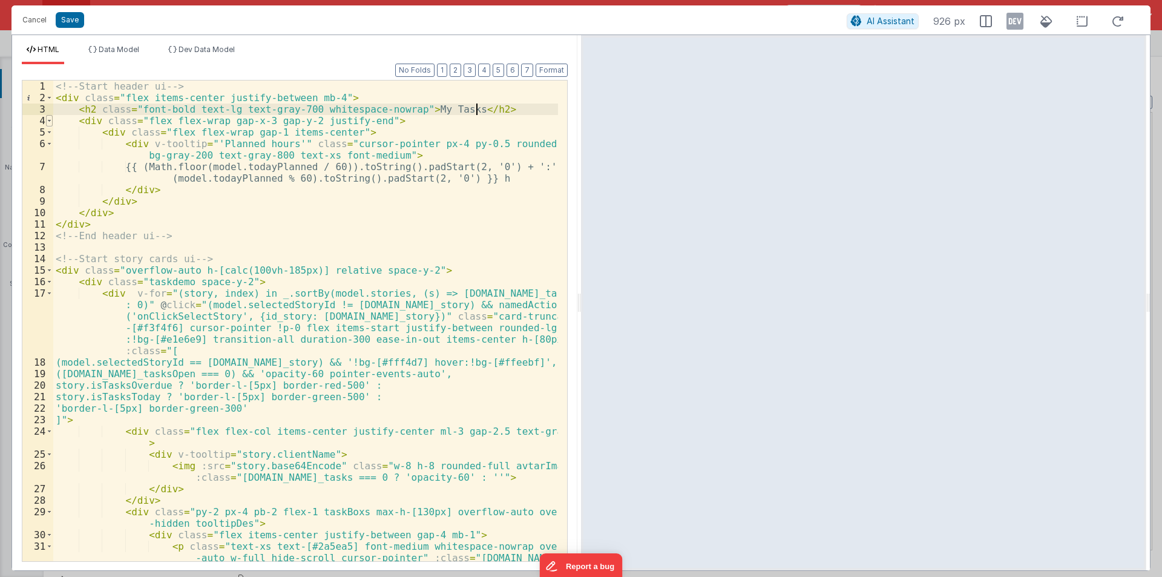
click at [49, 124] on span at bounding box center [49, 120] width 7 height 11
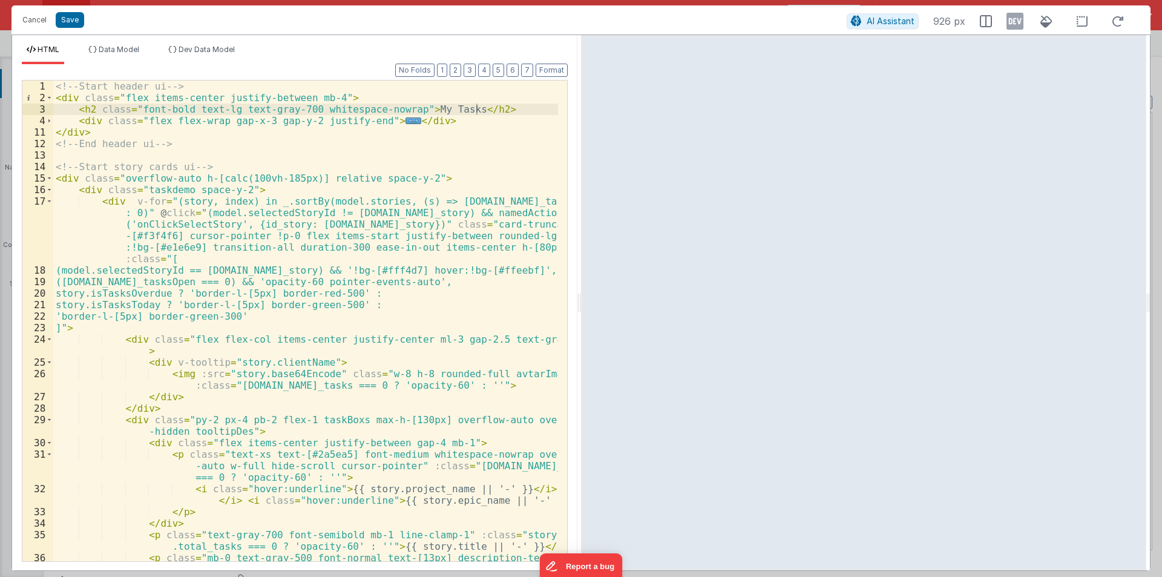
drag, startPoint x: 577, startPoint y: 297, endPoint x: 859, endPoint y: 298, distance: 282.6
click at [859, 298] on html "Cancel Save AI Assistant 926 px HTML Data Model Dev Data Model Format 7 6 5 4 3…" at bounding box center [581, 288] width 1162 height 577
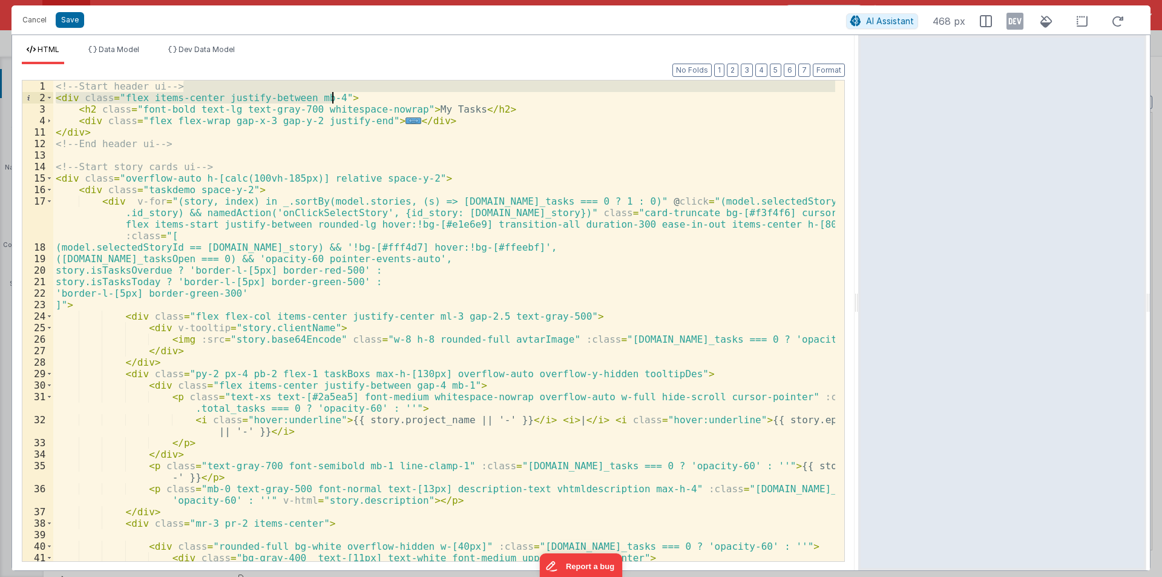
click at [377, 93] on div "<!-- Start header ui --> < div class = "flex items-center justify-between mb-4"…" at bounding box center [444, 331] width 782 height 503
click at [377, 93] on div "<!-- Start header ui --> < div class = "flex items-center justify-between mb-4"…" at bounding box center [444, 320] width 782 height 480
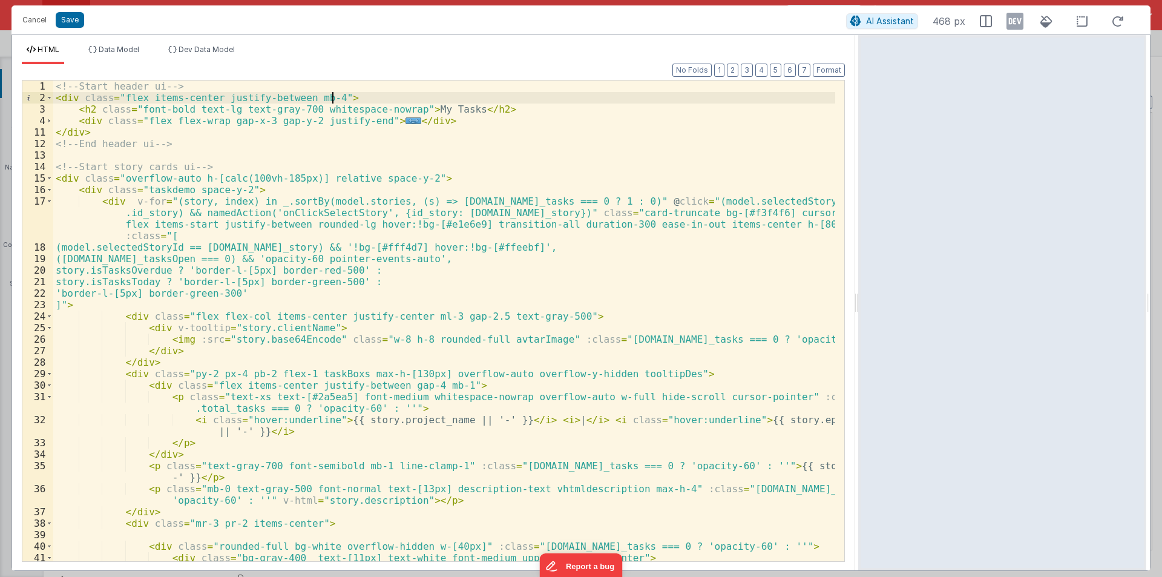
click at [261, 84] on div "<!-- Start header ui --> < div class = "flex items-center justify-between mb-4"…" at bounding box center [444, 331] width 782 height 503
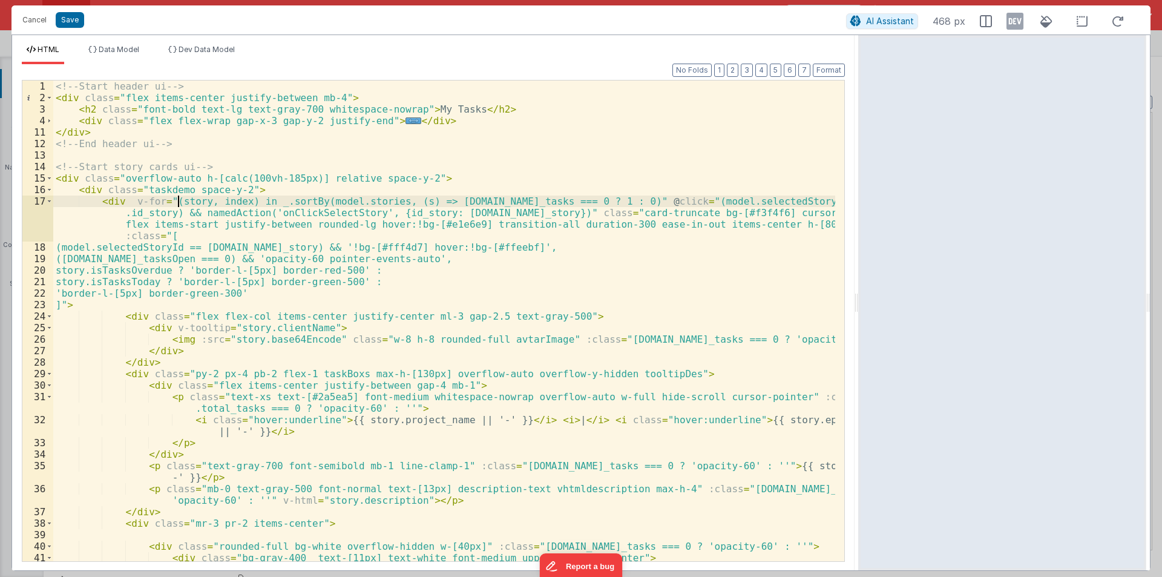
click at [180, 204] on div "<!-- Start header ui --> < div class = "flex items-center justify-between mb-4"…" at bounding box center [444, 331] width 782 height 503
click at [120, 169] on div "<!-- Start header ui --> < div class = "flex items-center justify-between mb-4"…" at bounding box center [444, 331] width 782 height 503
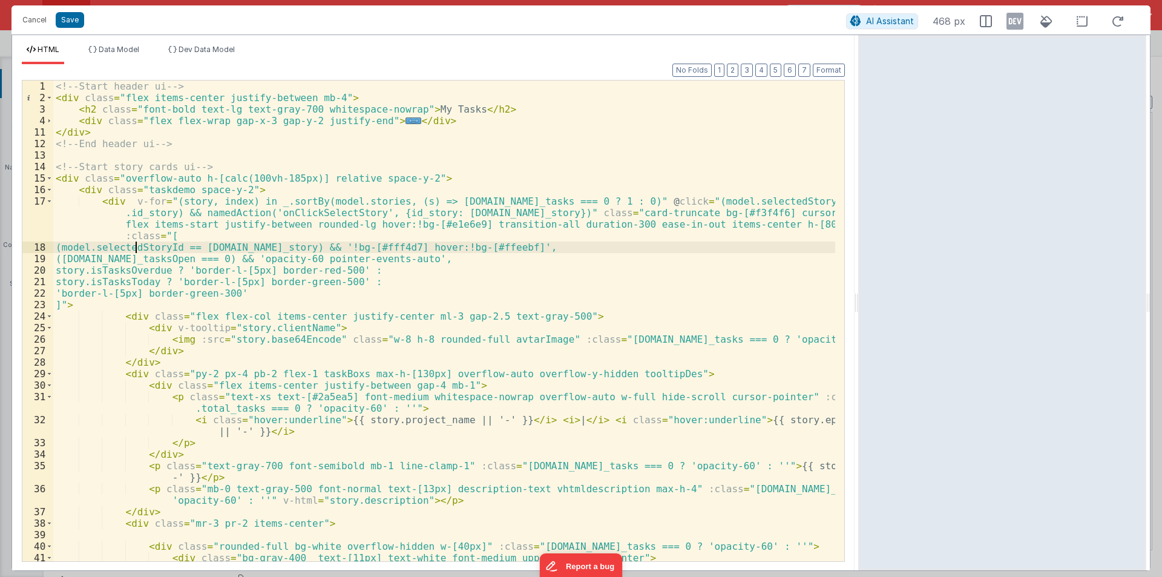
click at [138, 251] on div "<!-- Start header ui --> < div class = "flex items-center justify-between mb-4"…" at bounding box center [444, 331] width 782 height 503
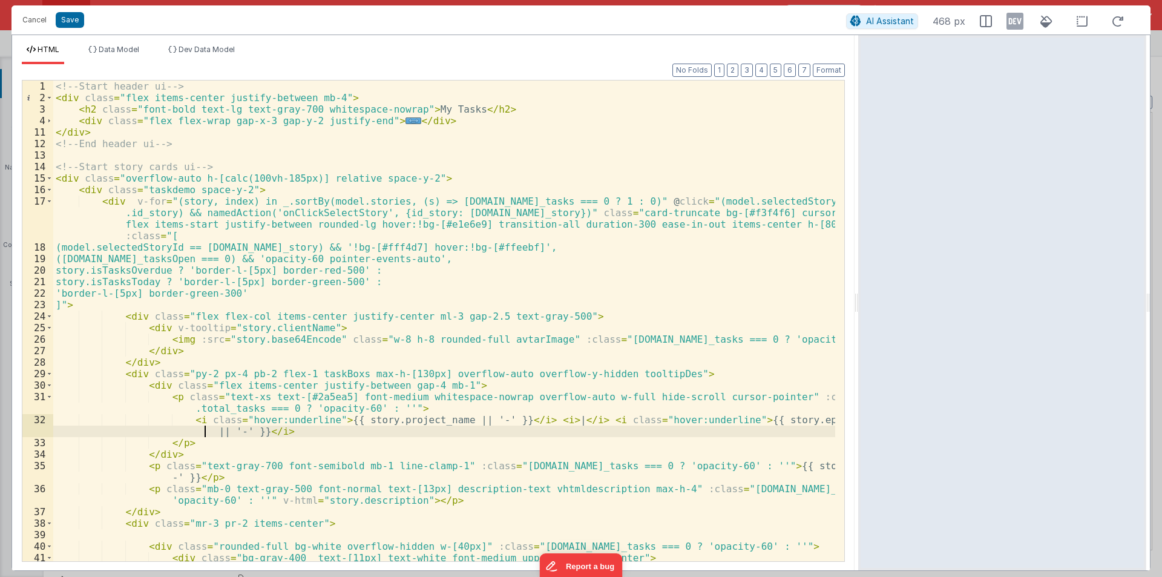
drag, startPoint x: 202, startPoint y: 428, endPoint x: 51, endPoint y: 433, distance: 150.8
click at [51, 433] on div "1 2 3 4 11 12 13 14 15 16 17 18 19 20 21 22 23 24 25 26 27 28 29 30 31 32 33 34…" at bounding box center [433, 321] width 823 height 482
drag, startPoint x: 198, startPoint y: 430, endPoint x: 86, endPoint y: 433, distance: 112.0
click at [86, 433] on div "<!-- Start header ui --> < div class = "flex items-center justify-between mb-4"…" at bounding box center [444, 331] width 782 height 503
drag, startPoint x: 278, startPoint y: 431, endPoint x: 264, endPoint y: 438, distance: 16.2
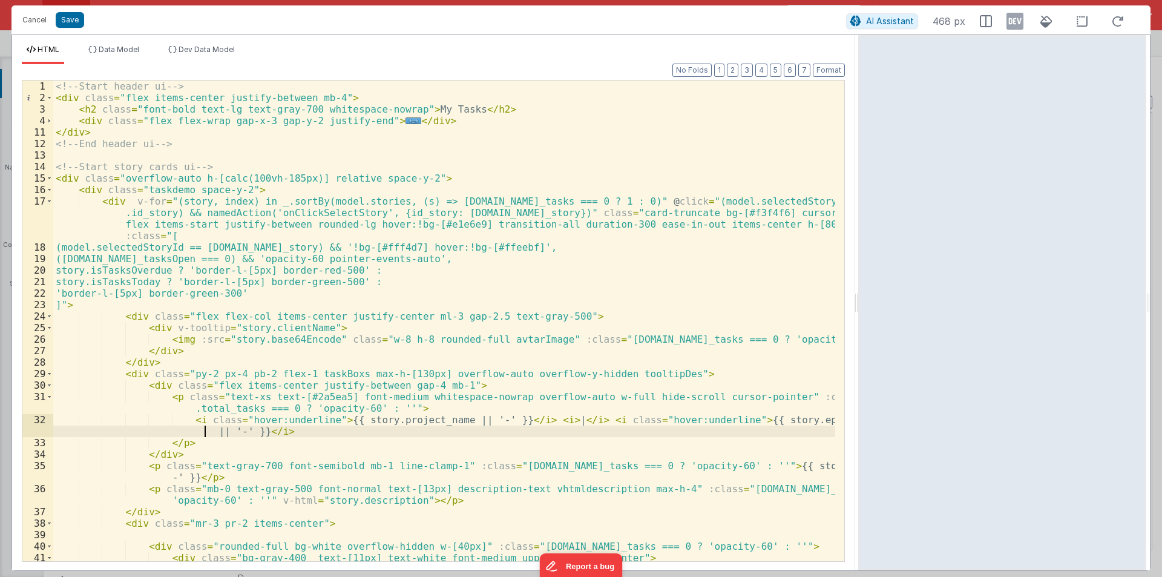
click at [278, 434] on div "<!-- Start header ui --> < div class = "flex items-center justify-between mb-4"…" at bounding box center [444, 331] width 782 height 503
click at [194, 434] on div "<!-- Start header ui --> < div class = "flex items-center justify-between mb-4"…" at bounding box center [444, 331] width 782 height 503
click at [202, 429] on div "<!-- Start header ui --> < div class = "flex items-center justify-between mb-4"…" at bounding box center [444, 320] width 782 height 480
drag, startPoint x: 192, startPoint y: 430, endPoint x: 64, endPoint y: 429, distance: 128.3
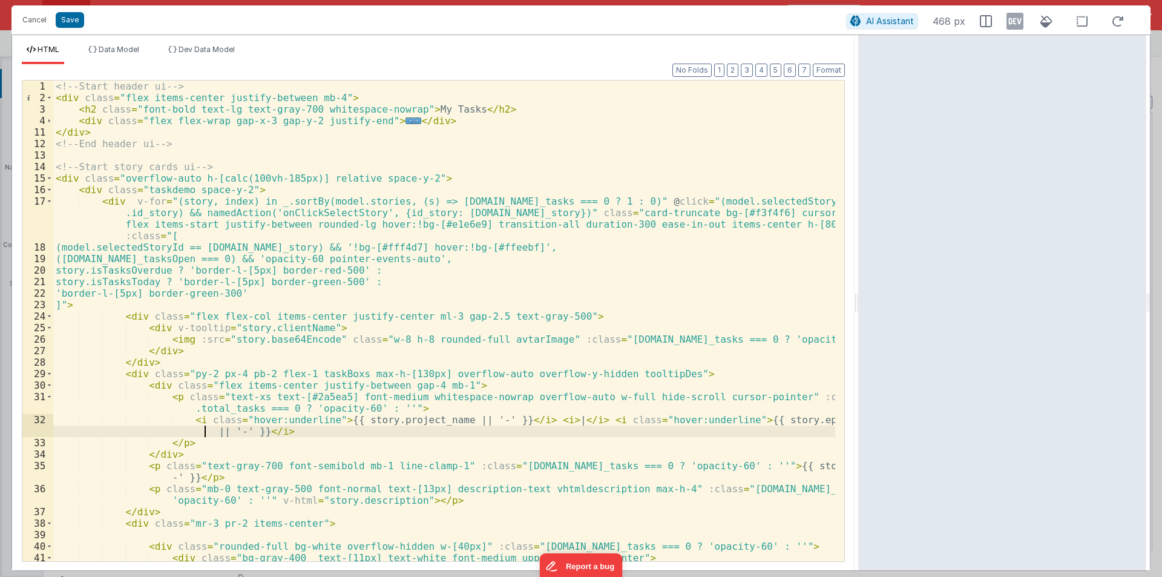
click at [64, 429] on div "<!-- Start header ui --> < div class = "flex items-center justify-between mb-4"…" at bounding box center [444, 331] width 782 height 503
click at [175, 434] on div "<!-- Start header ui --> < div class = "flex items-center justify-between mb-4"…" at bounding box center [444, 331] width 782 height 503
click at [188, 429] on div "<!-- Start header ui --> < div class = "flex items-center justify-between mb-4"…" at bounding box center [444, 331] width 782 height 503
click at [144, 439] on div "<!-- Start header ui --> < div class = "flex items-center justify-between mb-4"…" at bounding box center [444, 331] width 782 height 503
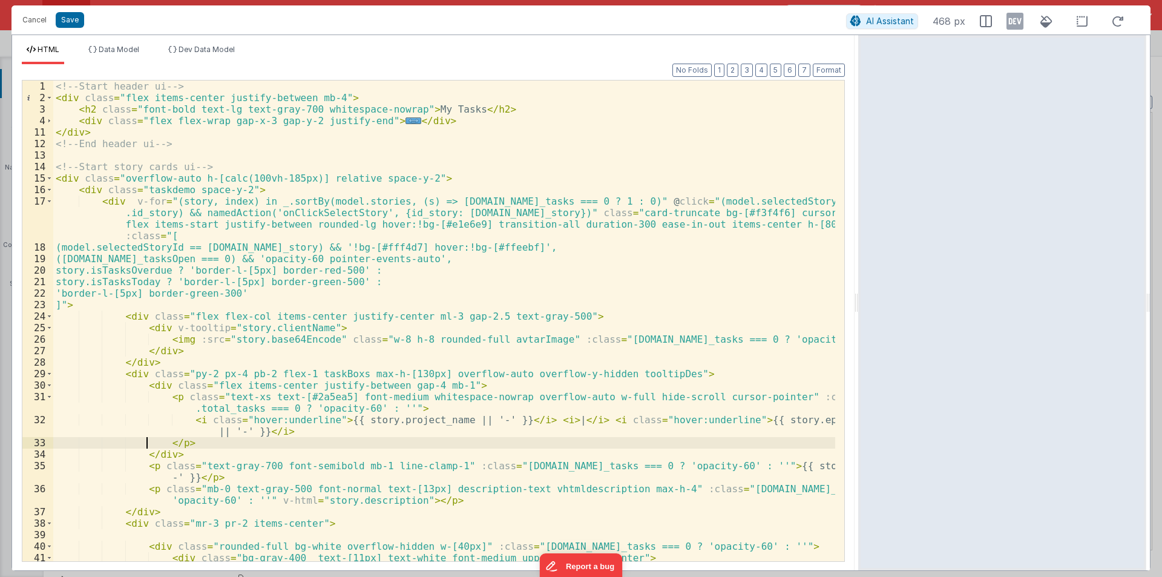
click at [129, 431] on div "<!-- Start header ui --> < div class = "flex items-center justify-between mb-4"…" at bounding box center [444, 331] width 782 height 503
drag, startPoint x: 195, startPoint y: 430, endPoint x: 47, endPoint y: 430, distance: 147.7
click at [47, 430] on div "1 2 3 4 11 12 13 14 15 16 17 18 19 20 21 22 23 24 25 26 27 28 29 30 31 32 33 34…" at bounding box center [433, 321] width 823 height 482
click at [402, 407] on div "<!-- Start header ui --> < div class = "flex items-center justify-between mb-4"…" at bounding box center [444, 331] width 782 height 503
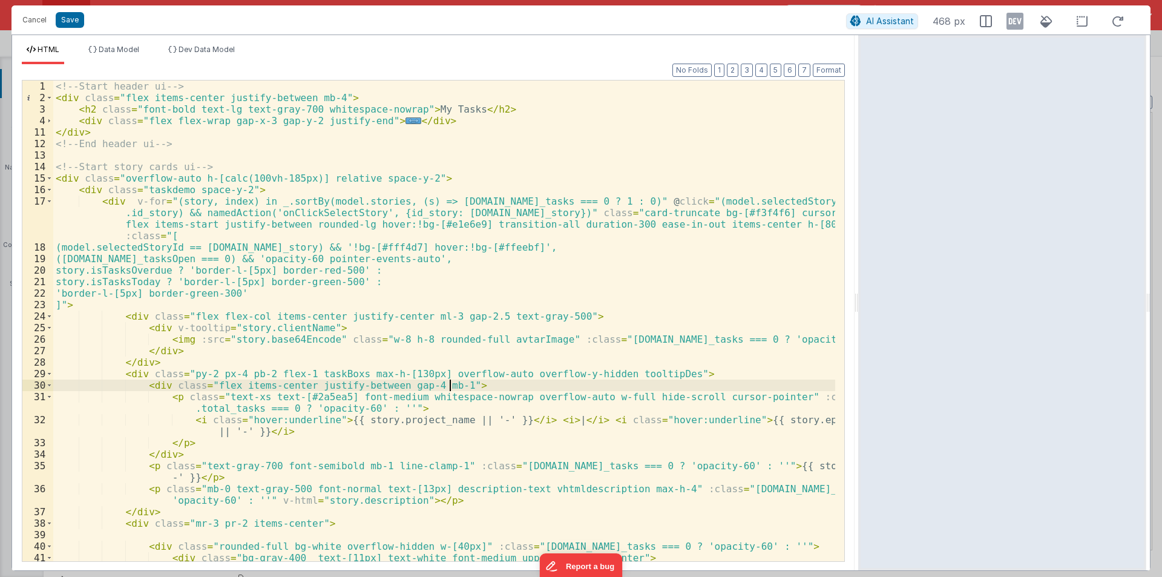
click at [460, 383] on div "<!-- Start header ui --> < div class = "flex items-center justify-between mb-4"…" at bounding box center [444, 331] width 782 height 503
drag, startPoint x: 422, startPoint y: 375, endPoint x: 490, endPoint y: 375, distance: 67.8
click at [491, 375] on div "<!-- Start header ui --> < div class = "flex items-center justify-between mb-4"…" at bounding box center [444, 331] width 782 height 503
drag, startPoint x: 496, startPoint y: 373, endPoint x: 589, endPoint y: 376, distance: 92.6
click at [589, 376] on div "<!-- Start header ui --> < div class = "flex items-center justify-between mb-4"…" at bounding box center [444, 331] width 782 height 503
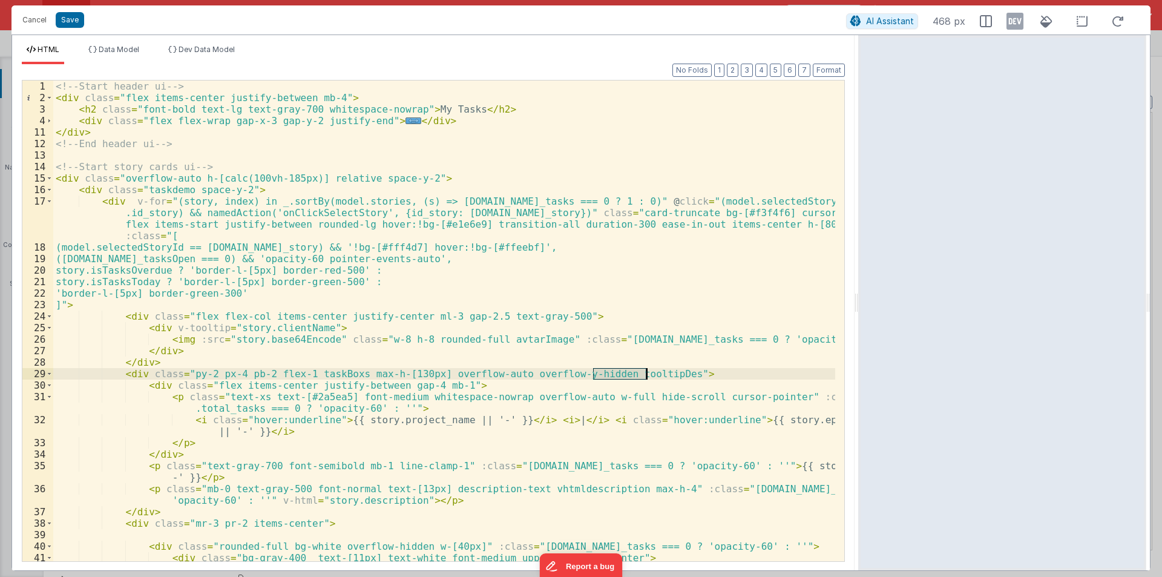
drag, startPoint x: 595, startPoint y: 370, endPoint x: 647, endPoint y: 371, distance: 52.0
click at [647, 371] on div "<!-- Start header ui --> < div class = "flex items-center justify-between mb-4"…" at bounding box center [444, 331] width 782 height 503
click at [45, 19] on button "Cancel" at bounding box center [34, 19] width 36 height 17
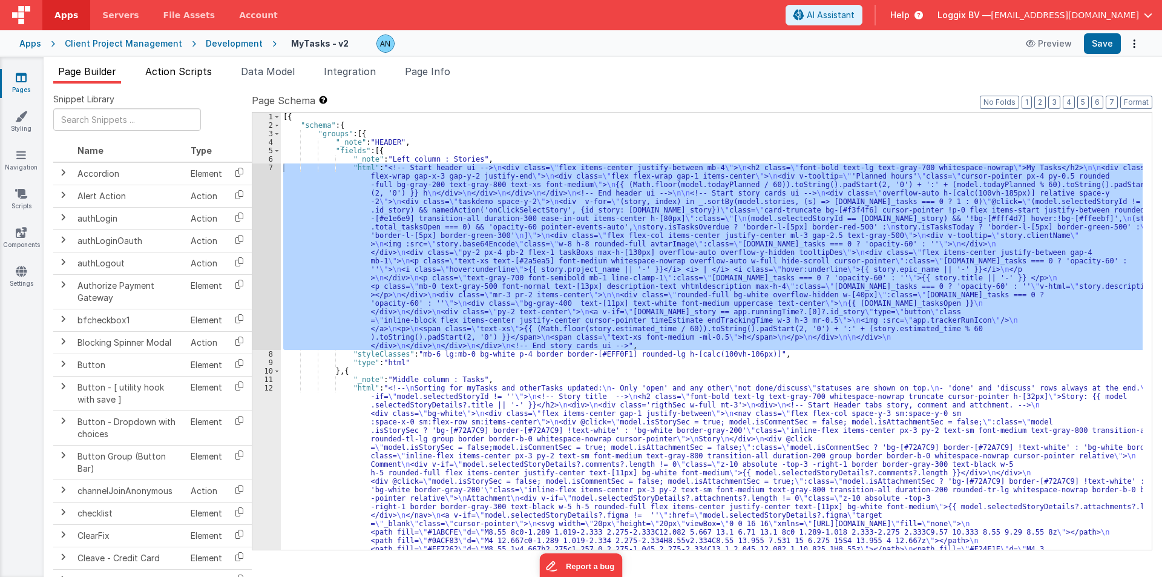
click at [186, 71] on span "Action Scripts" at bounding box center [178, 71] width 67 height 12
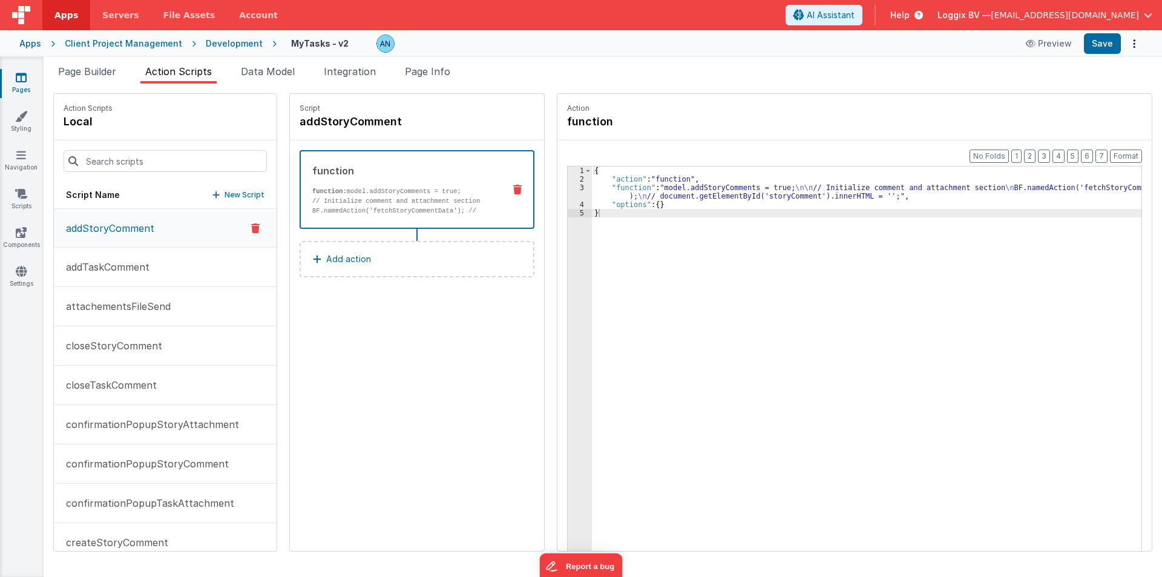
click at [327, 195] on p "function: model.addStoryComments = true;" at bounding box center [403, 191] width 182 height 10
click at [134, 160] on input at bounding box center [165, 161] width 203 height 22
paste input "fetchStoryAttachmentData"
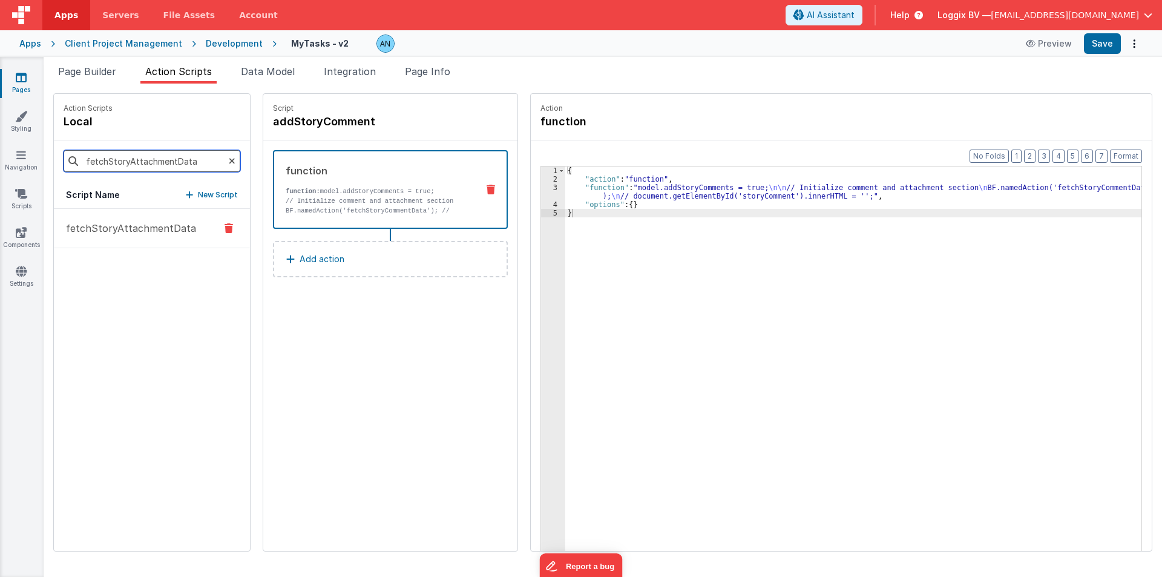
type input "fetchStoryAttachmentData"
click at [102, 215] on button "fetchStoryAttachmentData" at bounding box center [152, 228] width 196 height 39
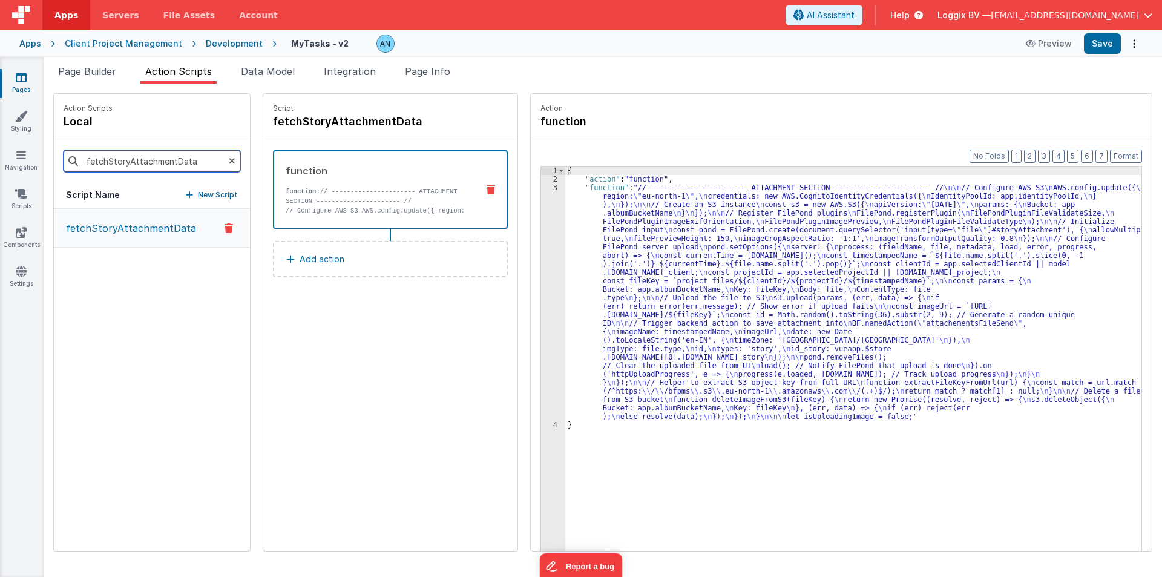
click at [135, 165] on input "fetchStoryAttachmentData" at bounding box center [152, 161] width 177 height 22
paste input "Com"
click at [144, 221] on p "fetchStoryCommentData" at bounding box center [122, 228] width 127 height 15
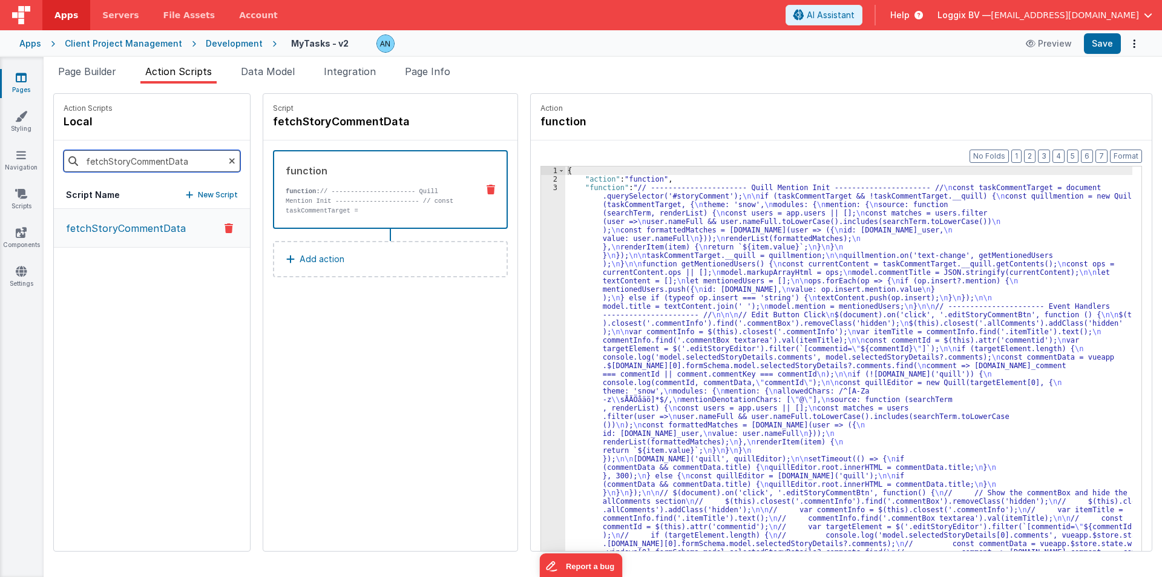
click at [124, 157] on input "fetchStoryCommentData" at bounding box center [152, 161] width 177 height 22
paste input "onClickSelectStory"
drag, startPoint x: 97, startPoint y: 223, endPoint x: 254, endPoint y: 252, distance: 159.4
click at [96, 223] on p "onClickSelectStory" at bounding box center [107, 228] width 97 height 15
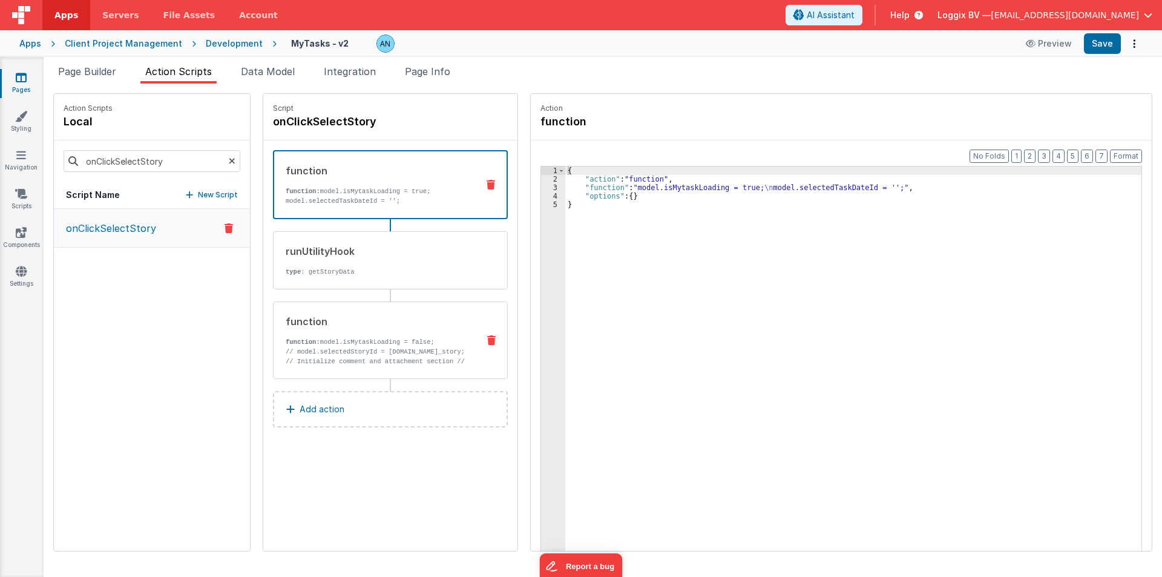
click at [315, 331] on div "function function: model.isMytaskLoading = false; // model.selectedStoryId = ac…" at bounding box center [371, 340] width 195 height 52
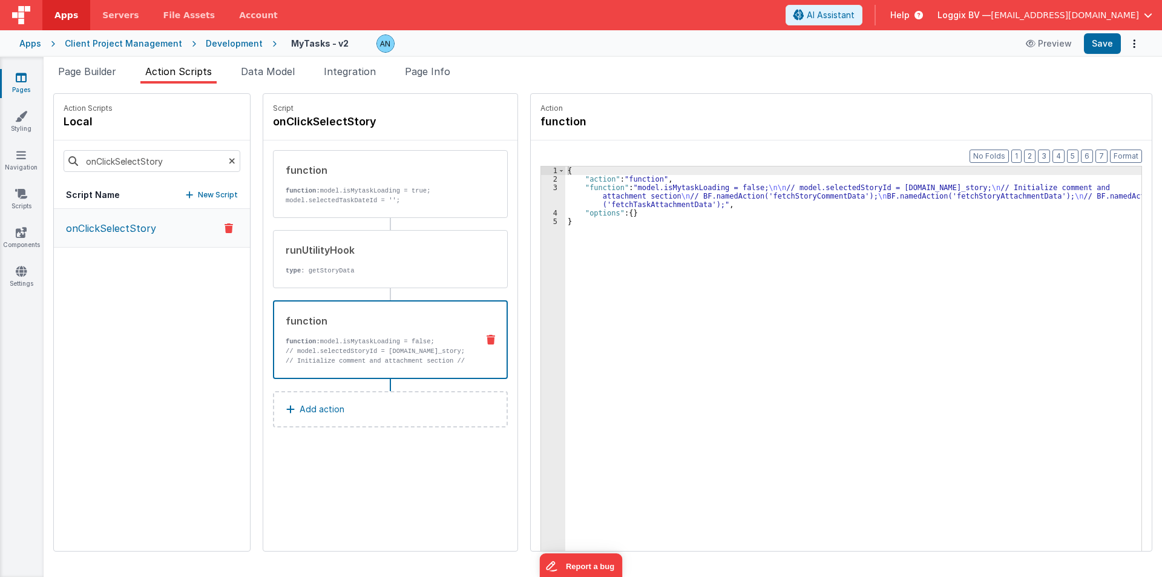
click at [618, 196] on div "{ "action" : "function" , "function" : "model.isMytaskLoading = false; \n\n // …" at bounding box center [853, 385] width 576 height 439
click at [541, 193] on div "3" at bounding box center [553, 195] width 24 height 25
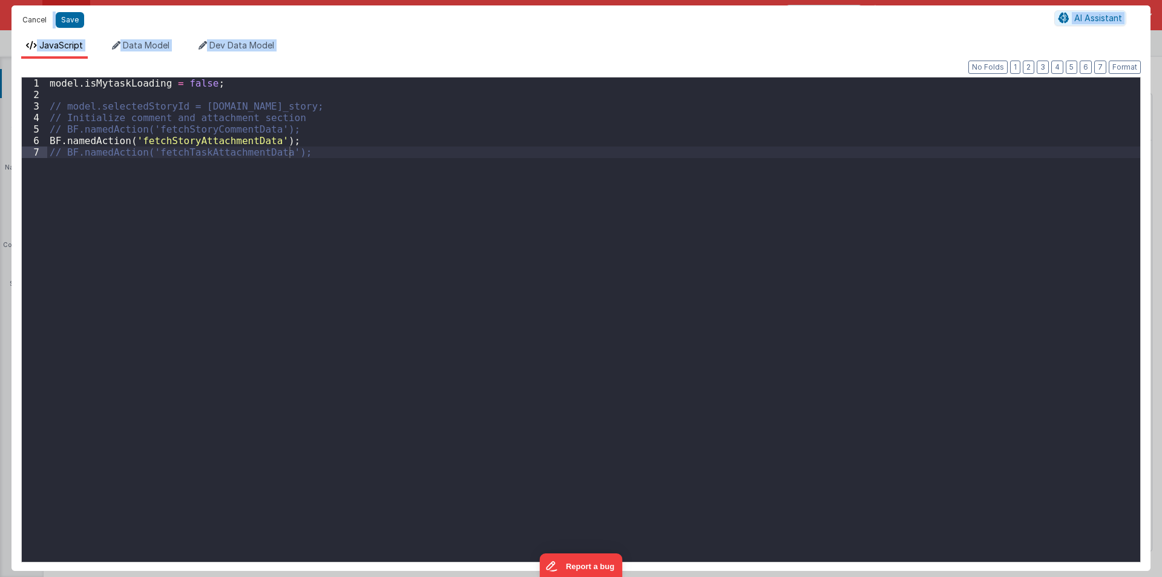
click at [27, 22] on button "Cancel" at bounding box center [34, 19] width 36 height 17
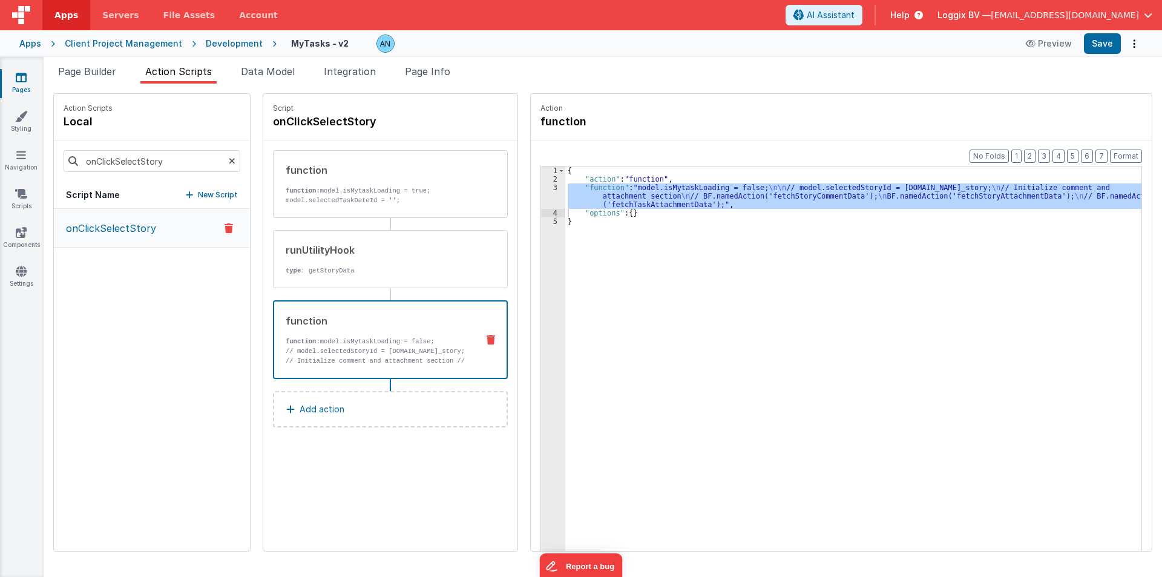
click at [99, 71] on div at bounding box center [581, 288] width 1162 height 577
click at [111, 163] on input "onClickSelectStory" at bounding box center [152, 161] width 177 height 22
type input "add"
click at [105, 235] on p "addStoryComment" at bounding box center [107, 228] width 96 height 15
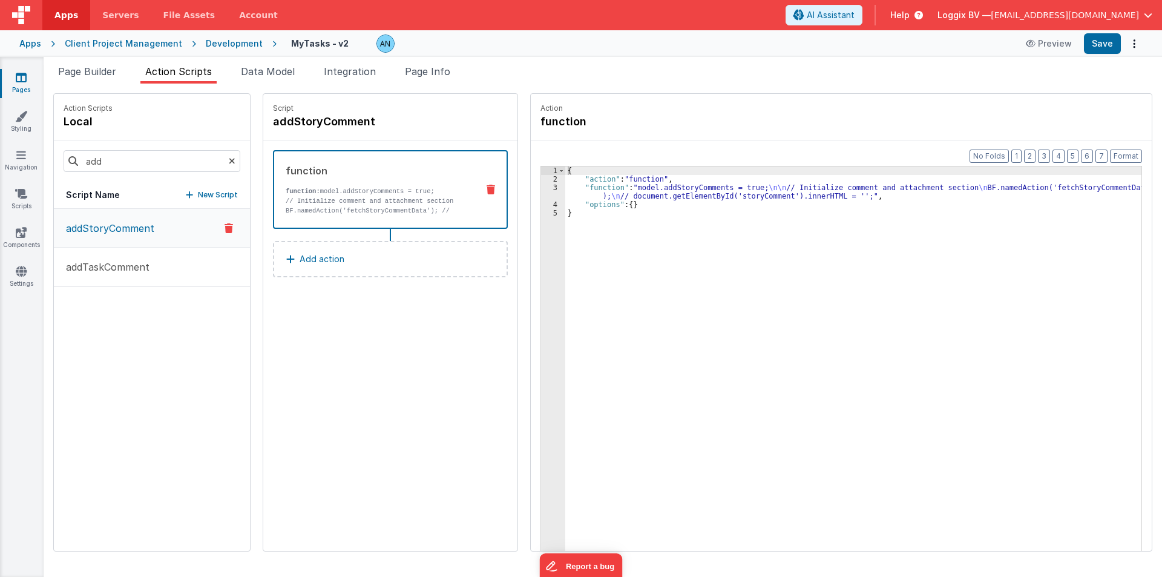
click at [600, 199] on div "{ "action" : "function" , "function" : "model.addStoryComments = true; \n\n // …" at bounding box center [853, 385] width 576 height 439
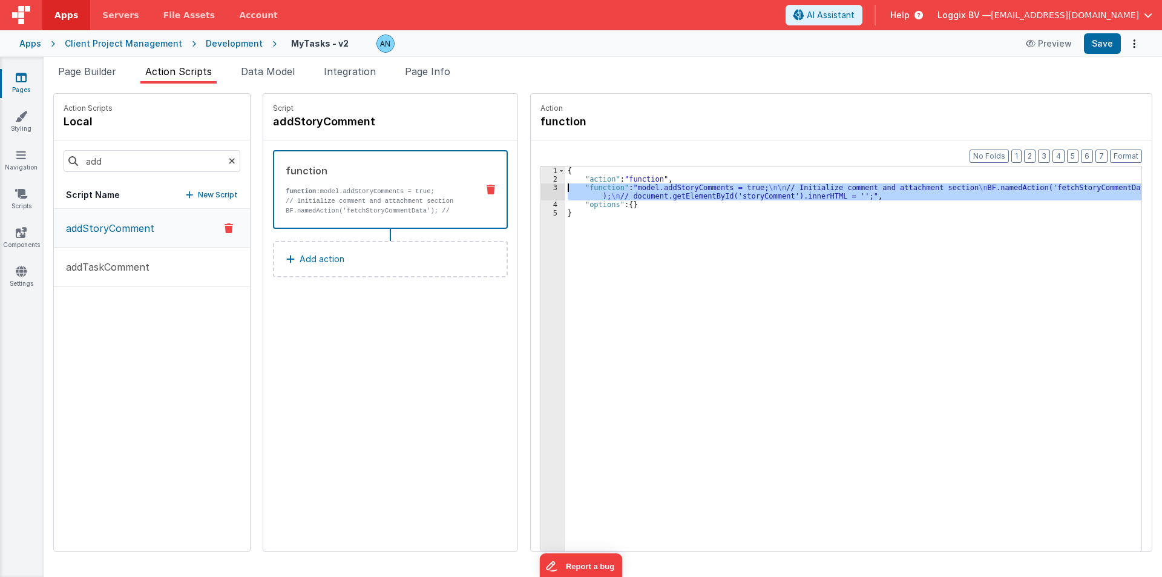
click at [541, 191] on div "3" at bounding box center [553, 191] width 24 height 17
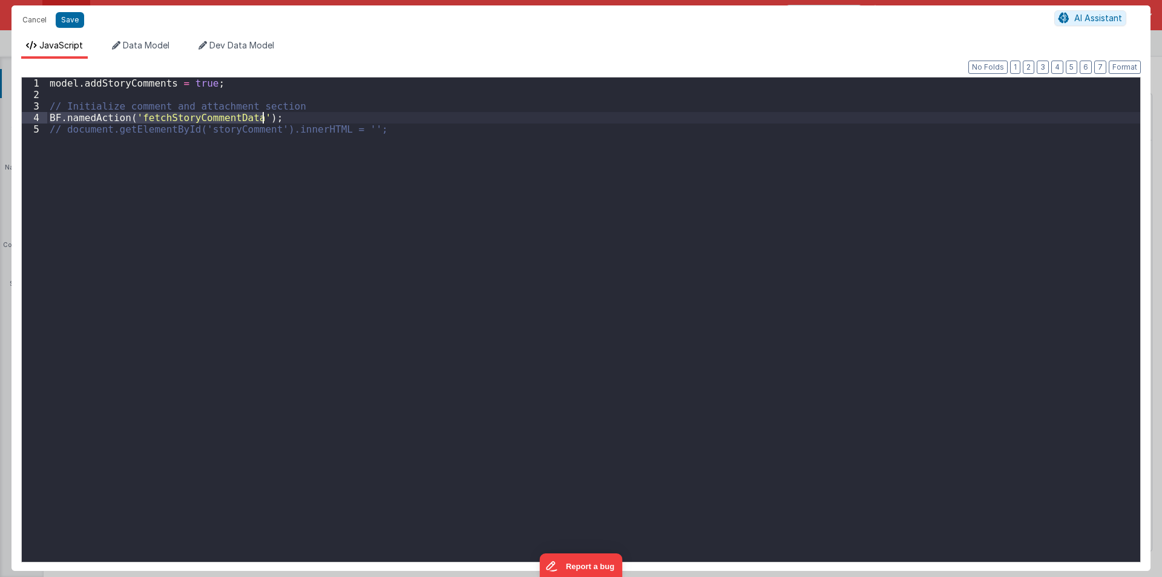
drag, startPoint x: 50, startPoint y: 115, endPoint x: 270, endPoint y: 117, distance: 220.3
click at [270, 117] on div "model . addStoryComments = true ; // Initialize comment and attachment section …" at bounding box center [593, 330] width 1093 height 507
click at [196, 121] on div "model . addStoryComments = true ; // Initialize comment and attachment section …" at bounding box center [593, 319] width 1093 height 484
click at [196, 121] on div "model . addStoryComments = true ; // Initialize comment and attachment section …" at bounding box center [593, 330] width 1093 height 507
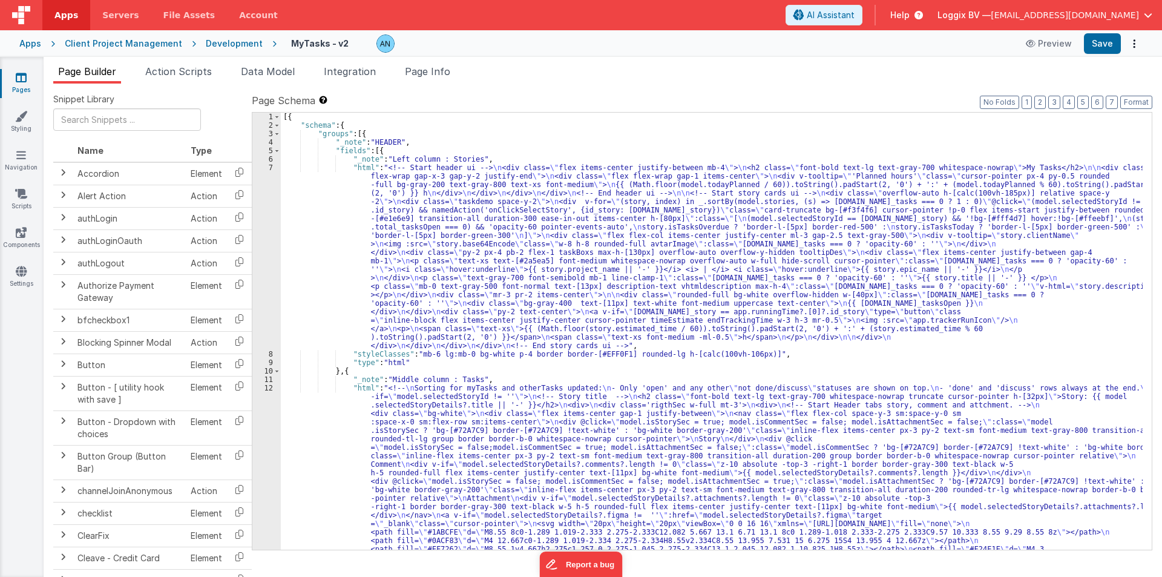
click at [196, 73] on span "Action Scripts" at bounding box center [178, 71] width 67 height 12
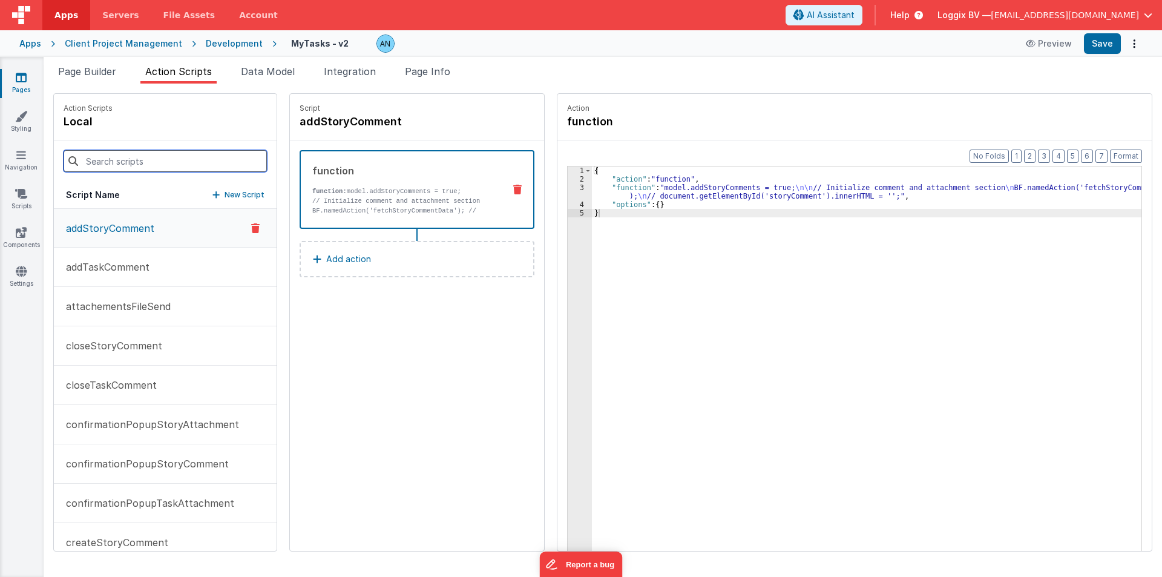
drag, startPoint x: 113, startPoint y: 151, endPoint x: 120, endPoint y: 188, distance: 38.2
click at [113, 151] on input at bounding box center [165, 161] width 203 height 22
paste input "fetchStoryCommentData"
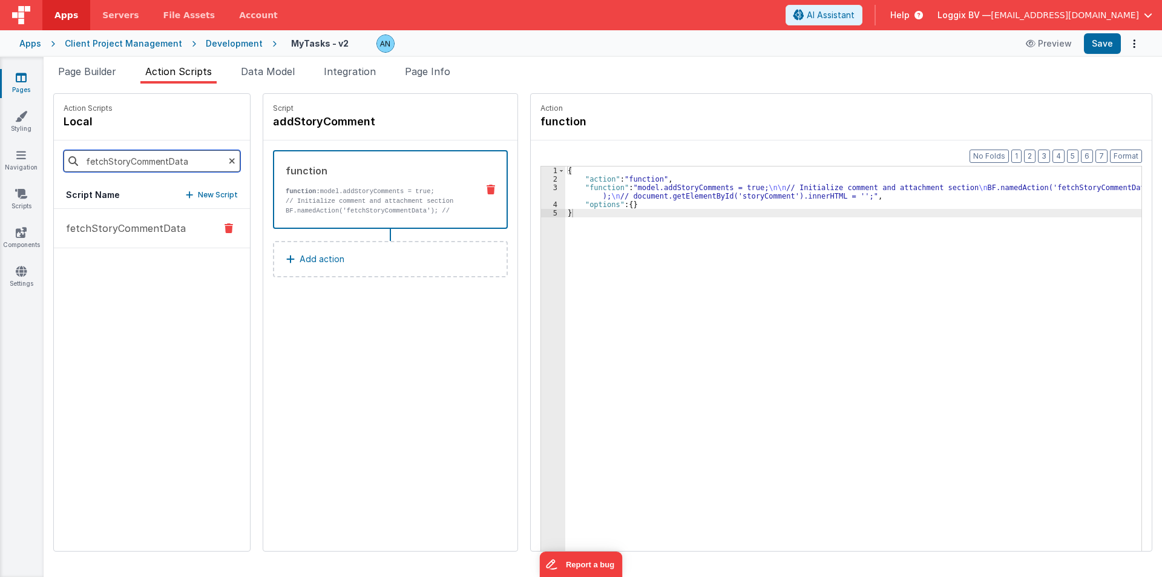
type input "fetchStoryCommentData"
click at [106, 229] on p "fetchStoryCommentData" at bounding box center [122, 228] width 127 height 15
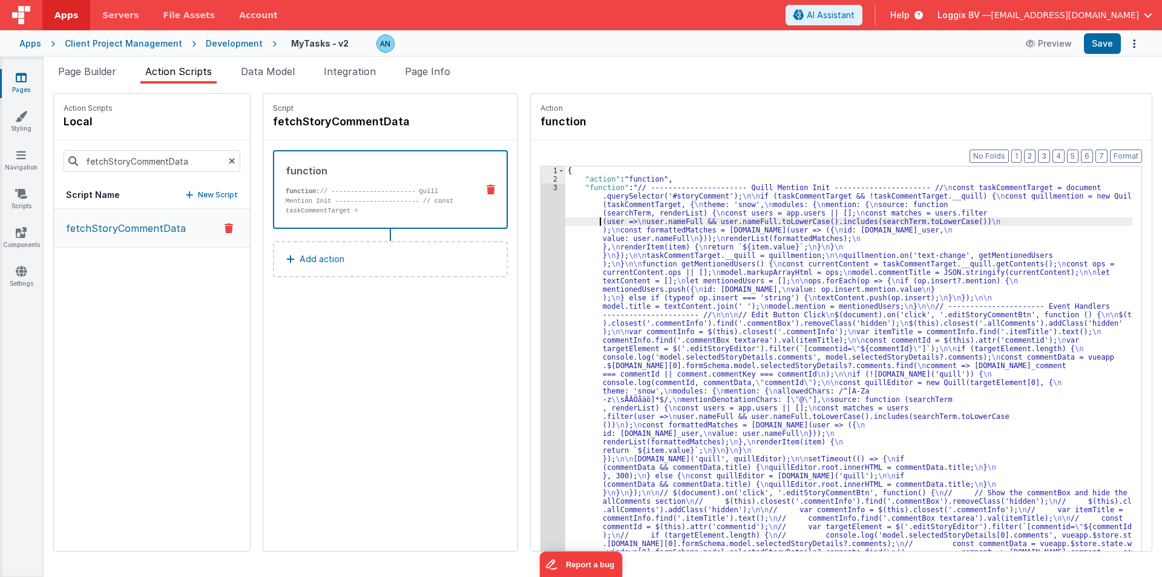
scroll to position [408, 0]
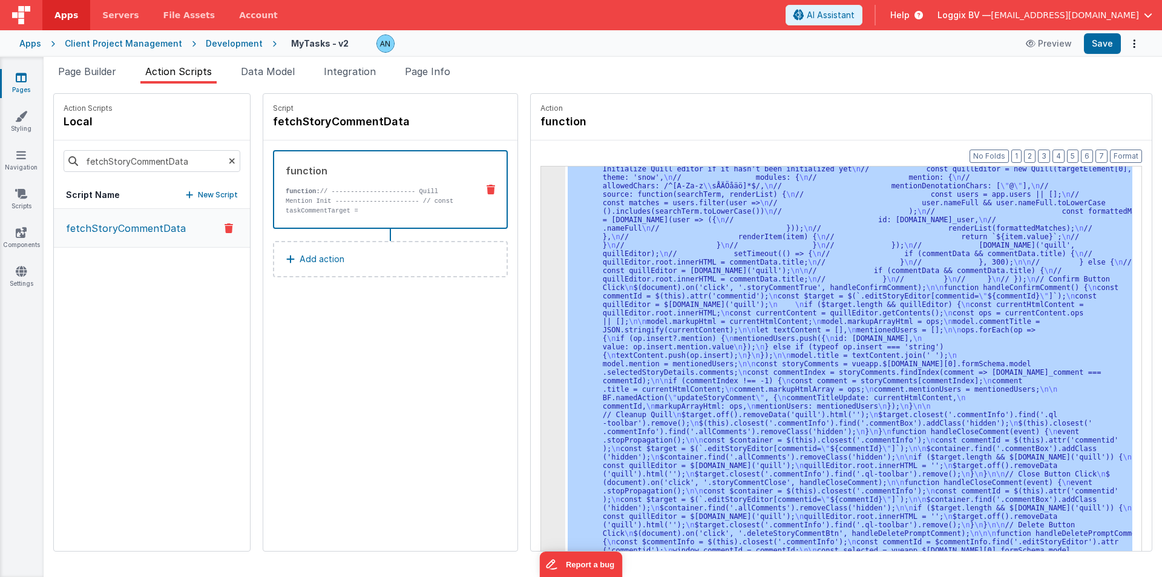
click at [541, 212] on div "3" at bounding box center [553, 177] width 24 height 805
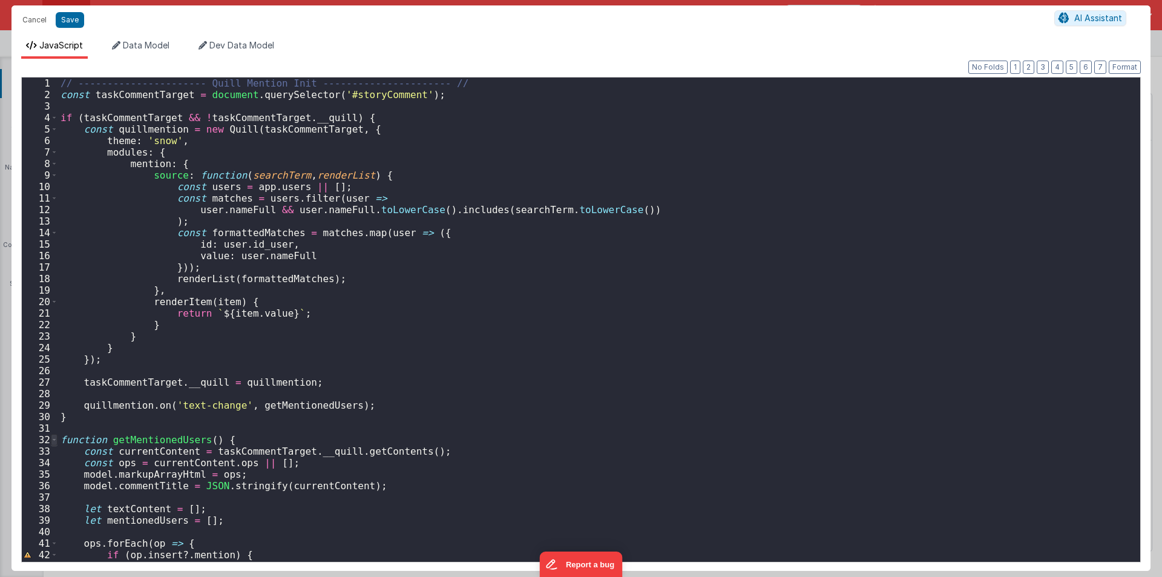
click at [52, 440] on span at bounding box center [54, 439] width 7 height 11
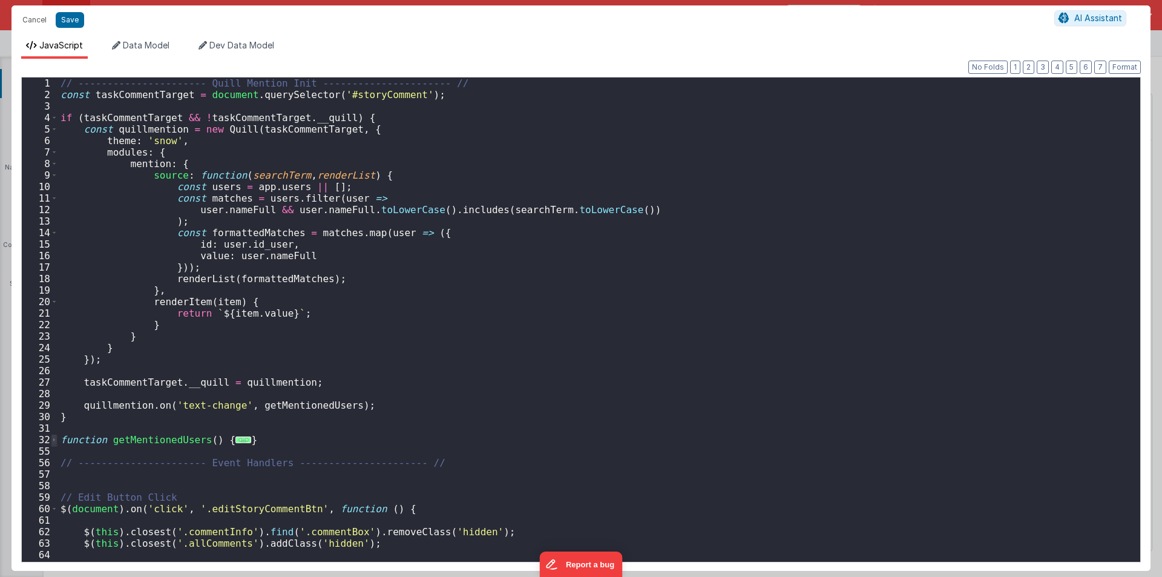
click at [54, 439] on span at bounding box center [54, 439] width 7 height 11
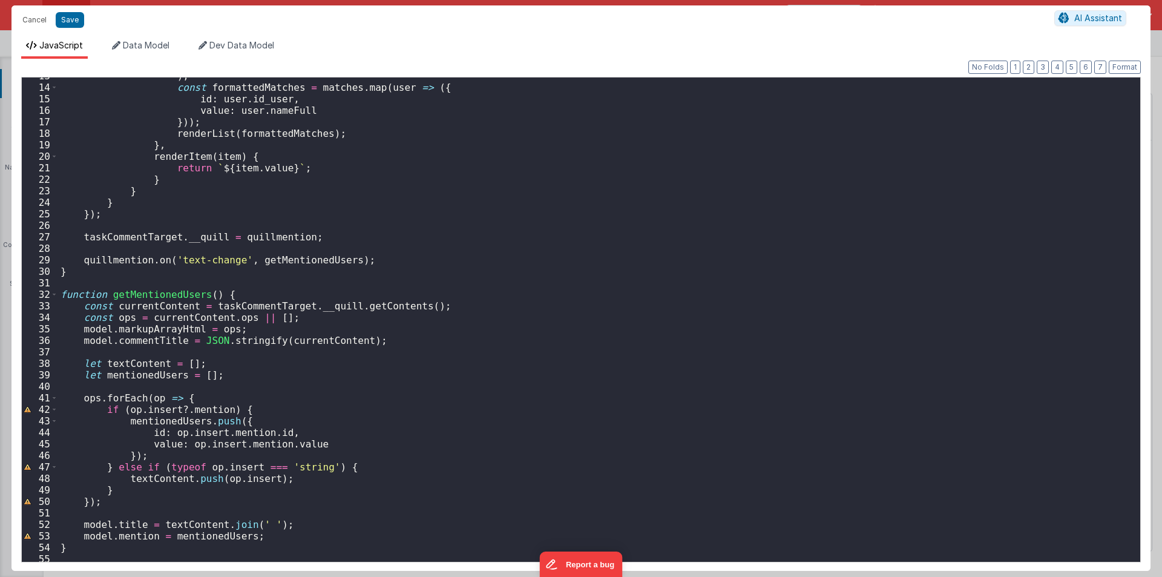
scroll to position [145, 0]
click at [52, 296] on span at bounding box center [54, 294] width 7 height 11
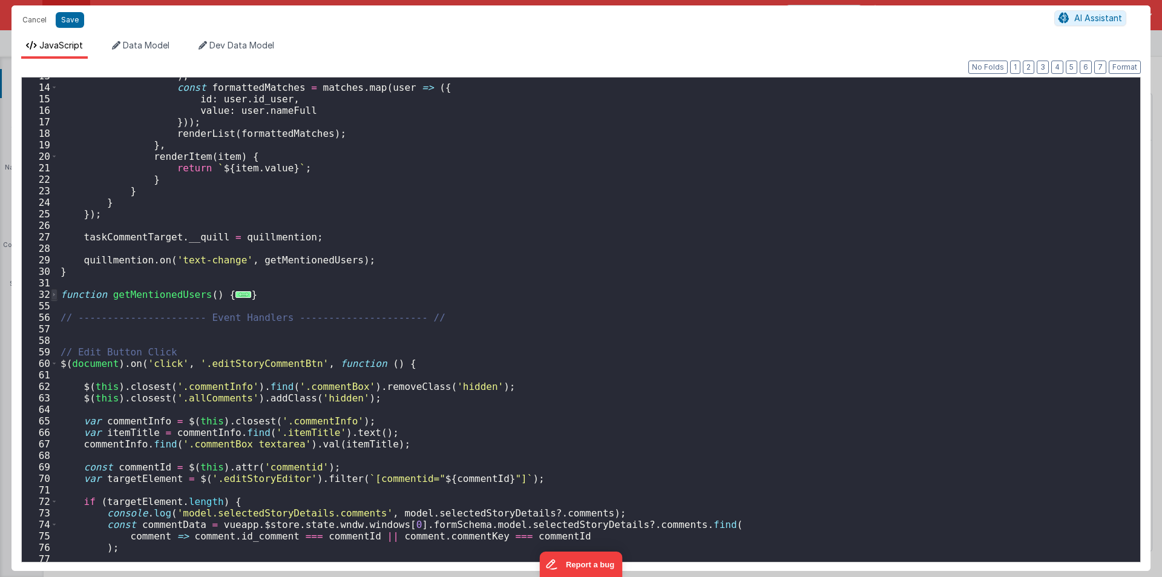
click at [52, 296] on span at bounding box center [54, 294] width 7 height 11
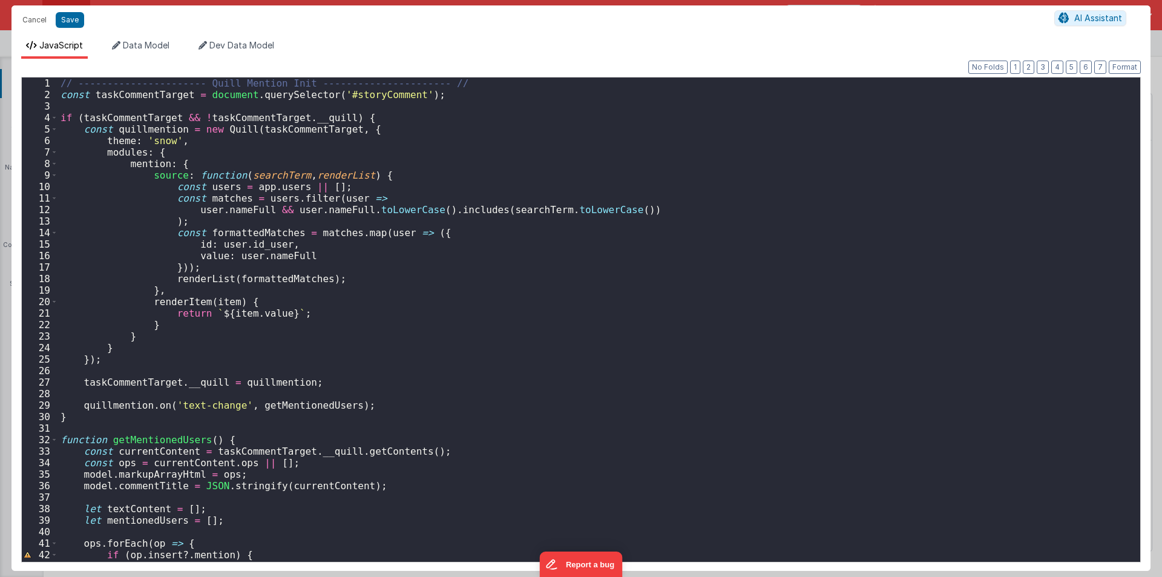
scroll to position [73, 0]
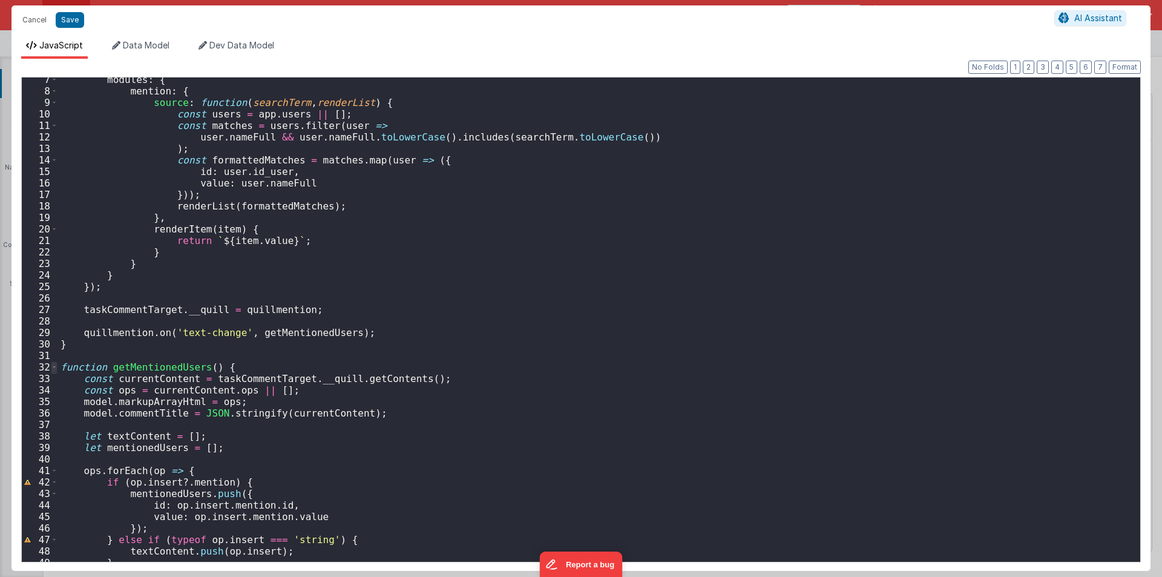
click at [53, 364] on span at bounding box center [54, 366] width 7 height 11
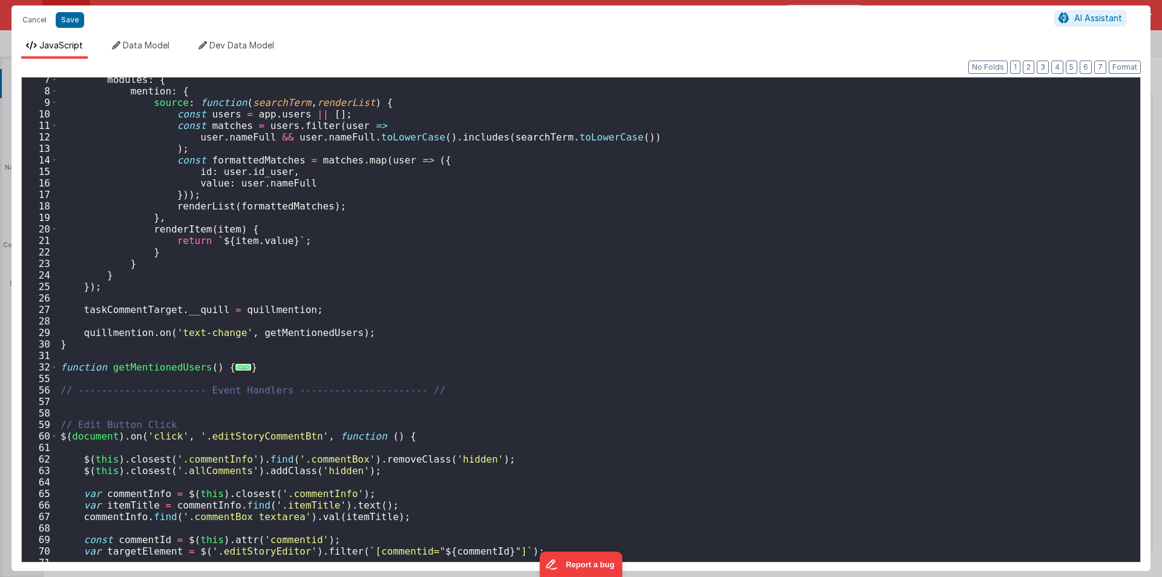
scroll to position [0, 0]
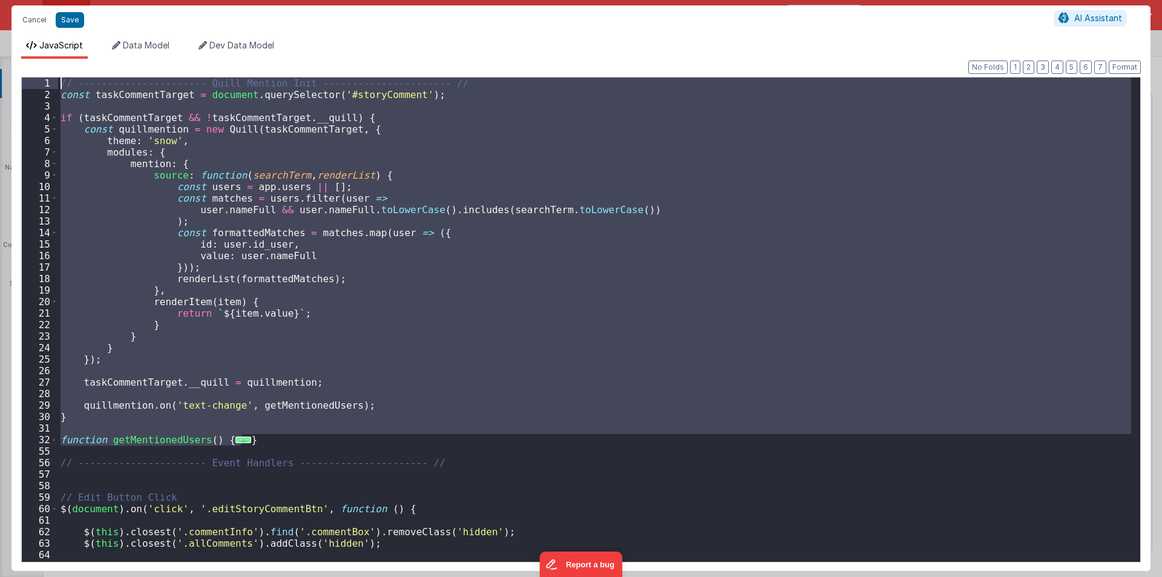
drag, startPoint x: 252, startPoint y: 439, endPoint x: 0, endPoint y: 84, distance: 435.7
click at [0, 84] on div "Cancel Save AI Assistant JavaScript Data Model Dev Data Model Format 7 6 5 4 3 …" at bounding box center [581, 288] width 1162 height 577
click at [35, 18] on button "Cancel" at bounding box center [34, 19] width 36 height 17
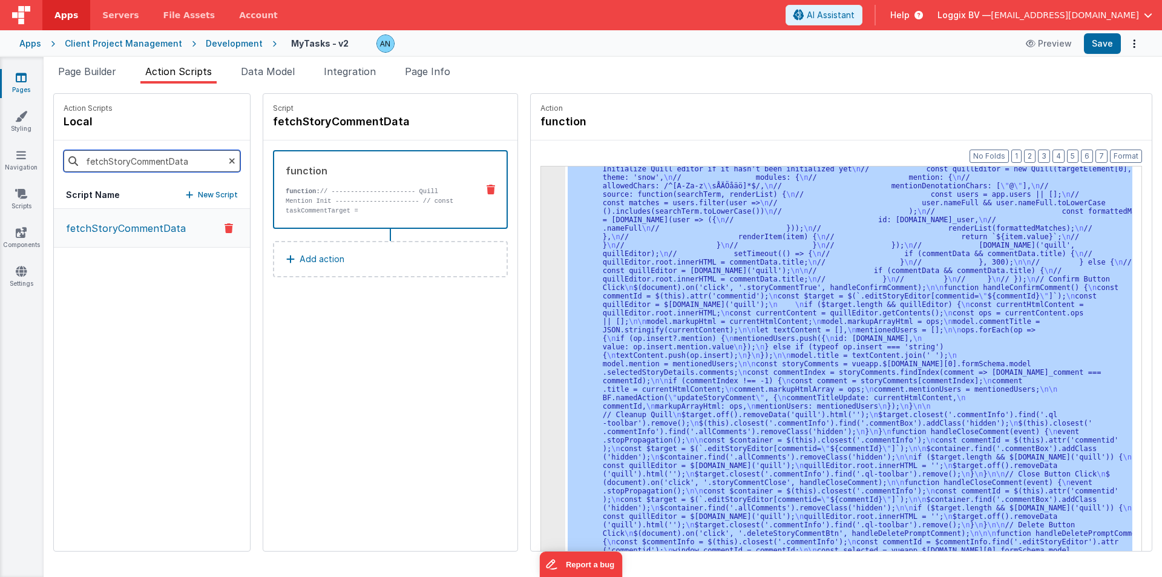
click at [175, 157] on input "fetchStoryCommentData" at bounding box center [152, 161] width 177 height 22
click at [211, 159] on input "fetchStoryCommentData" at bounding box center [152, 161] width 177 height 22
click at [229, 159] on icon at bounding box center [232, 160] width 7 height 41
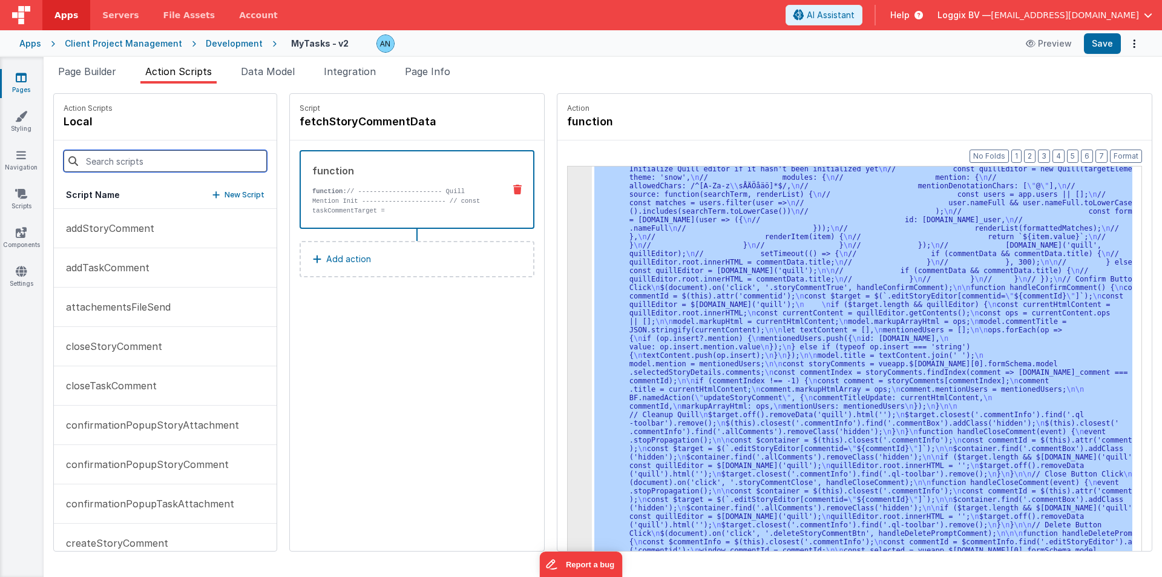
click at [220, 159] on input at bounding box center [165, 161] width 203 height 22
click at [88, 223] on p "addStoryComment" at bounding box center [107, 228] width 96 height 15
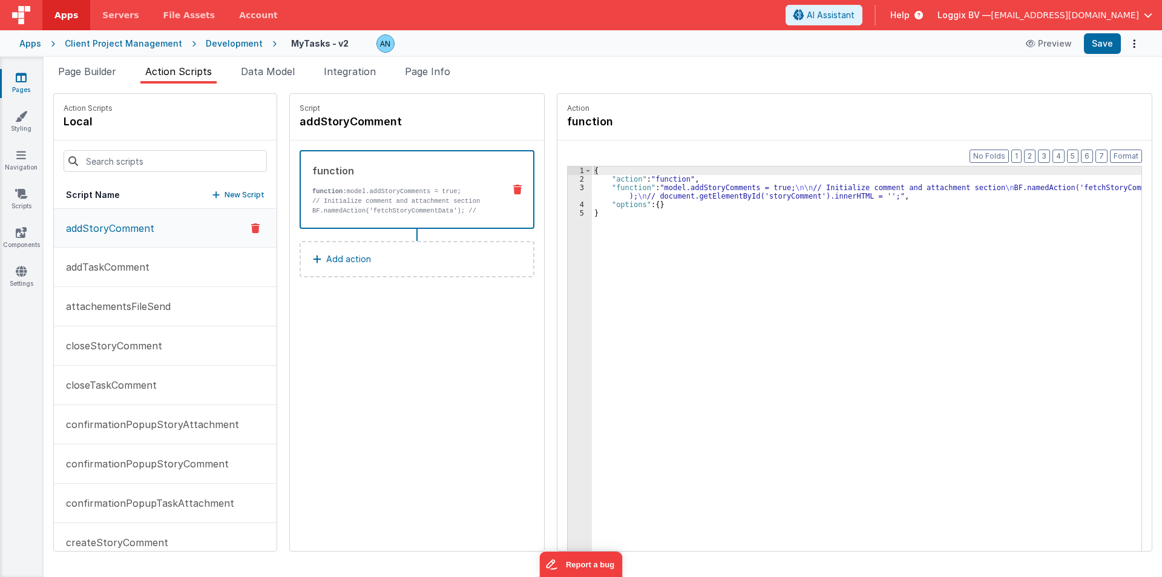
click at [626, 184] on div "{ "action" : "function" , "function" : "model.addStoryComments = true; \n\n // …" at bounding box center [871, 385] width 559 height 439
click at [568, 194] on div "3" at bounding box center [580, 191] width 24 height 17
click at [564, 194] on div at bounding box center [581, 288] width 1162 height 577
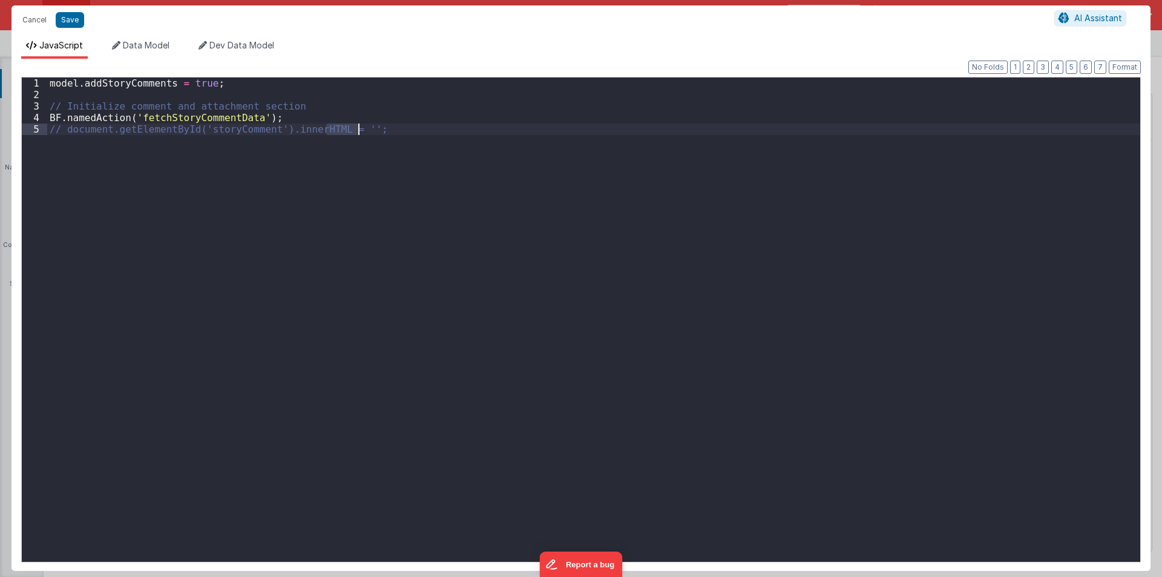
click at [564, 194] on div "model . addStoryComments = true ; // Initialize comment and attachment section …" at bounding box center [593, 330] width 1093 height 507
drag, startPoint x: 272, startPoint y: 116, endPoint x: 28, endPoint y: 115, distance: 243.3
click at [28, 115] on div "1 2 3 4 5 model . addStoryComments = true ; // Initialize comment and attachmen…" at bounding box center [580, 319] width 1119 height 485
click at [31, 12] on button "Cancel" at bounding box center [34, 19] width 36 height 17
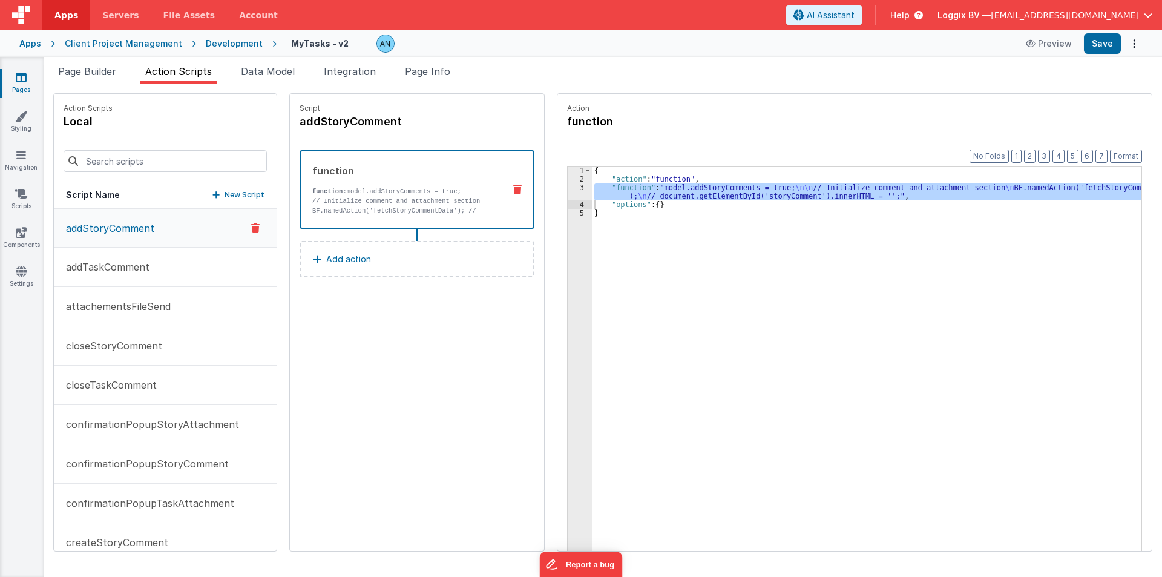
click at [123, 155] on div "Format 7 6 5 4 3 2 1 No Folds" at bounding box center [580, 306] width 1119 height 485
click at [131, 161] on input at bounding box center [165, 161] width 203 height 22
paste input "fetchStoryCommentData"
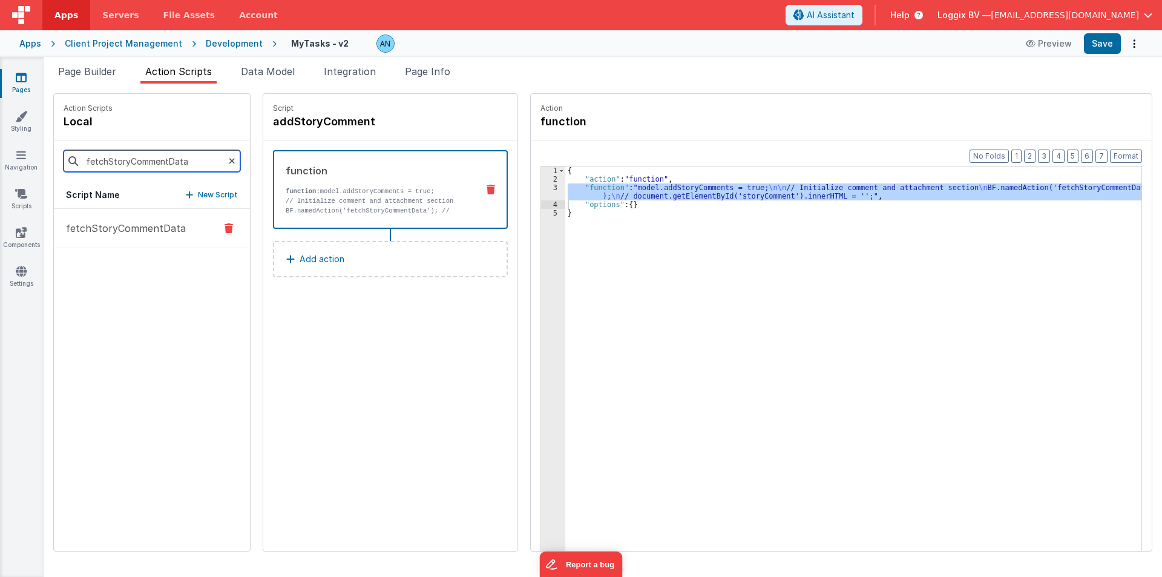
type input "fetchStoryCommentData"
click at [117, 231] on p "fetchStoryCommentData" at bounding box center [122, 228] width 127 height 15
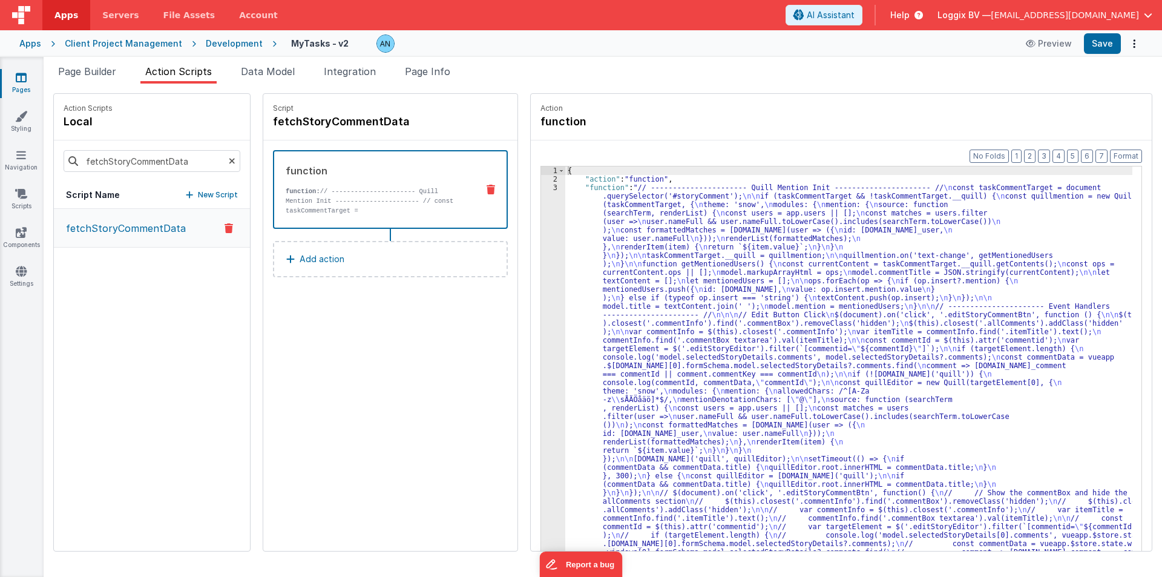
scroll to position [400, 0]
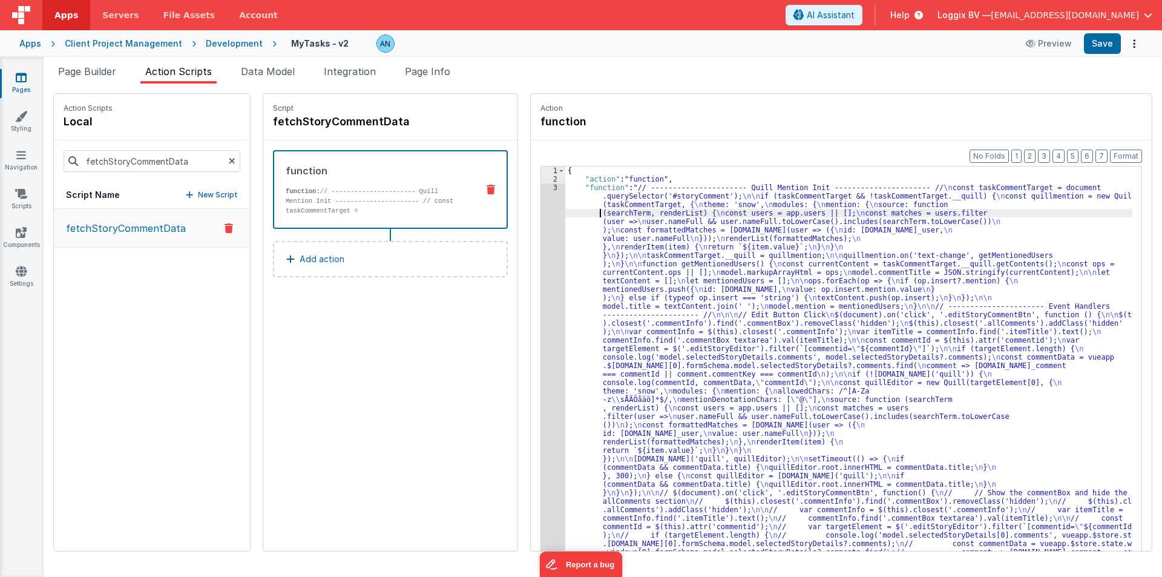
click at [541, 213] on div "3" at bounding box center [553, 585] width 24 height 805
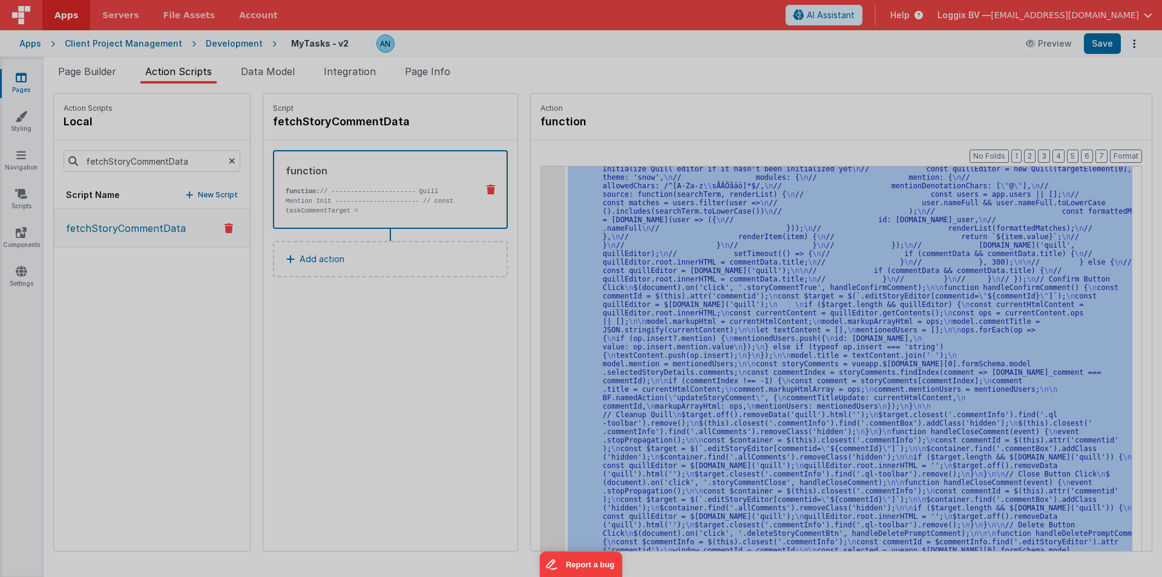
click at [536, 213] on div at bounding box center [581, 288] width 1162 height 577
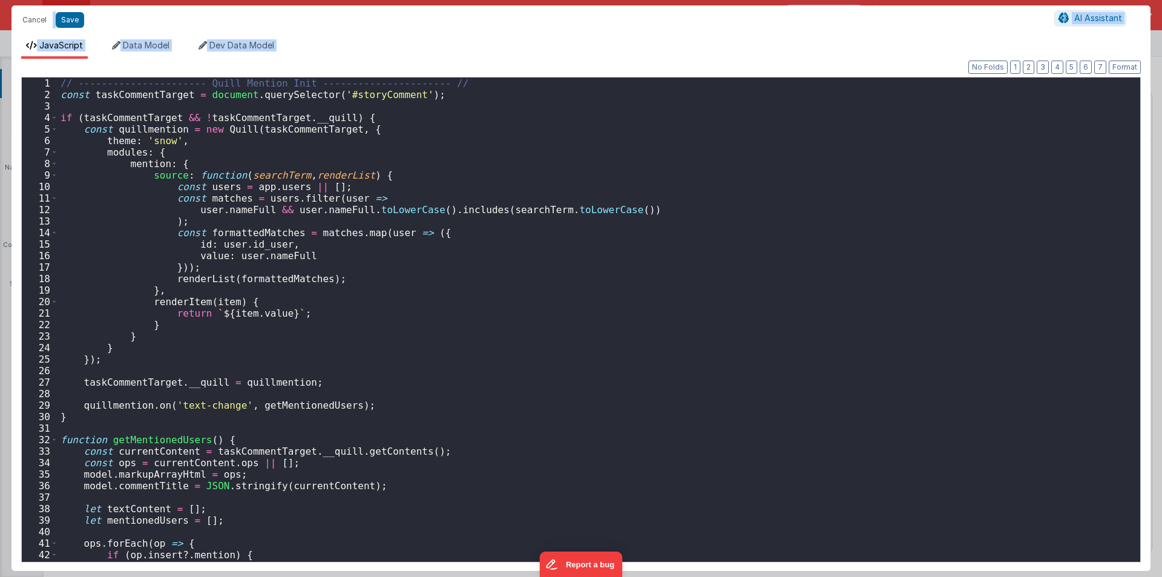
scroll to position [408, 0]
click at [53, 119] on span at bounding box center [54, 117] width 7 height 11
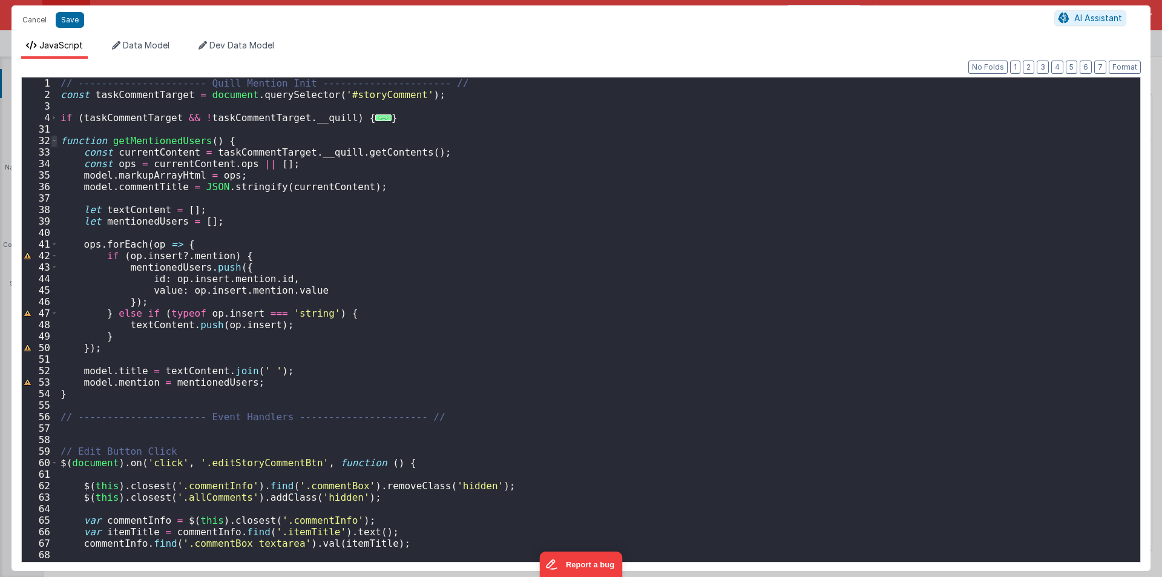
click at [53, 139] on span at bounding box center [54, 140] width 7 height 11
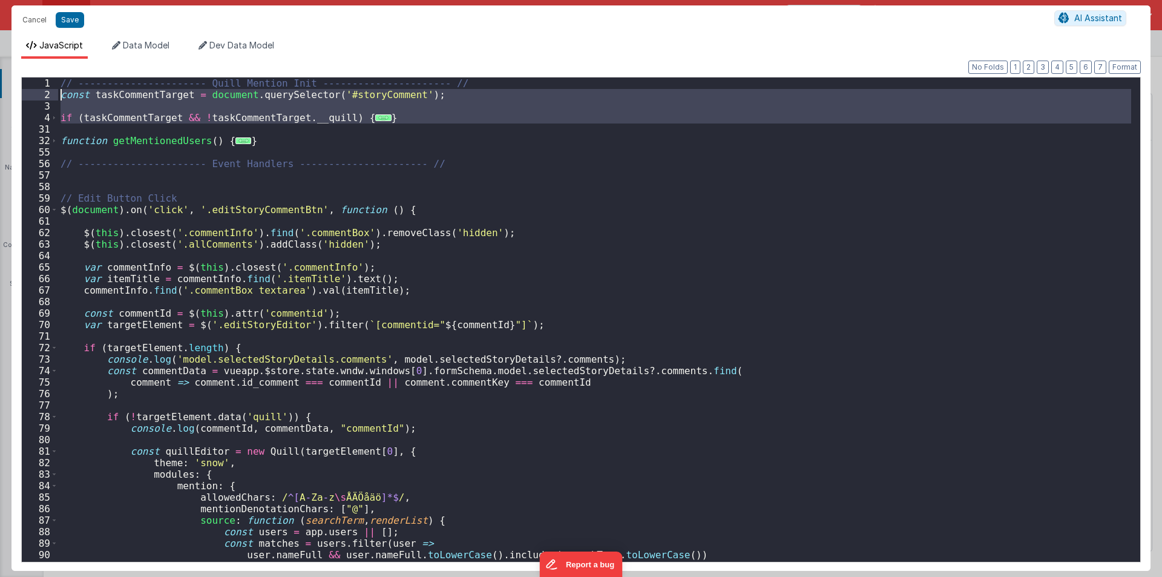
drag, startPoint x: 74, startPoint y: 128, endPoint x: 50, endPoint y: 93, distance: 42.6
click at [50, 93] on div "1 2 3 4 31 32 55 56 57 58 59 60 61 62 63 64 65 66 67 68 69 70 71 72 73 74 75 76…" at bounding box center [580, 319] width 1119 height 485
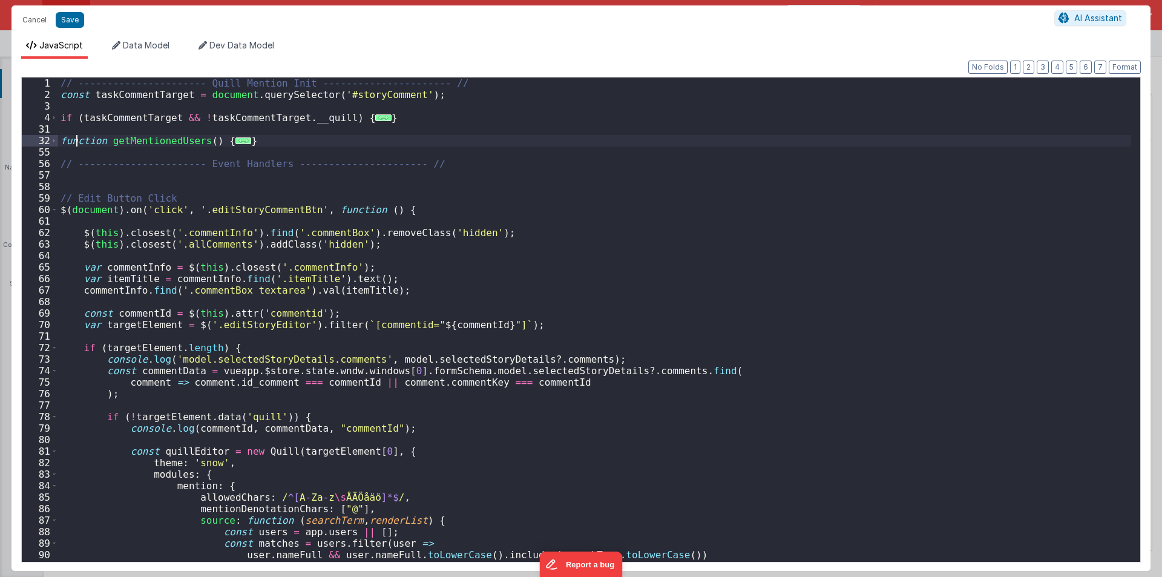
click at [74, 145] on div "// ---------------------- Quill Mention Init ---------------------- // const ta…" at bounding box center [594, 330] width 1073 height 507
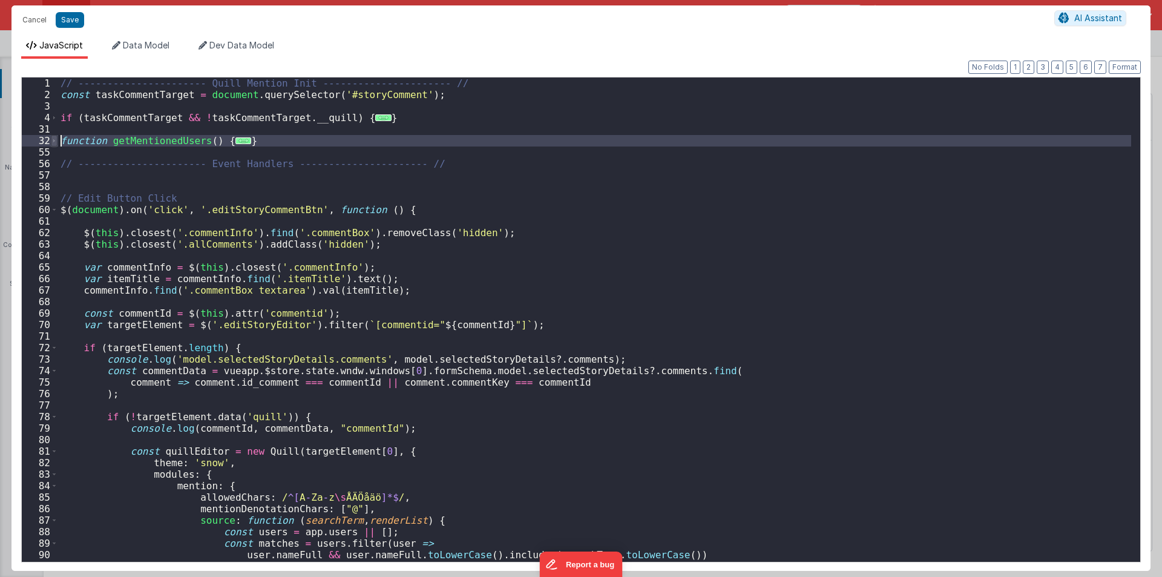
drag, startPoint x: 68, startPoint y: 152, endPoint x: 56, endPoint y: 140, distance: 16.3
click at [56, 140] on div "1 2 3 4 31 32 55 56 57 58 59 60 61 62 63 64 65 66 67 68 69 70 71 72 73 74 75 76…" at bounding box center [580, 319] width 1119 height 485
click at [48, 19] on button "Cancel" at bounding box center [34, 19] width 36 height 17
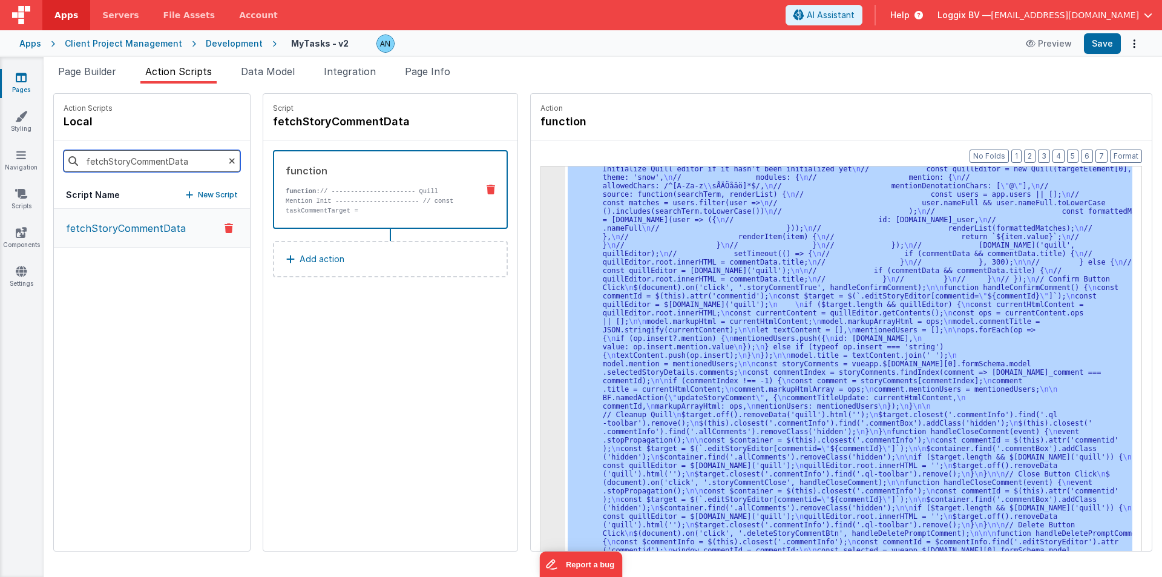
click at [150, 159] on input "fetchStoryCommentData" at bounding box center [152, 161] width 177 height 22
click at [541, 205] on div "3" at bounding box center [553, 177] width 24 height 805
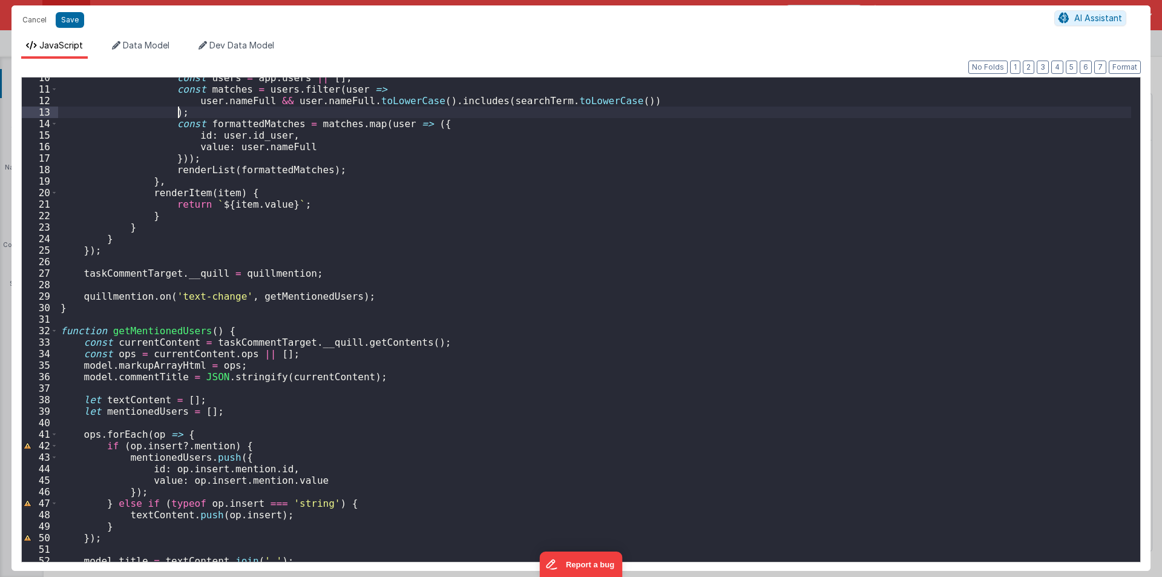
scroll to position [0, 0]
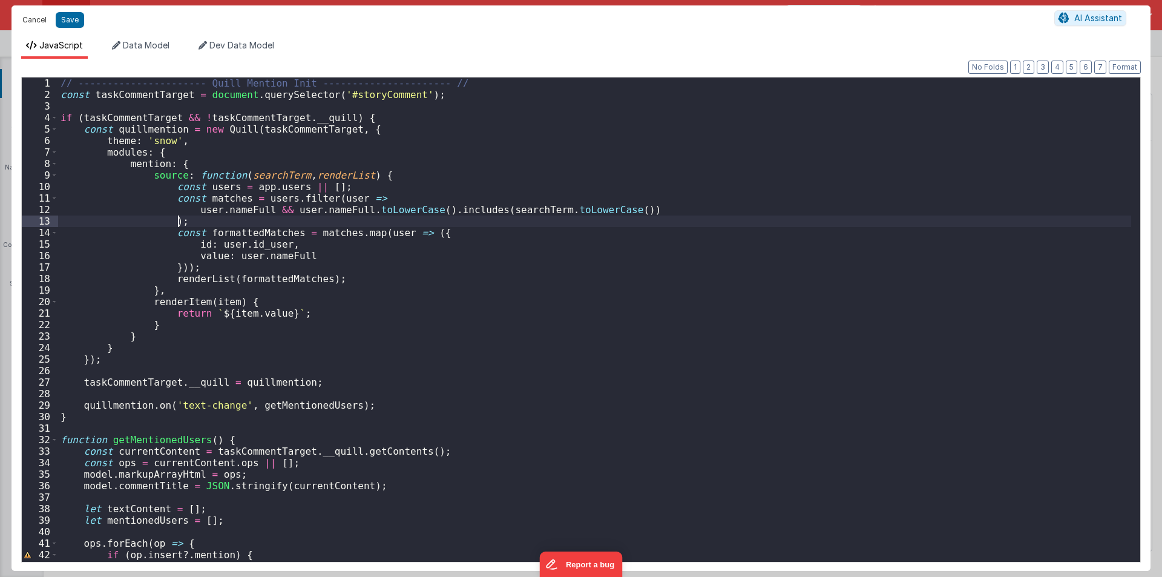
click at [24, 17] on button "Cancel" at bounding box center [34, 19] width 36 height 17
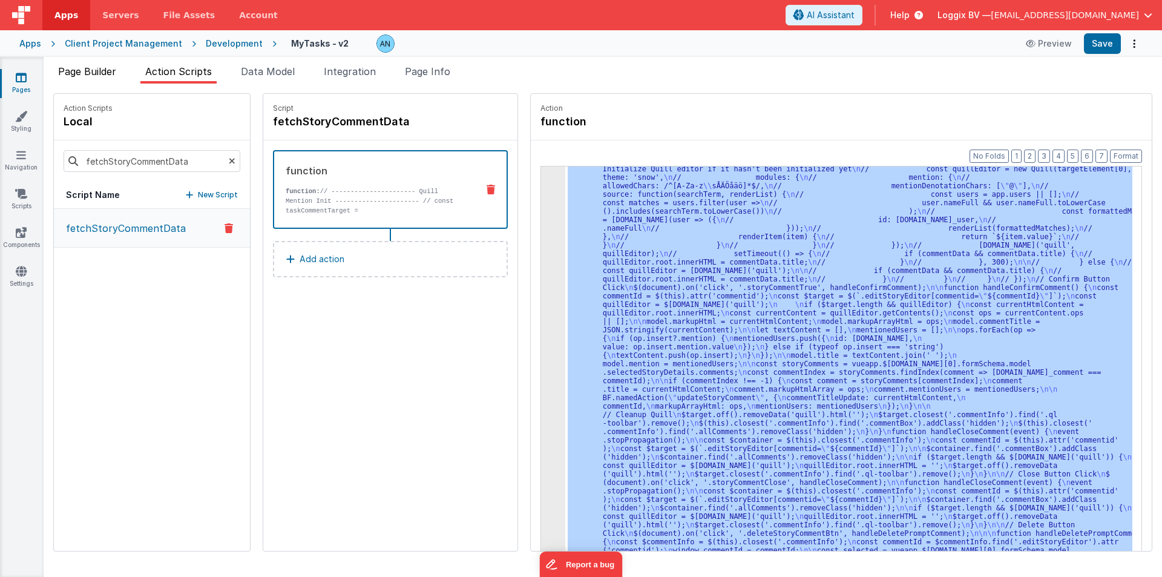
click at [56, 70] on li "Page Builder" at bounding box center [87, 73] width 68 height 19
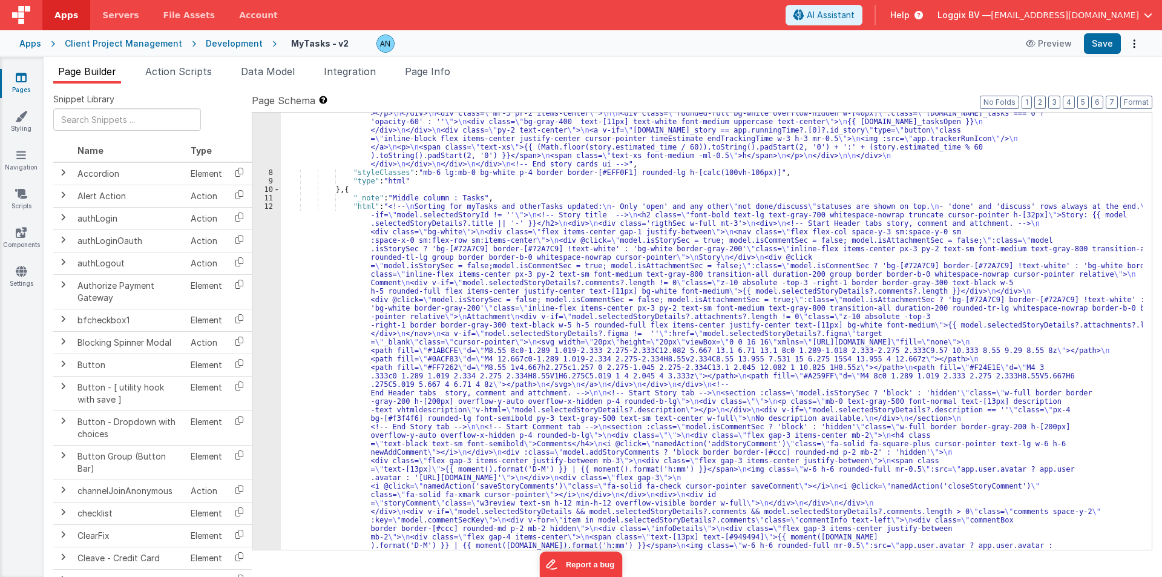
scroll to position [182, 0]
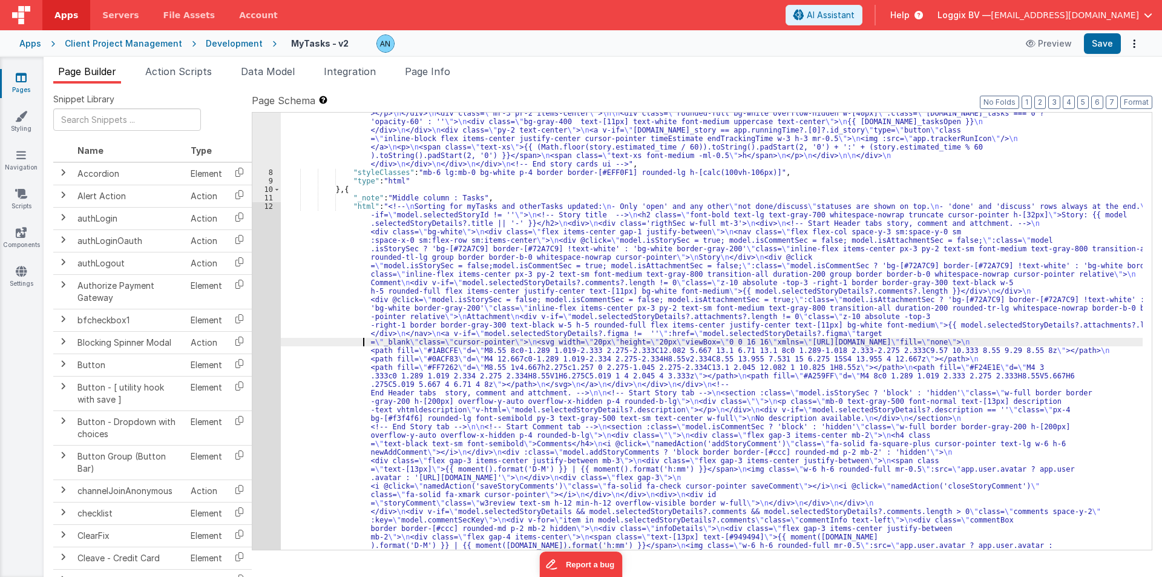
click at [247, 321] on icon at bounding box center [239, 318] width 25 height 19
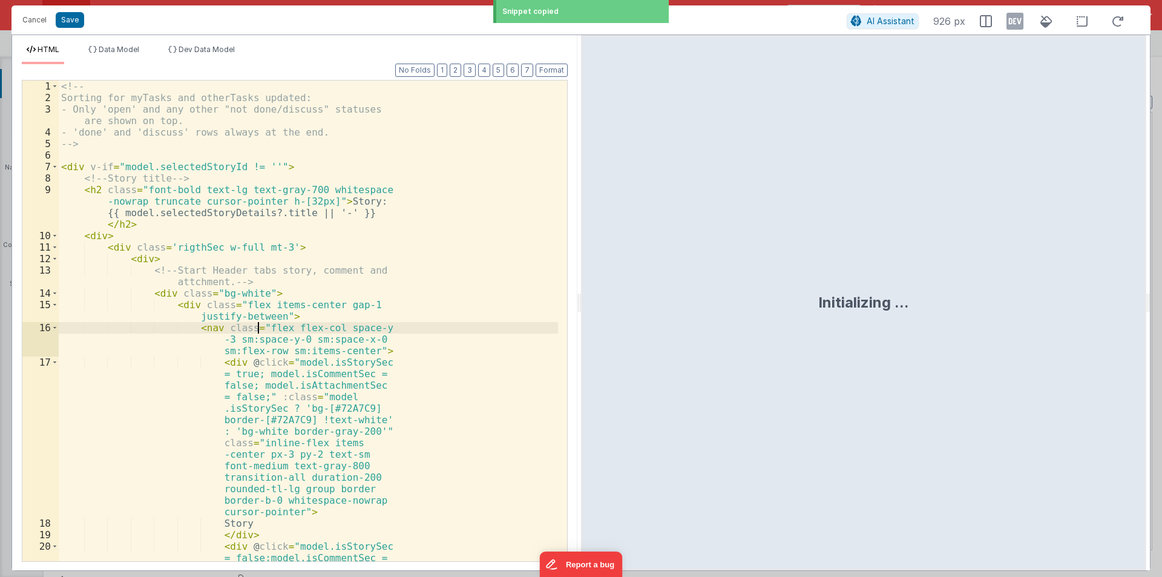
drag, startPoint x: 579, startPoint y: 300, endPoint x: 502, endPoint y: 378, distance: 109.6
click at [1161, 282] on html "Snippet copied Cancel Save AI Assistant 926 px HTML Data Model Dev Data Model F…" at bounding box center [581, 288] width 1162 height 577
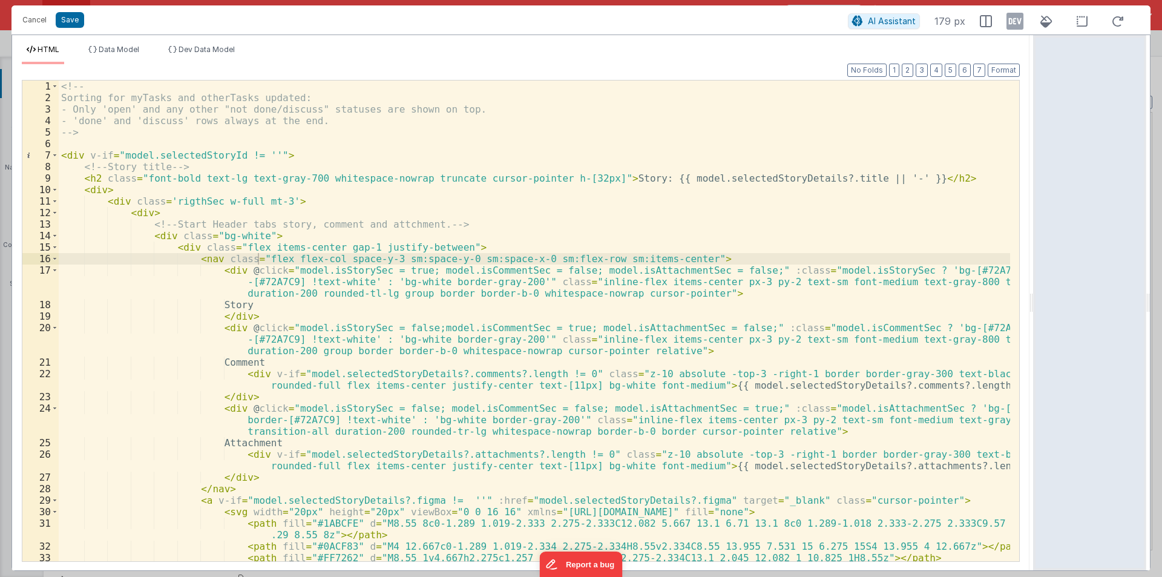
click at [768, 390] on div "<!-- Sorting for myTasks and otherTasks updated: - Only 'open' and any other "n…" at bounding box center [534, 331] width 951 height 503
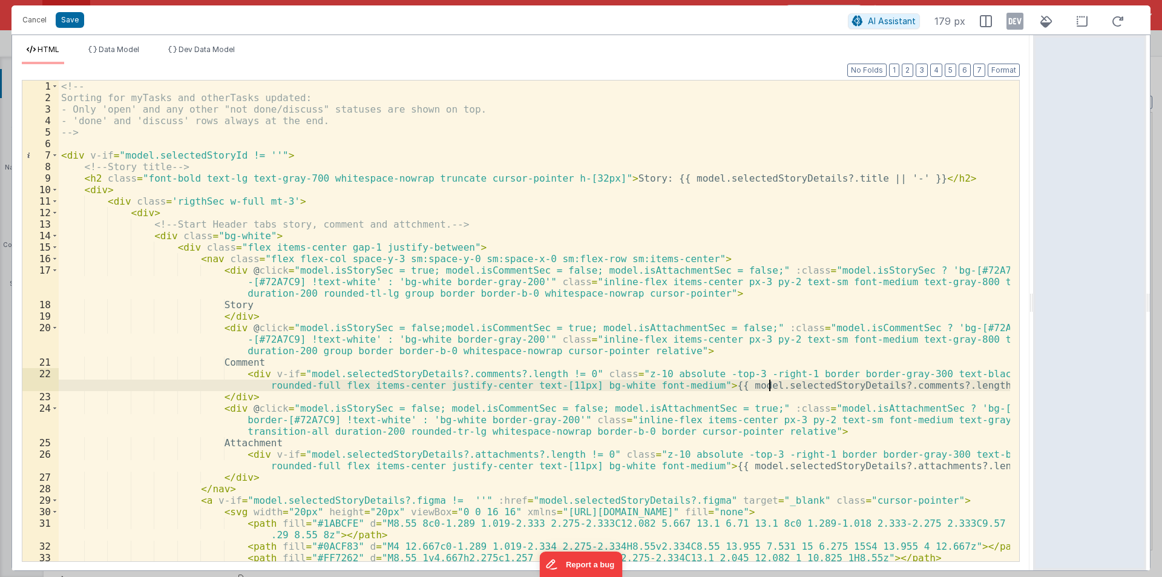
click at [768, 390] on div "<!-- Sorting for myTasks and otherTasks updated: - Only 'open' and any other "n…" at bounding box center [534, 331] width 951 height 503
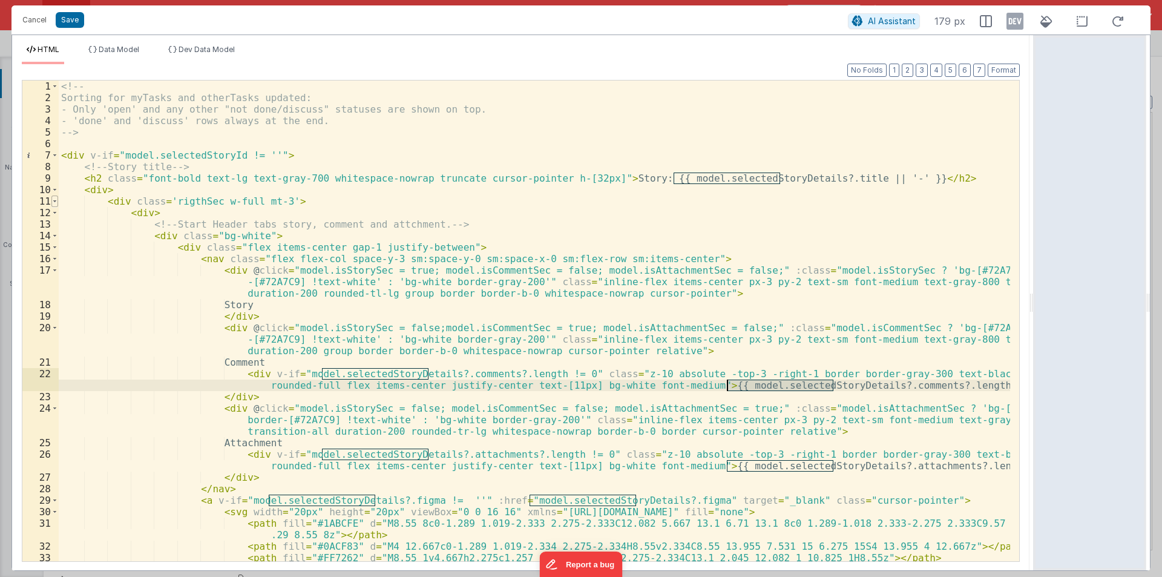
click at [54, 205] on span at bounding box center [54, 200] width 7 height 11
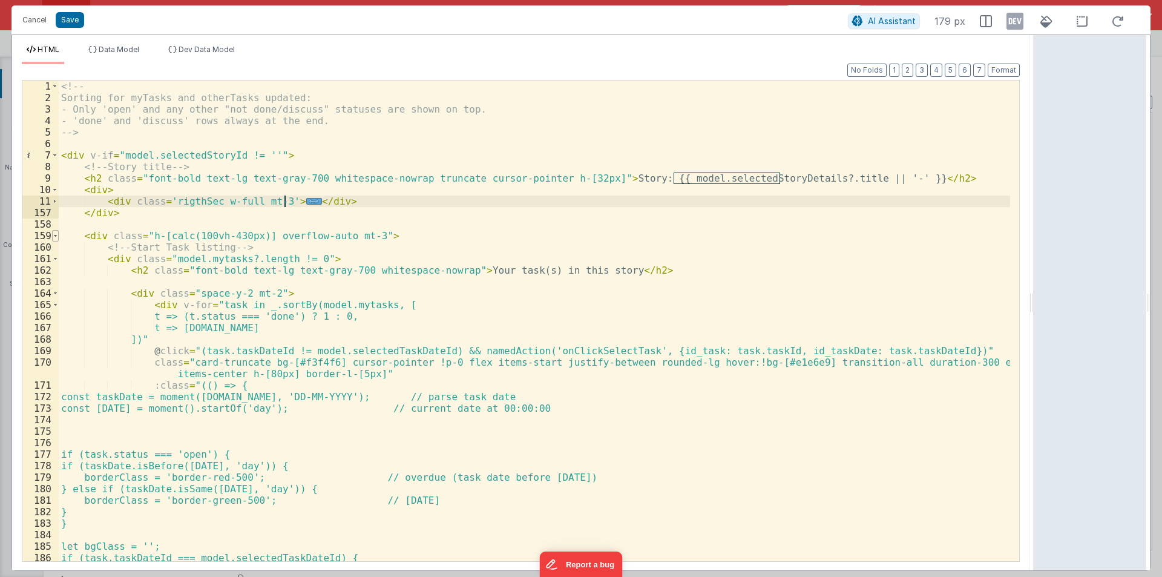
click at [54, 237] on span at bounding box center [55, 235] width 7 height 11
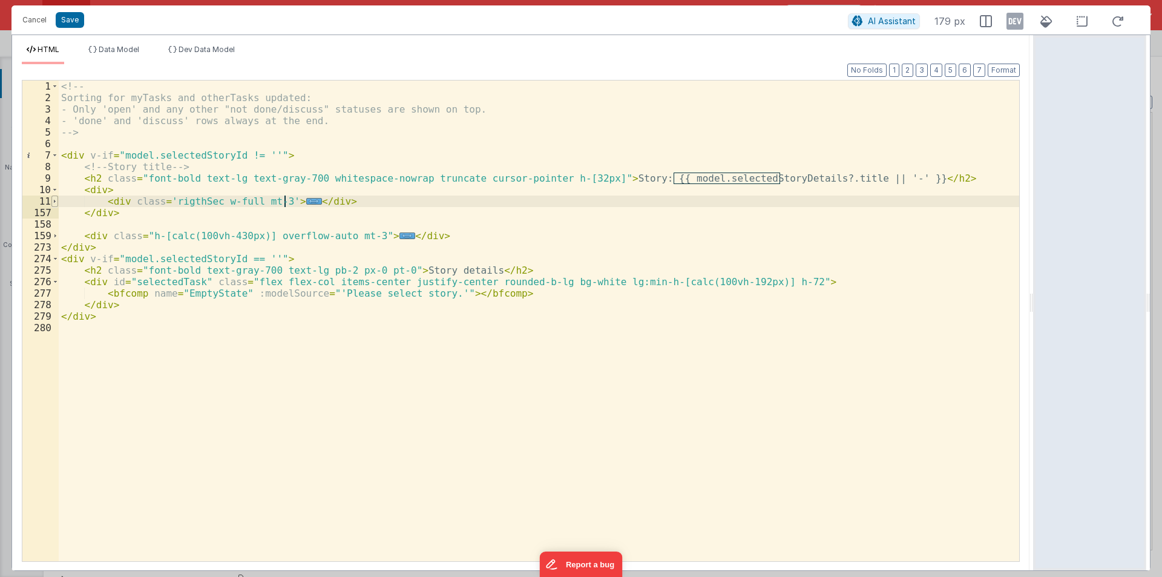
click at [57, 202] on span at bounding box center [54, 200] width 7 height 11
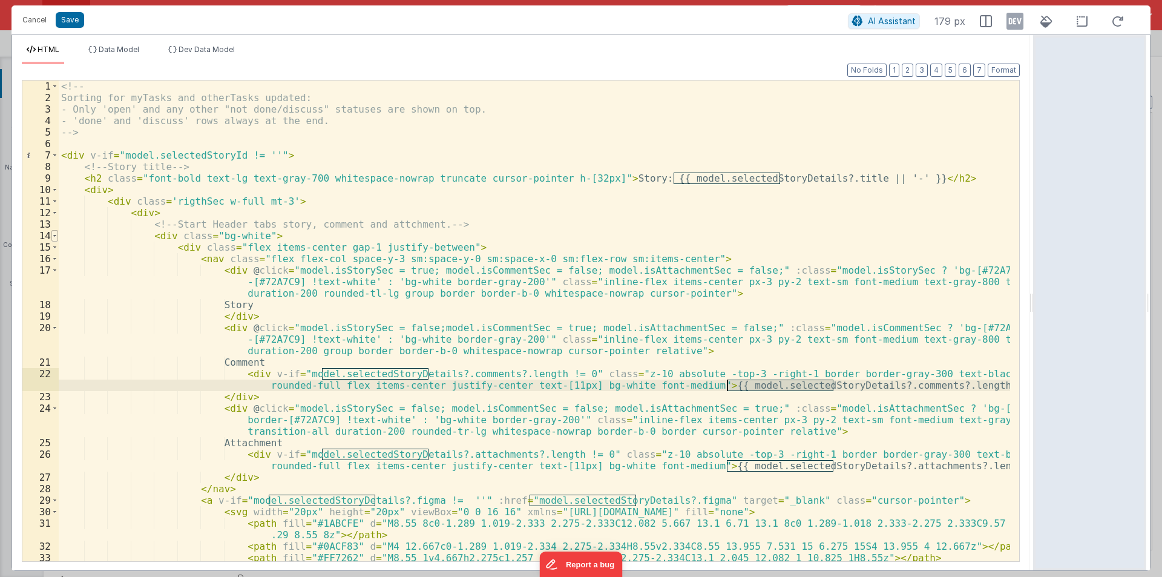
click at [56, 235] on span at bounding box center [54, 235] width 7 height 11
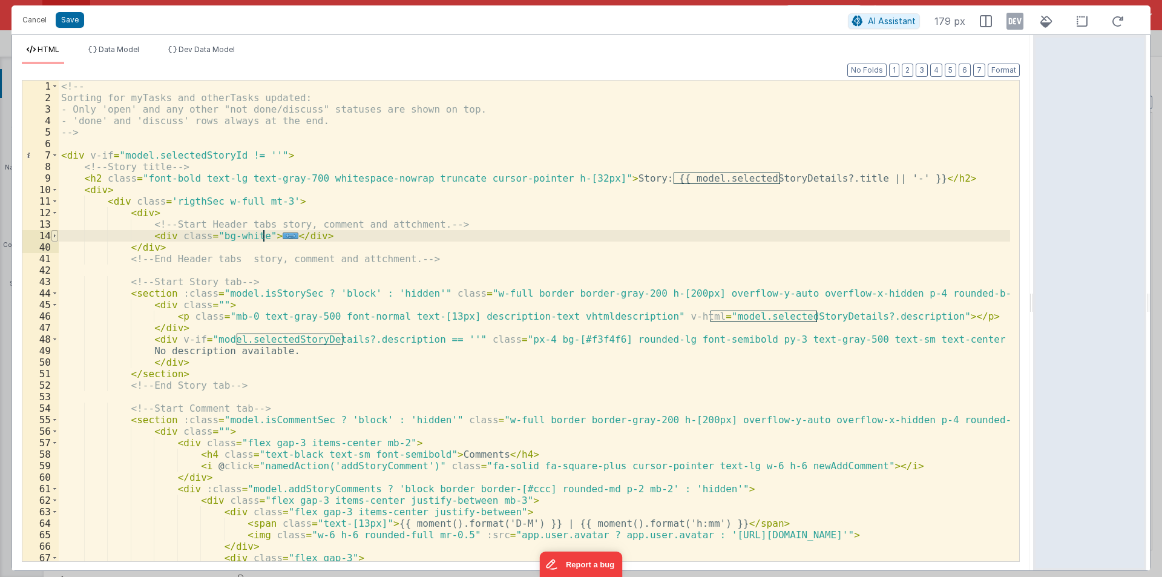
click at [51, 236] on span at bounding box center [54, 235] width 7 height 11
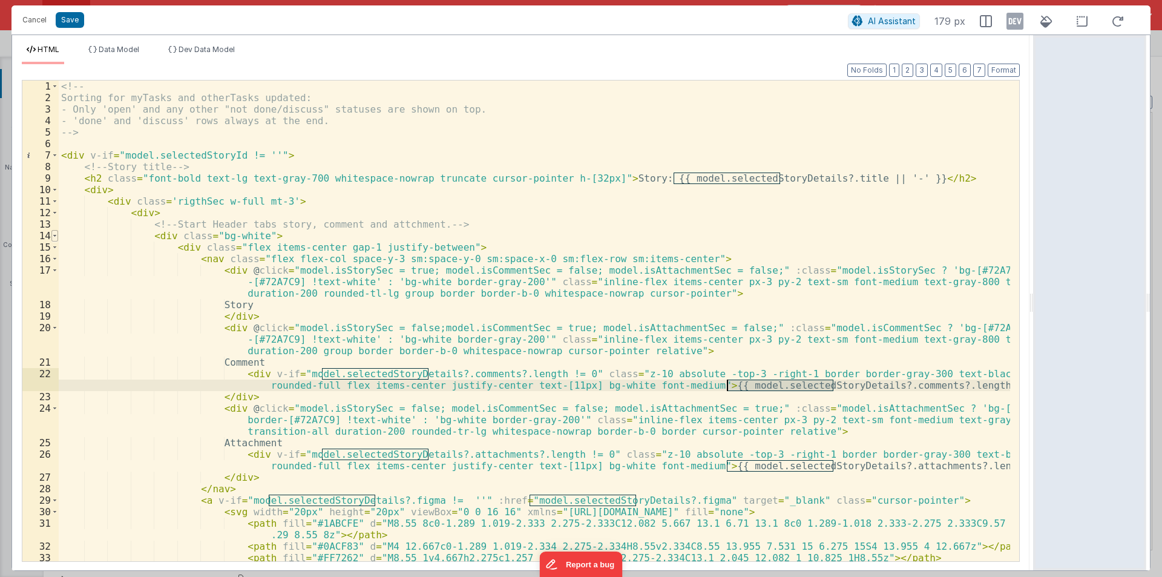
click at [51, 236] on span at bounding box center [54, 235] width 7 height 11
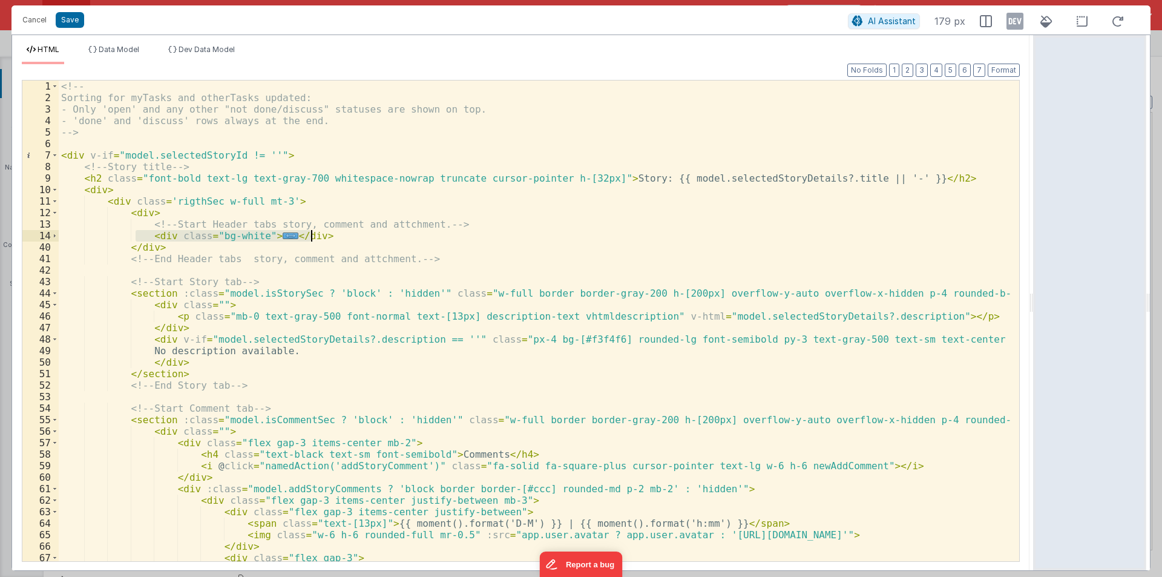
drag, startPoint x: 137, startPoint y: 232, endPoint x: 359, endPoint y: 232, distance: 222.1
click at [359, 232] on div "<!-- Sorting for myTasks and otherTasks updated: - Only 'open' and any other "n…" at bounding box center [534, 331] width 951 height 503
click at [54, 233] on span at bounding box center [54, 235] width 7 height 11
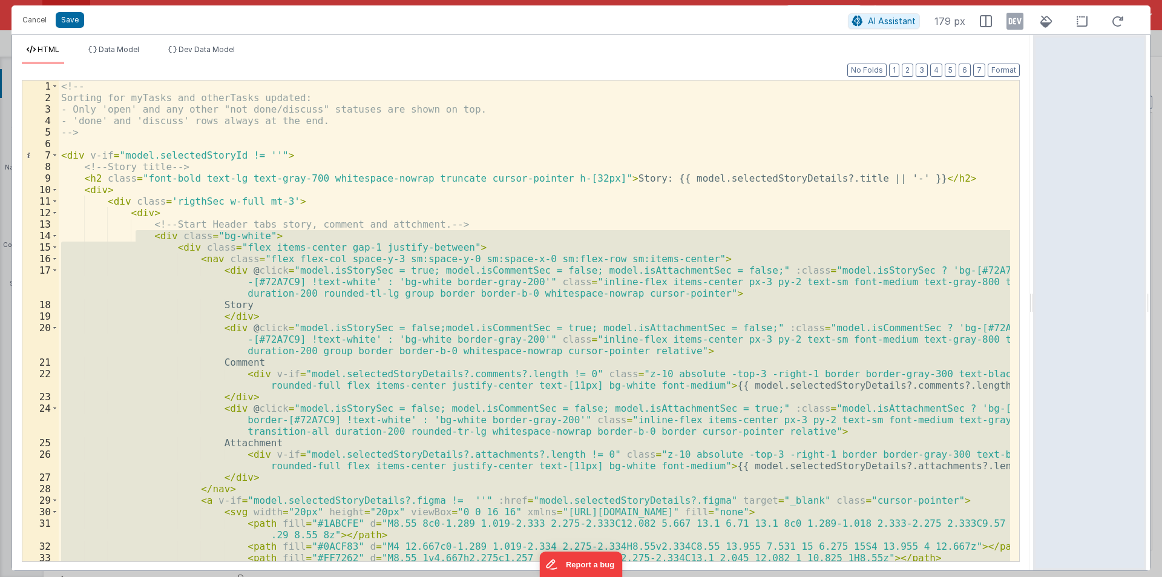
click at [337, 310] on div "<!-- Sorting for myTasks and otherTasks updated: - Only 'open' and any other "n…" at bounding box center [534, 320] width 951 height 480
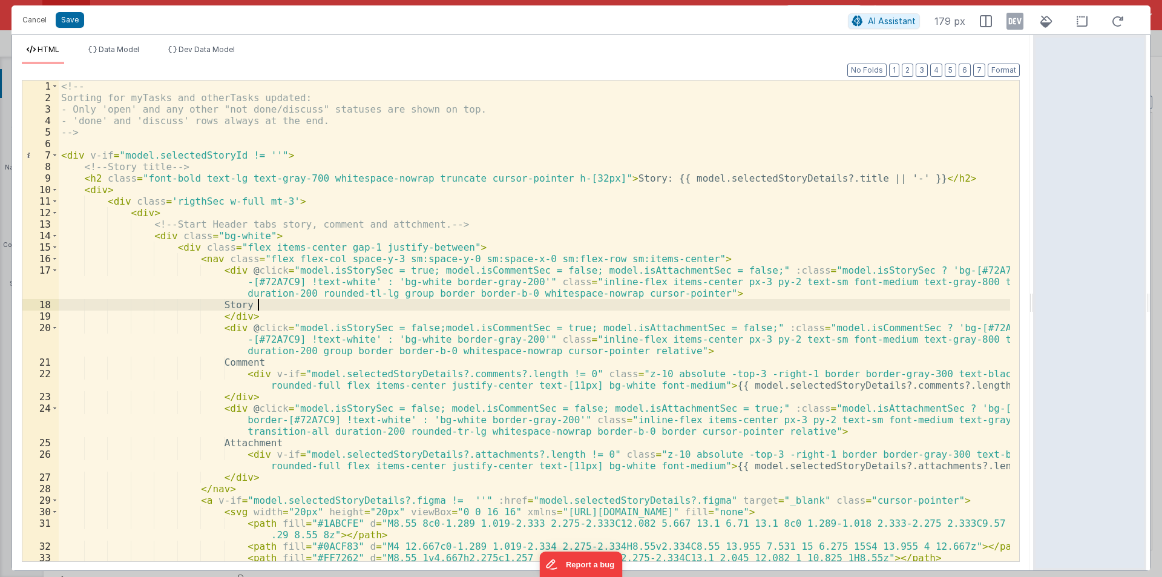
click at [750, 388] on div "<!-- Sorting for myTasks and otherTasks updated: - Only 'open' and any other "n…" at bounding box center [534, 331] width 951 height 503
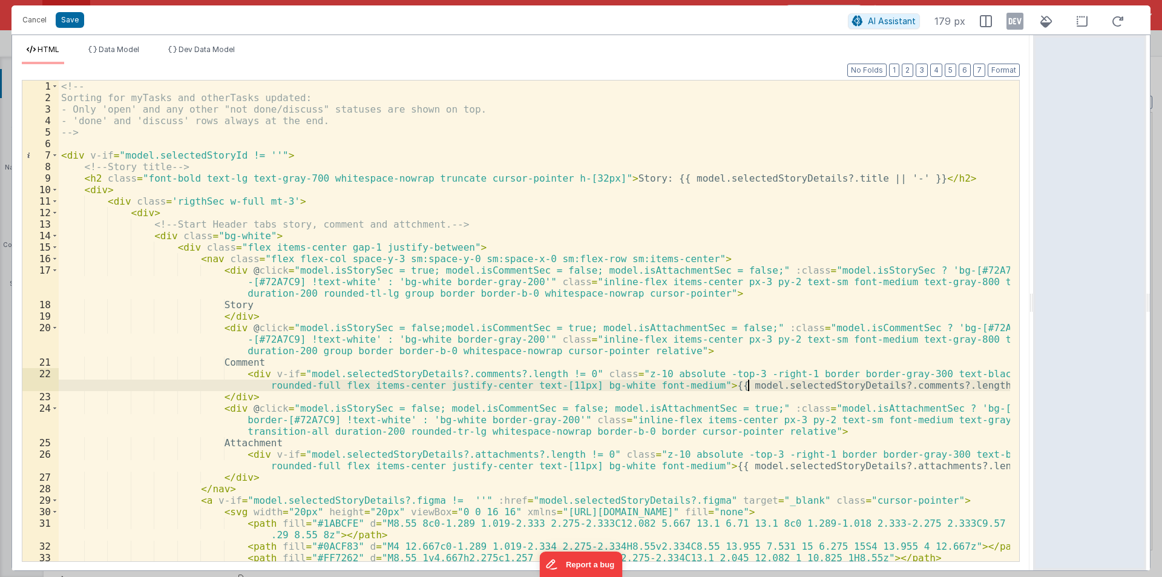
click at [750, 388] on div "<!-- Sorting for myTasks and otherTasks updated: - Only 'open' and any other "n…" at bounding box center [534, 331] width 951 height 503
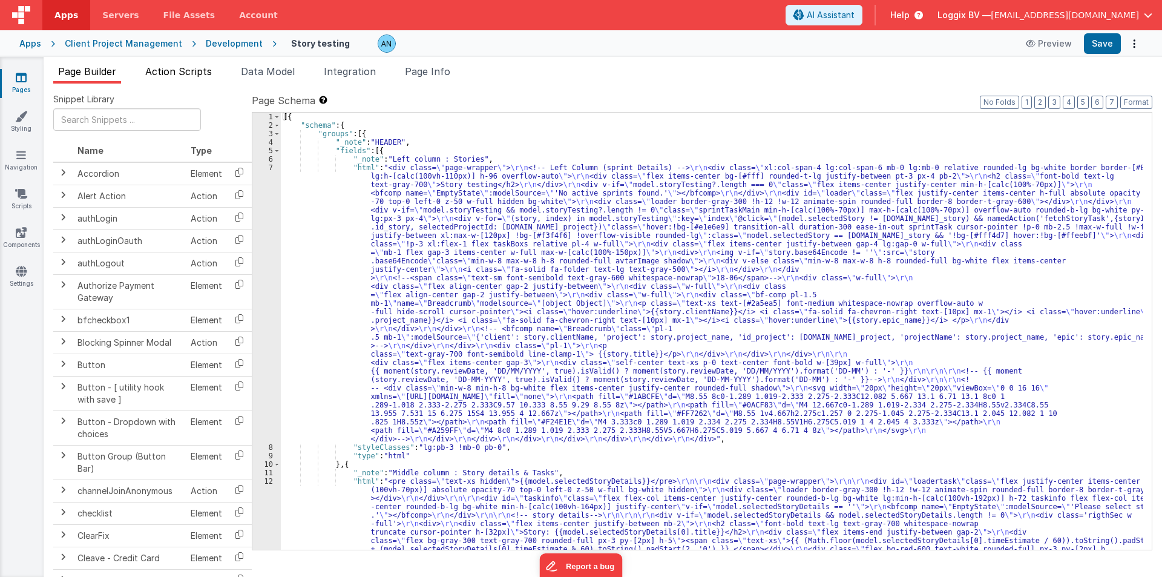
click at [177, 70] on span "Action Scripts" at bounding box center [178, 71] width 67 height 12
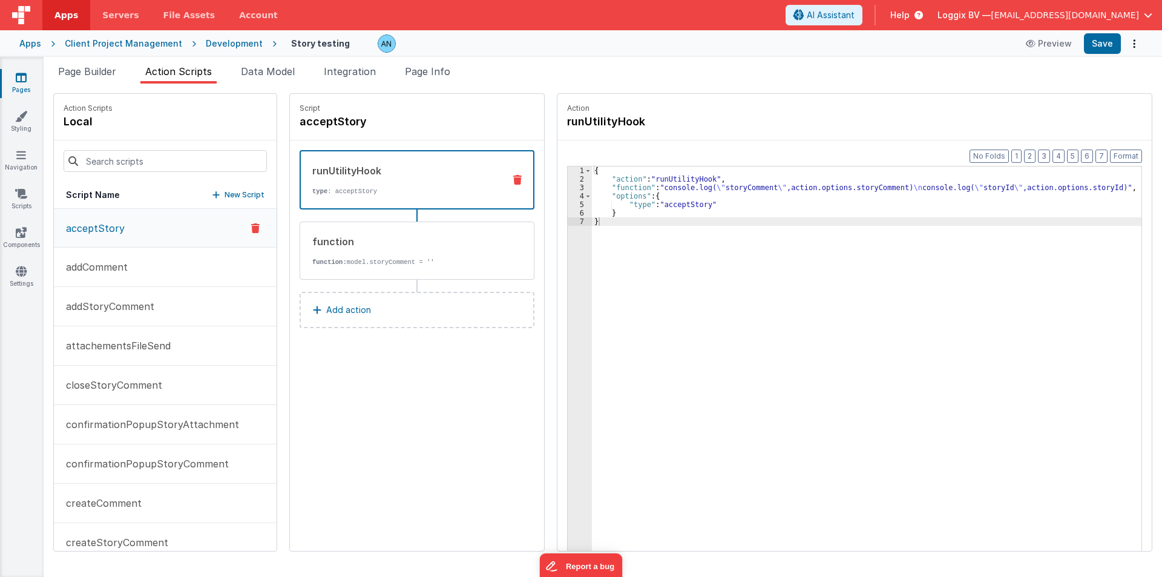
click at [142, 149] on div at bounding box center [165, 160] width 223 height 41
click at [117, 161] on input at bounding box center [165, 161] width 203 height 22
paste input "fetchStoryCommentData"
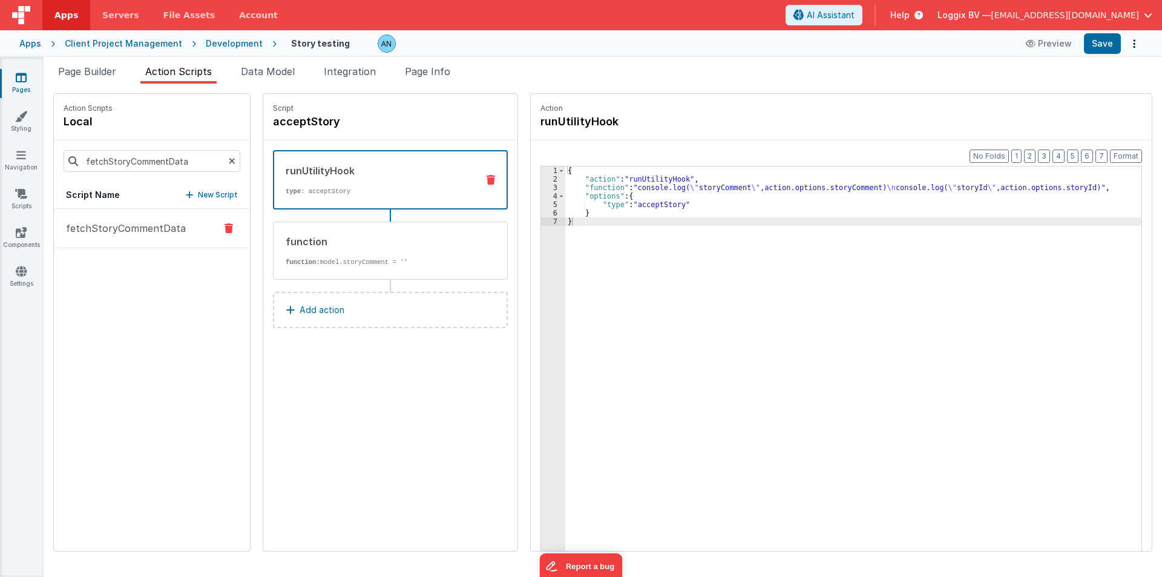
click at [114, 234] on p "fetchStoryCommentData" at bounding box center [122, 228] width 127 height 15
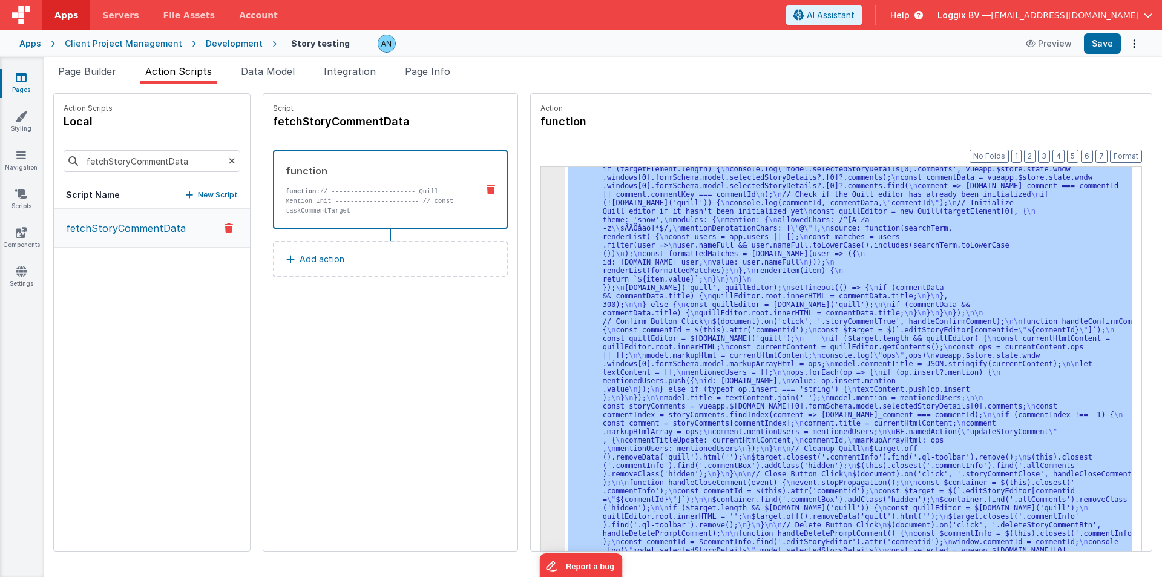
scroll to position [188, 0]
click at [541, 249] on div "3" at bounding box center [553, 287] width 24 height 585
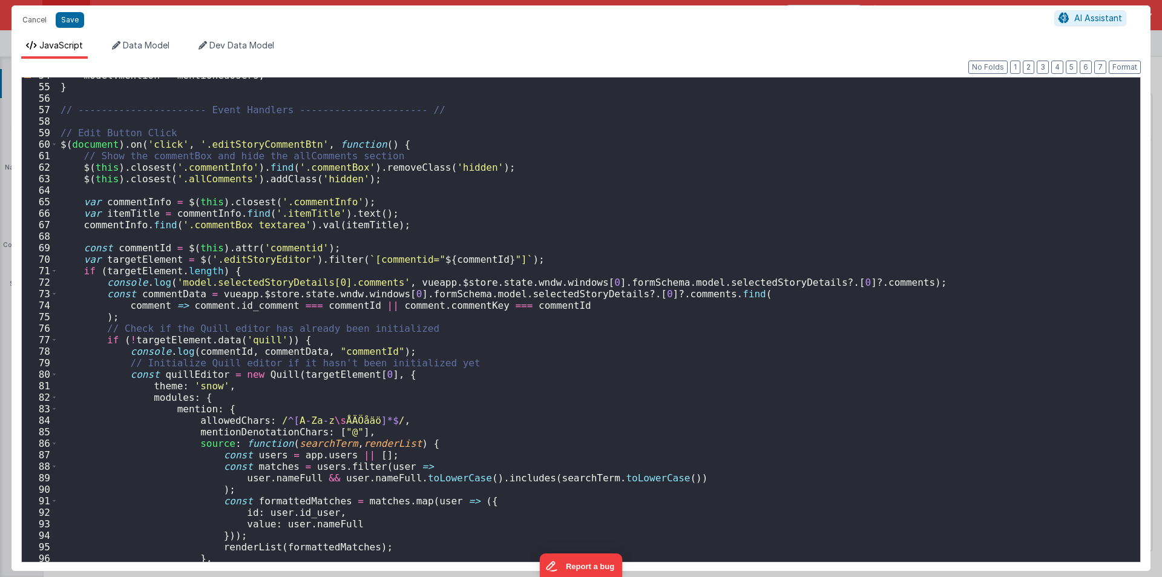
scroll to position [654, 0]
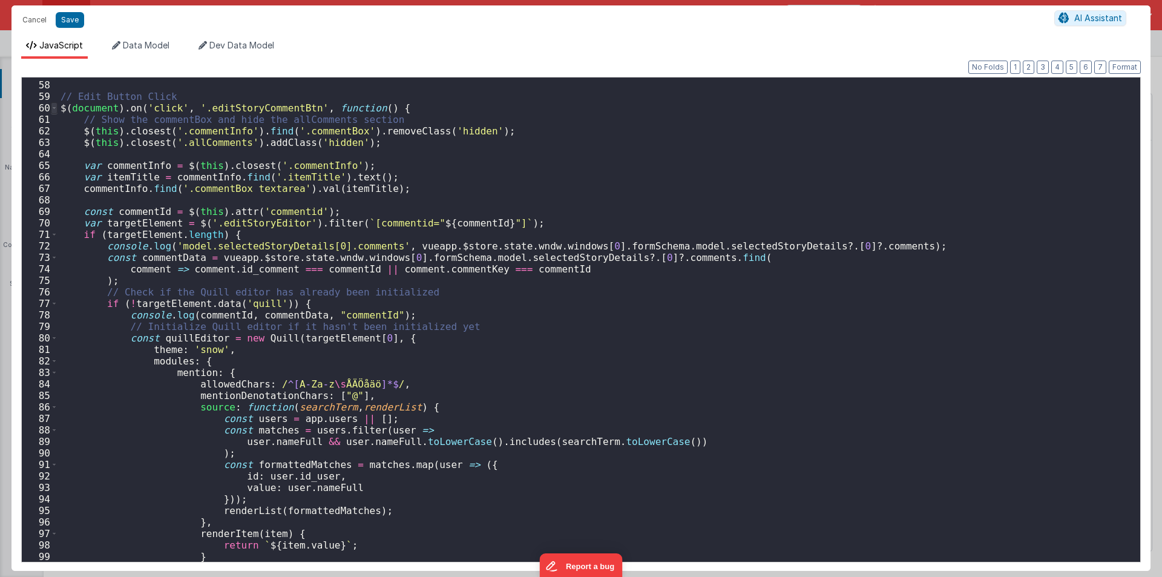
click at [54, 105] on span at bounding box center [54, 107] width 7 height 11
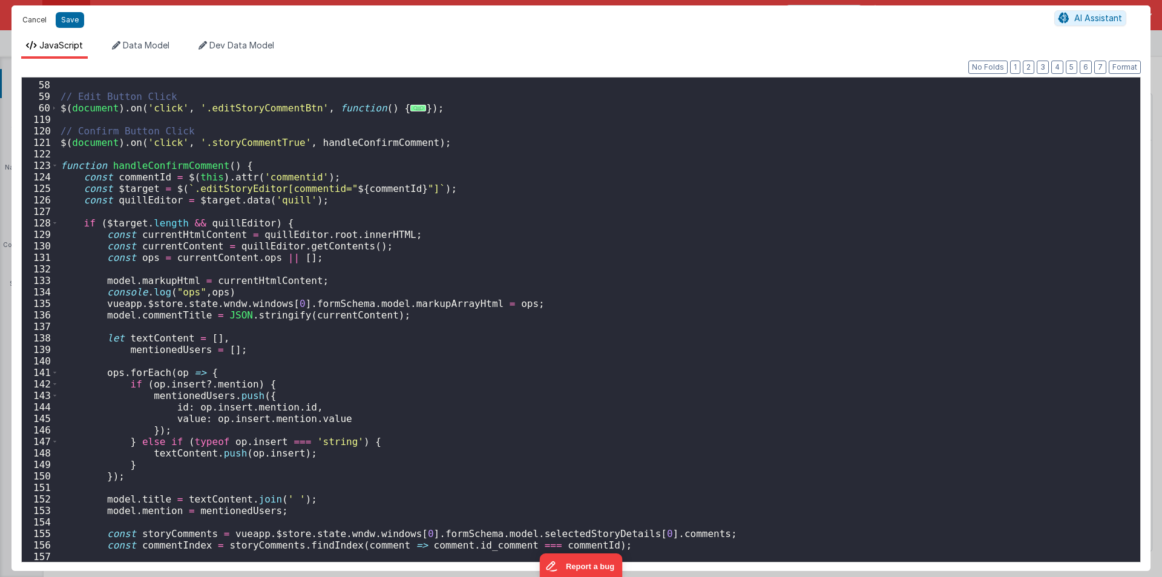
click at [24, 11] on button "Cancel" at bounding box center [34, 19] width 36 height 17
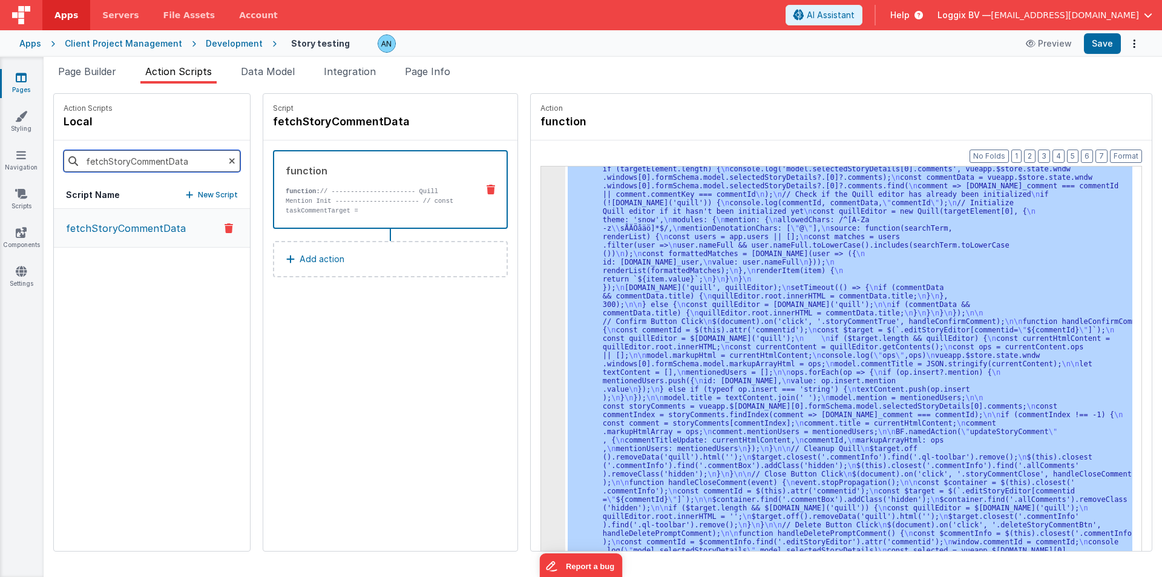
click at [157, 165] on input "fetchStoryCommentData" at bounding box center [152, 161] width 177 height 22
paste input "Tasks"
type input "fetchStoryTasks"
click at [185, 154] on input "fetchStoryTasks" at bounding box center [152, 161] width 177 height 22
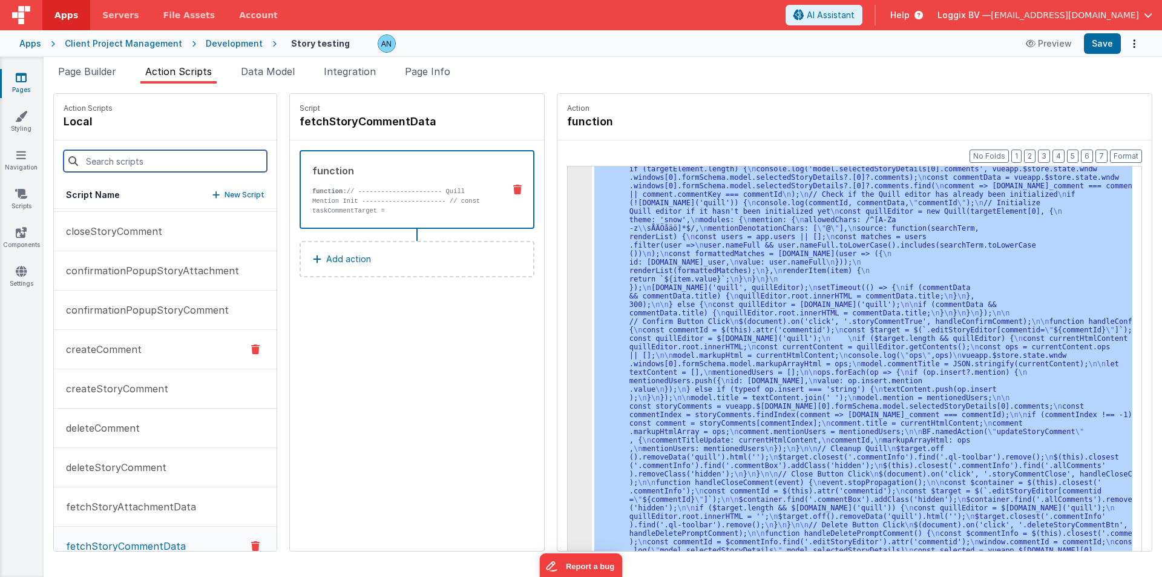
scroll to position [182, 0]
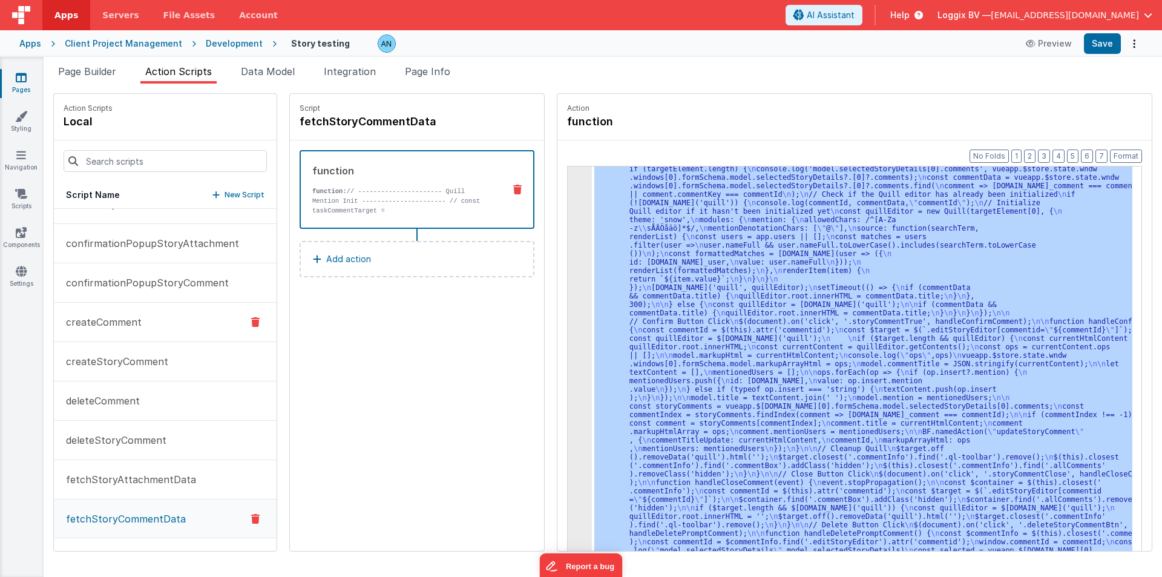
click at [149, 331] on button "createComment" at bounding box center [165, 322] width 223 height 39
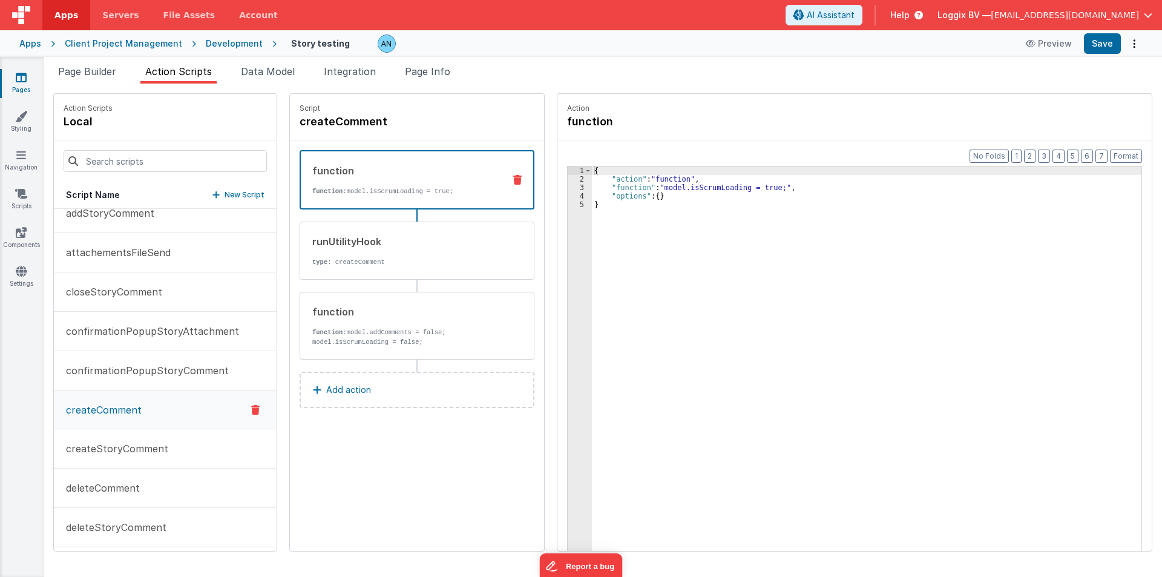
scroll to position [0, 0]
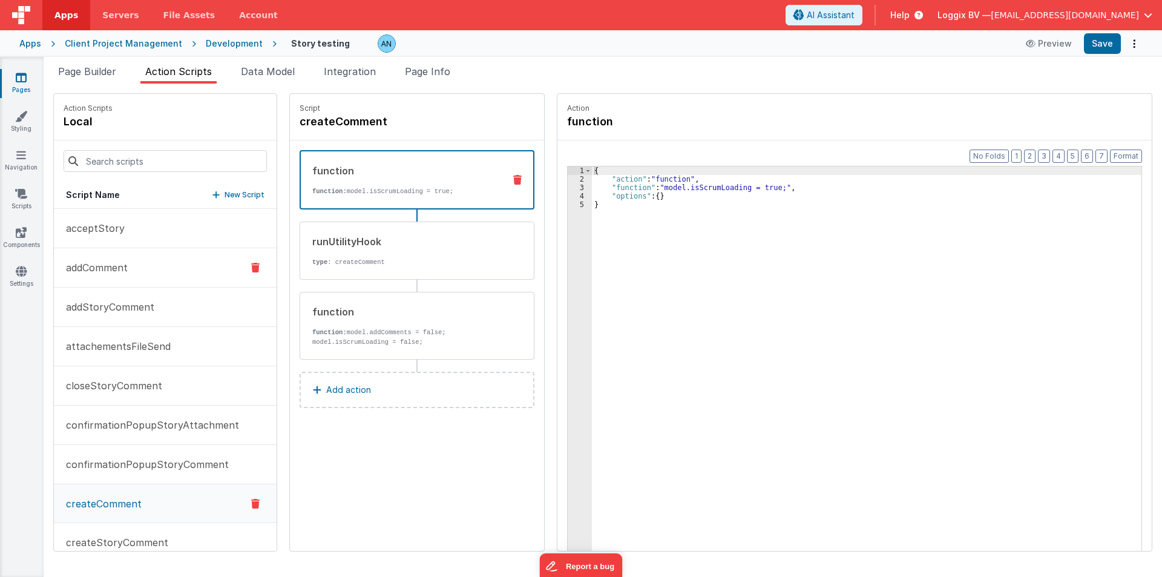
click at [109, 274] on p "addComment" at bounding box center [93, 267] width 69 height 15
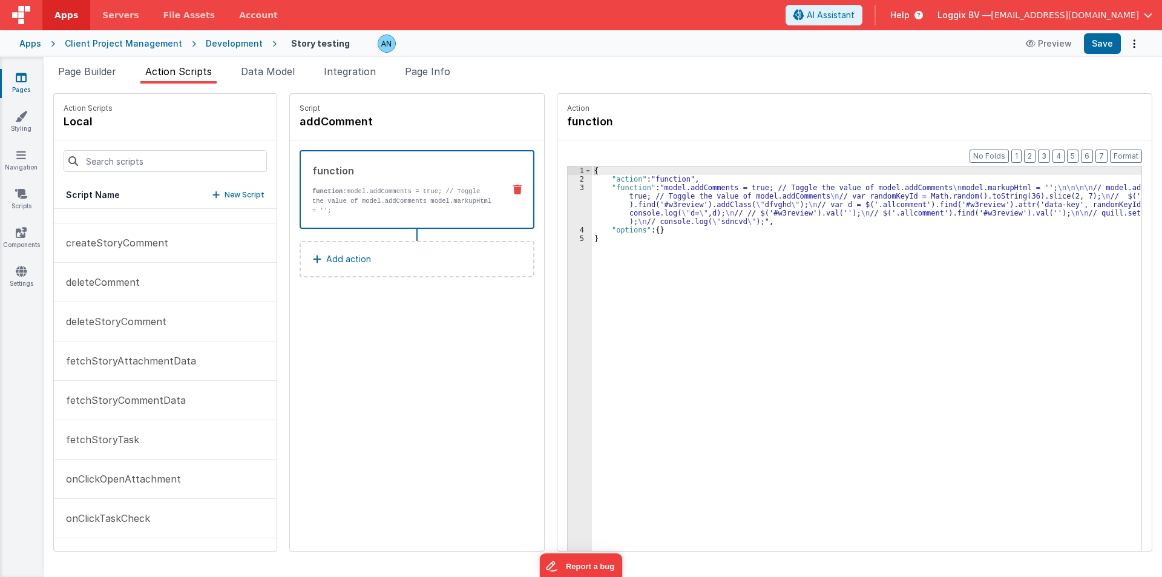
scroll to position [363, 0]
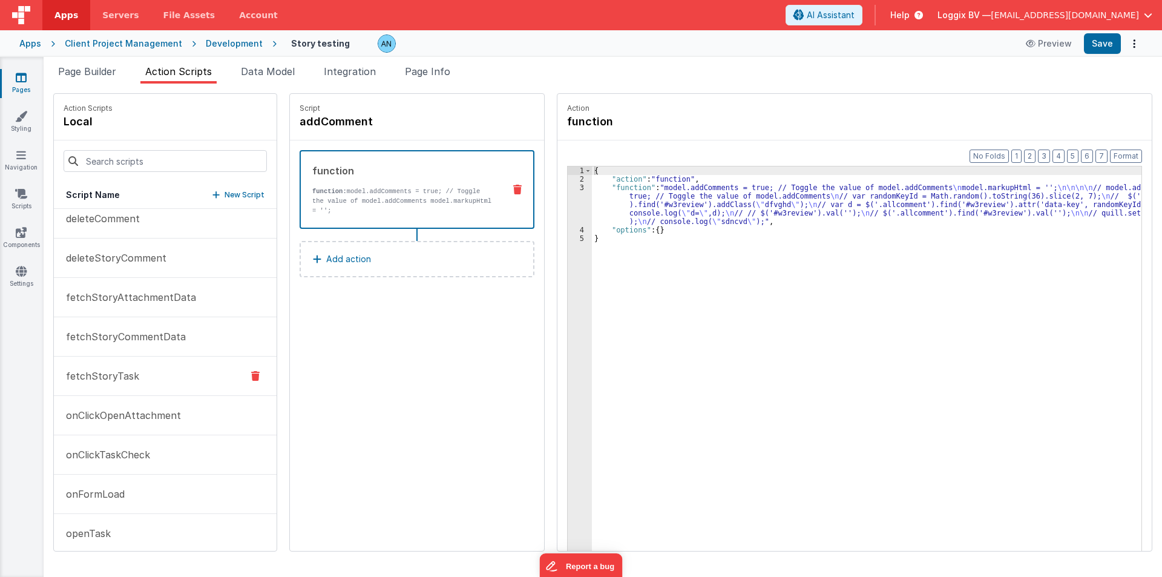
click at [178, 375] on button "fetchStoryTask" at bounding box center [165, 375] width 223 height 39
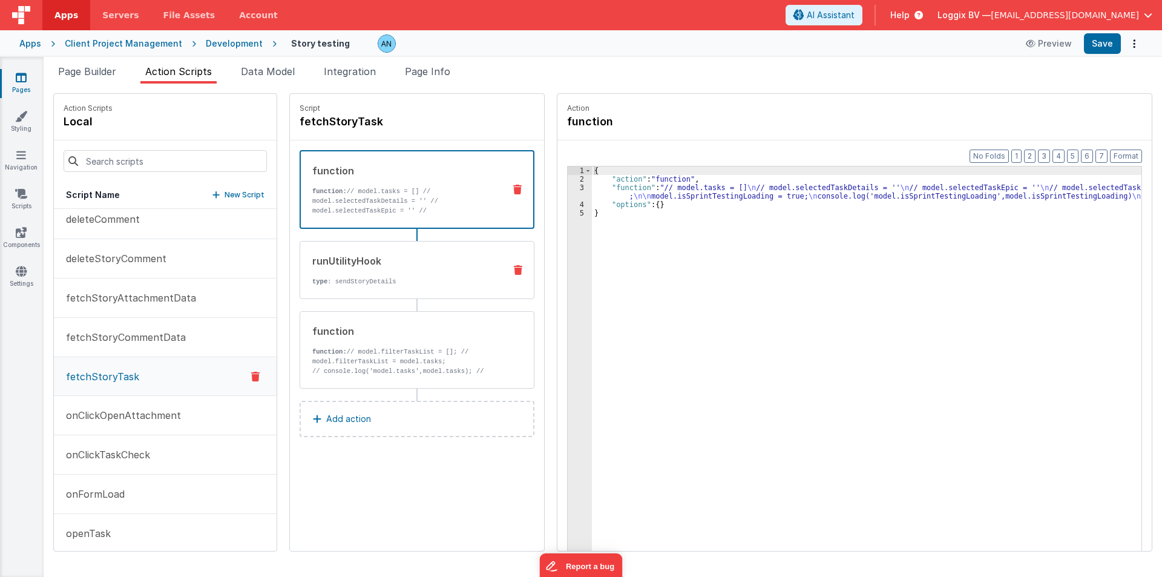
scroll to position [364, 0]
click at [113, 370] on p "fetchStoryTask" at bounding box center [99, 376] width 80 height 15
click at [388, 353] on p "function: // model.filterTaskList = []; // model.filterTaskList = model.tasks;" at bounding box center [403, 356] width 183 height 19
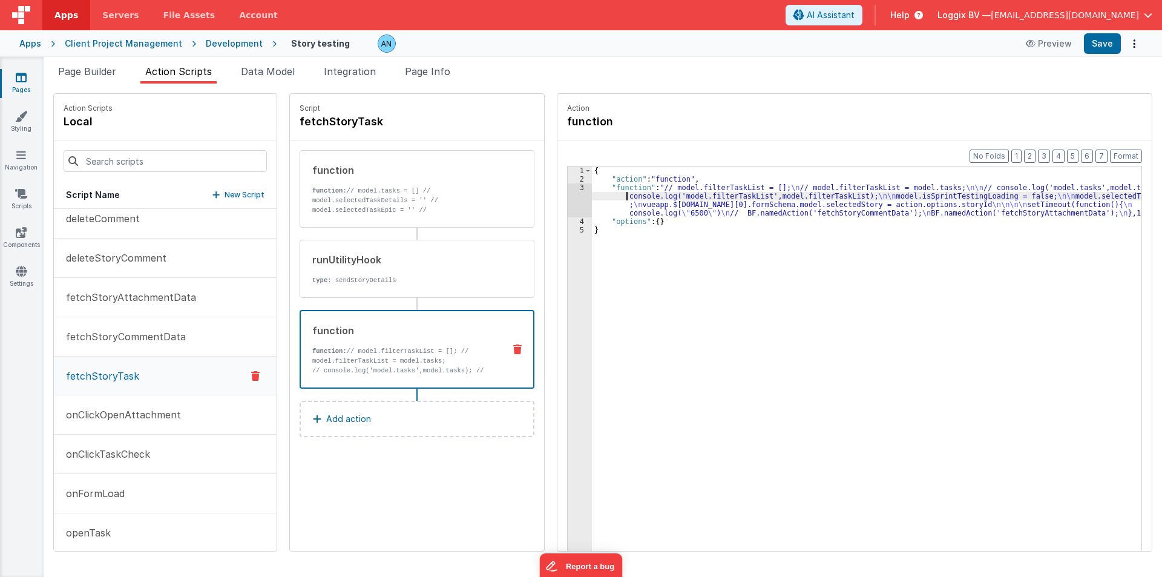
click at [602, 195] on div "{ "action" : "function" , "function" : "// model.filterTaskList = []; \n // mod…" at bounding box center [871, 385] width 559 height 439
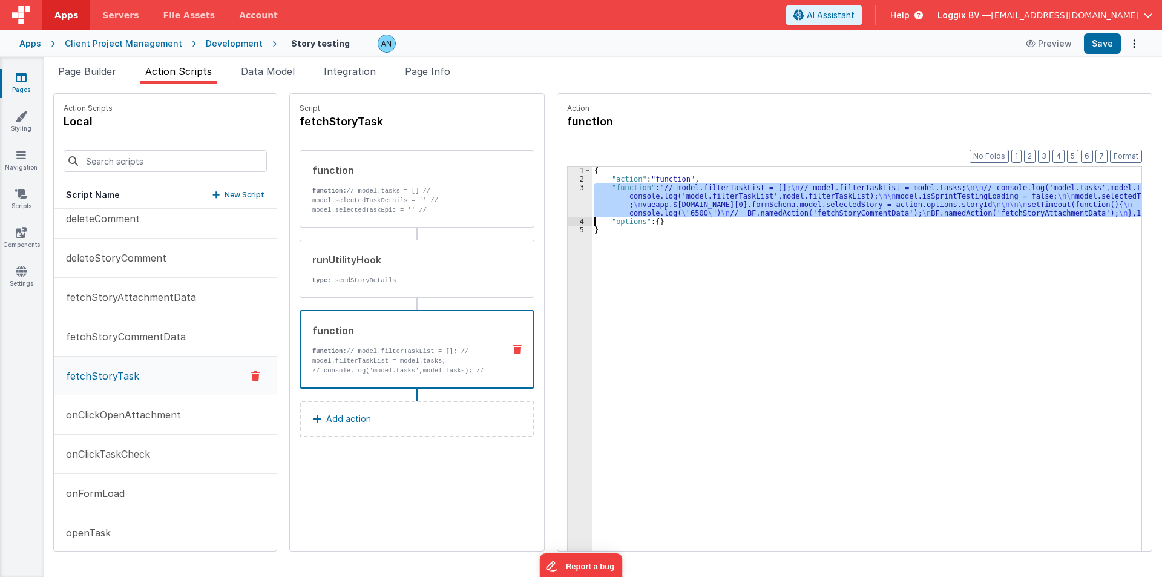
click at [568, 209] on div "3" at bounding box center [580, 200] width 24 height 34
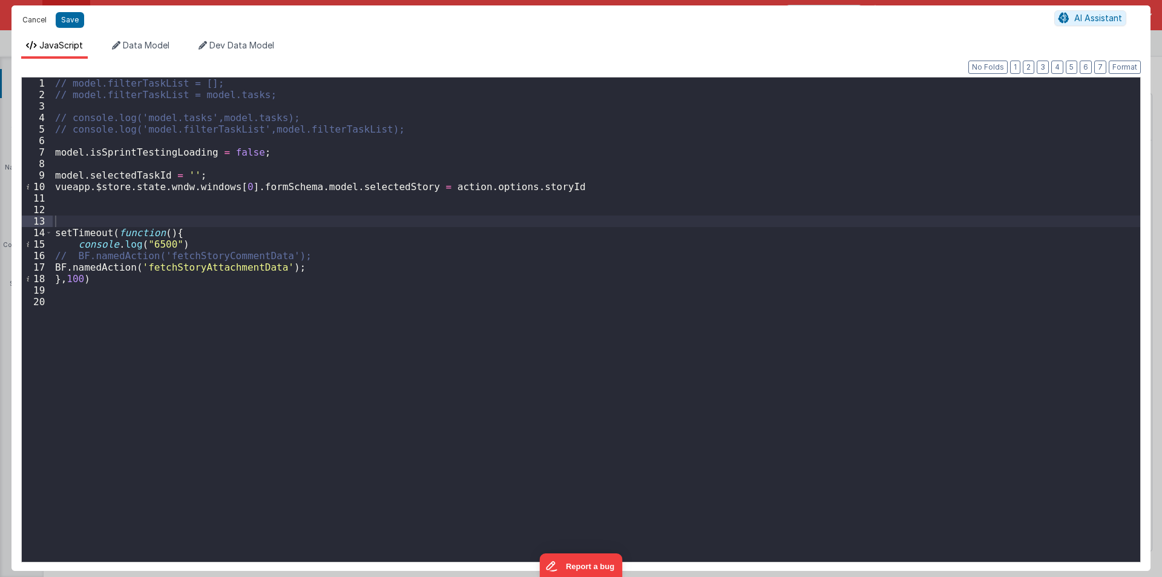
click at [32, 22] on button "Cancel" at bounding box center [34, 19] width 36 height 17
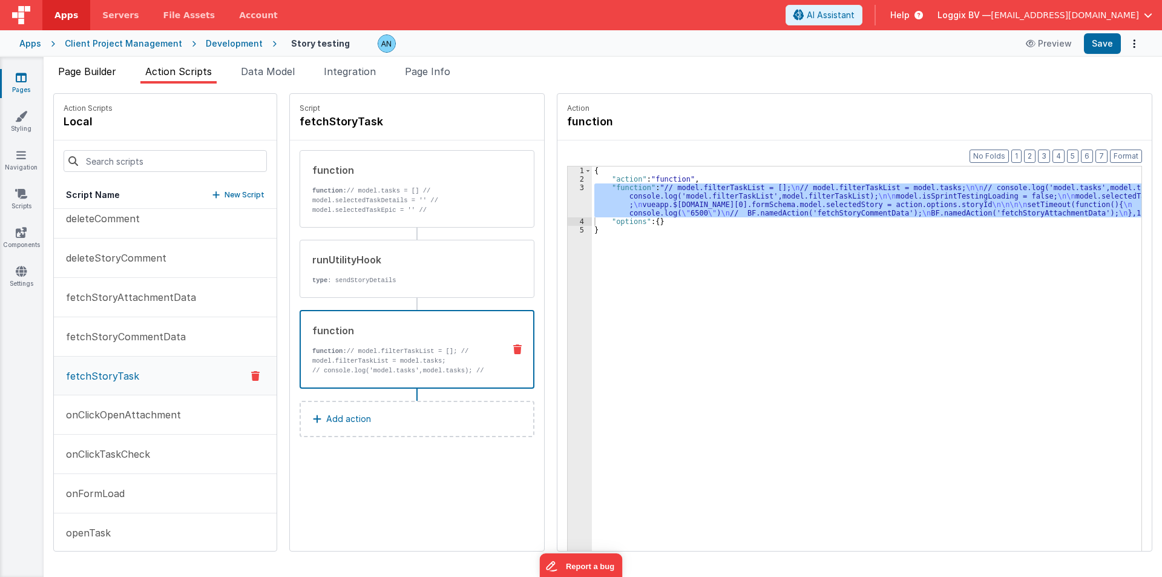
click at [97, 73] on span "Page Builder" at bounding box center [87, 71] width 58 height 12
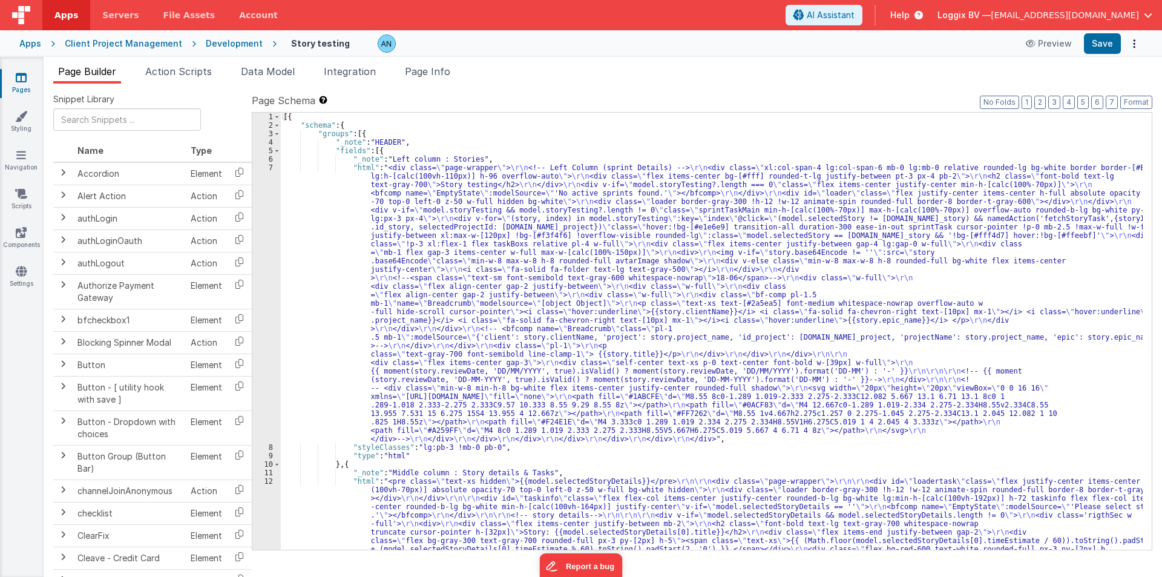
click at [269, 187] on div "7" at bounding box center [266, 303] width 28 height 280
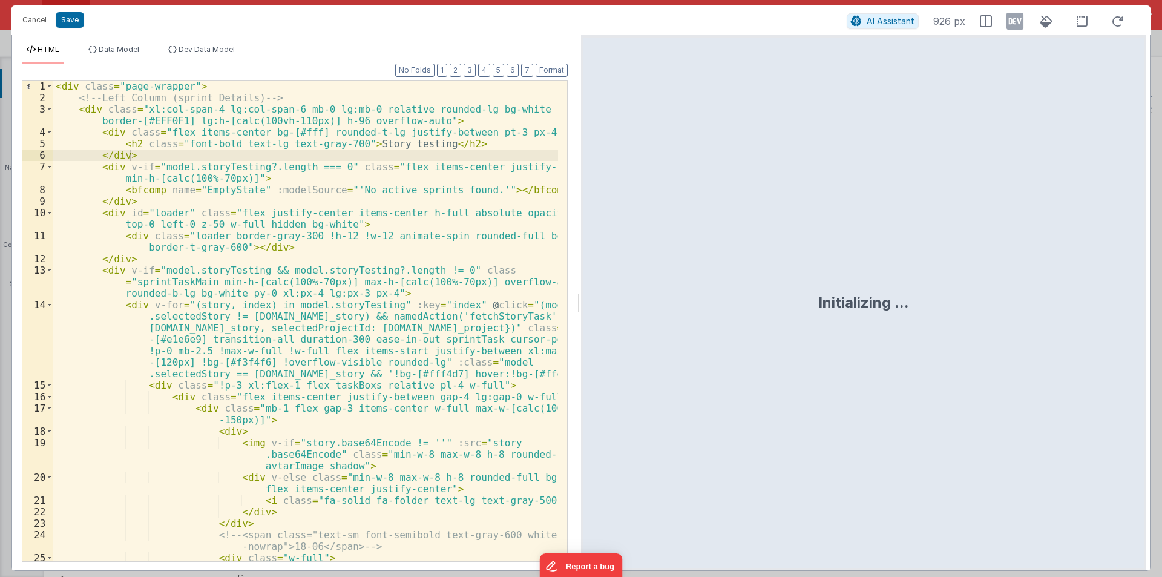
drag, startPoint x: 580, startPoint y: 304, endPoint x: 1104, endPoint y: 305, distance: 524.0
click at [1161, 292] on html "Cancel Save AI Assistant 926 px HTML Data Model Dev Data Model Format 7 6 5 4 3…" at bounding box center [581, 288] width 1162 height 577
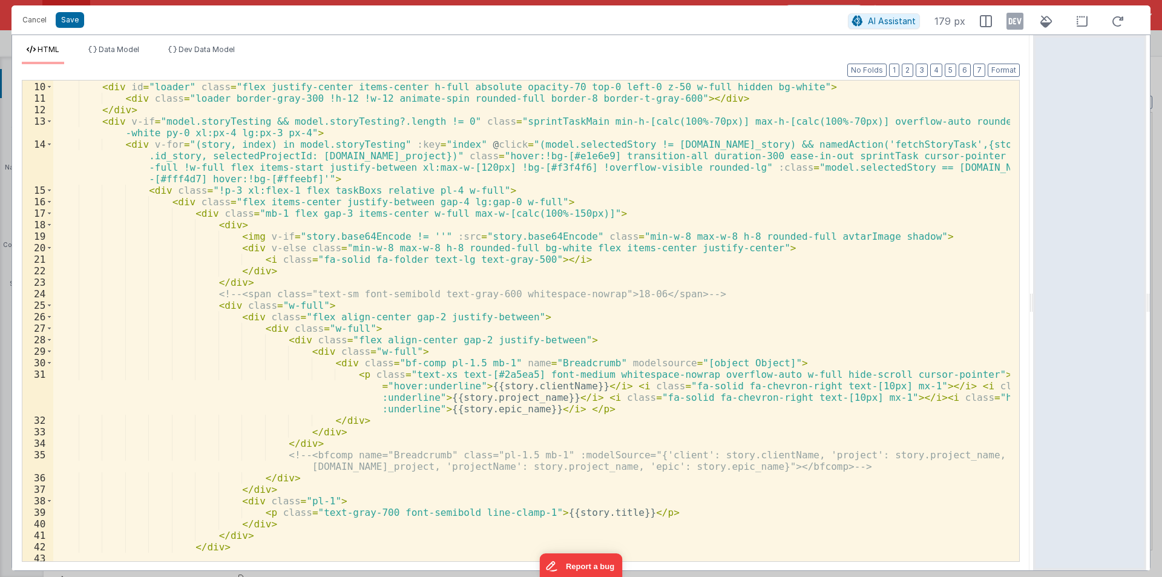
scroll to position [0, 0]
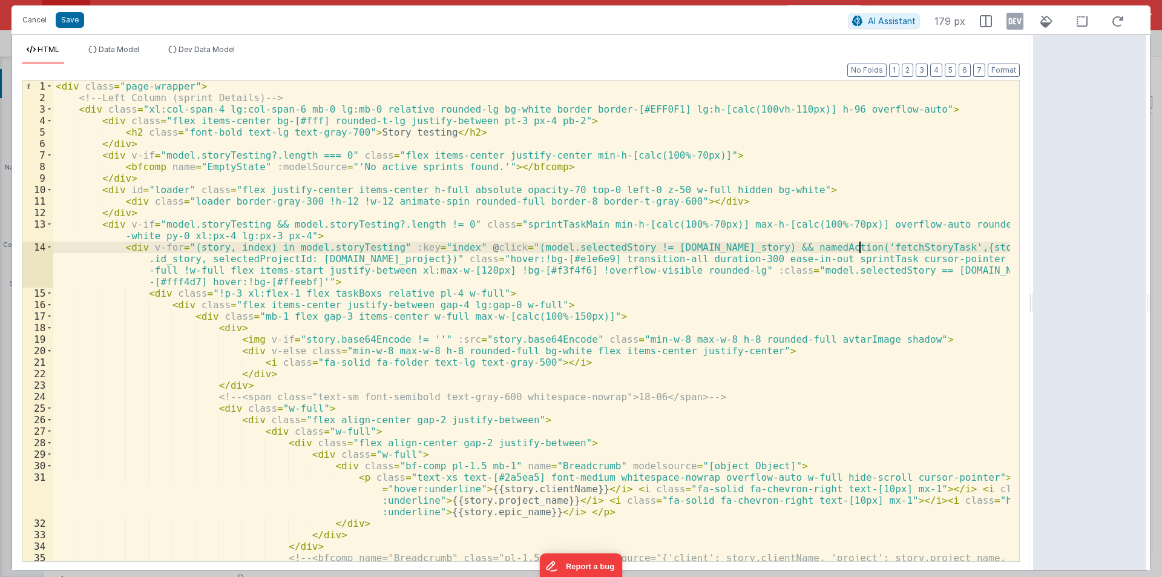
click at [861, 249] on div "< div class = "page-wrapper" > <!-- Left Column (sprint Details) --> < div clas…" at bounding box center [531, 337] width 957 height 515
click at [31, 15] on button "Cancel" at bounding box center [34, 19] width 36 height 17
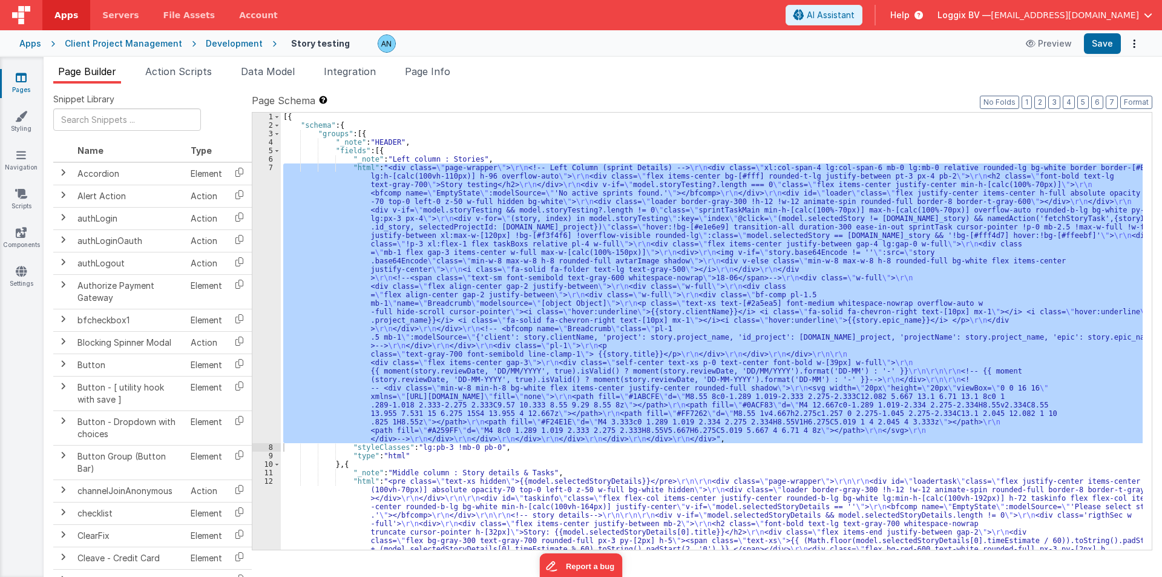
click at [173, 60] on div "Page Builder Action Scripts Data Model Integration Page Info Snippet Library Na…" at bounding box center [603, 317] width 1118 height 520
click at [168, 66] on span "Action Scripts" at bounding box center [178, 71] width 67 height 12
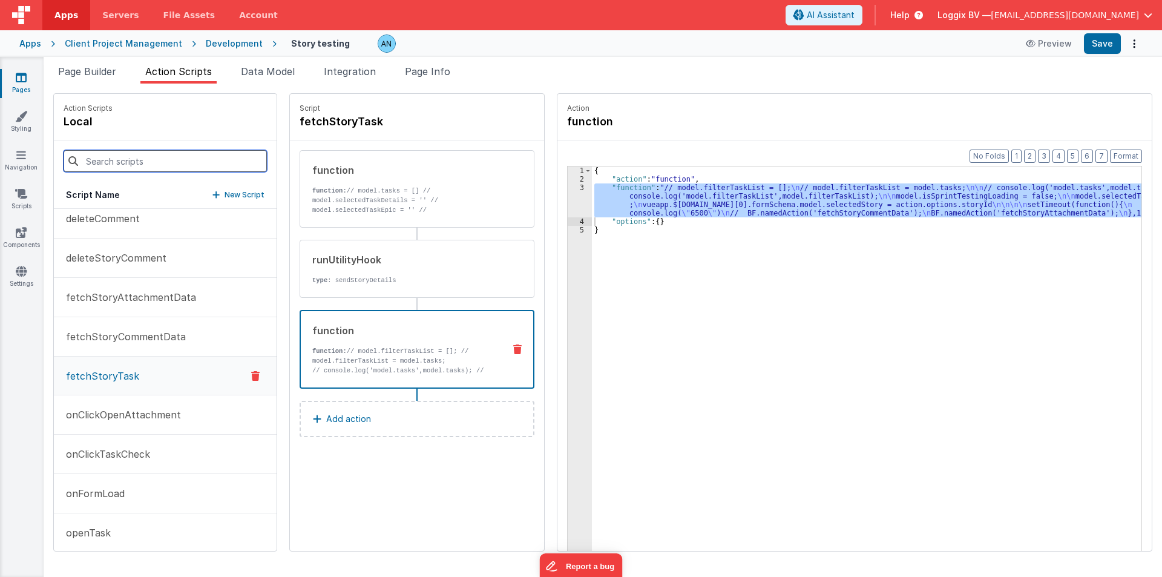
click at [111, 162] on input at bounding box center [165, 161] width 203 height 22
paste input "fetchStoryTask"
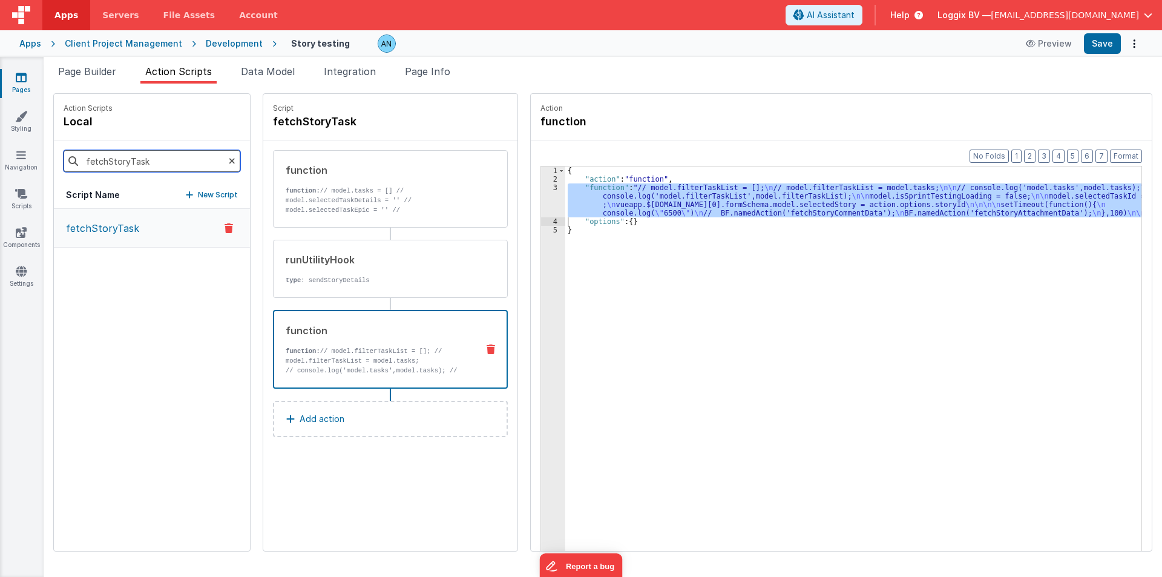
type input "fetchStoryTask"
click at [127, 229] on p "fetchStoryTask" at bounding box center [99, 228] width 80 height 15
click at [346, 339] on div "function function: // model.filterTaskList = []; // model.filterTaskList = mode…" at bounding box center [371, 349] width 194 height 52
click at [565, 199] on div "{ "action" : "function" , "function" : "// model.filterTaskList = []; \n // mod…" at bounding box center [853, 377] width 576 height 422
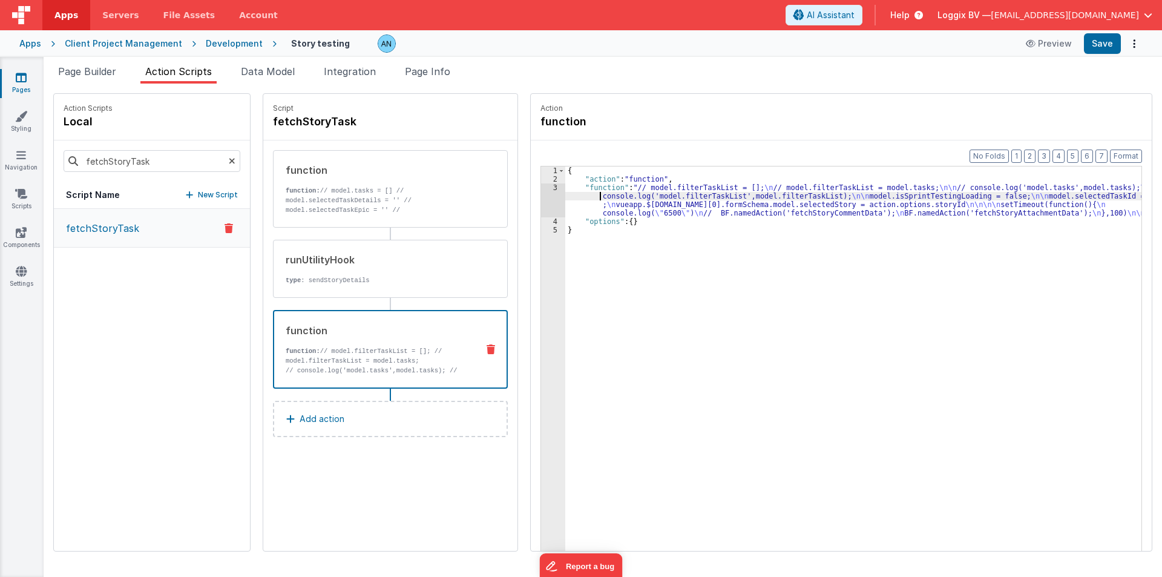
click at [546, 199] on div "3" at bounding box center [553, 200] width 24 height 34
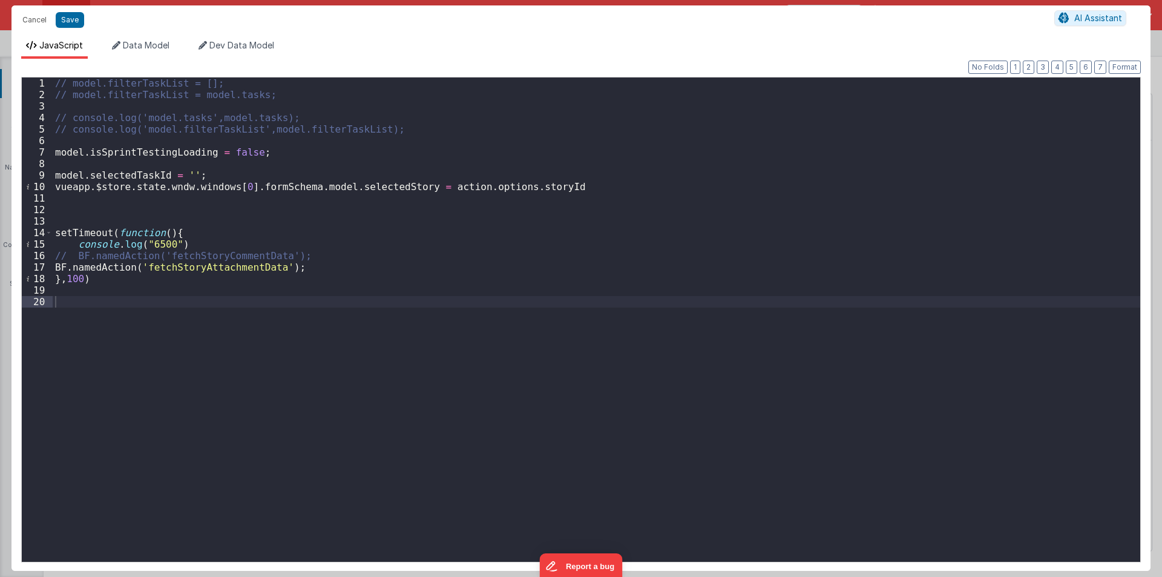
click at [166, 266] on div "// model.filterTaskList = []; // model.filterTaskList = model.tasks; // console…" at bounding box center [596, 330] width 1087 height 507
click at [36, 18] on button "Cancel" at bounding box center [34, 19] width 36 height 17
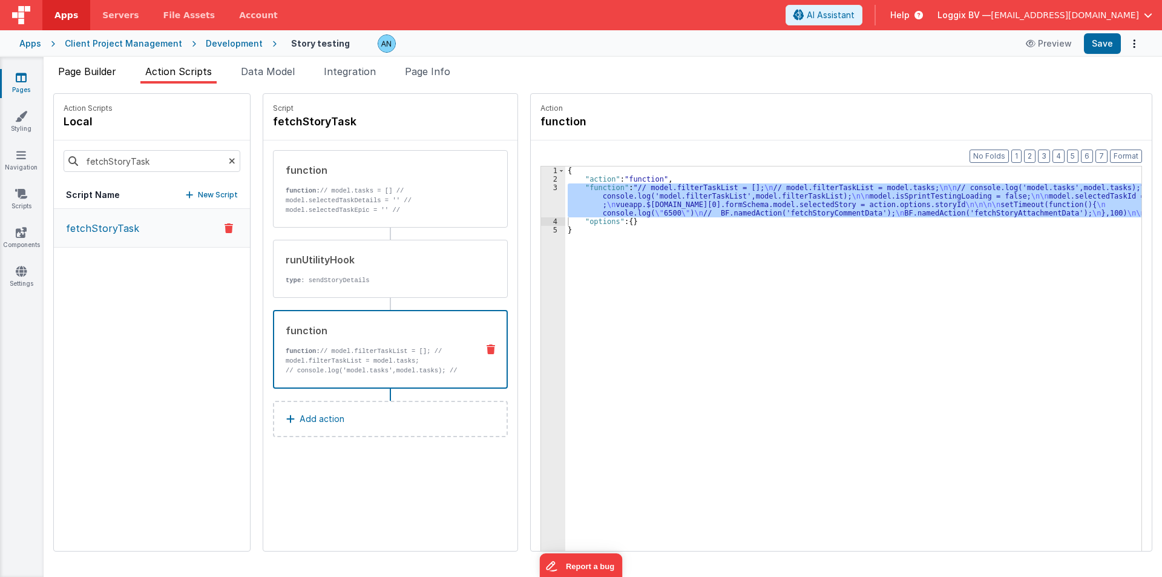
click at [101, 72] on span "Page Builder" at bounding box center [87, 71] width 58 height 12
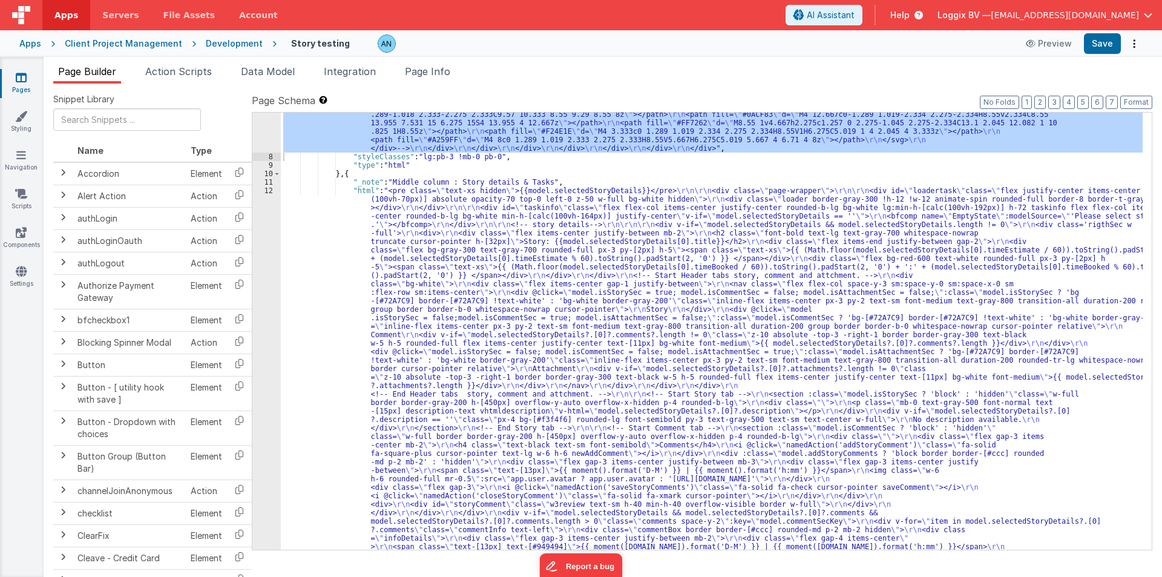
scroll to position [290, 0]
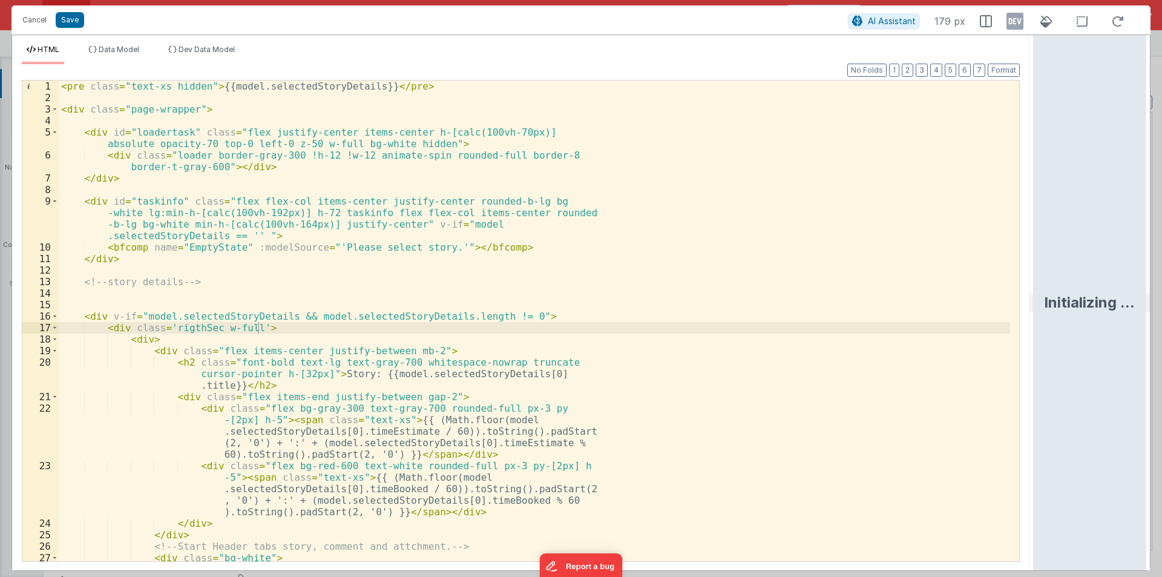
drag, startPoint x: 580, startPoint y: 298, endPoint x: 1136, endPoint y: 280, distance: 557.0
click at [1136, 280] on html "Cancel Save AI Assistant 179 px HTML Data Model Dev Data Model Format 7 6 5 4 3…" at bounding box center [581, 288] width 1162 height 577
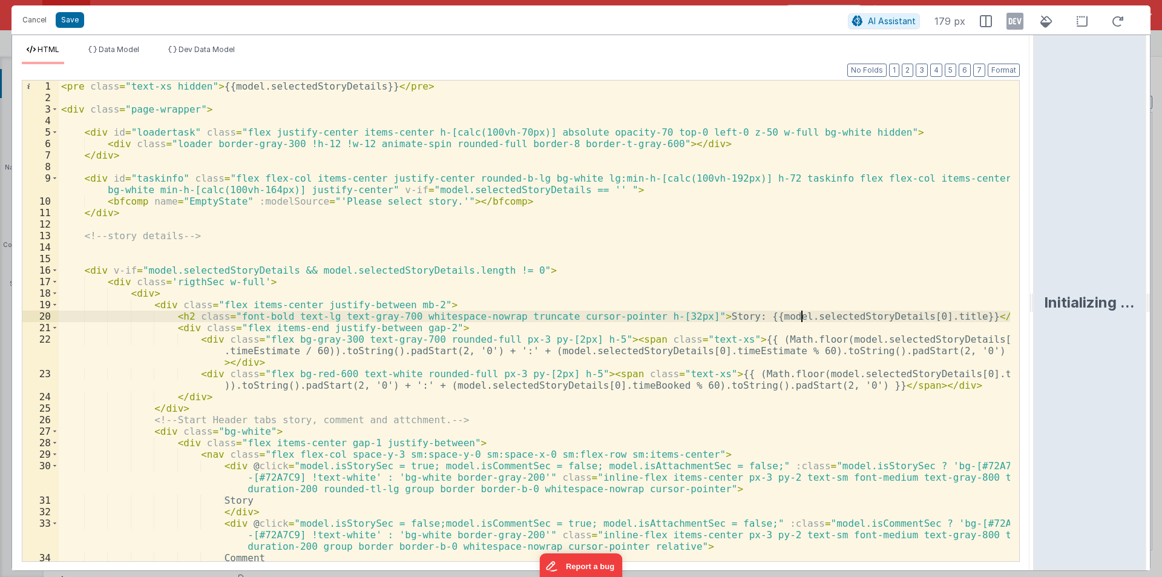
click at [800, 318] on div "< pre class = "text-xs hidden" > {{model.selectedStoryDetails}} </ pre > < div …" at bounding box center [534, 337] width 951 height 515
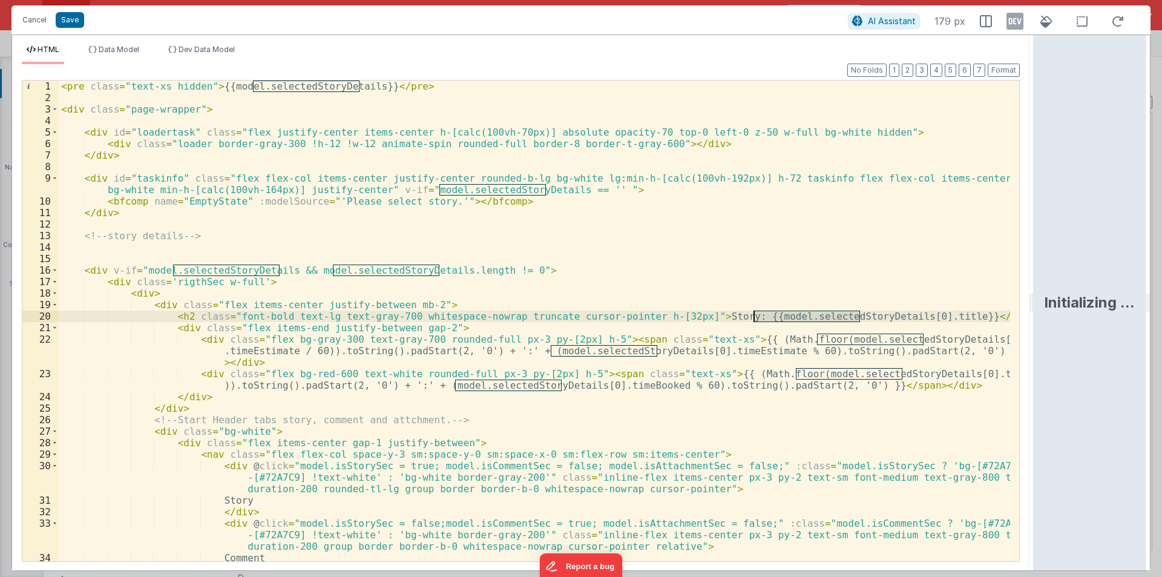
click at [800, 318] on div "< pre class = "text-xs hidden" > {{model.selectedStoryDetails}} </ pre > < div …" at bounding box center [534, 337] width 951 height 515
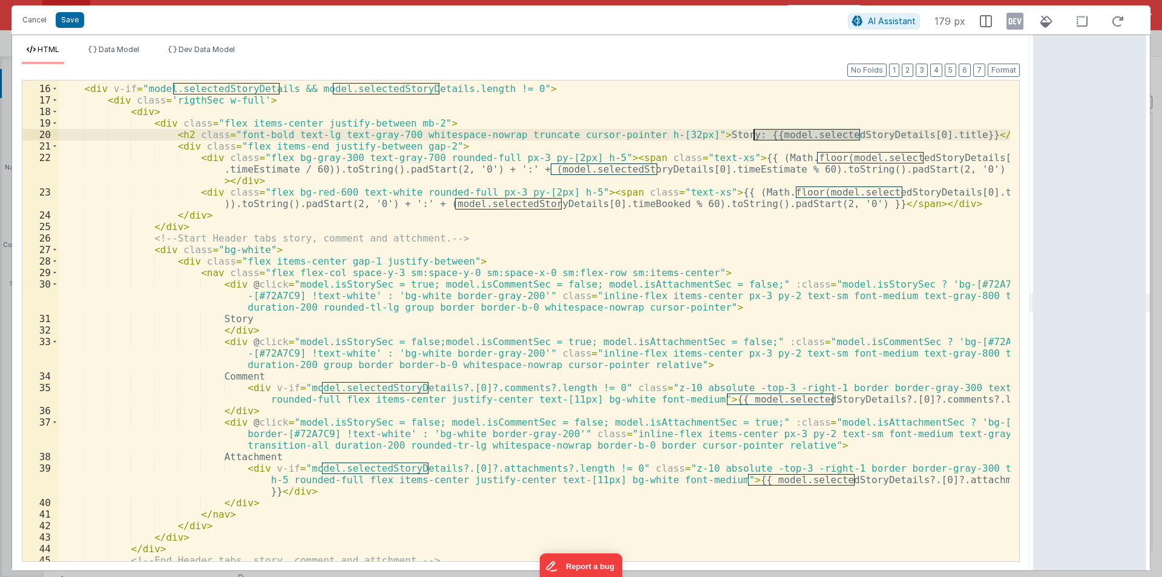
scroll to position [182, 0]
click at [54, 98] on span at bounding box center [54, 99] width 7 height 11
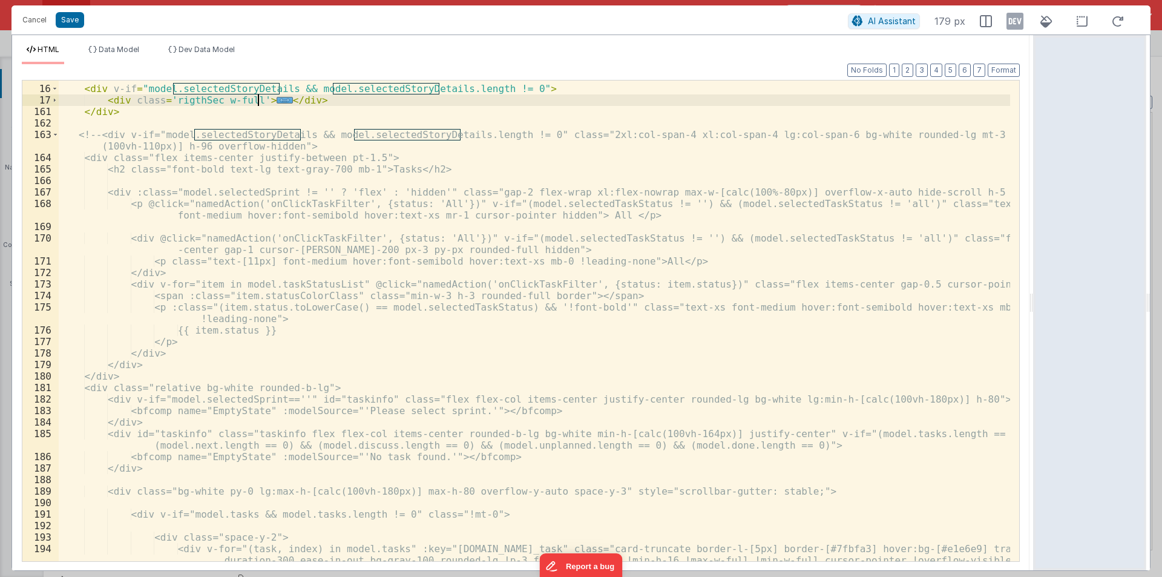
scroll to position [145, 0]
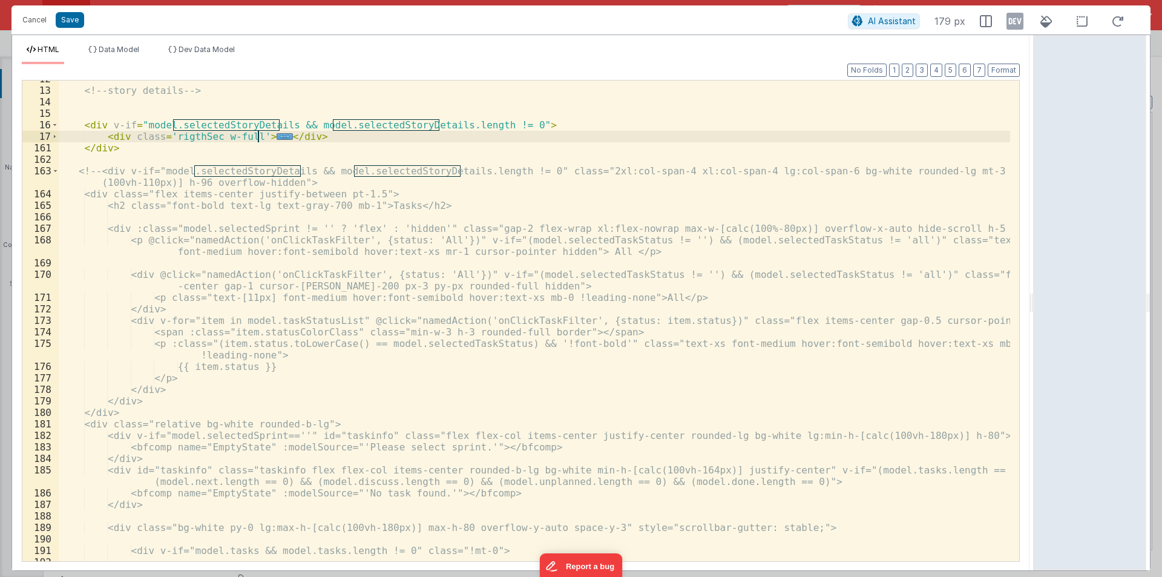
click at [50, 171] on div "163" at bounding box center [40, 176] width 36 height 23
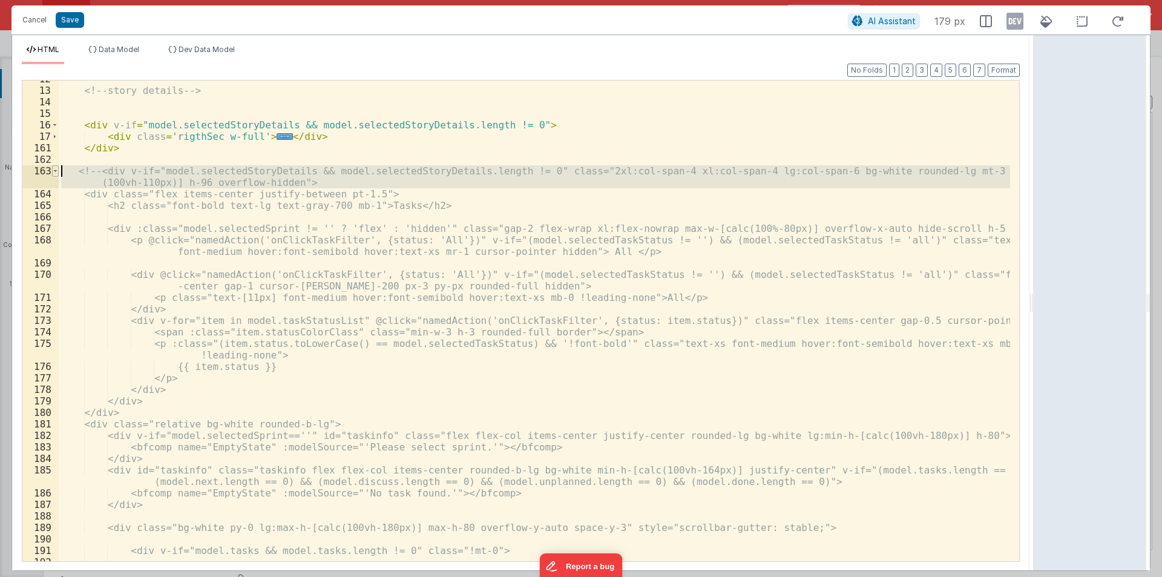
click at [57, 170] on span at bounding box center [55, 170] width 7 height 11
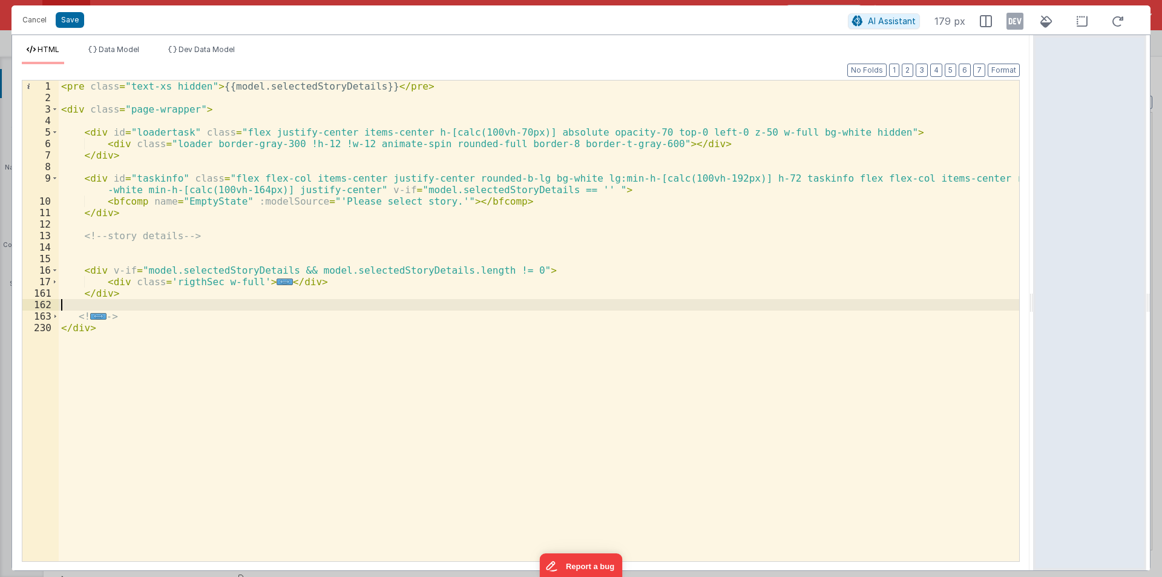
click at [127, 309] on div "< pre class = "text-xs hidden" > {{model.selectedStoryDetails}} </ pre > < div …" at bounding box center [539, 331] width 960 height 503
click at [55, 316] on span at bounding box center [55, 315] width 7 height 11
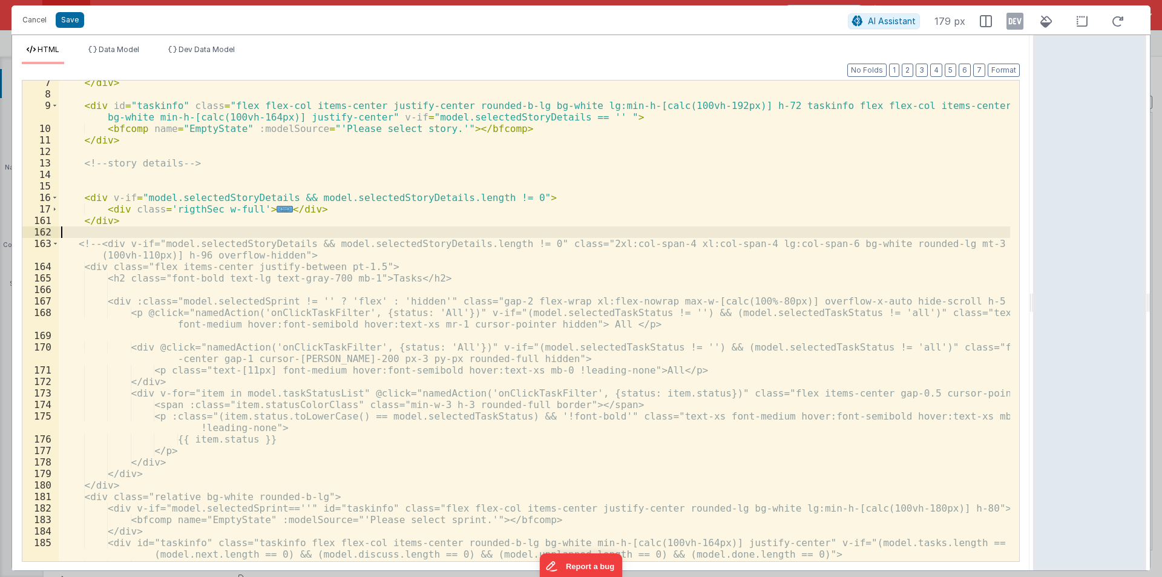
scroll to position [73, 0]
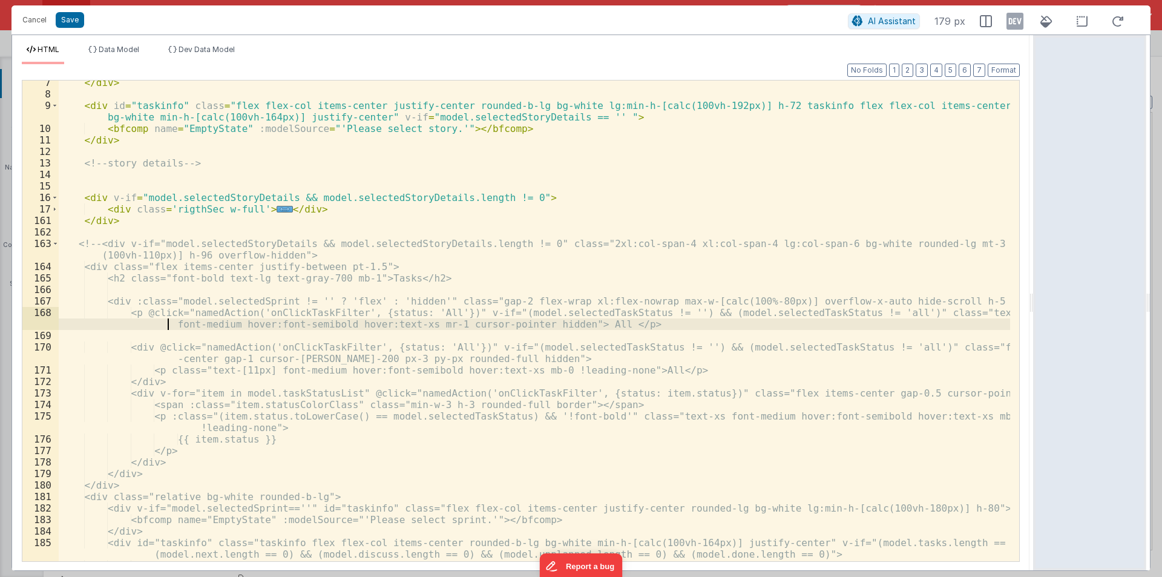
click at [101, 319] on div "</ div > < div id = "taskinfo" class = "flex flex-col items-center justify-cent…" at bounding box center [534, 328] width 951 height 503
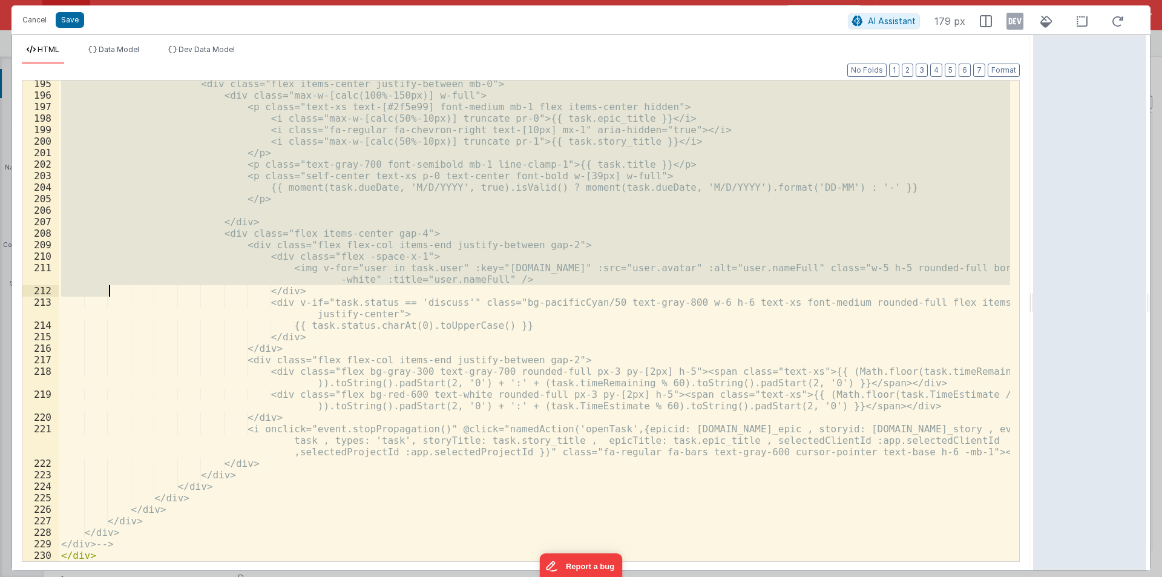
scroll to position [704, 0]
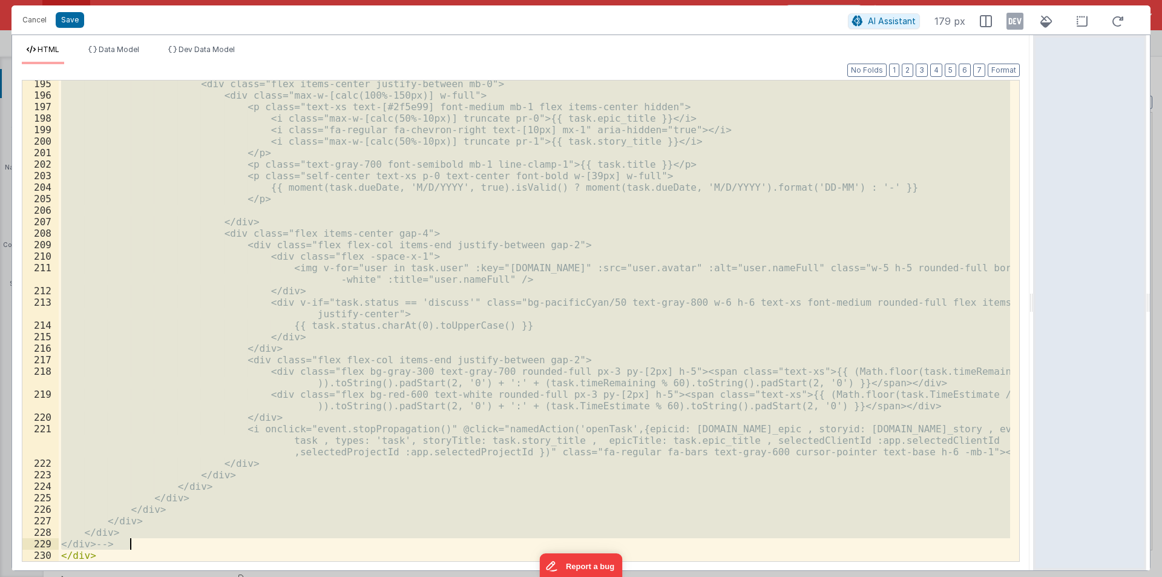
drag, startPoint x: 82, startPoint y: 229, endPoint x: 147, endPoint y: 546, distance: 323.6
click at [147, 546] on div "<div class="flex items-center justify-between mb-0"> <div class="max-w-[calc(10…" at bounding box center [534, 329] width 951 height 503
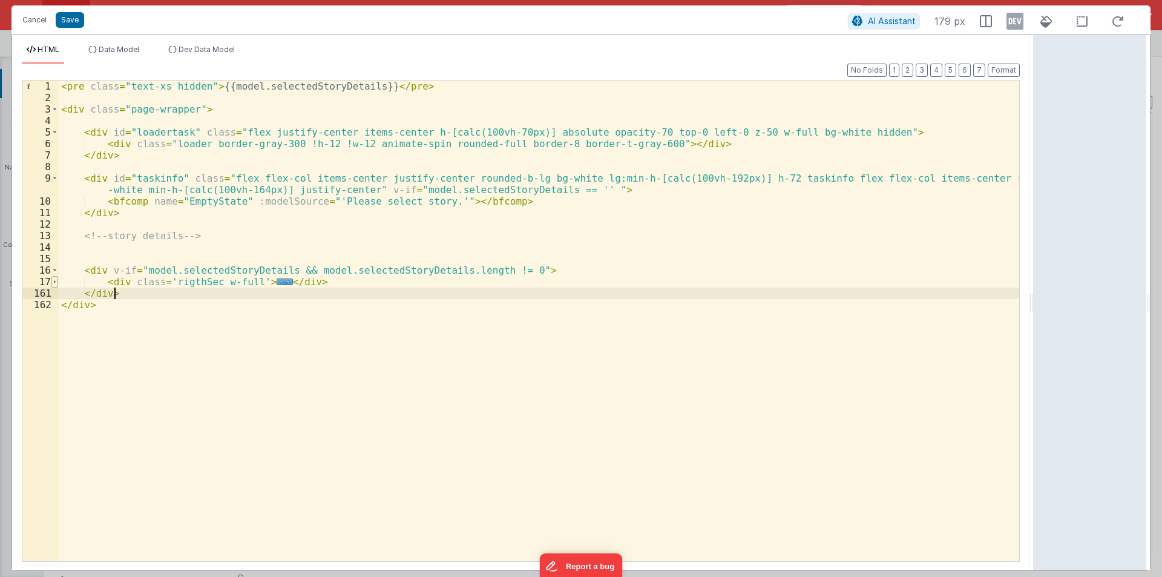
click at [56, 282] on span at bounding box center [54, 281] width 7 height 11
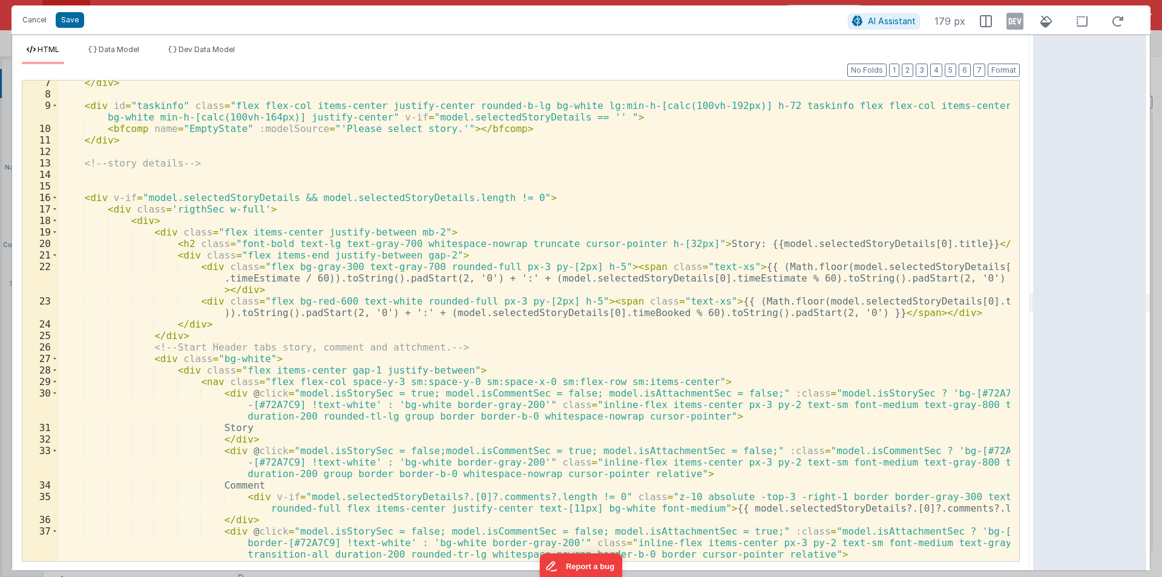
scroll to position [73, 0]
click at [56, 362] on span at bounding box center [54, 358] width 7 height 11
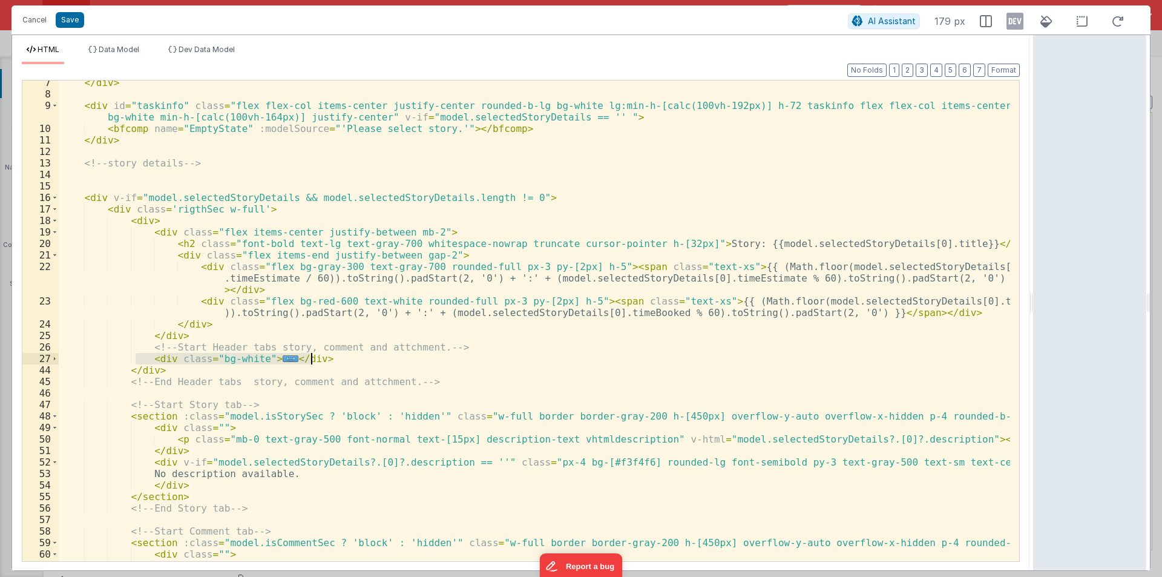
drag, startPoint x: 135, startPoint y: 356, endPoint x: 360, endPoint y: 363, distance: 225.2
click at [360, 363] on div "</ div > < div id = "taskinfo" class = "flex flex-col items-center justify-cent…" at bounding box center [534, 328] width 951 height 503
click at [145, 358] on div "</ div > < div id = "taskinfo" class = "flex flex-col items-center justify-cent…" at bounding box center [534, 320] width 951 height 480
click at [313, 355] on div "</ div > < div id = "taskinfo" class = "flex flex-col items-center justify-cent…" at bounding box center [534, 328] width 951 height 503
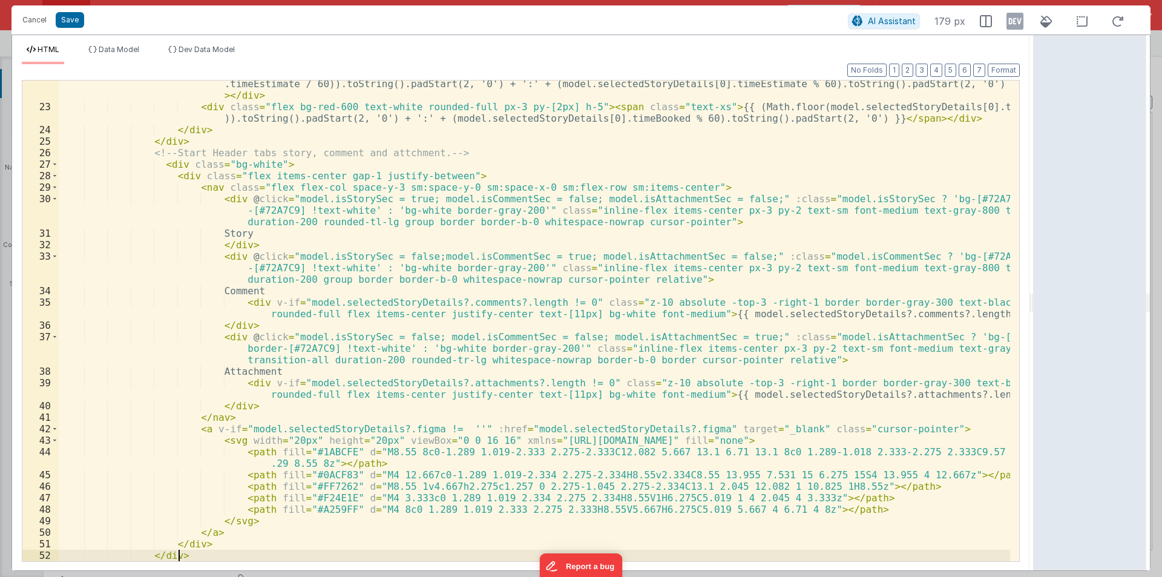
scroll to position [267, 0]
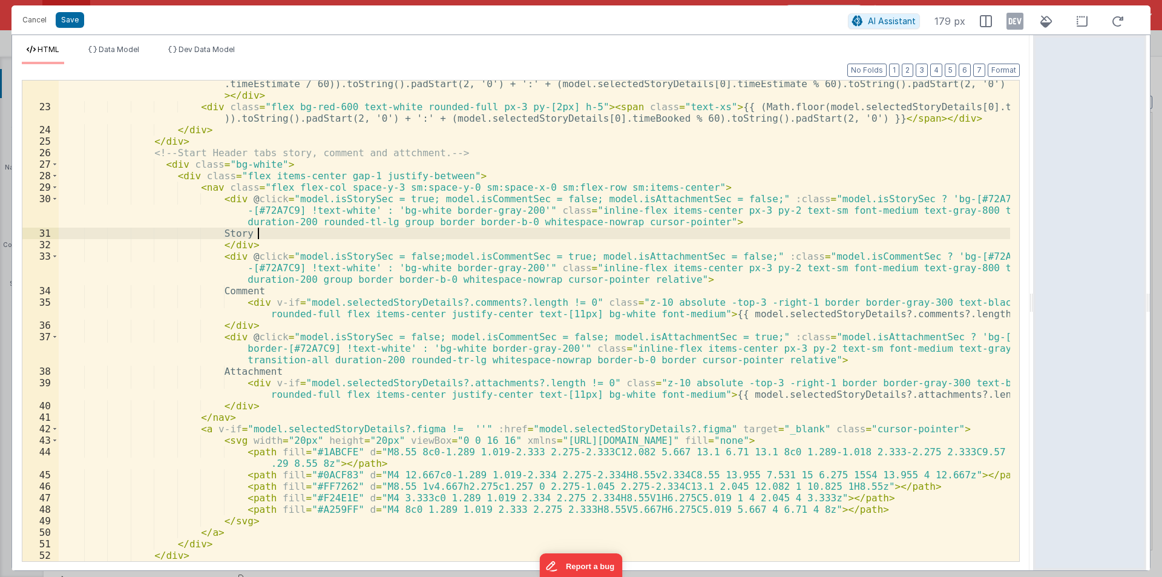
click at [448, 234] on div "< div class = "flex bg-gray-300 text-gray-700 rounded-full px-3 py-[2px] h-5" >…" at bounding box center [534, 330] width 951 height 526
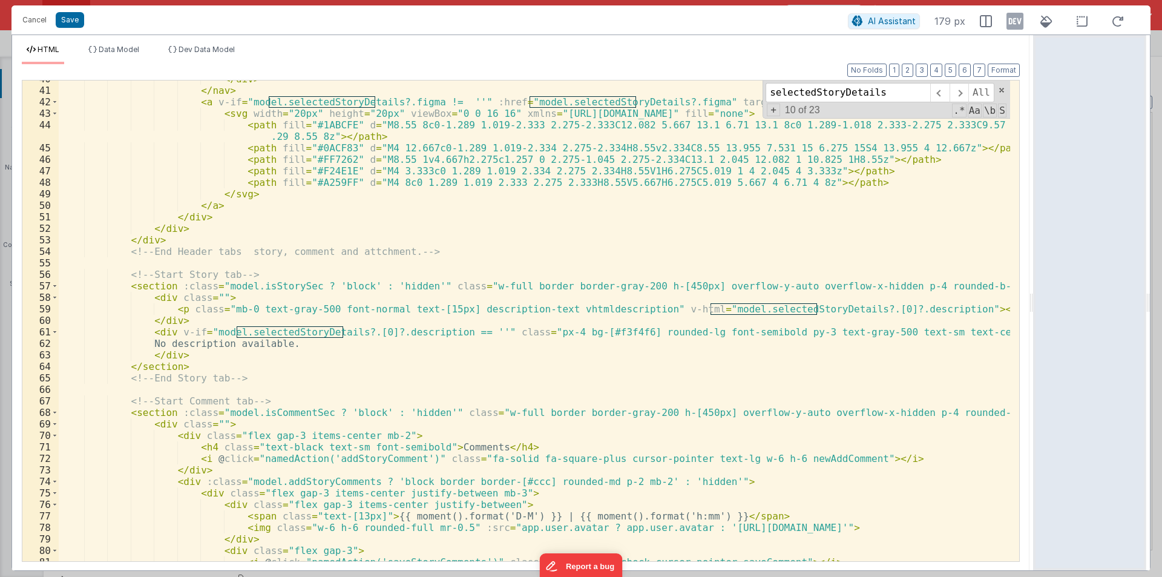
scroll to position [557, 0]
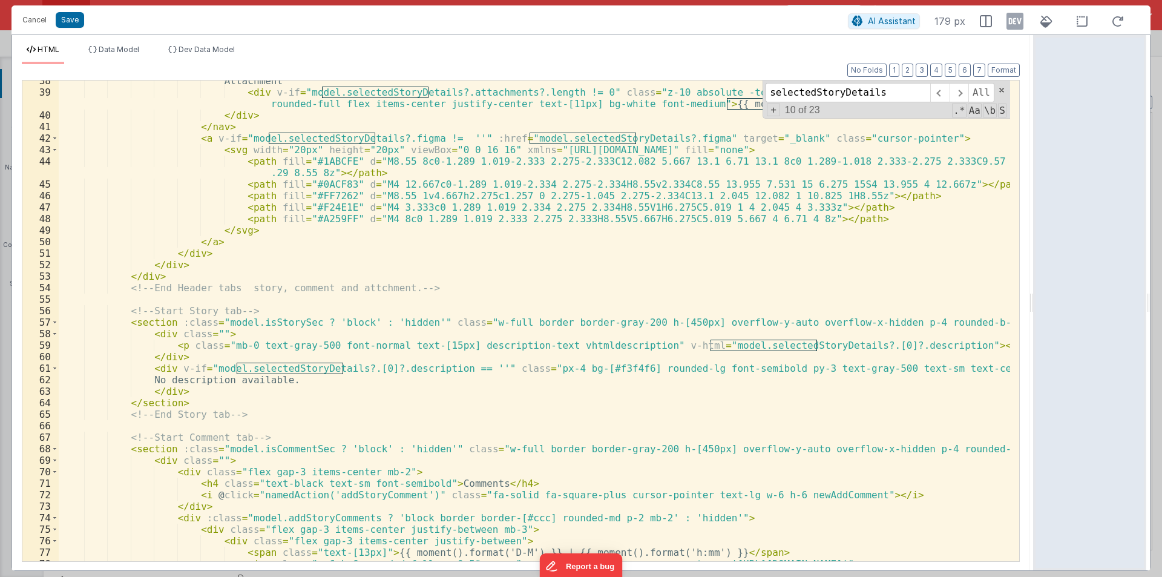
type input "selectedStoryDetails"
click at [384, 138] on div "Attachment < div v-if = "model.selectedStoryDetails?.attachments?.length != 0" …" at bounding box center [534, 326] width 951 height 503
click at [828, 87] on input "selectedStoryDetails" at bounding box center [847, 92] width 165 height 19
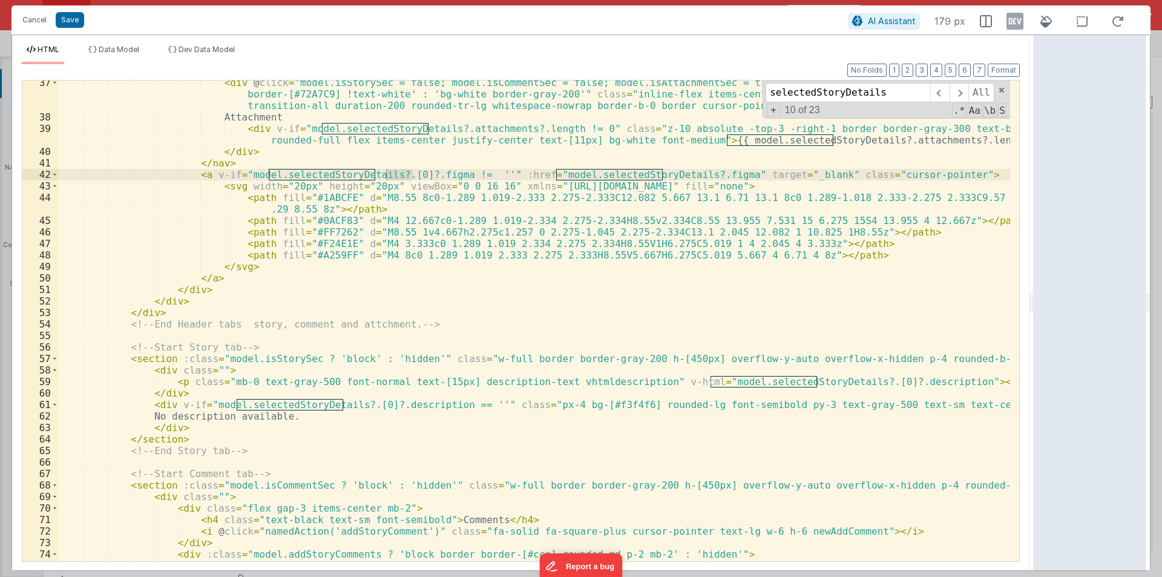
click at [666, 173] on div "< div @ click = "model.isStorySec = false; model.isCommentSec = false; model.is…" at bounding box center [534, 340] width 951 height 526
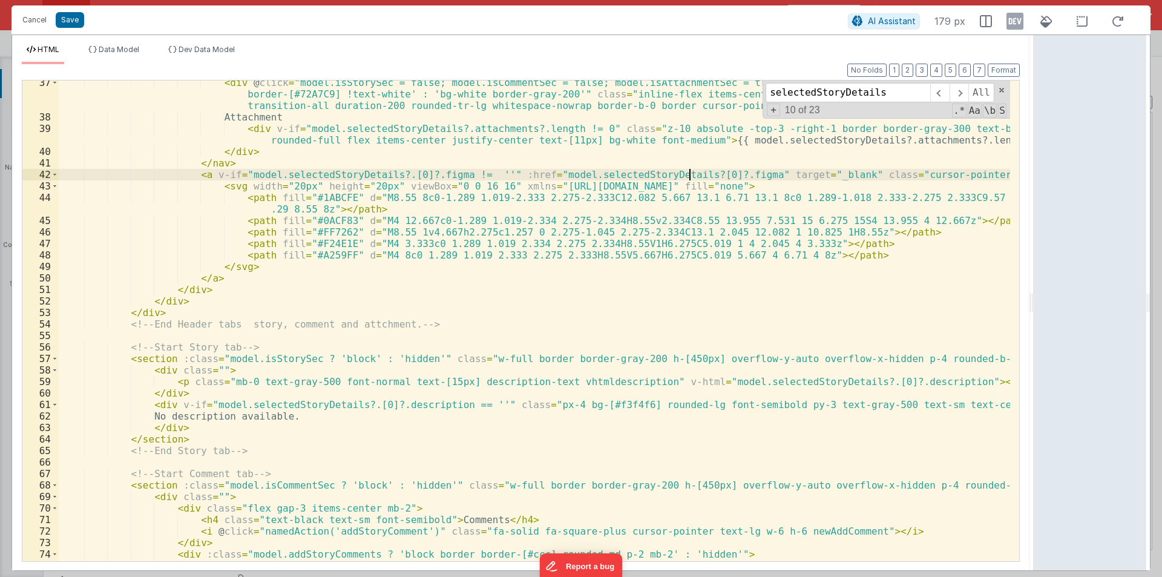
scroll to position [485, 0]
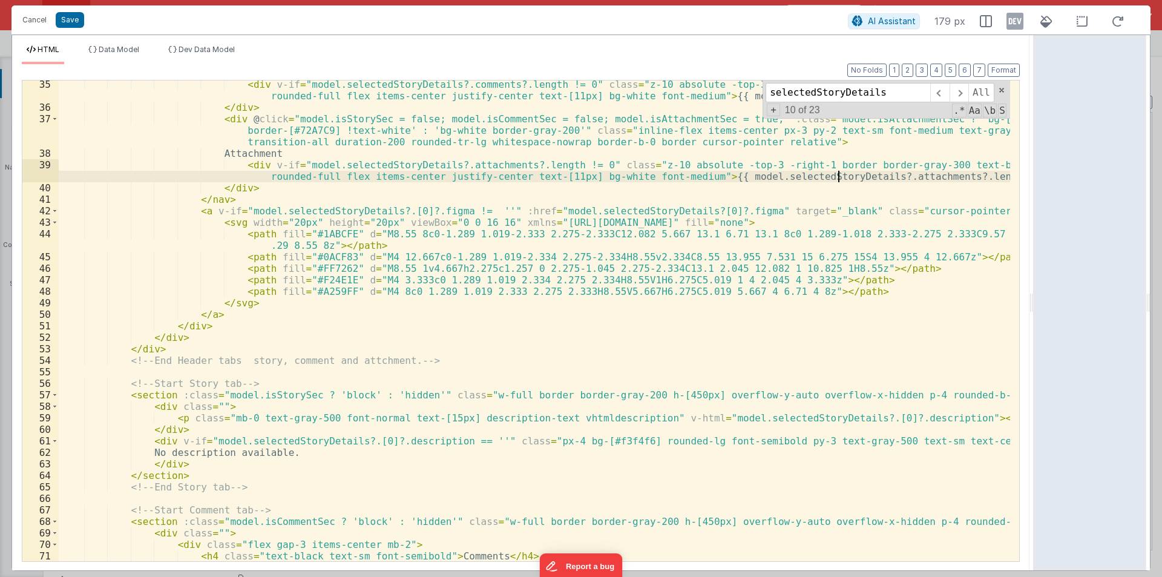
click at [837, 177] on div "< div v-if = "model.selectedStoryDetails?.comments?.length != 0" class = "z-10 …" at bounding box center [534, 336] width 951 height 515
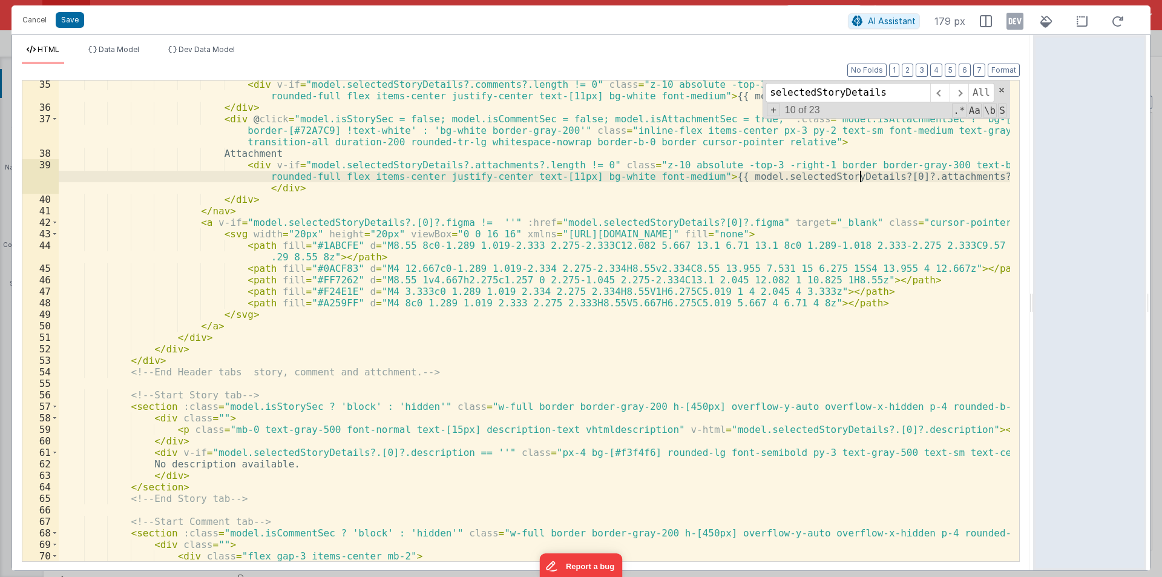
scroll to position [376, 0]
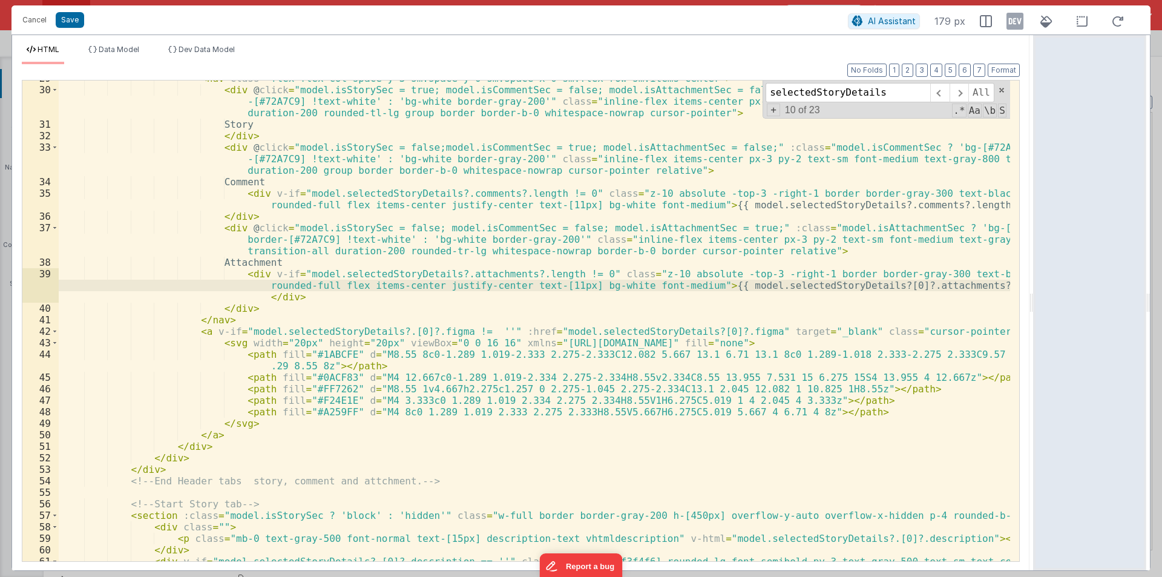
click at [793, 286] on div "< nav class = "flex flex-col space-y-3 sm:space-y-0 sm:space-x-0 sm:flex-row sm…" at bounding box center [534, 324] width 951 height 503
click at [834, 203] on div "< nav class = "flex flex-col space-y-3 sm:space-y-0 sm:space-x-0 sm:flex-row sm…" at bounding box center [534, 324] width 951 height 503
click at [844, 205] on div "< nav class = "flex flex-col space-y-3 sm:space-y-0 sm:space-x-0 sm:flex-row sm…" at bounding box center [534, 324] width 951 height 503
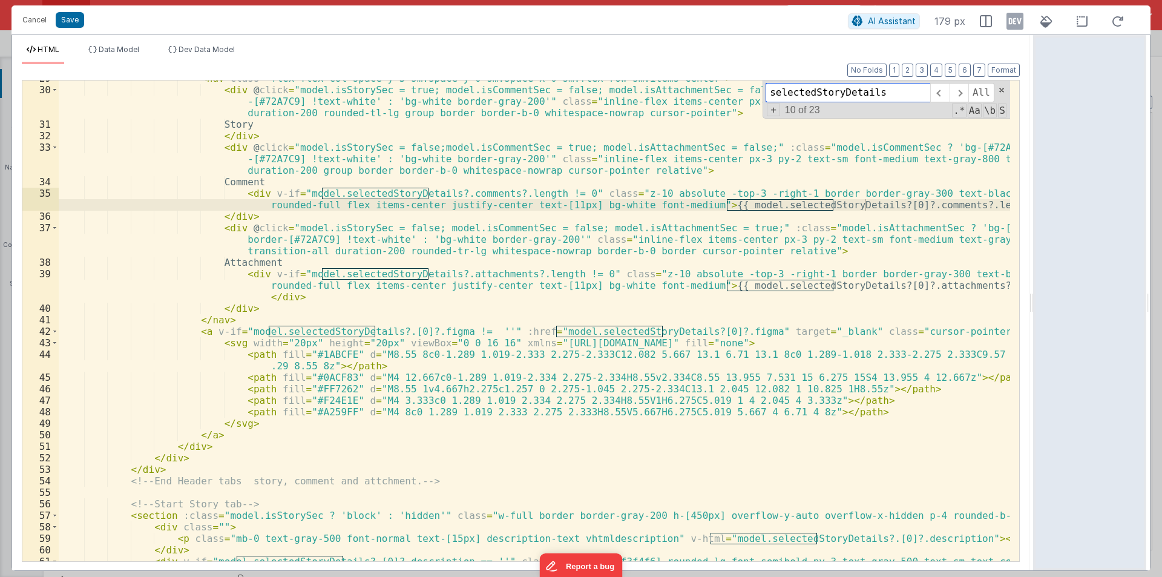
click at [811, 92] on input "selectedStoryDetails" at bounding box center [847, 92] width 165 height 19
click at [413, 192] on div "< nav class = "flex flex-col space-y-3 sm:space-y-0 sm:space-x-0 sm:flex-row sm…" at bounding box center [534, 324] width 951 height 503
click at [330, 195] on div "< nav class = "flex flex-col space-y-3 sm:space-y-0 sm:space-x-0 sm:flex-row sm…" at bounding box center [534, 320] width 951 height 480
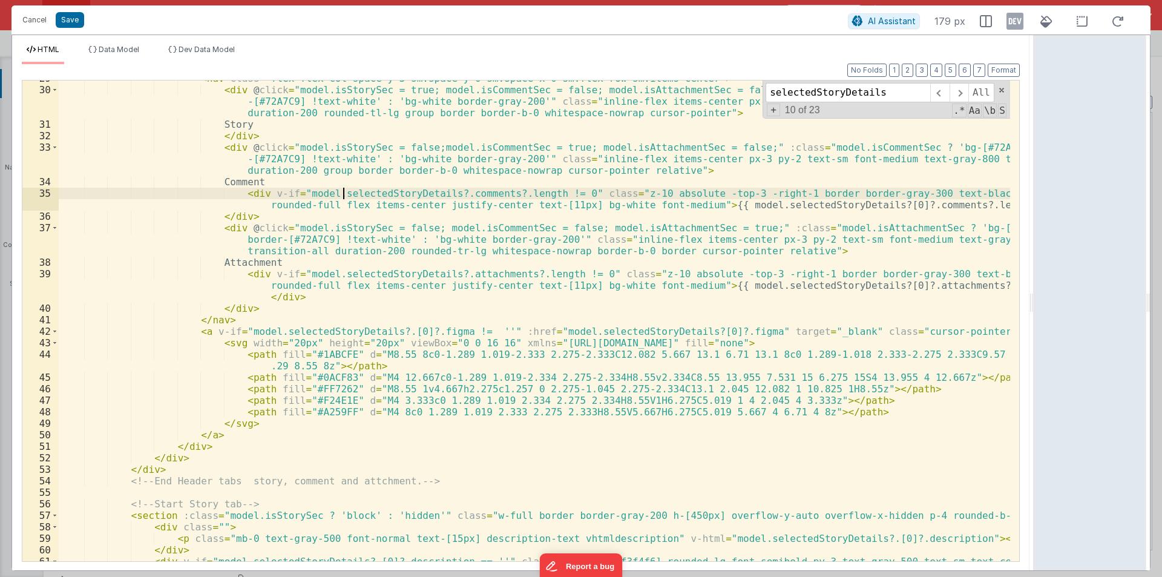
click at [346, 192] on div "< nav class = "flex flex-col space-y-3 sm:space-y-0 sm:space-x-0 sm:flex-row sm…" at bounding box center [534, 324] width 951 height 503
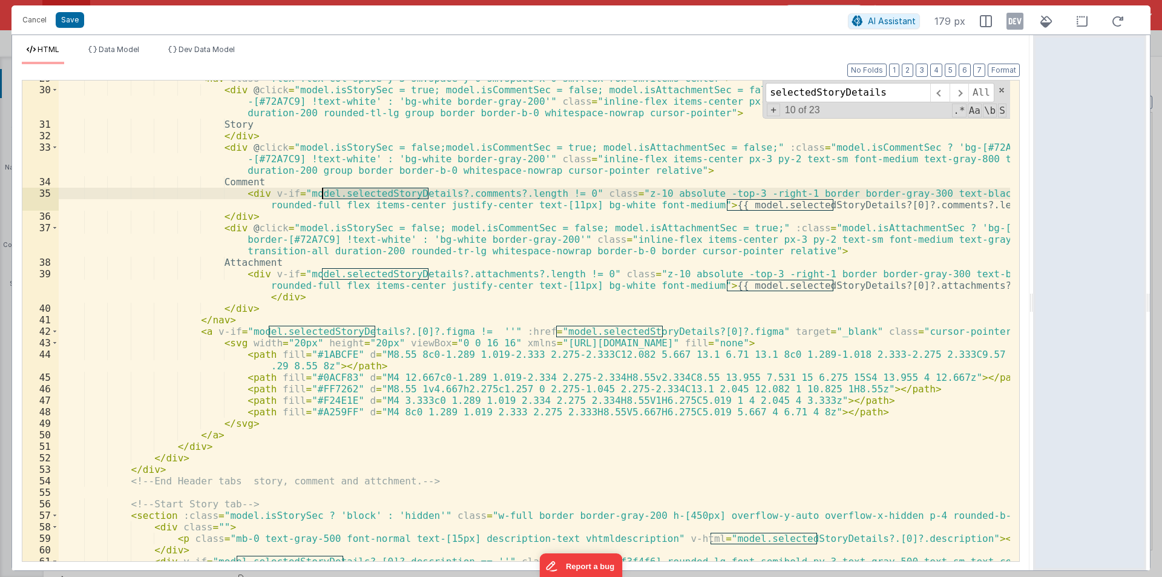
click at [559, 193] on div "< nav class = "flex flex-col space-y-3 sm:space-y-0 sm:space-x-0 sm:flex-row sm…" at bounding box center [534, 324] width 951 height 503
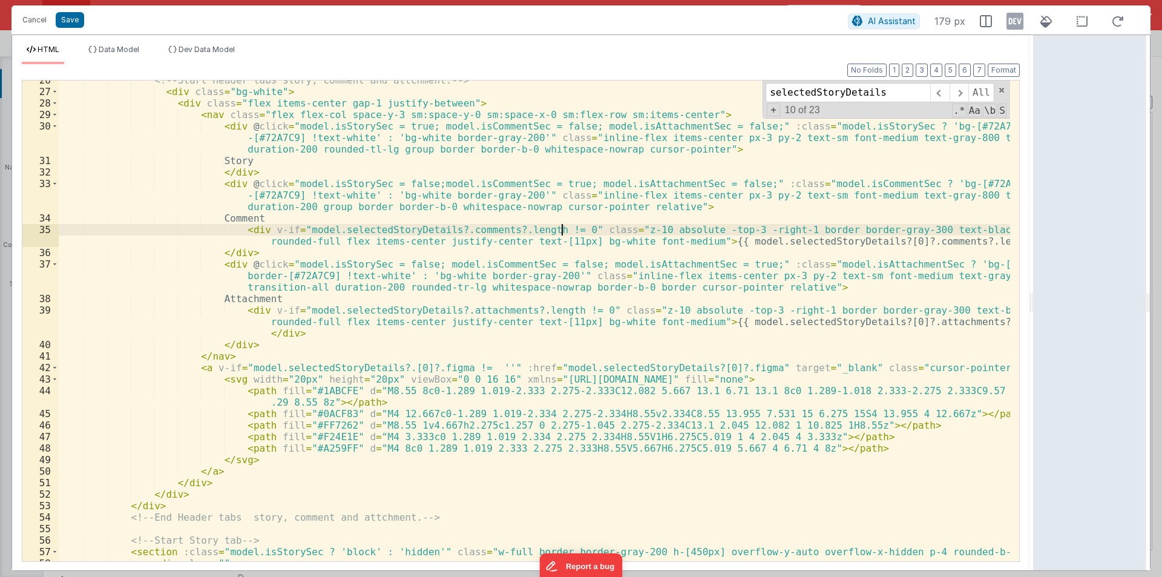
scroll to position [339, 0]
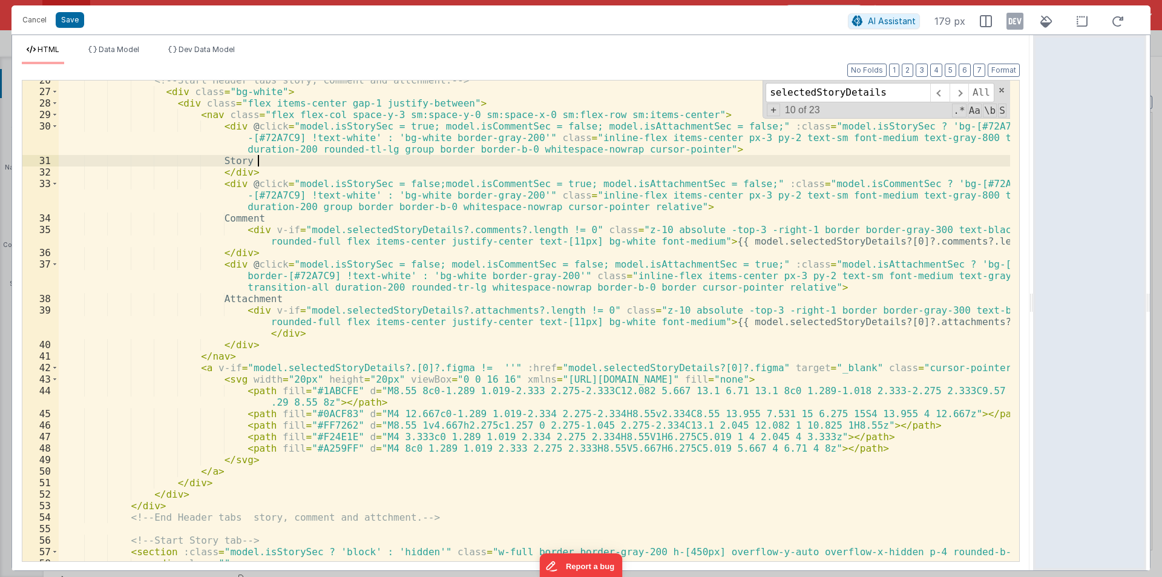
click at [272, 164] on div "<!-- Start Header tabs story, comment and attchment. --> < div class = "bg-whit…" at bounding box center [534, 325] width 951 height 503
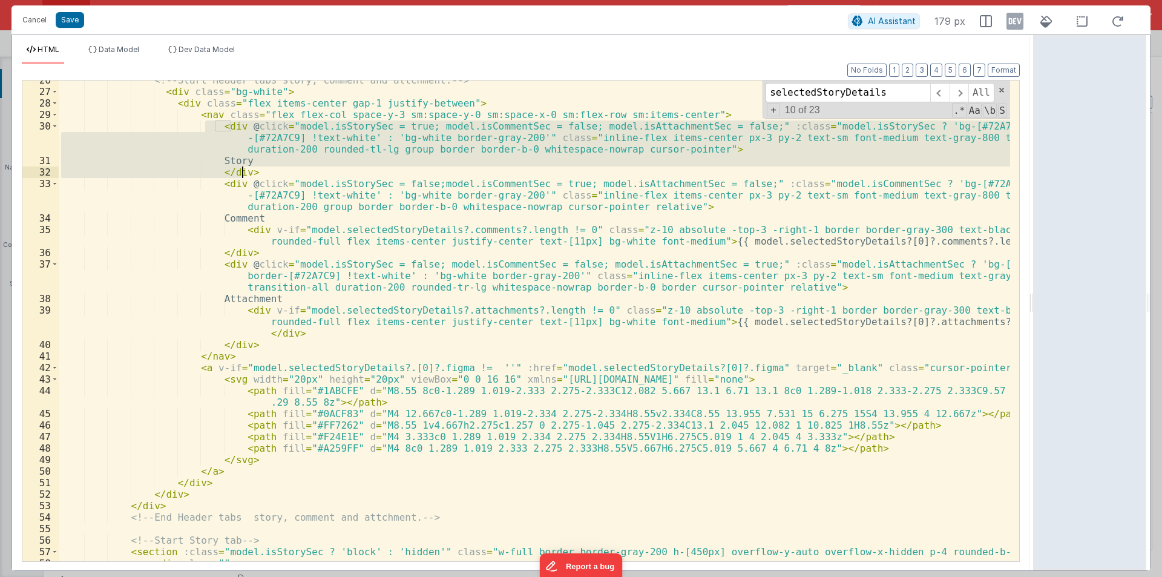
drag, startPoint x: 204, startPoint y: 124, endPoint x: 249, endPoint y: 171, distance: 65.1
click at [249, 171] on div "<!-- Start Header tabs story, comment and attchment. --> < div class = "bg-whit…" at bounding box center [534, 325] width 951 height 503
click at [249, 171] on div "<!-- Start Header tabs story, comment and attchment. --> < div class = "bg-whit…" at bounding box center [534, 320] width 951 height 480
drag, startPoint x: 212, startPoint y: 126, endPoint x: 249, endPoint y: 171, distance: 58.4
click at [249, 171] on div "<!-- Start Header tabs story, comment and attchment. --> < div class = "bg-whit…" at bounding box center [534, 325] width 951 height 503
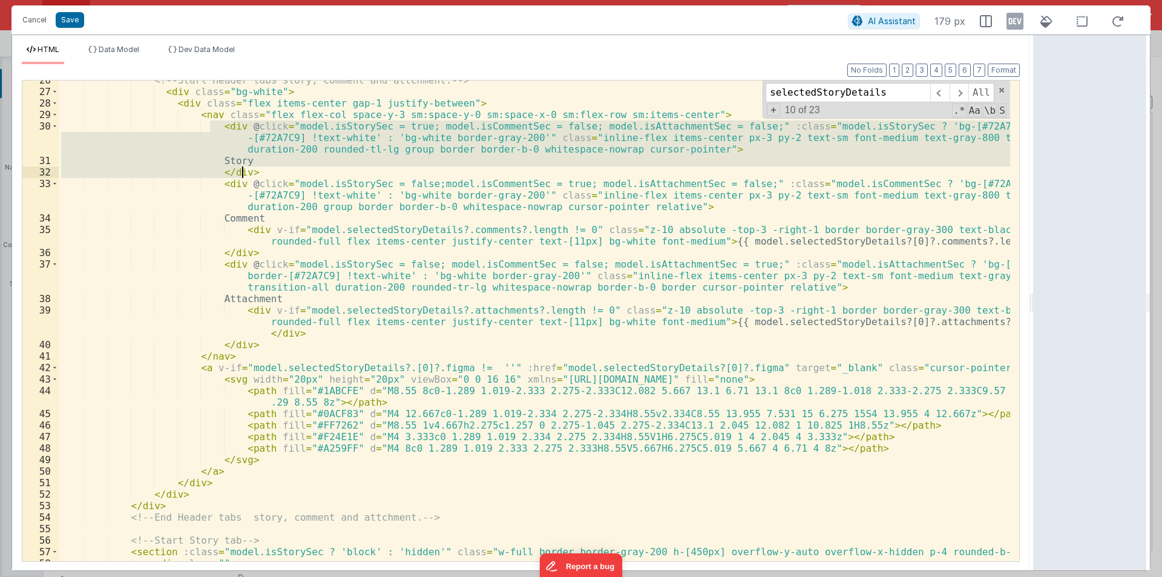
click at [249, 172] on div "<!-- Start Header tabs story, comment and attchment. --> < div class = "bg-whit…" at bounding box center [534, 320] width 951 height 480
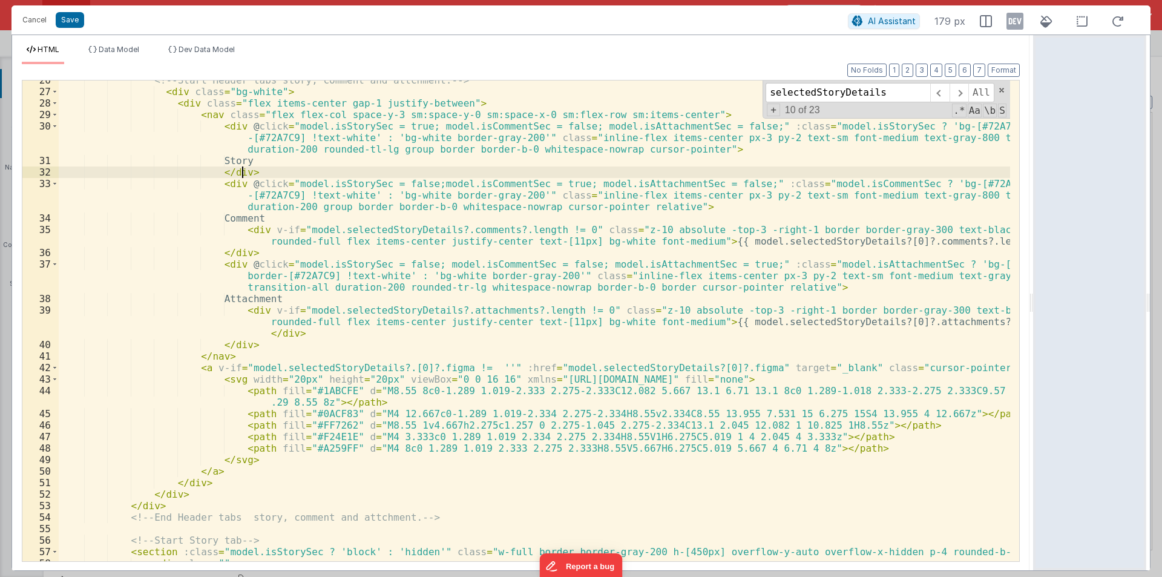
click at [300, 369] on div "<!-- Start Header tabs story, comment and attchment. --> < div class = "bg-whit…" at bounding box center [534, 325] width 951 height 503
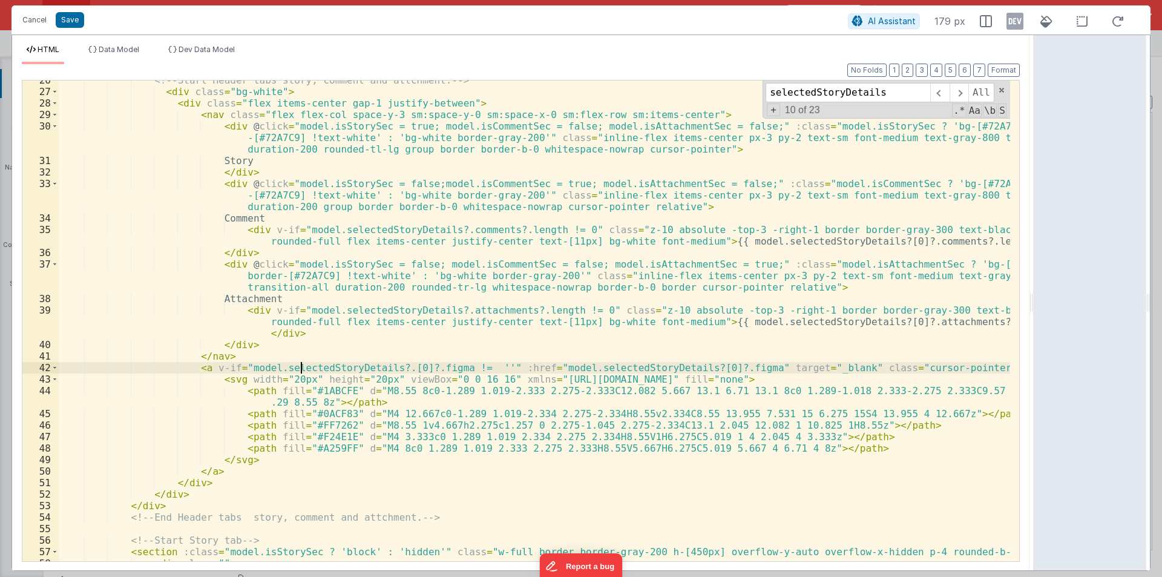
click at [300, 369] on div "<!-- Start Header tabs story, comment and attchment. --> < div class = "bg-whit…" at bounding box center [534, 325] width 951 height 503
click at [433, 229] on div "<!-- Start Header tabs story, comment and attchment. --> < div class = "bg-whit…" at bounding box center [534, 325] width 951 height 503
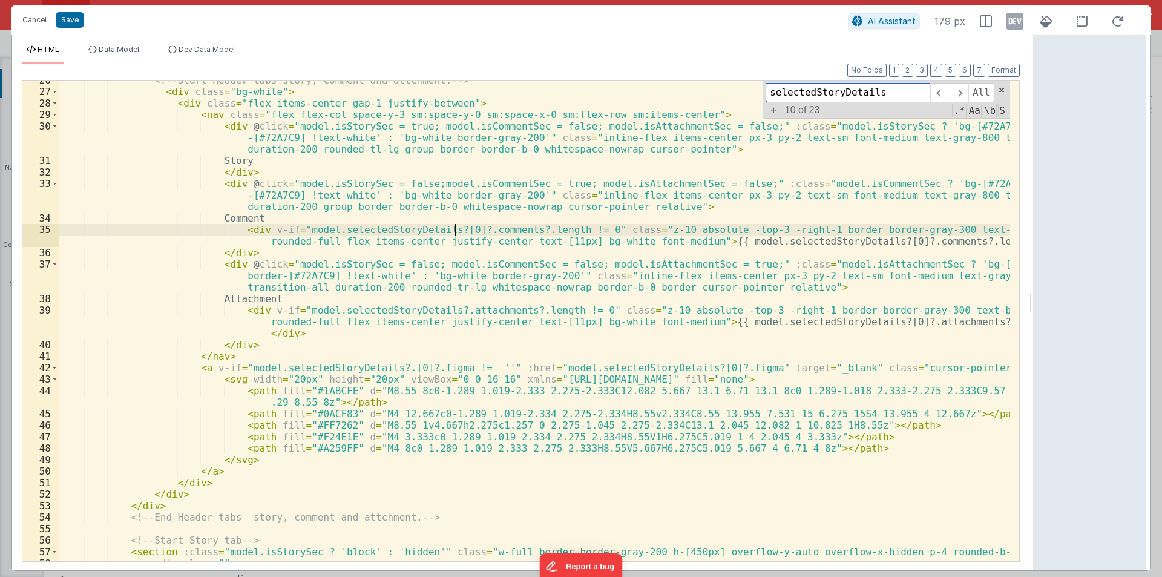
click at [808, 97] on input "selectedStoryDetails" at bounding box center [847, 92] width 165 height 19
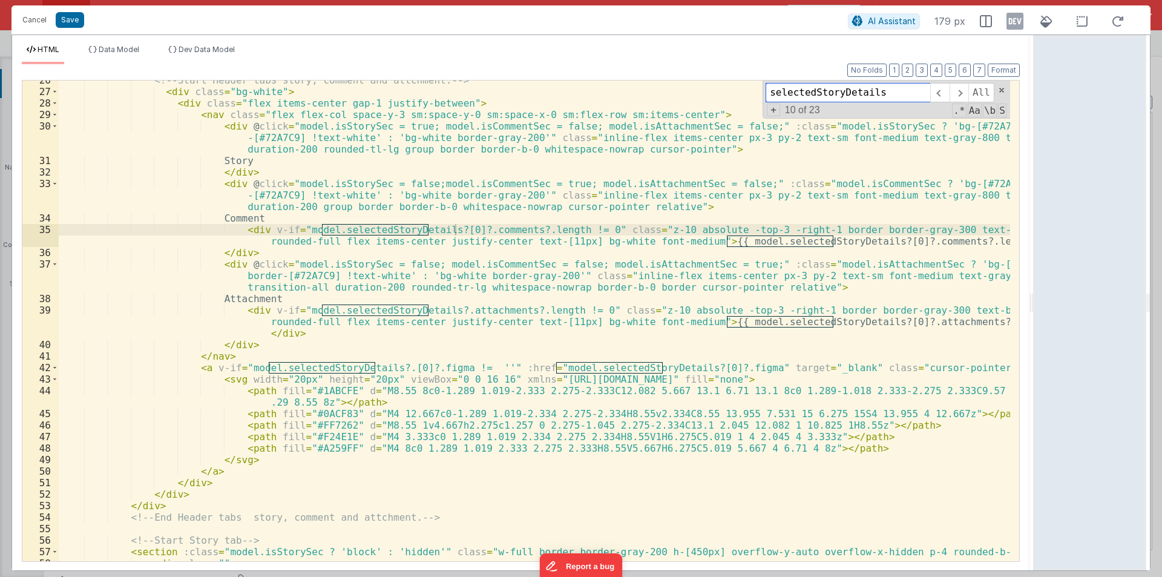
click at [808, 97] on input "selectedStoryDetails" at bounding box center [847, 92] width 165 height 19
click at [431, 310] on div "<!-- Start Header tabs story, comment and attchment. --> < div class = "bg-whit…" at bounding box center [534, 325] width 951 height 503
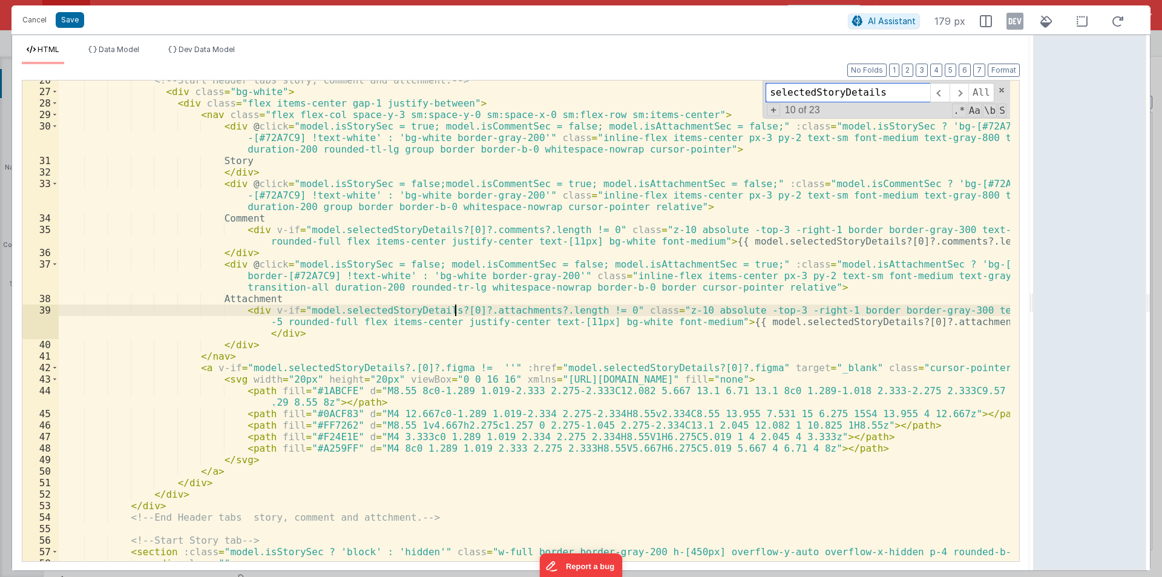
click at [852, 88] on input "selectedStoryDetails" at bounding box center [847, 92] width 165 height 19
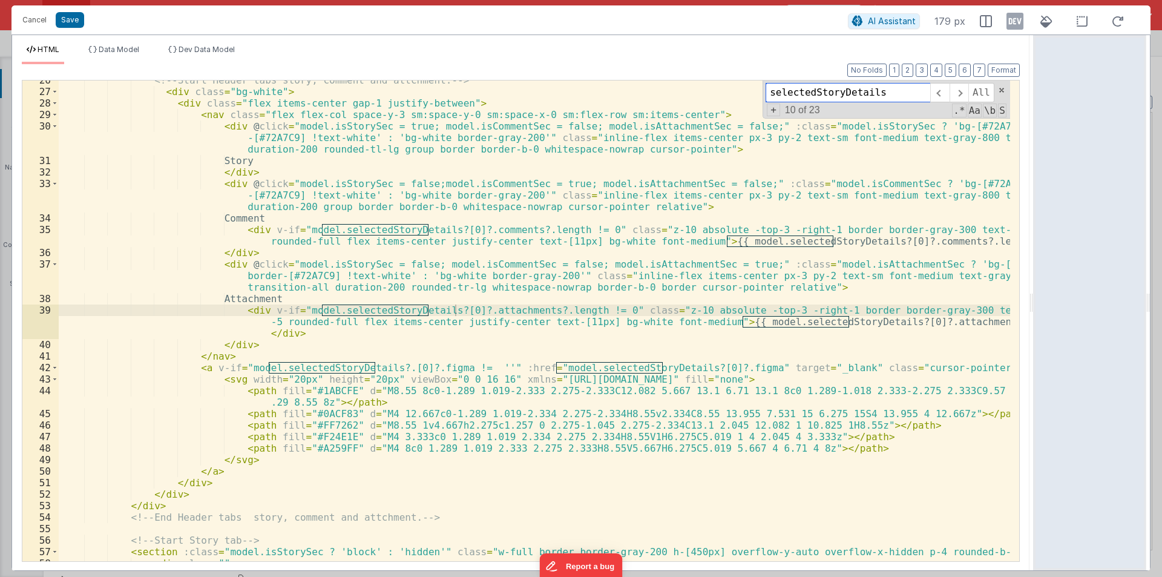
click at [852, 88] on input "selectedStoryDetails" at bounding box center [847, 92] width 165 height 19
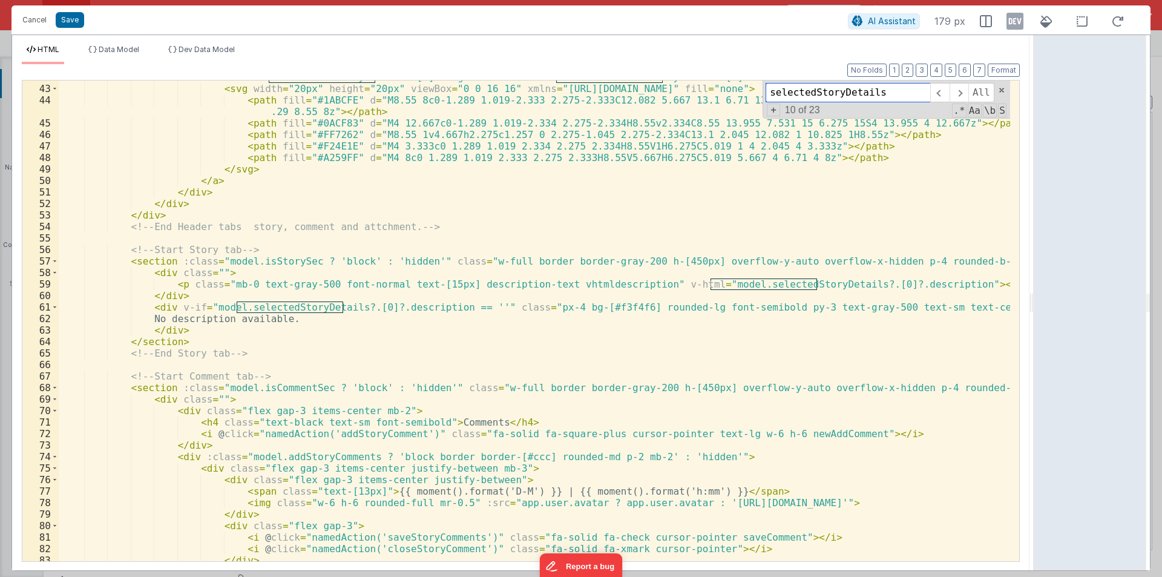
scroll to position [666, 0]
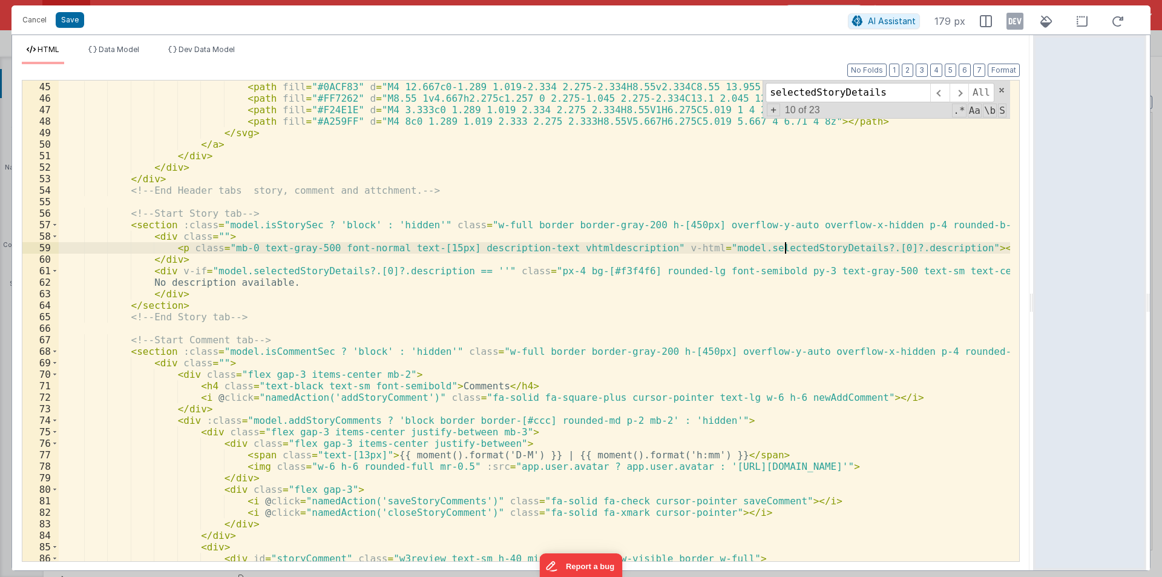
click at [786, 248] on div "< path fill = "#1ABCFE" d = "M8.55 8c0-1.289 1.019-2.333 2.275-2.333C12.082 5.6…" at bounding box center [534, 315] width 951 height 515
click at [484, 240] on div "< path fill = "#1ABCFE" d = "M8.55 8c0-1.289 1.019-2.333 2.275-2.333C12.082 5.6…" at bounding box center [534, 315] width 951 height 515
click at [483, 239] on div "< path fill = "#1ABCFE" d = "M8.55 8c0-1.289 1.019-2.333 2.275-2.333C12.082 5.6…" at bounding box center [534, 315] width 951 height 515
